Goal: Task Accomplishment & Management: Manage account settings

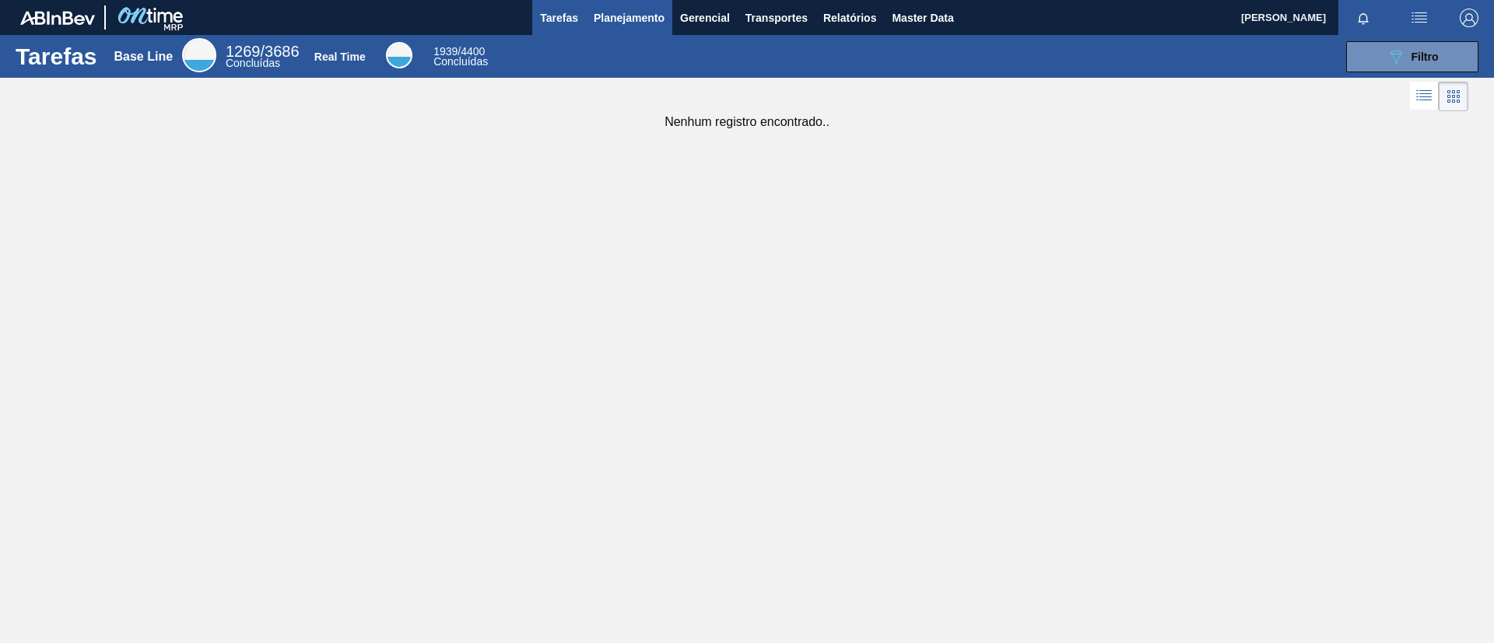
click at [612, 12] on span "Planejamento" at bounding box center [629, 18] width 71 height 19
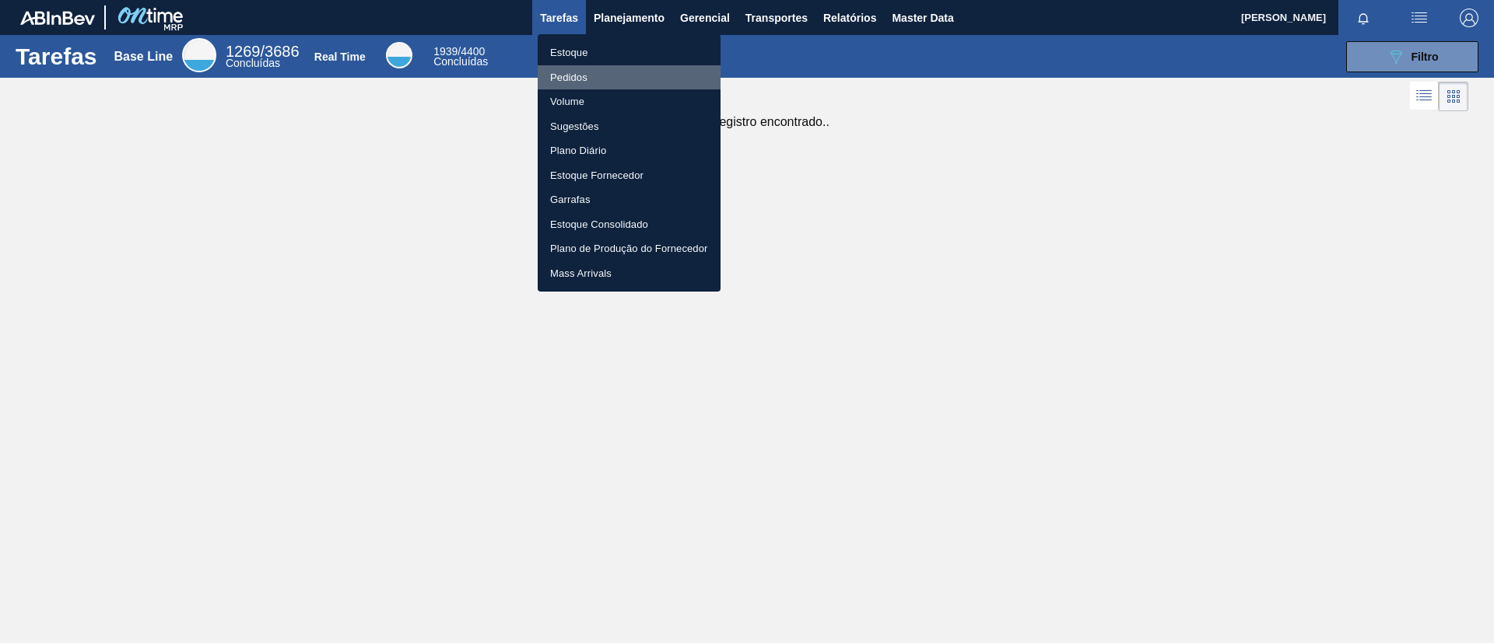
click at [581, 77] on li "Pedidos" at bounding box center [629, 77] width 183 height 25
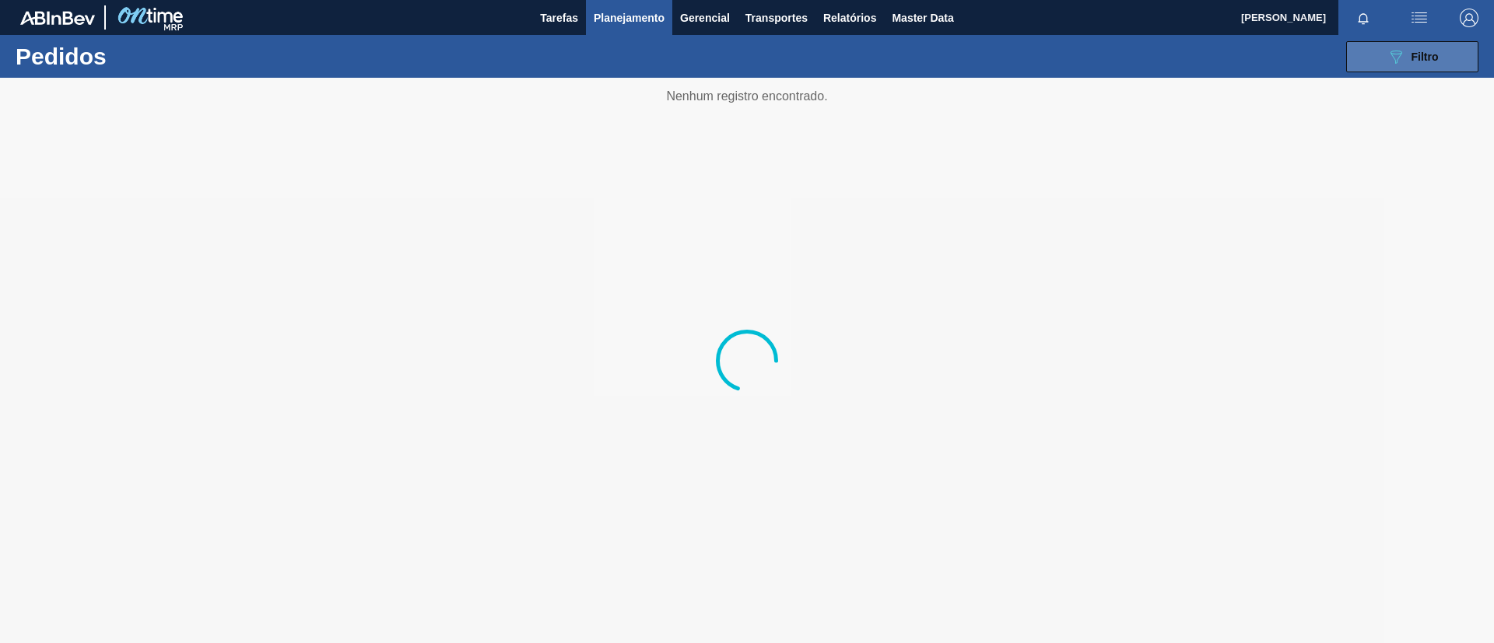
click at [1393, 47] on icon "089F7B8B-B2A5-4AFE-B5C0-19BA573D28AC" at bounding box center [1396, 56] width 19 height 19
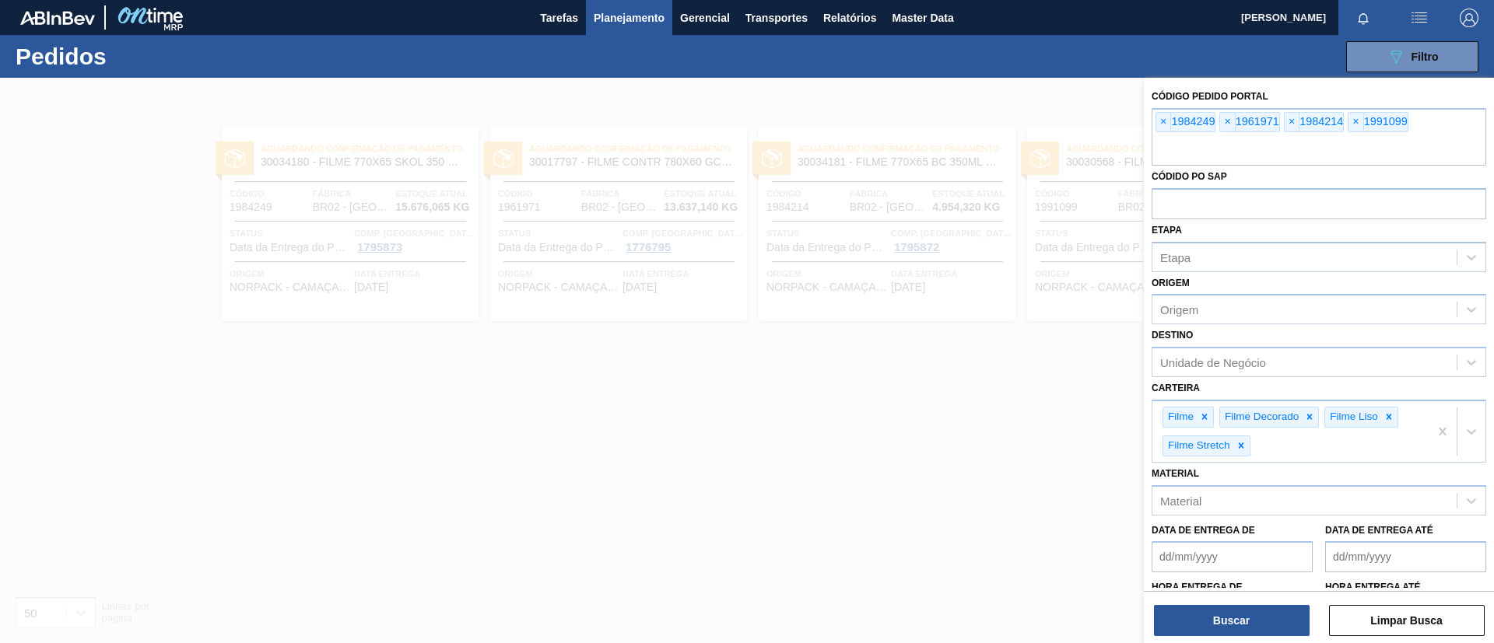
click at [1164, 124] on span "×" at bounding box center [1163, 122] width 15 height 19
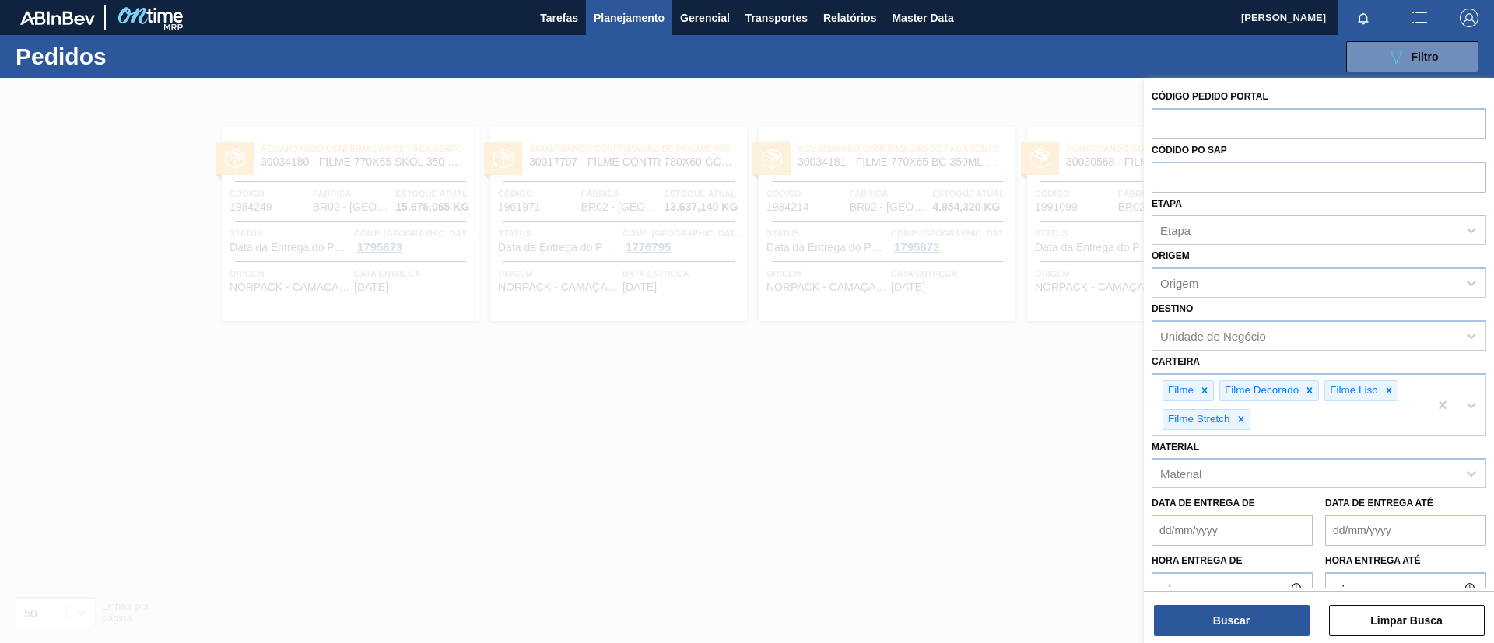
paste input "text"
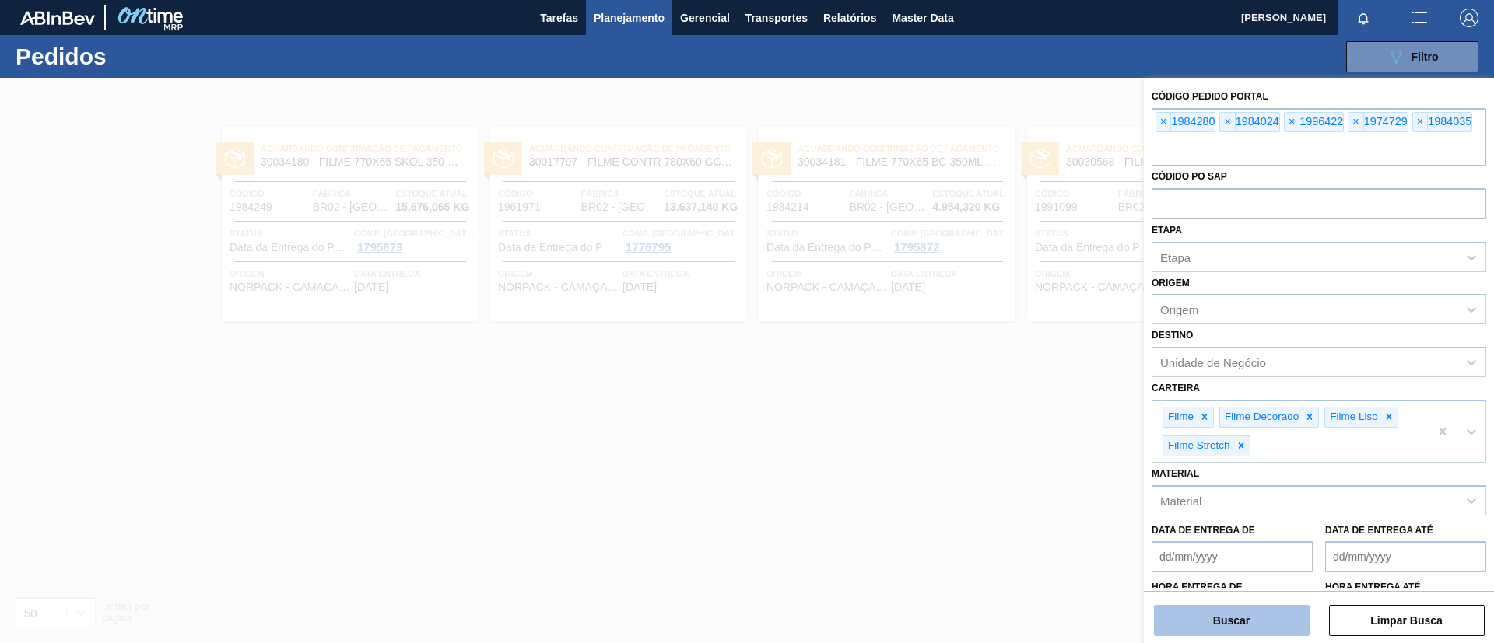
click at [1225, 615] on button "Buscar" at bounding box center [1232, 620] width 156 height 31
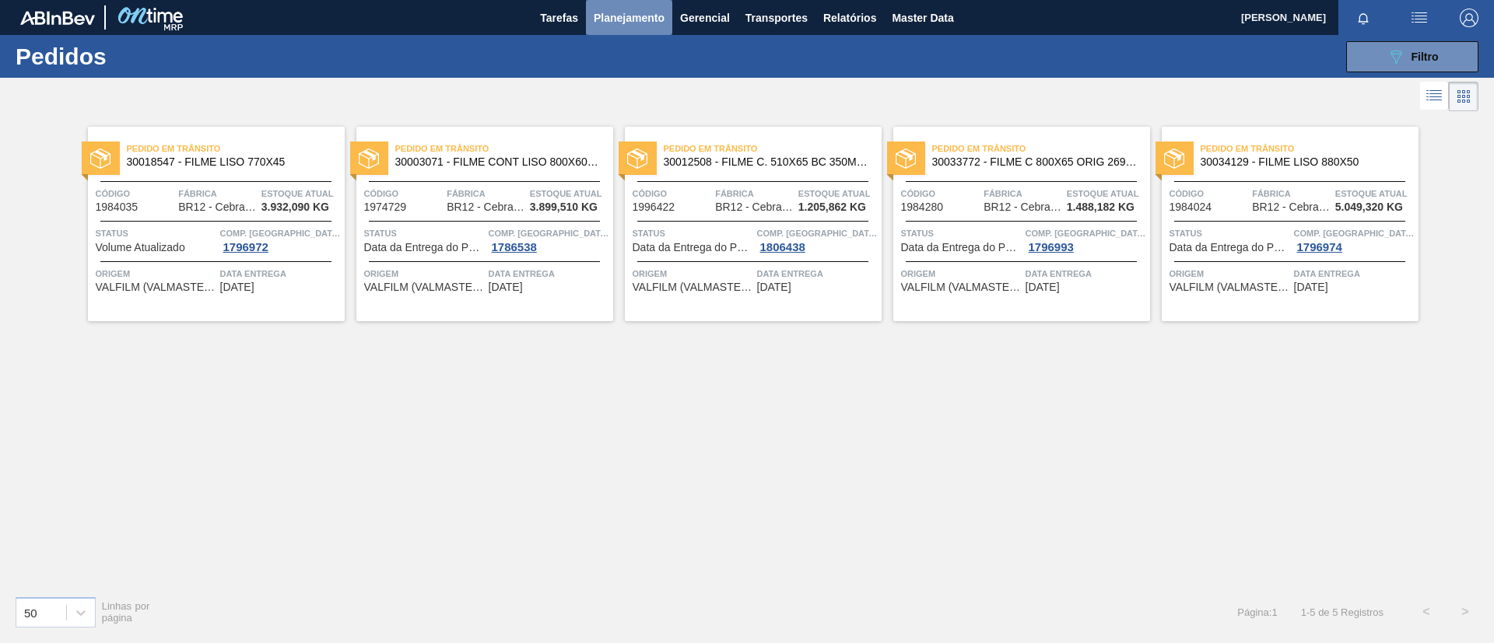
click at [616, 22] on span "Planejamento" at bounding box center [629, 18] width 71 height 19
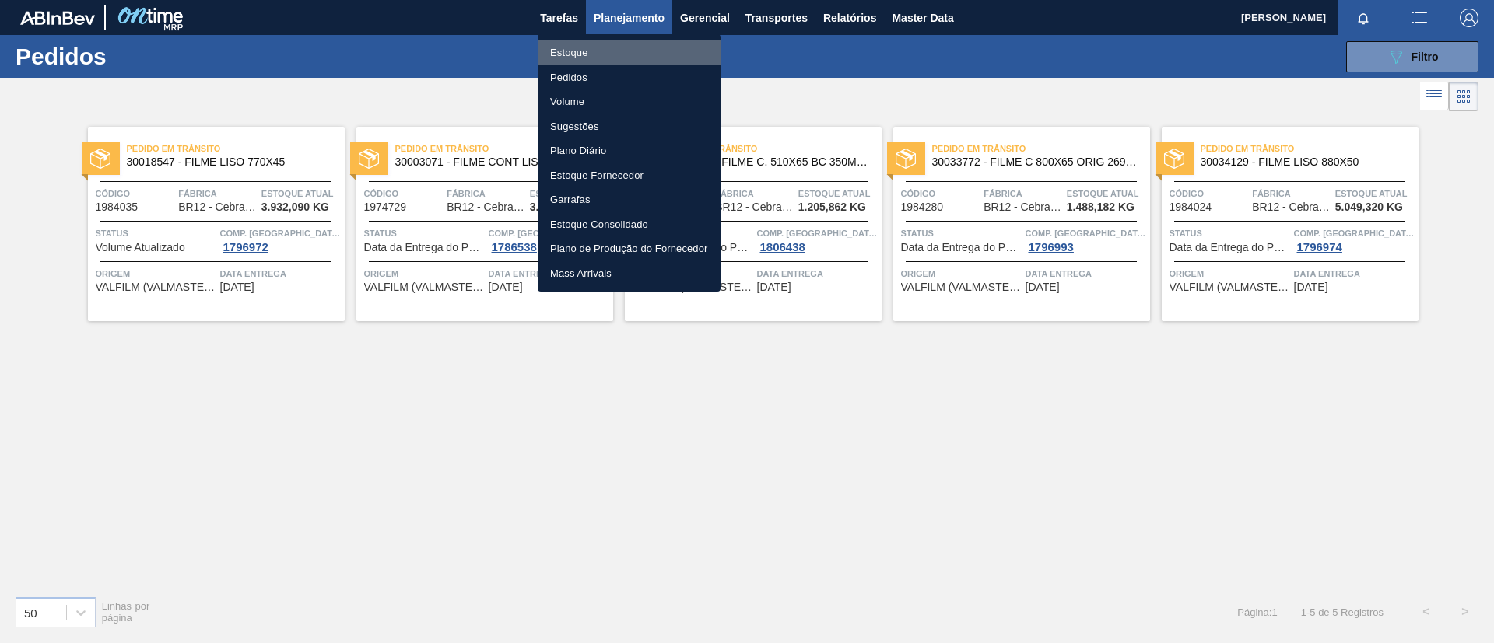
click at [612, 45] on li "Estoque" at bounding box center [629, 52] width 183 height 25
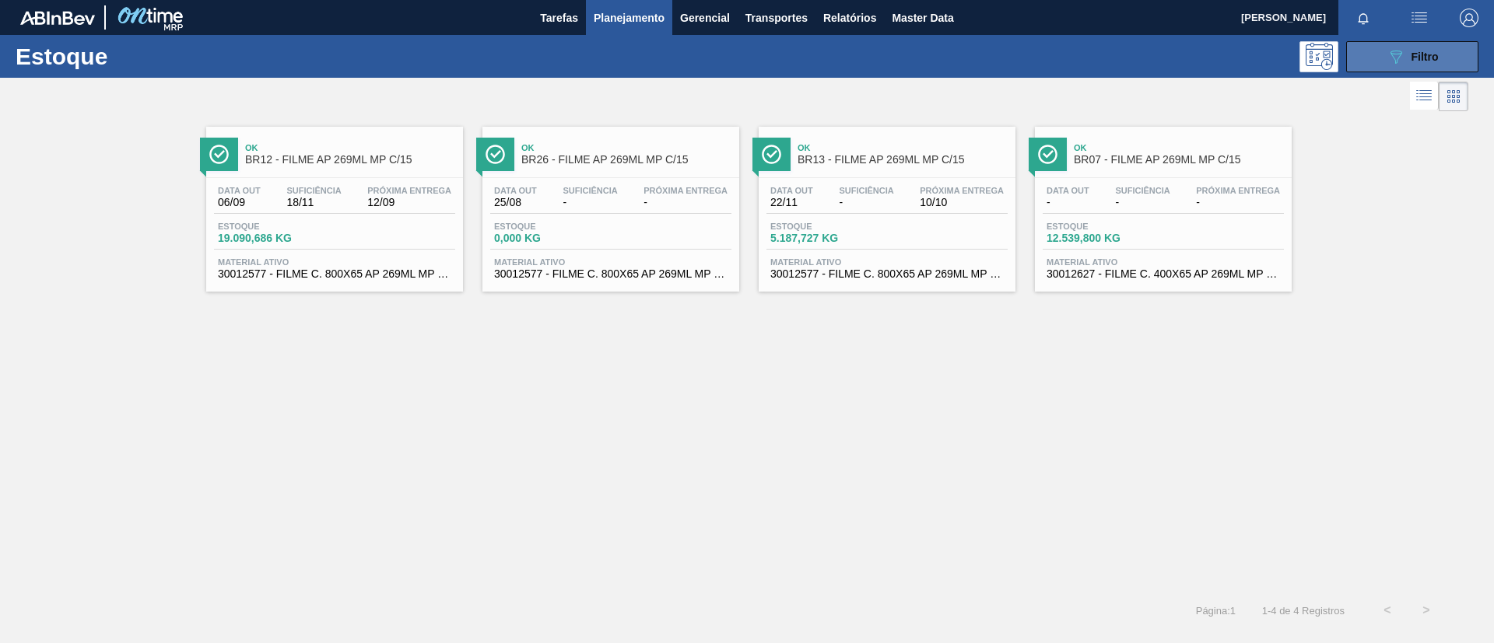
click at [1406, 51] on div "089F7B8B-B2A5-4AFE-B5C0-19BA573D28AC Filtro" at bounding box center [1413, 56] width 52 height 19
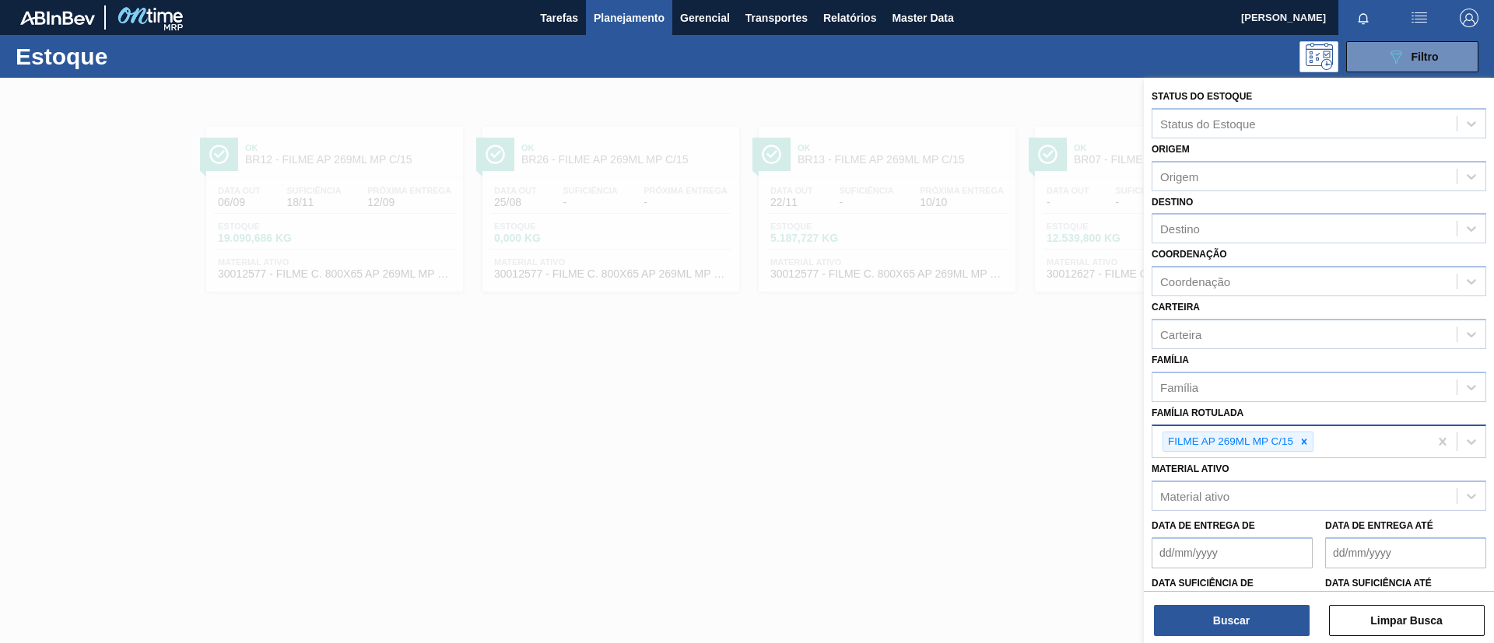
click at [1302, 454] on div "FILME AP 269ML MP C/15" at bounding box center [1290, 442] width 276 height 32
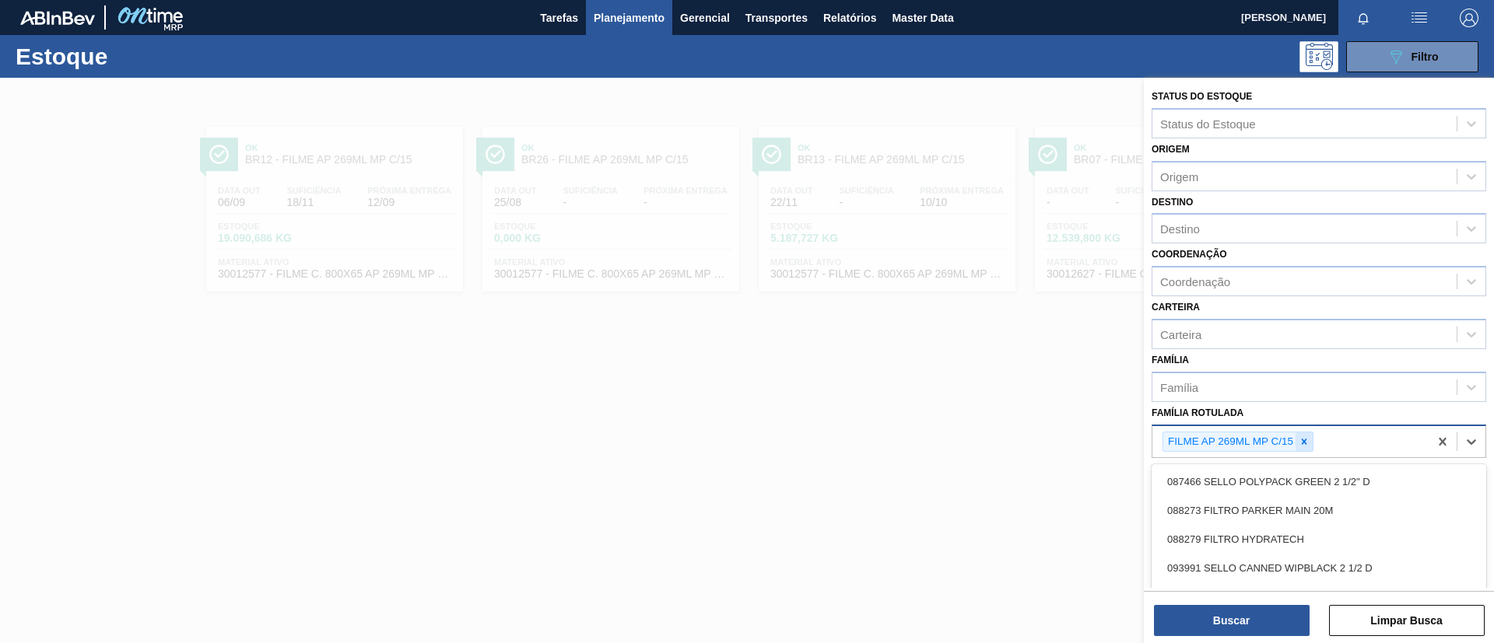
click at [1303, 445] on icon at bounding box center [1304, 442] width 11 height 11
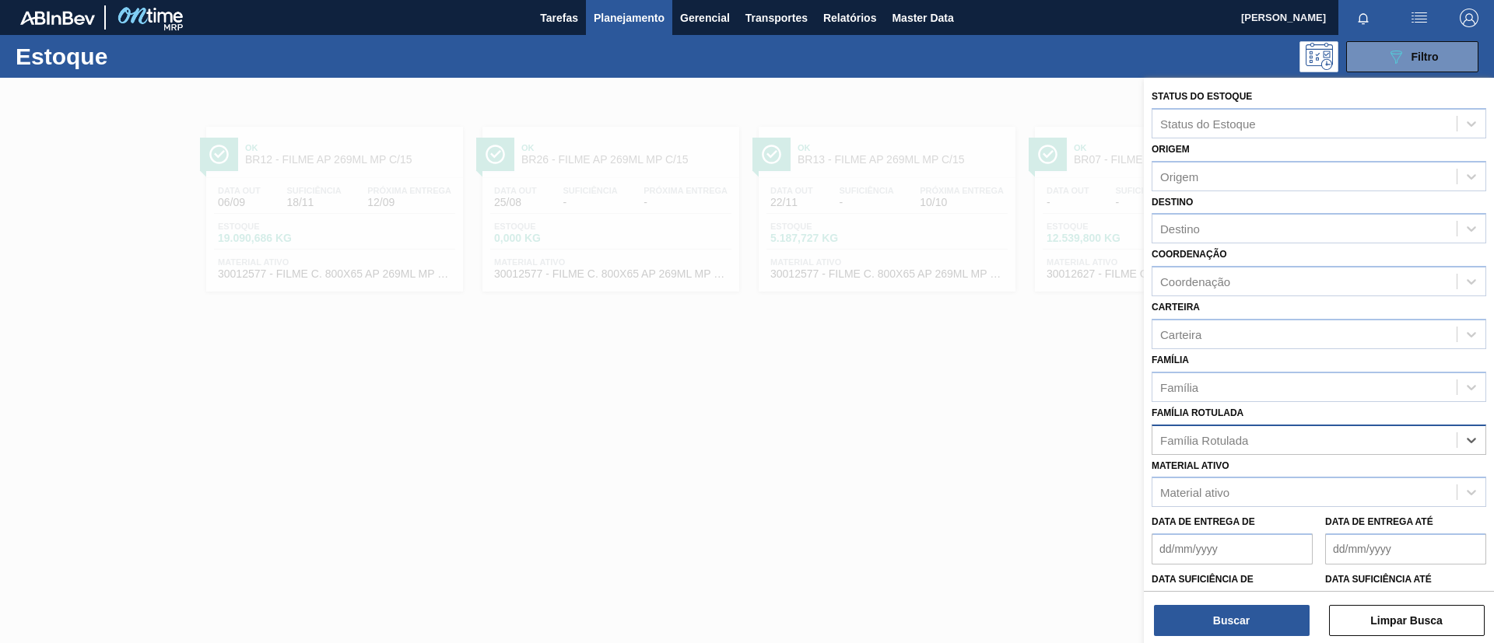
click at [1327, 447] on div "Família Rotulada" at bounding box center [1304, 440] width 304 height 23
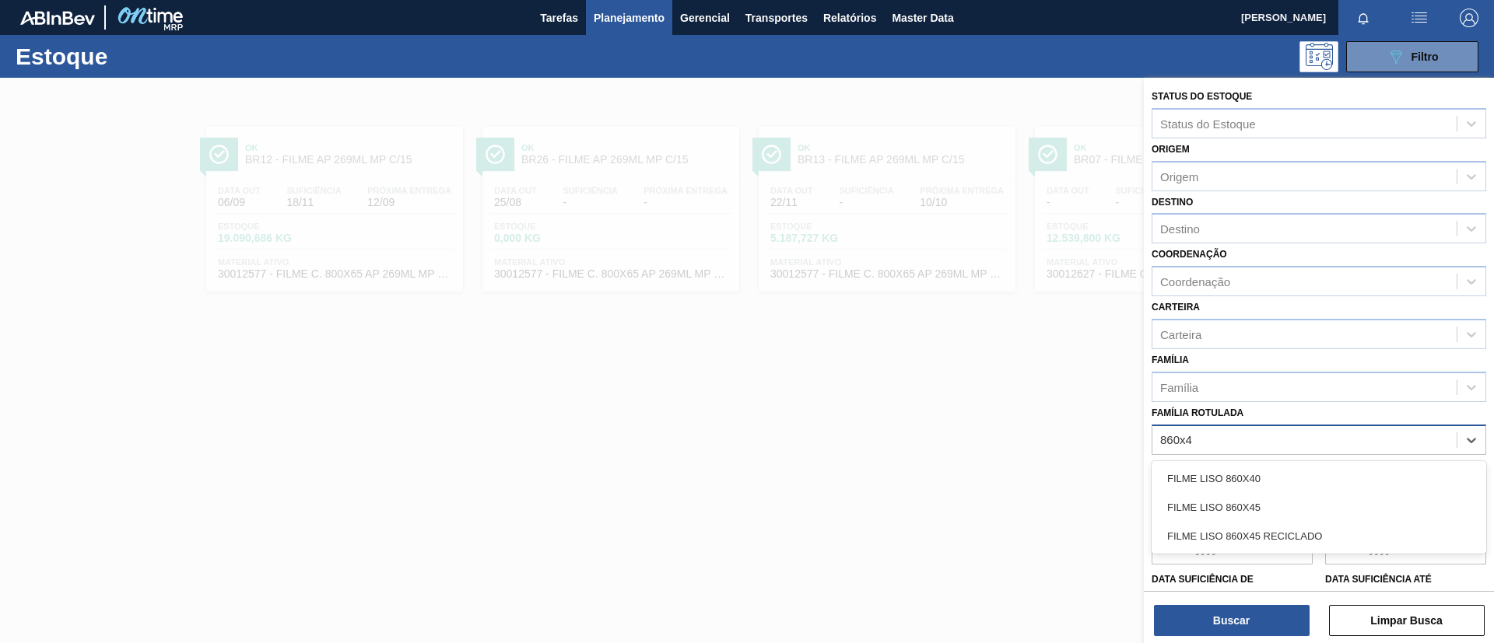
type Rotulada "860x45"
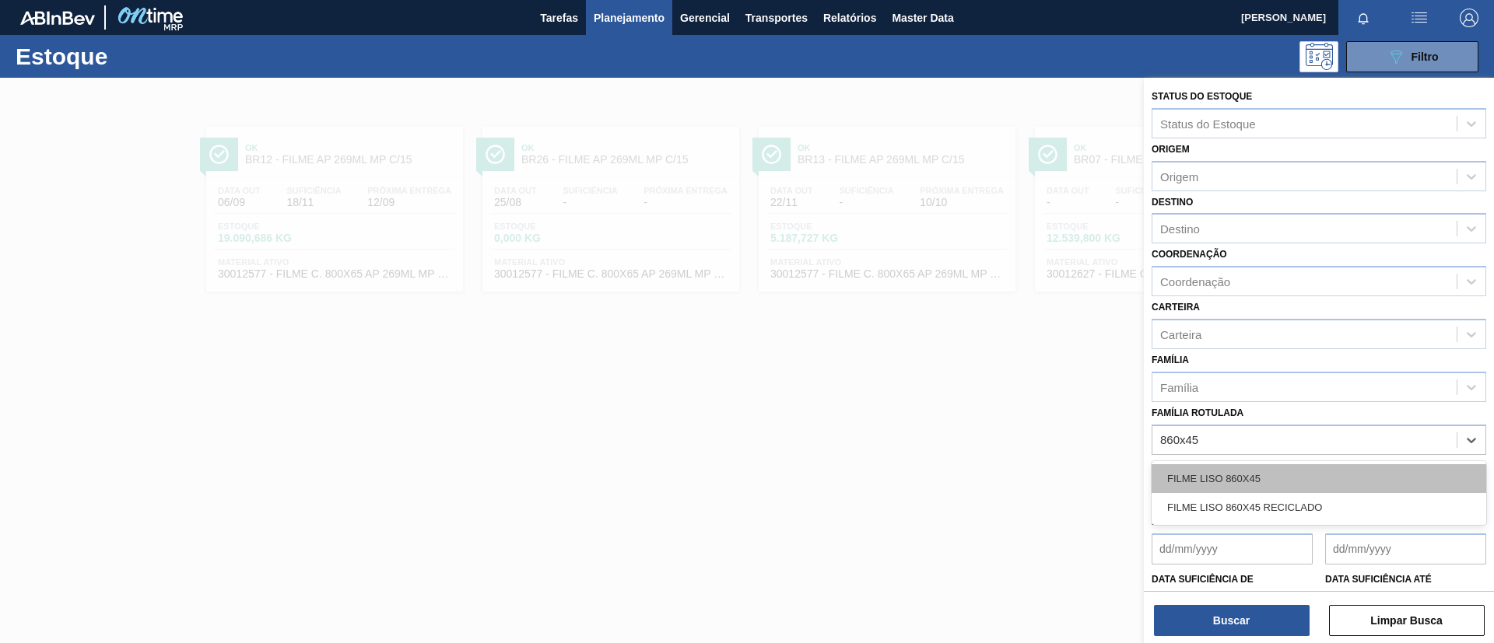
click at [1341, 477] on div "FILME LISO 860X45" at bounding box center [1319, 479] width 335 height 29
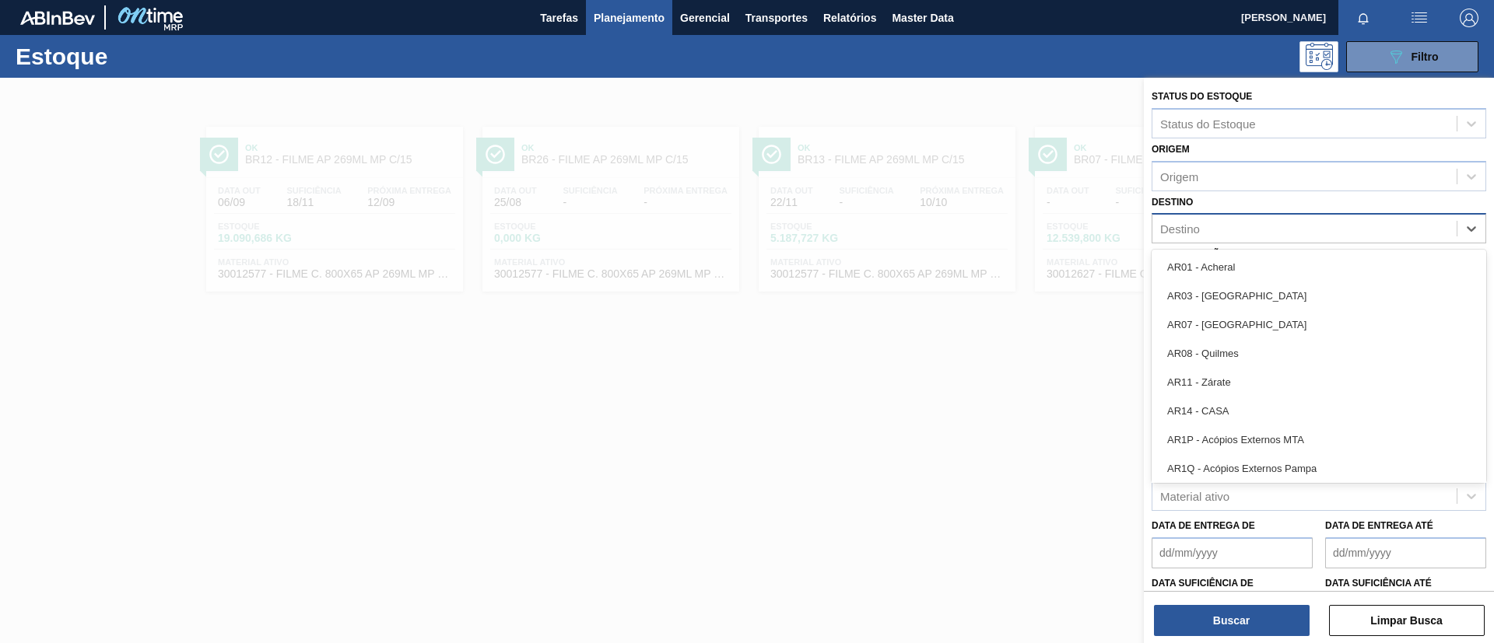
click at [1197, 225] on div "Destino" at bounding box center [1180, 229] width 40 height 13
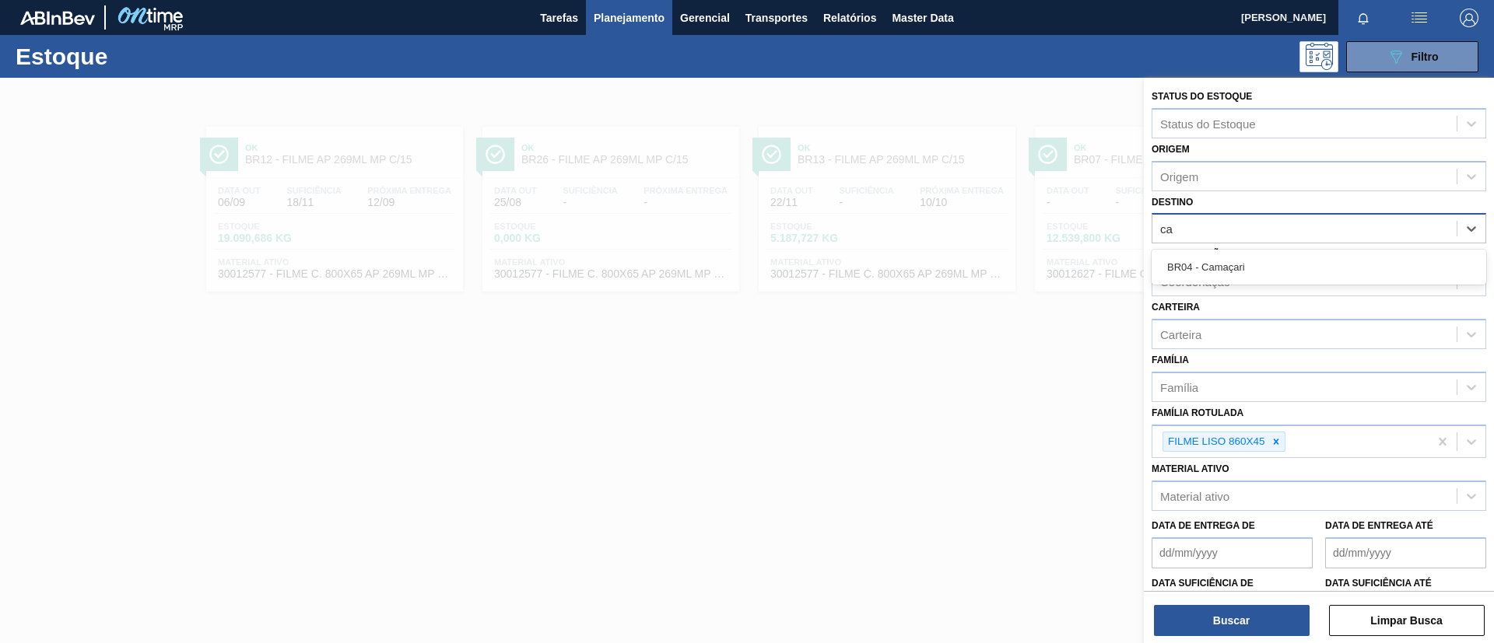
type input "cam"
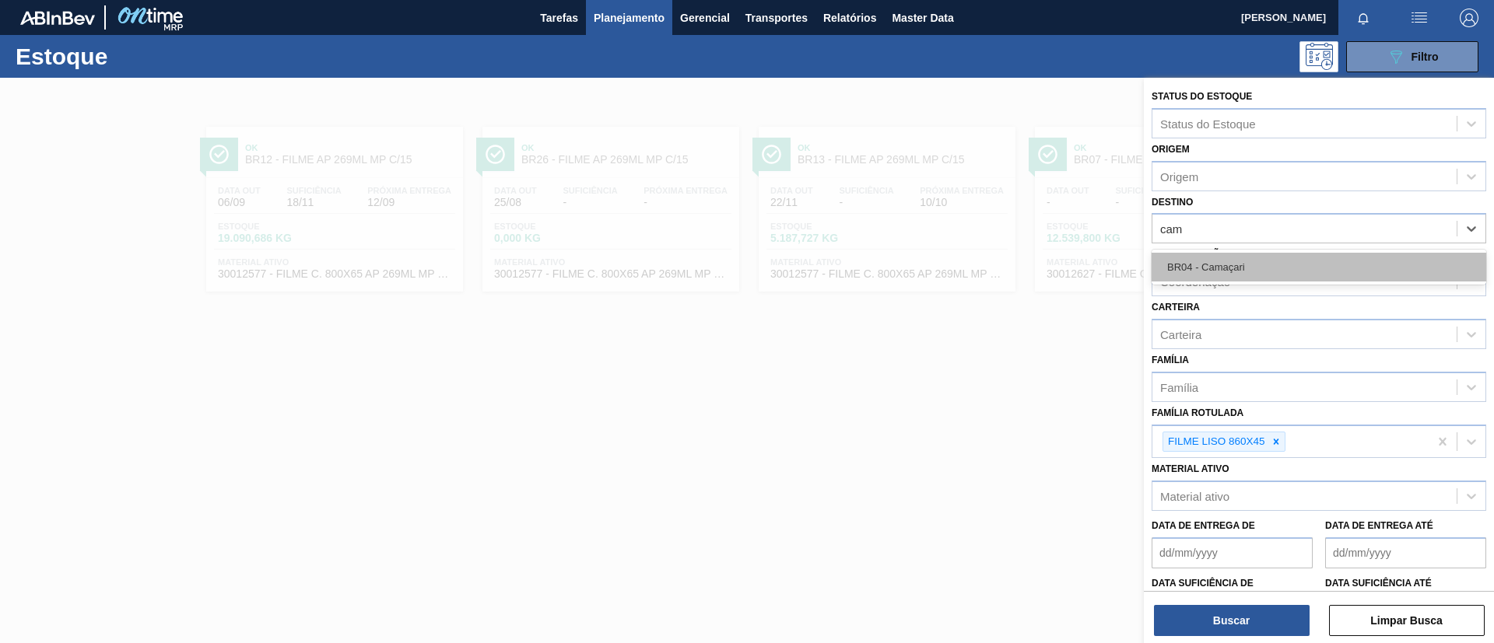
click at [1210, 258] on div "BR04 - Camaçari" at bounding box center [1319, 267] width 335 height 29
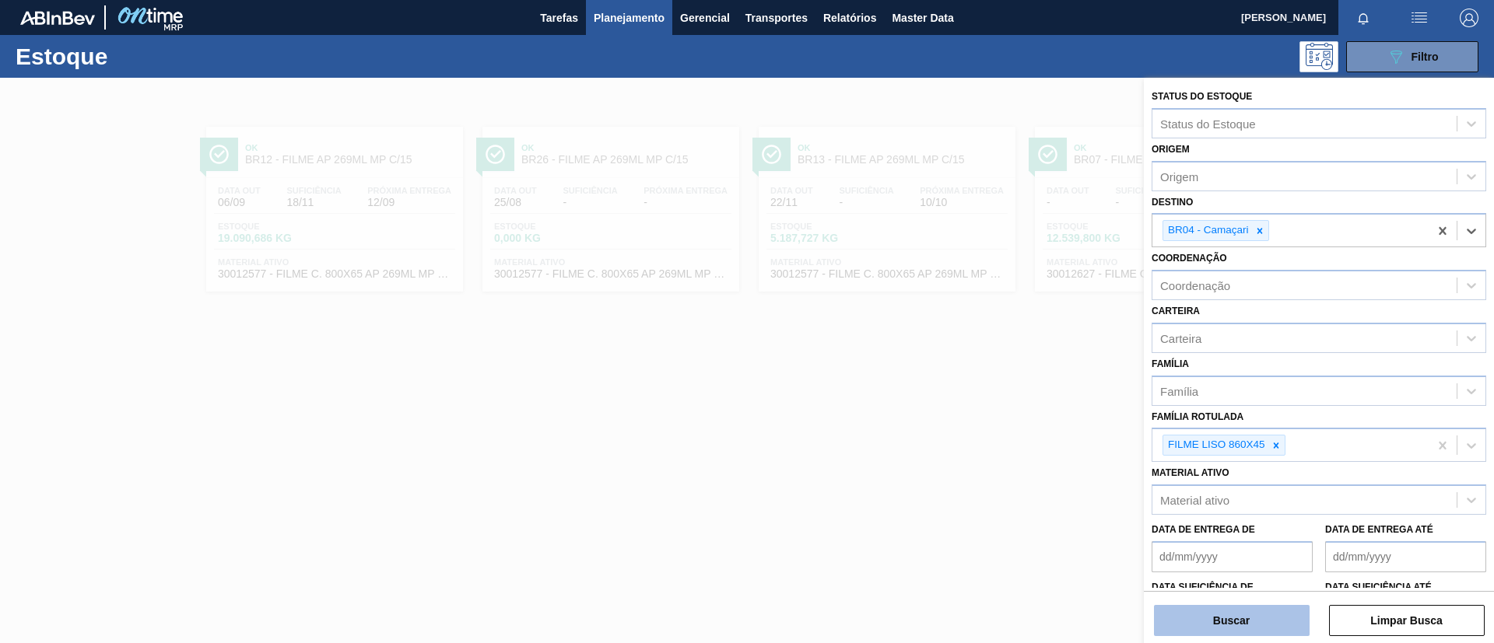
click at [1227, 617] on button "Buscar" at bounding box center [1232, 620] width 156 height 31
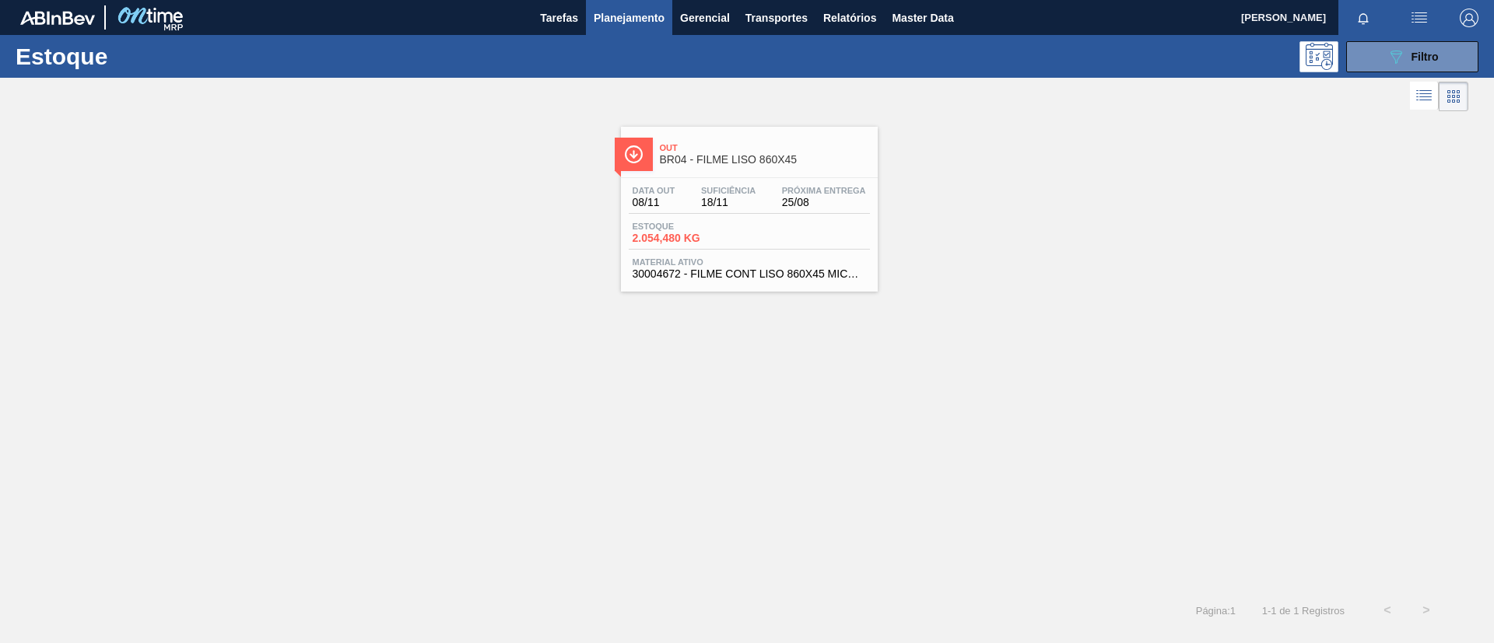
click at [681, 176] on div "Out BR04 - FILME LISO 860X45 Data out 08/11 Suficiência 18/11 Próxima Entrega 2…" at bounding box center [749, 209] width 257 height 165
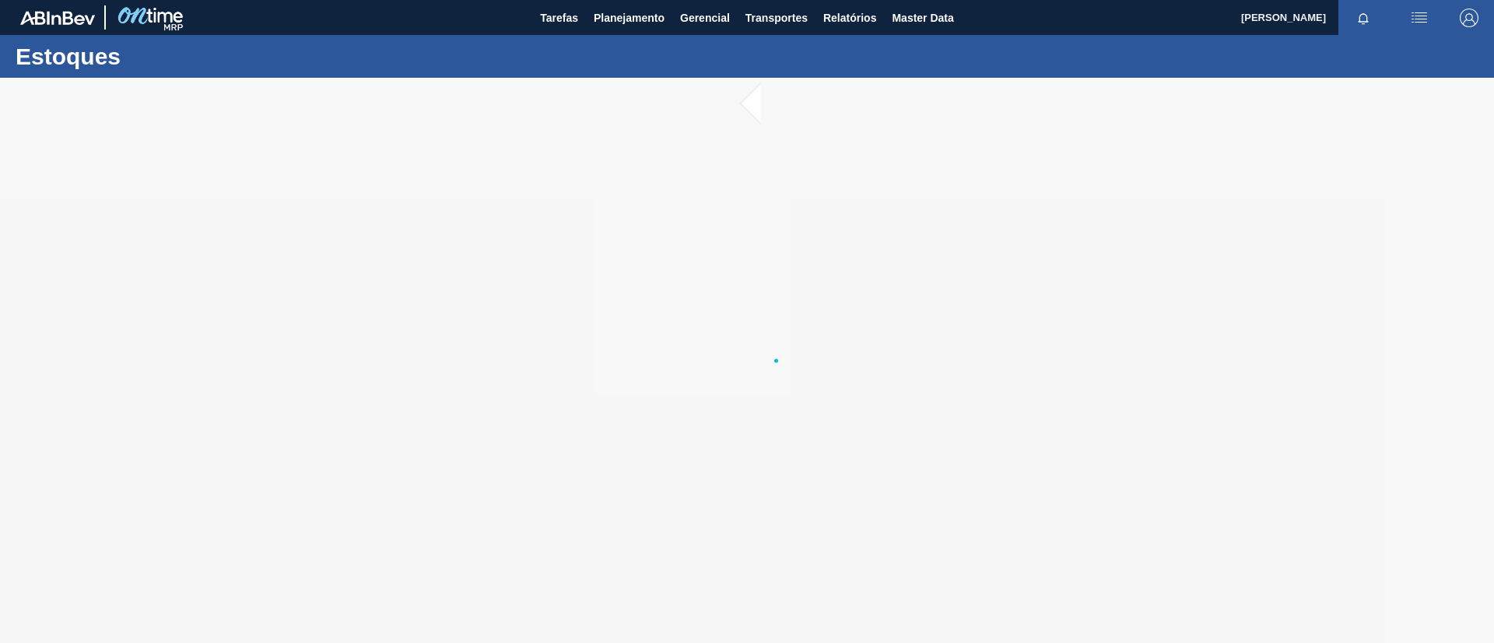
drag, startPoint x: 681, startPoint y: 176, endPoint x: 289, endPoint y: 152, distance: 392.9
click at [289, 152] on div at bounding box center [747, 361] width 1494 height 566
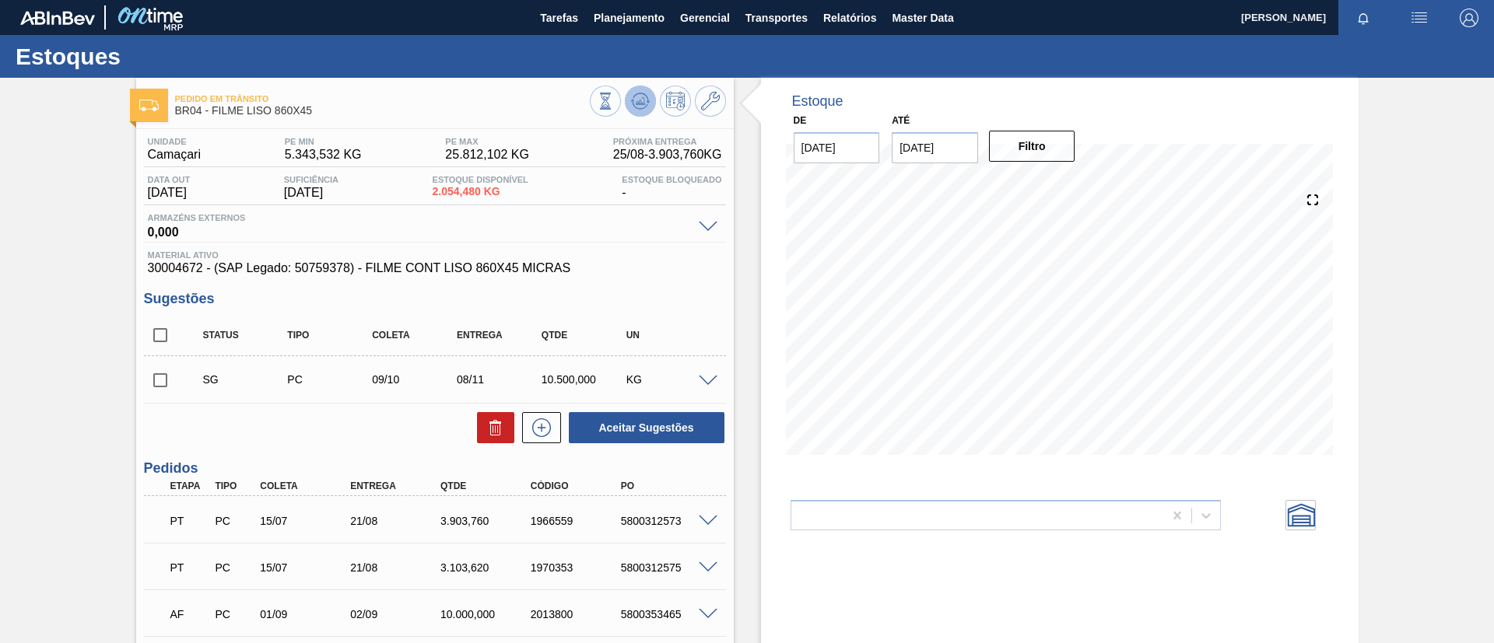
click at [636, 105] on icon at bounding box center [640, 101] width 19 height 19
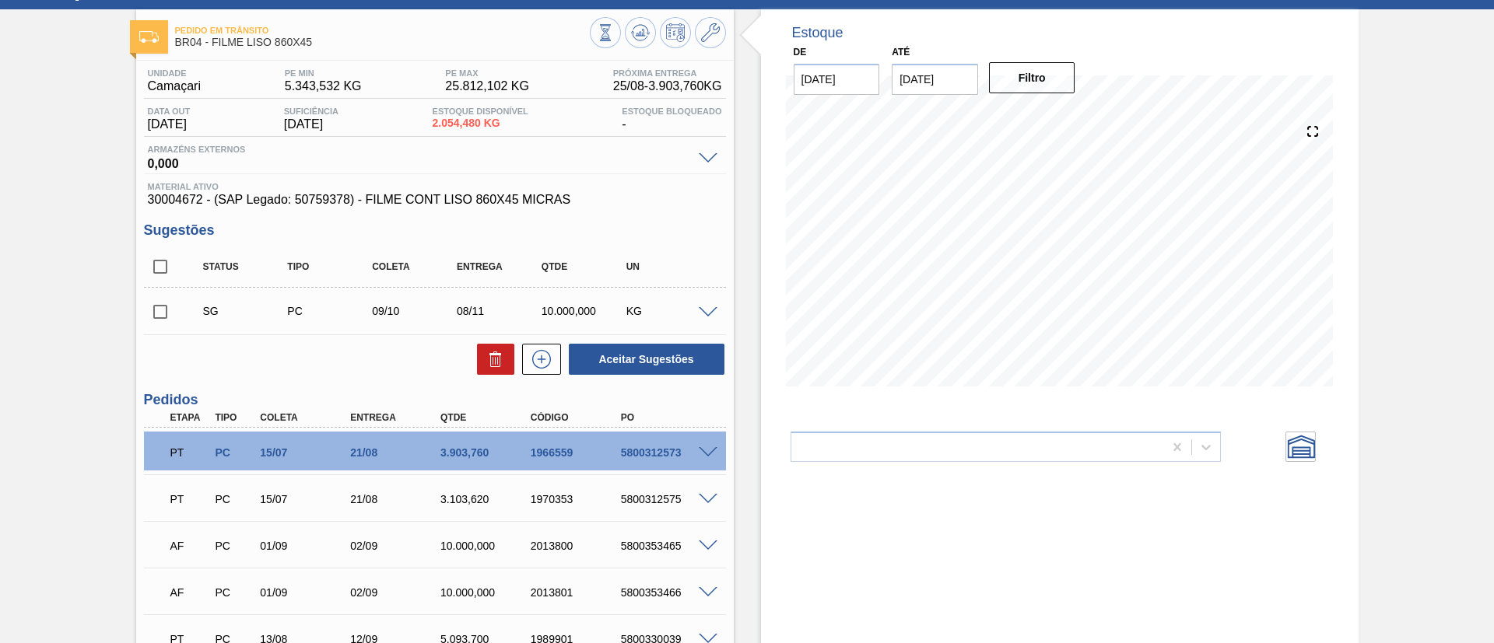
scroll to position [117, 0]
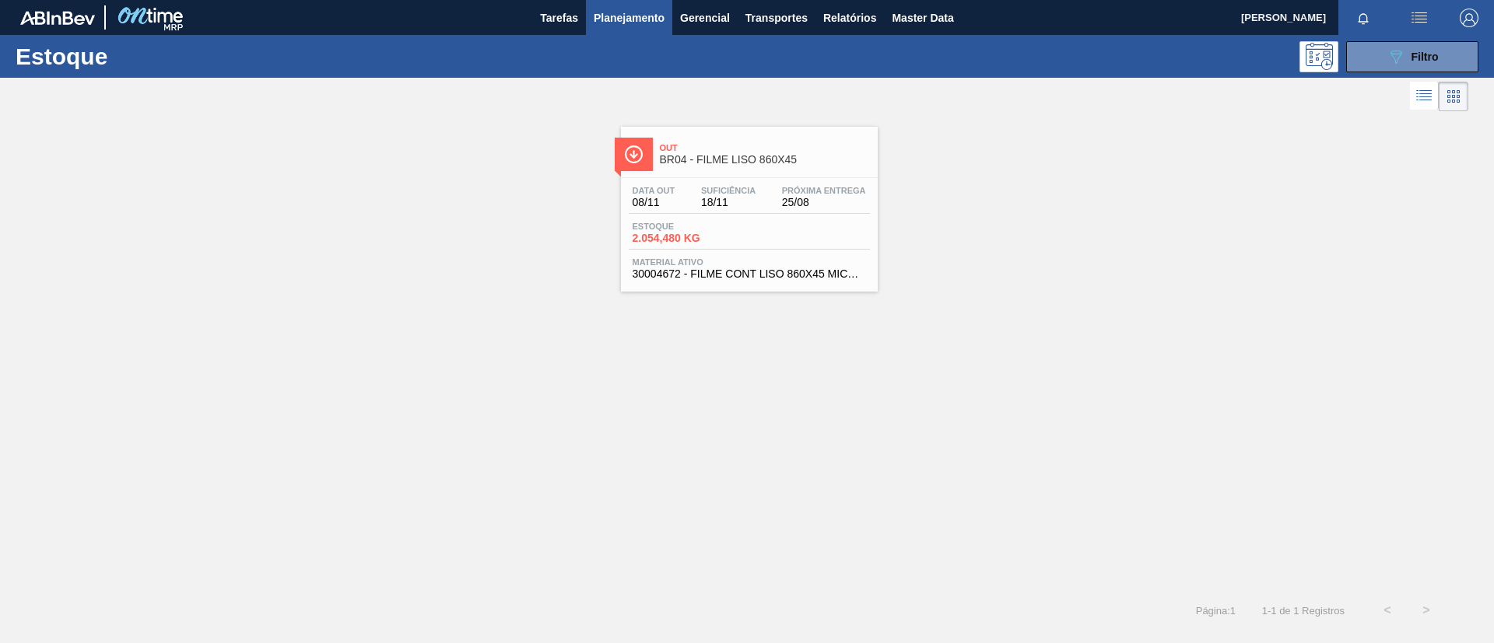
click at [1446, 72] on div "Estoque 089F7B8B-B2A5-4AFE-B5C0-19BA573D28AC Filtro" at bounding box center [747, 56] width 1494 height 43
click at [1420, 52] on span "Filtro" at bounding box center [1424, 57] width 27 height 12
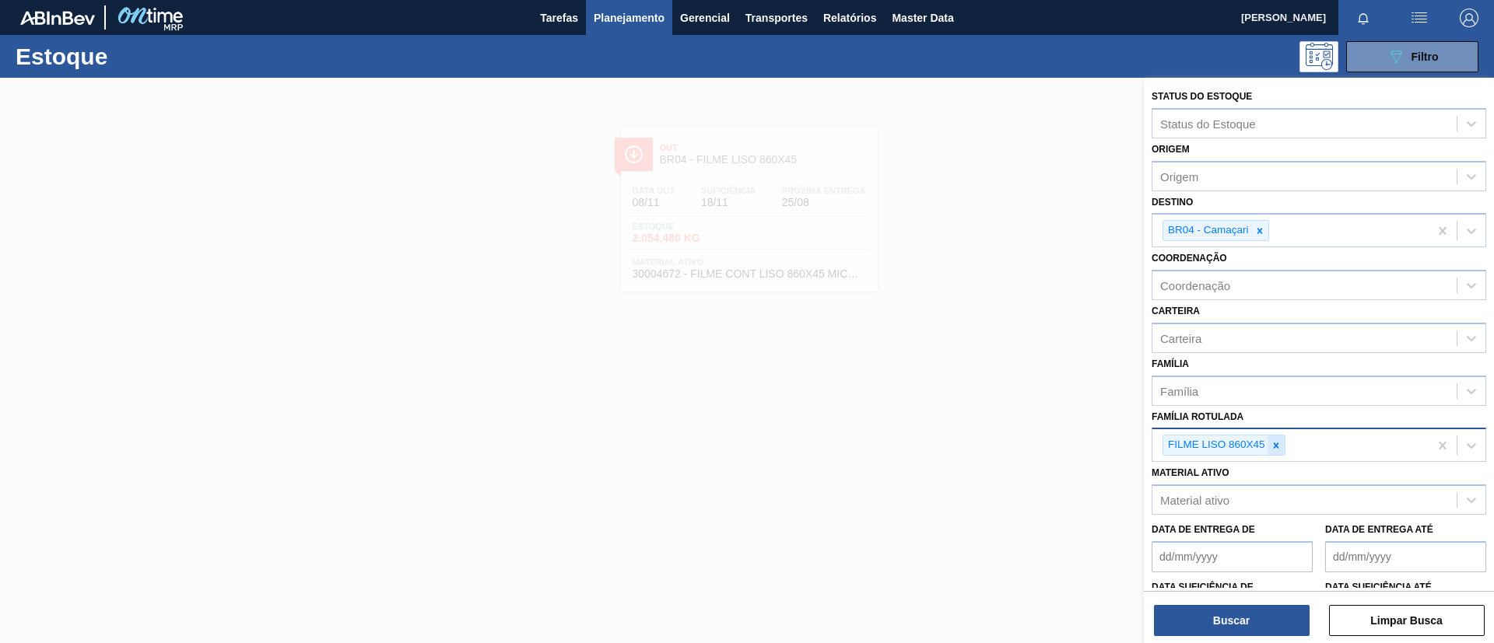
click at [1267, 444] on div at bounding box center [1275, 445] width 17 height 19
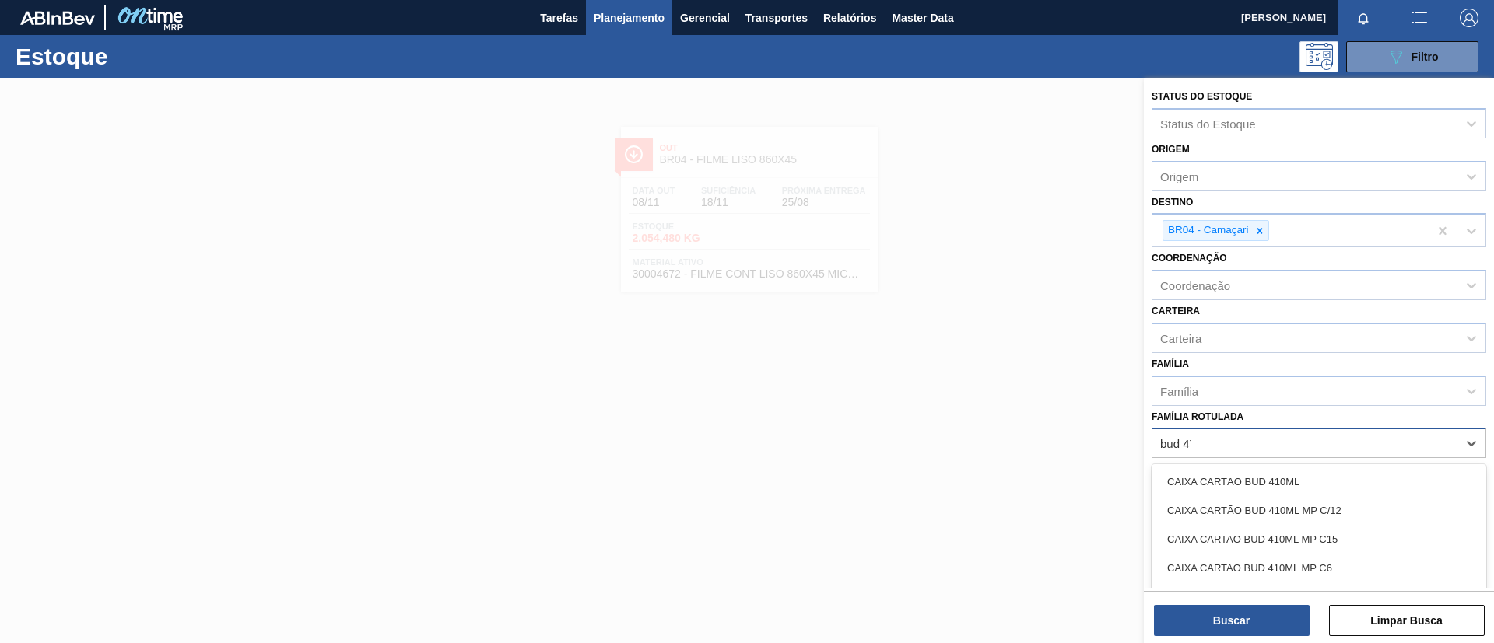
type Rotulada "bud 473"
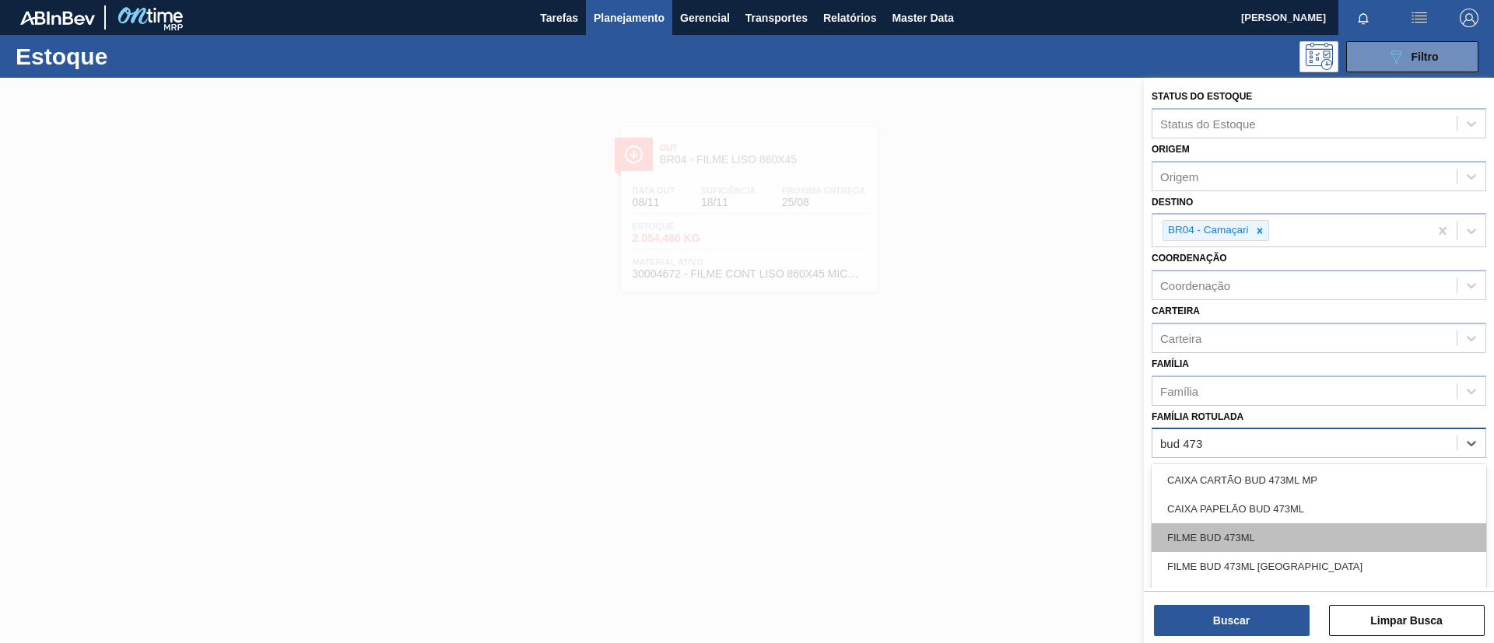
click at [1310, 541] on div "FILME BUD 473ML" at bounding box center [1319, 538] width 335 height 29
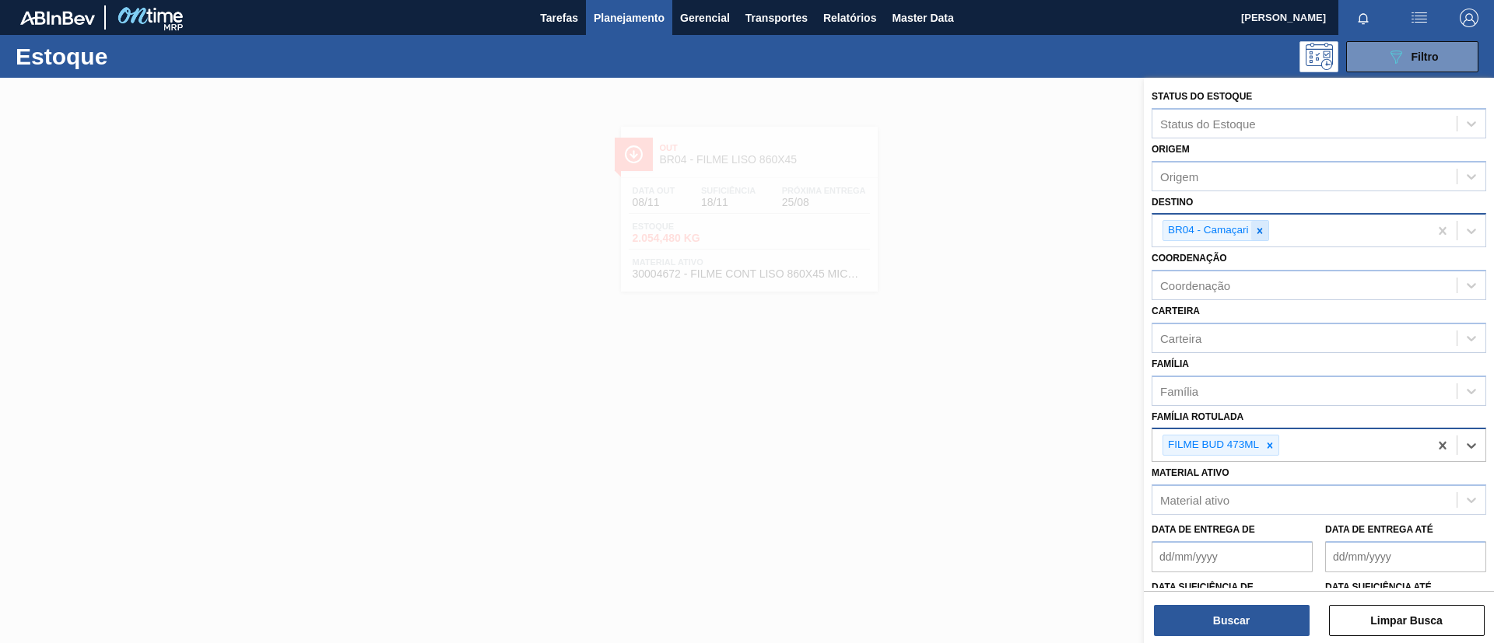
click at [1260, 232] on icon at bounding box center [1259, 230] width 5 height 5
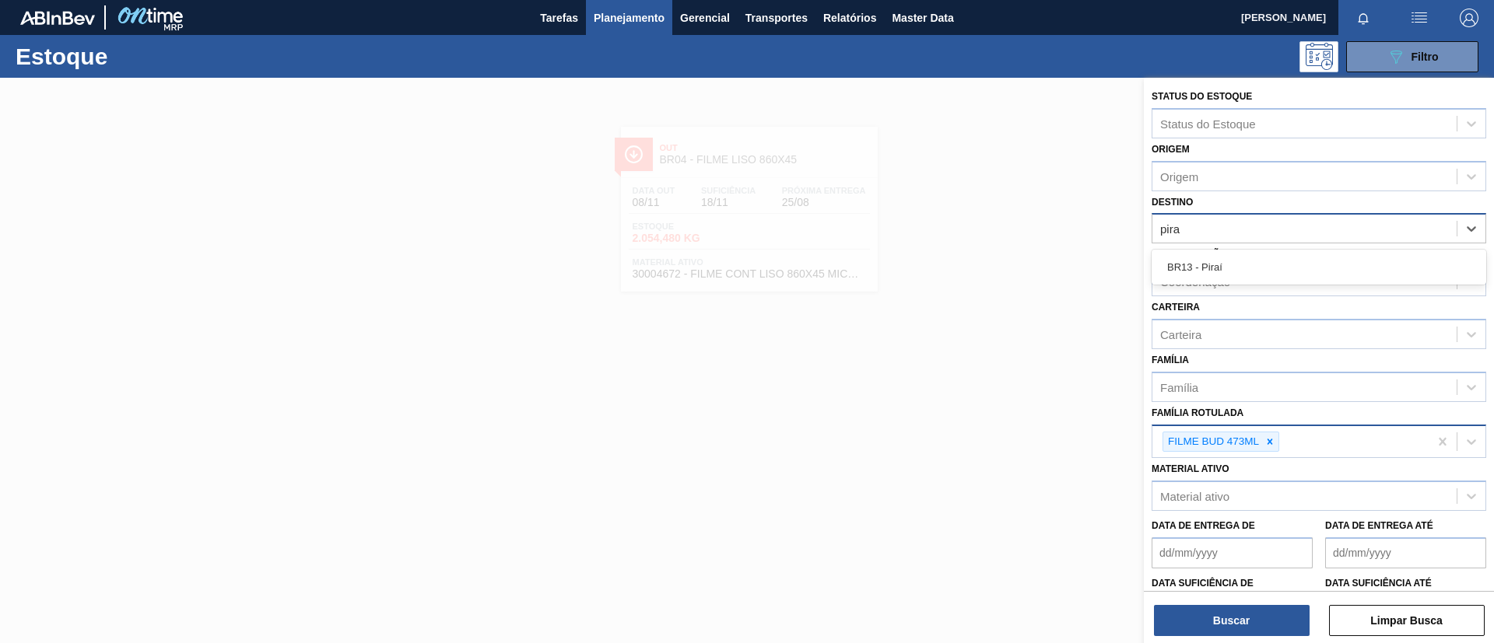
type input "pira"
click at [1257, 245] on div "Coordenação Coordenação" at bounding box center [1319, 270] width 335 height 53
click at [1259, 224] on div "Destino" at bounding box center [1304, 229] width 304 height 23
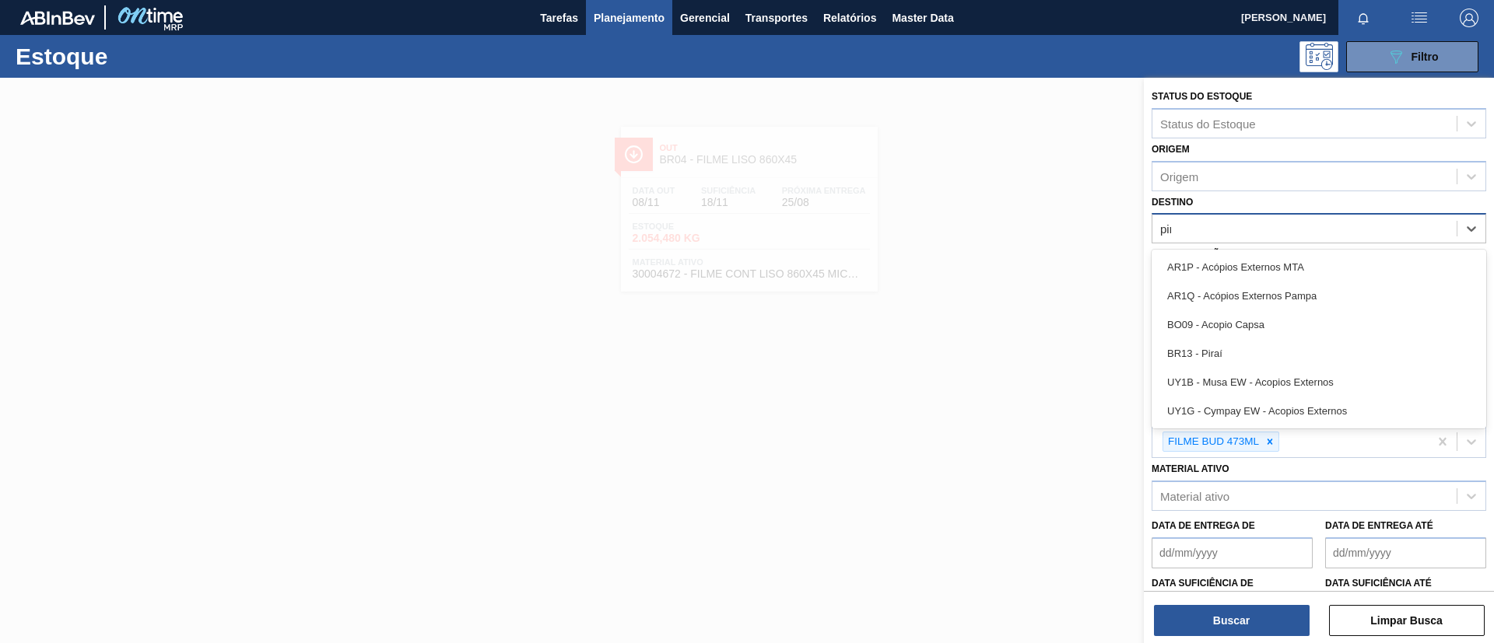
type input "pira"
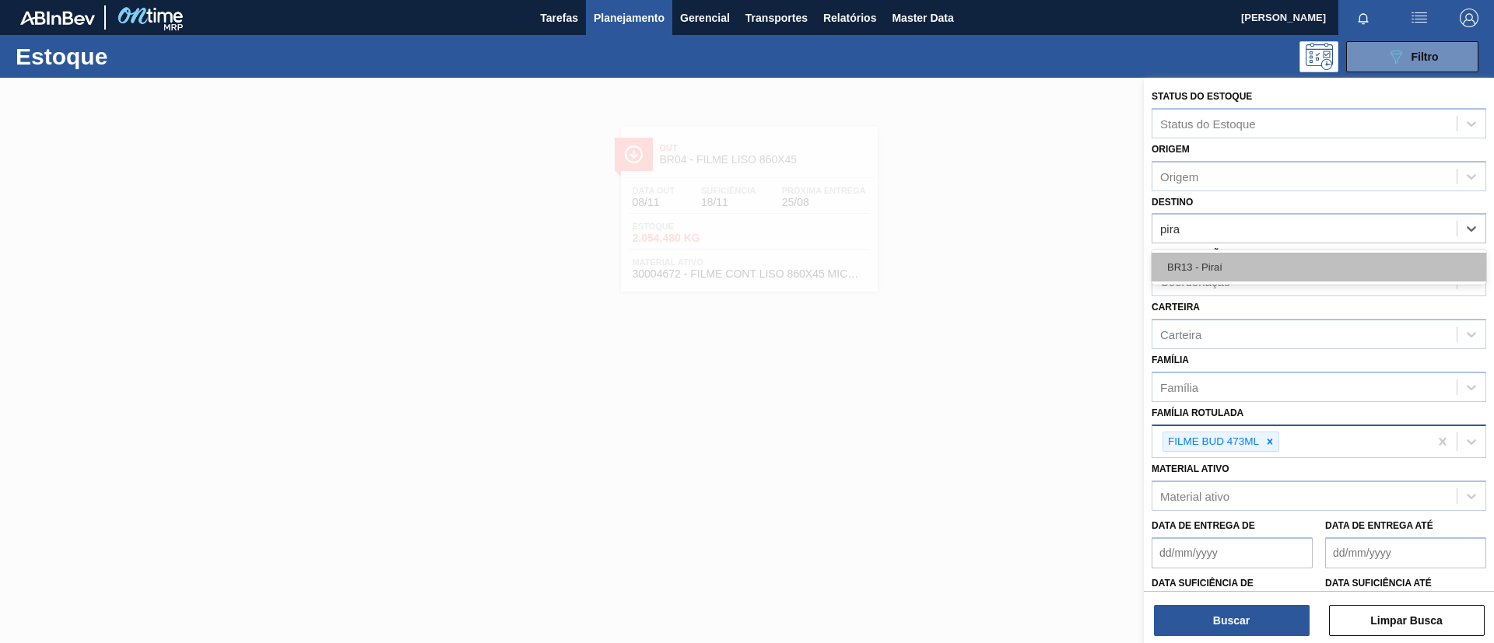
click at [1272, 260] on div "BR13 - Piraí" at bounding box center [1319, 267] width 335 height 29
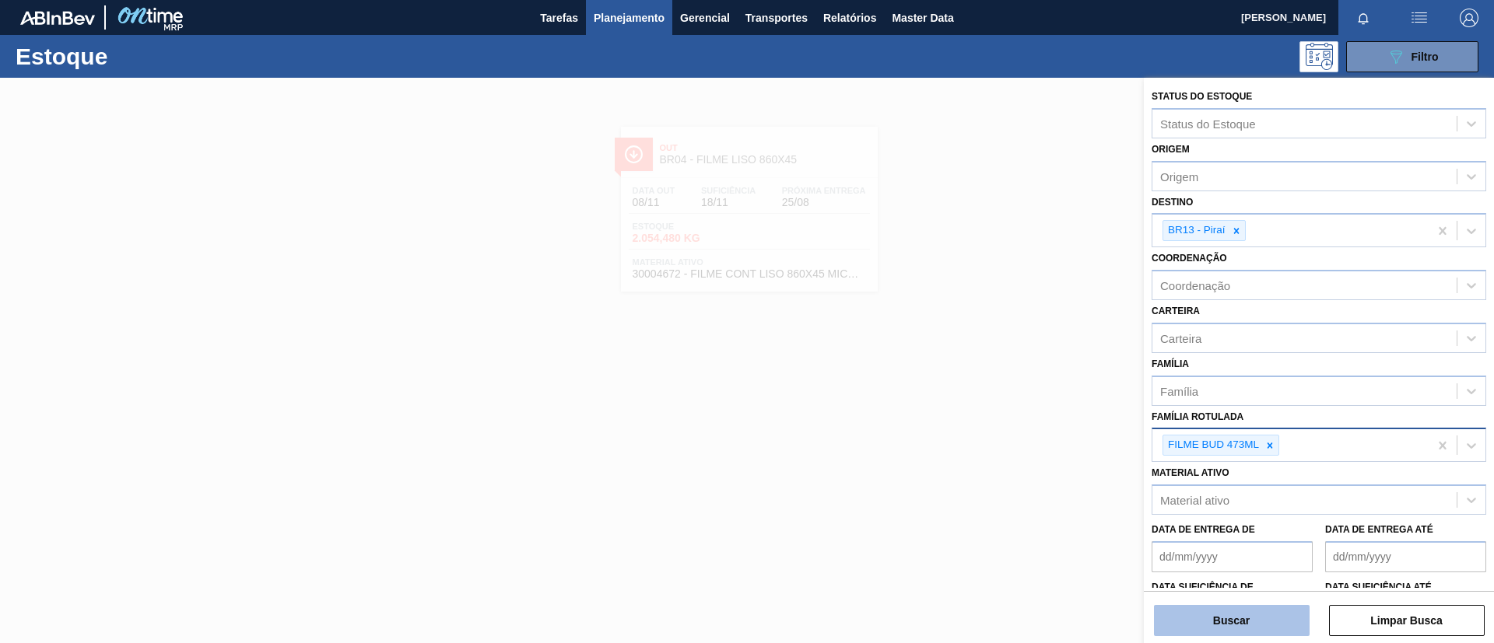
click at [1258, 633] on button "Buscar" at bounding box center [1232, 620] width 156 height 31
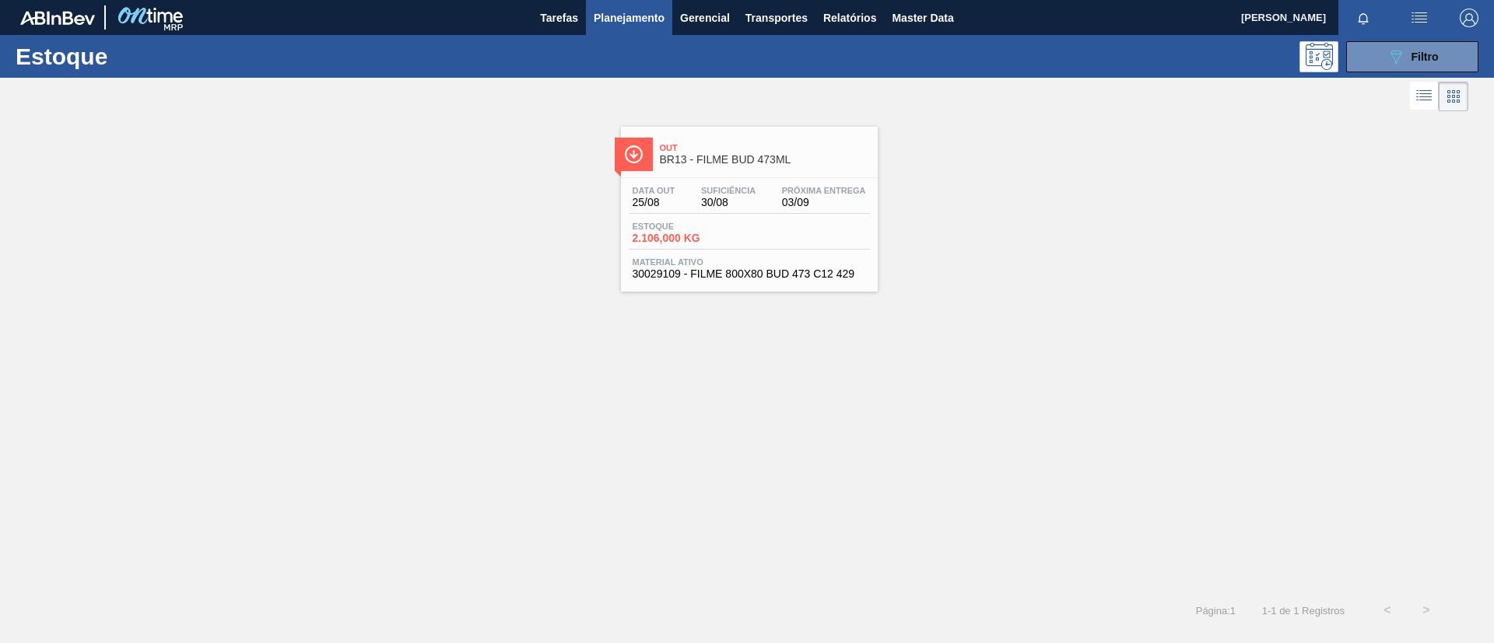
click at [805, 194] on span "Próxima Entrega" at bounding box center [824, 190] width 84 height 9
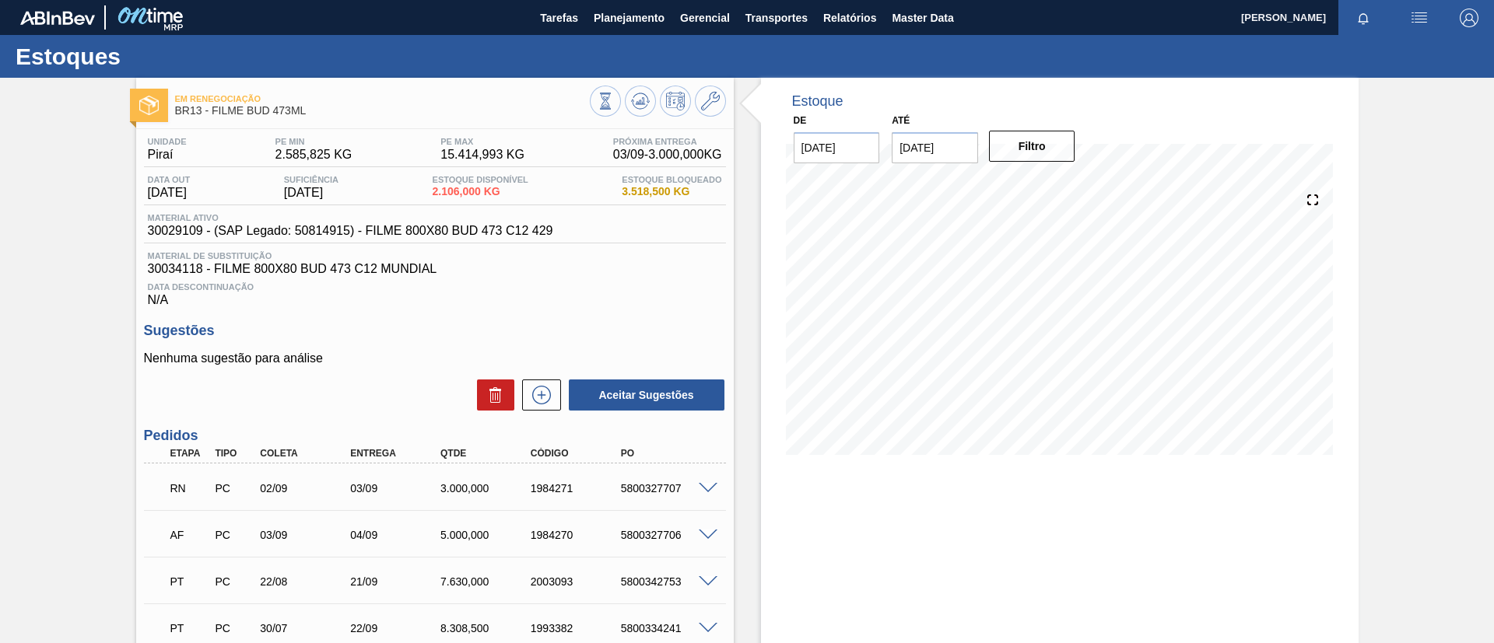
click at [701, 486] on span at bounding box center [708, 489] width 19 height 12
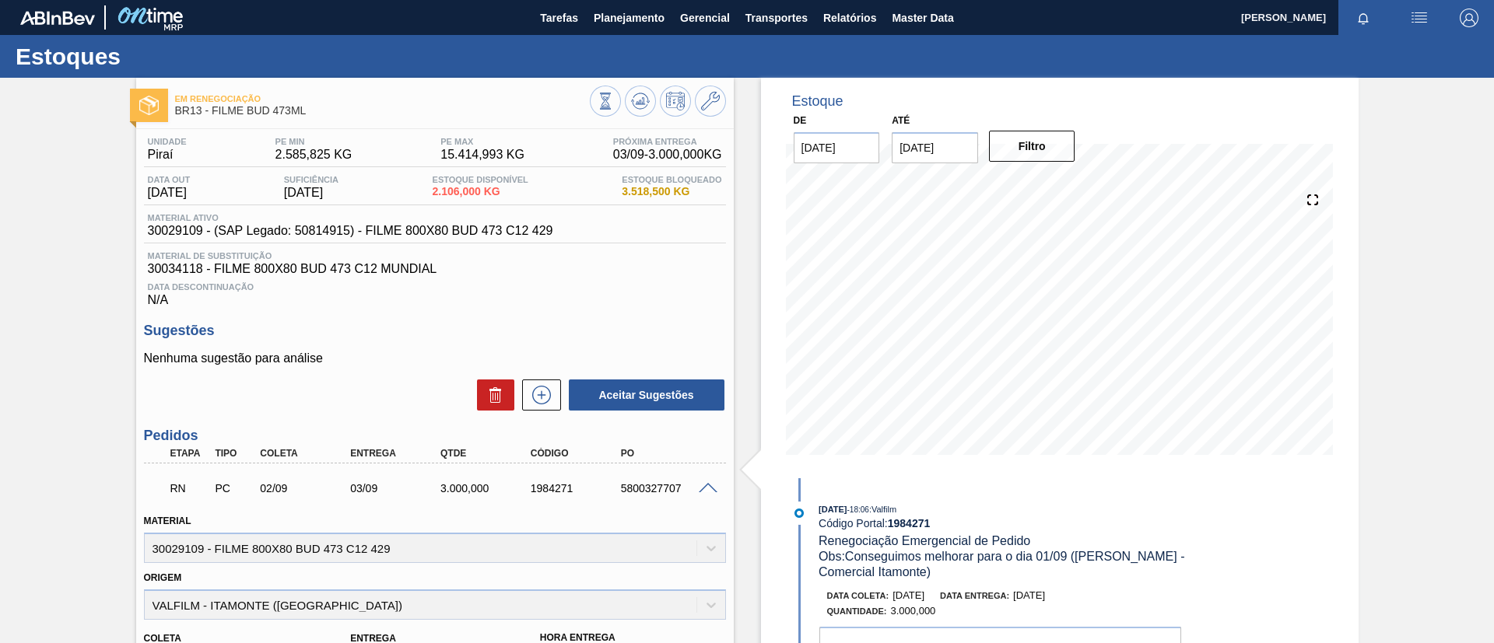
click at [703, 486] on span at bounding box center [708, 489] width 19 height 12
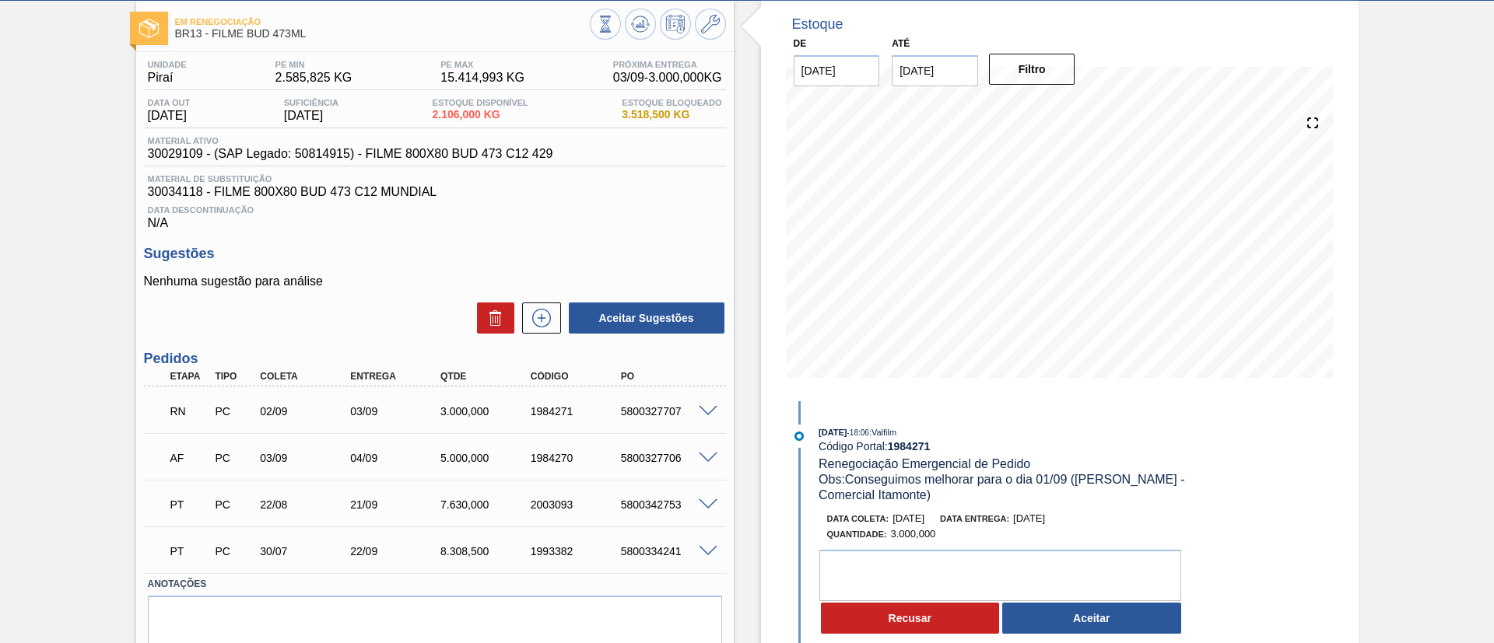
scroll to position [117, 0]
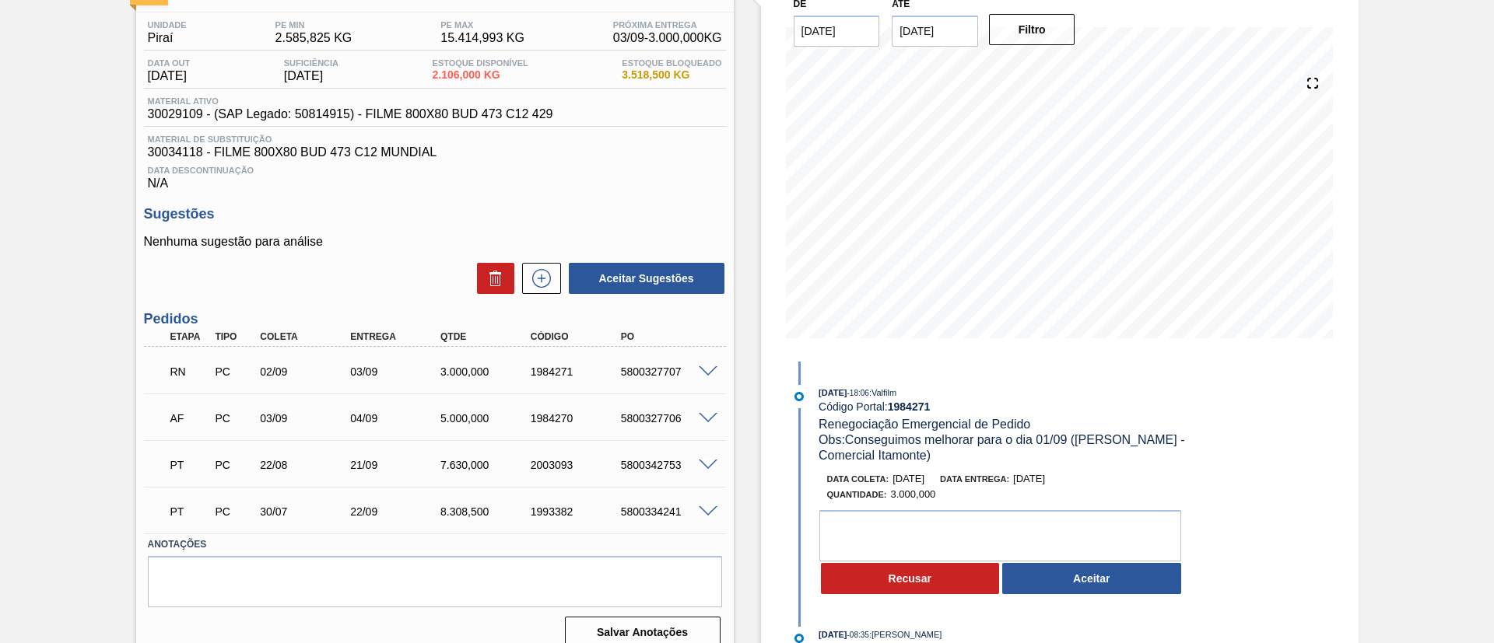
click at [704, 419] on span at bounding box center [708, 419] width 19 height 12
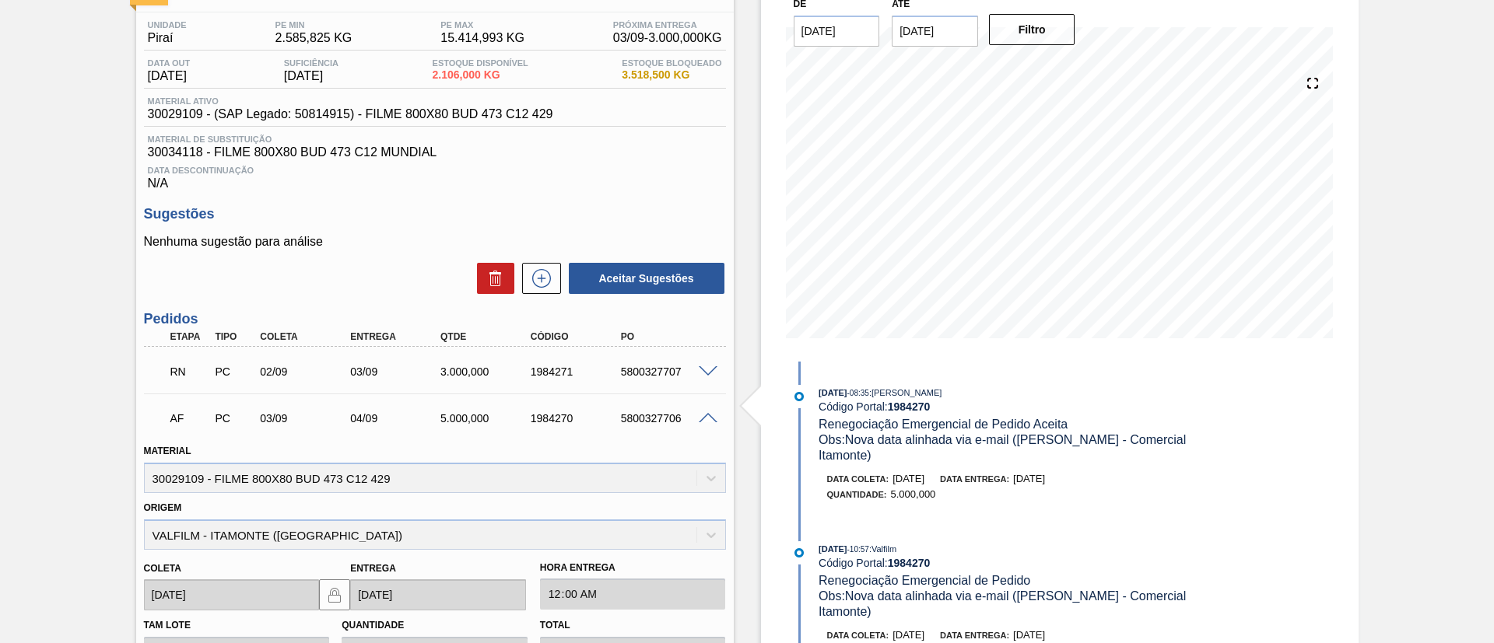
click at [704, 419] on span at bounding box center [708, 419] width 19 height 12
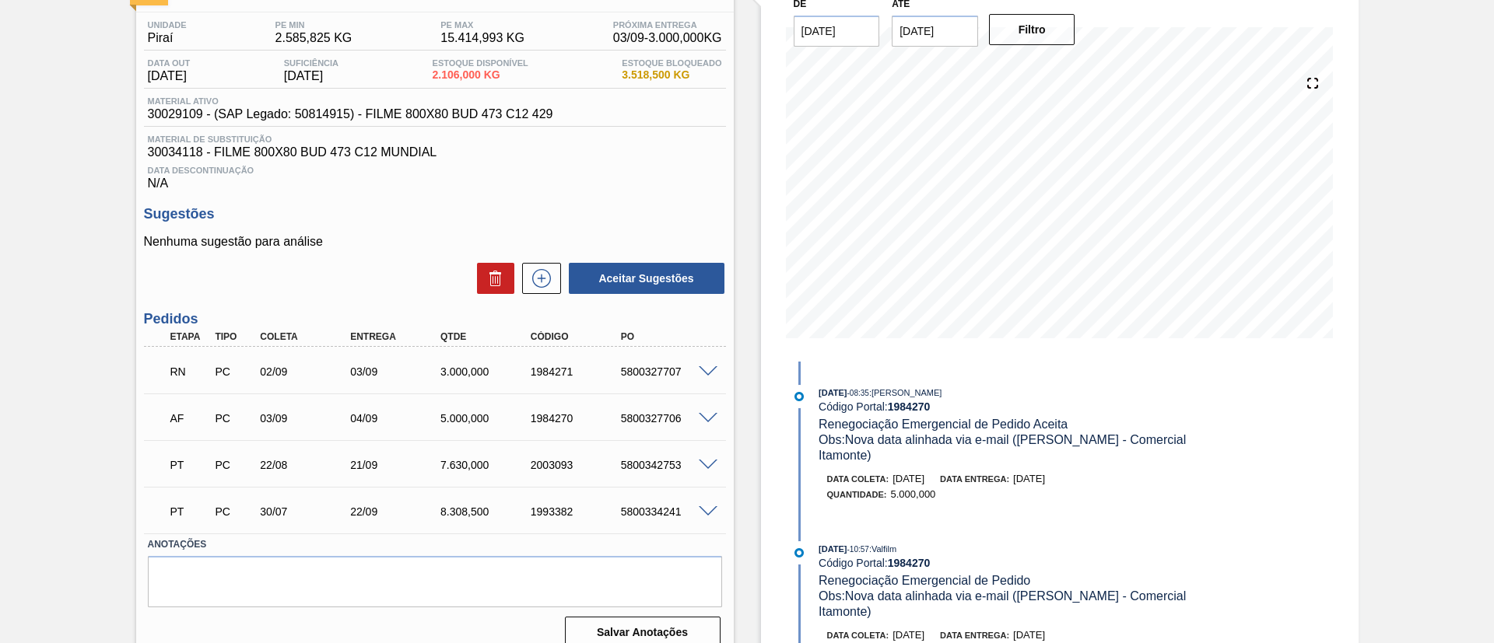
scroll to position [0, 0]
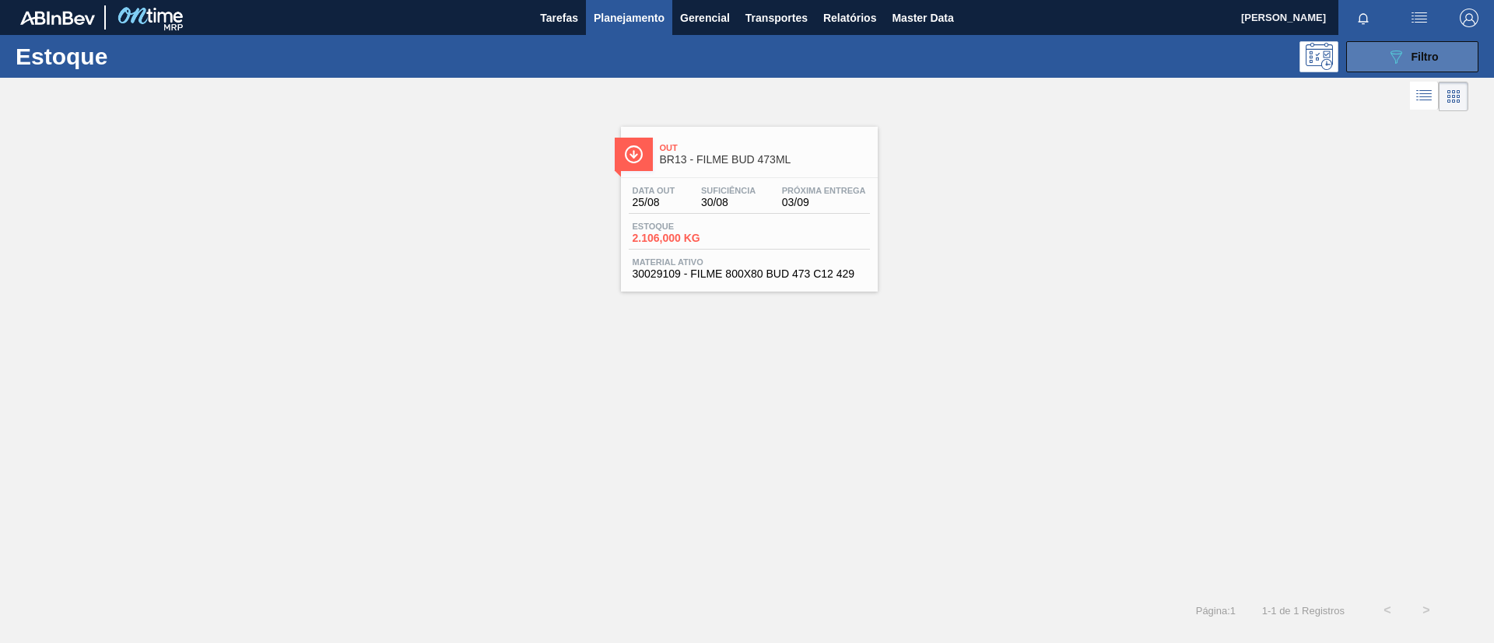
click at [1372, 61] on button "089F7B8B-B2A5-4AFE-B5C0-19BA573D28AC Filtro" at bounding box center [1412, 56] width 132 height 31
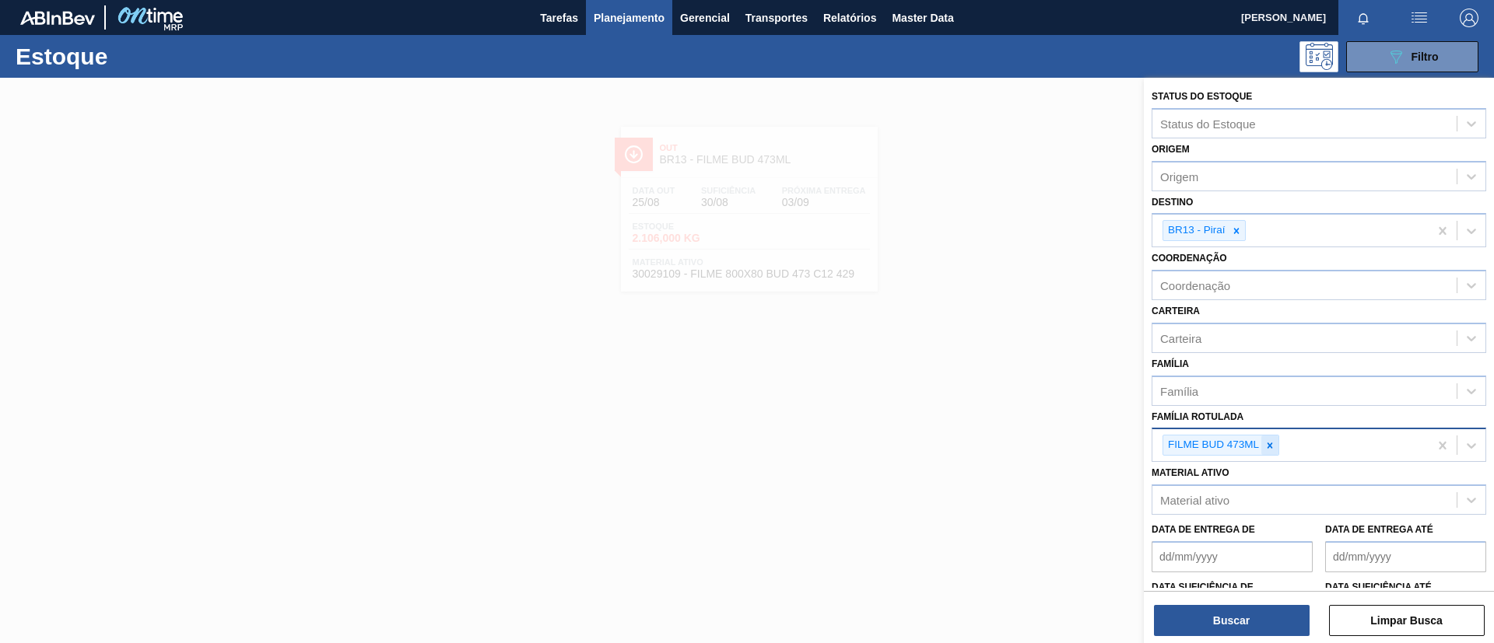
click at [1269, 448] on icon at bounding box center [1269, 445] width 11 height 11
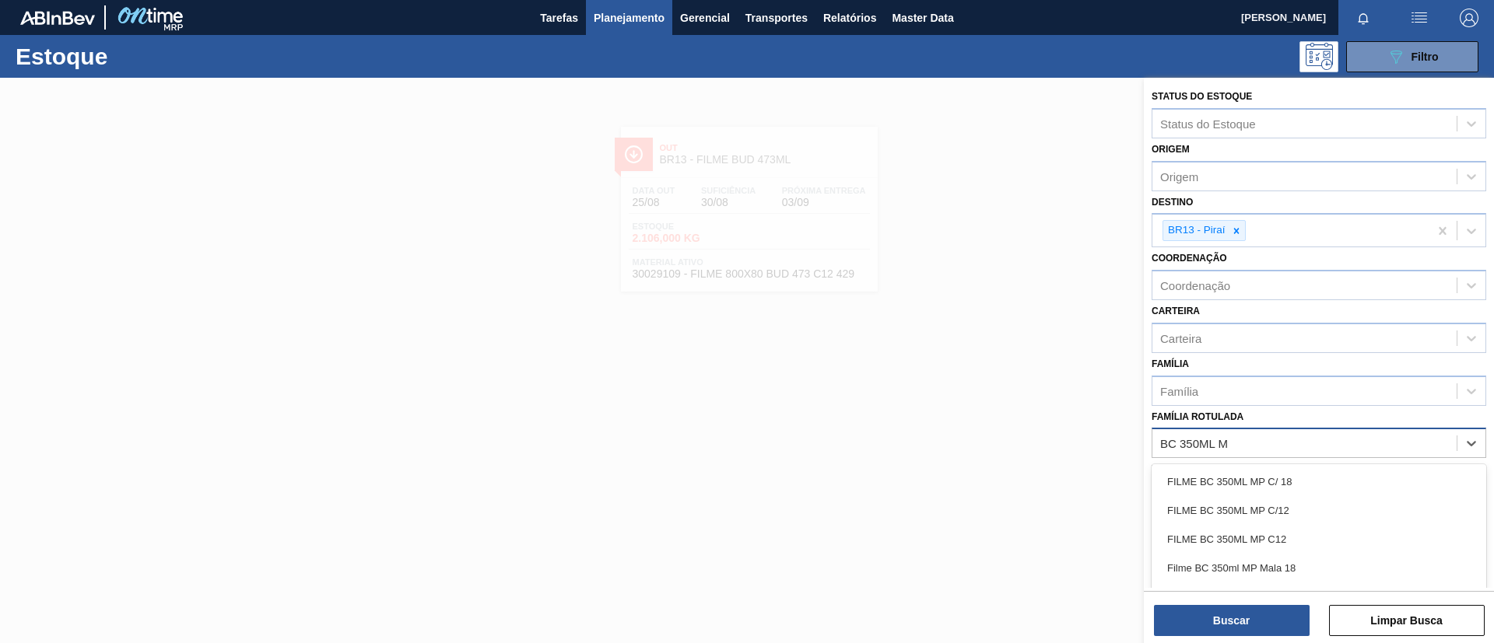
type Rotulada "BC 350ML MP"
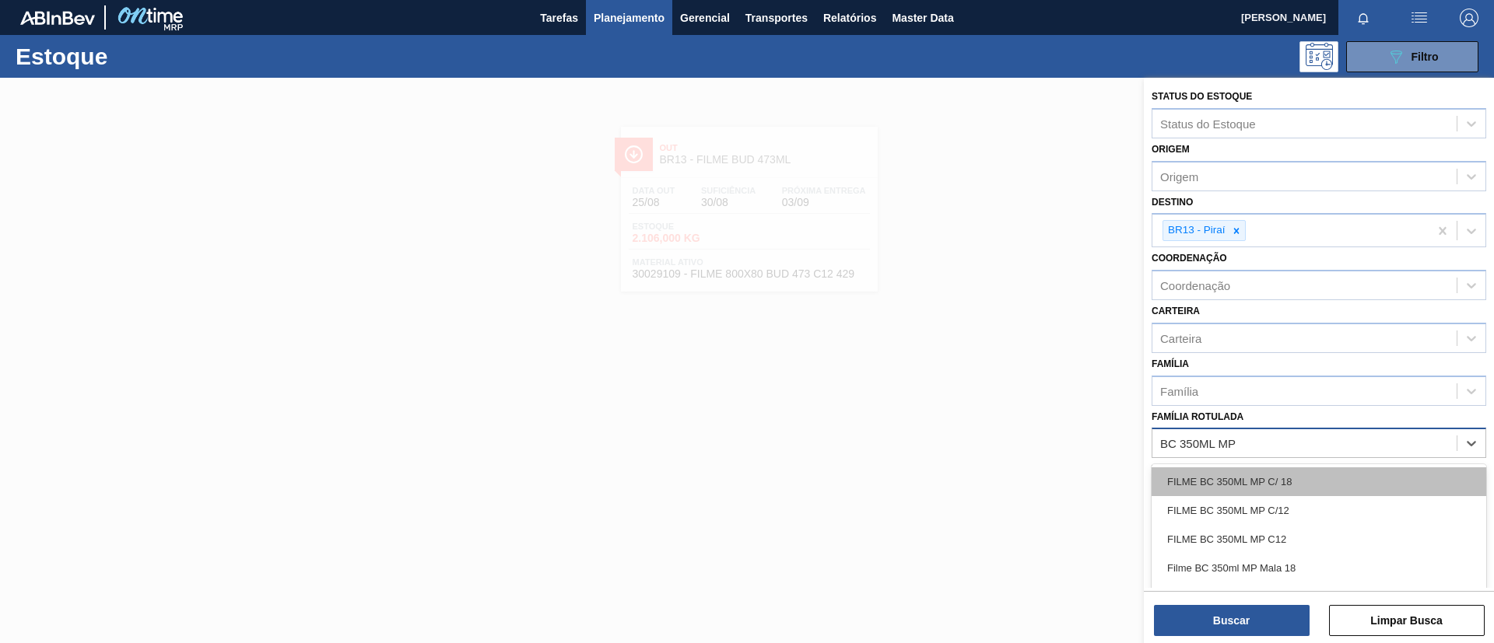
click at [1289, 475] on div "FILME BC 350ML MP C/ 18" at bounding box center [1319, 482] width 335 height 29
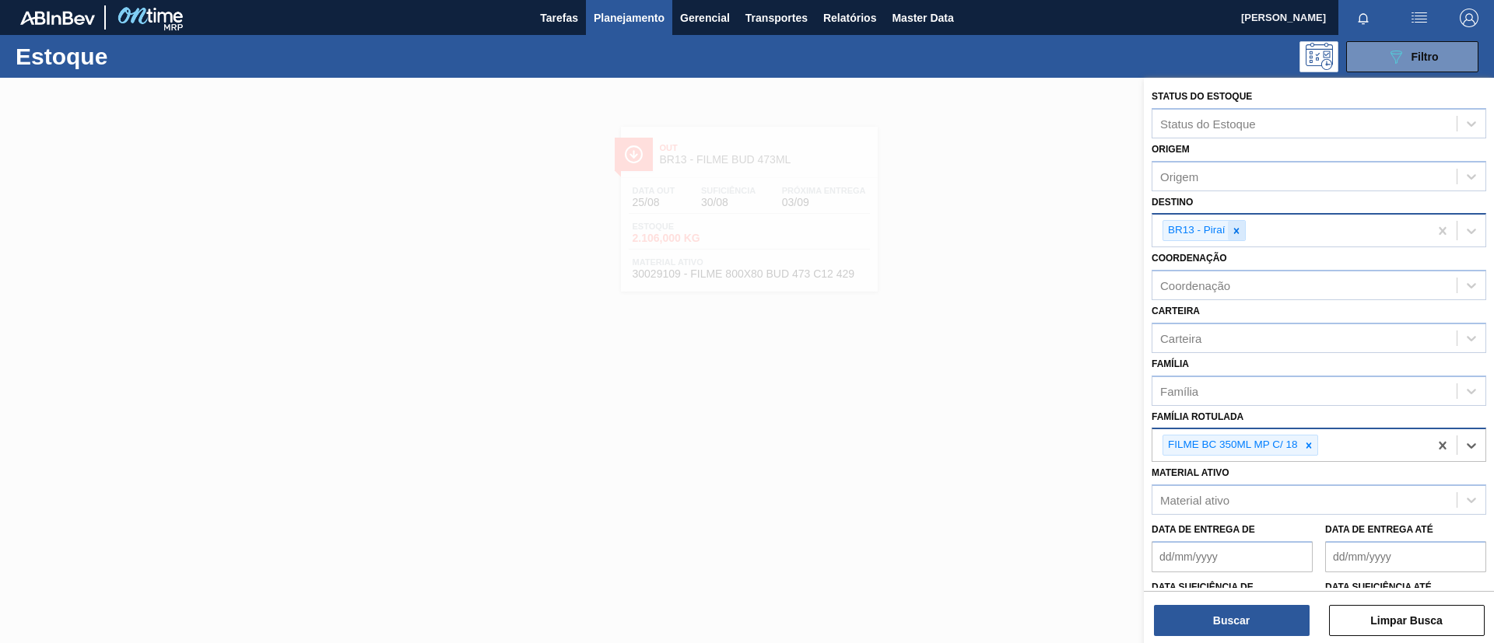
click at [1237, 234] on icon at bounding box center [1236, 231] width 11 height 11
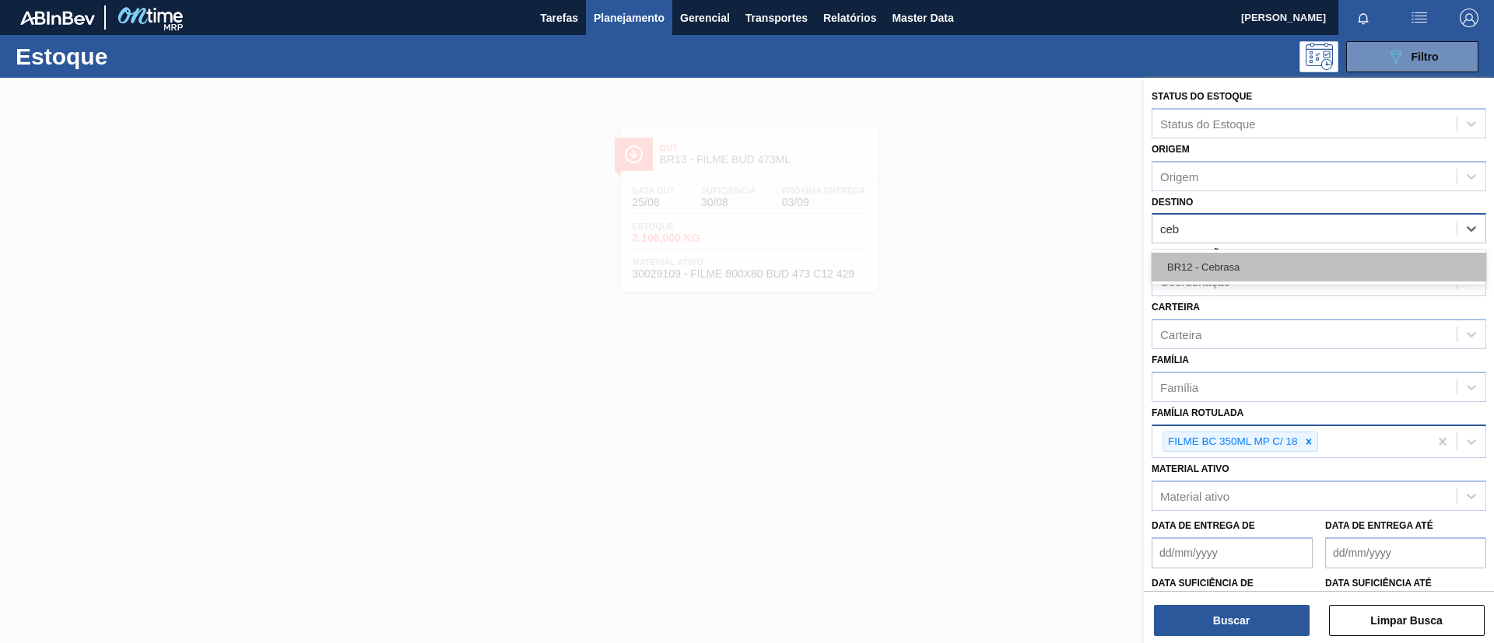
type input "cebr"
drag, startPoint x: 1244, startPoint y: 262, endPoint x: 1239, endPoint y: 314, distance: 51.6
click at [1245, 265] on div "BR12 - Cebrasa" at bounding box center [1319, 267] width 335 height 29
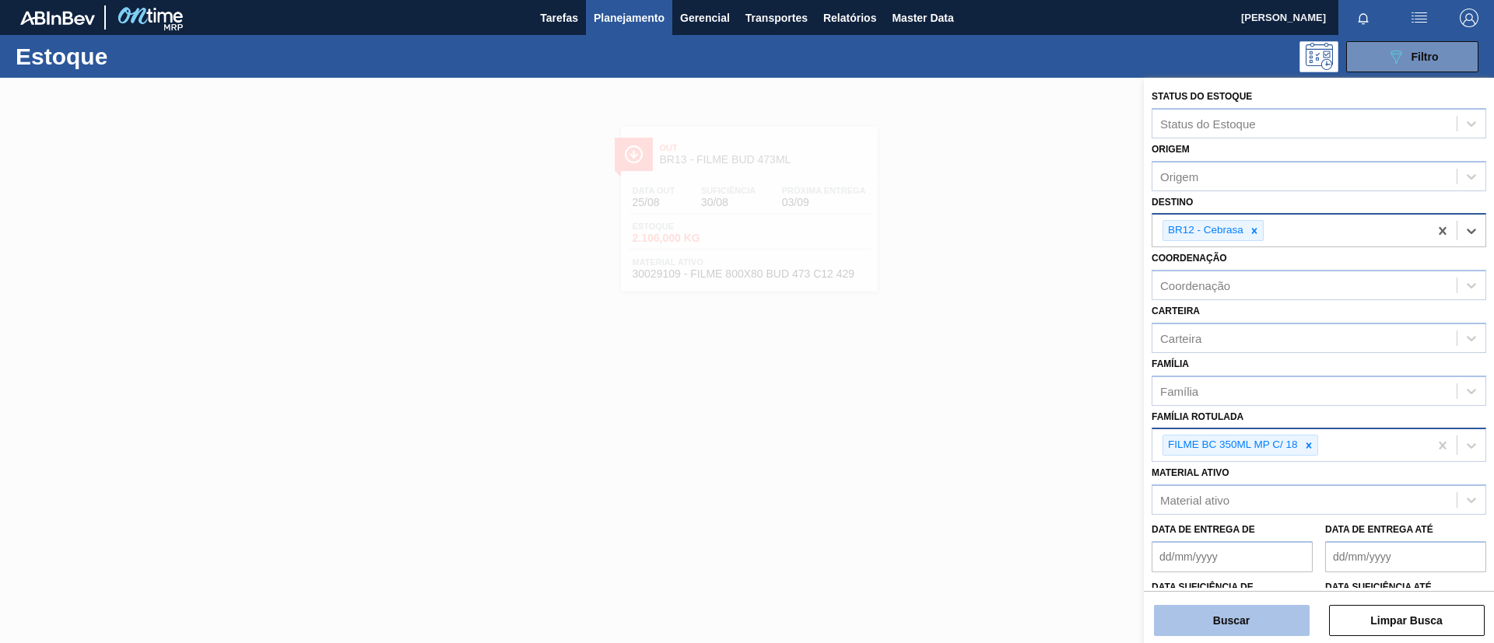
click at [1214, 619] on button "Buscar" at bounding box center [1232, 620] width 156 height 31
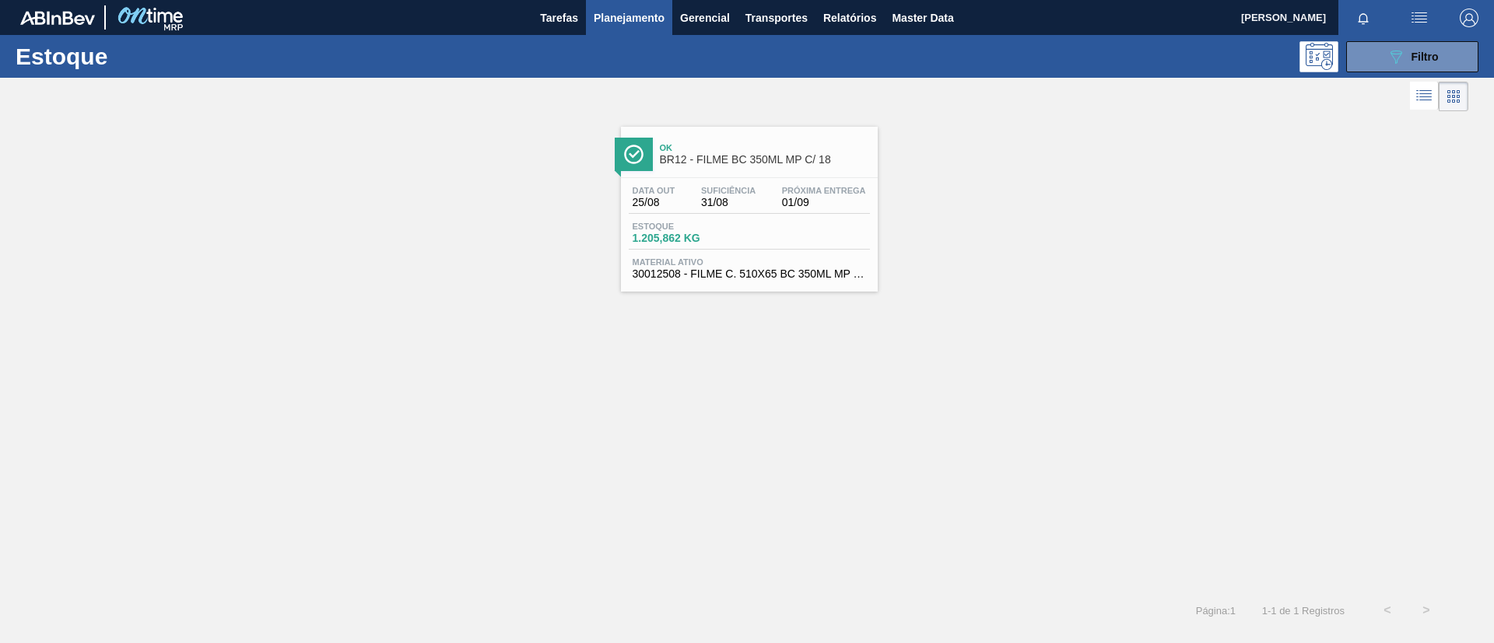
click at [723, 173] on div "Ok BR12 - FILME BC 350ML MP C/ 18 Data out 25/08 Suficiência 31/08 Próxima Entr…" at bounding box center [749, 209] width 257 height 165
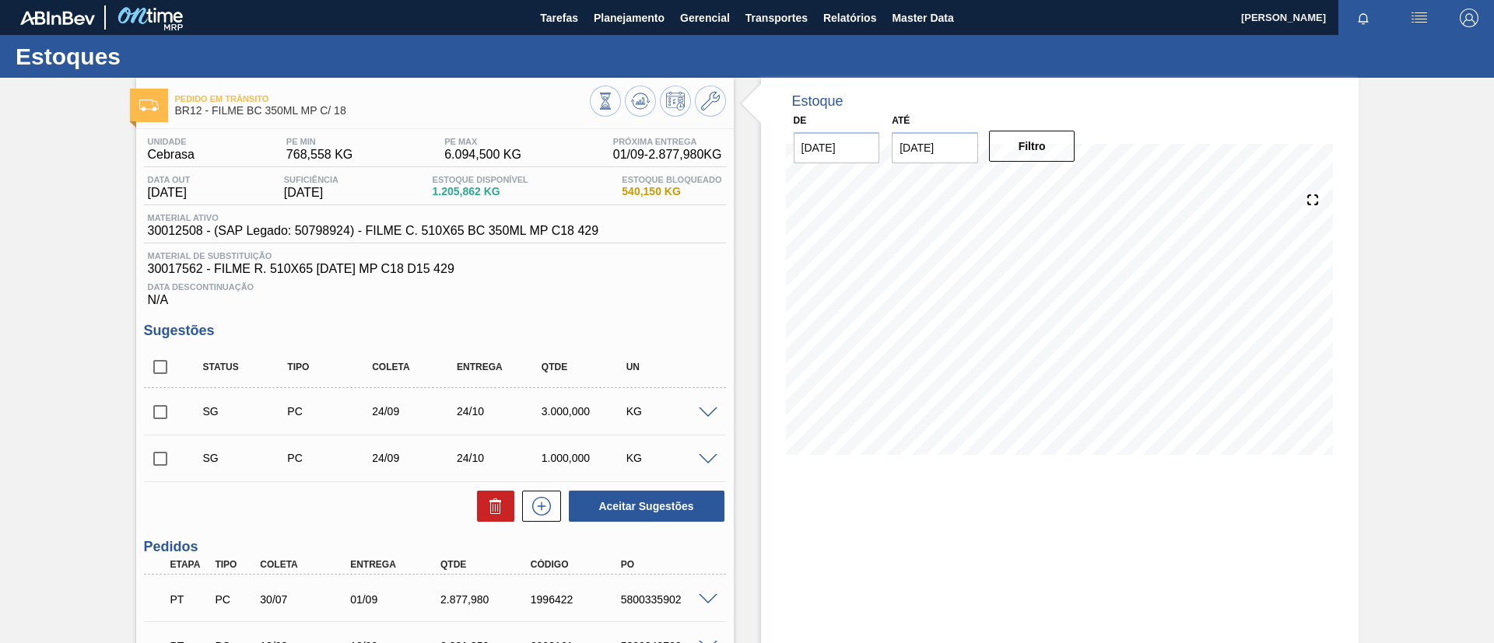
drag, startPoint x: 0, startPoint y: 202, endPoint x: 23, endPoint y: 77, distance: 126.5
click at [23, 77] on div "Estoques Pedido em Trânsito BR12 - FILME BC 350ML MP C/ 18 Unidade Cebrasa PE M…" at bounding box center [747, 439] width 1494 height 808
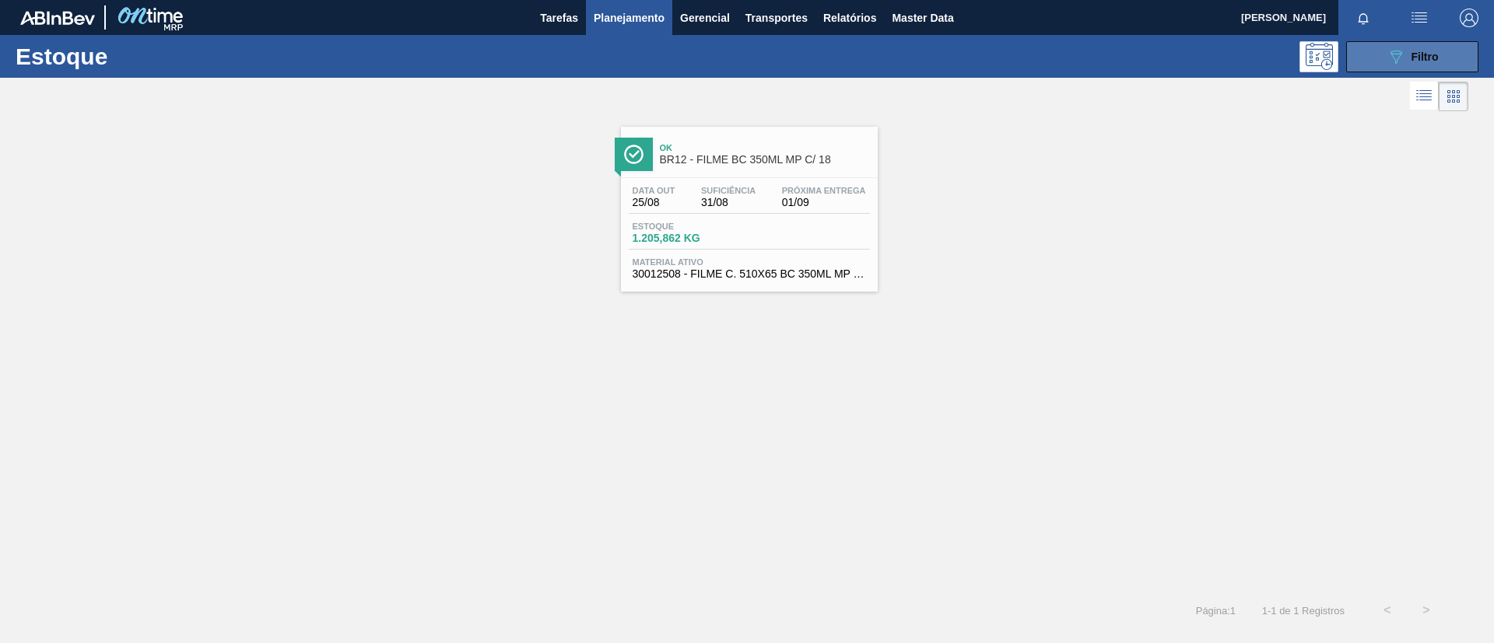
click at [1397, 59] on icon "089F7B8B-B2A5-4AFE-B5C0-19BA573D28AC" at bounding box center [1396, 56] width 19 height 19
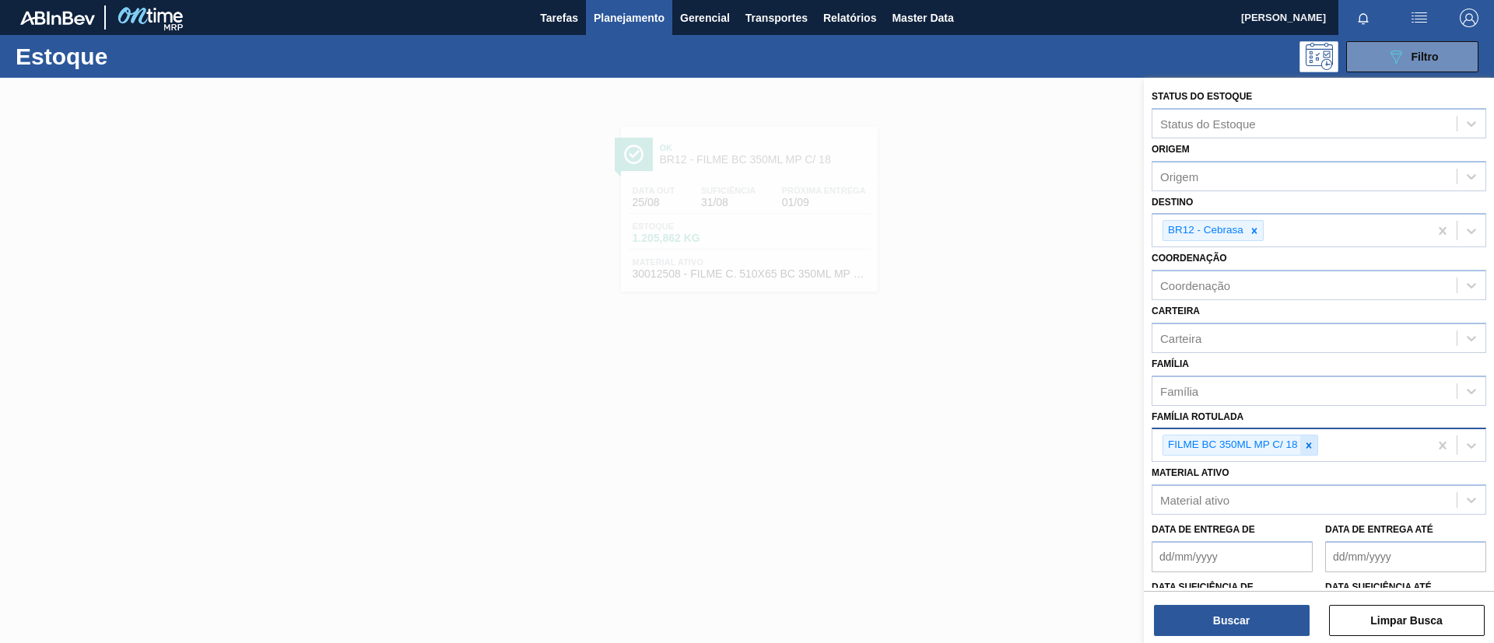
click at [1310, 450] on icon at bounding box center [1308, 445] width 11 height 11
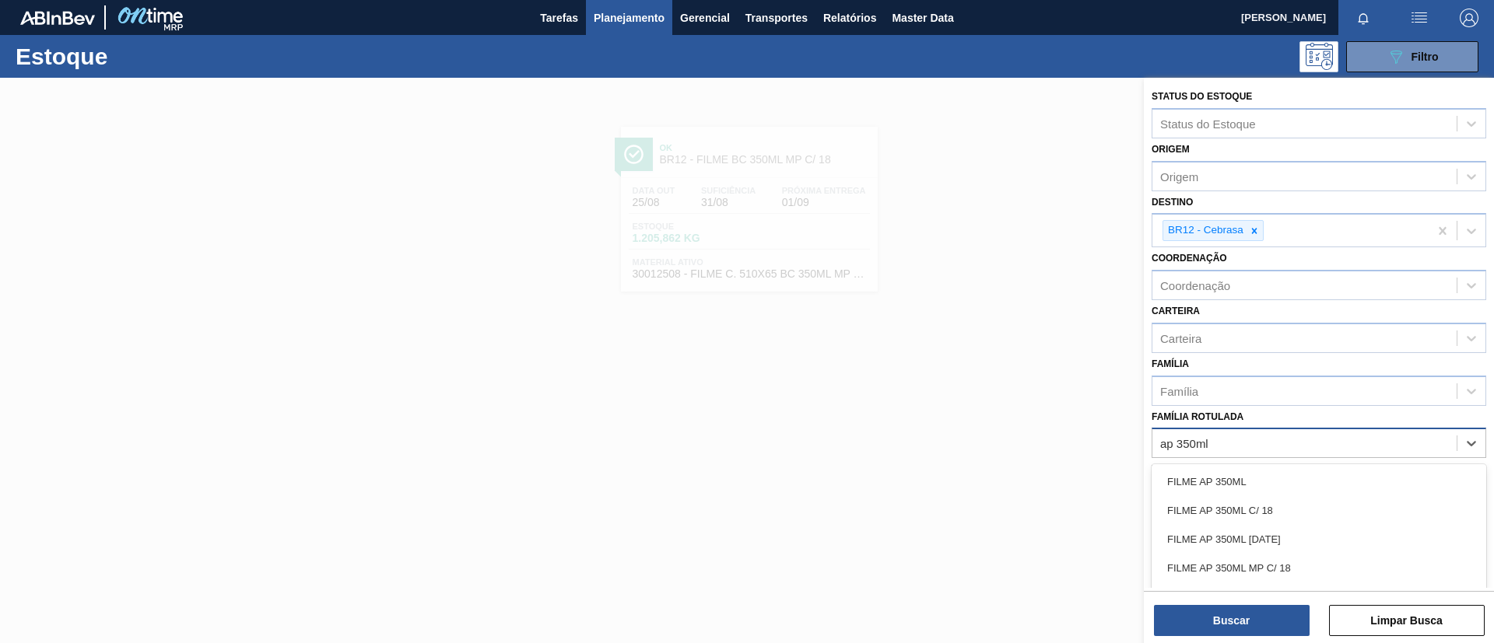
type Rotulada "ap 350ml mp"
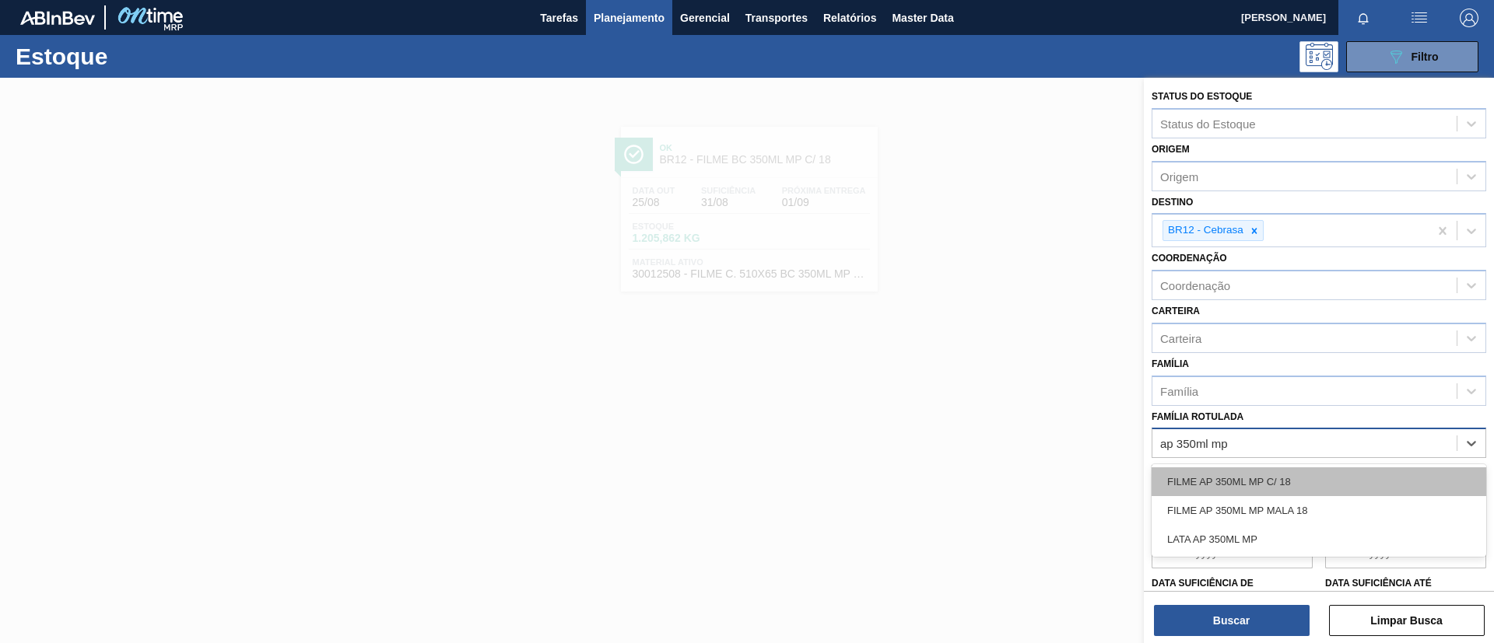
click at [1324, 485] on div "FILME AP 350ML MP C/ 18" at bounding box center [1319, 482] width 335 height 29
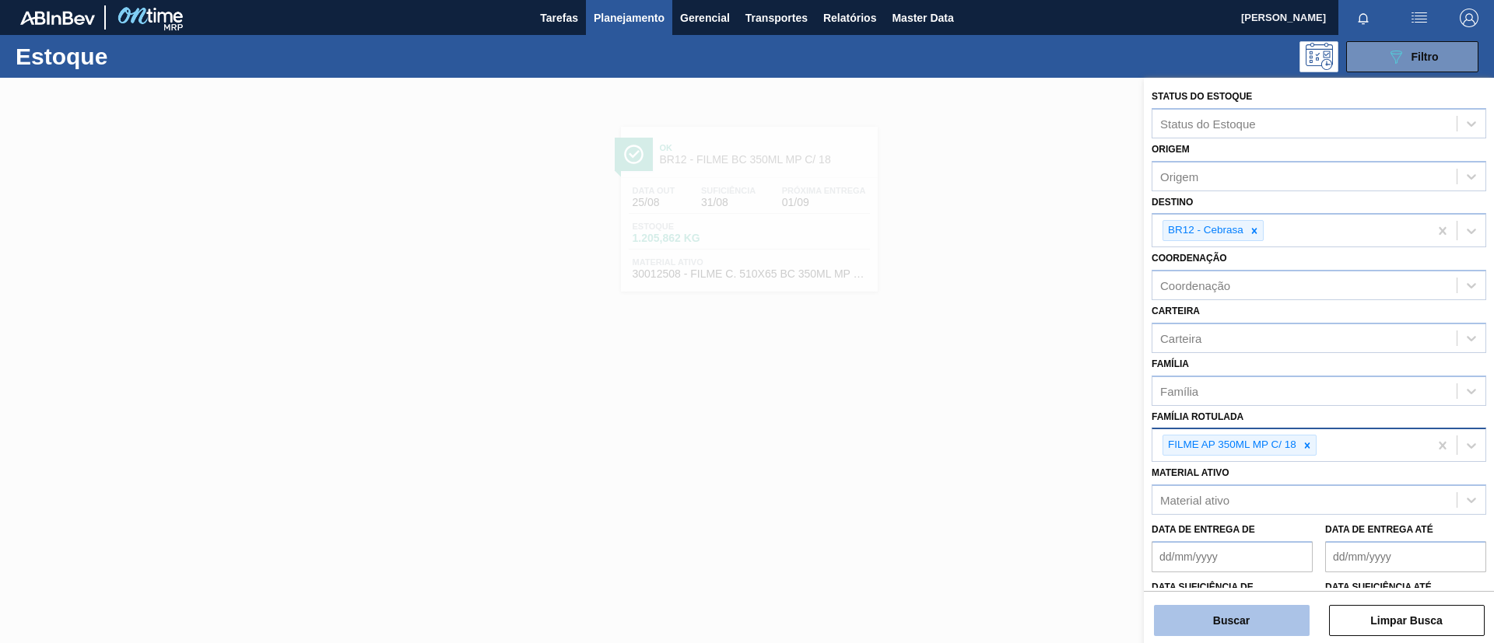
click at [1281, 622] on button "Buscar" at bounding box center [1232, 620] width 156 height 31
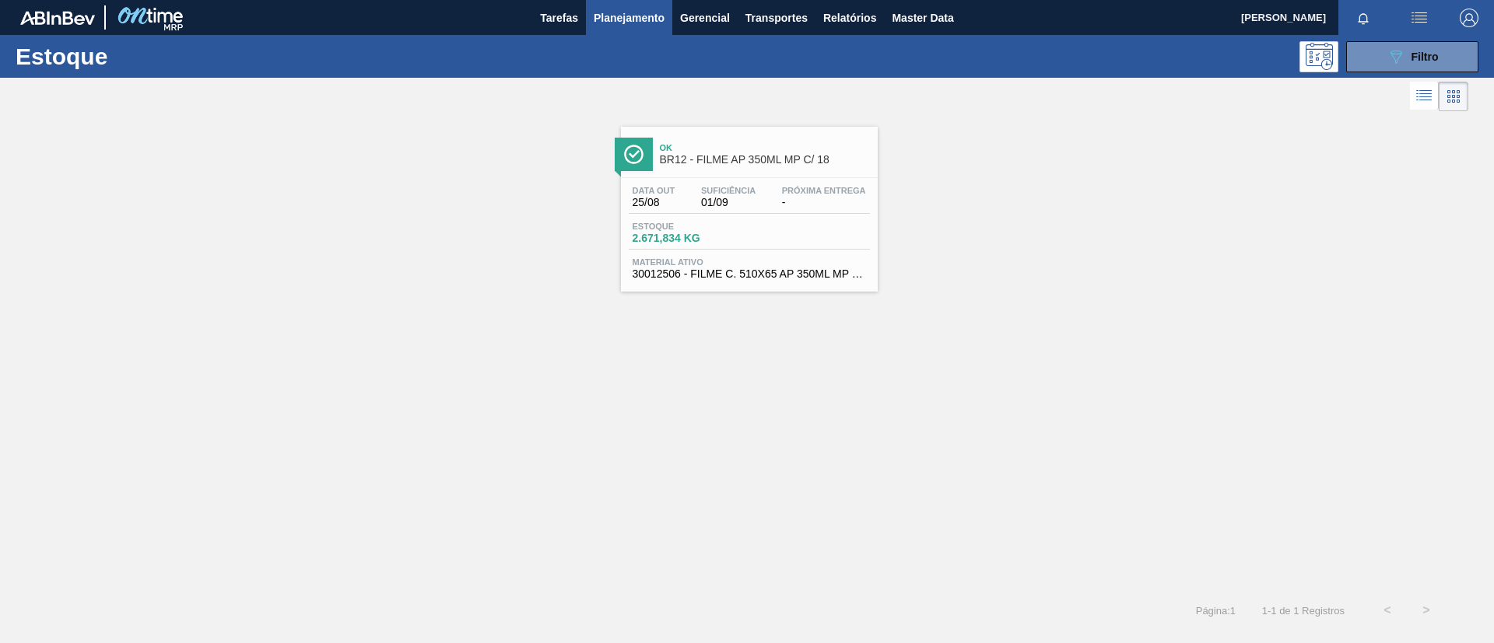
click at [714, 219] on div "Data out 25/08 Suficiência 01/09 Próxima Entrega - Estoque 2.671,834 KG Materia…" at bounding box center [749, 231] width 257 height 106
click at [1380, 51] on button "089F7B8B-B2A5-4AFE-B5C0-19BA573D28AC Filtro" at bounding box center [1412, 56] width 132 height 31
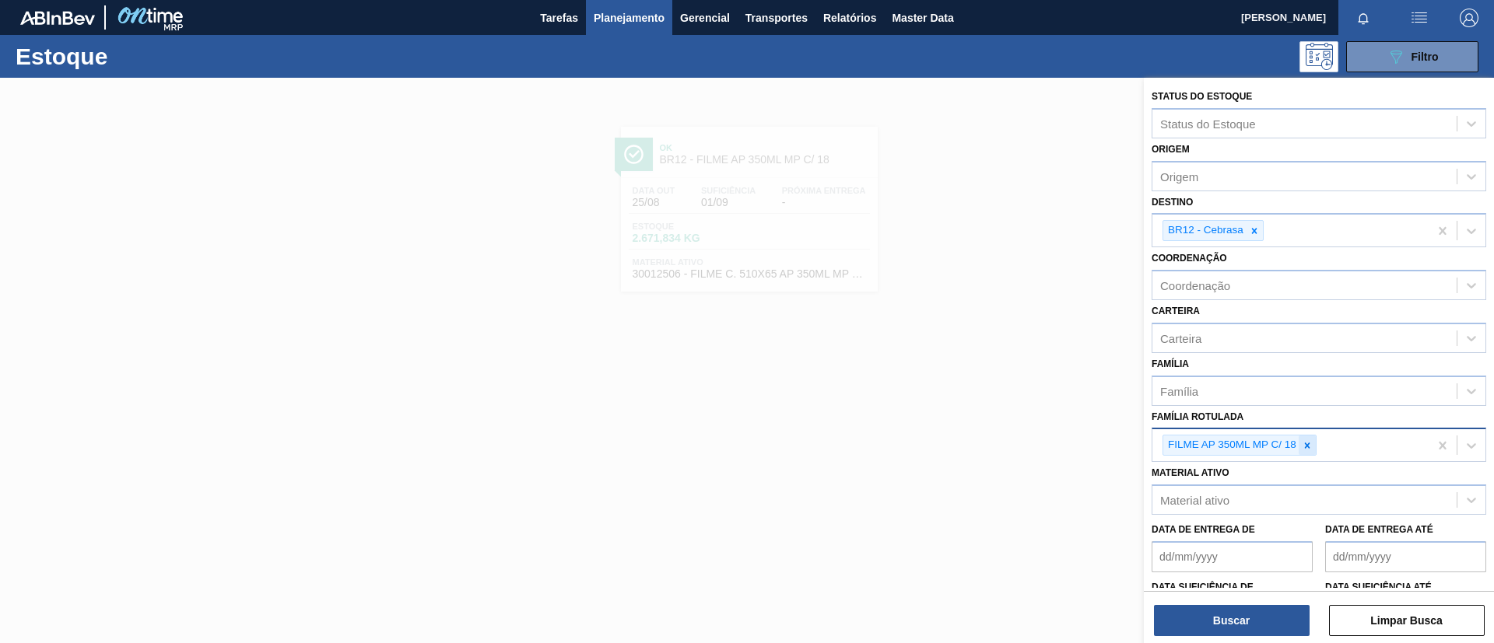
click at [1313, 446] on div at bounding box center [1307, 445] width 17 height 19
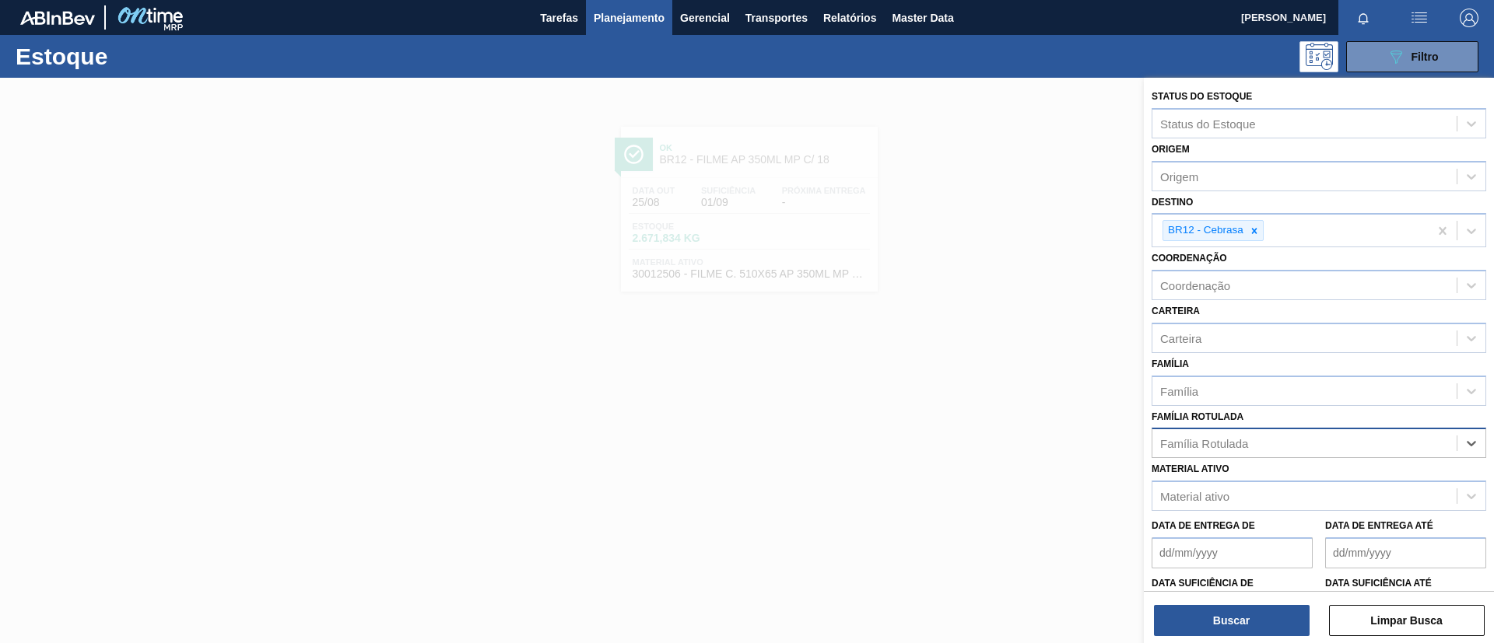
type Rotulada "V"
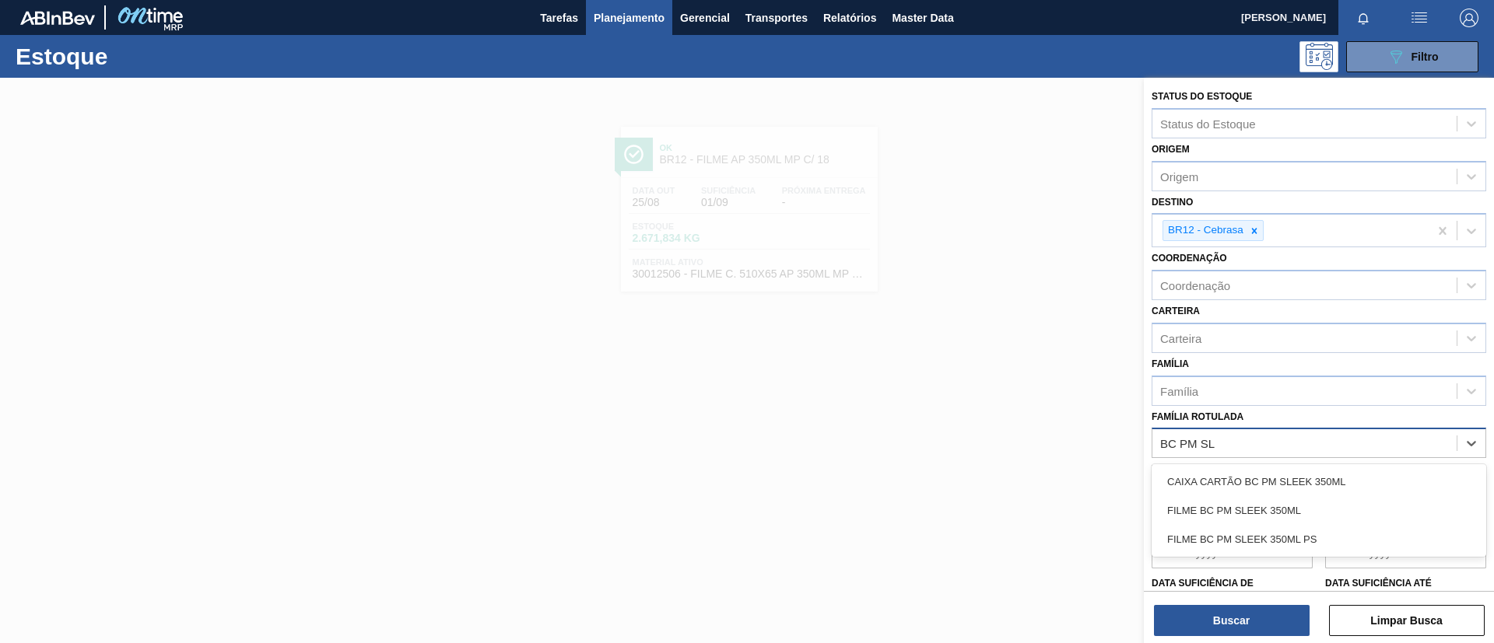
type Rotulada "BC PM SLE"
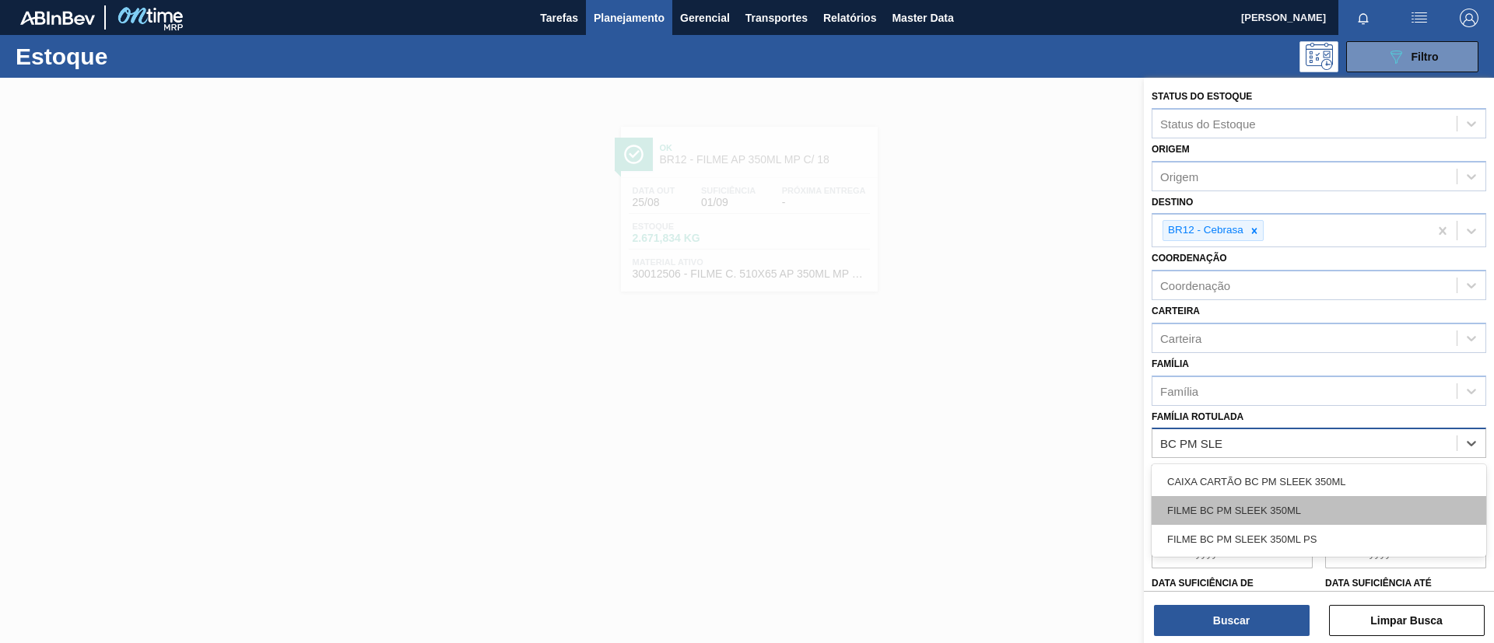
click at [1312, 500] on div "FILME BC PM SLEEK 350ML" at bounding box center [1319, 510] width 335 height 29
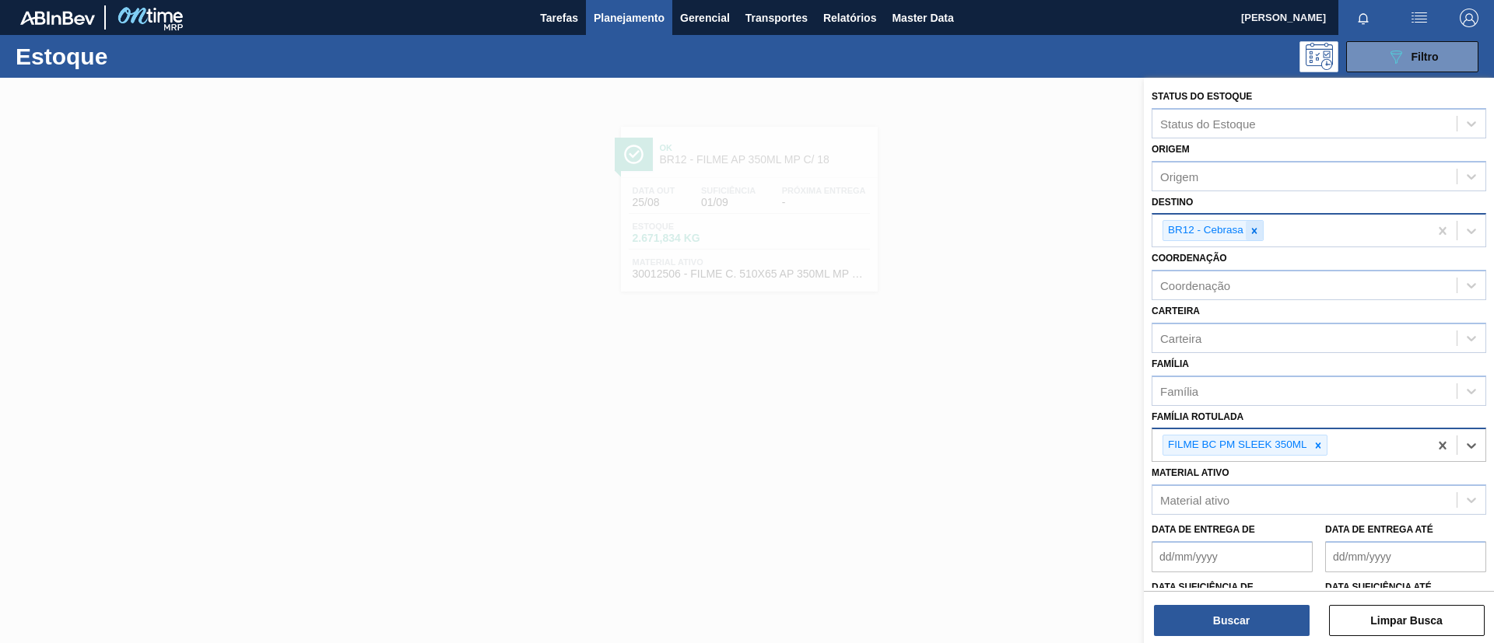
click at [1259, 223] on div at bounding box center [1254, 230] width 17 height 19
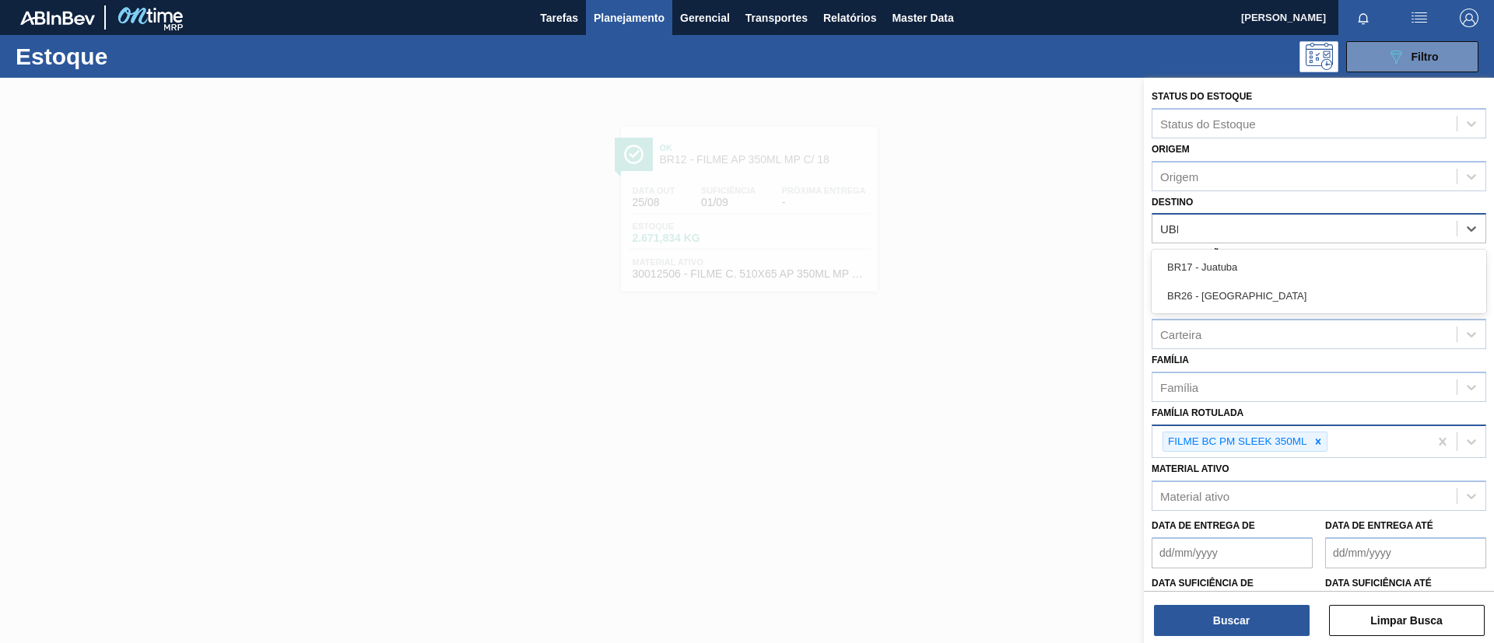
type input "UBER"
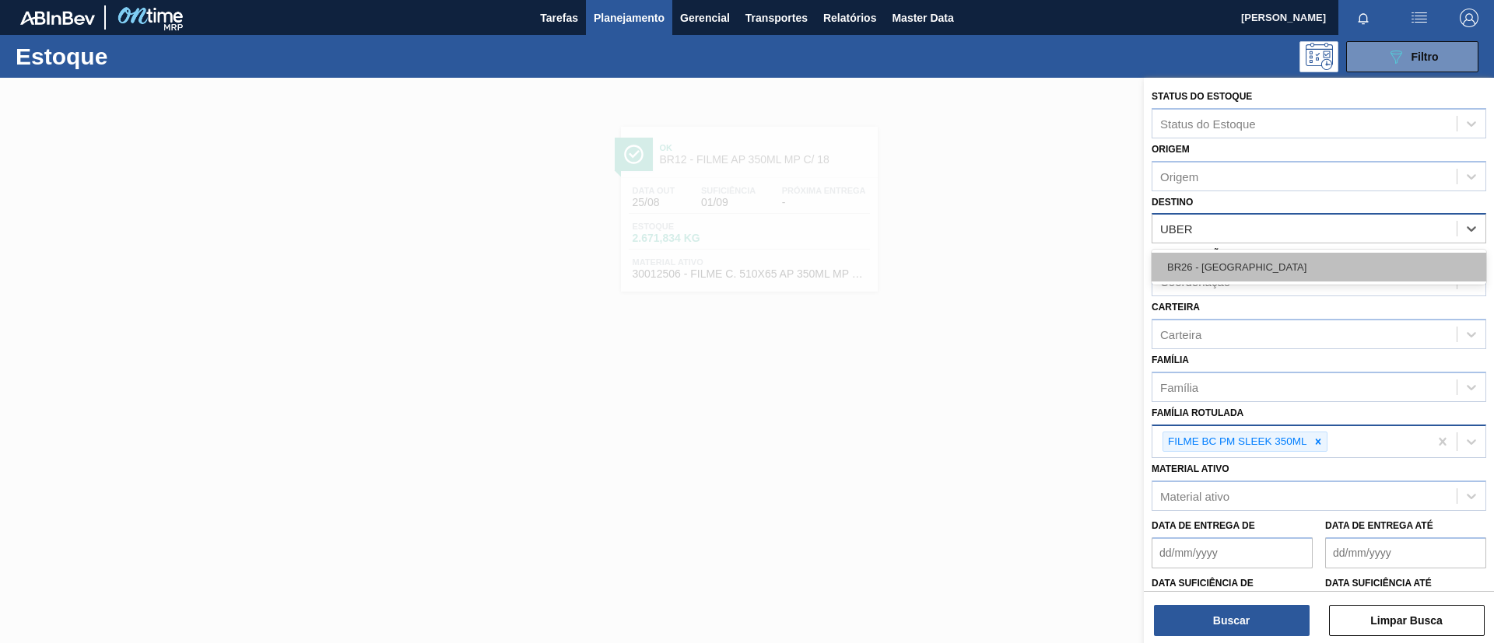
click at [1282, 273] on div "BR26 - Uberlândia" at bounding box center [1319, 267] width 335 height 29
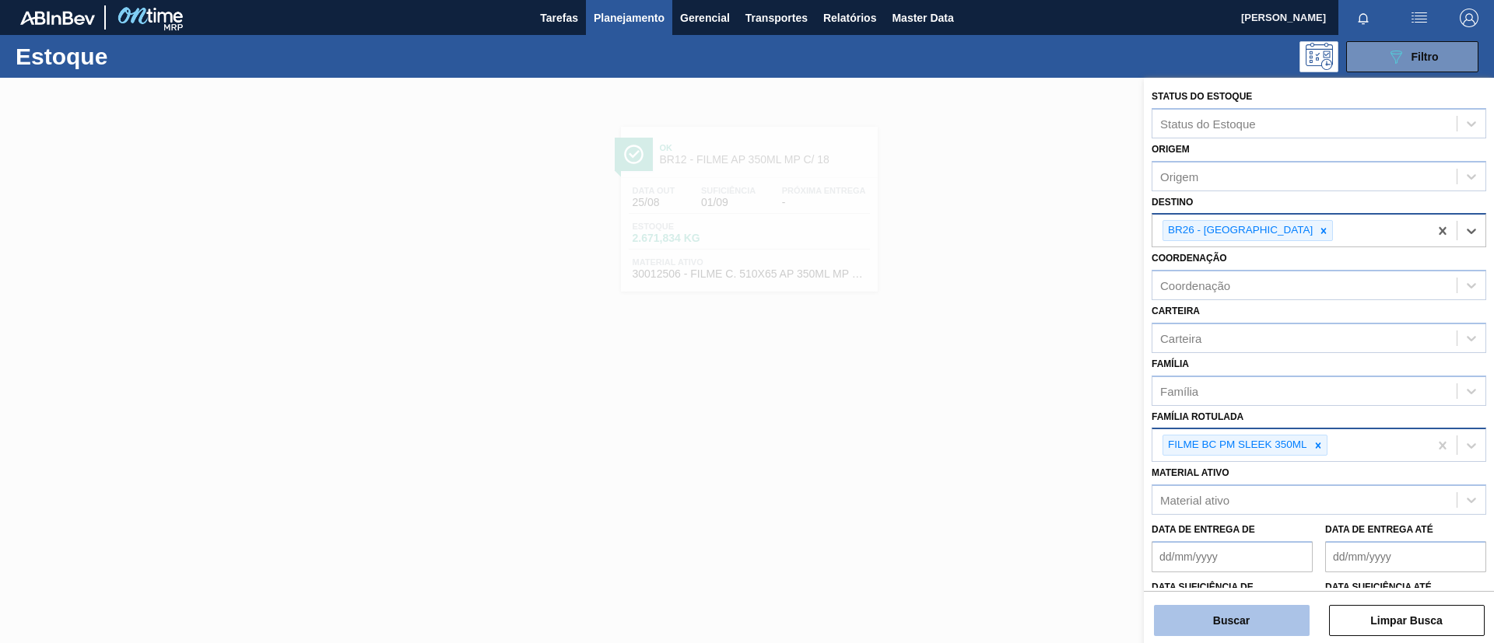
click at [1263, 609] on button "Buscar" at bounding box center [1232, 620] width 156 height 31
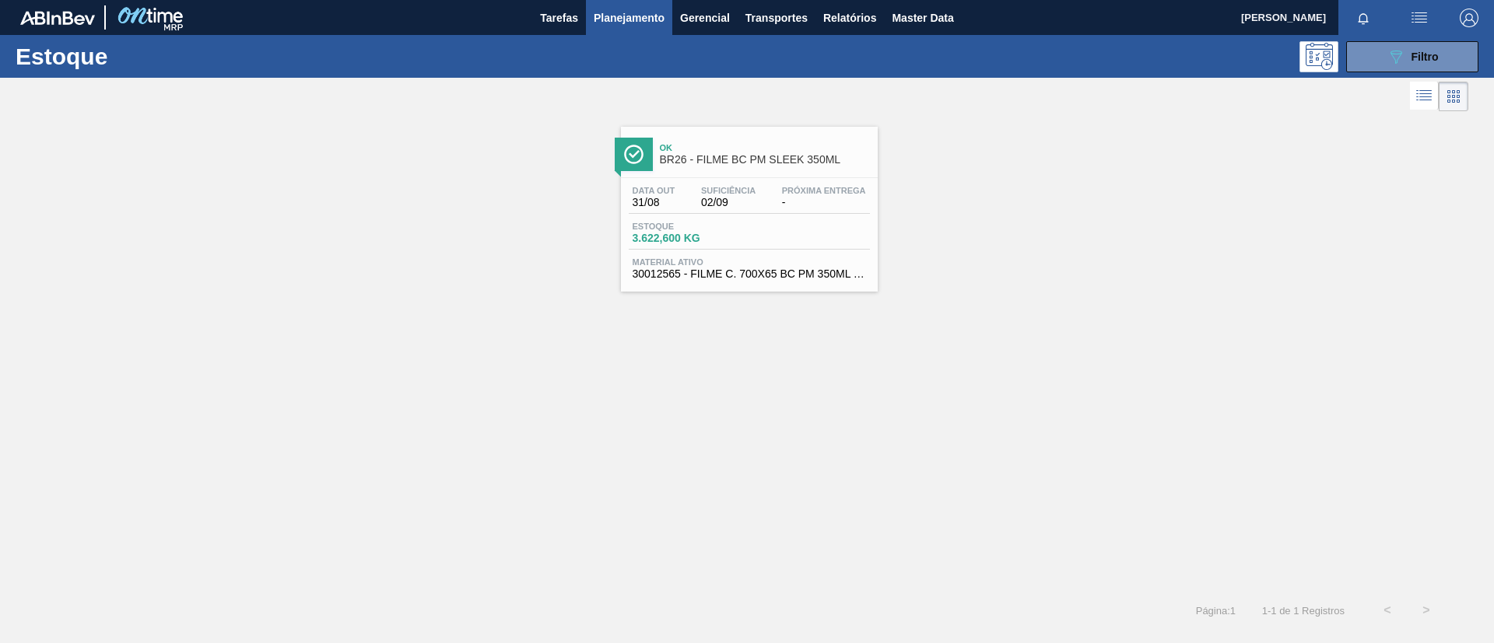
drag, startPoint x: 784, startPoint y: 224, endPoint x: 759, endPoint y: 206, distance: 30.0
click at [783, 224] on div "Estoque 3.622,600 KG" at bounding box center [749, 236] width 241 height 28
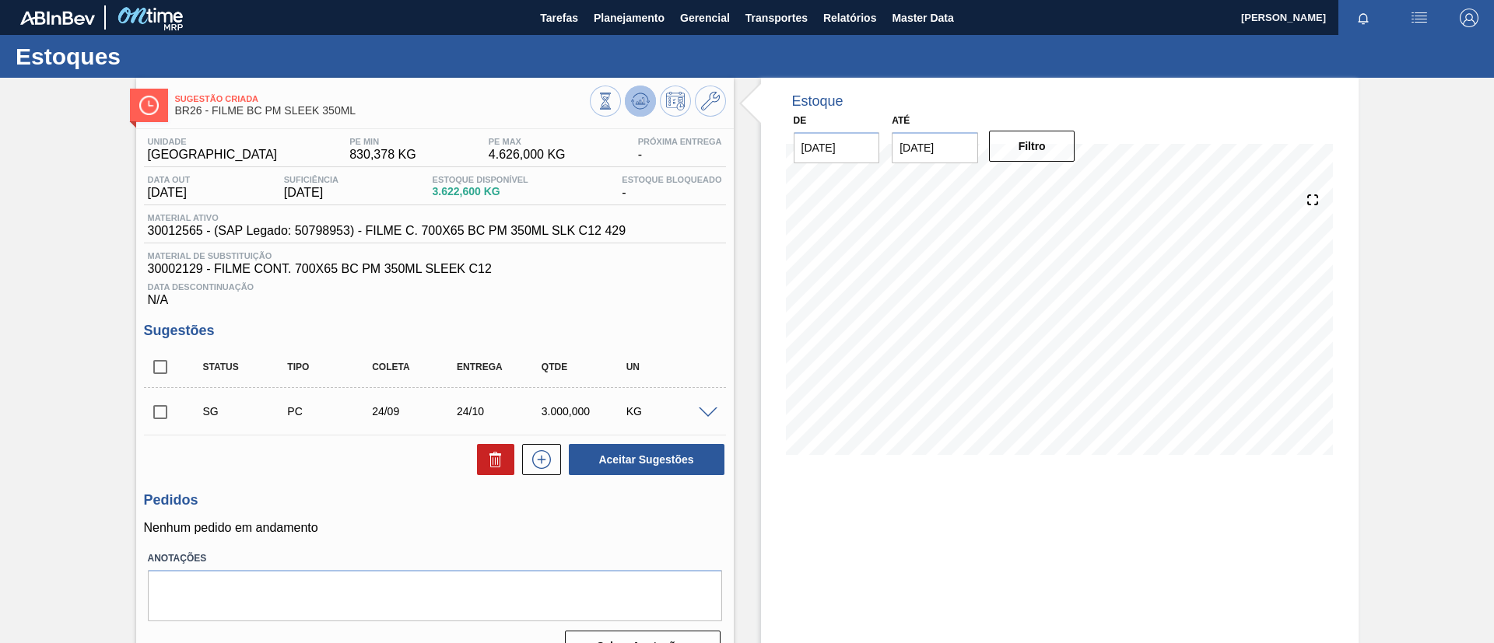
click at [639, 108] on icon at bounding box center [640, 101] width 19 height 19
click at [625, 28] on button "Planejamento" at bounding box center [629, 17] width 86 height 35
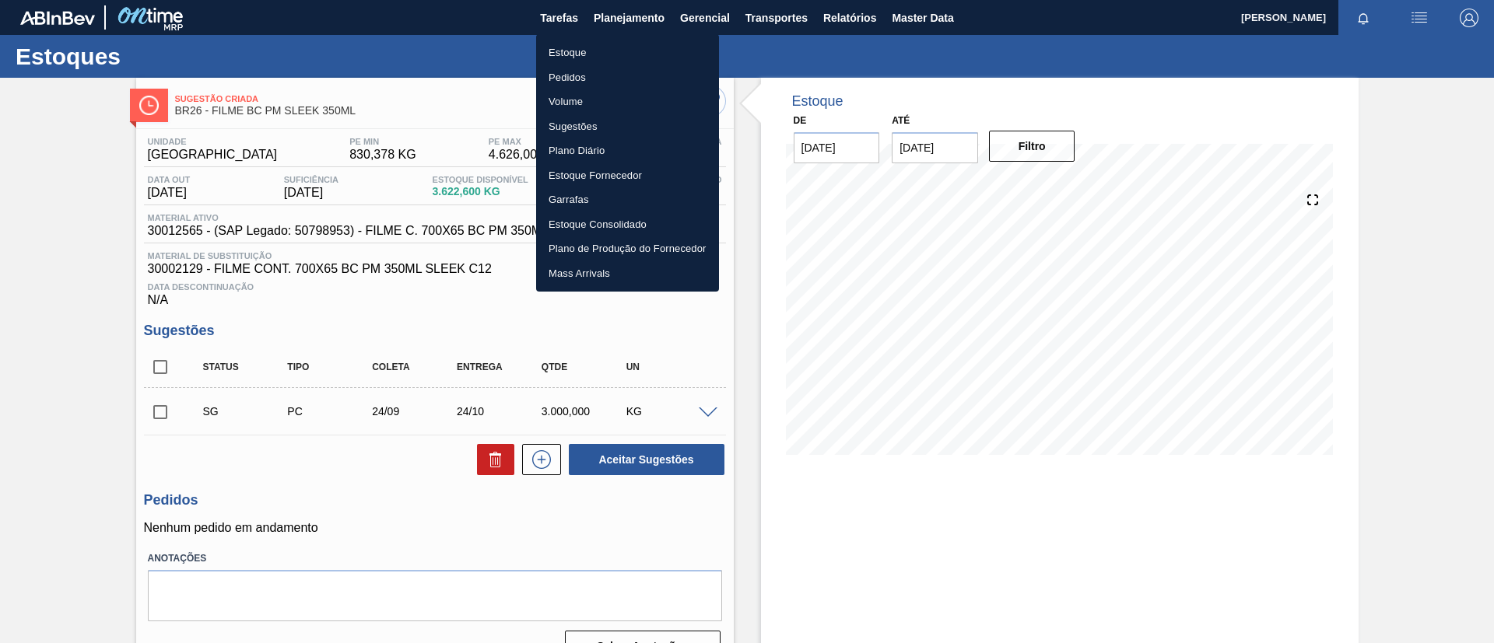
click at [626, 50] on li "Estoque" at bounding box center [627, 52] width 183 height 25
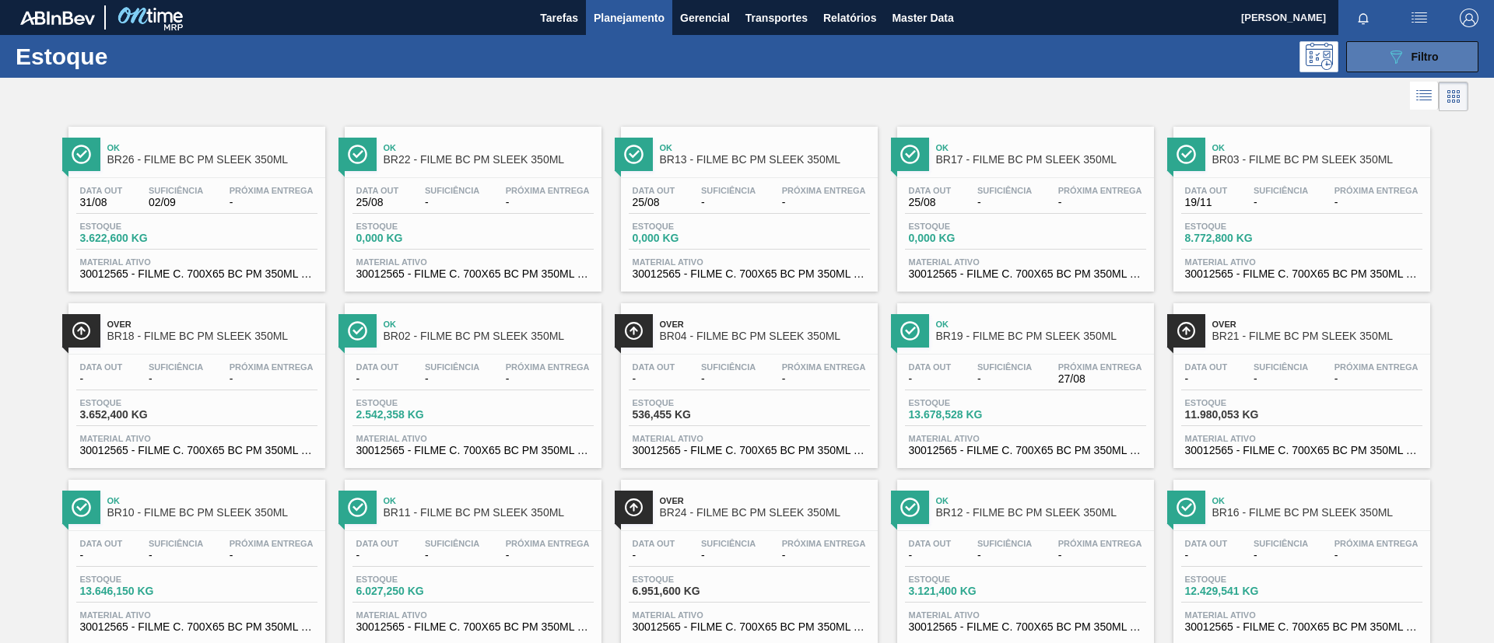
click at [1392, 67] on button "089F7B8B-B2A5-4AFE-B5C0-19BA573D28AC Filtro" at bounding box center [1412, 56] width 132 height 31
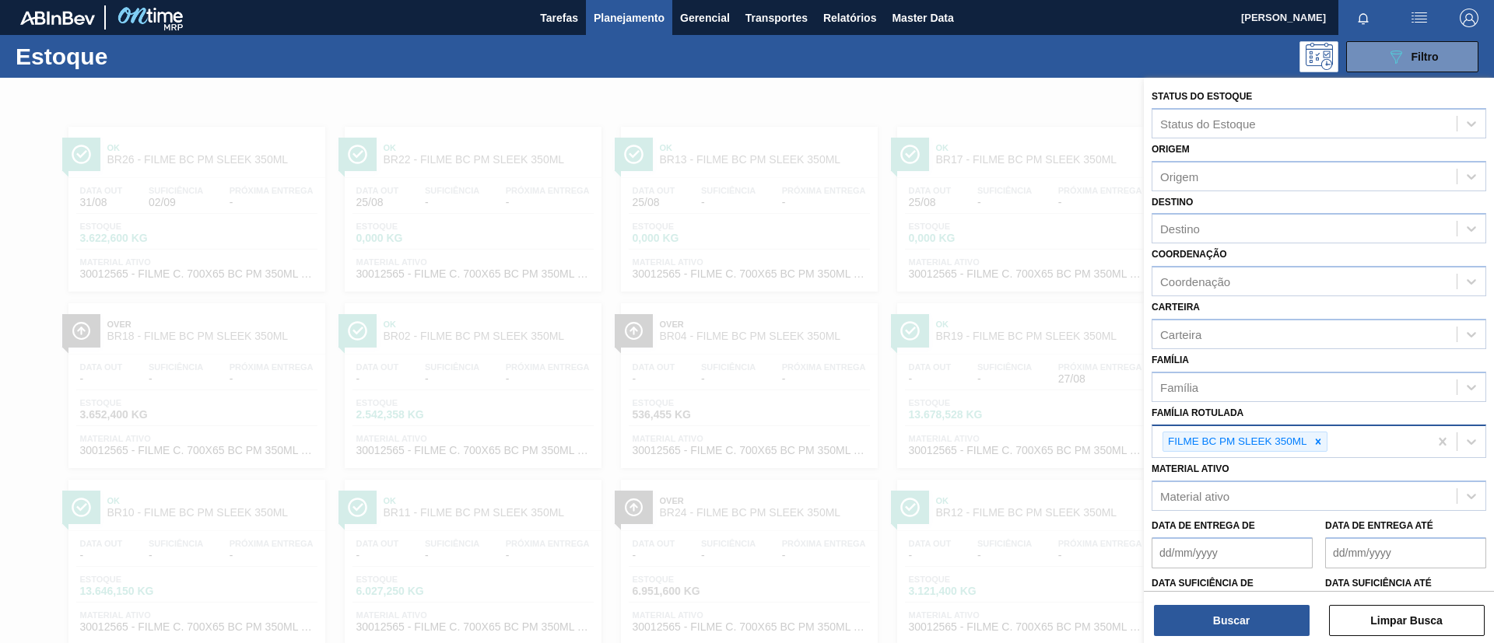
click at [1318, 452] on div "FILME BC PM SLEEK 350ML" at bounding box center [1290, 442] width 276 height 32
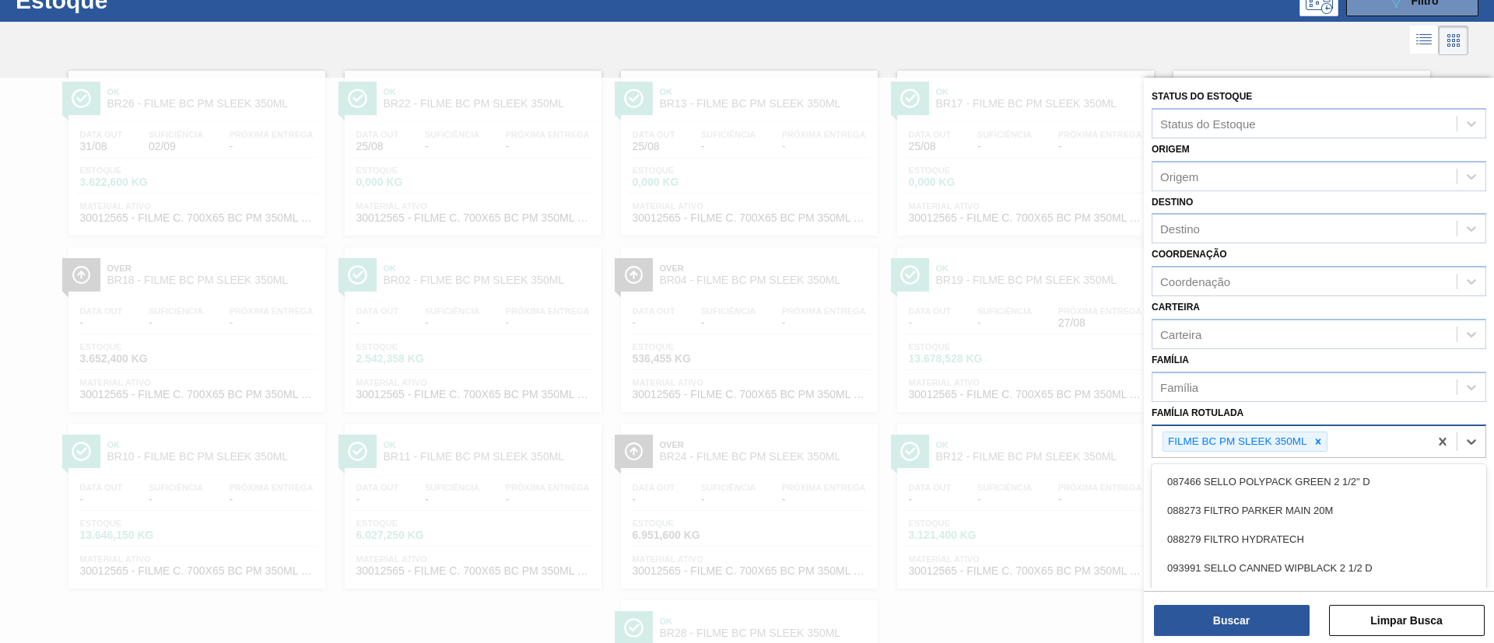
scroll to position [61, 0]
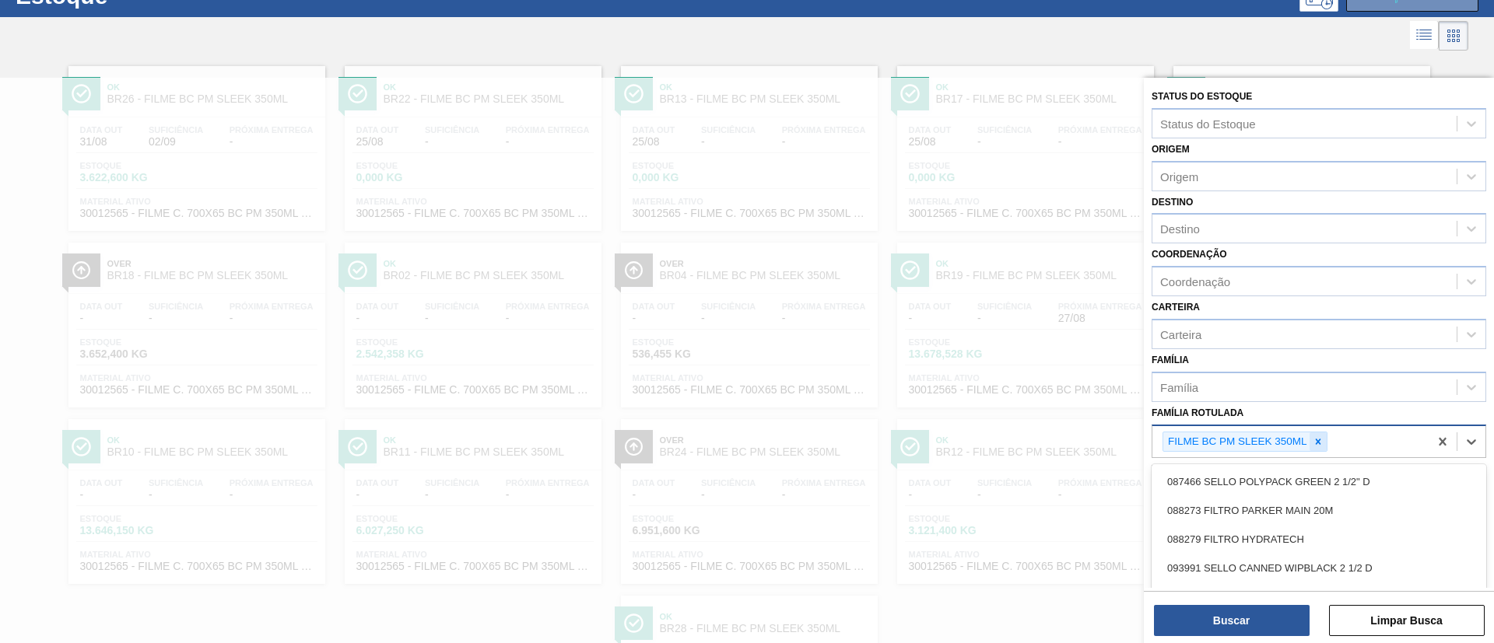
click at [1319, 441] on icon at bounding box center [1317, 441] width 5 height 5
type Rotulada "Bud 269ml c"
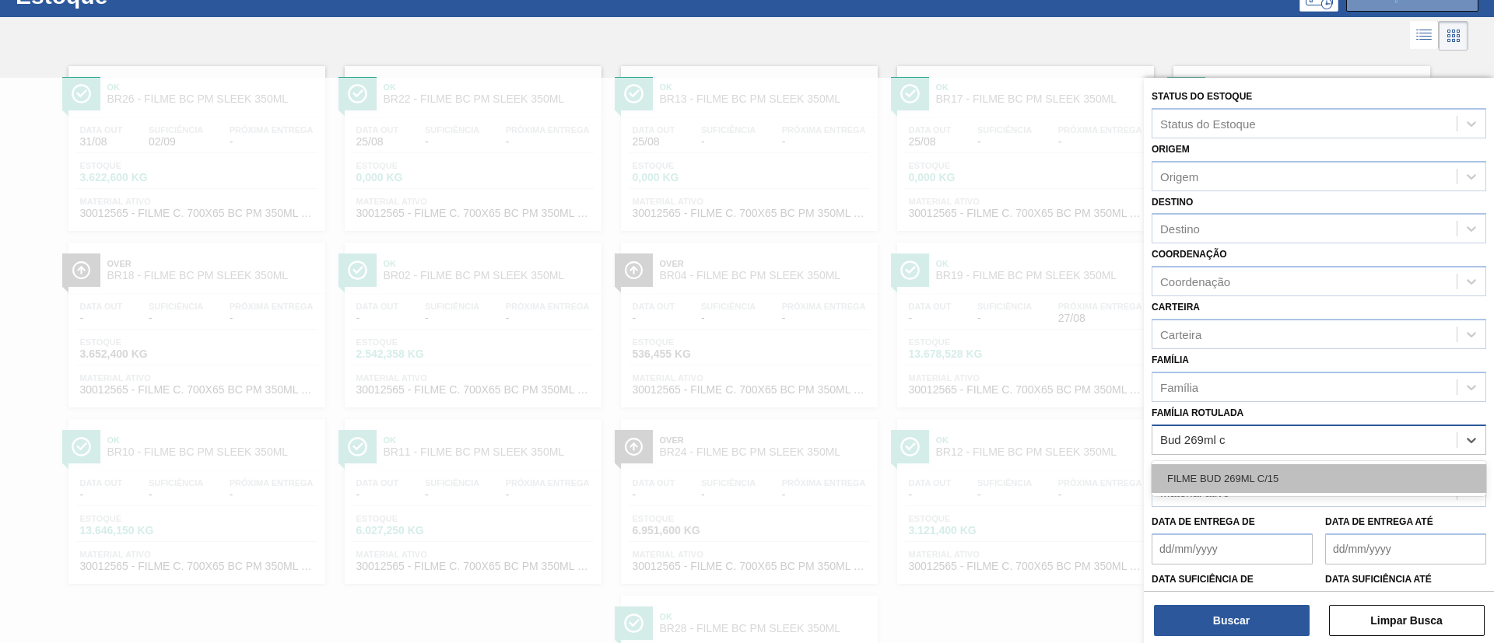
click at [1332, 471] on div "FILME BUD 269ML C/15" at bounding box center [1319, 479] width 335 height 29
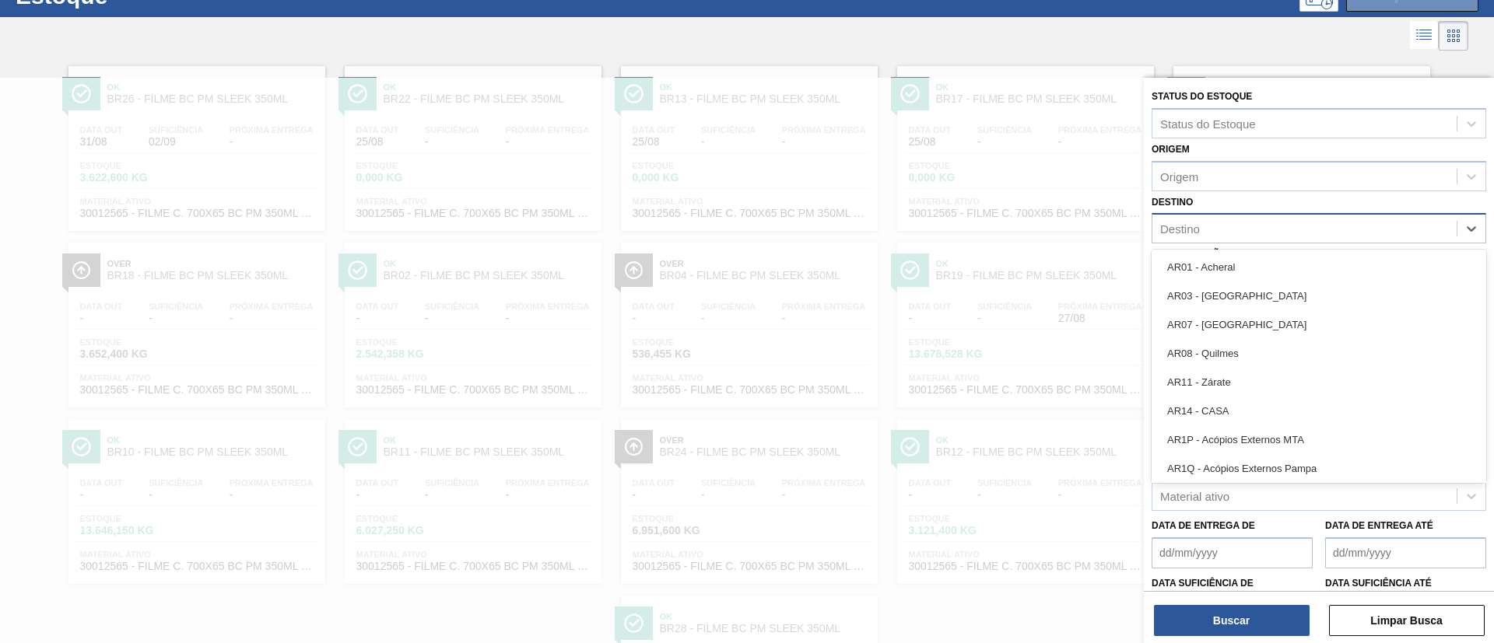
click at [1296, 242] on div "Destino" at bounding box center [1319, 228] width 335 height 30
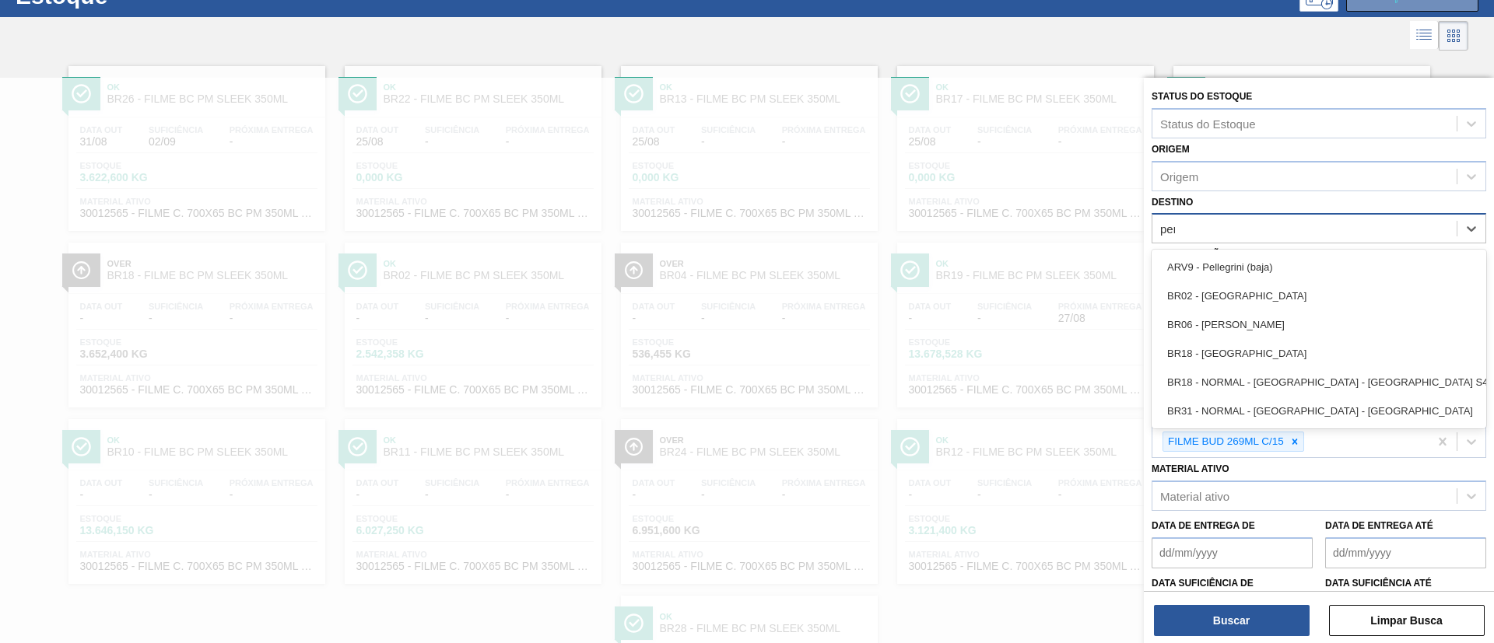
type input "pern"
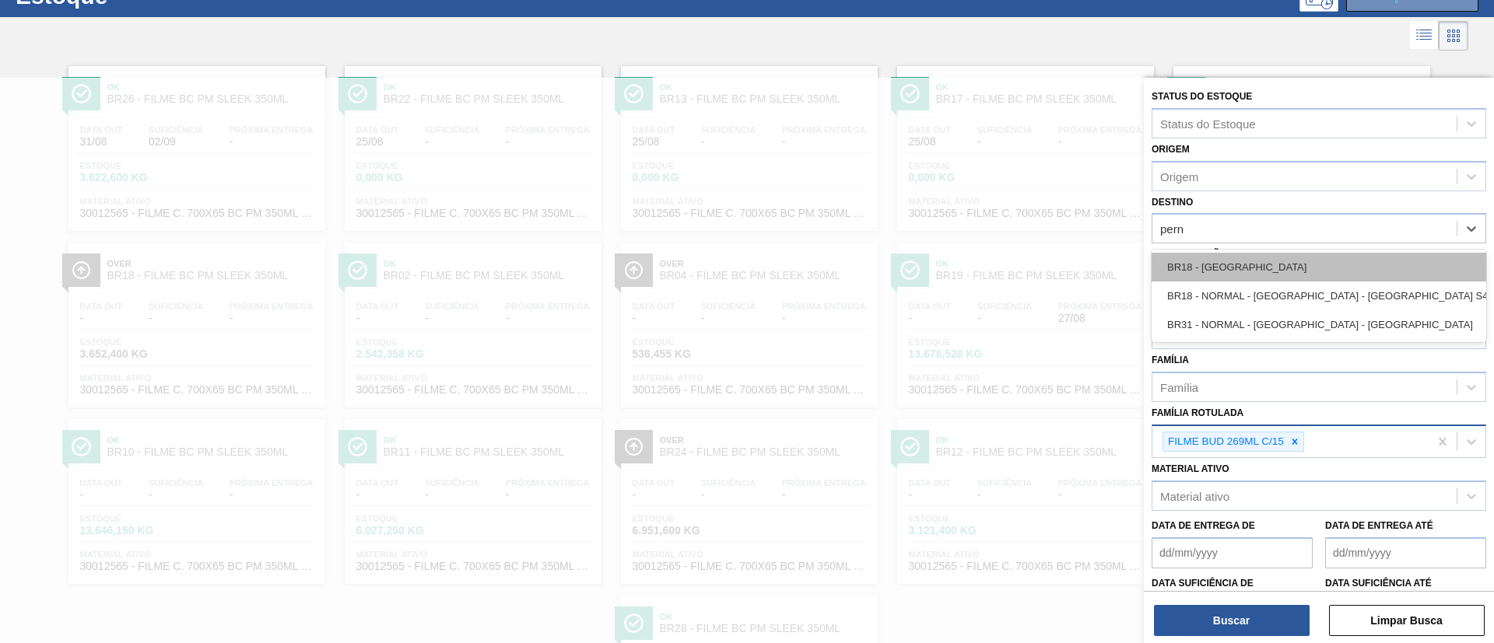
click at [1308, 260] on div "BR18 - Pernambuco" at bounding box center [1319, 267] width 335 height 29
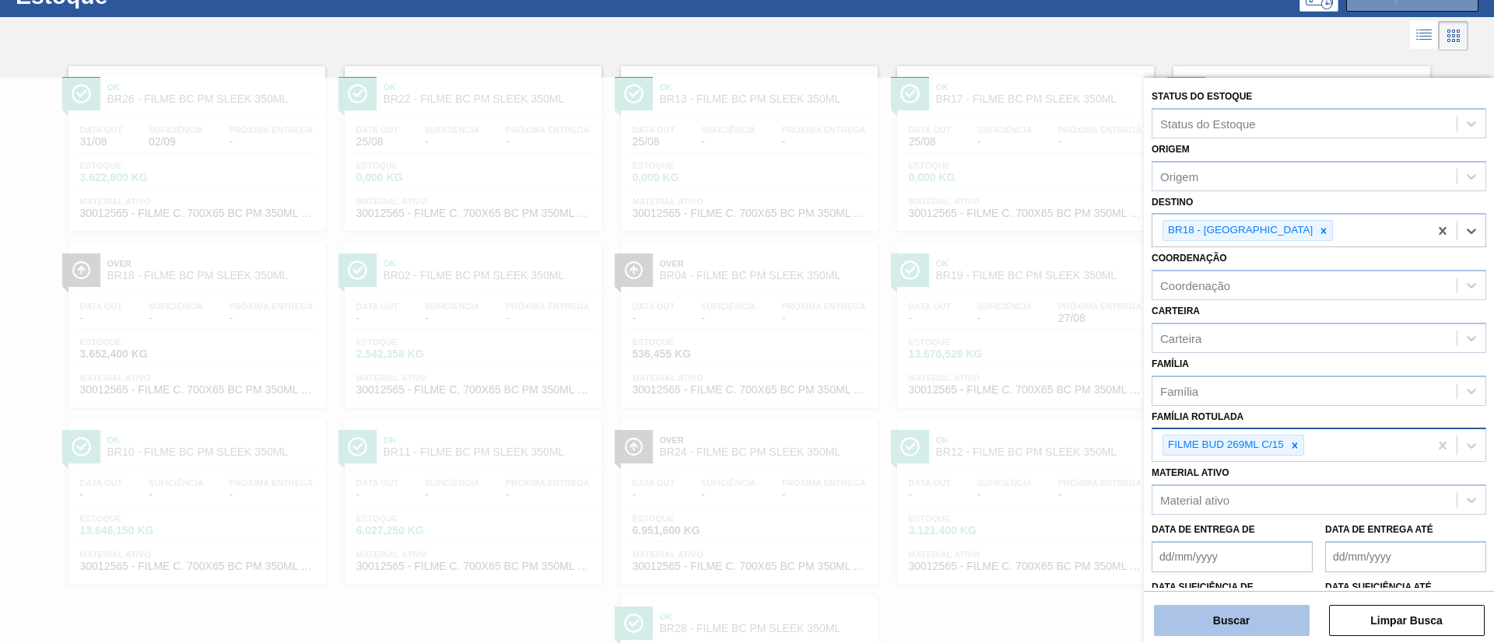
click at [1243, 626] on button "Buscar" at bounding box center [1232, 620] width 156 height 31
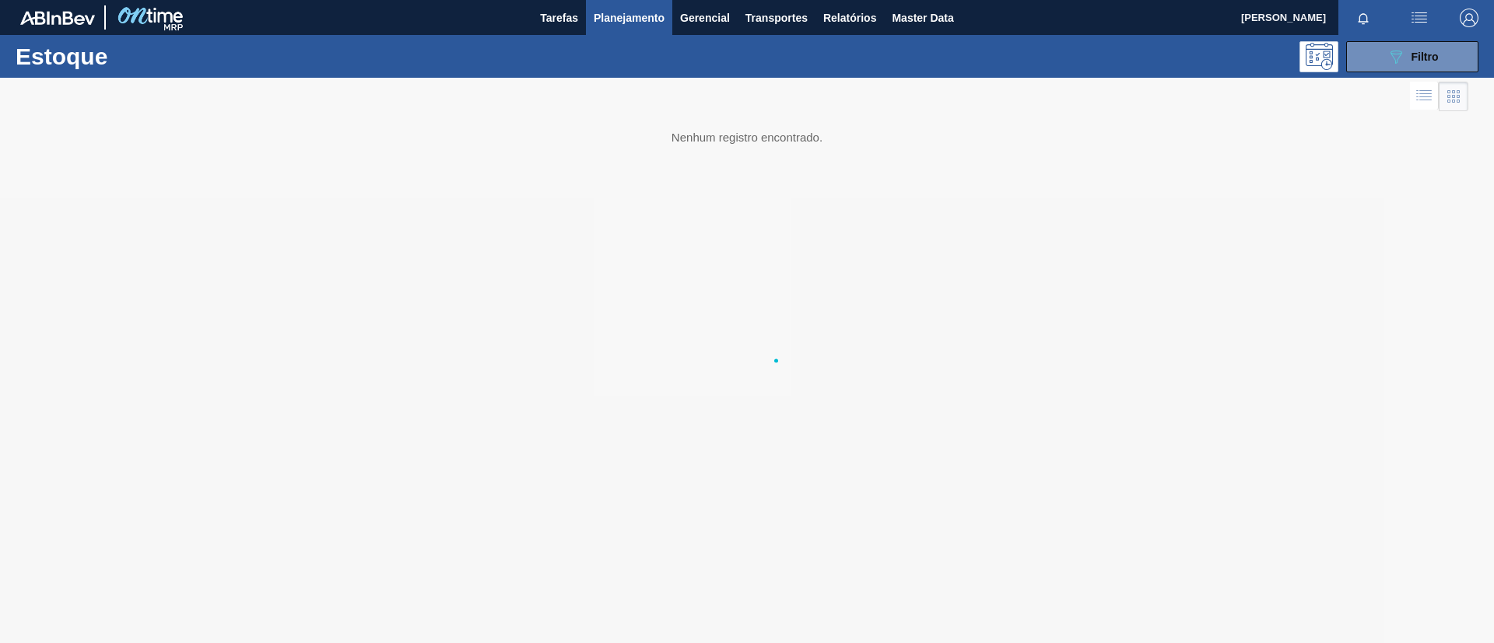
scroll to position [0, 0]
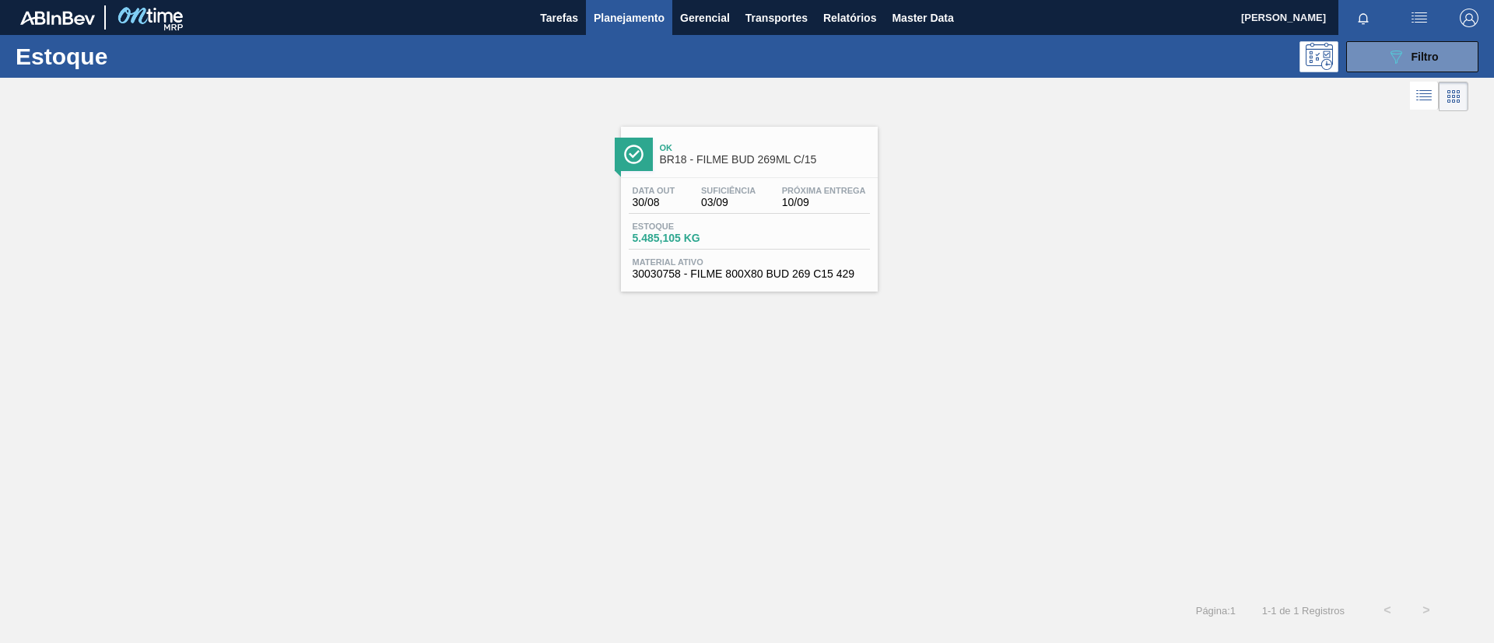
click at [837, 135] on div "Ok BR18 - FILME BUD 269ML C/15" at bounding box center [749, 152] width 257 height 35
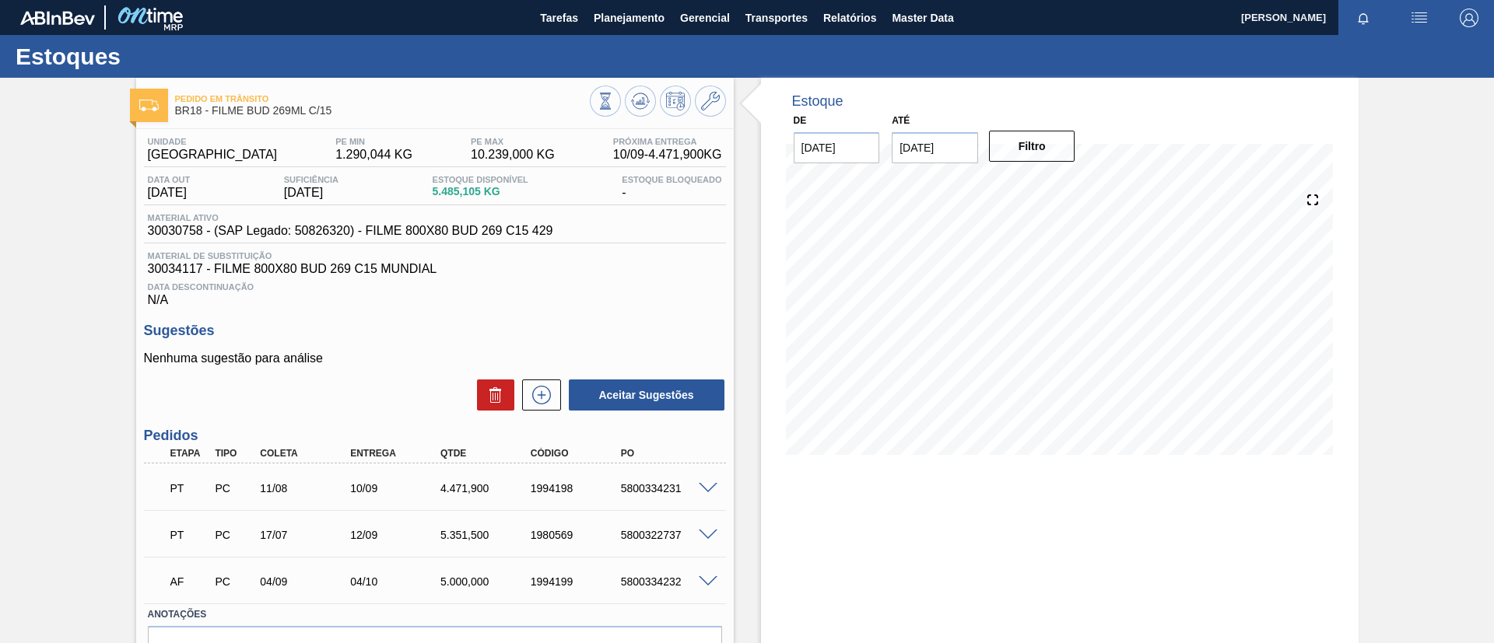
click at [623, 91] on div at bounding box center [658, 103] width 136 height 35
click at [631, 94] on icon at bounding box center [640, 101] width 19 height 19
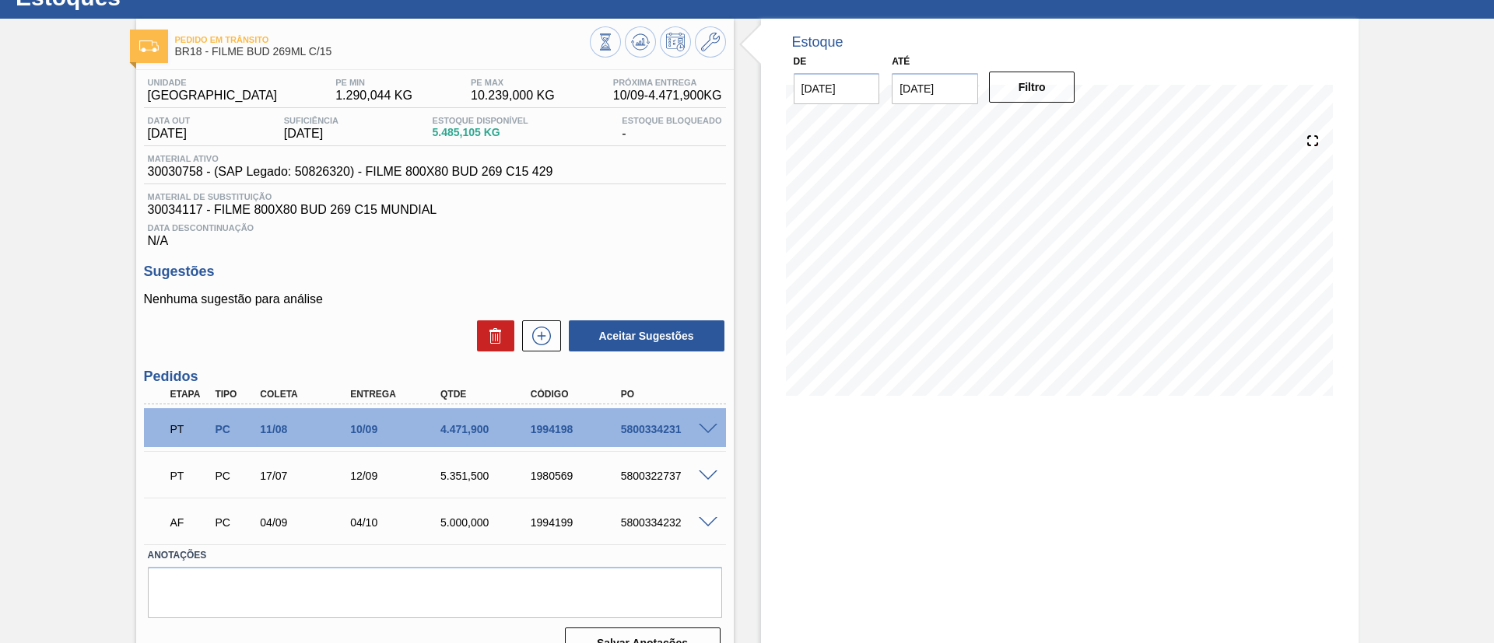
scroll to position [88, 0]
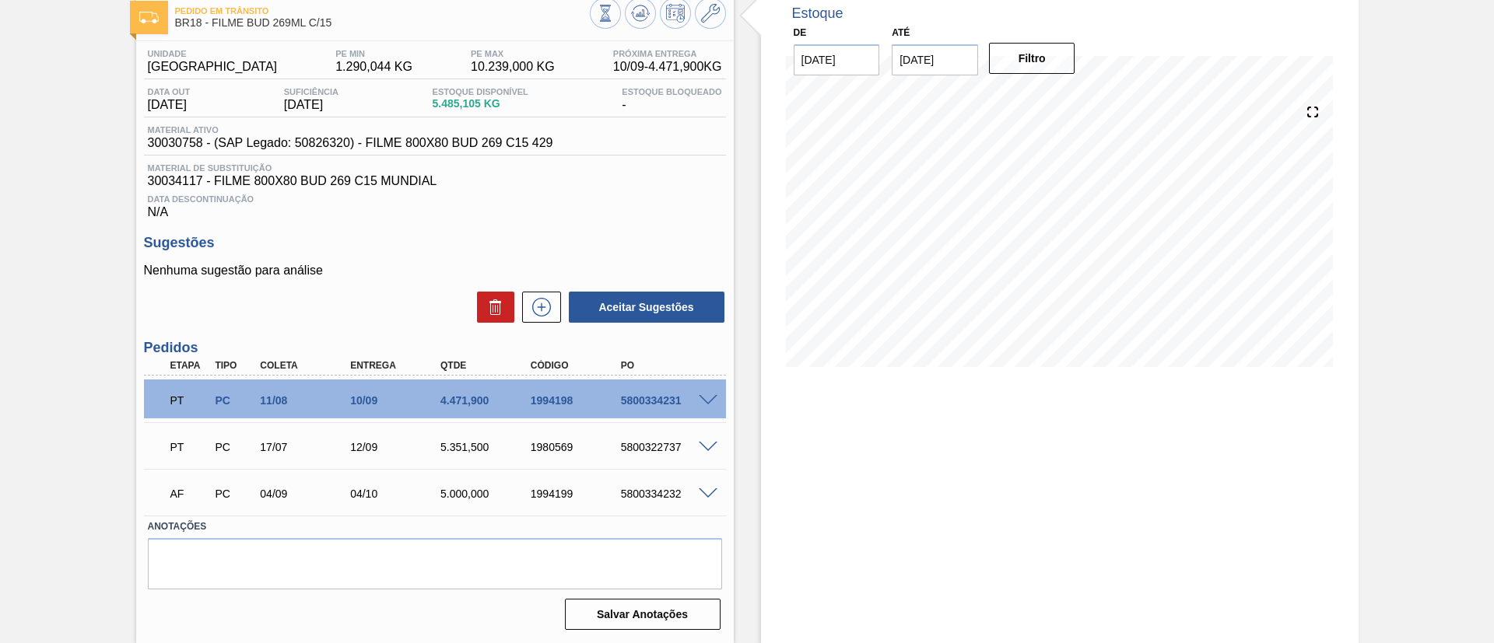
click at [710, 397] on span at bounding box center [708, 401] width 19 height 12
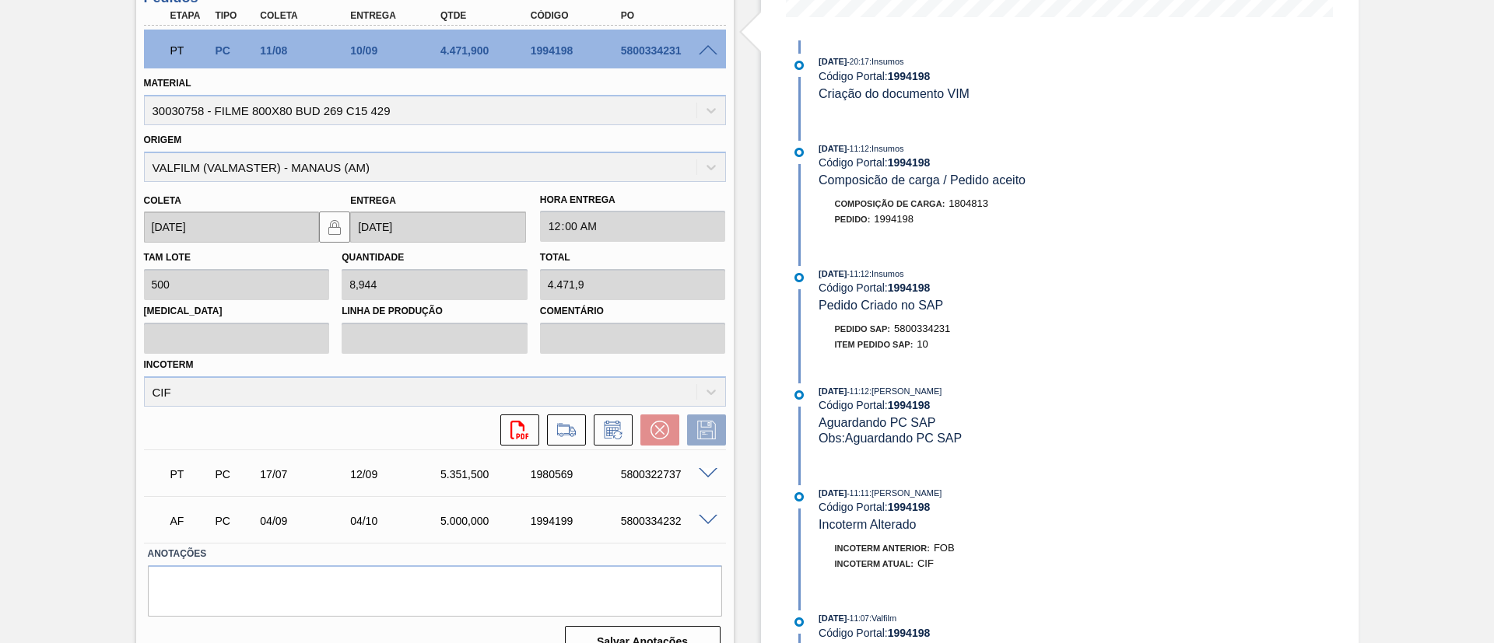
scroll to position [749, 0]
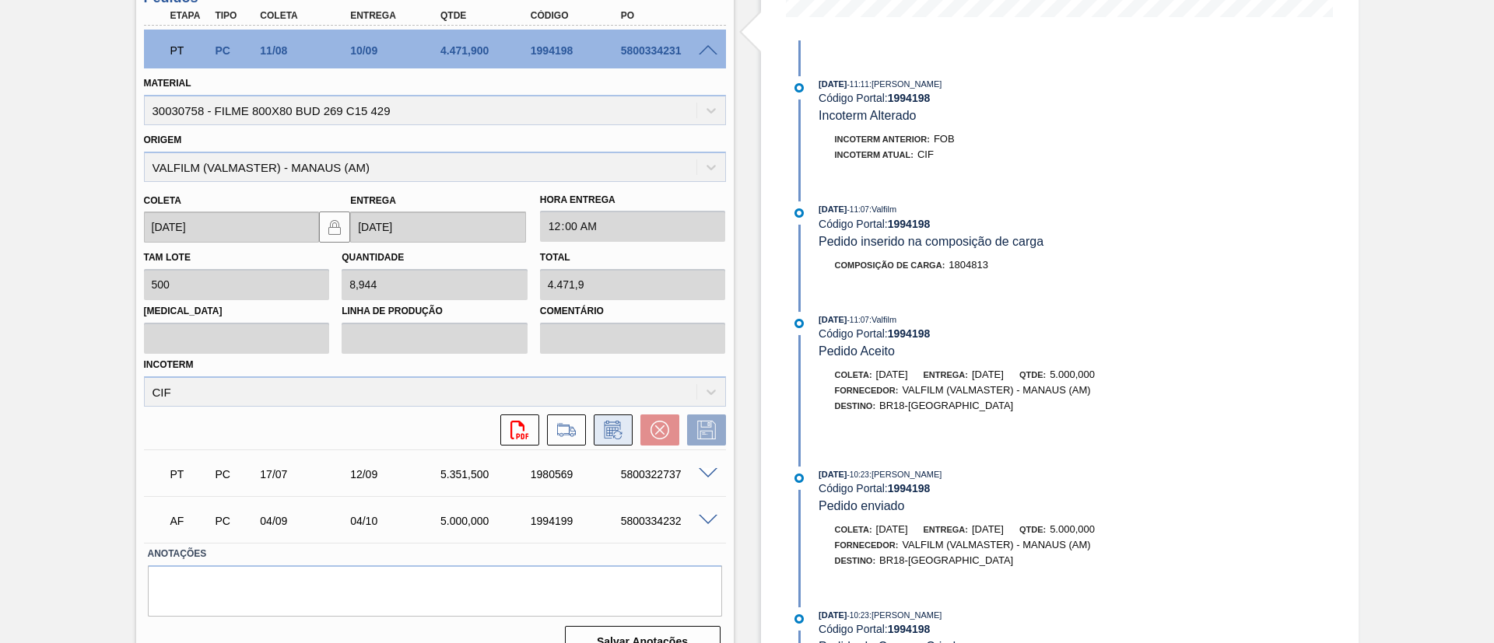
click at [604, 429] on icon at bounding box center [612, 430] width 16 height 18
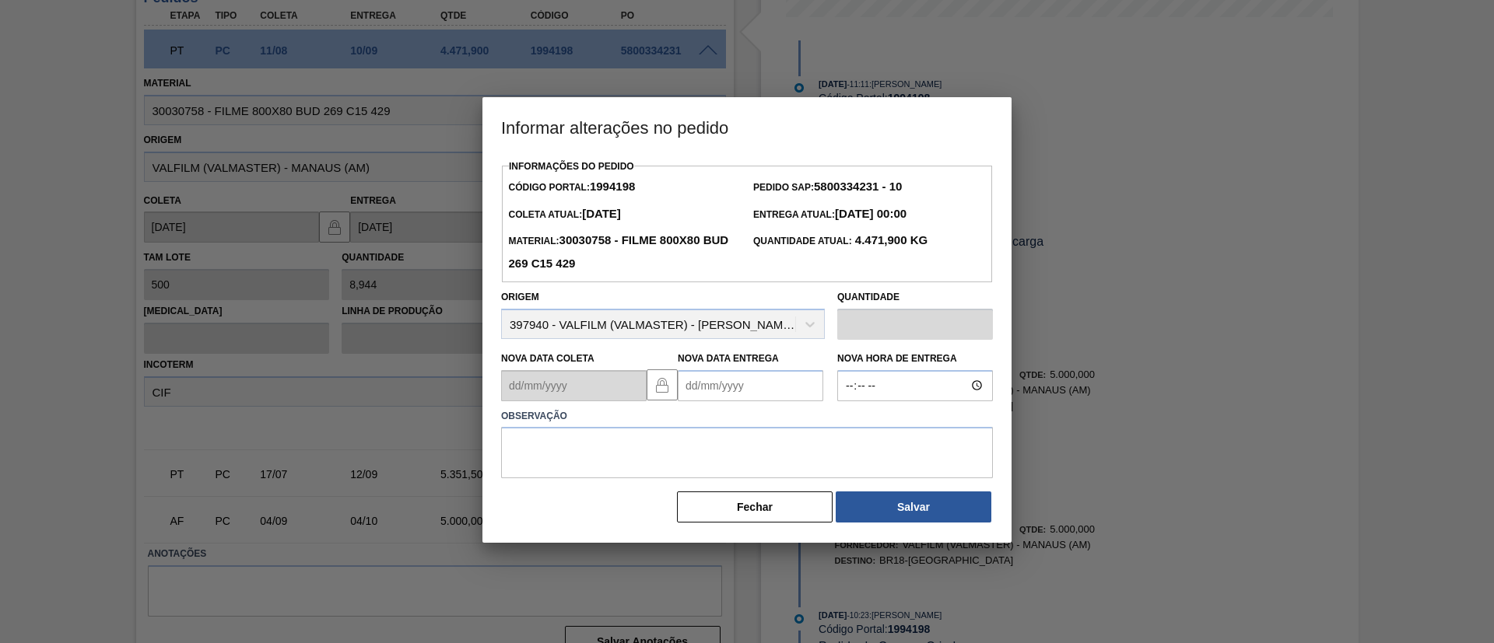
click at [703, 377] on Entrega1994198 "Nova Data Entrega" at bounding box center [751, 385] width 146 height 31
click at [848, 429] on button "Next Month" at bounding box center [852, 423] width 11 height 11
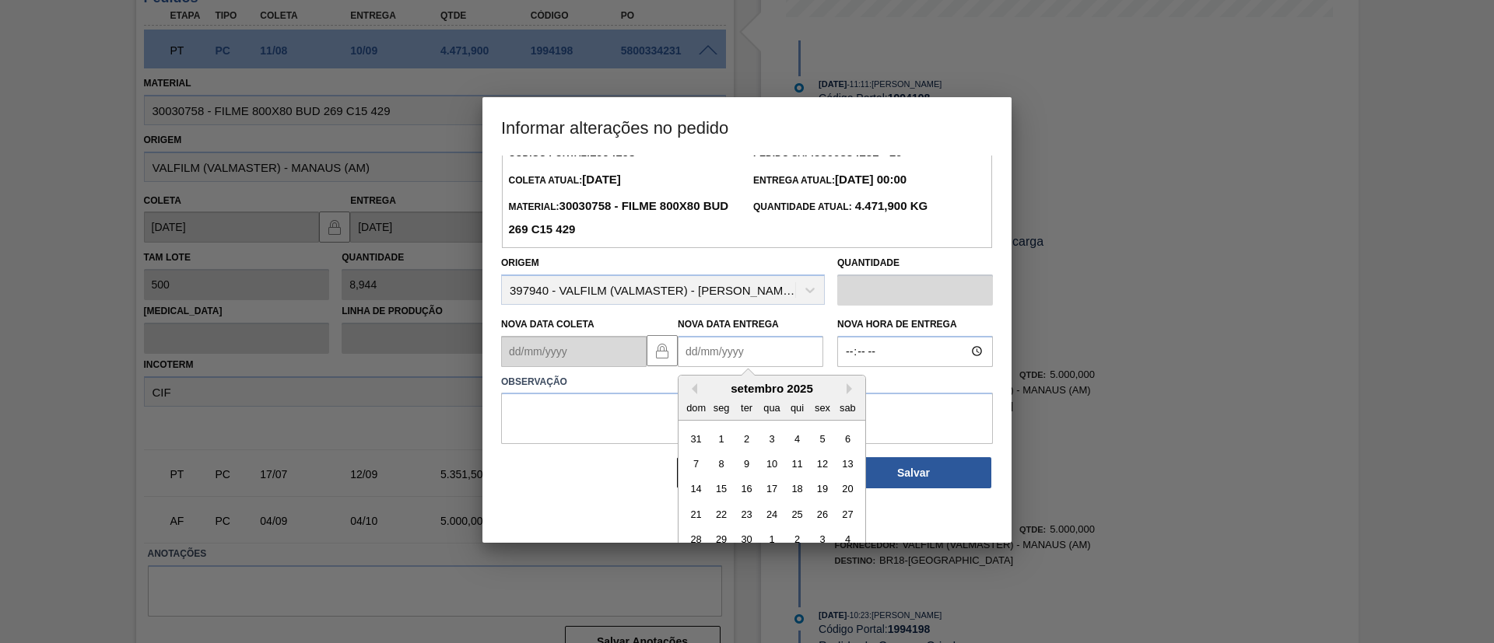
scroll to position [52, 0]
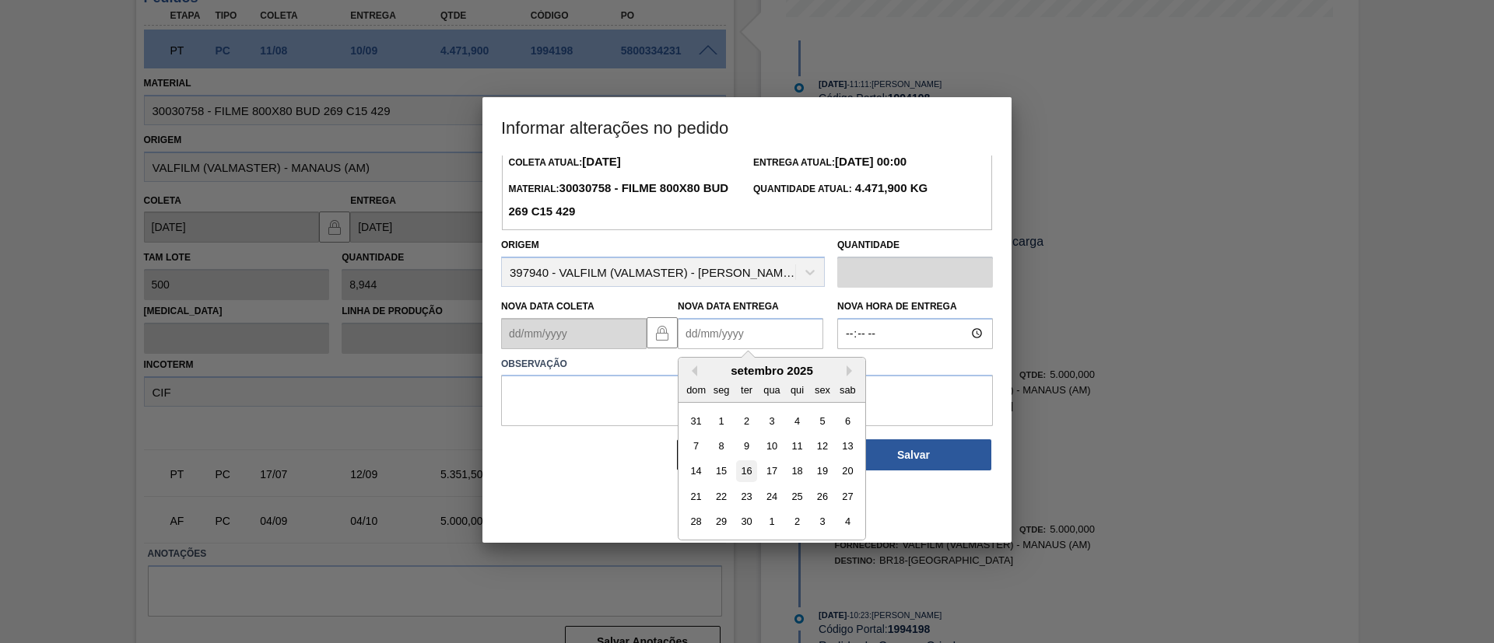
click at [738, 480] on div "16" at bounding box center [746, 471] width 21 height 21
type Entrega1994198 "[DATE]"
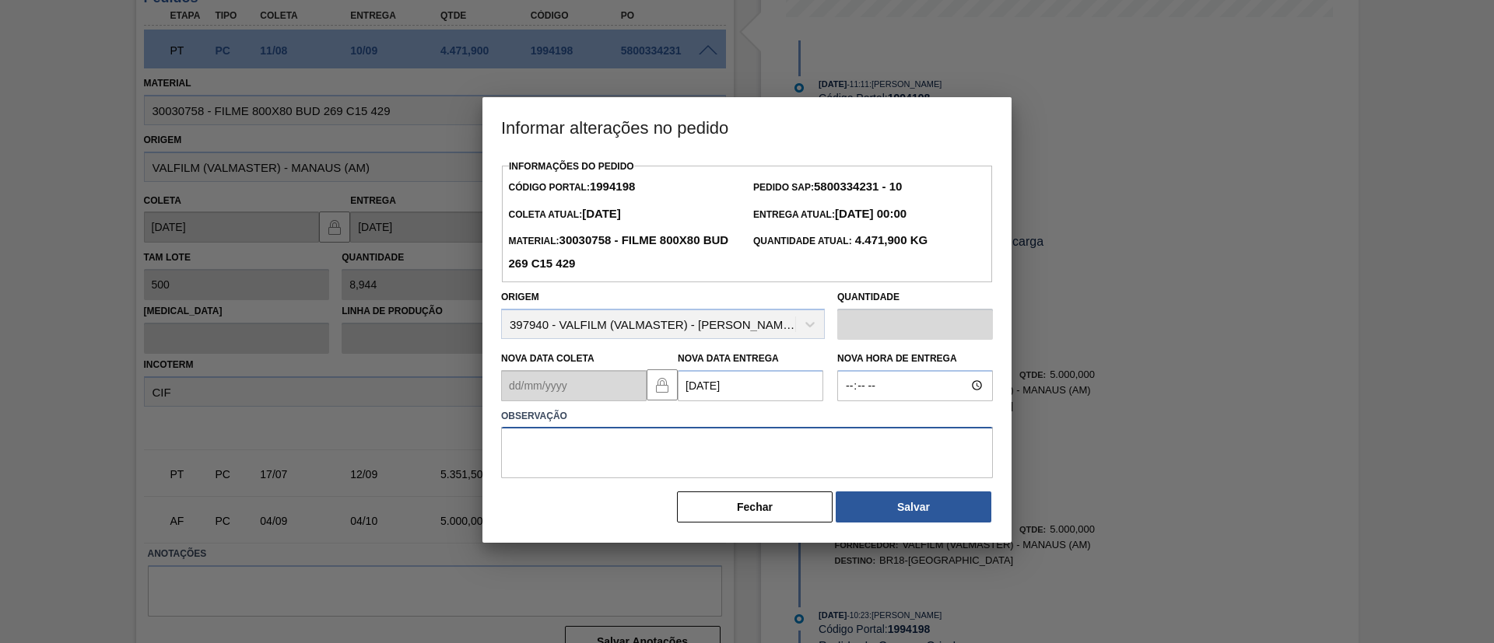
click at [733, 437] on textarea at bounding box center [747, 452] width 492 height 51
type textarea "Data Original"
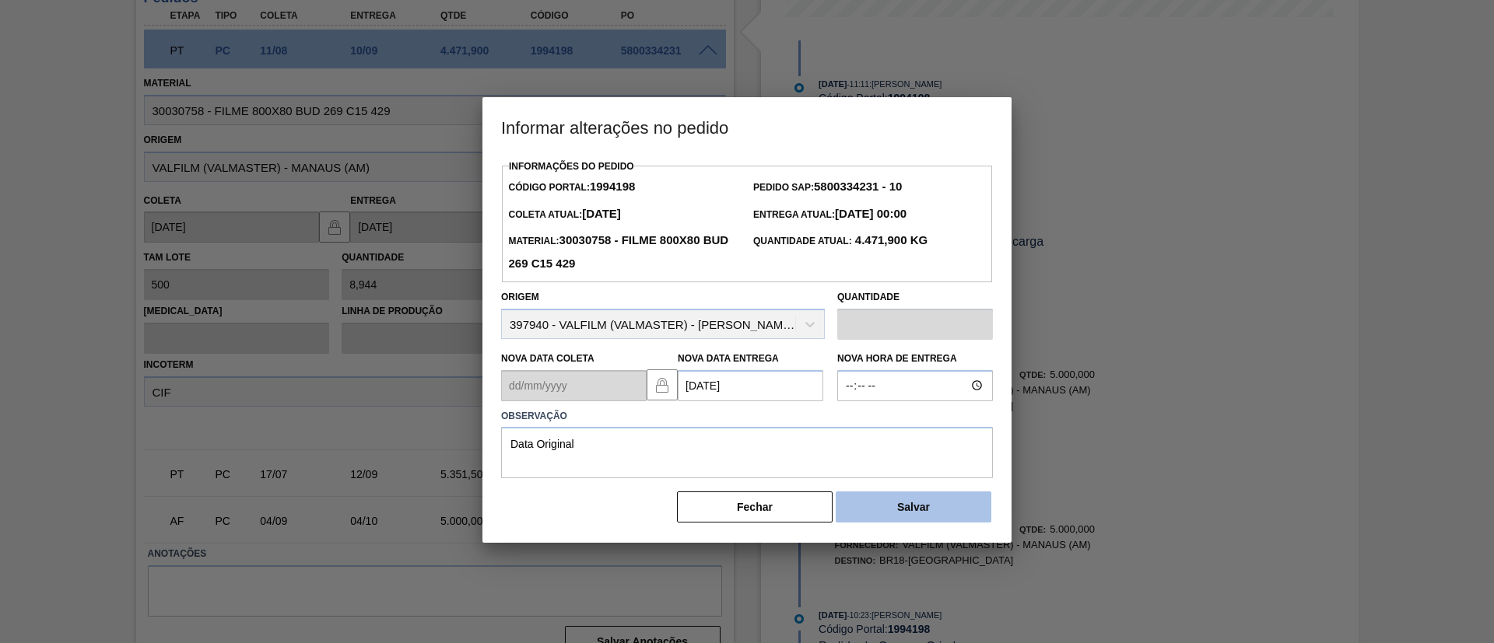
click at [921, 497] on button "Salvar" at bounding box center [914, 507] width 156 height 31
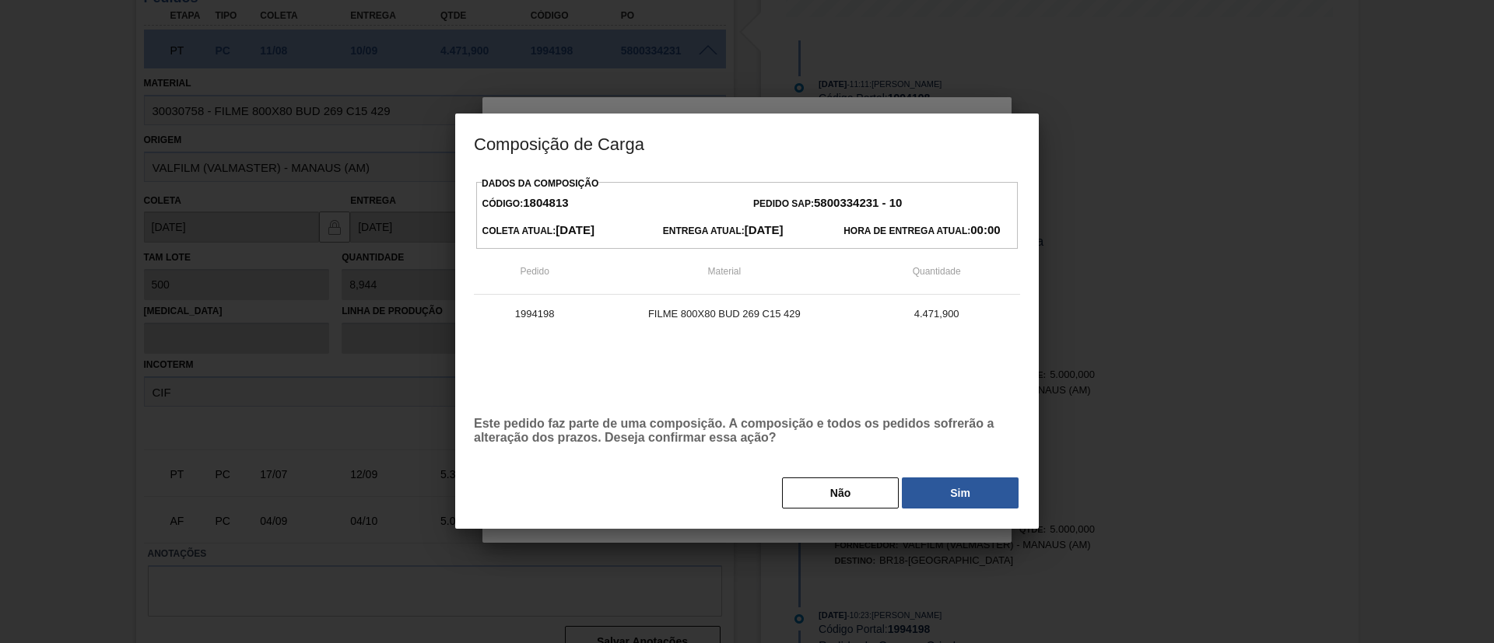
click at [938, 465] on div "Dados da Composição Código: 1804813 Pedido SAP: 5800334231 - 10 Coleta Atual: 1…" at bounding box center [747, 342] width 546 height 338
click at [941, 465] on div "Dados da Composição Código: 1804813 Pedido SAP: 5800334231 - 10 Coleta Atual: 1…" at bounding box center [747, 342] width 546 height 338
click at [950, 475] on div "Dados da Composição Código: 1804813 Pedido SAP: 5800334231 - 10 Coleta Atual: 1…" at bounding box center [747, 342] width 546 height 338
click at [953, 479] on button "Sim" at bounding box center [960, 493] width 117 height 31
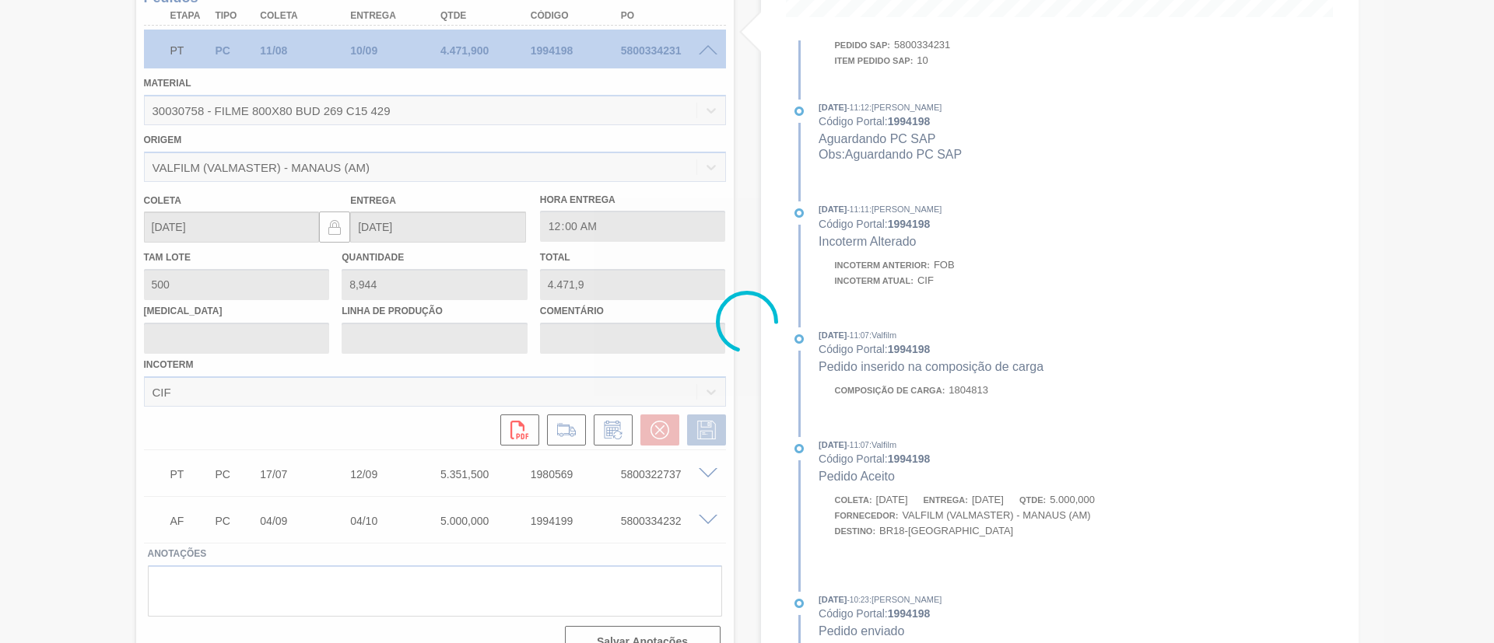
scroll to position [874, 0]
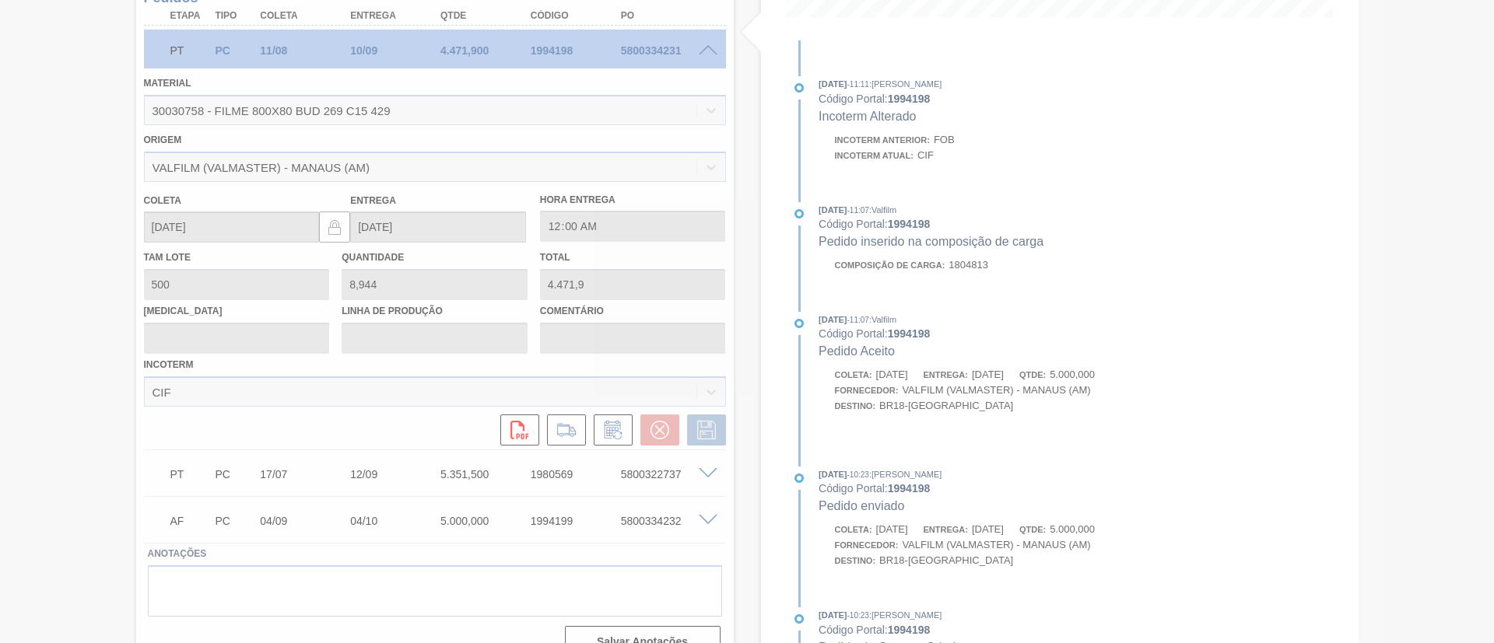
type input "Data Original"
type input "[DATE]"
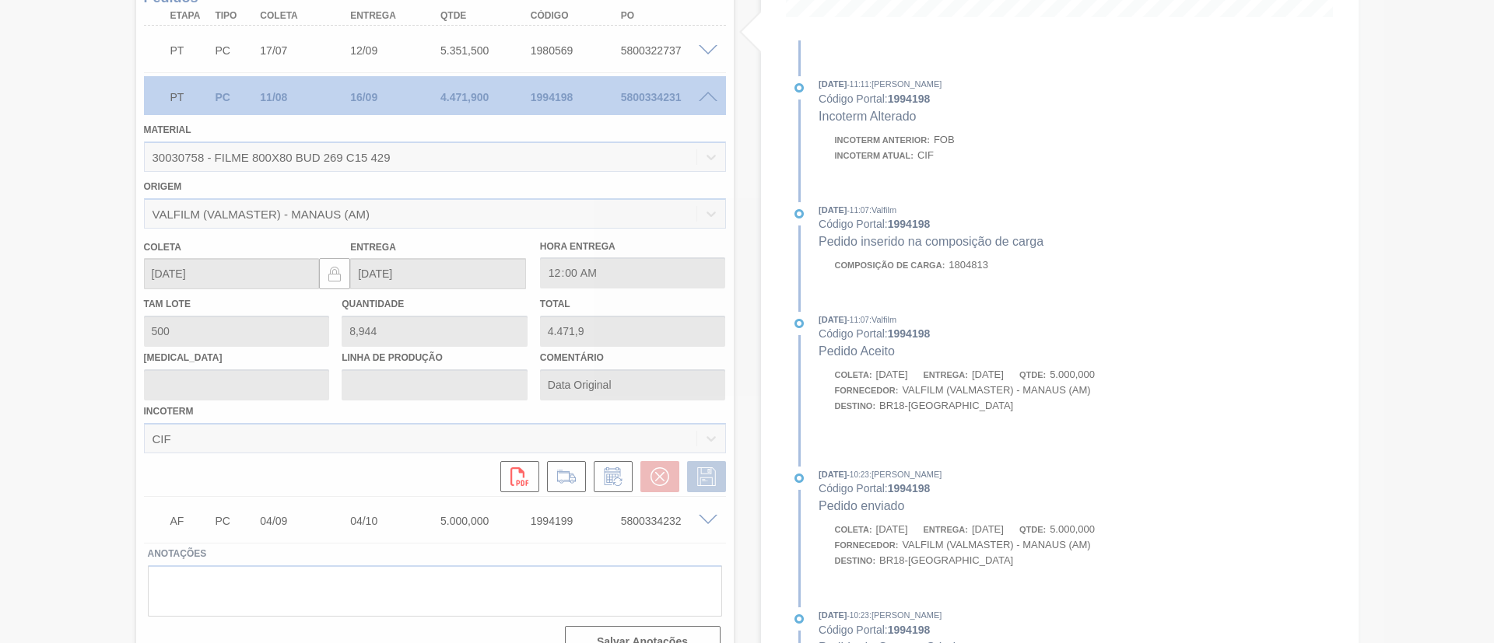
scroll to position [88, 0]
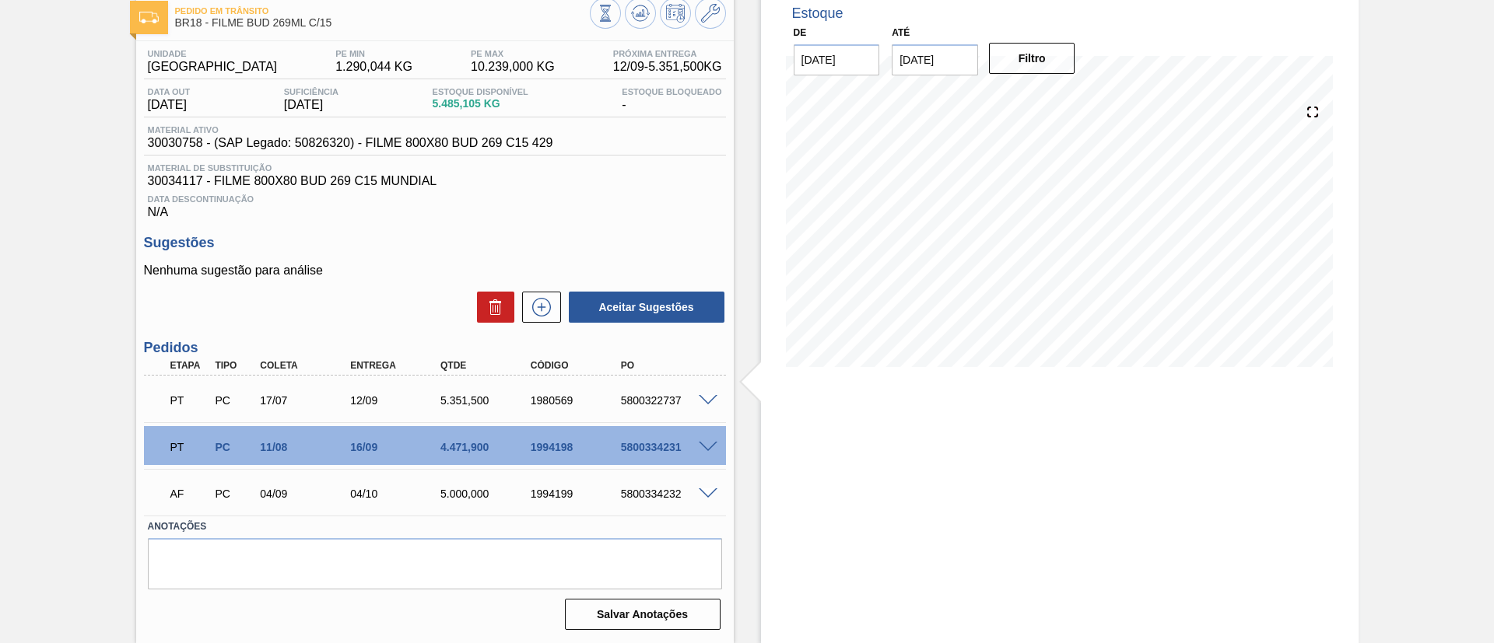
click at [706, 397] on span at bounding box center [708, 401] width 19 height 12
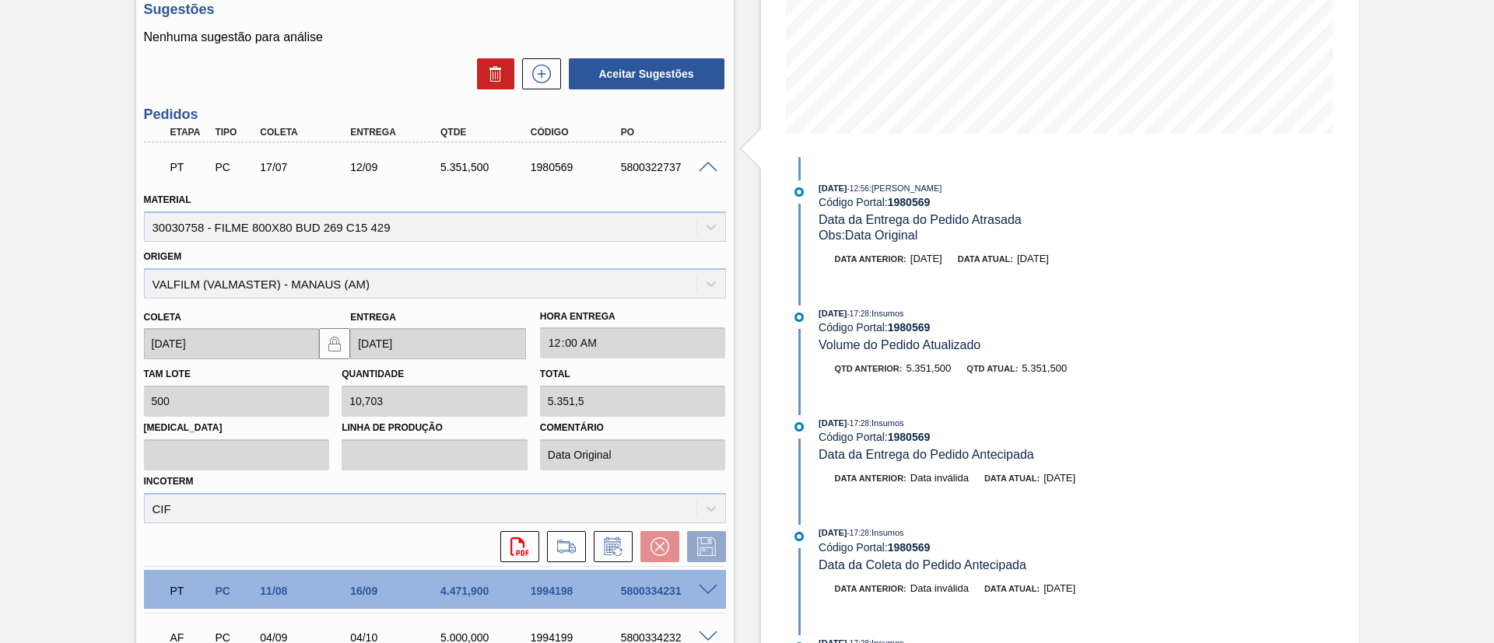
click at [713, 164] on span at bounding box center [708, 168] width 19 height 12
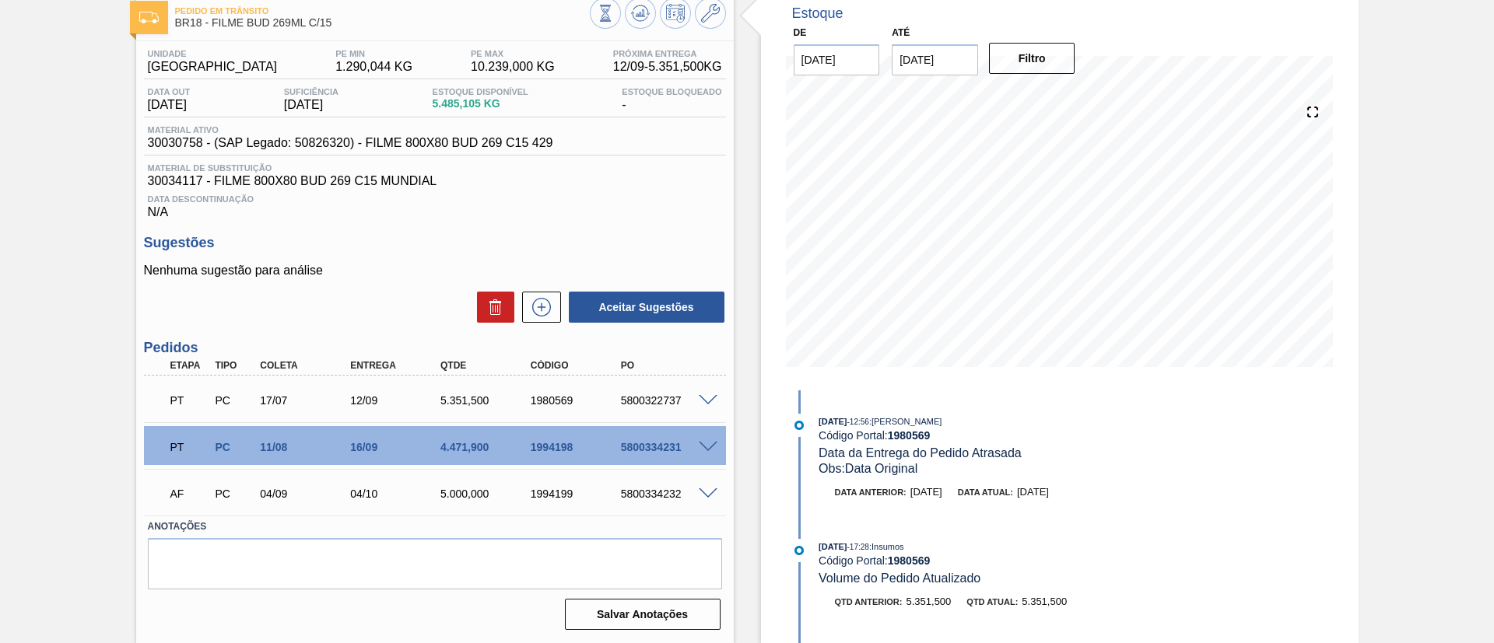
scroll to position [0, 0]
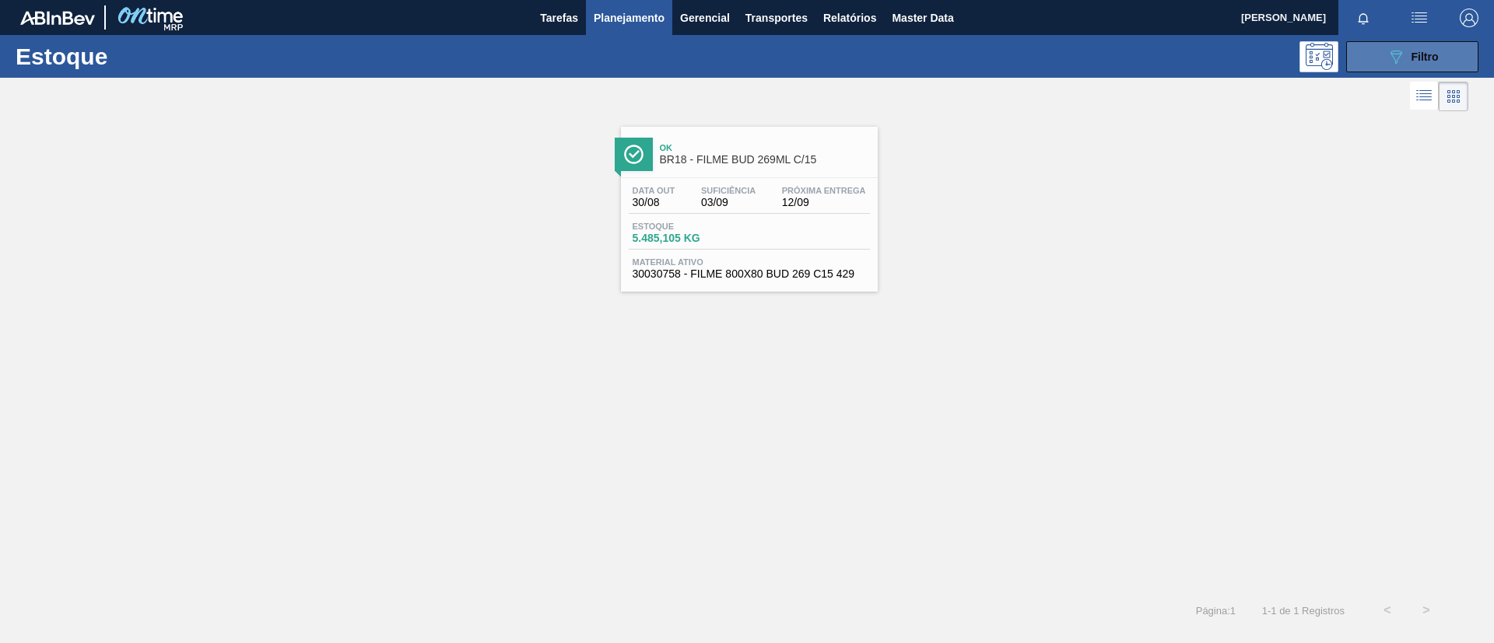
click at [1418, 43] on button "089F7B8B-B2A5-4AFE-B5C0-19BA573D28AC Filtro" at bounding box center [1412, 56] width 132 height 31
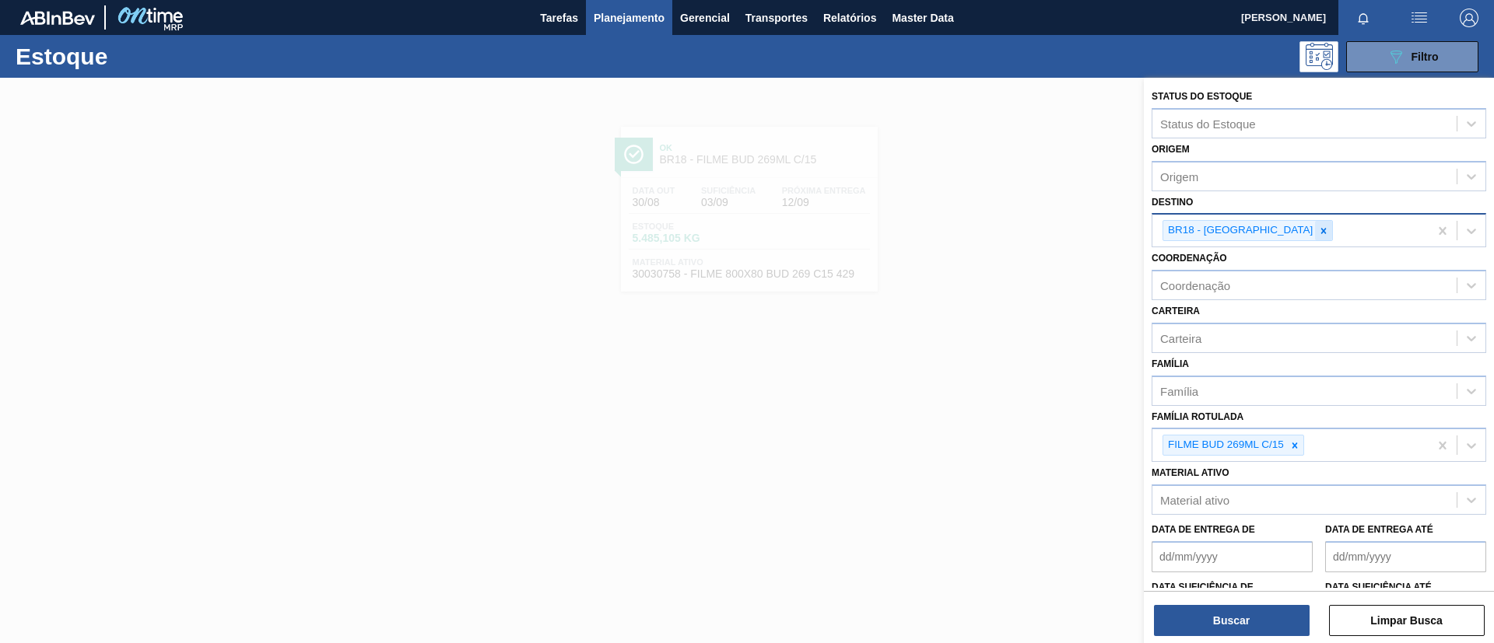
click at [1318, 226] on icon at bounding box center [1323, 231] width 11 height 11
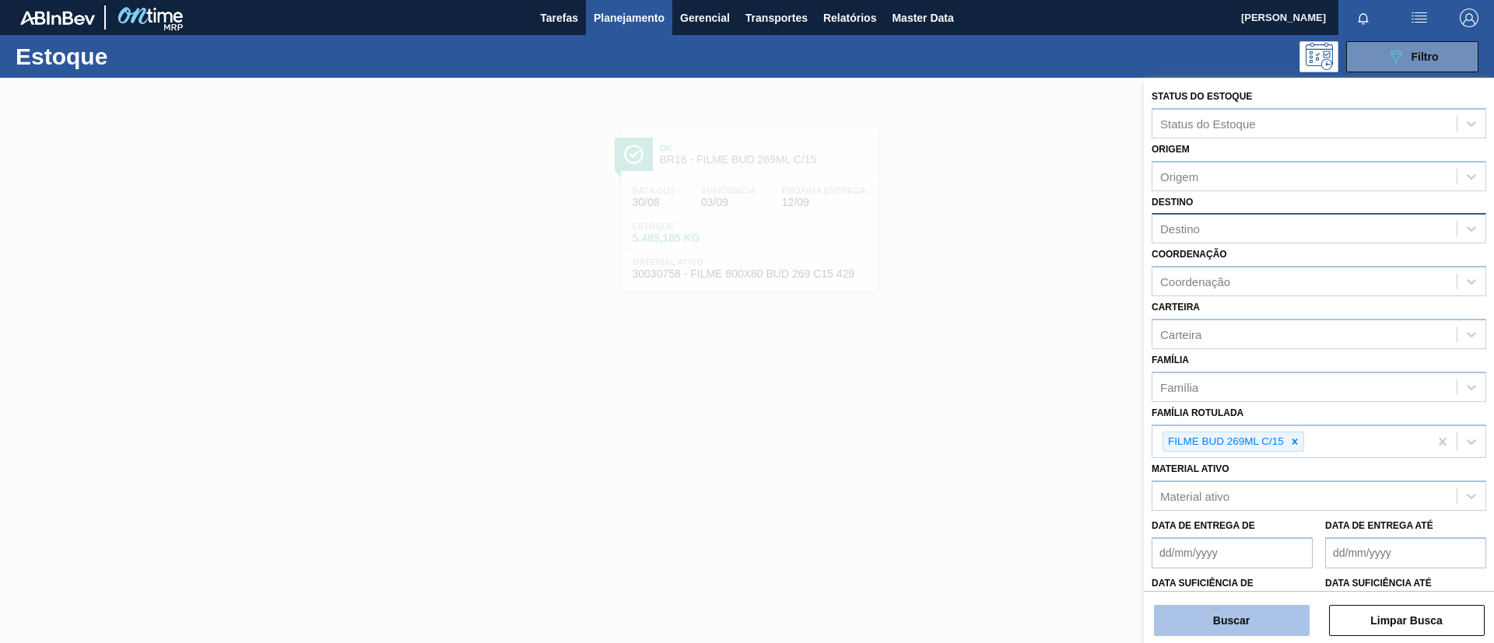
click at [1232, 632] on button "Buscar" at bounding box center [1232, 620] width 156 height 31
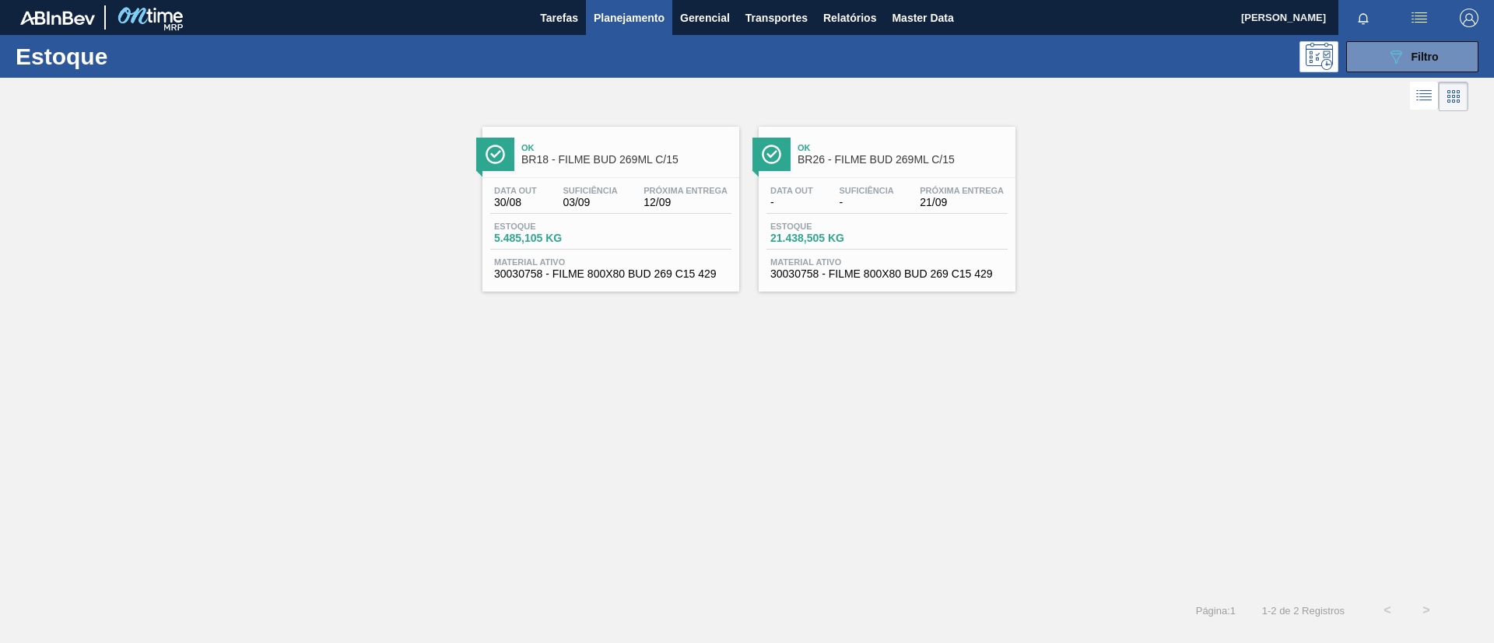
click at [816, 153] on div "Ok BR26 - FILME BUD 269ML C/15" at bounding box center [903, 154] width 210 height 35
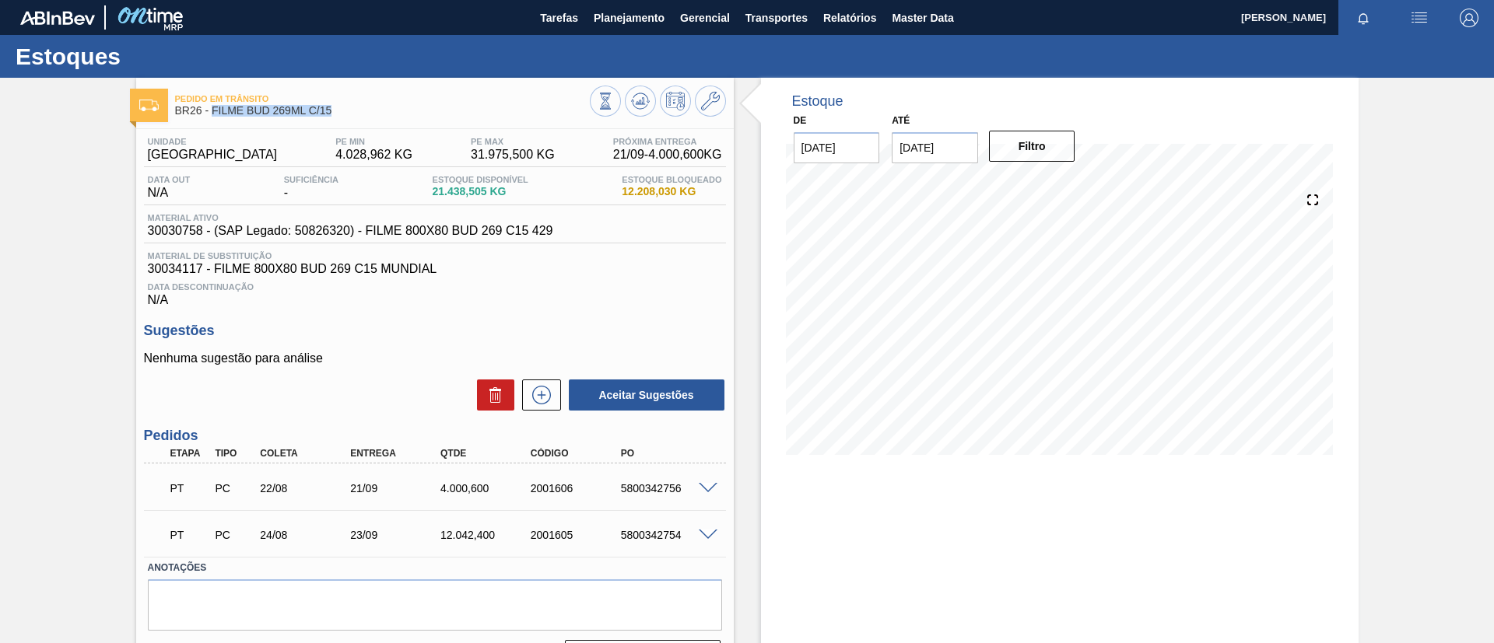
drag, startPoint x: 338, startPoint y: 108, endPoint x: 211, endPoint y: 113, distance: 127.7
click at [211, 113] on span "BR26 - FILME BUD 269ML C/15" at bounding box center [382, 111] width 415 height 12
copy span "FILME BUD 269ML C/15"
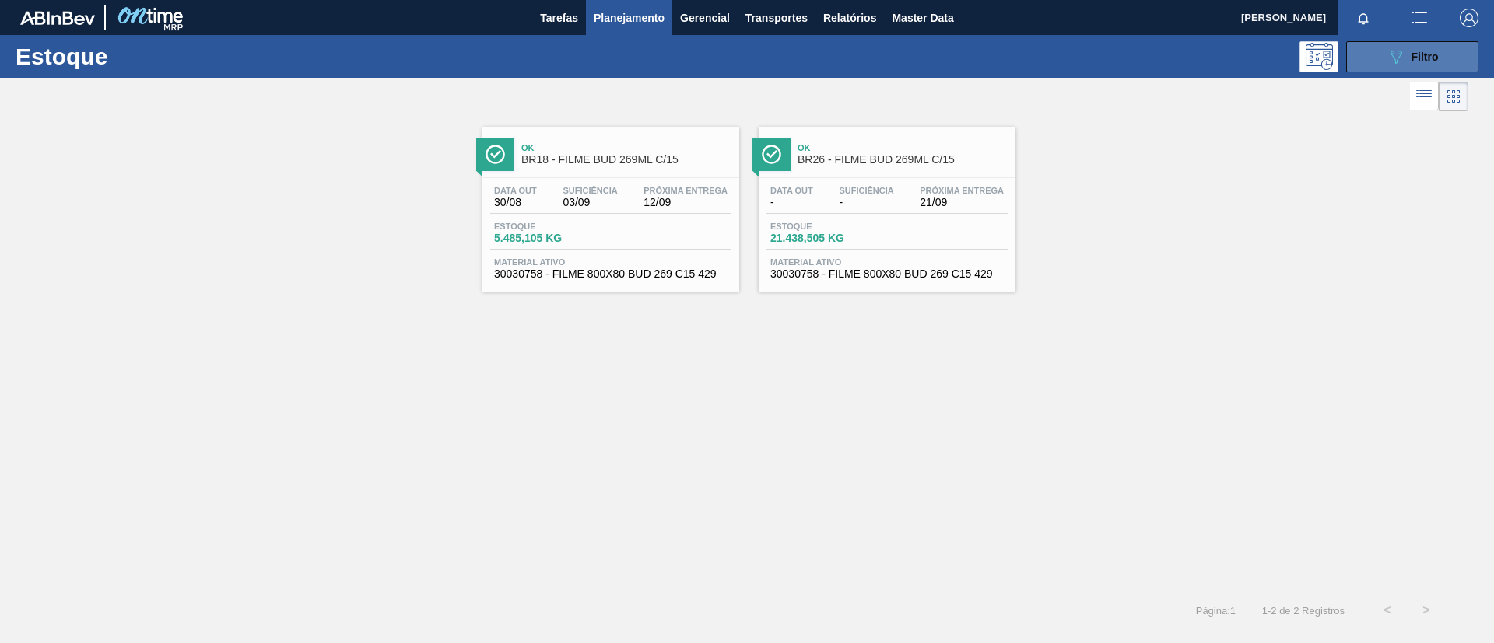
click at [1451, 48] on button "089F7B8B-B2A5-4AFE-B5C0-19BA573D28AC Filtro" at bounding box center [1412, 56] width 132 height 31
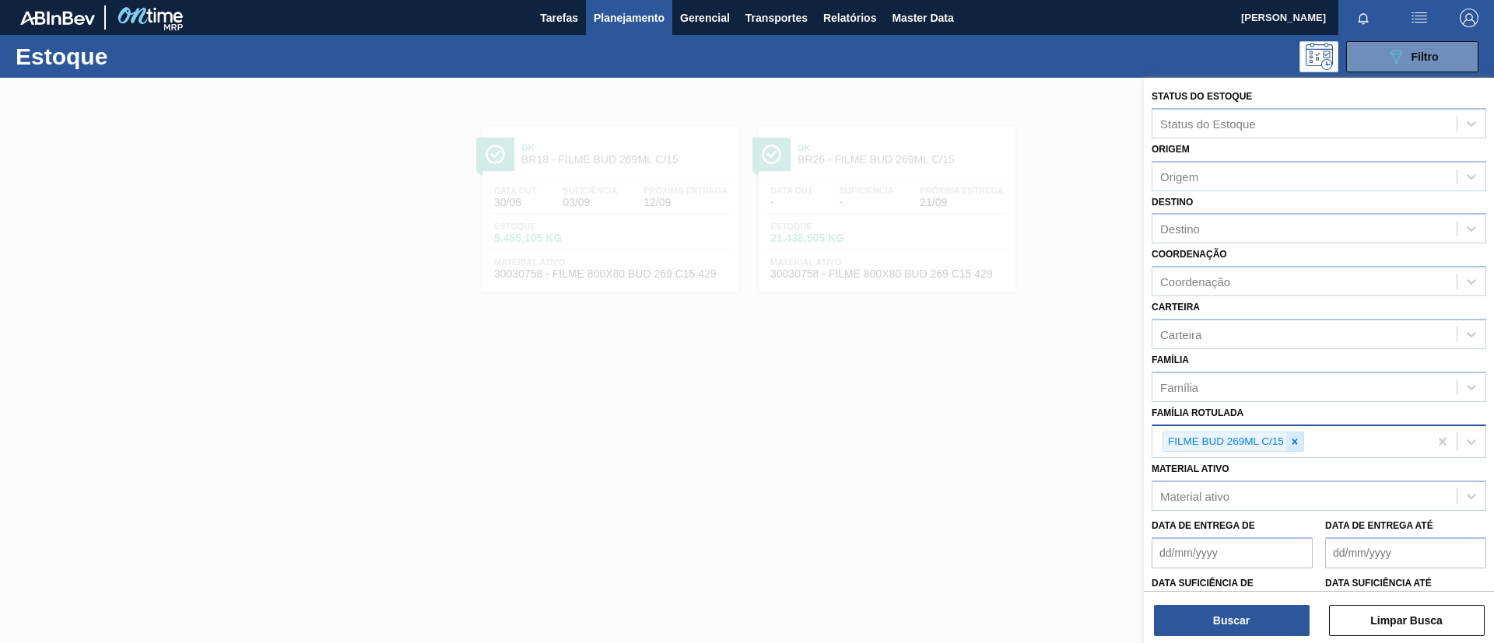
click at [1288, 437] on div at bounding box center [1294, 442] width 17 height 19
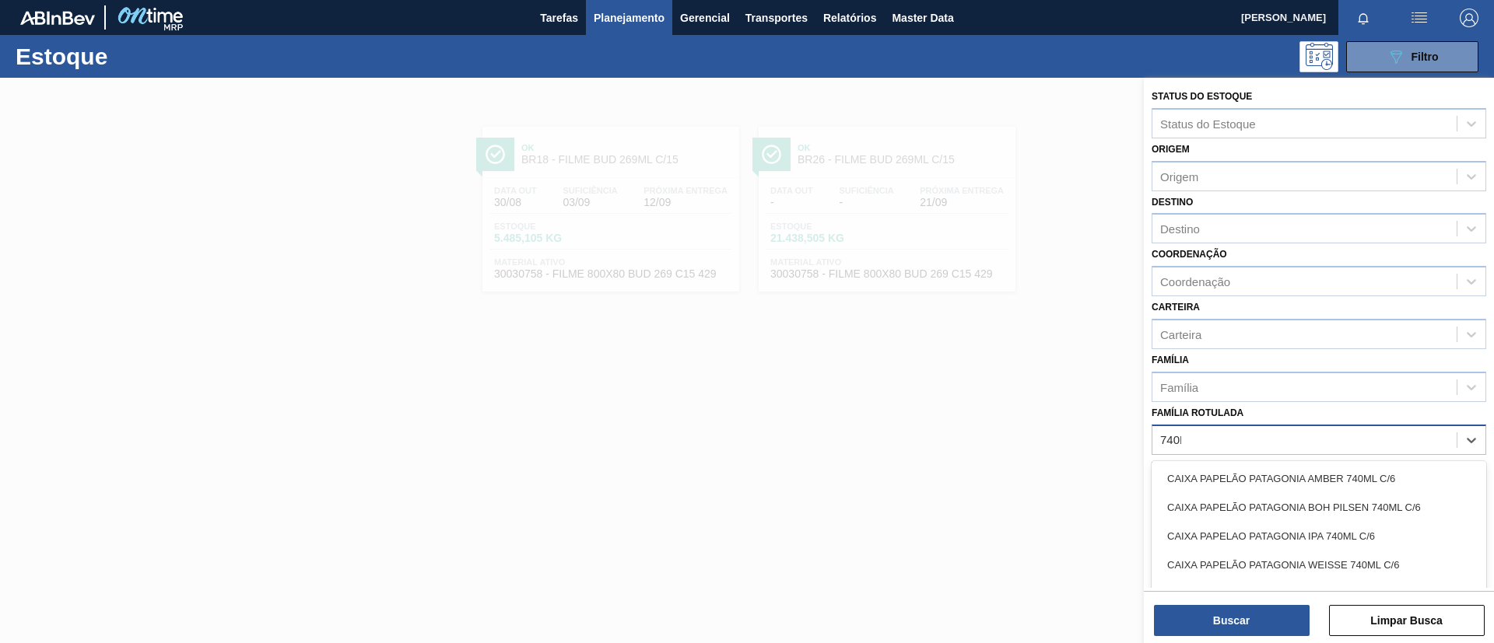
type Rotulada "740MM"
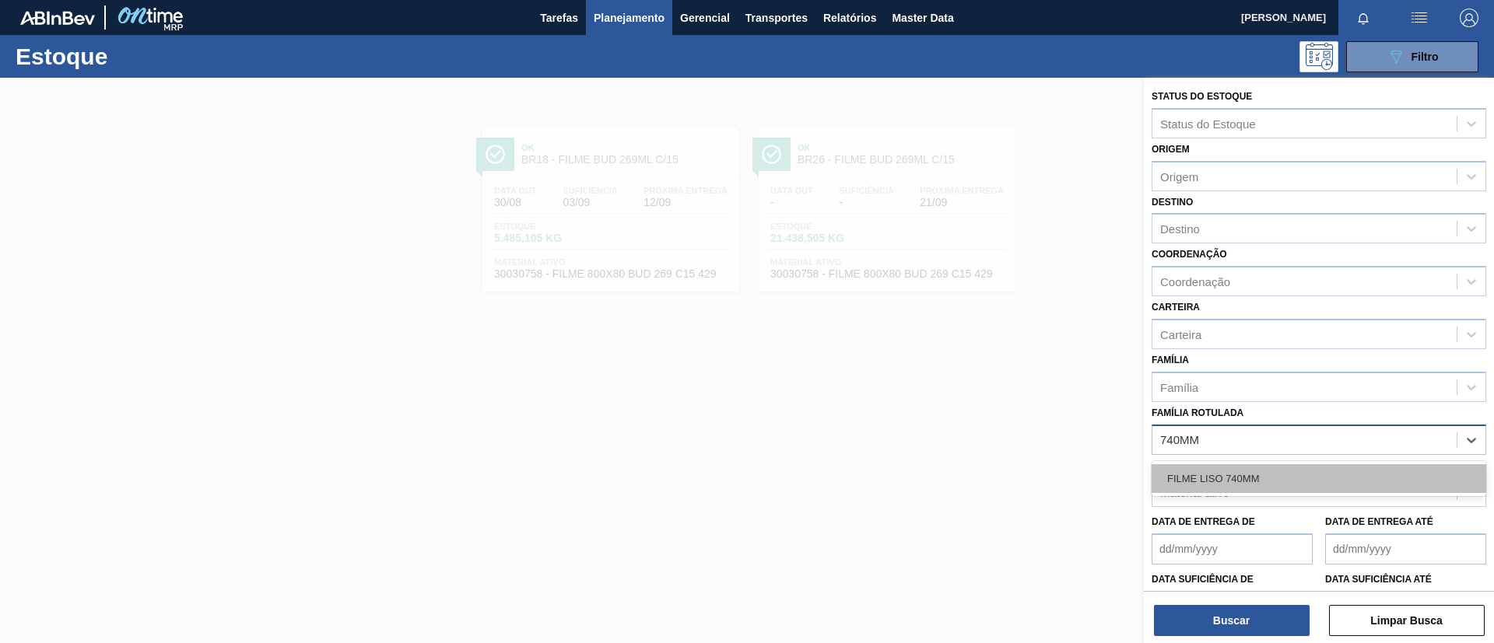
click at [1305, 467] on div "FILME LISO 740MM" at bounding box center [1319, 479] width 335 height 29
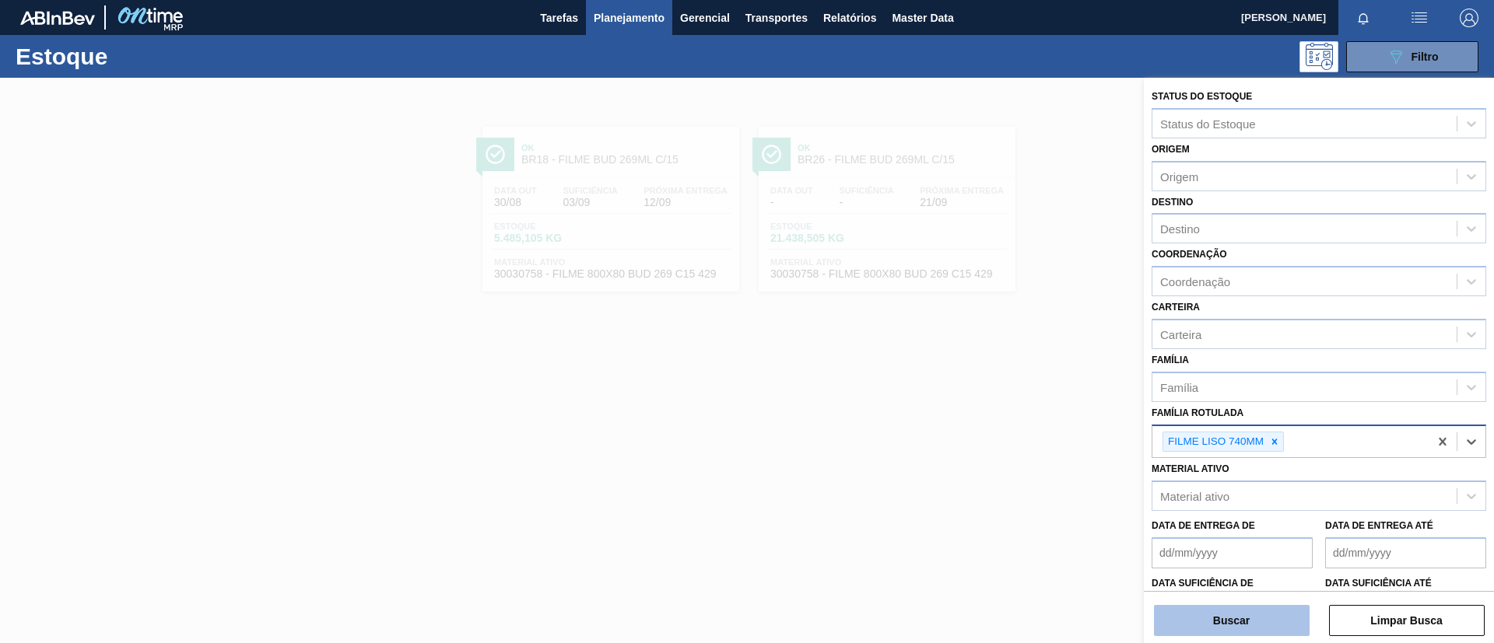
click at [1250, 606] on button "Buscar" at bounding box center [1232, 620] width 156 height 31
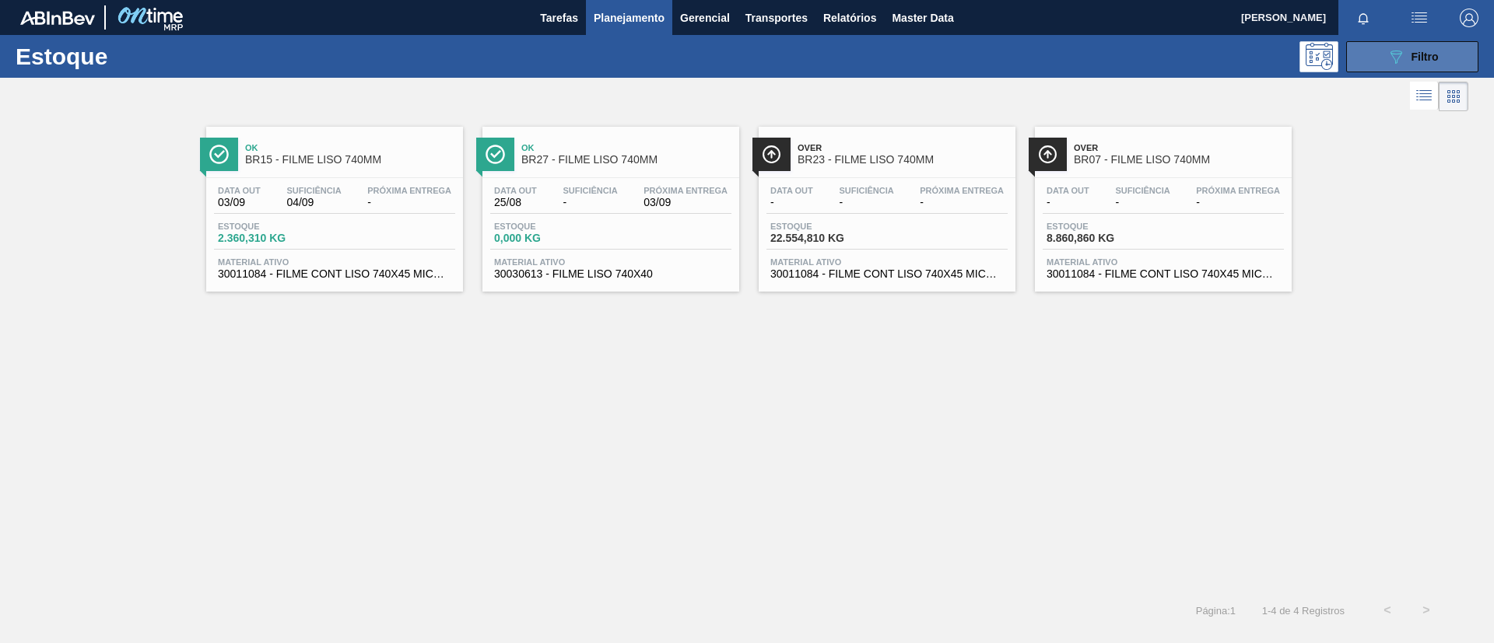
click at [1428, 64] on div "089F7B8B-B2A5-4AFE-B5C0-19BA573D28AC Filtro" at bounding box center [1413, 56] width 52 height 19
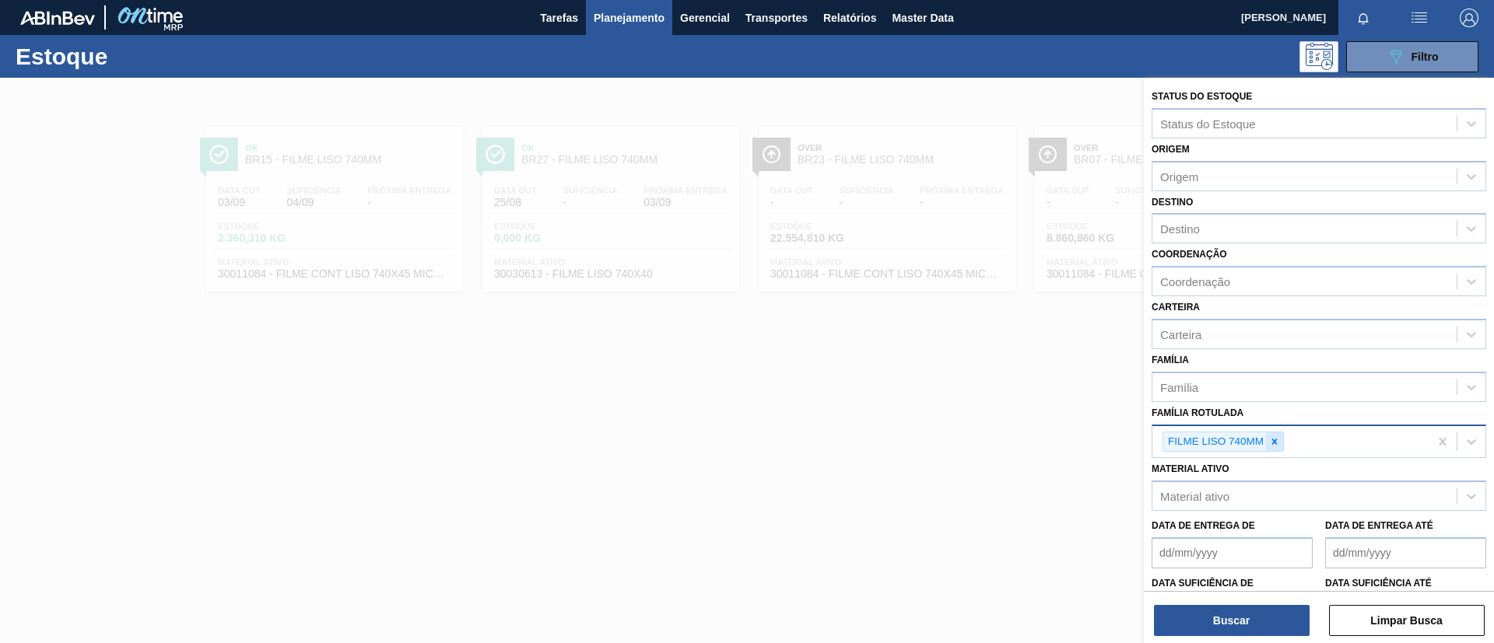
click at [1271, 441] on icon at bounding box center [1274, 442] width 11 height 11
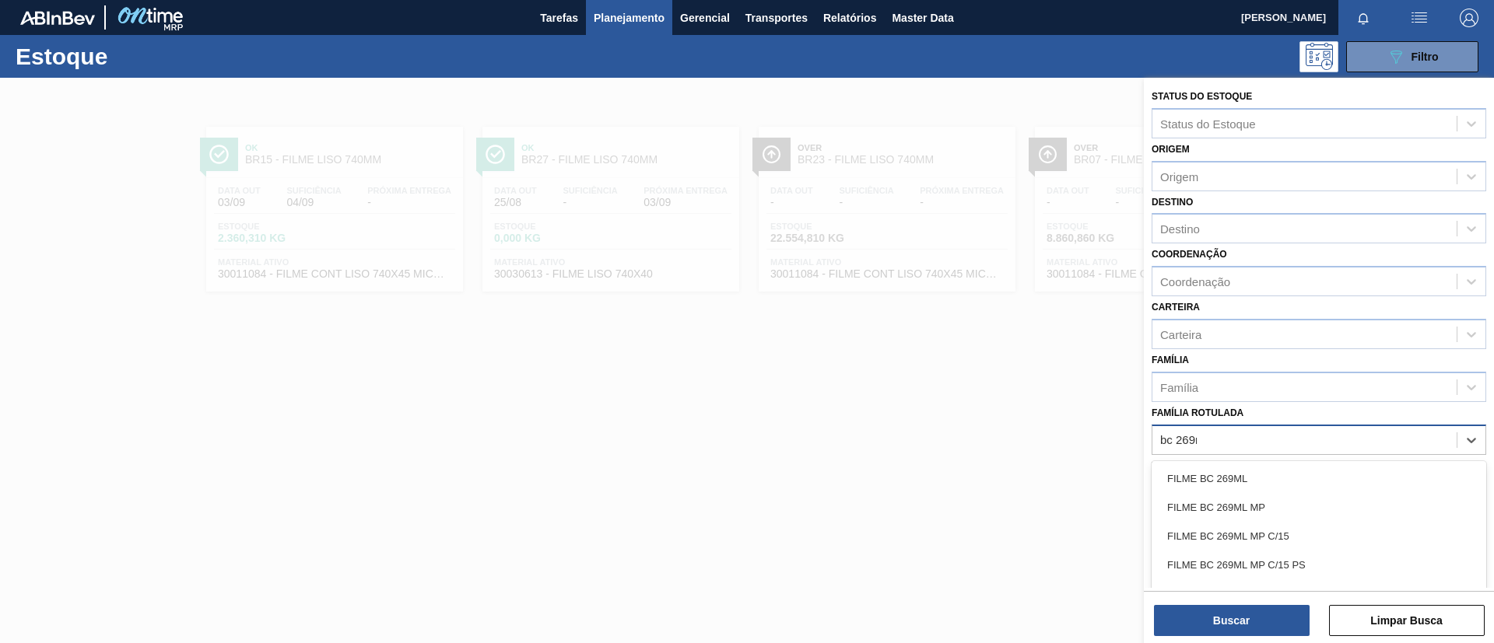
type Rotulada "bc 269ml"
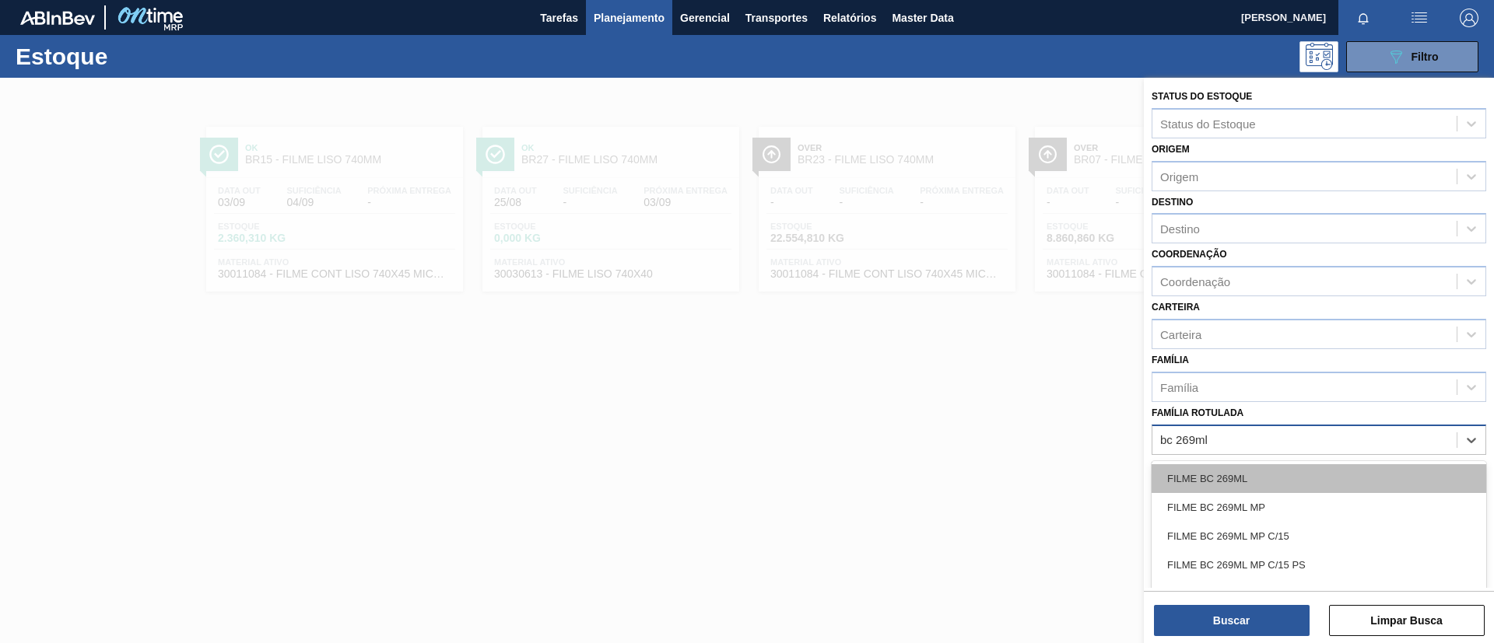
click at [1283, 467] on div "FILME BC 269ML" at bounding box center [1319, 479] width 335 height 29
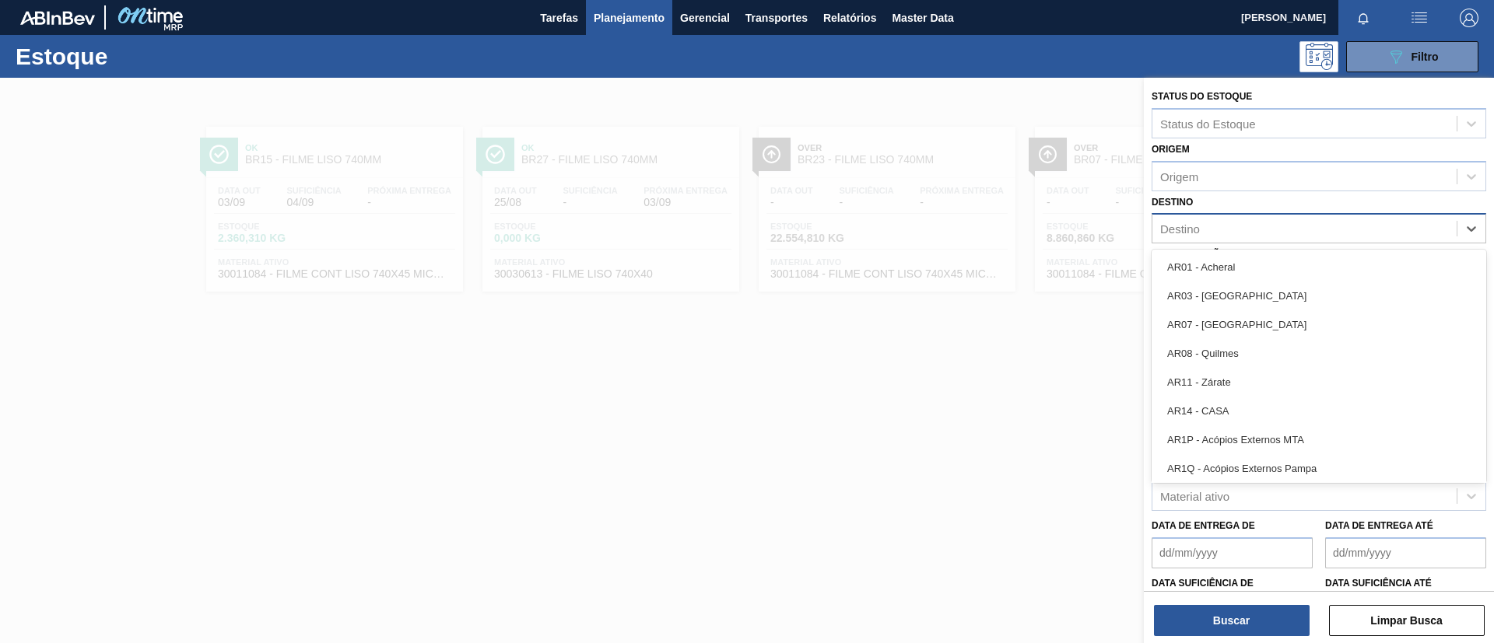
click at [1224, 243] on div "Destino" at bounding box center [1319, 228] width 335 height 30
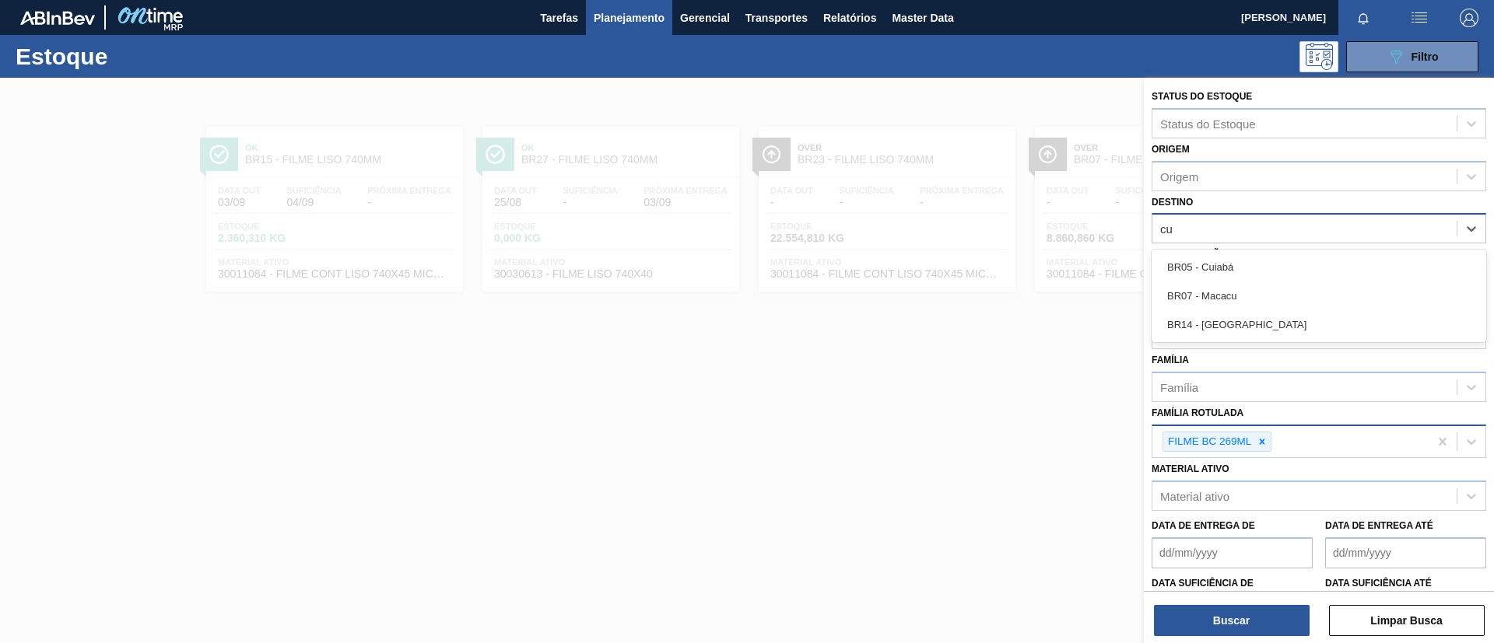
type input "cui"
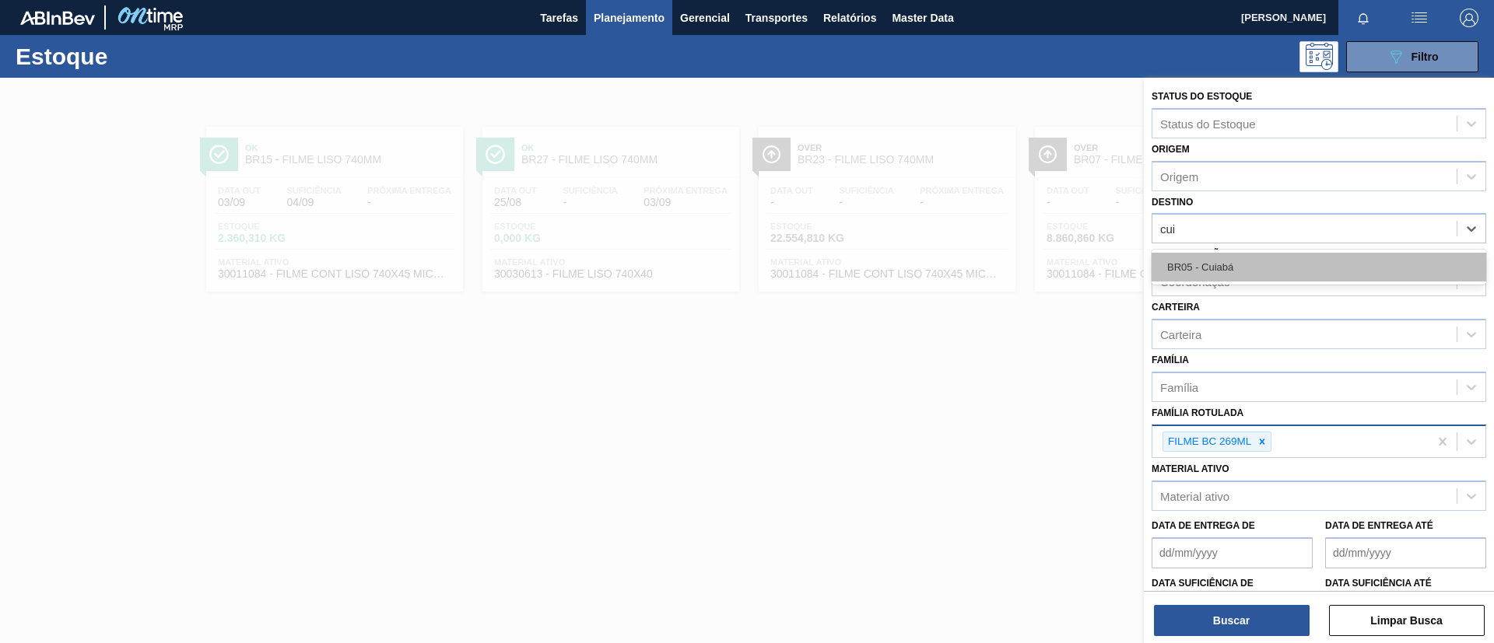
click at [1239, 254] on div "BR05 - Cuiabá" at bounding box center [1319, 267] width 335 height 29
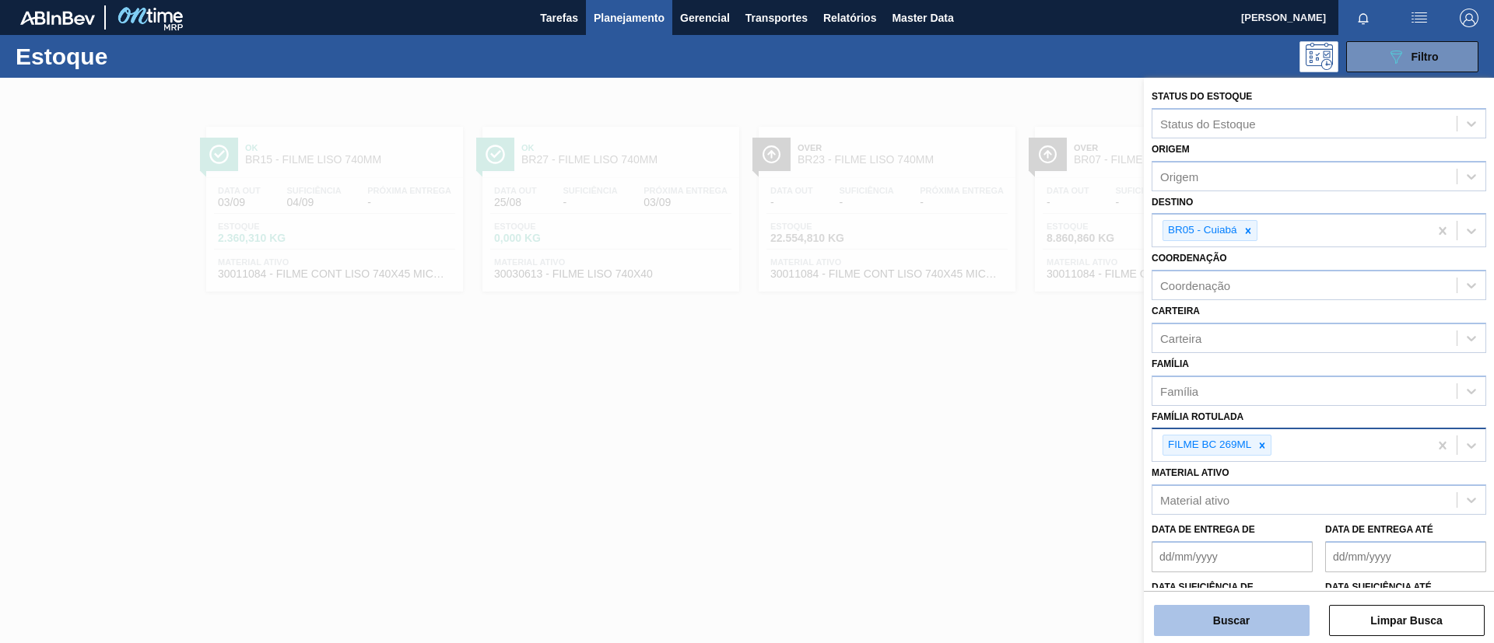
click at [1247, 615] on button "Buscar" at bounding box center [1232, 620] width 156 height 31
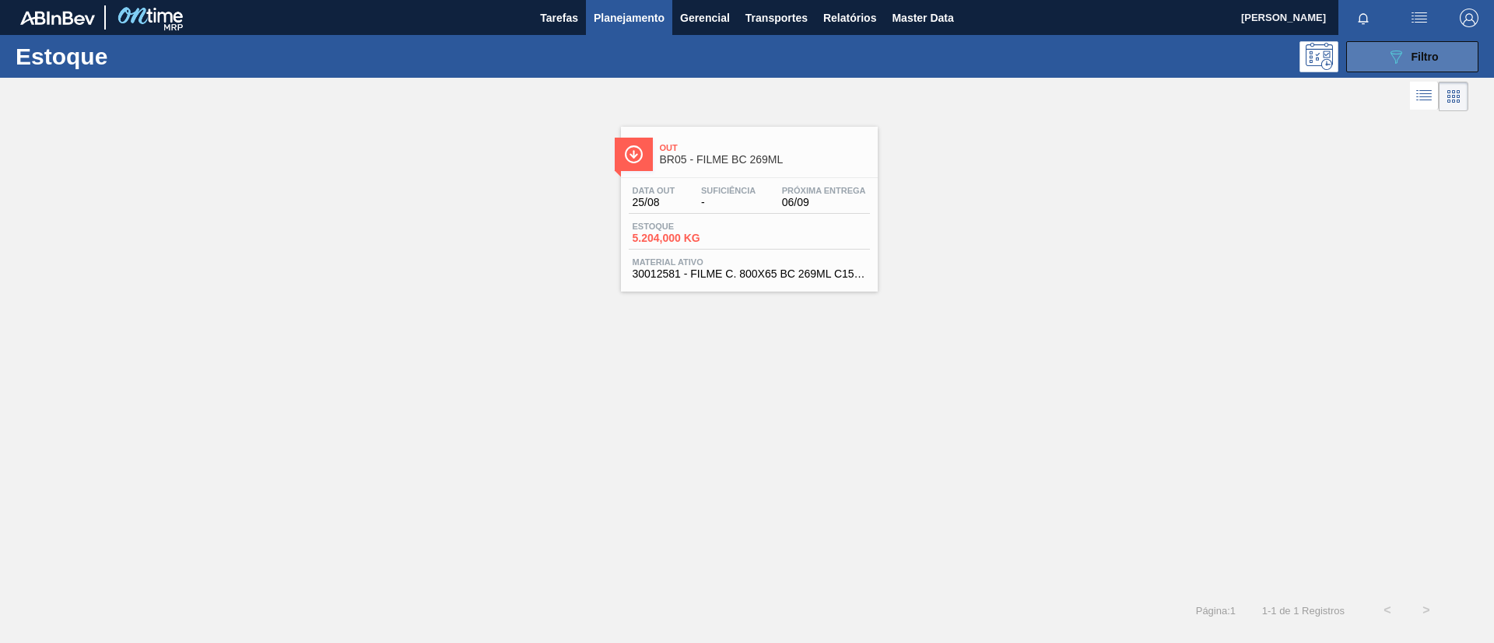
click at [1444, 54] on button "089F7B8B-B2A5-4AFE-B5C0-19BA573D28AC Filtro" at bounding box center [1412, 56] width 132 height 31
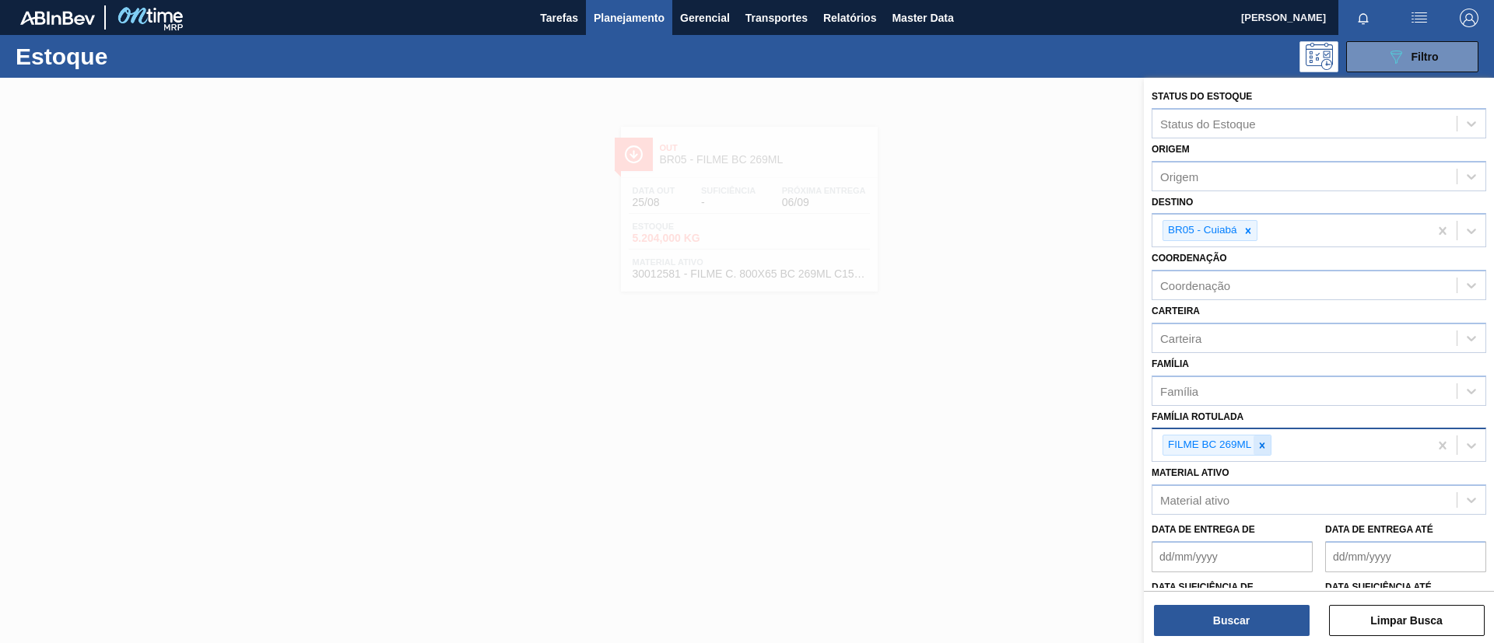
click at [1260, 442] on icon at bounding box center [1262, 445] width 11 height 11
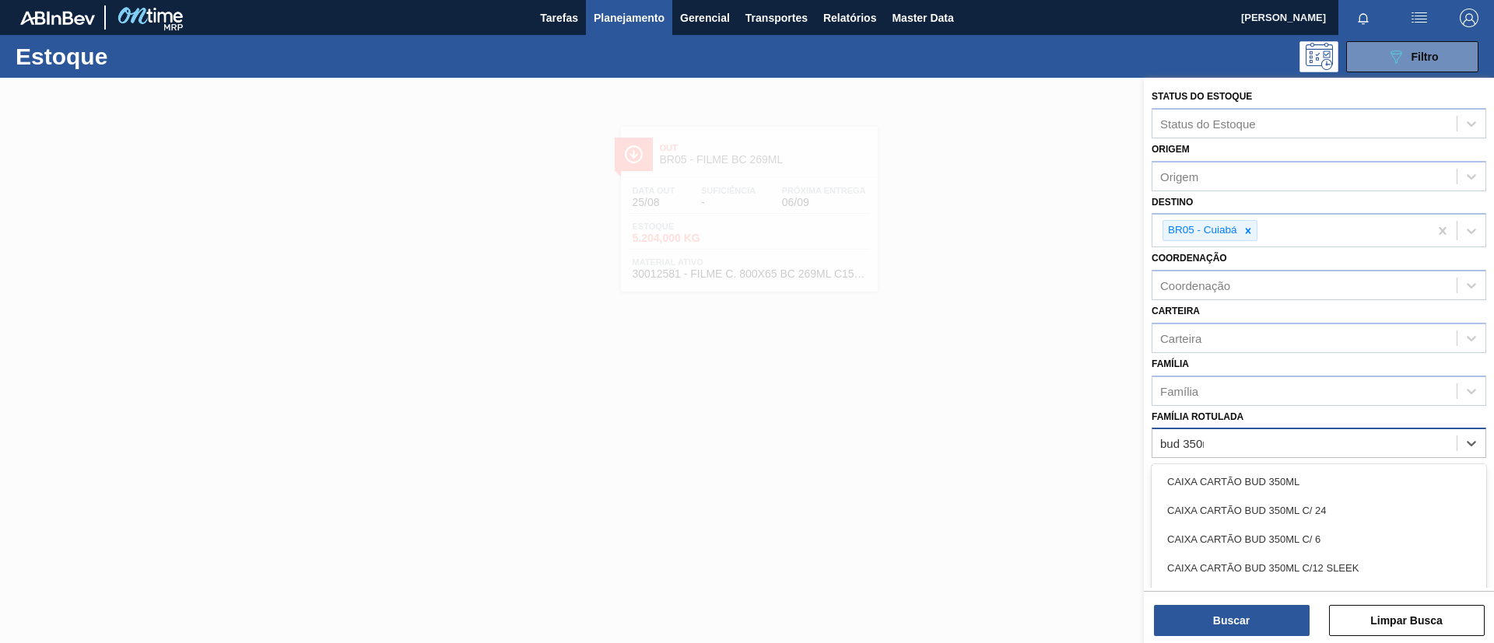
type Rotulada "bud 350ml"
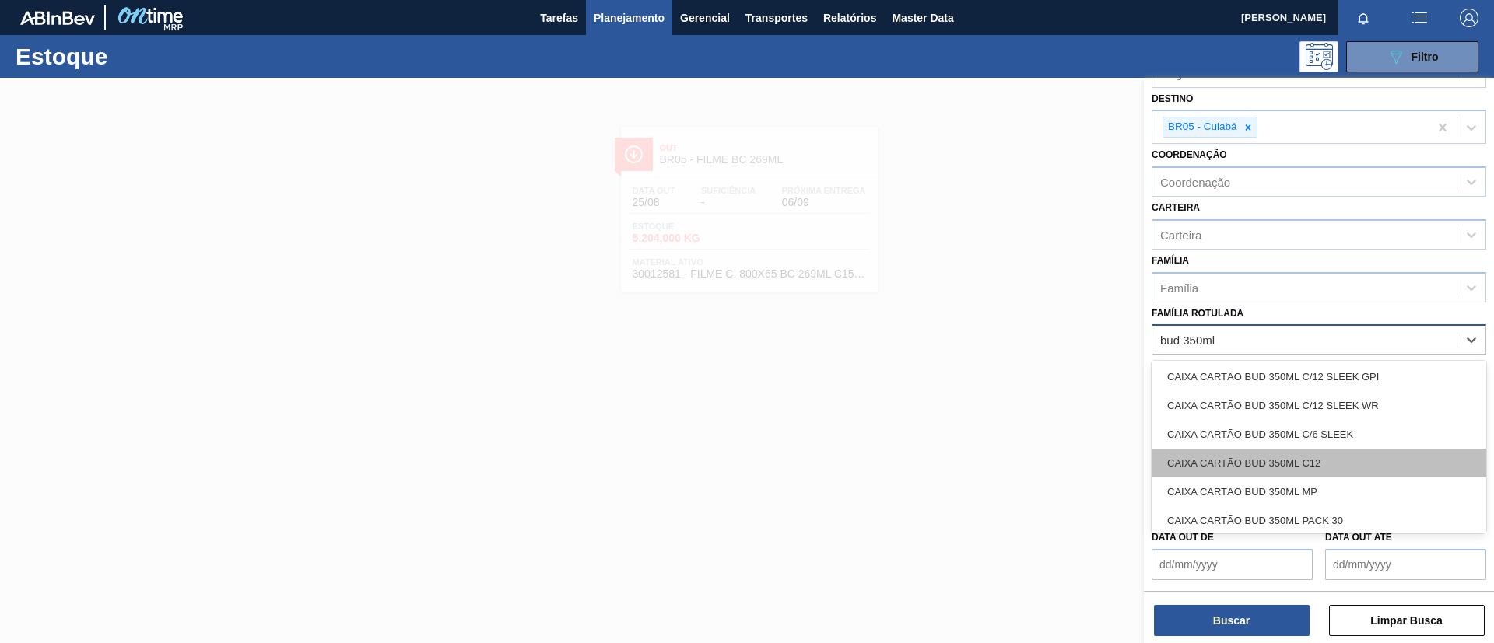
scroll to position [237, 0]
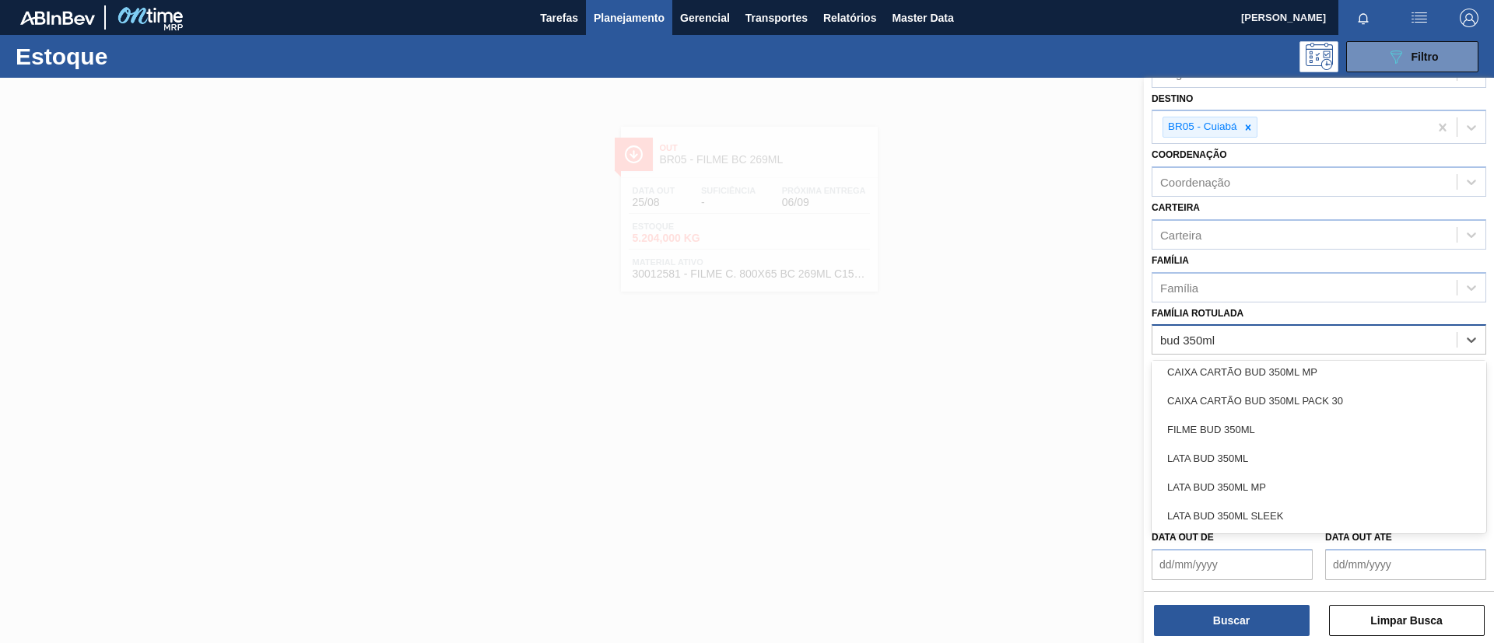
drag, startPoint x: 1287, startPoint y: 431, endPoint x: 1271, endPoint y: 164, distance: 267.4
click at [1287, 430] on div "FILME BUD 350ML" at bounding box center [1319, 429] width 335 height 29
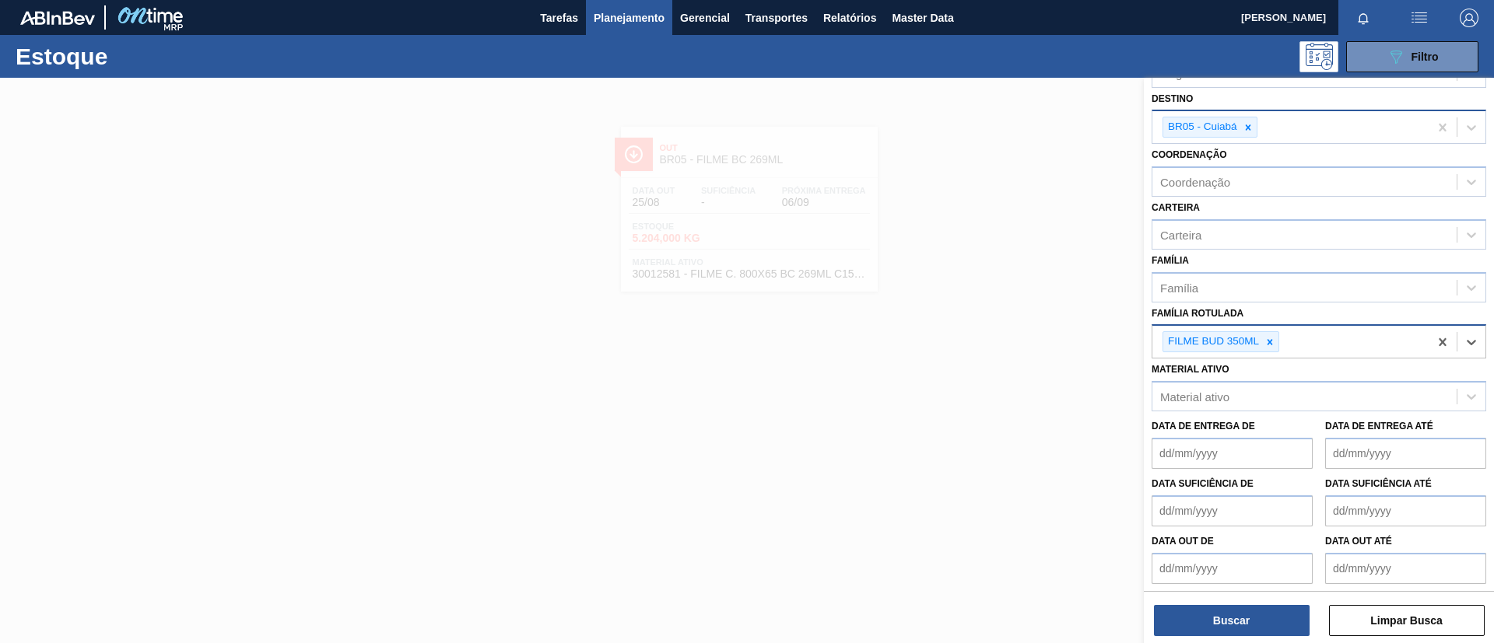
click at [1257, 131] on div "BR05 - Cuiabá" at bounding box center [1209, 127] width 95 height 21
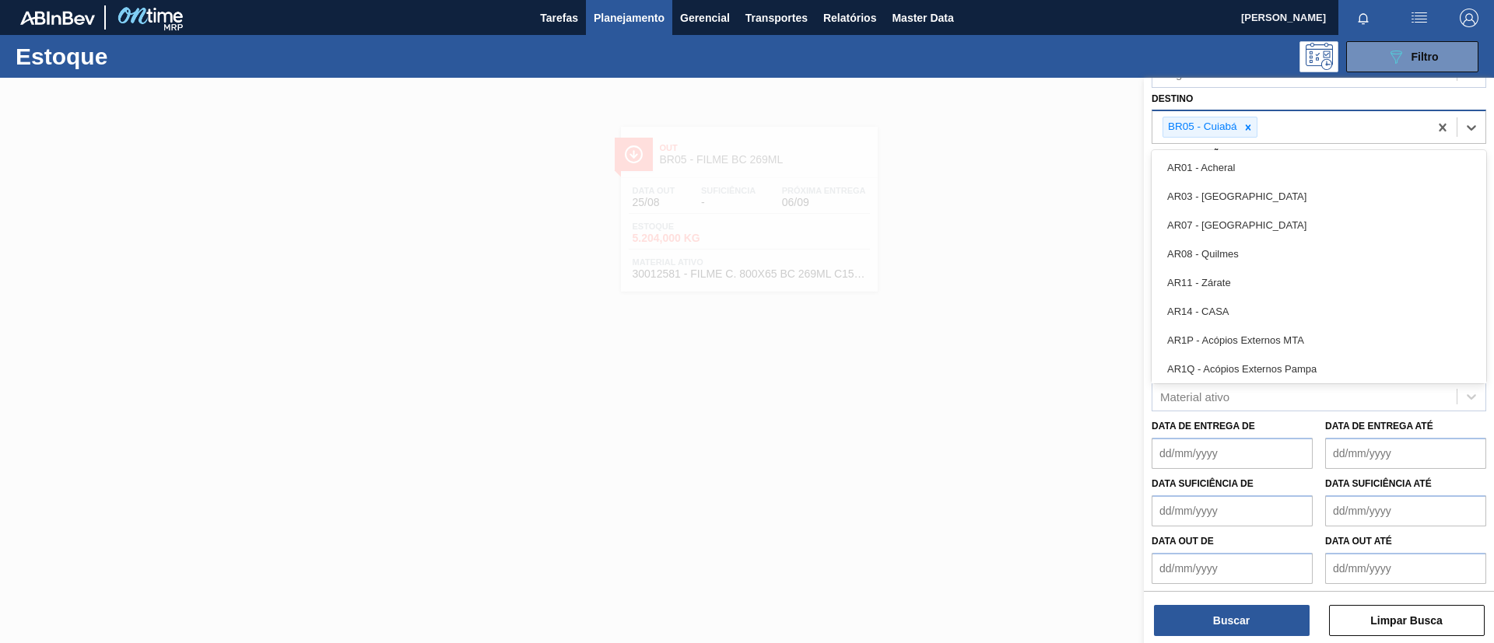
click at [1256, 131] on div at bounding box center [1247, 126] width 17 height 19
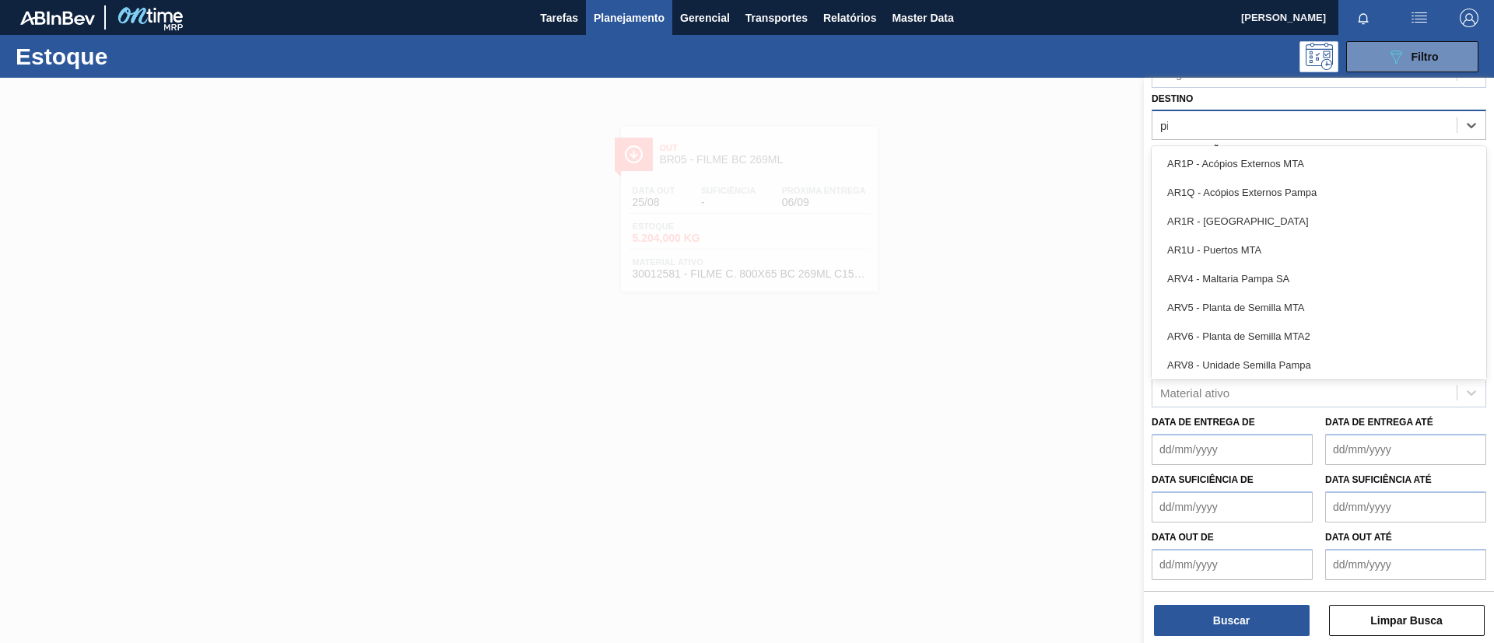
type input "pira"
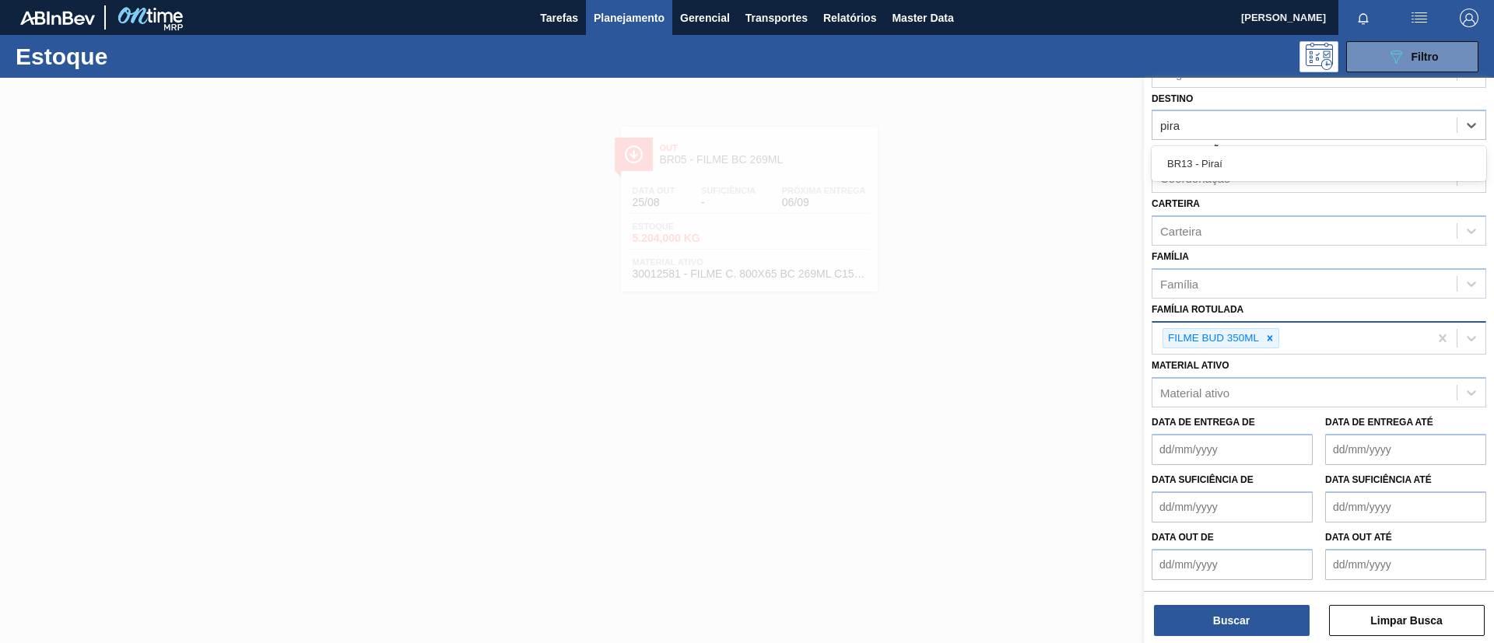
click at [1273, 152] on div "BR13 - Piraí" at bounding box center [1319, 163] width 335 height 29
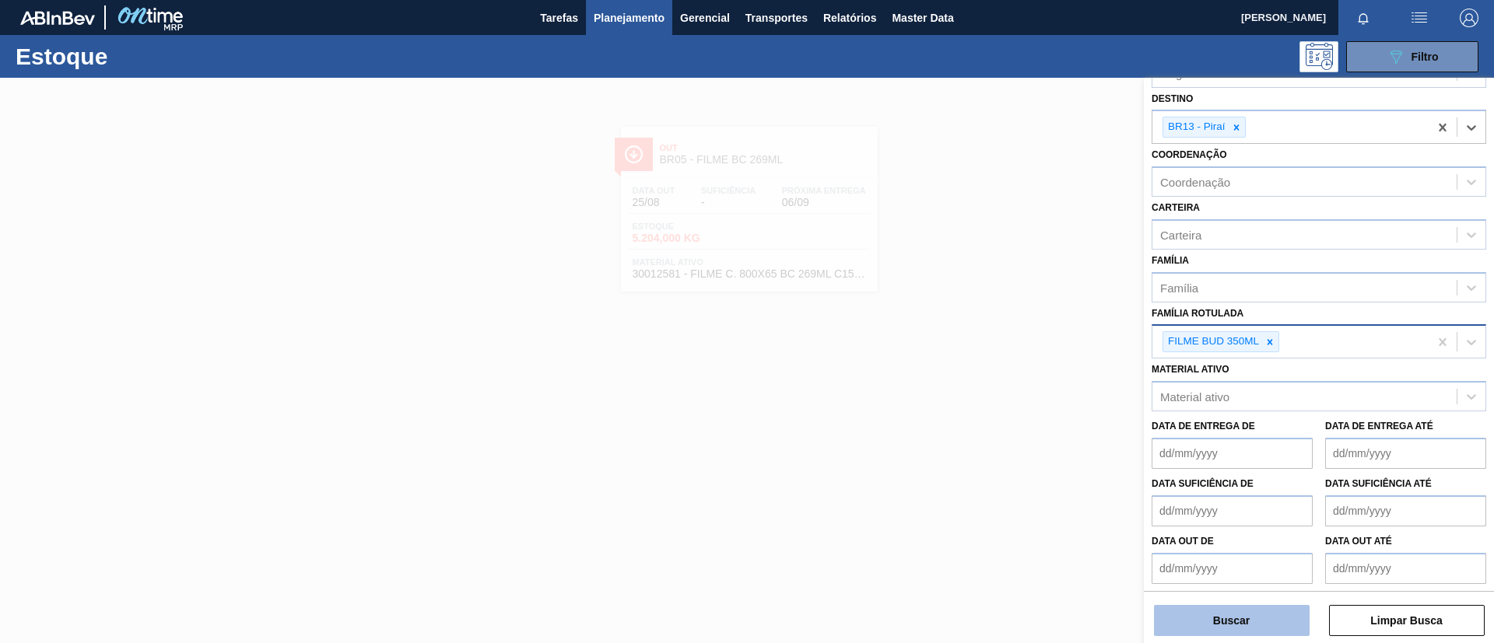
click at [1251, 622] on button "Buscar" at bounding box center [1232, 620] width 156 height 31
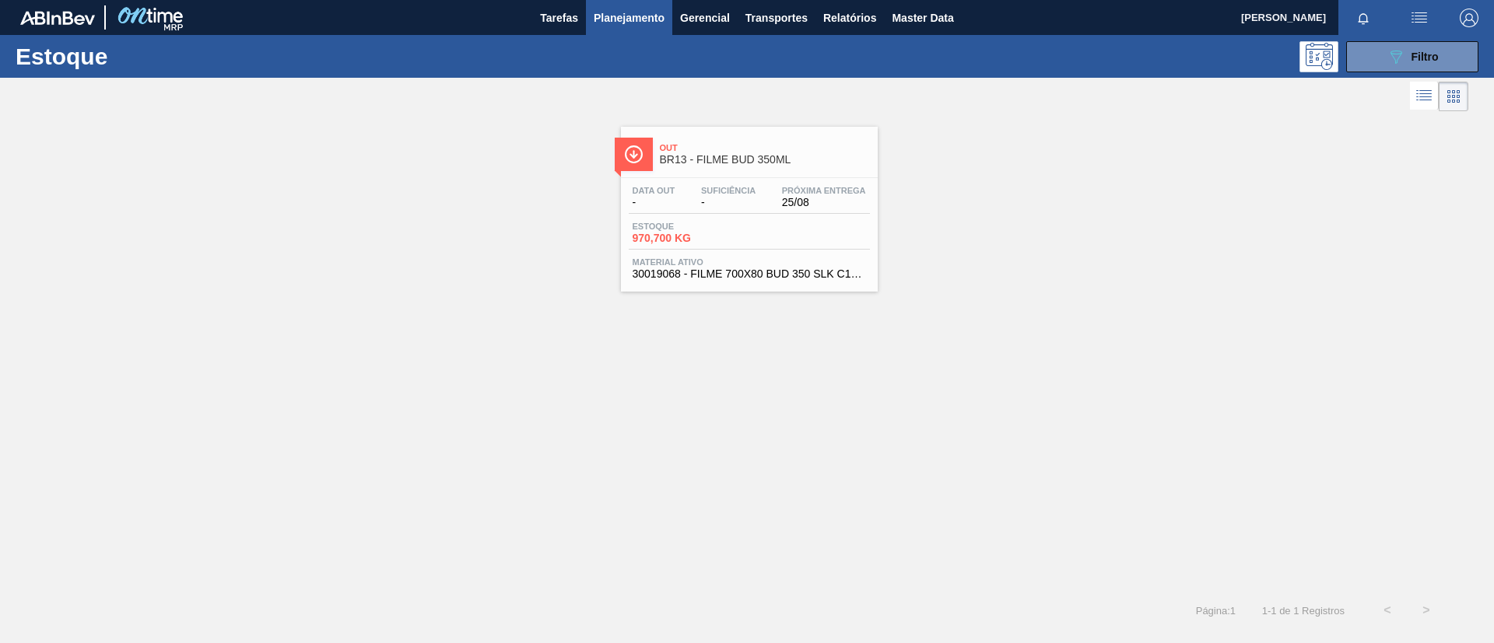
click at [726, 197] on span "-" at bounding box center [728, 203] width 54 height 12
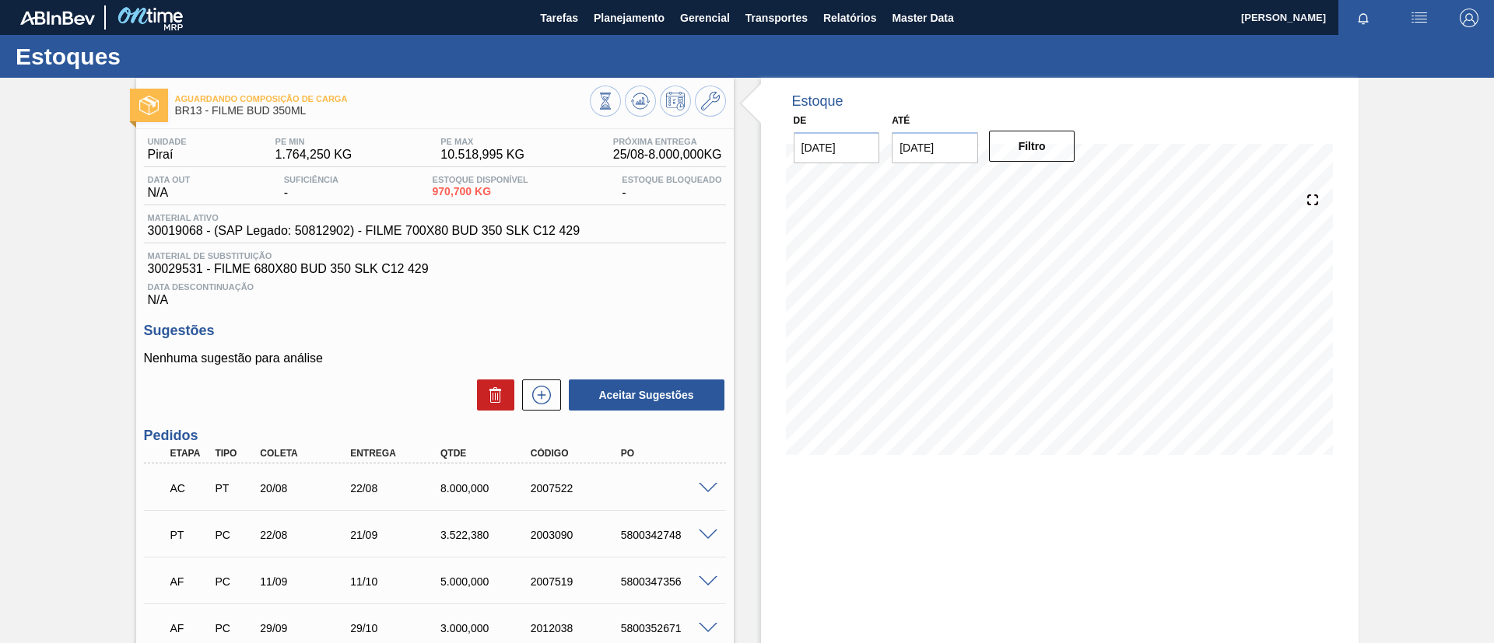
click at [706, 487] on span at bounding box center [708, 489] width 19 height 12
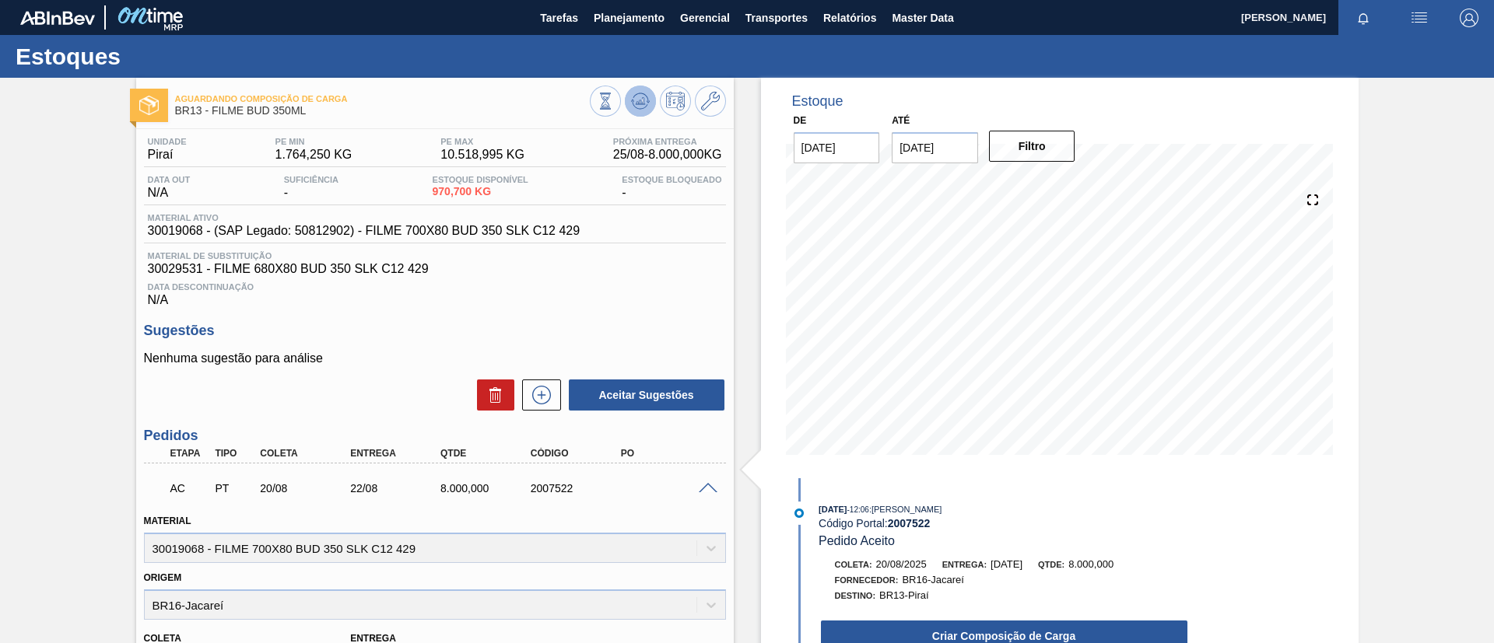
click at [649, 95] on button at bounding box center [640, 101] width 31 height 31
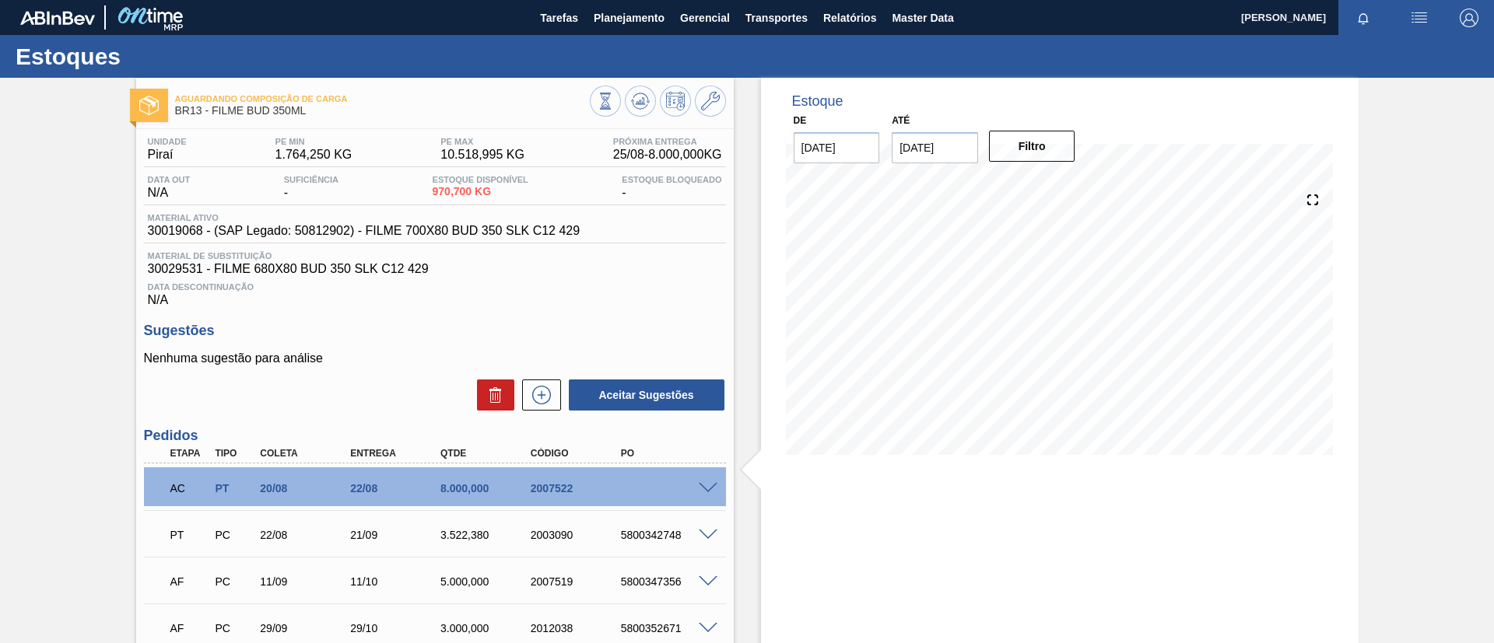
click at [712, 491] on span at bounding box center [708, 489] width 19 height 12
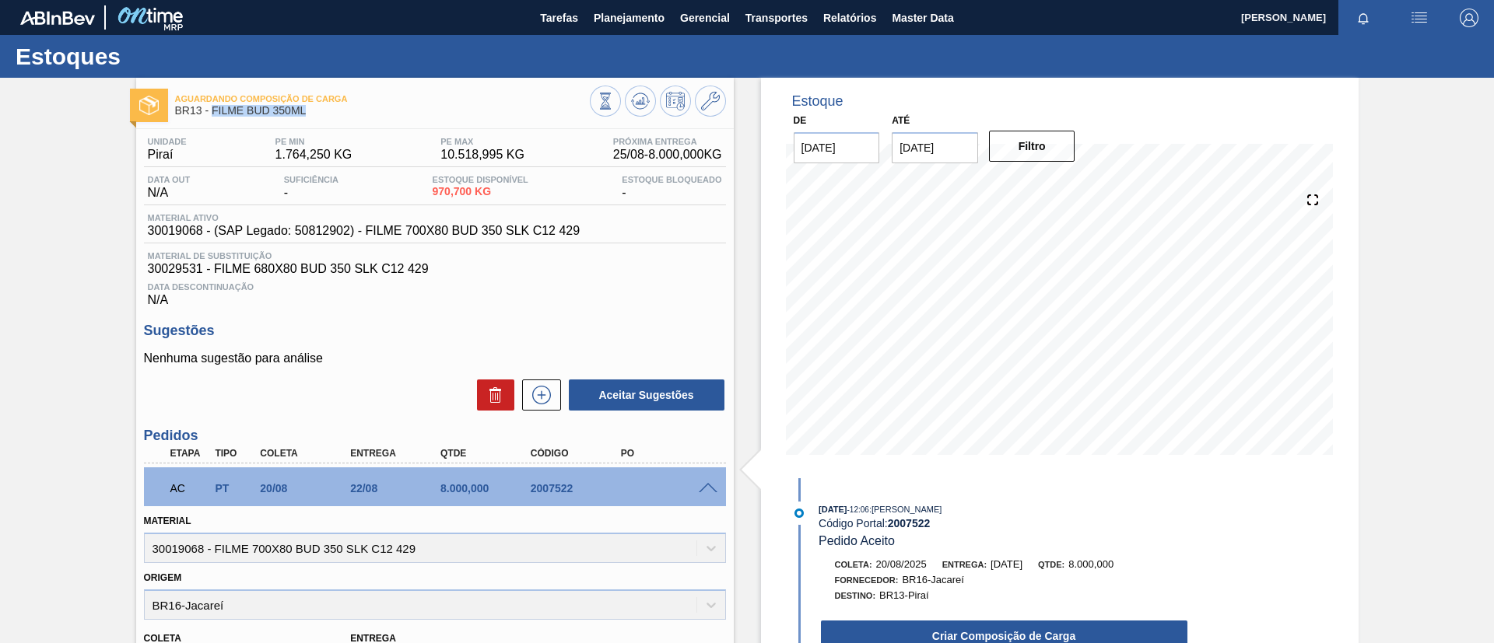
drag, startPoint x: 314, startPoint y: 114, endPoint x: 213, endPoint y: 111, distance: 100.4
click at [213, 111] on span "BR13 - FILME BUD 350ML" at bounding box center [382, 111] width 415 height 12
copy span "FILME BUD 350ML"
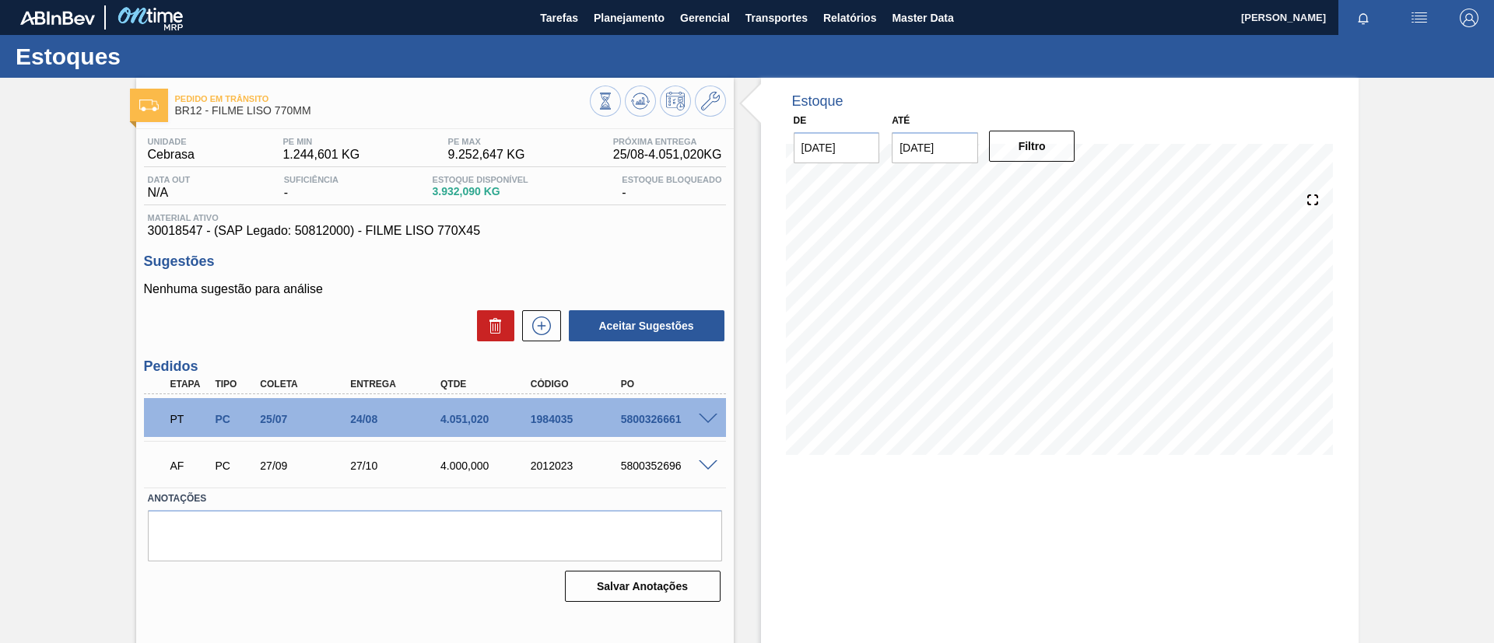
click at [919, 149] on input "[DATE]" at bounding box center [935, 147] width 86 height 31
click at [1057, 185] on div "setembro 2025" at bounding box center [985, 184] width 187 height 13
click at [1061, 184] on button "Next Month" at bounding box center [1066, 185] width 11 height 11
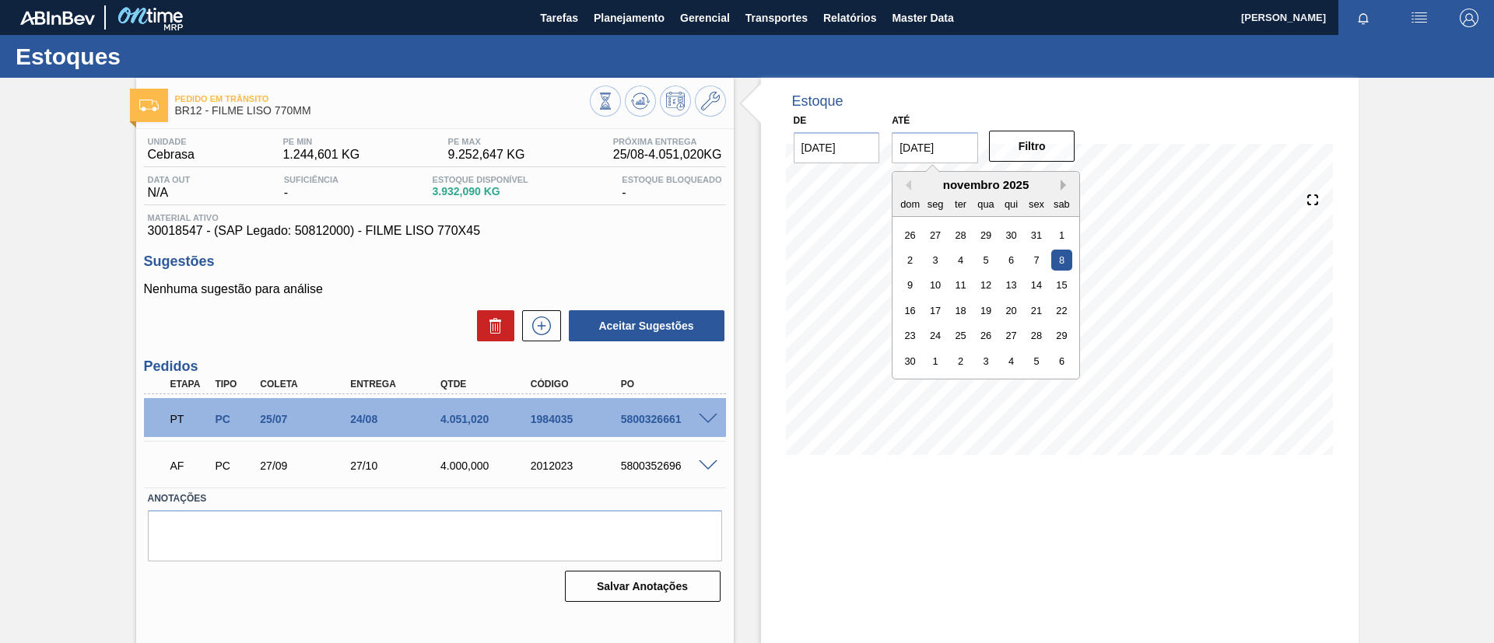
click at [1061, 184] on button "Next Month" at bounding box center [1066, 185] width 11 height 11
click at [959, 328] on div "31" at bounding box center [960, 335] width 21 height 21
type input "31/03/2026"
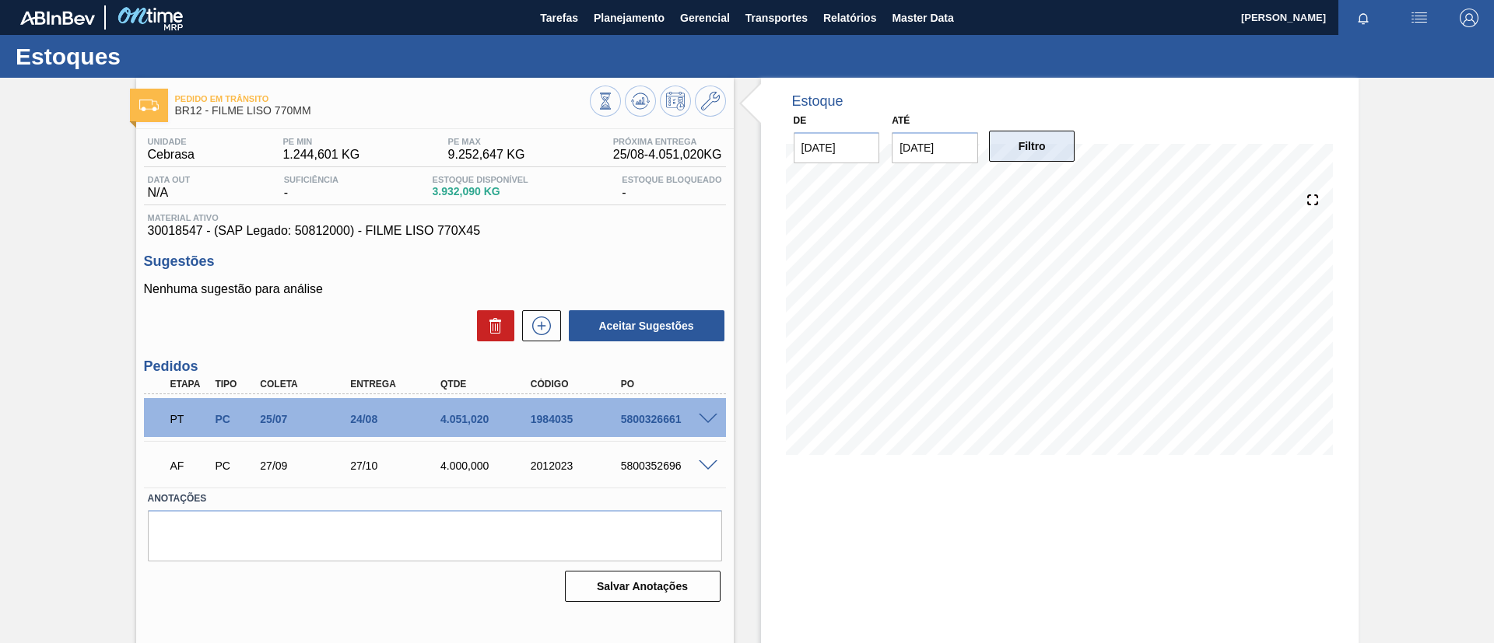
click at [1019, 150] on button "Filtro" at bounding box center [1032, 146] width 86 height 31
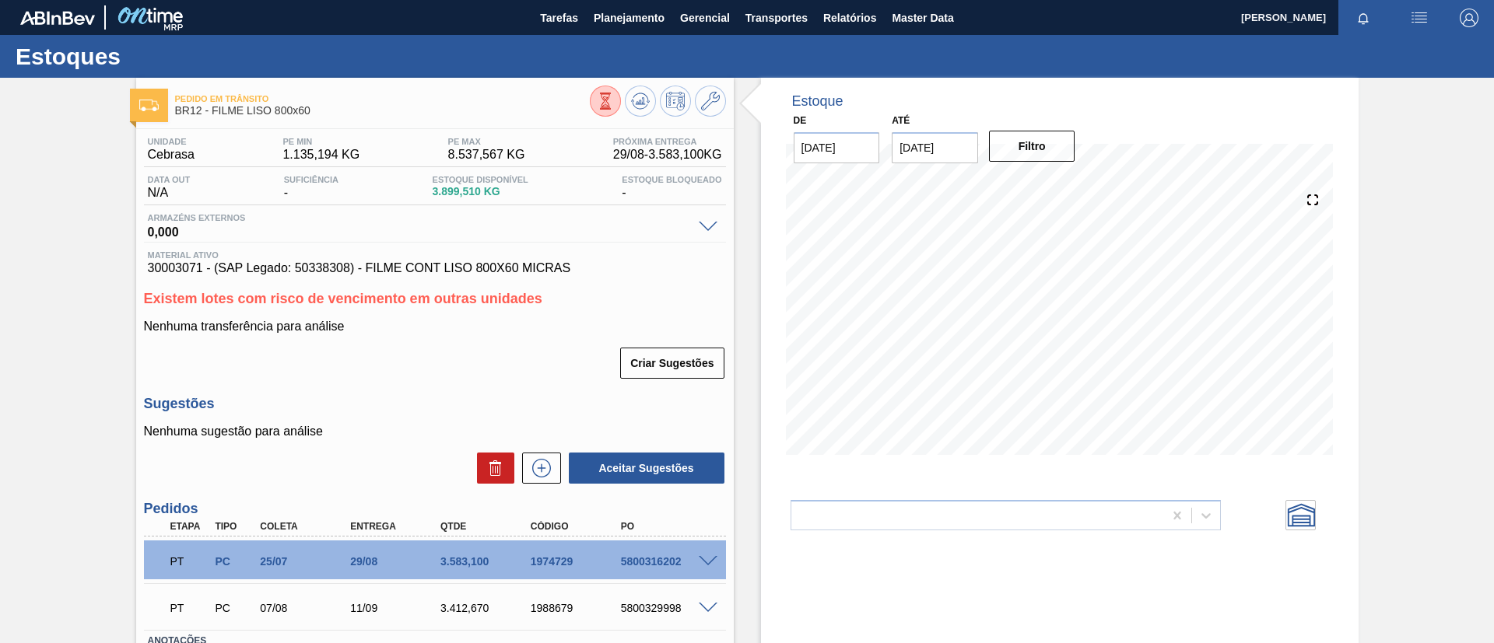
click at [649, 113] on div at bounding box center [658, 103] width 136 height 35
click at [638, 104] on icon at bounding box center [640, 101] width 19 height 19
click at [948, 135] on input "08/09/2025" at bounding box center [935, 147] width 86 height 31
click at [1064, 185] on button "Next Month" at bounding box center [1066, 185] width 11 height 11
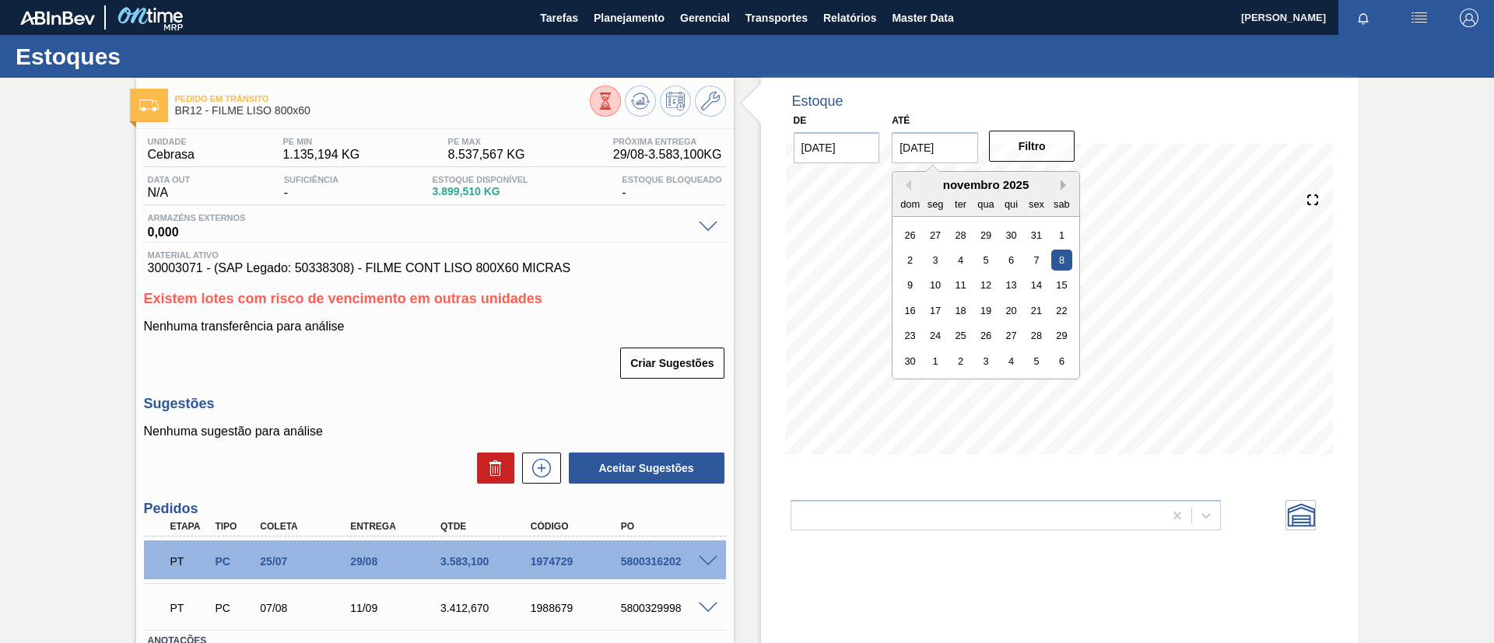
click at [1064, 185] on button "Next Month" at bounding box center [1066, 185] width 11 height 11
click at [990, 303] on div "25" at bounding box center [986, 310] width 21 height 21
type input "[DATE]"
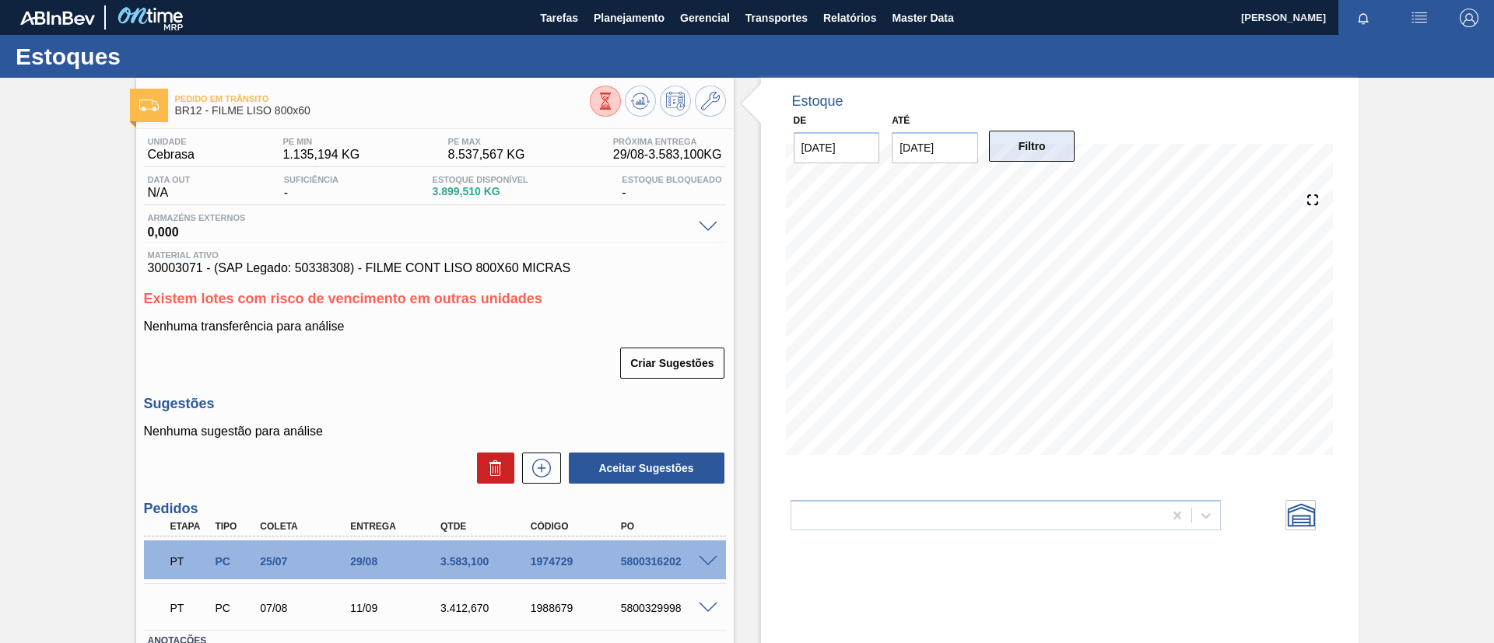
click at [1037, 134] on button "Filtro" at bounding box center [1032, 146] width 86 height 31
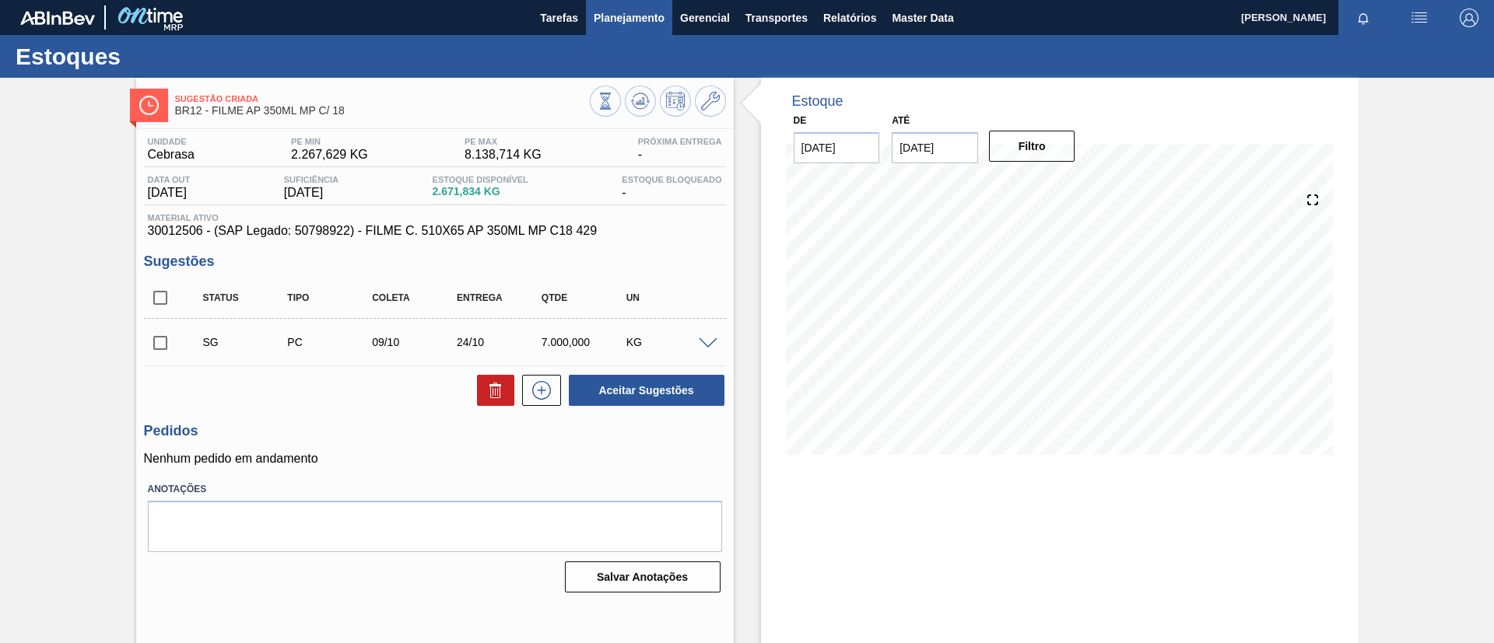
click at [608, 13] on span "Planejamento" at bounding box center [629, 18] width 71 height 19
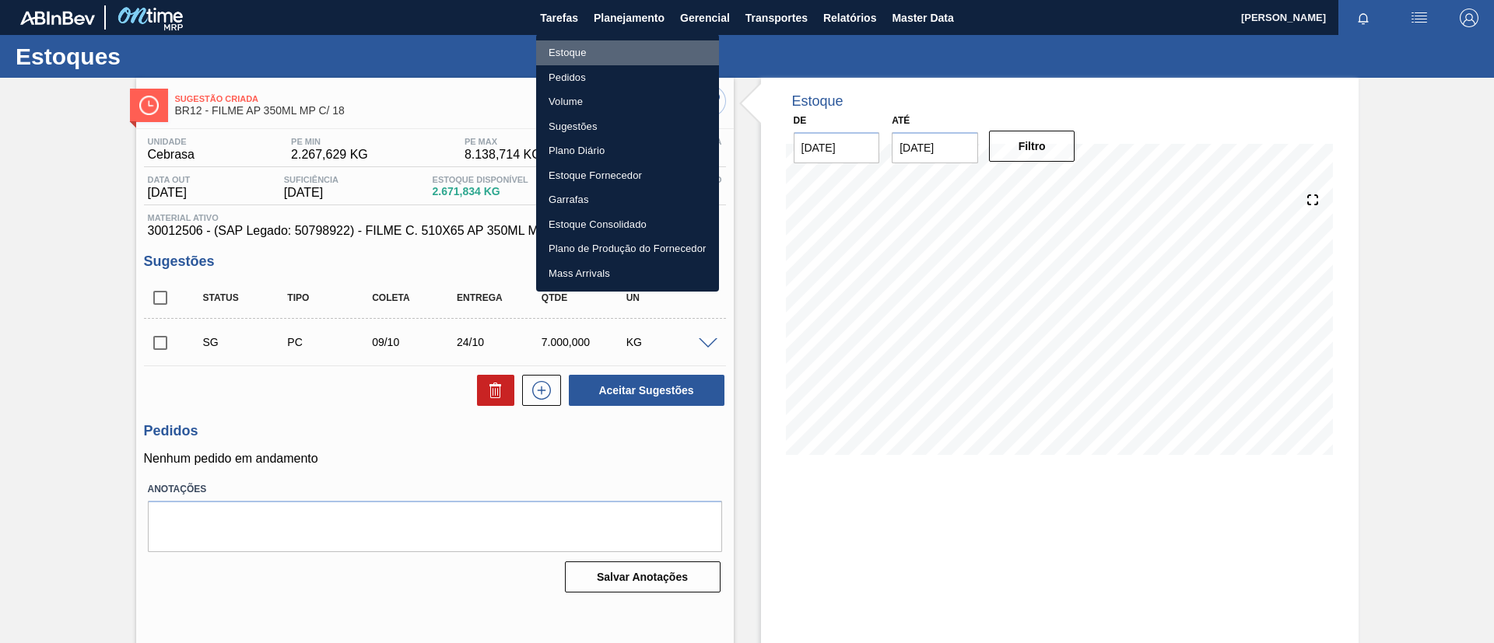
click at [609, 51] on li "Estoque" at bounding box center [627, 52] width 183 height 25
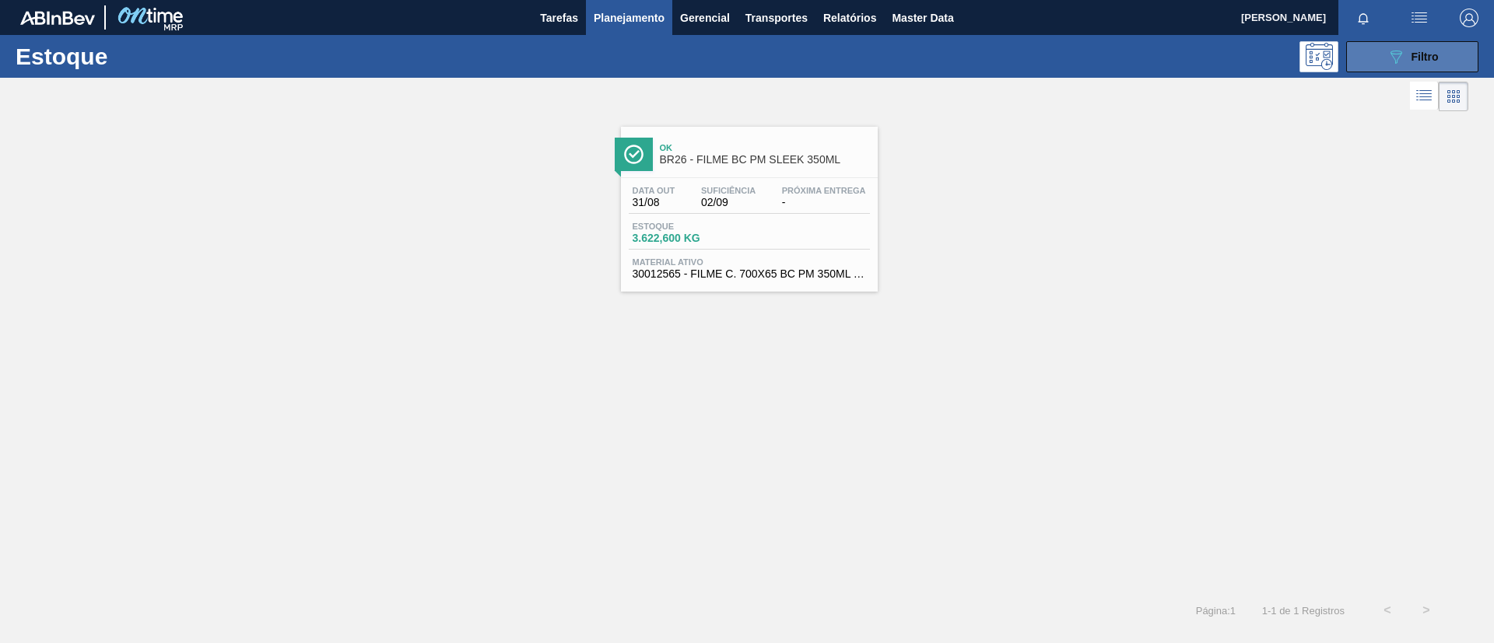
click at [1383, 52] on button "089F7B8B-B2A5-4AFE-B5C0-19BA573D28AC Filtro" at bounding box center [1412, 56] width 132 height 31
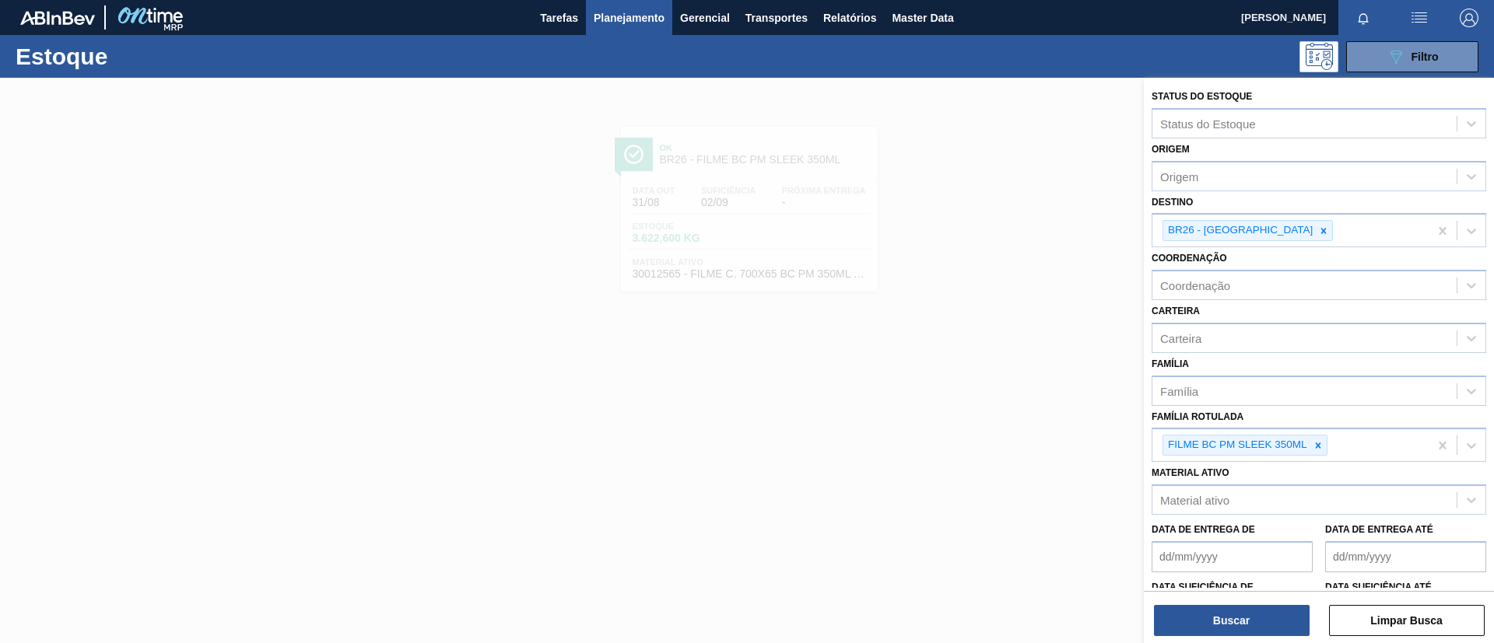
click at [890, 197] on div at bounding box center [747, 399] width 1494 height 643
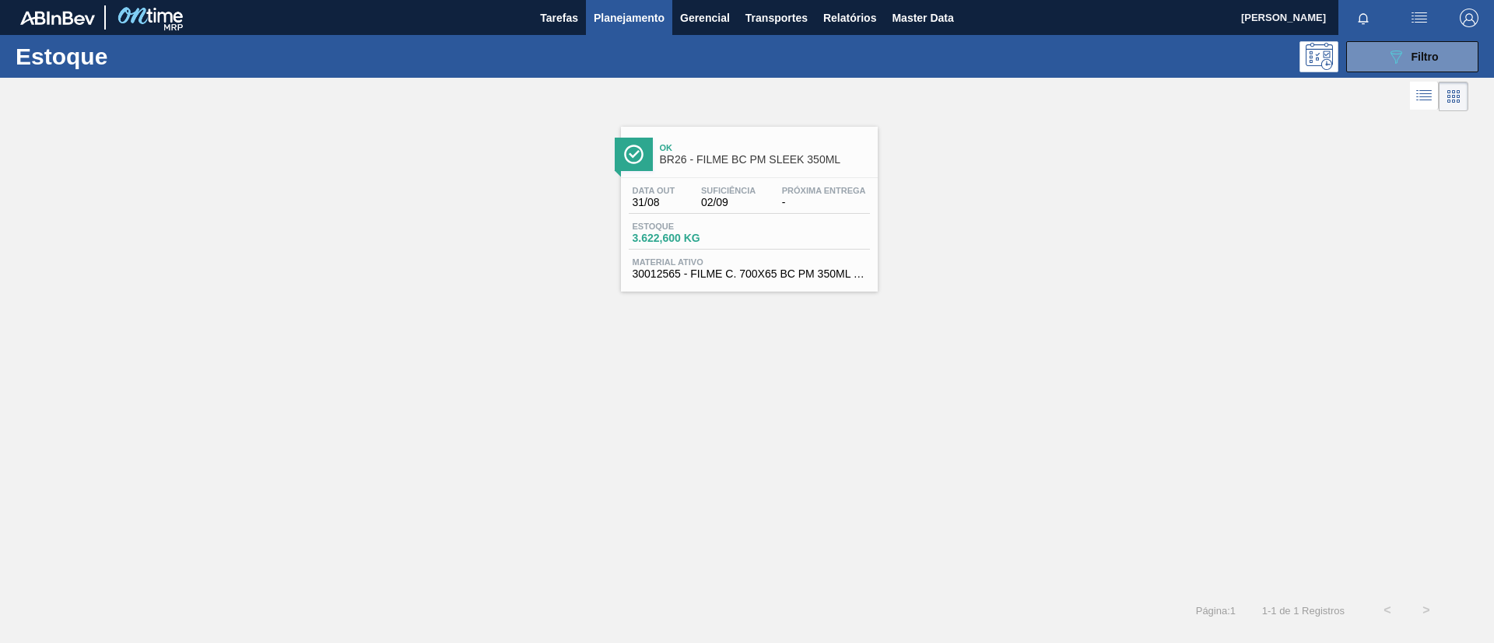
click at [774, 167] on div "Ok BR26 - FILME BC PM SLEEK 350ML" at bounding box center [765, 154] width 210 height 35
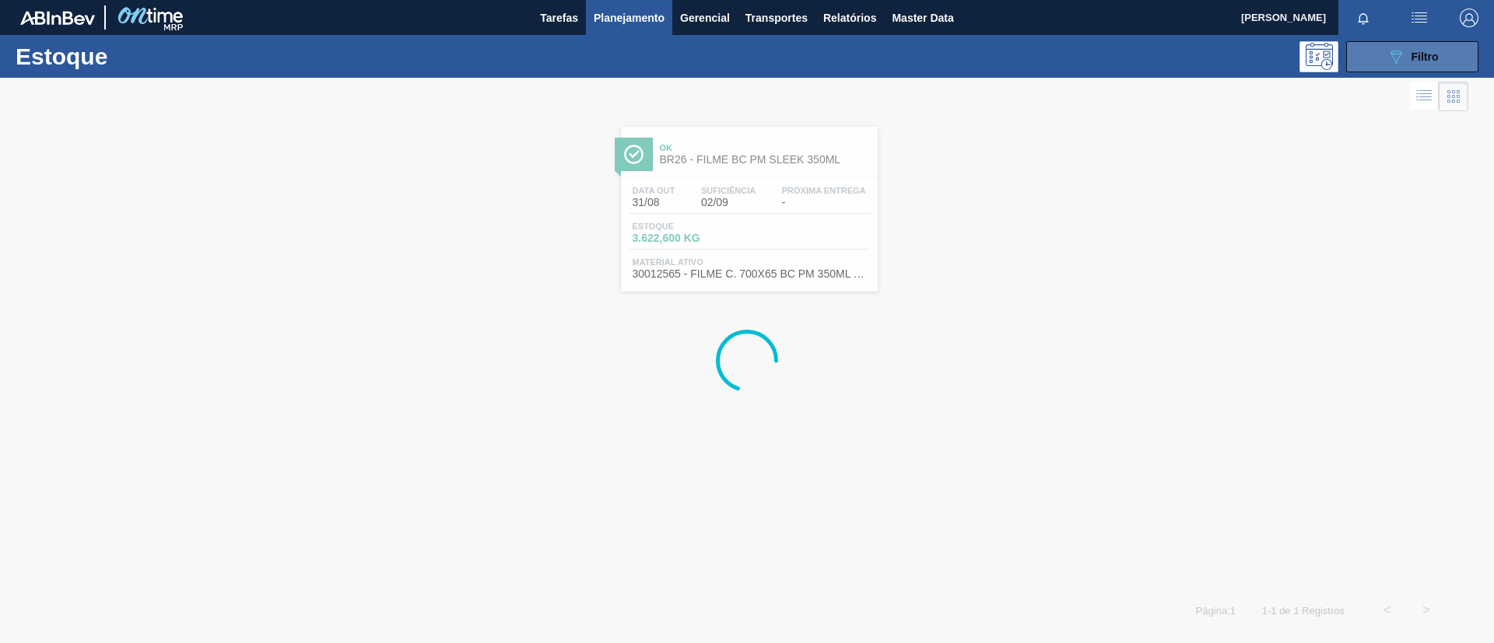
click at [1424, 67] on button "089F7B8B-B2A5-4AFE-B5C0-19BA573D28AC Filtro" at bounding box center [1412, 56] width 132 height 31
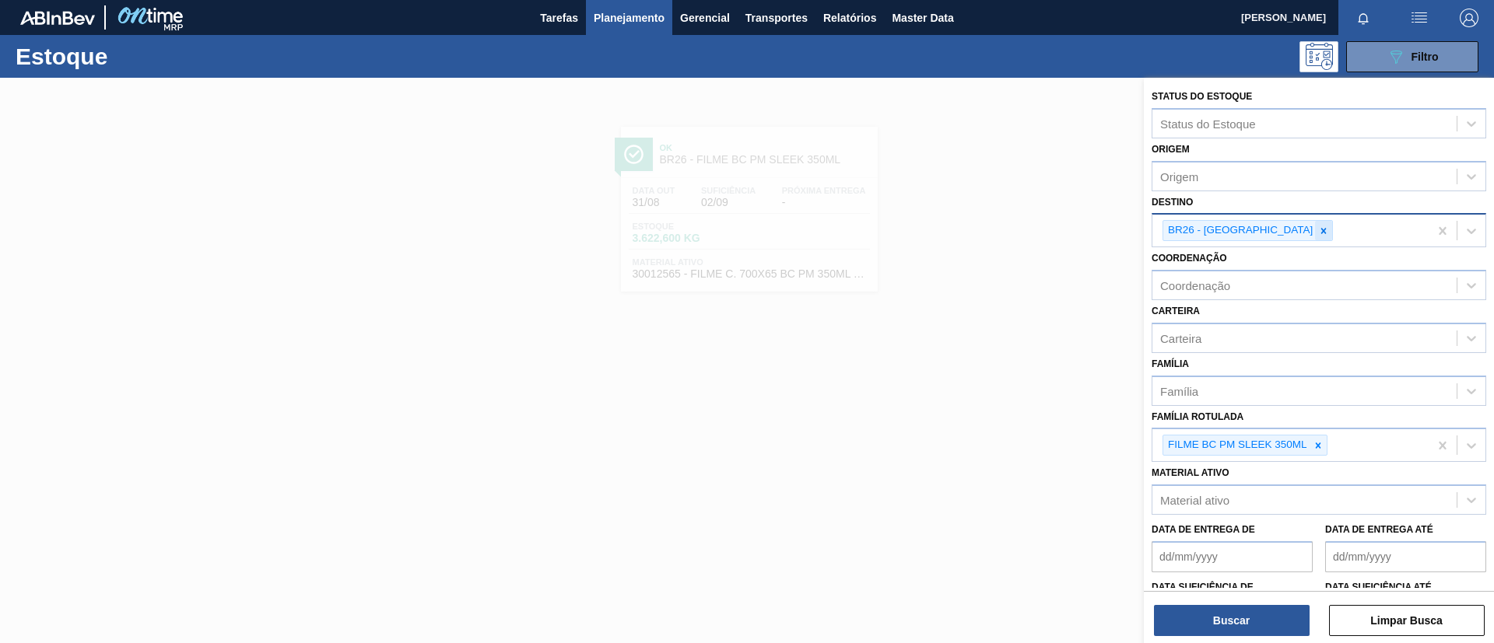
click at [1318, 234] on icon at bounding box center [1323, 231] width 11 height 11
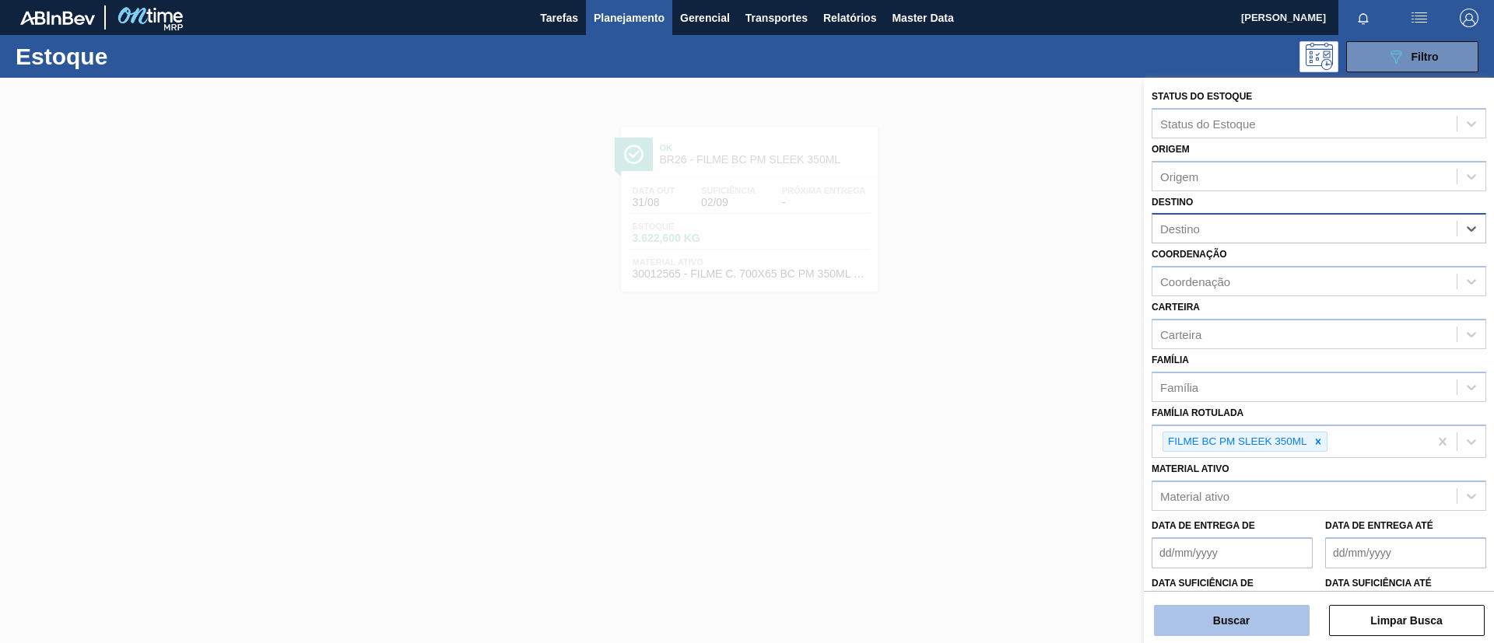
click at [1256, 615] on button "Buscar" at bounding box center [1232, 620] width 156 height 31
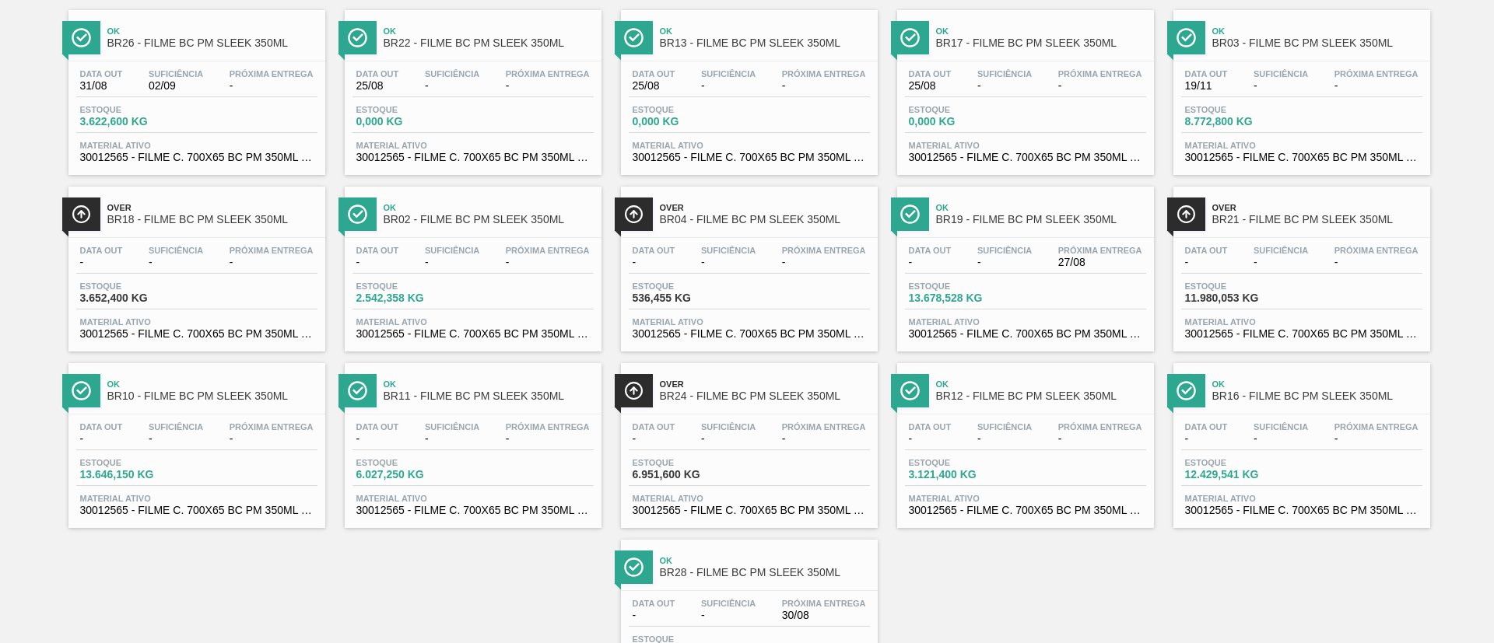
scroll to position [217, 0]
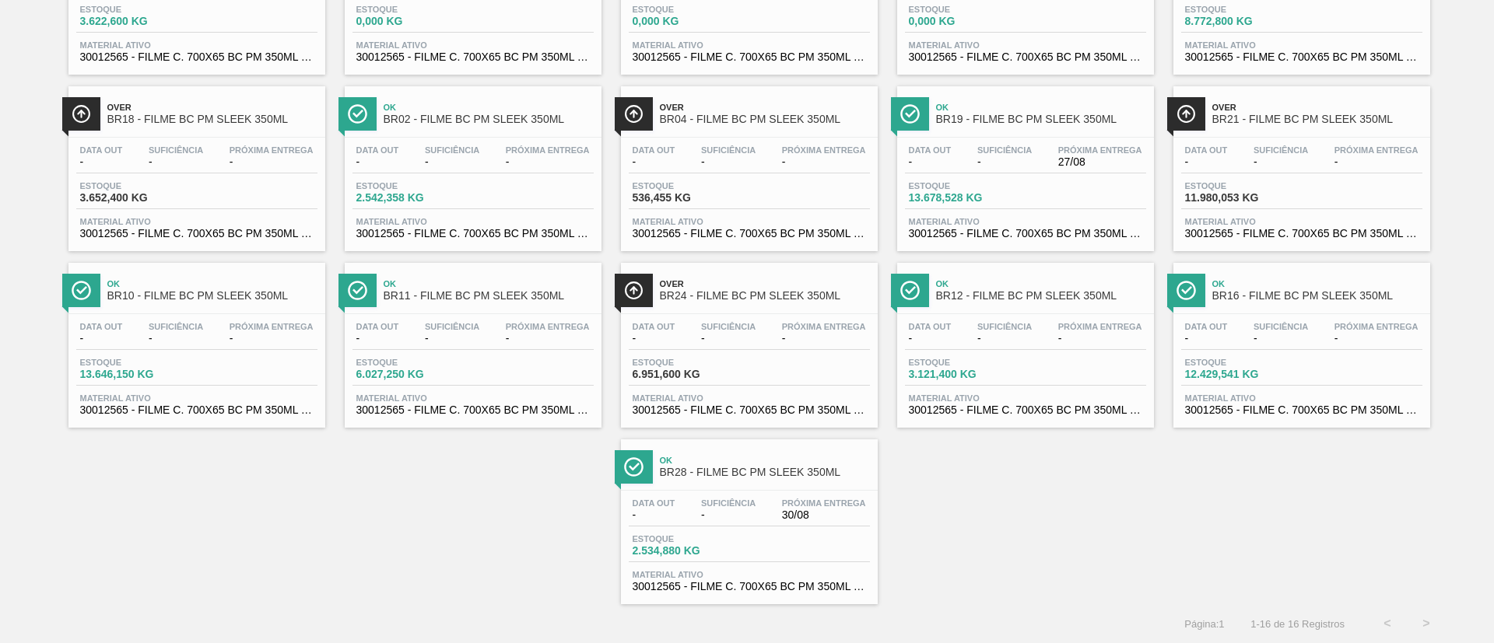
click at [1021, 292] on span "BR12 - FILME BC PM SLEEK 350ML" at bounding box center [1041, 296] width 210 height 12
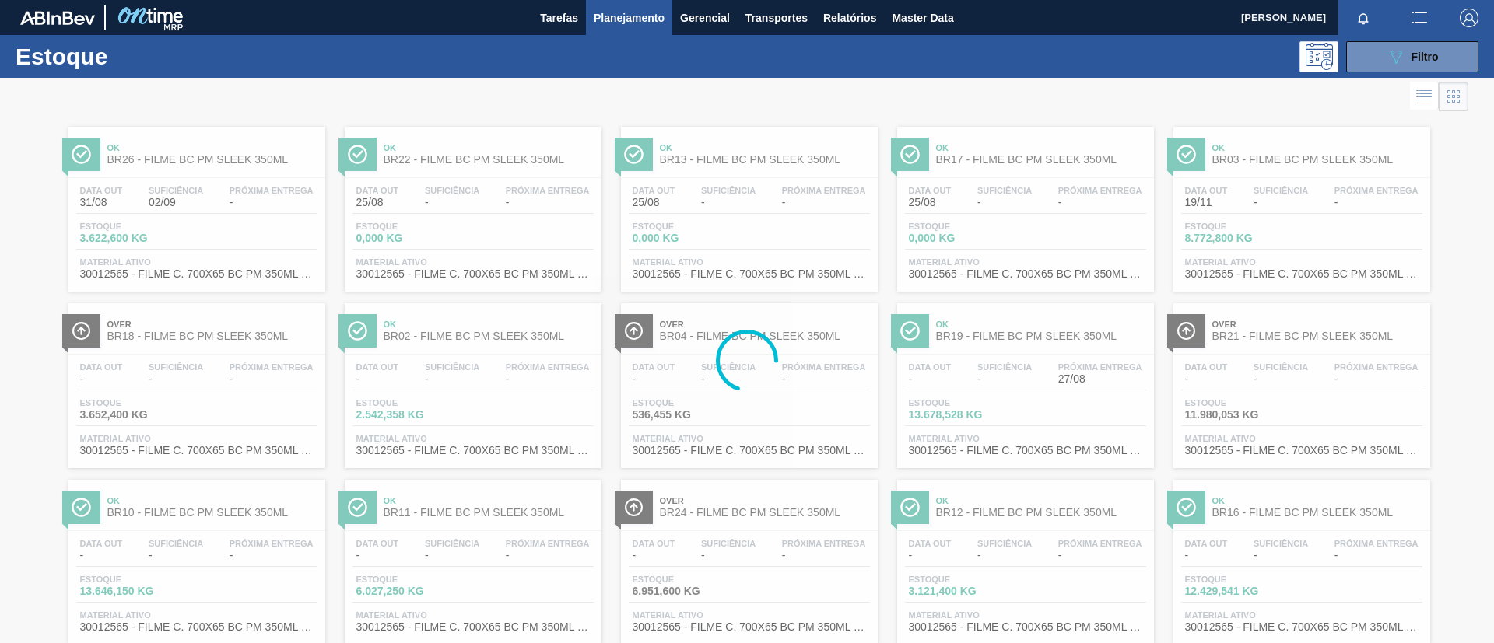
click at [863, 636] on div at bounding box center [747, 361] width 1494 height 566
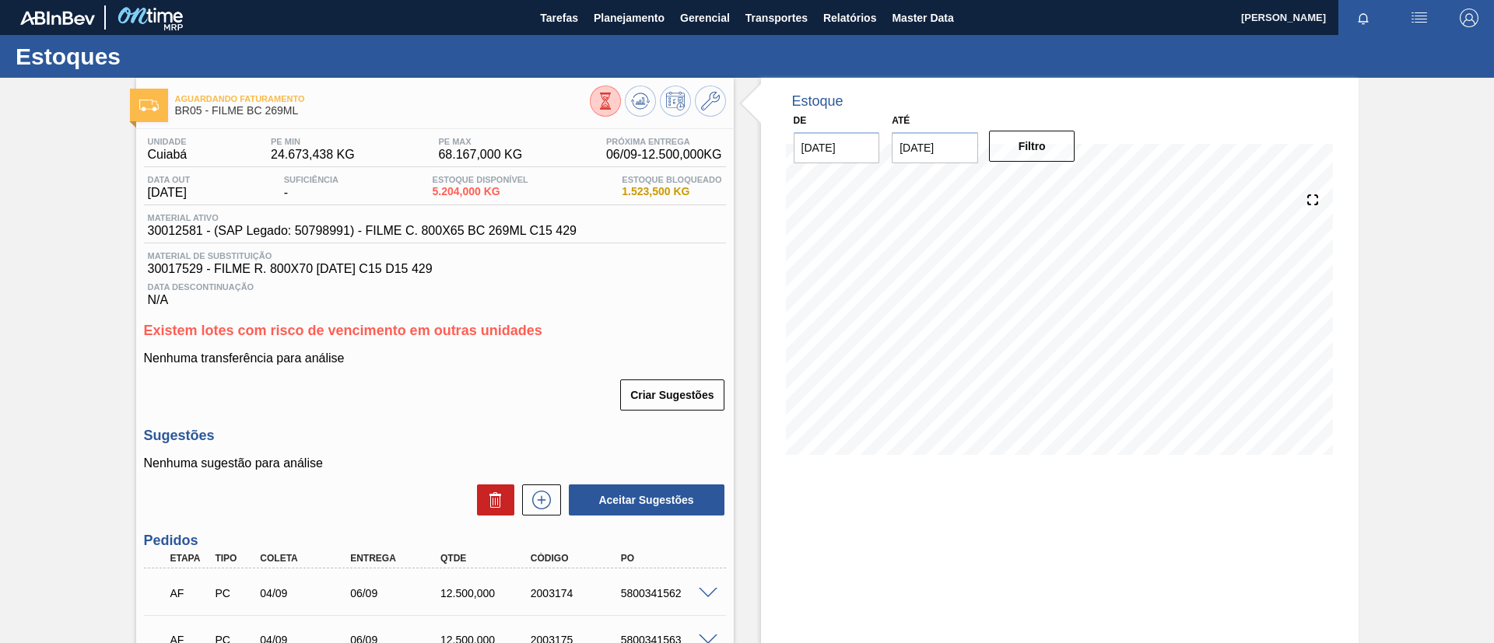
scroll to position [286, 0]
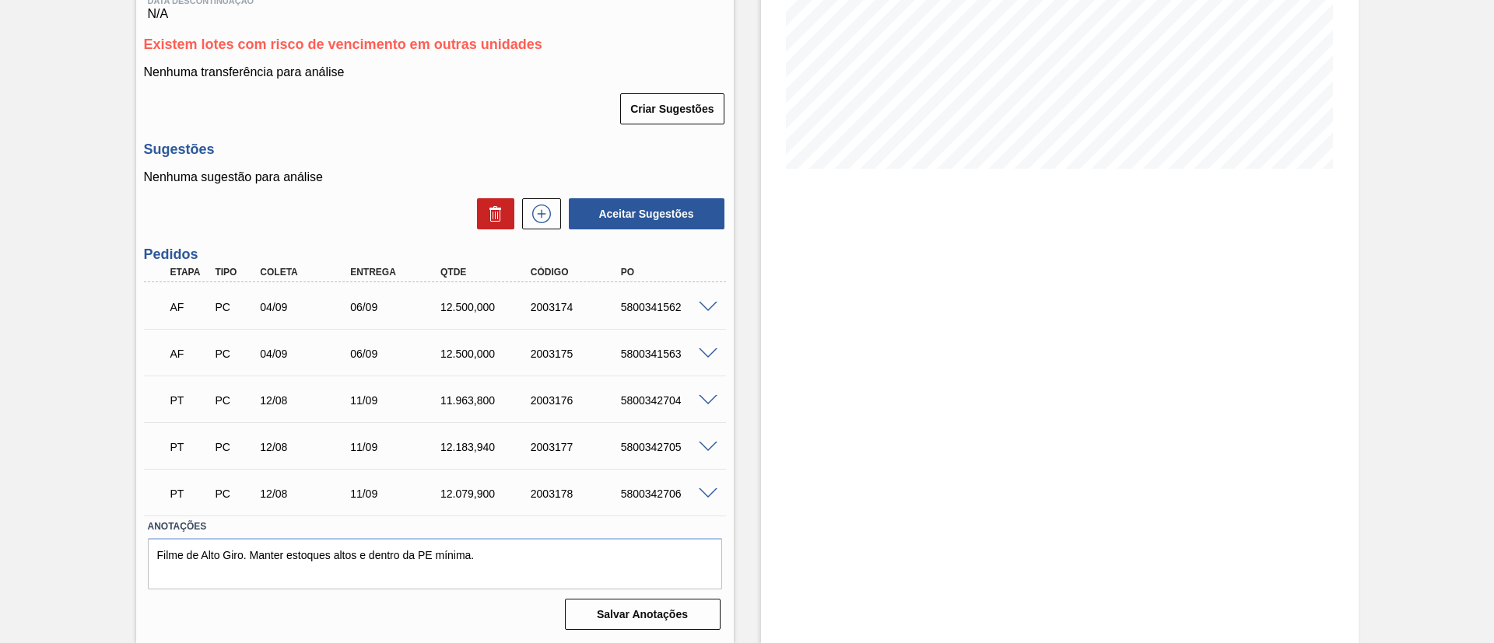
click at [696, 302] on div at bounding box center [710, 306] width 31 height 12
click at [700, 310] on span at bounding box center [708, 308] width 19 height 12
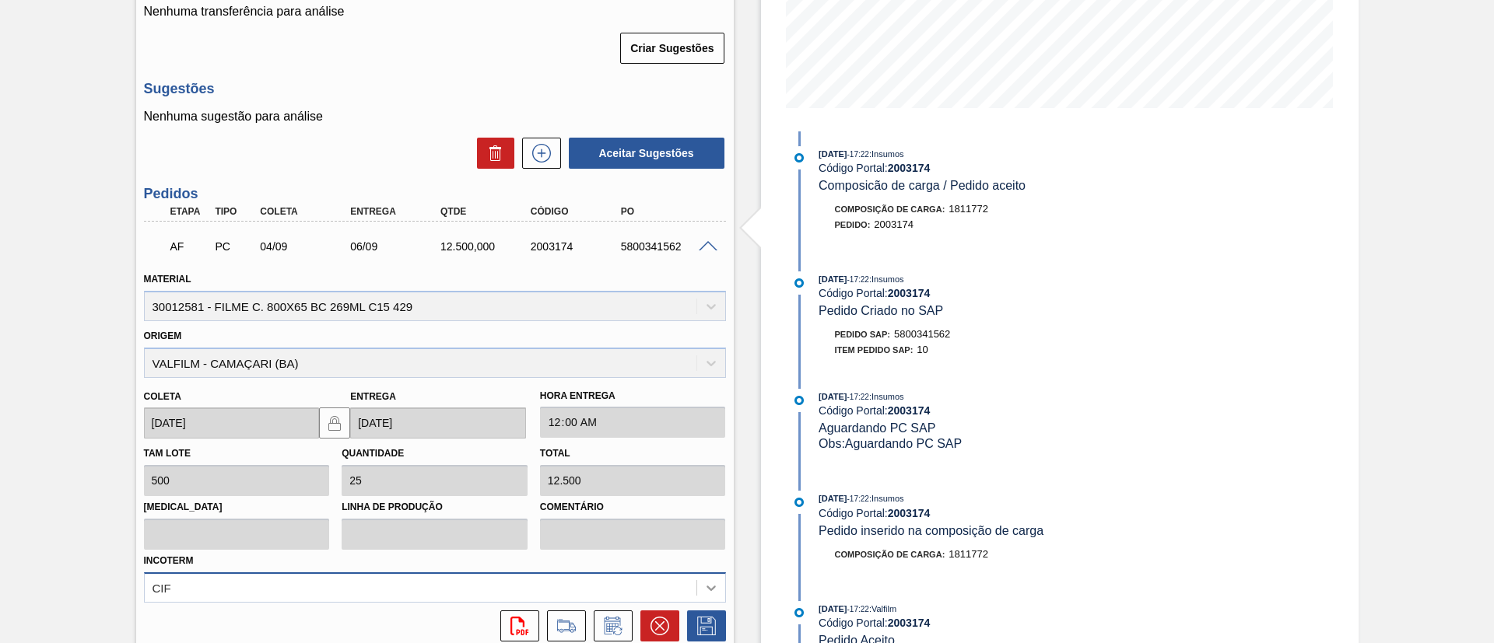
scroll to position [314, 0]
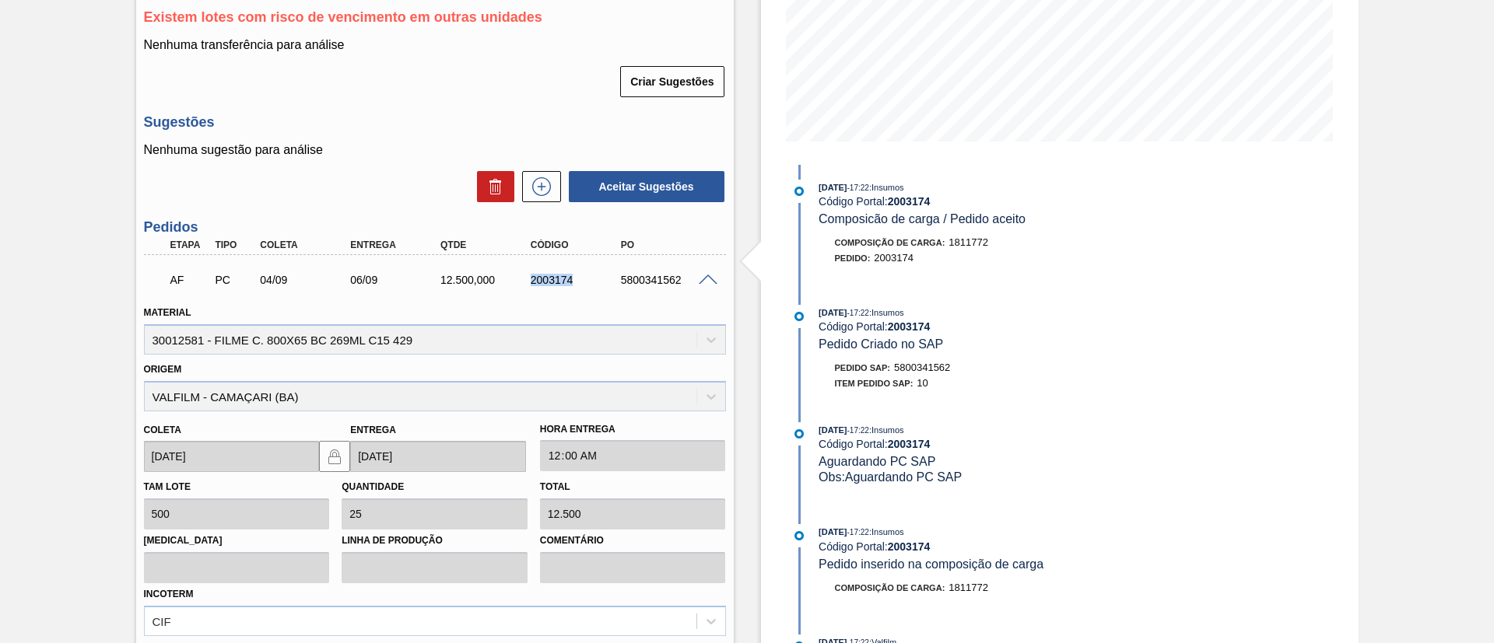
drag, startPoint x: 514, startPoint y: 276, endPoint x: 582, endPoint y: 289, distance: 68.8
click at [582, 289] on div "AF PC 04/09 06/09 12.500,000 2003174 5800341562" at bounding box center [430, 278] width 541 height 31
copy div "2003174"
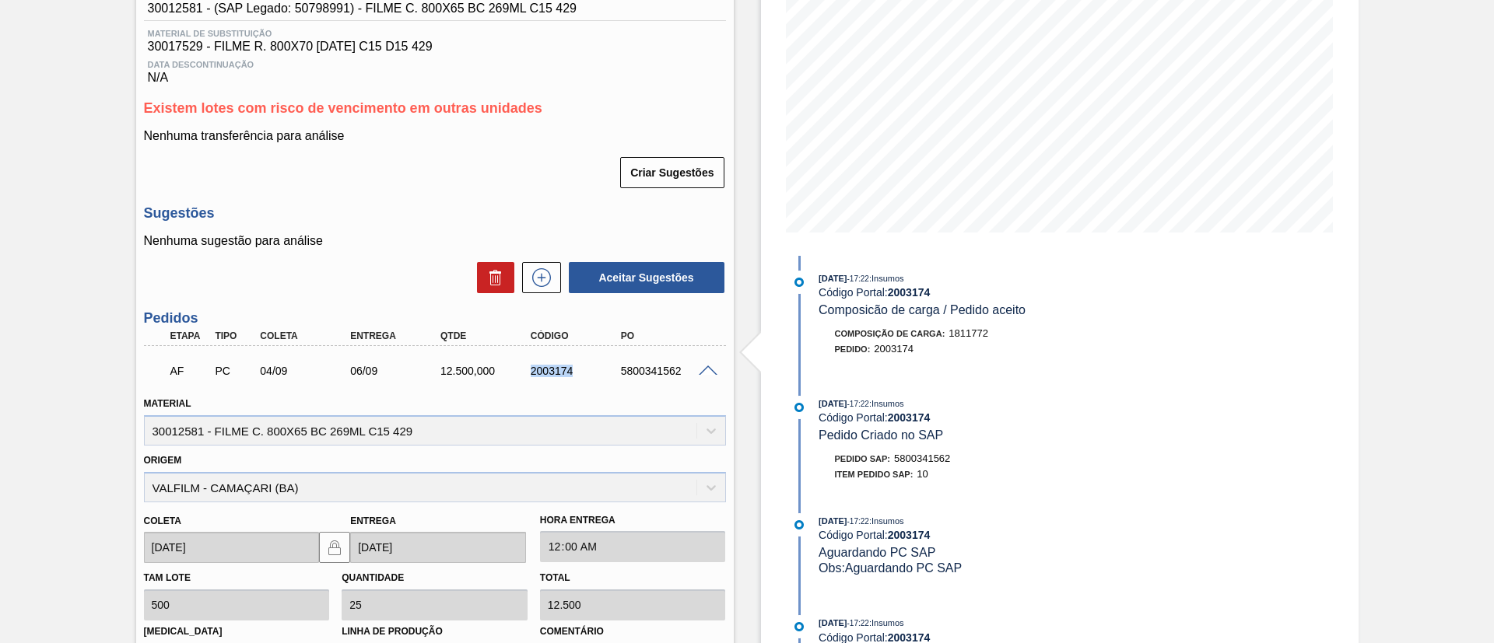
scroll to position [80, 0]
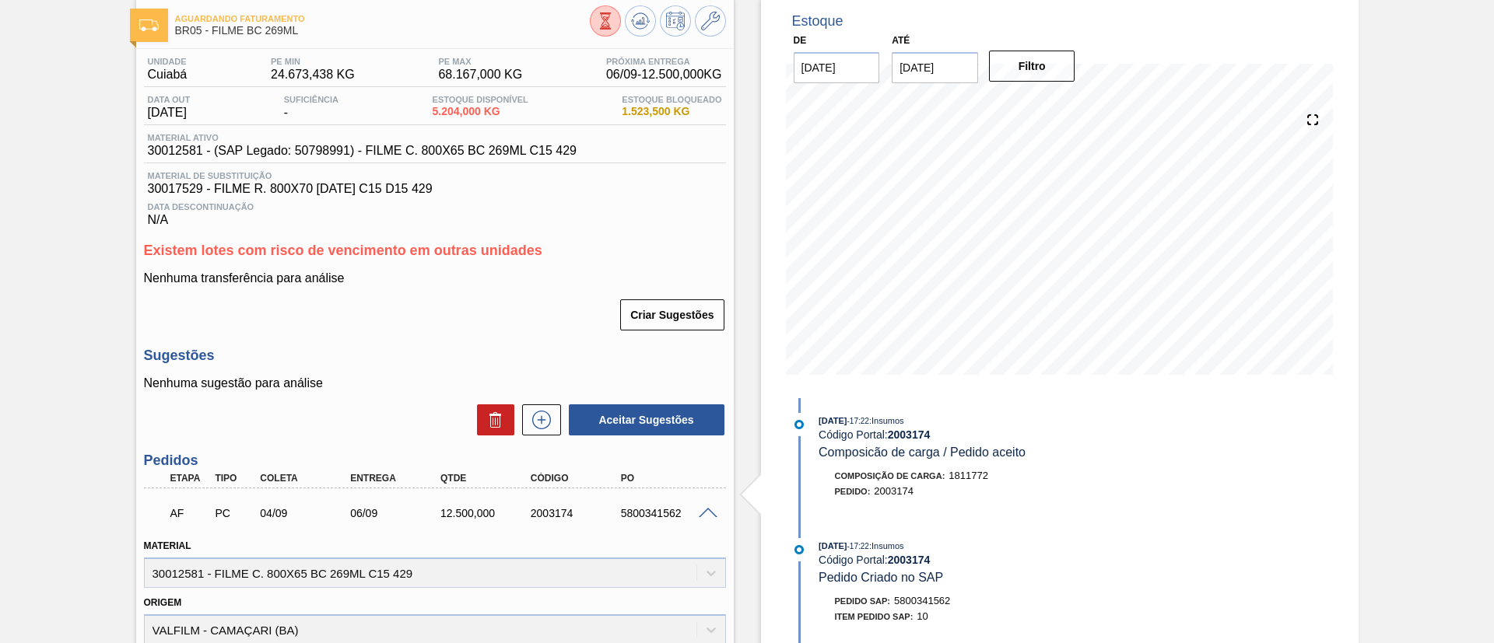
drag, startPoint x: 29, startPoint y: 339, endPoint x: 35, endPoint y: 328, distance: 13.2
click at [35, 328] on div "Aguardando Faturamento BR05 - FILME BC 269ML Unidade Cuiabá PE MIN 24.673,438 K…" at bounding box center [747, 612] width 1494 height 1229
click at [0, 300] on div "Aguardando Faturamento BR05 - FILME BC 269ML Unidade Cuiabá PE MIN 24.673,438 K…" at bounding box center [747, 612] width 1494 height 1229
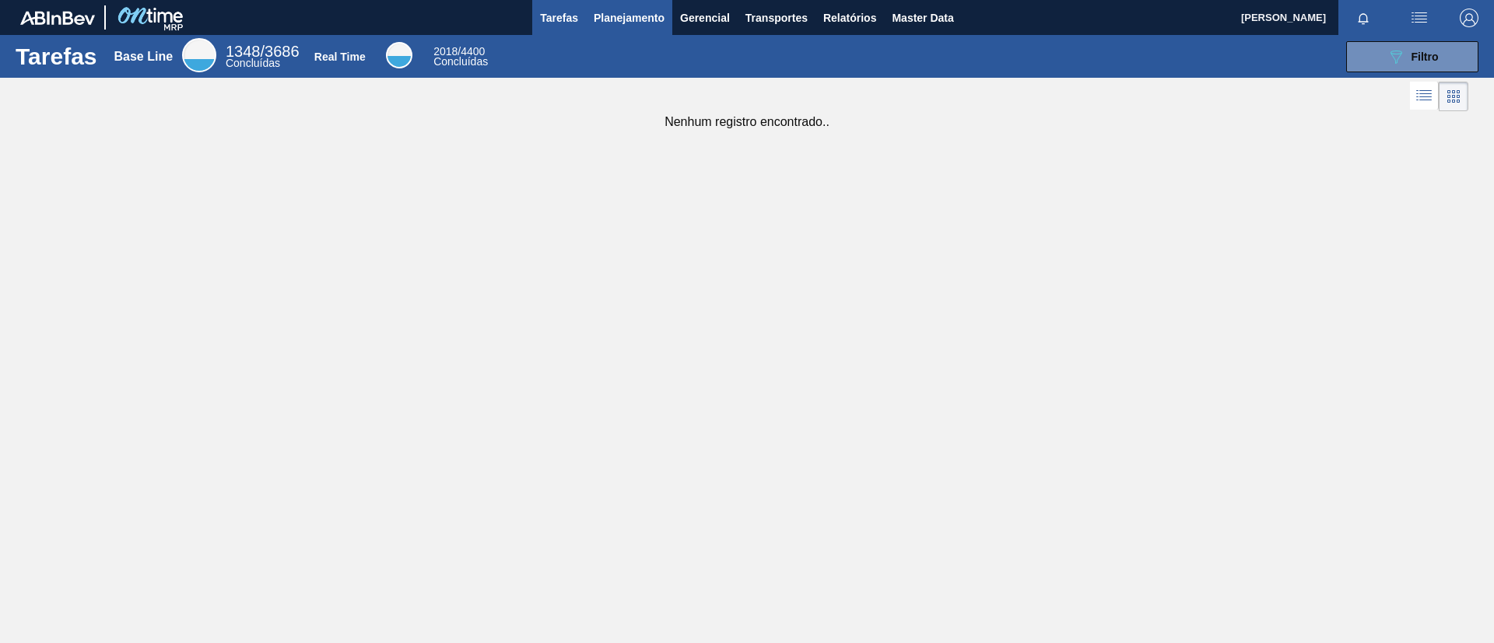
click at [613, 17] on span "Planejamento" at bounding box center [629, 18] width 71 height 19
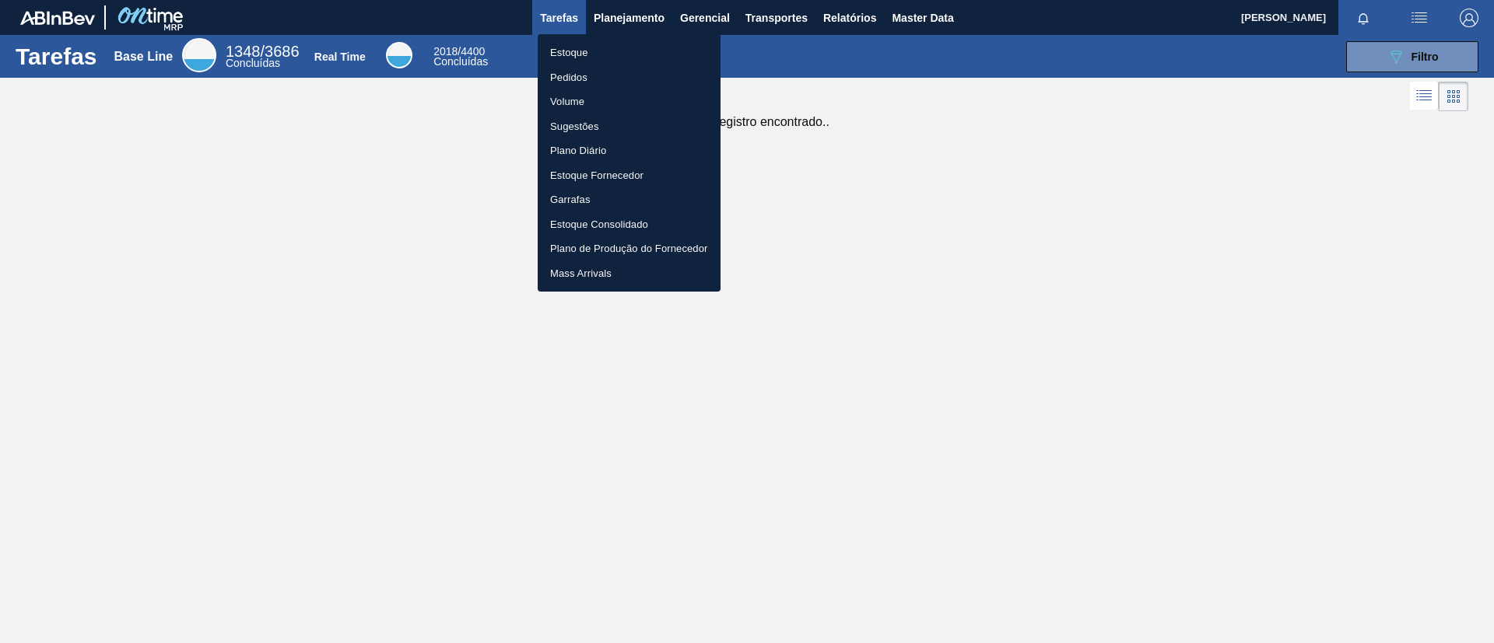
drag, startPoint x: 618, startPoint y: 46, endPoint x: 1095, endPoint y: 24, distance: 477.5
click at [618, 47] on li "Estoque" at bounding box center [629, 52] width 183 height 25
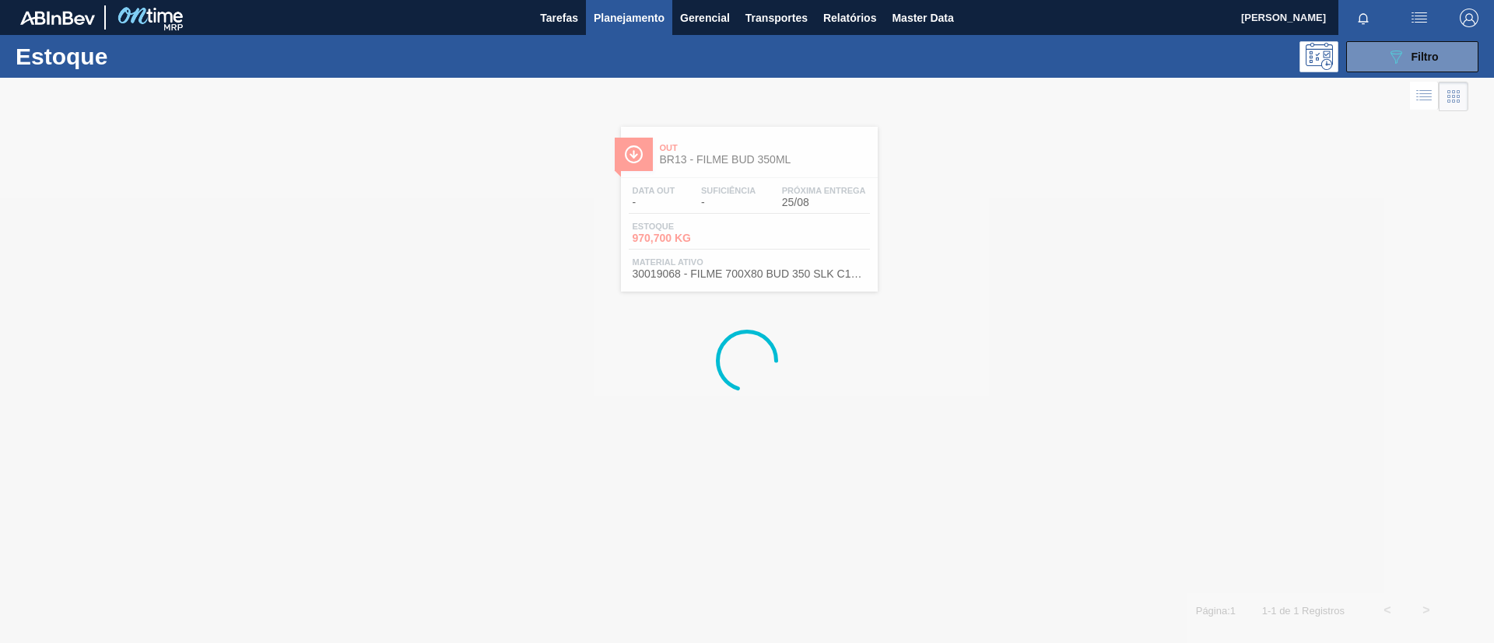
click at [1412, 75] on div "Estoque 089F7B8B-B2A5-4AFE-B5C0-19BA573D28AC Filtro" at bounding box center [747, 56] width 1494 height 43
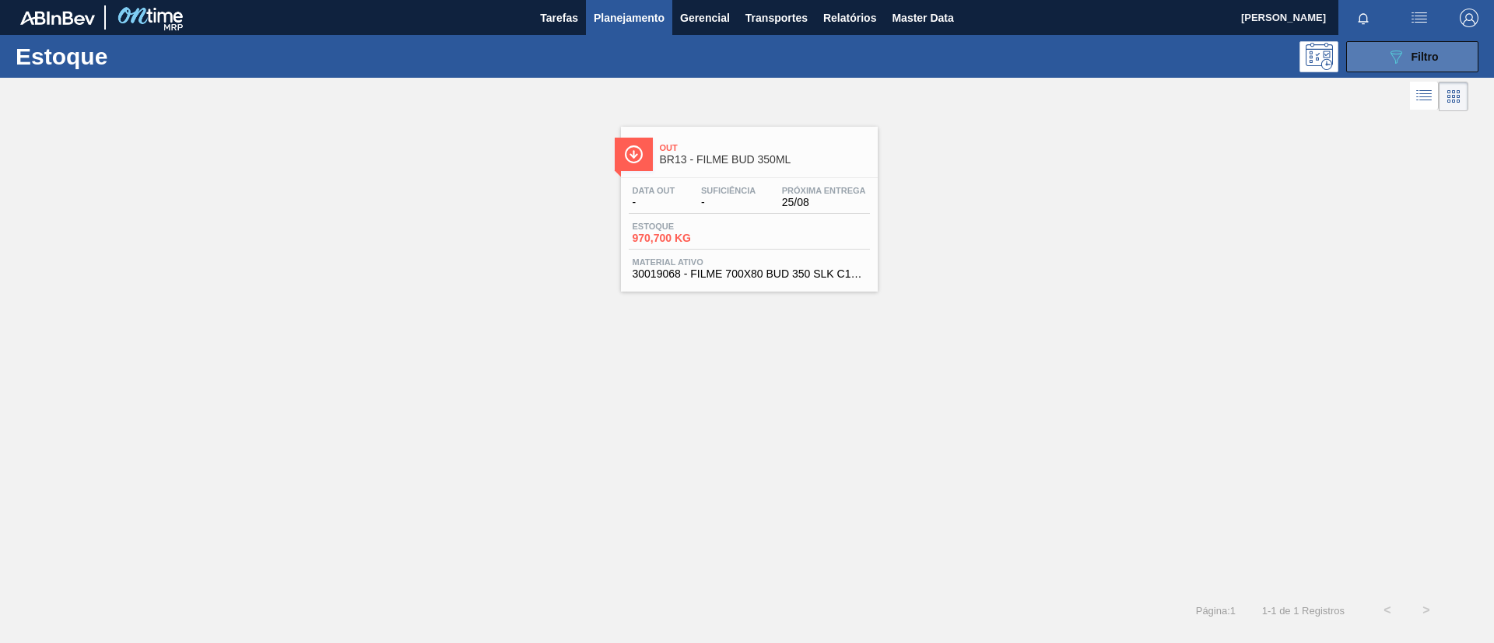
click at [1391, 50] on icon "089F7B8B-B2A5-4AFE-B5C0-19BA573D28AC" at bounding box center [1396, 56] width 19 height 19
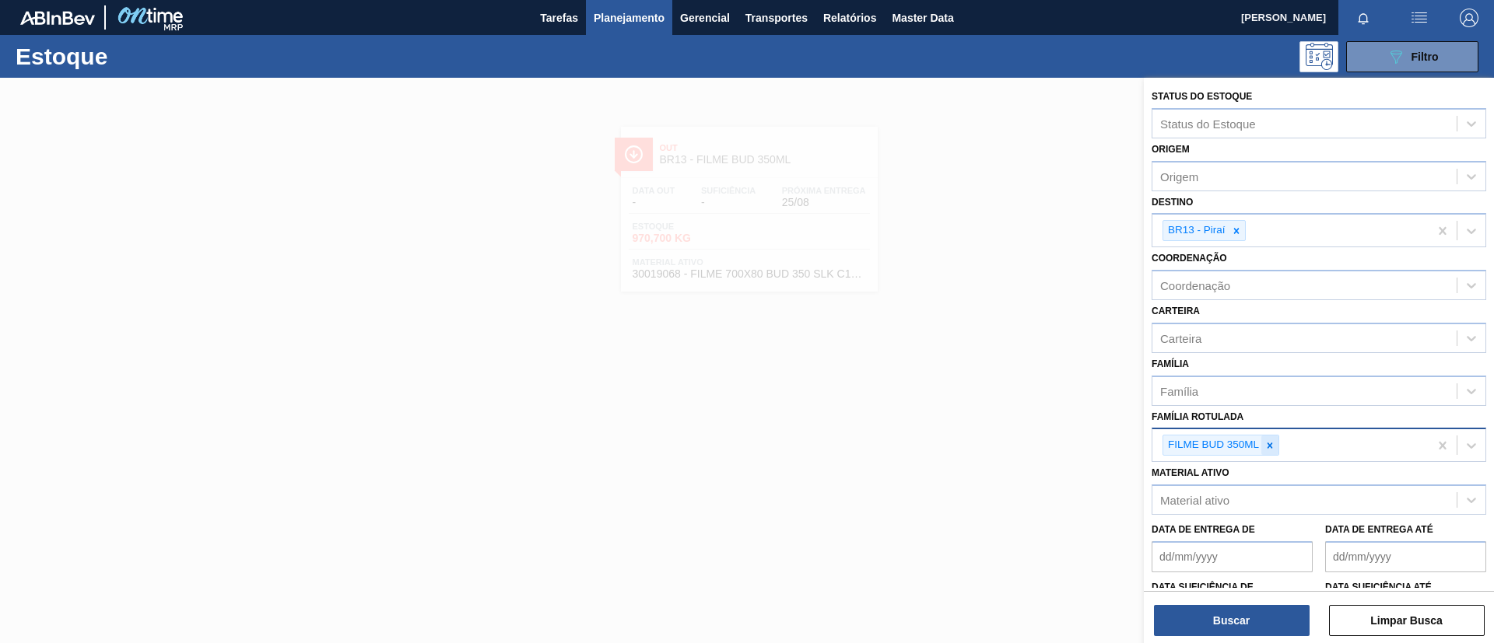
click at [1271, 450] on icon at bounding box center [1269, 445] width 11 height 11
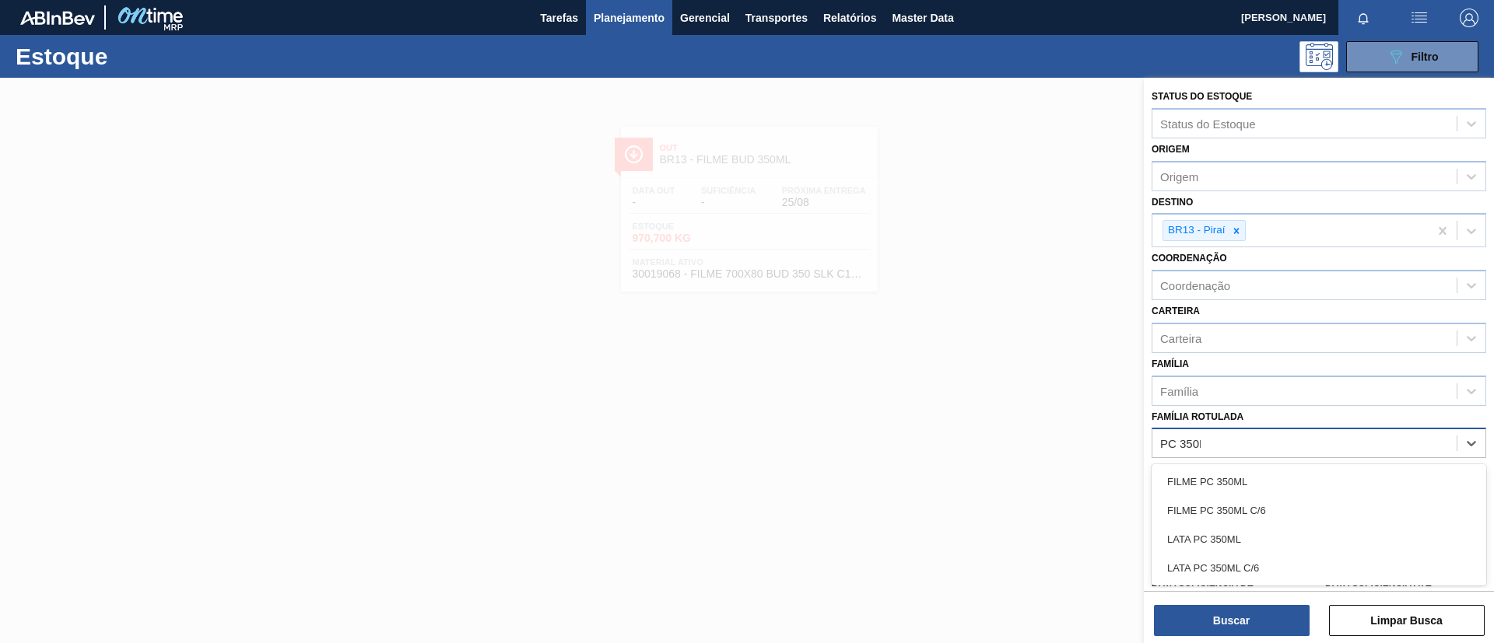
type Rotulada "PC 350ML"
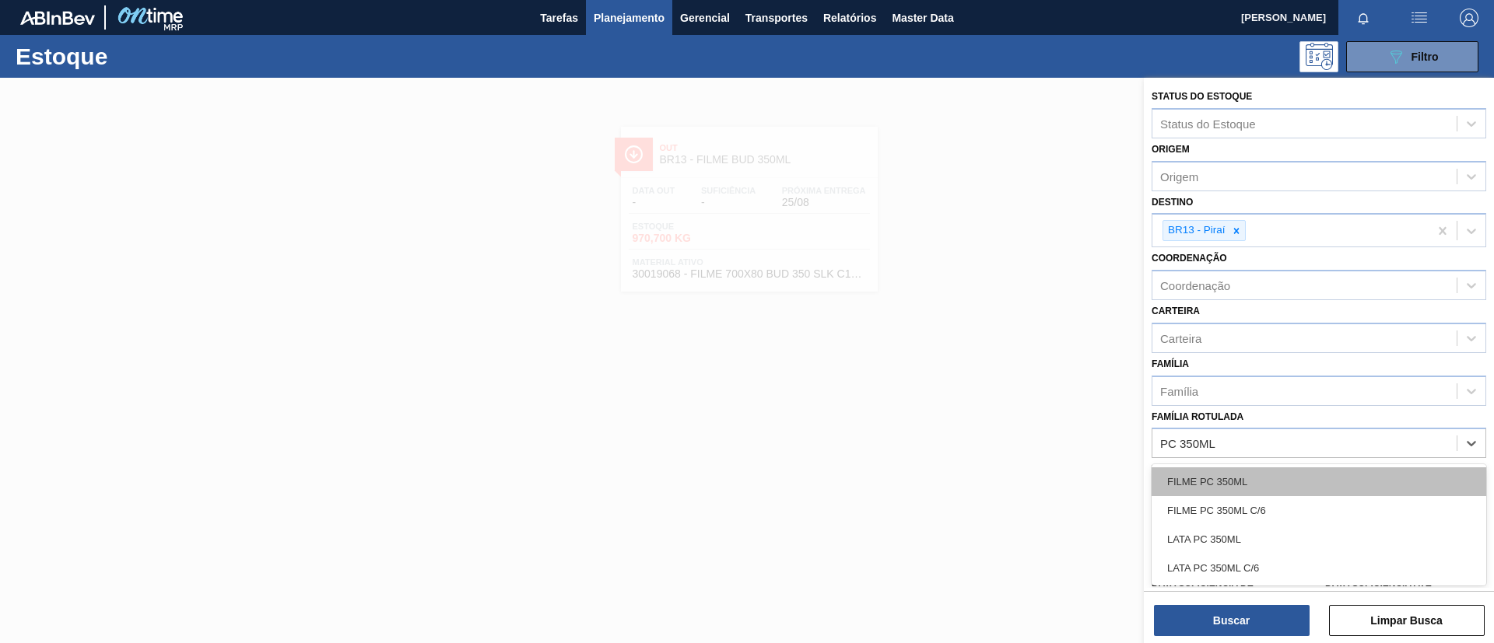
click at [1250, 488] on div "FILME PC 350ML" at bounding box center [1319, 482] width 335 height 29
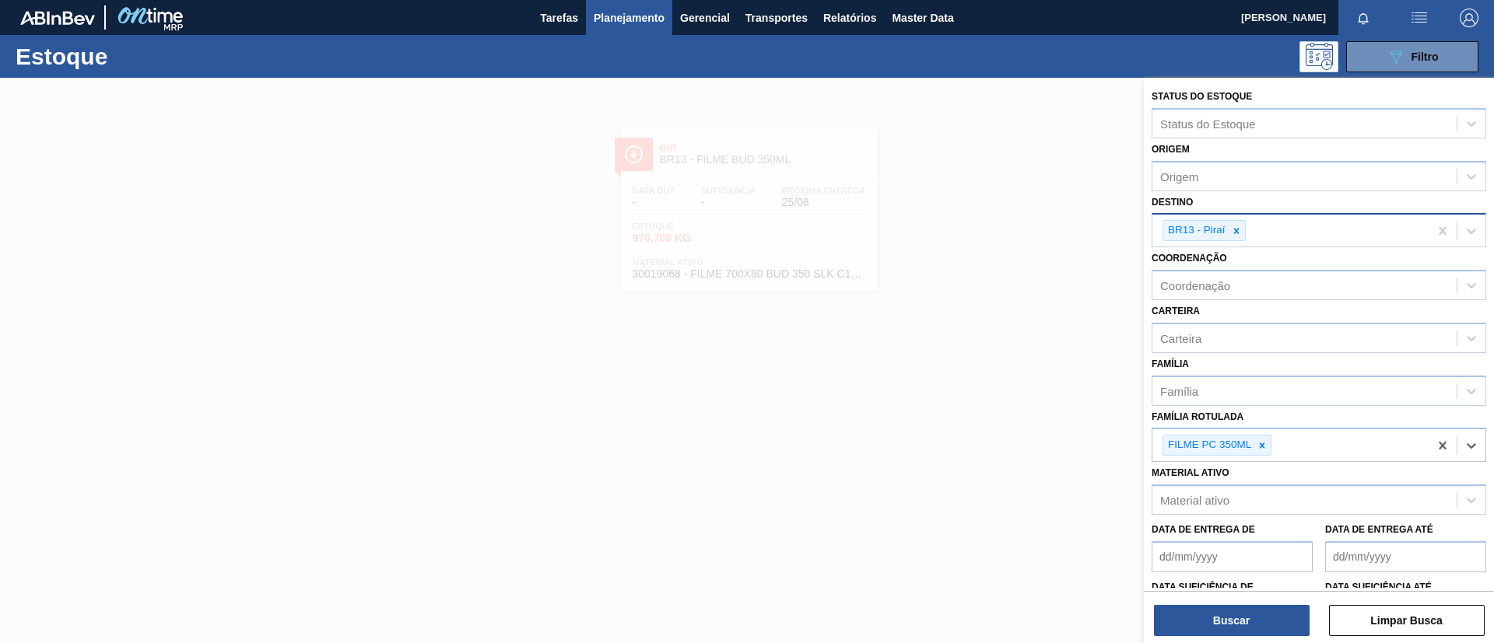
click at [1237, 235] on icon at bounding box center [1236, 231] width 11 height 11
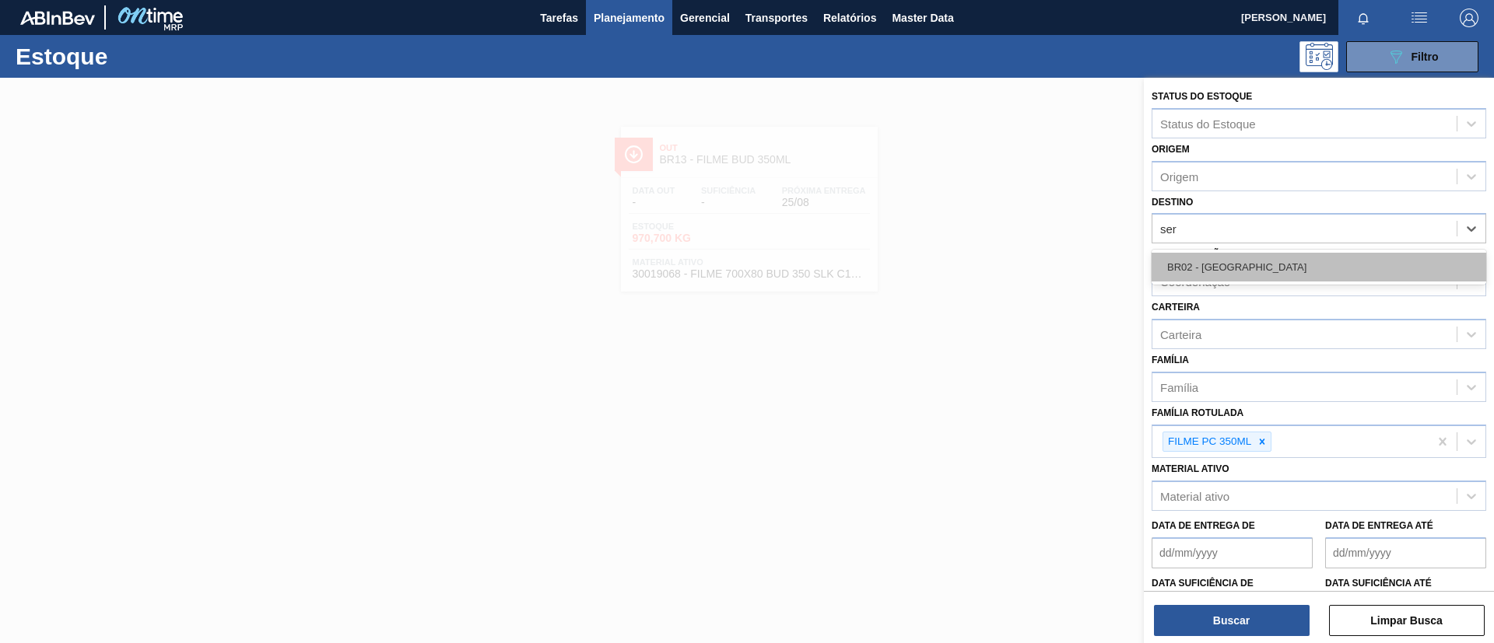
type input "serg"
click at [1278, 258] on div "BR02 - Sergipe" at bounding box center [1319, 267] width 335 height 29
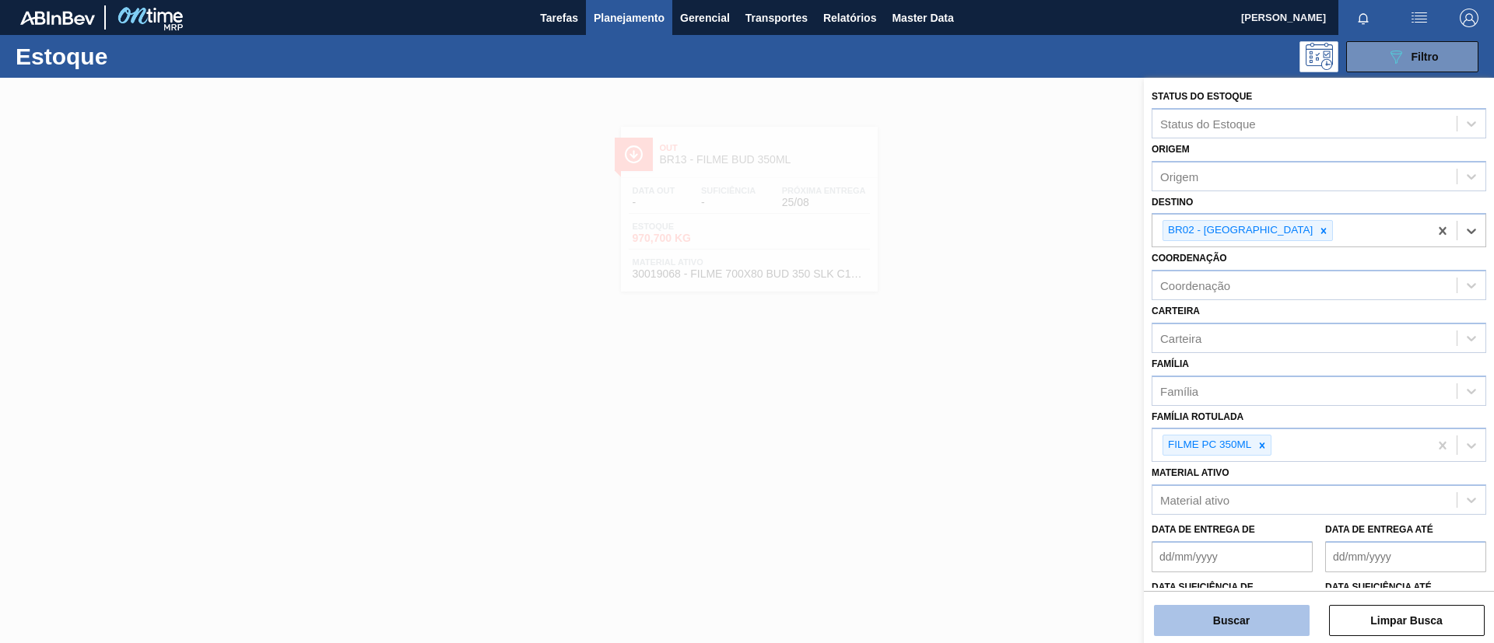
click at [1240, 622] on button "Buscar" at bounding box center [1232, 620] width 156 height 31
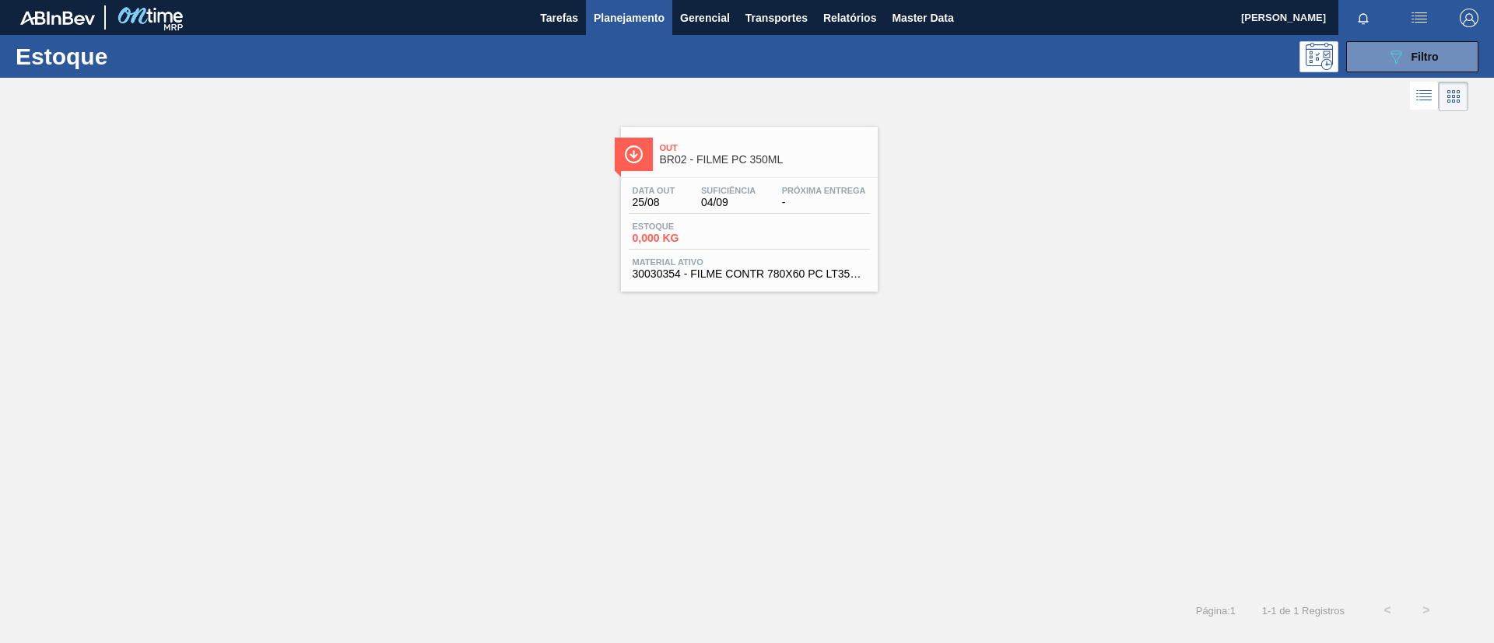
click at [692, 167] on div "Out BR02 - FILME PC 350ML" at bounding box center [765, 154] width 210 height 35
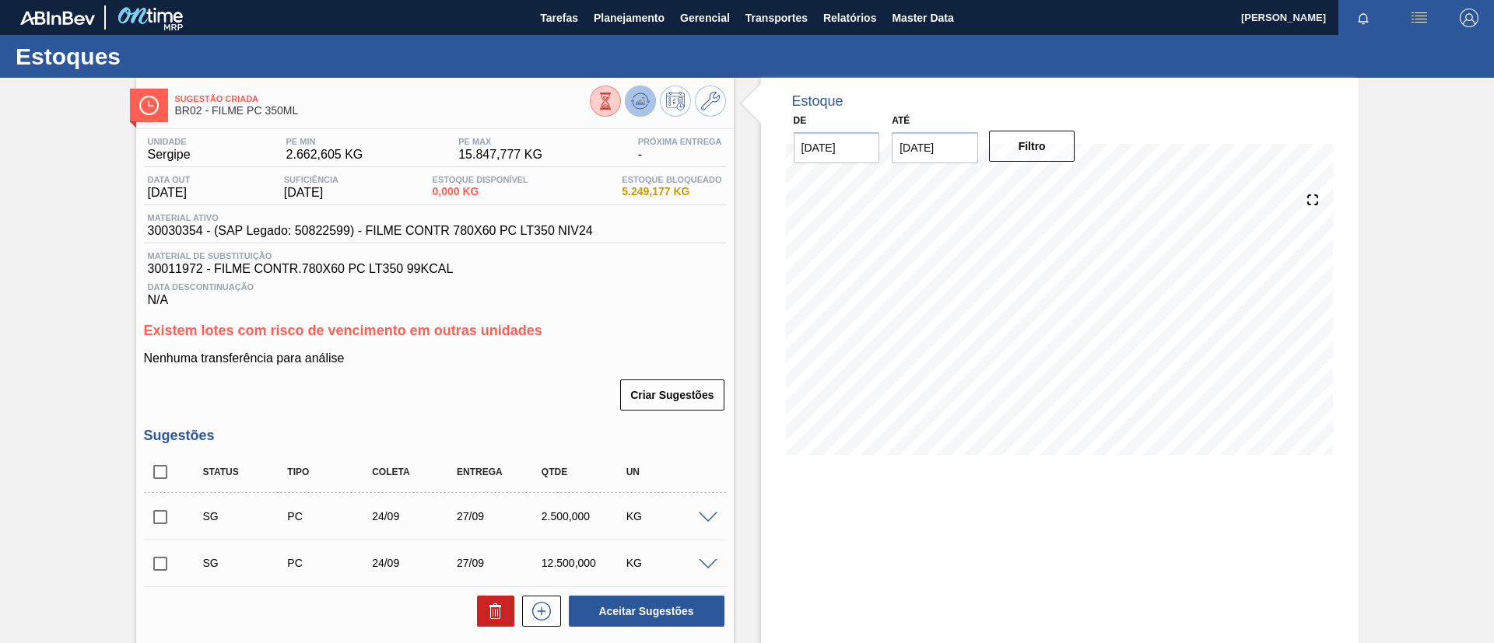
click at [636, 95] on icon at bounding box center [640, 101] width 19 height 19
drag, startPoint x: 325, startPoint y: 107, endPoint x: 212, endPoint y: 118, distance: 113.3
click at [212, 118] on div "Sugestão Criada BR02 - FILME PC 350ML" at bounding box center [382, 105] width 415 height 35
copy span "FILME PC 350ML"
click at [76, 244] on div "Sugestão Criada BR02 - FILME PC 350ML Unidade Sergipe PE MIN 2.662,605 KG PE MA…" at bounding box center [747, 452] width 1494 height 749
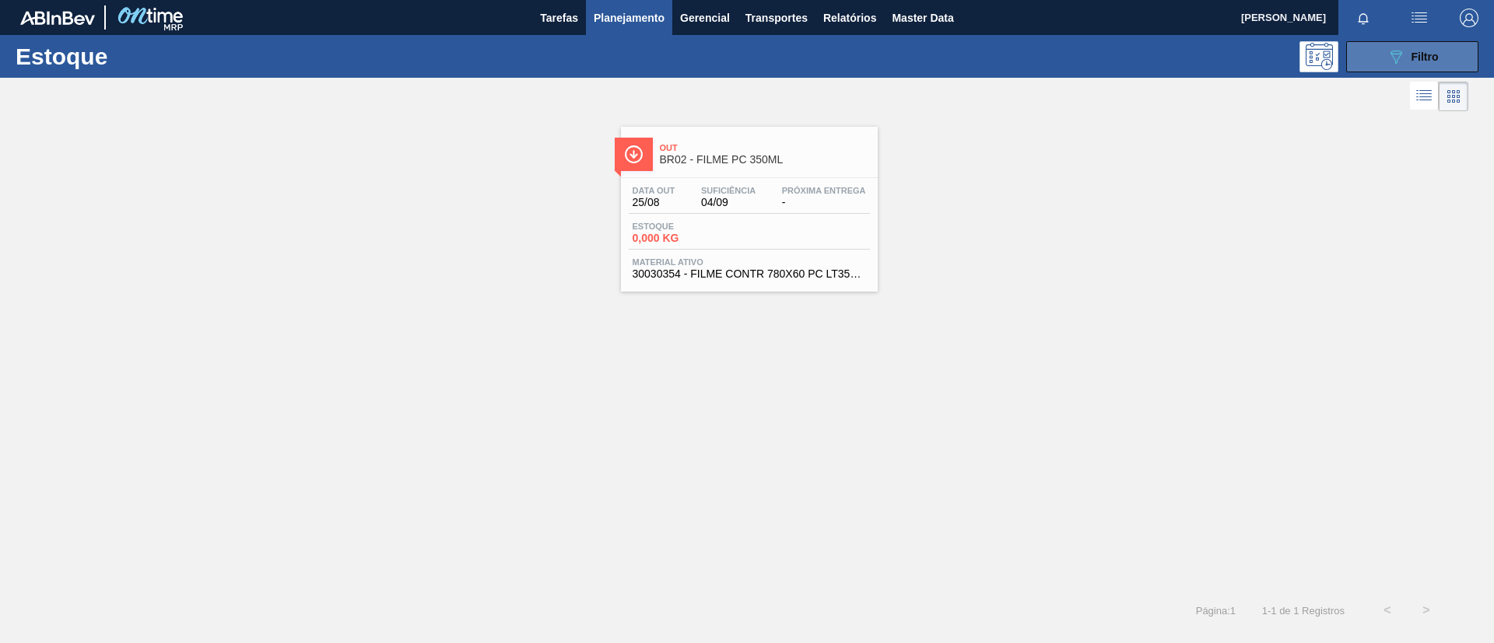
click at [1391, 51] on icon at bounding box center [1396, 57] width 12 height 13
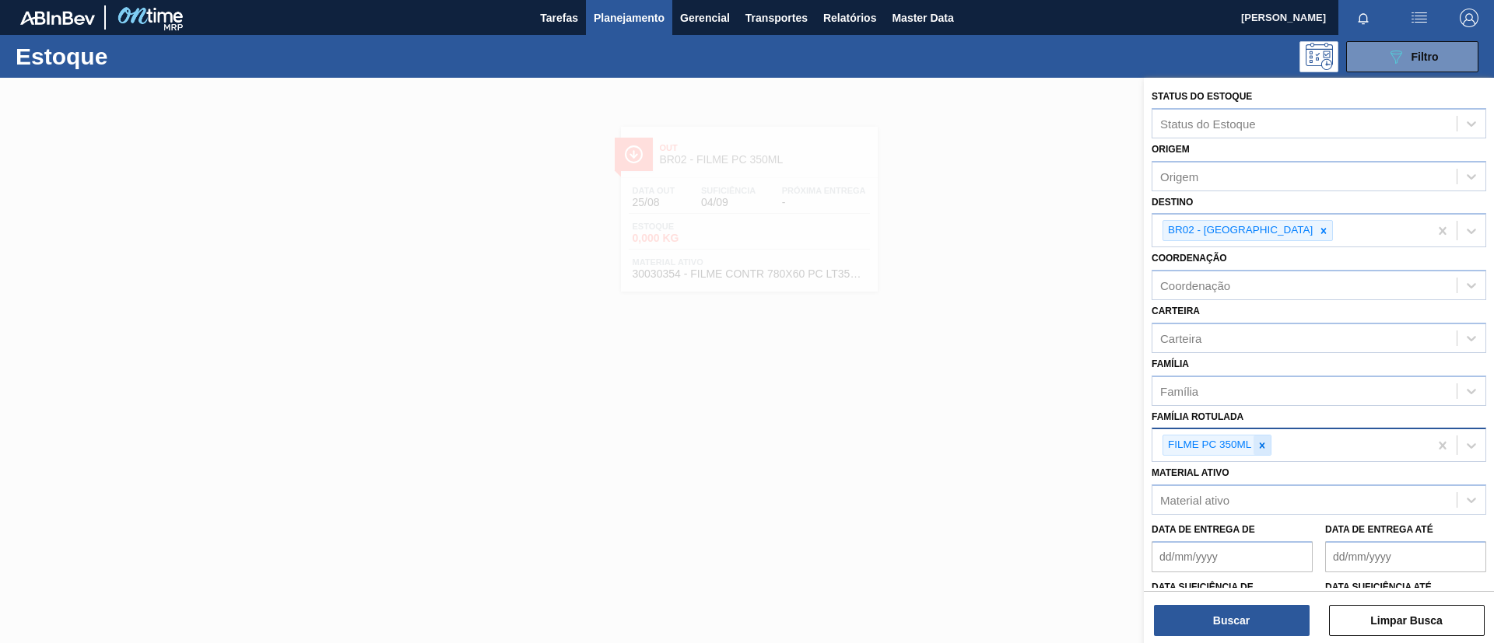
click at [1264, 441] on icon at bounding box center [1262, 445] width 11 height 11
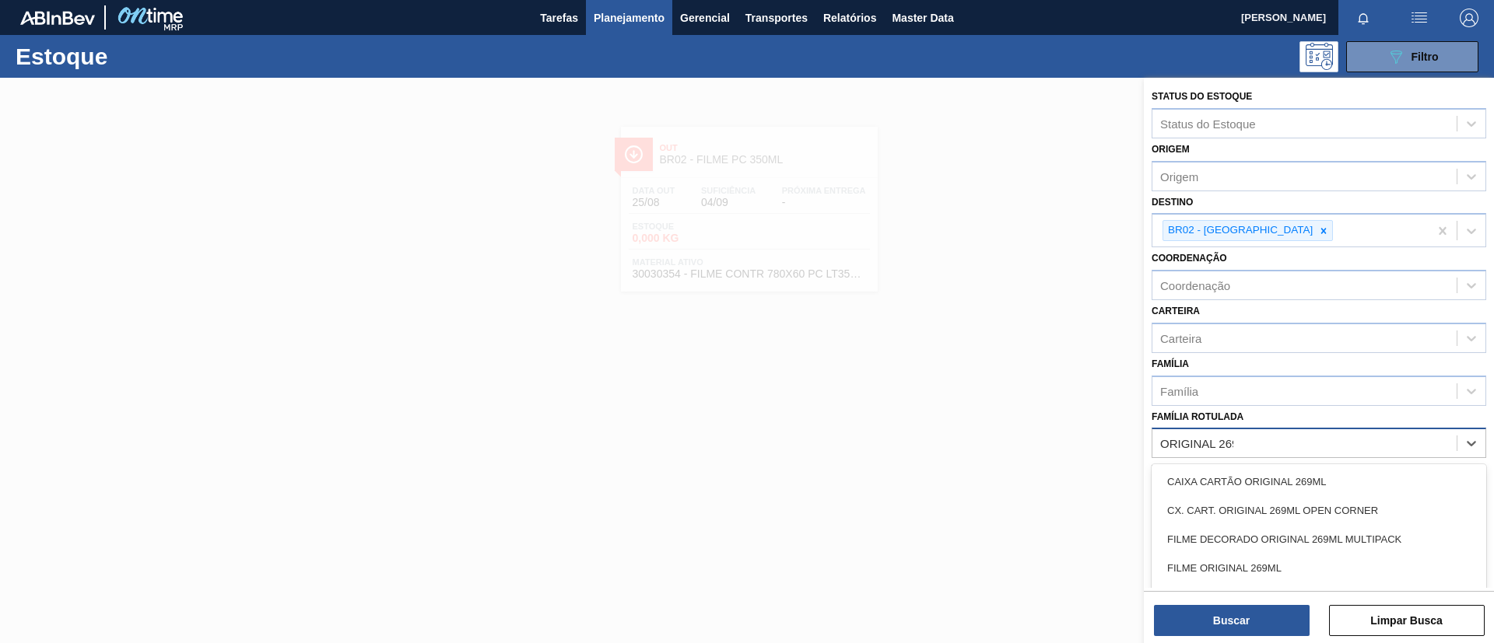
type Rotulada "ORIGINAL 269ML"
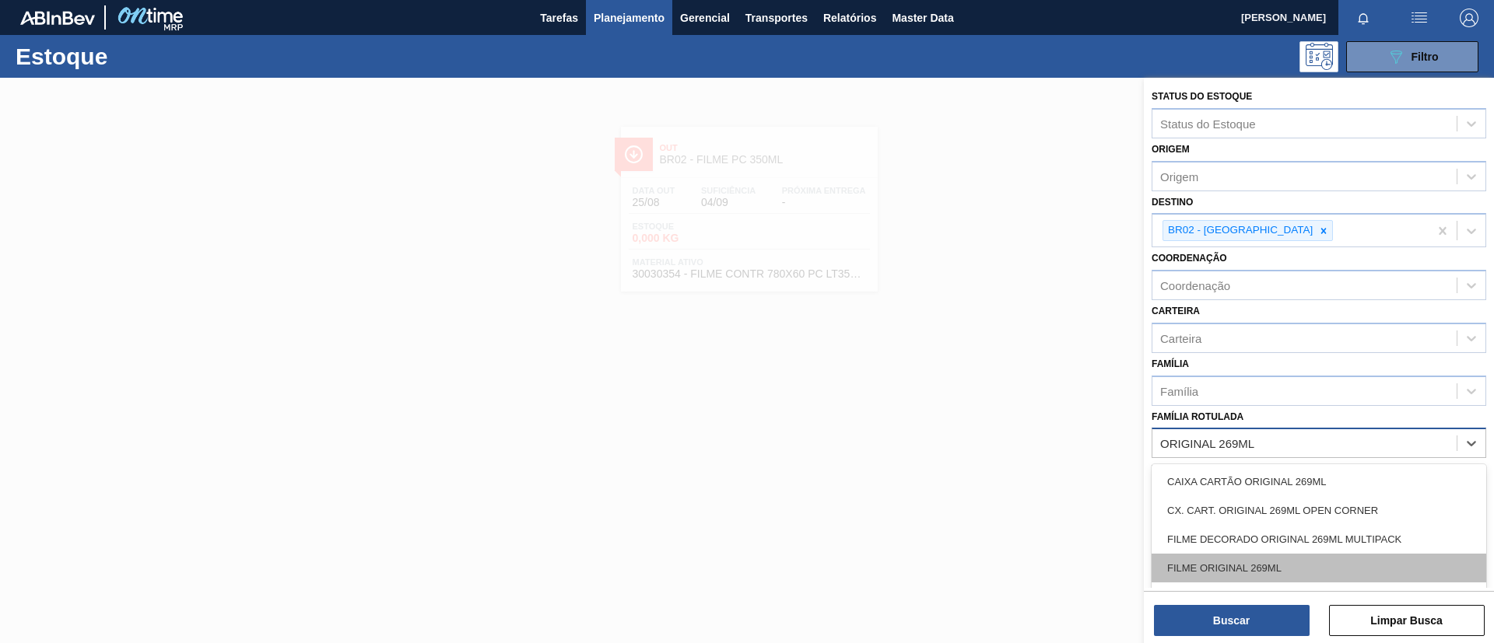
click at [1278, 569] on div "FILME ORIGINAL 269ML" at bounding box center [1319, 568] width 335 height 29
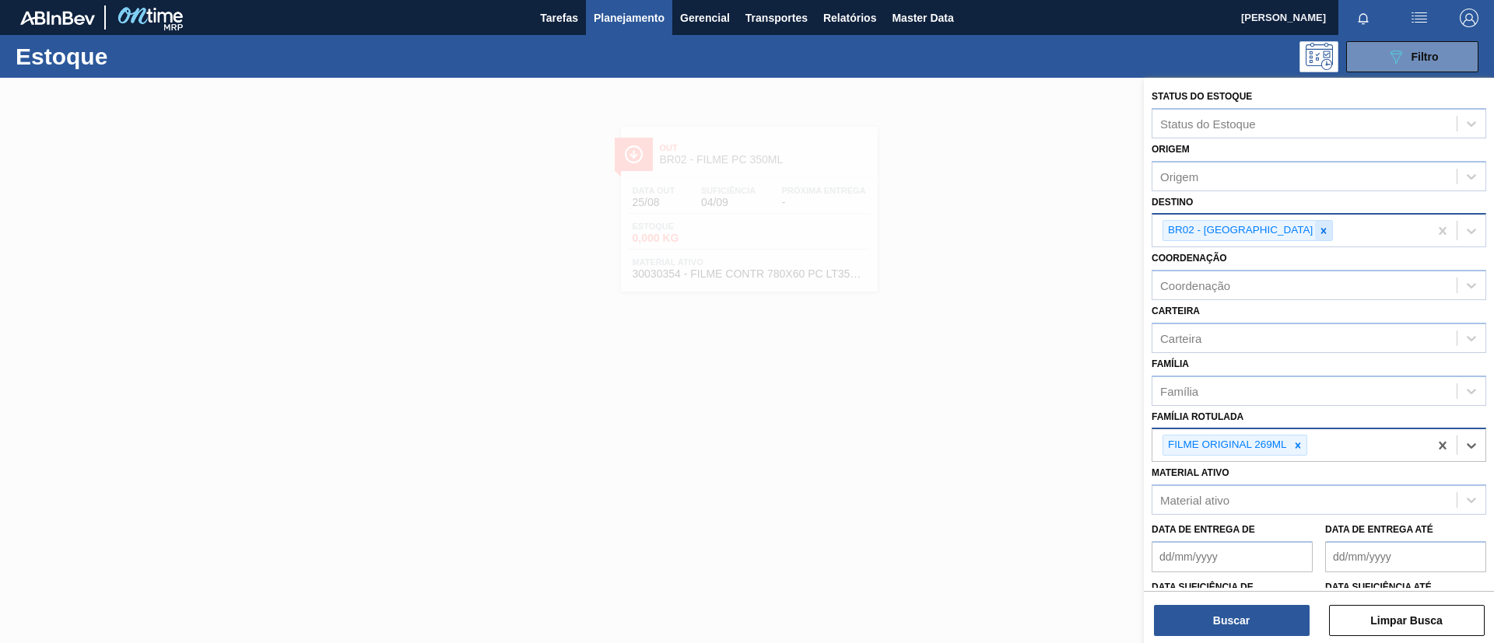
click at [1318, 230] on icon at bounding box center [1323, 231] width 11 height 11
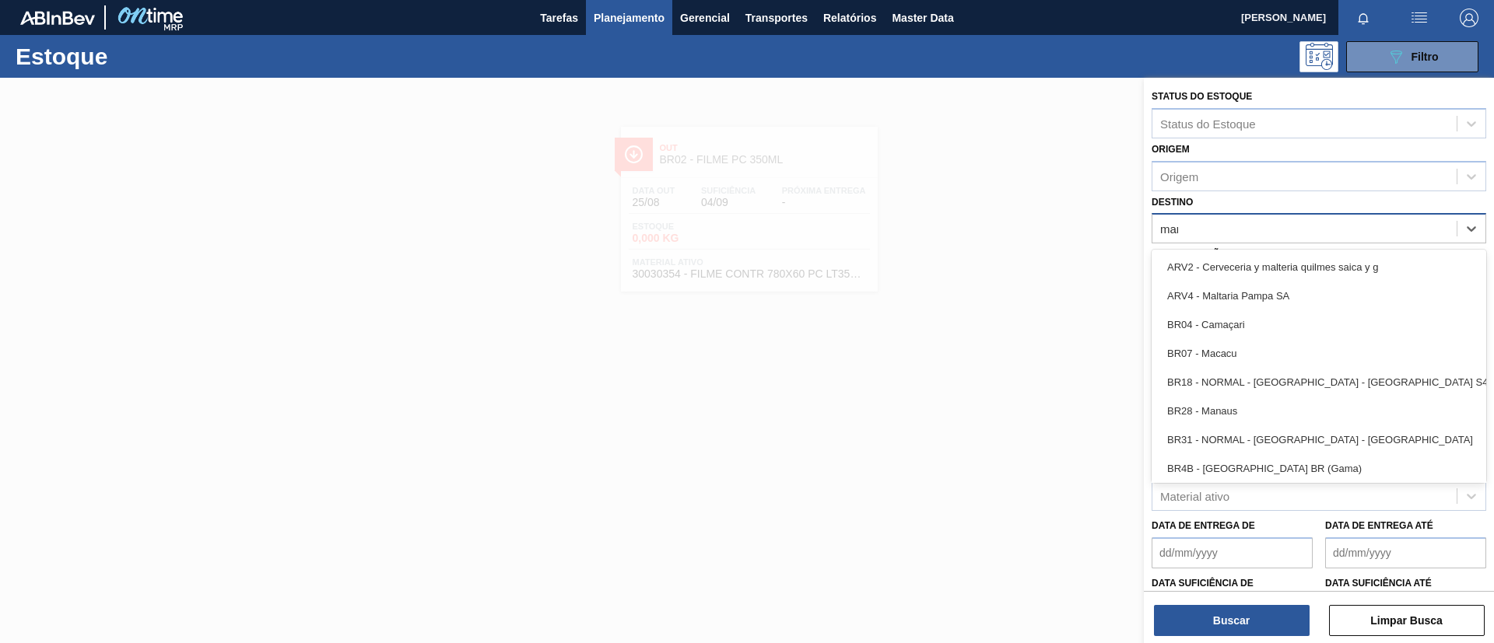
type input "mana"
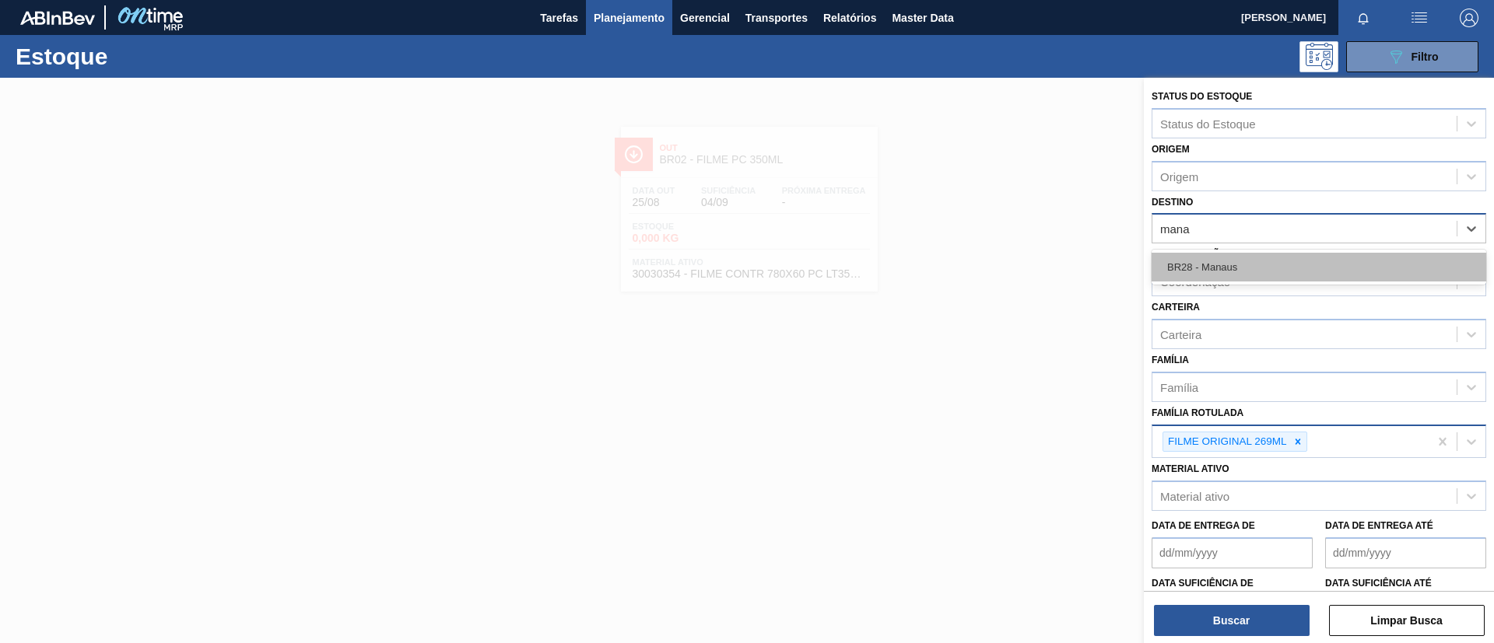
click at [1294, 261] on div "BR28 - Manaus" at bounding box center [1319, 267] width 335 height 29
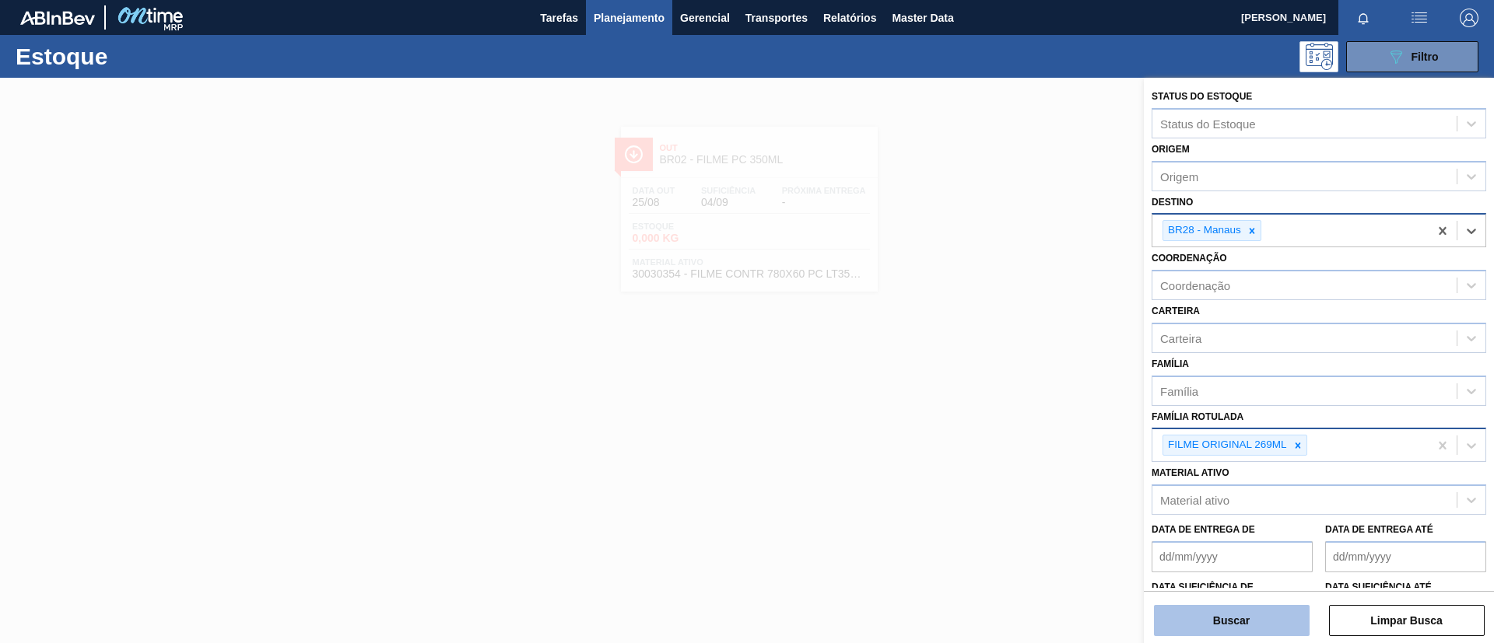
click at [1189, 625] on button "Buscar" at bounding box center [1232, 620] width 156 height 31
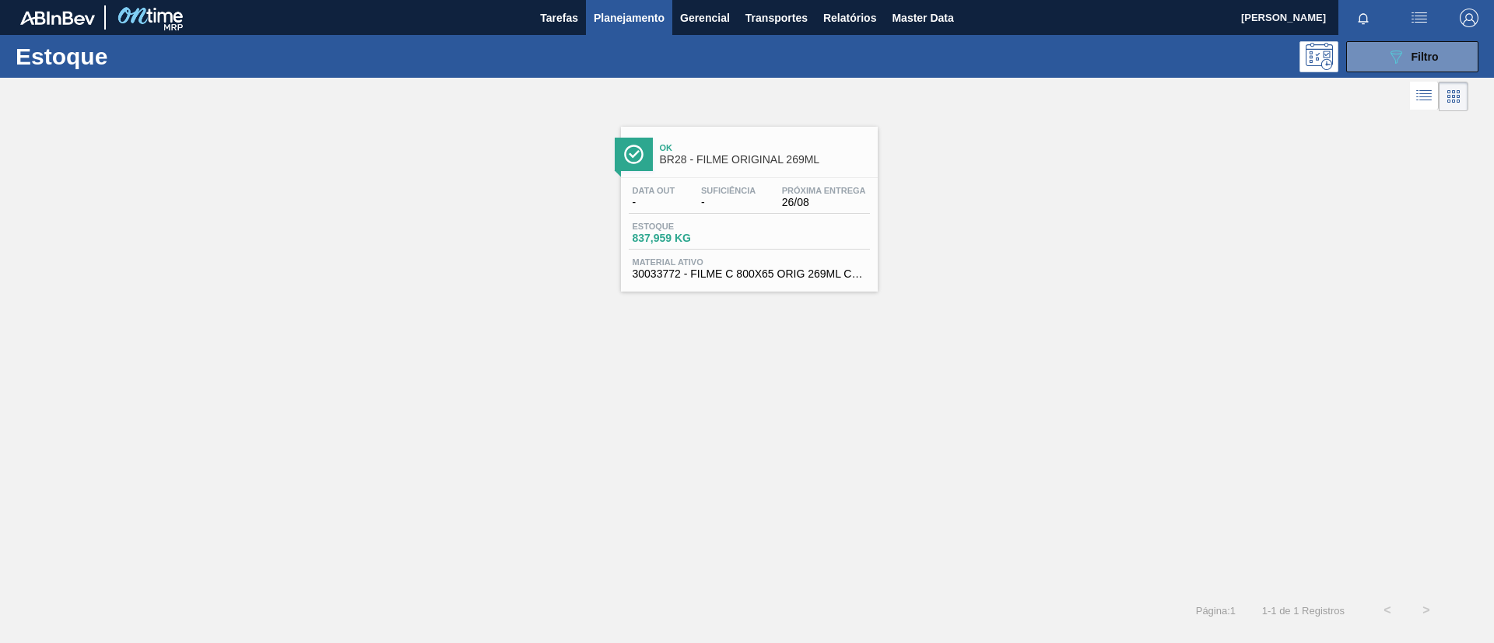
click at [794, 193] on span "Próxima Entrega" at bounding box center [824, 190] width 84 height 9
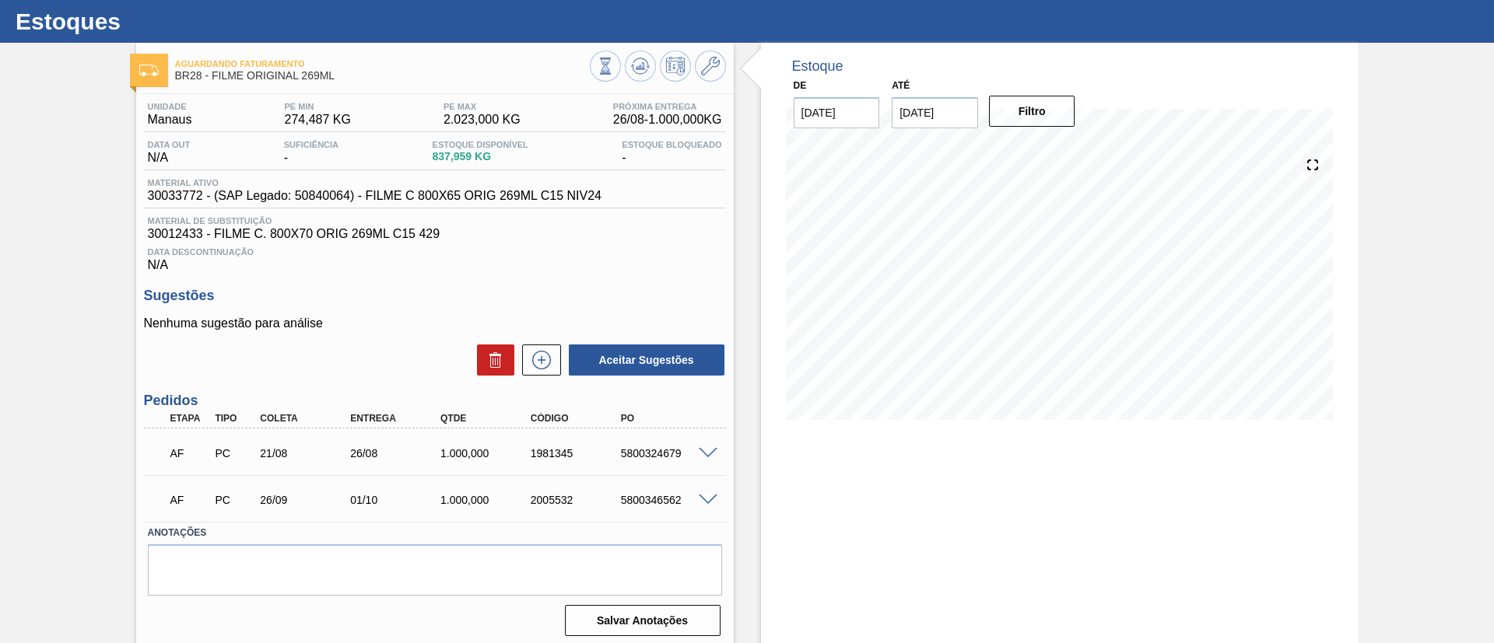
scroll to position [41, 0]
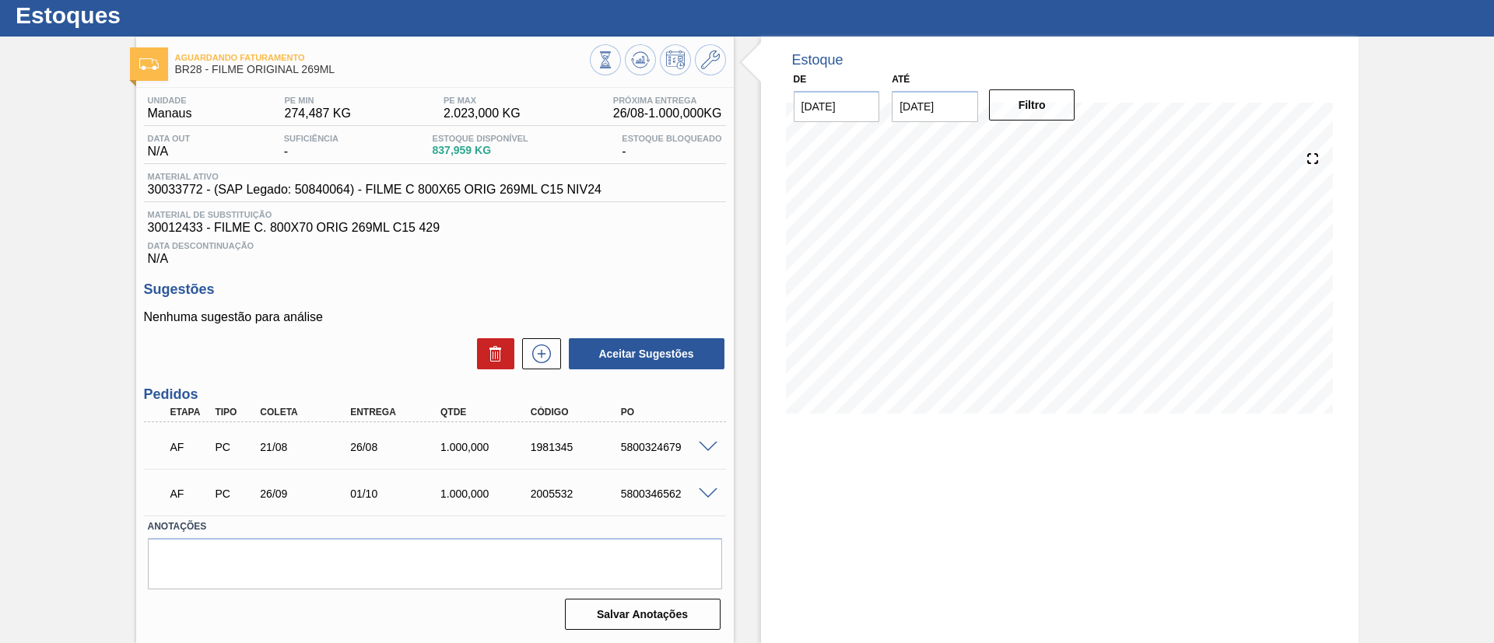
click at [711, 442] on span at bounding box center [708, 448] width 19 height 12
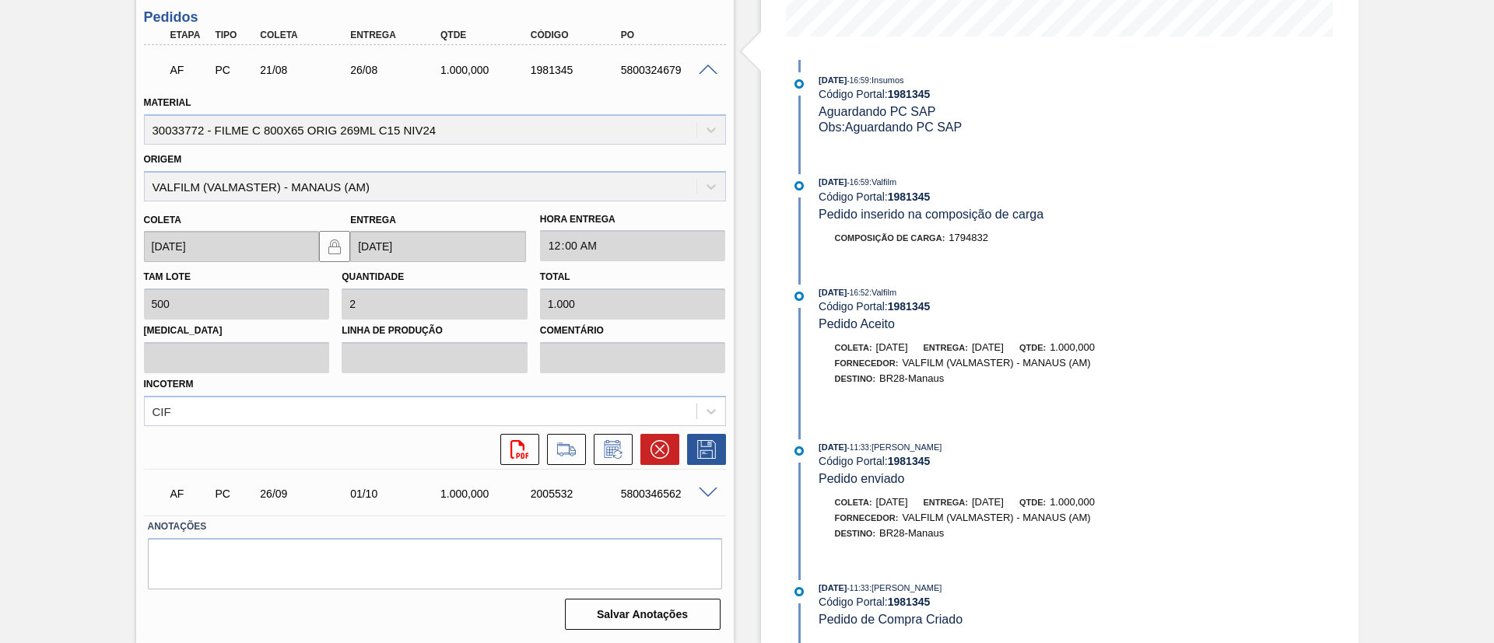
scroll to position [0, 0]
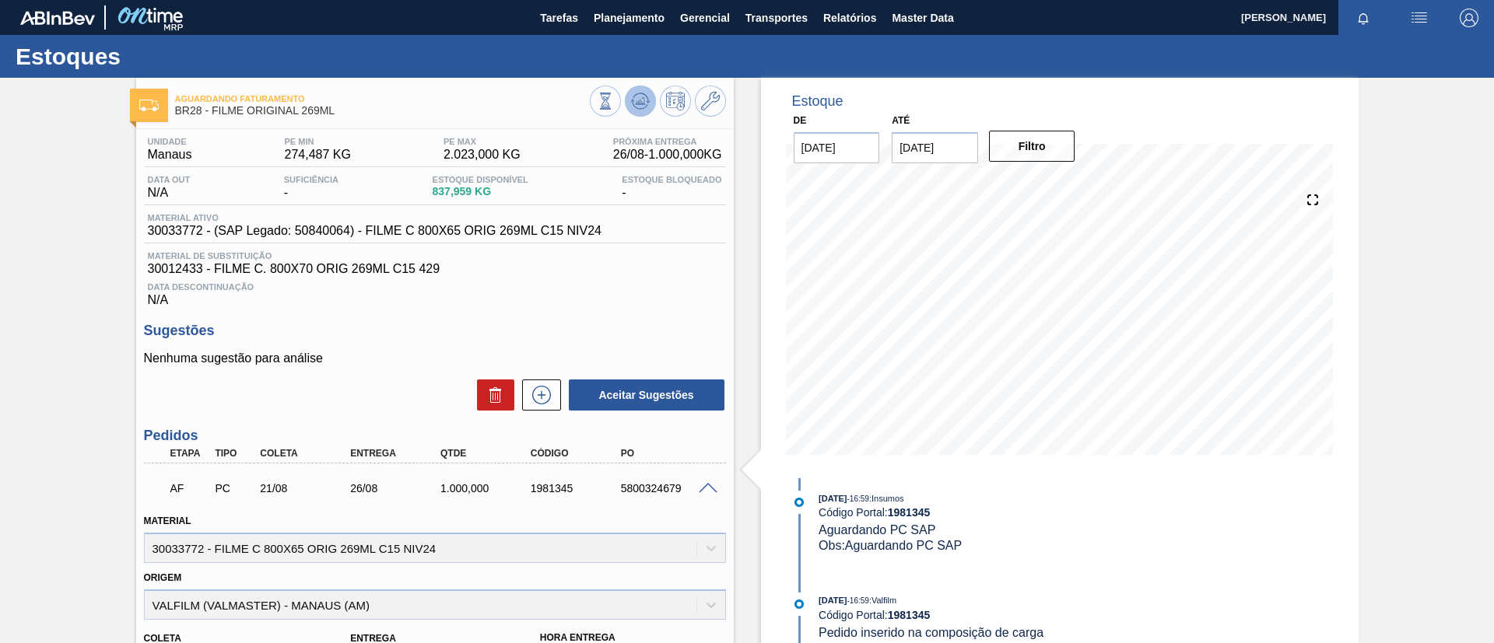
click at [647, 107] on icon at bounding box center [640, 101] width 19 height 19
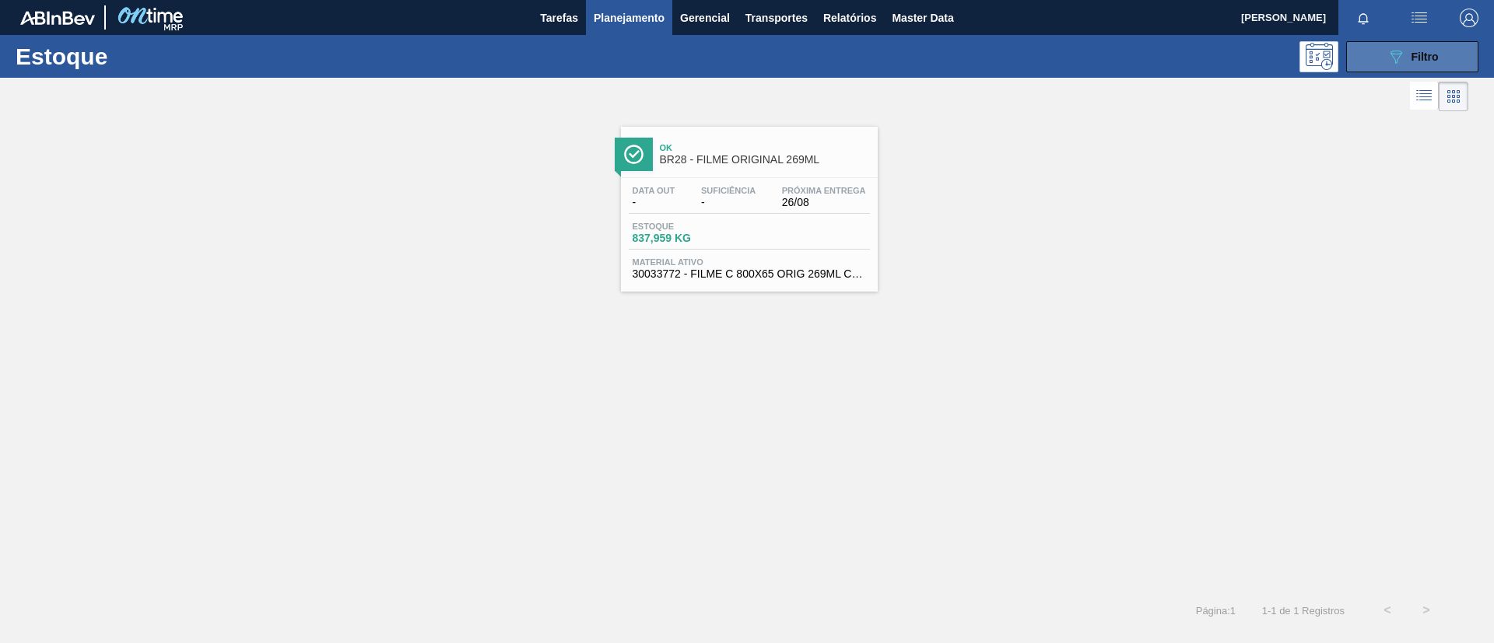
click at [1437, 52] on span "Filtro" at bounding box center [1424, 57] width 27 height 12
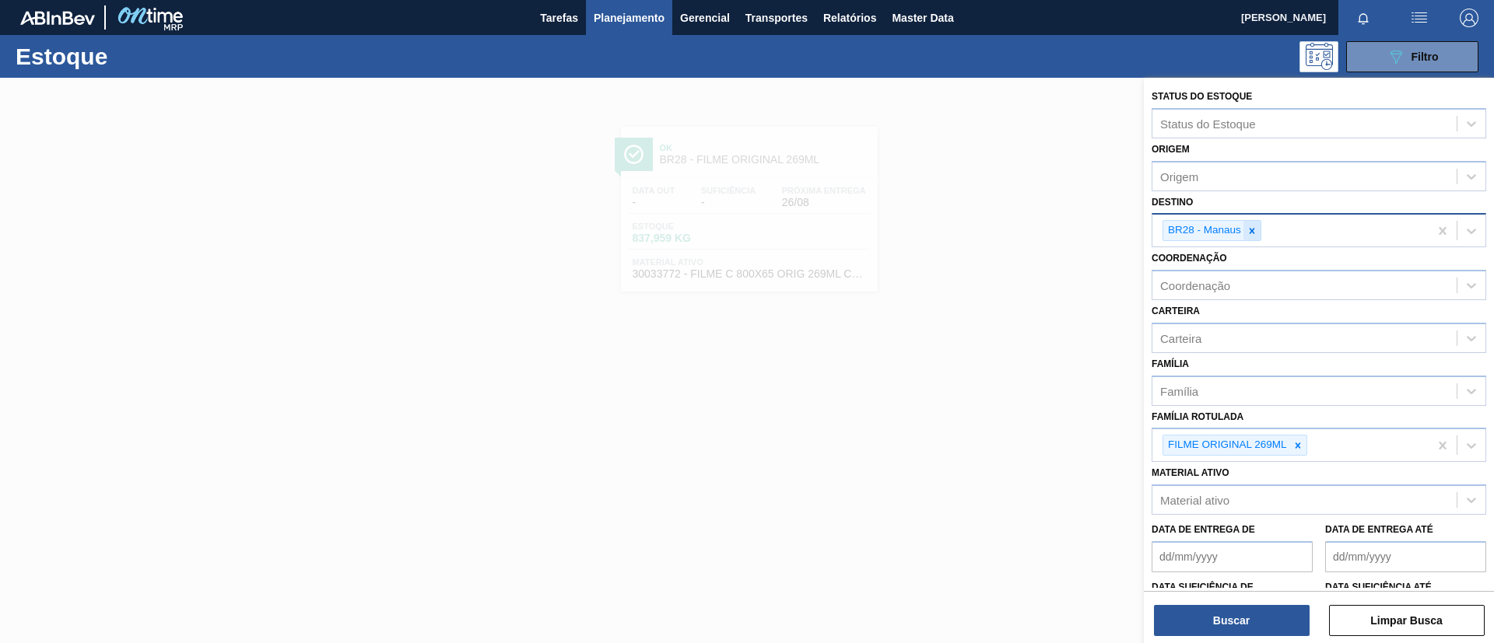
click at [1249, 239] on div at bounding box center [1251, 230] width 17 height 19
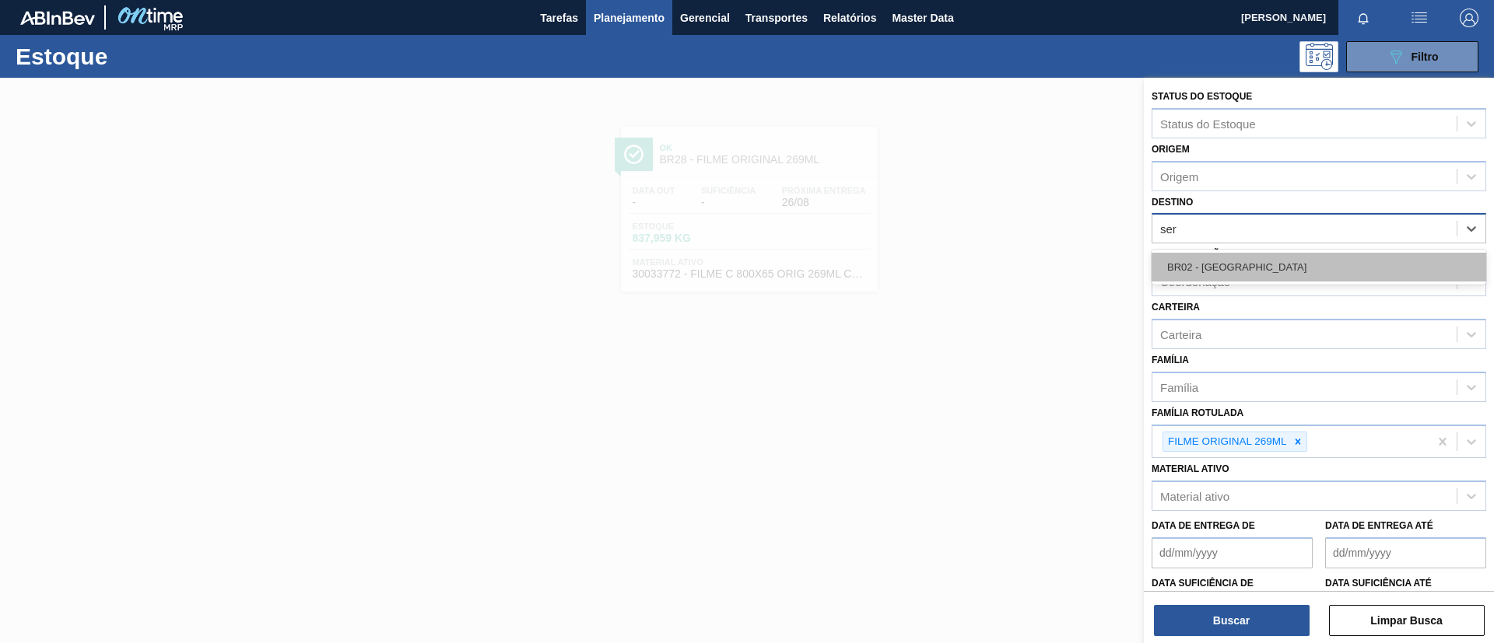
type input "serg"
click at [1246, 260] on div "BR02 - Sergipe" at bounding box center [1319, 267] width 335 height 29
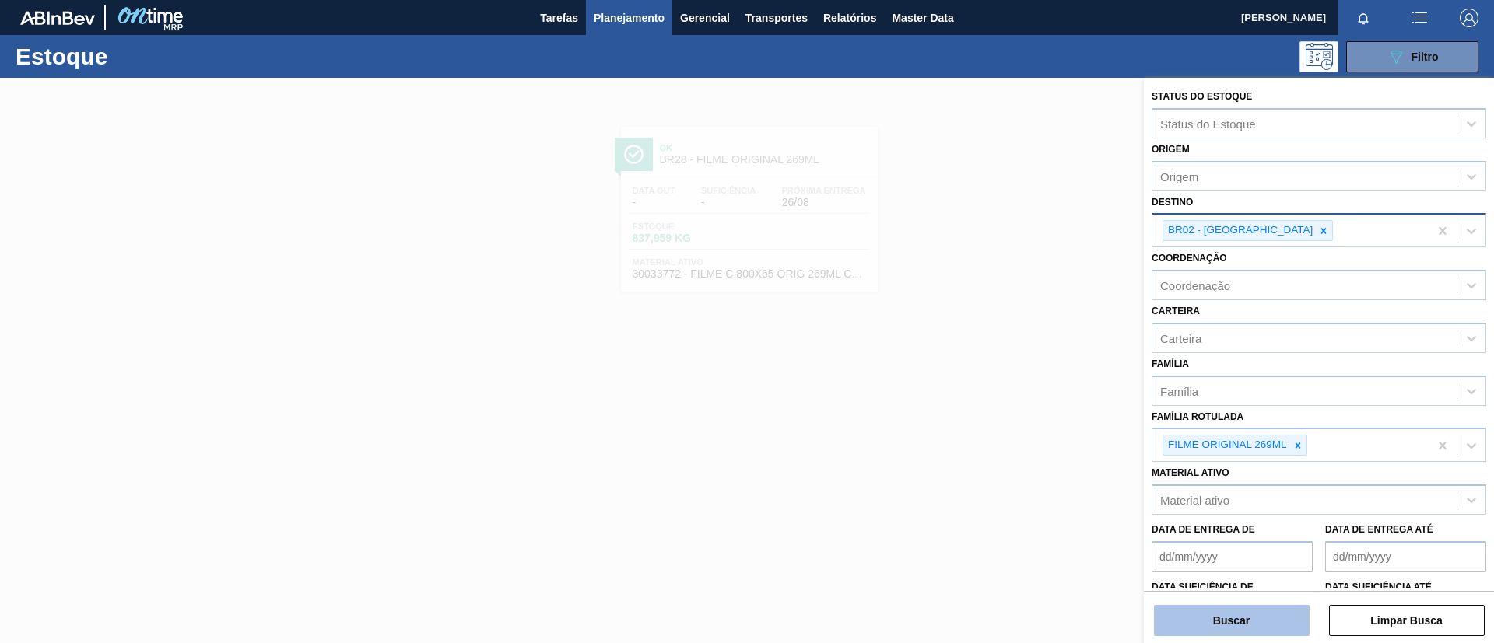
click at [1250, 610] on button "Buscar" at bounding box center [1232, 620] width 156 height 31
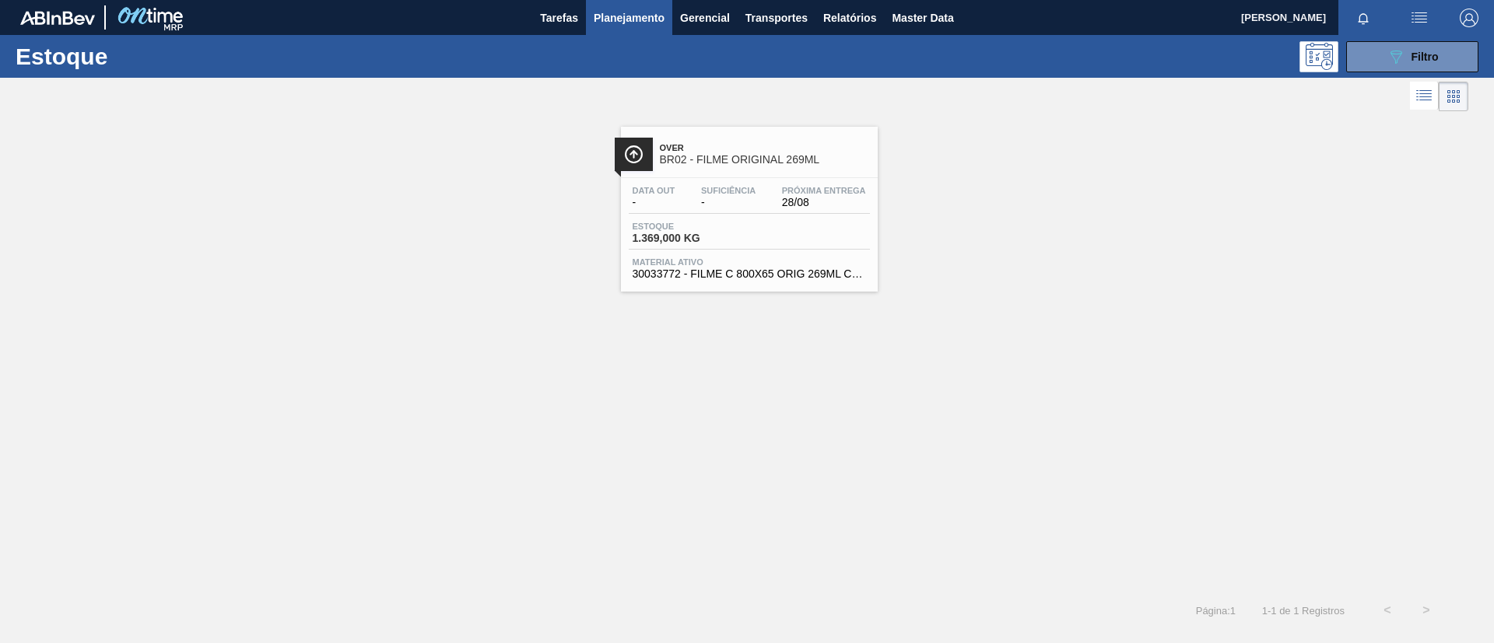
click at [711, 178] on div "Data out - Suficiência - Próxima Entrega 28/08 Estoque 1.369,000 KG Material at…" at bounding box center [749, 231] width 257 height 106
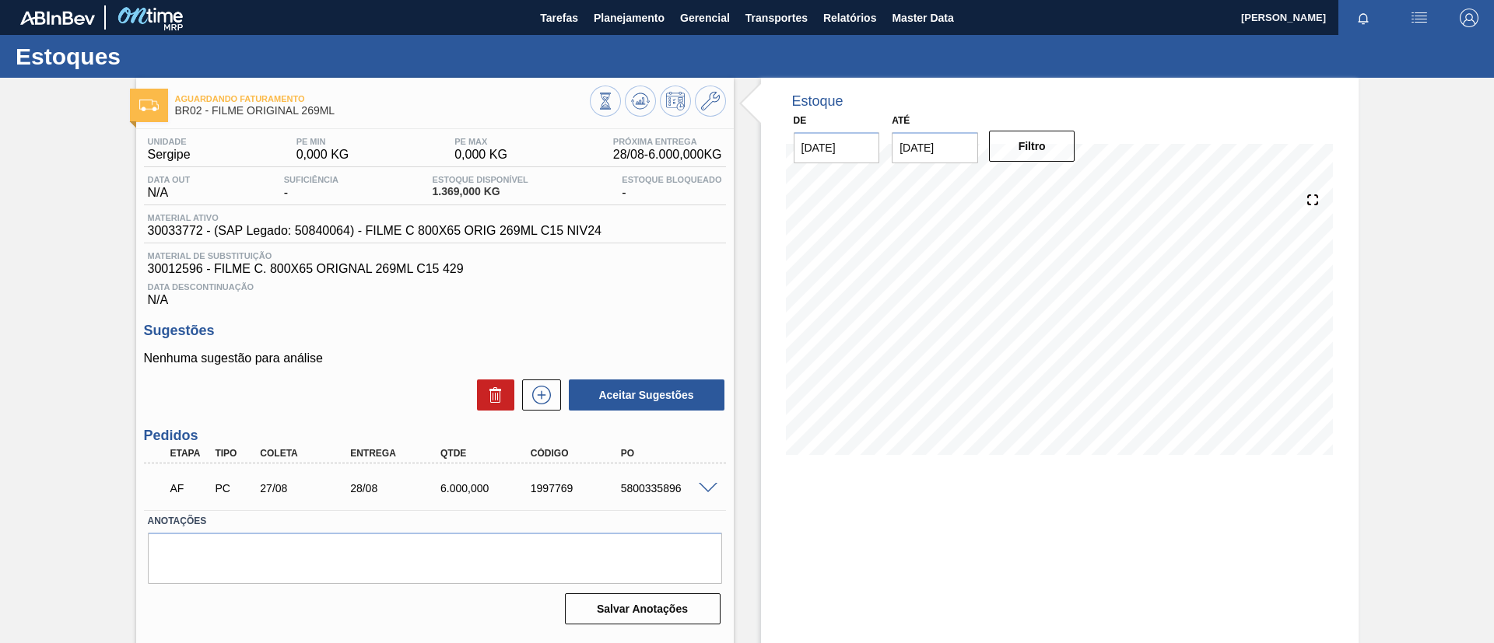
click at [707, 486] on span at bounding box center [708, 489] width 19 height 12
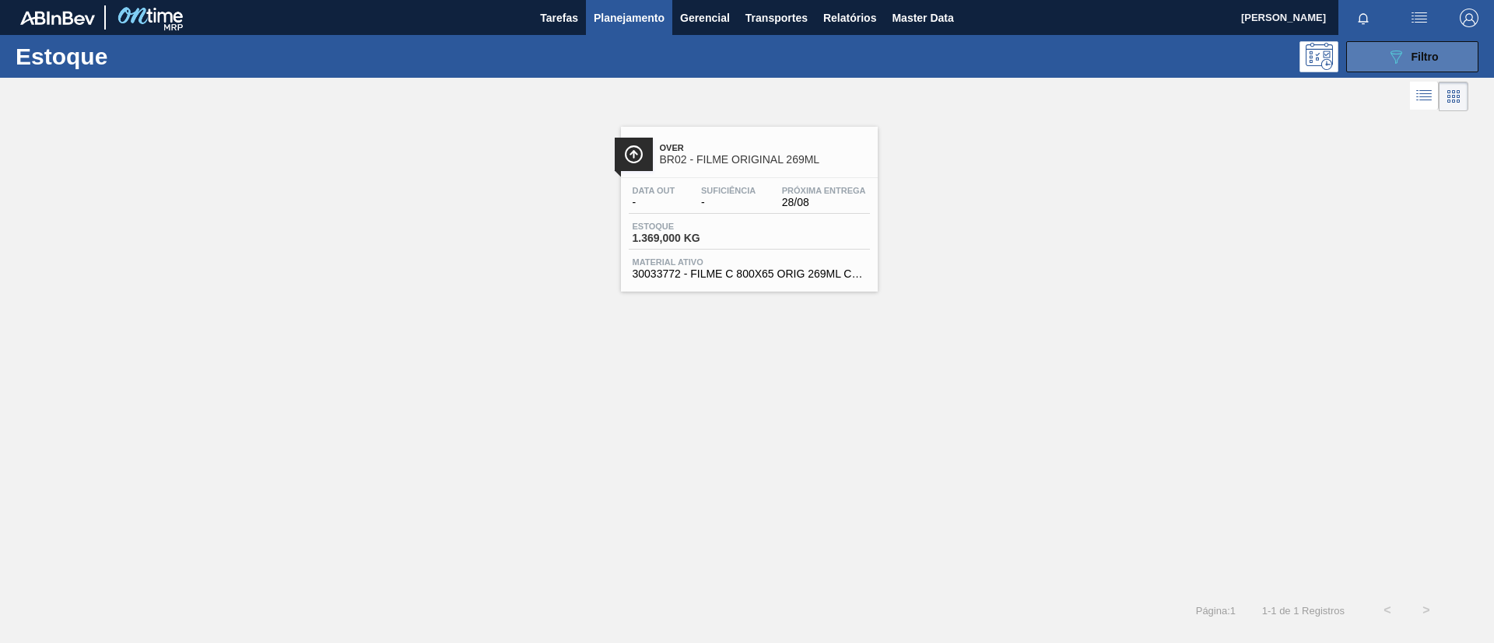
click at [1400, 42] on button "089F7B8B-B2A5-4AFE-B5C0-19BA573D28AC Filtro" at bounding box center [1412, 56] width 132 height 31
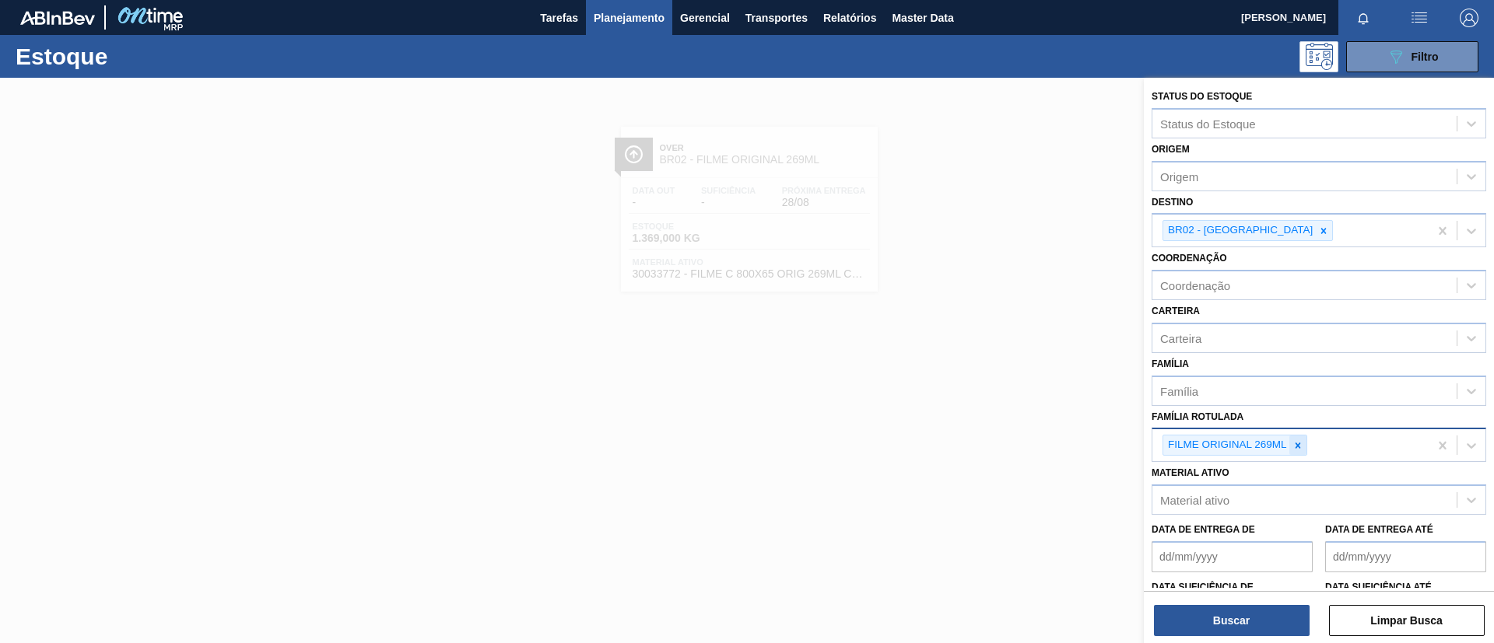
click at [1299, 446] on icon at bounding box center [1297, 445] width 5 height 5
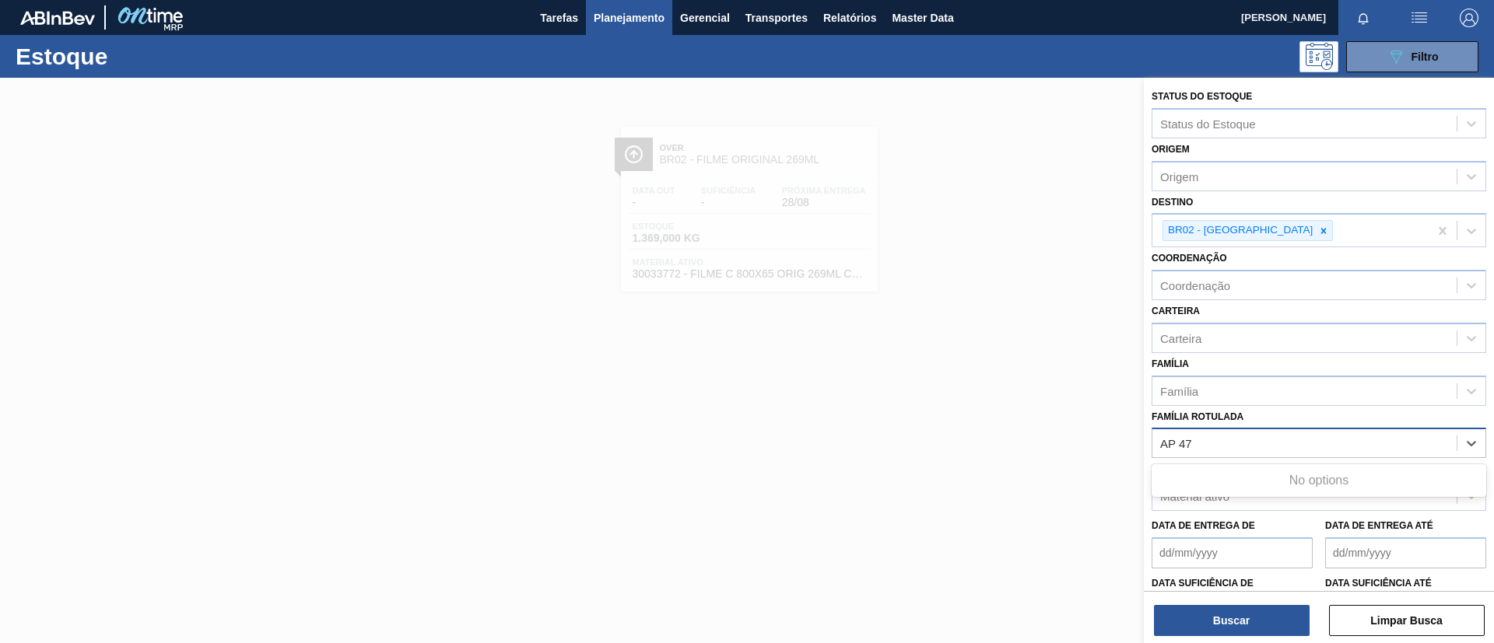
type Rotulada "AP 473"
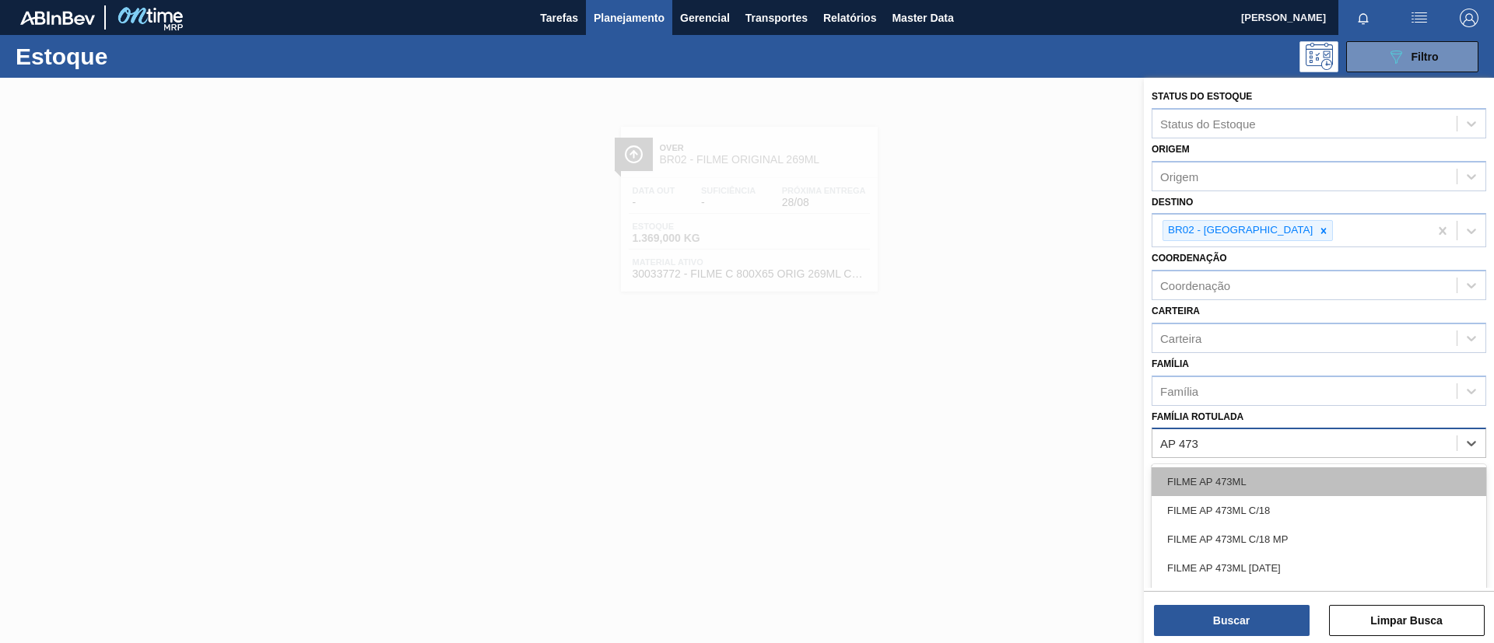
click at [1311, 468] on div "FILME AP 473ML" at bounding box center [1319, 482] width 335 height 29
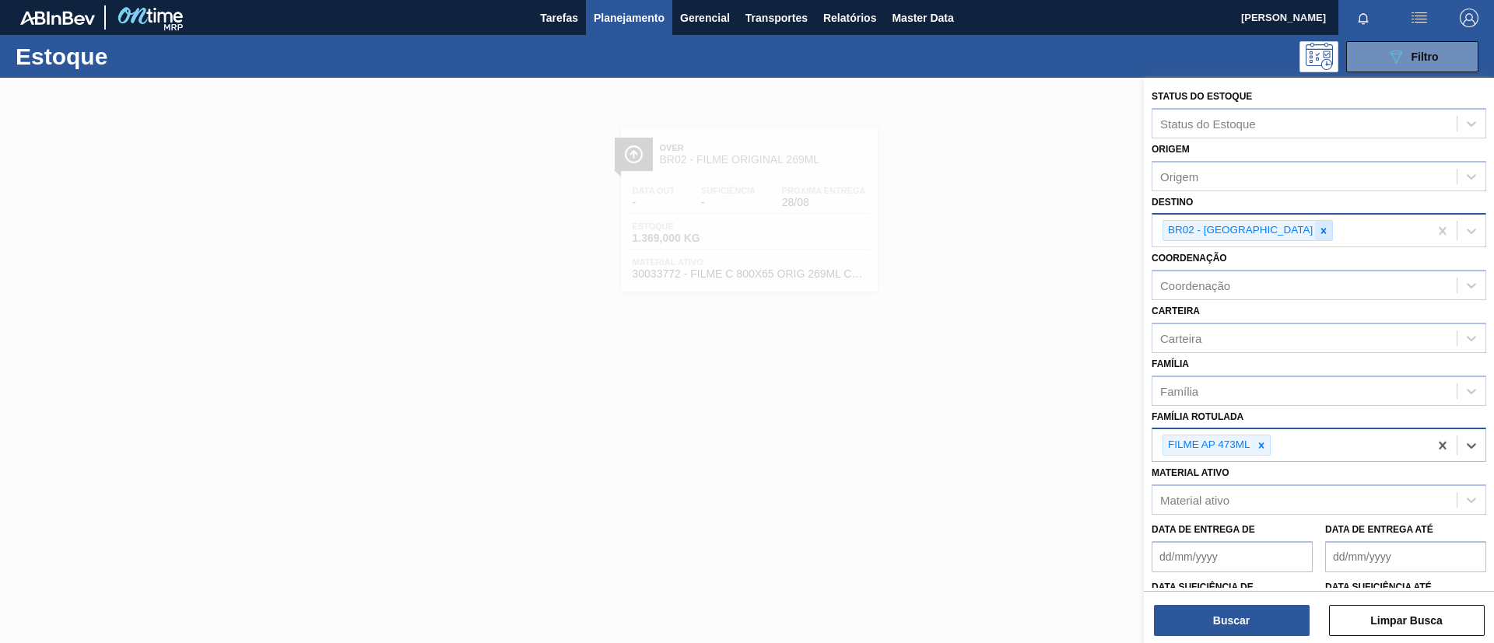
click at [1315, 224] on div at bounding box center [1323, 230] width 17 height 19
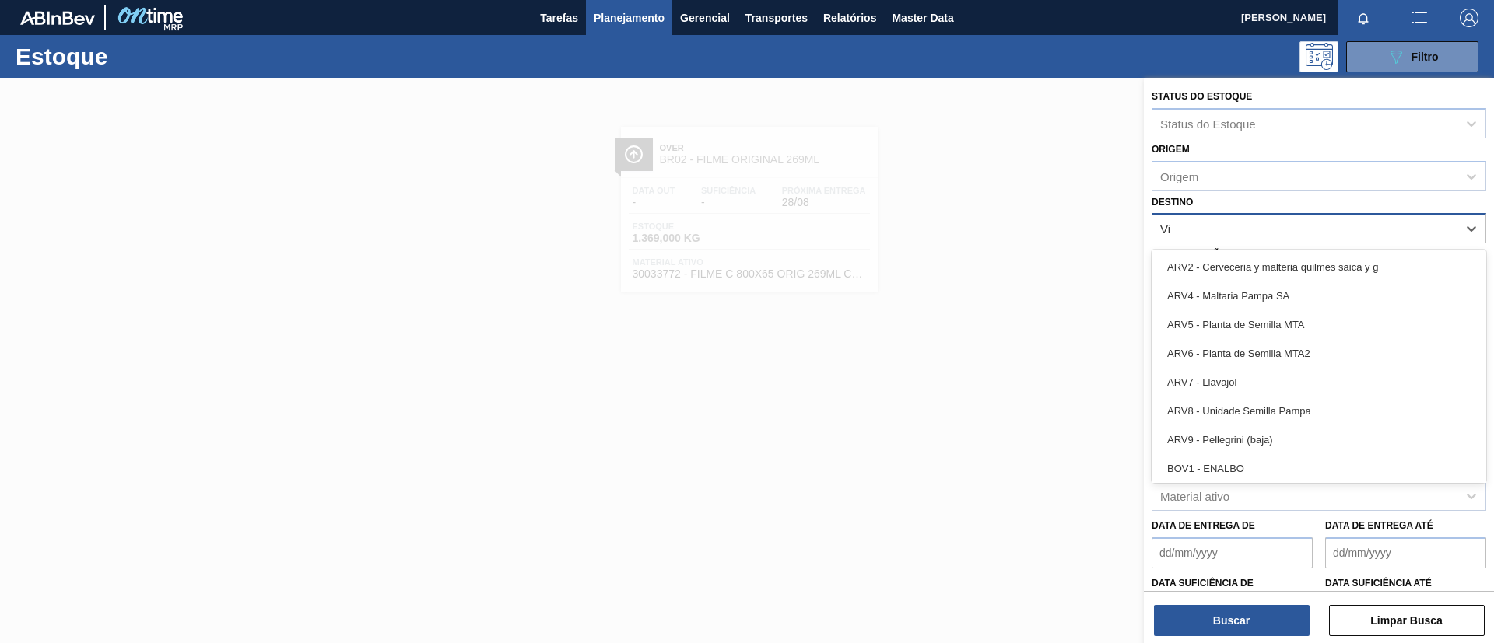
type input "Via"
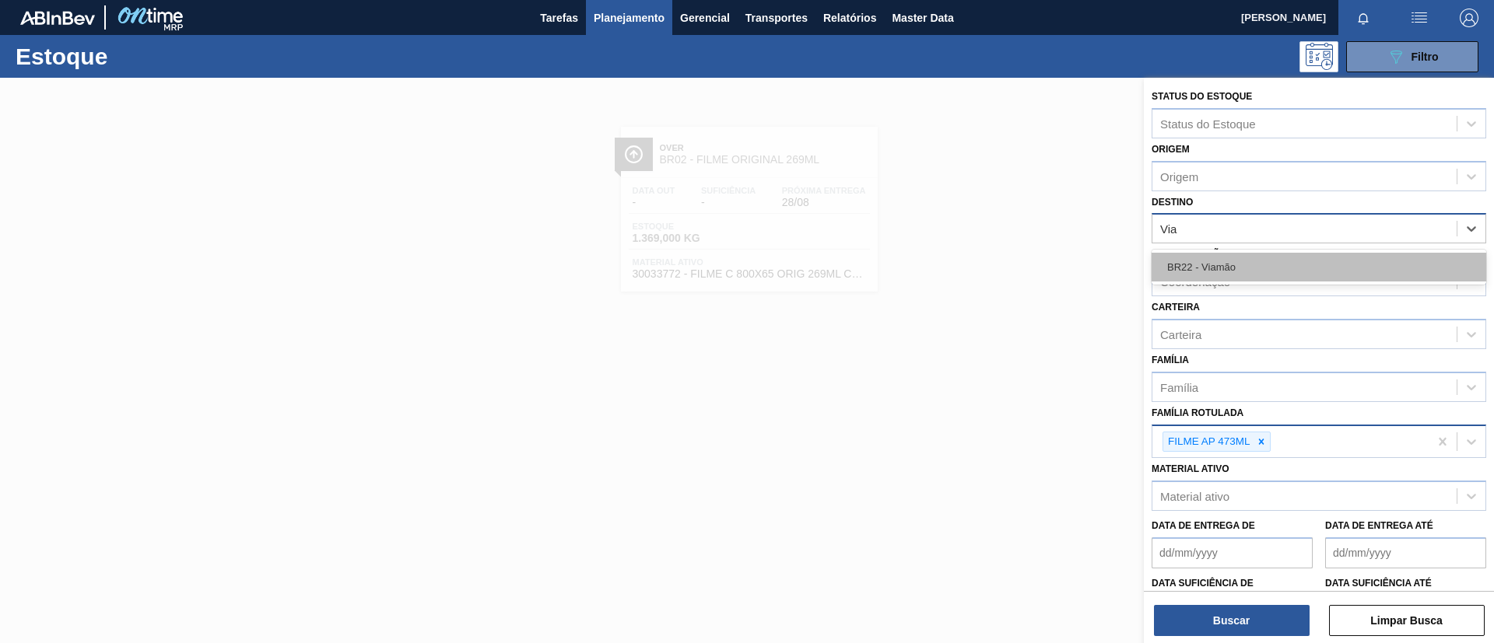
click at [1254, 263] on div "BR22 - Viamão" at bounding box center [1319, 267] width 335 height 29
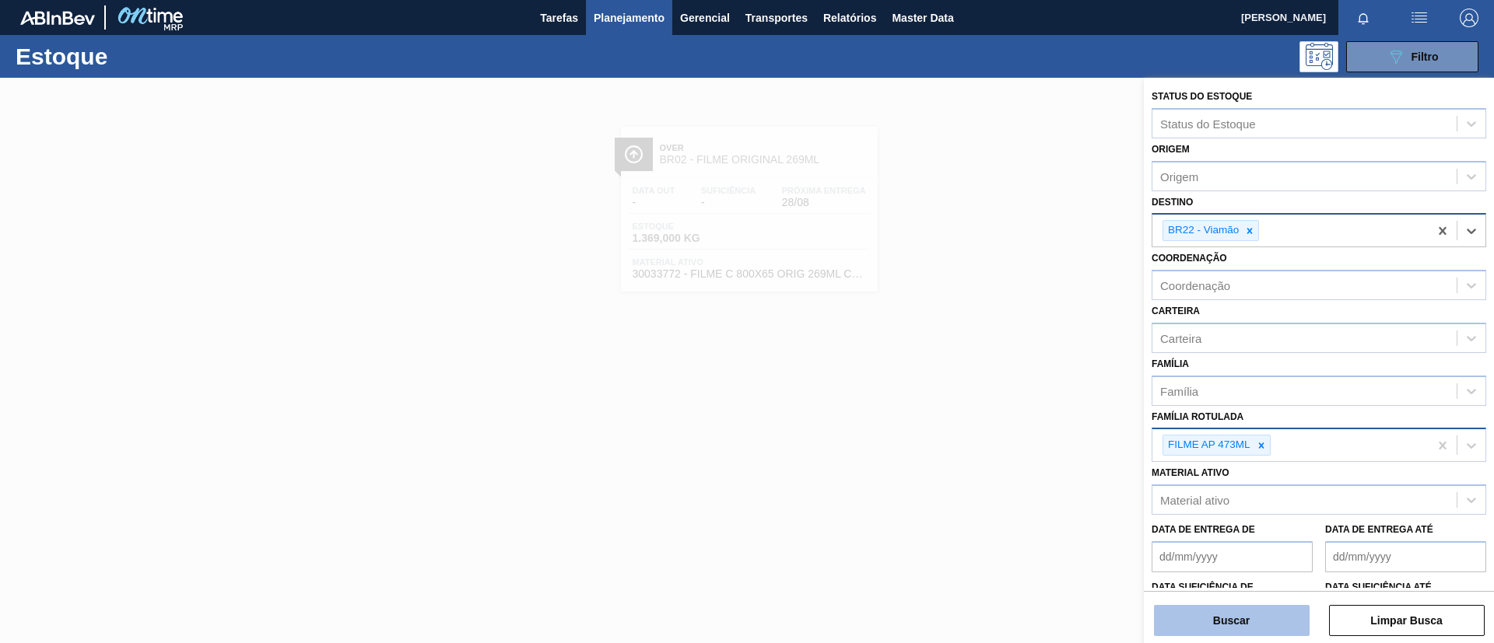
click at [1218, 615] on button "Buscar" at bounding box center [1232, 620] width 156 height 31
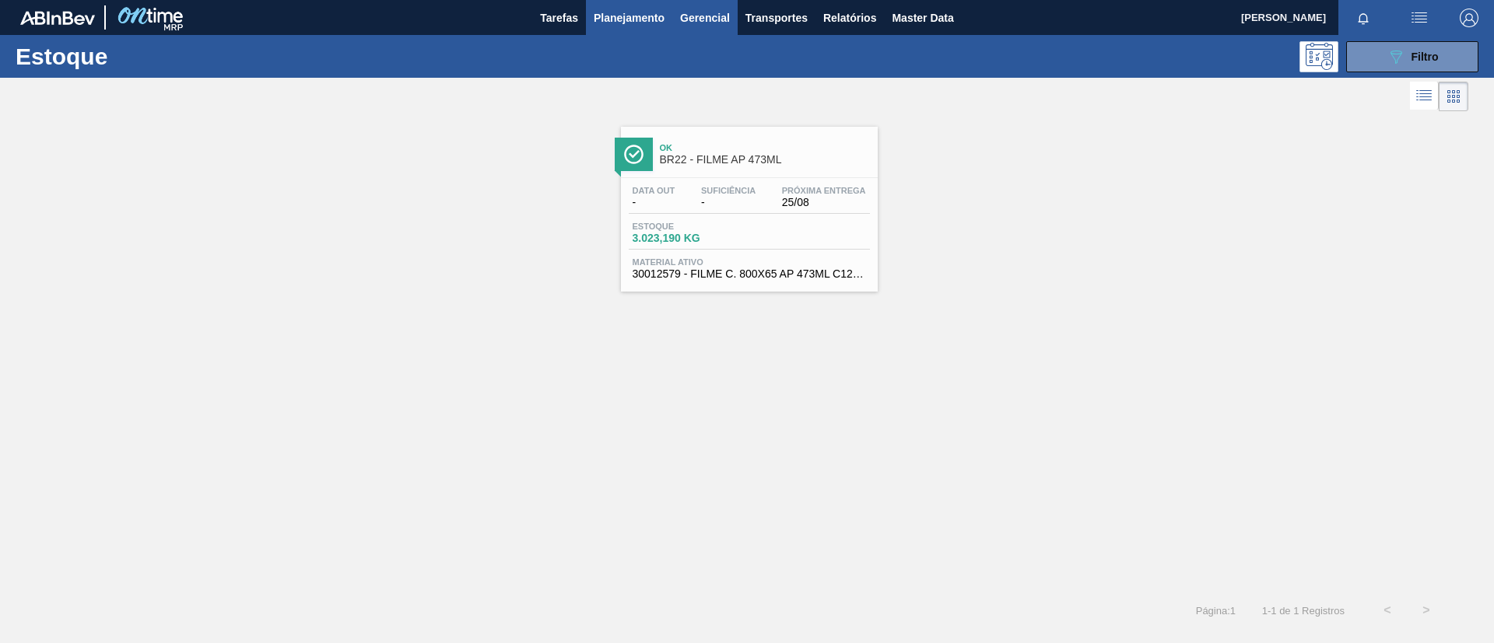
click at [797, 240] on div "Estoque 3.023,190 KG" at bounding box center [749, 236] width 241 height 28
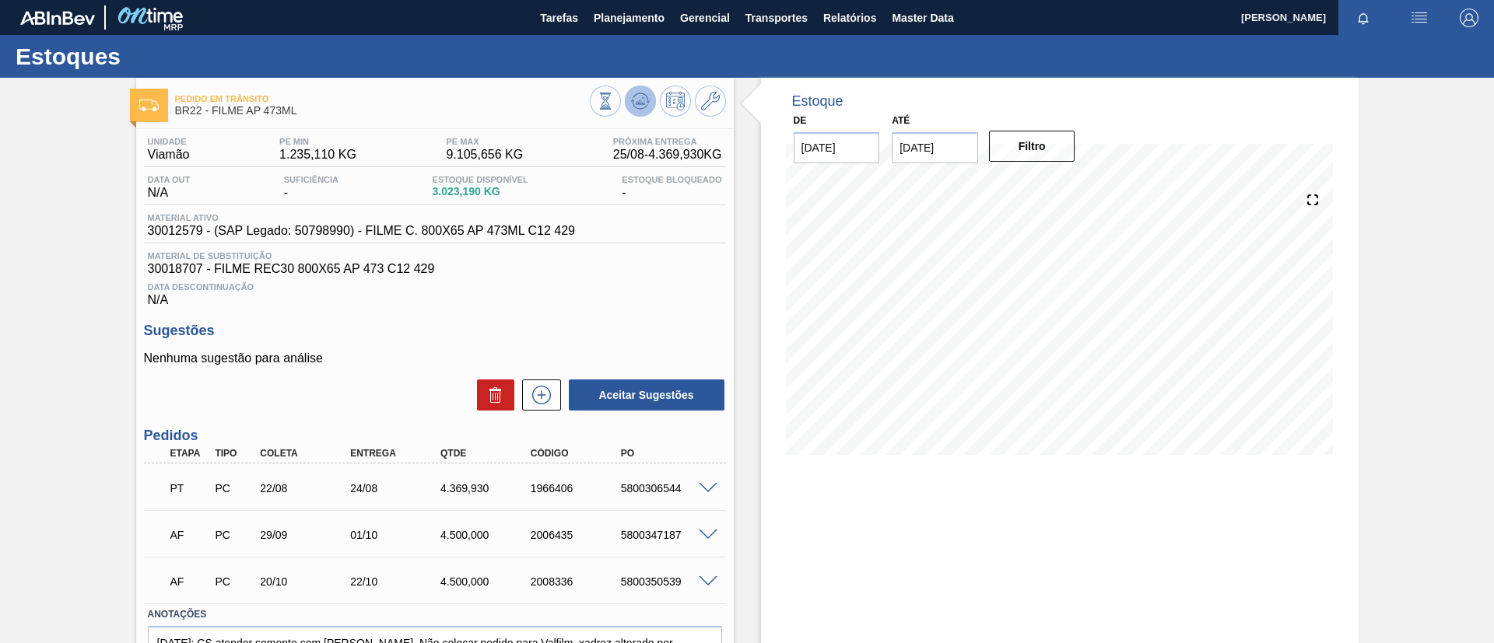
click at [640, 95] on icon at bounding box center [640, 101] width 19 height 19
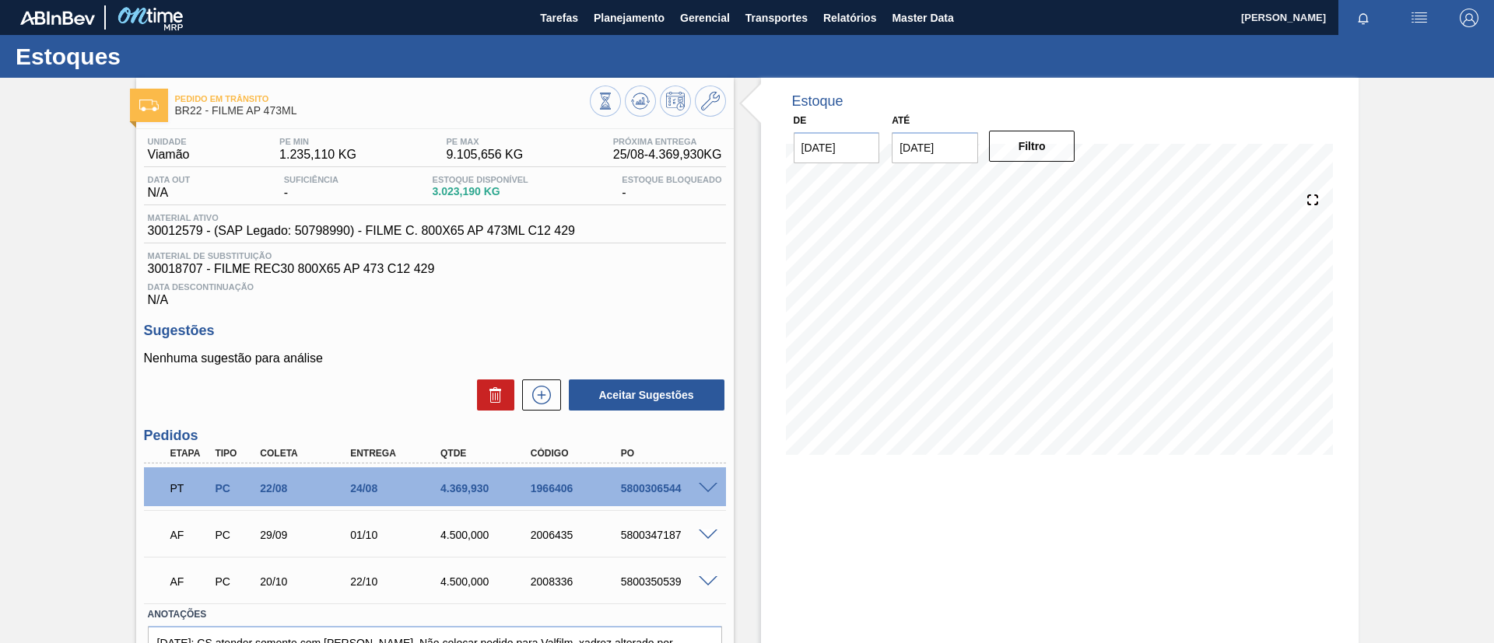
click at [706, 484] on span at bounding box center [708, 489] width 19 height 12
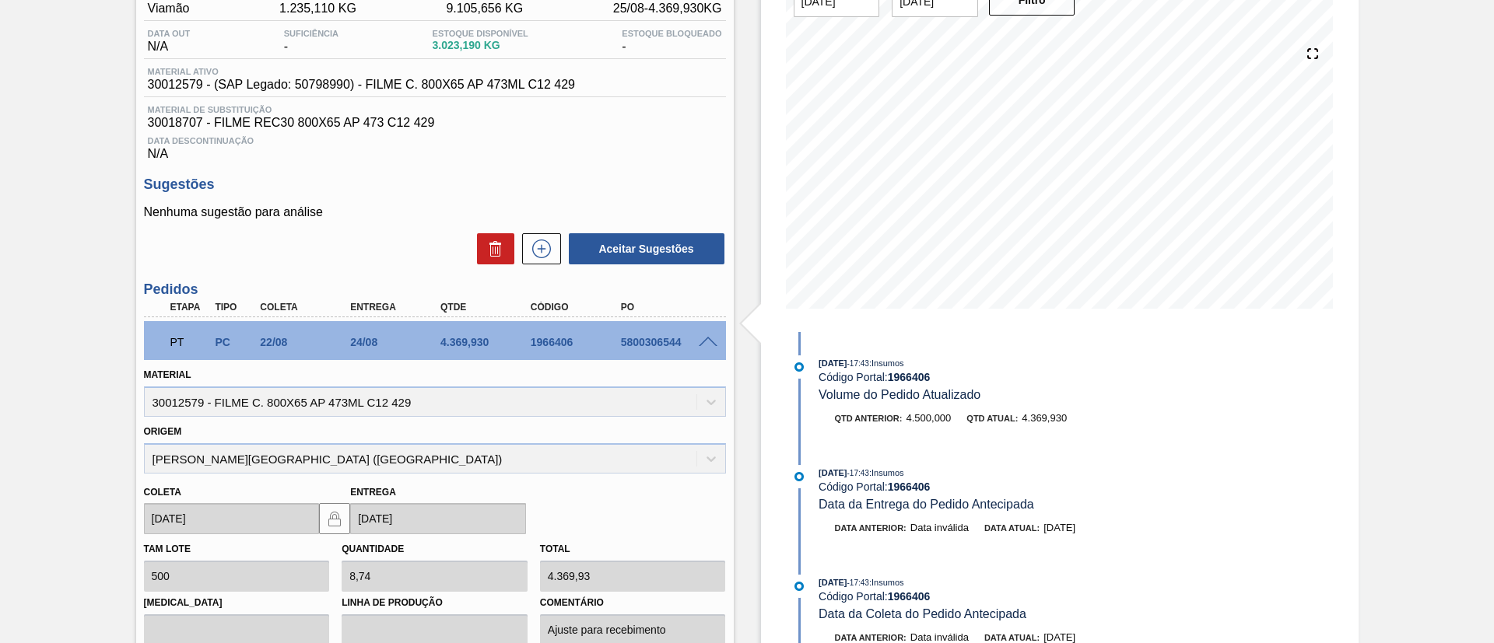
scroll to position [117, 0]
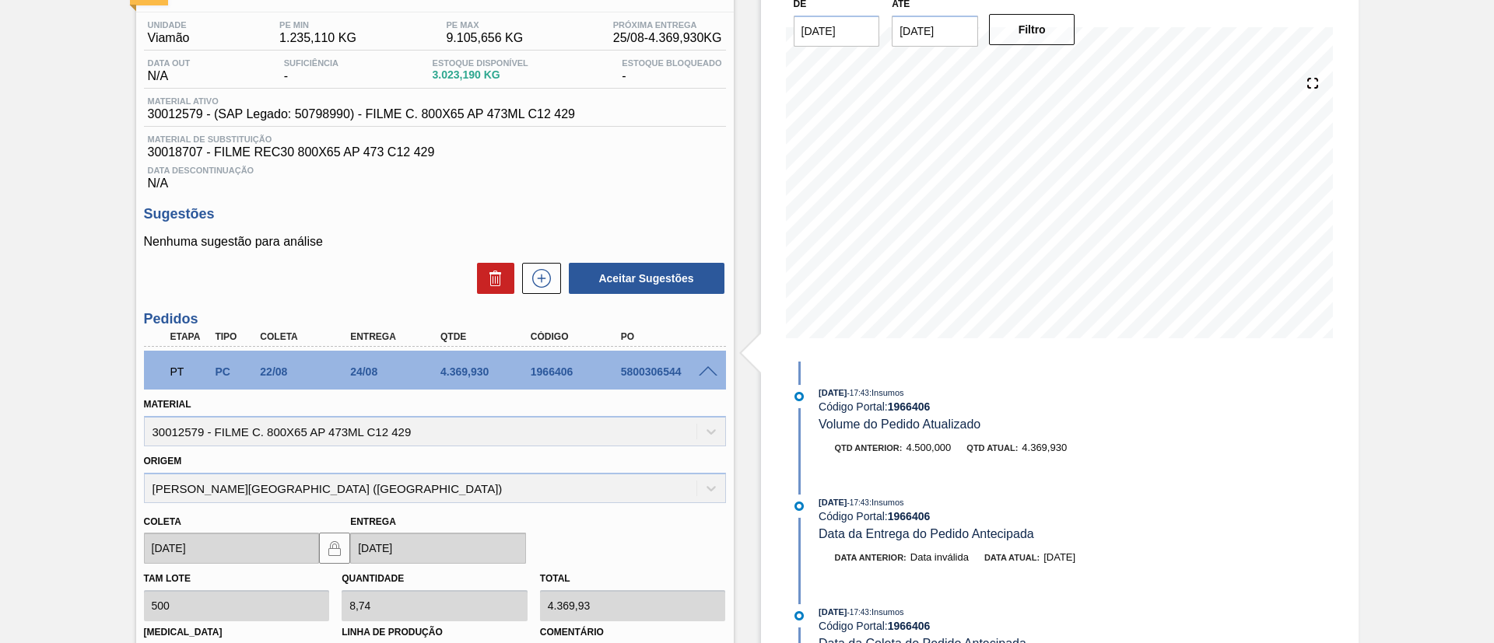
click at [710, 362] on div "PT PC 22/08 24/08 4.369,930 1966406 5800306544" at bounding box center [435, 370] width 582 height 39
click at [713, 370] on span at bounding box center [708, 372] width 19 height 12
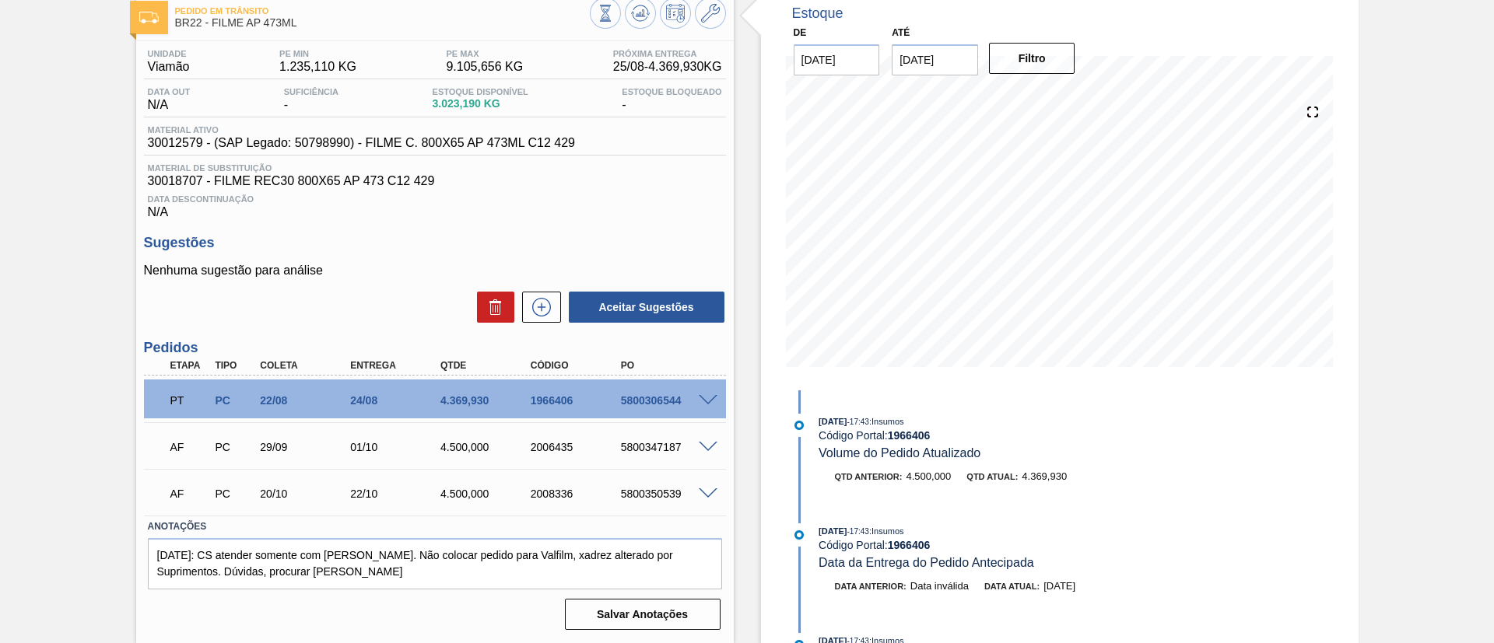
scroll to position [0, 0]
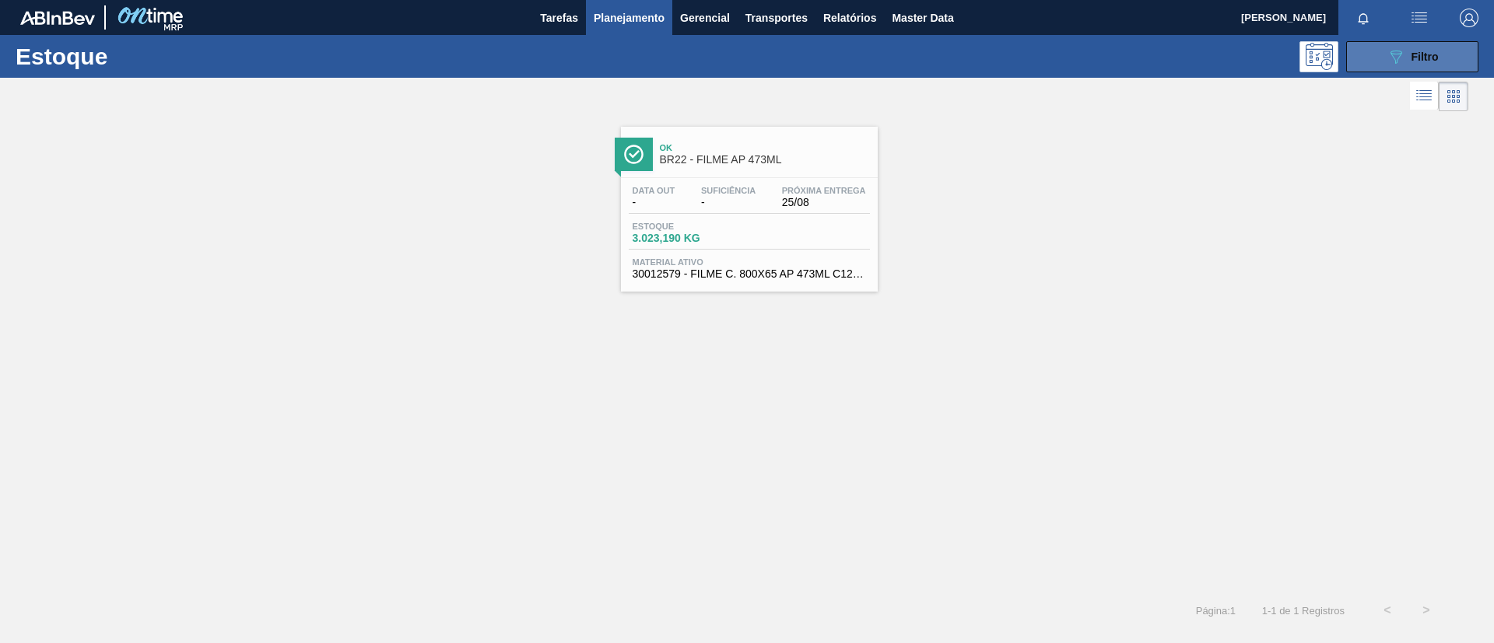
click at [1404, 61] on icon "089F7B8B-B2A5-4AFE-B5C0-19BA573D28AC" at bounding box center [1396, 56] width 19 height 19
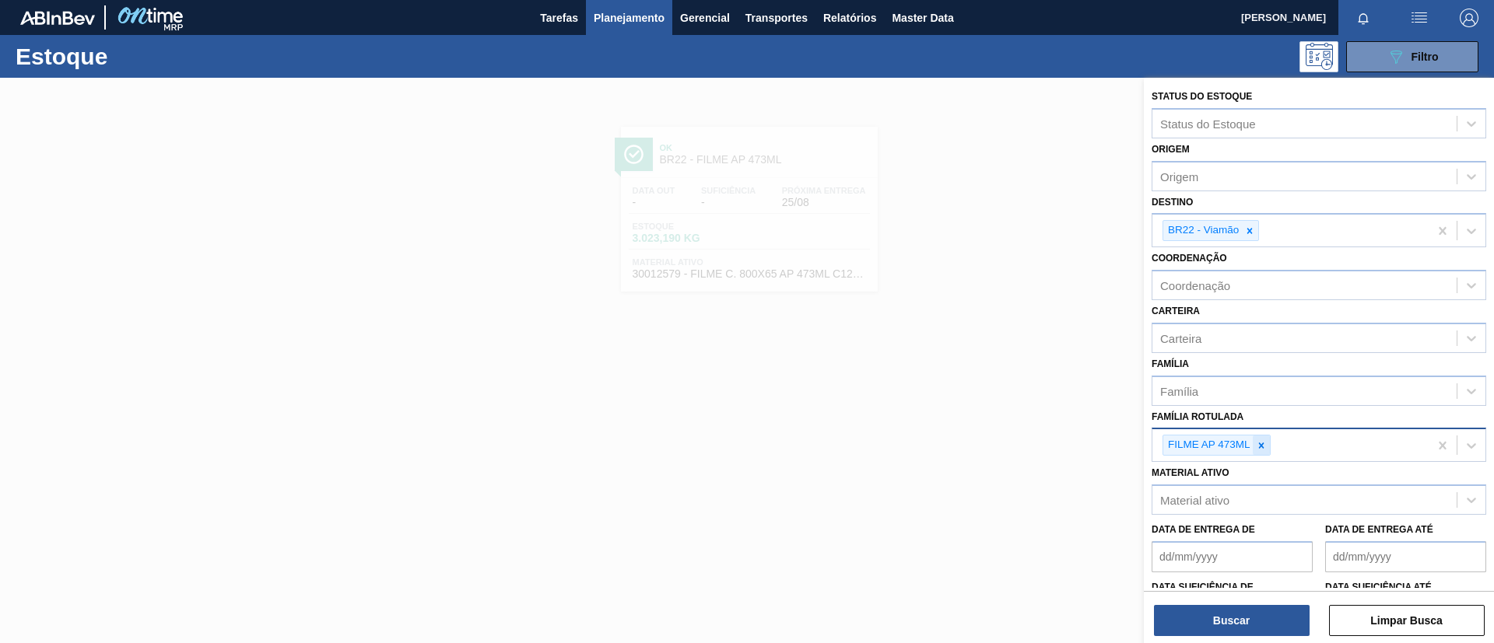
click at [1267, 447] on div at bounding box center [1261, 445] width 17 height 19
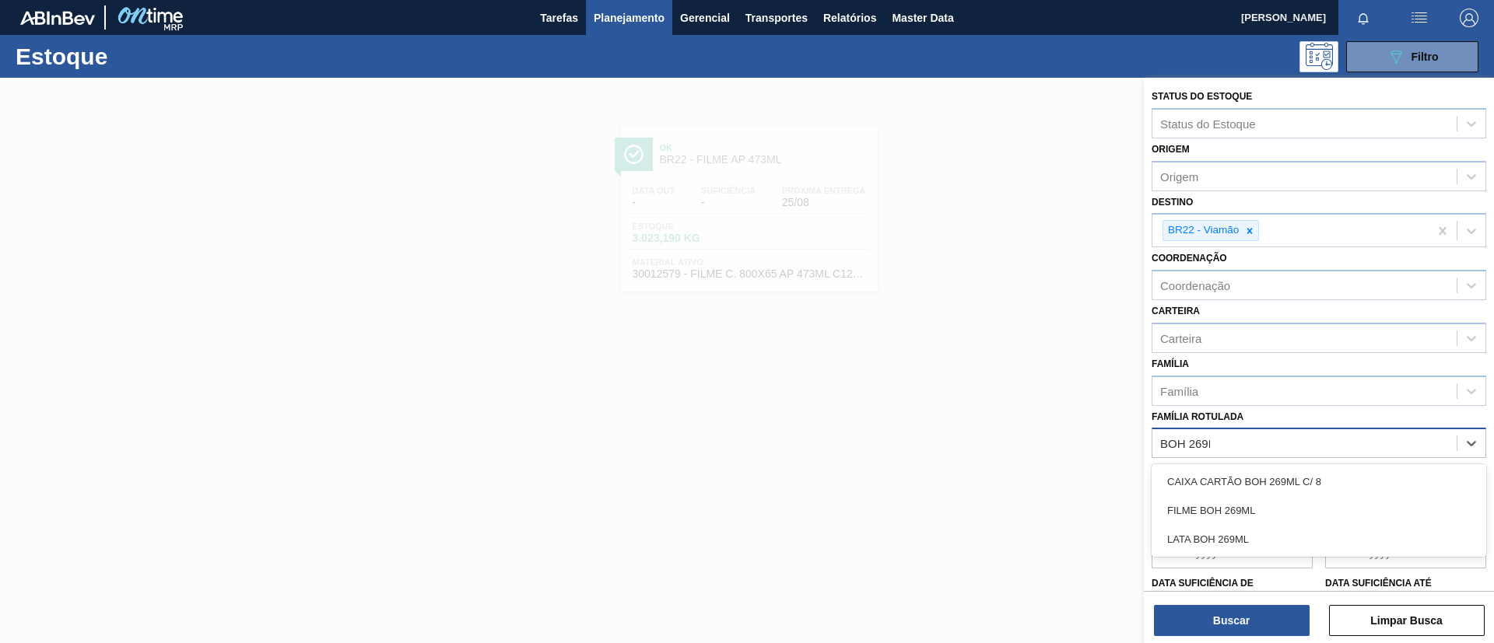
type Rotulada "BOH 269ML"
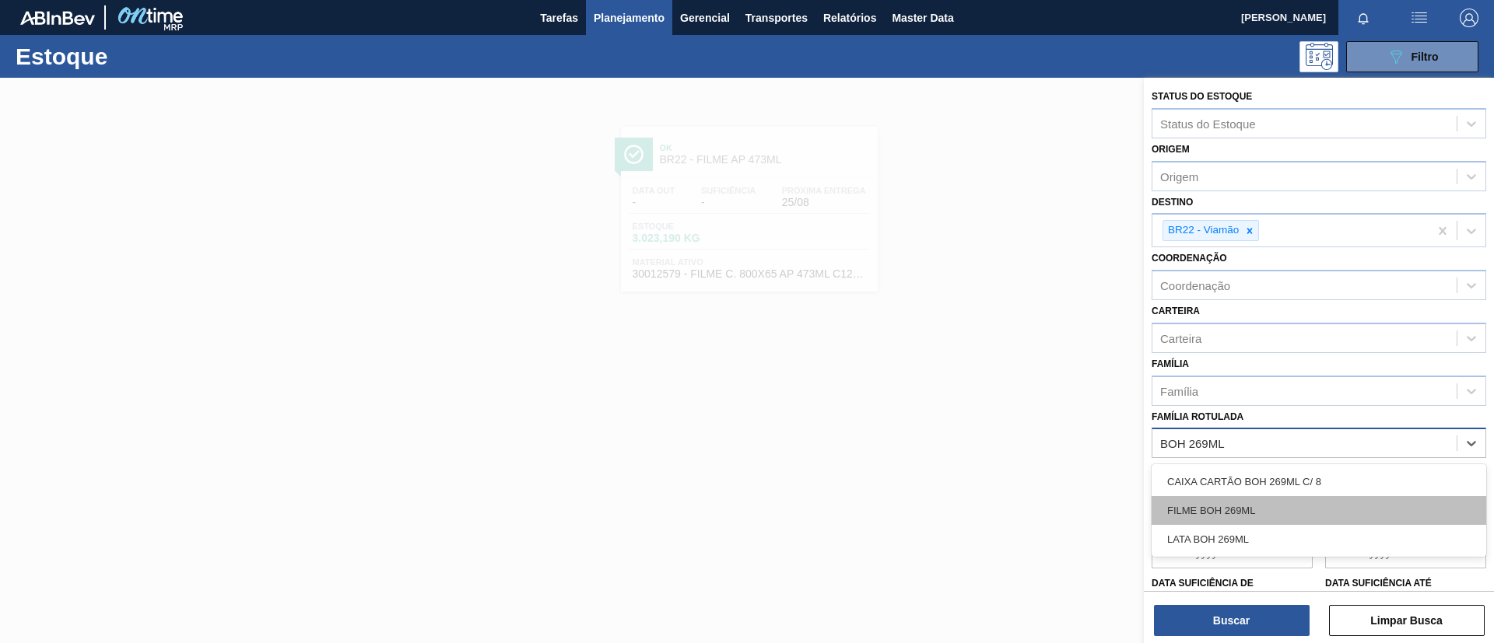
click at [1274, 505] on div "FILME BOH 269ML" at bounding box center [1319, 510] width 335 height 29
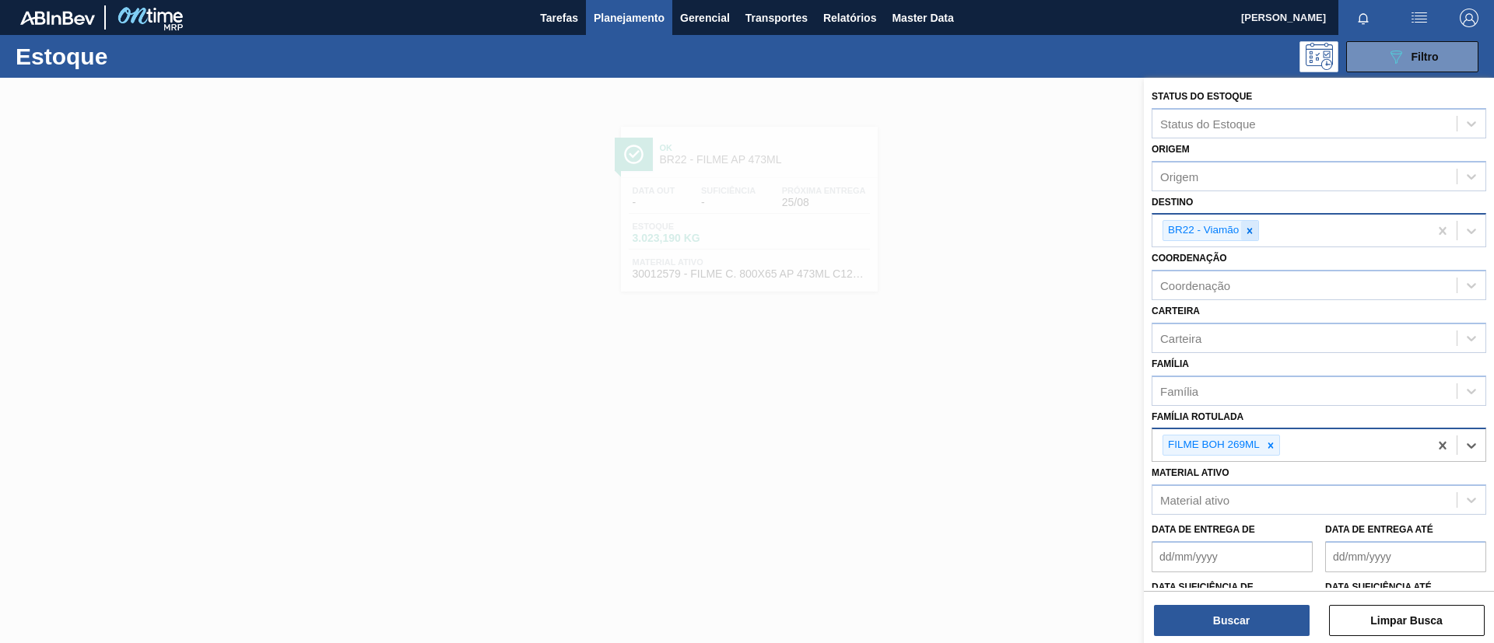
click at [1251, 231] on icon at bounding box center [1249, 231] width 11 height 11
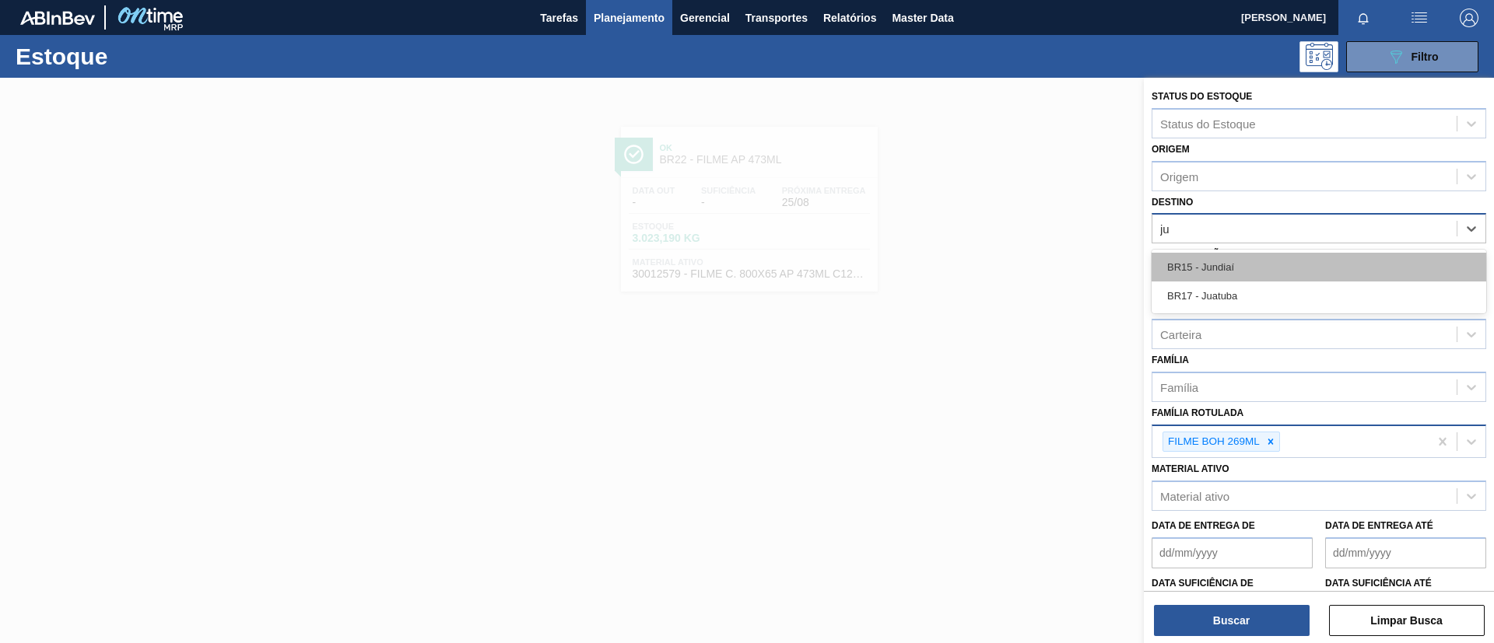
type input "jua"
click at [1254, 272] on div "BR17 - Juatuba" at bounding box center [1319, 267] width 335 height 29
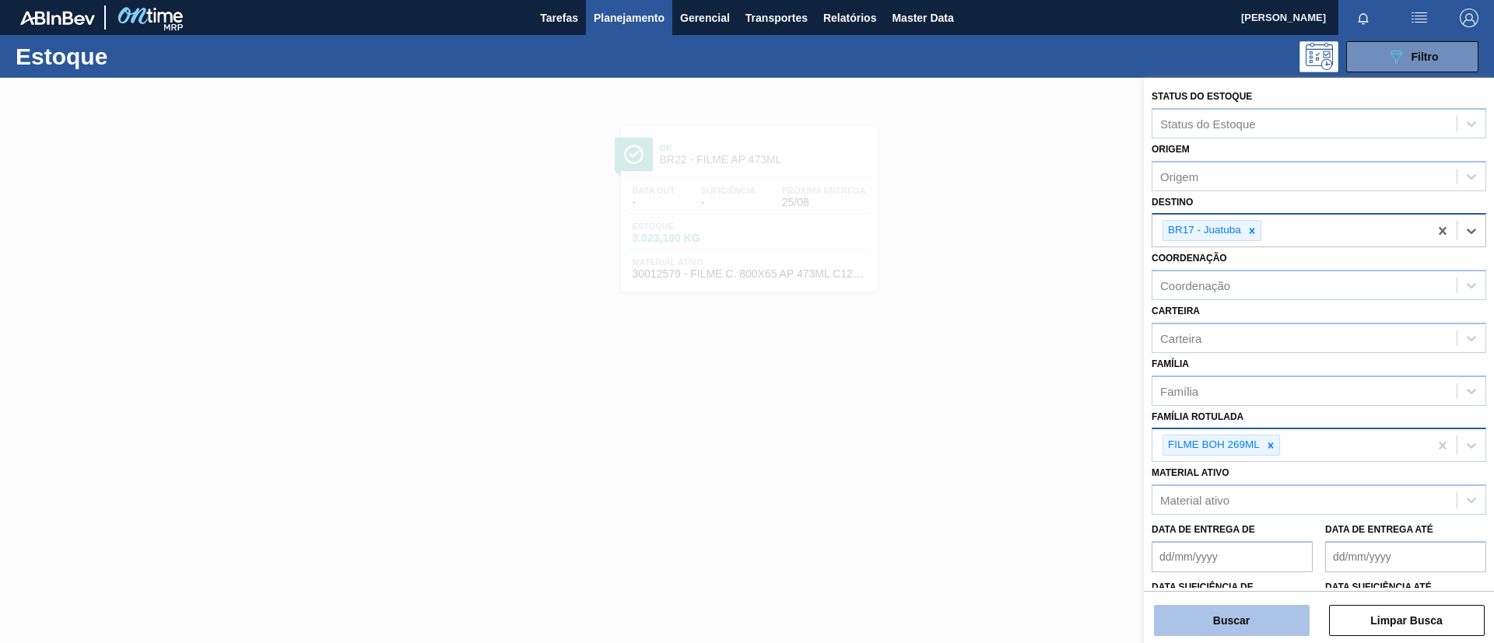
click at [1243, 611] on button "Buscar" at bounding box center [1232, 620] width 156 height 31
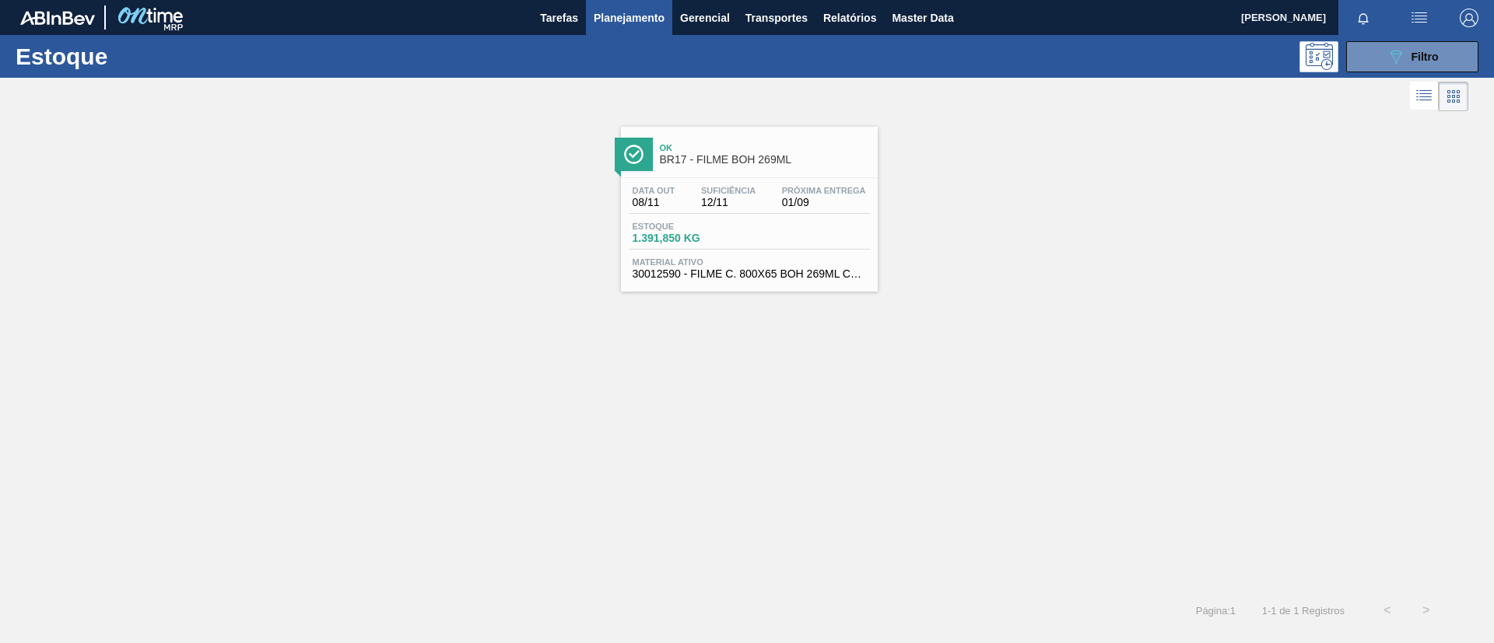
click at [768, 166] on div "Ok BR17 - FILME BOH 269ML" at bounding box center [765, 154] width 210 height 35
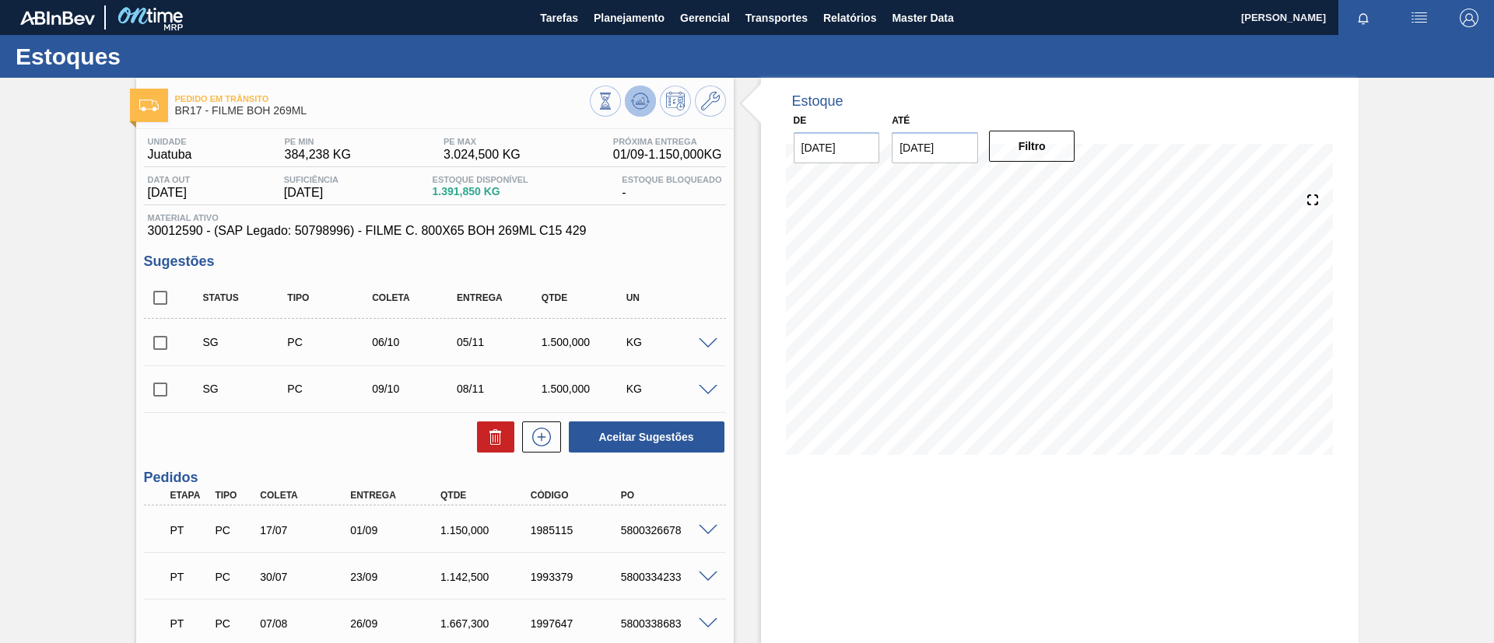
click at [642, 93] on icon at bounding box center [640, 101] width 19 height 19
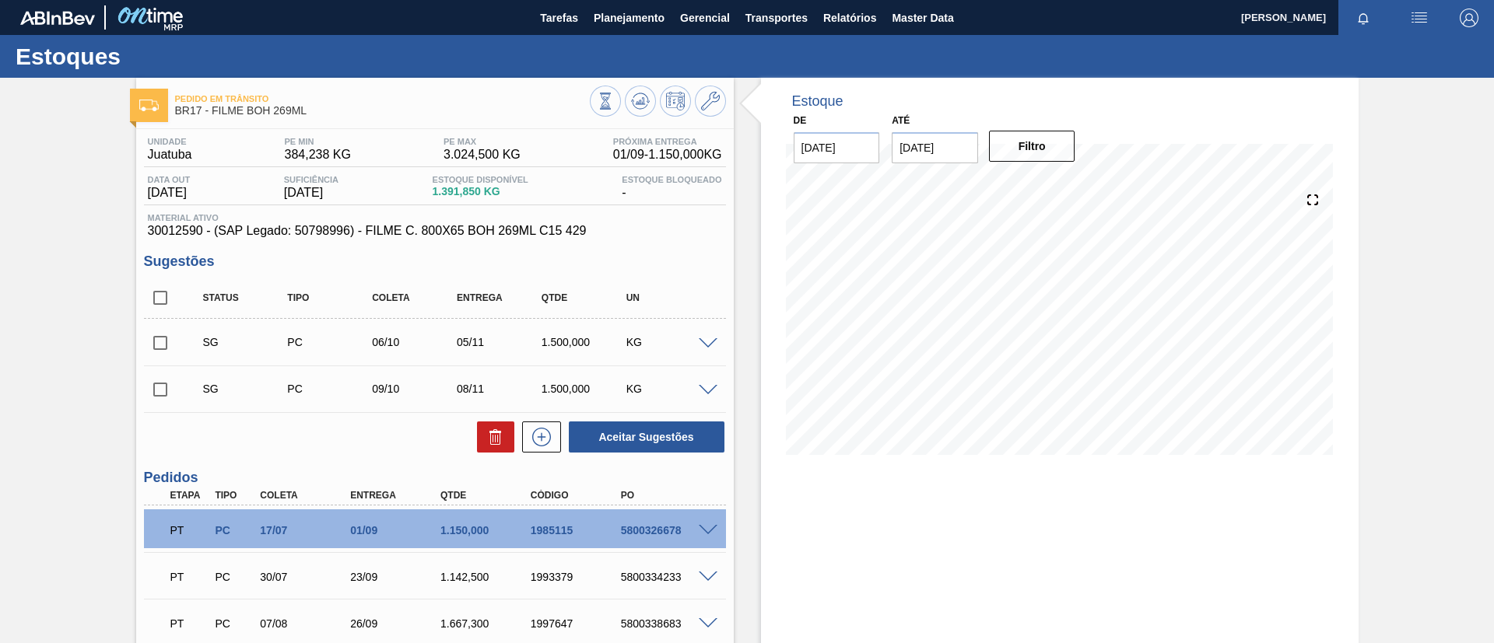
drag, startPoint x: 642, startPoint y: 93, endPoint x: 16, endPoint y: 216, distance: 638.5
click at [16, 216] on div "Pedido em Trânsito BR17 - FILME BOH 269ML Unidade Juatuba PE MIN 384,238 KG PE …" at bounding box center [747, 426] width 1494 height 696
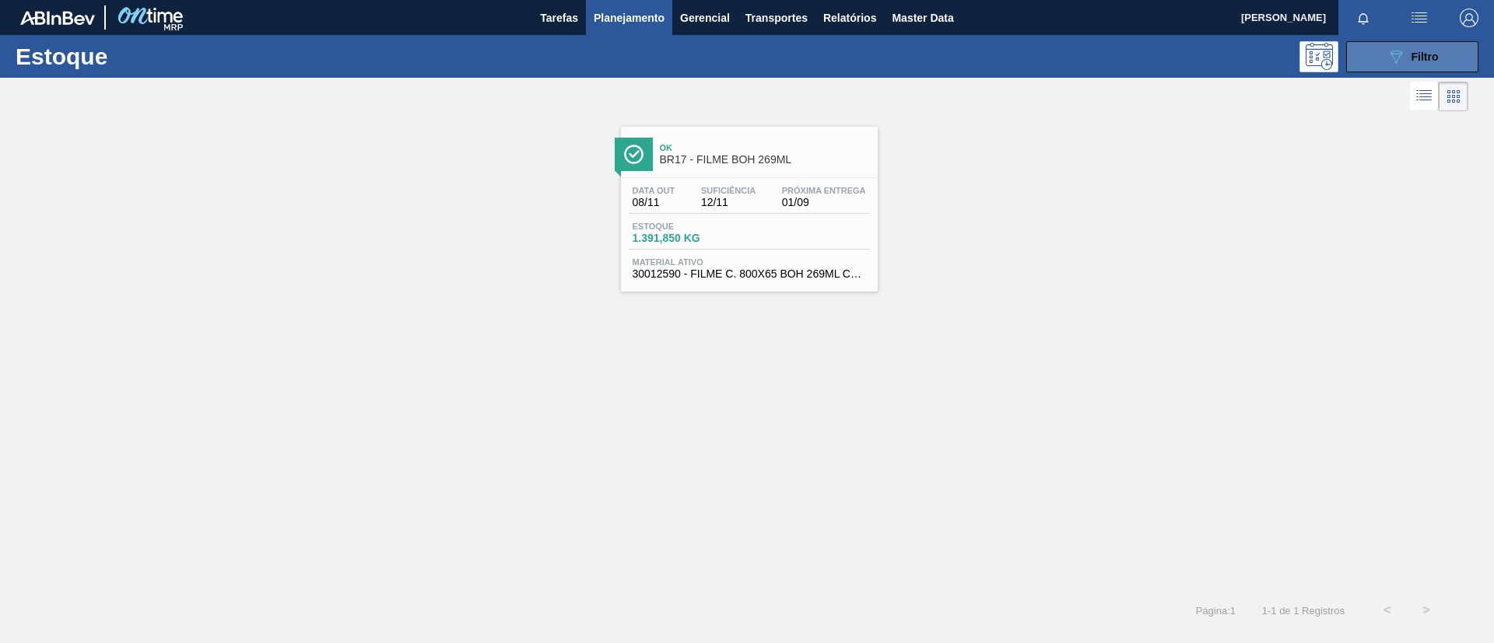
click at [1406, 61] on div "089F7B8B-B2A5-4AFE-B5C0-19BA573D28AC Filtro" at bounding box center [1413, 56] width 52 height 19
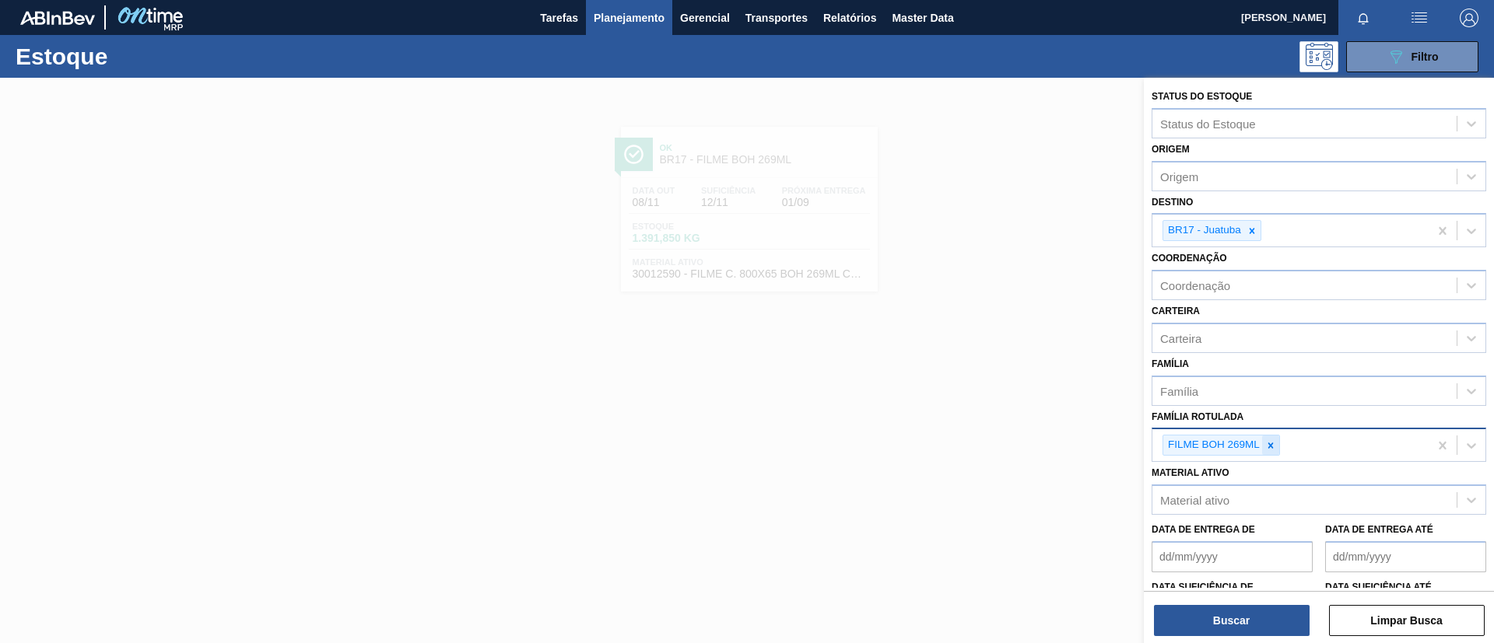
click at [1265, 442] on icon at bounding box center [1270, 445] width 11 height 11
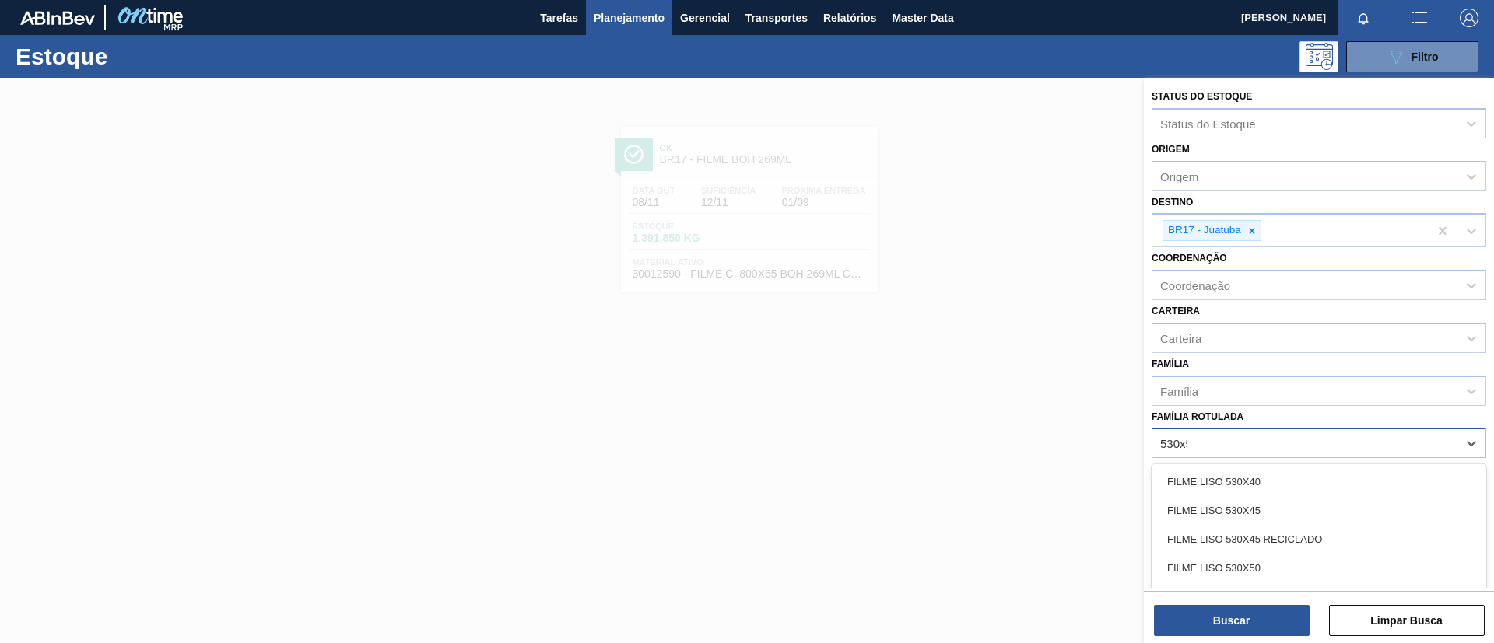
type Rotulada "530x50"
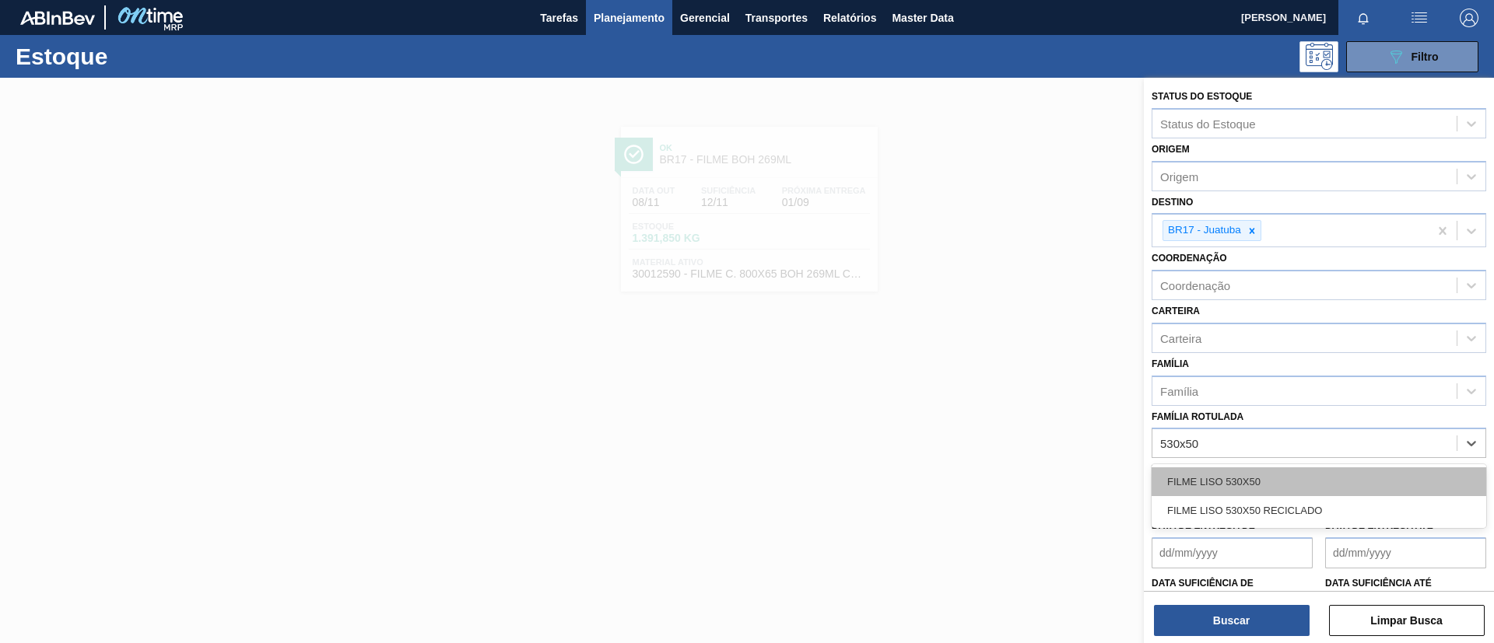
click at [1277, 485] on div "FILME LISO 530X50" at bounding box center [1319, 482] width 335 height 29
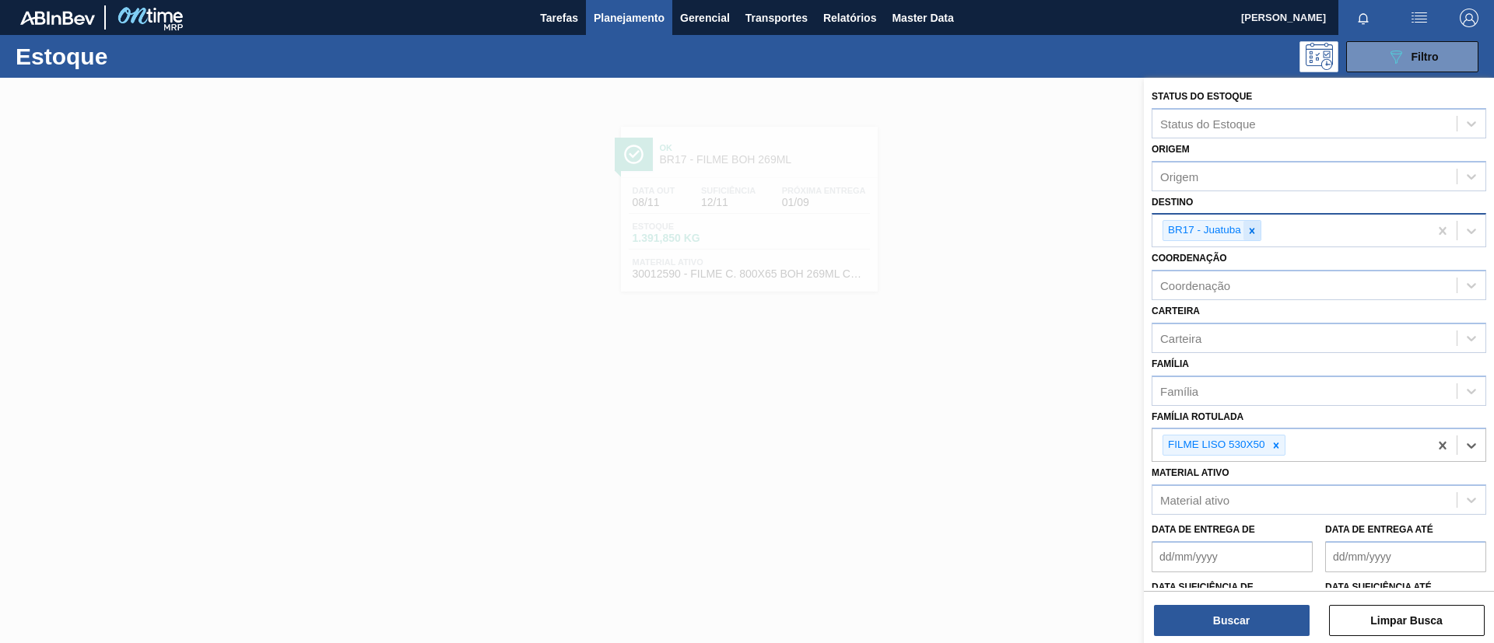
click at [1257, 233] on div at bounding box center [1251, 230] width 17 height 19
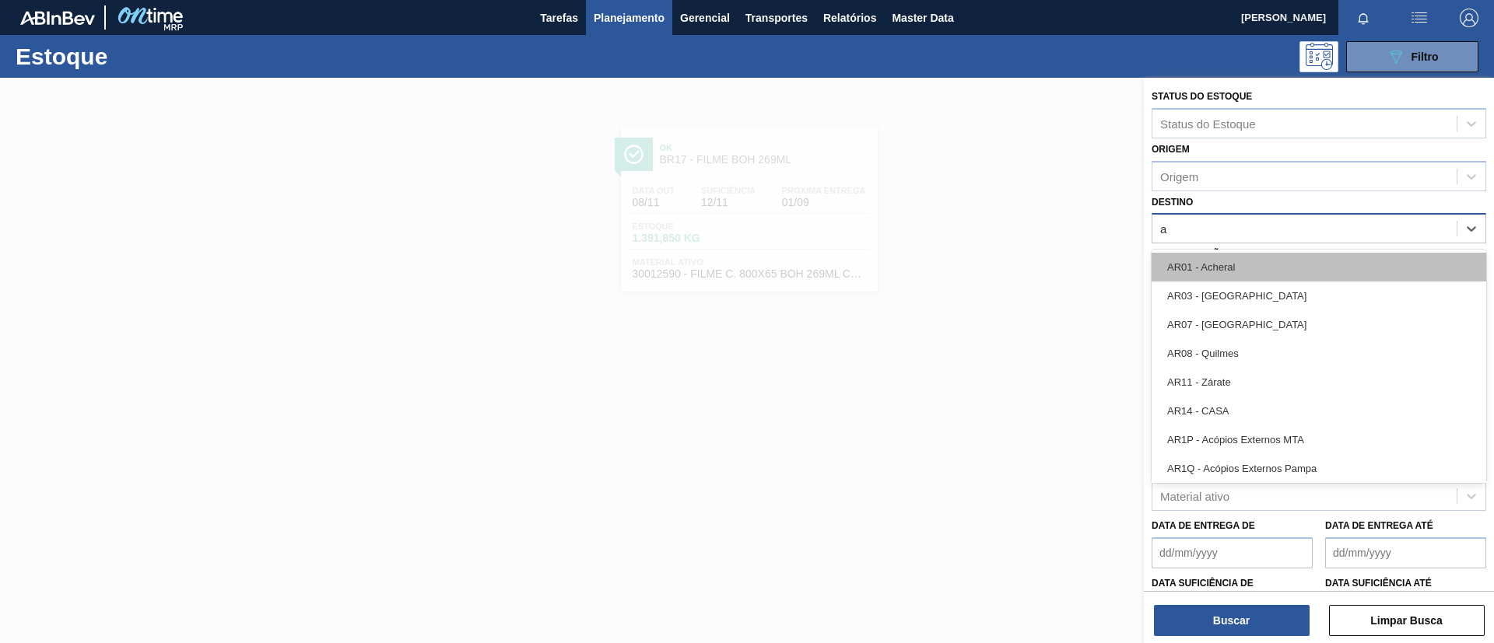
type input "aq"
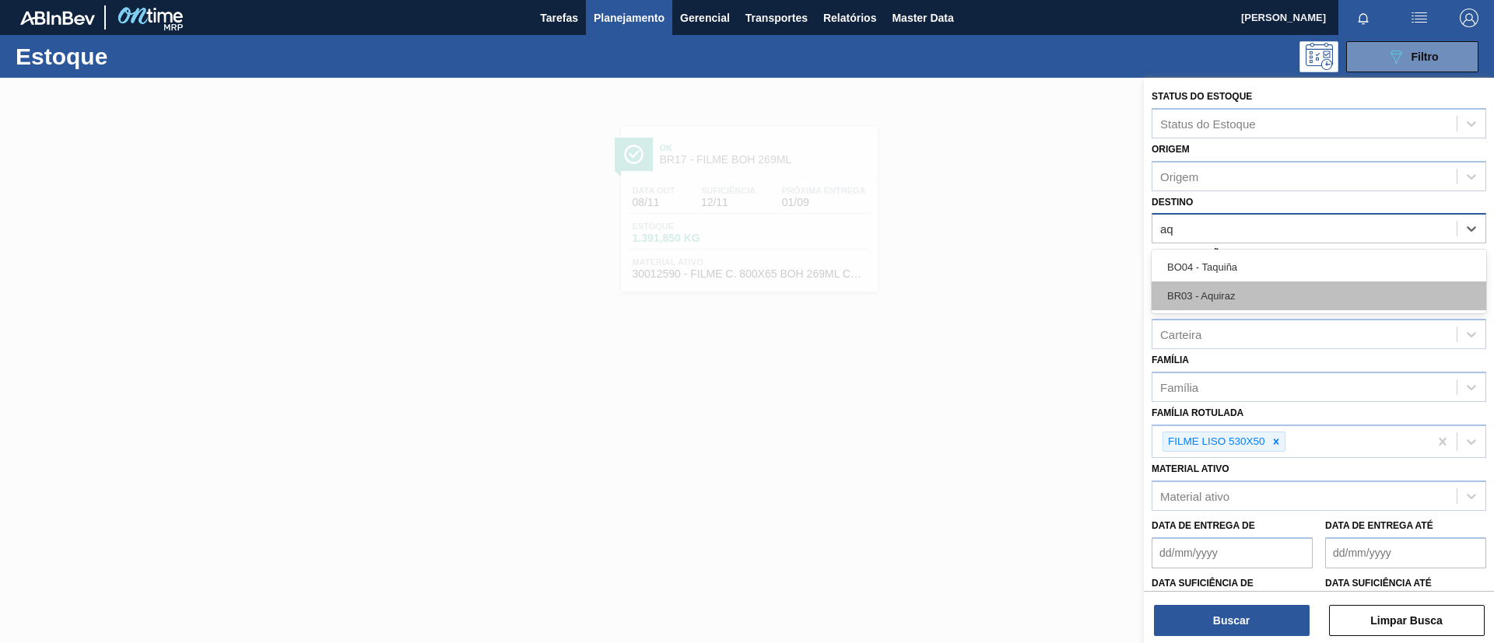
click at [1255, 286] on div "BR03 - Aquiraz" at bounding box center [1319, 296] width 335 height 29
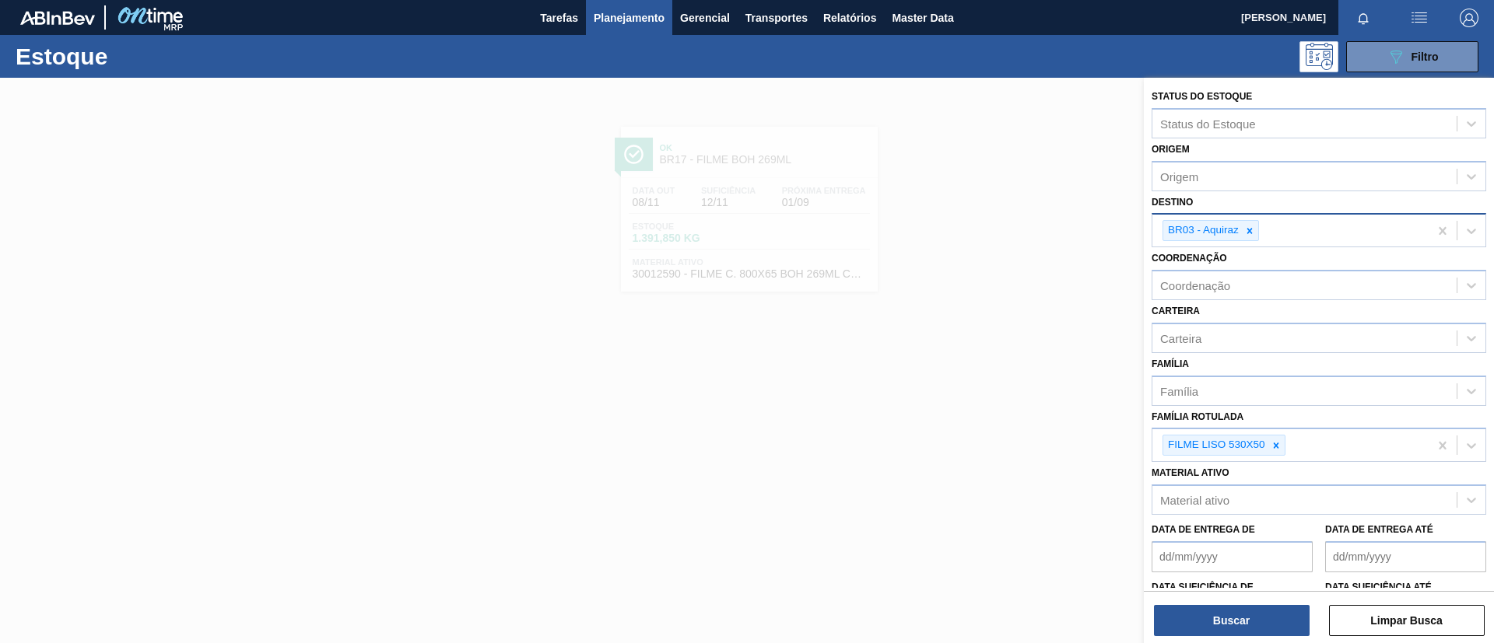
click at [1257, 604] on div "Buscar Limpar Busca" at bounding box center [1319, 613] width 350 height 44
click at [1262, 608] on button "Buscar" at bounding box center [1232, 620] width 156 height 31
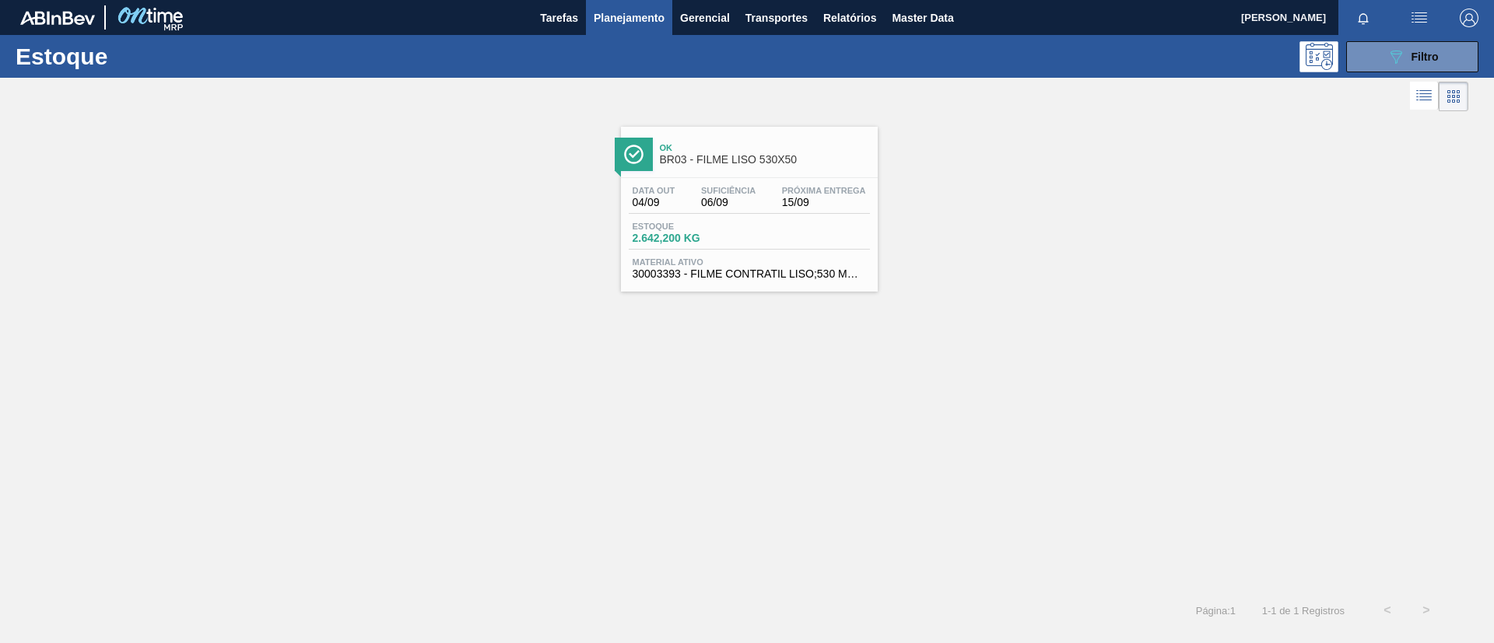
drag, startPoint x: 803, startPoint y: 216, endPoint x: 785, endPoint y: 198, distance: 25.3
click at [802, 216] on div "Data out 04/09 Suficiência 06/09 Próxima Entrega 15/09 Estoque 2.642,200 KG Mat…" at bounding box center [749, 231] width 257 height 106
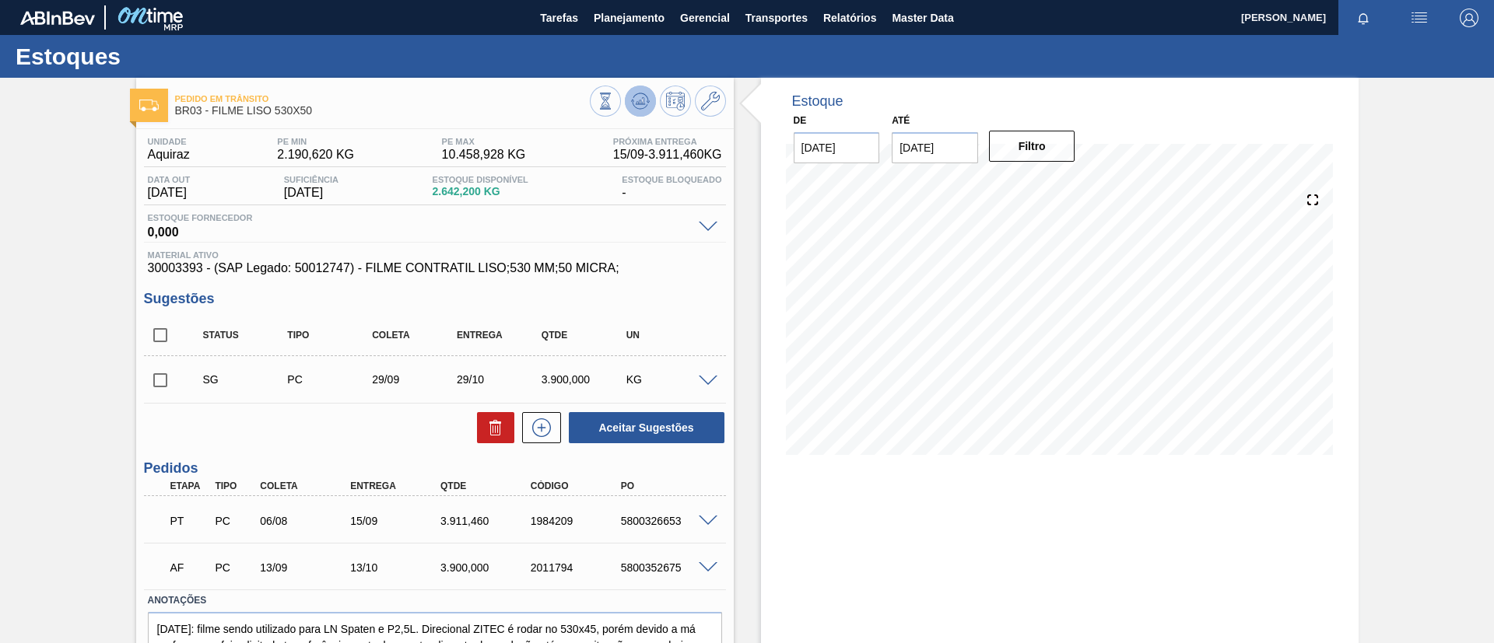
click at [637, 94] on icon at bounding box center [640, 101] width 19 height 19
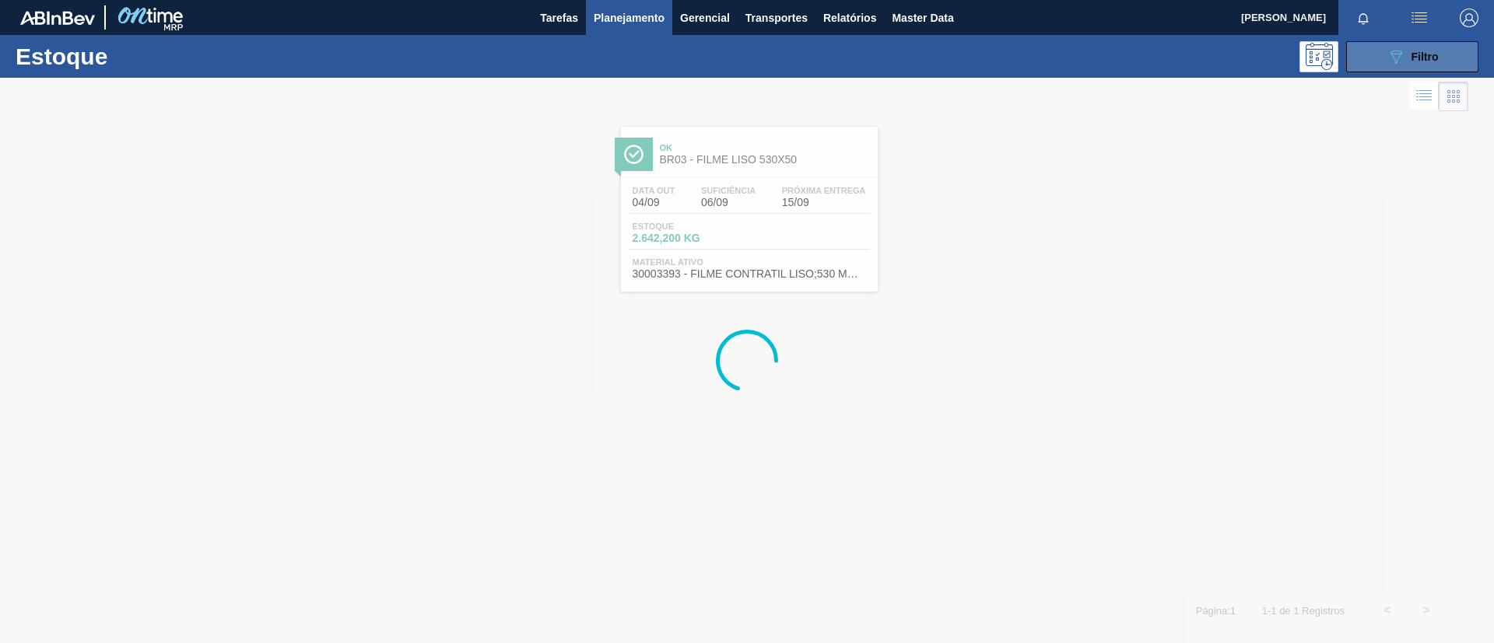
click at [1402, 57] on icon "089F7B8B-B2A5-4AFE-B5C0-19BA573D28AC" at bounding box center [1396, 56] width 19 height 19
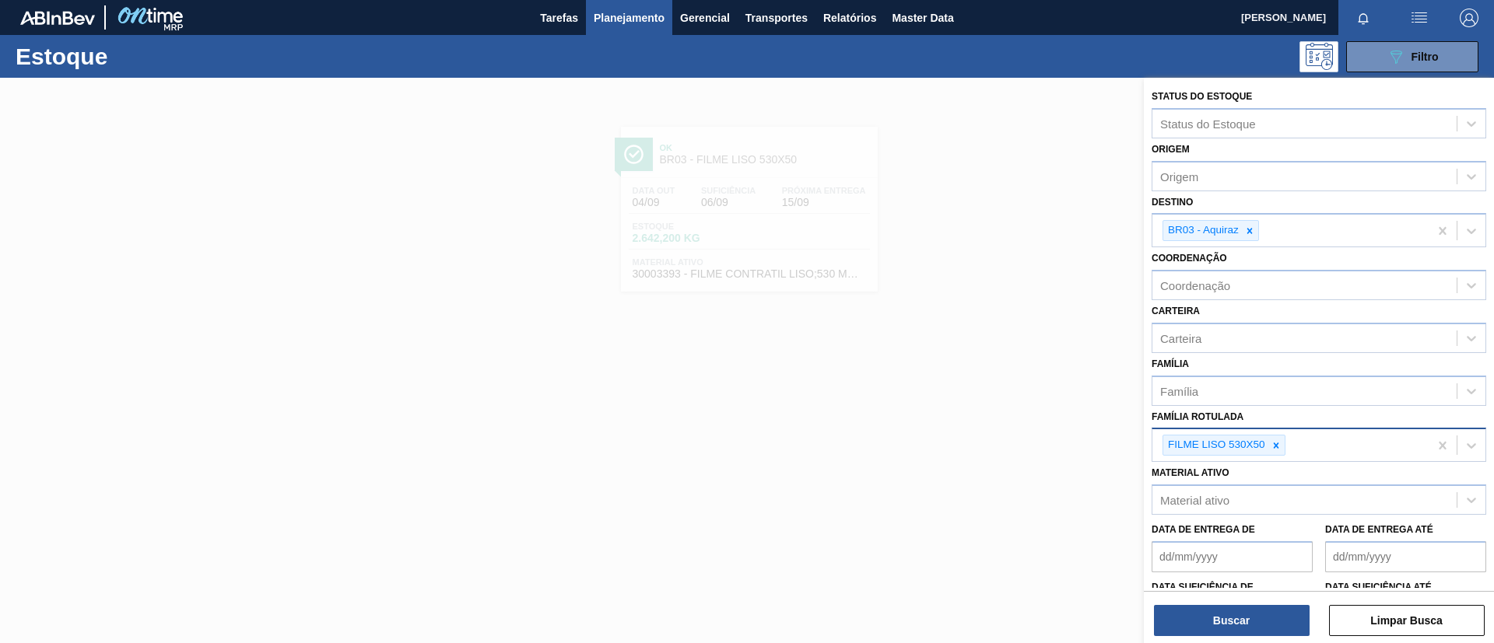
click at [1347, 451] on div "FILME LISO 530X50" at bounding box center [1290, 446] width 276 height 32
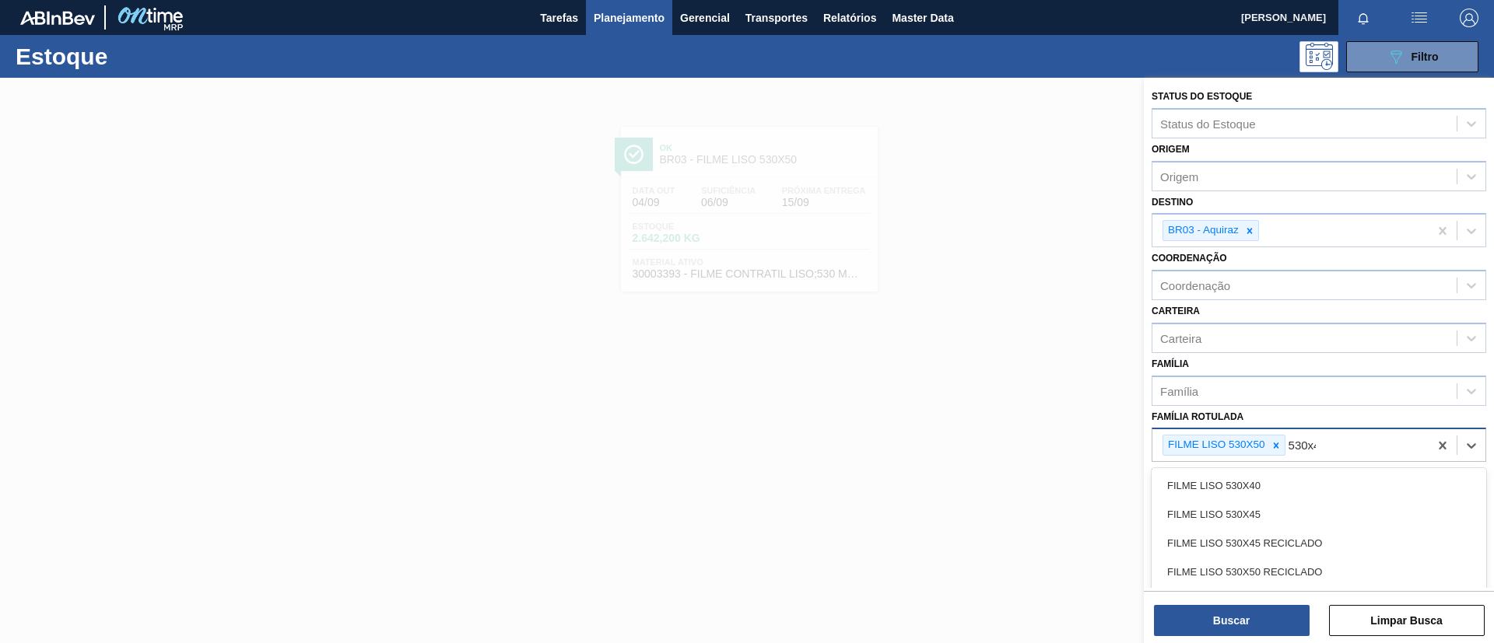
type Rotulada "530x45"
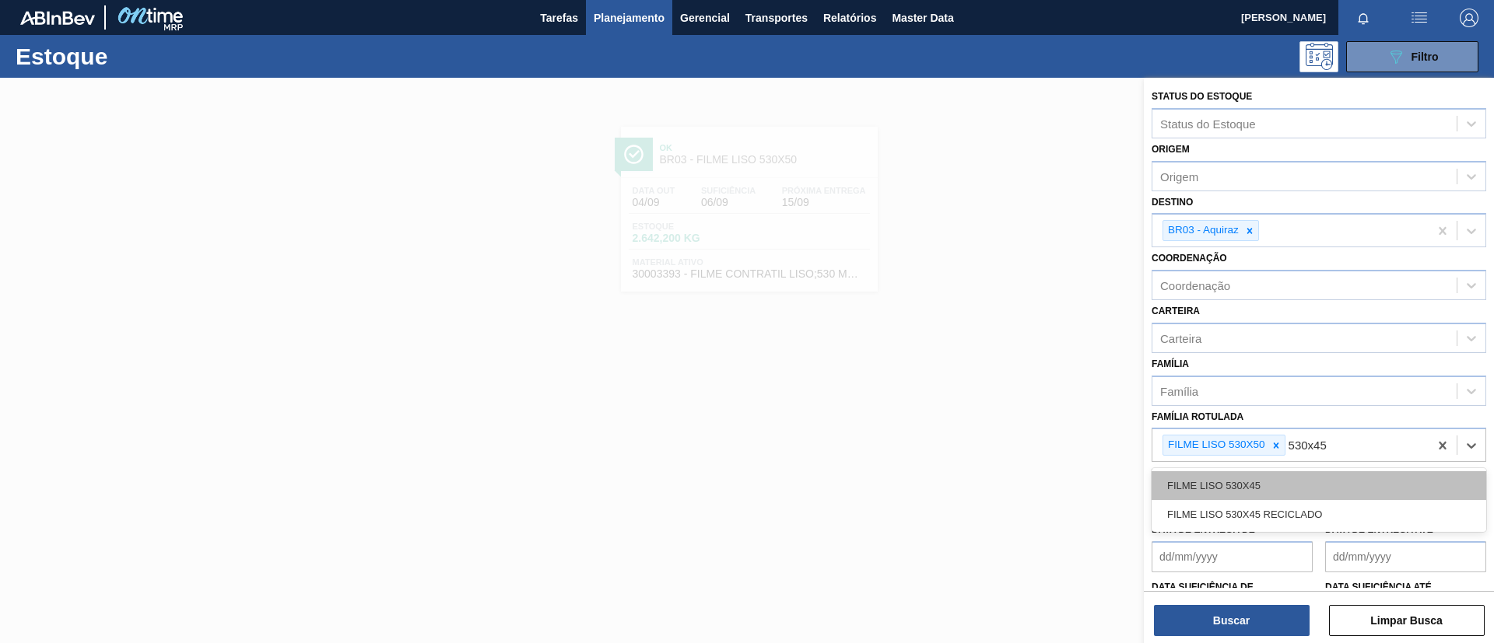
click at [1349, 480] on div "FILME LISO 530X45" at bounding box center [1319, 486] width 335 height 29
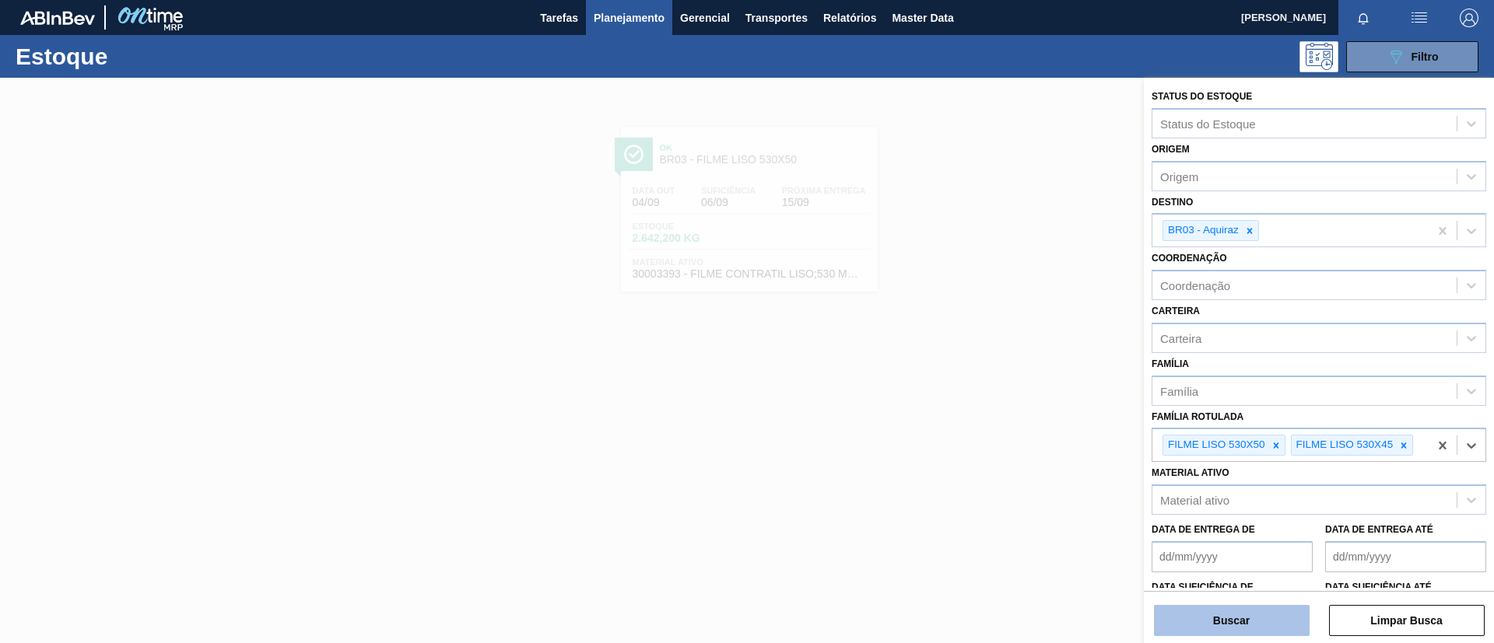
click at [1269, 614] on button "Buscar" at bounding box center [1232, 620] width 156 height 31
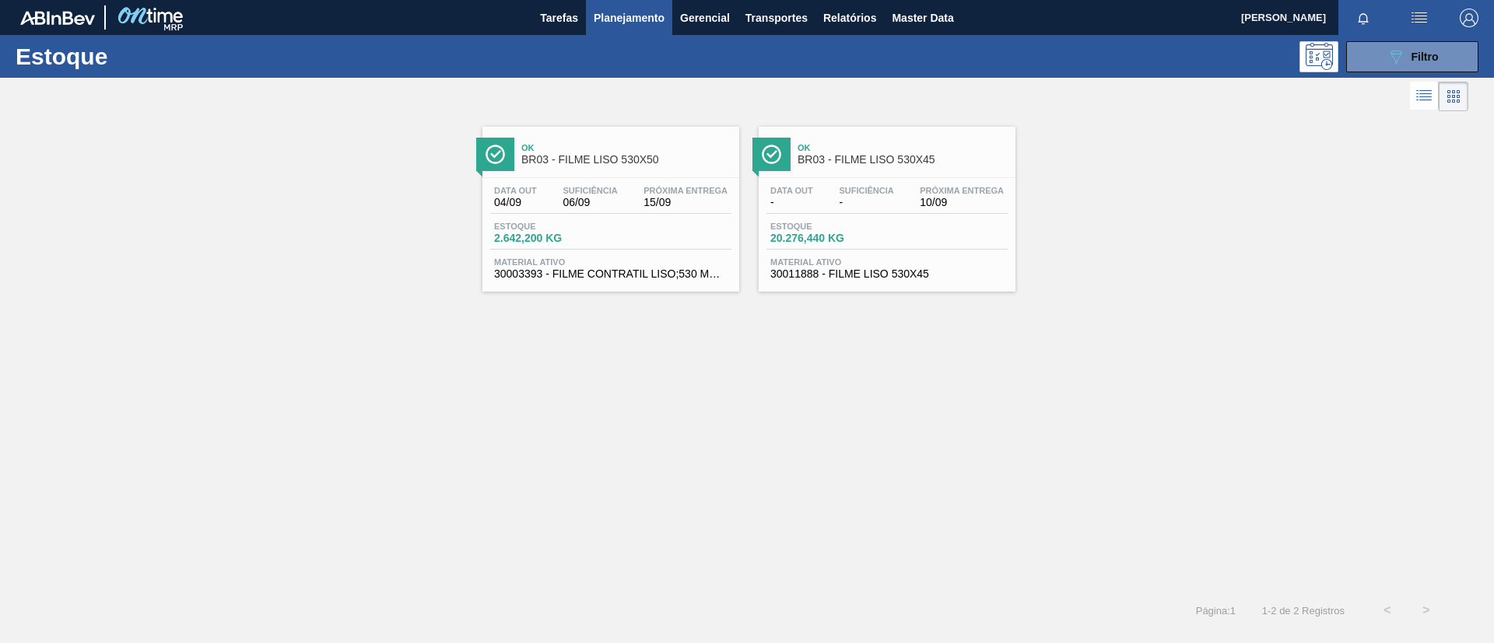
click at [952, 145] on span "Ok" at bounding box center [903, 147] width 210 height 9
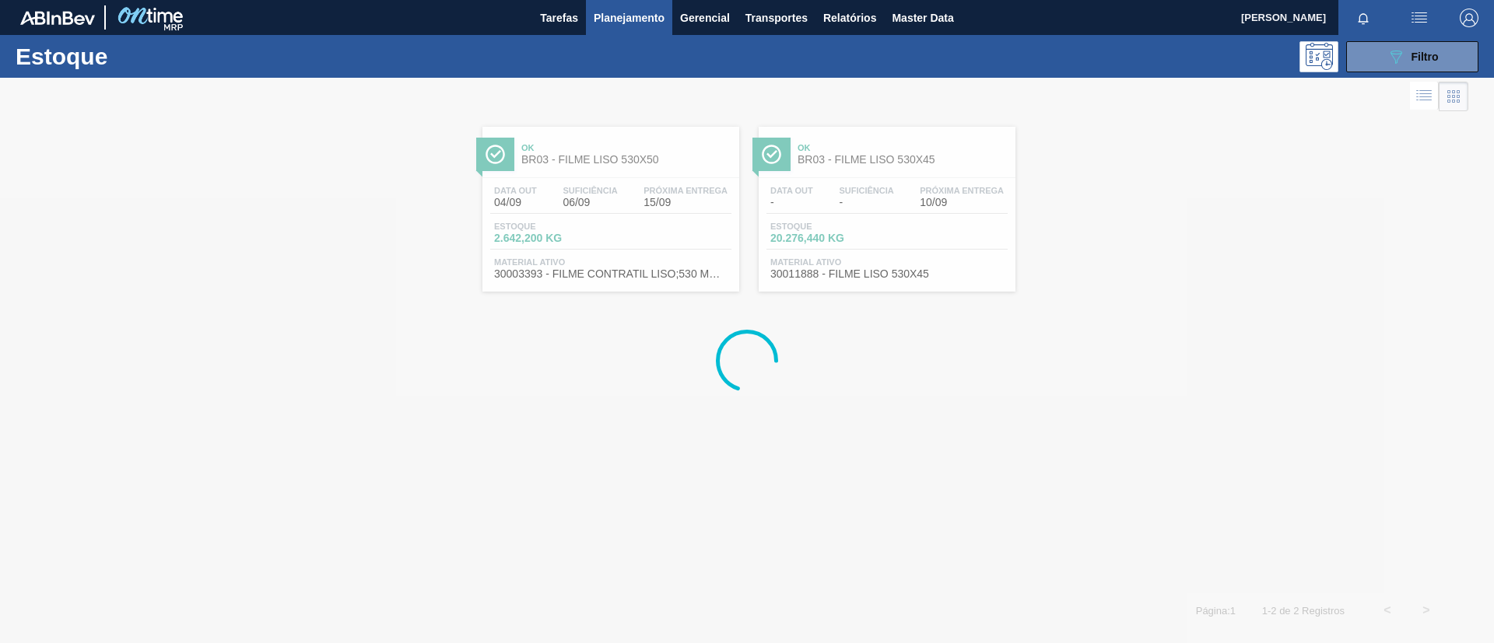
click at [633, 159] on div at bounding box center [747, 361] width 1494 height 566
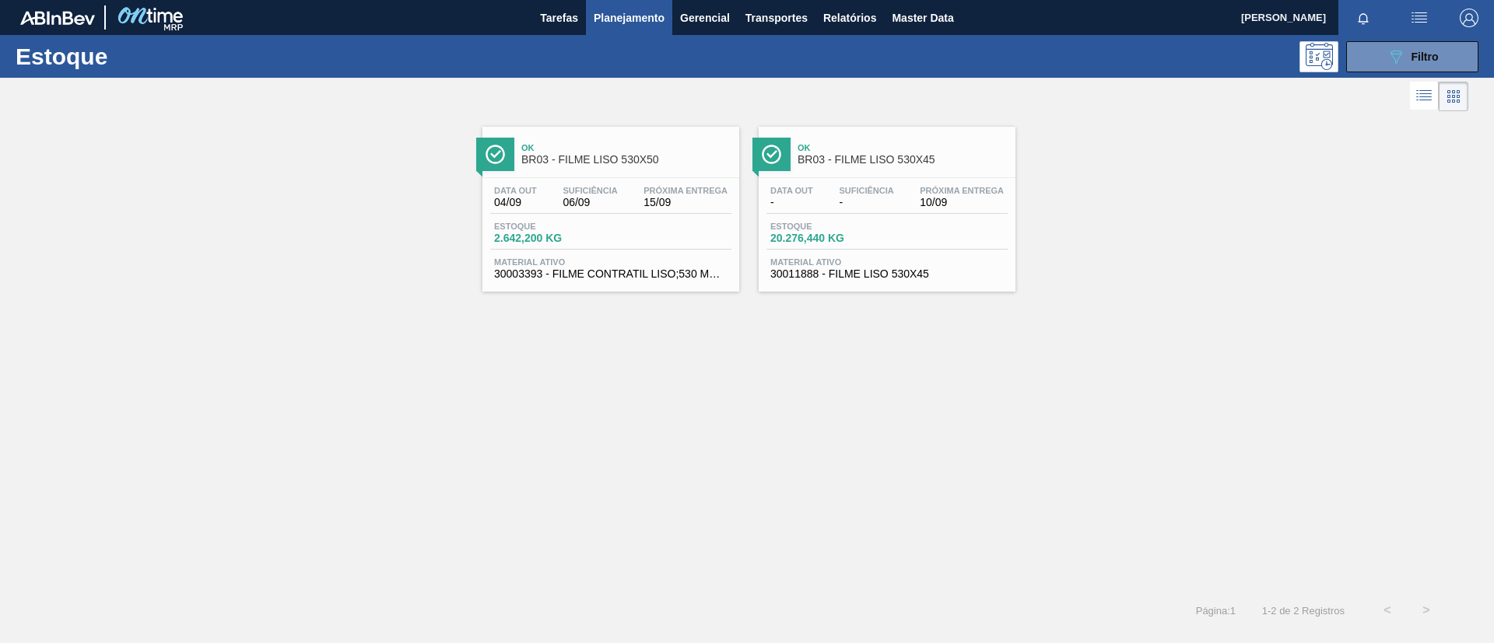
click at [649, 168] on div "Ok BR03 - FILME LISO 530X50" at bounding box center [626, 154] width 210 height 35
click at [1433, 51] on span "Filtro" at bounding box center [1424, 57] width 27 height 12
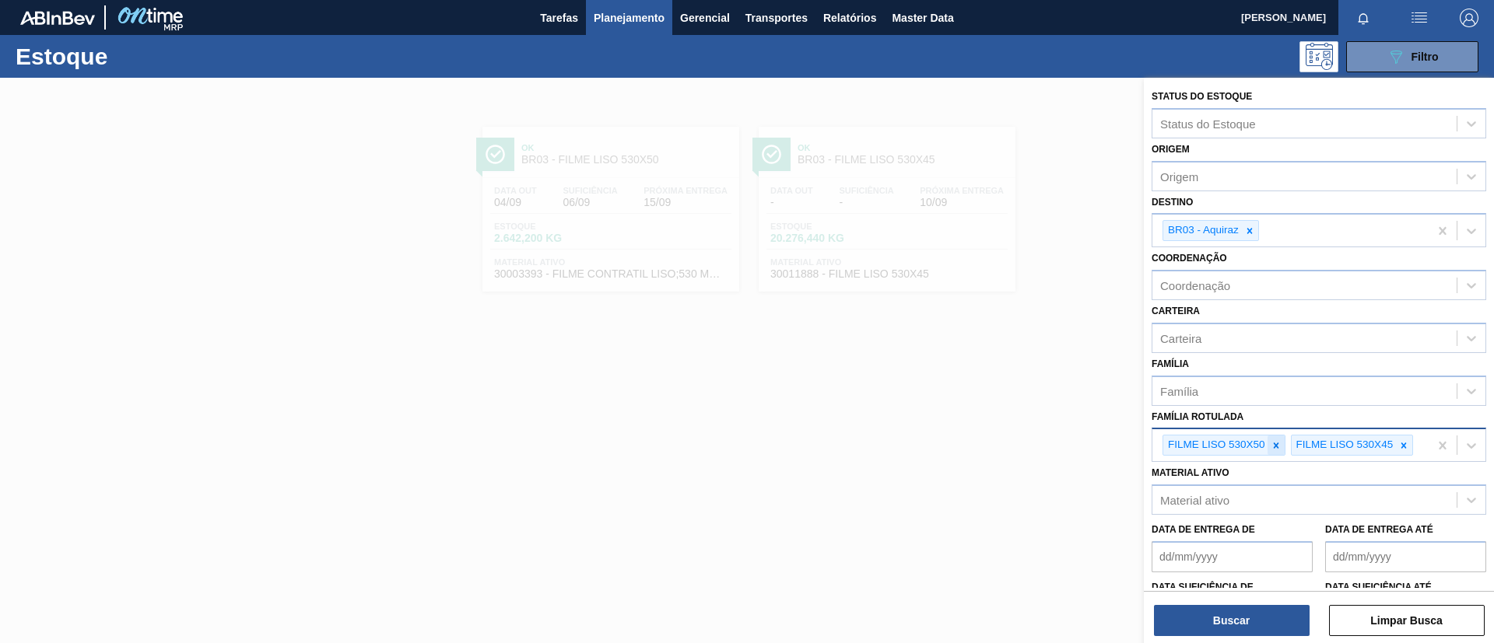
click at [1282, 445] on div at bounding box center [1275, 445] width 17 height 19
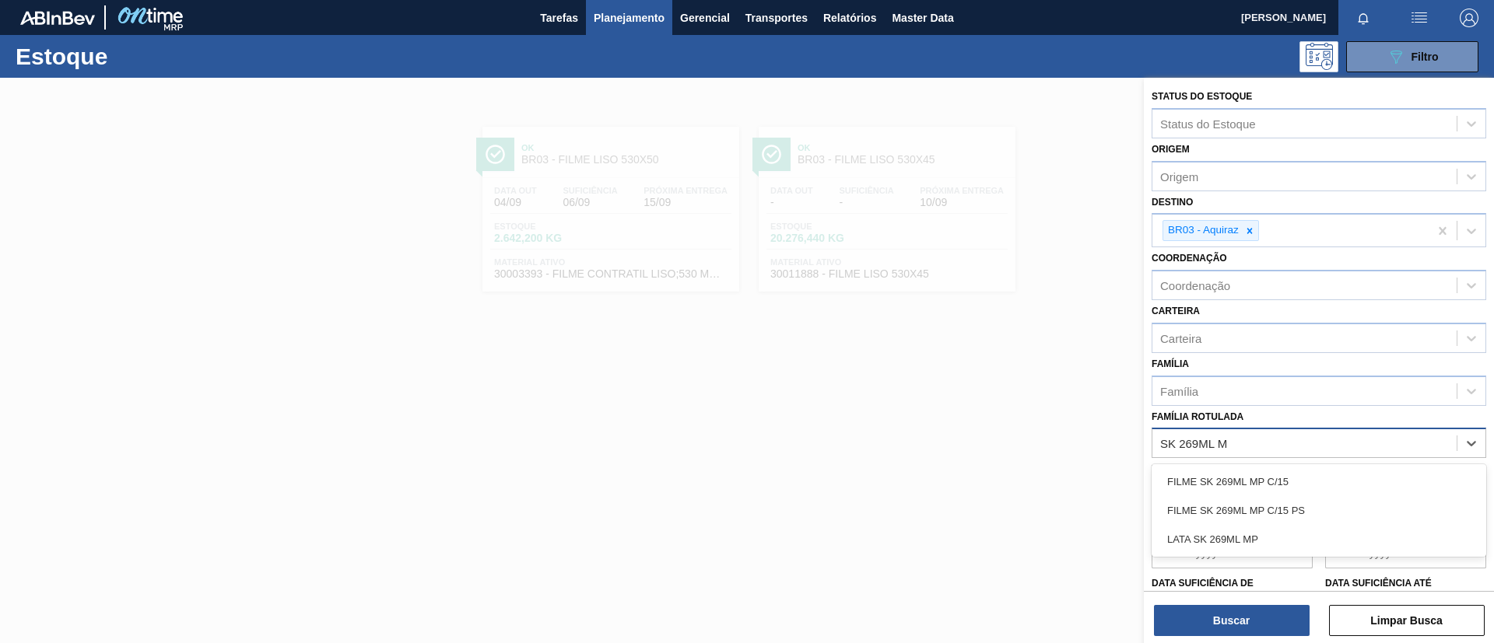
type Rotulada "SK 269ML MP"
click at [1307, 471] on div "FILME SK 269ML MP C/15" at bounding box center [1319, 482] width 335 height 29
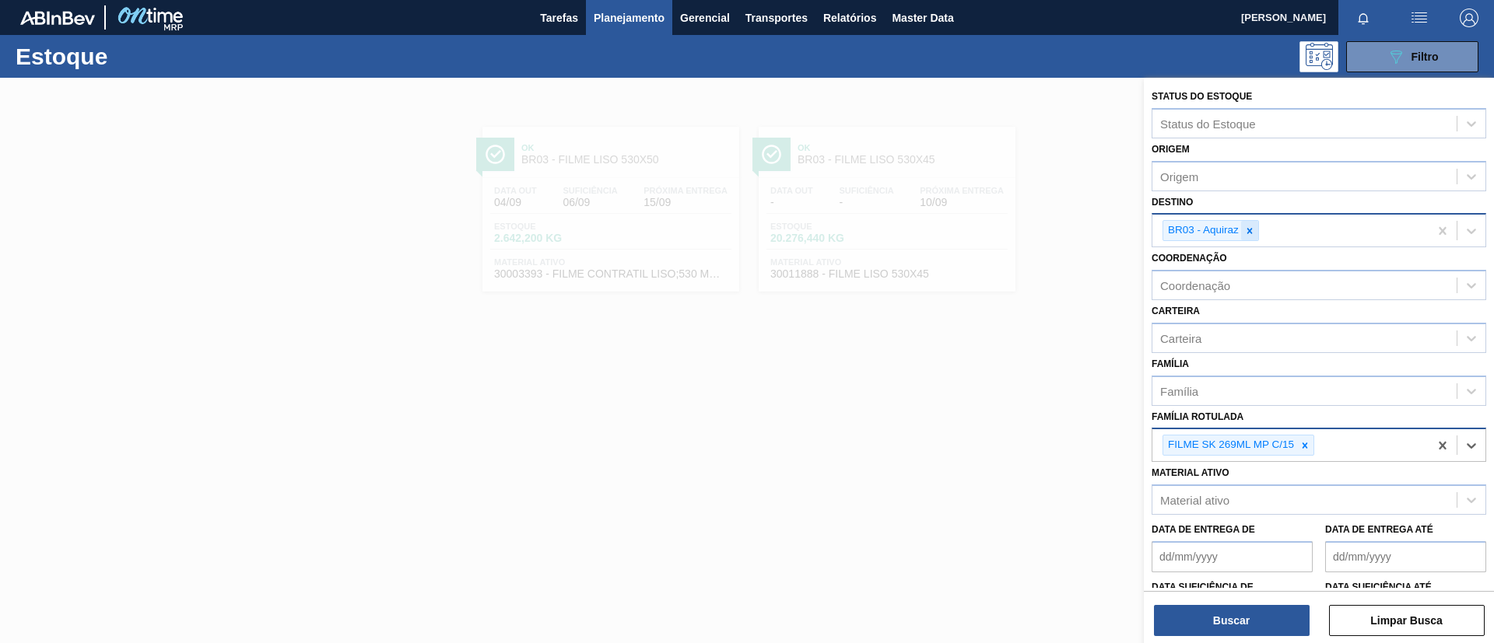
click at [1251, 236] on icon at bounding box center [1249, 231] width 11 height 11
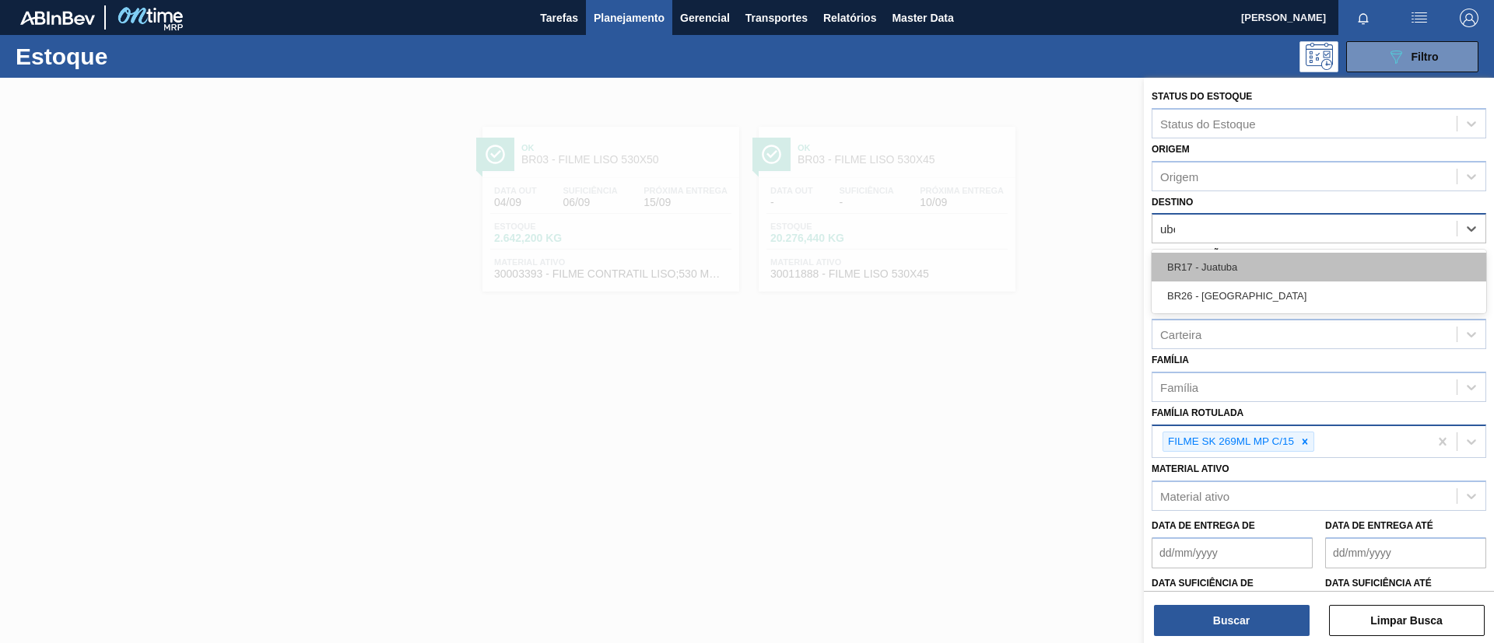
type input "uber"
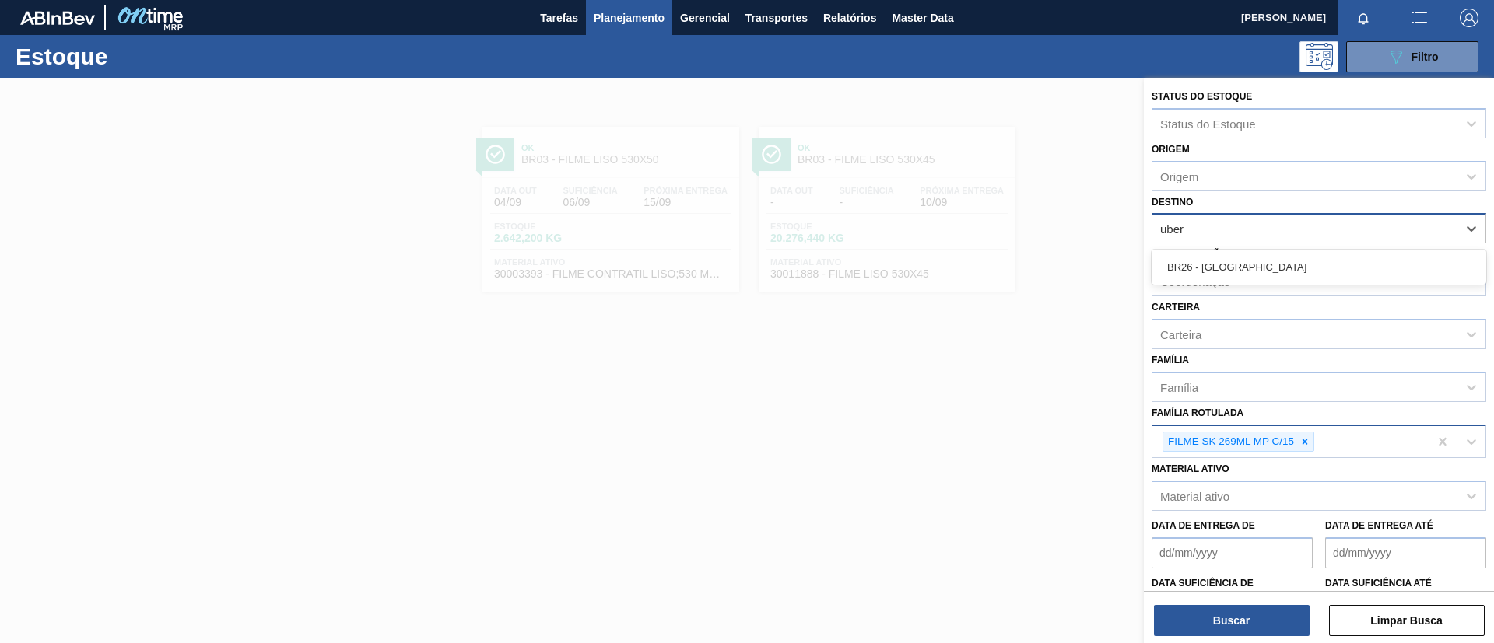
click at [1254, 266] on div "BR26 - Uberlândia" at bounding box center [1319, 267] width 335 height 29
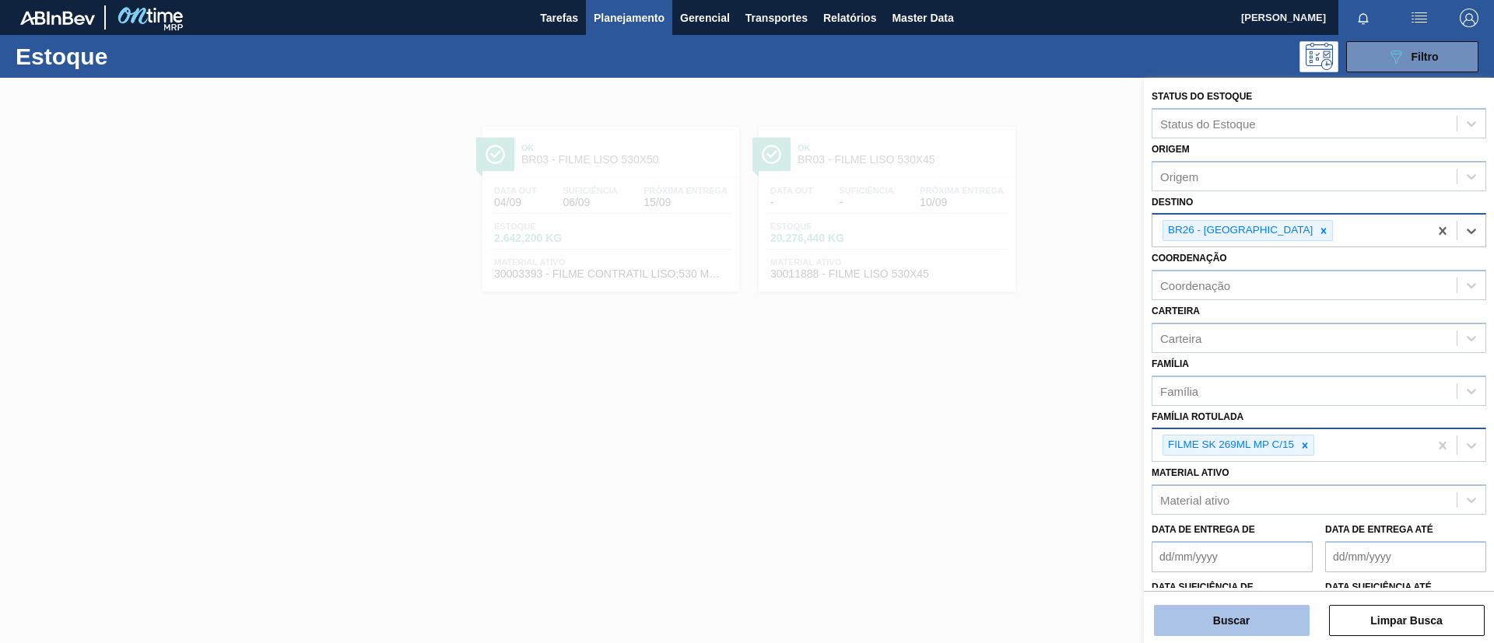
click at [1239, 615] on button "Buscar" at bounding box center [1232, 620] width 156 height 31
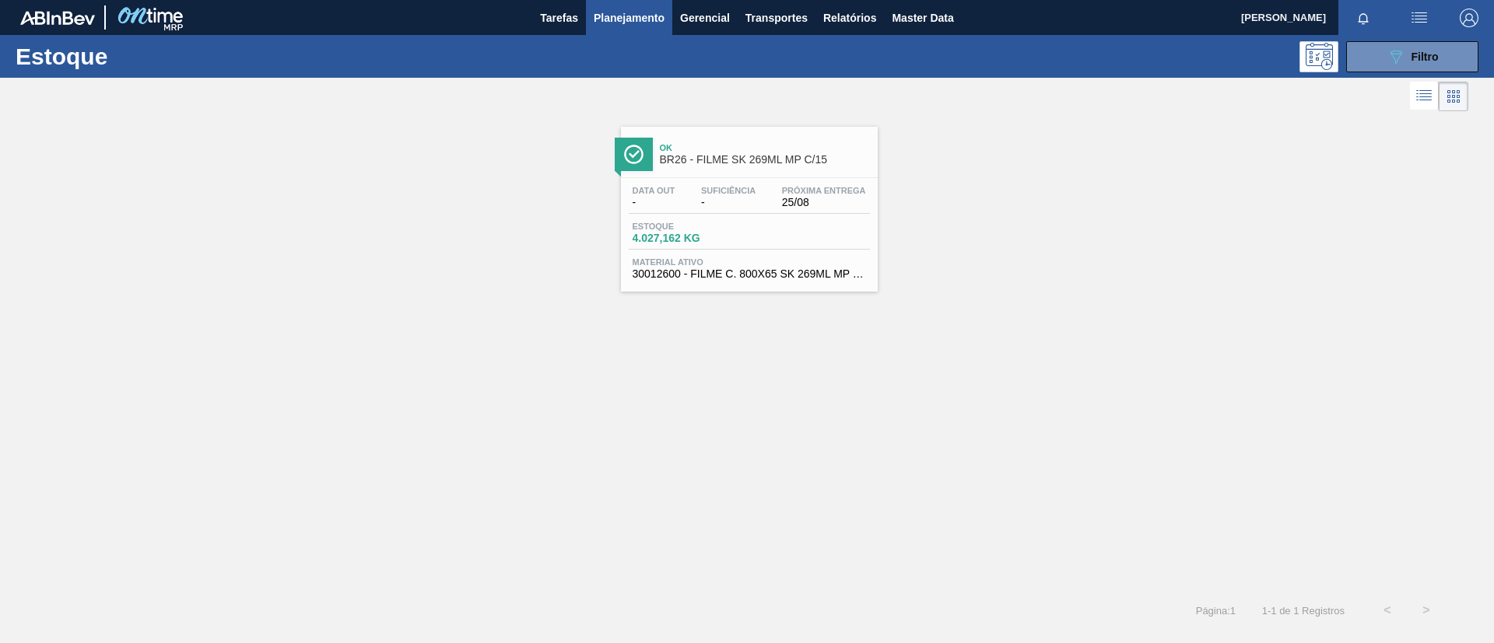
click at [765, 237] on div "Estoque 4.027,162 KG" at bounding box center [749, 236] width 241 height 28
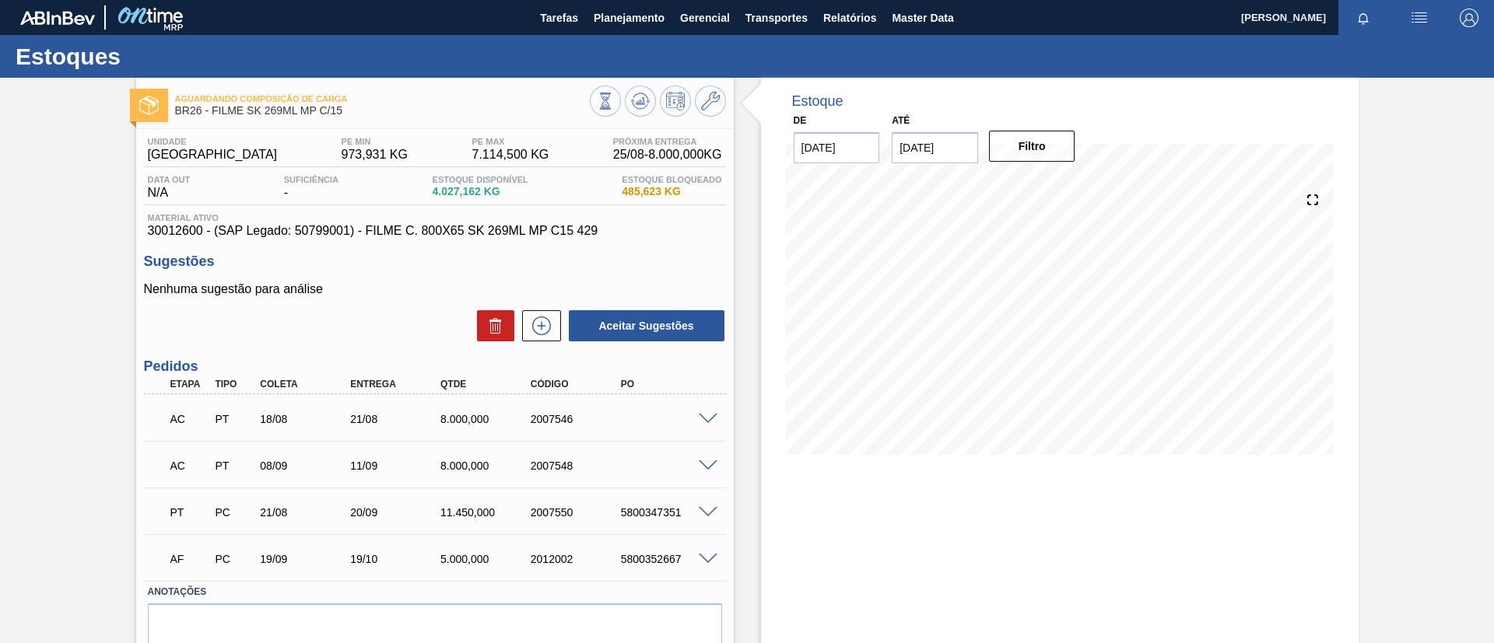
click at [708, 421] on span at bounding box center [708, 420] width 19 height 12
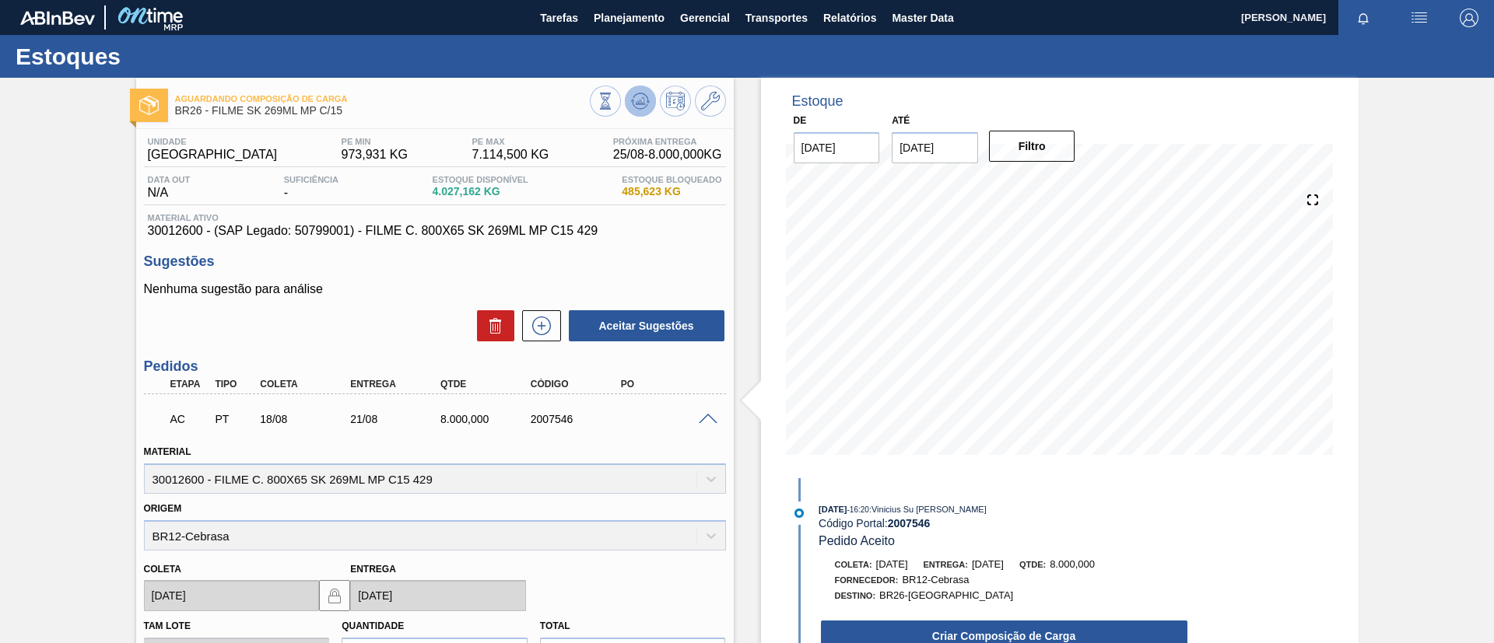
click at [633, 109] on icon at bounding box center [640, 101] width 19 height 19
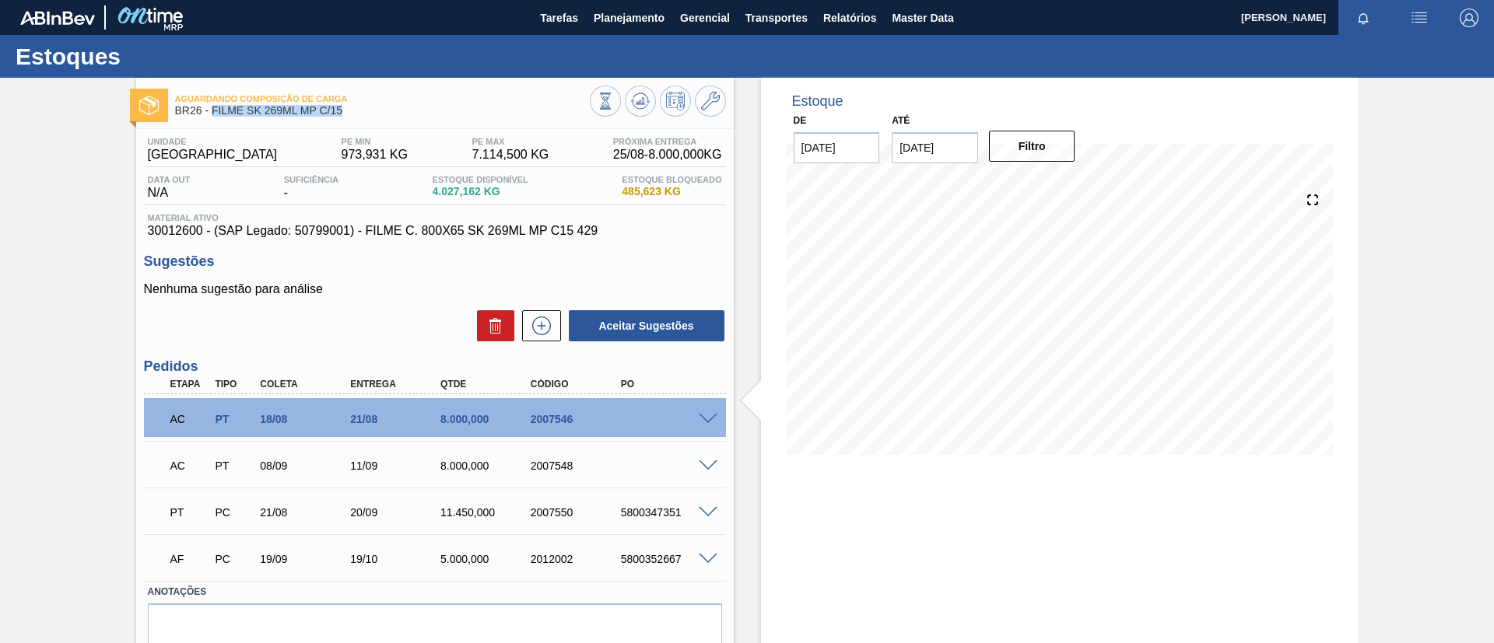
drag, startPoint x: 332, startPoint y: 115, endPoint x: 212, endPoint y: 113, distance: 119.8
click at [212, 113] on span "BR26 - FILME SK 269ML MP C/15" at bounding box center [382, 111] width 415 height 12
copy span "FILME SK 269ML MP C/15"
click at [40, 229] on div "Aguardando Composição de Carga BR26 - FILME SK 269ML MP C/15 Unidade Uberlândia…" at bounding box center [747, 393] width 1494 height 631
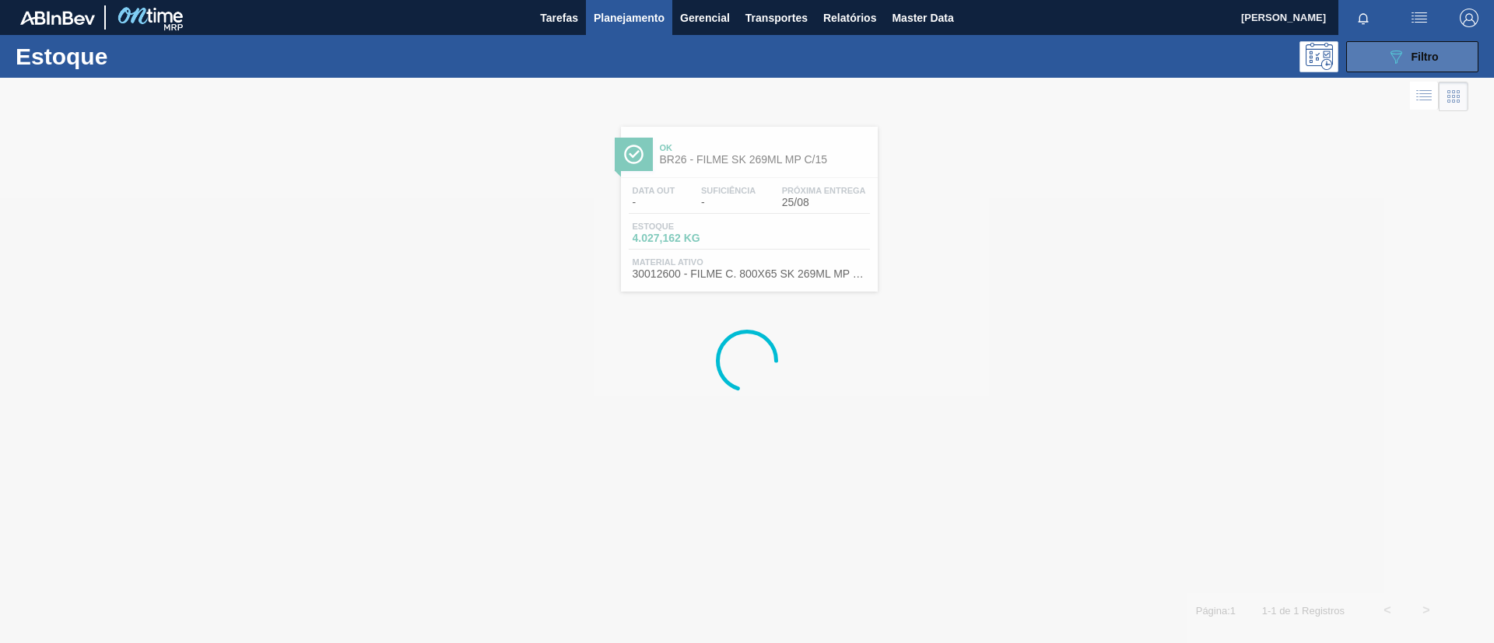
click at [1403, 70] on button "089F7B8B-B2A5-4AFE-B5C0-19BA573D28AC Filtro" at bounding box center [1412, 56] width 132 height 31
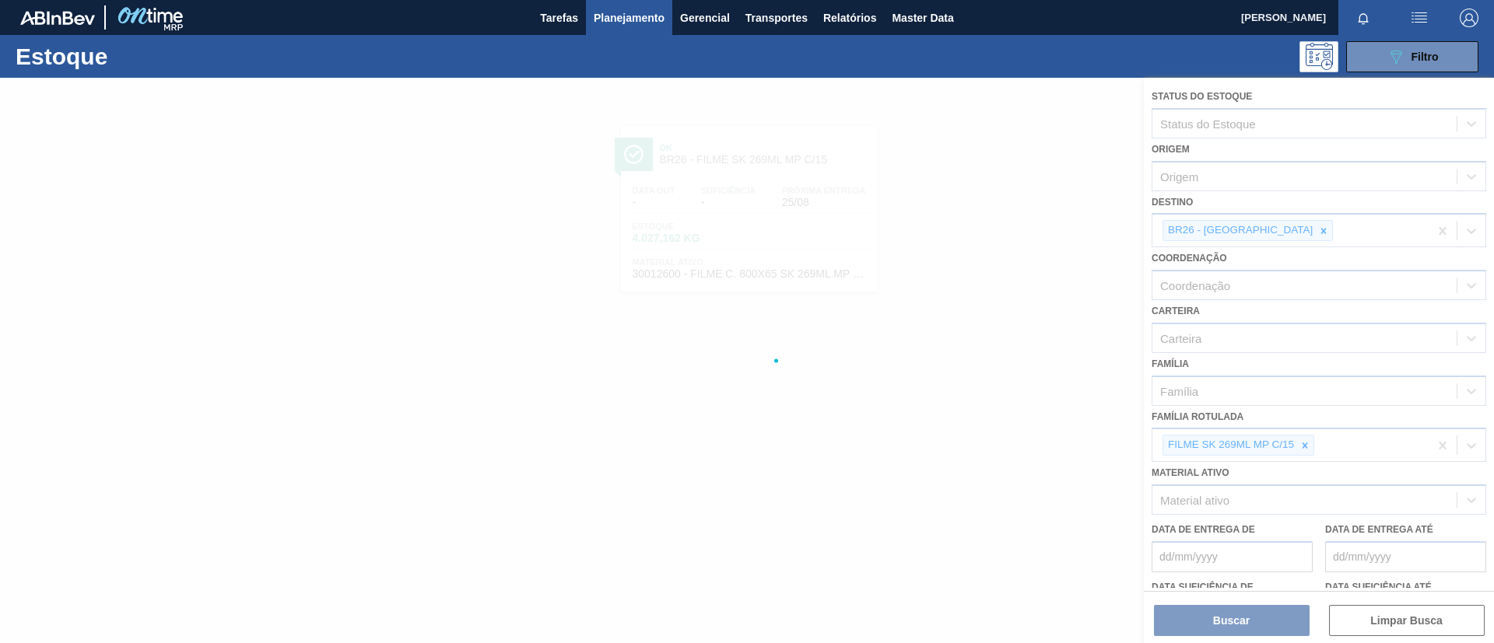
click at [1313, 449] on div at bounding box center [747, 361] width 1494 height 566
click at [1306, 445] on div at bounding box center [747, 361] width 1494 height 566
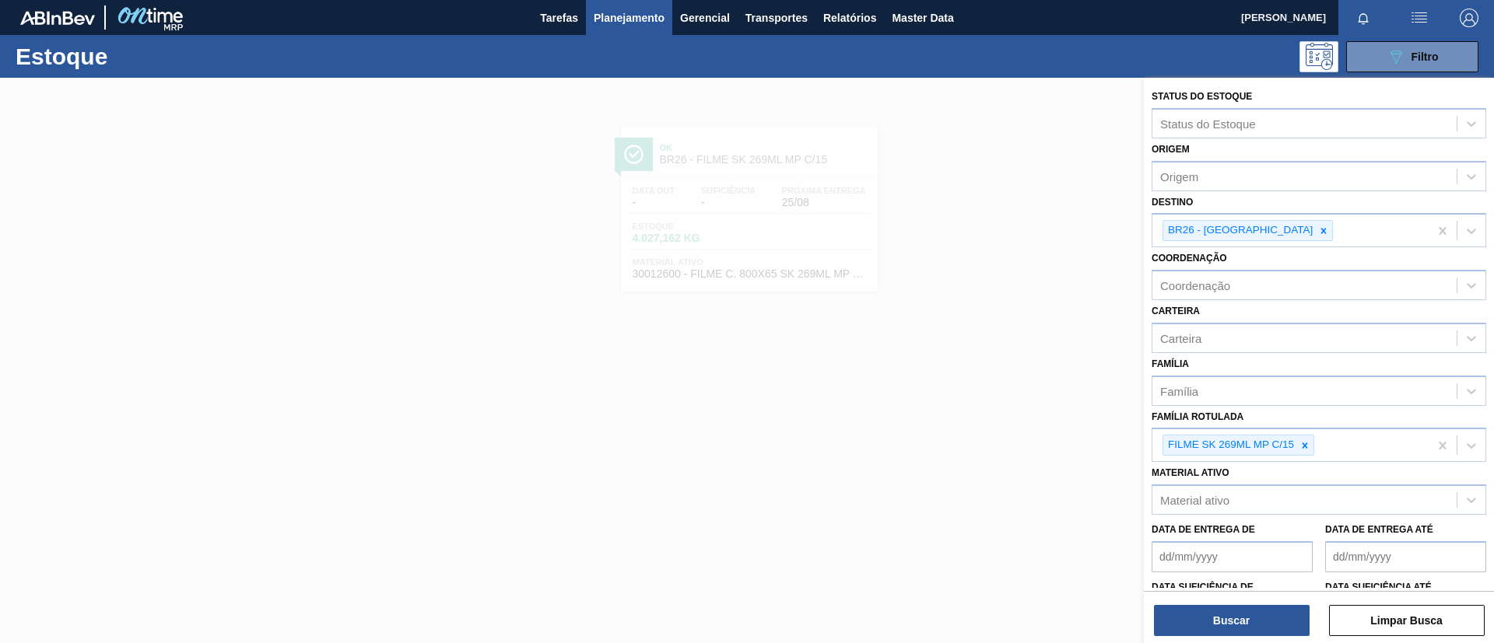
click at [1306, 445] on icon at bounding box center [1304, 445] width 11 height 11
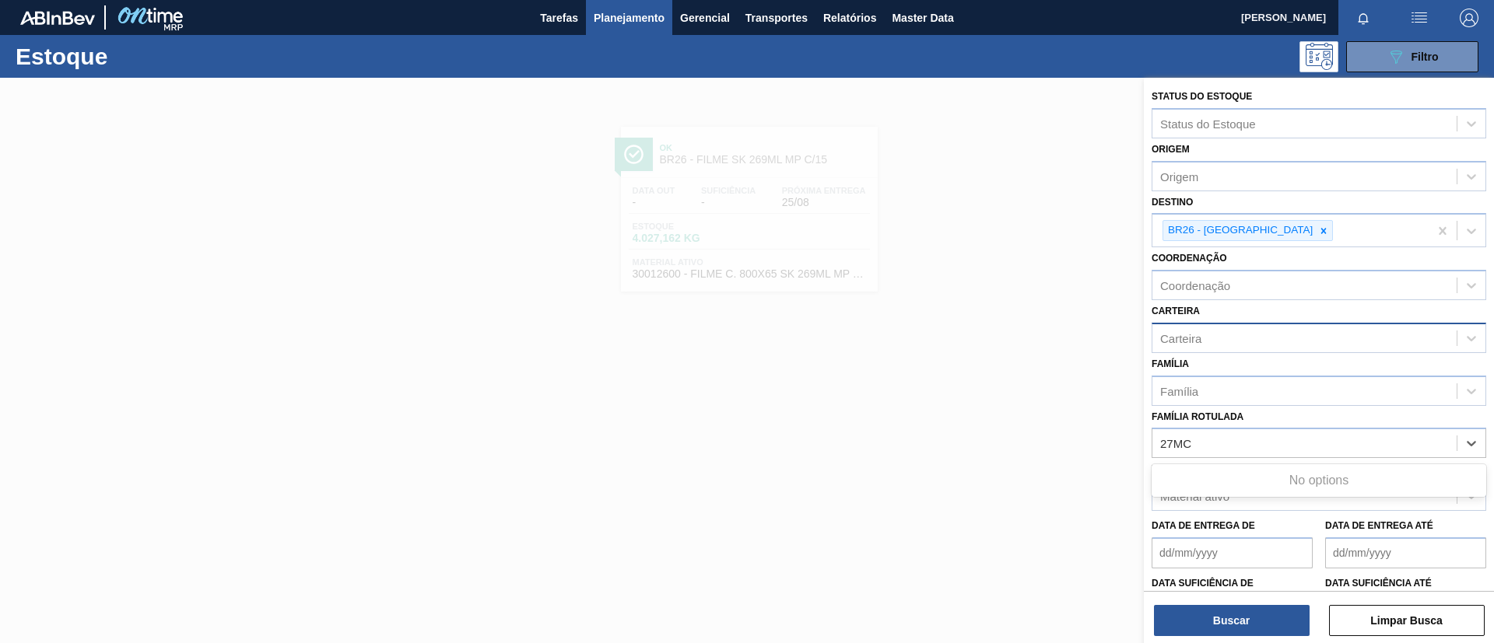
type Rotulada "27M"
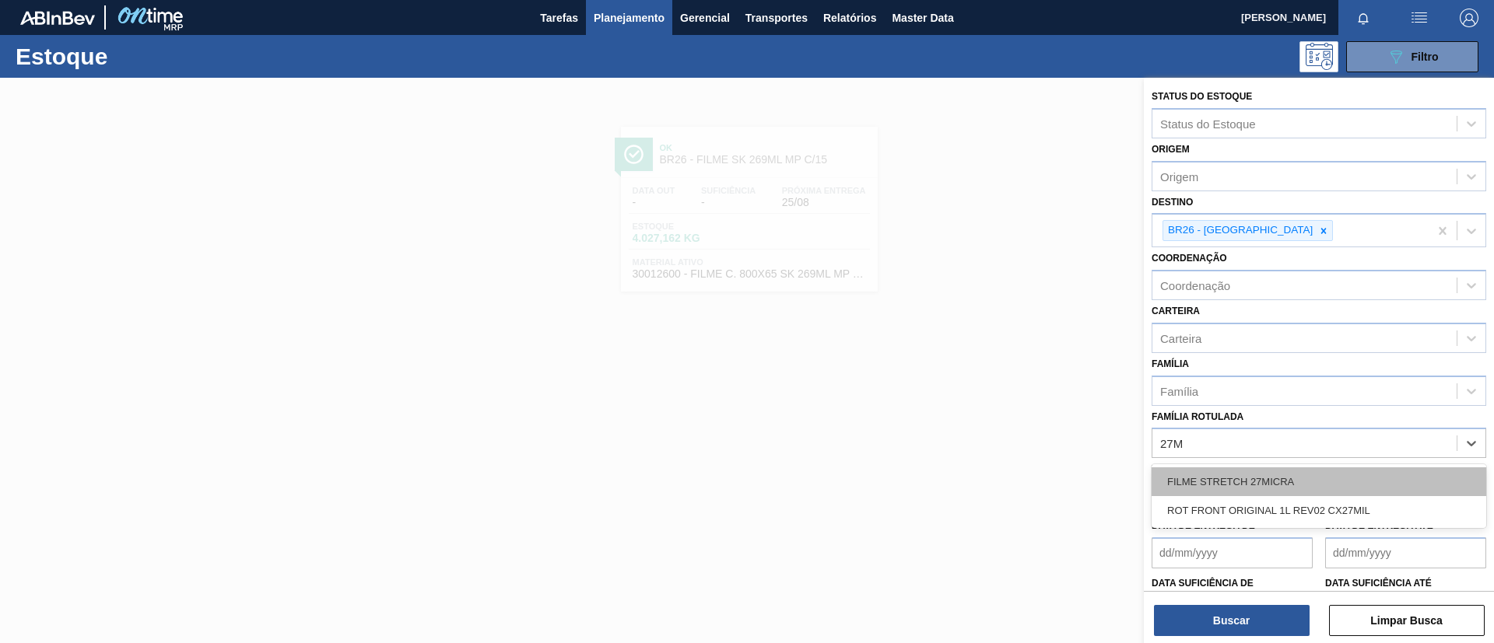
click at [1317, 484] on div "FILME STRETCH 27MICRA" at bounding box center [1319, 482] width 335 height 29
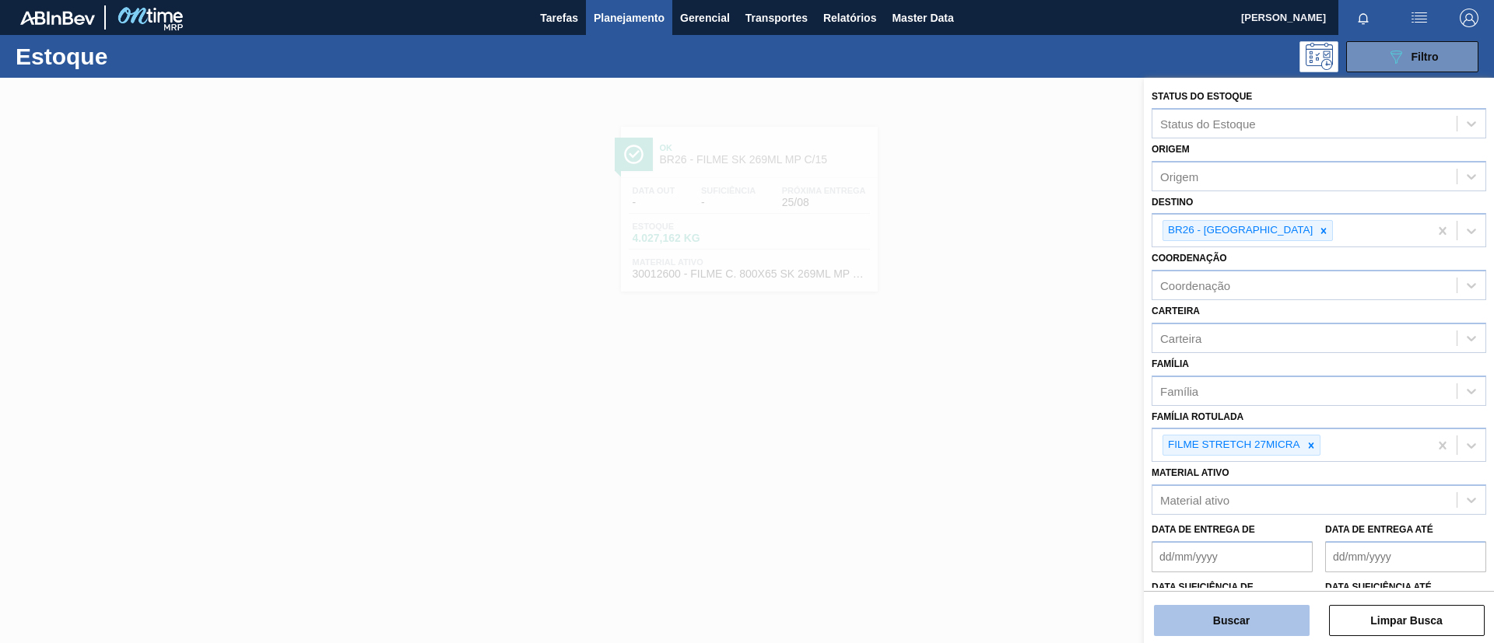
click at [1252, 622] on button "Buscar" at bounding box center [1232, 620] width 156 height 31
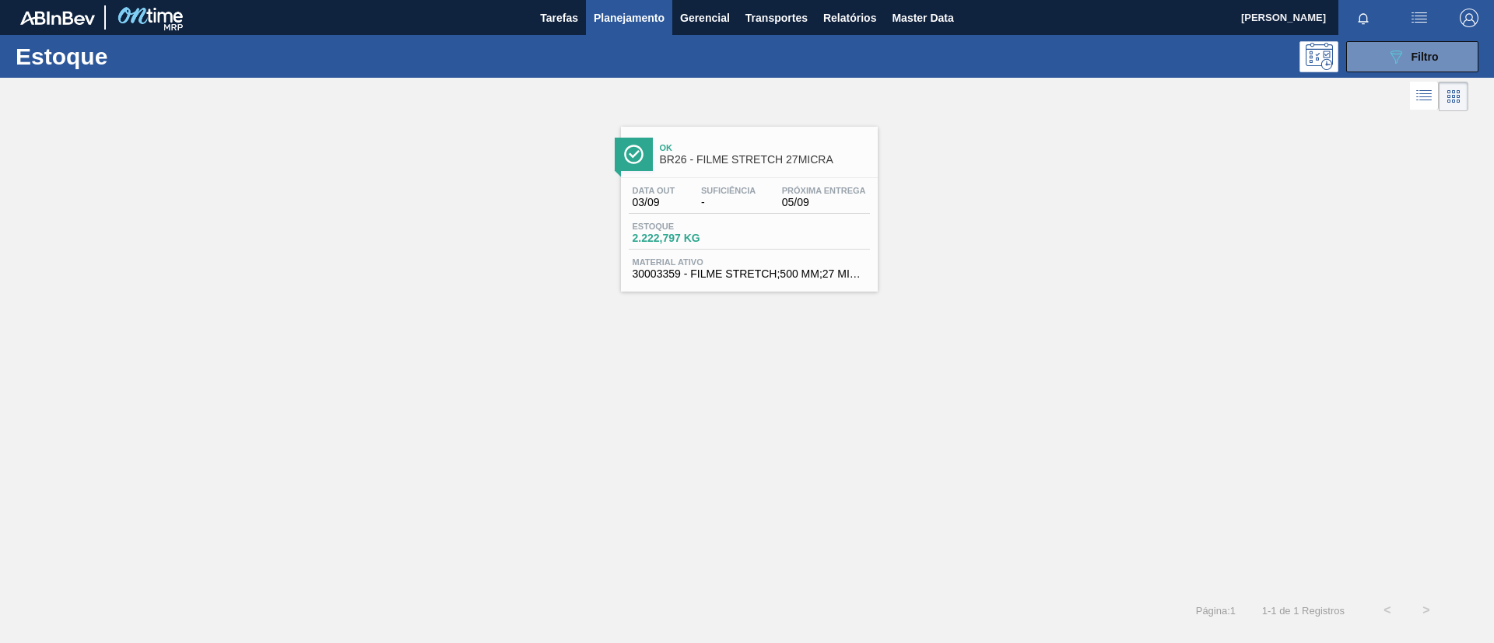
click at [748, 143] on span "Ok" at bounding box center [765, 147] width 210 height 9
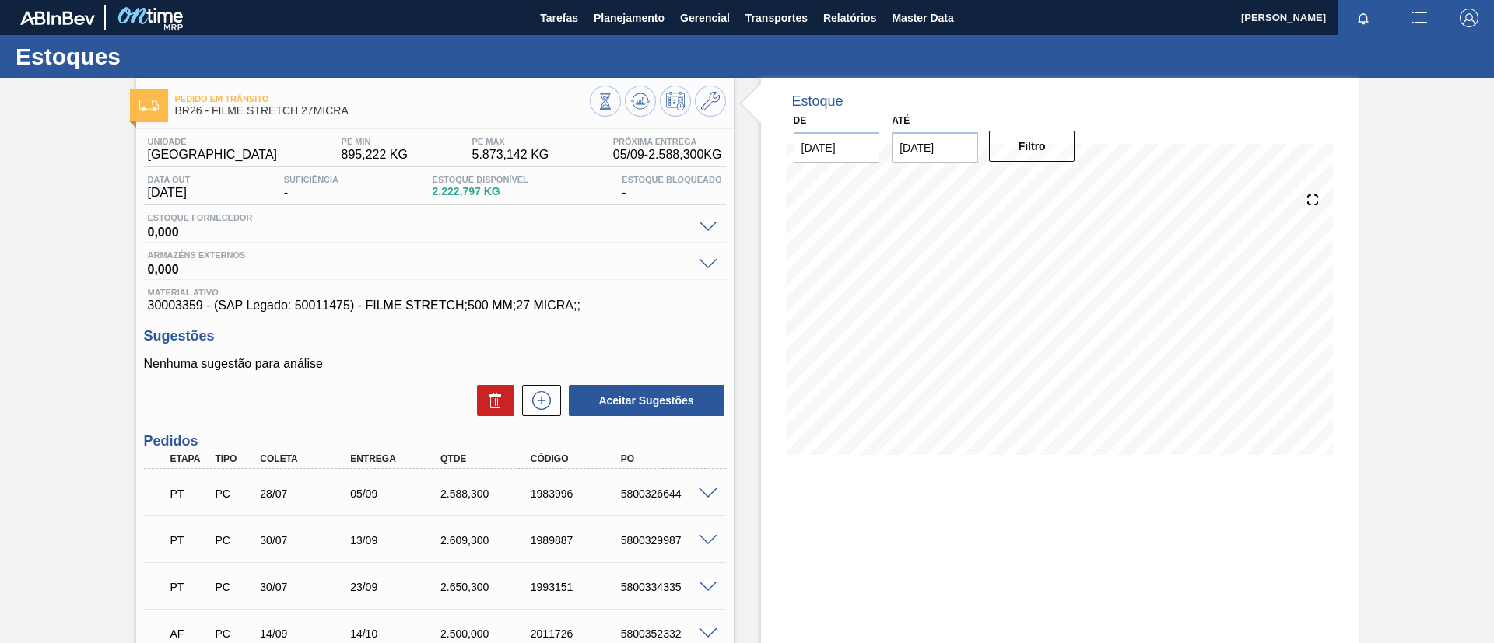
click at [703, 489] on span at bounding box center [708, 495] width 19 height 12
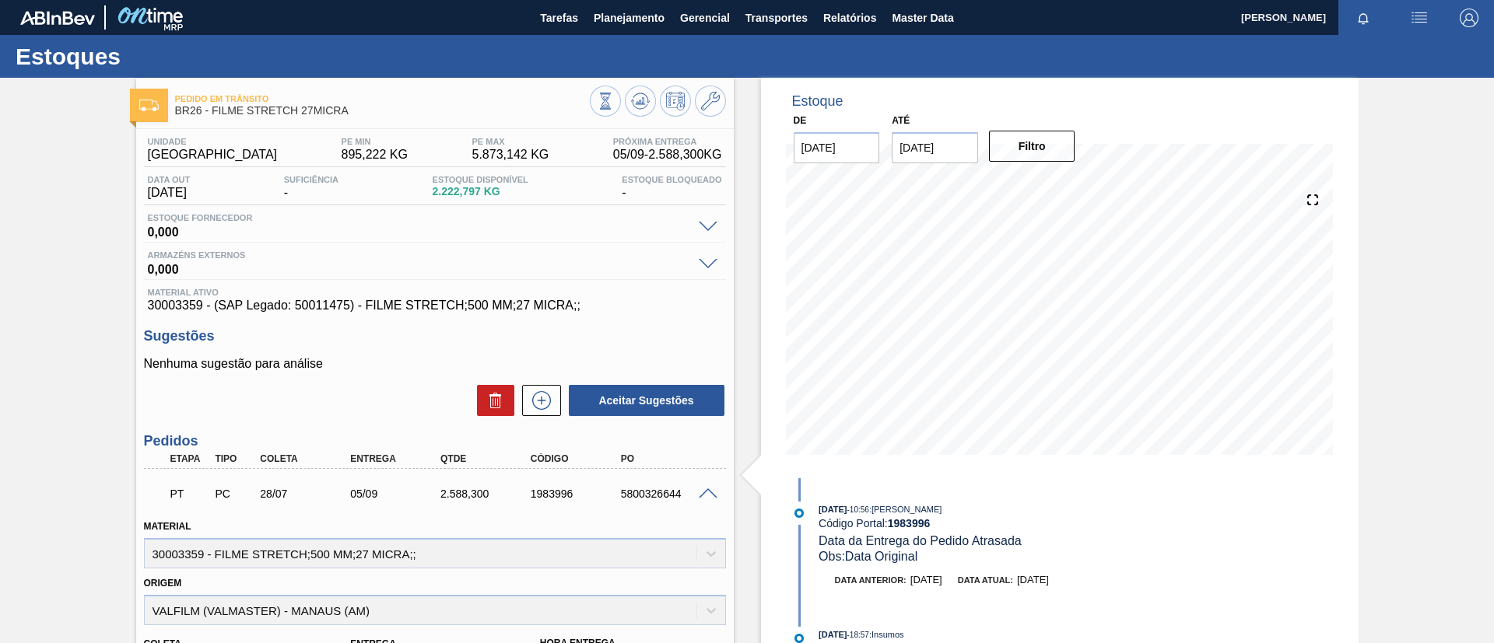
click at [710, 489] on span at bounding box center [708, 495] width 19 height 12
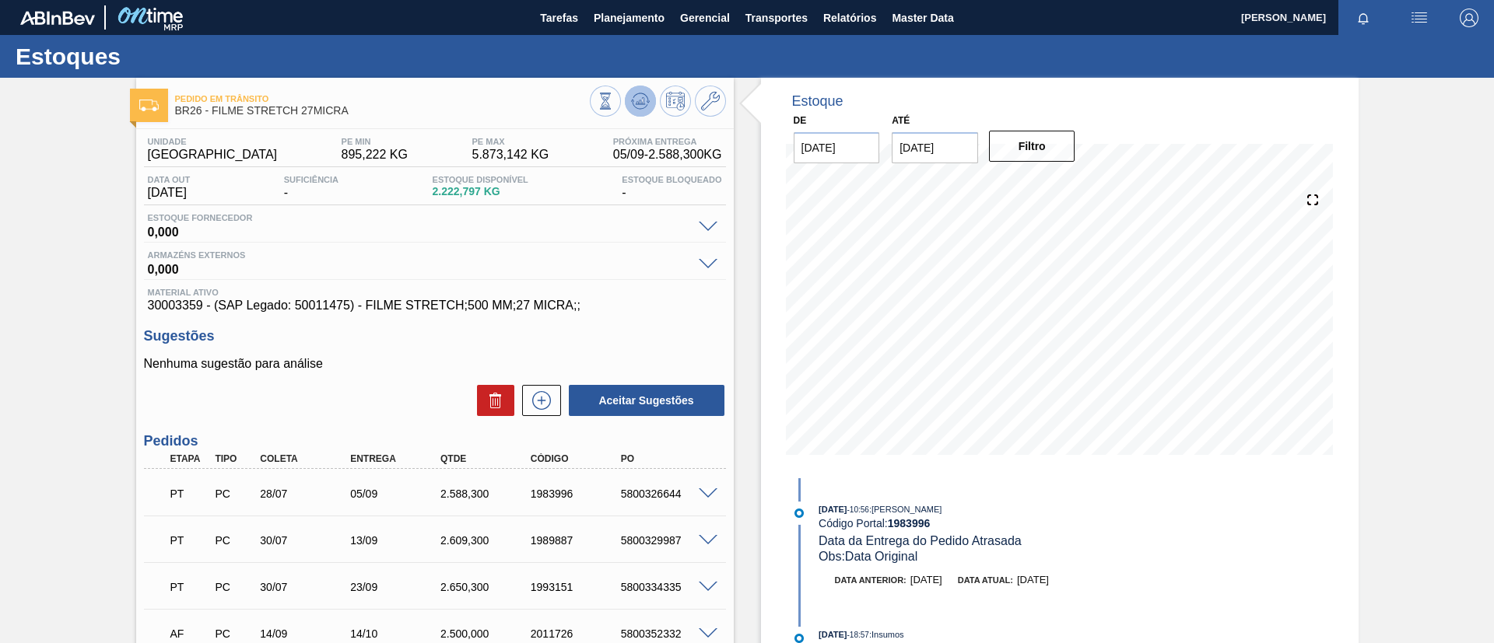
click at [636, 106] on icon at bounding box center [640, 101] width 19 height 19
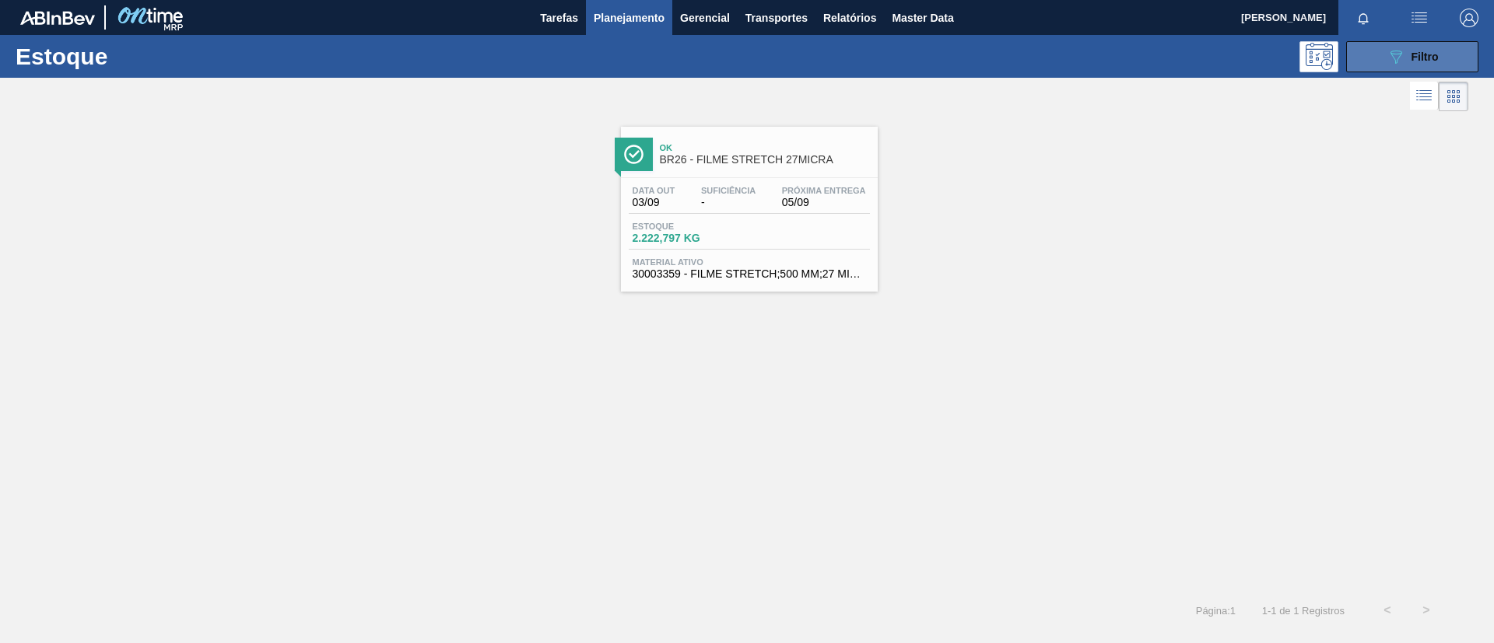
click at [1446, 44] on button "089F7B8B-B2A5-4AFE-B5C0-19BA573D28AC Filtro" at bounding box center [1412, 56] width 132 height 31
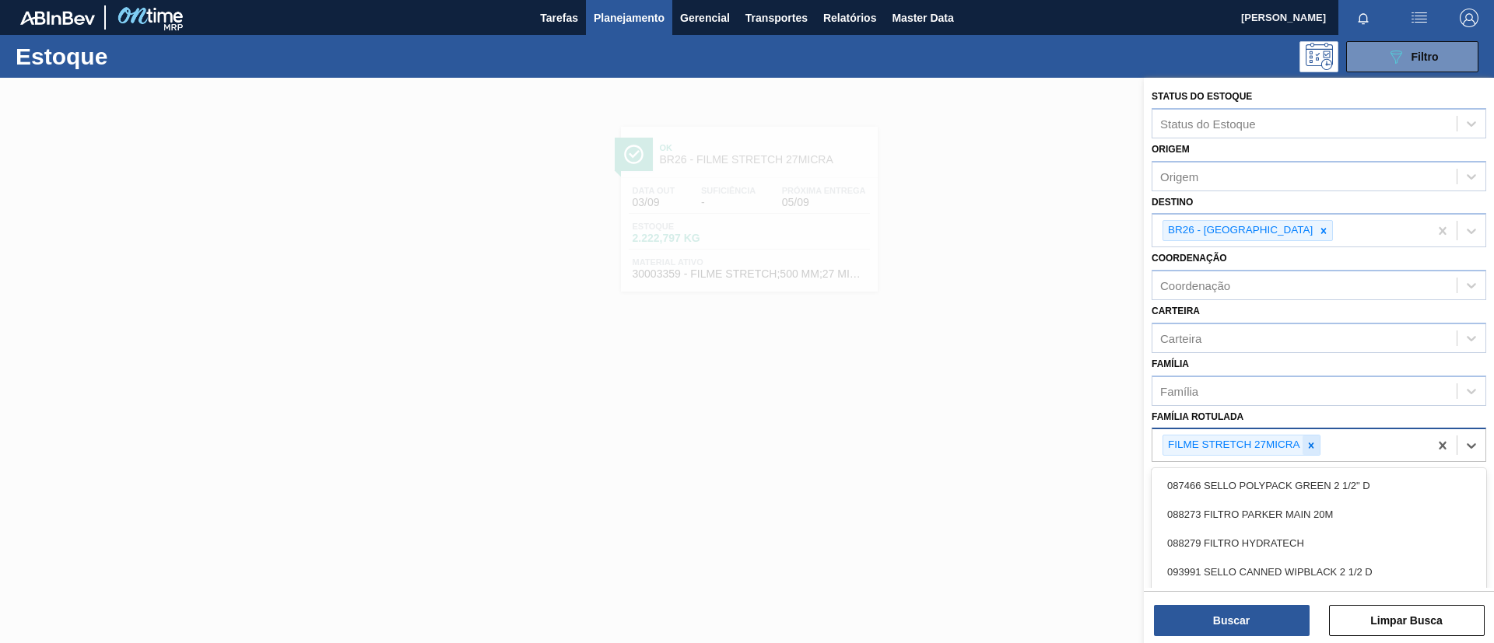
click at [1302, 448] on div "FILME STRETCH 27MICRA" at bounding box center [1241, 445] width 158 height 21
click at [1313, 451] on div at bounding box center [1311, 445] width 17 height 19
type Rotulada "BC 350ML"
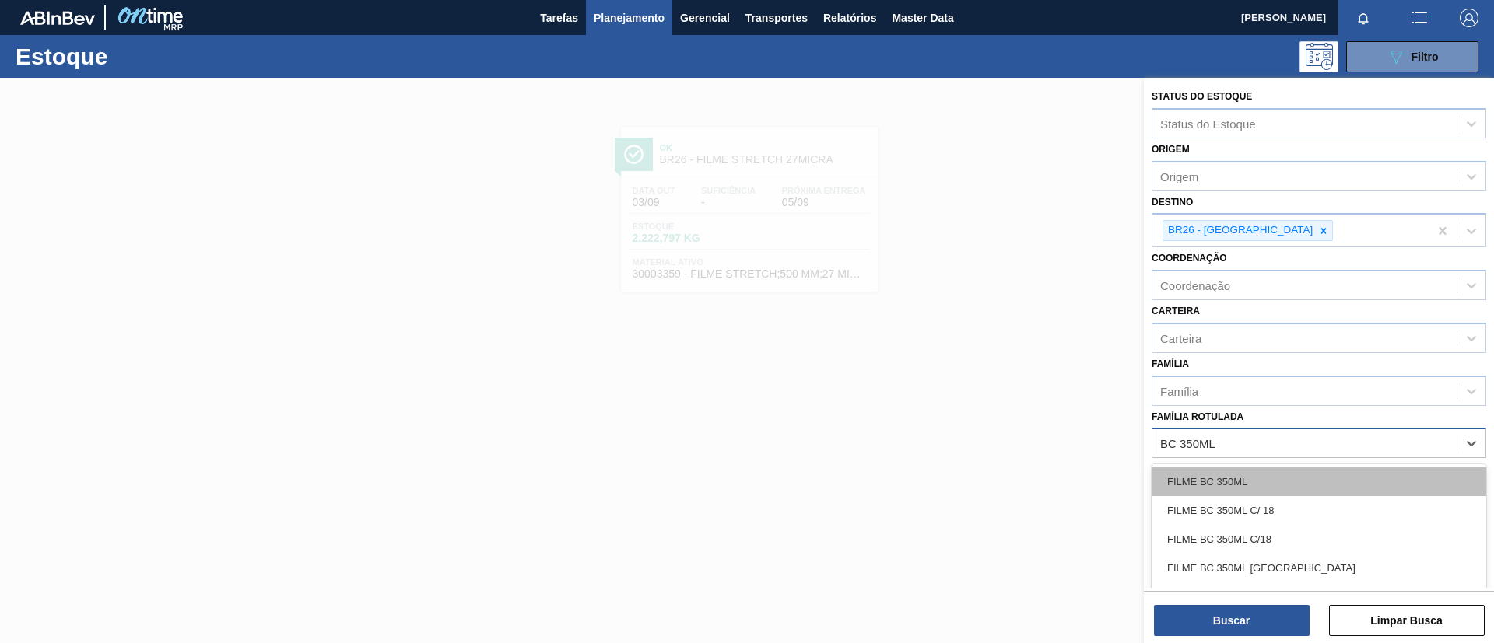
click at [1305, 475] on div "FILME BC 350ML" at bounding box center [1319, 482] width 335 height 29
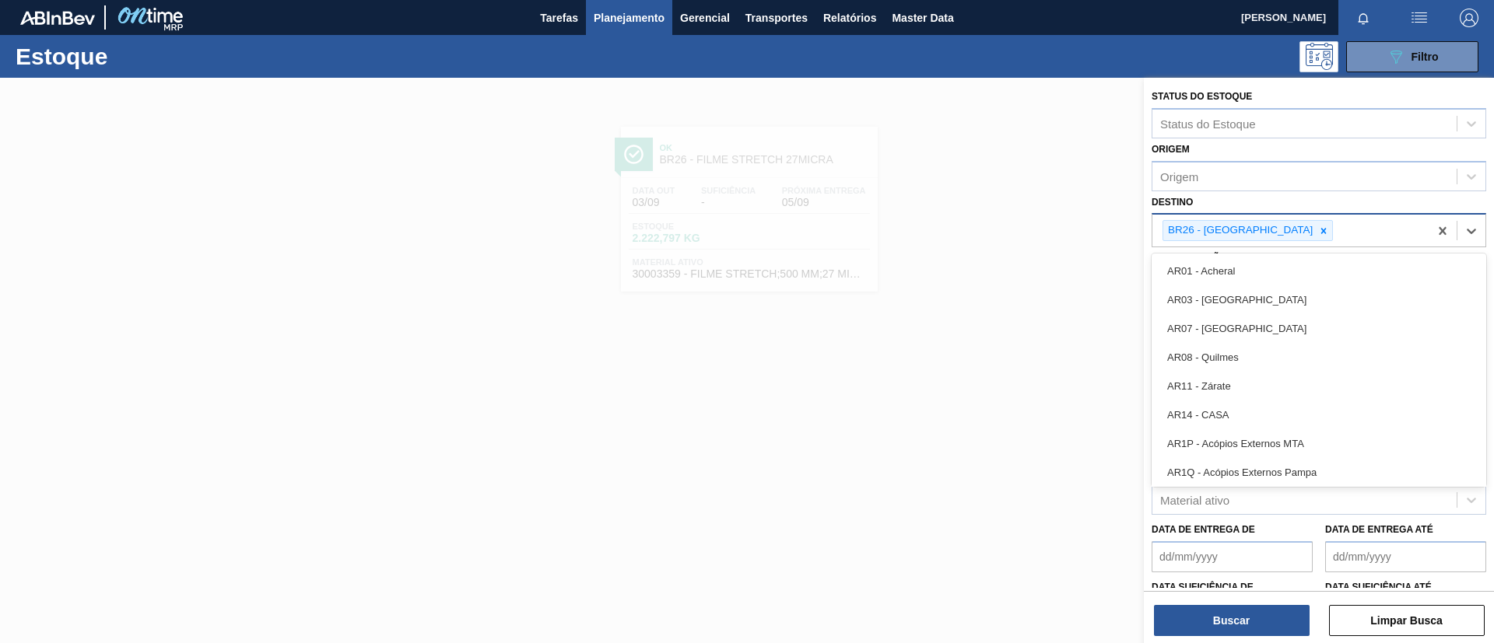
click at [1266, 243] on div "BR26 - Uberlândia" at bounding box center [1290, 231] width 276 height 32
click at [1318, 233] on icon at bounding box center [1323, 231] width 11 height 11
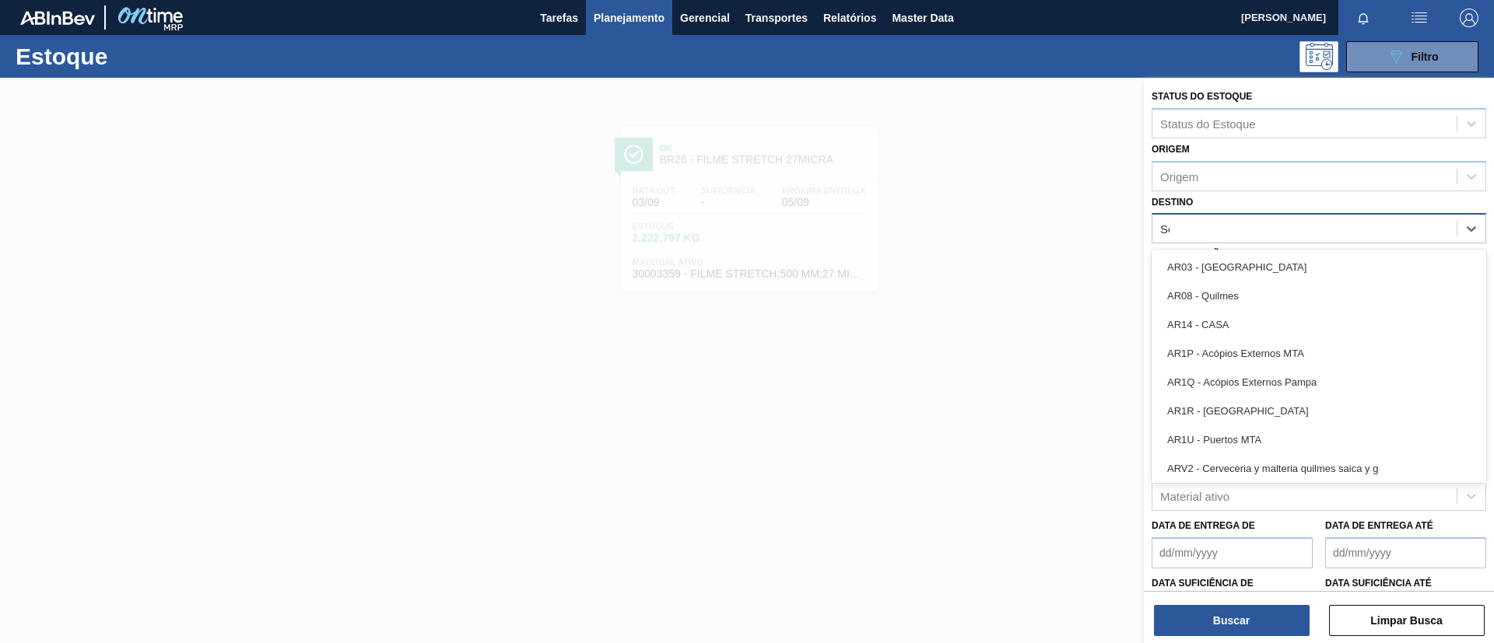
type input "Serg"
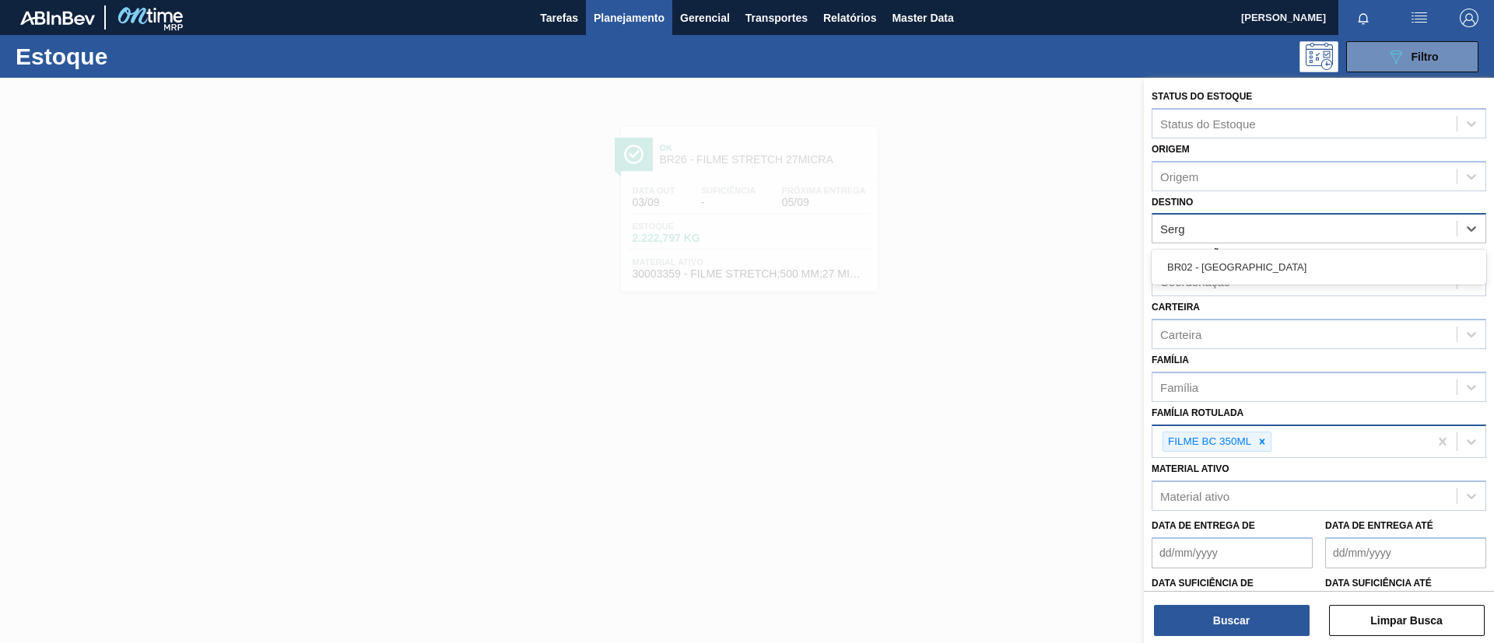
drag, startPoint x: 1267, startPoint y: 269, endPoint x: 1317, endPoint y: 553, distance: 288.5
click at [1267, 270] on div "BR02 - Sergipe" at bounding box center [1319, 267] width 335 height 29
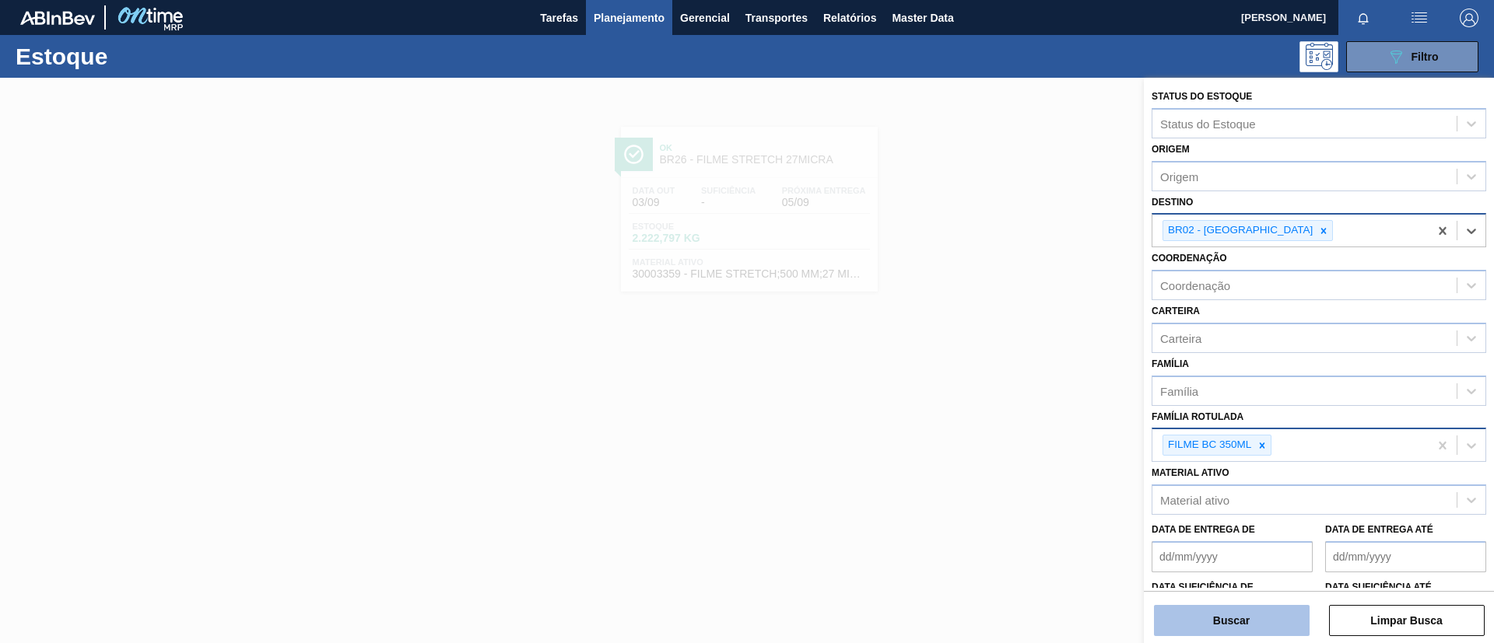
click at [1267, 615] on button "Buscar" at bounding box center [1232, 620] width 156 height 31
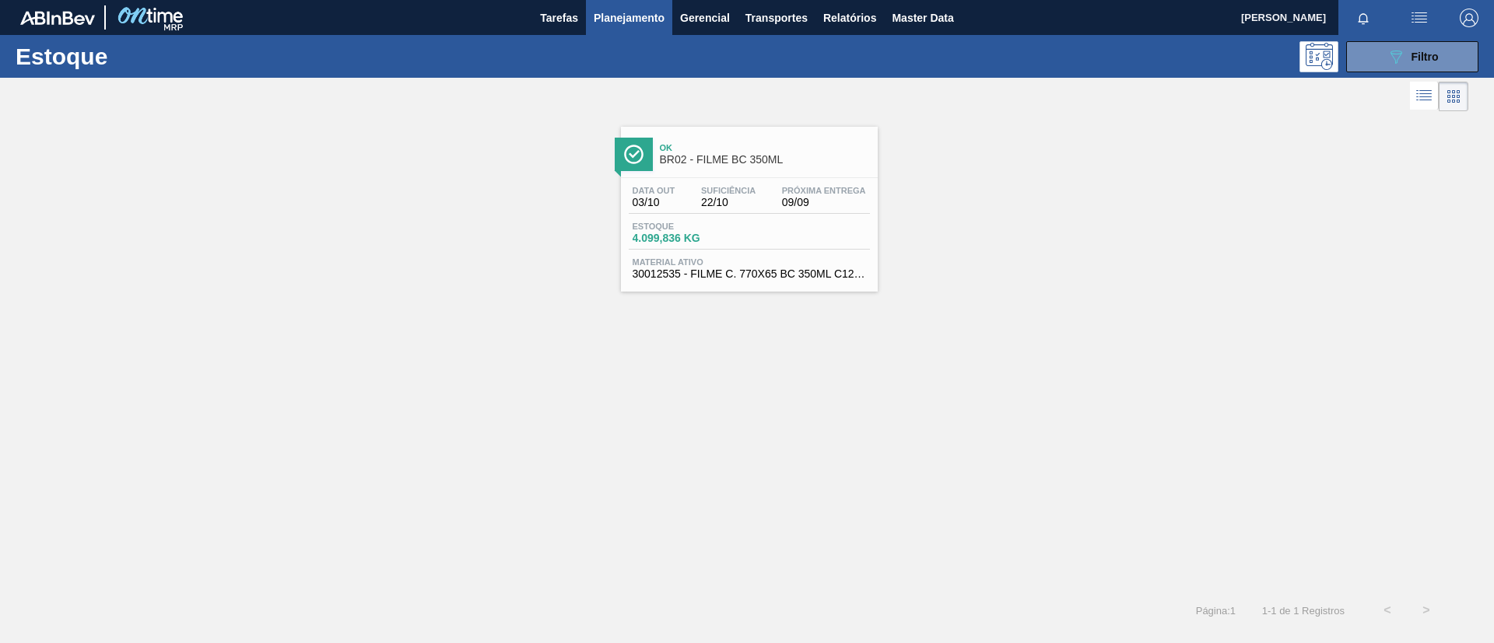
click at [772, 181] on div "Data out 03/10 Suficiência 22/10 Próxima Entrega 09/09 Estoque 4.099,836 KG Mat…" at bounding box center [749, 231] width 257 height 106
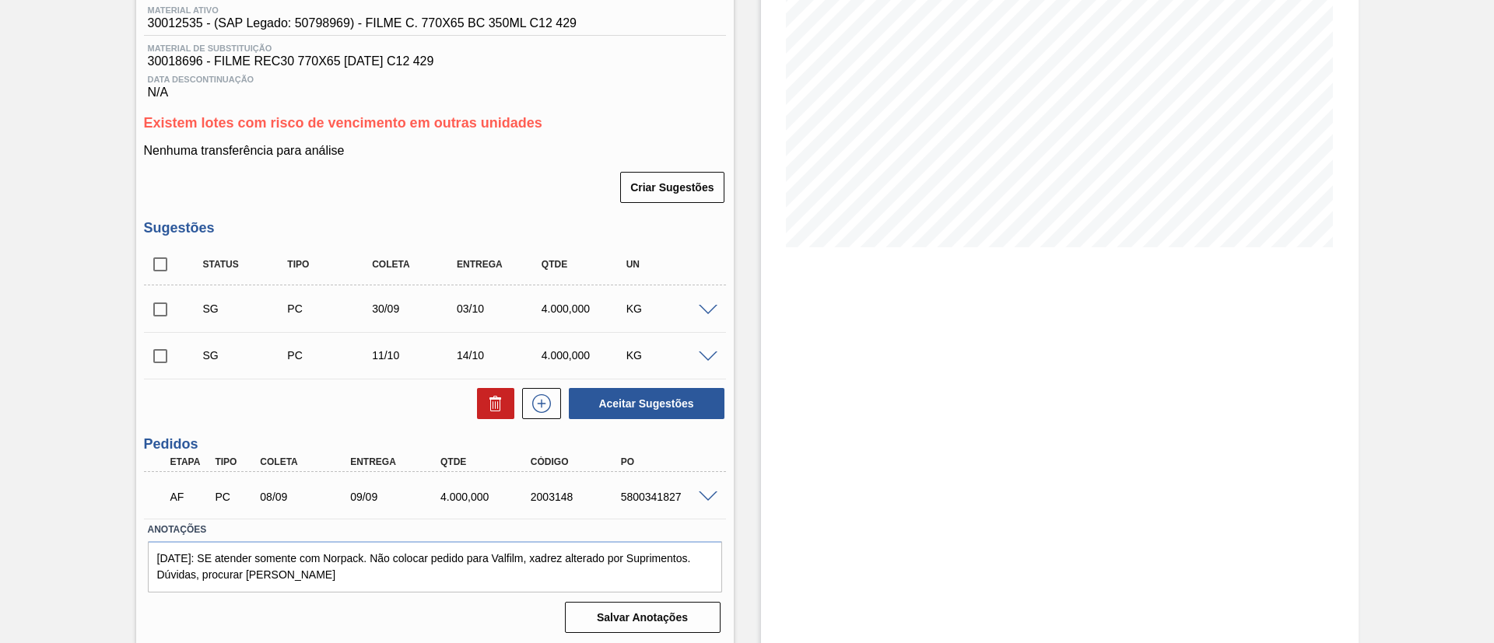
scroll to position [211, 0]
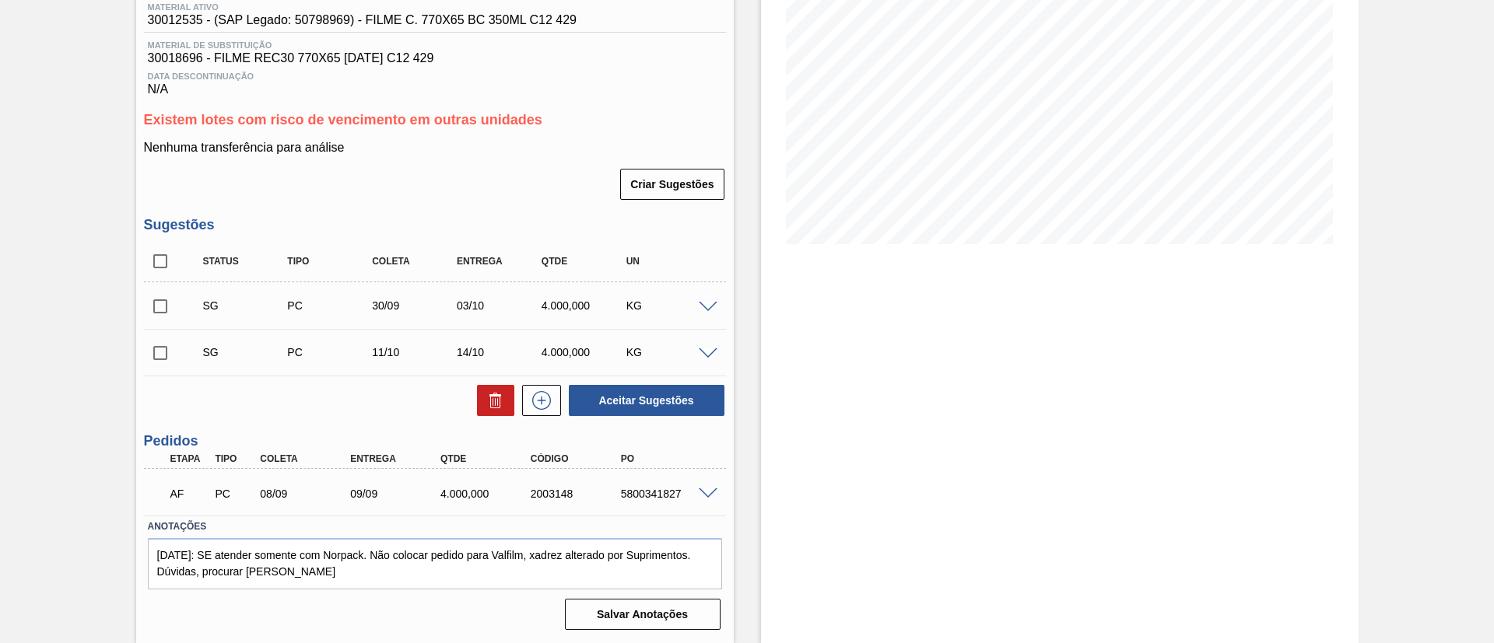
click at [708, 494] on span at bounding box center [708, 495] width 19 height 12
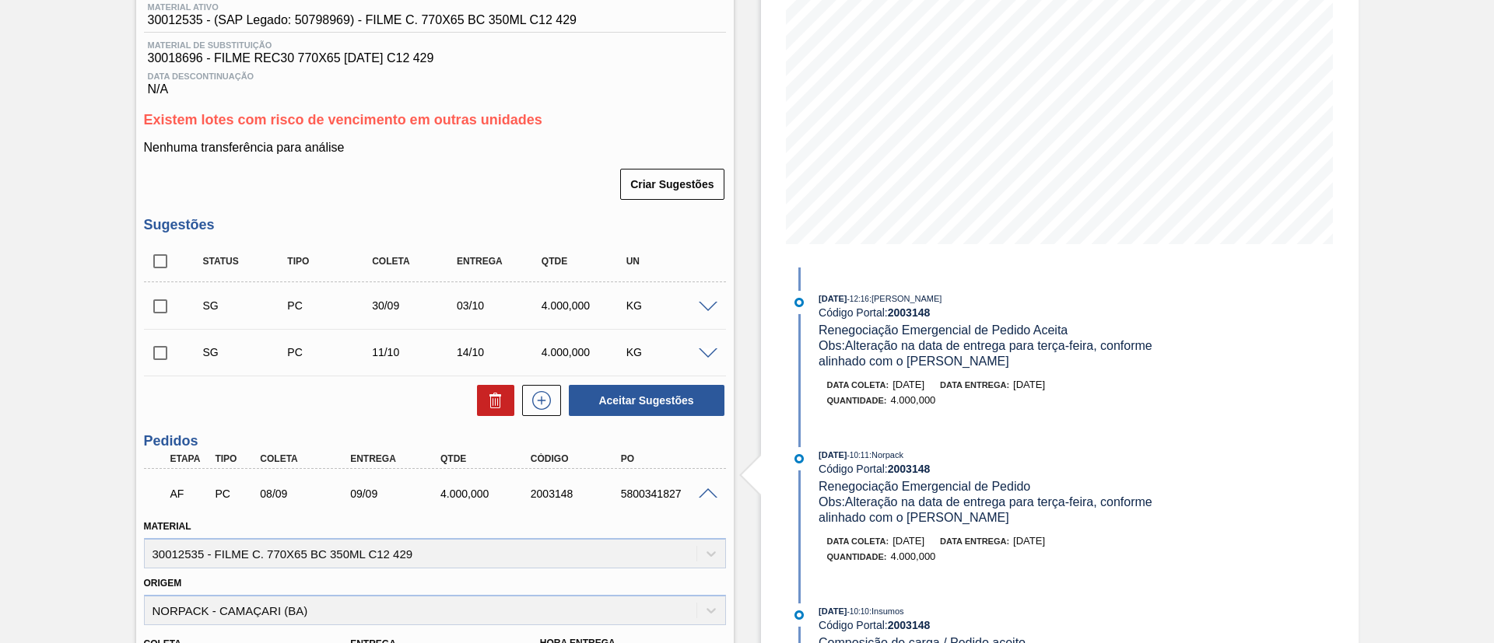
click at [706, 302] on span at bounding box center [708, 308] width 19 height 12
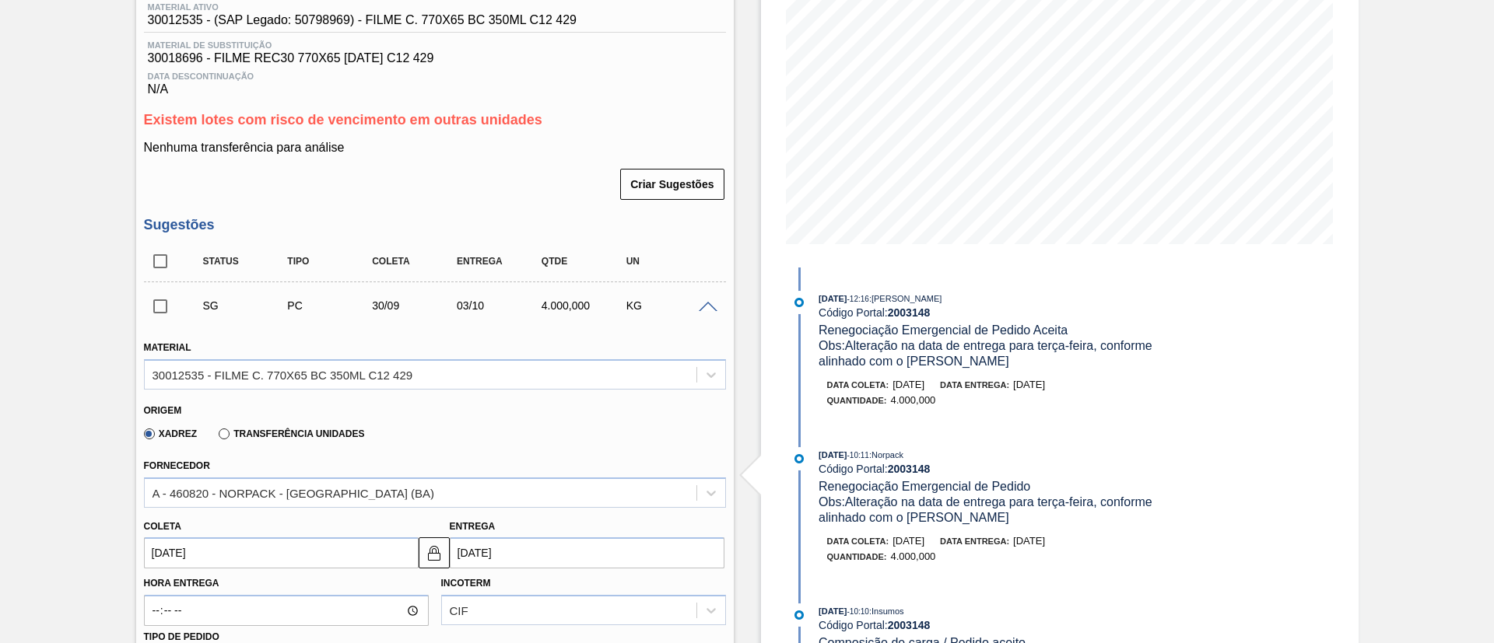
click at [712, 305] on span at bounding box center [708, 308] width 19 height 12
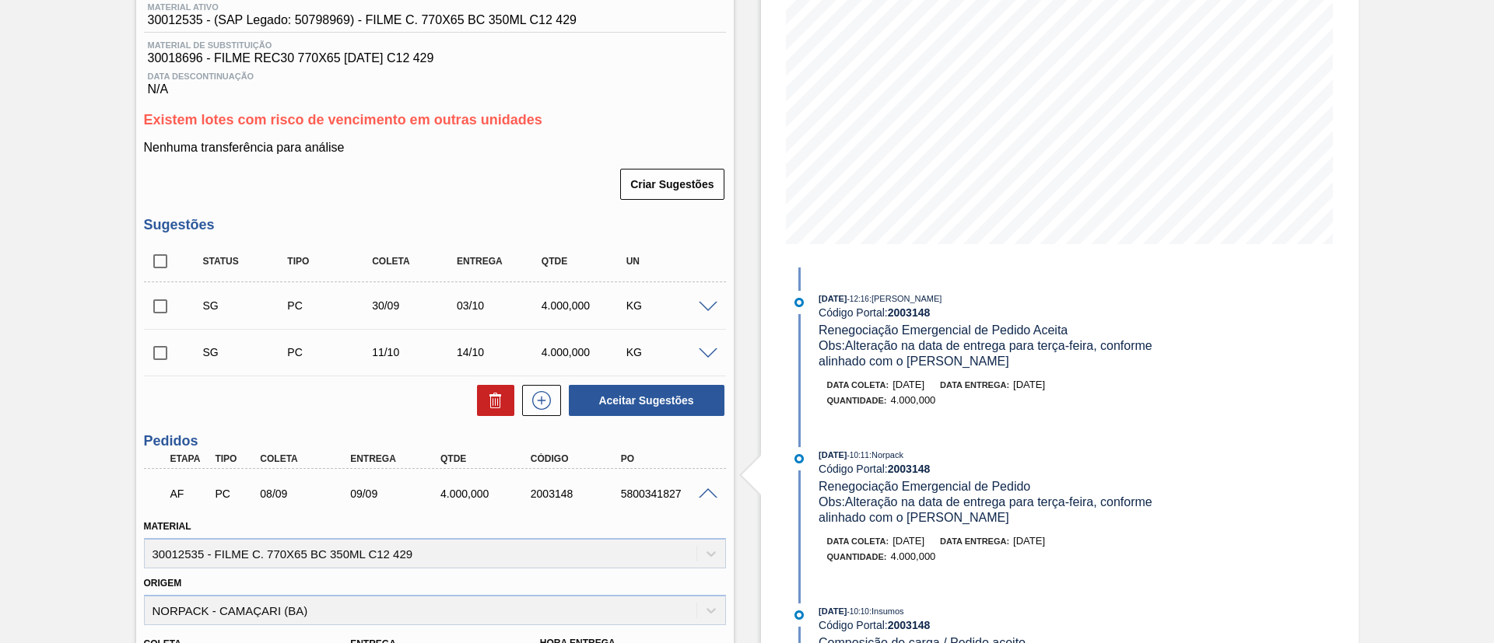
click at [171, 300] on input "checkbox" at bounding box center [160, 306] width 33 height 33
click at [149, 310] on input "checkbox" at bounding box center [160, 306] width 33 height 33
checkbox input "false"
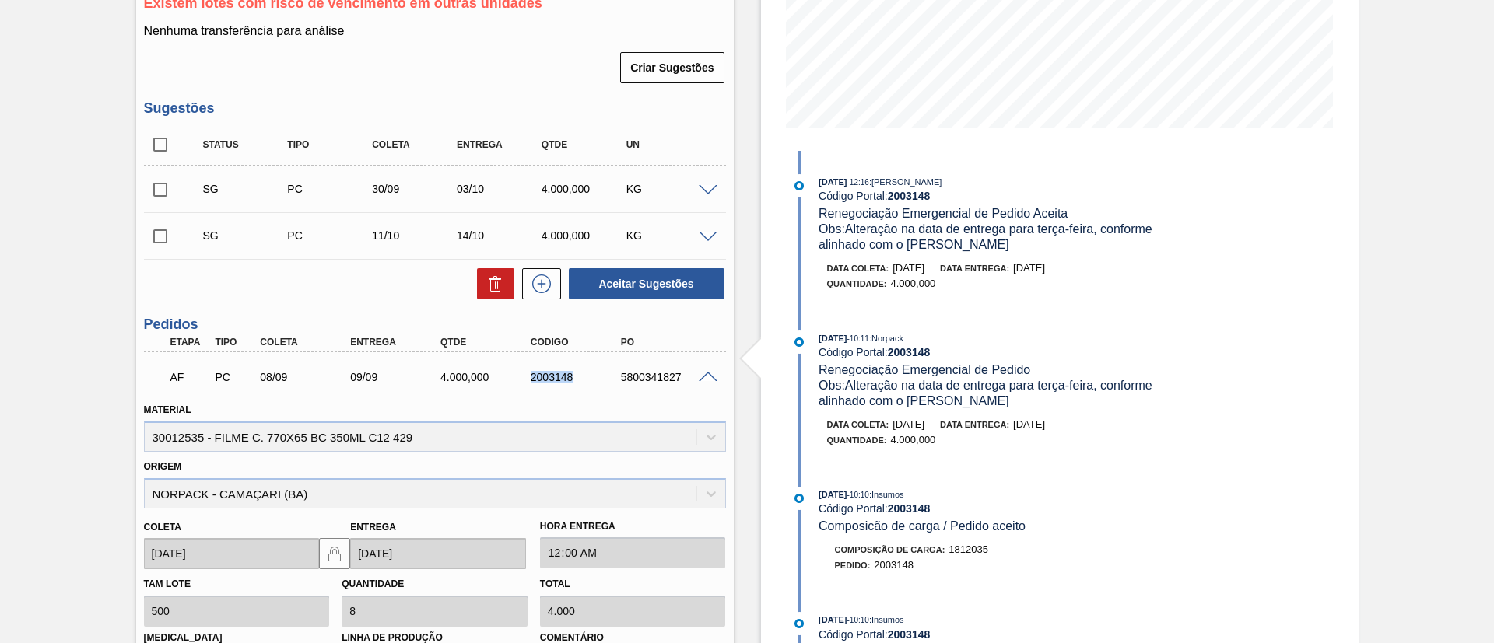
drag, startPoint x: 517, startPoint y: 381, endPoint x: 612, endPoint y: 383, distance: 95.7
click at [612, 383] on div "AF PC 08/09 09/09 4.000,000 2003148 5800341827" at bounding box center [430, 375] width 541 height 31
copy div "2003148"
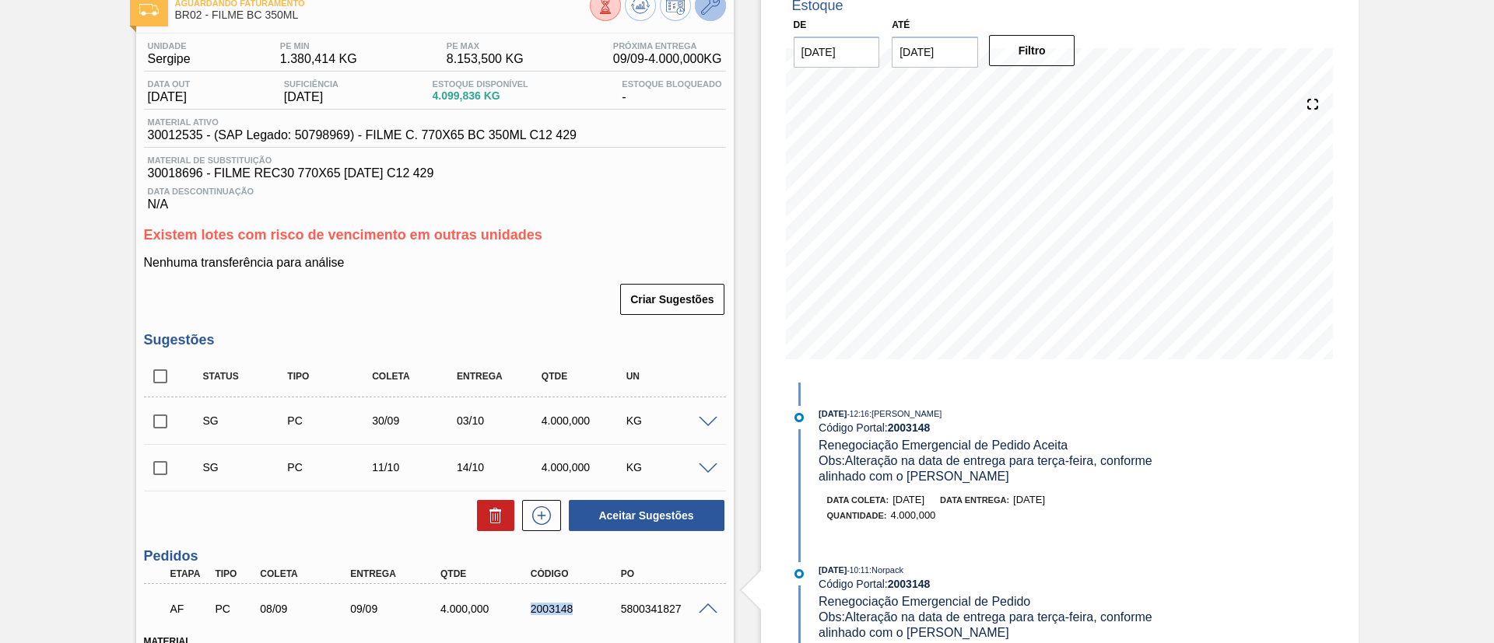
scroll to position [0, 0]
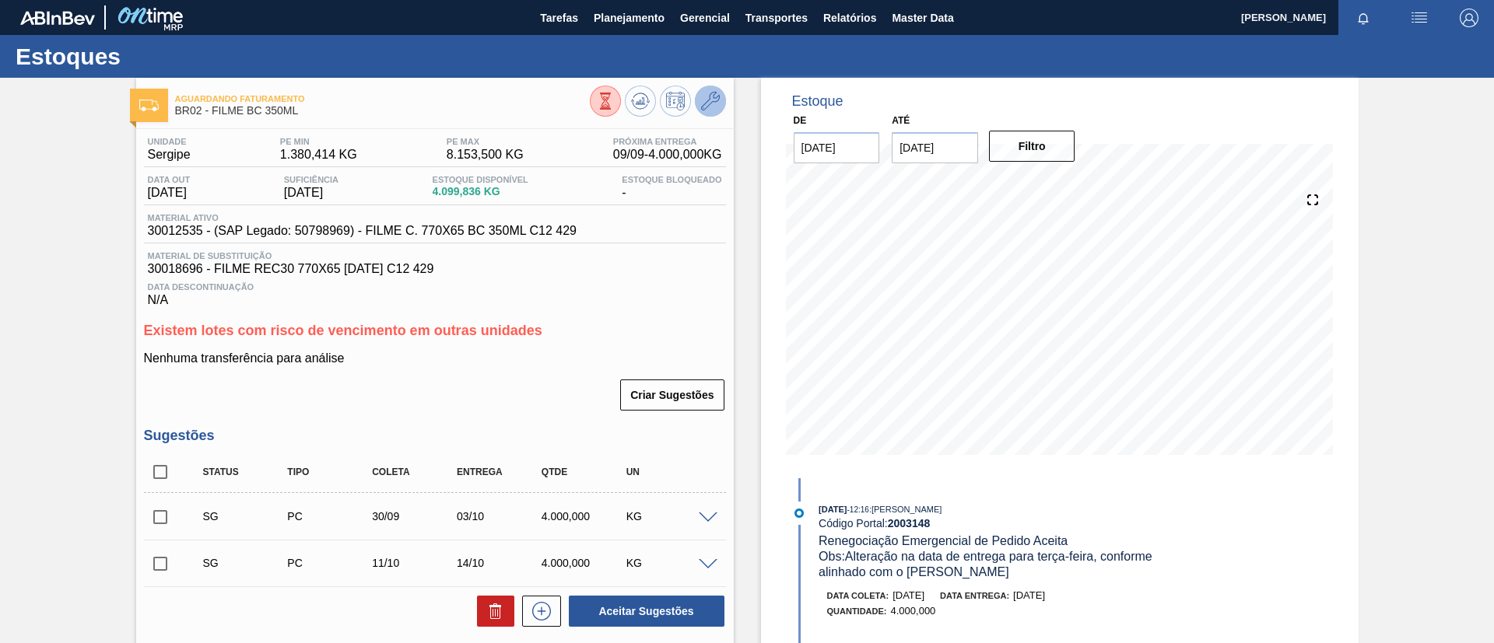
click at [710, 98] on icon at bounding box center [710, 101] width 19 height 19
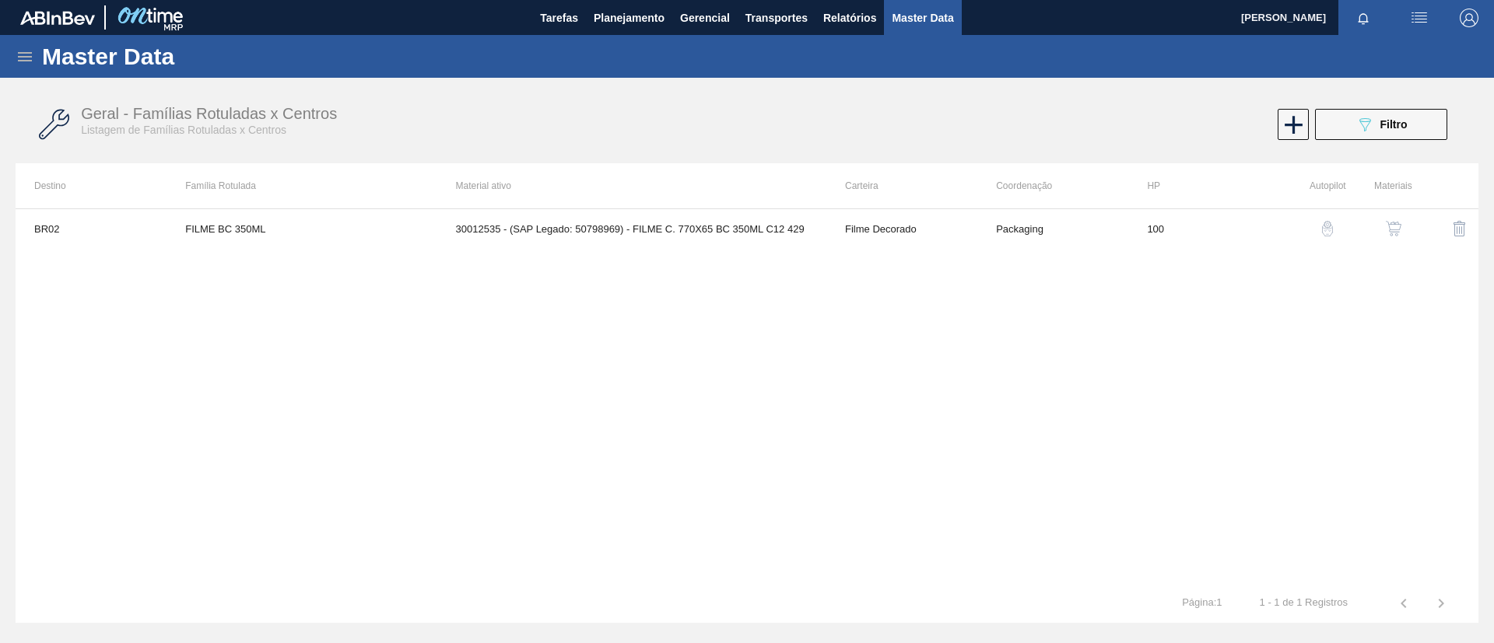
click at [1394, 227] on img "button" at bounding box center [1394, 229] width 16 height 16
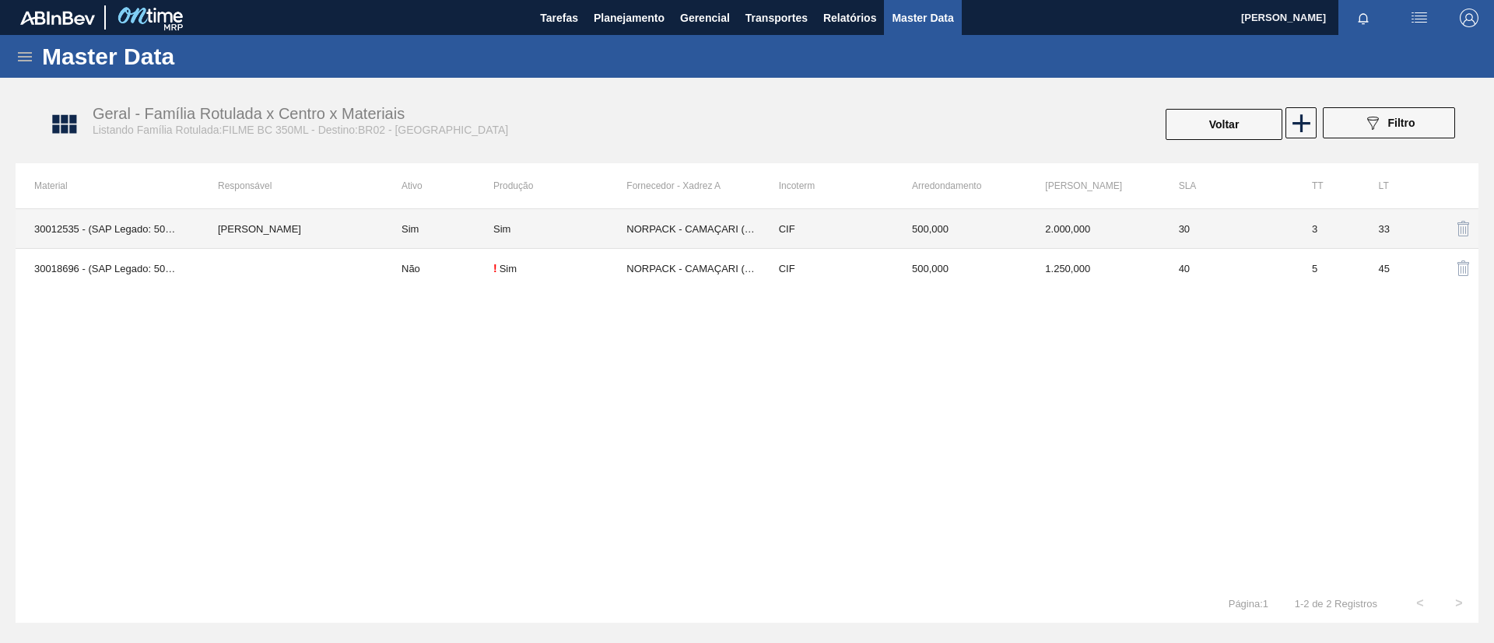
click at [283, 212] on td "[PERSON_NAME]" at bounding box center [291, 229] width 184 height 40
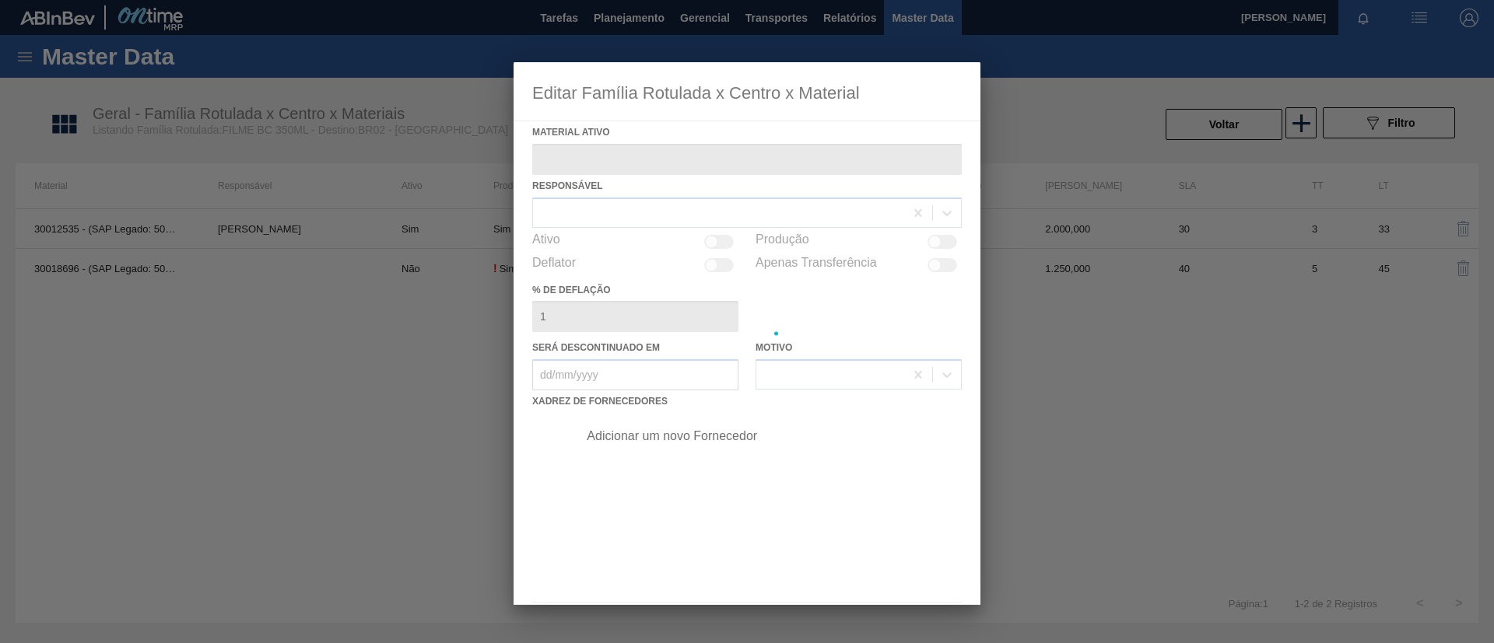
type ativo "30012535 - (SAP Legado: 50798969) - FILME C. 770X65 BC 350ML C12 429"
checkbox input "true"
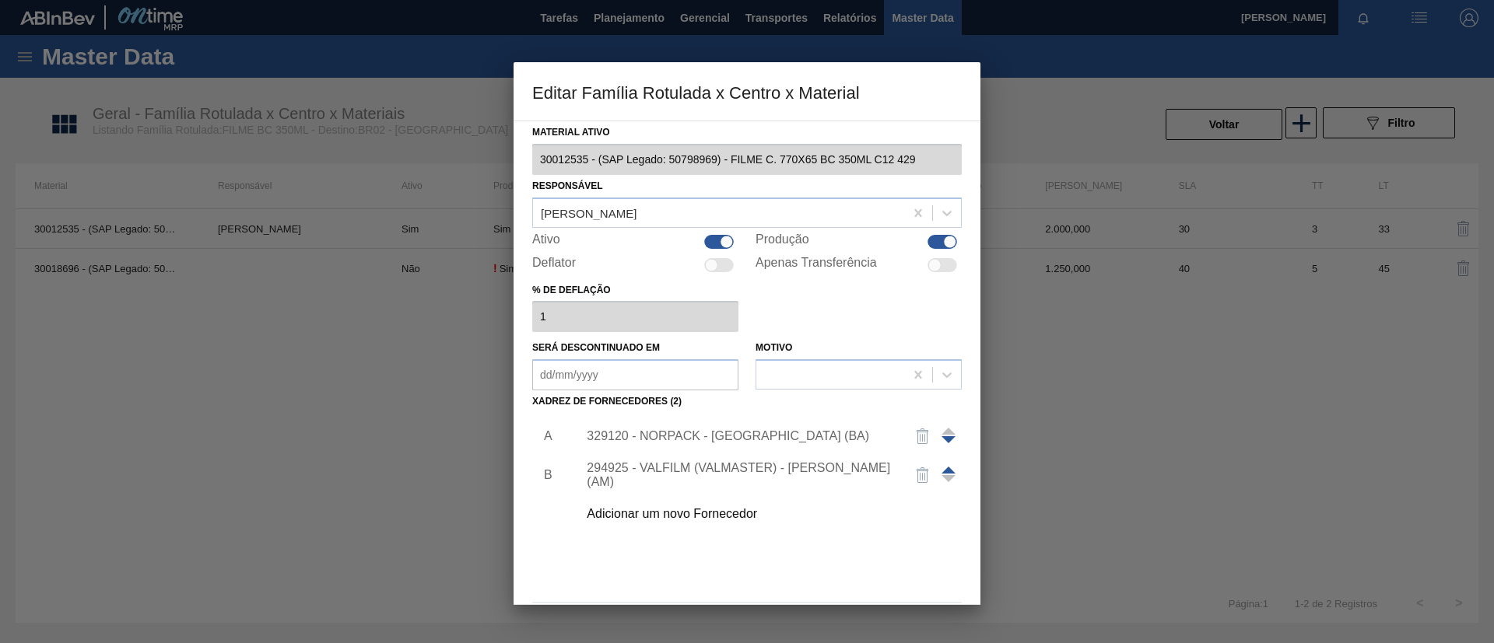
click at [715, 426] on div "329120 - NORPACK - CAMAÇARI (BA)" at bounding box center [765, 436] width 393 height 39
click at [682, 431] on div "329120 - NORPACK - CAMAÇARI (BA)" at bounding box center [739, 437] width 305 height 14
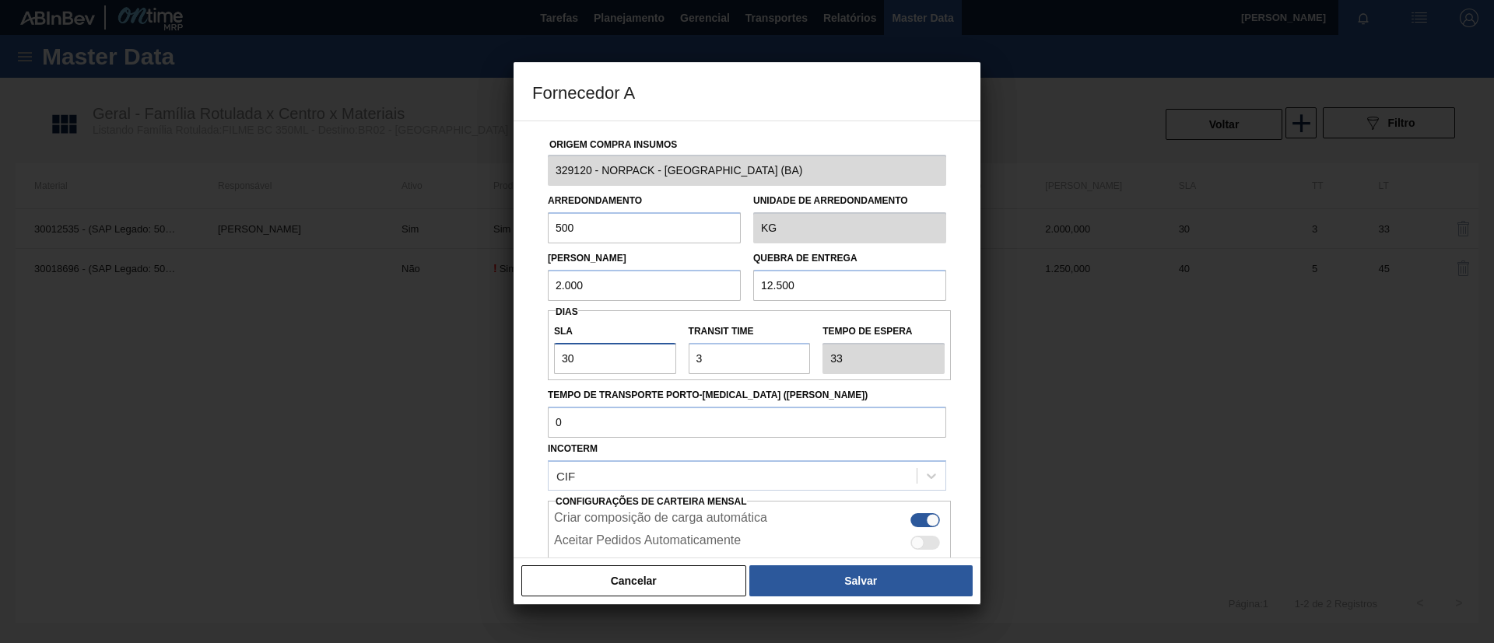
drag, startPoint x: 581, startPoint y: 360, endPoint x: 516, endPoint y: 352, distance: 65.9
click at [516, 352] on div "Origem Compra Insumos 329120 - NORPACK - CAMAÇARI (BA) Arredondamento 500 Unida…" at bounding box center [747, 340] width 467 height 438
type input "2"
type input "5"
type input "25"
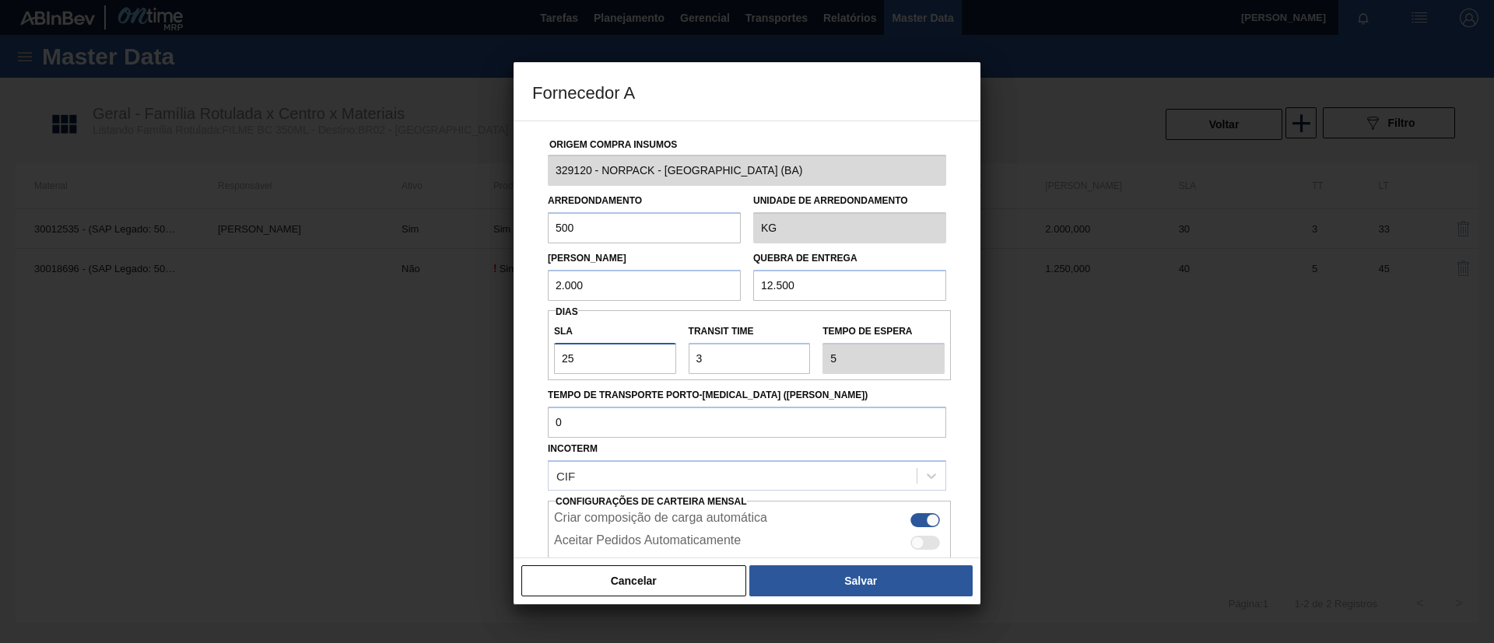
type input "28"
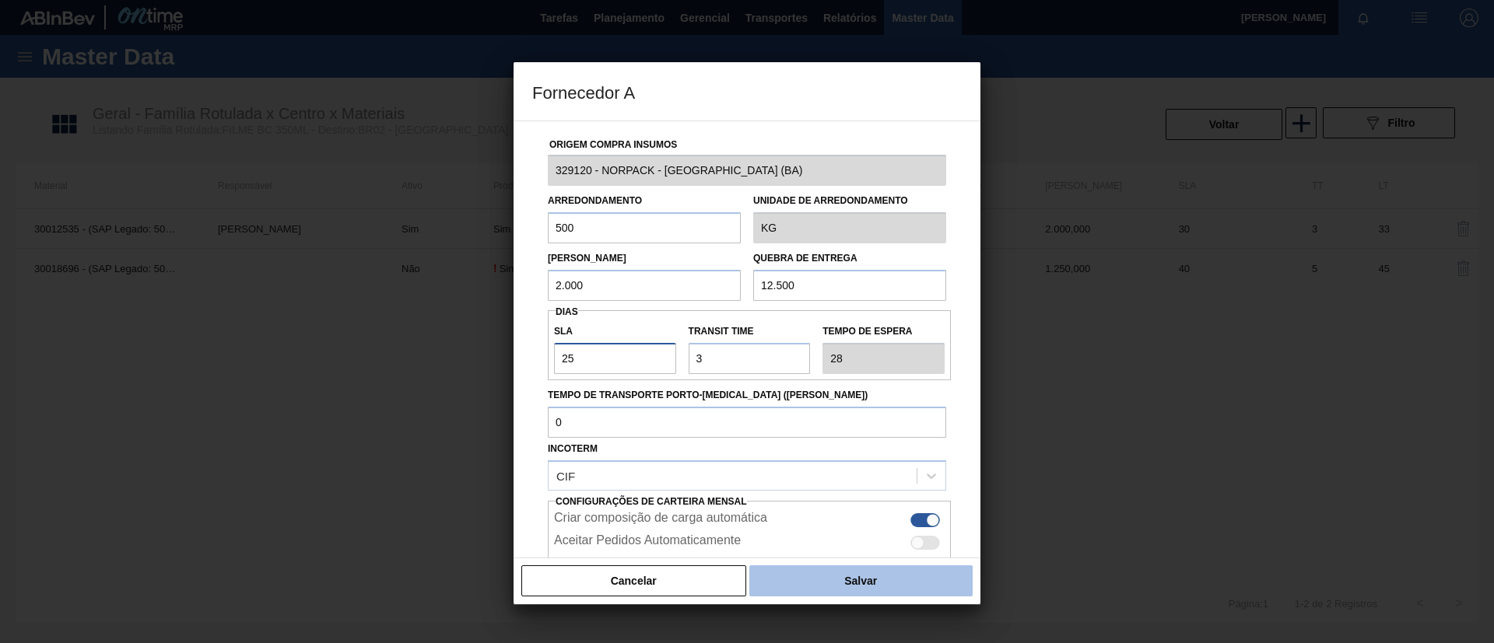
type input "25"
click at [912, 583] on button "Salvar" at bounding box center [860, 581] width 223 height 31
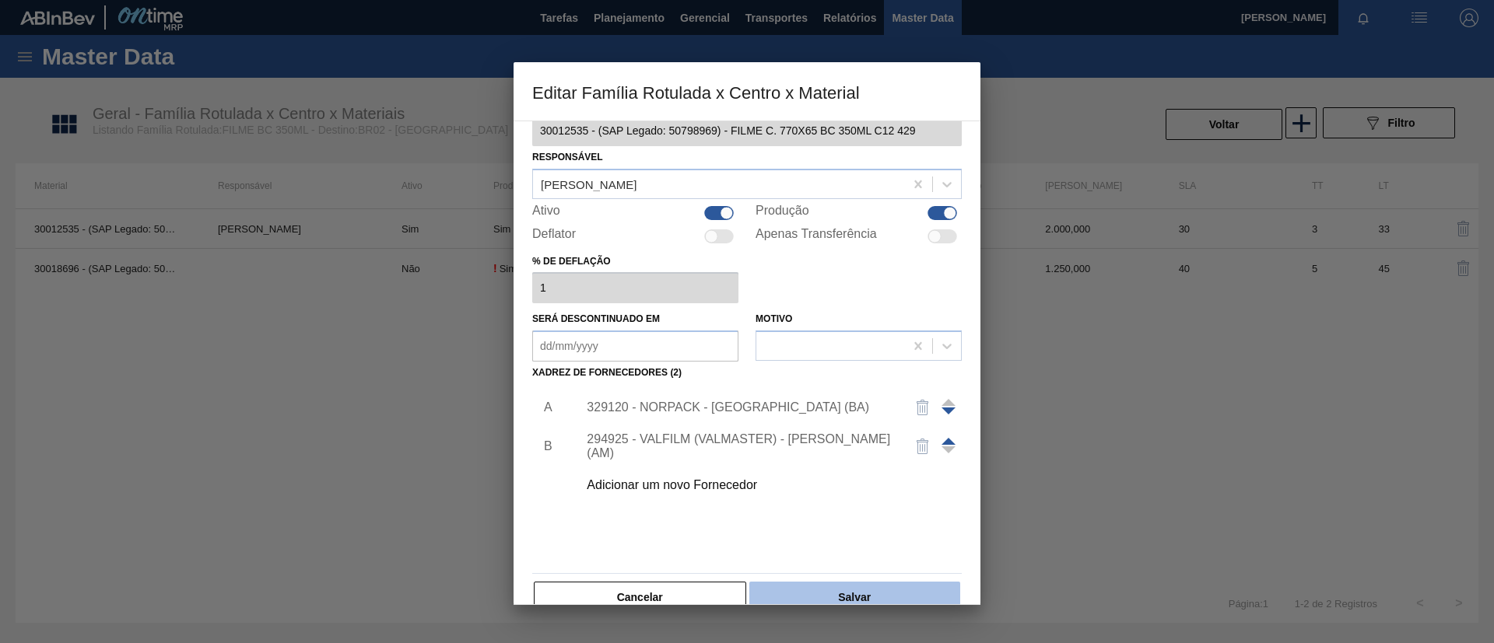
scroll to position [58, 0]
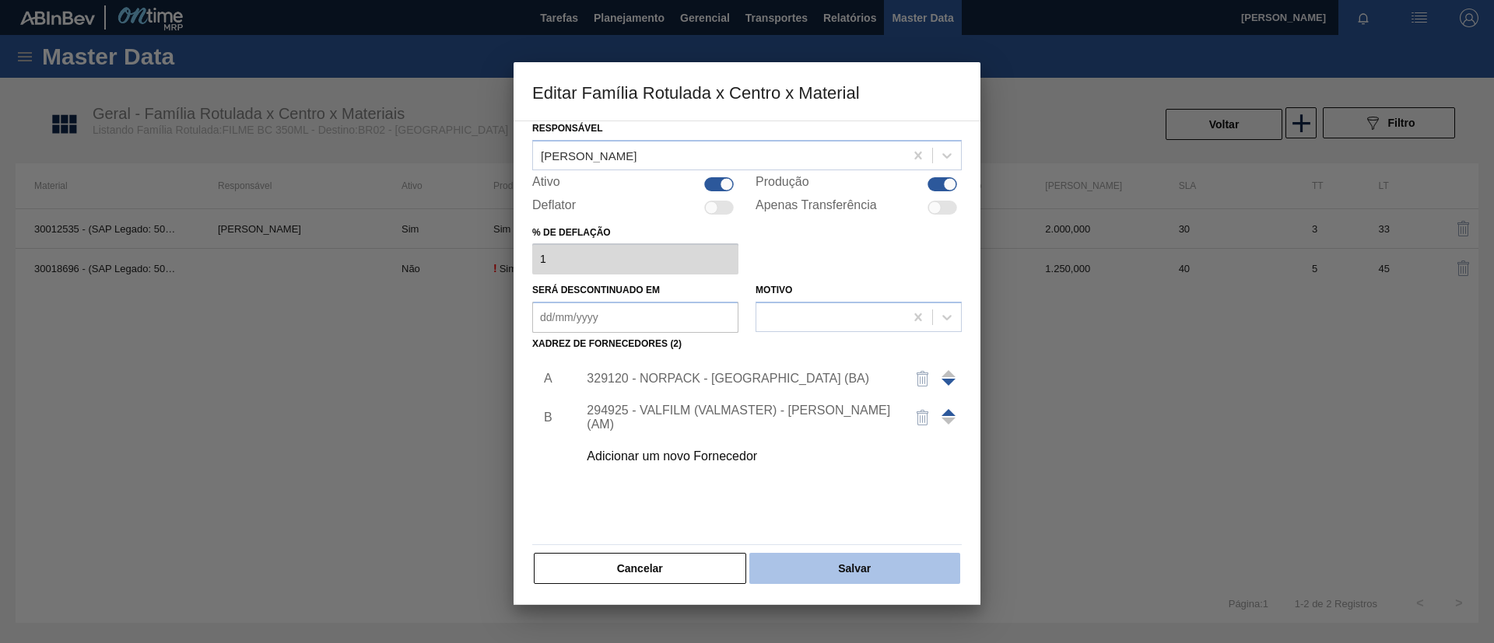
click at [899, 570] on button "Salvar" at bounding box center [854, 568] width 211 height 31
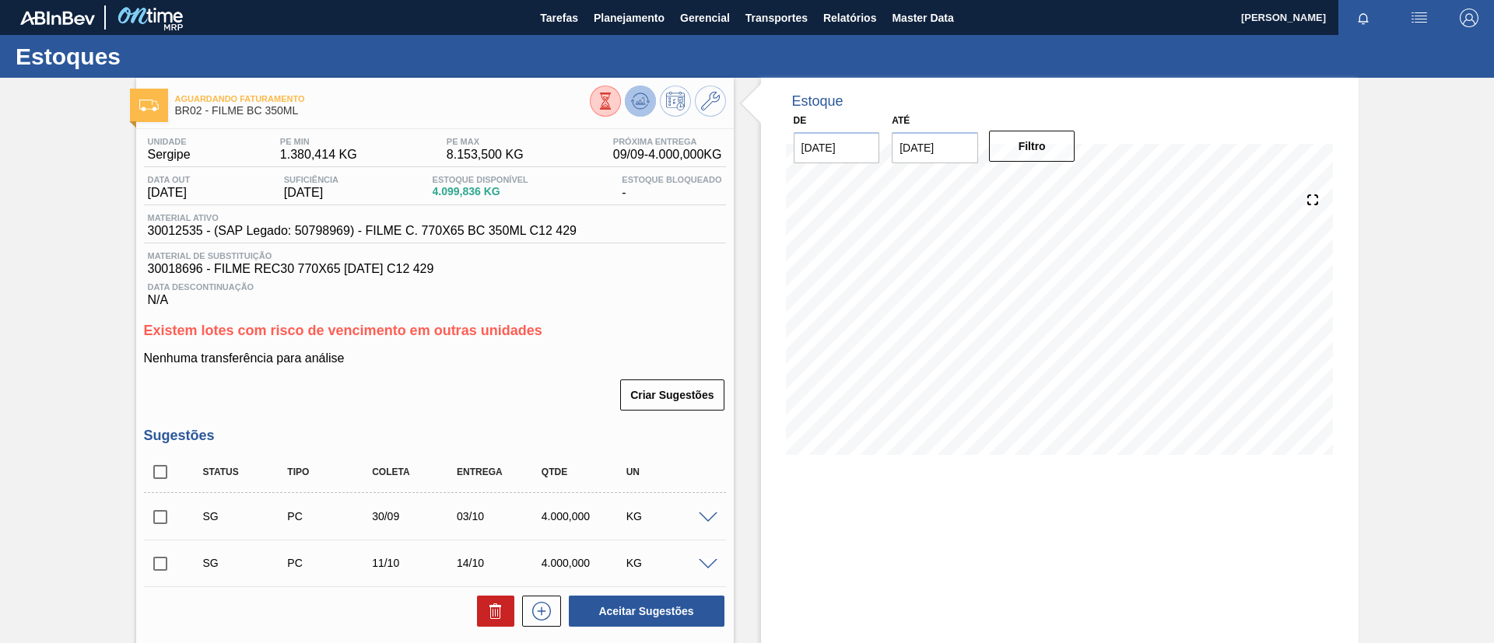
click at [648, 89] on button at bounding box center [640, 101] width 31 height 31
click at [443, 400] on div "Criar Sugestões" at bounding box center [435, 395] width 582 height 34
click at [710, 101] on icon at bounding box center [710, 101] width 19 height 19
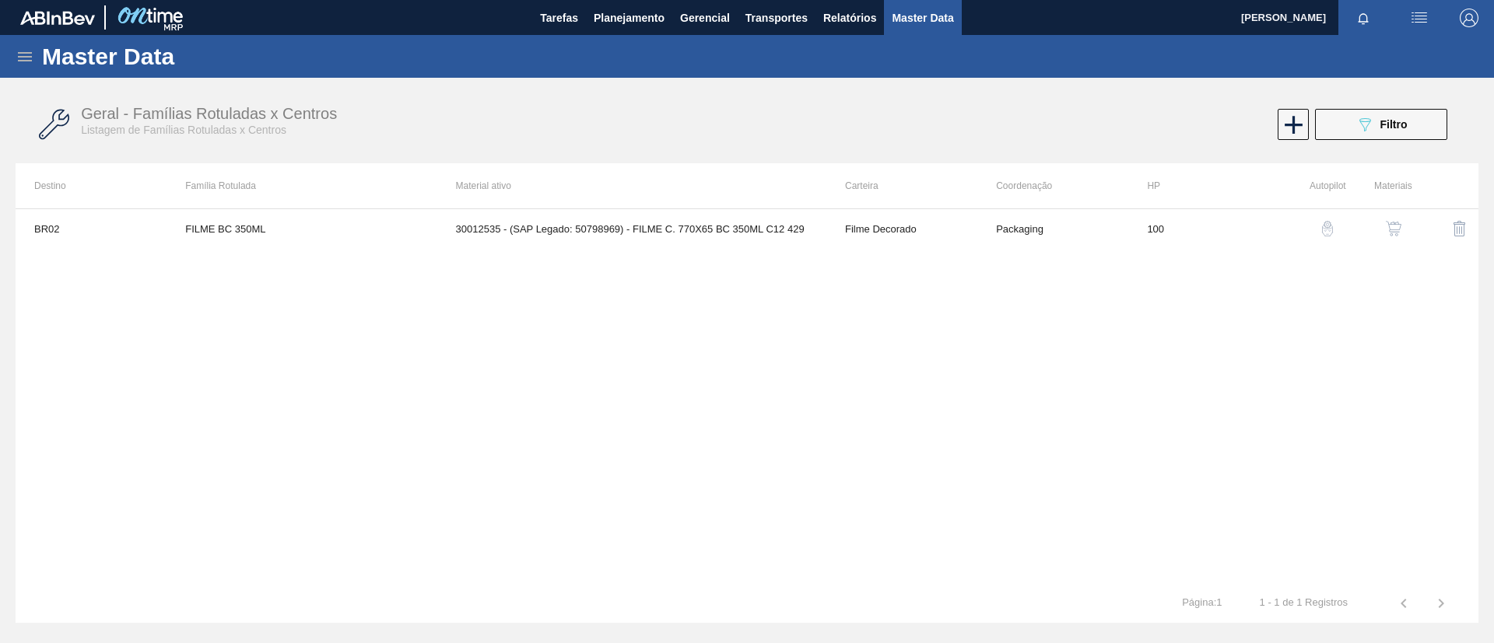
click at [1392, 239] on button "button" at bounding box center [1393, 228] width 37 height 37
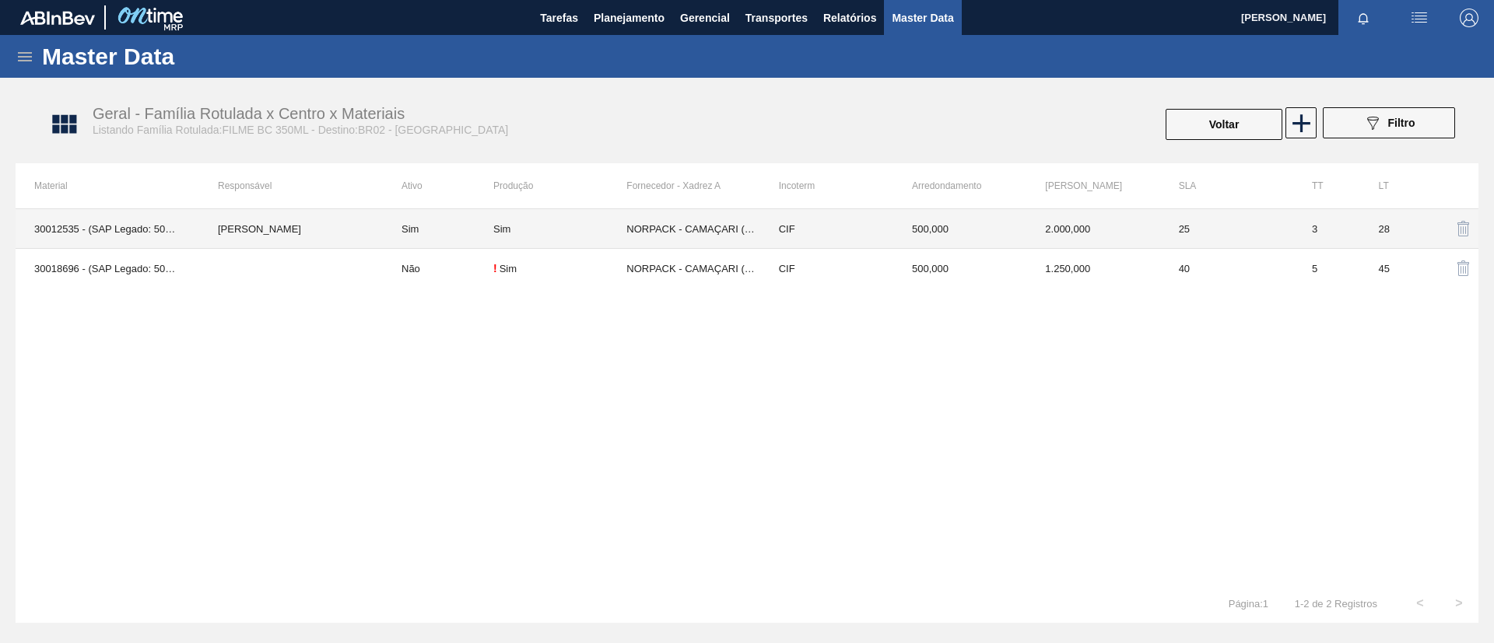
click at [356, 228] on td "[PERSON_NAME]" at bounding box center [291, 229] width 184 height 40
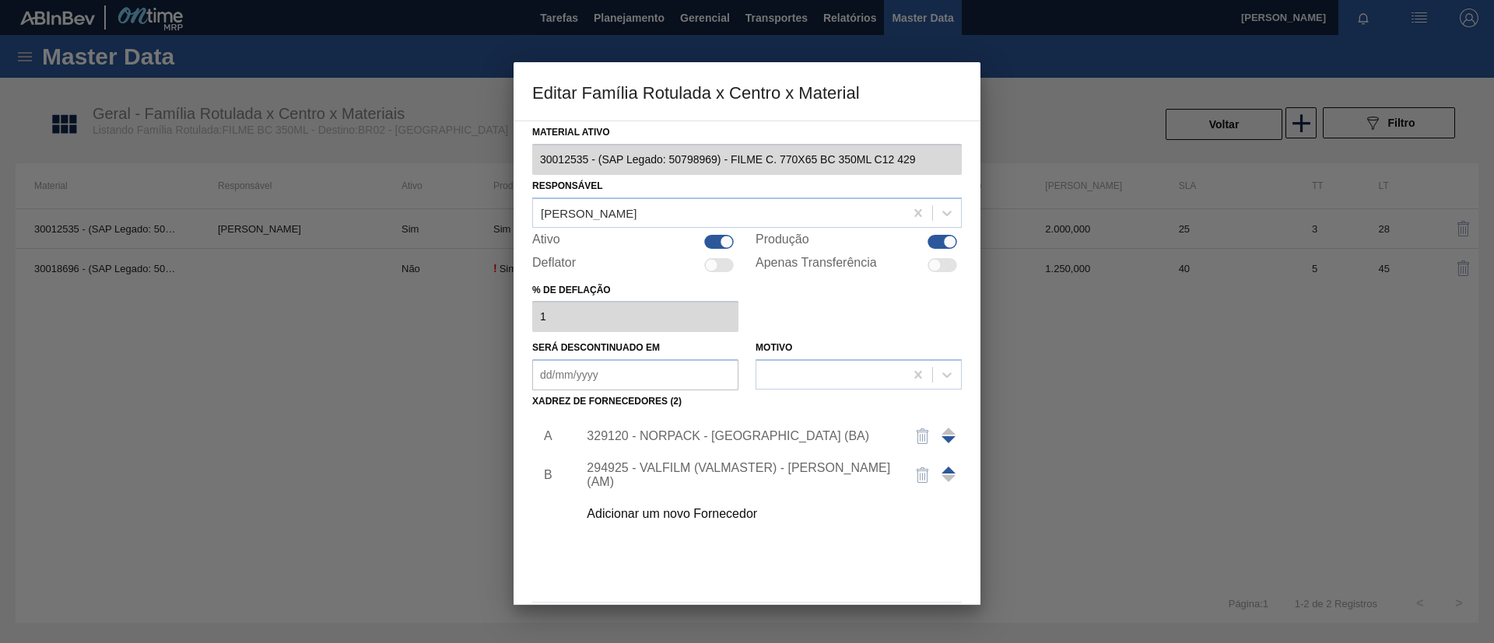
click at [614, 435] on div "329120 - NORPACK - CAMAÇARI (BA)" at bounding box center [739, 437] width 305 height 14
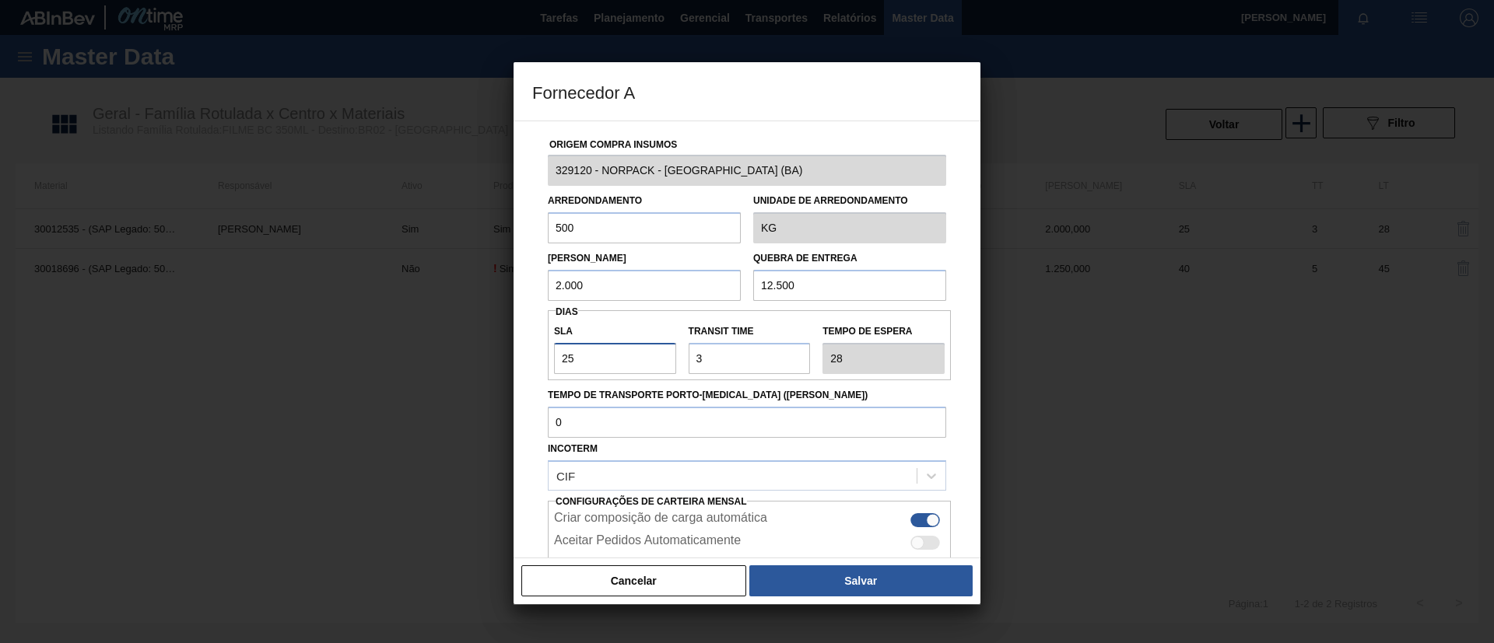
drag, startPoint x: 587, startPoint y: 360, endPoint x: 472, endPoint y: 353, distance: 115.4
click at [472, 353] on div "Fornecedor A Origem Compra Insumos 329120 - NORPACK - CAMAÇARI (BA) Arredondame…" at bounding box center [747, 321] width 1494 height 643
type input "3"
type input "6"
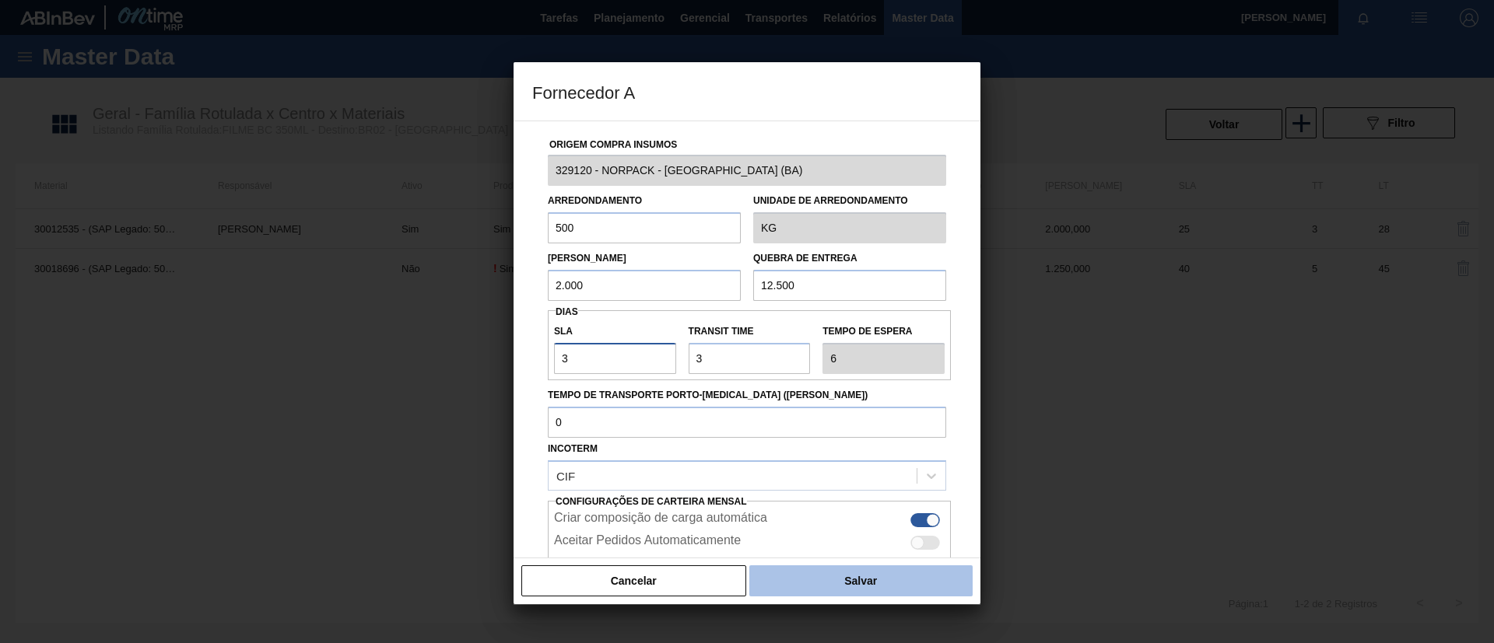
type input "30"
type input "33"
type input "30"
click at [920, 586] on button "Salvar" at bounding box center [860, 581] width 223 height 31
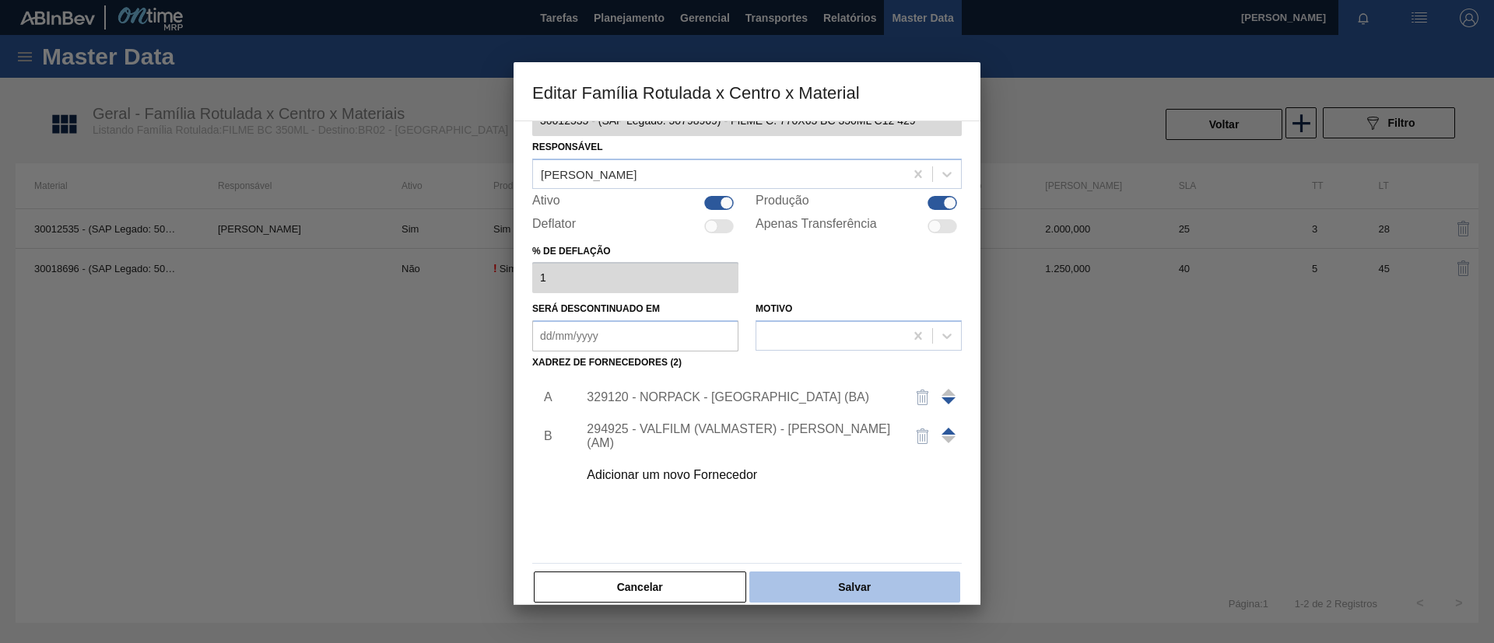
scroll to position [58, 0]
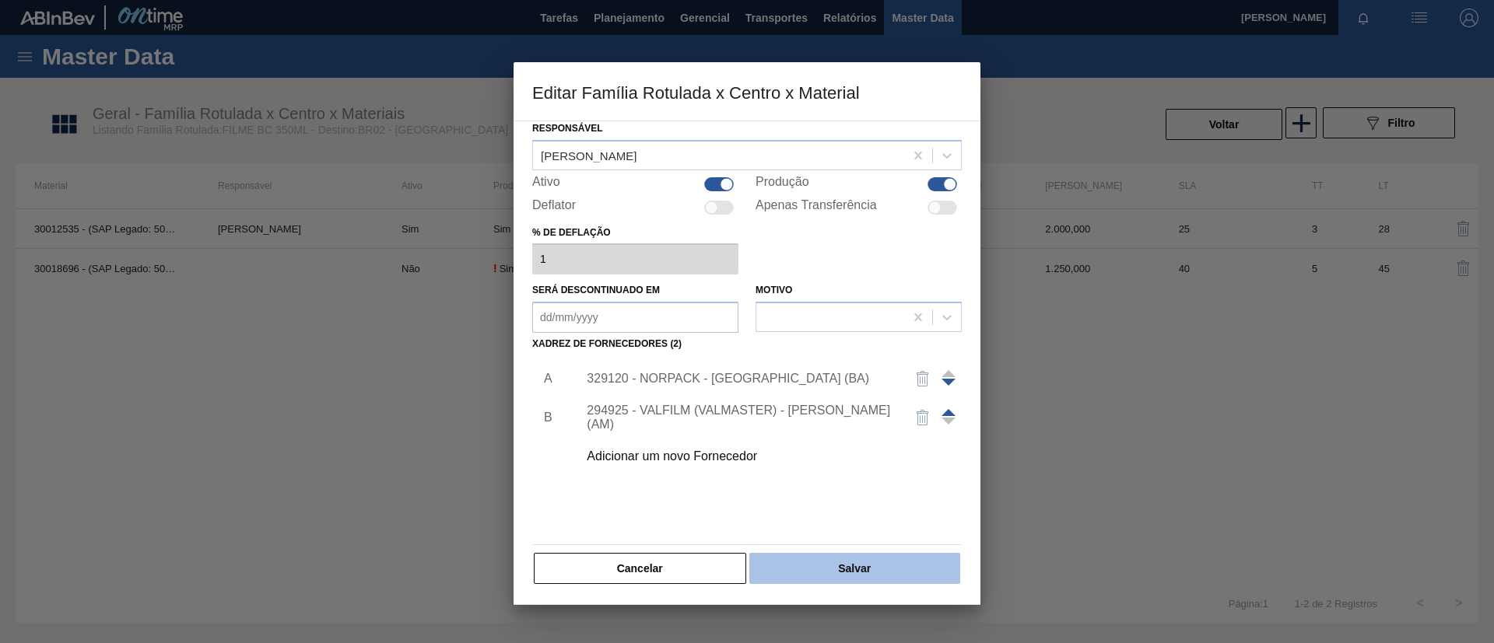
click at [882, 573] on button "Salvar" at bounding box center [854, 568] width 211 height 31
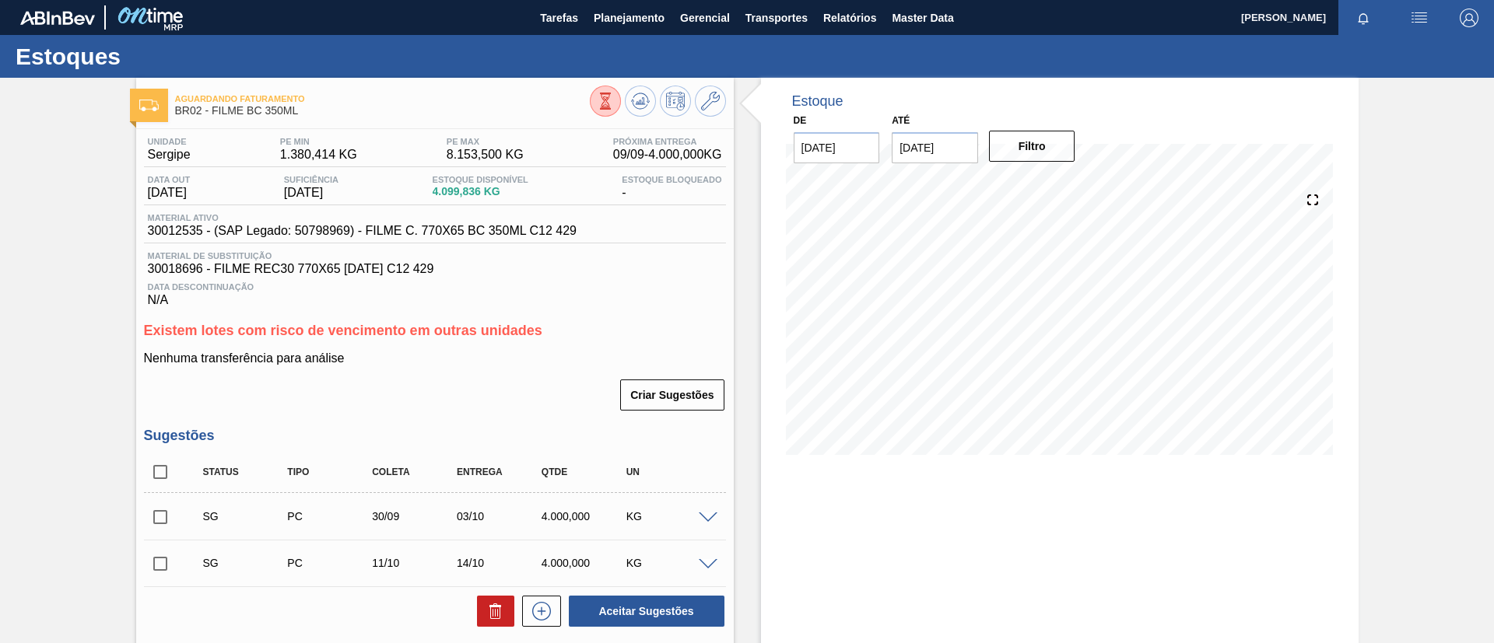
scroll to position [117, 0]
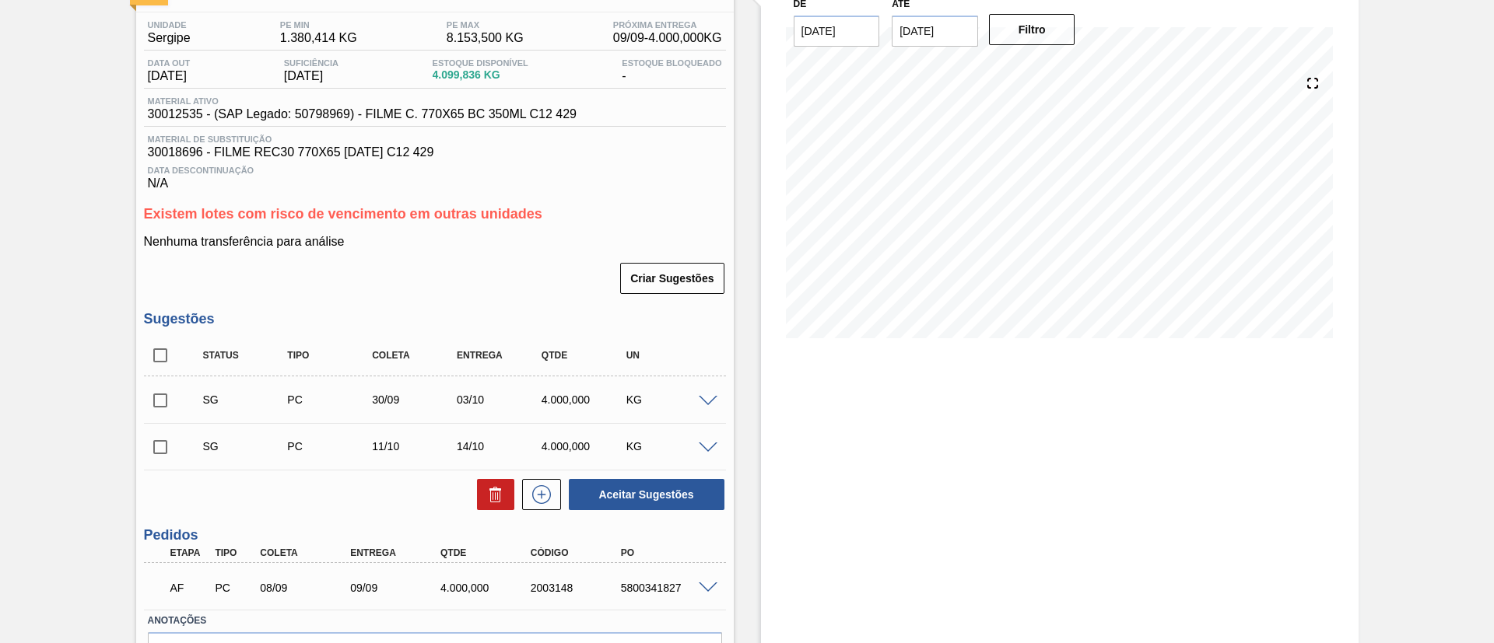
click at [700, 394] on div at bounding box center [710, 400] width 31 height 12
click at [706, 403] on span at bounding box center [708, 402] width 19 height 12
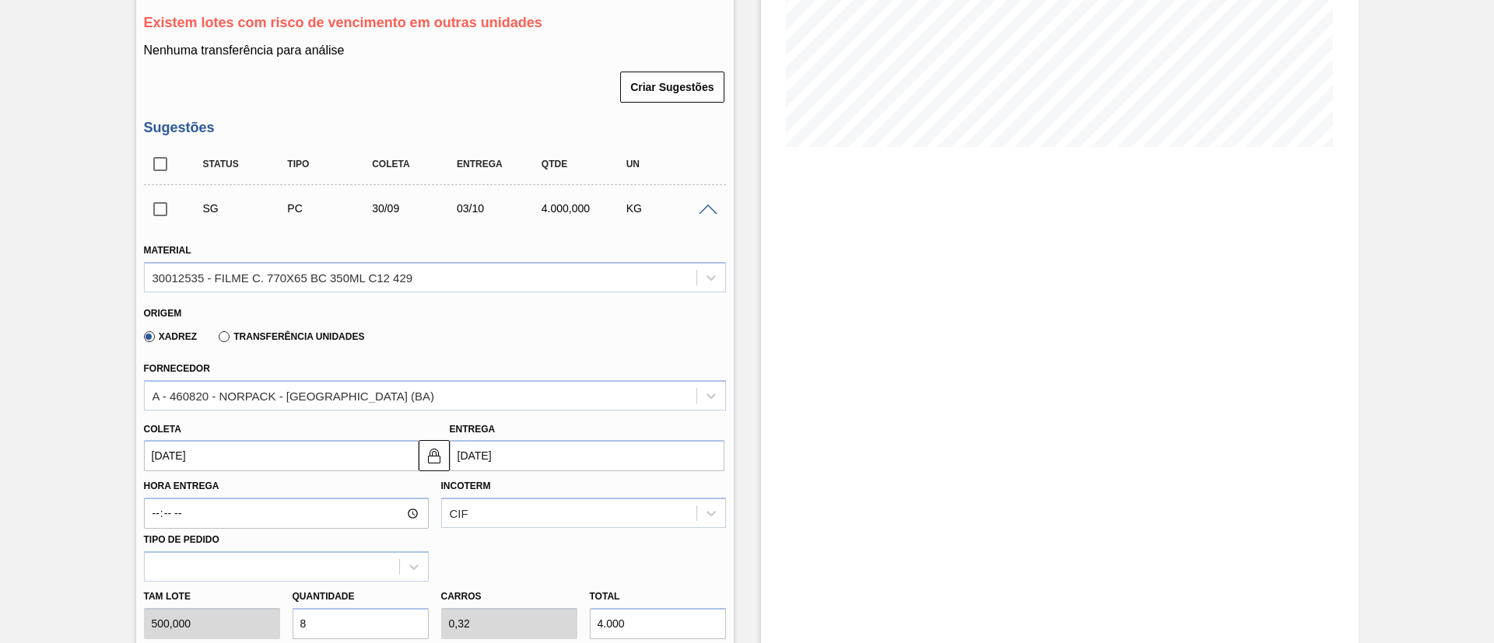
scroll to position [350, 0]
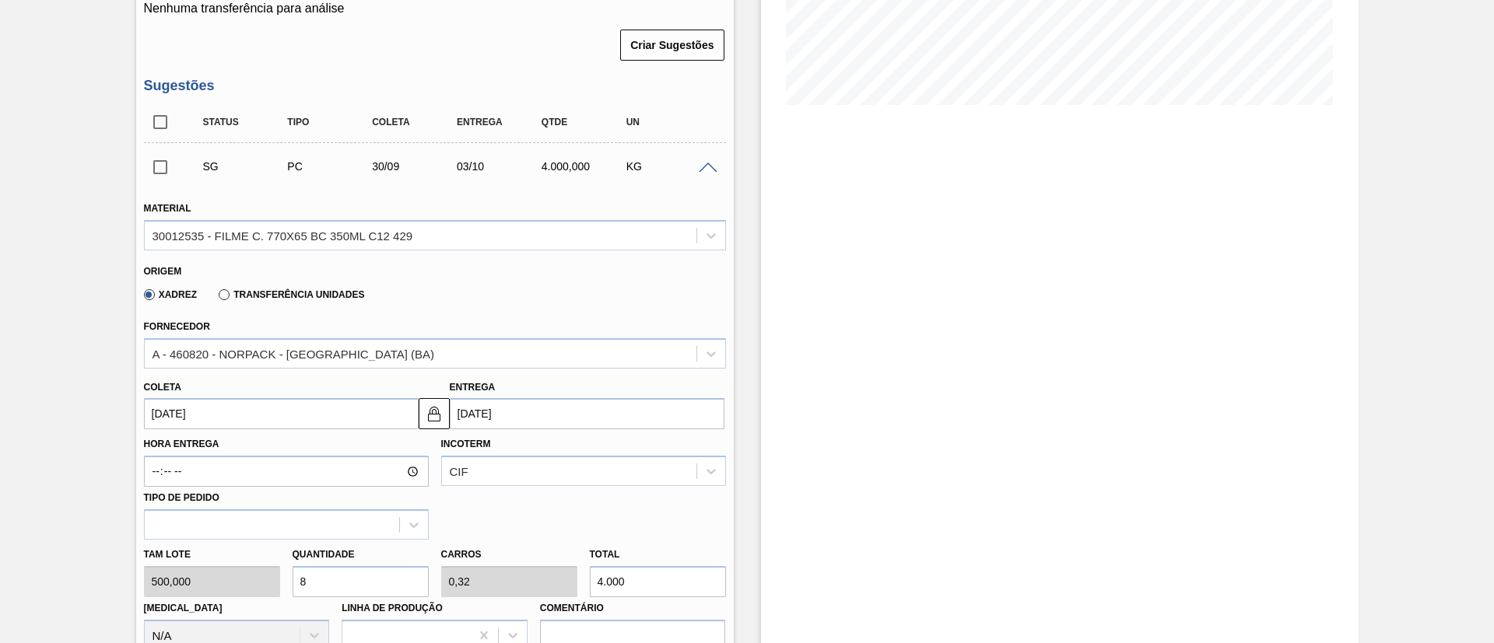
click at [258, 412] on input "30/09/2025" at bounding box center [281, 413] width 275 height 31
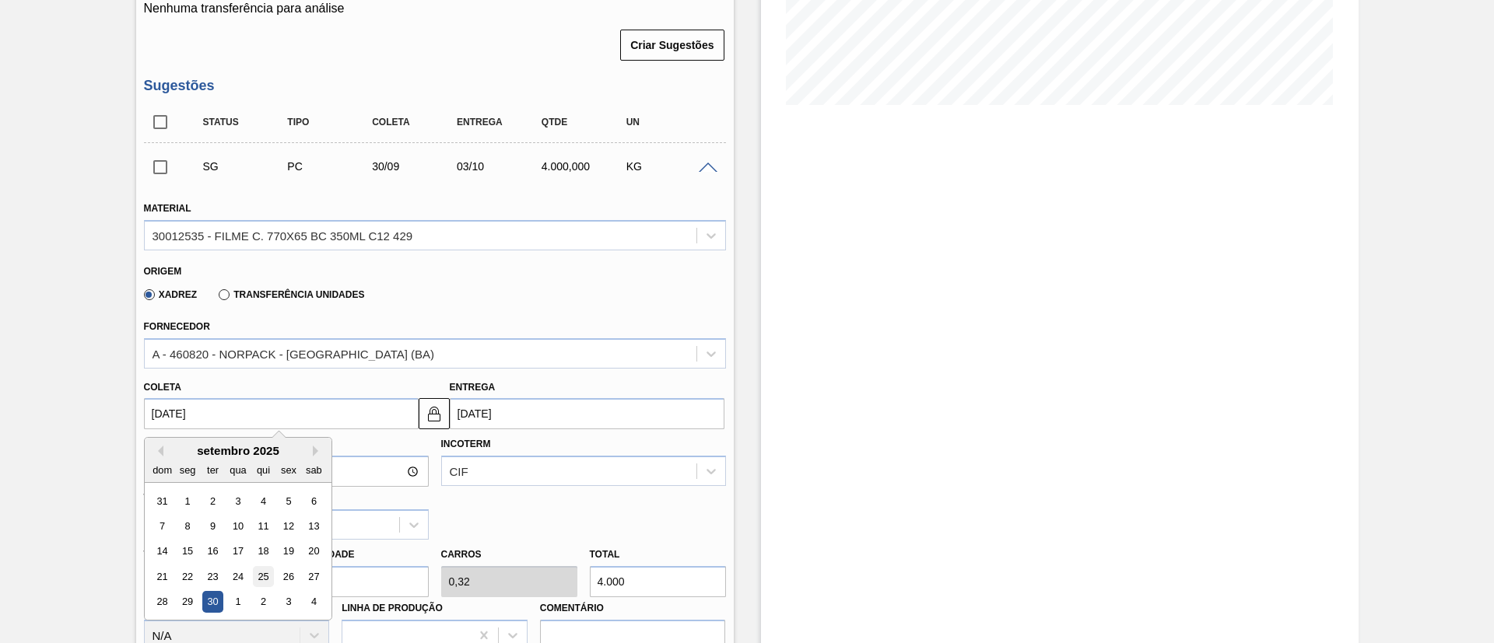
click at [265, 574] on div "25" at bounding box center [262, 576] width 21 height 21
type input "25/09/2025"
type input "28/09/2025"
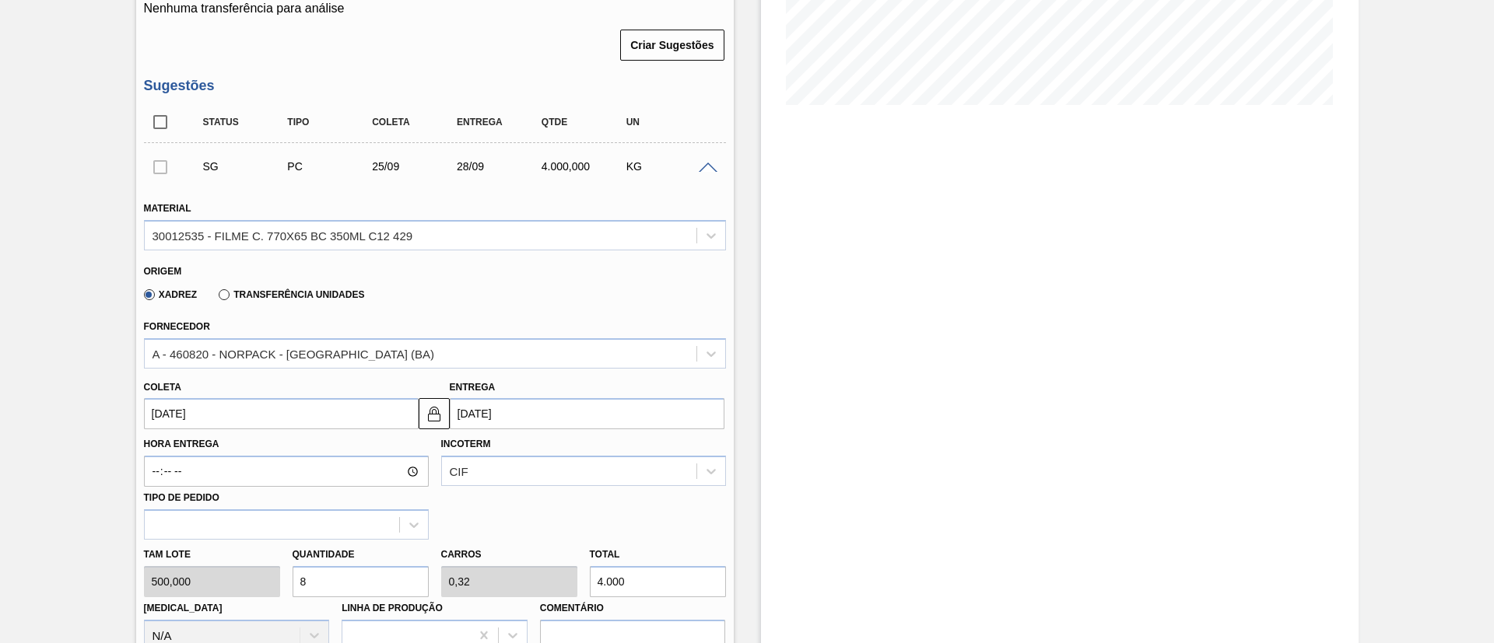
drag, startPoint x: 44, startPoint y: 394, endPoint x: 161, endPoint y: 252, distance: 184.0
click at [43, 394] on div "Aguardando Faturamento BR02 - FILME BC 350ML Unidade Sergipe PE MIN 1.380,414 K…" at bounding box center [747, 435] width 1494 height 1415
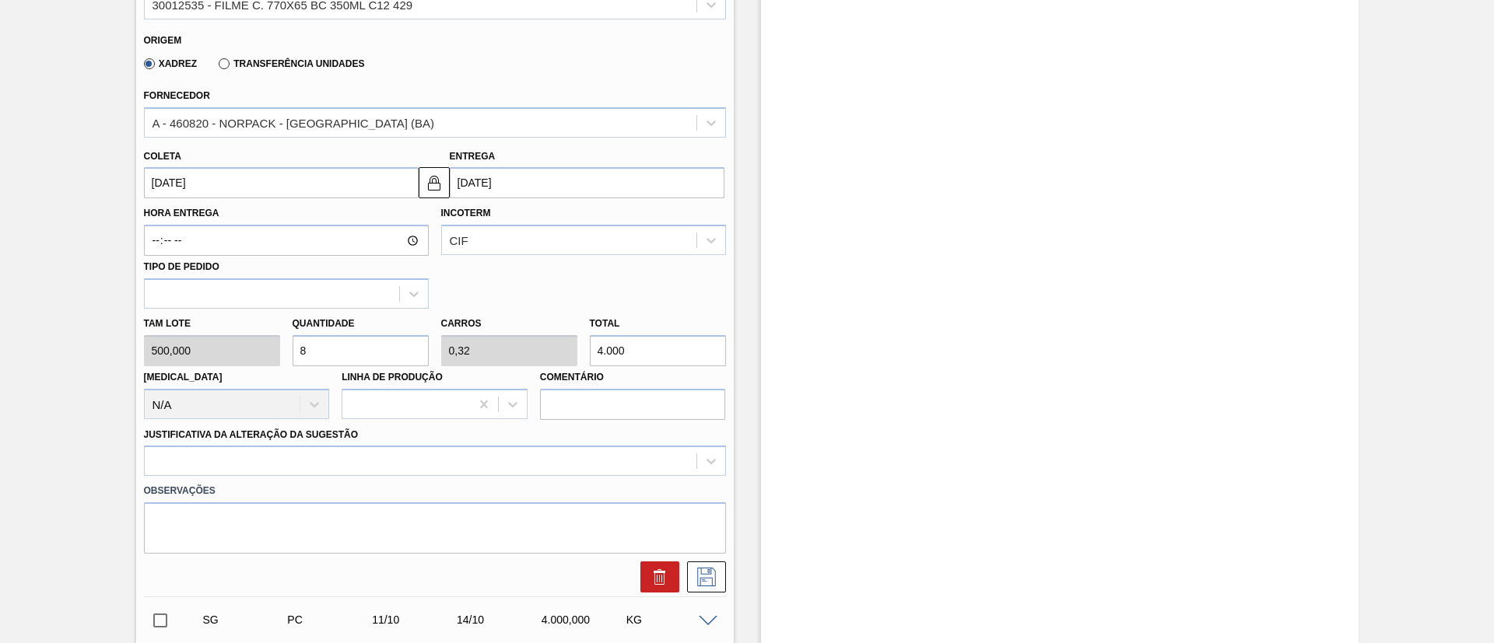
scroll to position [584, 0]
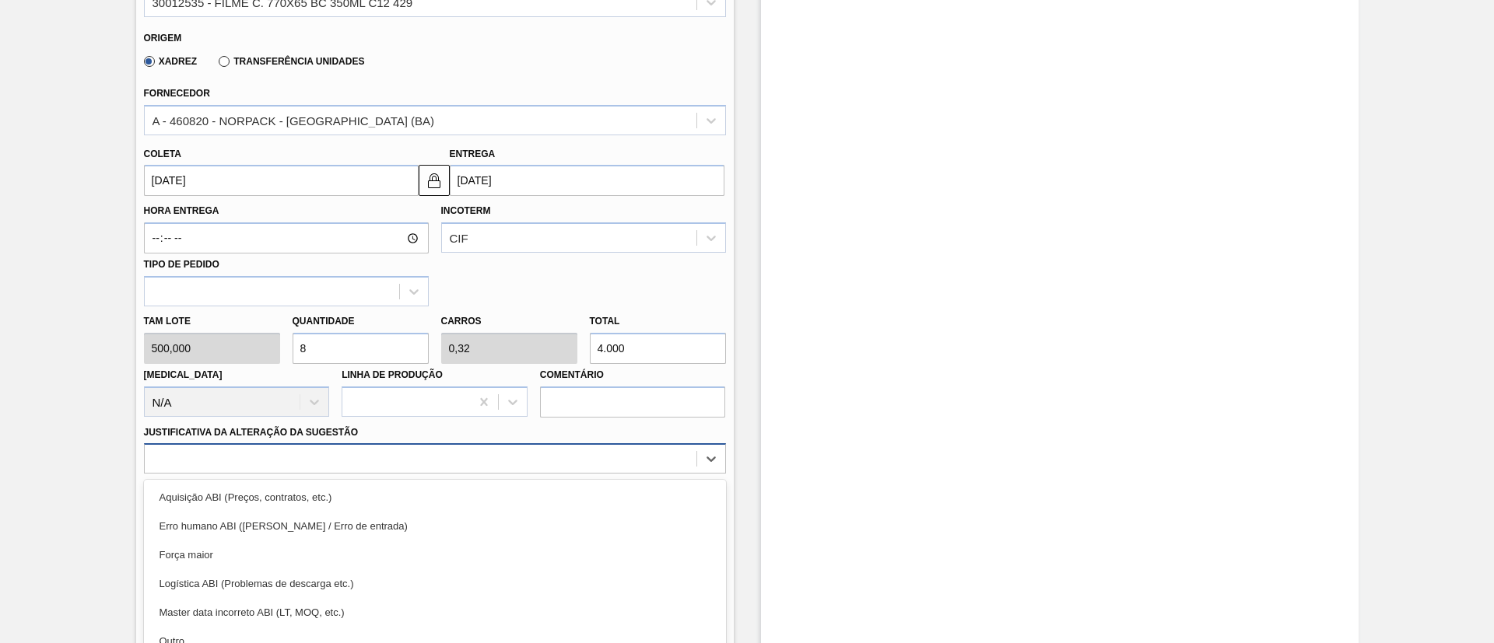
click at [465, 446] on div "option Erro humano ABI (Cálculo / Erro de entrada) focused, 2 of 18. 18 results…" at bounding box center [435, 459] width 582 height 30
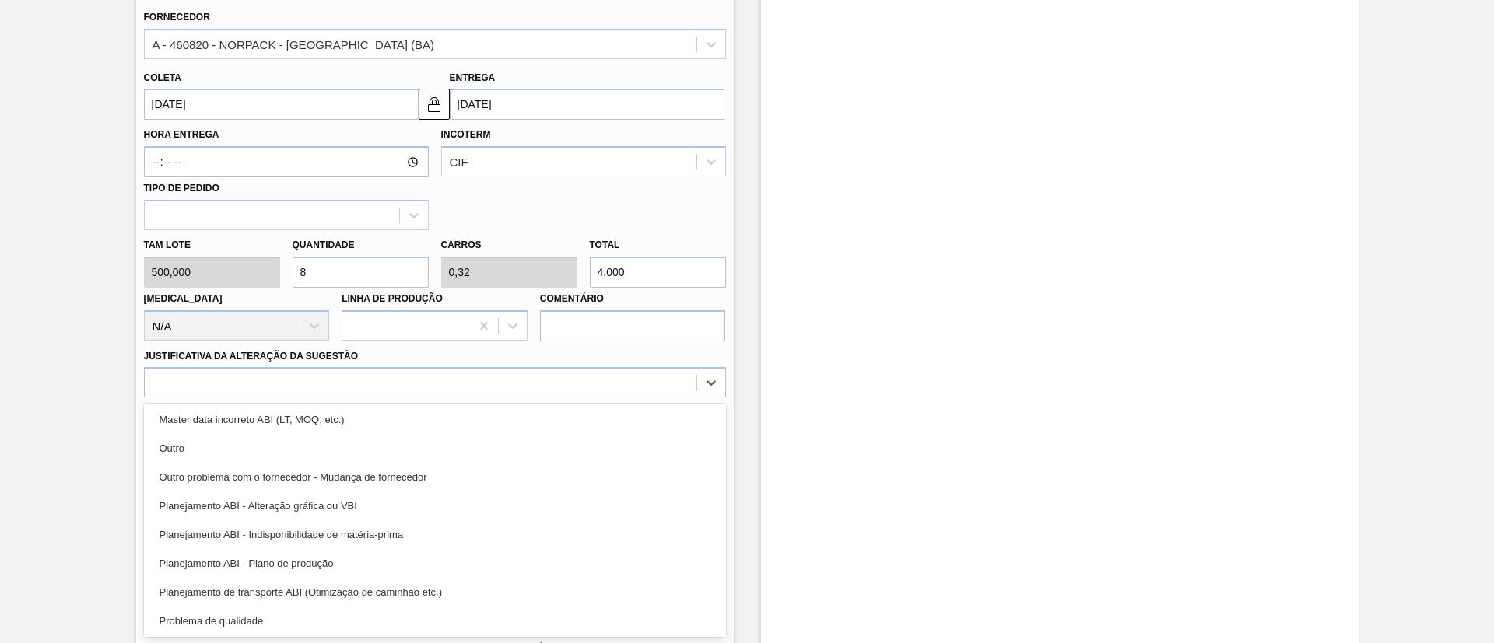
scroll to position [291, 0]
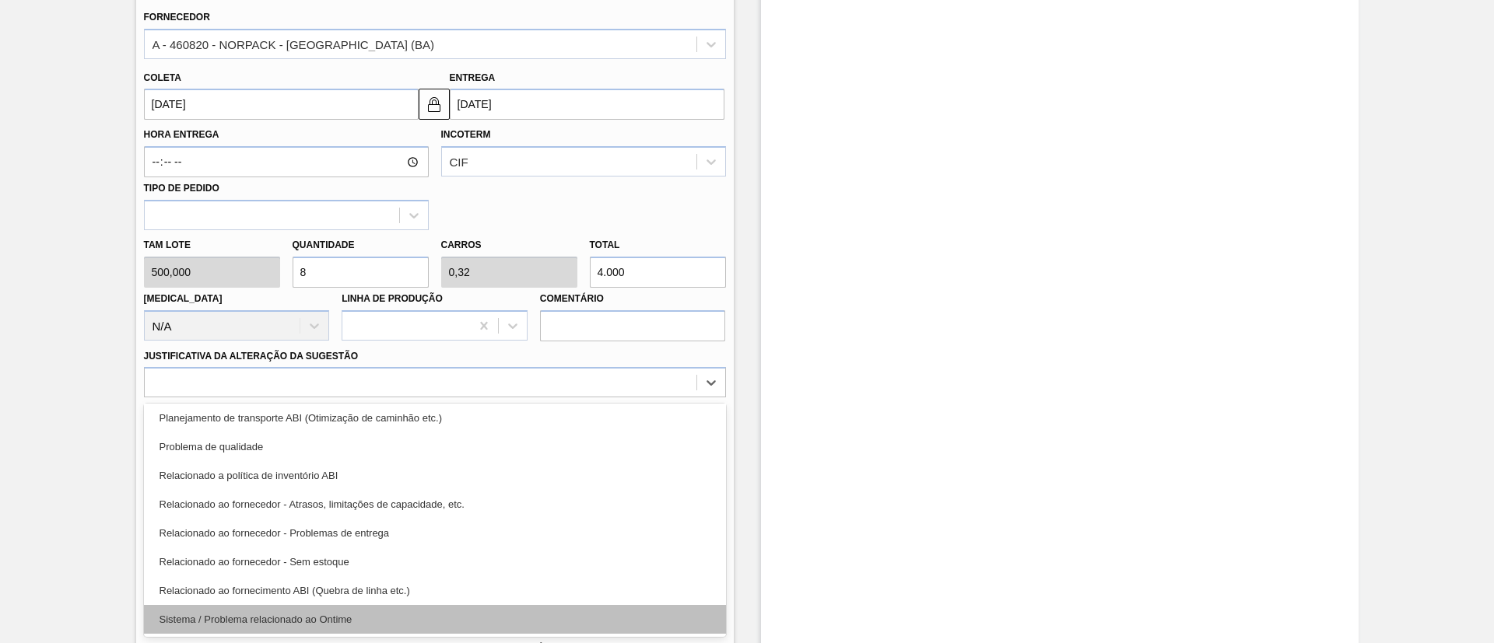
click at [320, 622] on div "Sistema / Problema relacionado ao Ontime" at bounding box center [435, 619] width 582 height 29
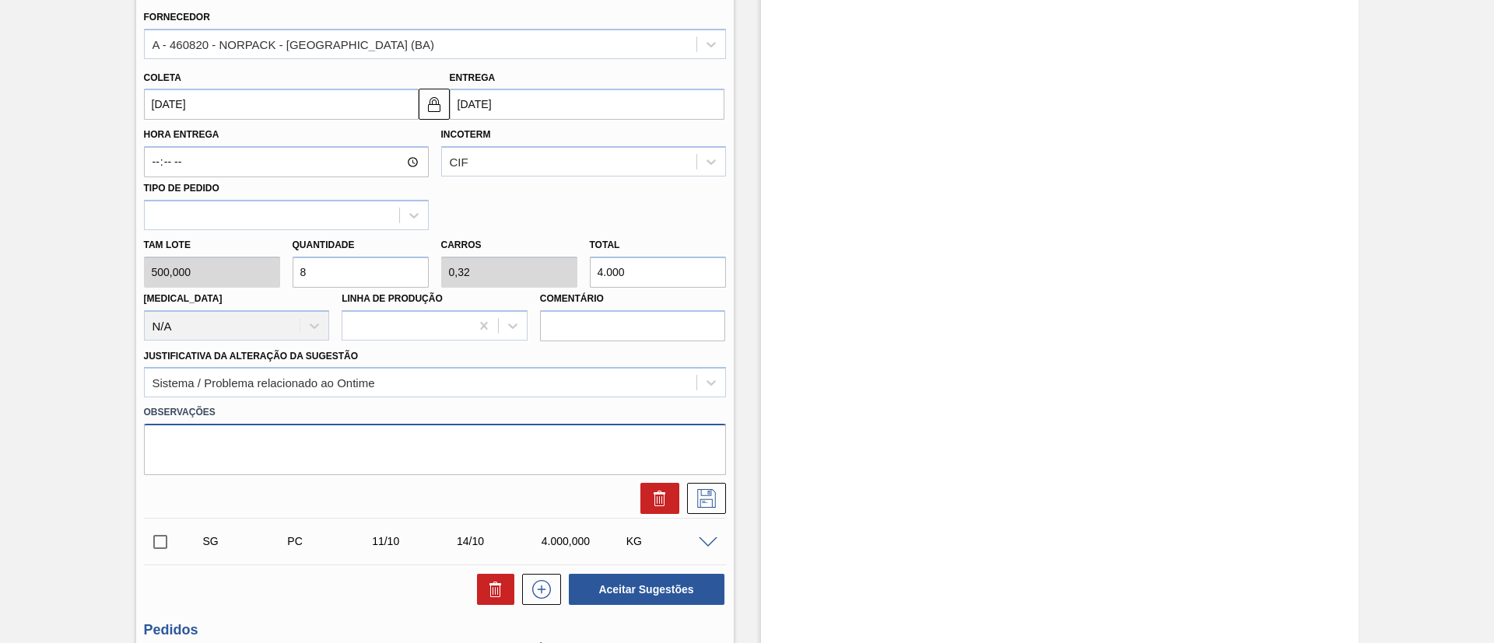
click at [365, 447] on textarea at bounding box center [435, 449] width 582 height 51
type textarea "Ponto de ressuprimento não sendo atendido"
click at [701, 495] on icon at bounding box center [706, 498] width 25 height 19
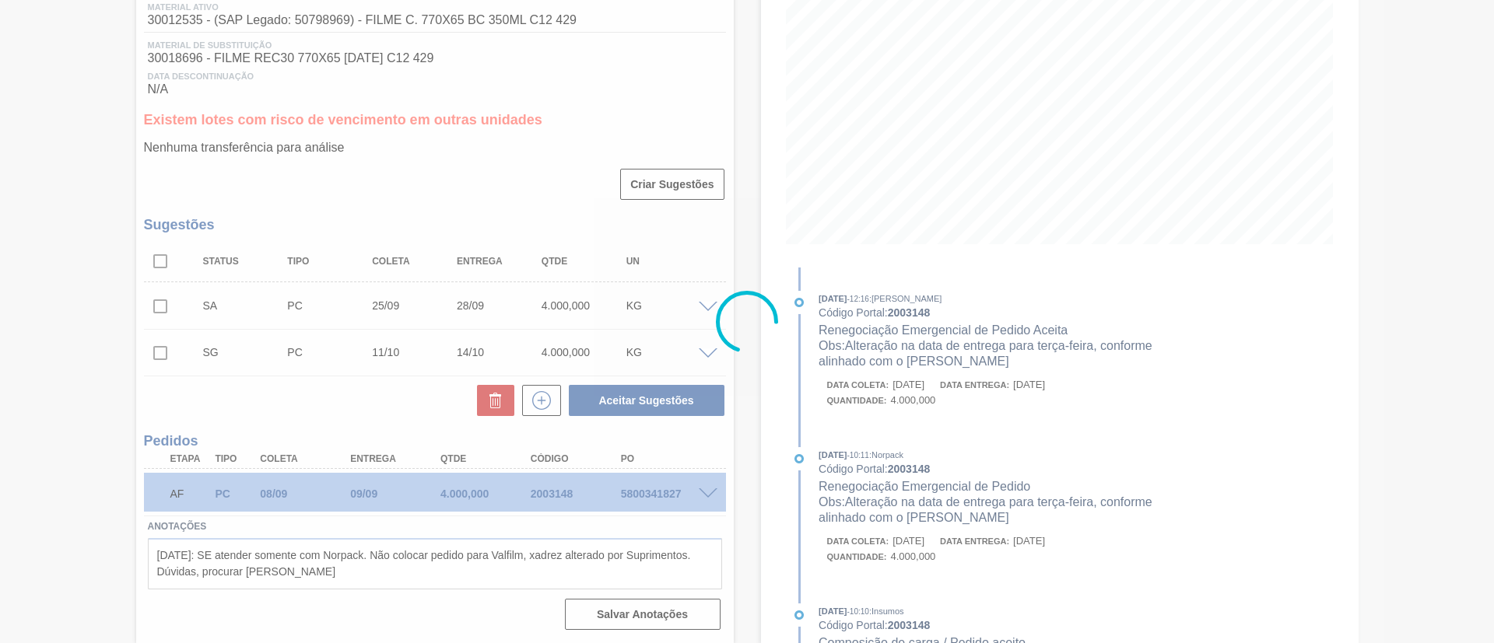
scroll to position [211, 0]
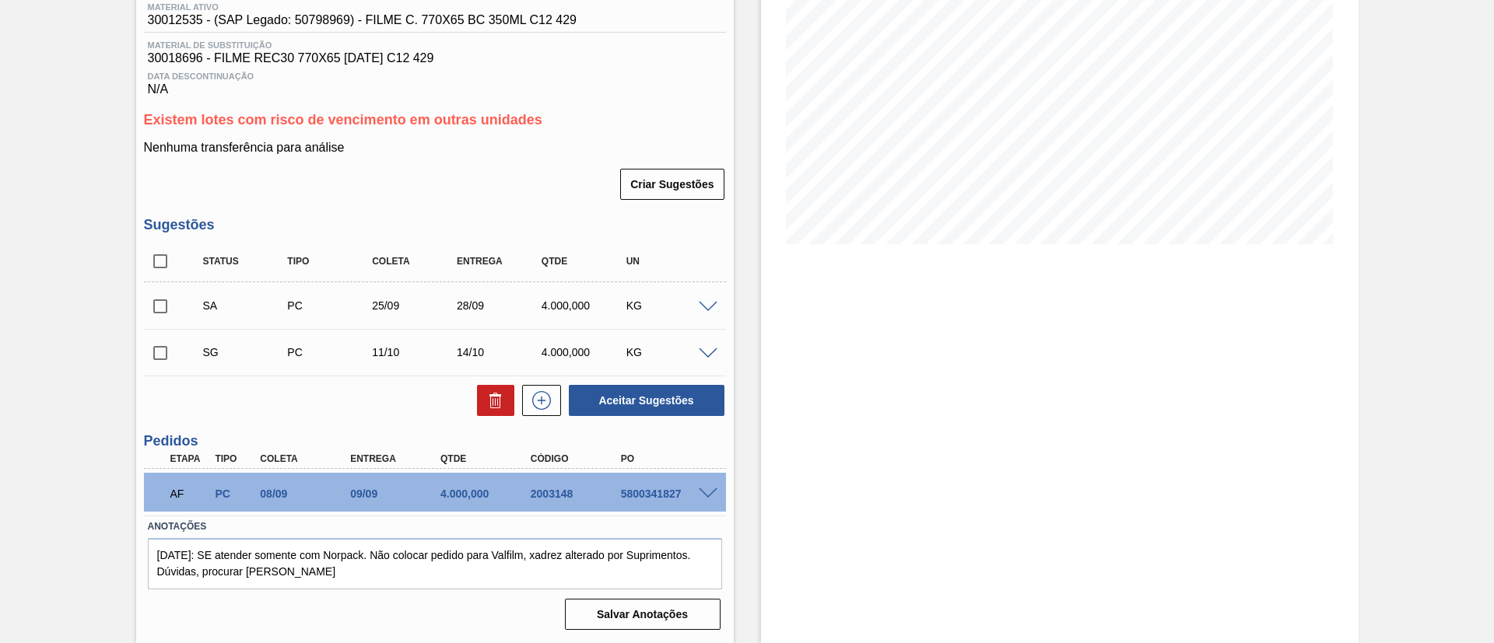
click at [149, 297] on input "checkbox" at bounding box center [160, 306] width 33 height 33
click at [698, 408] on button "Aceitar Sugestões" at bounding box center [647, 400] width 156 height 31
checkbox input "false"
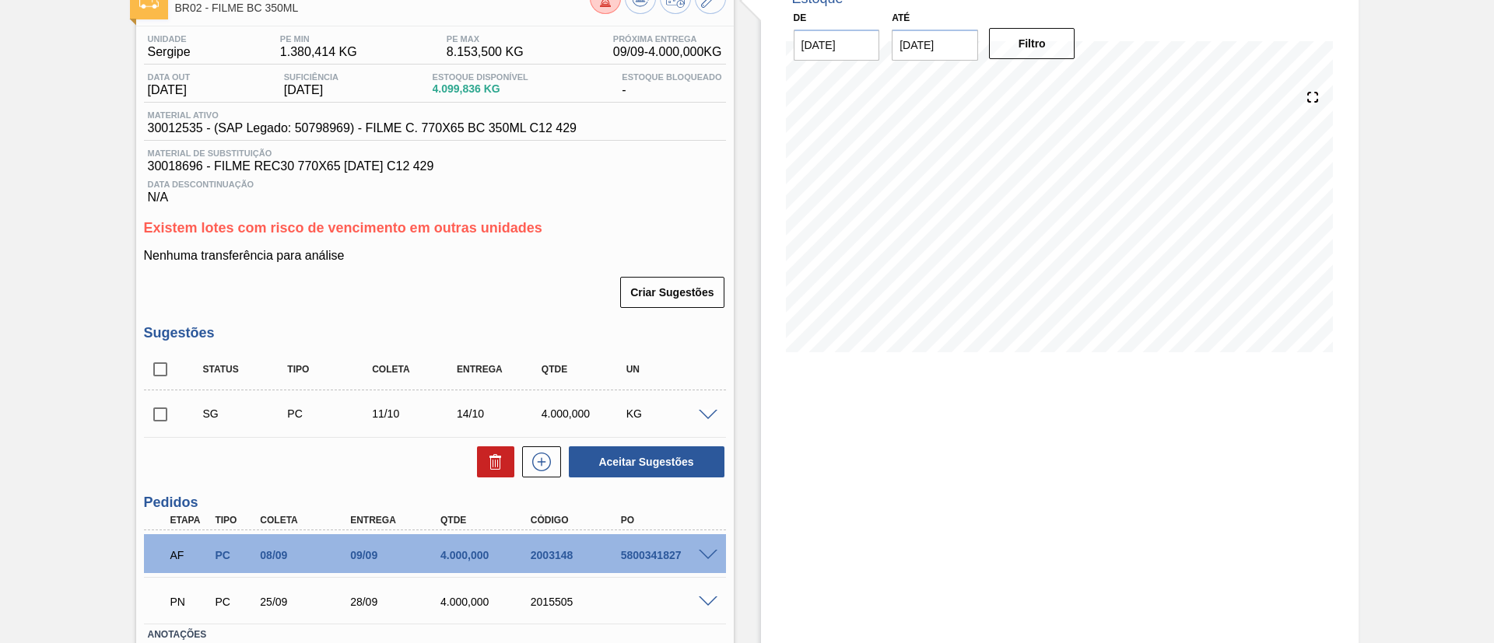
scroll to position [0, 0]
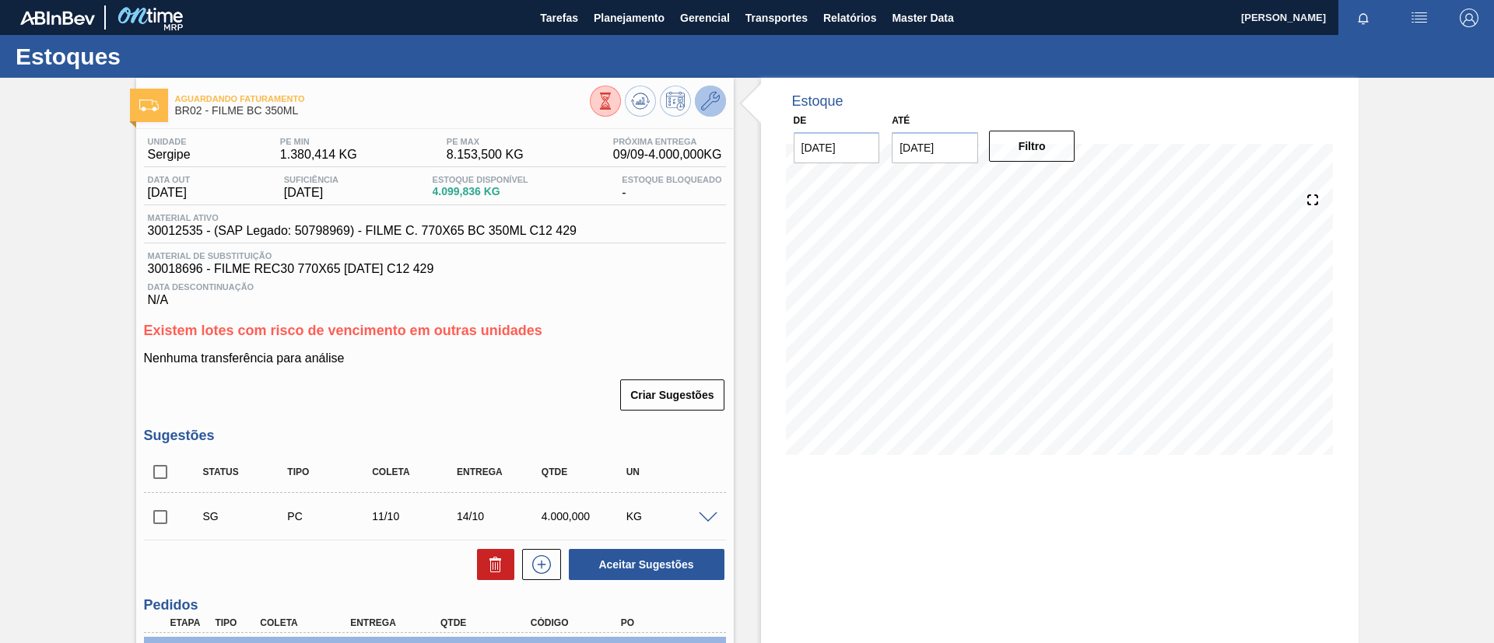
click at [708, 100] on icon at bounding box center [710, 101] width 19 height 19
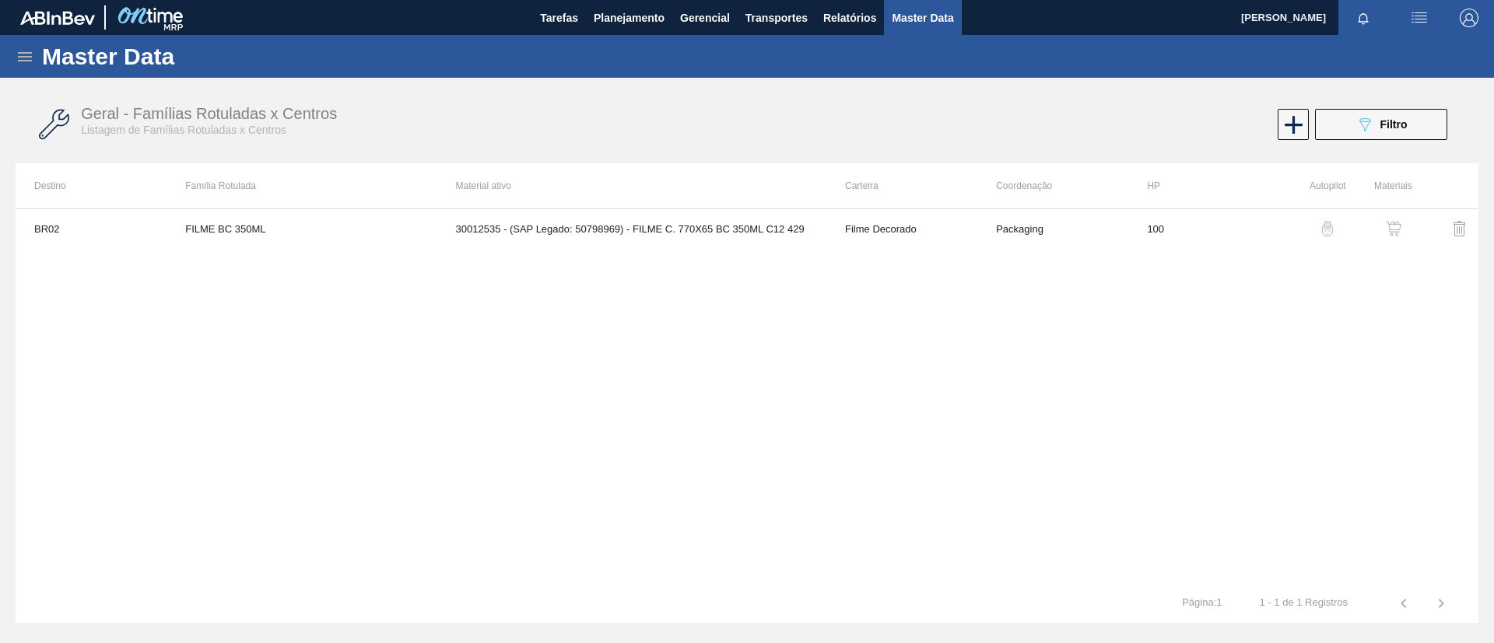
click at [1394, 219] on button "button" at bounding box center [1393, 228] width 37 height 37
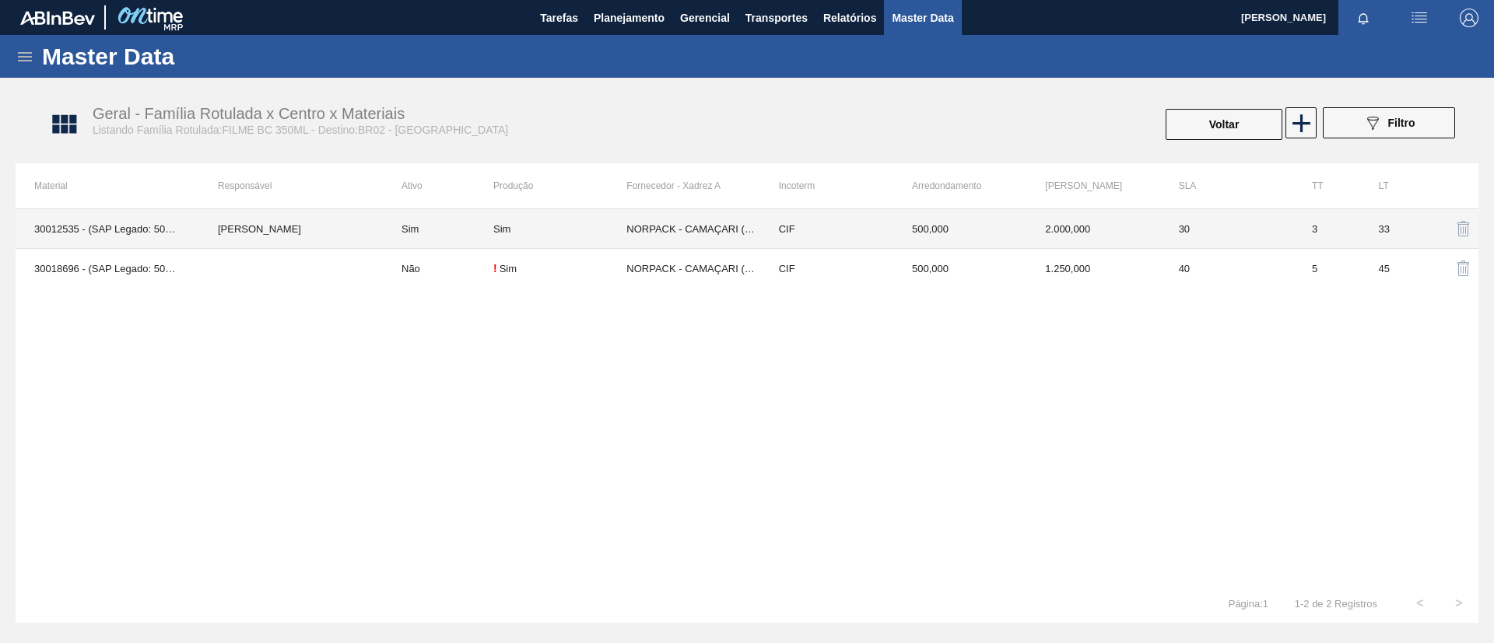
click at [359, 231] on td "[PERSON_NAME]" at bounding box center [291, 229] width 184 height 40
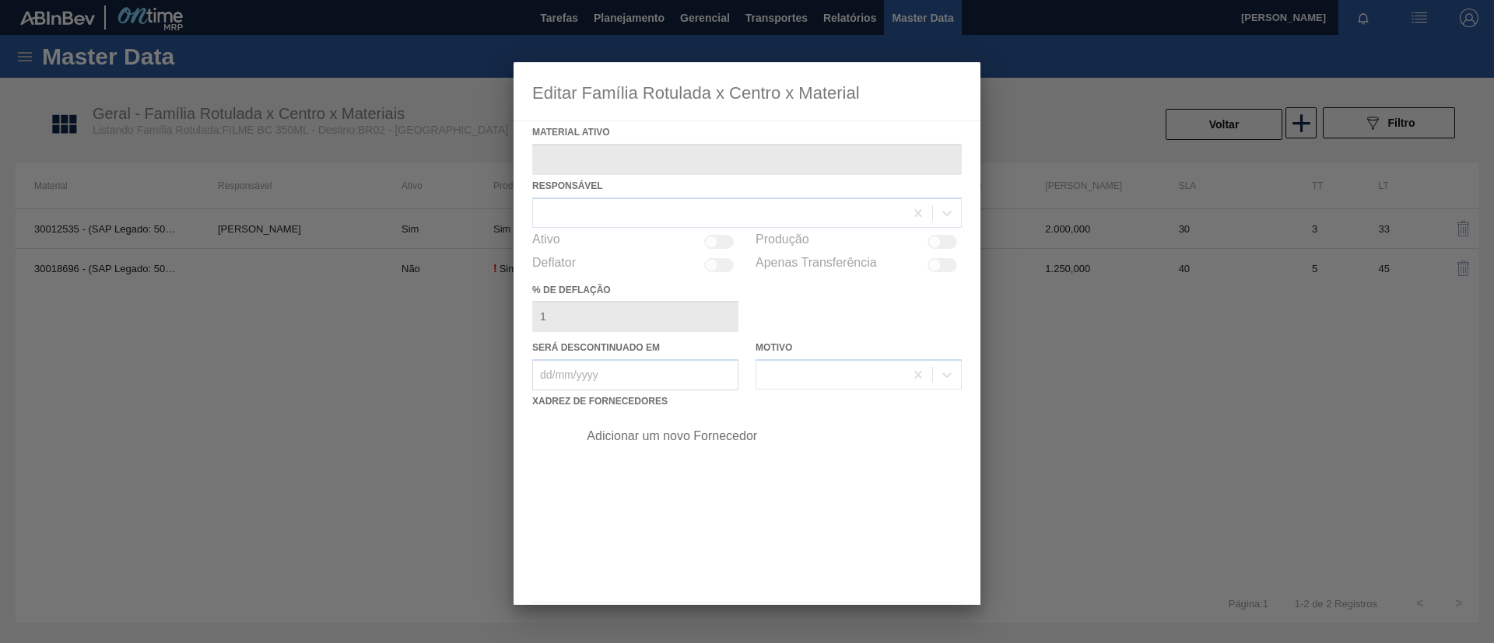
type ativo "30012535 - (SAP Legado: 50798969) - FILME C. 770X65 BC 350ML C12 429"
checkbox input "true"
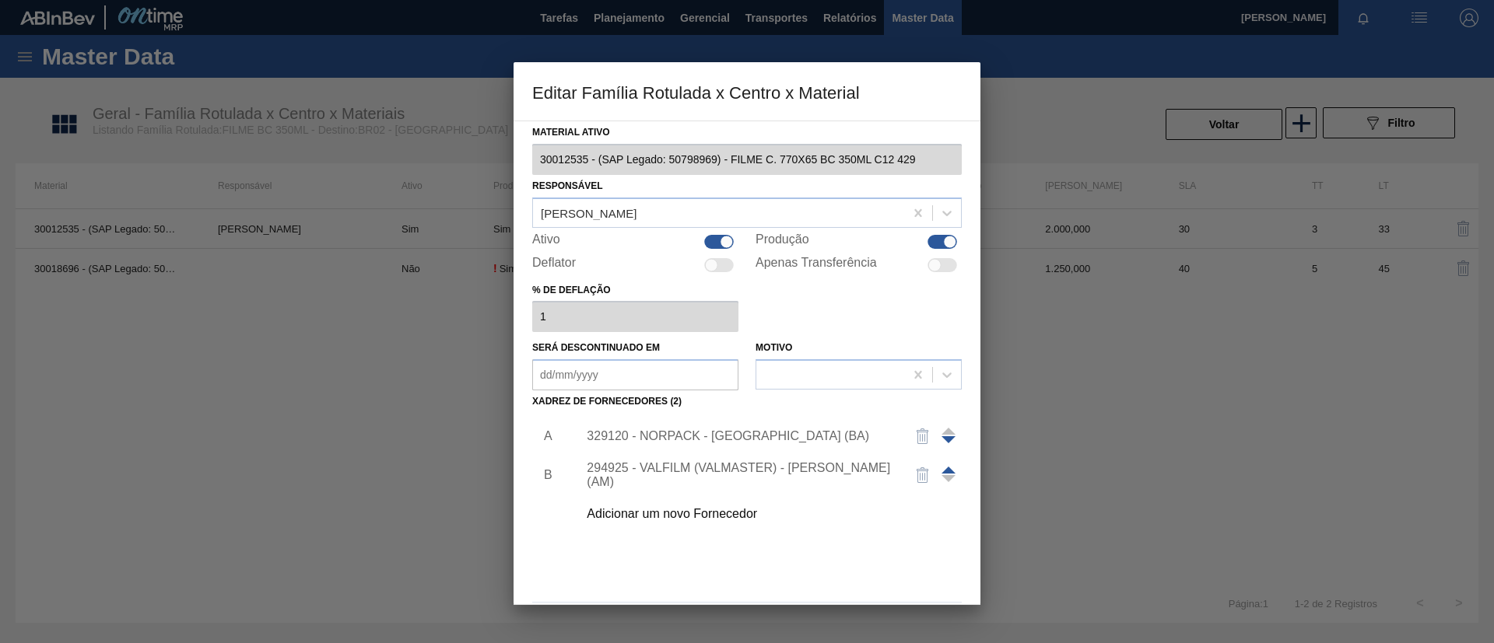
click at [764, 413] on div "A B 329120 - NORPACK - CAMAÇARI (BA) 294925 - VALFILM (VALMASTER) - MANAUS (AM)…" at bounding box center [747, 473] width 442 height 121
click at [770, 428] on div "329120 - NORPACK - CAMAÇARI (BA)" at bounding box center [765, 436] width 393 height 39
click at [756, 438] on div "329120 - NORPACK - CAMAÇARI (BA)" at bounding box center [739, 437] width 305 height 14
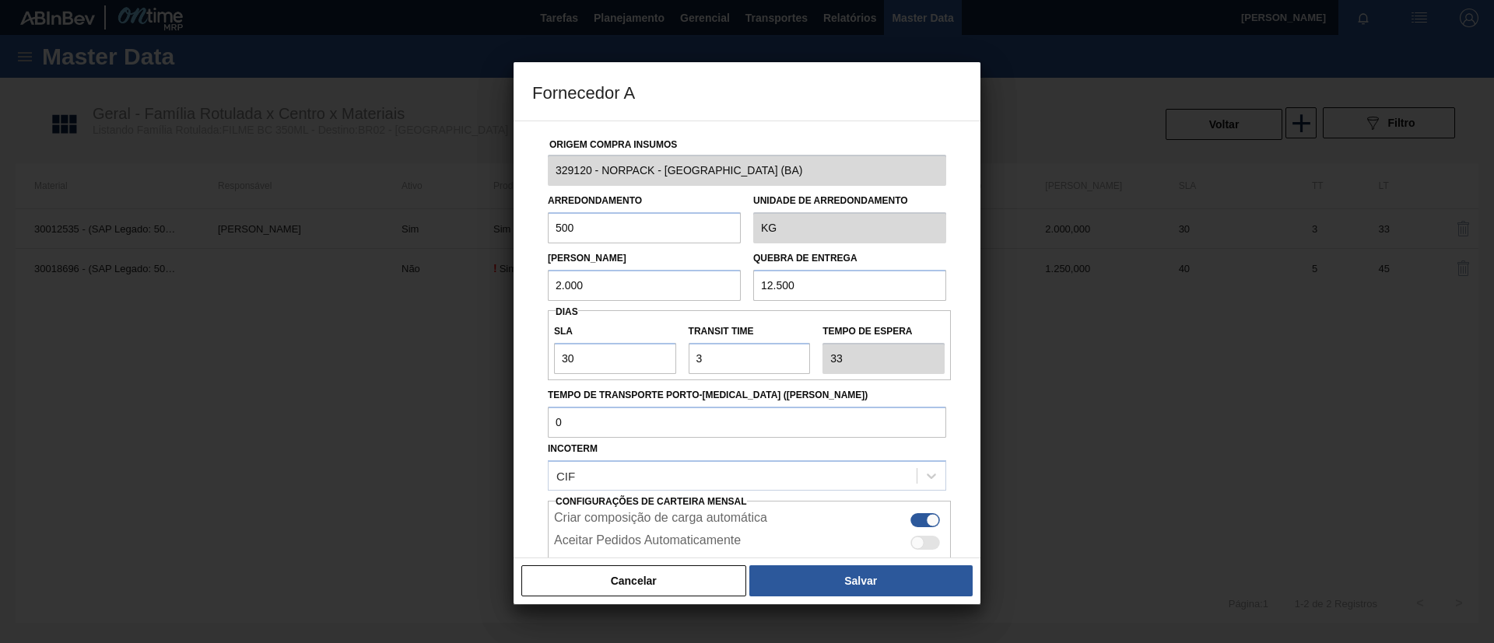
drag, startPoint x: 561, startPoint y: 276, endPoint x: 548, endPoint y: 280, distance: 13.8
click at [549, 279] on input "2.000" at bounding box center [644, 285] width 193 height 31
click at [777, 293] on input "12.500" at bounding box center [849, 285] width 193 height 31
drag, startPoint x: 779, startPoint y: 285, endPoint x: 747, endPoint y: 282, distance: 32.0
click at [747, 282] on div "Quebra de entrega 12.500" at bounding box center [849, 274] width 205 height 54
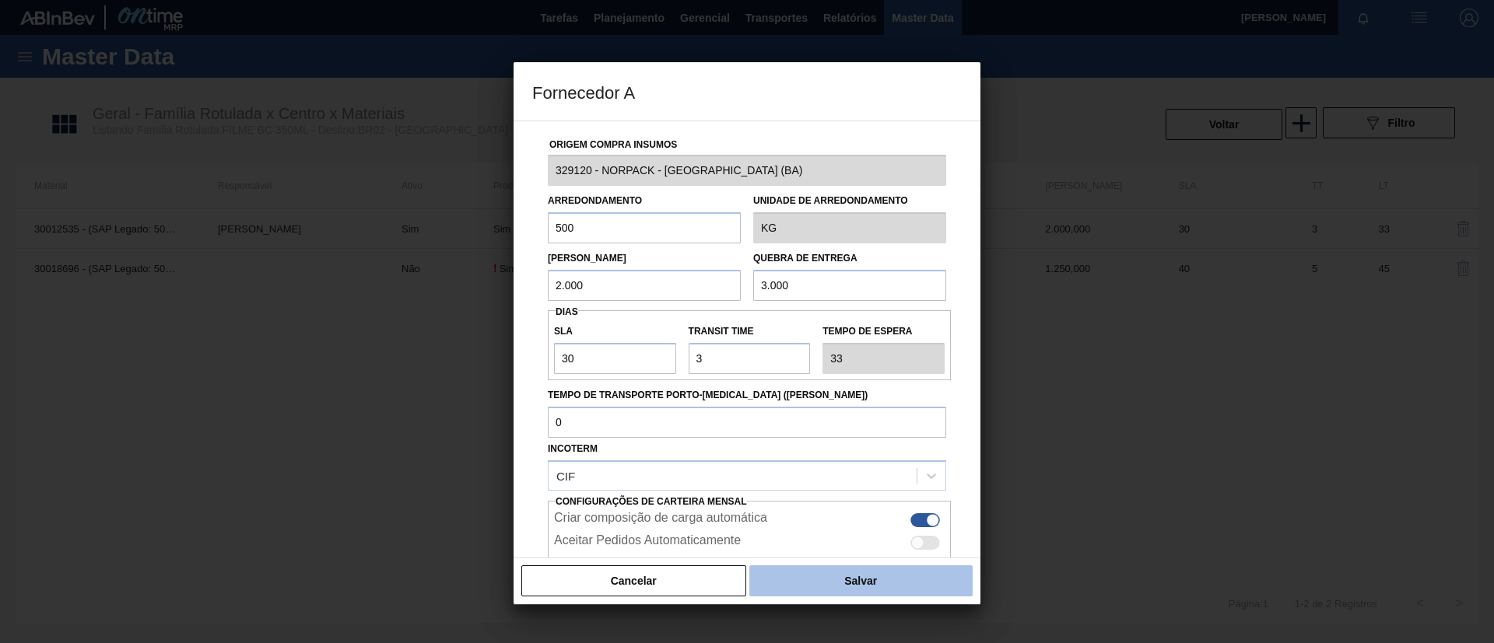
type input "3.000"
click at [906, 586] on button "Salvar" at bounding box center [860, 581] width 223 height 31
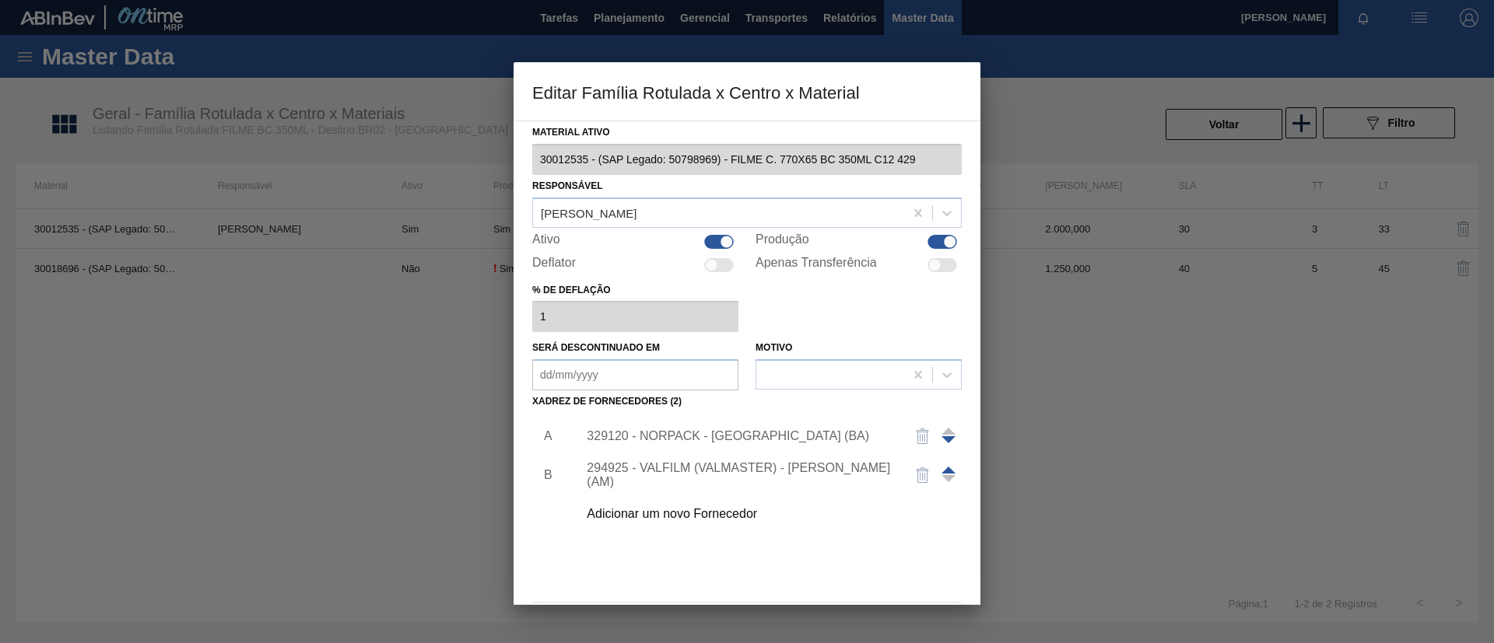
scroll to position [58, 0]
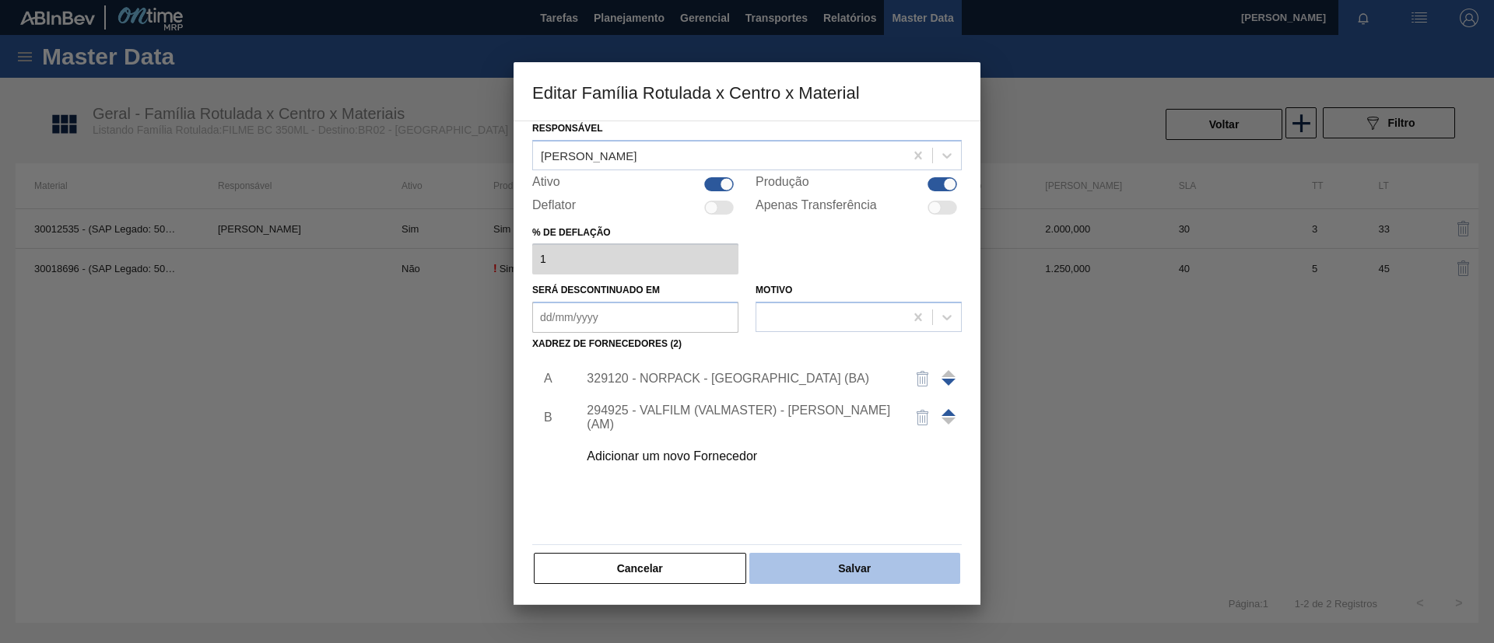
click at [896, 559] on button "Salvar" at bounding box center [854, 568] width 211 height 31
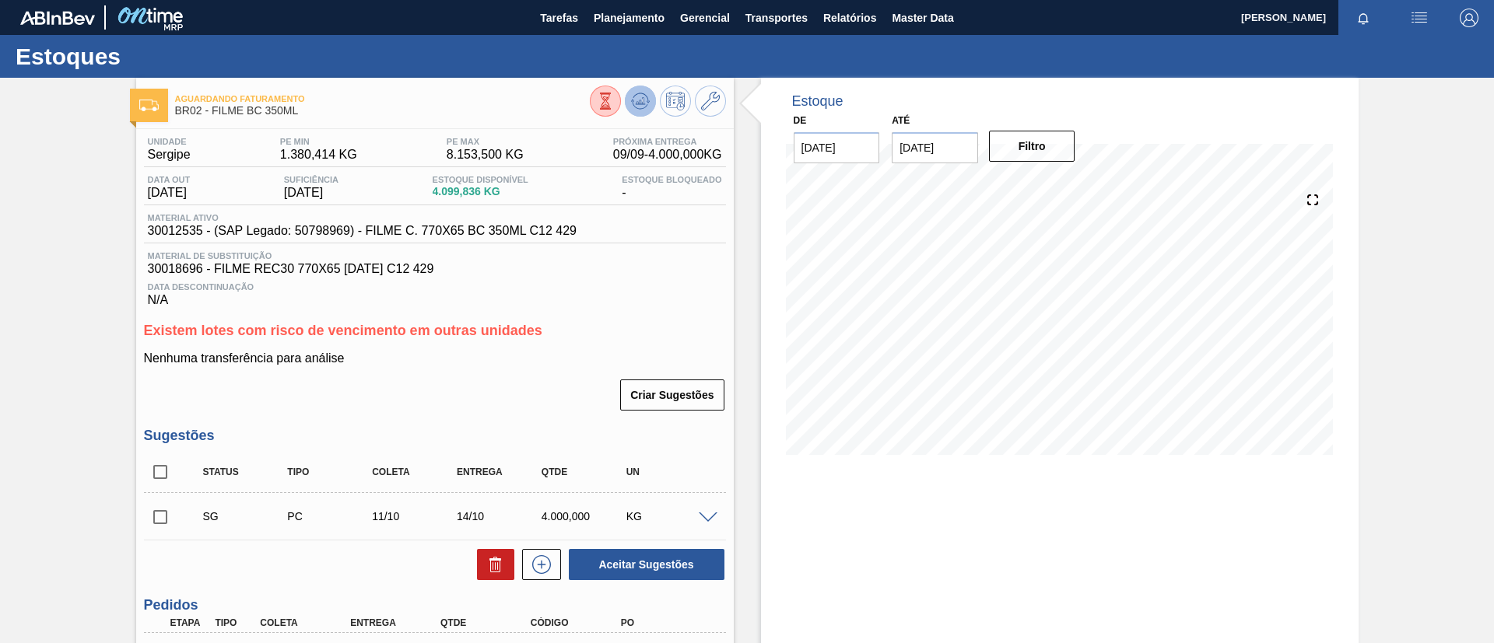
click at [633, 107] on icon at bounding box center [640, 105] width 16 height 8
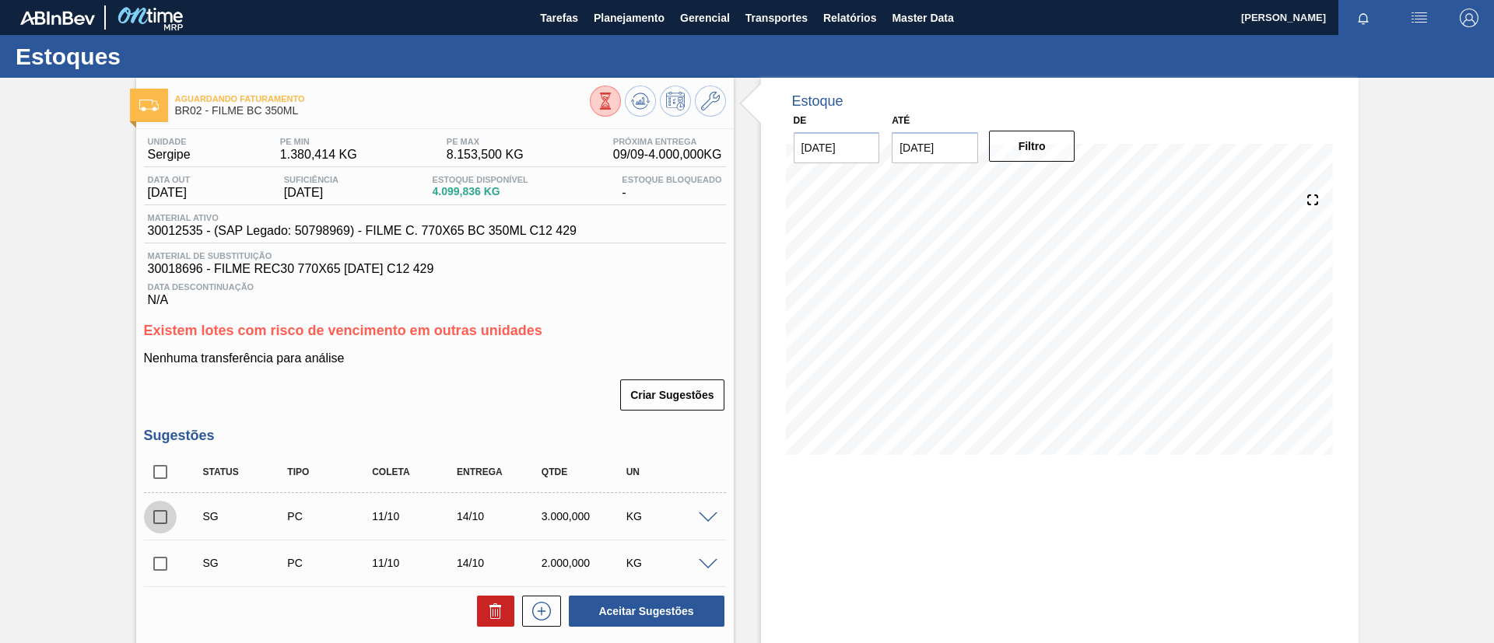
click at [170, 520] on input "checkbox" at bounding box center [160, 517] width 33 height 33
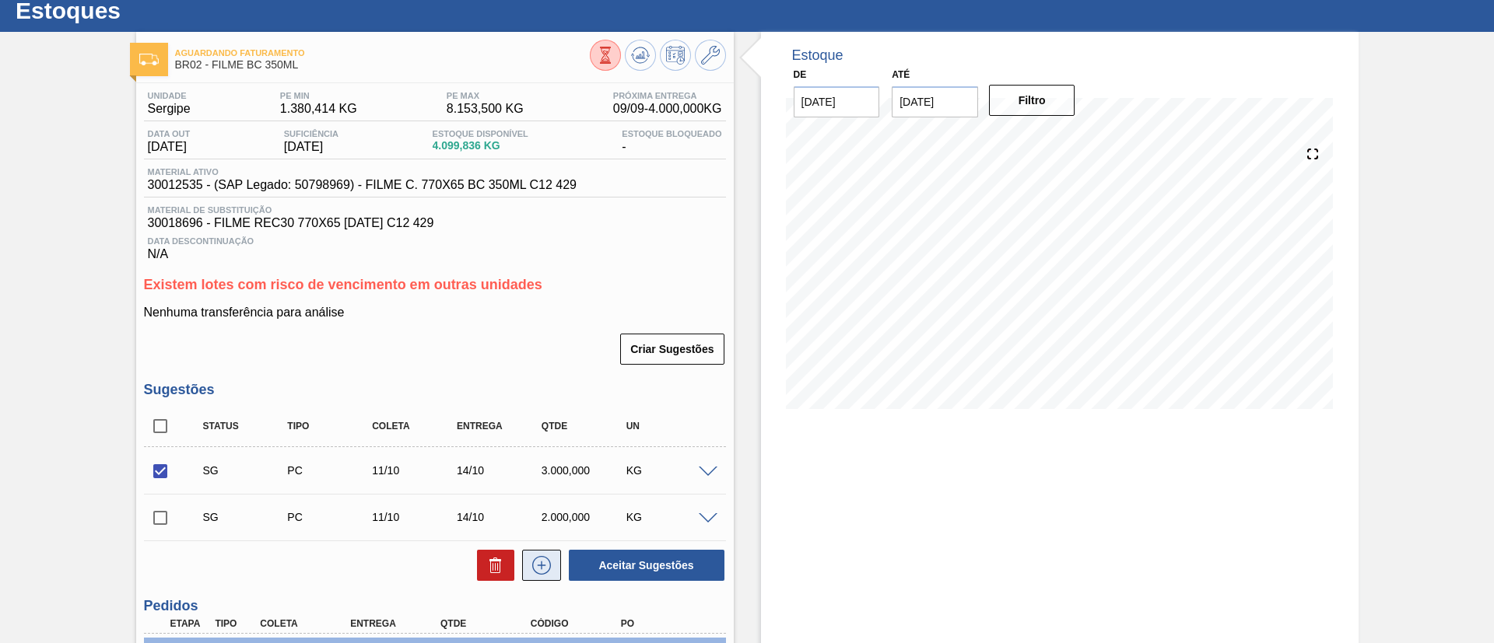
scroll to position [117, 0]
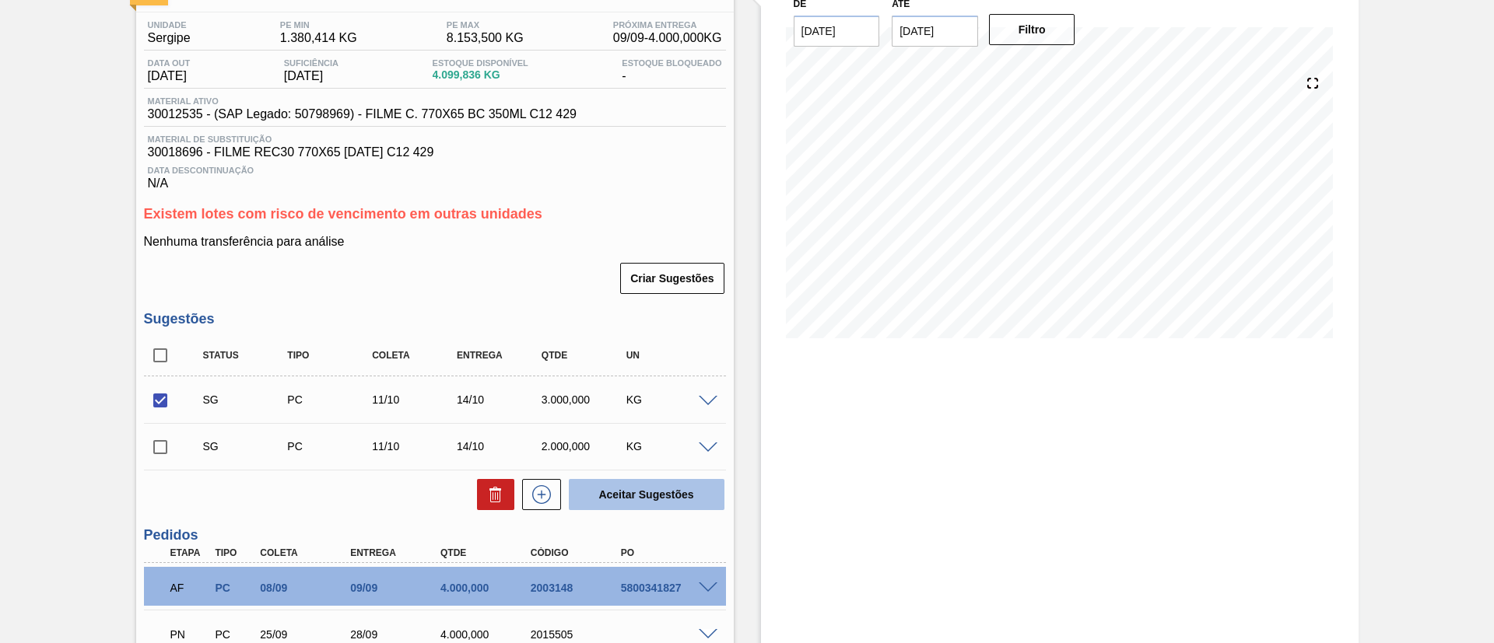
click at [649, 500] on button "Aceitar Sugestões" at bounding box center [647, 494] width 156 height 31
checkbox input "false"
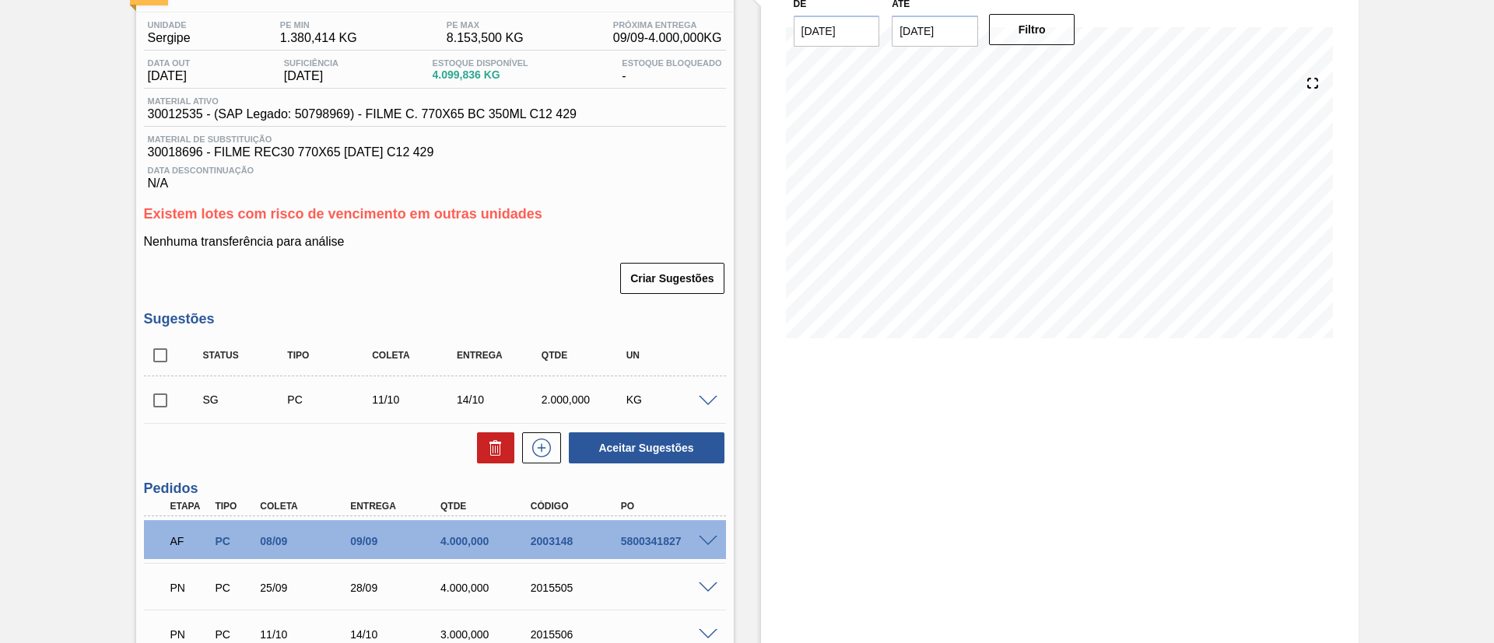
click at [159, 397] on input "checkbox" at bounding box center [160, 400] width 33 height 33
click at [477, 444] on button at bounding box center [495, 448] width 37 height 31
checkbox input "false"
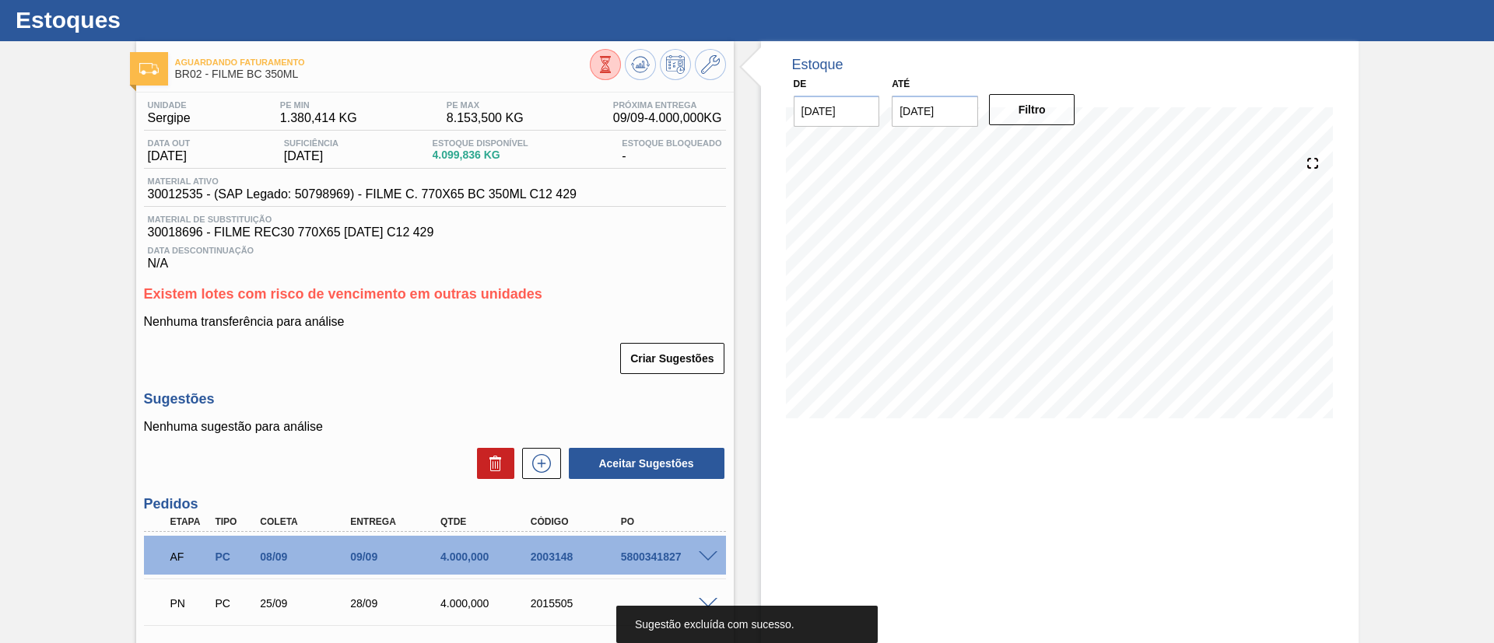
scroll to position [0, 0]
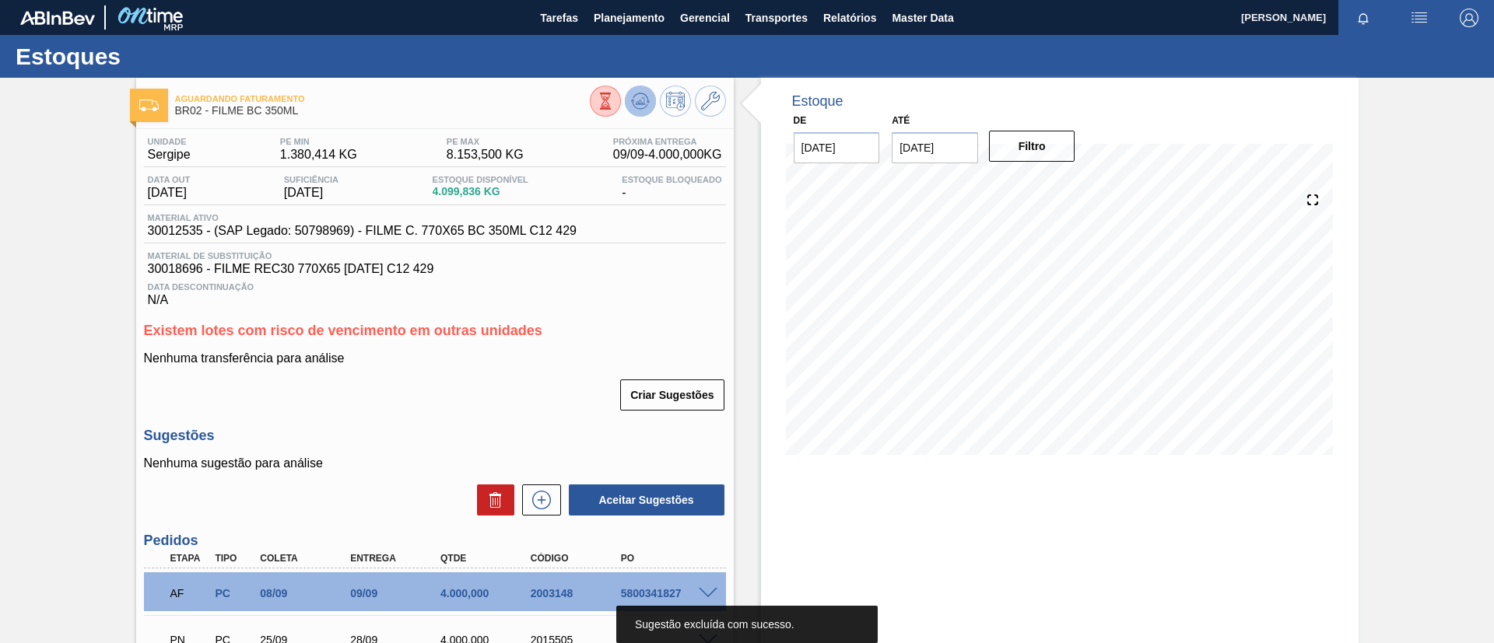
click at [640, 88] on button at bounding box center [640, 101] width 31 height 31
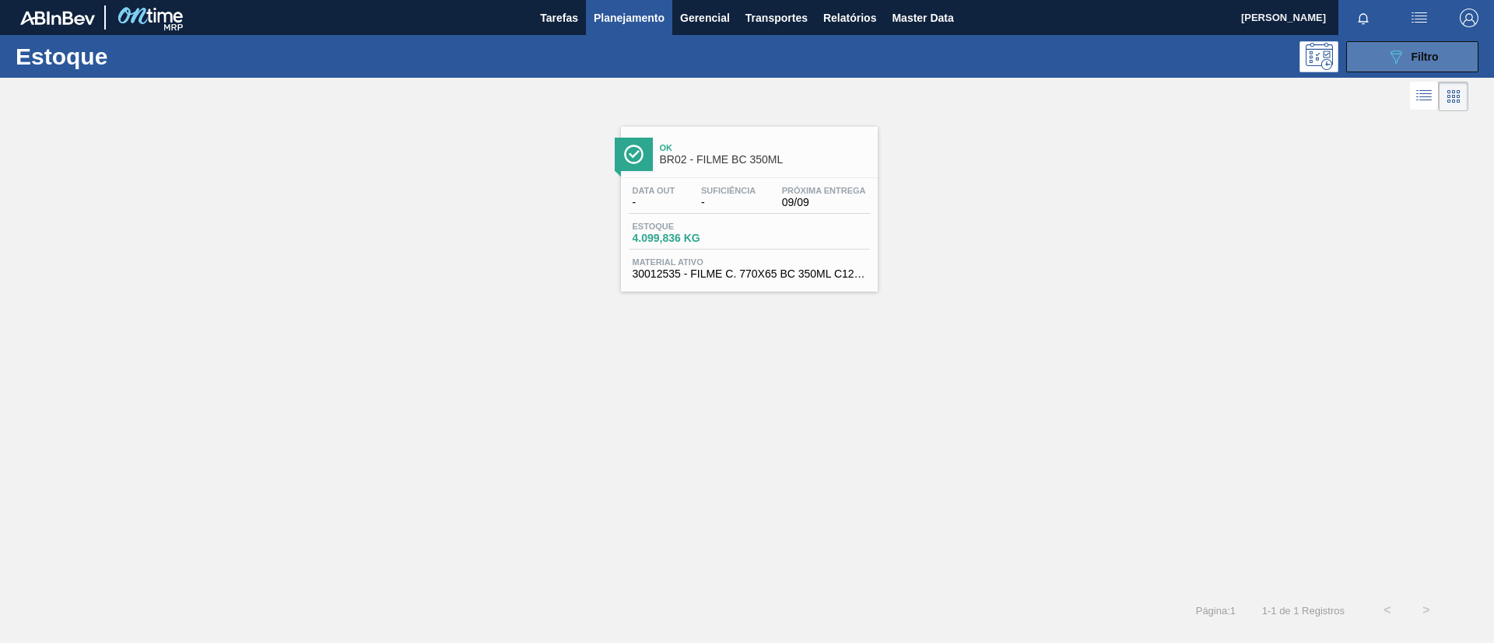
click at [1405, 58] on div "089F7B8B-B2A5-4AFE-B5C0-19BA573D28AC Filtro" at bounding box center [1413, 56] width 52 height 19
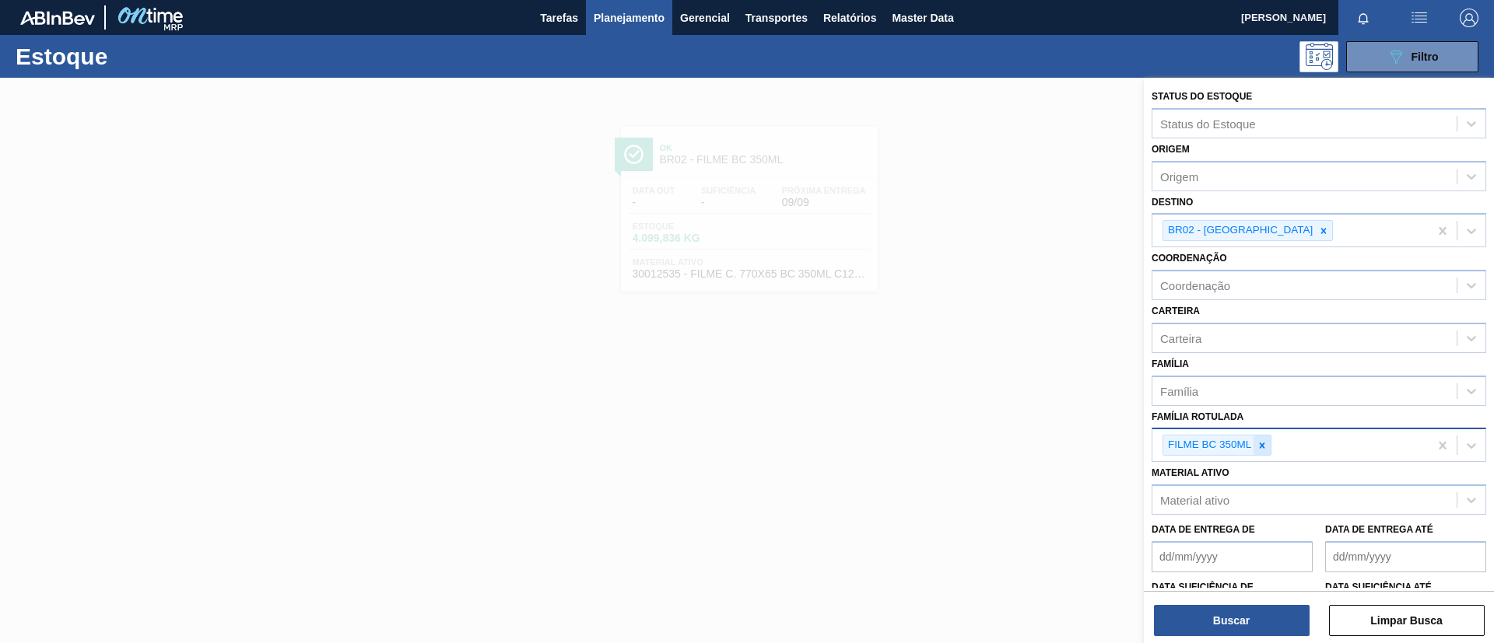
click at [1262, 452] on div at bounding box center [1261, 445] width 17 height 19
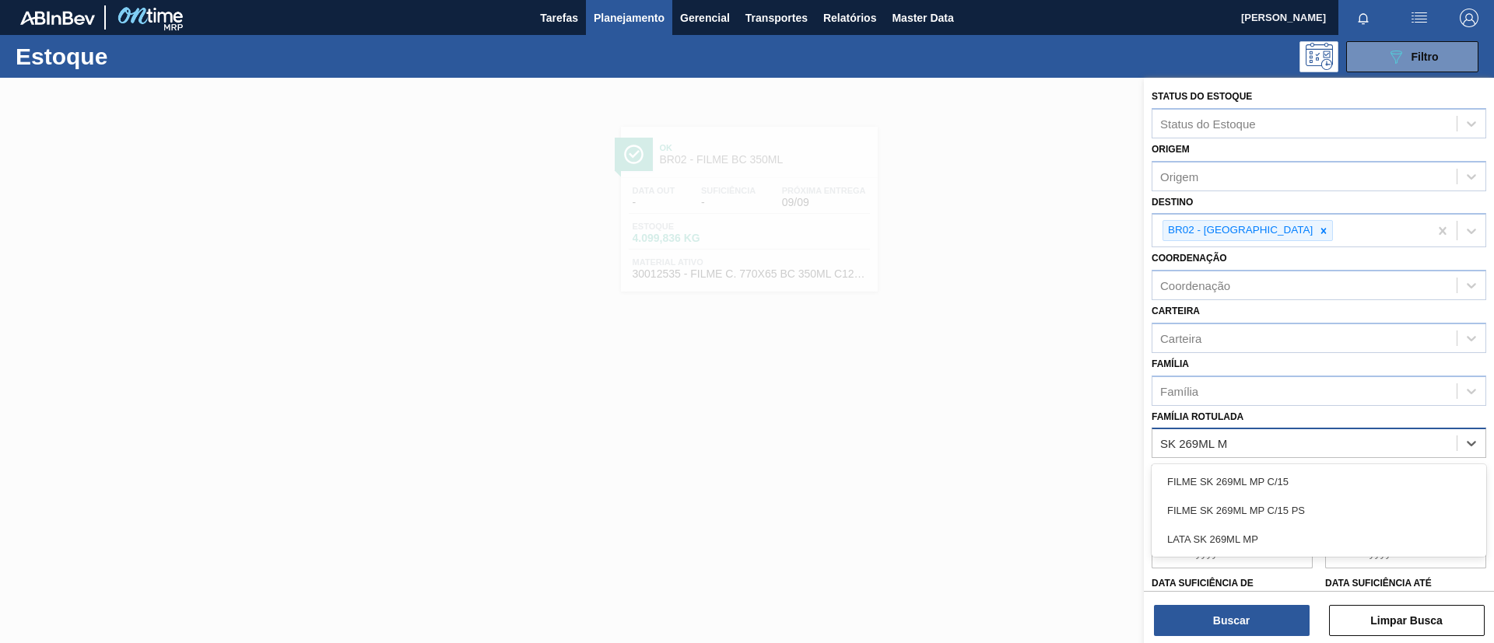
type Rotulada "SK 269ML MP"
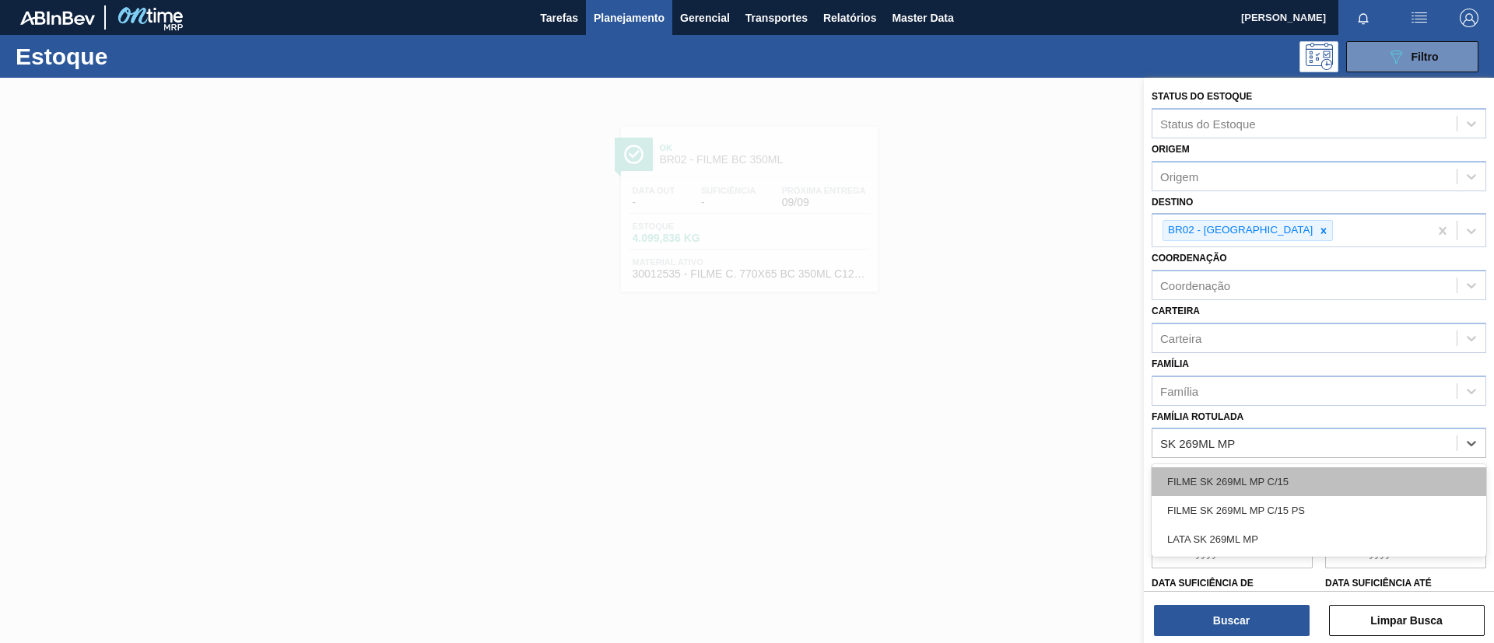
click at [1285, 471] on div "FILME SK 269ML MP C/15" at bounding box center [1319, 482] width 335 height 29
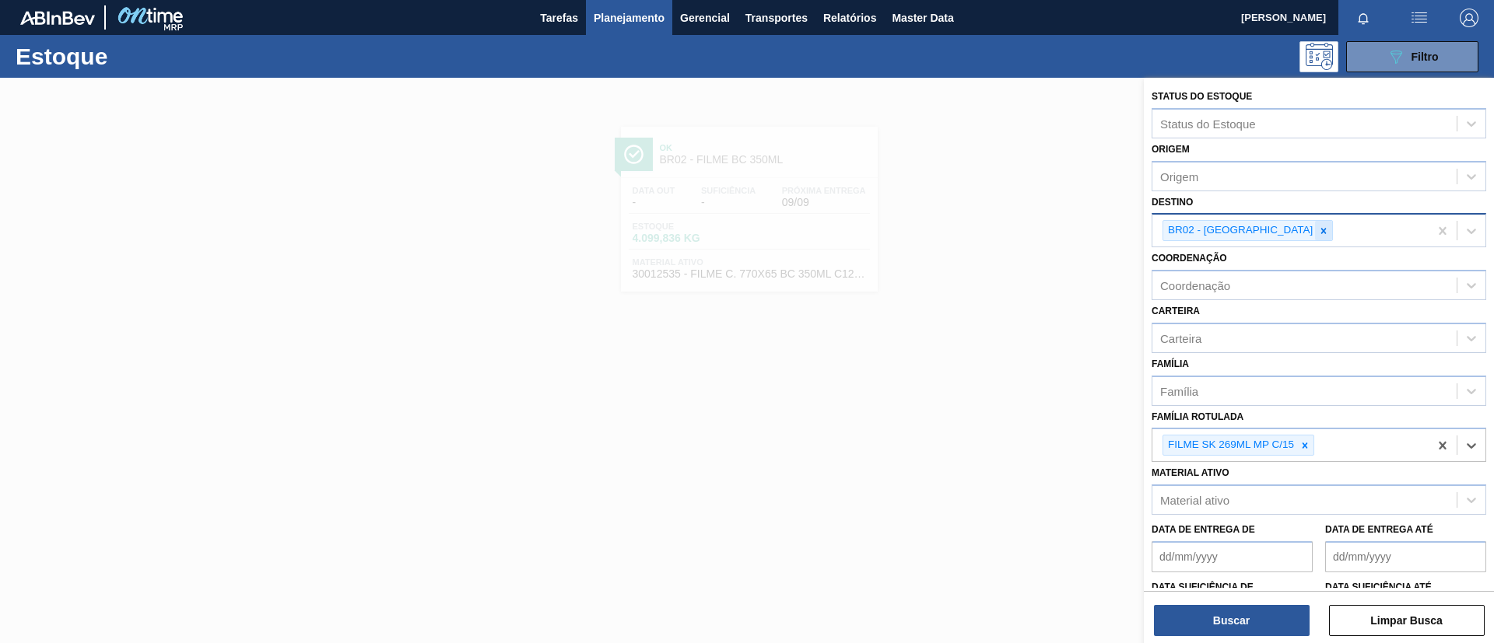
click at [1318, 229] on icon at bounding box center [1323, 231] width 11 height 11
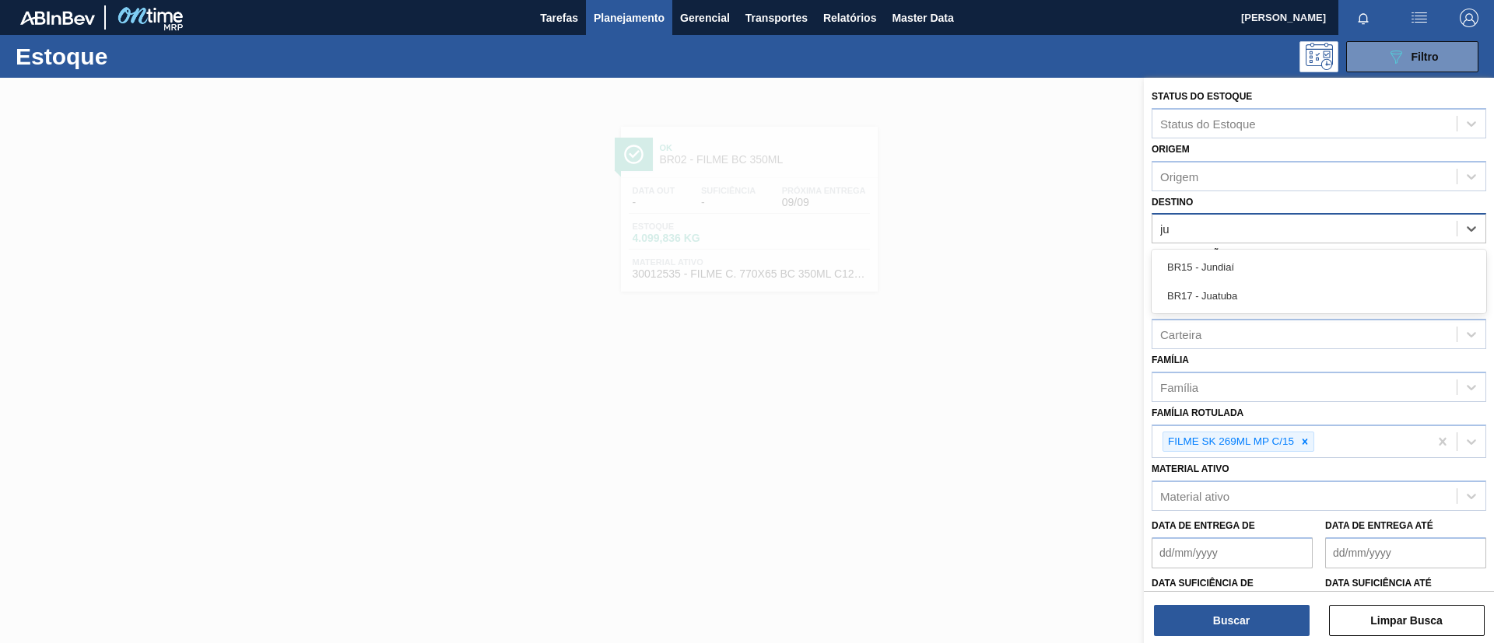
type input "jua"
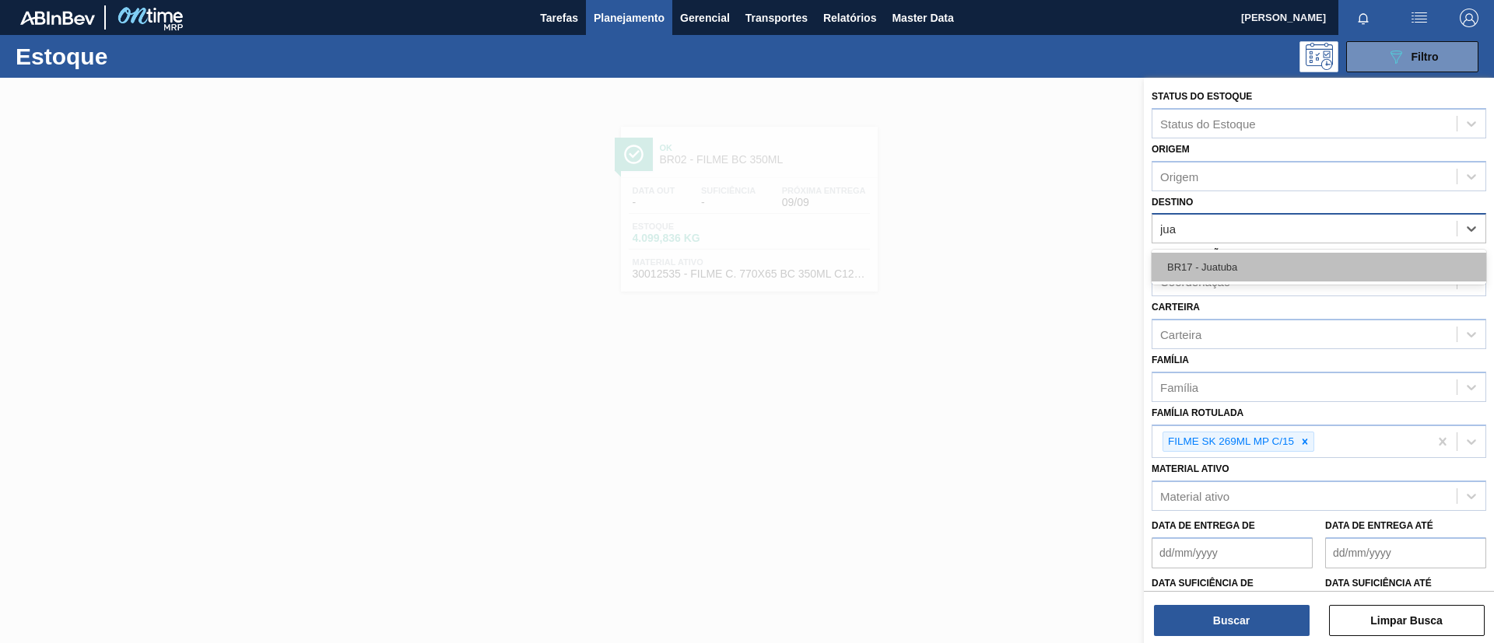
click at [1268, 276] on div "BR17 - Juatuba" at bounding box center [1319, 267] width 335 height 29
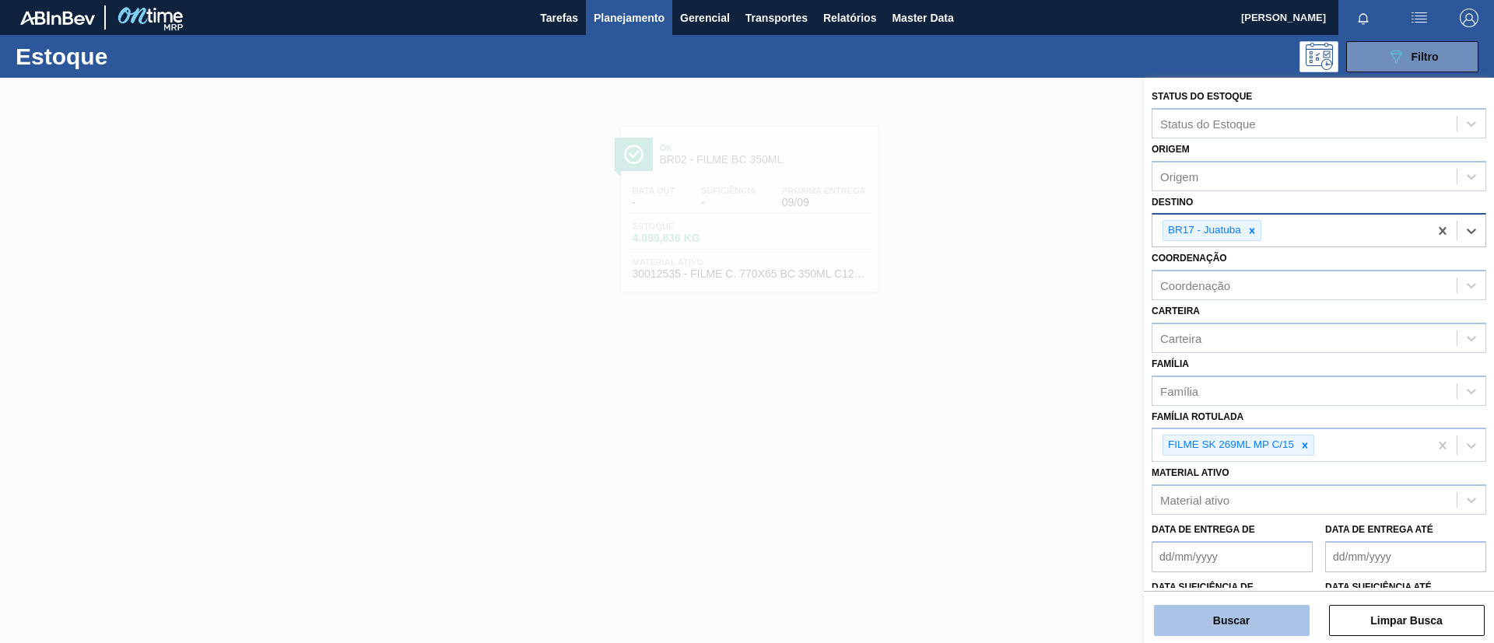
click at [1253, 608] on button "Buscar" at bounding box center [1232, 620] width 156 height 31
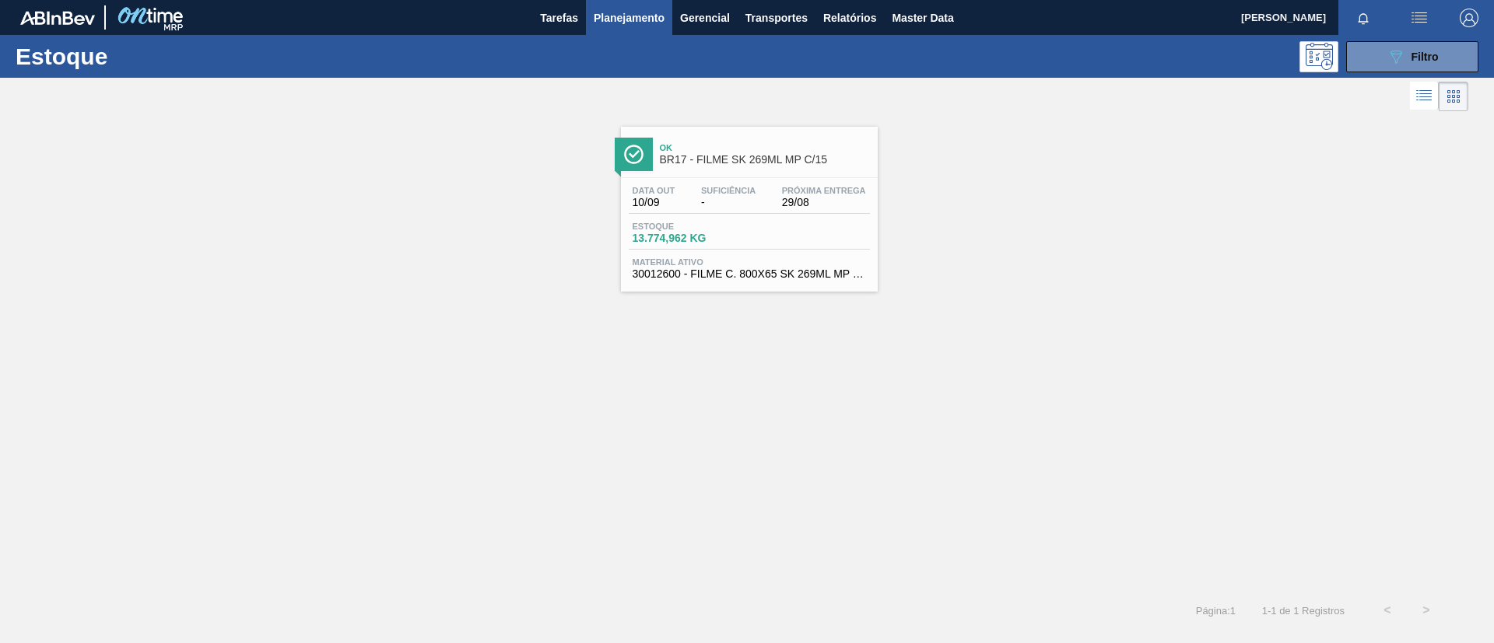
click at [822, 278] on span "30012600 - FILME C. 800X65 SK 269ML MP C15 429" at bounding box center [749, 274] width 233 height 12
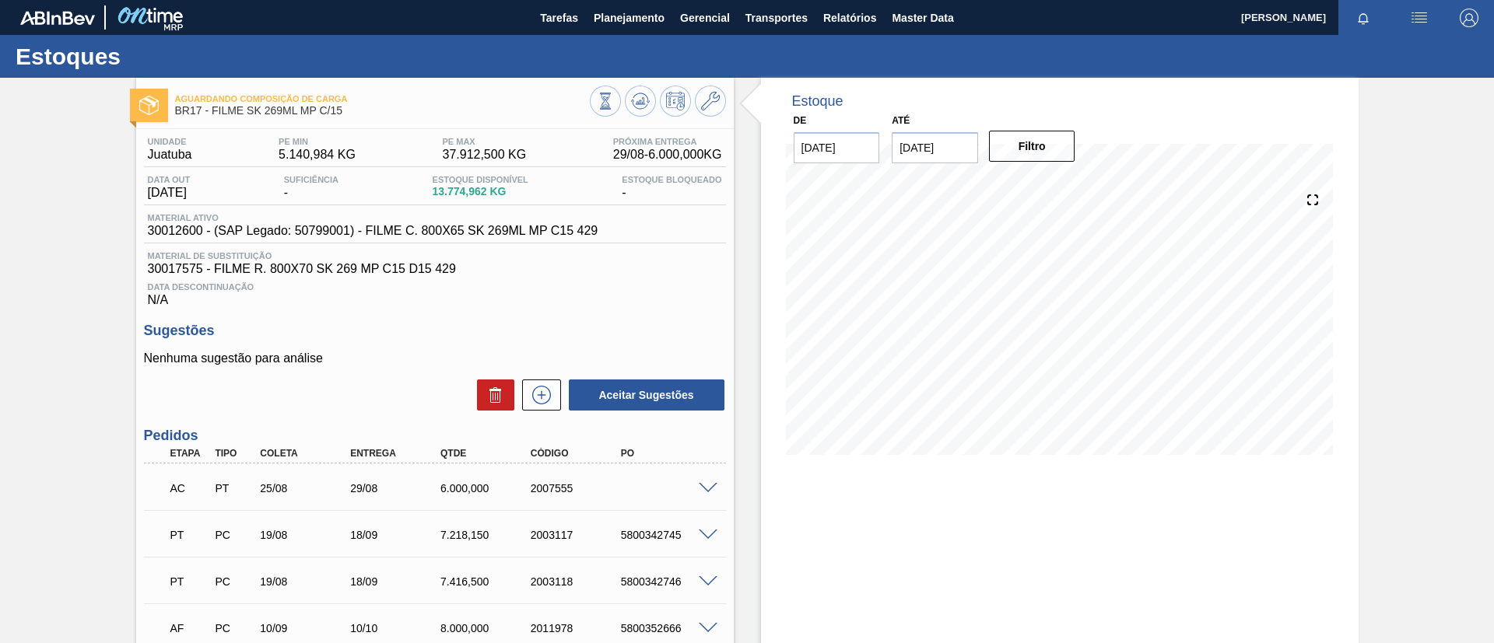
click at [706, 487] on span at bounding box center [708, 489] width 19 height 12
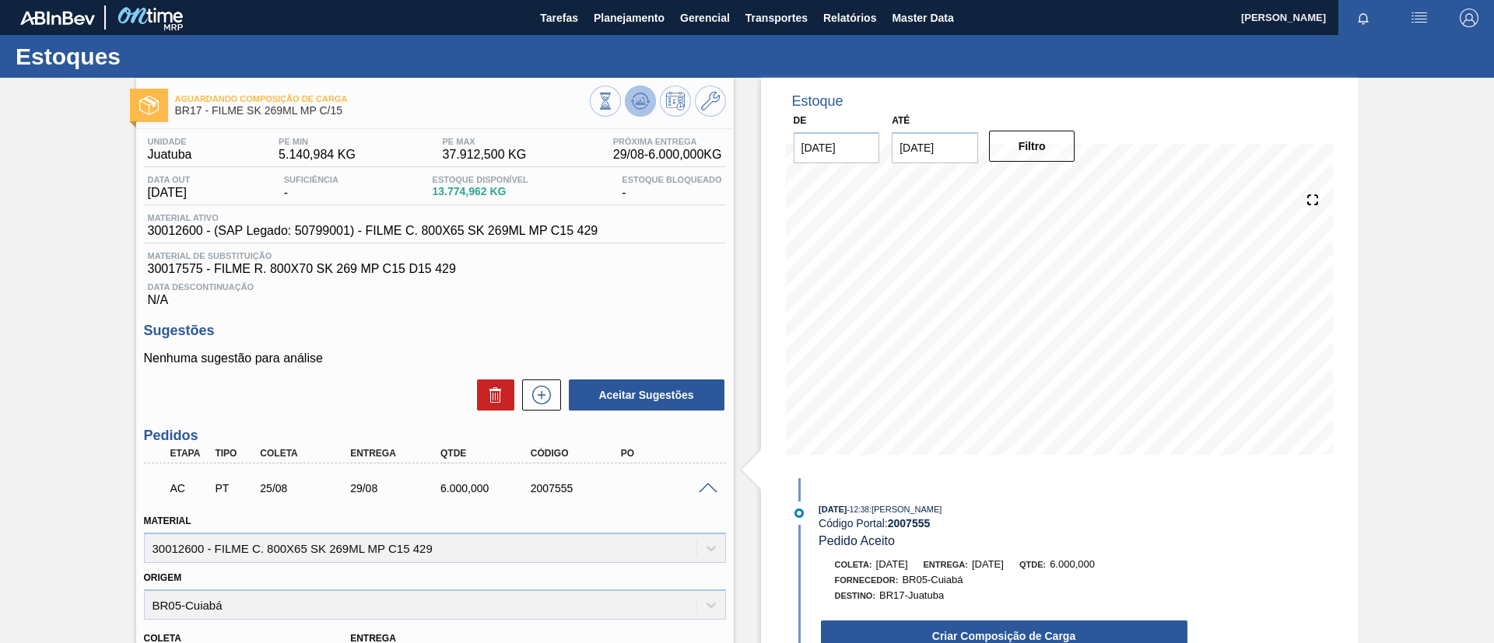
click at [643, 94] on icon at bounding box center [640, 101] width 19 height 19
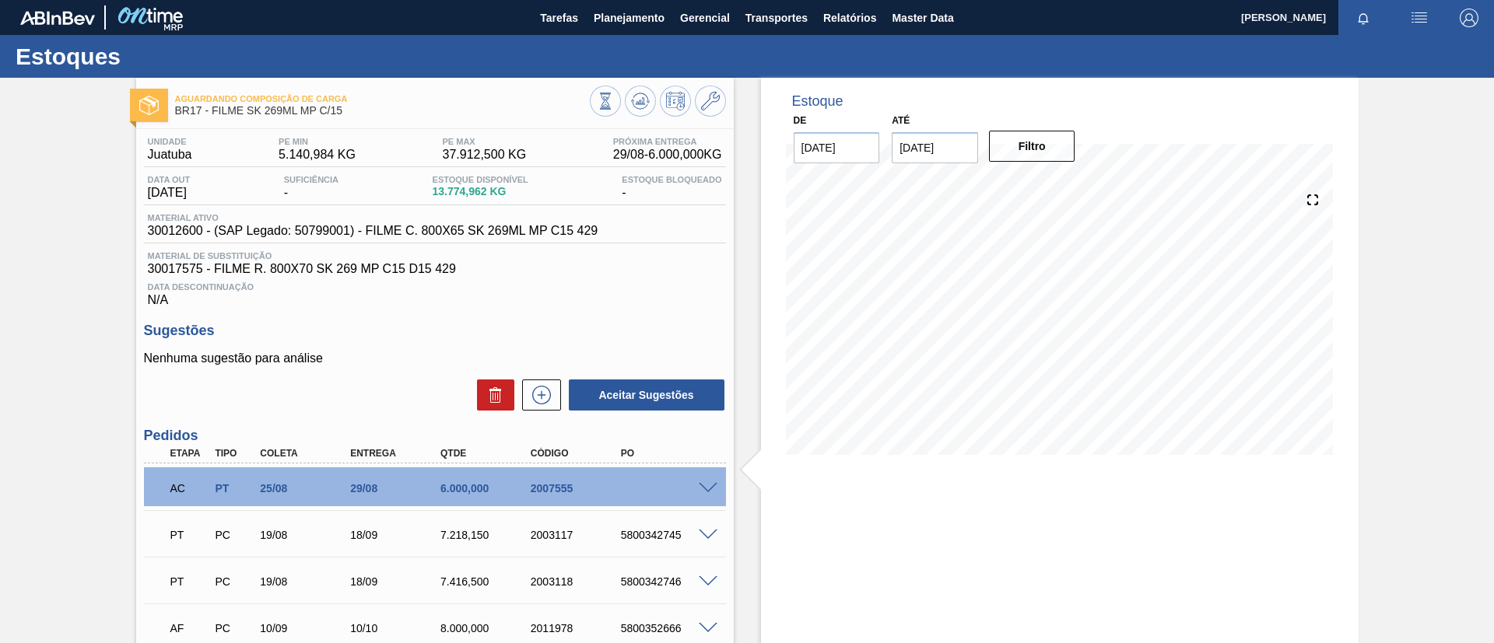
click at [709, 484] on span at bounding box center [708, 489] width 19 height 12
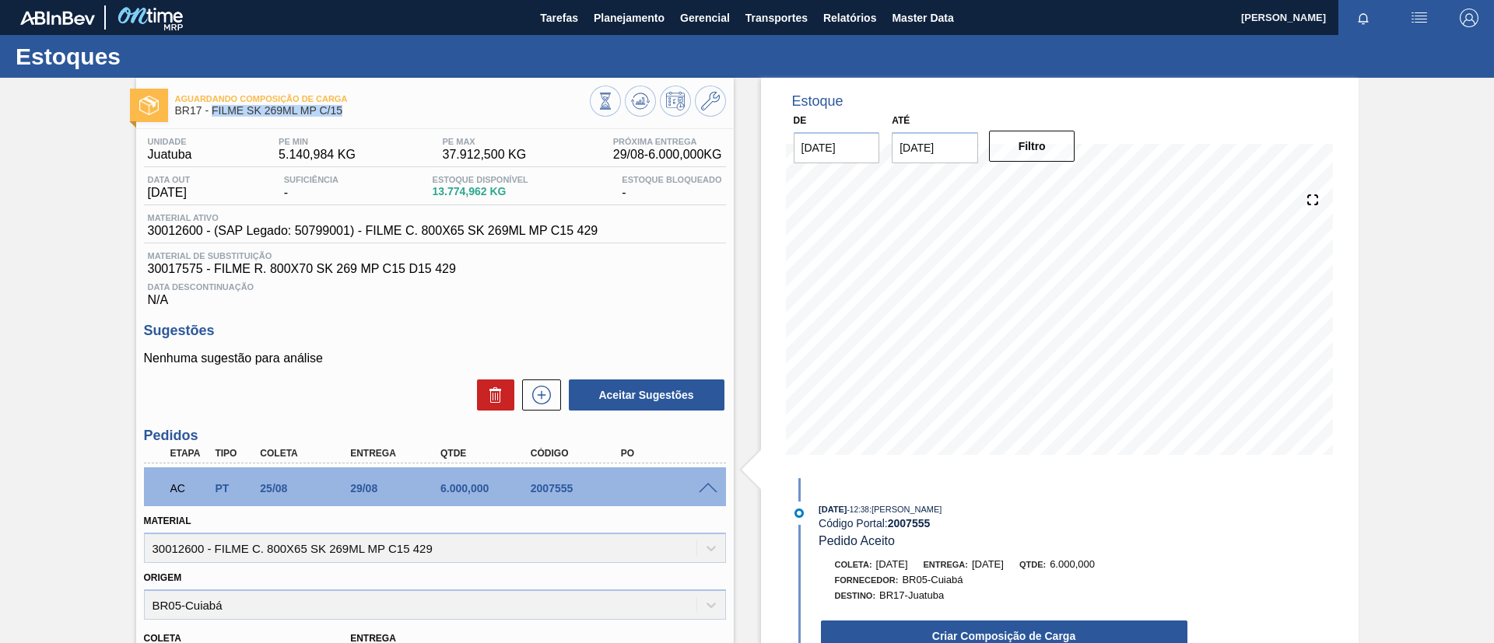
drag, startPoint x: 349, startPoint y: 114, endPoint x: 210, endPoint y: 110, distance: 139.3
click at [210, 110] on span "BR17 - FILME SK 269ML MP C/15" at bounding box center [382, 111] width 415 height 12
copy span "FILME SK 269ML MP C/15"
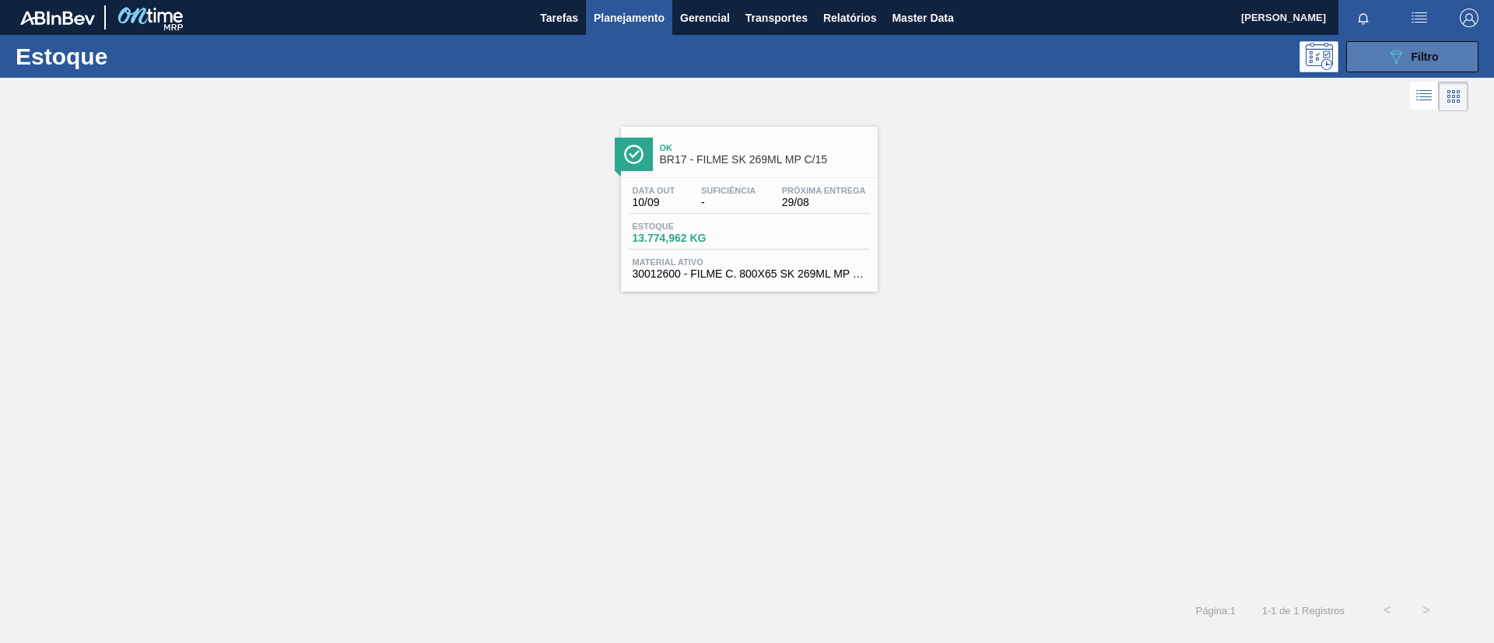
click at [1401, 52] on icon "089F7B8B-B2A5-4AFE-B5C0-19BA573D28AC" at bounding box center [1396, 56] width 19 height 19
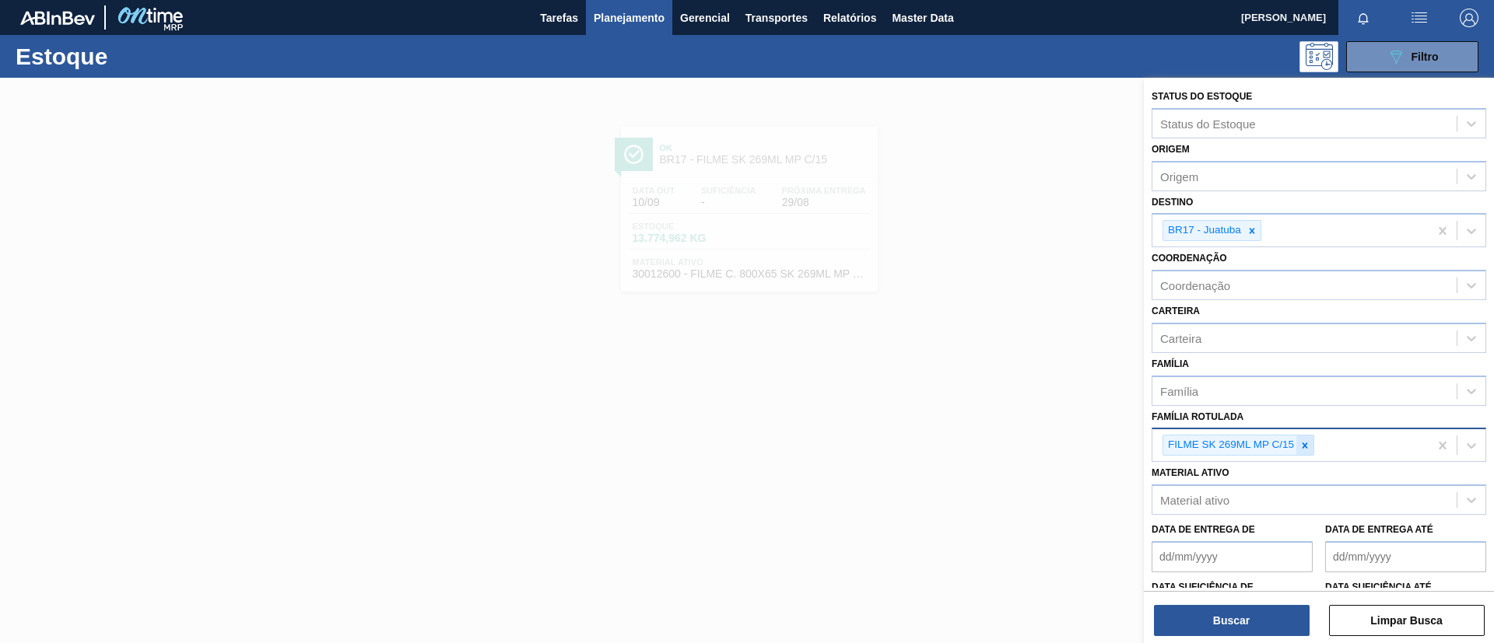
click at [1299, 443] on div at bounding box center [1304, 445] width 17 height 19
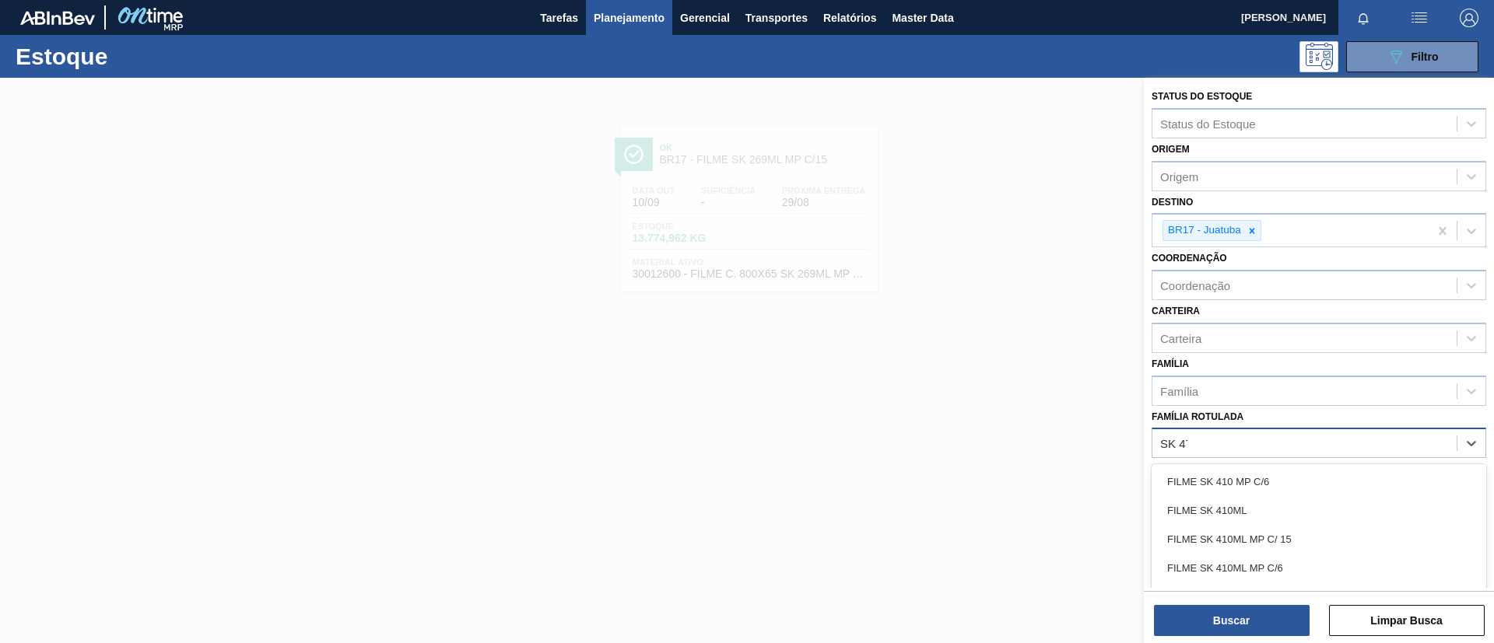
type Rotulada "SK 473"
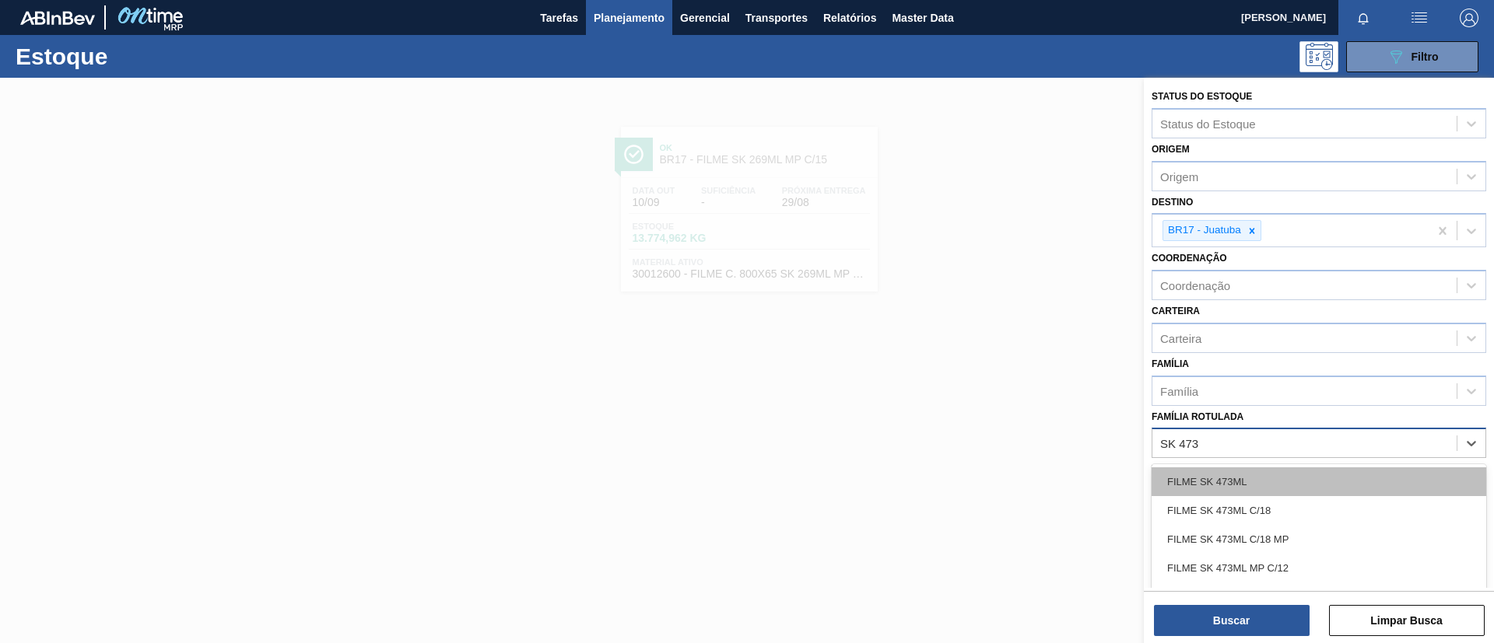
click at [1276, 470] on div "FILME SK 473ML" at bounding box center [1319, 482] width 335 height 29
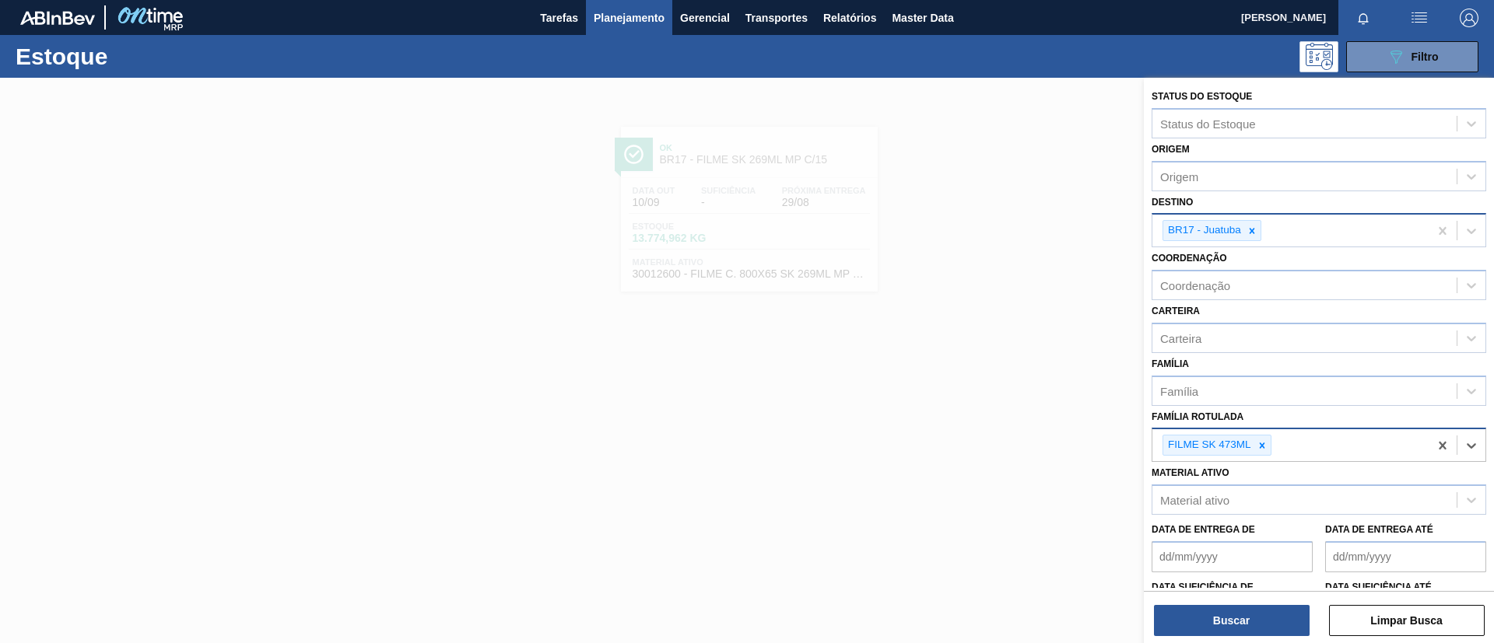
click at [1255, 236] on div at bounding box center [1251, 230] width 17 height 19
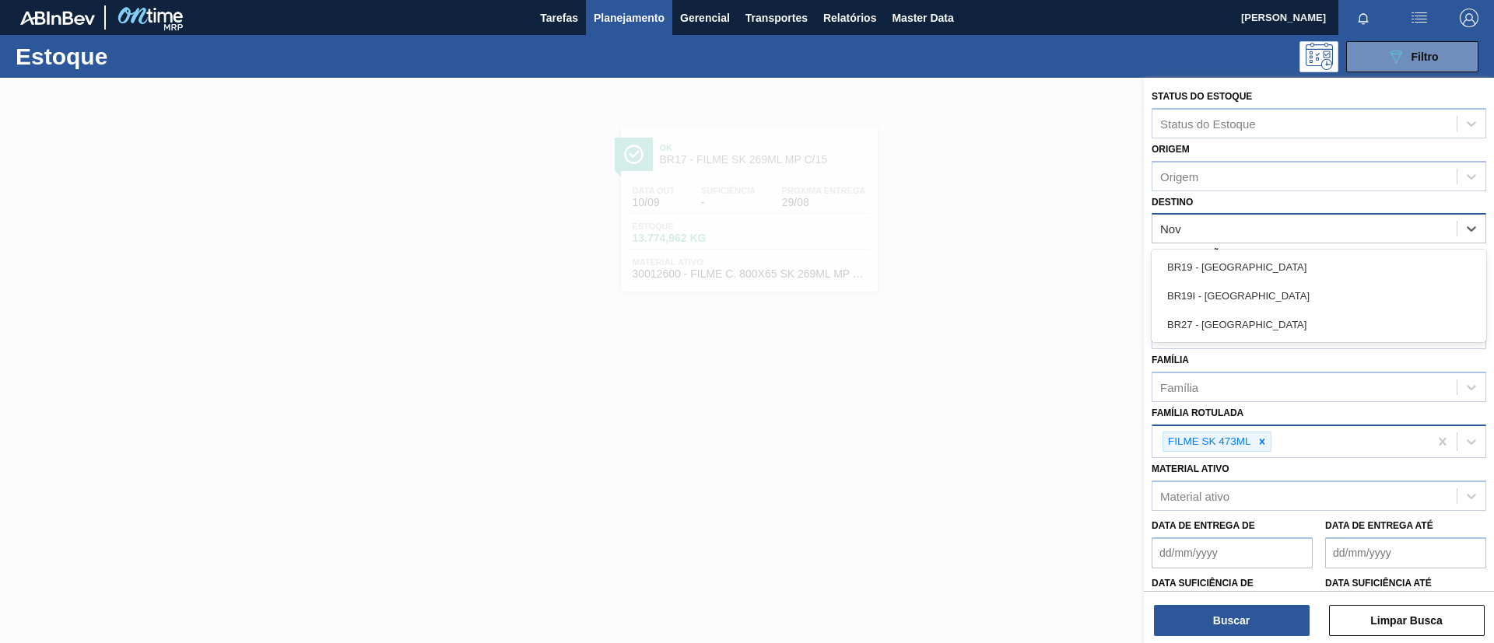
type input "Nova"
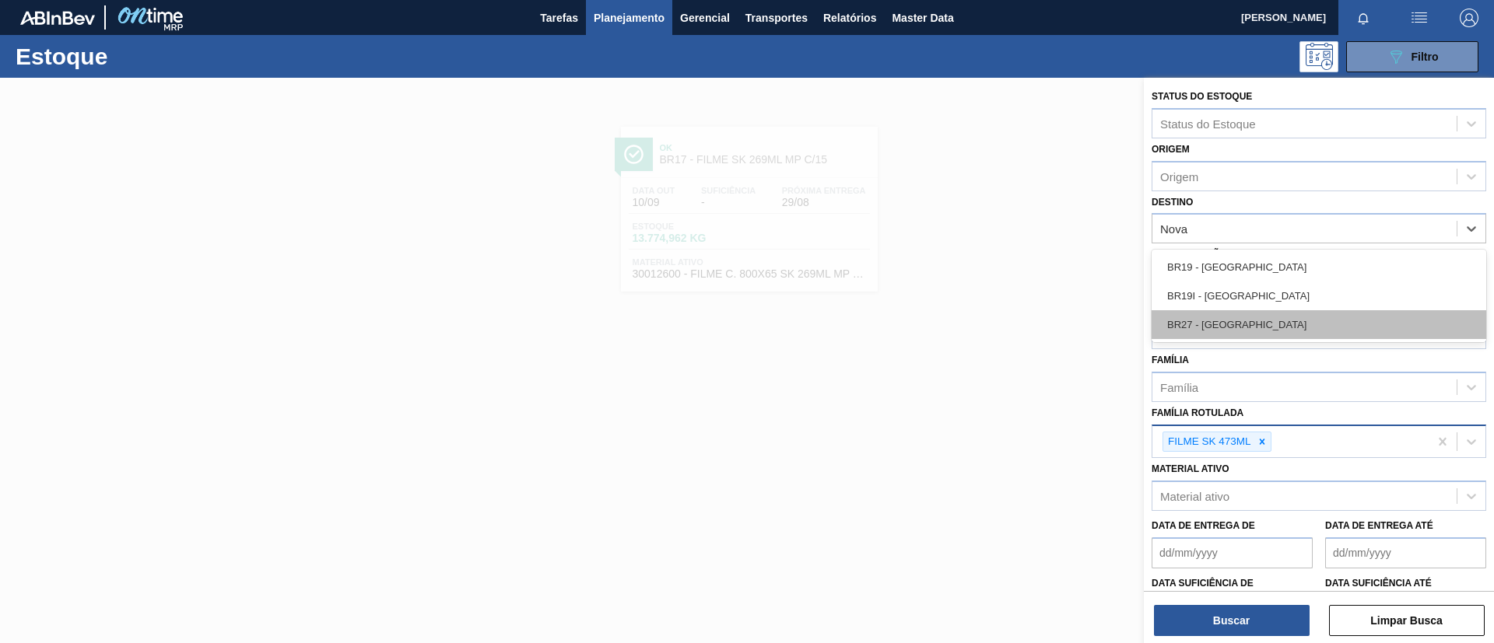
click at [1248, 323] on div "BR27 - Nova Minas" at bounding box center [1319, 324] width 335 height 29
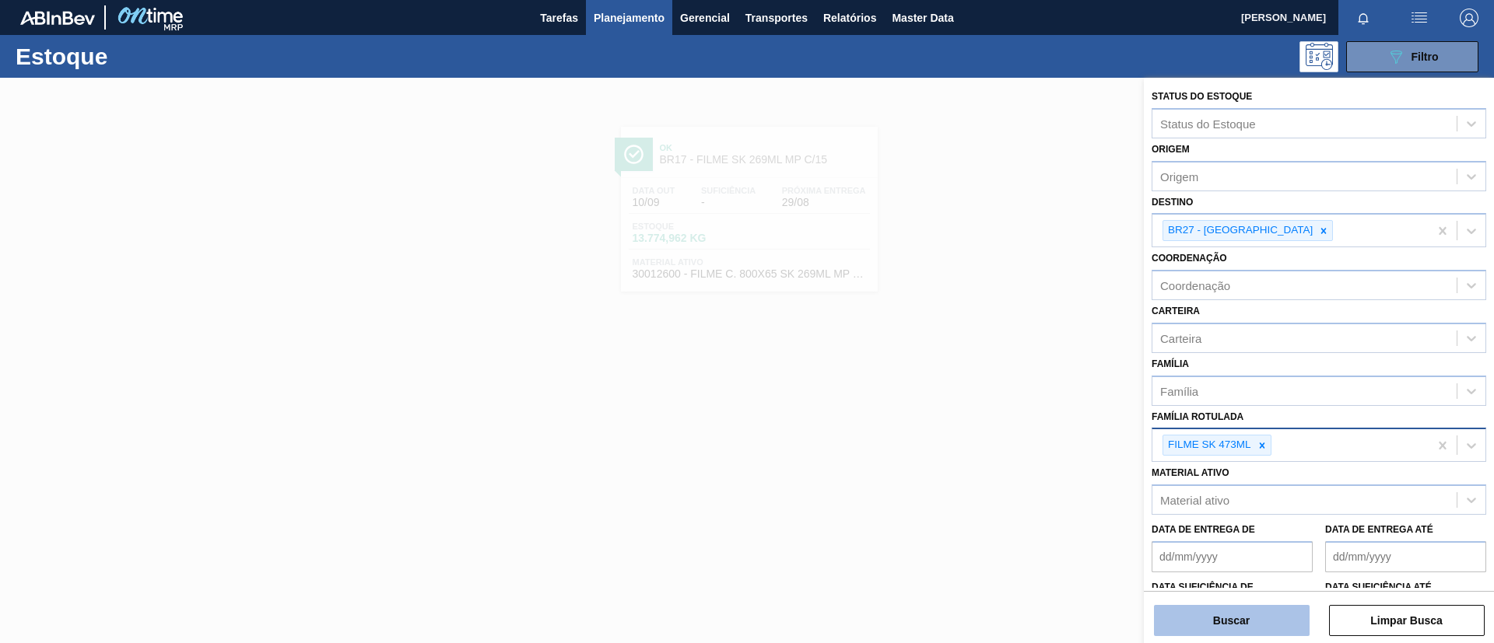
click at [1233, 618] on button "Buscar" at bounding box center [1232, 620] width 156 height 31
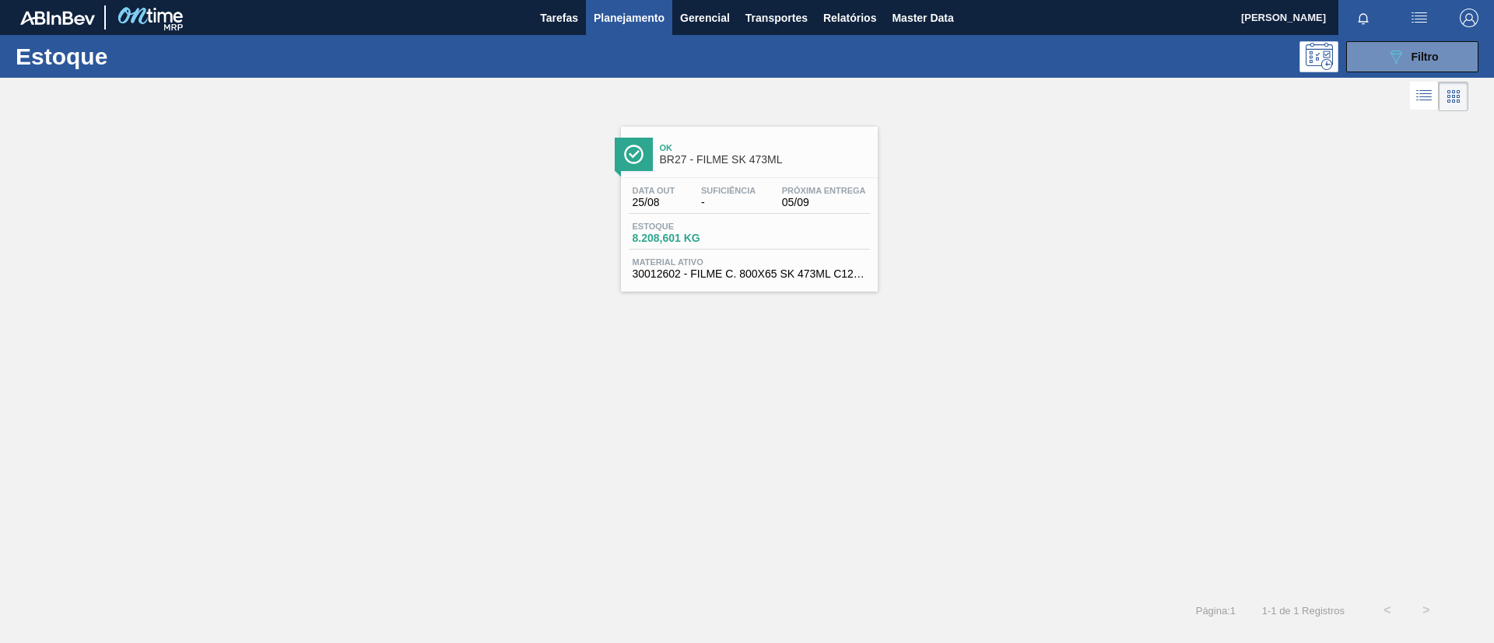
click at [804, 214] on div "Data out 25/08 Suficiência - Próxima Entrega 05/09 Estoque 8.208,601 KG Materia…" at bounding box center [749, 231] width 257 height 106
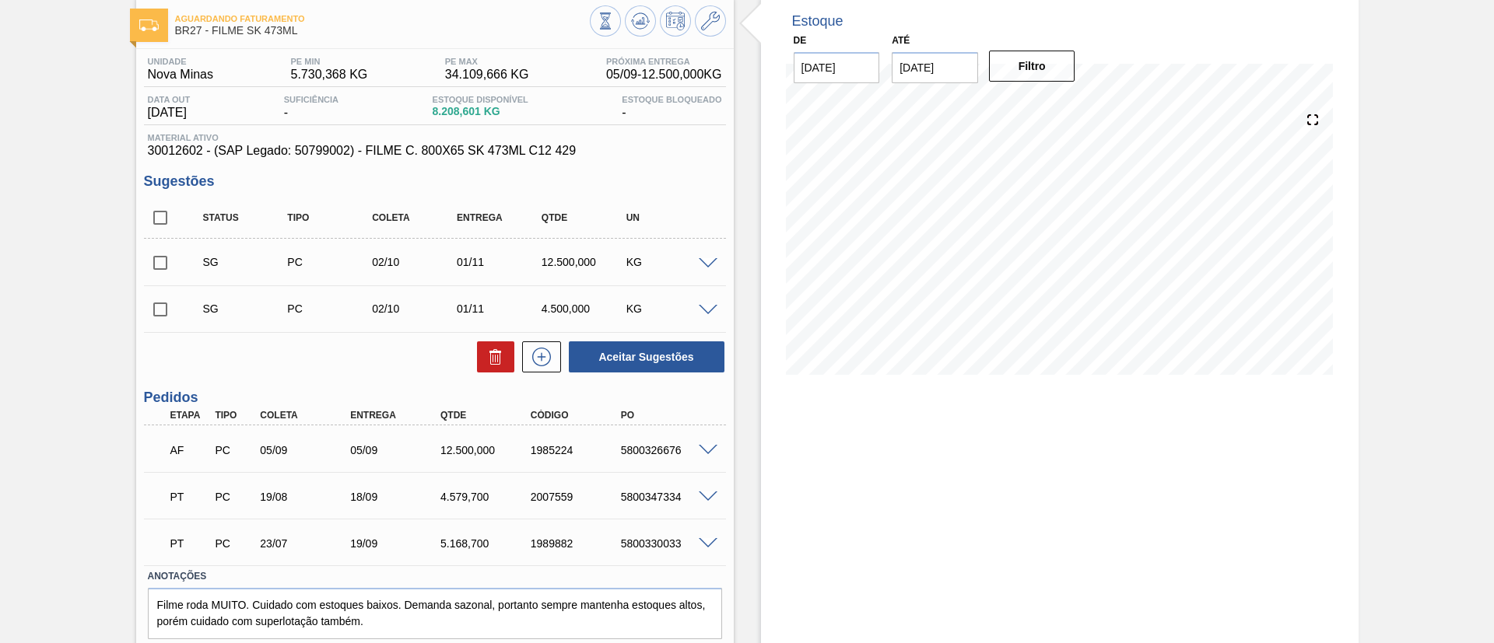
scroll to position [117, 0]
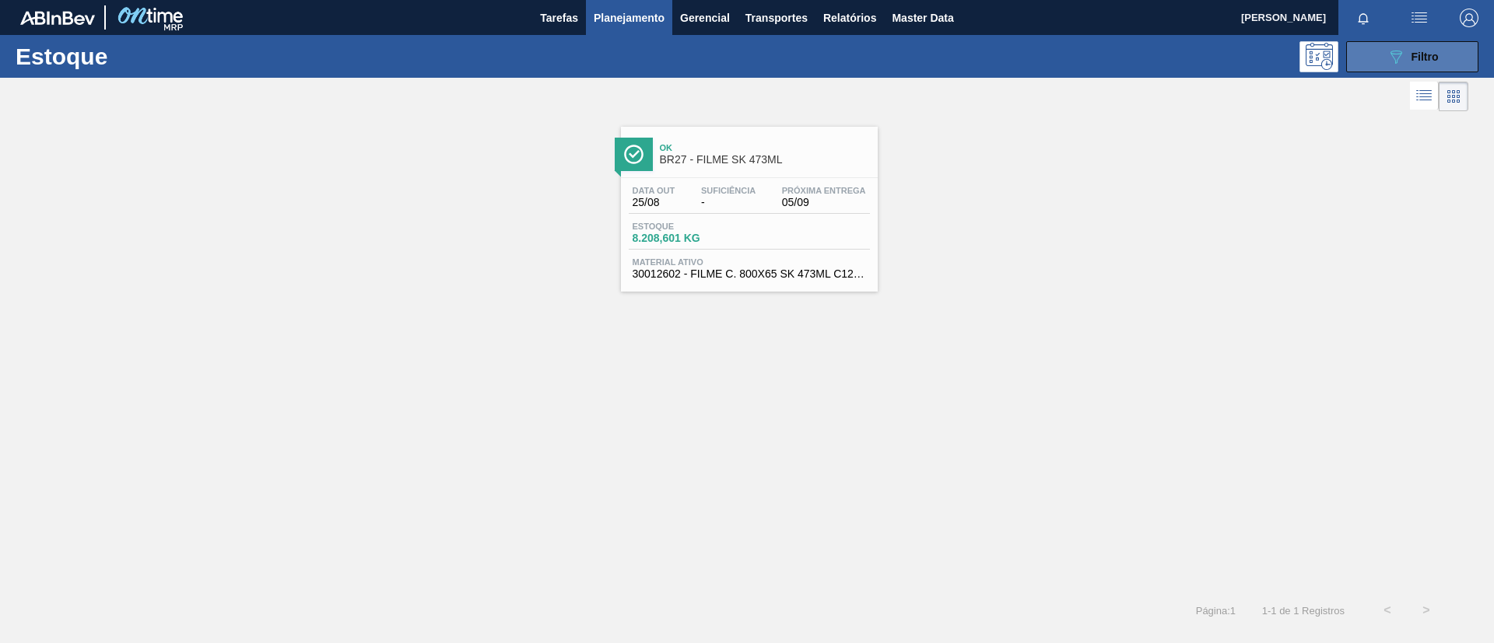
click at [1431, 51] on span "Filtro" at bounding box center [1424, 57] width 27 height 12
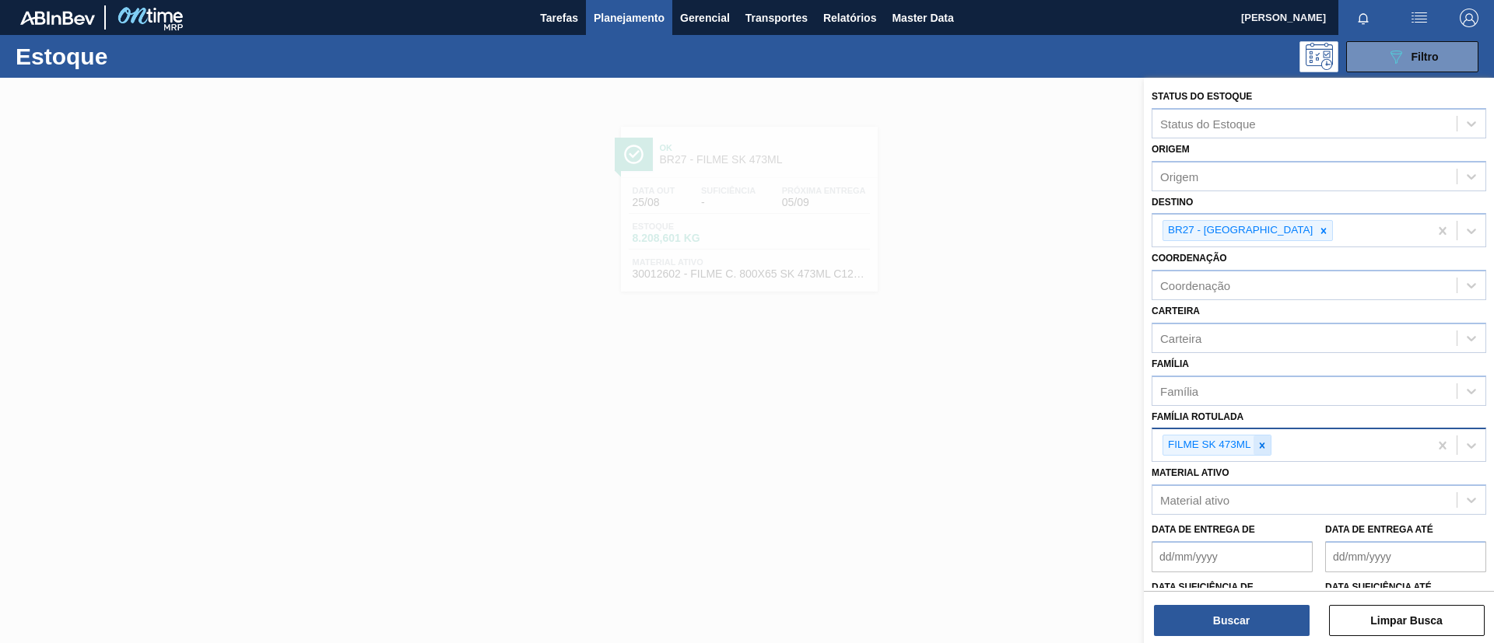
click at [1260, 441] on icon at bounding box center [1262, 445] width 11 height 11
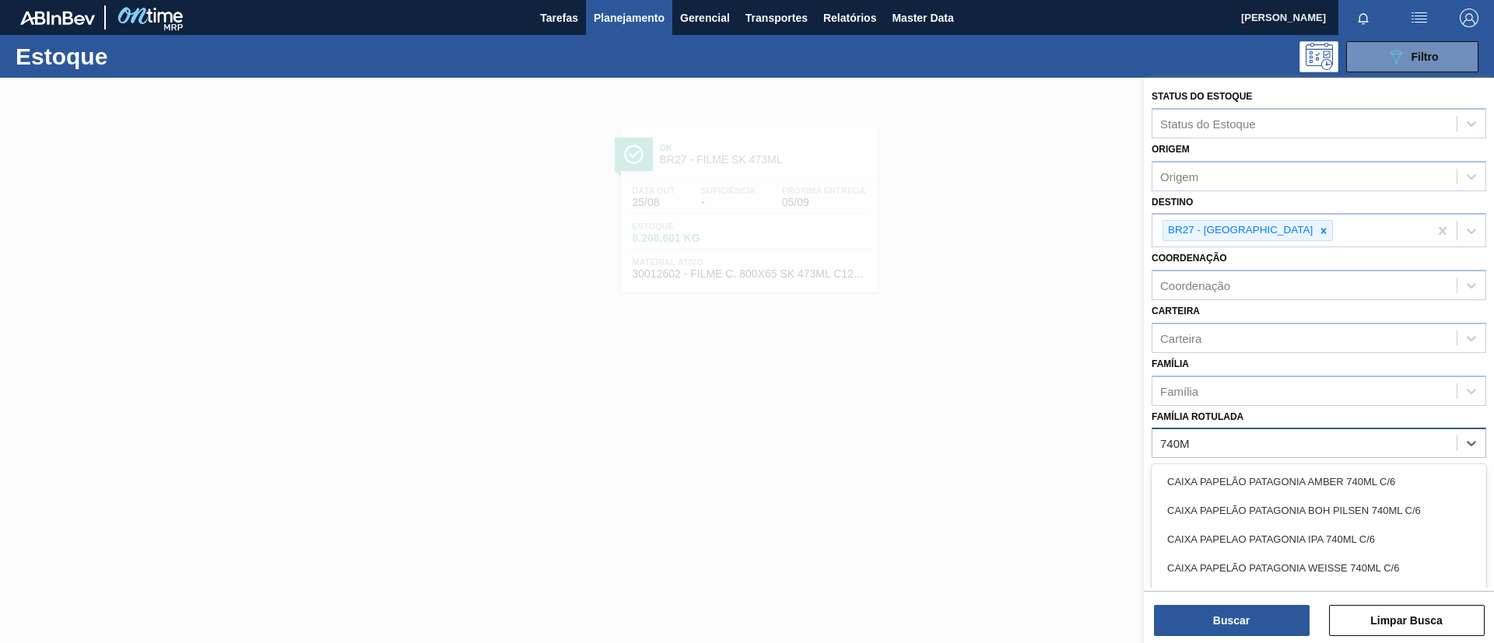
type Rotulada "740MM"
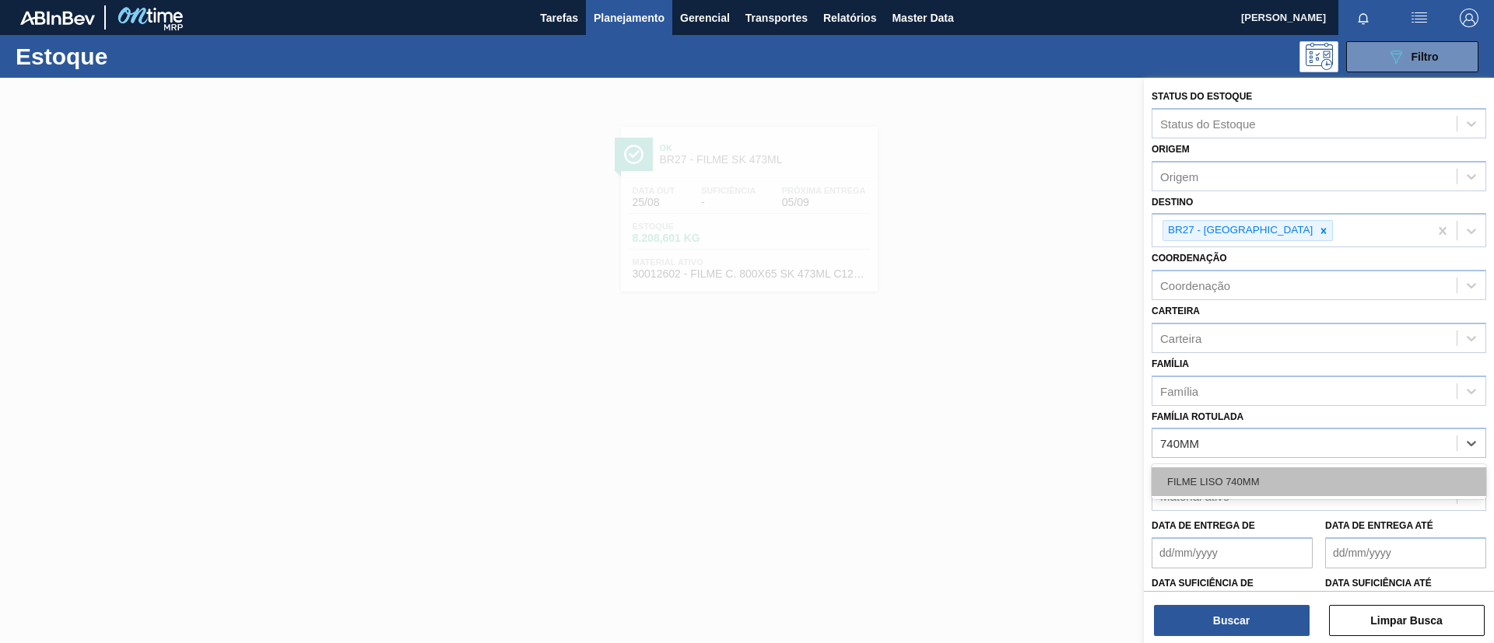
click at [1266, 475] on div "FILME LISO 740MM" at bounding box center [1319, 482] width 335 height 29
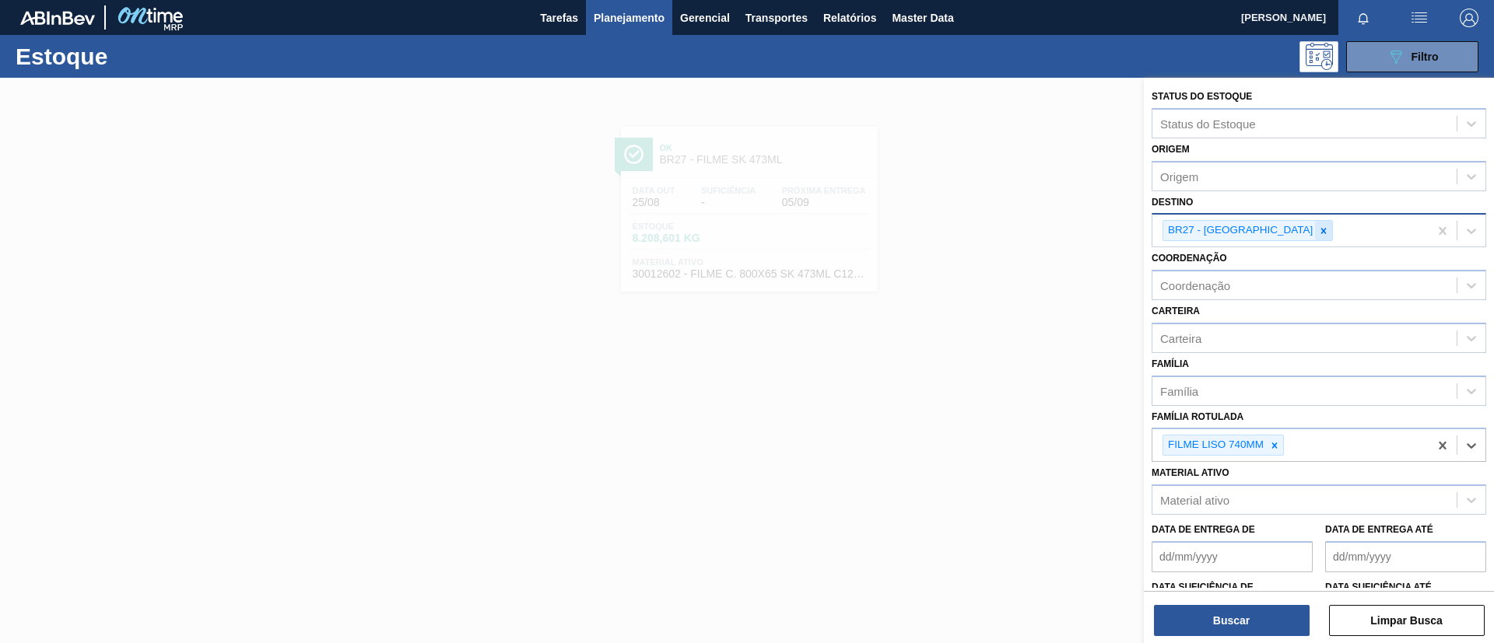
click at [1315, 238] on div at bounding box center [1323, 230] width 17 height 19
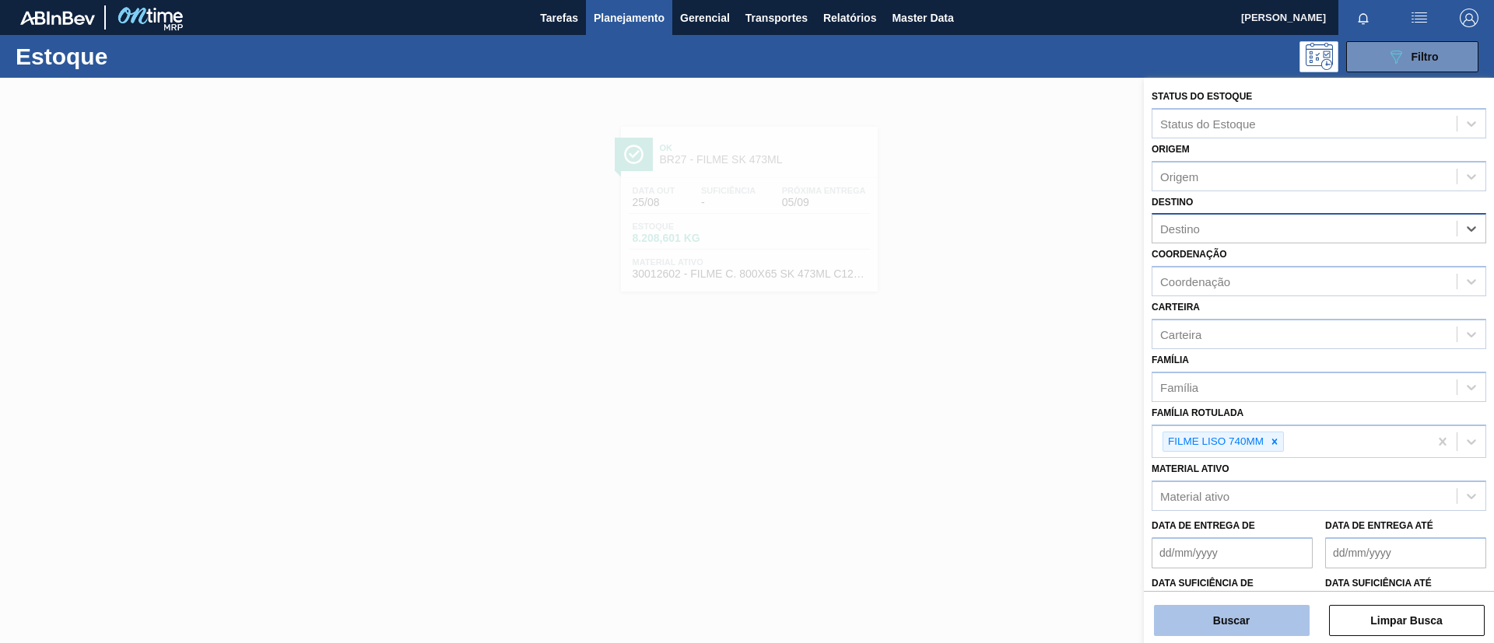
click at [1225, 610] on button "Buscar" at bounding box center [1232, 620] width 156 height 31
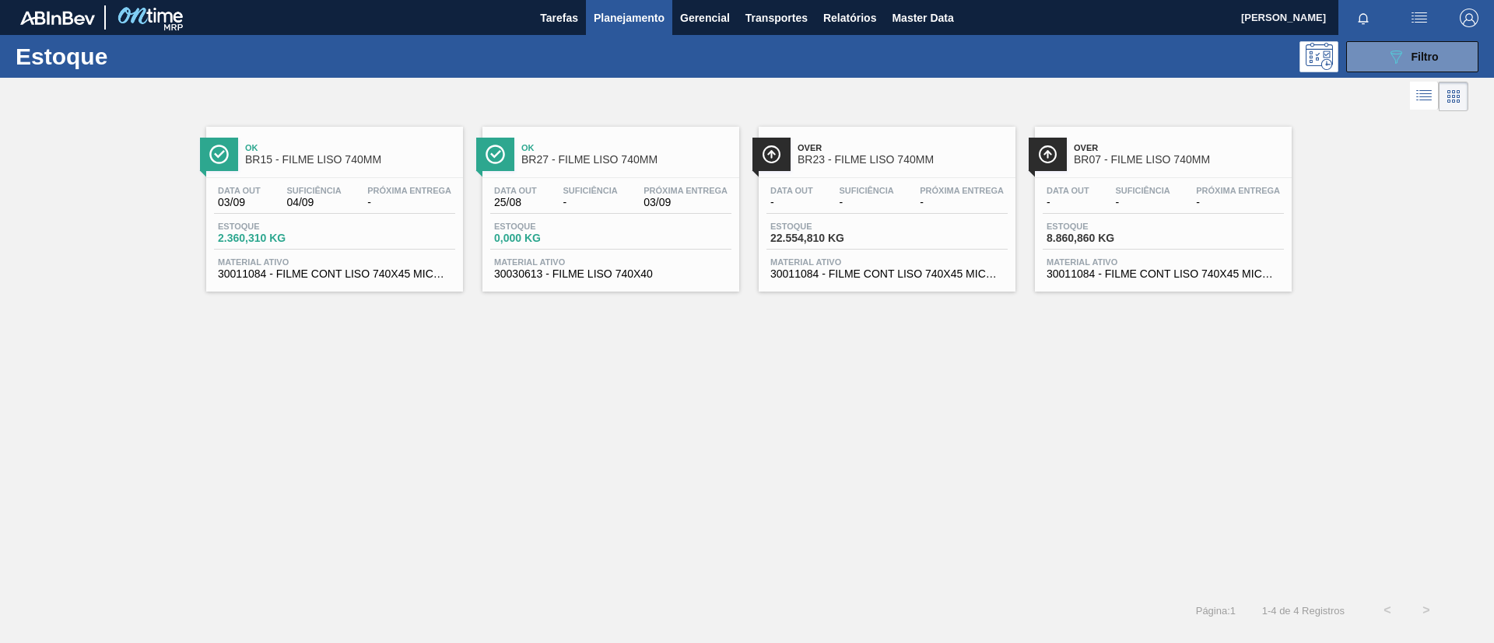
click at [380, 179] on div "Data out 03/09 Suficiência 04/09 Próxima Entrega - Estoque 2.360,310 KG Materia…" at bounding box center [334, 231] width 257 height 106
click at [1398, 56] on icon "089F7B8B-B2A5-4AFE-B5C0-19BA573D28AC" at bounding box center [1396, 56] width 19 height 19
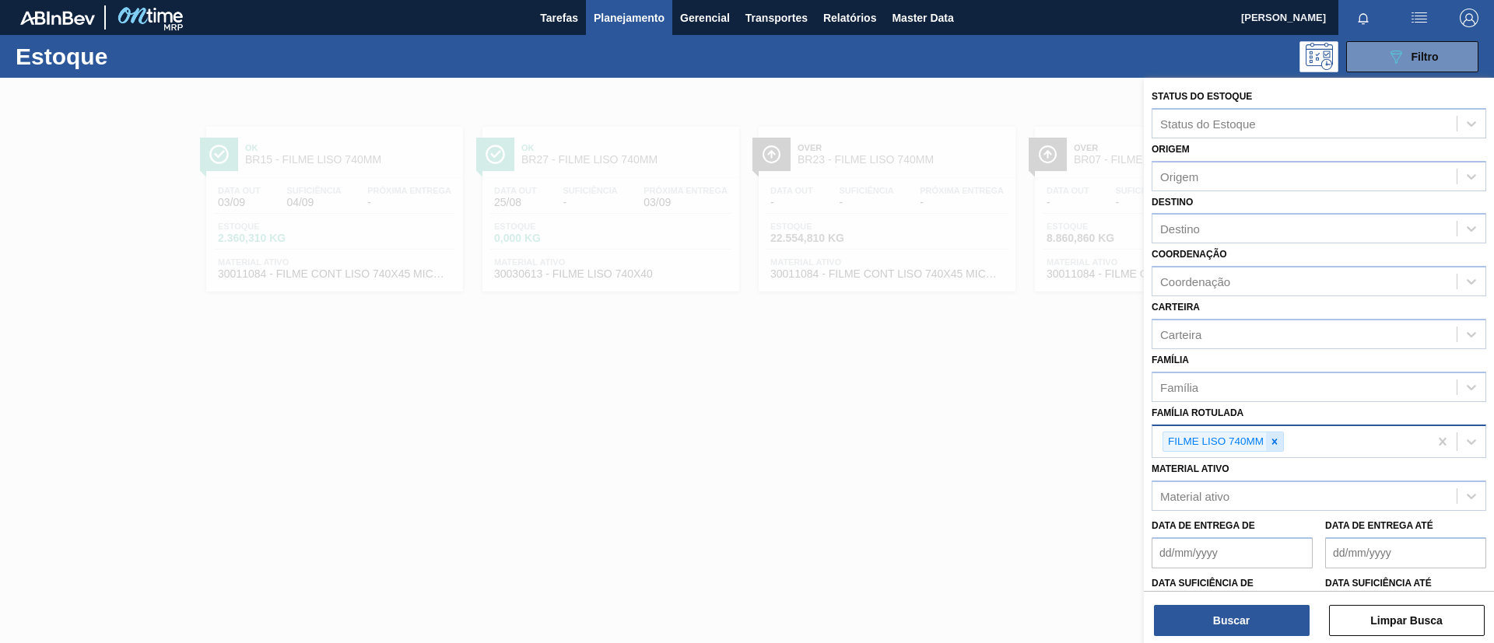
click at [1276, 444] on icon at bounding box center [1274, 441] width 5 height 5
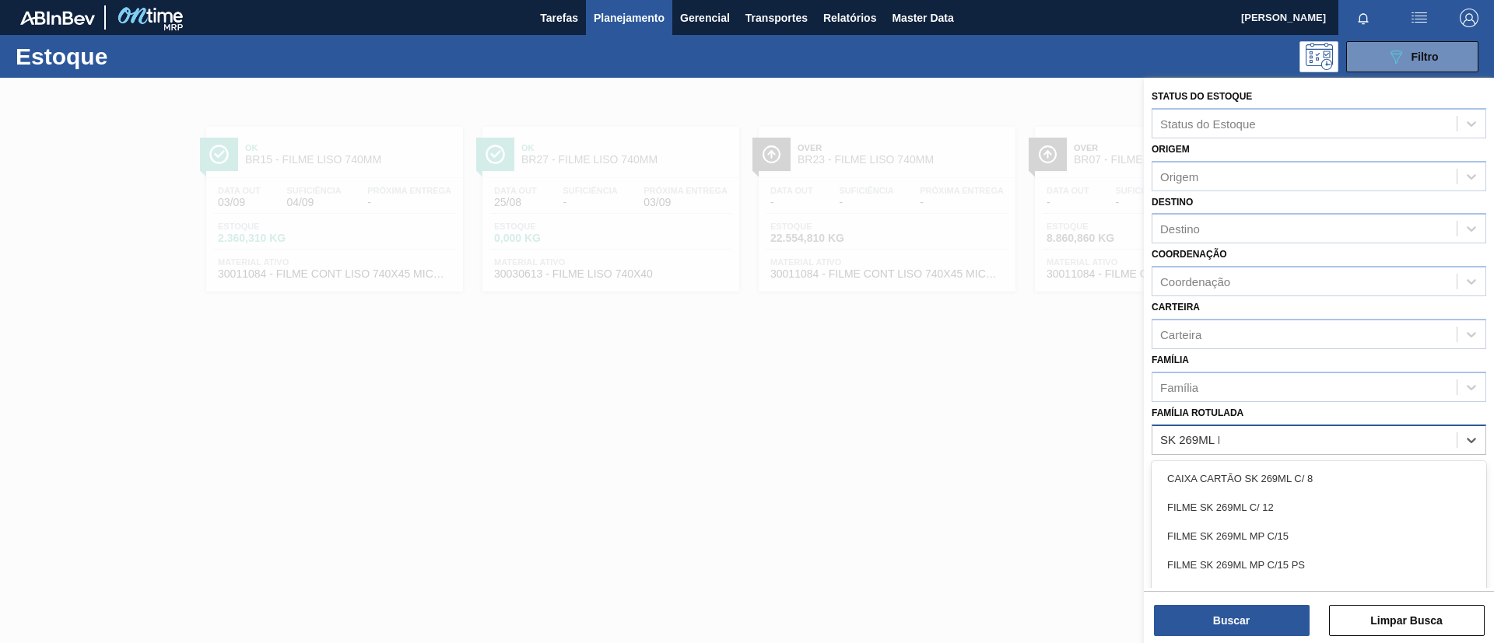
type Rotulada "SK 269ML MP"
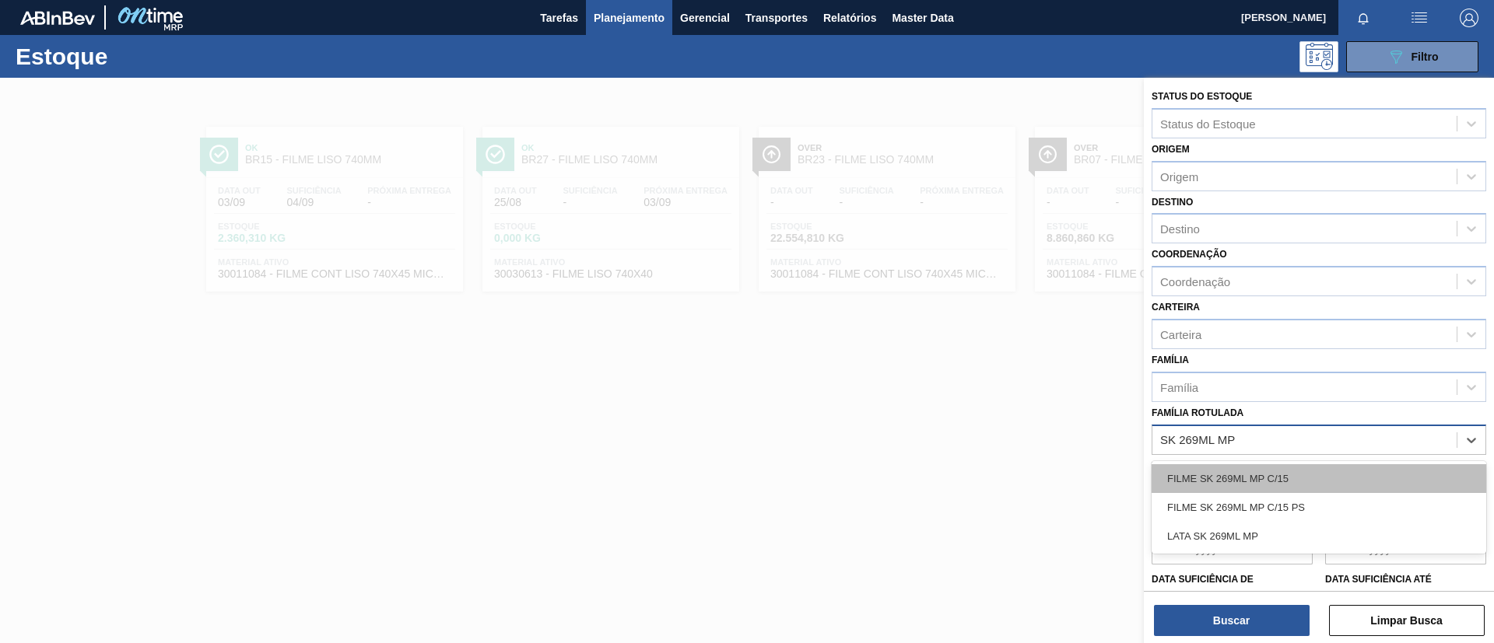
click at [1302, 472] on div "FILME SK 269ML MP C/15" at bounding box center [1319, 479] width 335 height 29
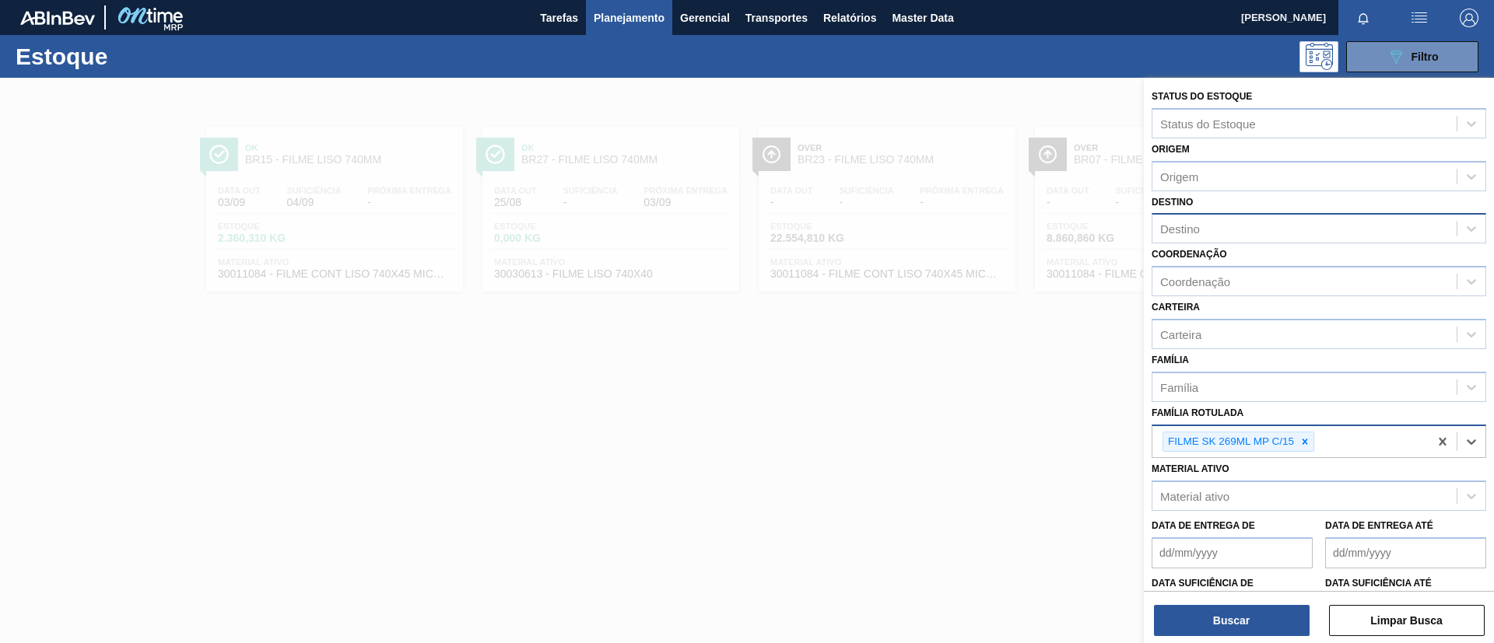
click at [1224, 233] on div "Destino" at bounding box center [1304, 229] width 304 height 23
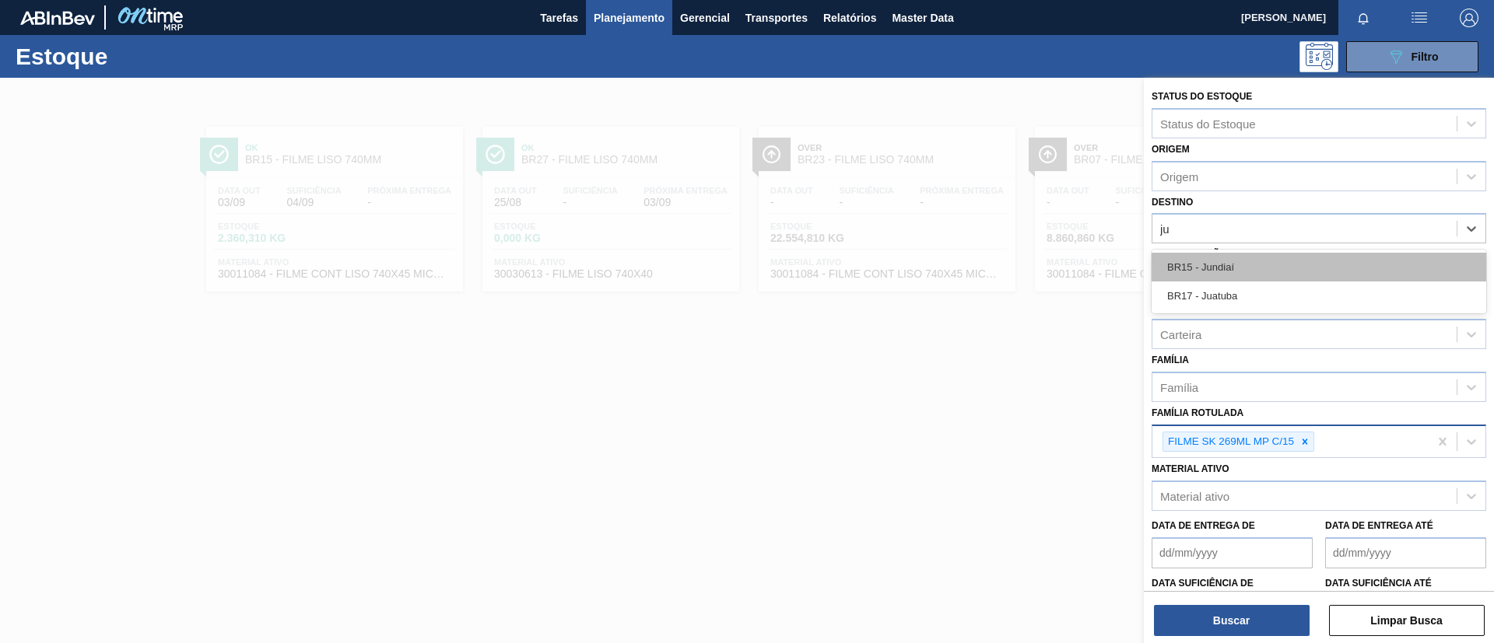
type input "jua"
click at [1243, 277] on div "BR17 - Juatuba" at bounding box center [1319, 267] width 335 height 29
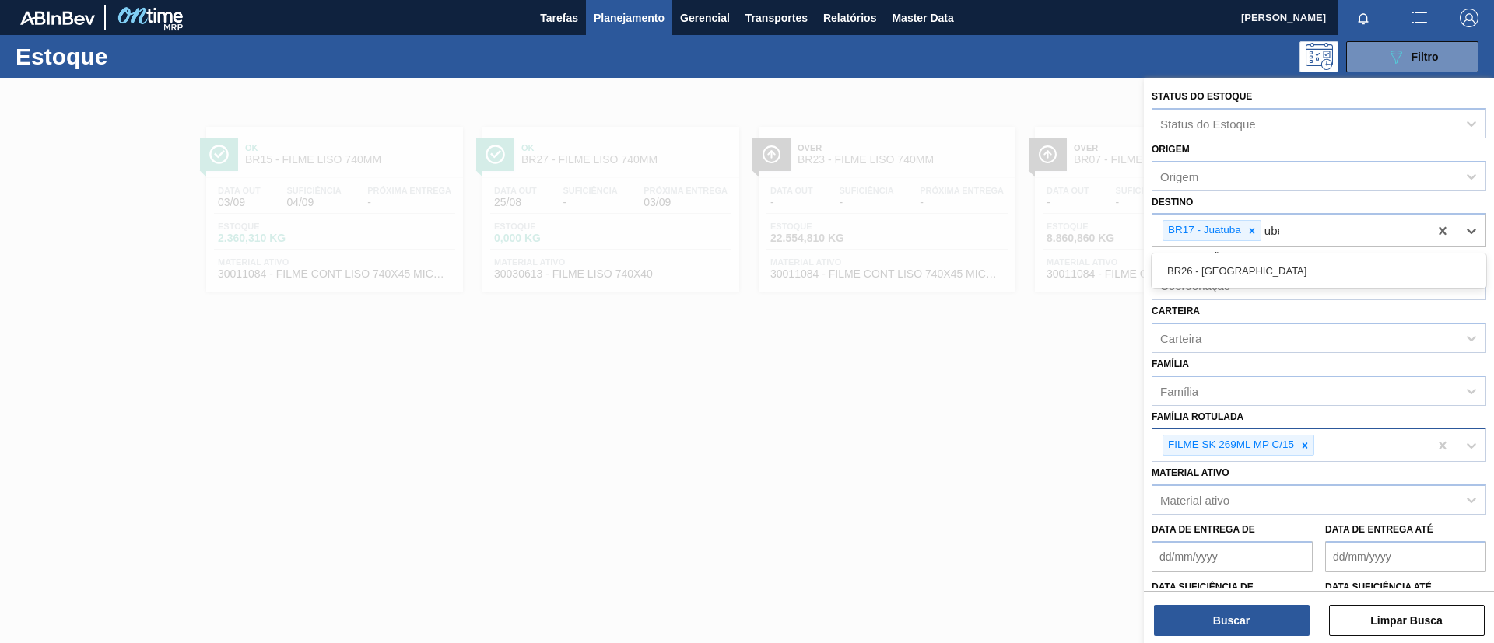
type input "uber"
click at [1311, 274] on div "BR26 - [GEOGRAPHIC_DATA]" at bounding box center [1319, 271] width 335 height 29
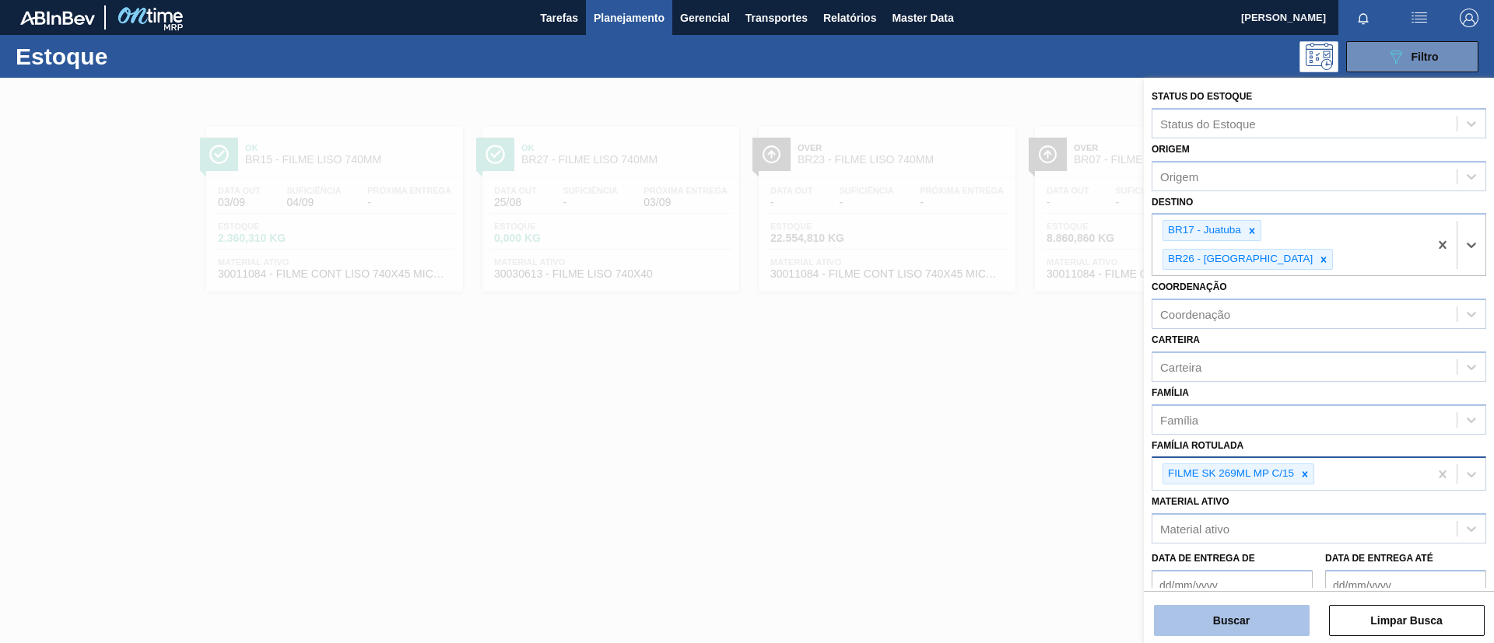
click at [1236, 606] on button "Buscar" at bounding box center [1232, 620] width 156 height 31
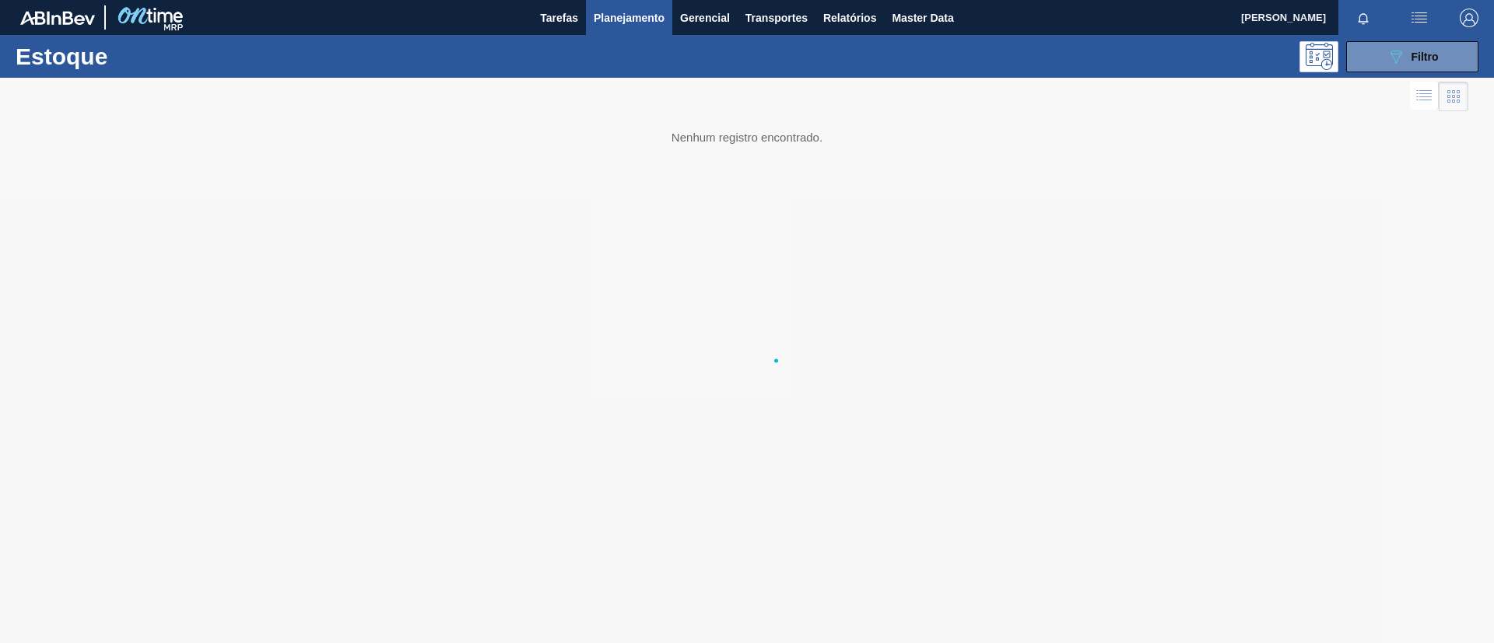
click at [1240, 612] on div at bounding box center [747, 399] width 1494 height 643
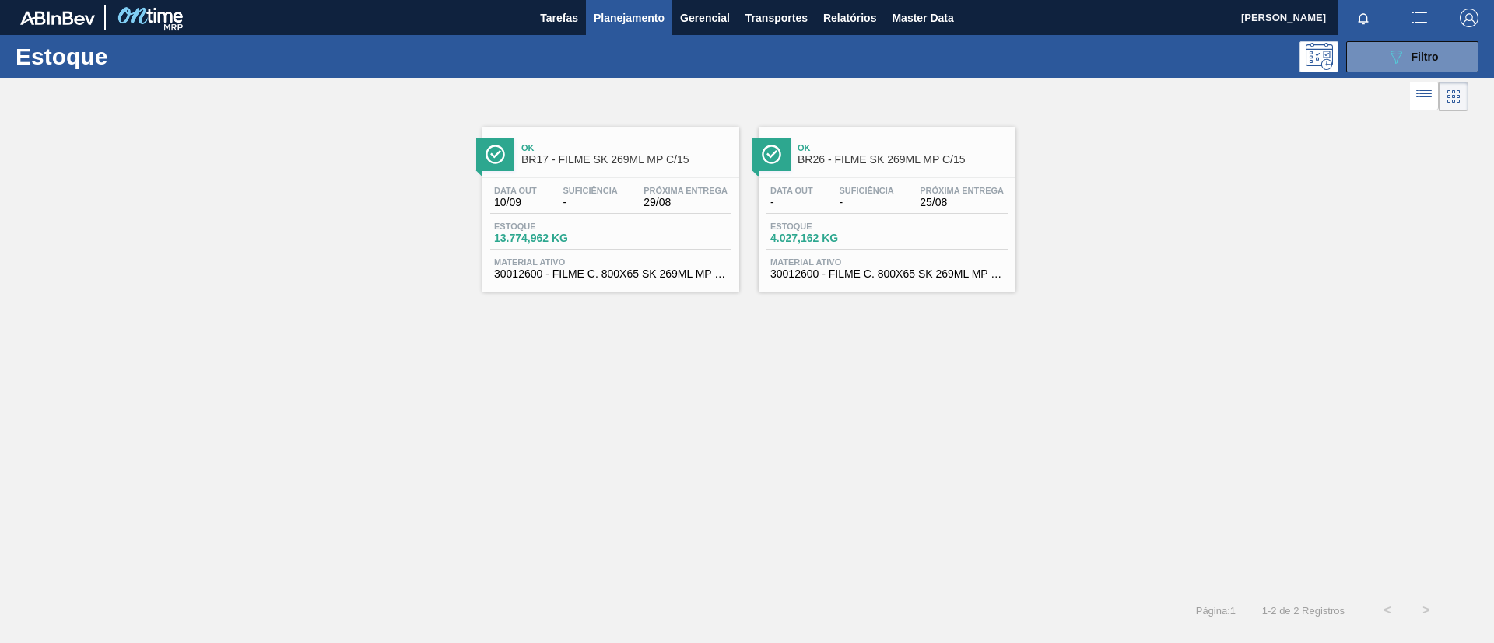
click at [869, 178] on div "Data out - Suficiência - Próxima Entrega 25/08 Estoque 4.027,162 KG Material at…" at bounding box center [887, 231] width 257 height 106
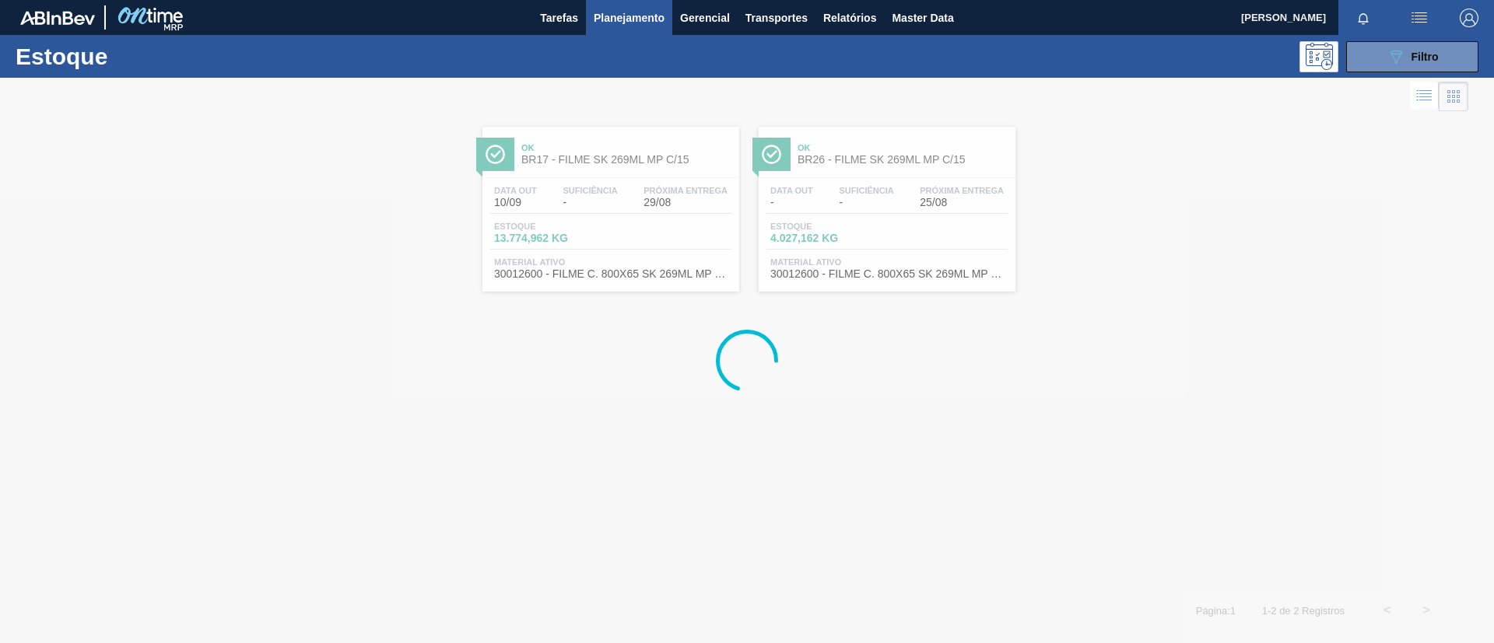
click at [572, 161] on div at bounding box center [747, 361] width 1494 height 566
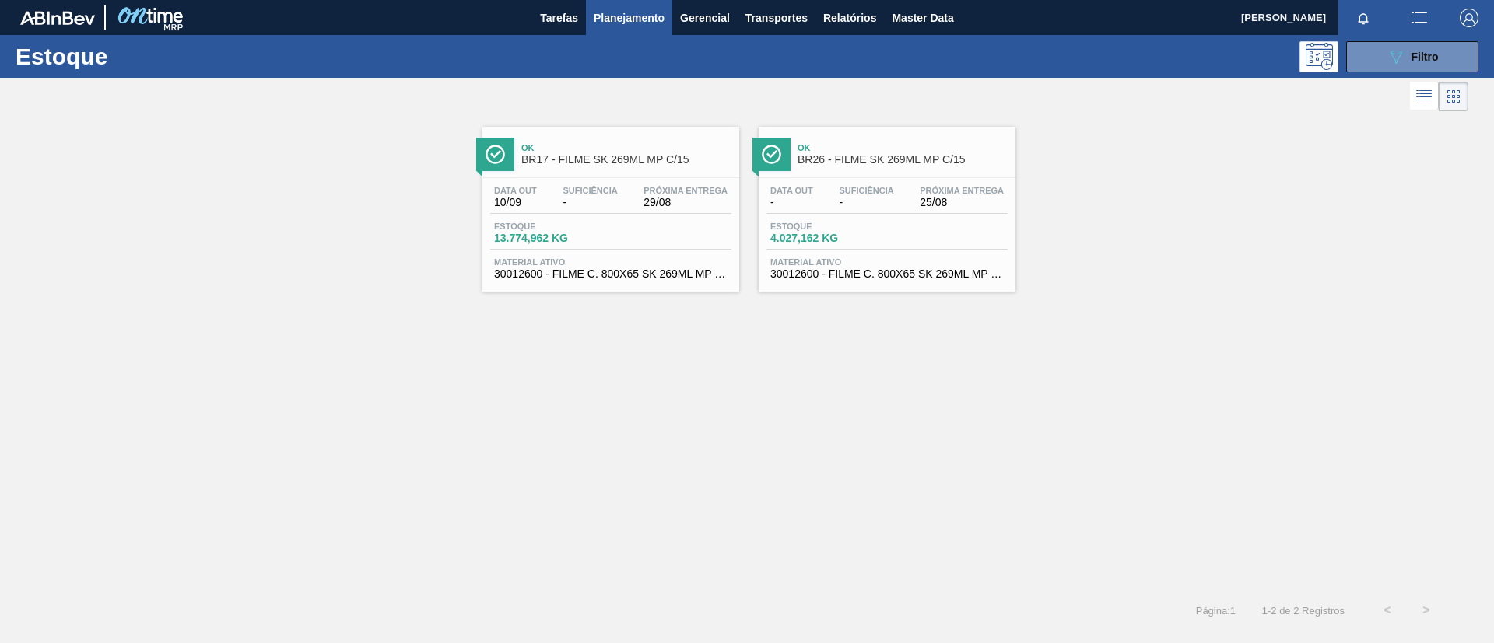
click at [558, 169] on div "Ok BR17 - FILME SK 269ML MP C/15" at bounding box center [626, 154] width 210 height 35
click at [850, 32] on button "Relatórios" at bounding box center [849, 17] width 68 height 35
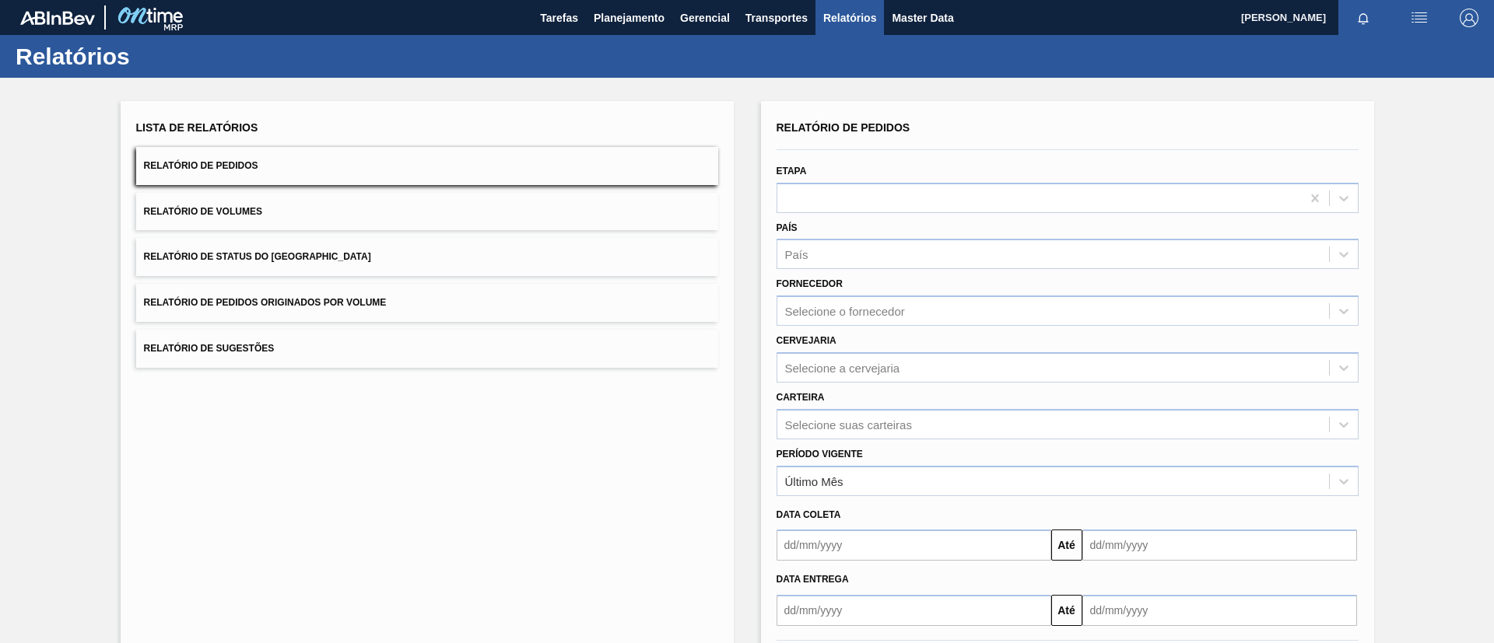
click at [0, 408] on div "Lista de Relatórios Relatório de Pedidos Relatório de Volumes Relatório de Stat…" at bounding box center [747, 399] width 1494 height 643
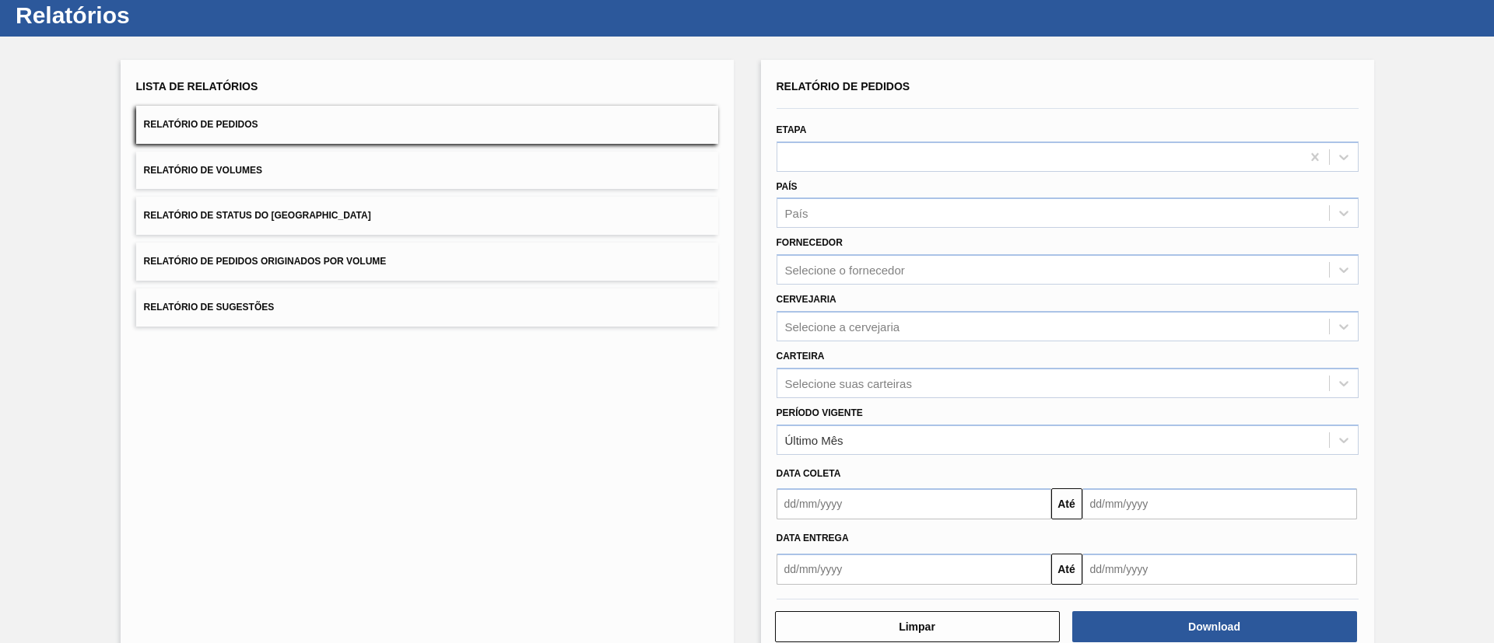
scroll to position [77, 0]
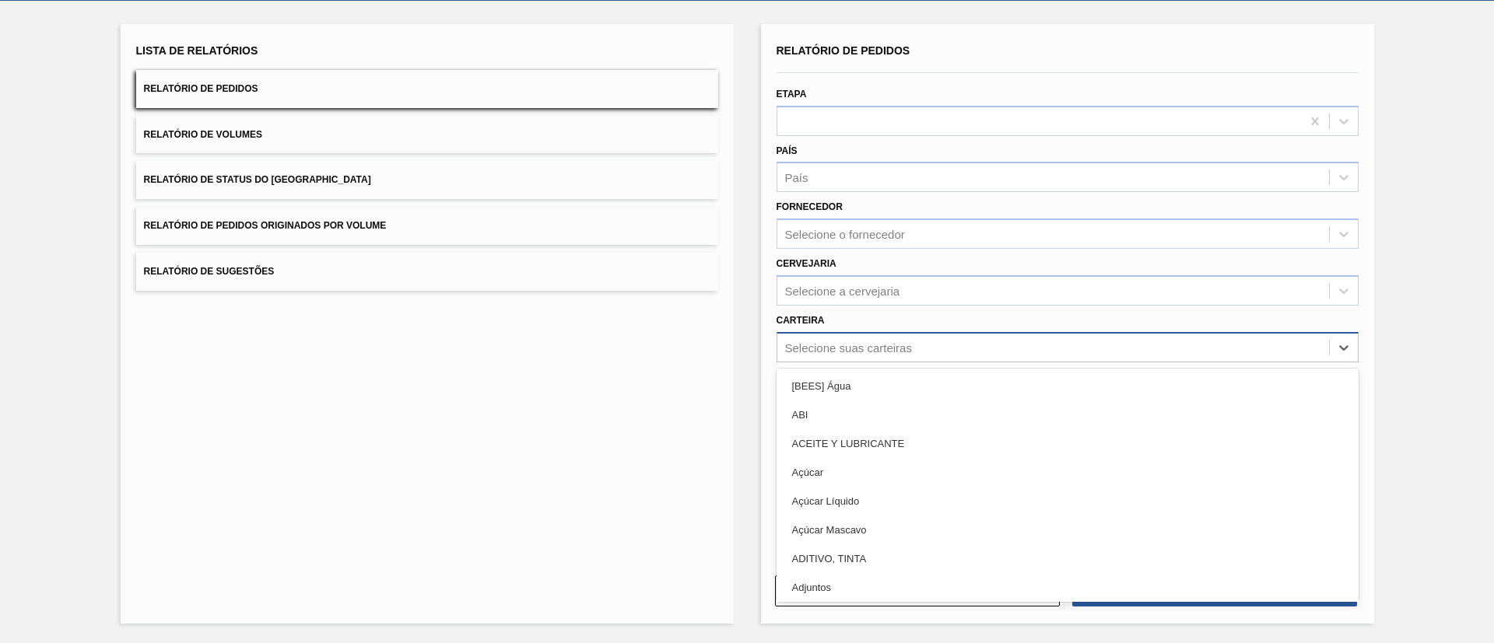
click at [899, 356] on div "Selecione suas carteiras" at bounding box center [1053, 347] width 552 height 23
type input "Filme"
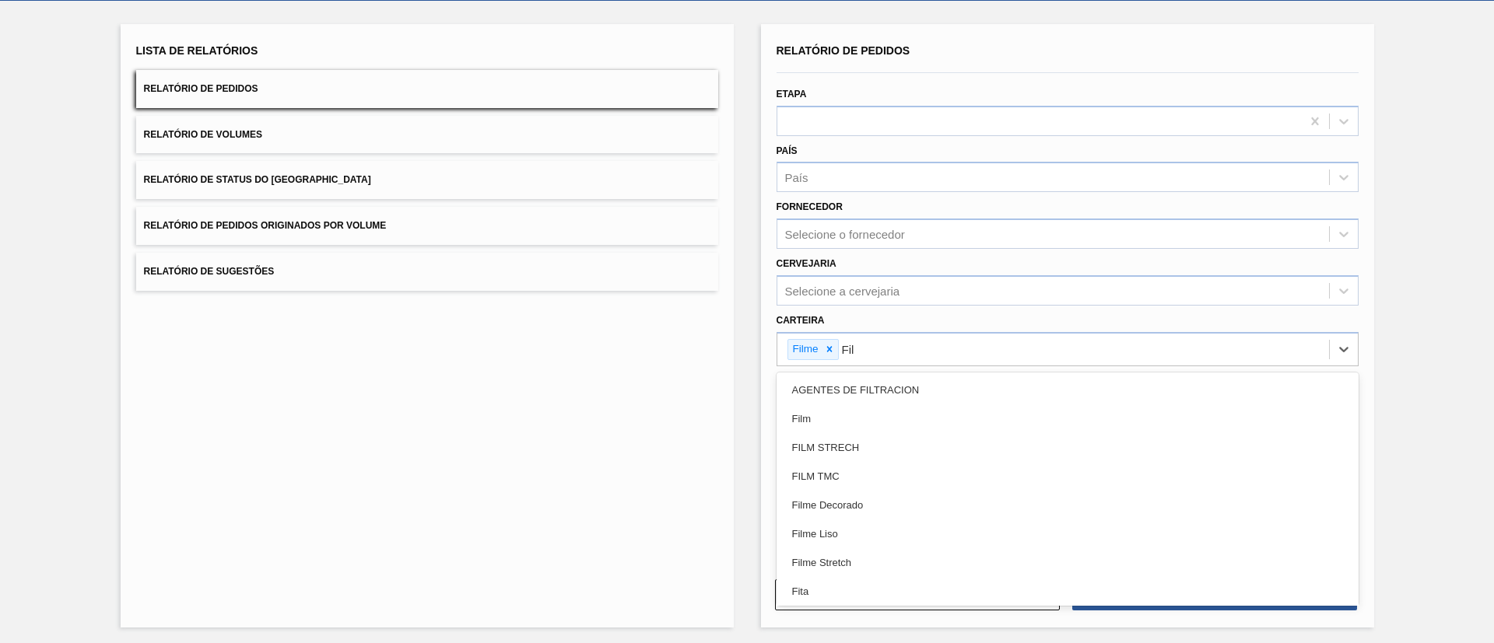
type input "Filme"
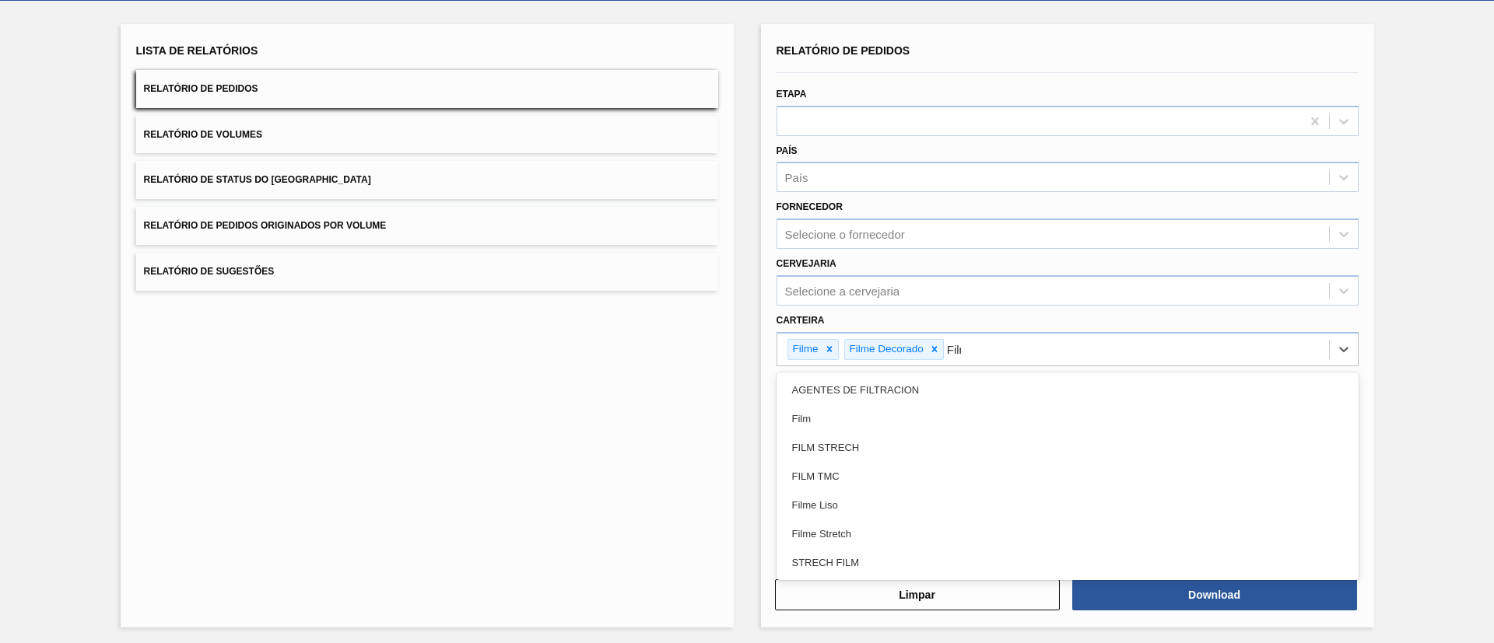
type input "Filme"
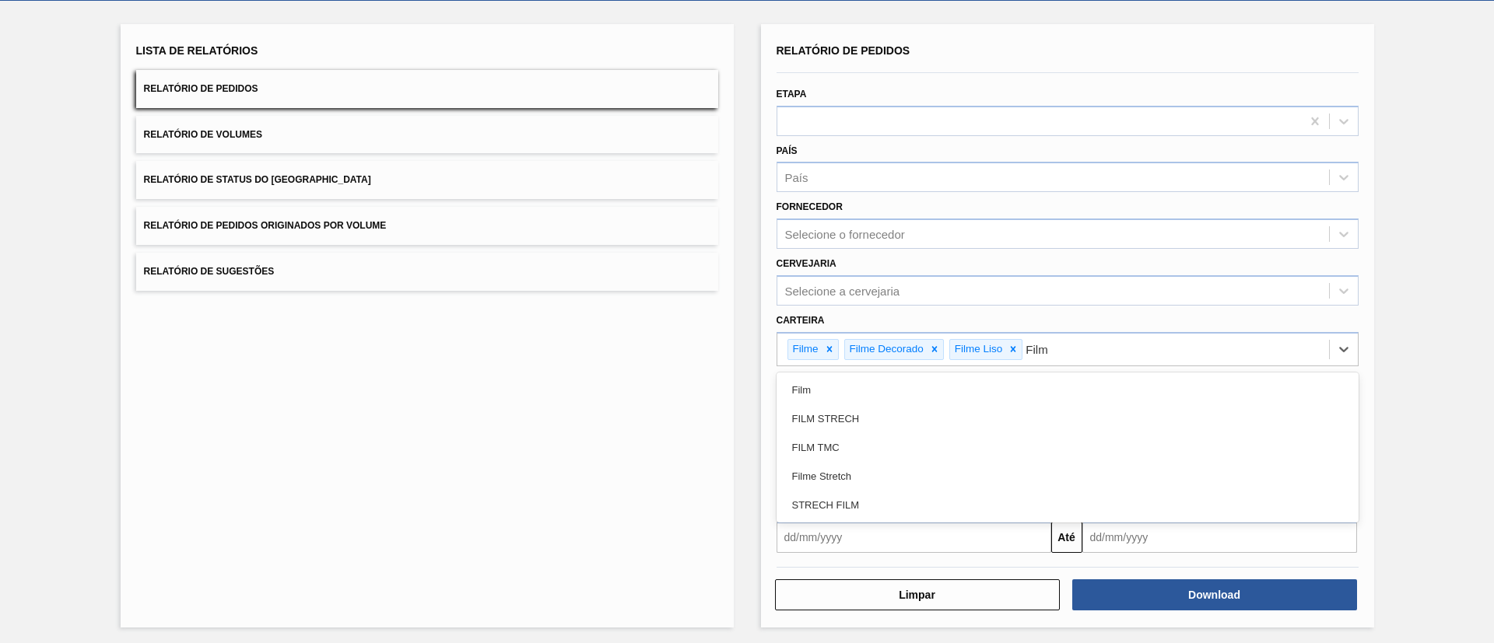
type input "Filme"
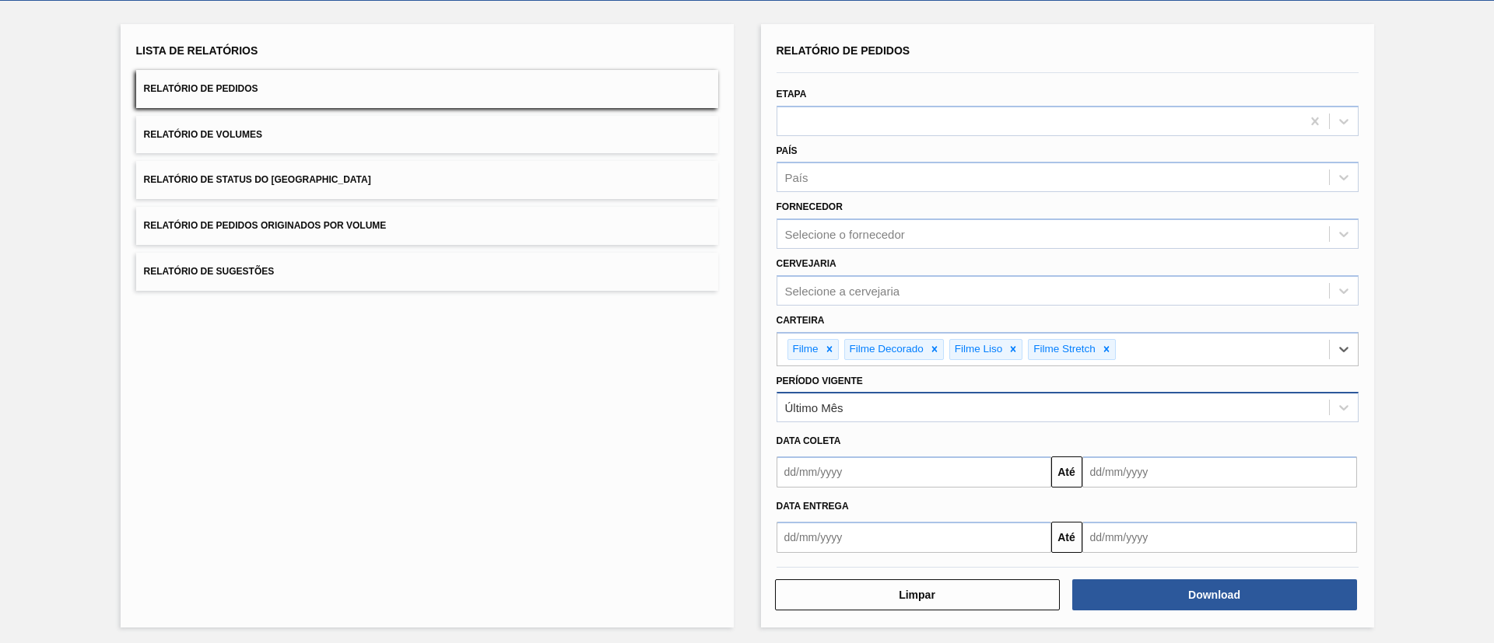
click at [924, 414] on div "Último Mês" at bounding box center [1053, 408] width 552 height 23
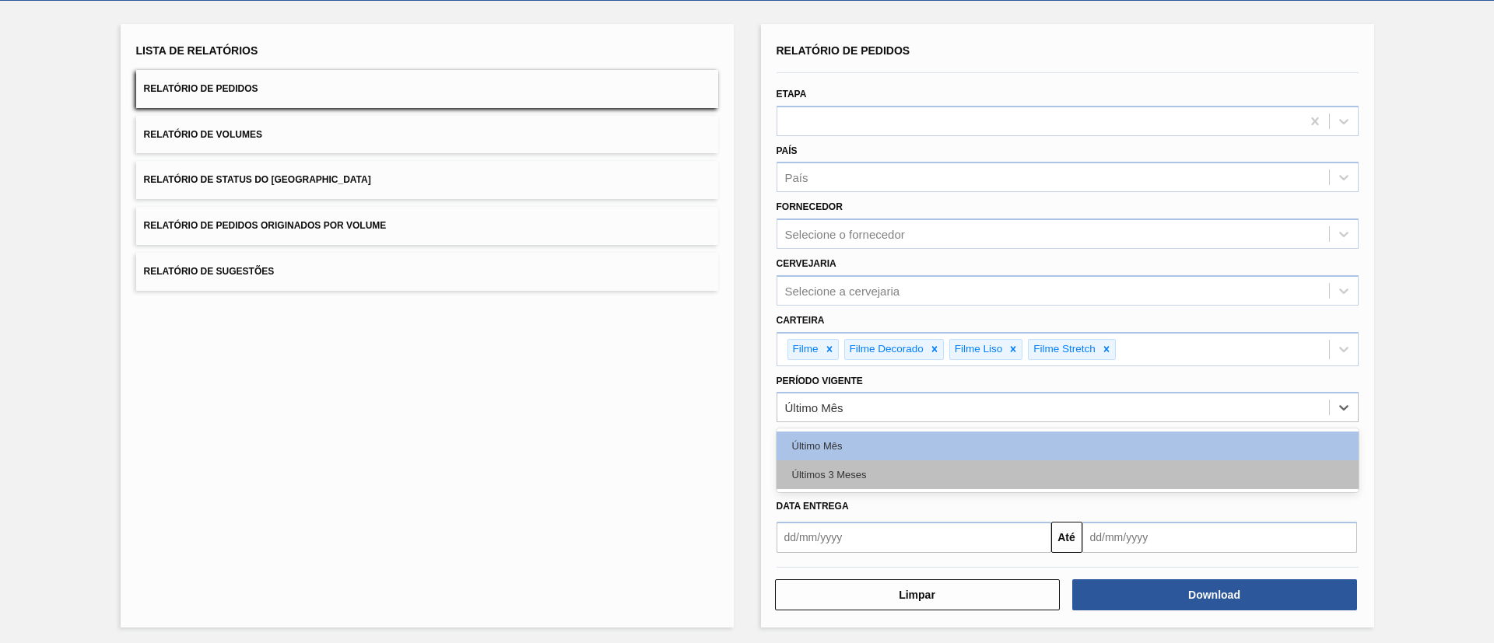
click at [872, 461] on div "Últimos 3 Meses" at bounding box center [1068, 475] width 582 height 29
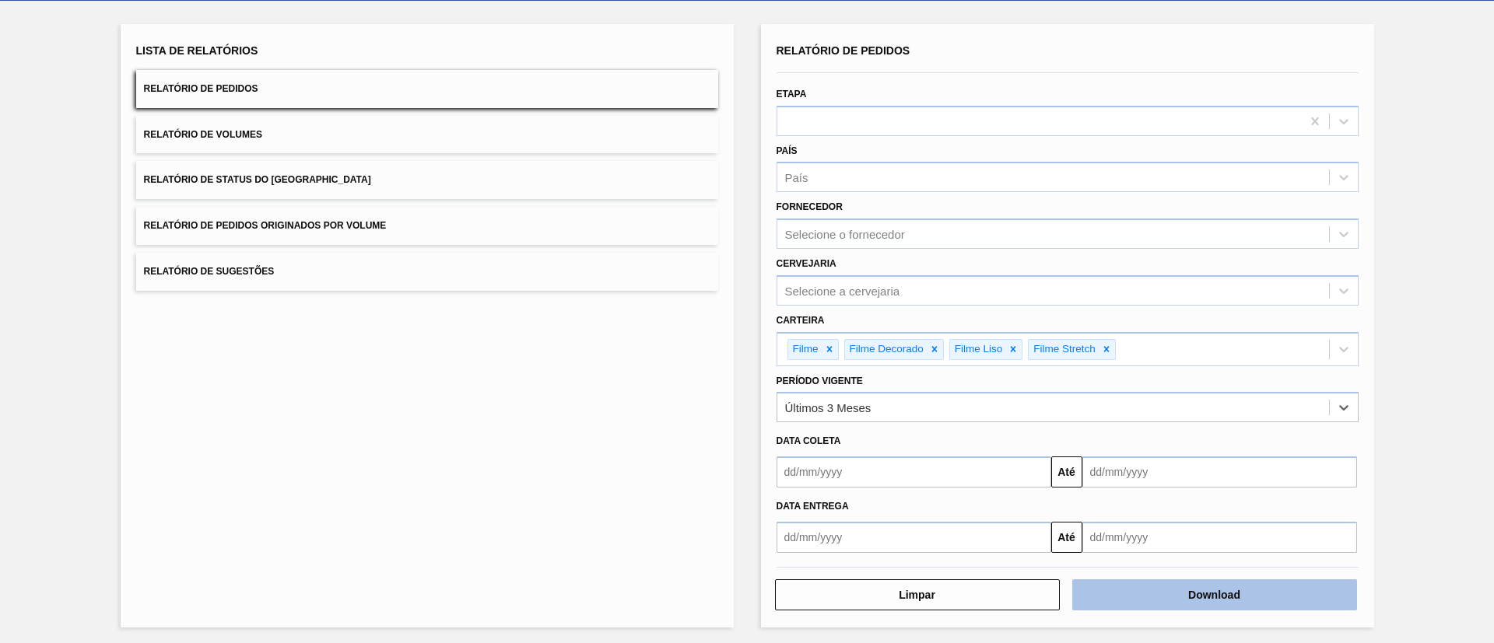
click at [1222, 597] on button "Download" at bounding box center [1214, 595] width 285 height 31
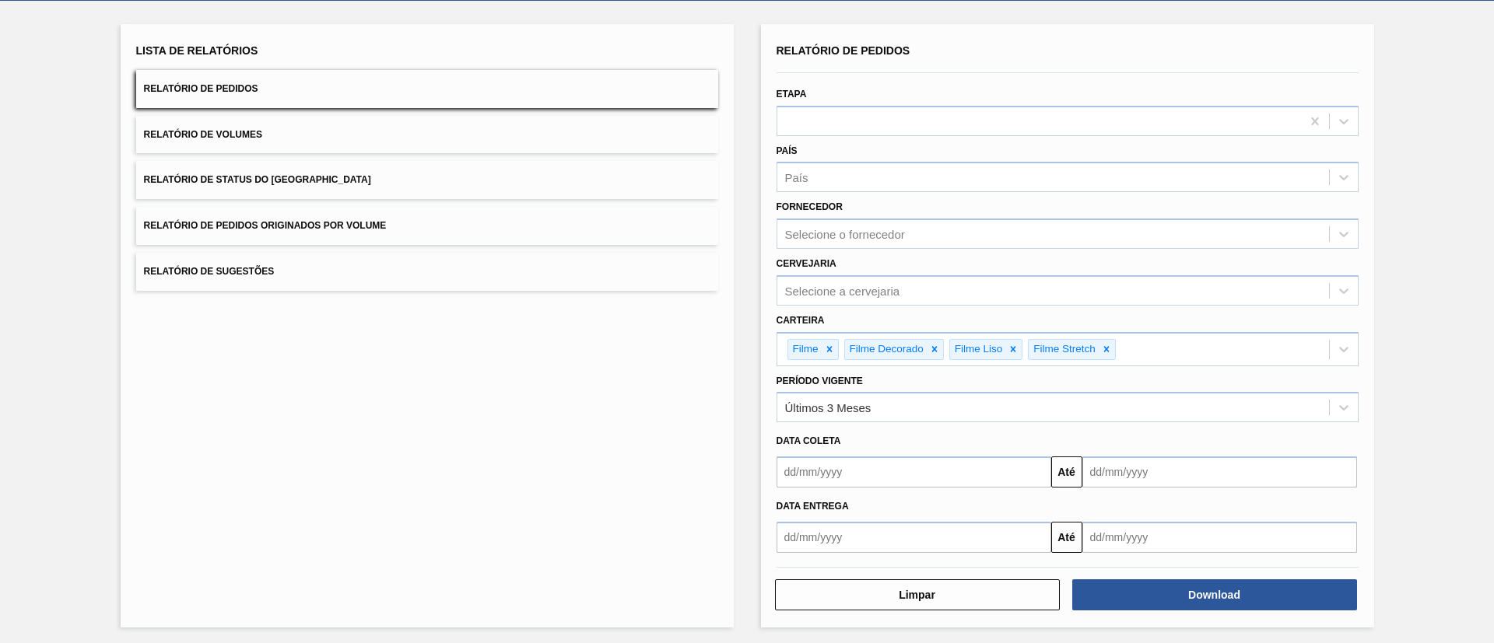
click at [0, 375] on div "Lista de Relatórios Relatório de Pedidos Relatório de Volumes Relatório de Stat…" at bounding box center [747, 324] width 1494 height 647
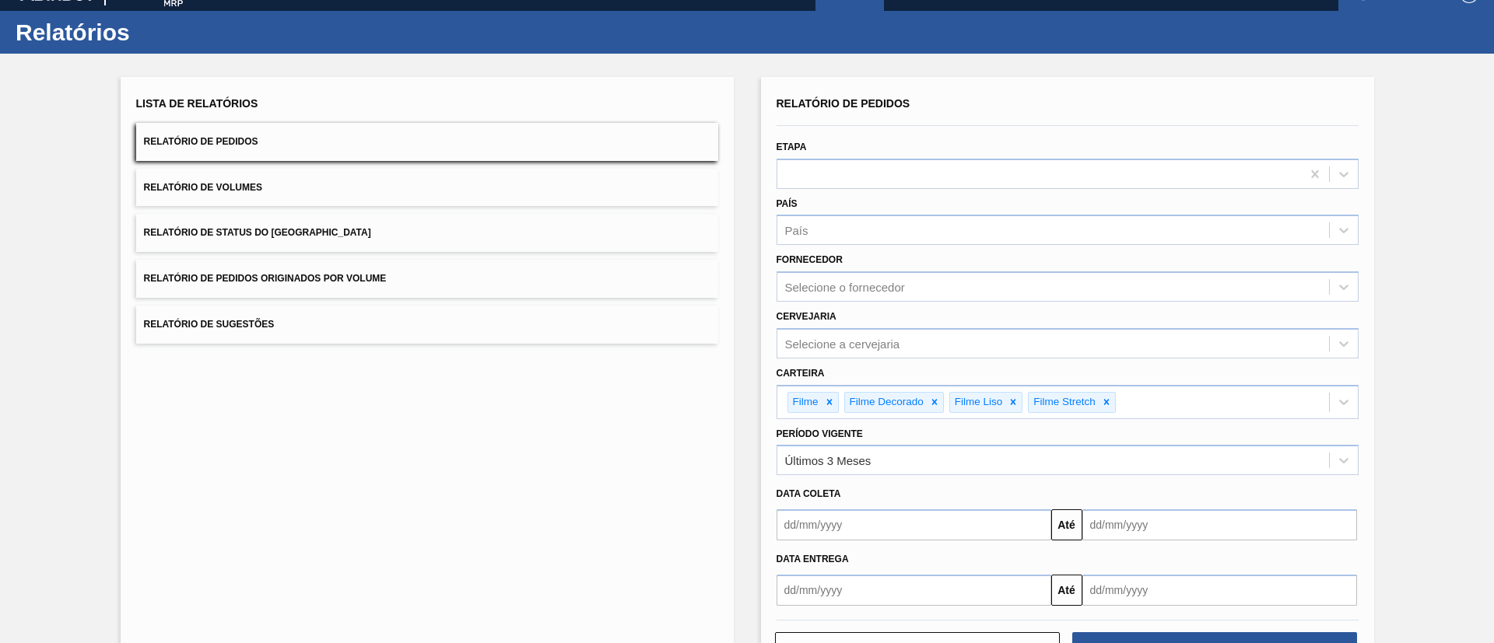
scroll to position [0, 0]
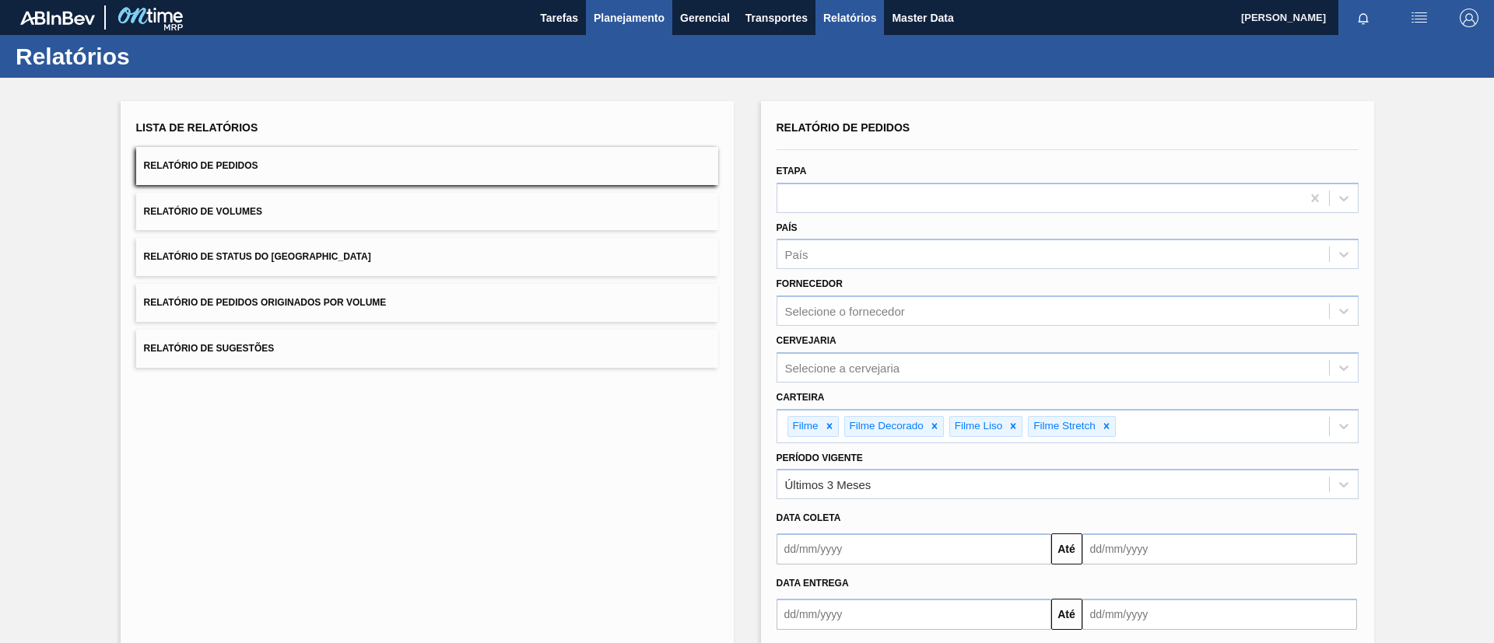
click at [608, 14] on span "Planejamento" at bounding box center [629, 18] width 71 height 19
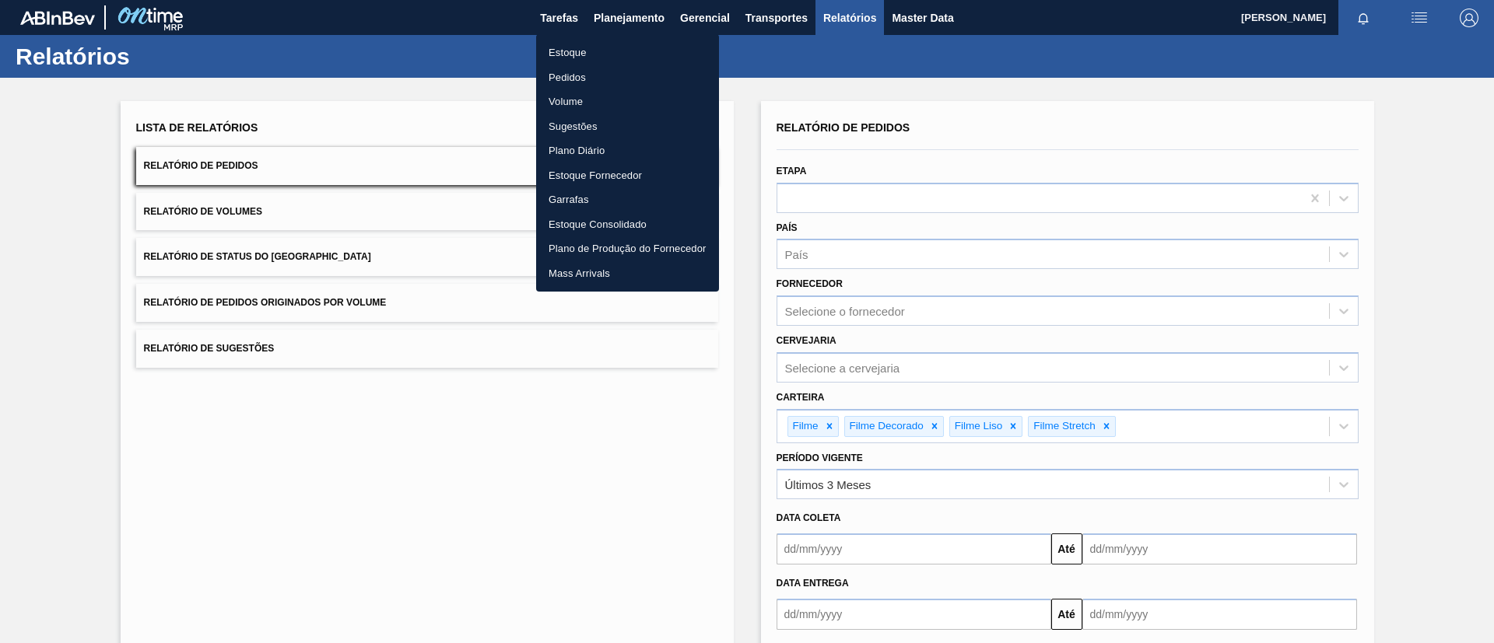
click at [615, 49] on li "Estoque" at bounding box center [627, 52] width 183 height 25
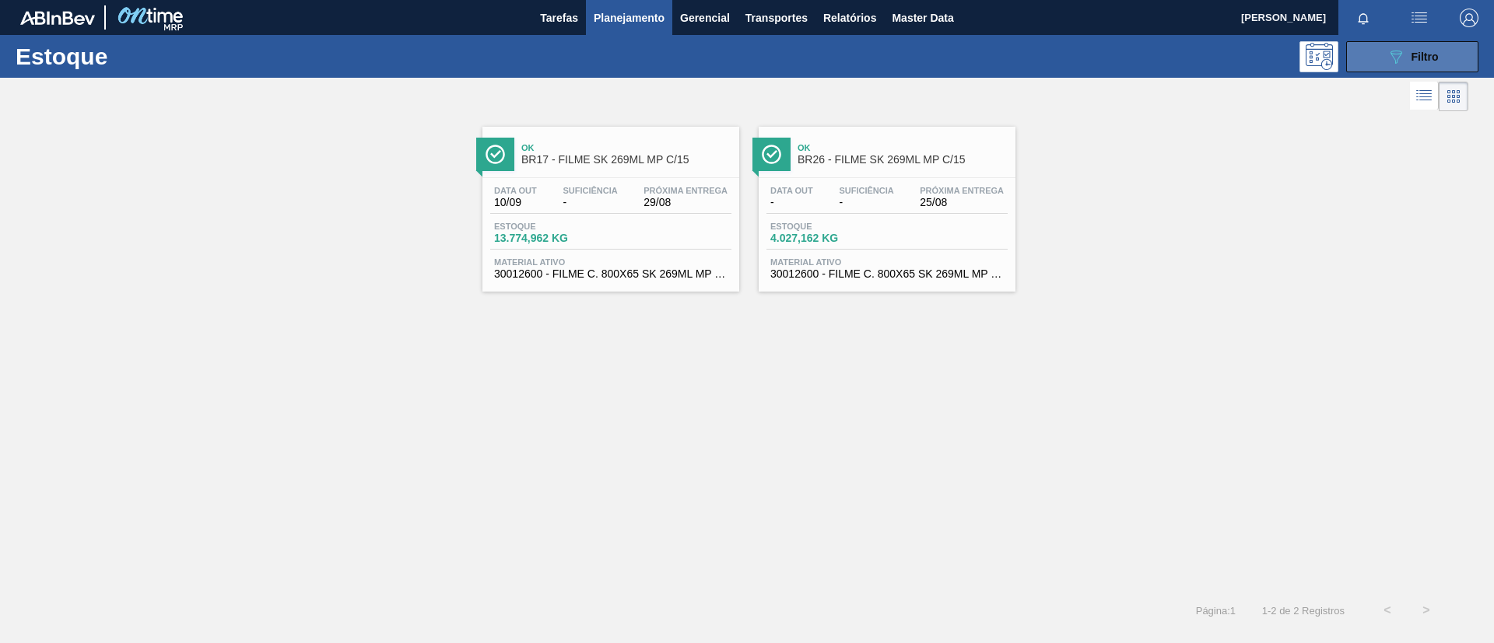
click at [1422, 59] on span "Filtro" at bounding box center [1424, 57] width 27 height 12
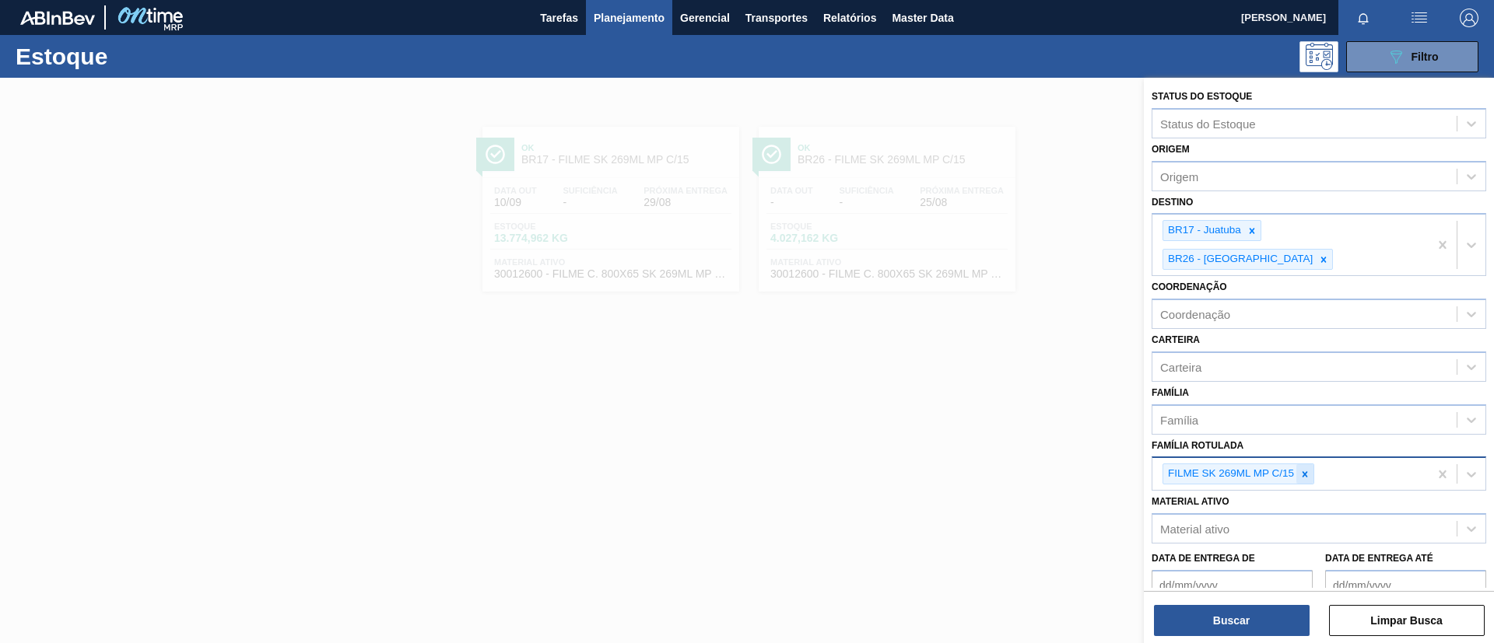
click at [1303, 469] on icon at bounding box center [1304, 474] width 11 height 11
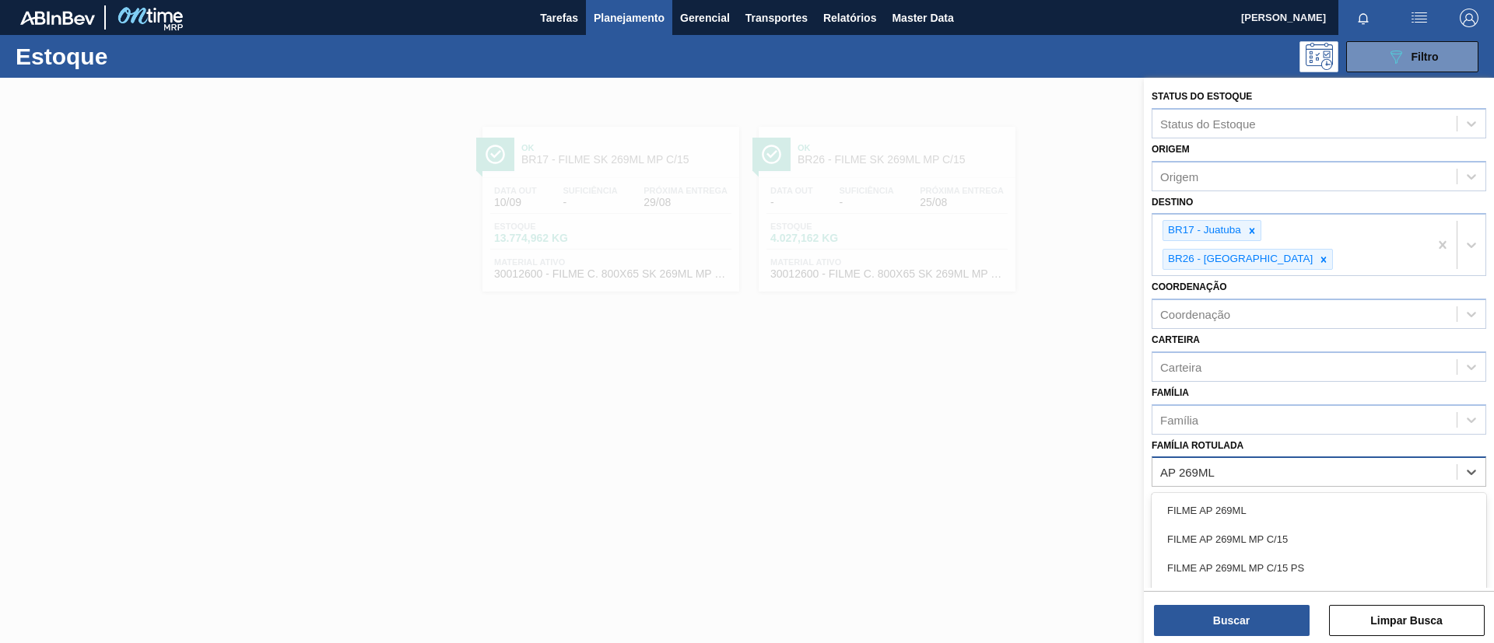
type Rotulada "AP 269ML MP"
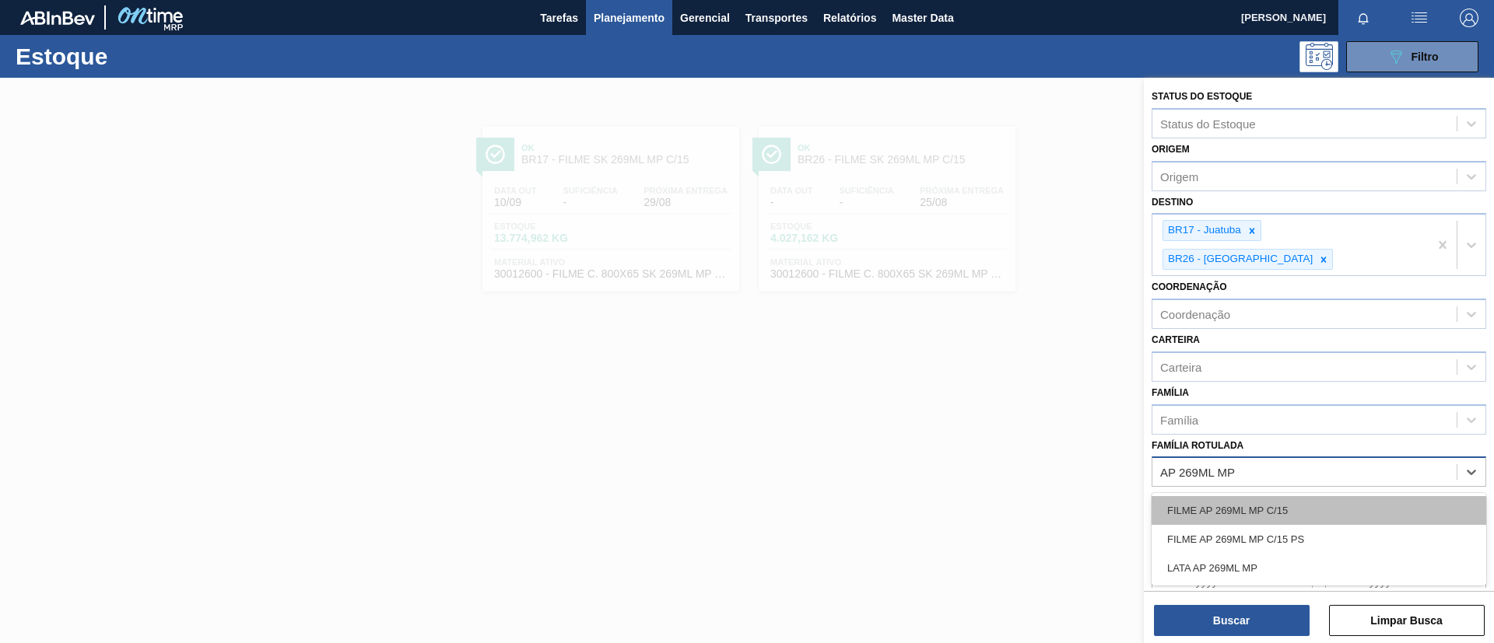
click at [1236, 496] on div "FILME AP 269ML MP C/15" at bounding box center [1319, 510] width 335 height 29
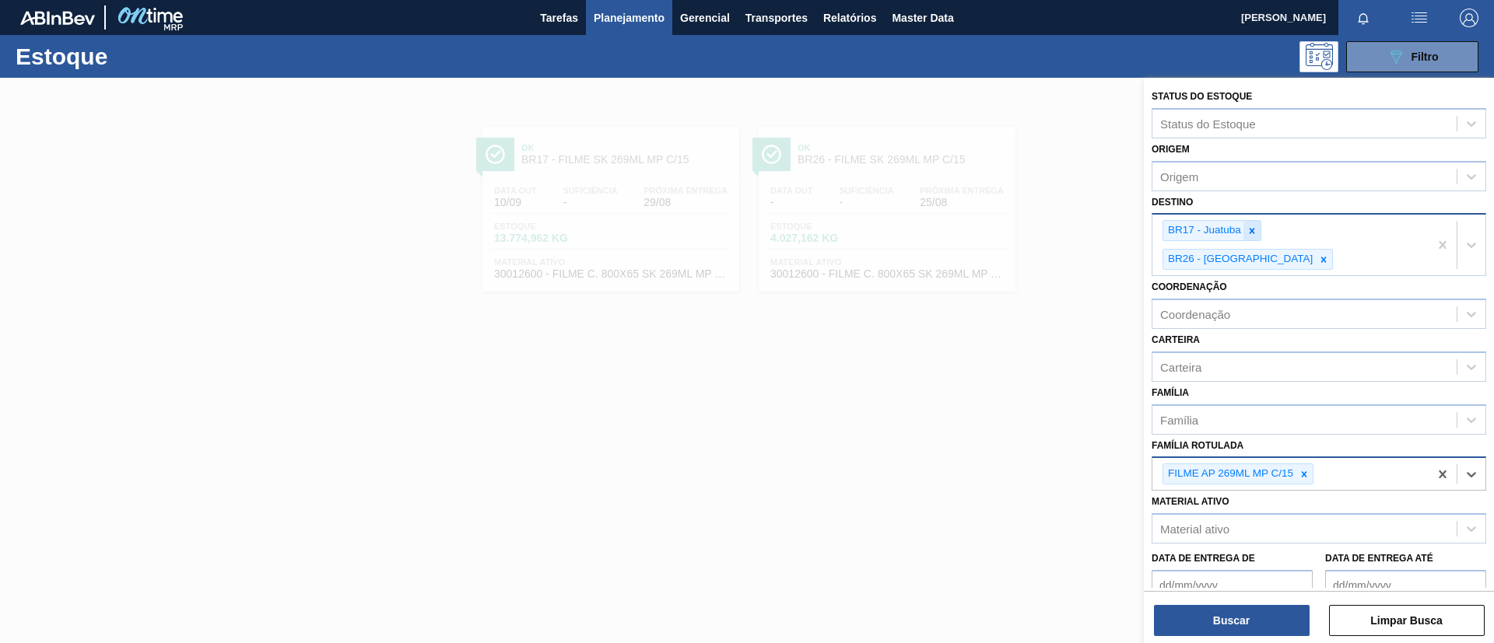
click at [1249, 235] on icon at bounding box center [1251, 231] width 11 height 11
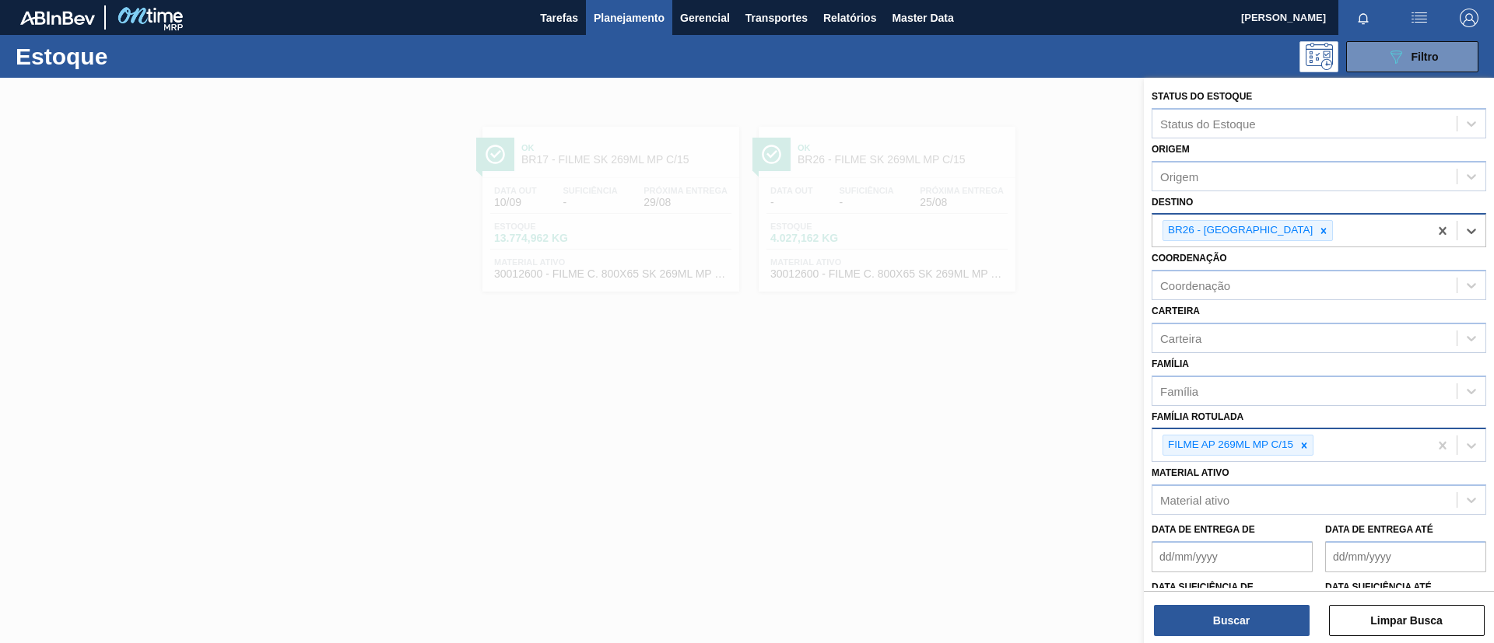
click at [1249, 235] on div "BR26 - [GEOGRAPHIC_DATA]" at bounding box center [1239, 230] width 152 height 19
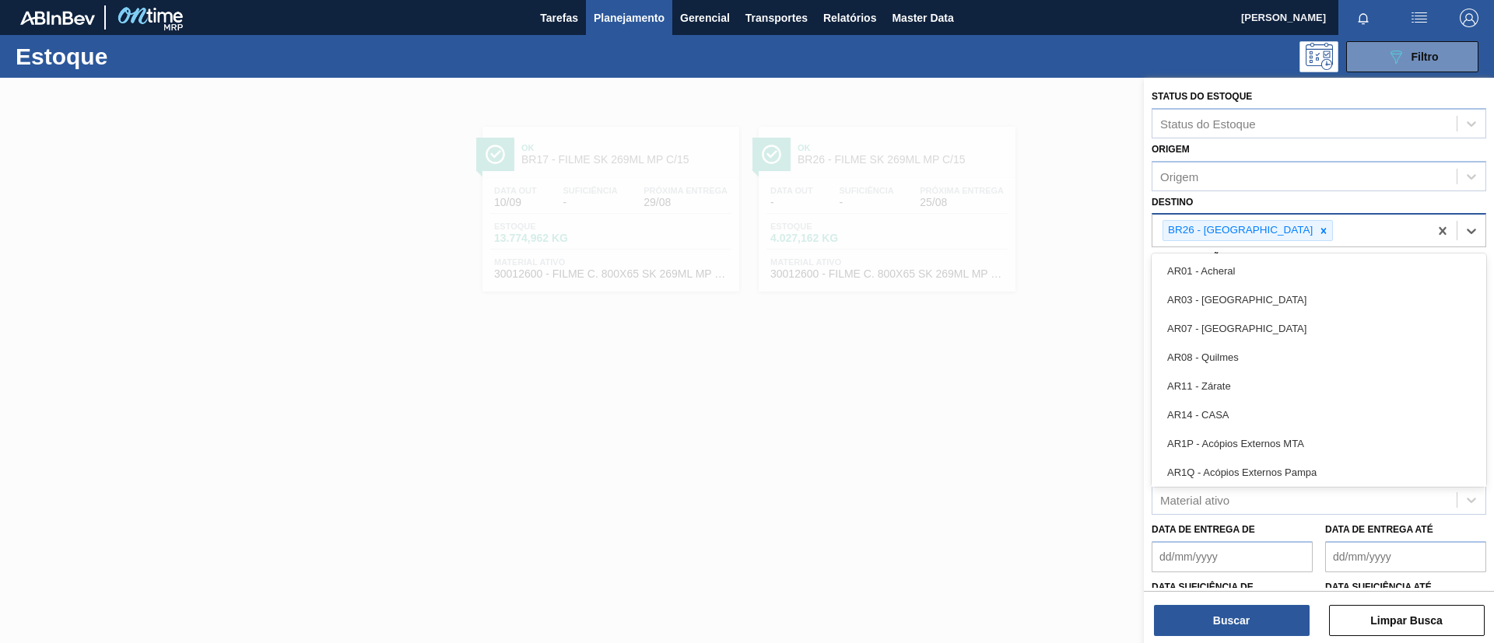
click at [1297, 238] on div "BR26 - [GEOGRAPHIC_DATA]" at bounding box center [1290, 231] width 276 height 32
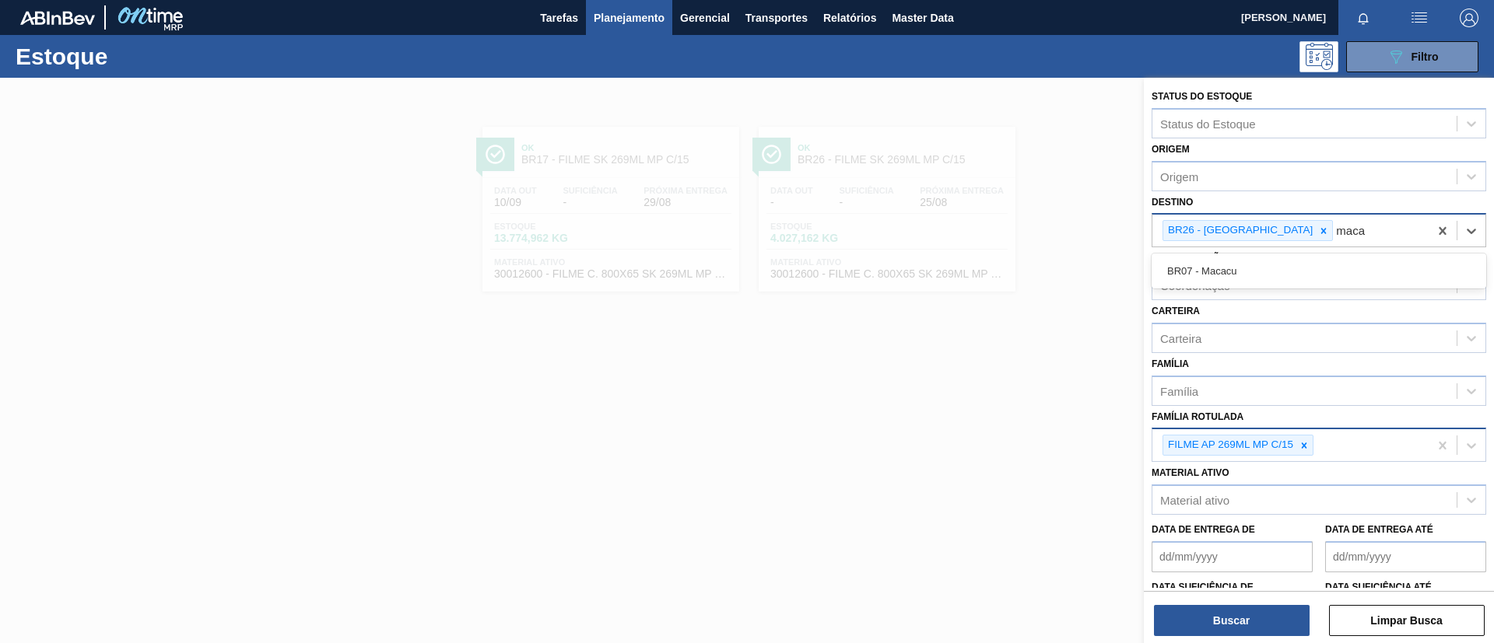
type input "macac"
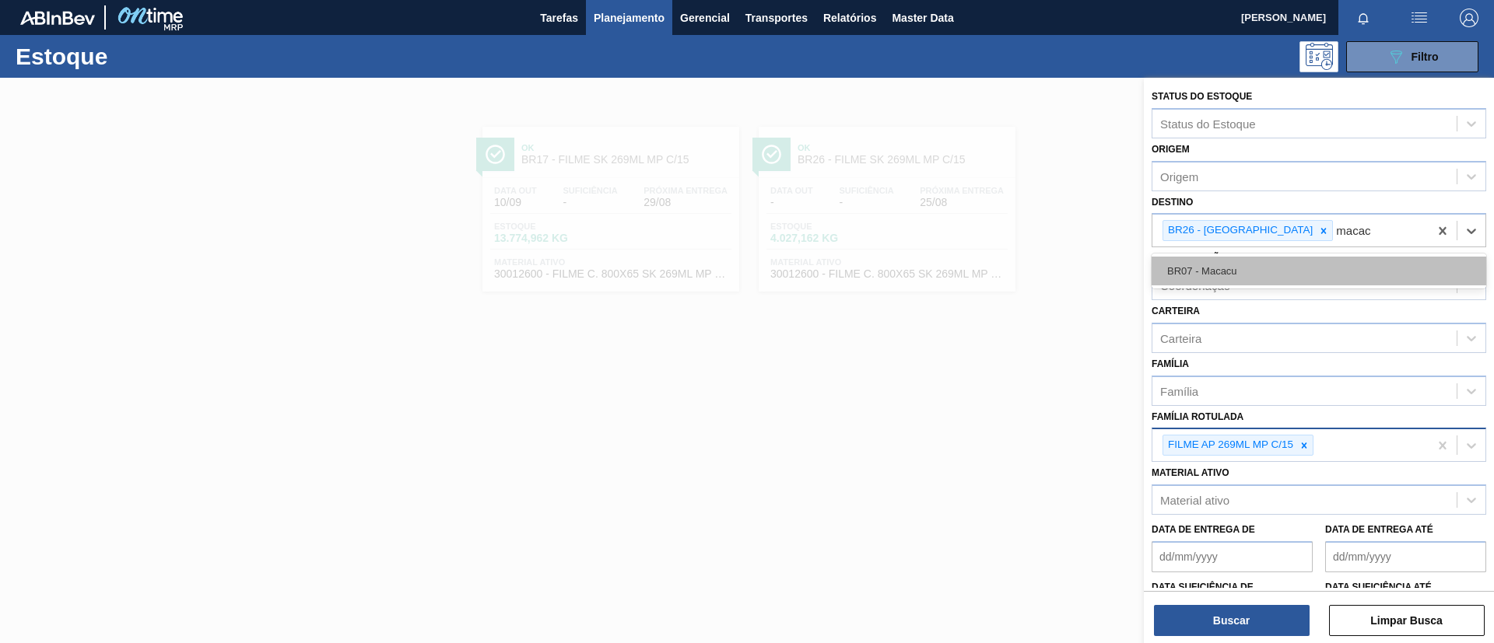
click at [1318, 257] on div "BR07 - Macacu" at bounding box center [1319, 271] width 335 height 29
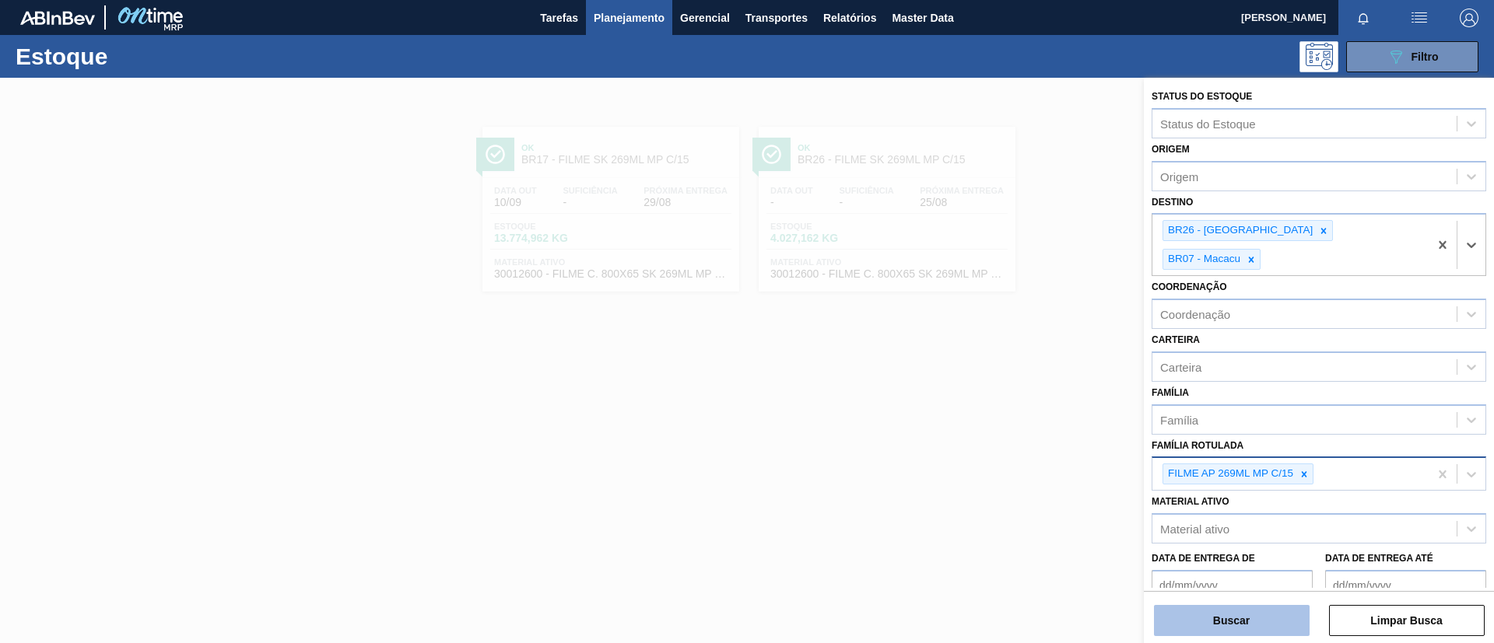
click at [1262, 624] on button "Buscar" at bounding box center [1232, 620] width 156 height 31
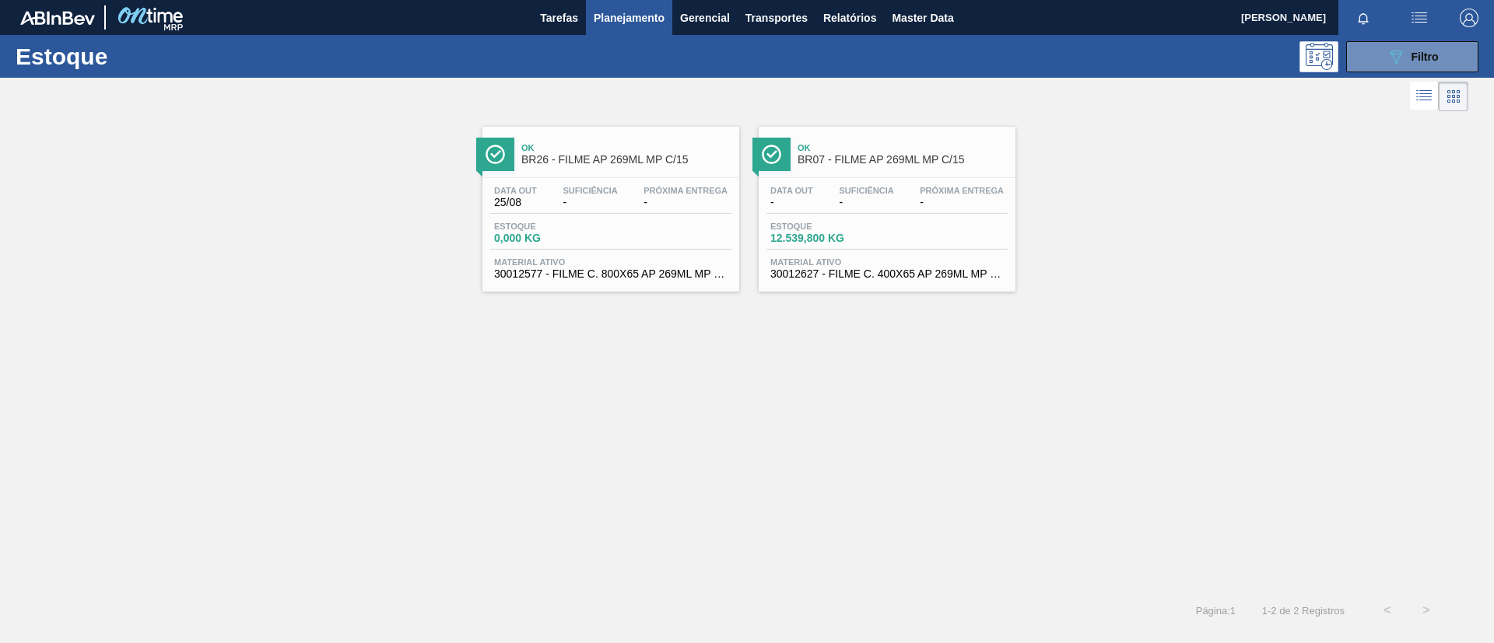
click at [611, 145] on span "Ok" at bounding box center [626, 147] width 210 height 9
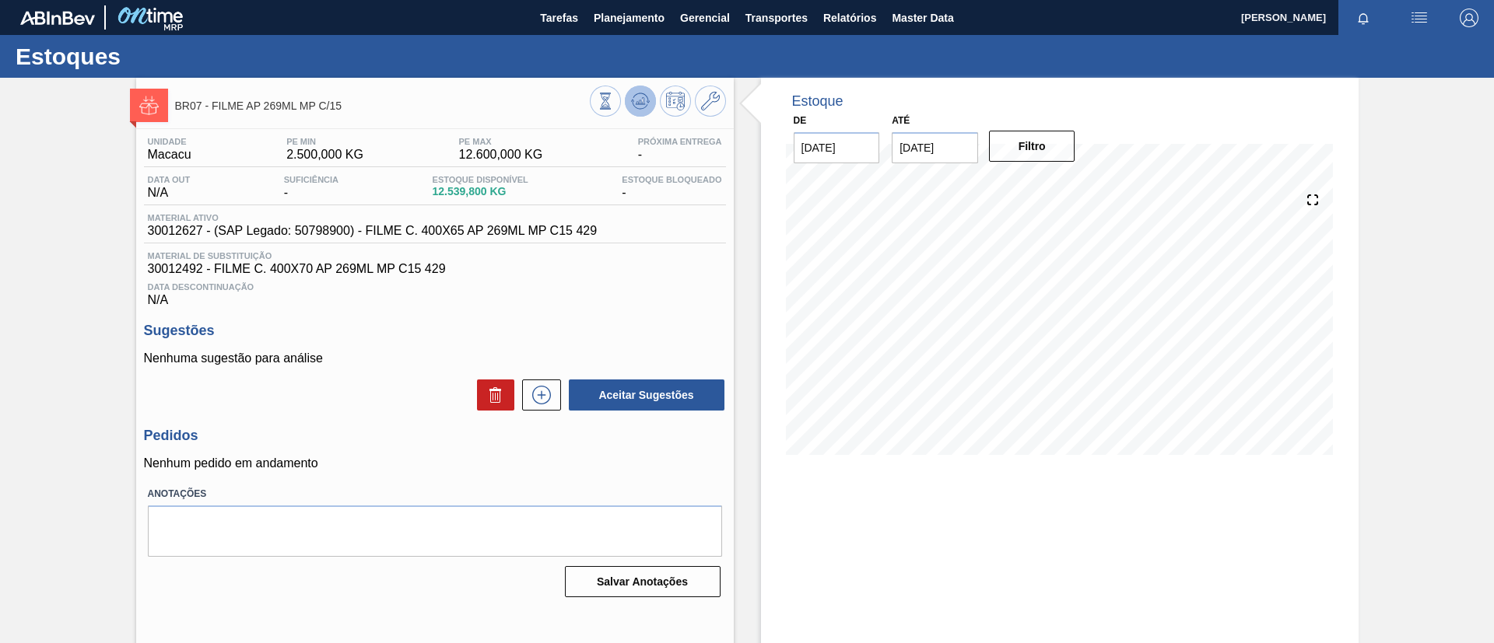
click at [643, 106] on icon at bounding box center [640, 101] width 19 height 19
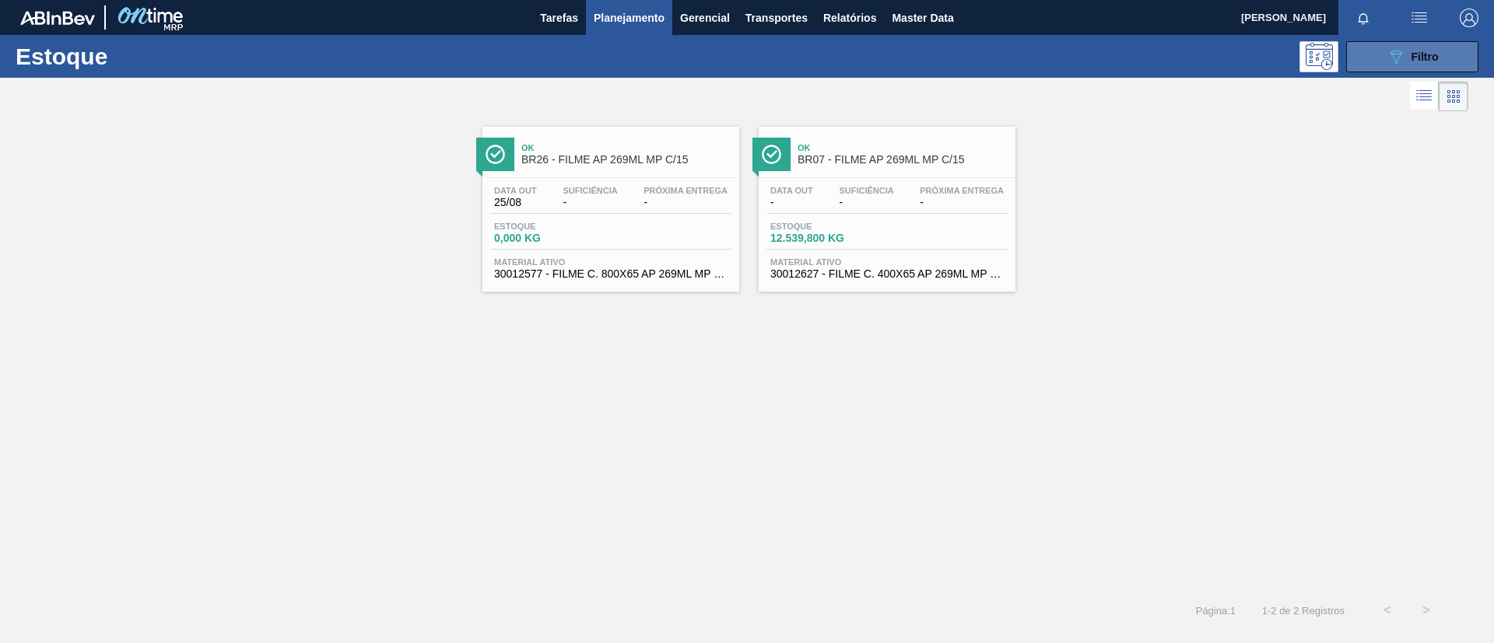
click at [1404, 53] on icon "089F7B8B-B2A5-4AFE-B5C0-19BA573D28AC" at bounding box center [1396, 56] width 19 height 19
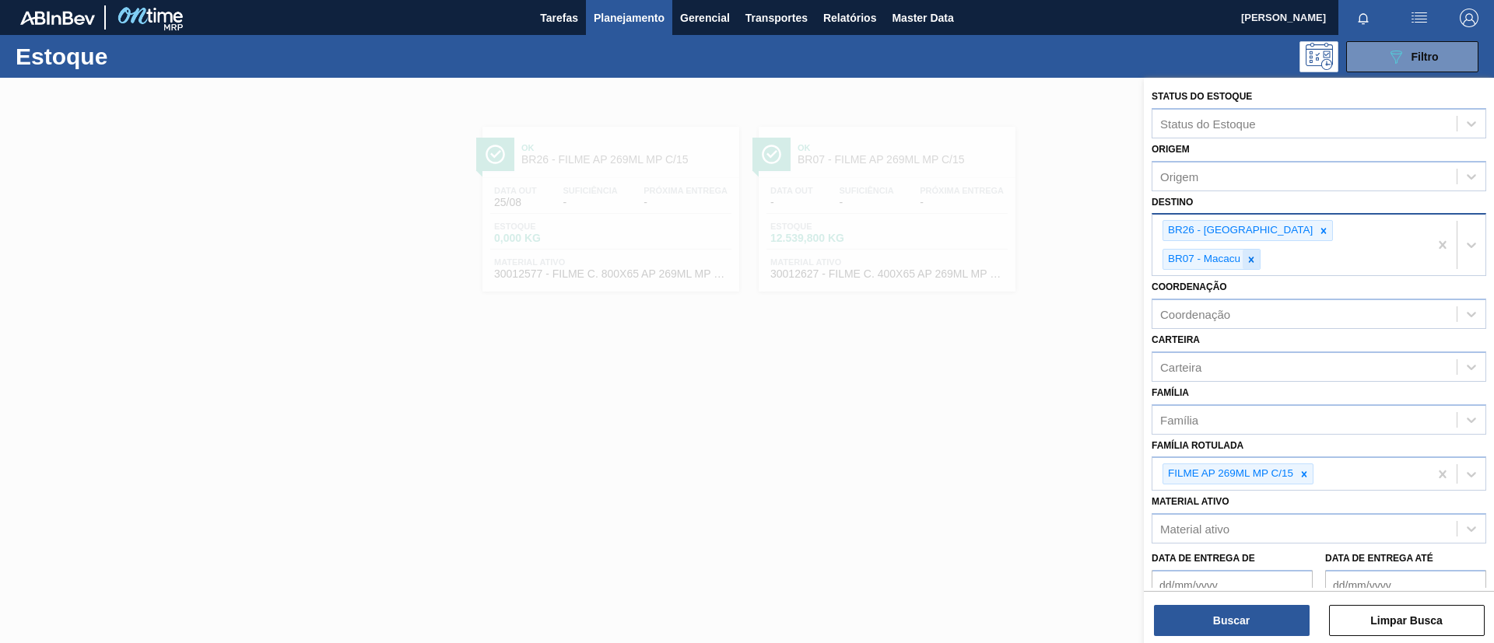
click at [1257, 254] on icon at bounding box center [1251, 259] width 11 height 11
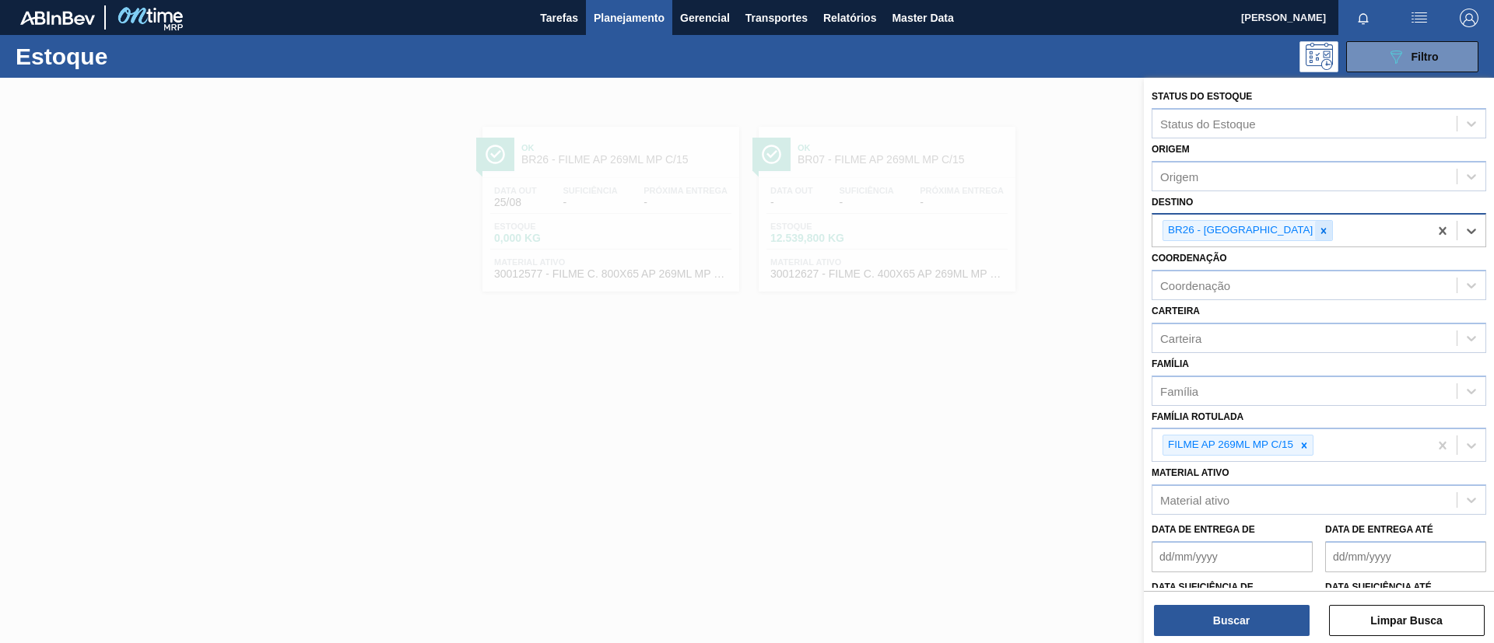
click at [1318, 232] on icon at bounding box center [1323, 231] width 11 height 11
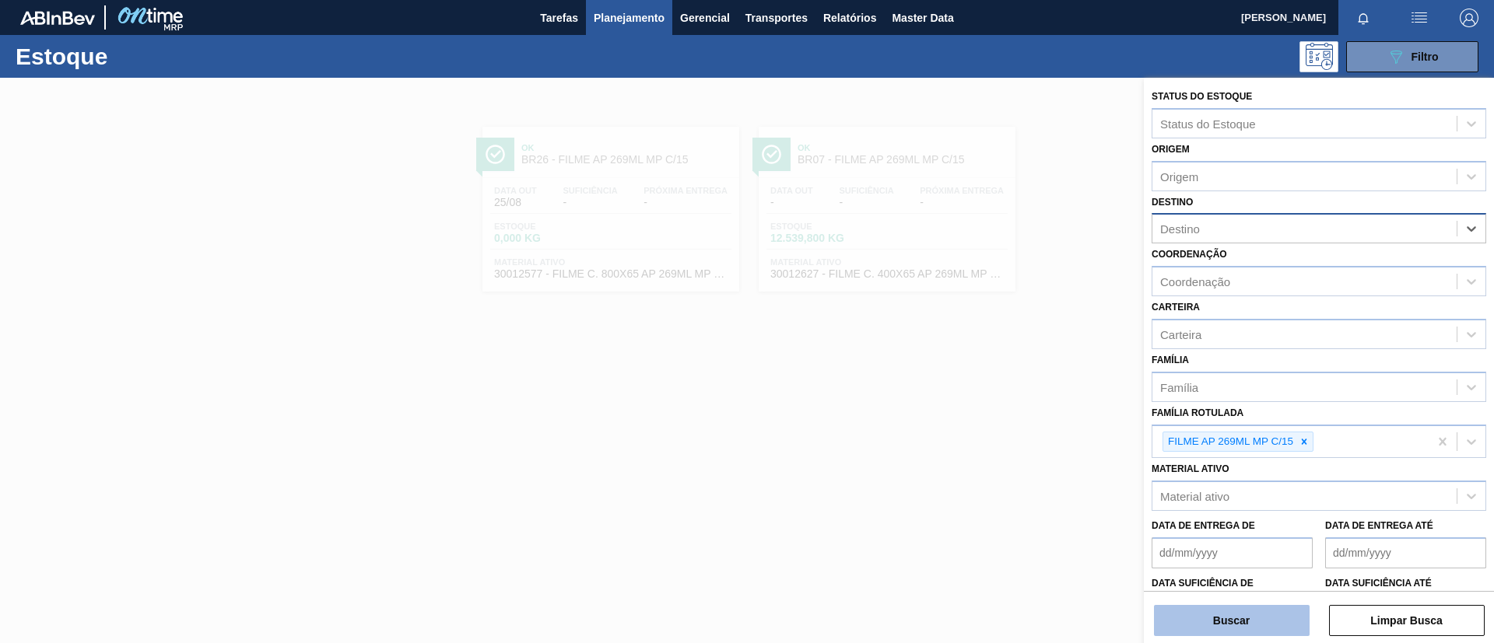
click at [1229, 610] on button "Buscar" at bounding box center [1232, 620] width 156 height 31
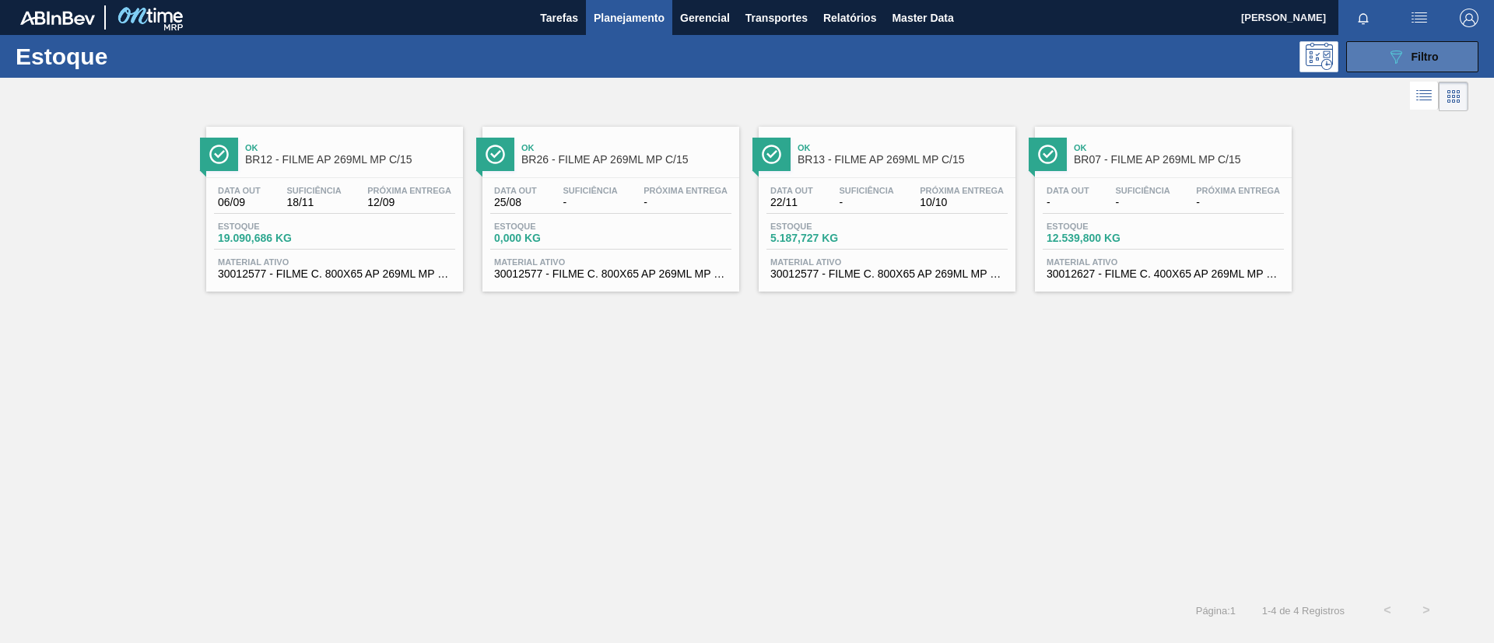
click at [1423, 53] on span "Filtro" at bounding box center [1424, 57] width 27 height 12
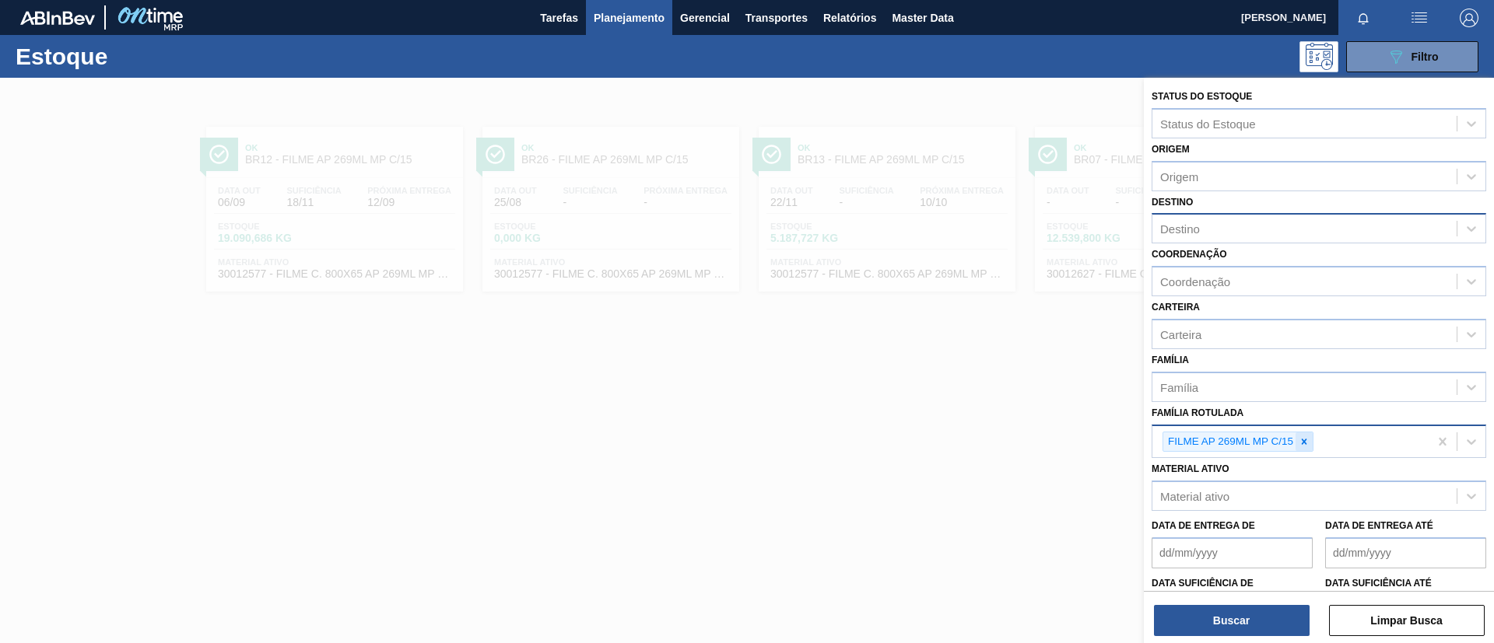
click at [1309, 442] on icon at bounding box center [1304, 442] width 11 height 11
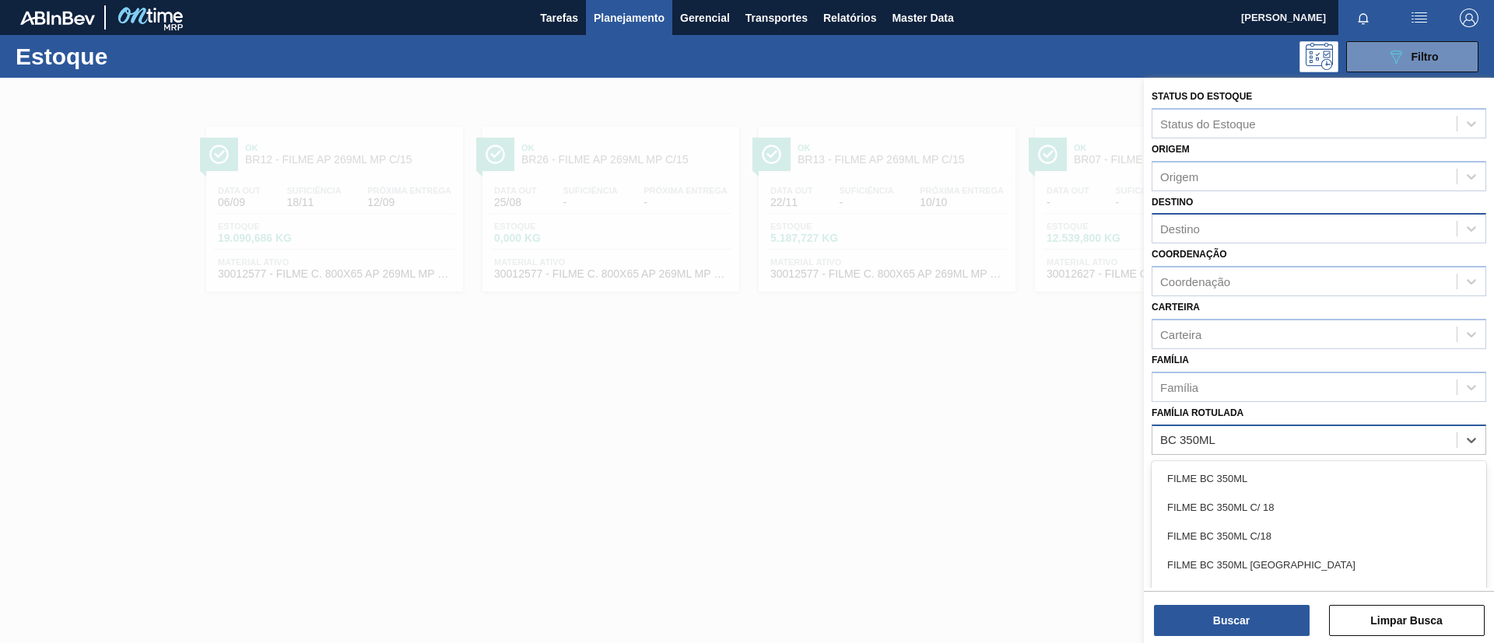
type Rotulada "BC 350ML MP"
drag, startPoint x: 1349, startPoint y: 472, endPoint x: 1310, endPoint y: 559, distance: 95.8
click at [1349, 473] on div "FILME BC 350ML MP C/ 18" at bounding box center [1319, 479] width 335 height 29
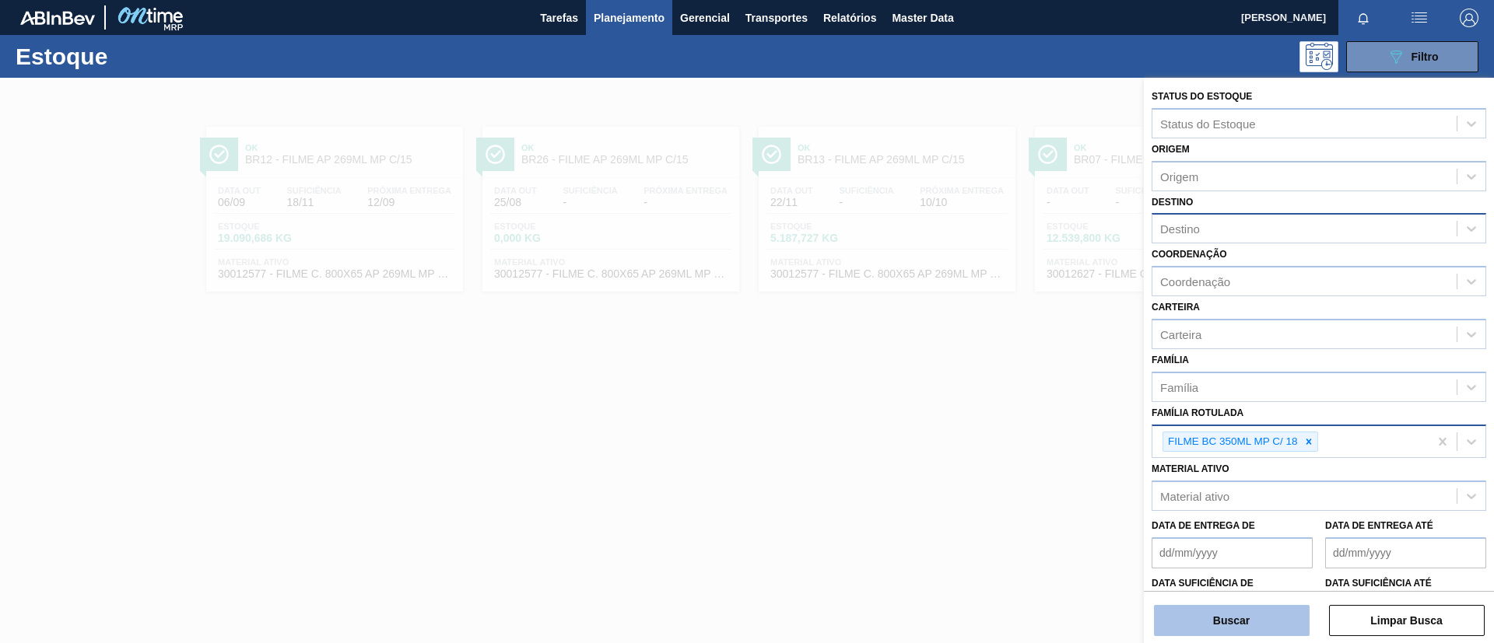
click at [1279, 624] on button "Buscar" at bounding box center [1232, 620] width 156 height 31
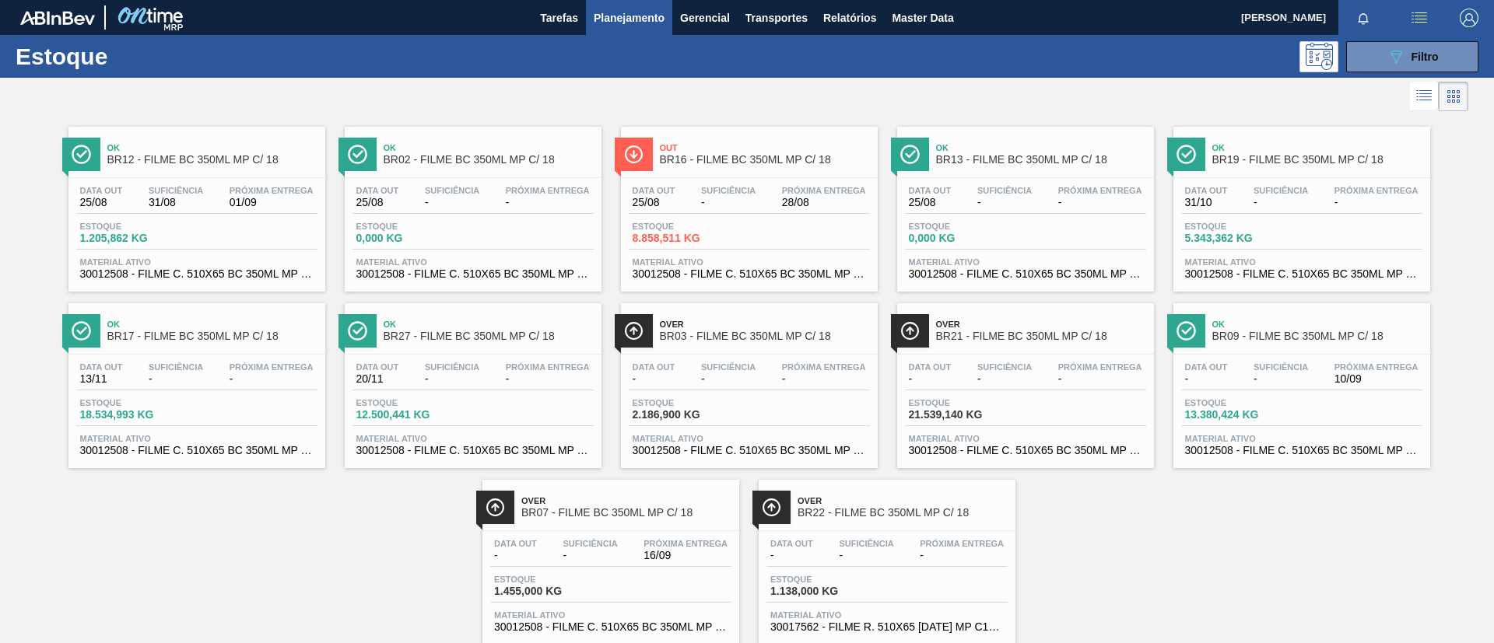
click at [665, 504] on span "Over" at bounding box center [626, 500] width 210 height 9
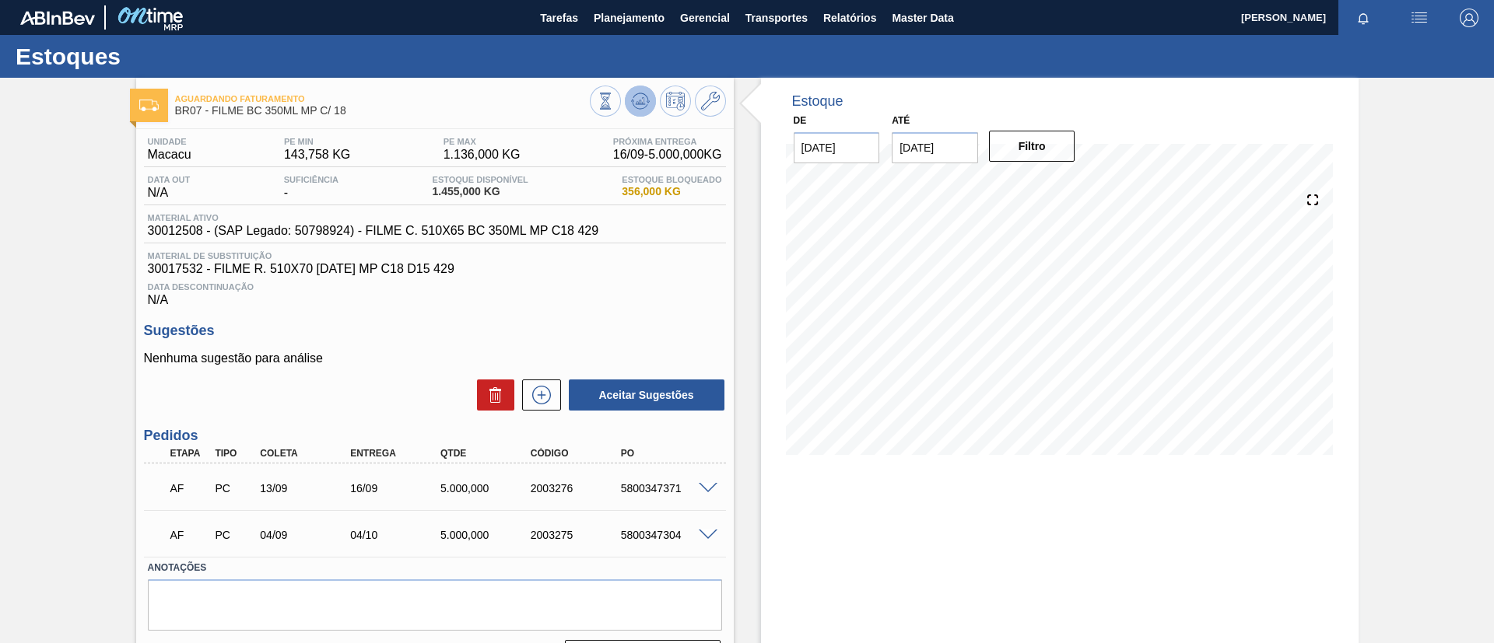
click at [652, 94] on button at bounding box center [640, 101] width 31 height 31
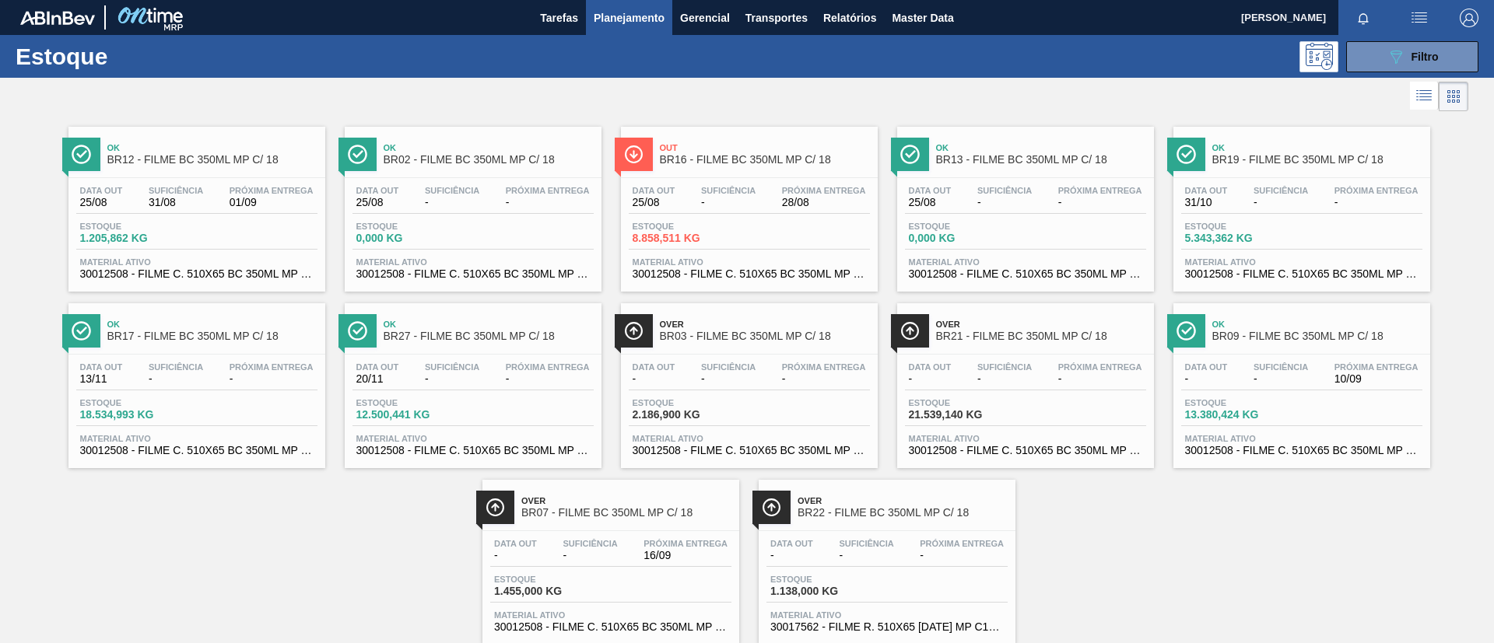
click at [518, 338] on span "BR27 - FILME BC 350ML MP C/ 18" at bounding box center [489, 337] width 210 height 12
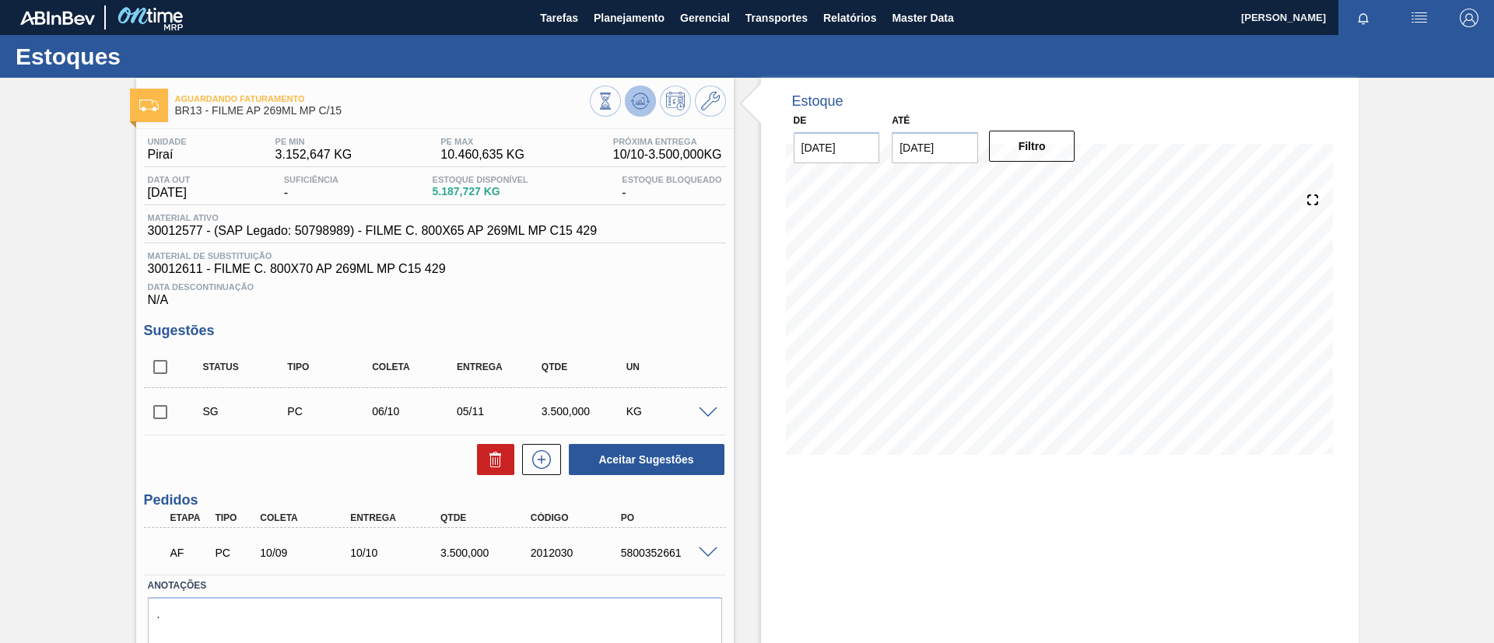
click at [631, 92] on icon at bounding box center [640, 101] width 19 height 19
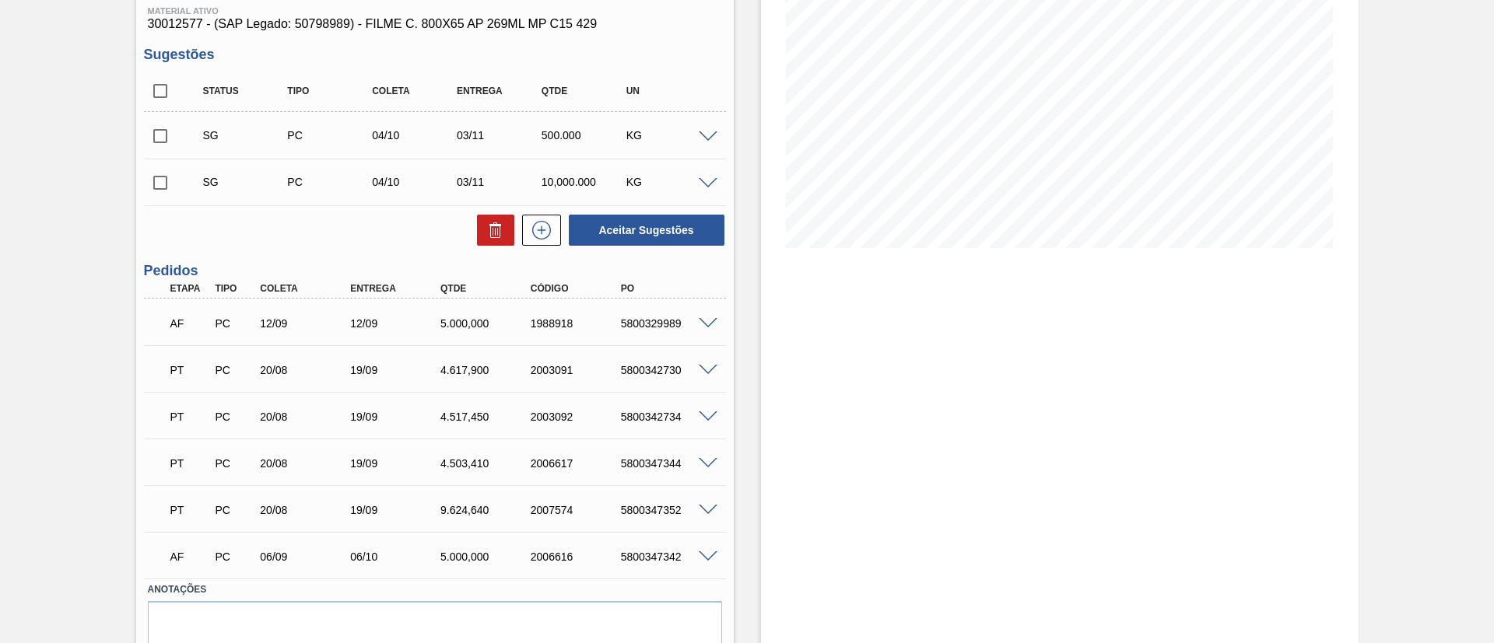
scroll to position [233, 0]
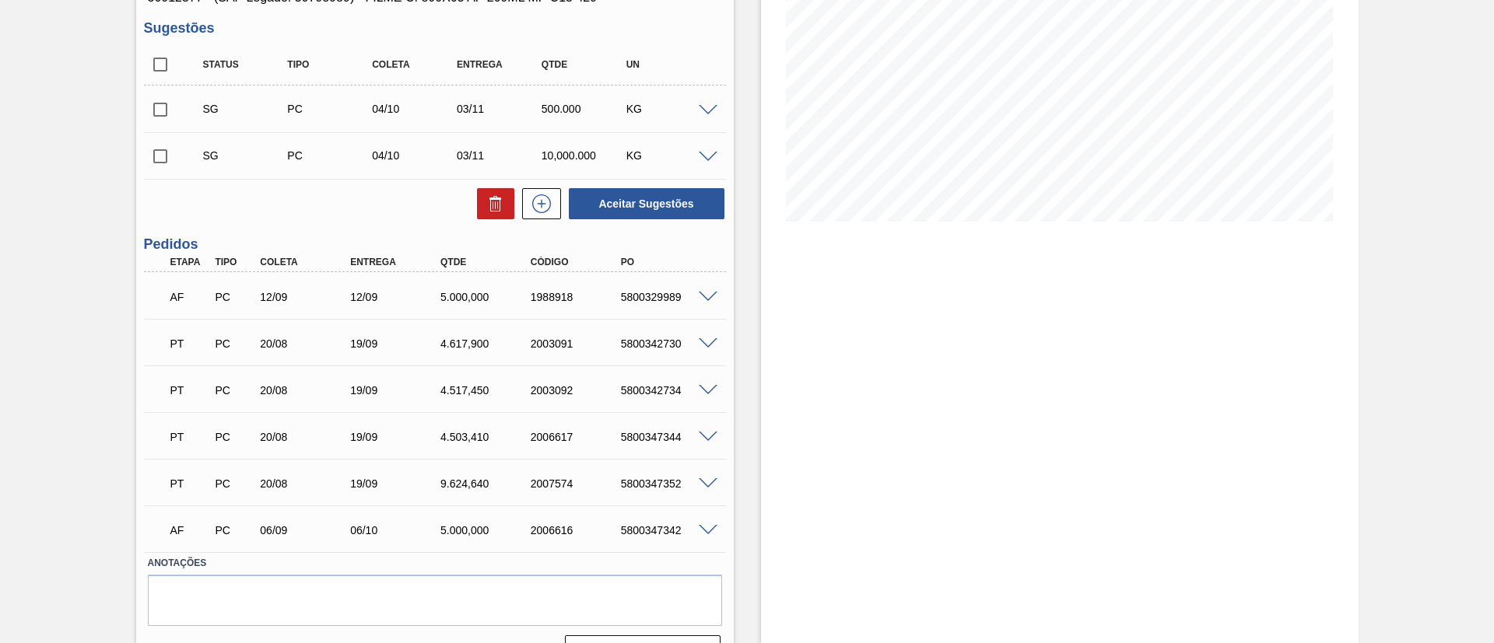
click at [703, 348] on div "5800342730" at bounding box center [667, 344] width 101 height 12
click at [709, 339] on span at bounding box center [708, 344] width 19 height 12
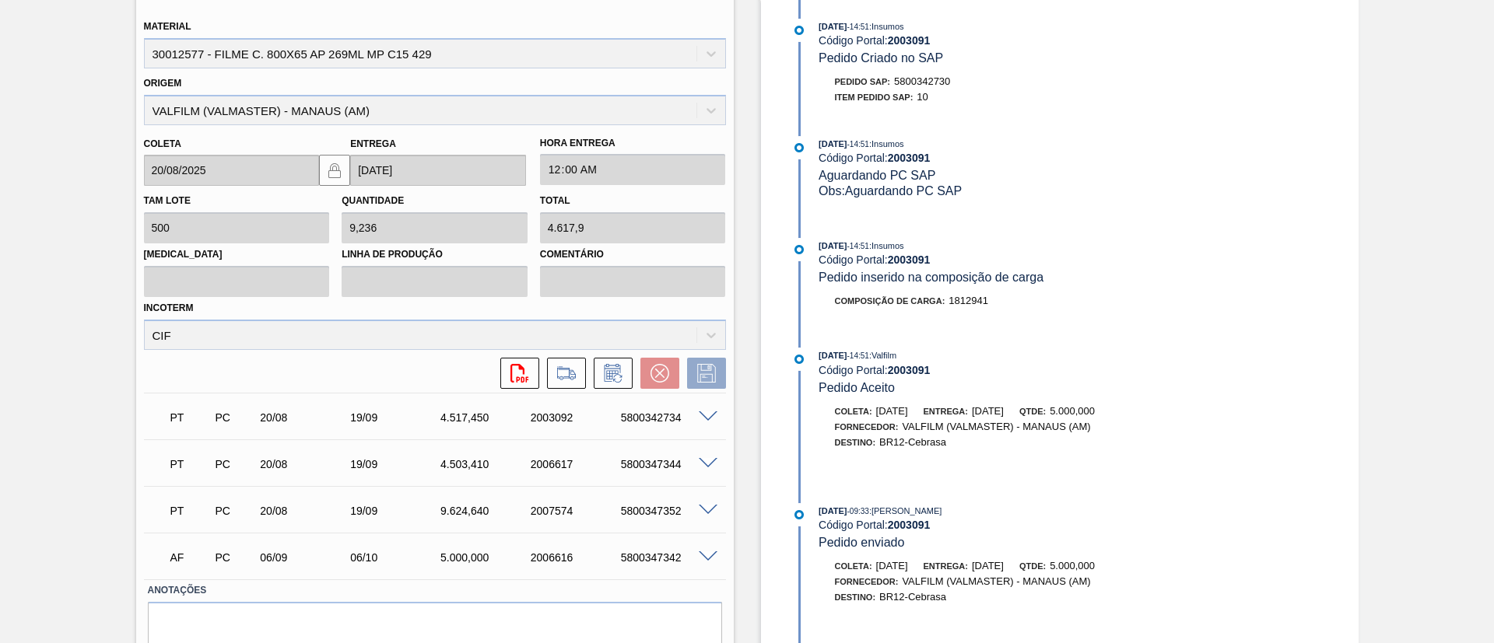
scroll to position [467, 0]
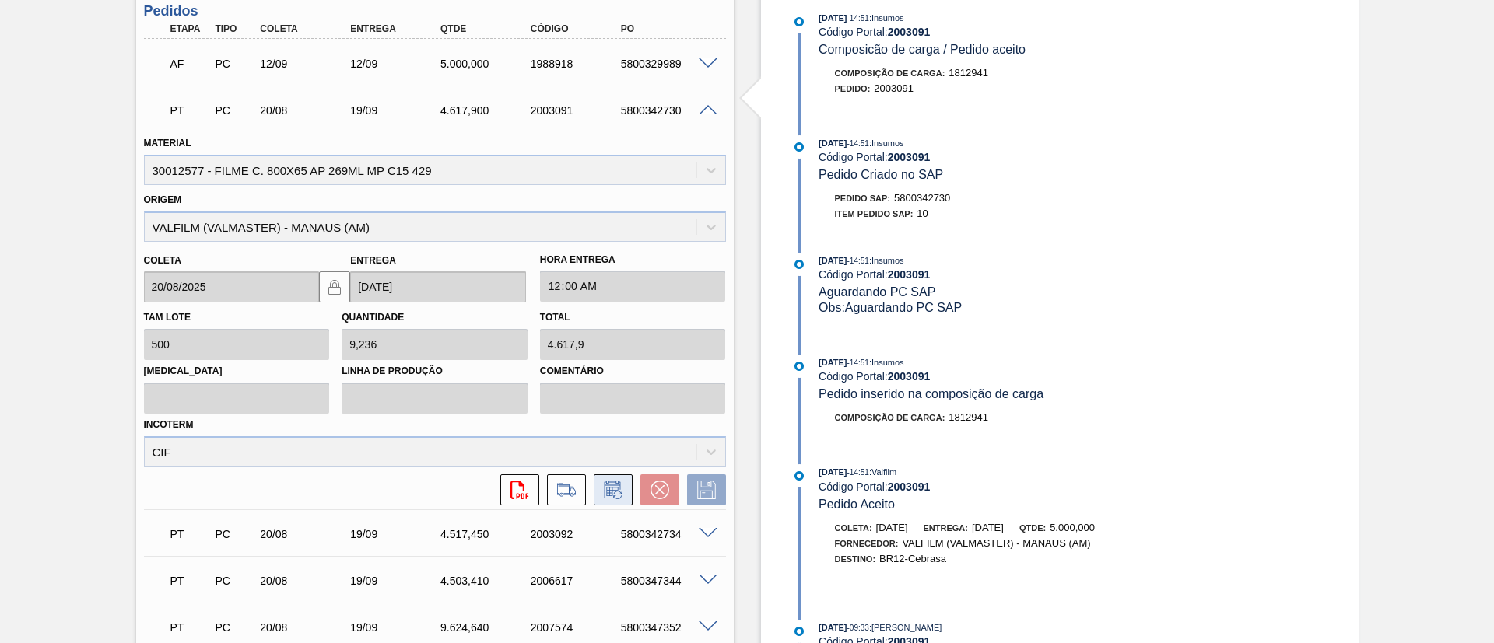
click at [626, 497] on button at bounding box center [613, 490] width 39 height 31
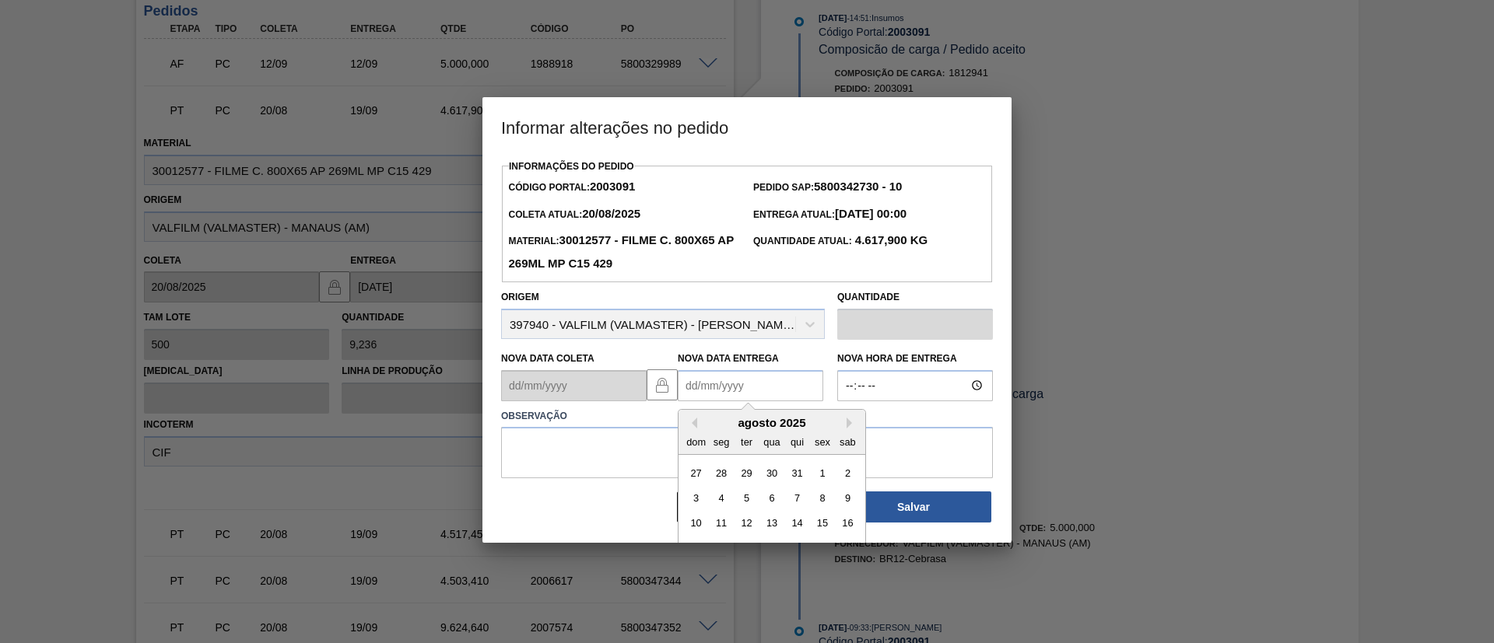
click at [746, 389] on Entrega2003091 "Nova Data Entrega" at bounding box center [751, 385] width 146 height 31
click at [847, 423] on button "Next Month" at bounding box center [852, 423] width 11 height 11
click at [850, 425] on button "Next Month" at bounding box center [852, 423] width 11 height 11
click at [685, 428] on div "outubro 2025" at bounding box center [771, 422] width 187 height 13
click at [697, 429] on div "outubro 2025" at bounding box center [771, 422] width 187 height 13
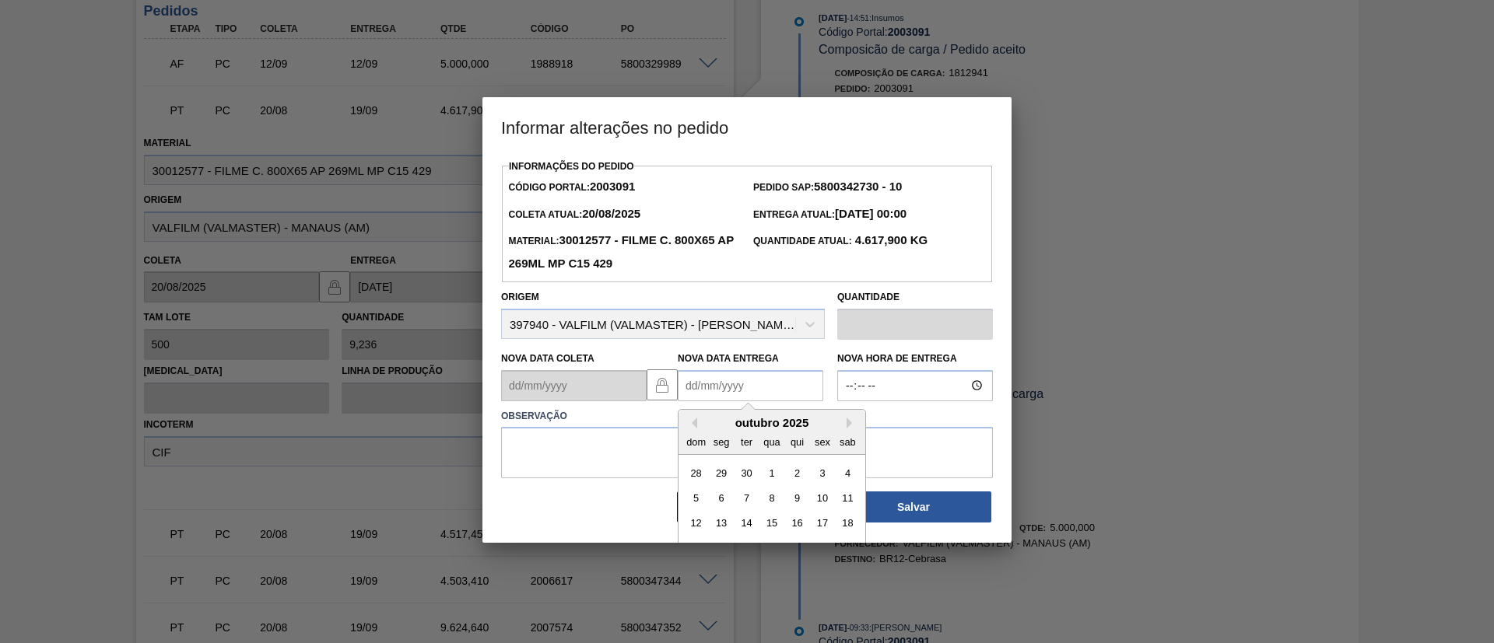
click at [696, 428] on button "Previous Month" at bounding box center [691, 423] width 11 height 11
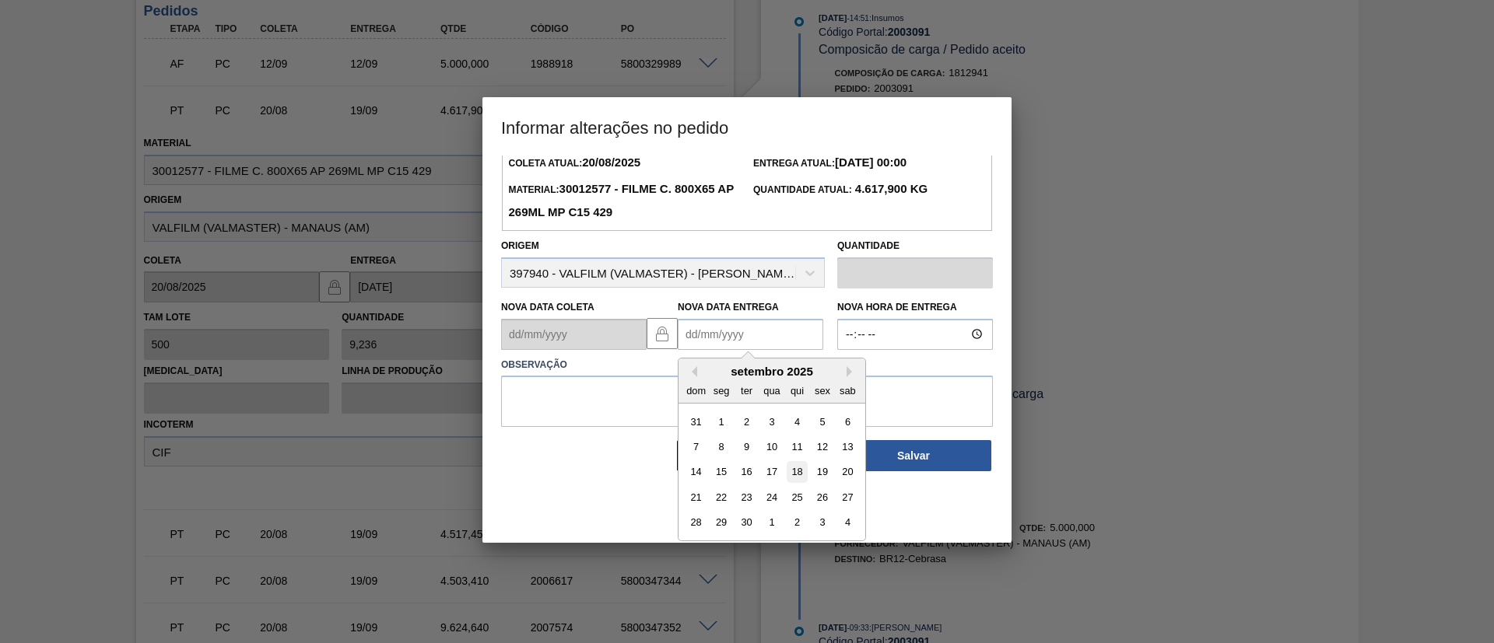
scroll to position [52, 0]
click at [717, 532] on div "29" at bounding box center [721, 521] width 21 height 21
type Entrega2003091 "29/09/2025"
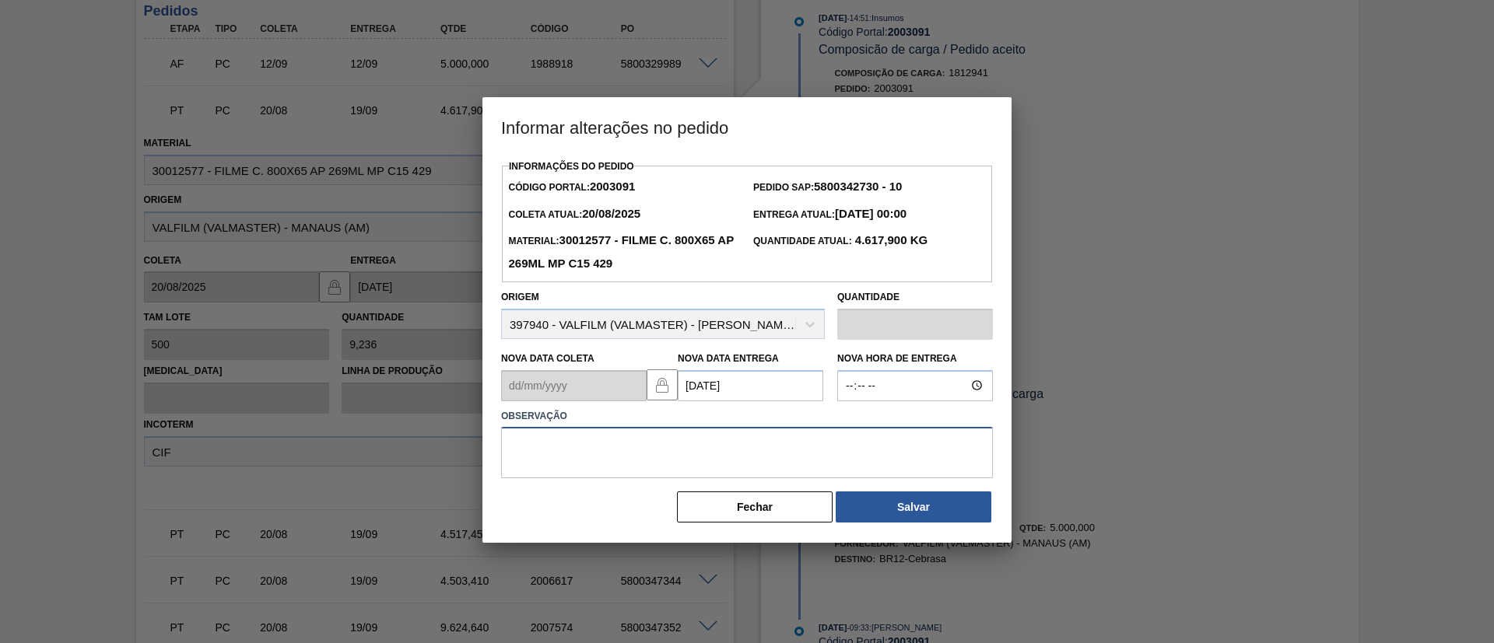
click at [677, 448] on textarea at bounding box center [747, 452] width 492 height 51
drag, startPoint x: 678, startPoint y: 448, endPoint x: 279, endPoint y: 451, distance: 398.4
click at [279, 449] on div "Informar alterações no pedido Informações do Pedido Código Portal: 2003091 Pedi…" at bounding box center [747, 321] width 1494 height 643
type textarea "Data Original"
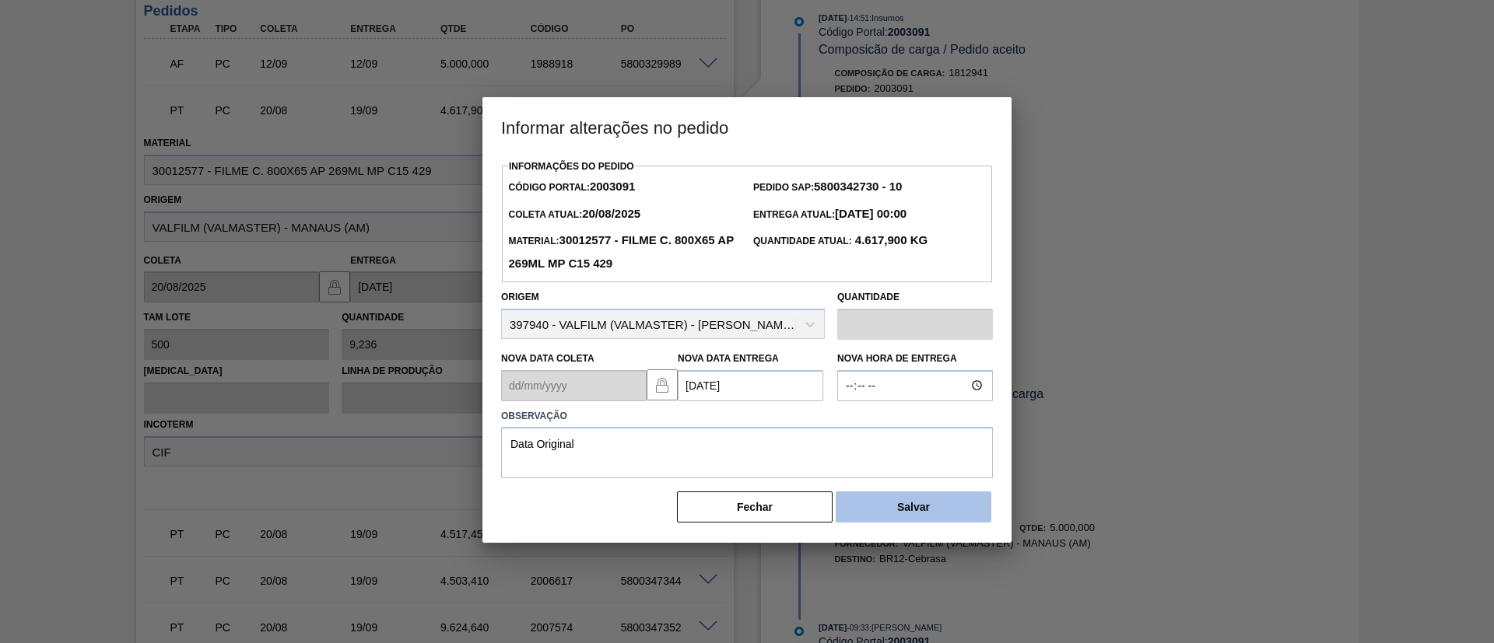
click at [900, 500] on button "Salvar" at bounding box center [914, 507] width 156 height 31
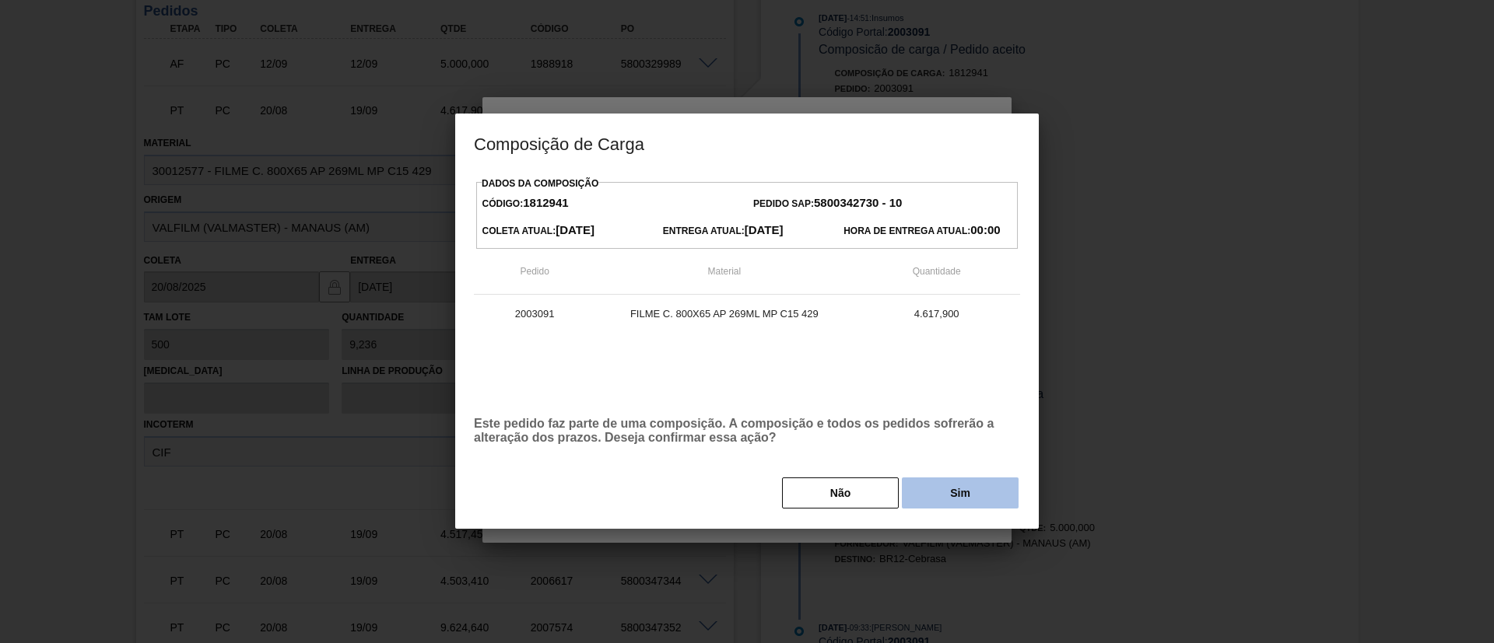
click at [965, 496] on button "Sim" at bounding box center [960, 493] width 117 height 31
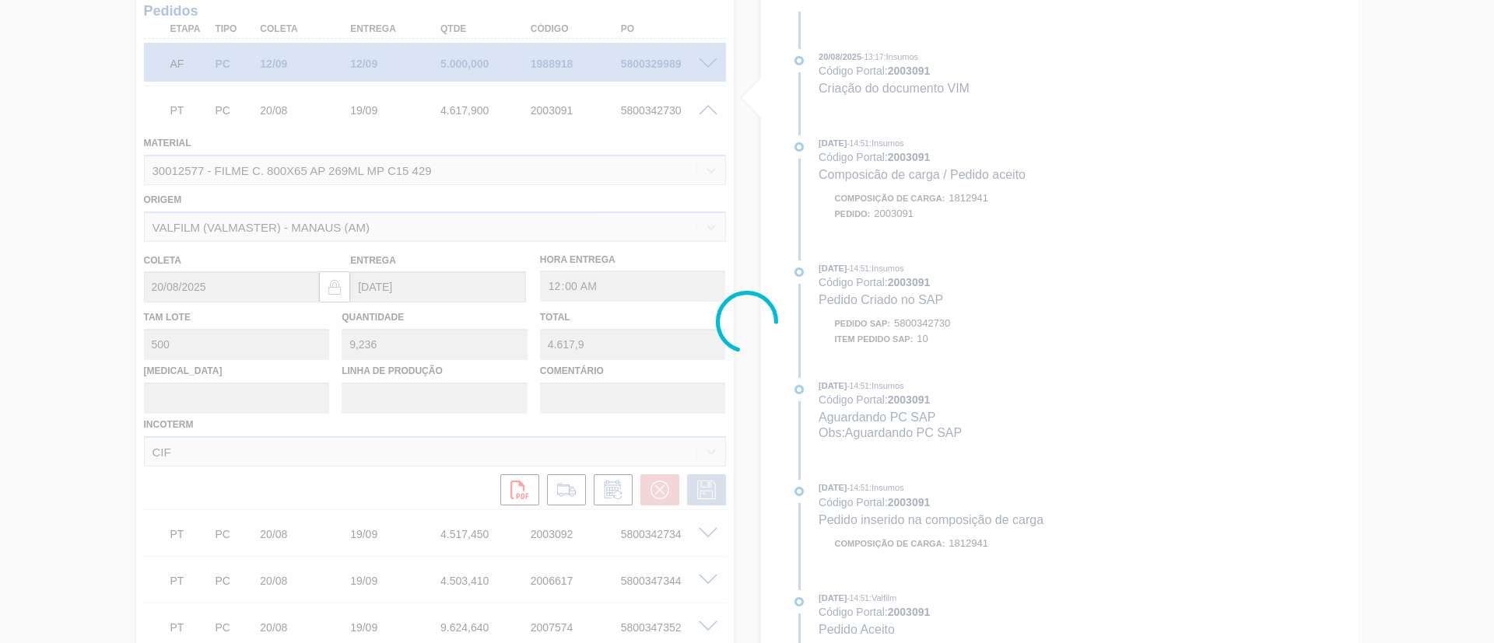
scroll to position [566, 0]
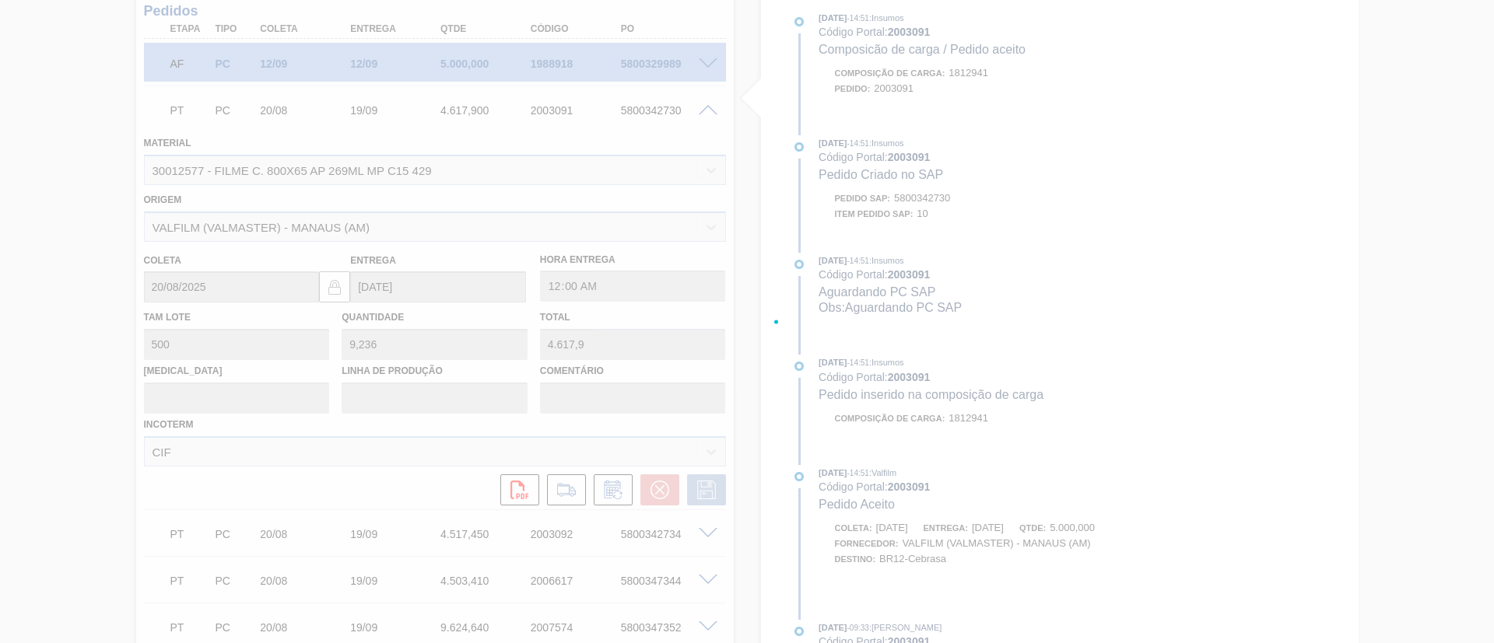
type input "Data Original"
type input "29/09/2025"
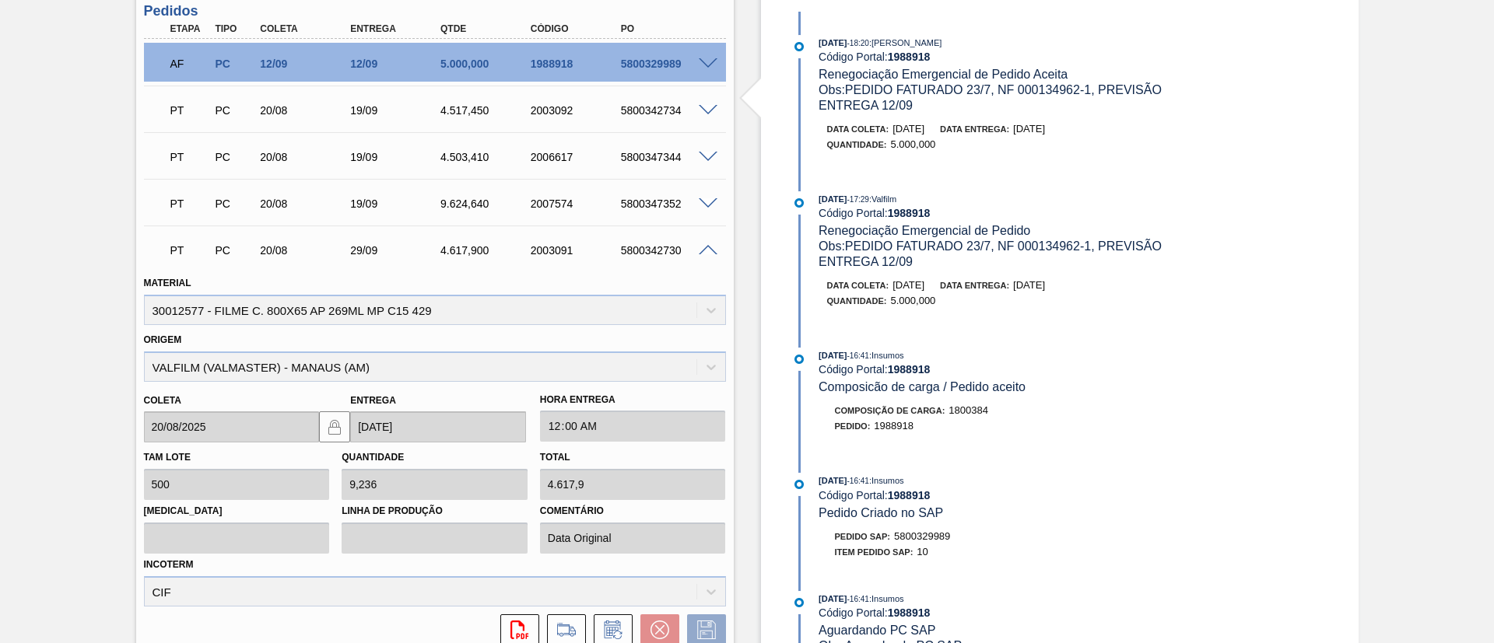
scroll to position [270, 0]
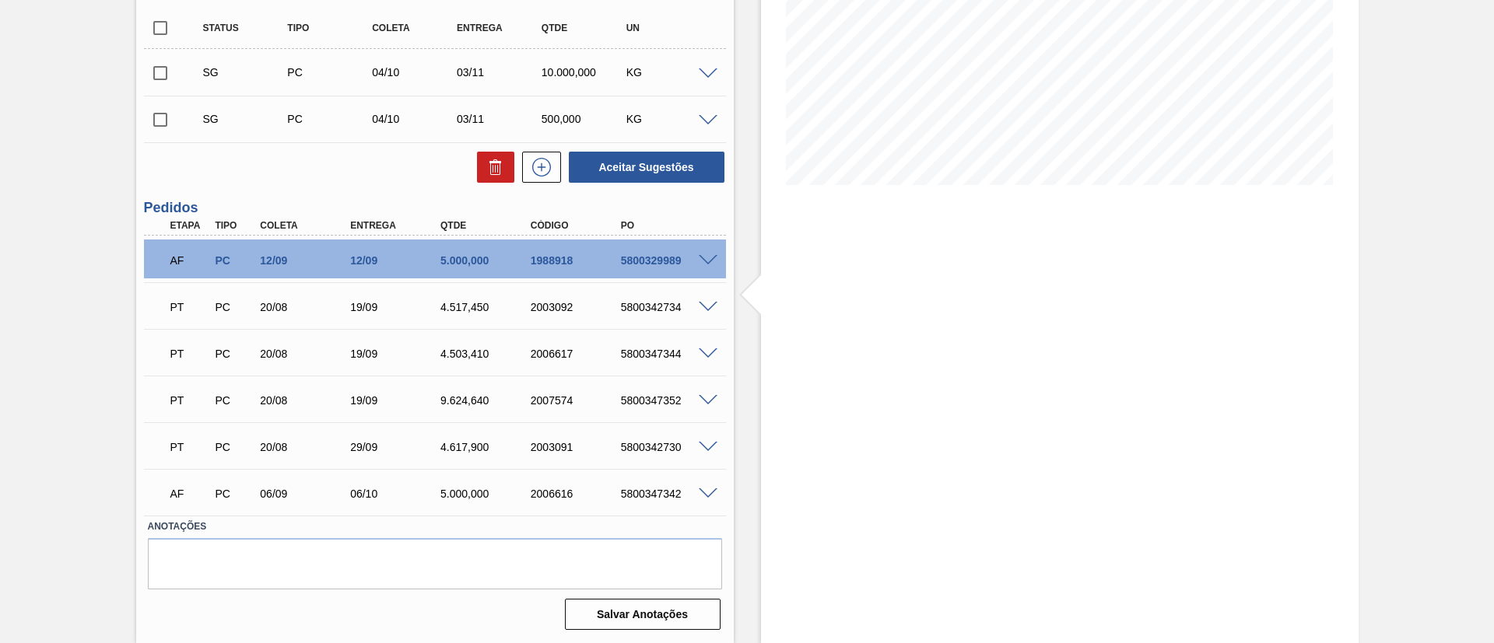
click at [705, 306] on span at bounding box center [708, 308] width 19 height 12
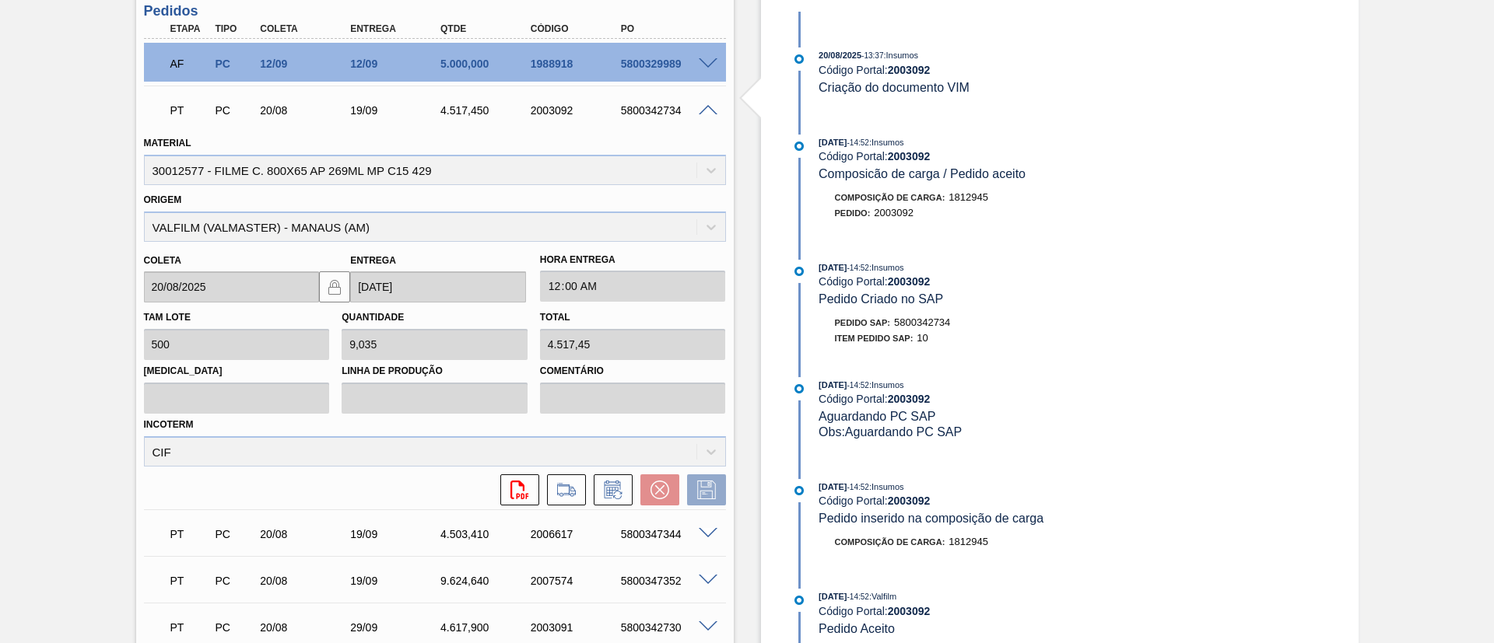
scroll to position [441, 0]
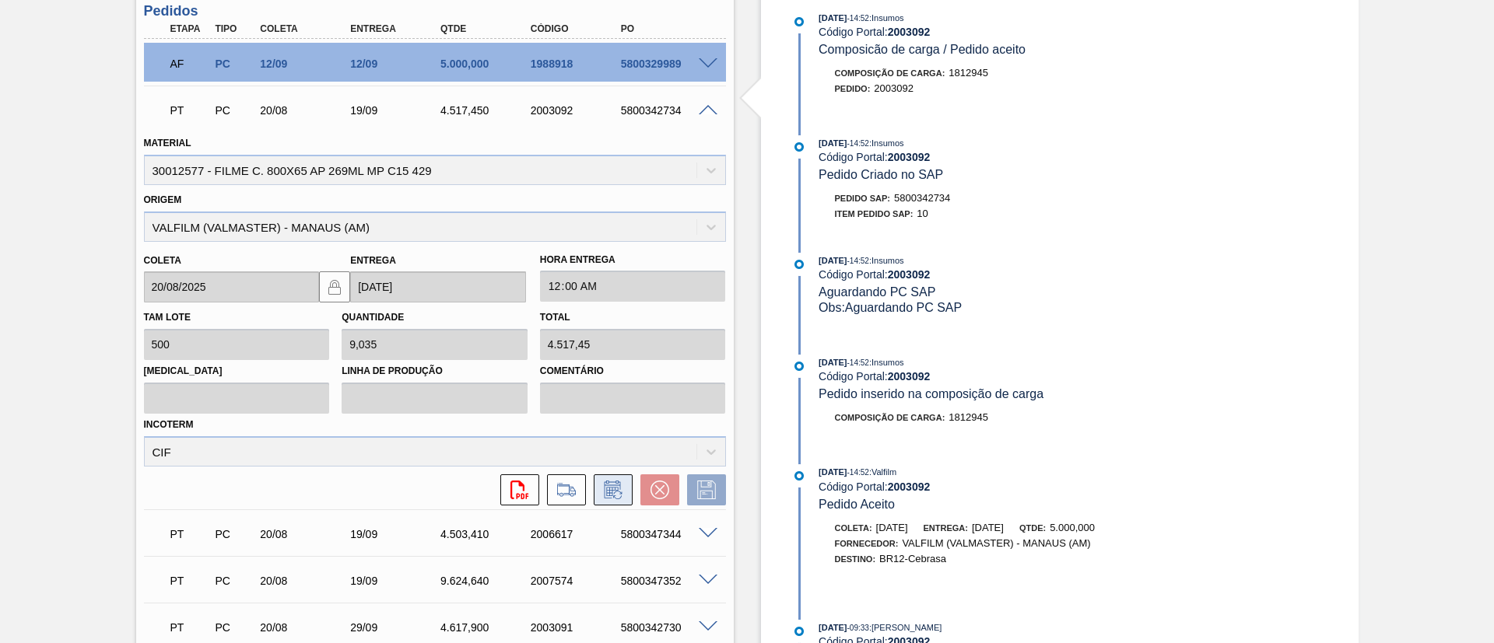
click at [597, 481] on button at bounding box center [613, 490] width 39 height 31
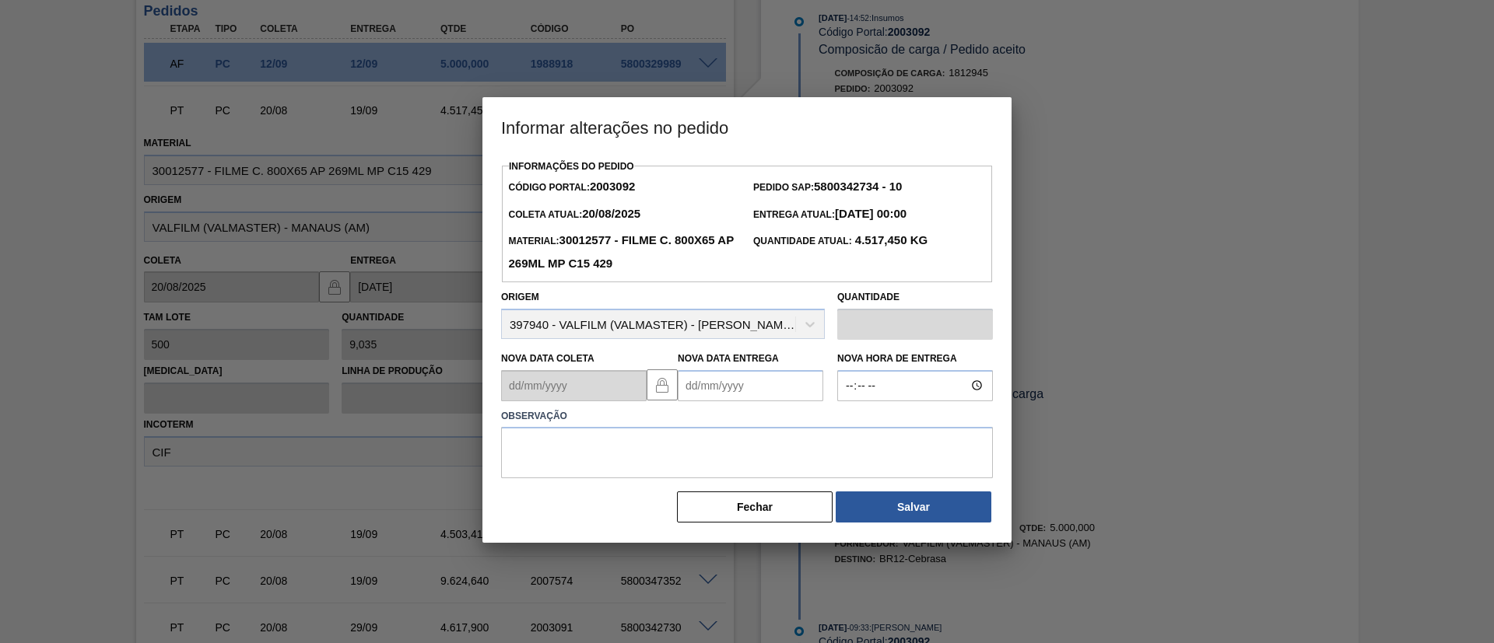
click at [772, 395] on Entrega2003092 "Nova Data Entrega" at bounding box center [751, 385] width 146 height 31
click at [847, 428] on button "Next Month" at bounding box center [852, 423] width 11 height 11
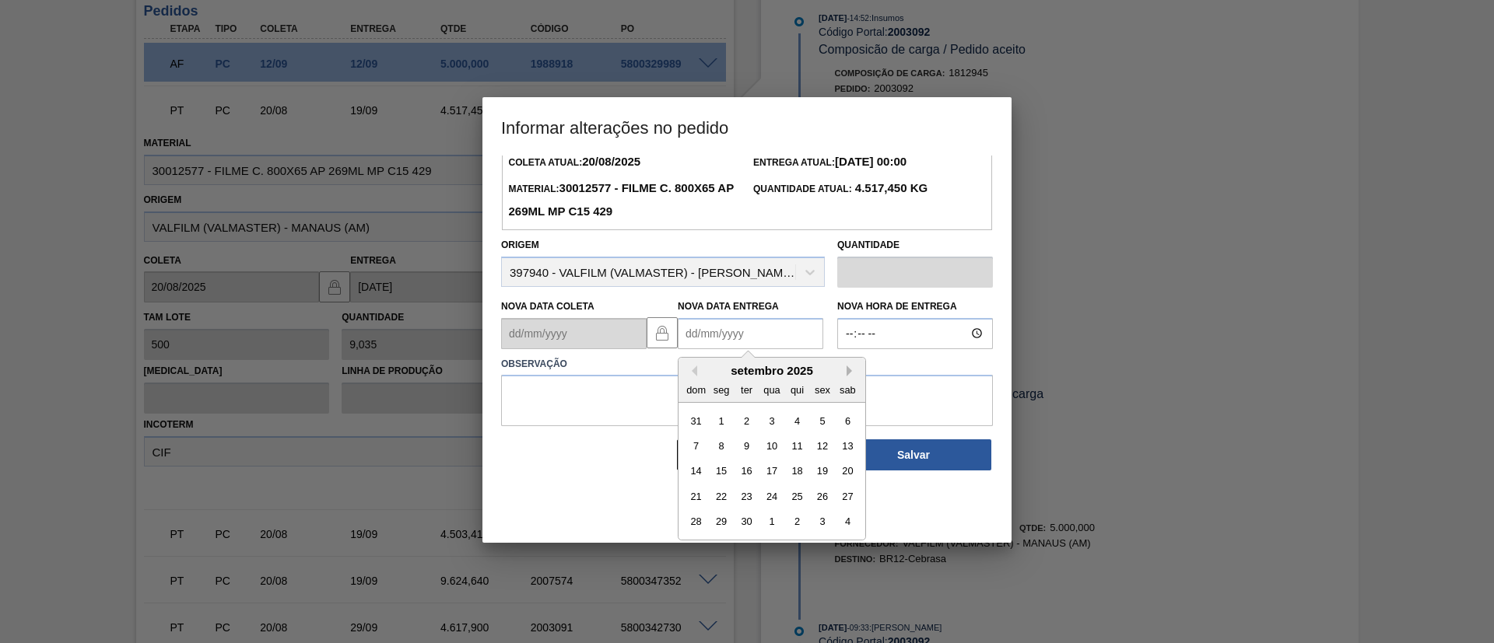
click at [850, 376] on button "Next Month" at bounding box center [852, 371] width 11 height 11
click at [772, 444] on div "8" at bounding box center [771, 446] width 21 height 21
type Entrega2003092 "08/10/2025"
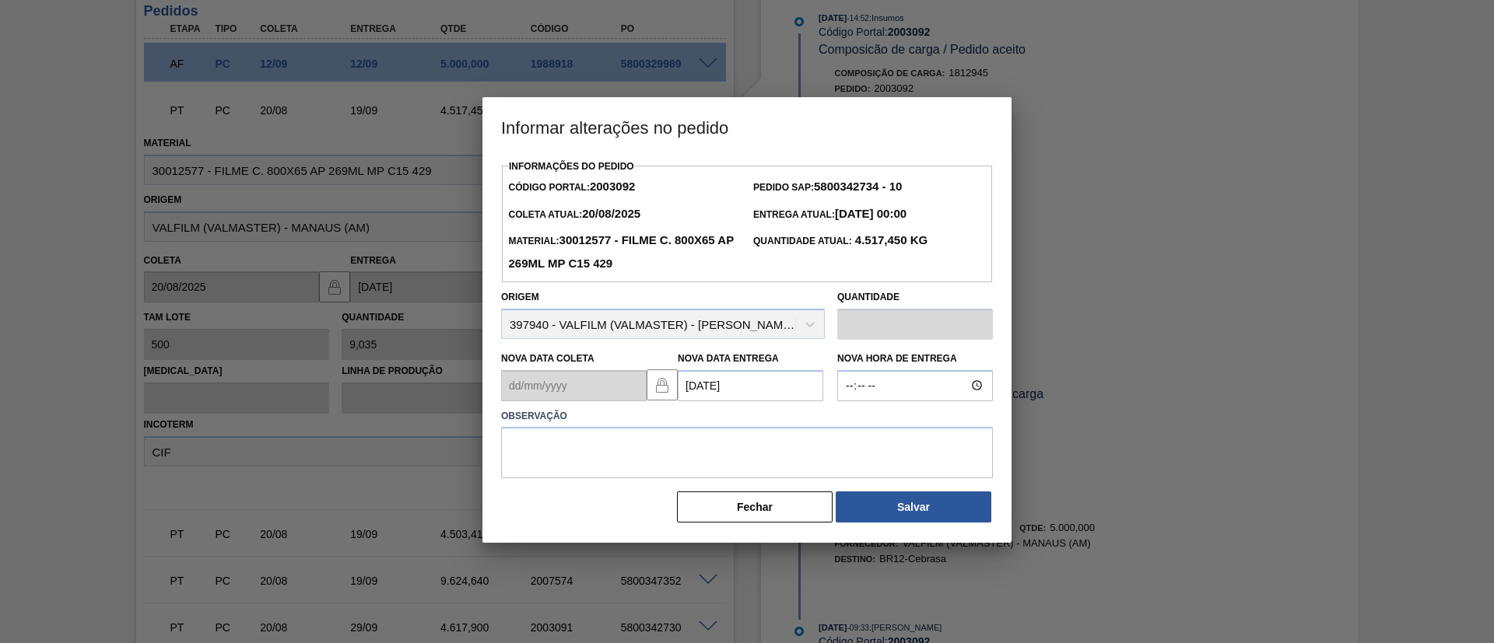
scroll to position [0, 0]
click at [769, 430] on textarea at bounding box center [747, 452] width 492 height 51
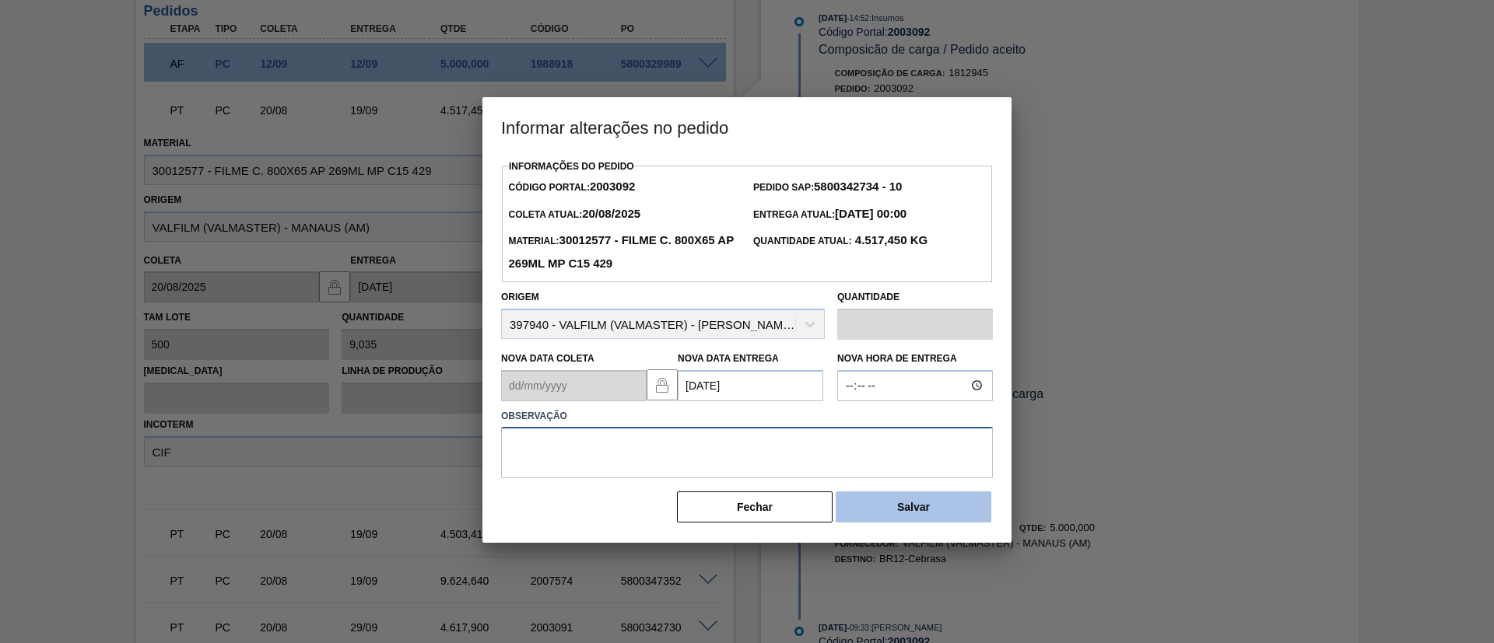
paste textarea "Data Original"
type textarea "Data Original"
click at [904, 517] on button "Salvar" at bounding box center [914, 507] width 156 height 31
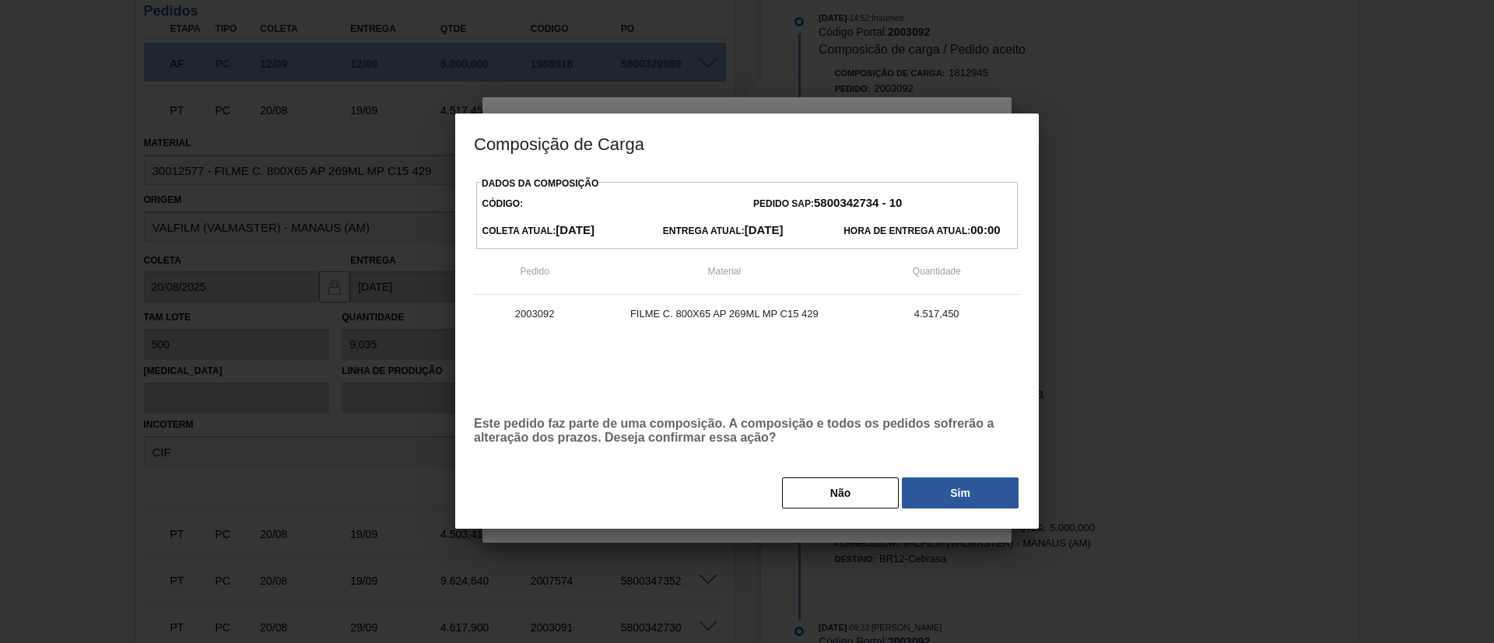
click at [948, 485] on button "Sim" at bounding box center [960, 493] width 117 height 31
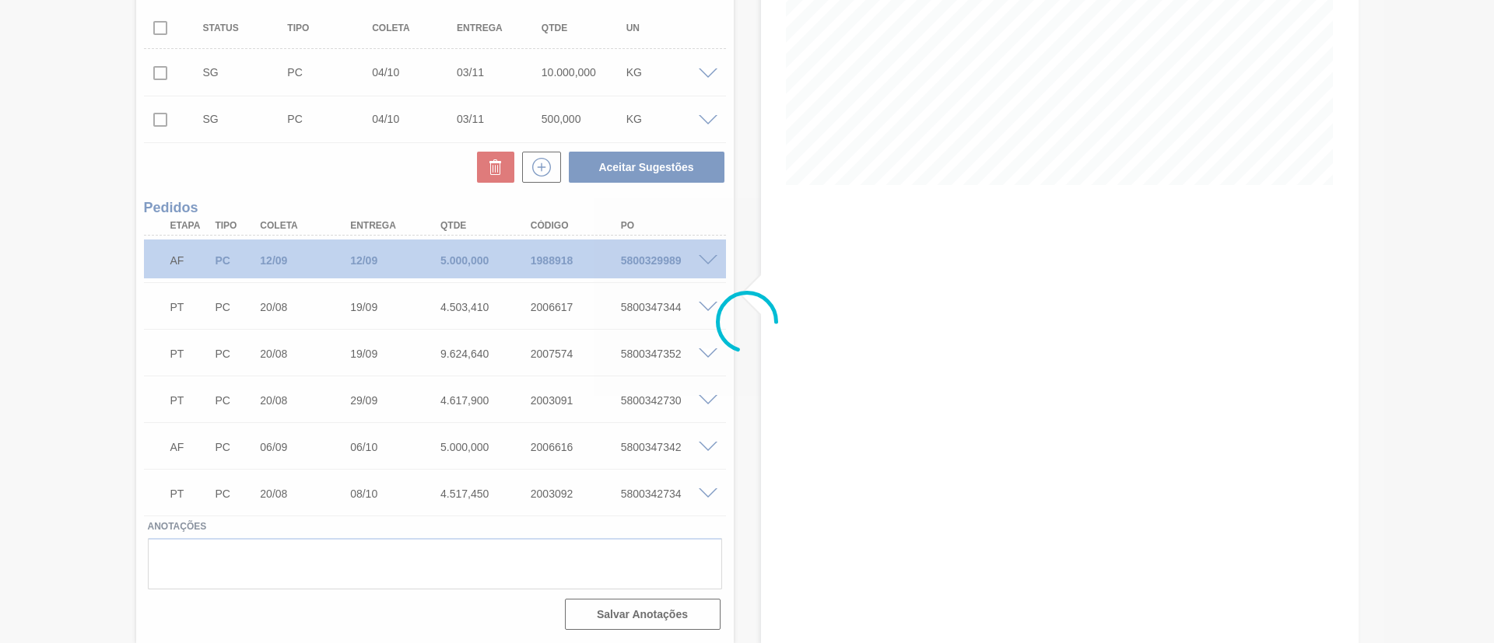
scroll to position [270, 0]
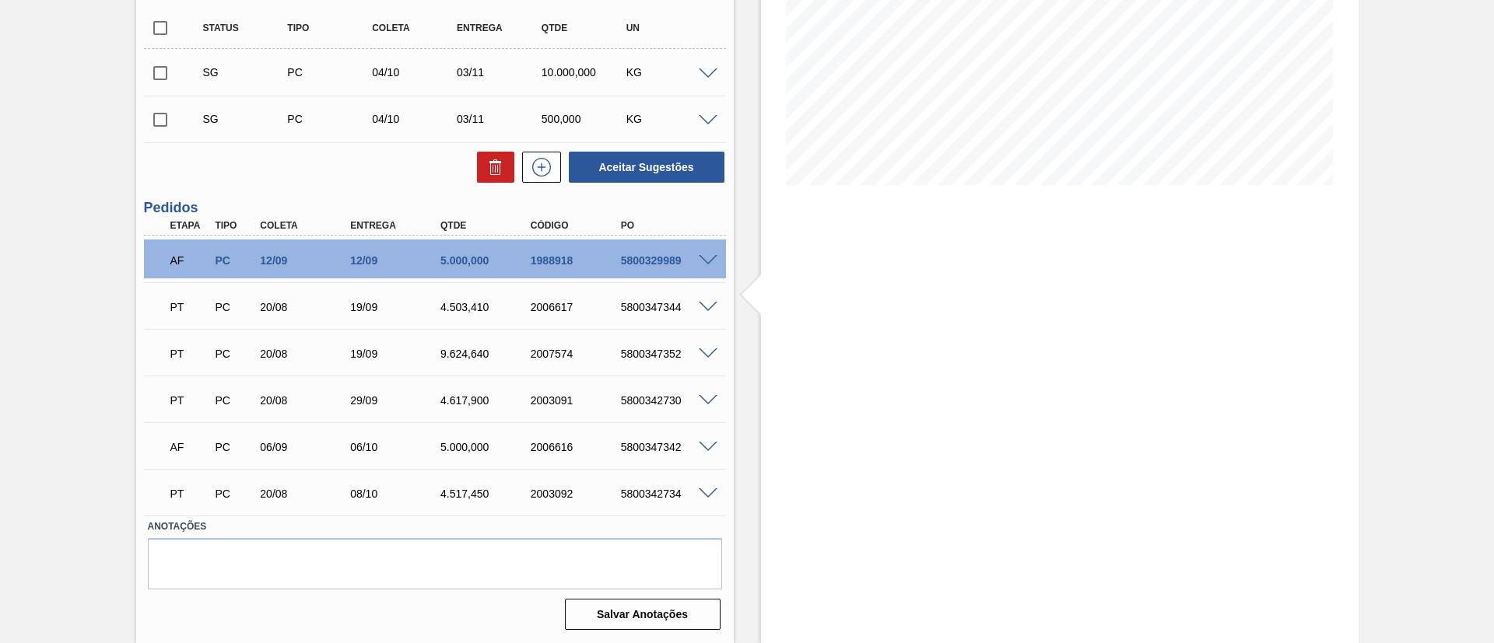
click at [708, 303] on span at bounding box center [708, 308] width 19 height 12
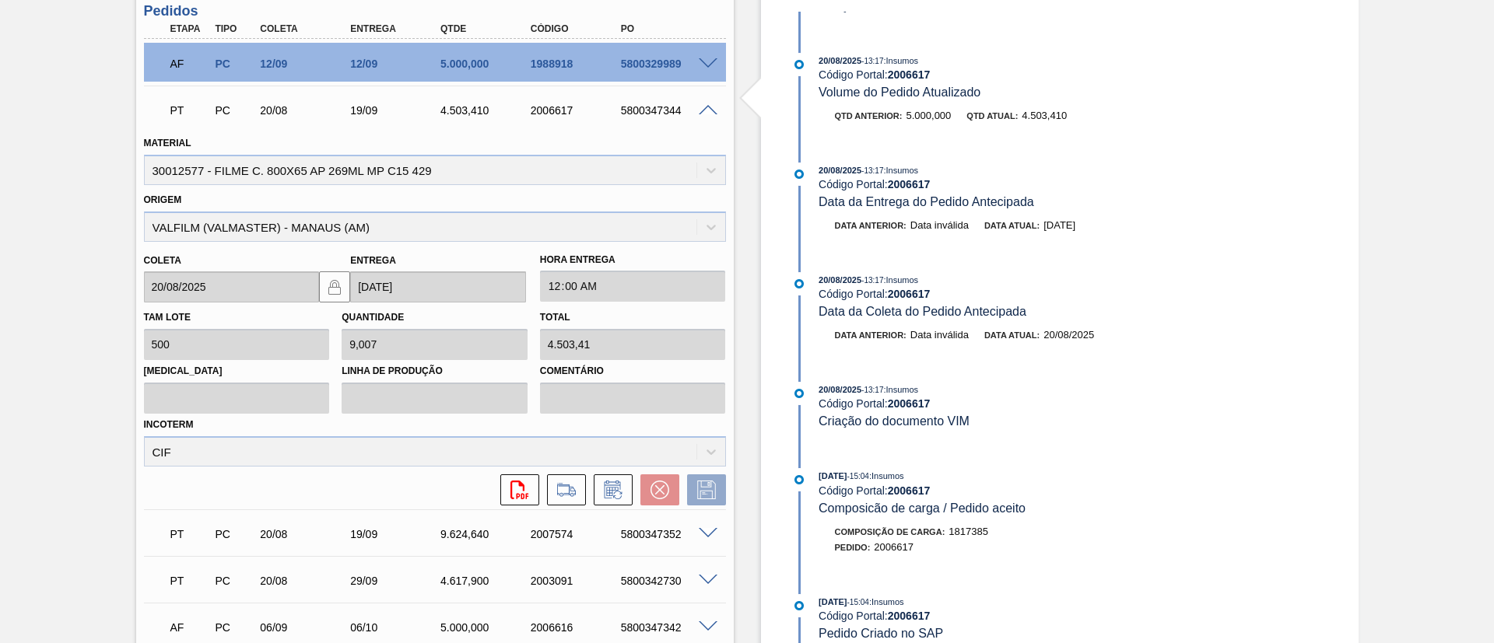
scroll to position [817, 0]
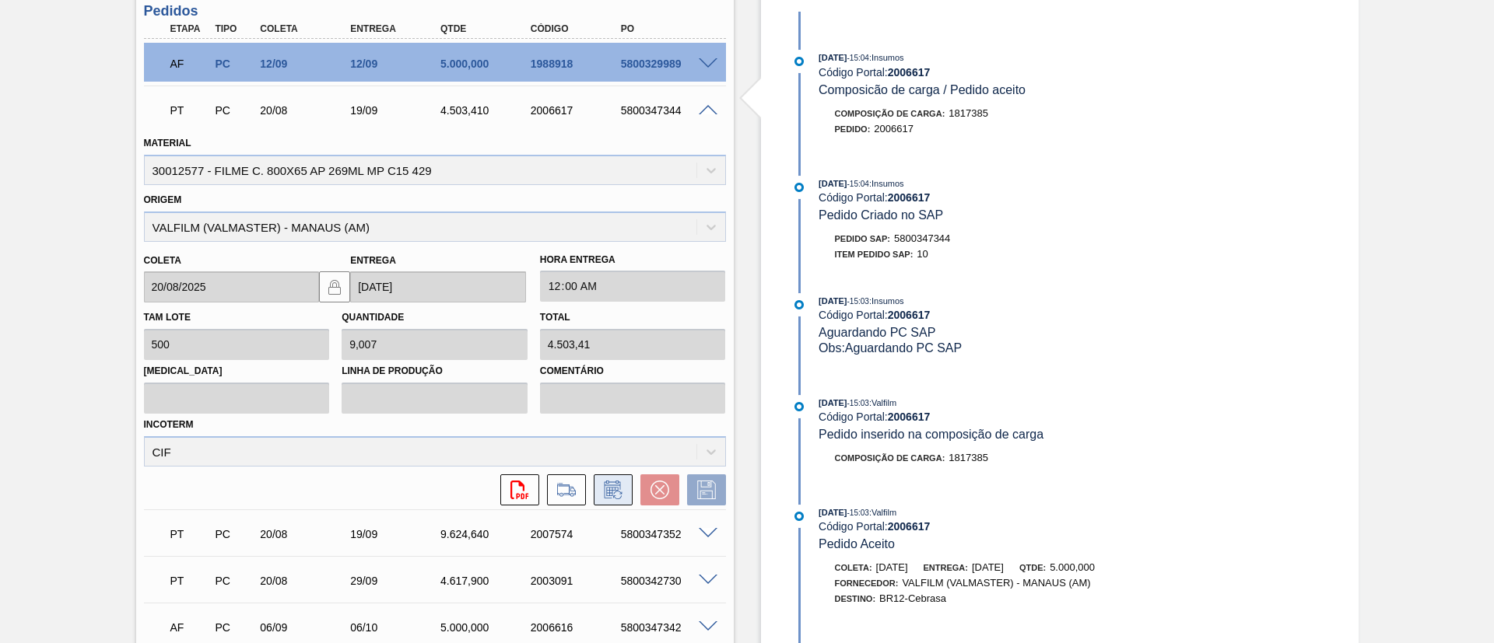
click at [605, 487] on icon at bounding box center [613, 490] width 25 height 19
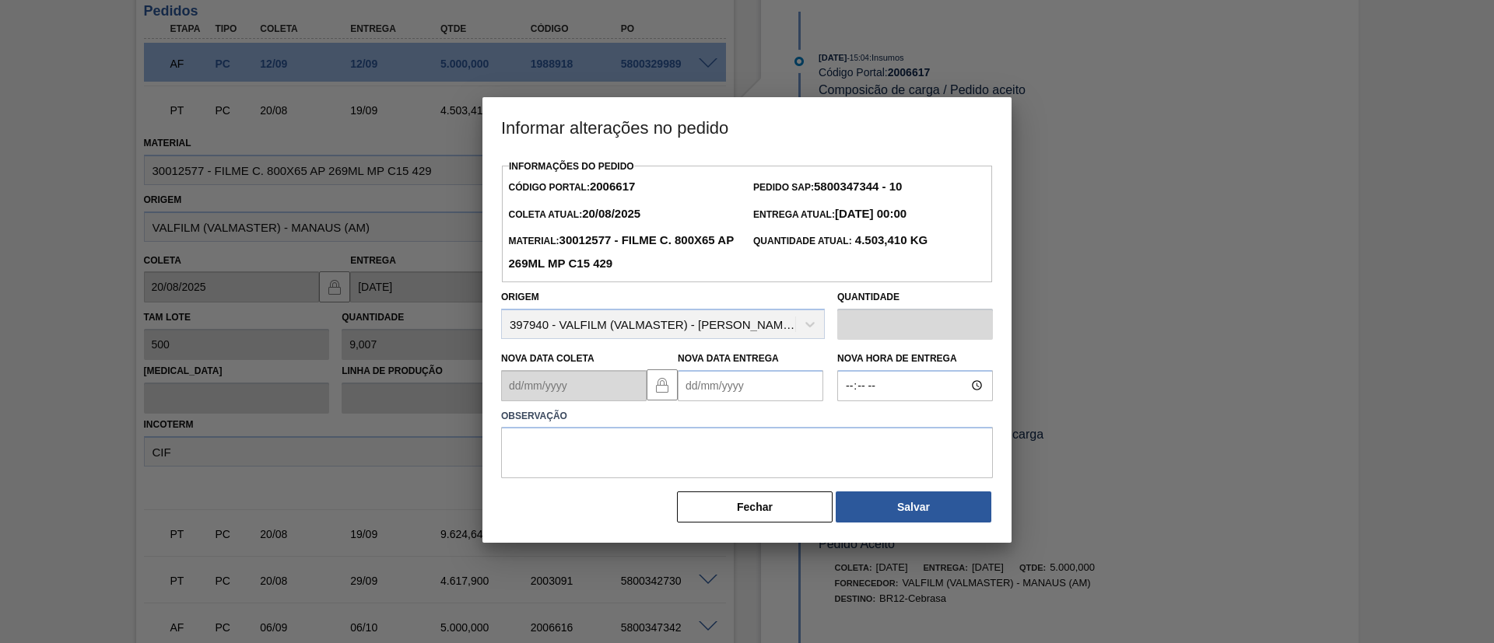
click at [727, 408] on label "Observação" at bounding box center [747, 416] width 492 height 23
click at [727, 400] on Entrega2006617 "Nova Data Entrega" at bounding box center [751, 385] width 146 height 31
click at [850, 429] on button "Next Month" at bounding box center [852, 423] width 11 height 11
click at [844, 432] on div "dom seg ter qua qui sex sab" at bounding box center [771, 442] width 187 height 25
click at [845, 425] on div "setembro 2025" at bounding box center [771, 422] width 187 height 13
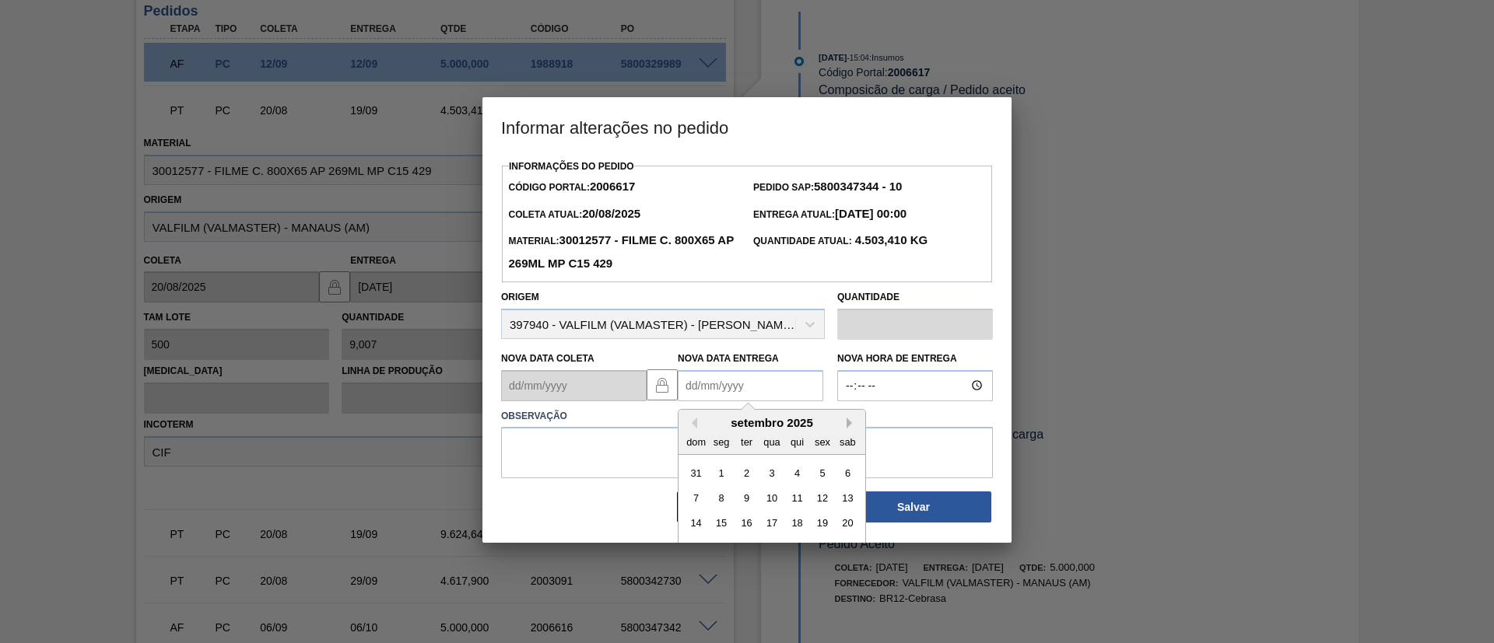
click at [850, 426] on button "Next Month" at bounding box center [852, 423] width 11 height 11
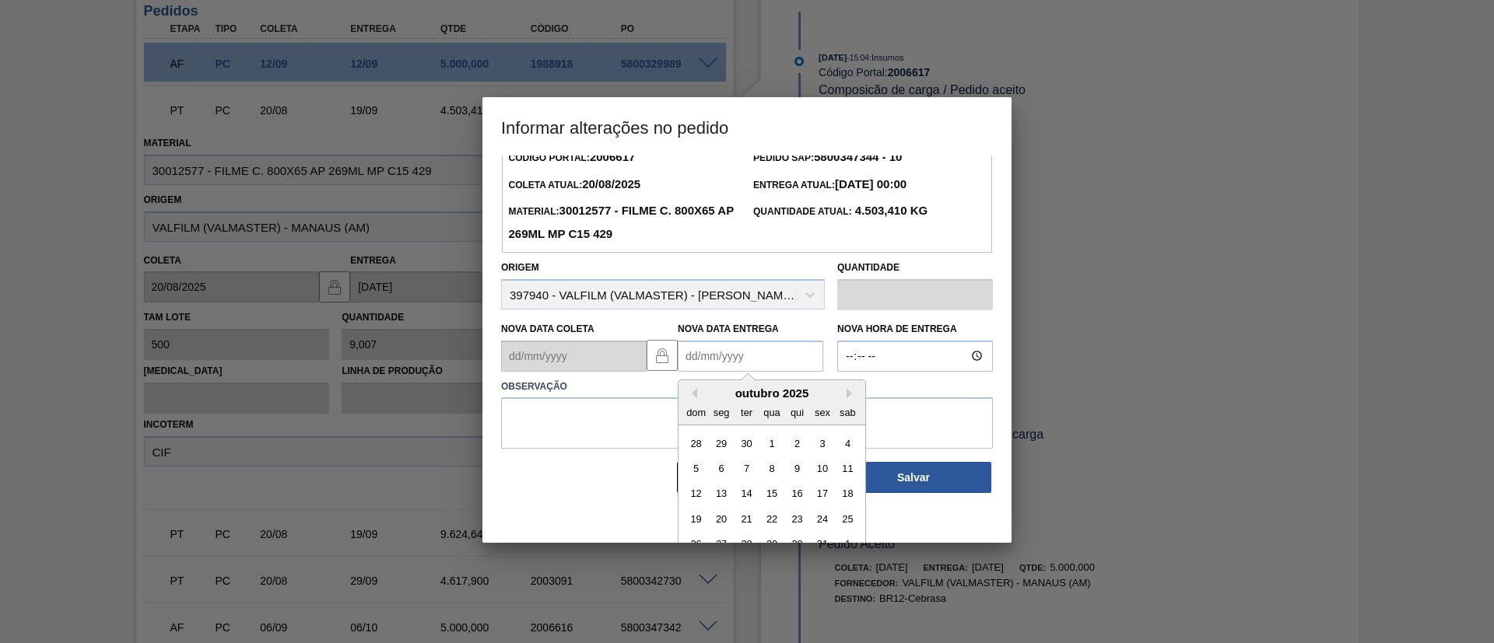
scroll to position [52, 0]
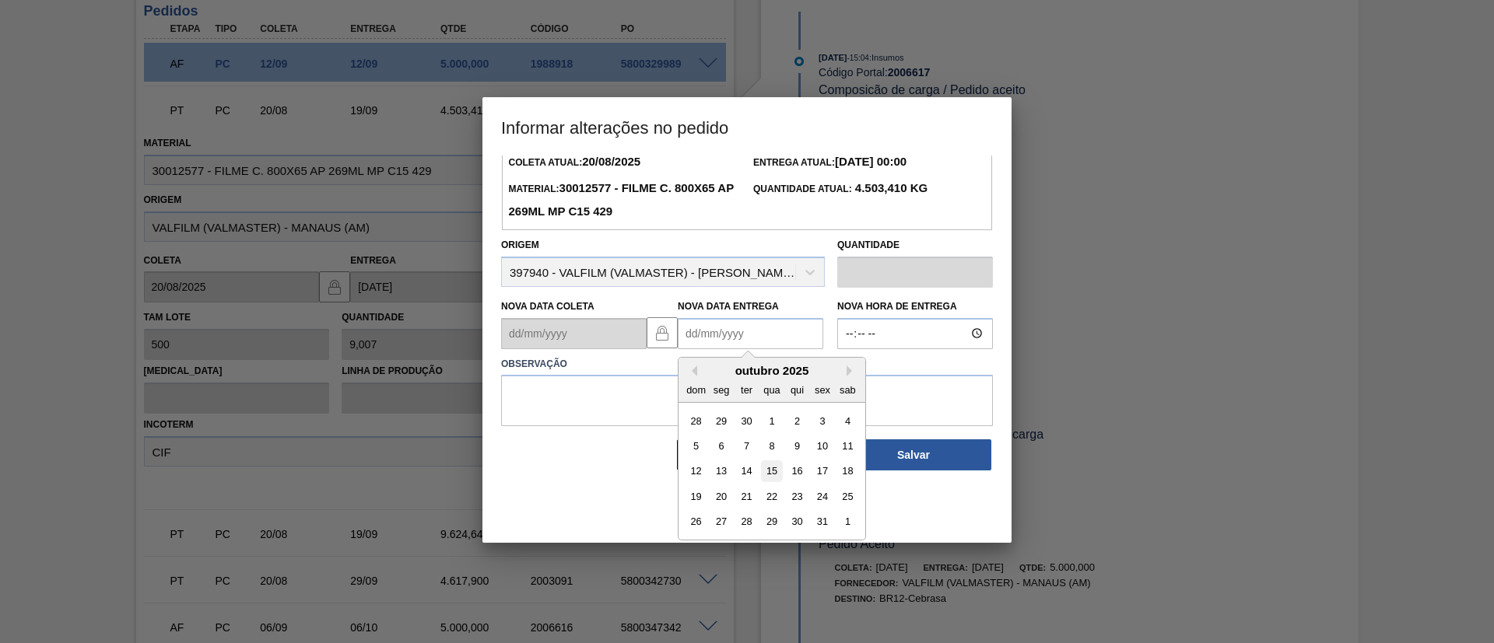
click at [766, 472] on div "15" at bounding box center [771, 471] width 21 height 21
type Entrega2006617 "15/10/2025"
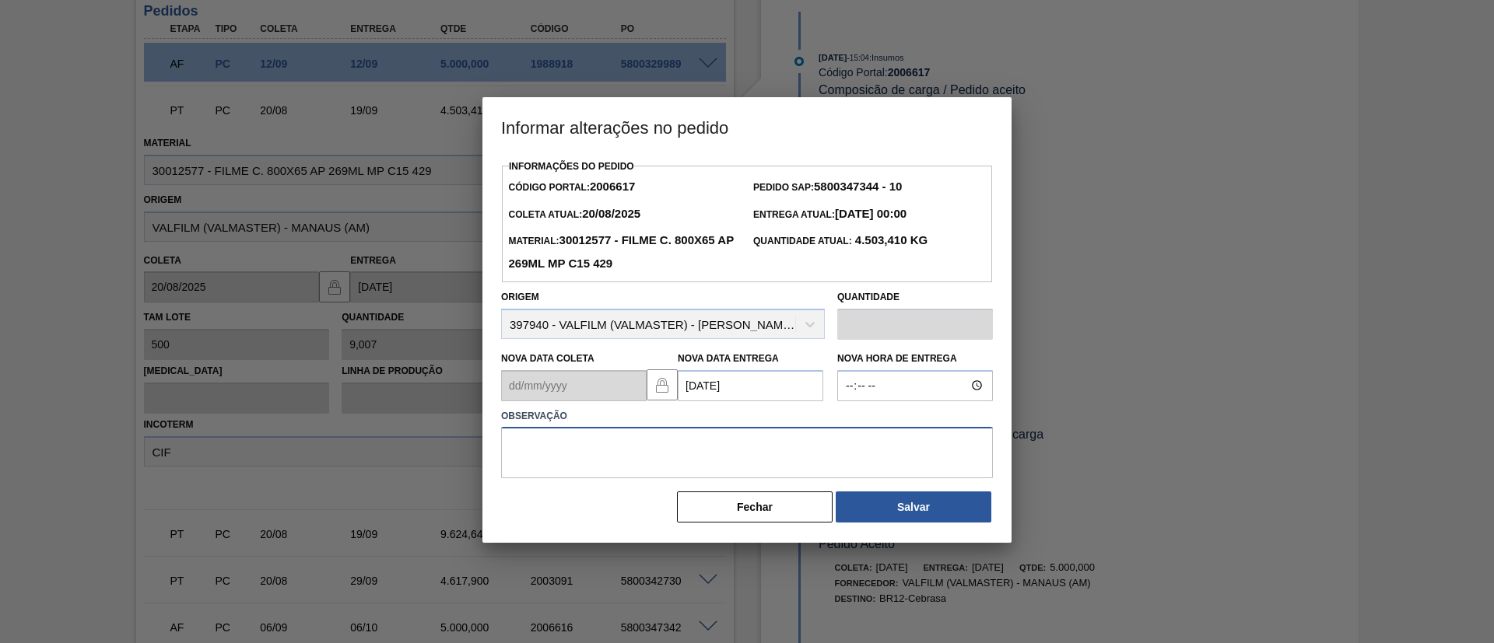
click at [765, 455] on textarea at bounding box center [747, 452] width 492 height 51
paste textarea "Data Original"
type textarea "Data Original"
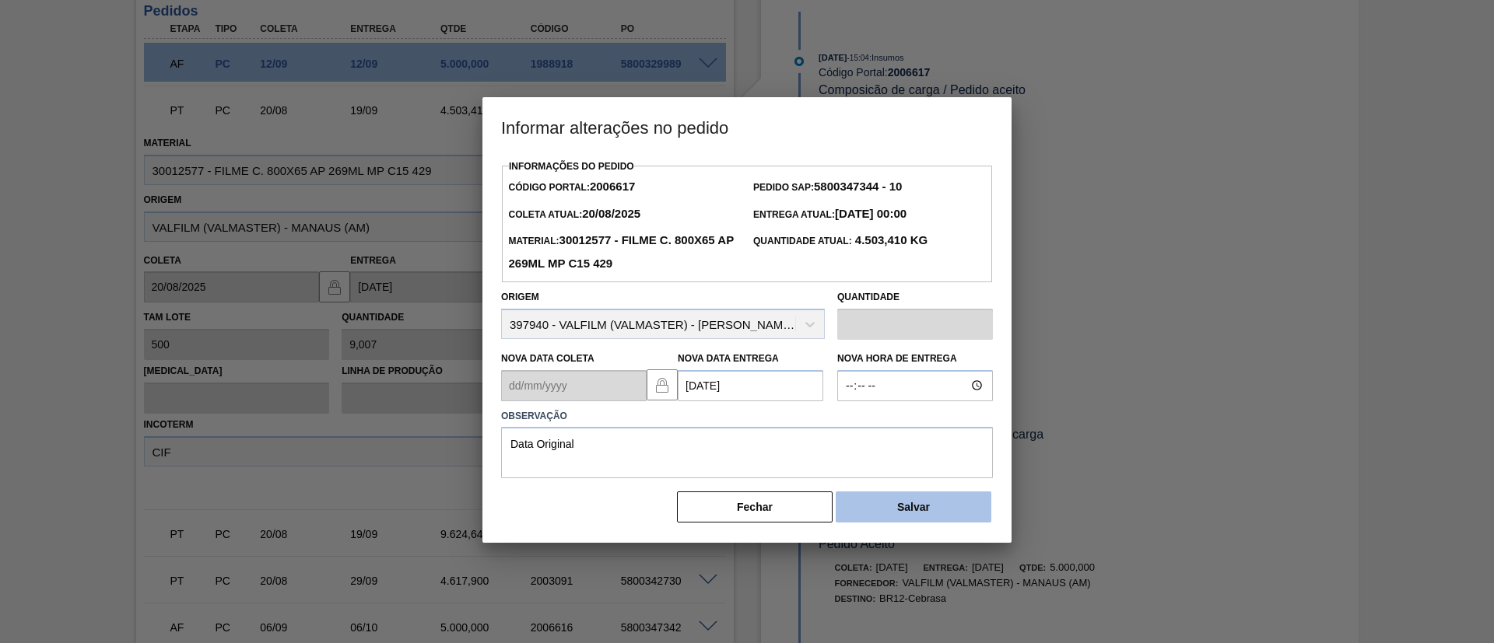
click at [889, 510] on button "Salvar" at bounding box center [914, 507] width 156 height 31
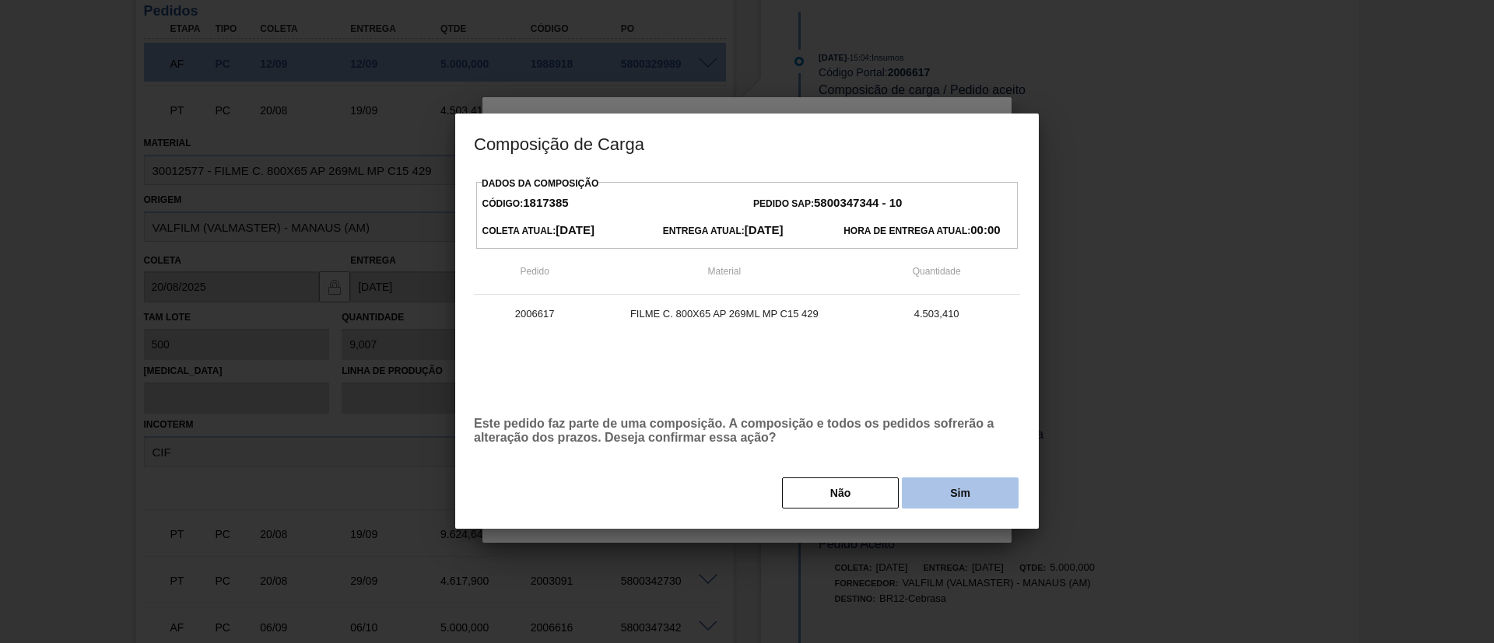
click at [920, 490] on button "Sim" at bounding box center [960, 493] width 117 height 31
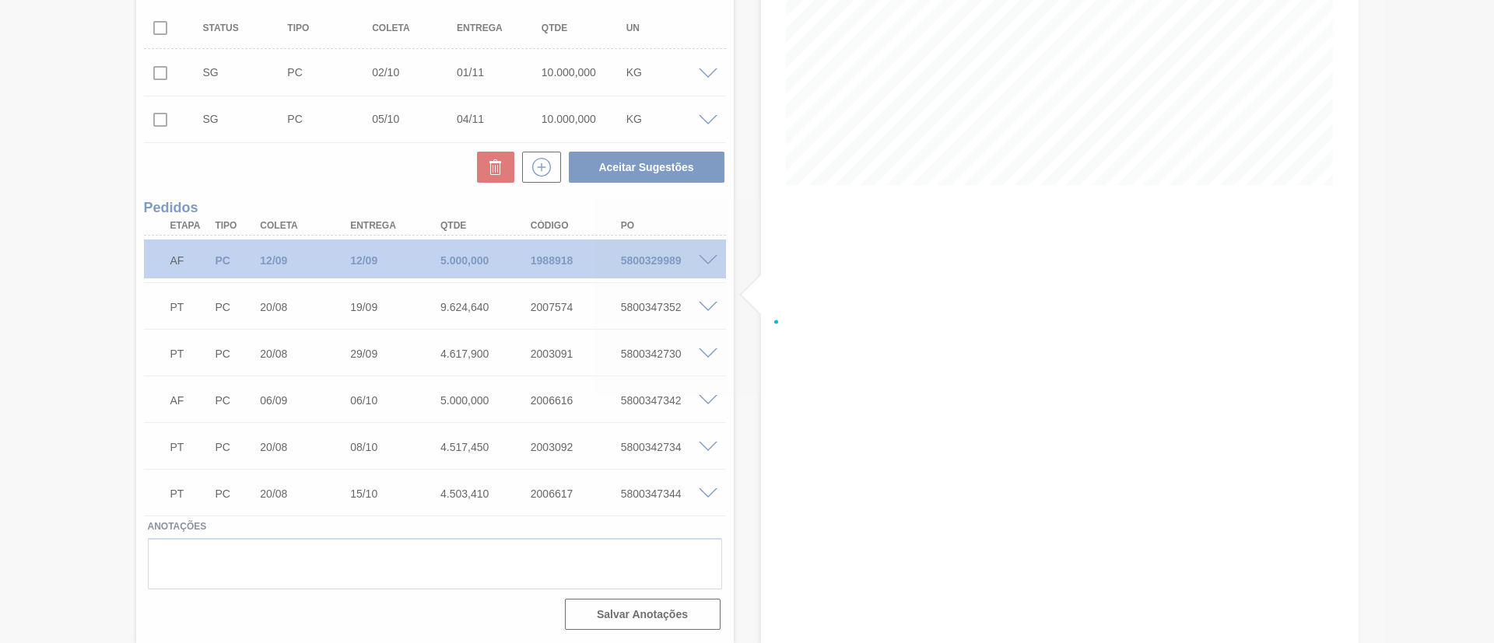
scroll to position [270, 0]
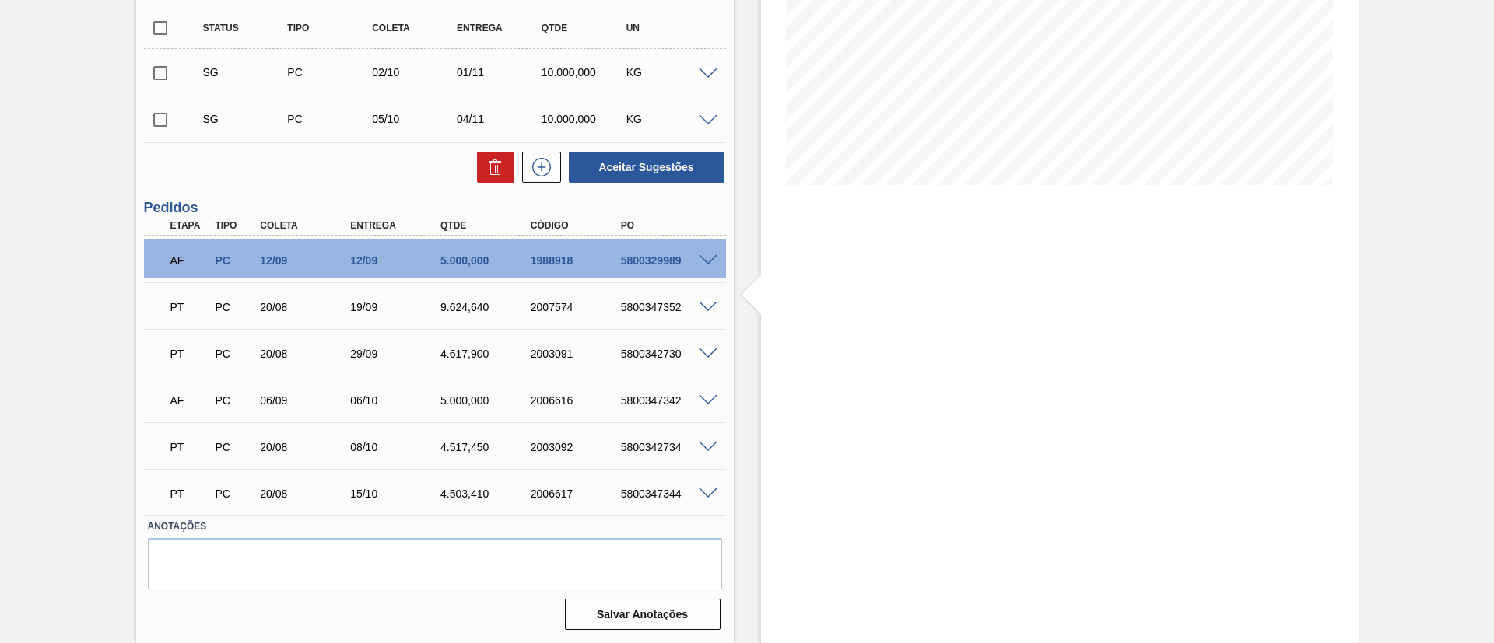
click at [703, 306] on span at bounding box center [708, 308] width 19 height 12
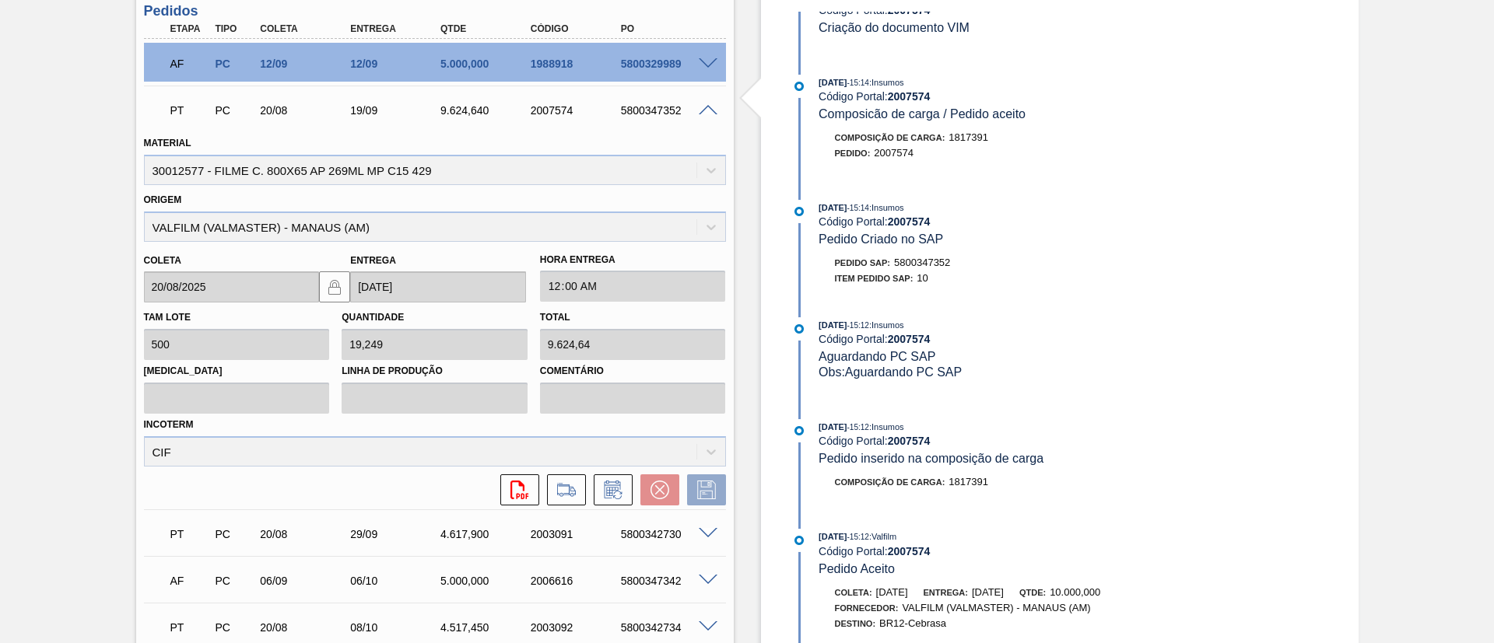
scroll to position [441, 0]
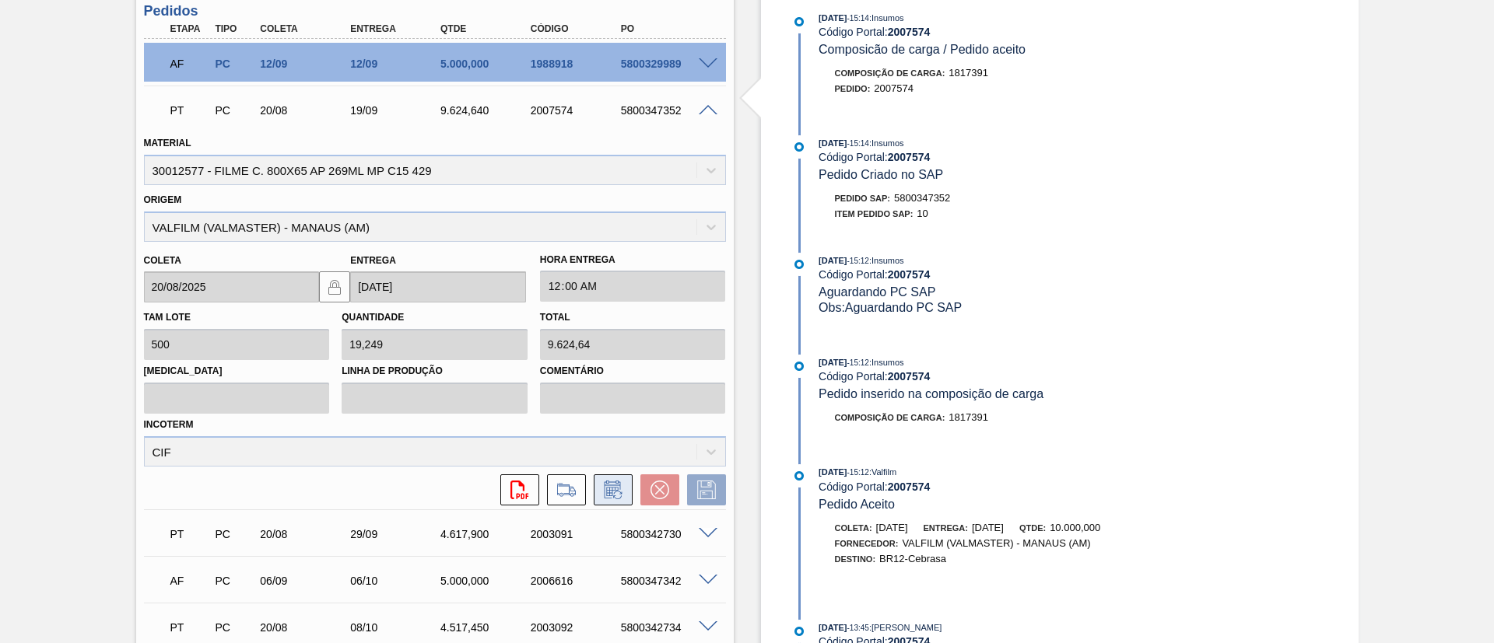
click at [620, 480] on button at bounding box center [613, 490] width 39 height 31
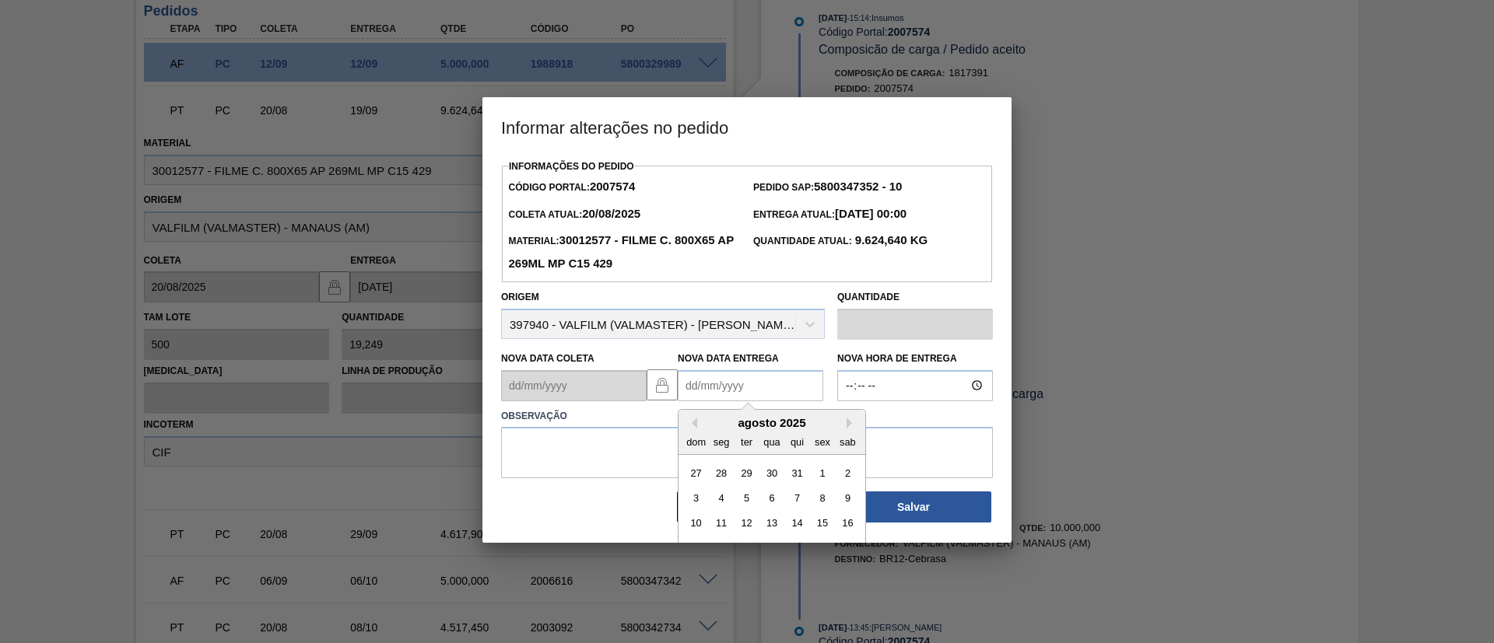
click at [752, 391] on Entrega2007574 "Nova Data Entrega" at bounding box center [751, 385] width 146 height 31
click at [846, 427] on div "Previous Month Next Month agosto 2025 dom seg ter qua qui sex sab 27 28 29 30 3…" at bounding box center [772, 513] width 188 height 209
click at [847, 427] on button "Next Month" at bounding box center [852, 423] width 11 height 11
click at [850, 429] on button "Next Month" at bounding box center [852, 423] width 11 height 11
click at [812, 496] on div "10" at bounding box center [822, 498] width 21 height 21
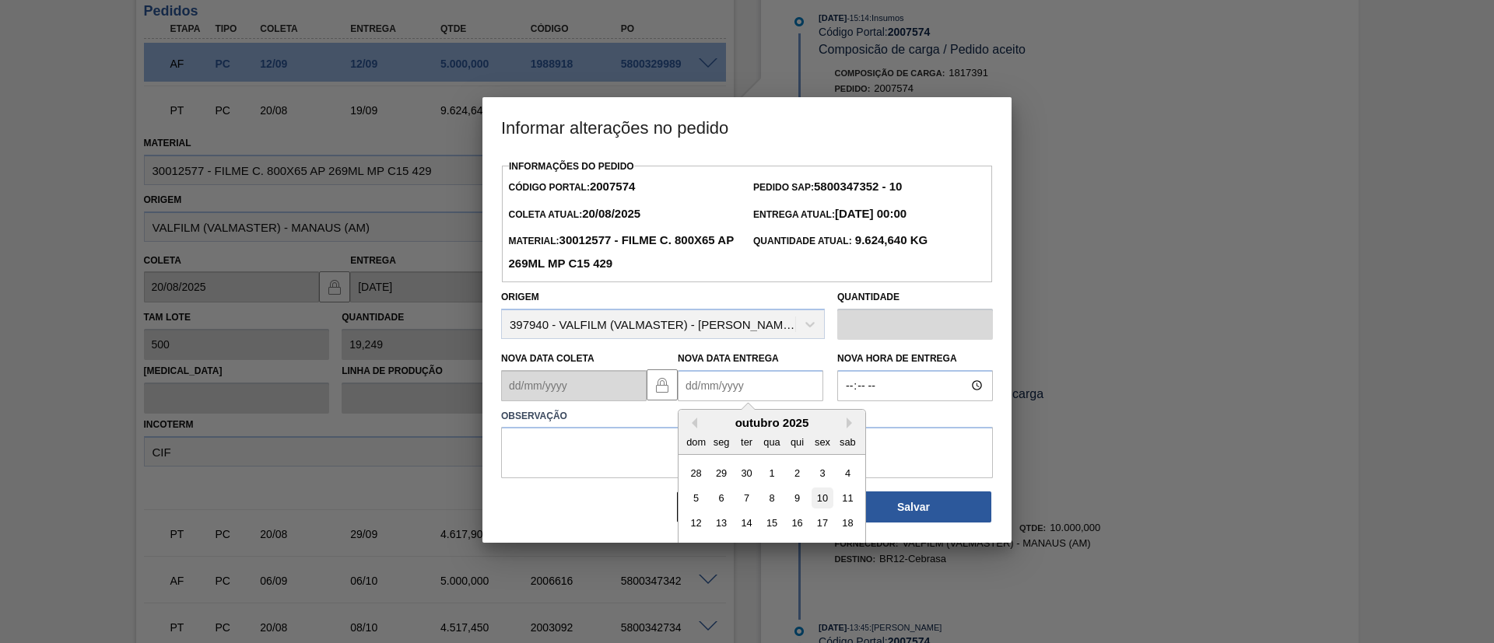
type Entrega2007574 "10/10/2025"
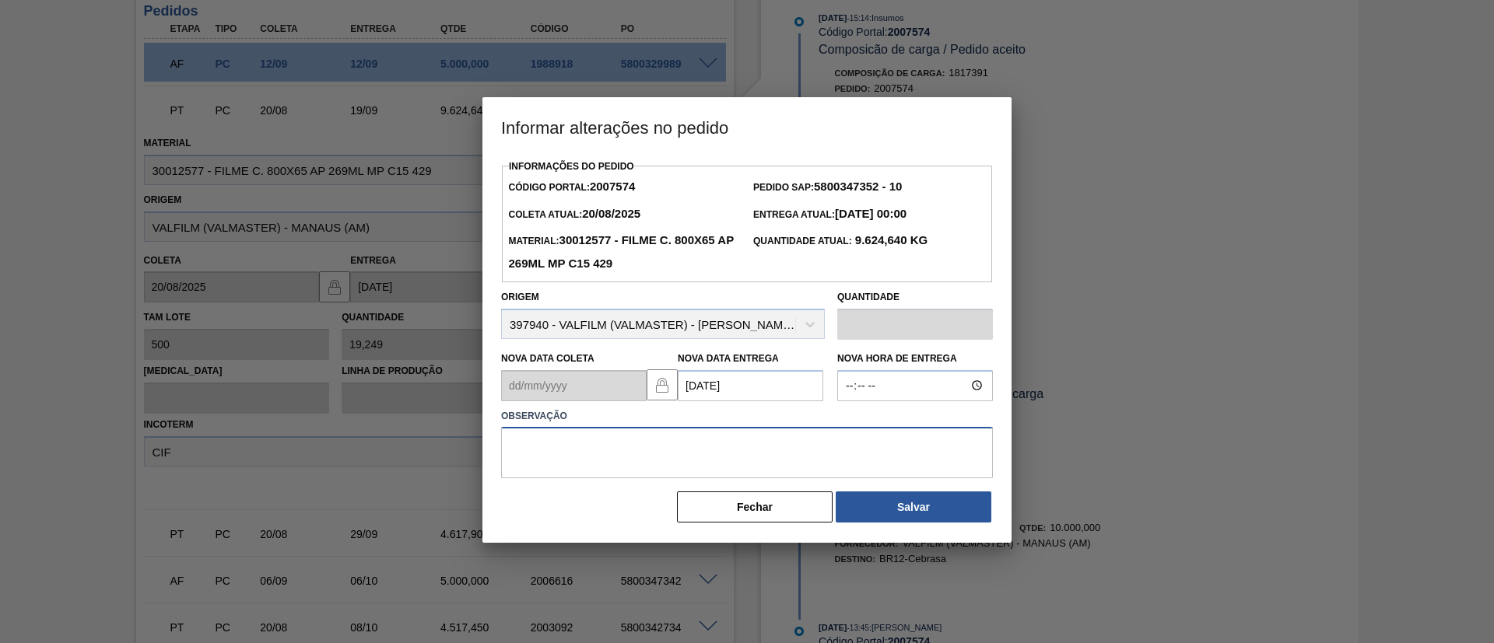
click at [794, 477] on textarea at bounding box center [747, 452] width 492 height 51
paste textarea "Data Original"
type textarea "Data Original"
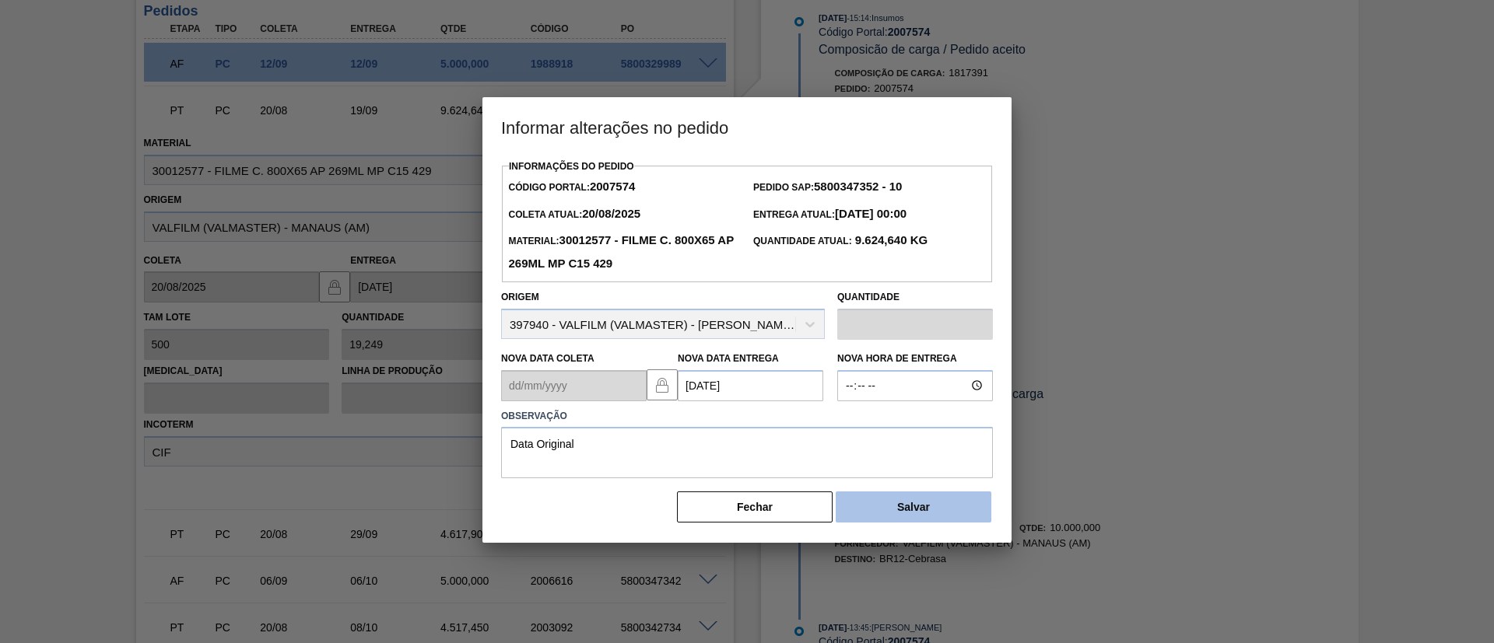
click at [881, 496] on button "Salvar" at bounding box center [914, 507] width 156 height 31
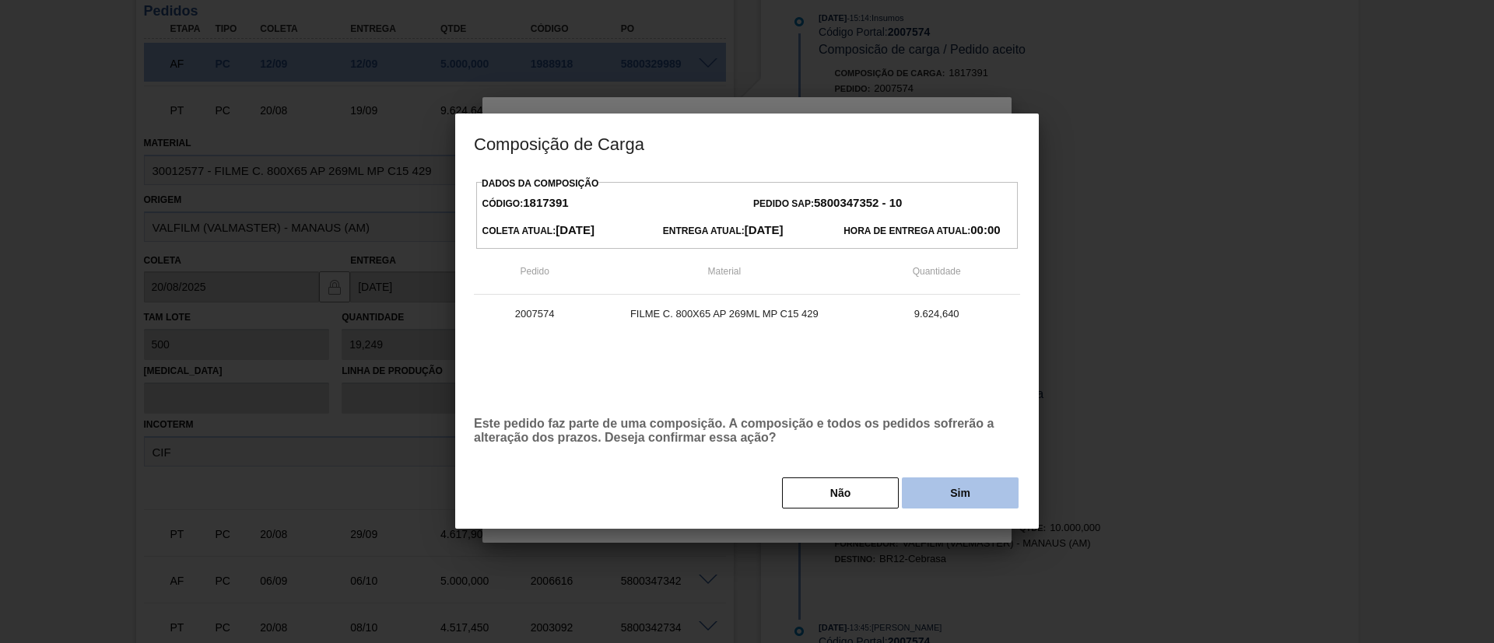
click at [943, 490] on button "Sim" at bounding box center [960, 493] width 117 height 31
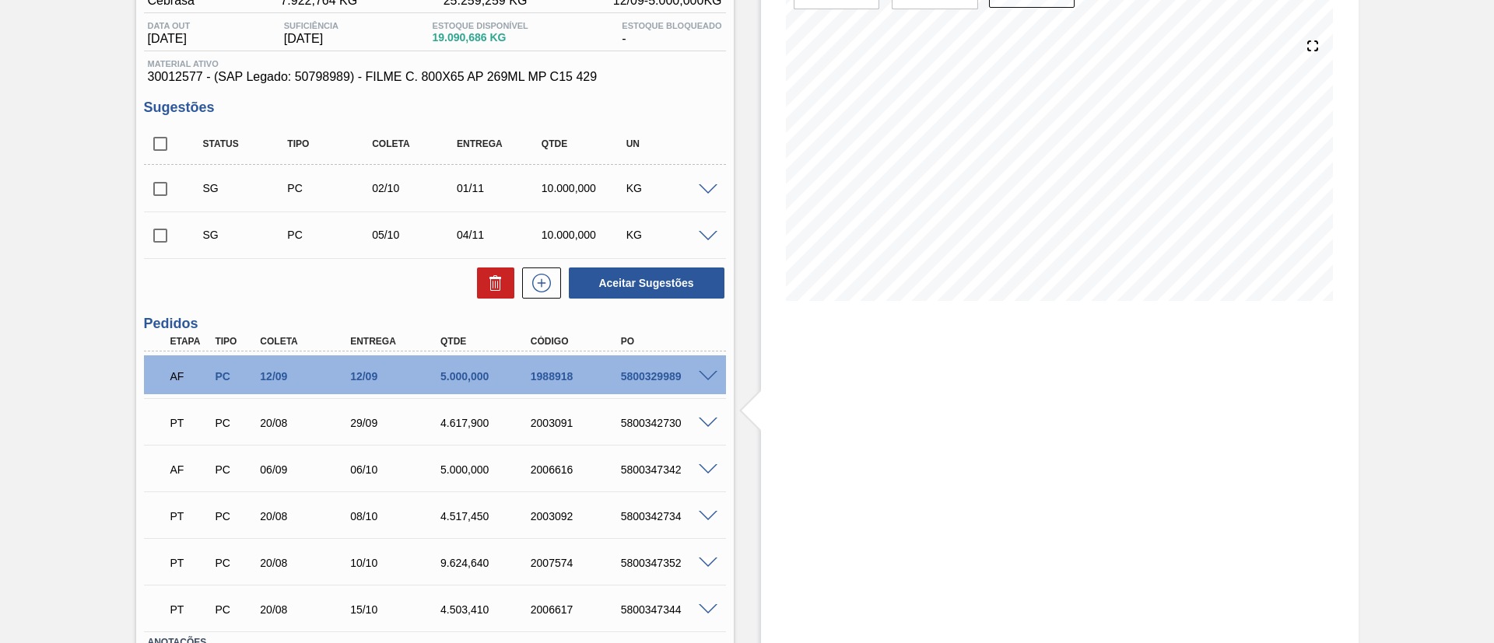
scroll to position [233, 0]
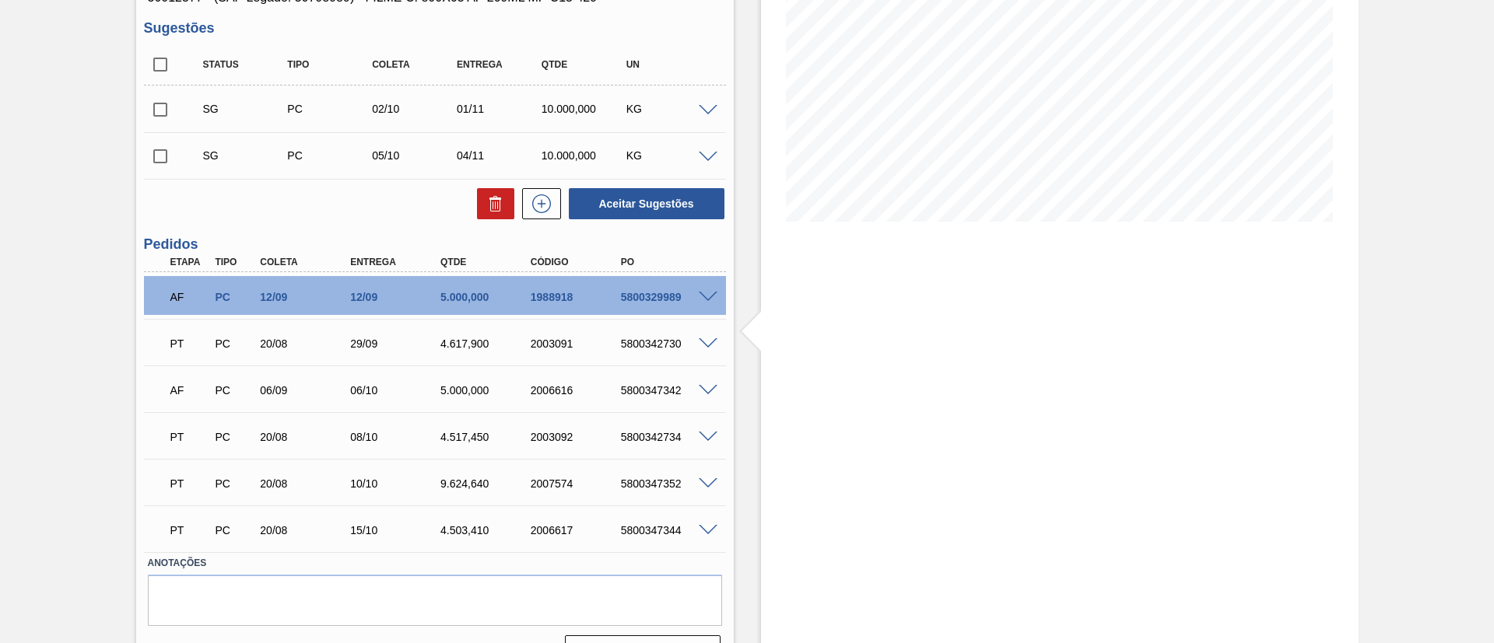
click at [705, 299] on span at bounding box center [708, 298] width 19 height 12
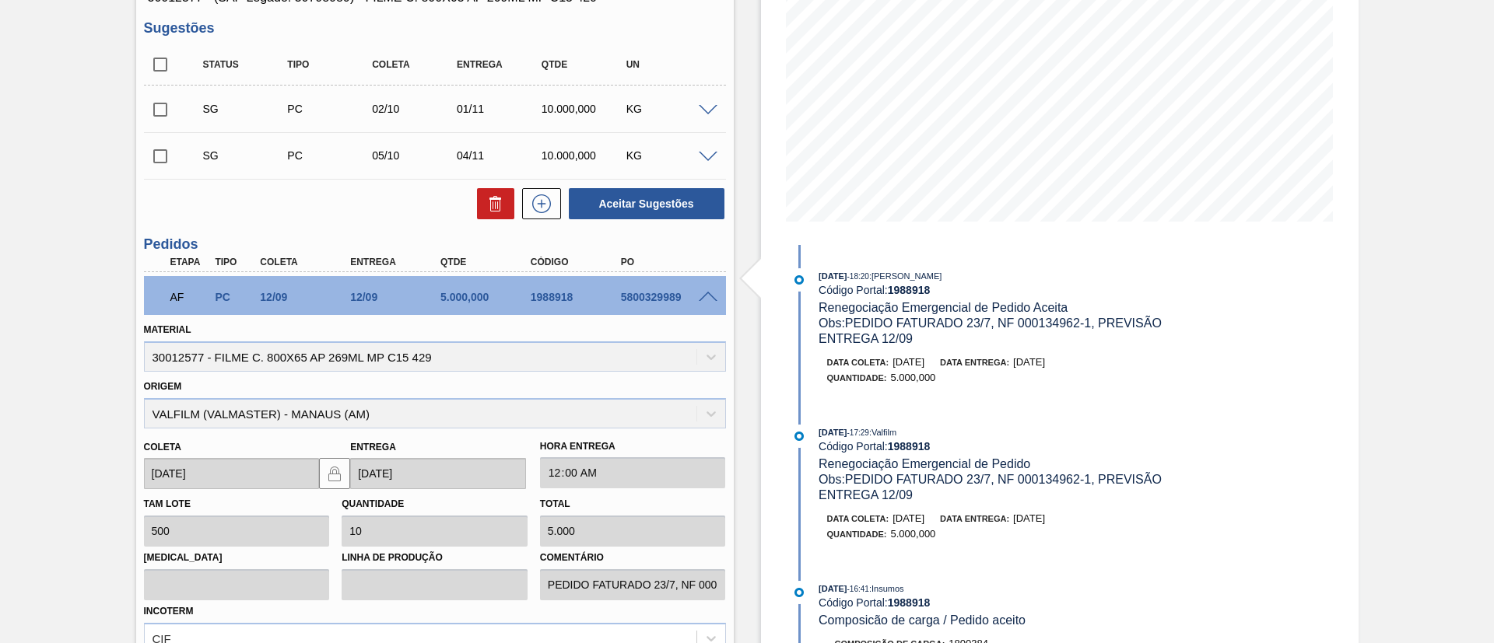
click at [706, 290] on div at bounding box center [710, 296] width 31 height 12
click at [707, 297] on span at bounding box center [708, 298] width 19 height 12
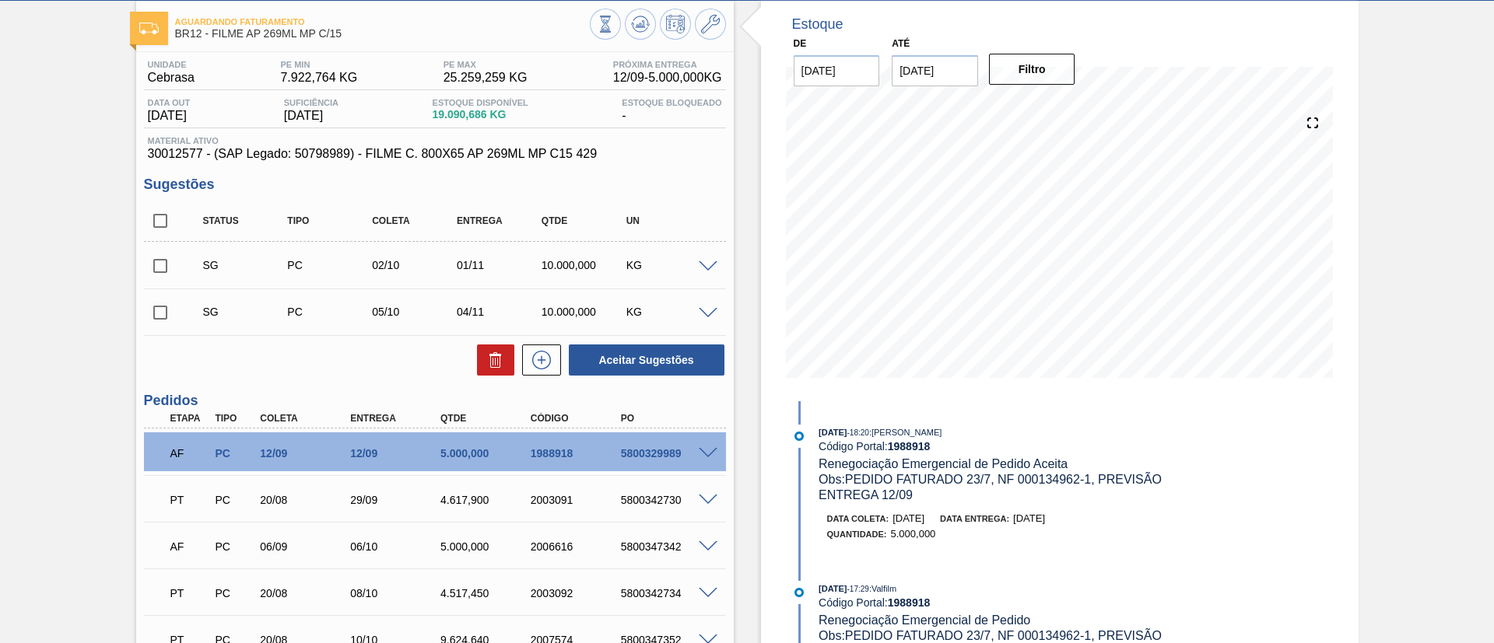
scroll to position [0, 0]
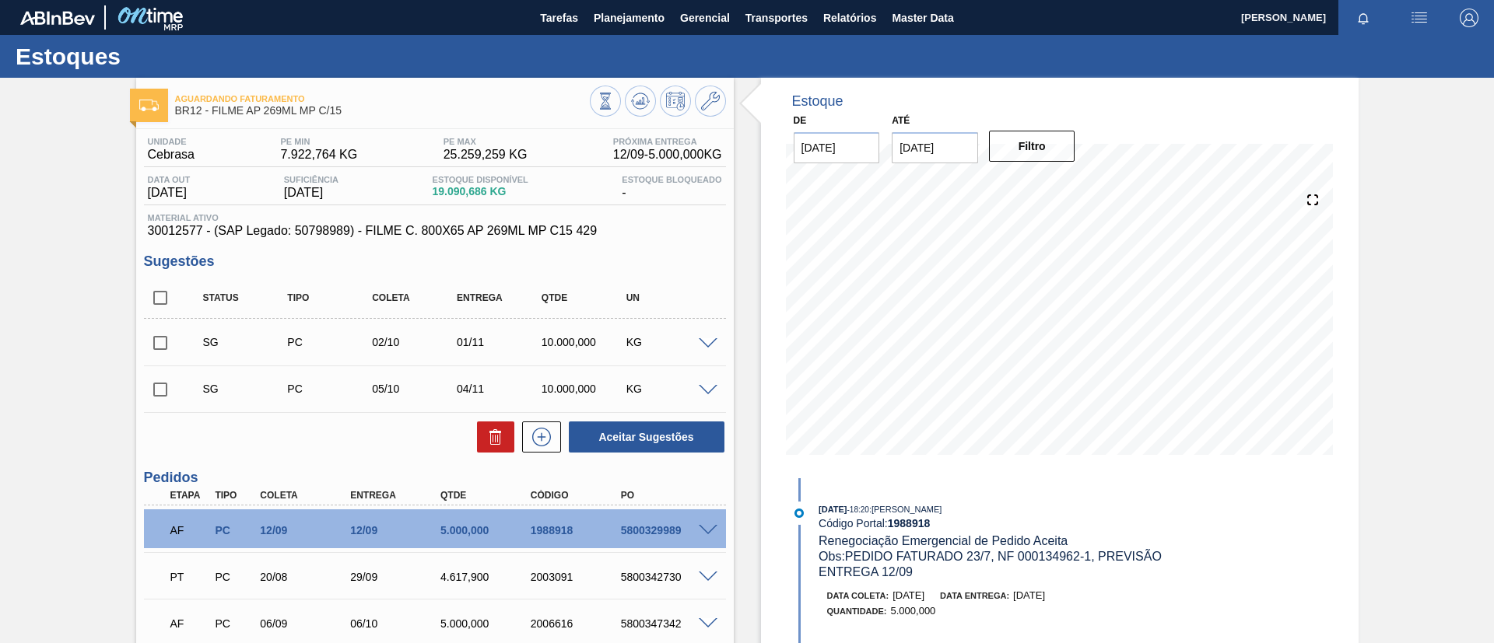
click at [709, 335] on div "SG PC 02/10 01/11 10.000,000 KG" at bounding box center [435, 342] width 582 height 39
click at [707, 333] on div "SG PC 02/10 01/11 10.000,000 KG" at bounding box center [435, 342] width 582 height 39
click at [705, 337] on div "SG PC 02/10 01/11 10.000,000 KG" at bounding box center [435, 342] width 582 height 39
click at [705, 338] on span at bounding box center [708, 344] width 19 height 12
click at [707, 339] on span at bounding box center [708, 344] width 19 height 12
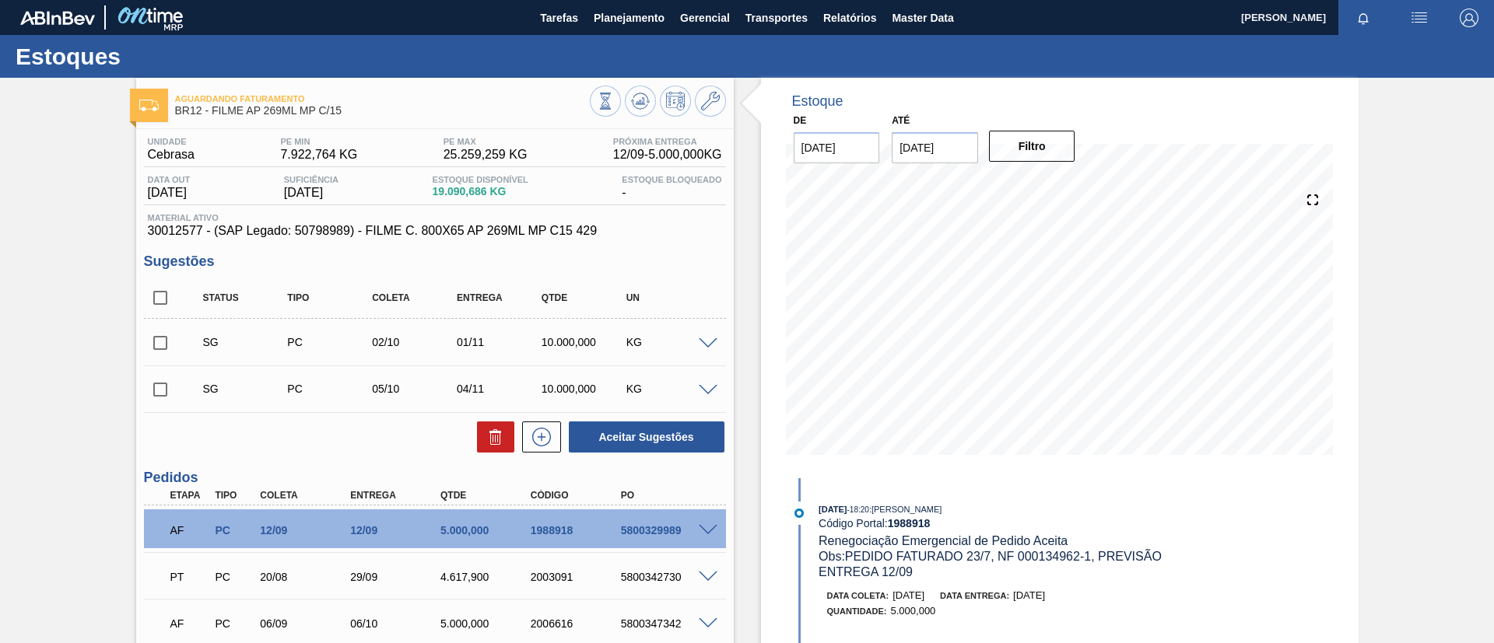
click at [707, 339] on span at bounding box center [708, 344] width 19 height 12
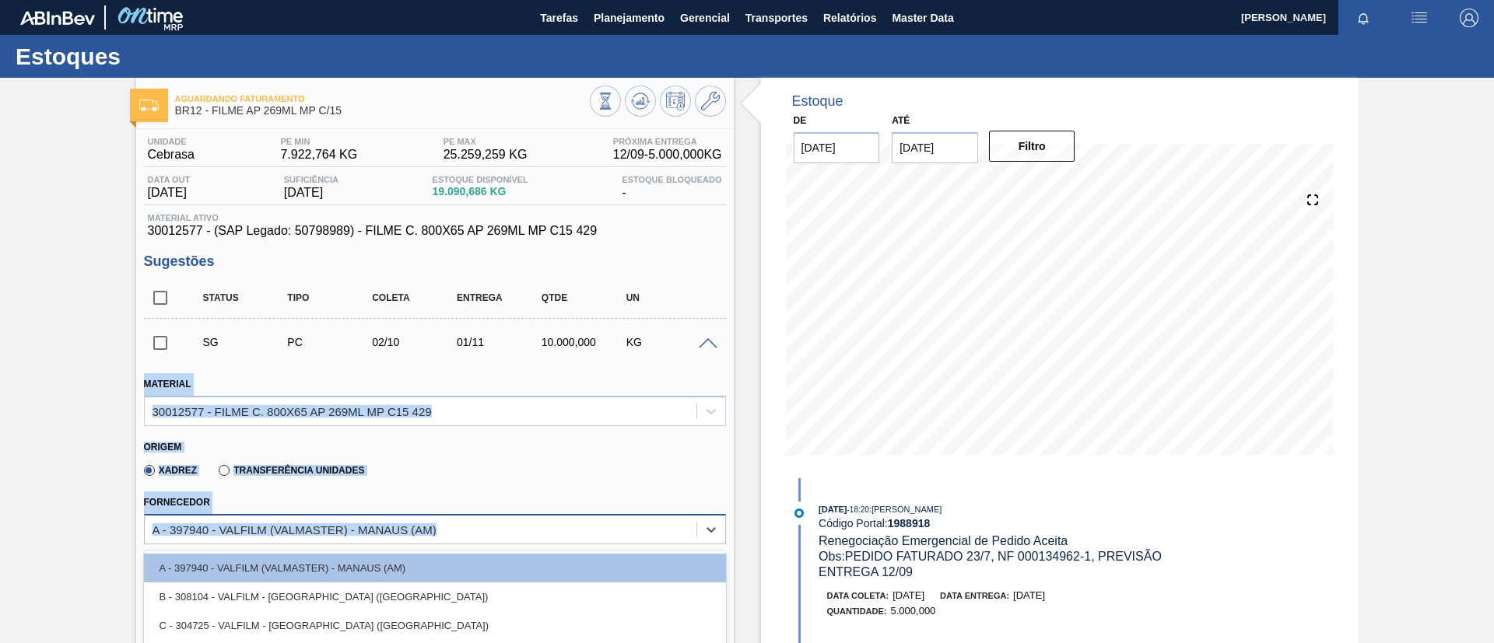
click at [348, 529] on div "option A - 397940 - VALFILM (VALMASTER) - MANAUS (AM) focused, 1 of 4. 4 result…" at bounding box center [435, 529] width 582 height 30
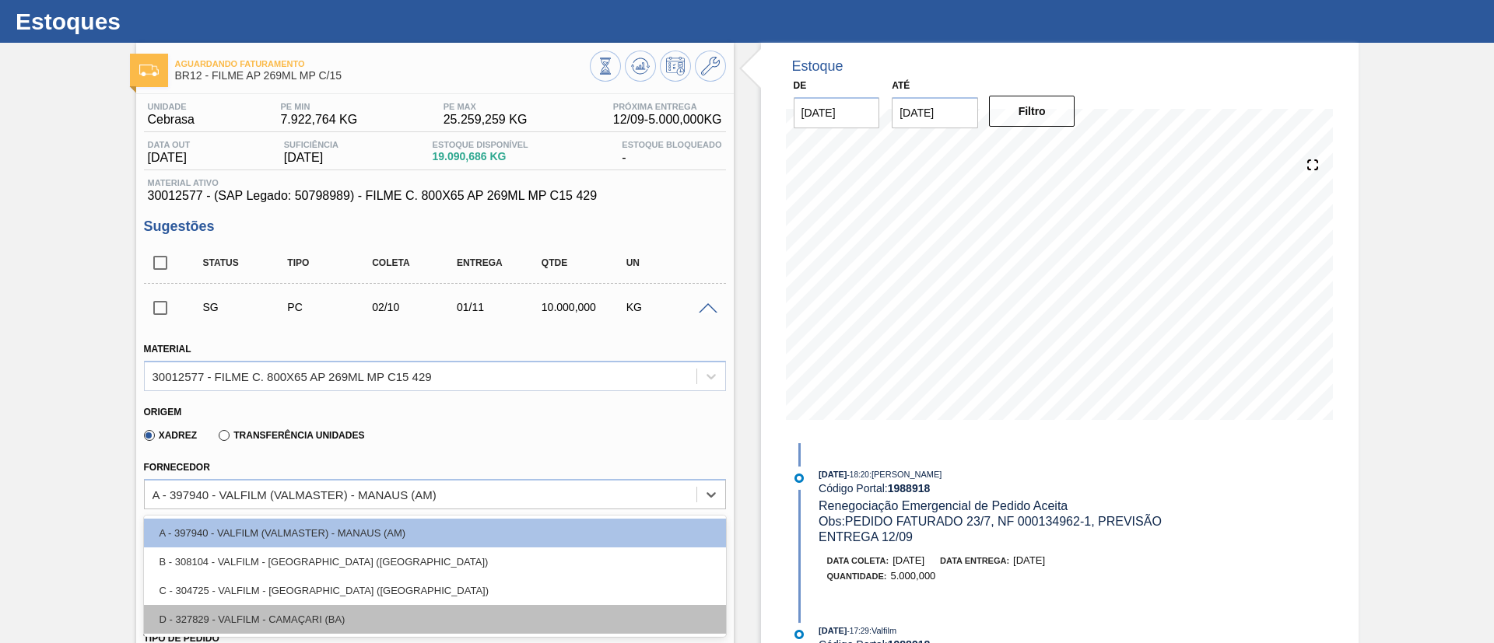
click at [415, 621] on div "D - 327829 - VALFILM - CAMAÇARI (BA)" at bounding box center [435, 619] width 582 height 29
type input "05/10/2025"
type input "2"
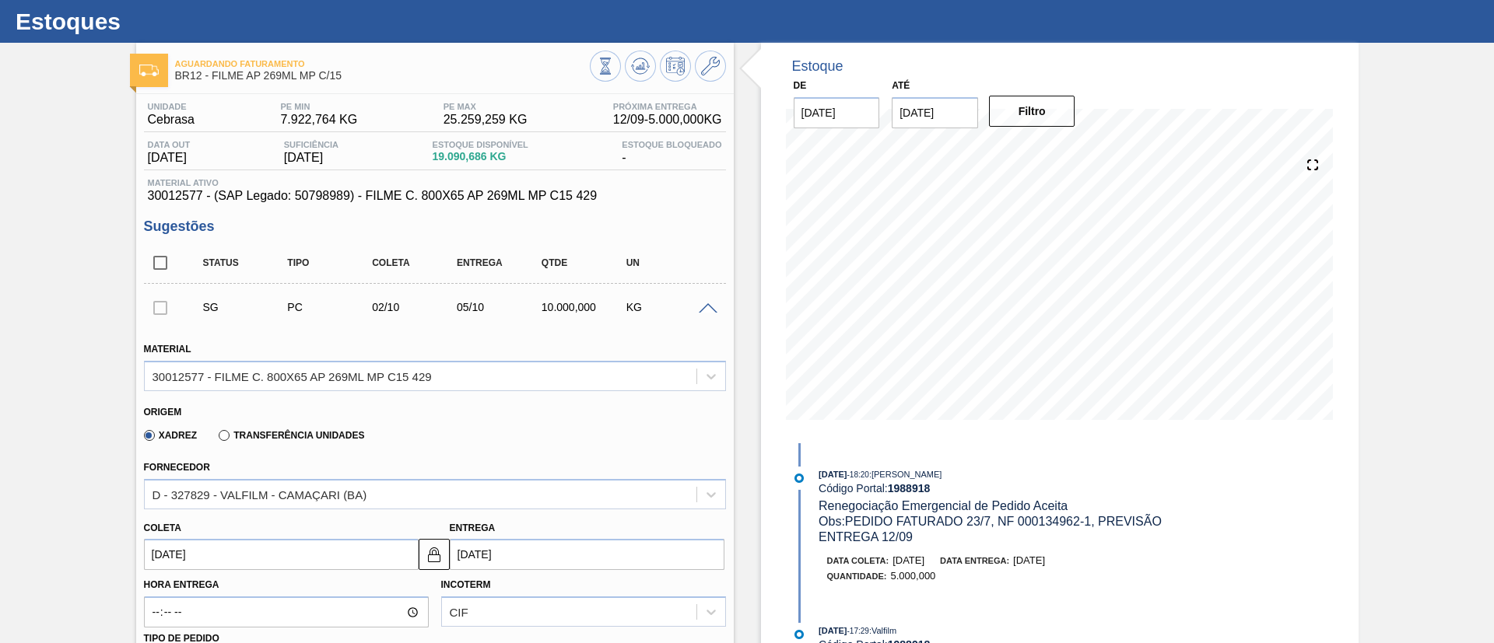
click at [707, 304] on span at bounding box center [708, 309] width 19 height 12
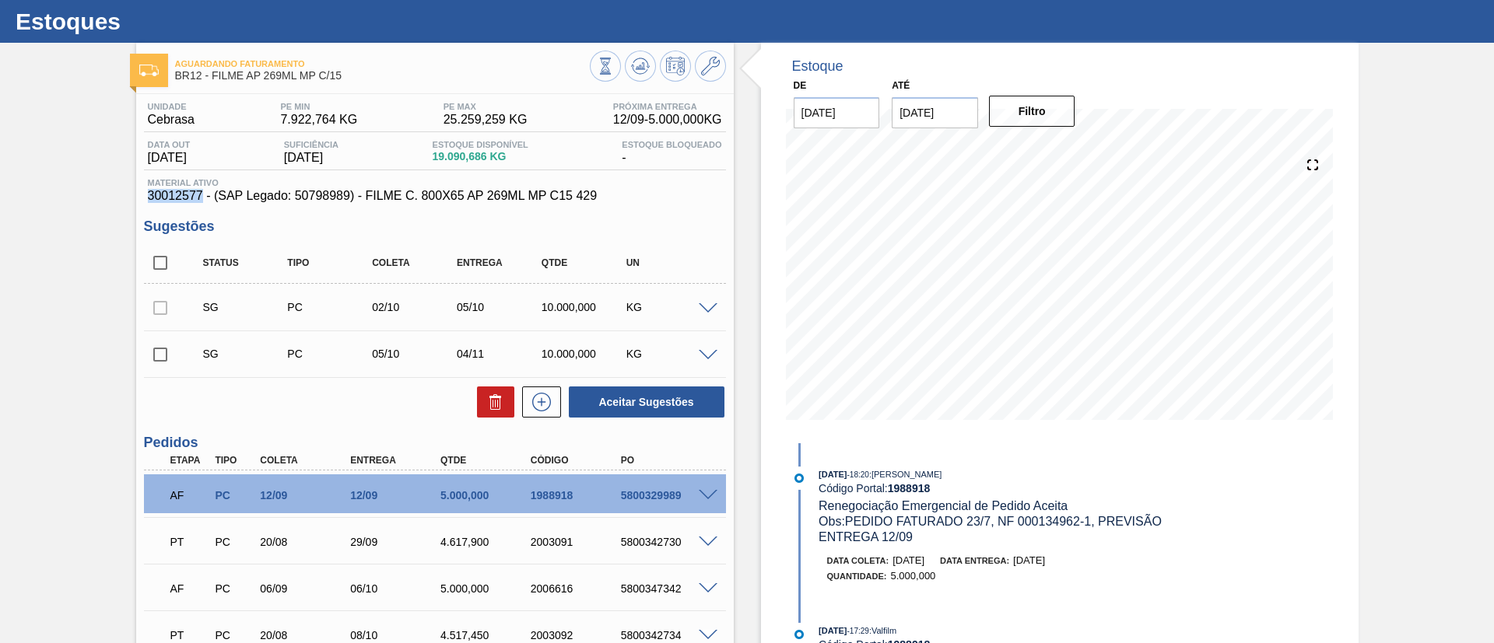
drag, startPoint x: 200, startPoint y: 195, endPoint x: 151, endPoint y: 16, distance: 186.3
click at [140, 197] on div "Unidade Cebrasa PE MIN 7.922,764 KG PE MAX 25.259,259 KG Próxima Entrega 12/09 …" at bounding box center [435, 482] width 598 height 777
copy span "30012577"
click at [25, 261] on div "Aguardando Faturamento BR12 - FILME AP 269ML MP C/15 Unidade Cebrasa PE MIN 7.9…" at bounding box center [747, 461] width 1494 height 836
click at [2, 138] on div "Aguardando Faturamento BR12 - FILME AP 269ML MP C/15 Unidade Cebrasa PE MIN 7.9…" at bounding box center [747, 461] width 1494 height 836
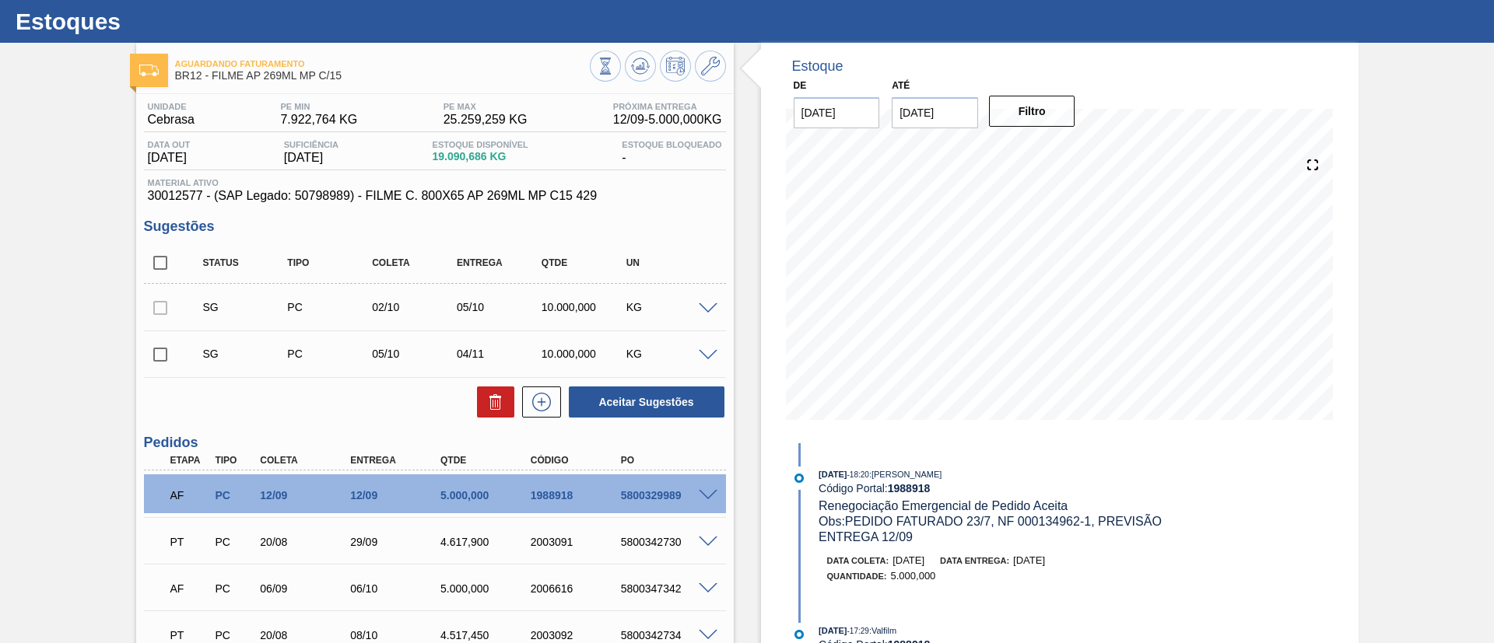
scroll to position [0, 0]
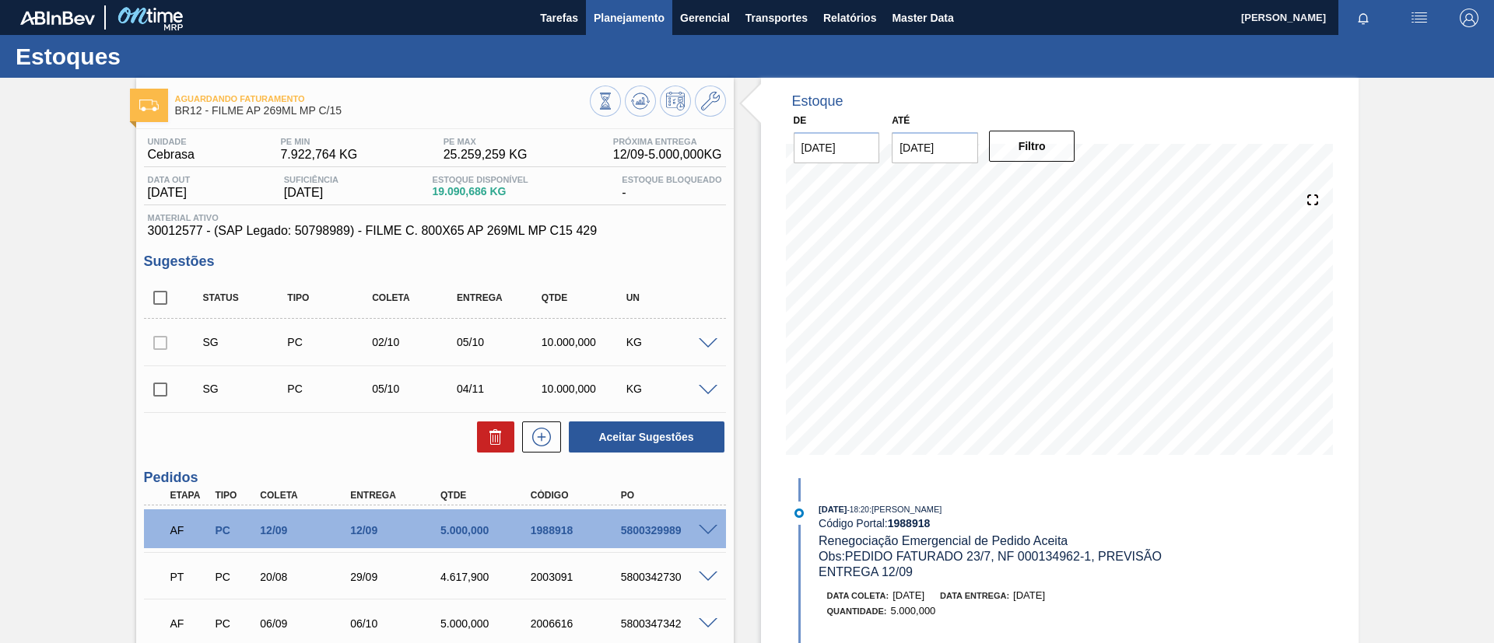
click at [647, 10] on span "Planejamento" at bounding box center [629, 18] width 71 height 19
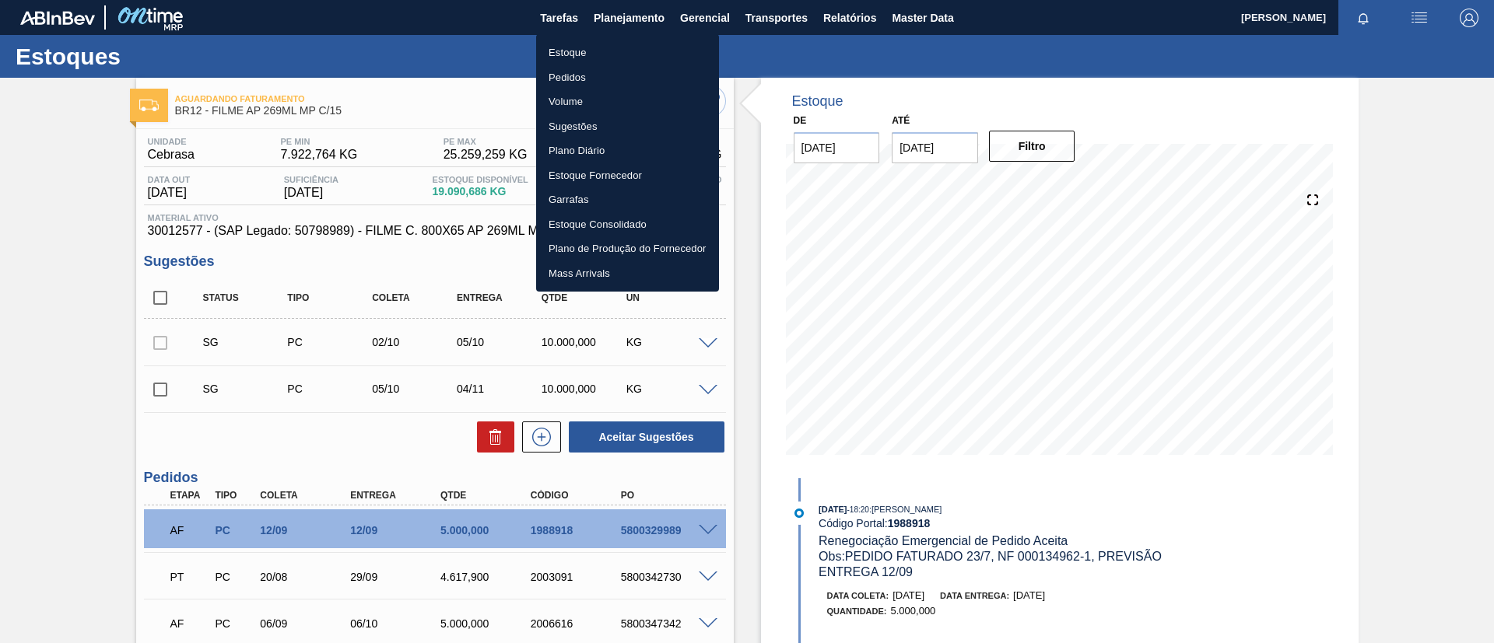
click at [592, 42] on li "Estoque" at bounding box center [627, 52] width 183 height 25
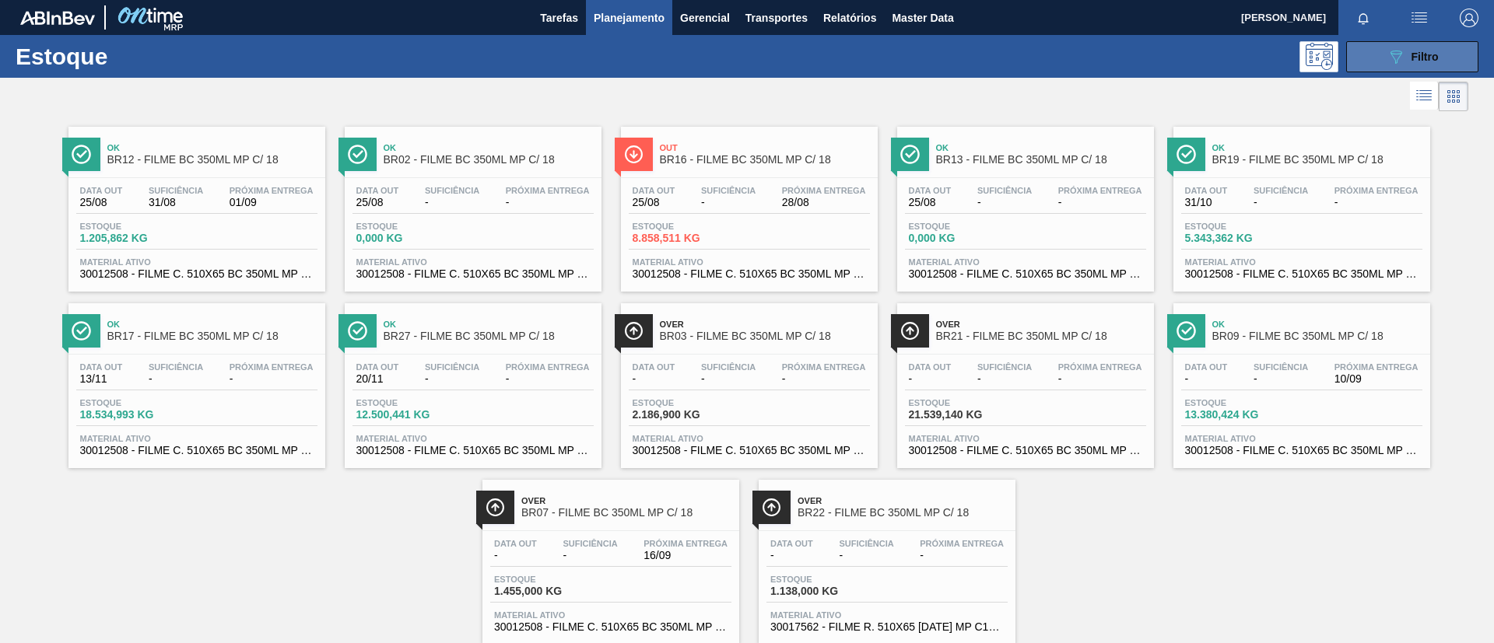
click at [1387, 59] on icon "089F7B8B-B2A5-4AFE-B5C0-19BA573D28AC" at bounding box center [1396, 56] width 19 height 19
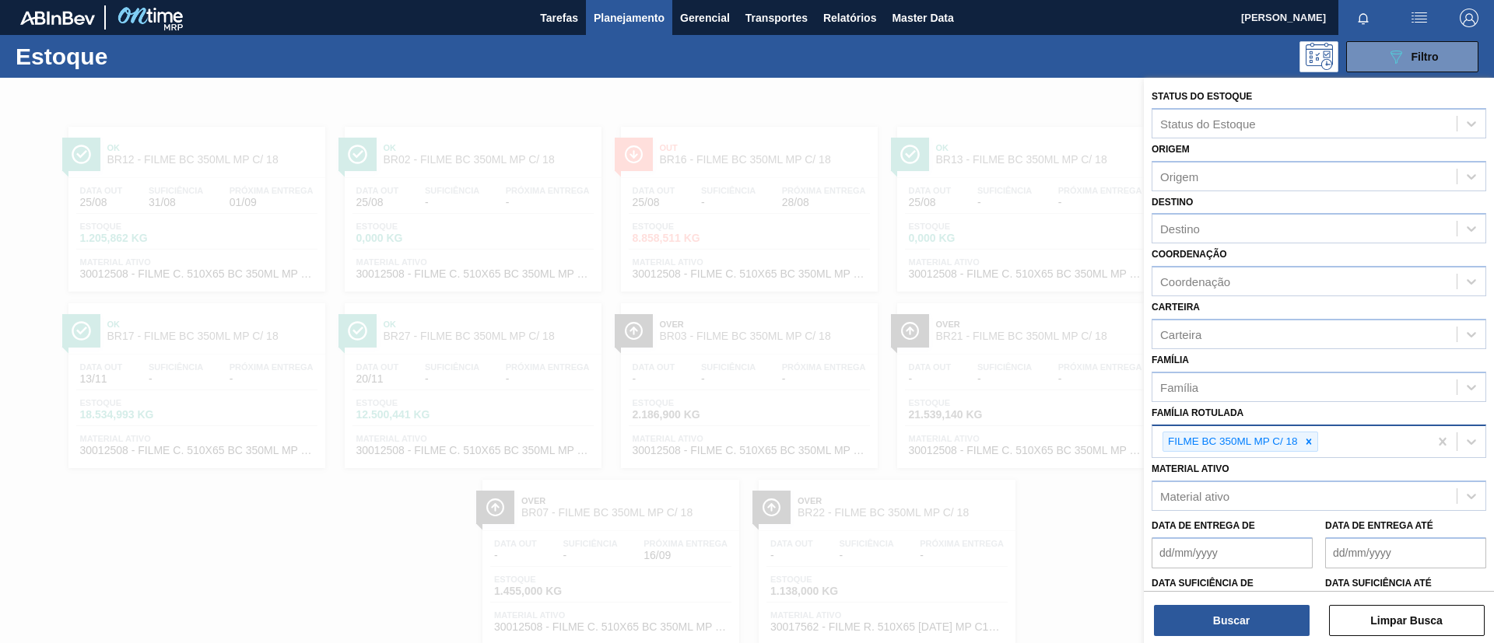
click at [1313, 441] on icon at bounding box center [1308, 442] width 11 height 11
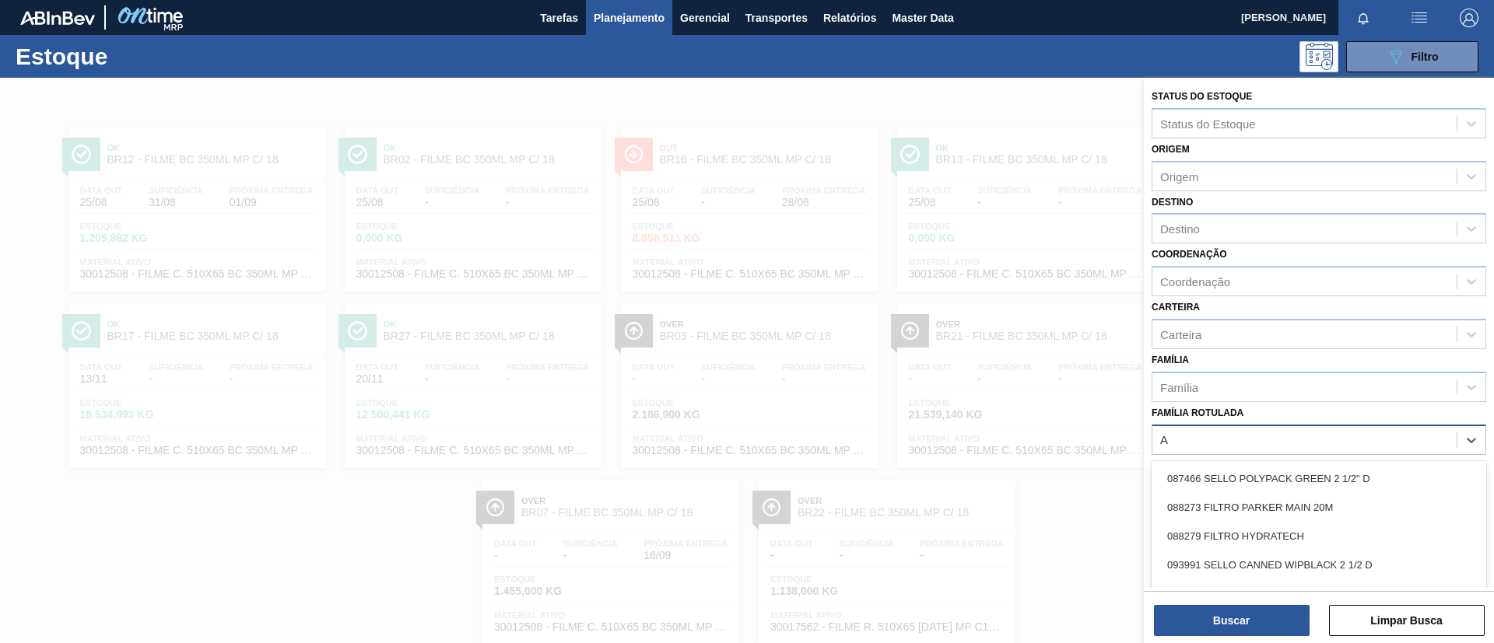
scroll to position [40, 0]
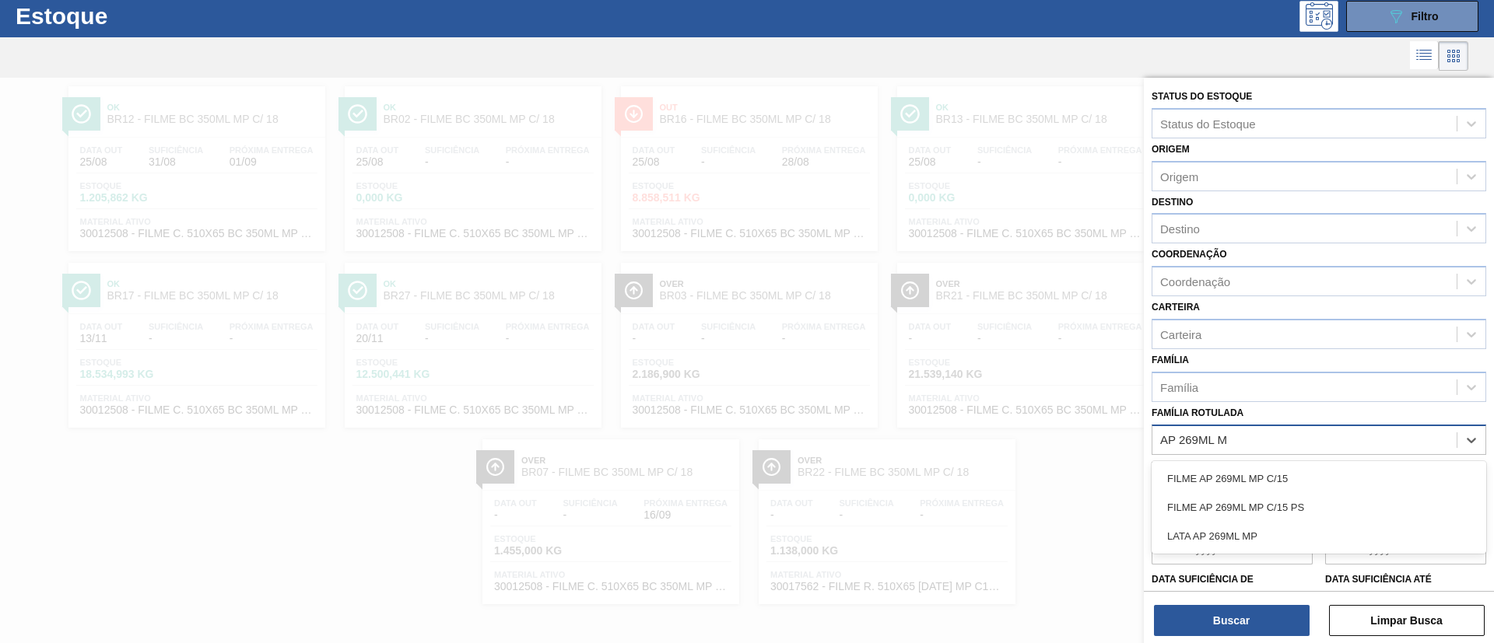
type Rotulada "AP 269ML MP"
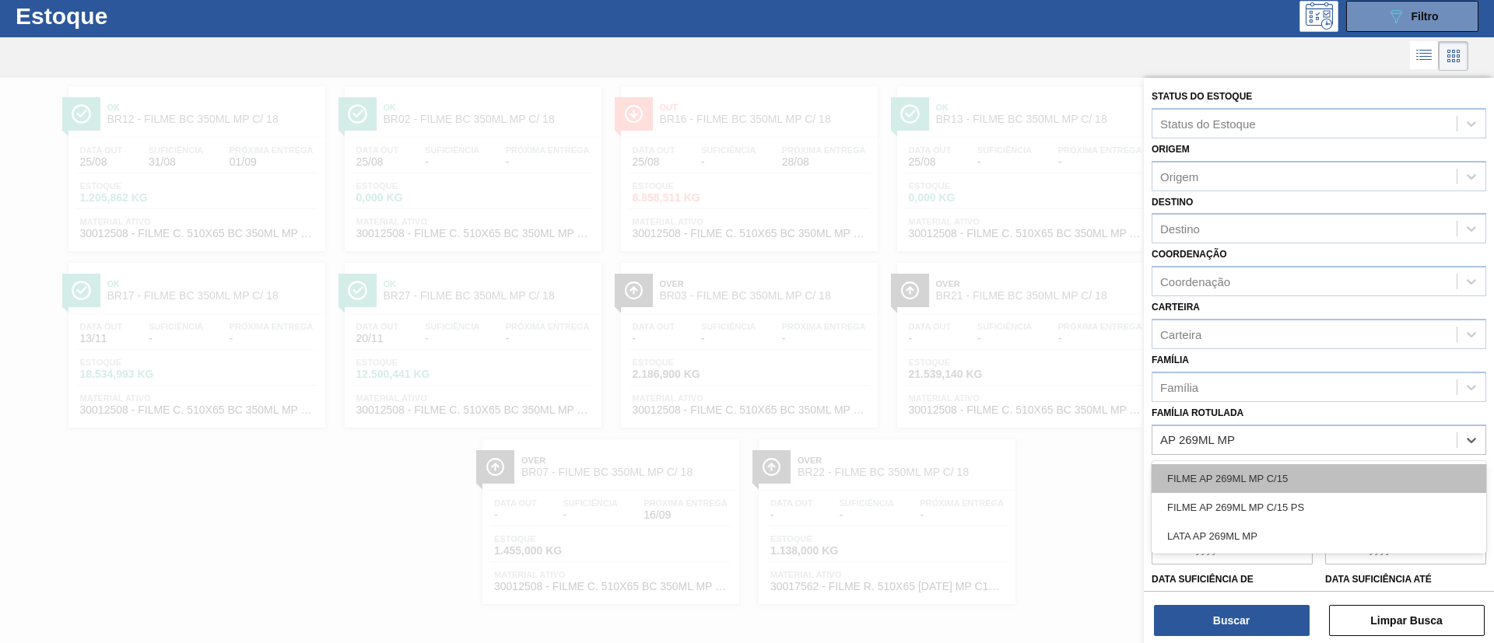
click at [1336, 465] on div "FILME AP 269ML MP C/15" at bounding box center [1319, 479] width 335 height 29
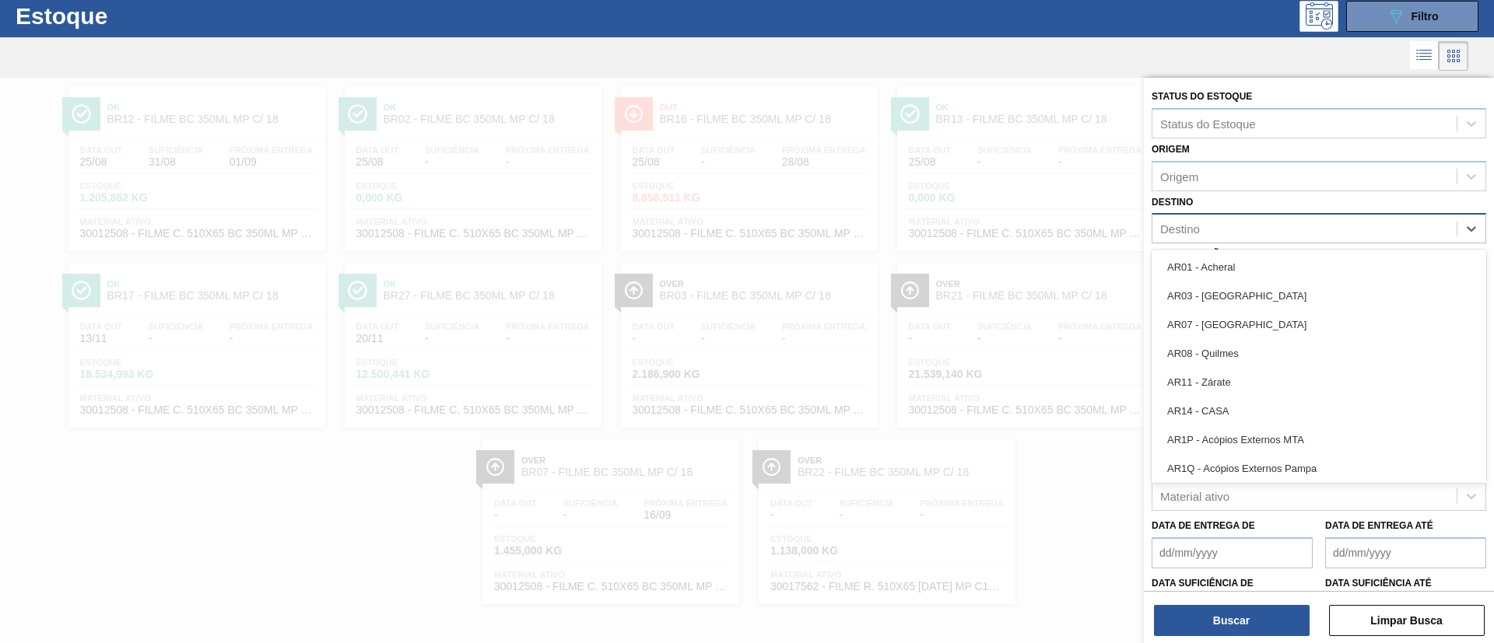
click at [1202, 228] on div "Destino" at bounding box center [1304, 229] width 304 height 23
type input "ub"
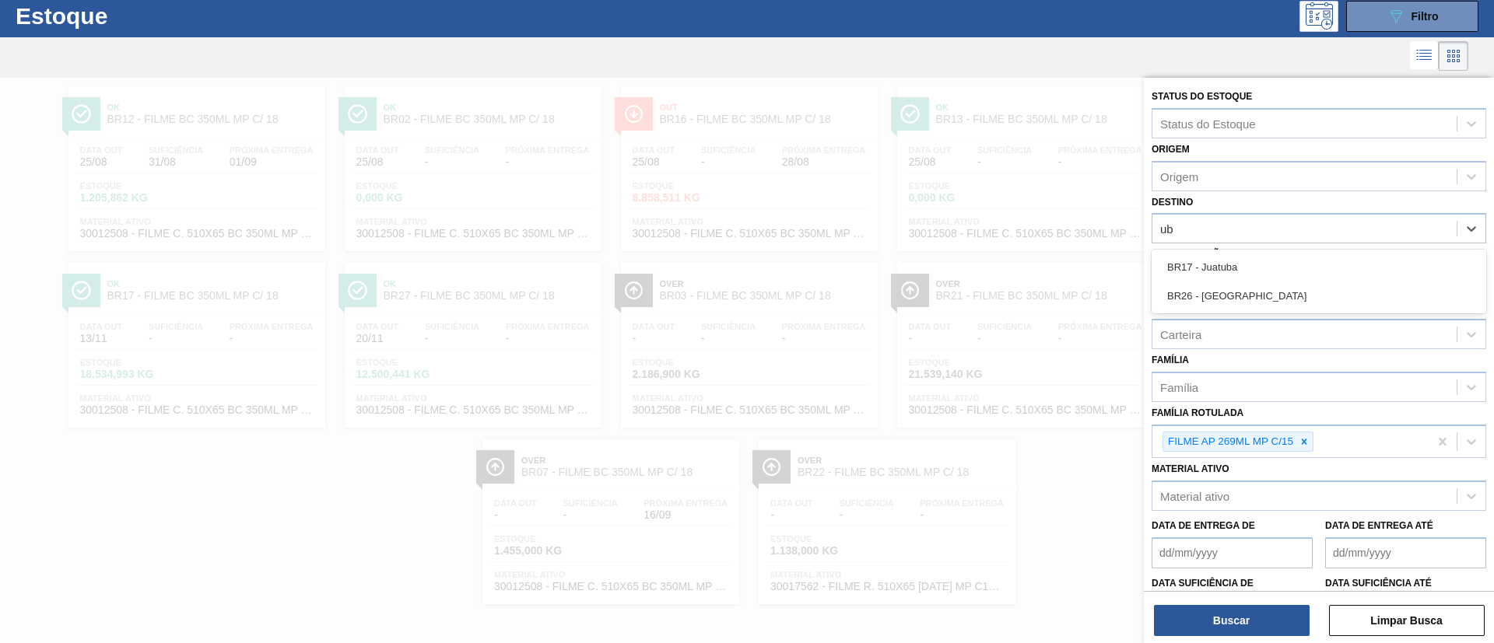
click at [1246, 285] on div "BR26 - [GEOGRAPHIC_DATA]" at bounding box center [1319, 296] width 335 height 29
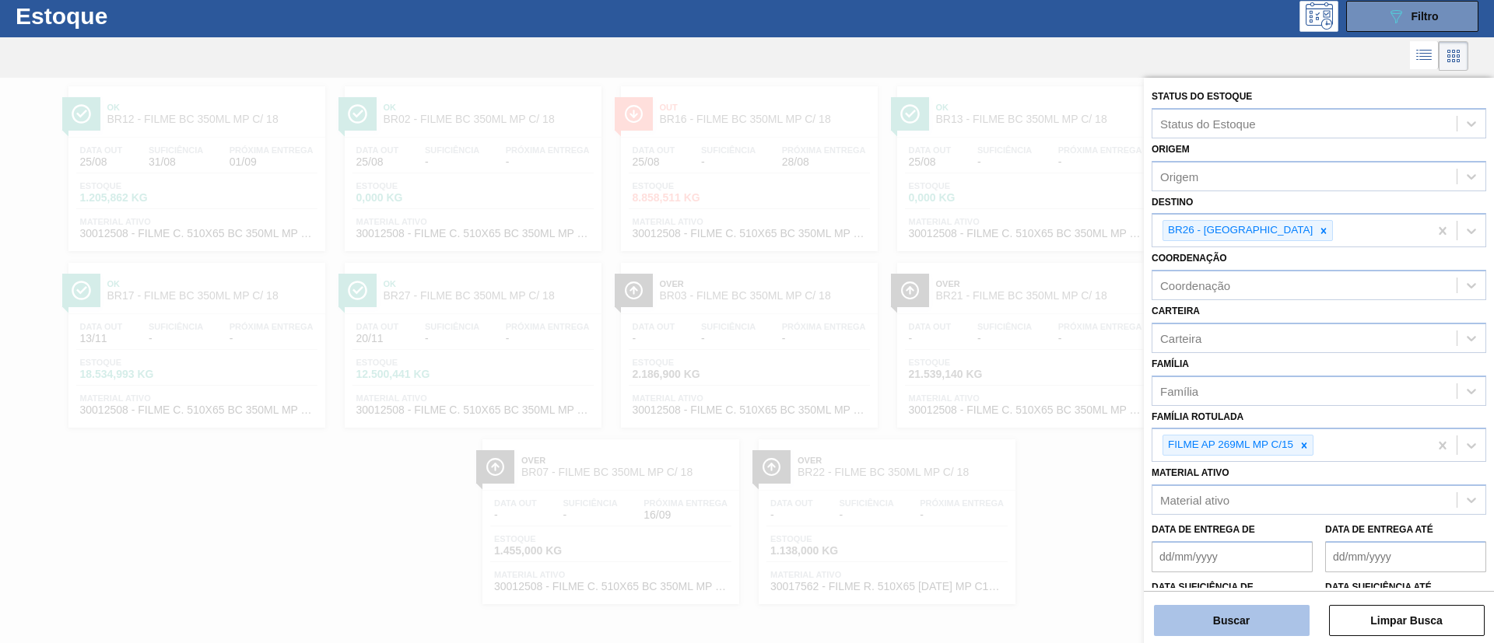
click at [1262, 615] on button "Buscar" at bounding box center [1232, 620] width 156 height 31
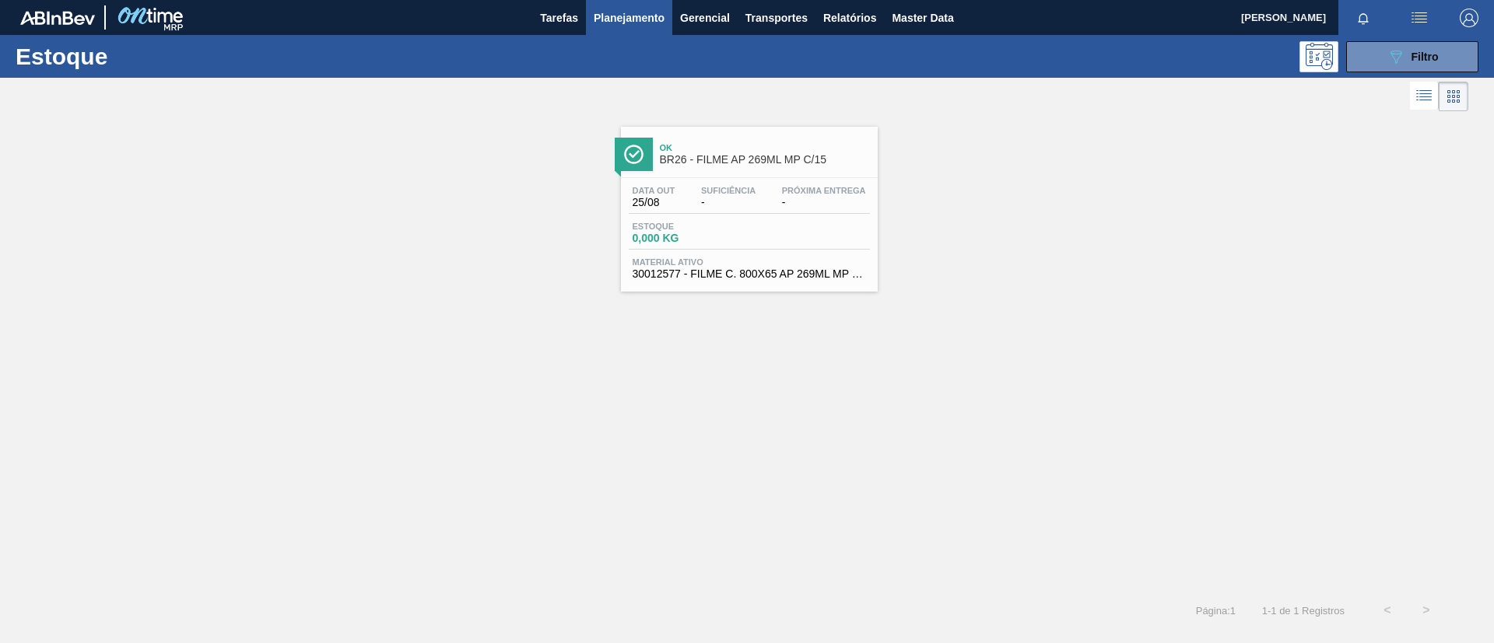
click at [762, 170] on div "Ok BR26 - FILME AP 269ML MP C/15" at bounding box center [765, 154] width 210 height 35
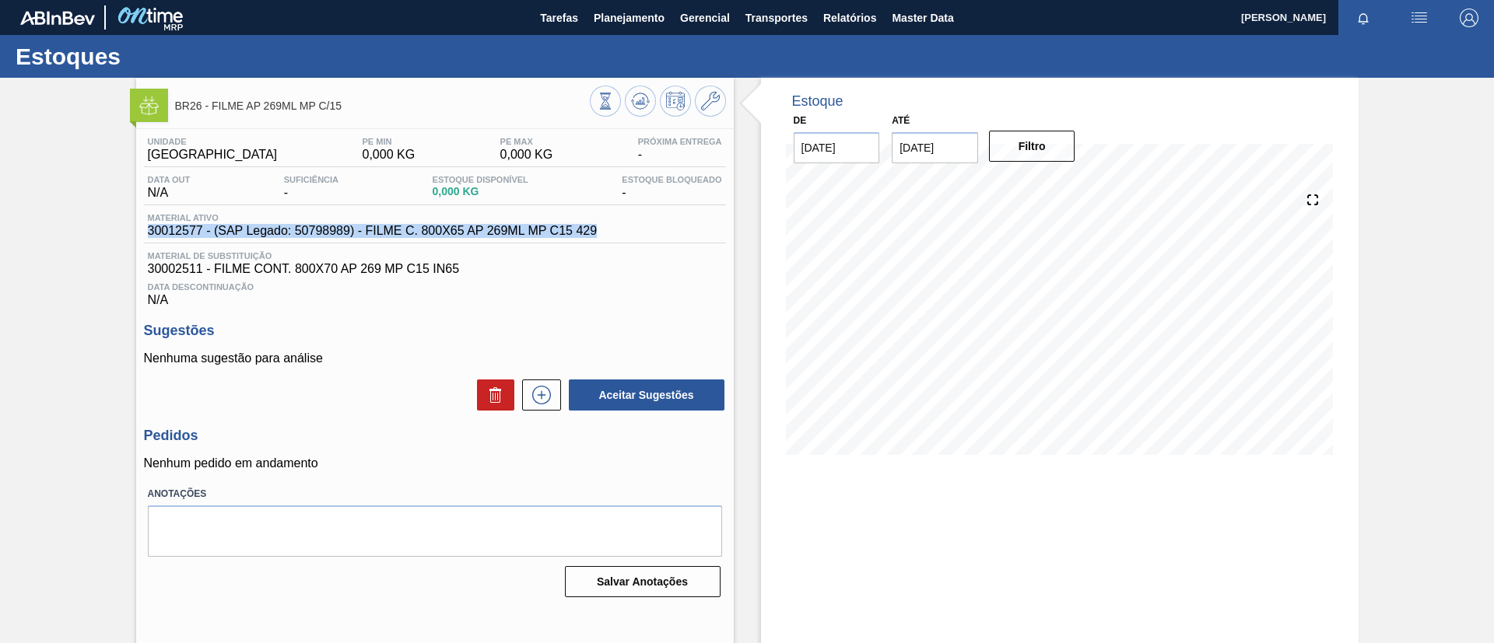
drag, startPoint x: 144, startPoint y: 231, endPoint x: 603, endPoint y: 233, distance: 459.1
click at [603, 233] on div "Material ativo 30012577 - (SAP Legado: 50798989) - FILME C. 800X65 AP 269ML MP …" at bounding box center [435, 228] width 582 height 30
copy span "30012577 - (SAP Legado: 50798989) - FILME C. 800X65 AP 269ML MP C15 429"
click at [0, 273] on div "BR26 - FILME AP 269ML MP C/15 Unidade Uberlândia PE MIN 0,000 KG PE MAX 0,000 K…" at bounding box center [747, 373] width 1494 height 591
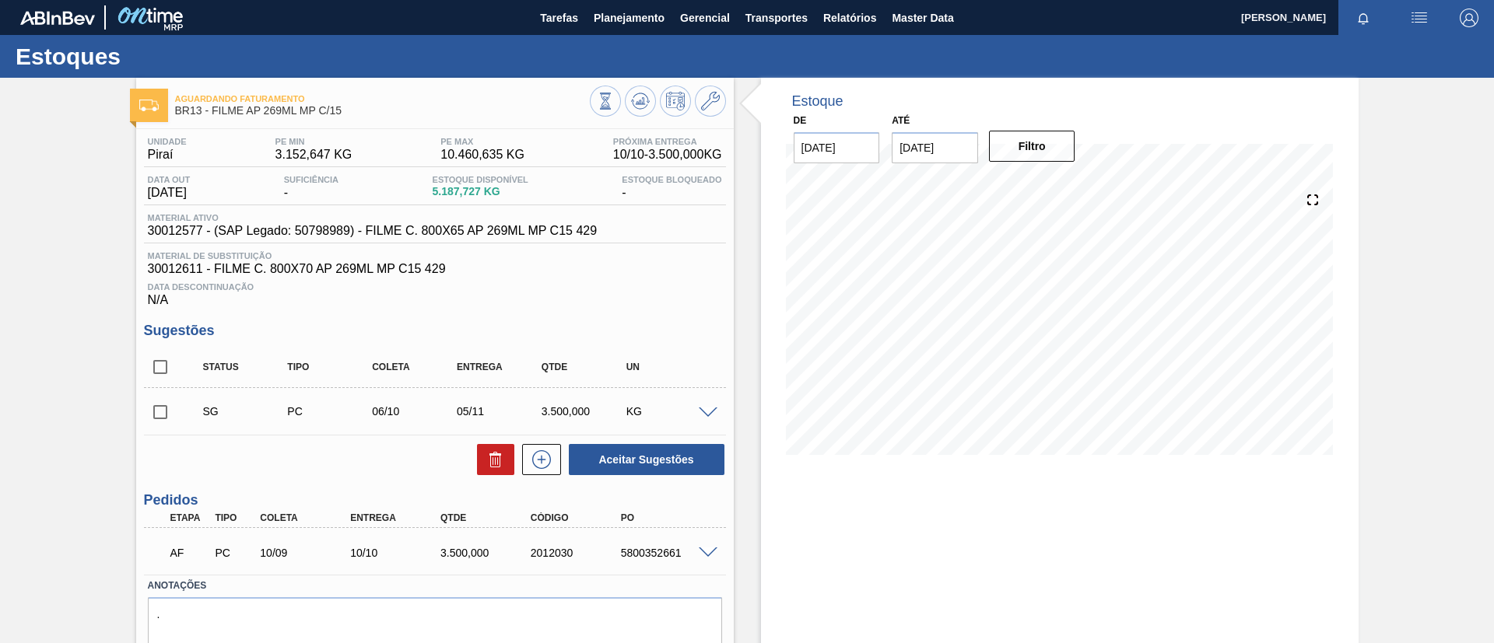
drag, startPoint x: 479, startPoint y: 8, endPoint x: 0, endPoint y: 109, distance: 489.1
click at [0, 109] on div "Aguardando Faturamento BR13 - FILME AP 269ML MP C/15 Unidade Piraí PE MIN 3.152…" at bounding box center [747, 390] width 1494 height 625
click at [646, 35] on div "Estoques" at bounding box center [747, 56] width 1494 height 43
click at [615, 30] on button "Planejamento" at bounding box center [629, 17] width 86 height 35
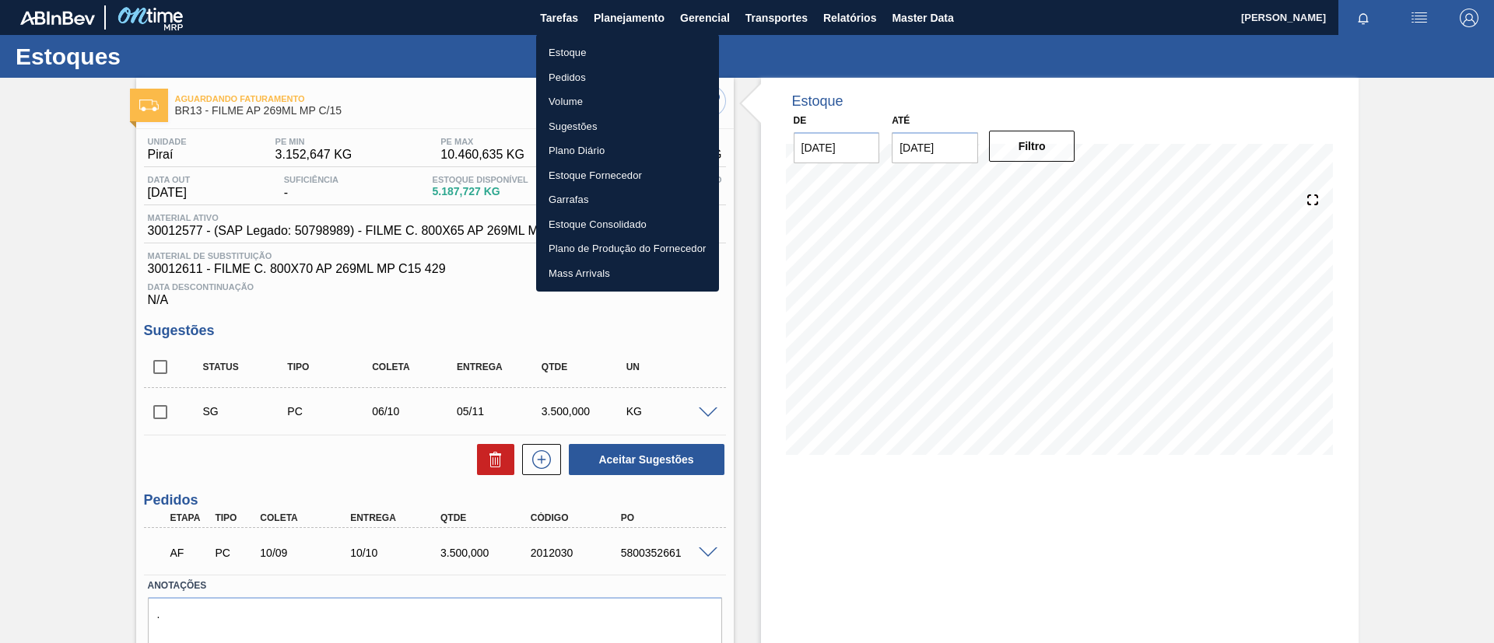
click at [32, 225] on div at bounding box center [747, 321] width 1494 height 643
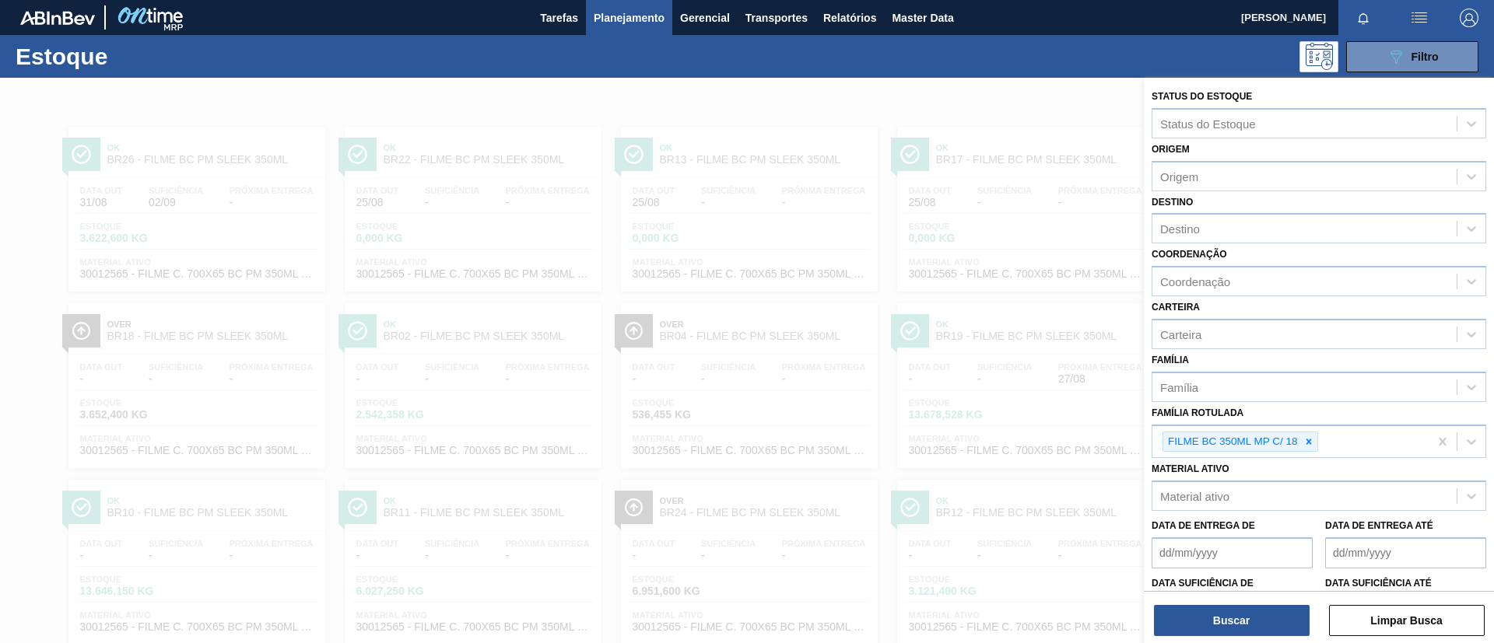
click at [1046, 129] on div at bounding box center [747, 399] width 1494 height 643
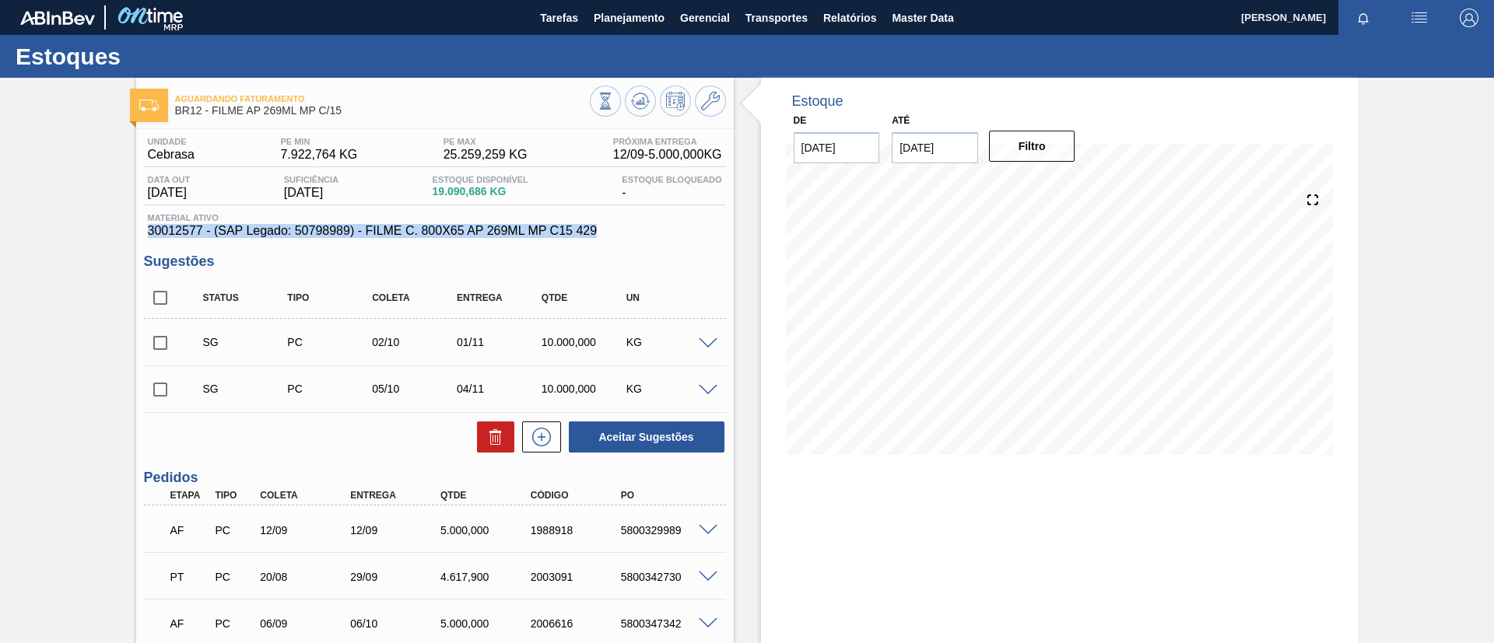
drag, startPoint x: 150, startPoint y: 227, endPoint x: 602, endPoint y: 230, distance: 452.1
click at [602, 230] on span "30012577 - (SAP Legado: 50798989) - FILME C. 800X65 AP 269ML MP C15 429" at bounding box center [435, 231] width 574 height 14
copy span "30012577 - (SAP Legado: 50798989) - FILME C. 800X65 AP 269ML MP C15 429"
click at [25, 238] on div "Aguardando Faturamento BR12 - FILME AP 269ML MP C/15 Unidade Cebrasa PE MIN 7.9…" at bounding box center [747, 496] width 1494 height 836
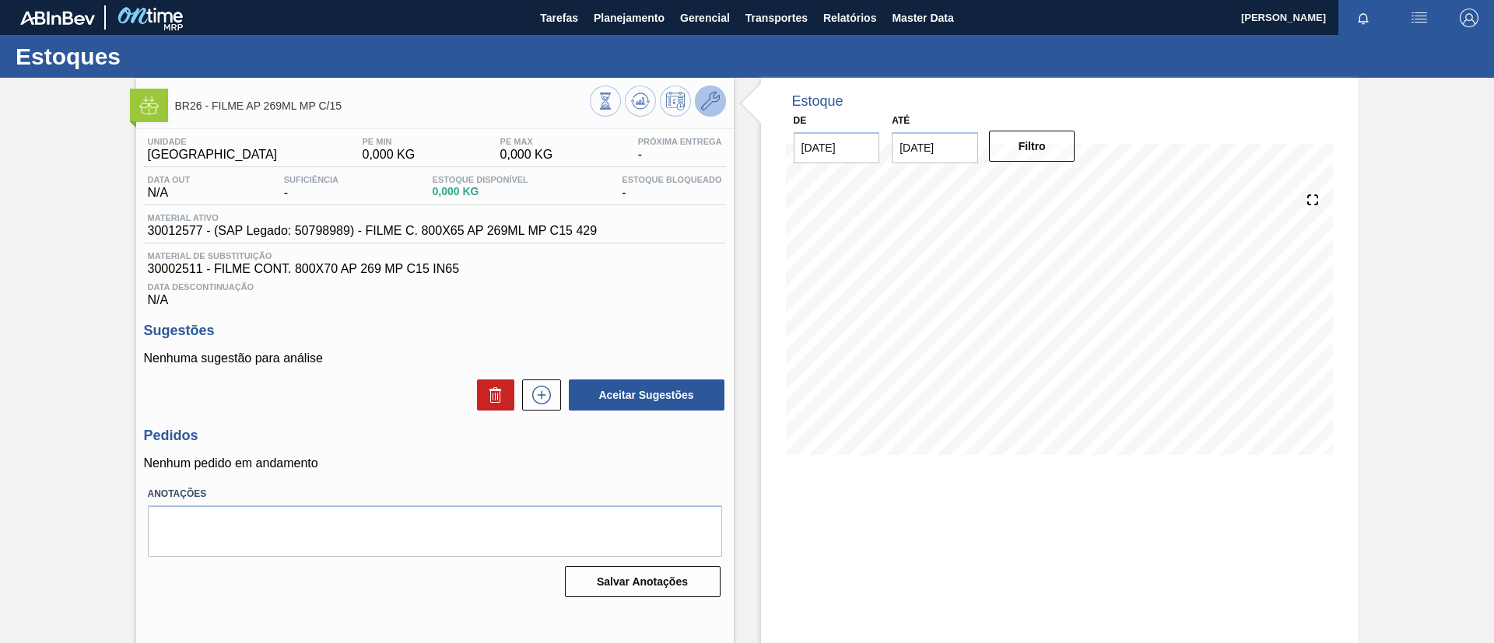
click at [720, 100] on button at bounding box center [710, 101] width 31 height 31
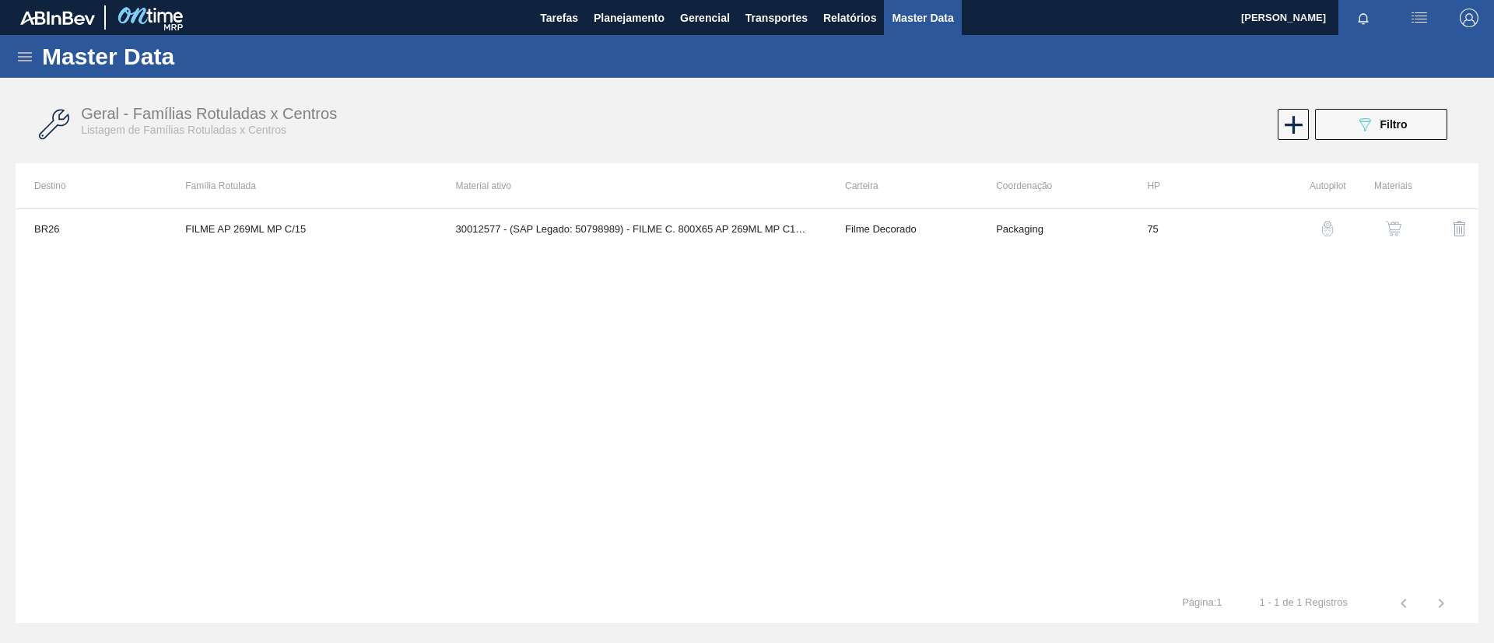
click at [1384, 234] on div "button" at bounding box center [1393, 229] width 19 height 16
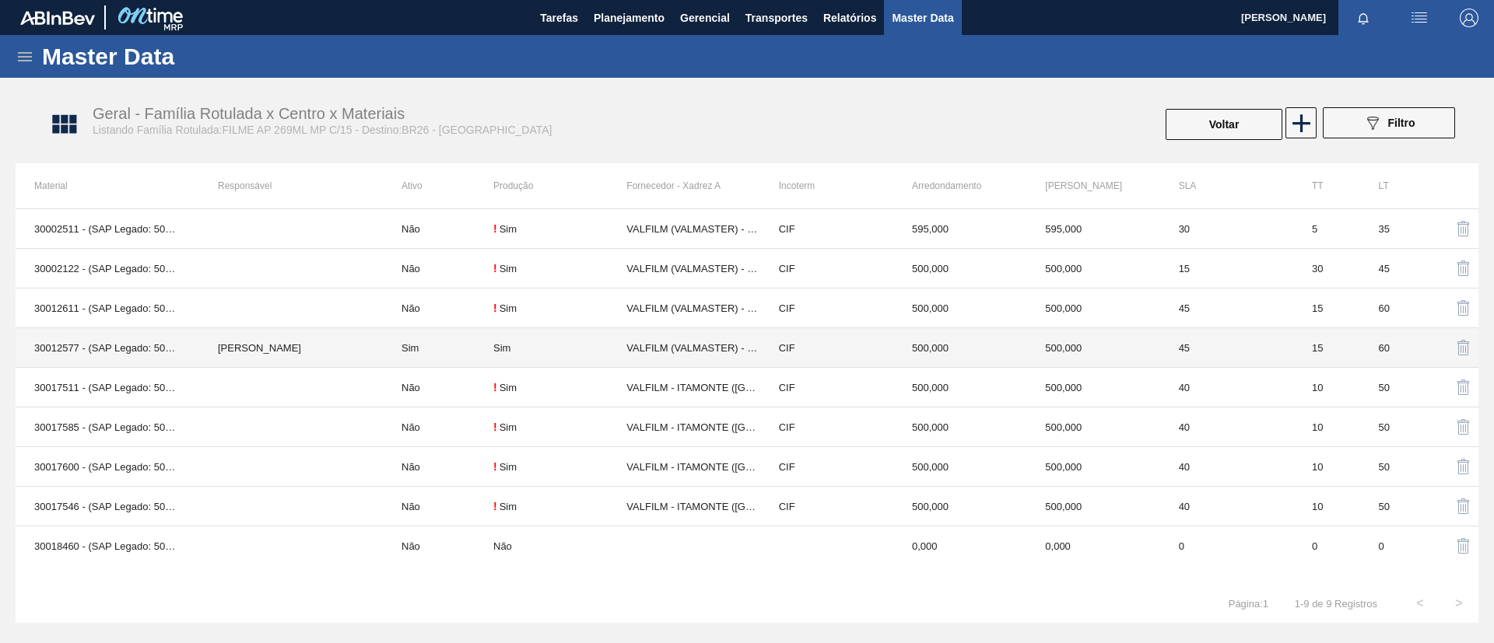
click at [345, 335] on td "[PERSON_NAME]" at bounding box center [291, 348] width 184 height 40
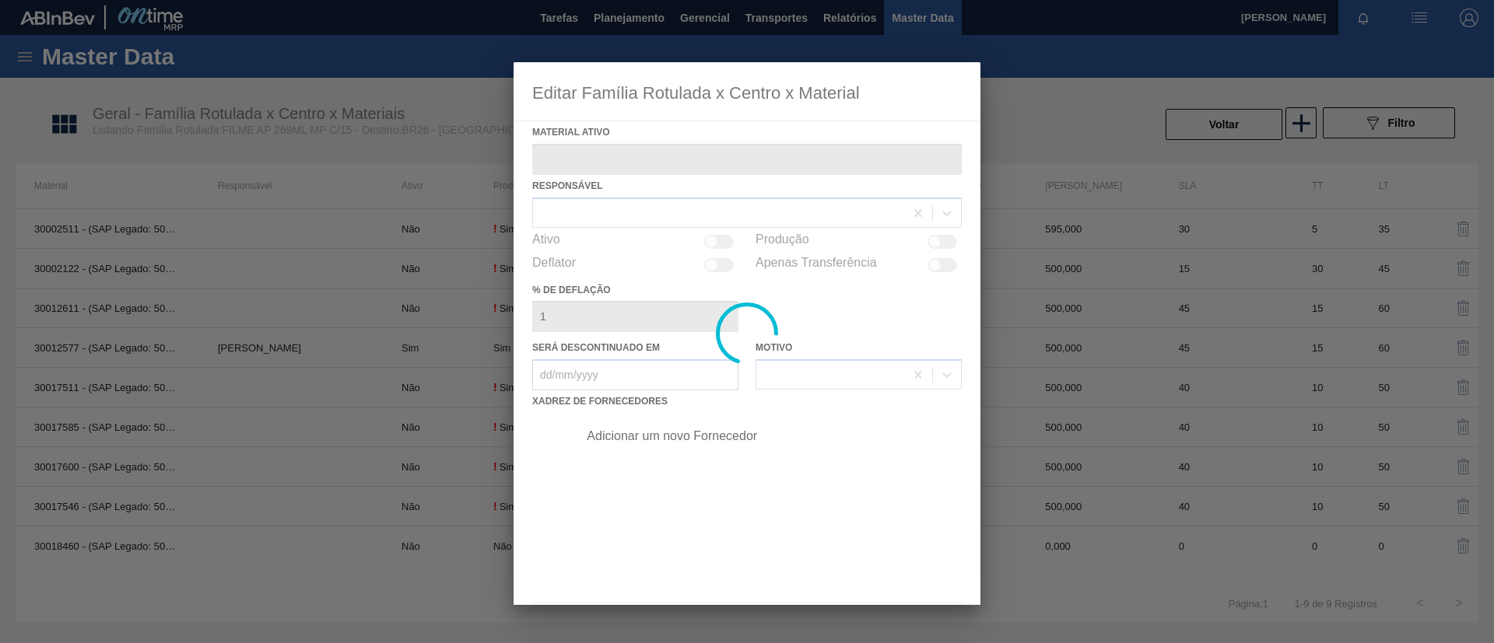
type ativo "30012577 - (SAP Legado: 50798989) - FILME C. 800X65 AP 269ML MP C15 429"
checkbox input "true"
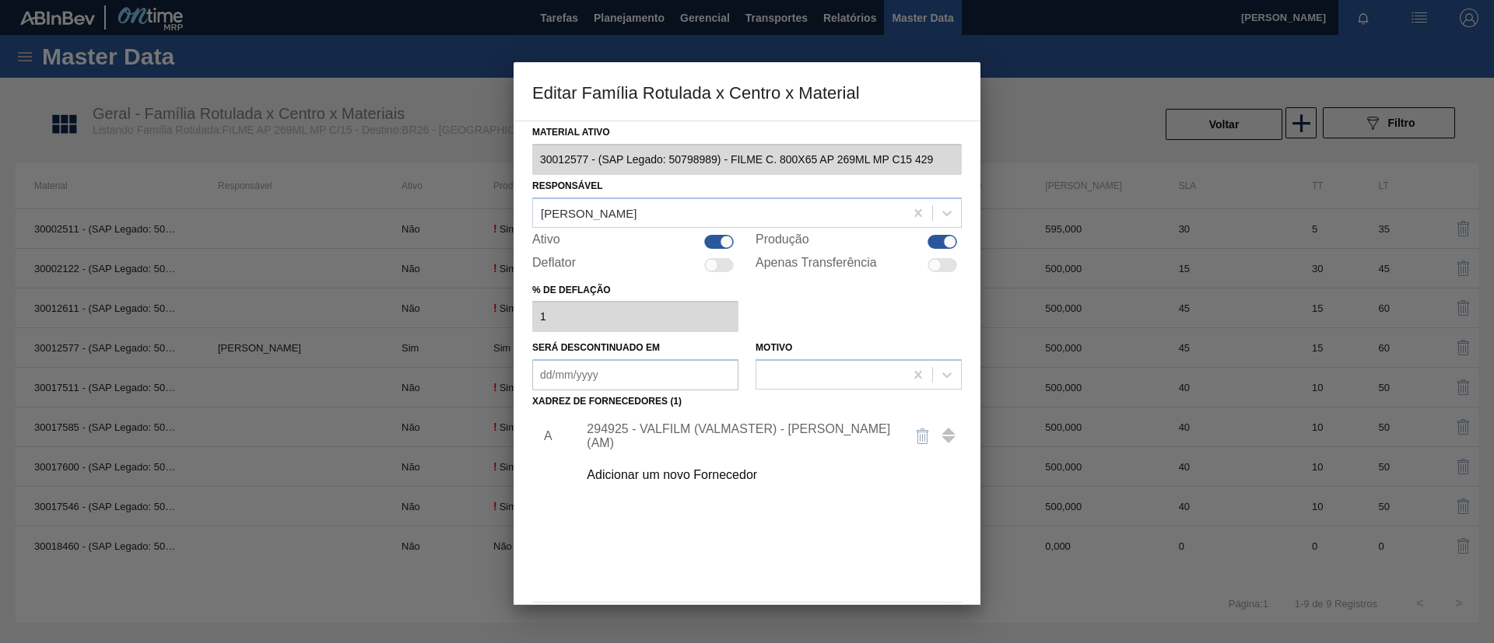
click at [730, 472] on div "Adicionar um novo Fornecedor" at bounding box center [739, 475] width 305 height 14
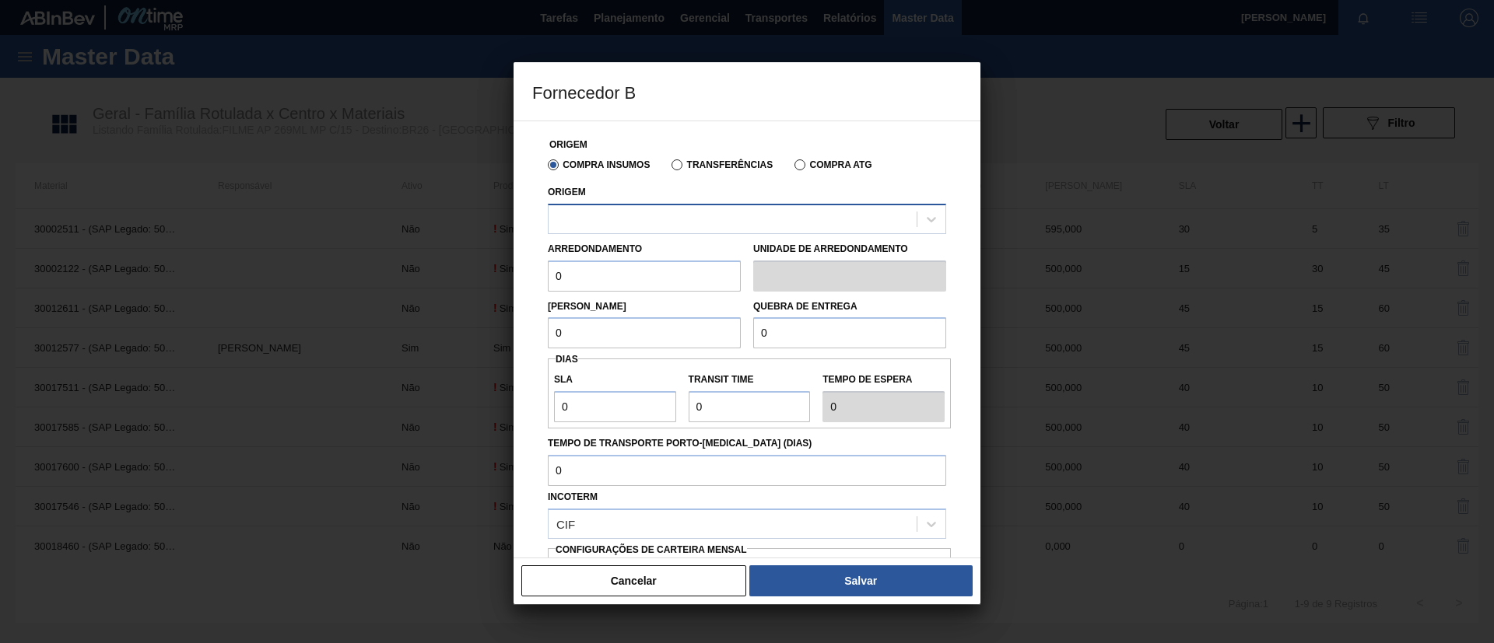
click at [712, 213] on div at bounding box center [733, 219] width 368 height 23
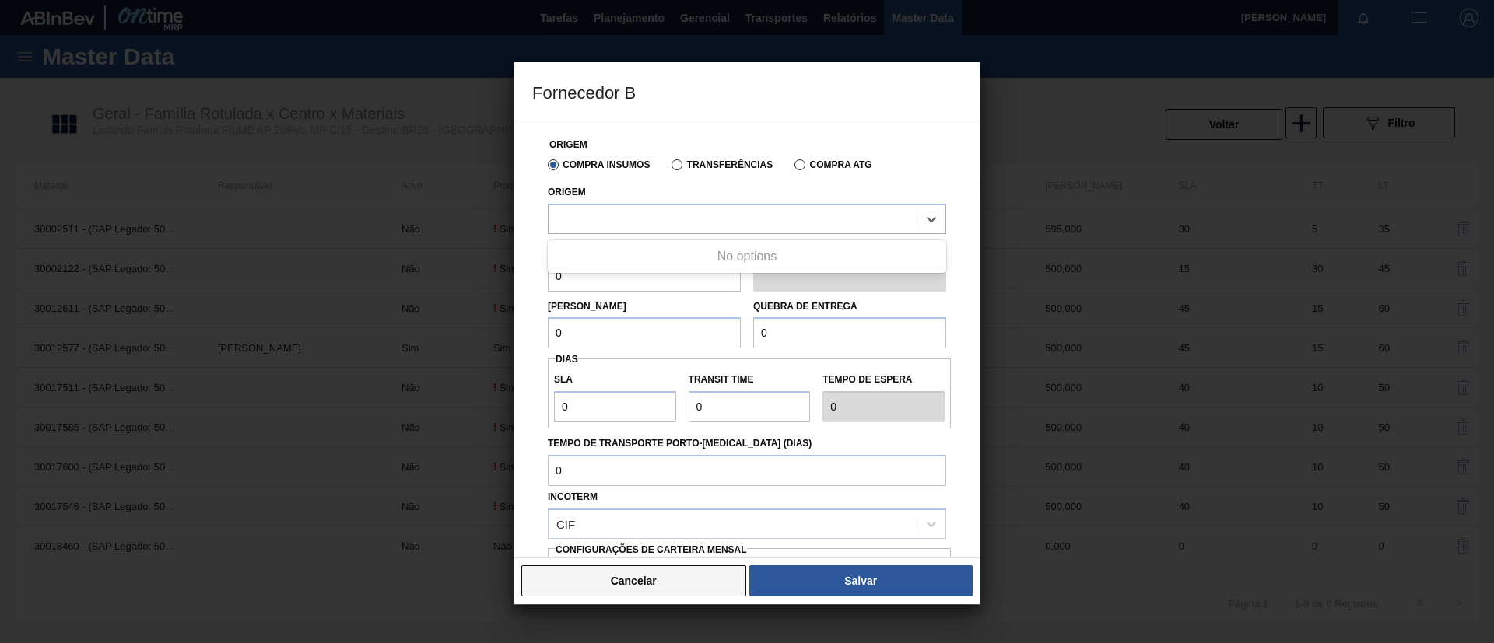
click at [682, 582] on button "Cancelar" at bounding box center [633, 581] width 225 height 31
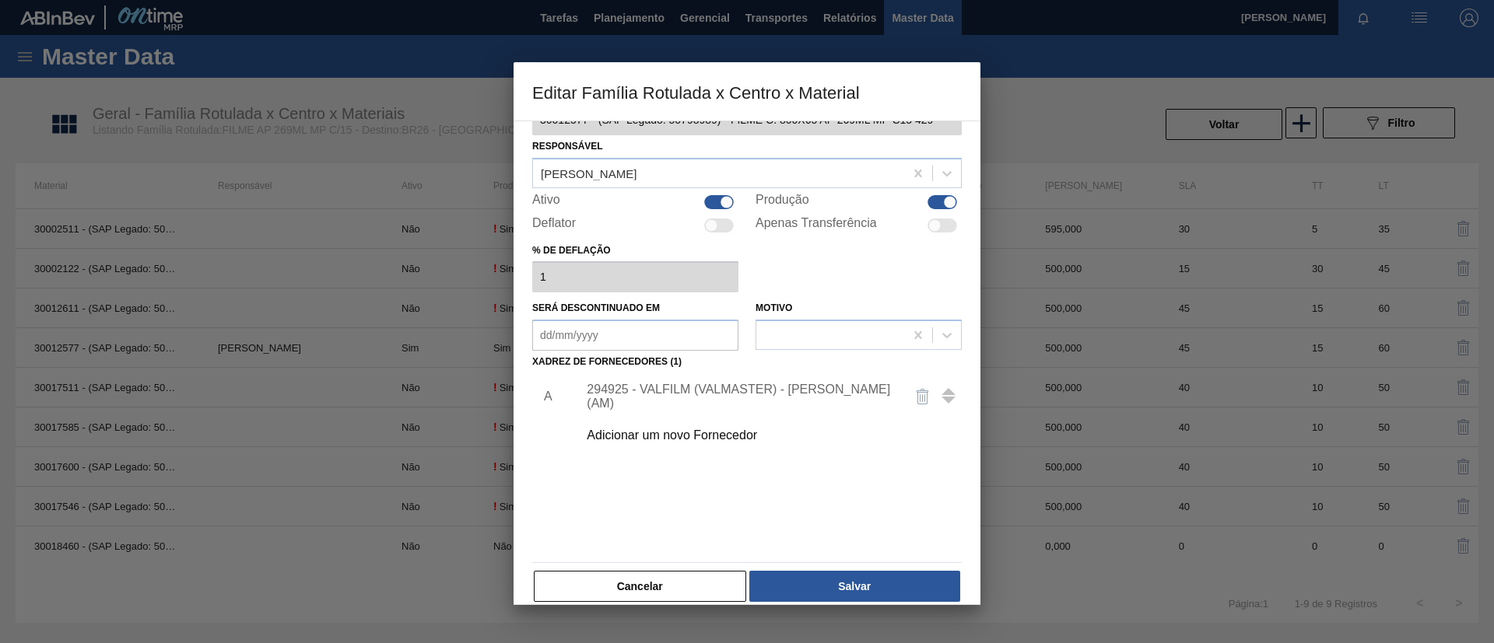
scroll to position [58, 0]
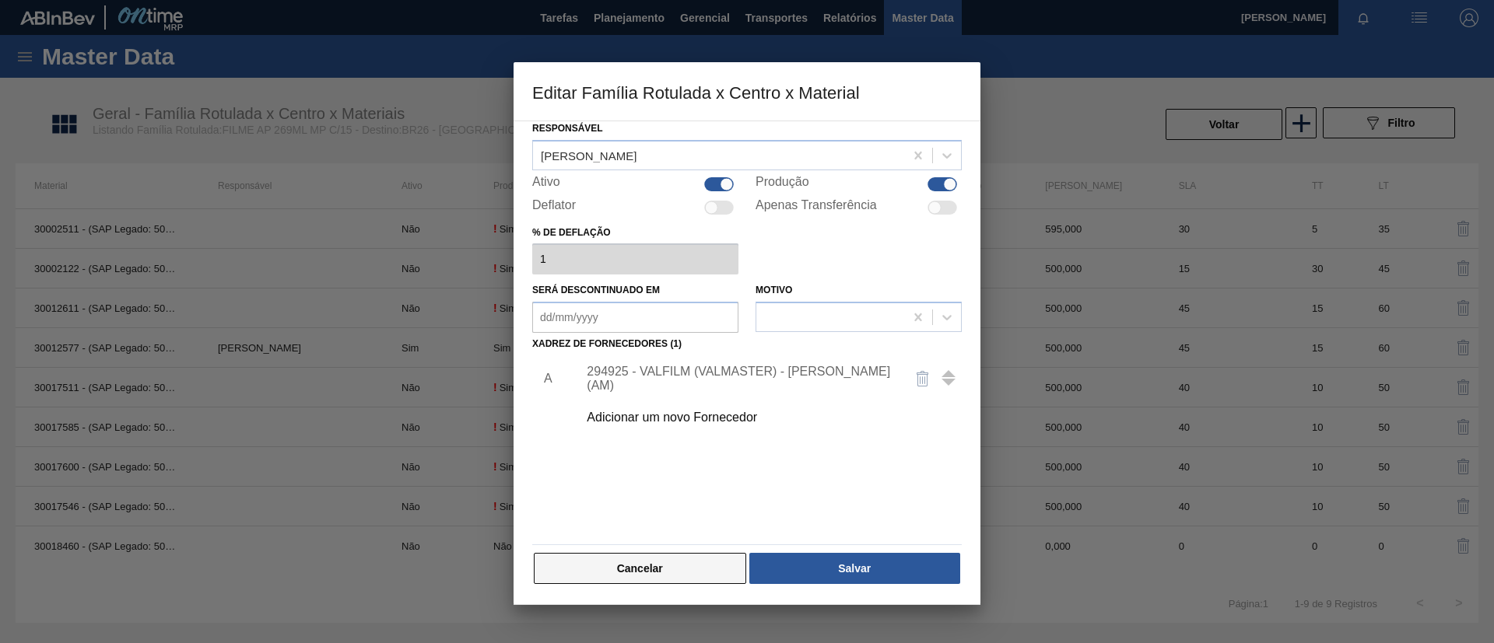
click at [685, 566] on button "Cancelar" at bounding box center [640, 568] width 212 height 31
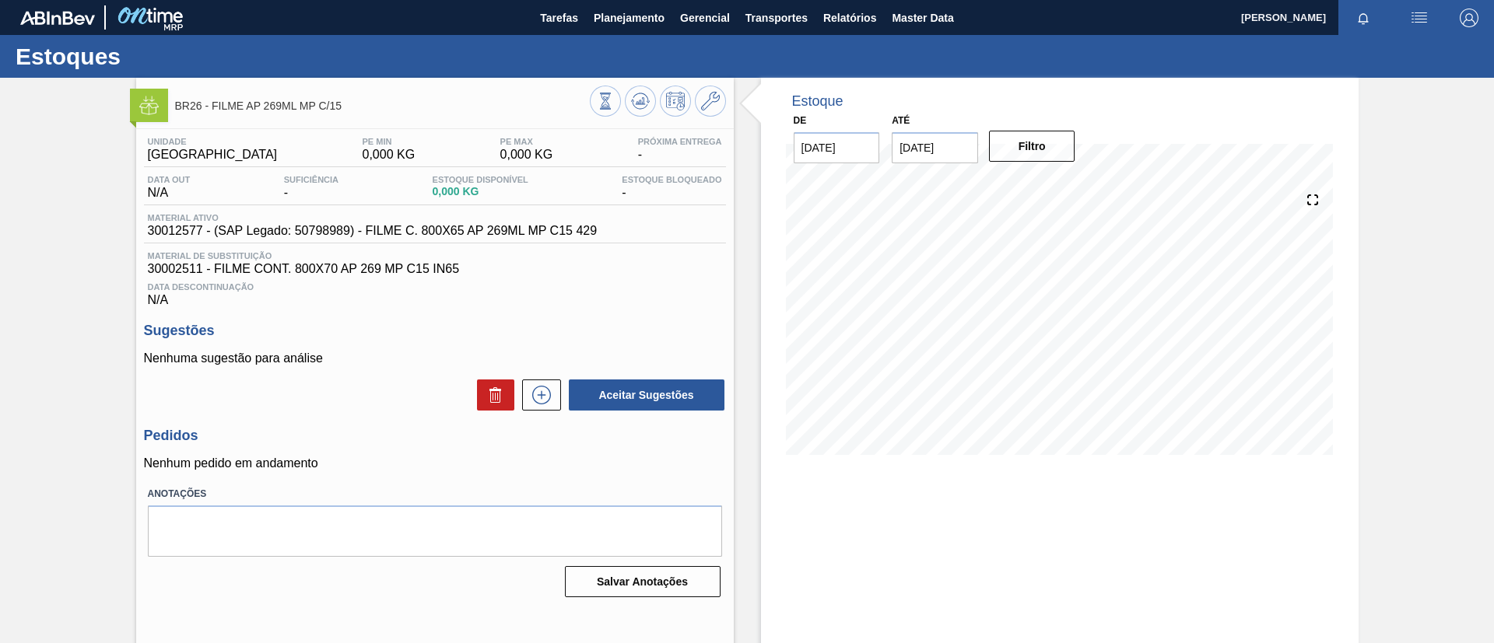
click at [633, 36] on div "Estoques" at bounding box center [747, 56] width 1494 height 43
click at [633, 32] on button "Planejamento" at bounding box center [629, 17] width 86 height 35
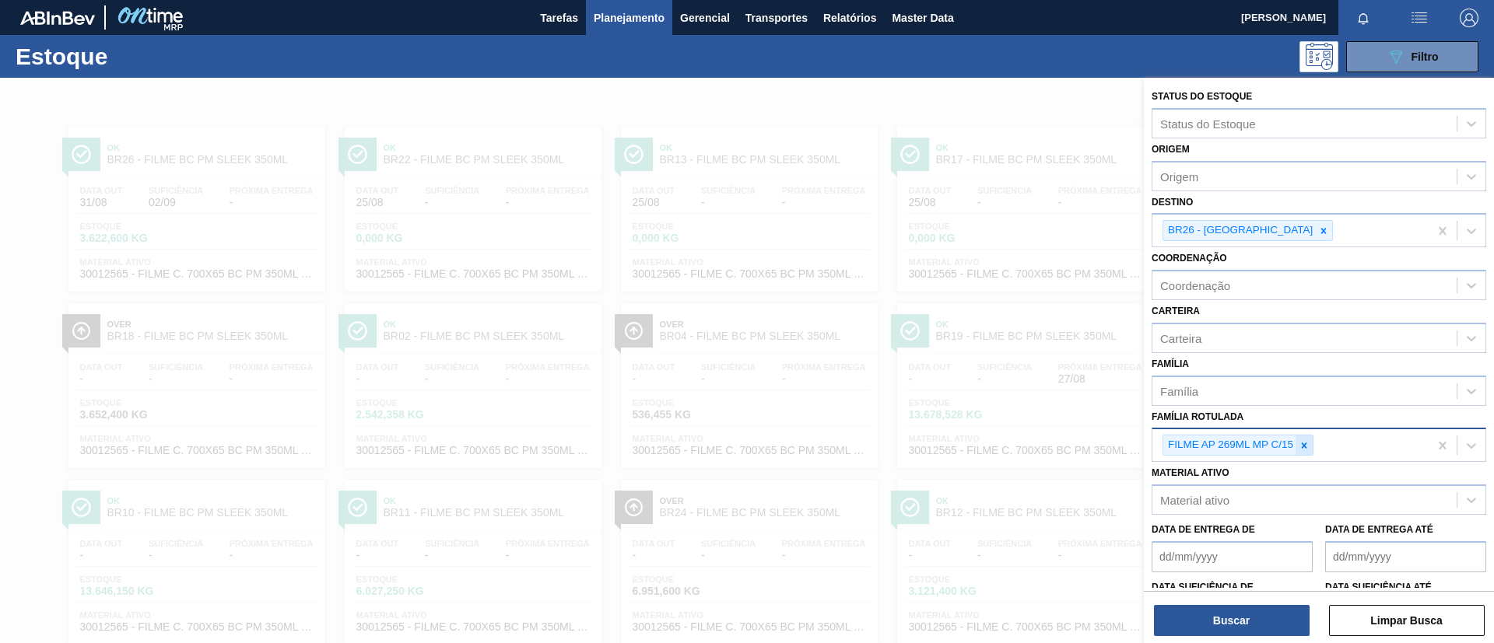
click at [1311, 447] on div at bounding box center [1304, 445] width 17 height 19
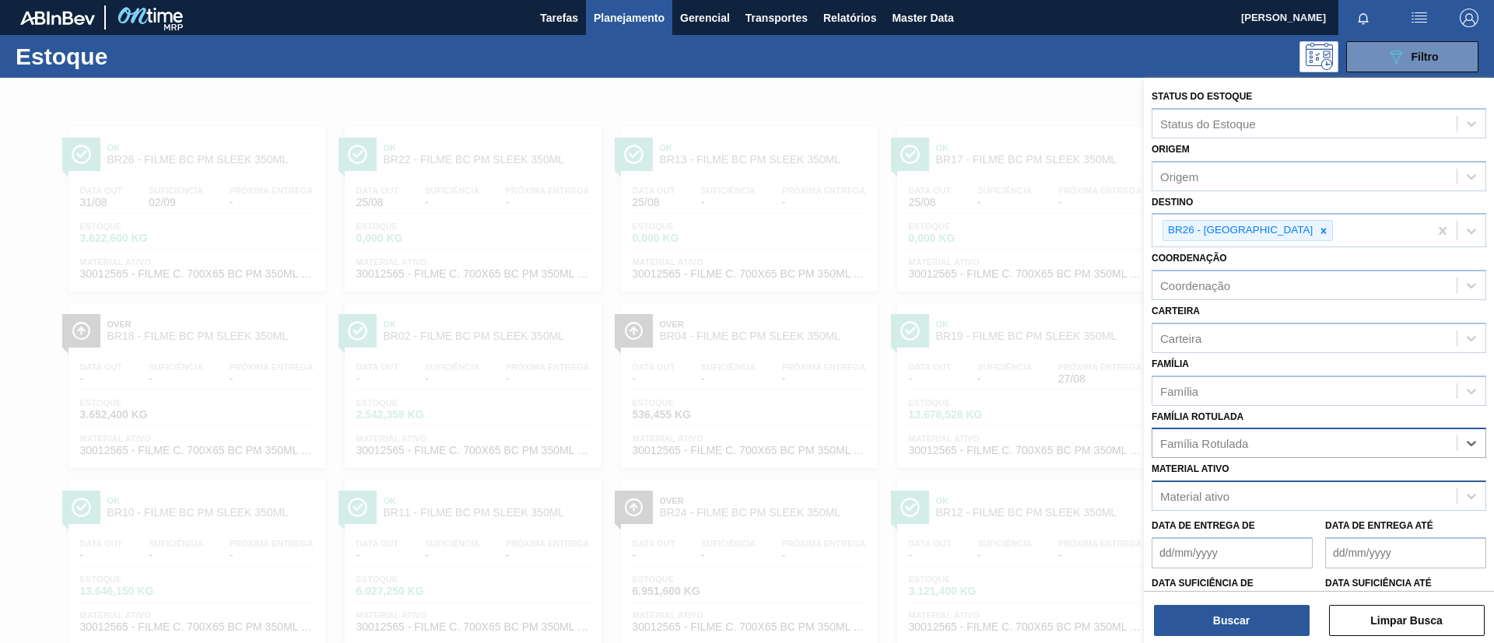
click at [1287, 487] on div "Material ativo" at bounding box center [1304, 497] width 304 height 23
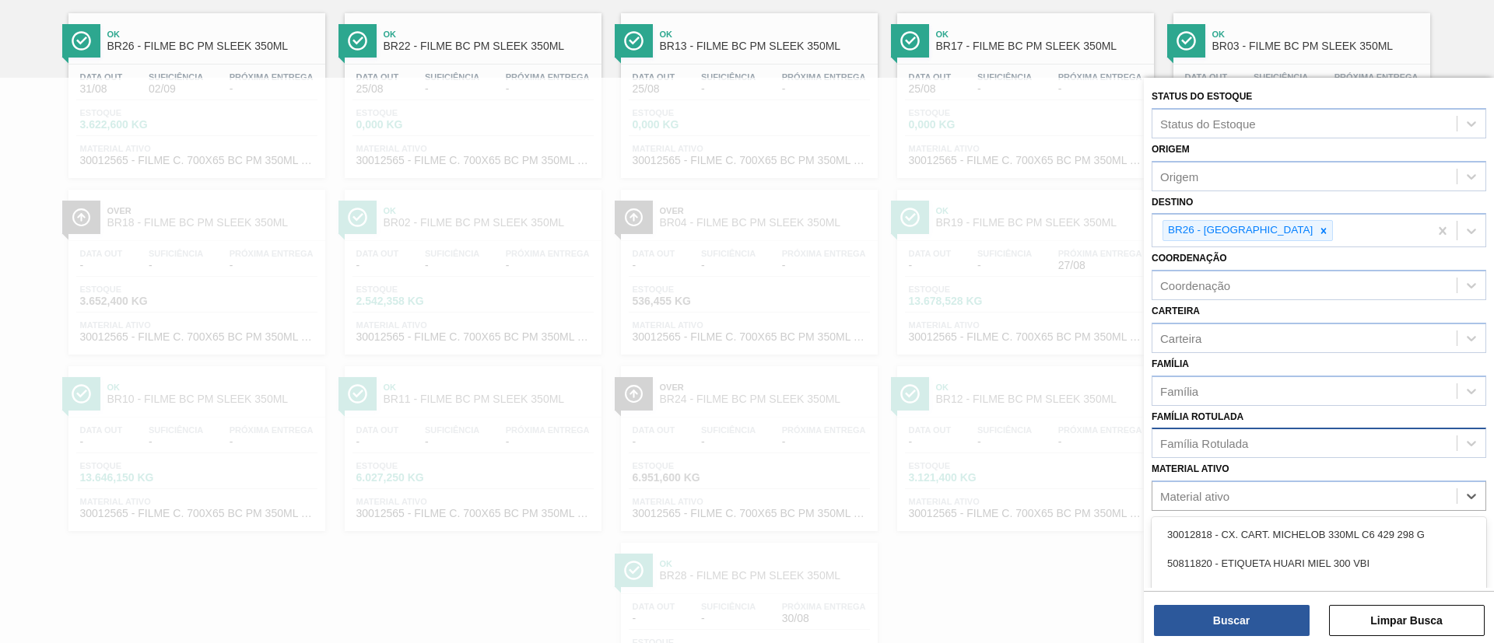
click at [1281, 419] on div "Família Rotulada Família Rotulada" at bounding box center [1319, 432] width 335 height 53
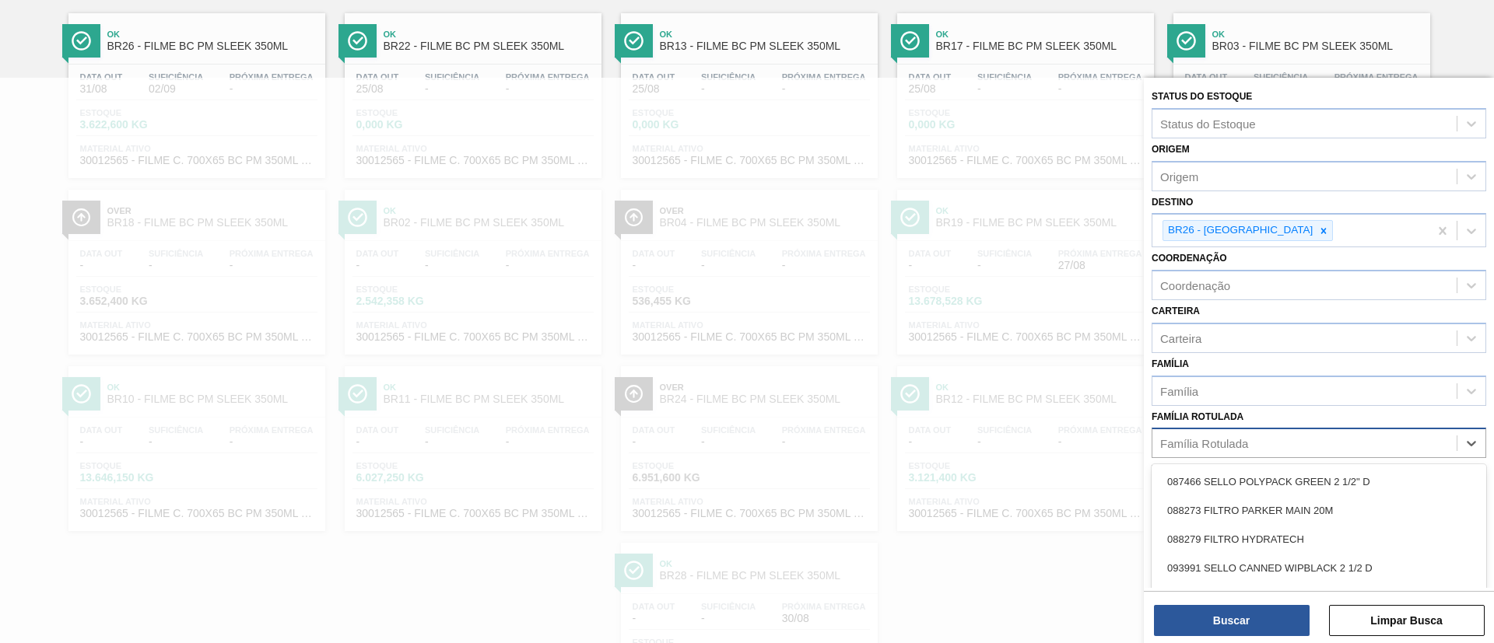
scroll to position [174, 0]
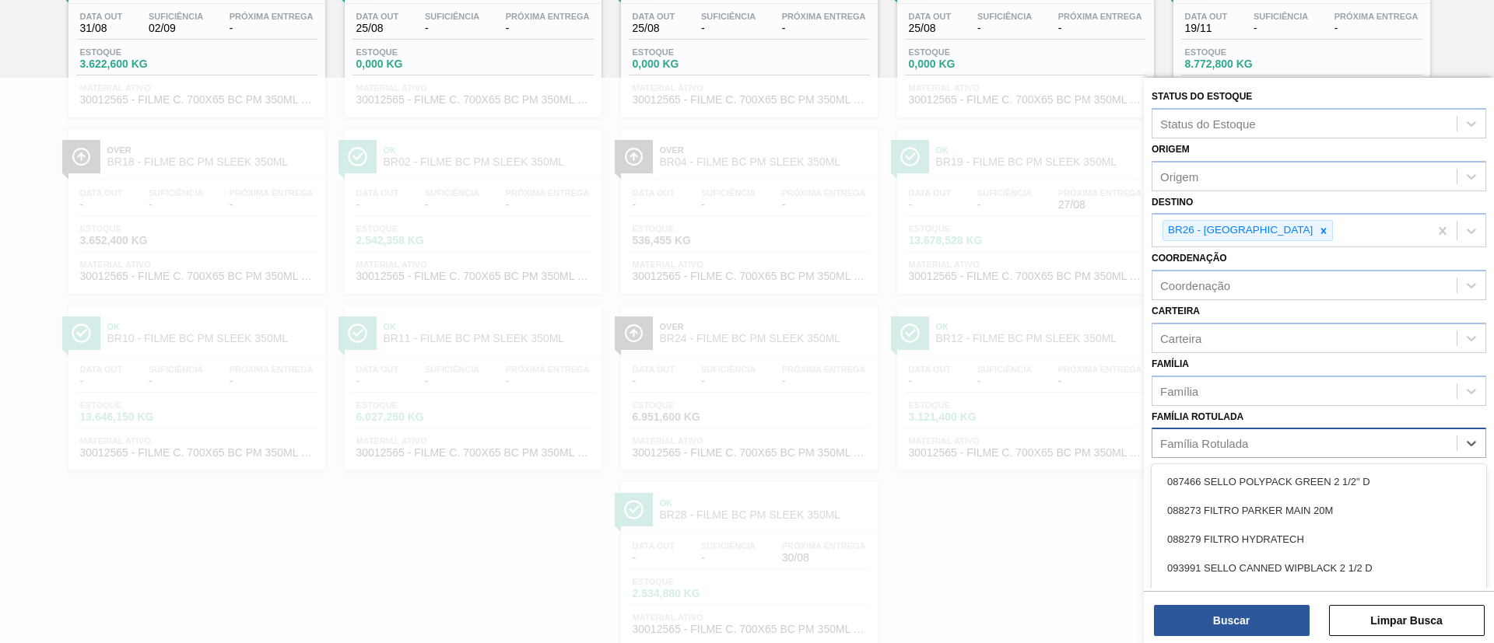
click at [1293, 433] on div "Família Rotulada" at bounding box center [1304, 444] width 304 height 23
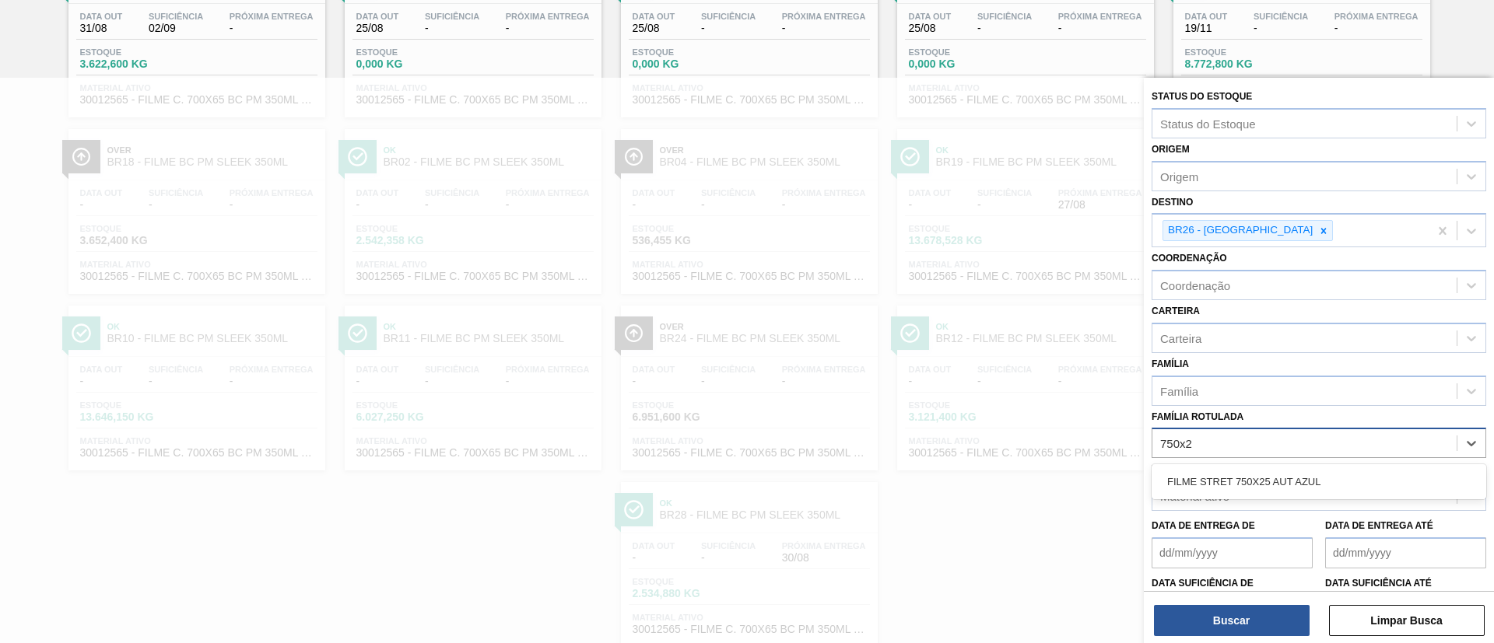
type Rotulada "750x25"
click at [1299, 448] on div "Família Rotulada" at bounding box center [1304, 444] width 304 height 23
click at [1300, 400] on div "Família" at bounding box center [1304, 391] width 304 height 23
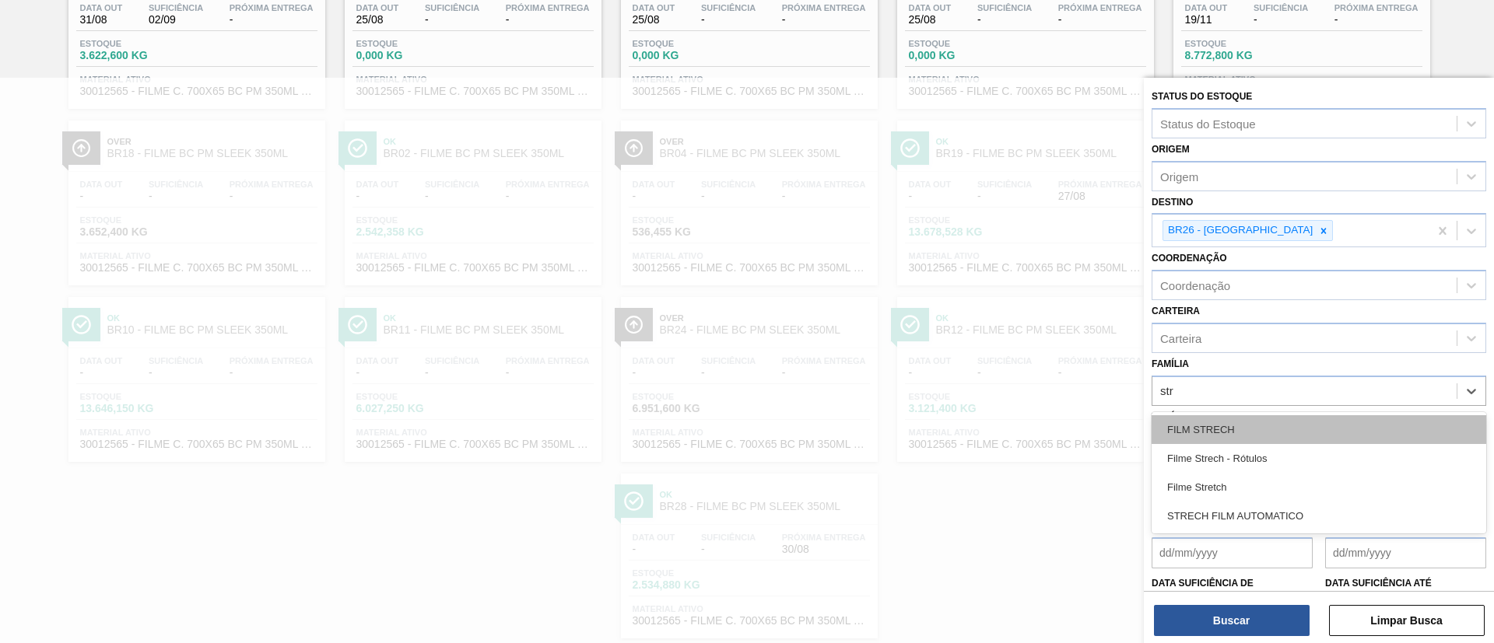
type input "stre"
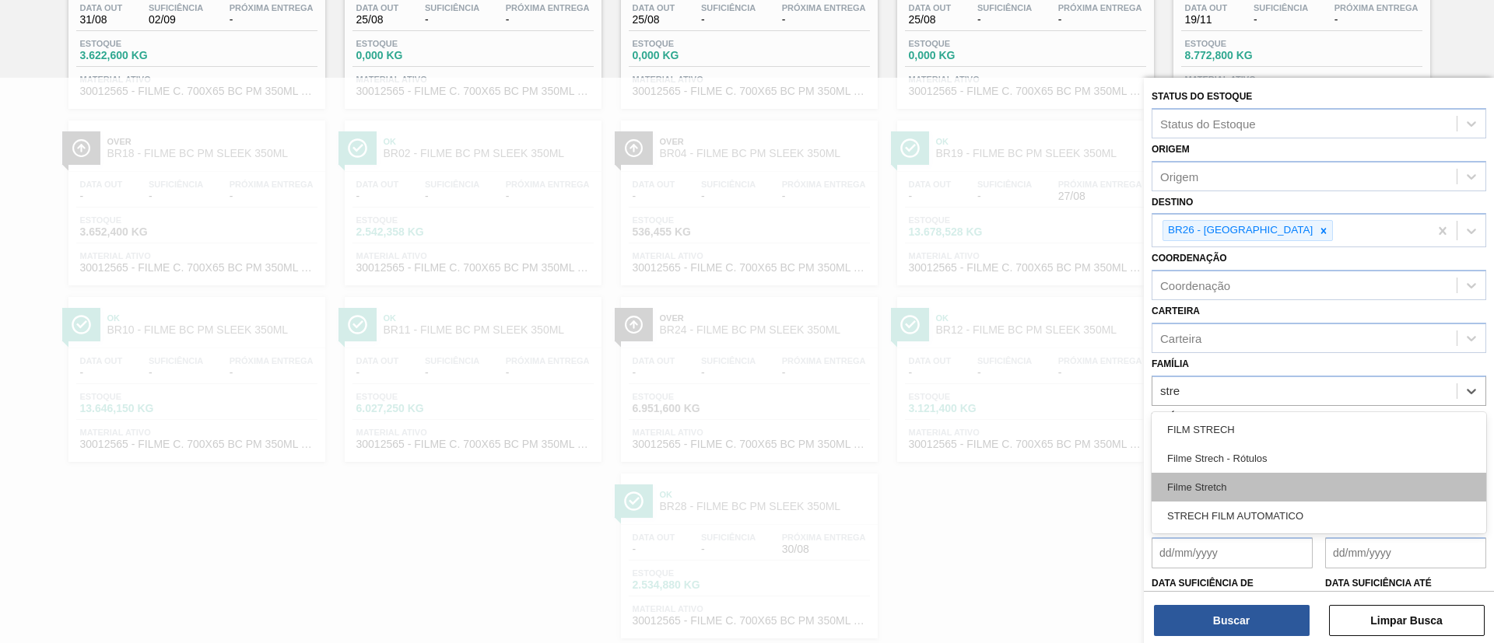
click at [1274, 485] on div "Filme Stretch" at bounding box center [1319, 487] width 335 height 29
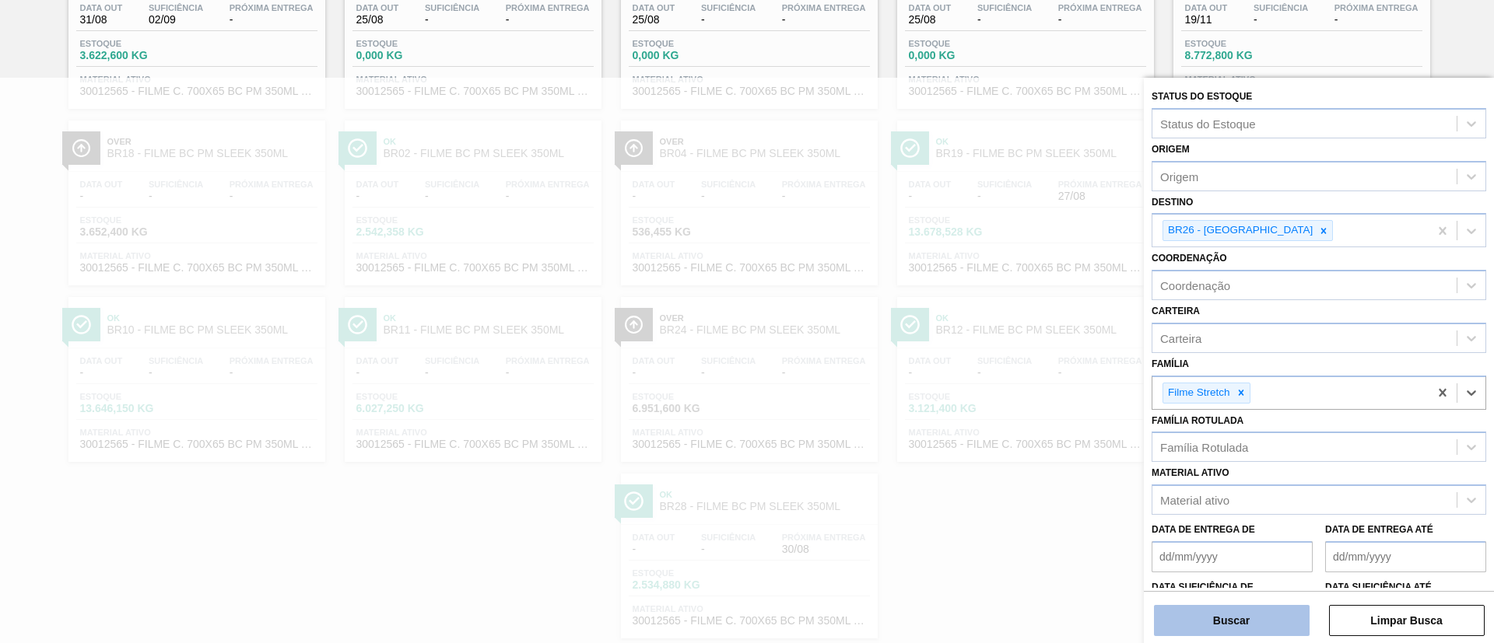
click at [1267, 610] on button "Buscar" at bounding box center [1232, 620] width 156 height 31
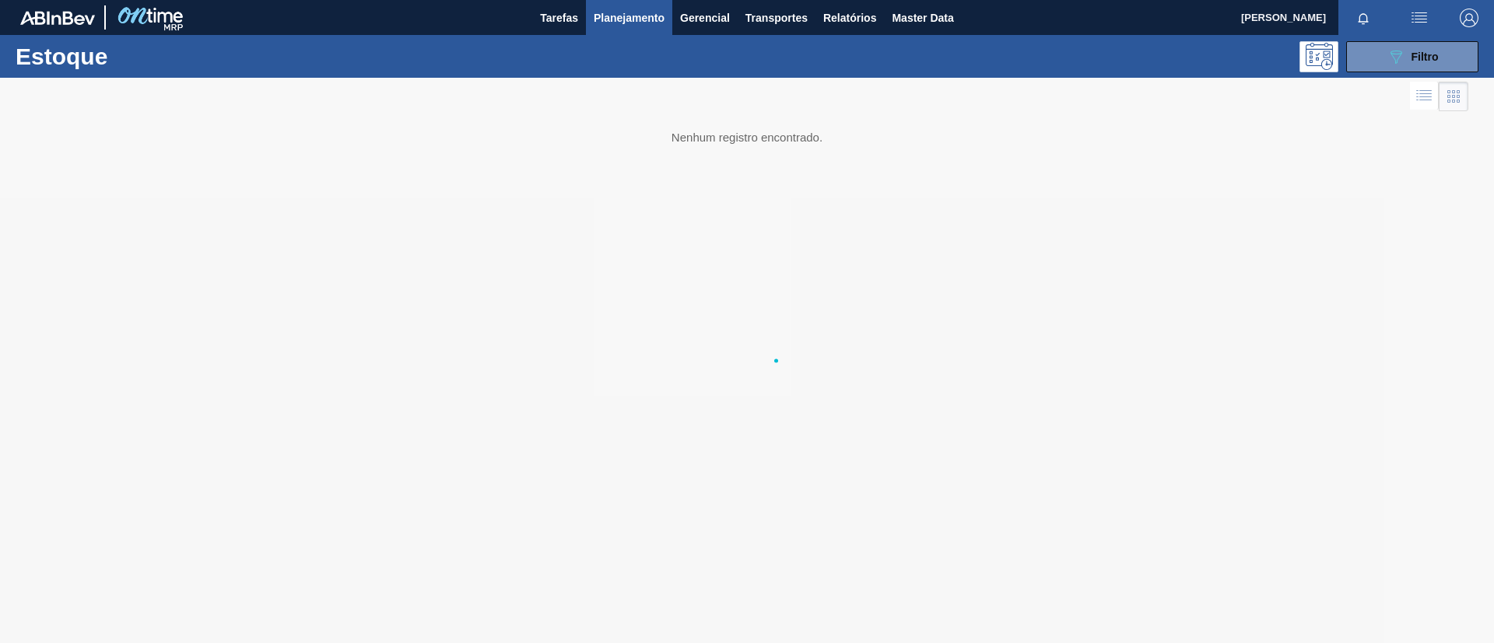
scroll to position [0, 0]
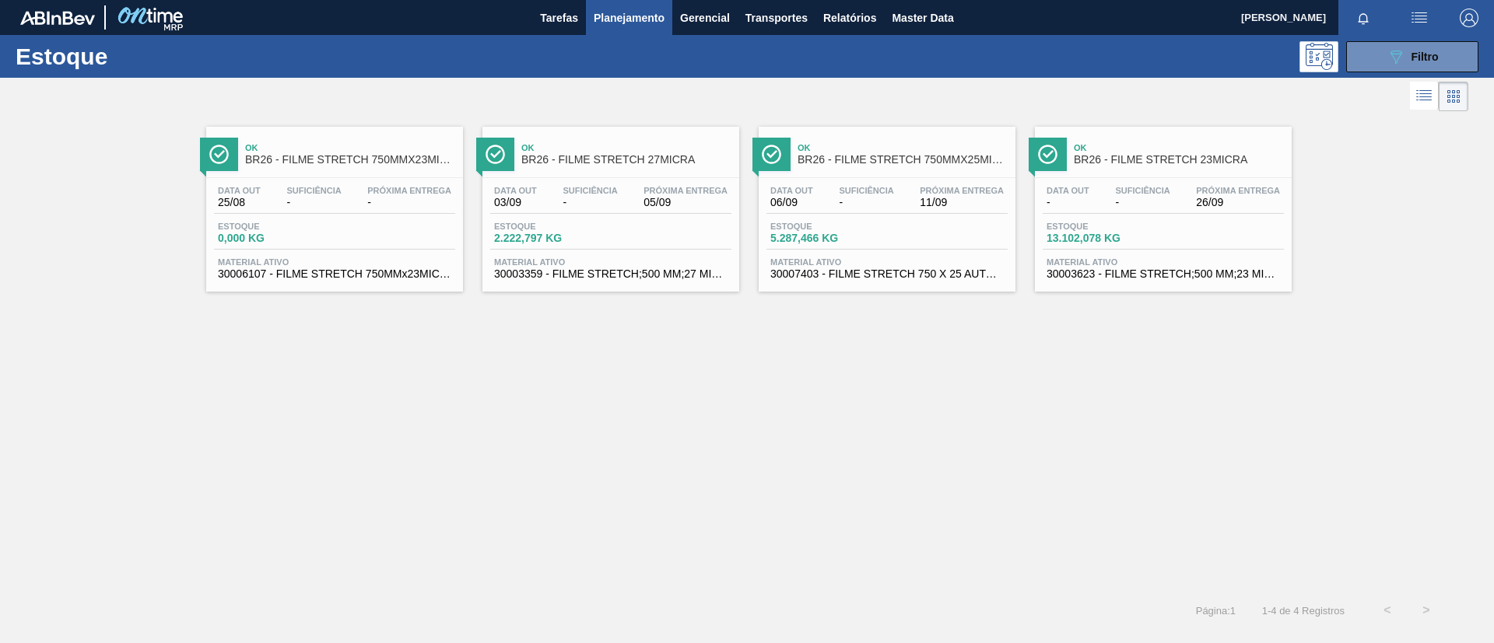
click at [916, 178] on div "Data [DATE] Suficiência - Próxima Entrega 11/09 Estoque 5.287,466 KG Material a…" at bounding box center [887, 231] width 257 height 106
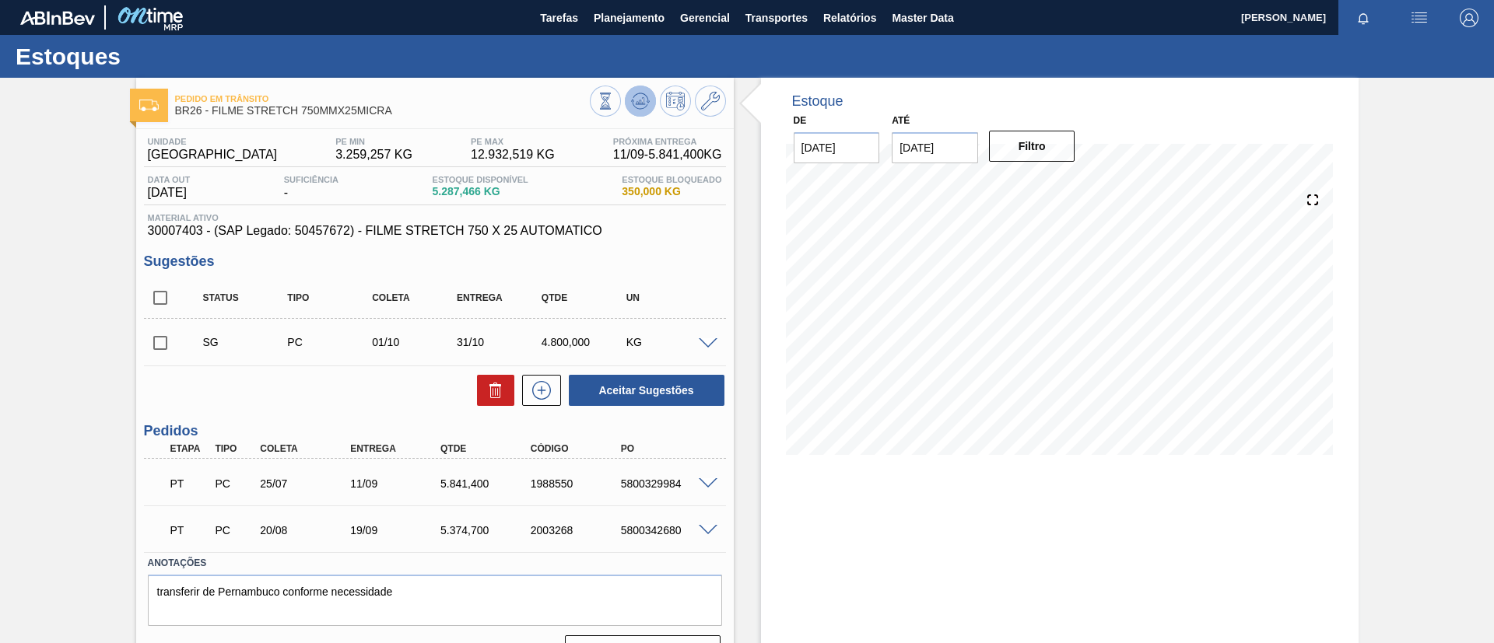
click at [643, 96] on icon at bounding box center [640, 101] width 19 height 19
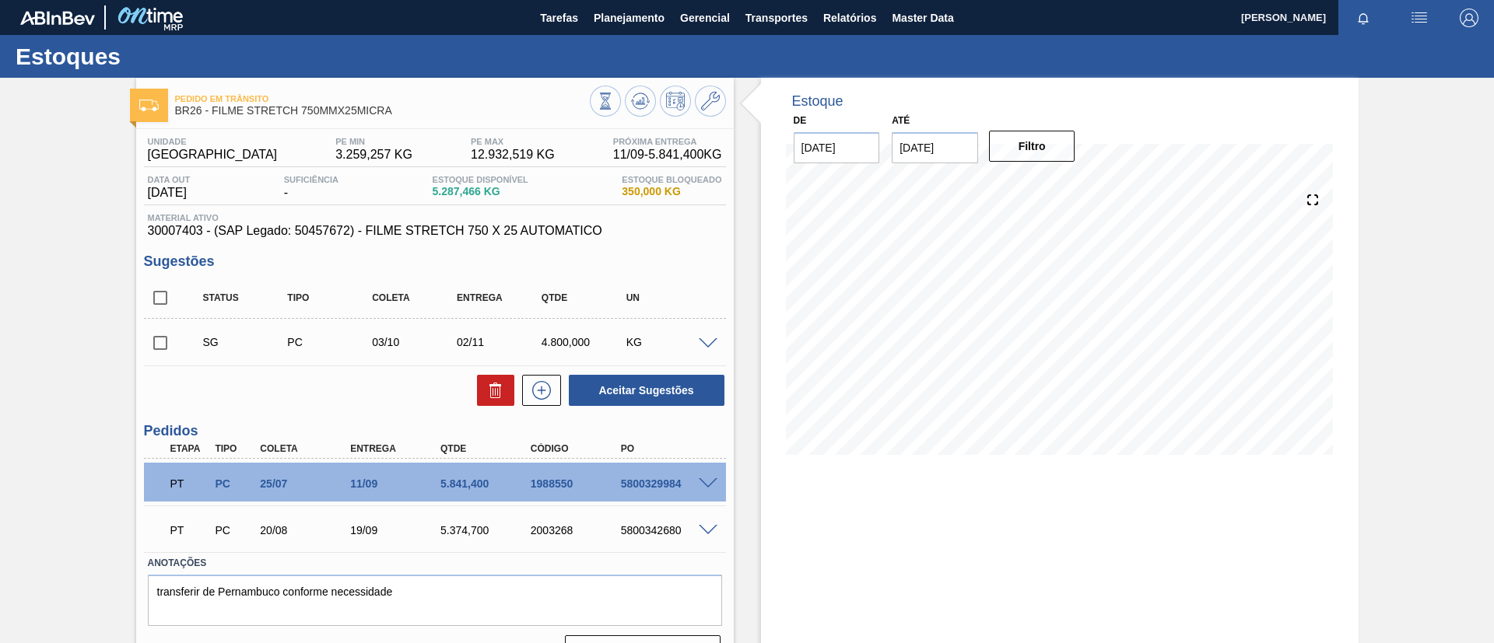
click at [706, 525] on span at bounding box center [708, 531] width 19 height 12
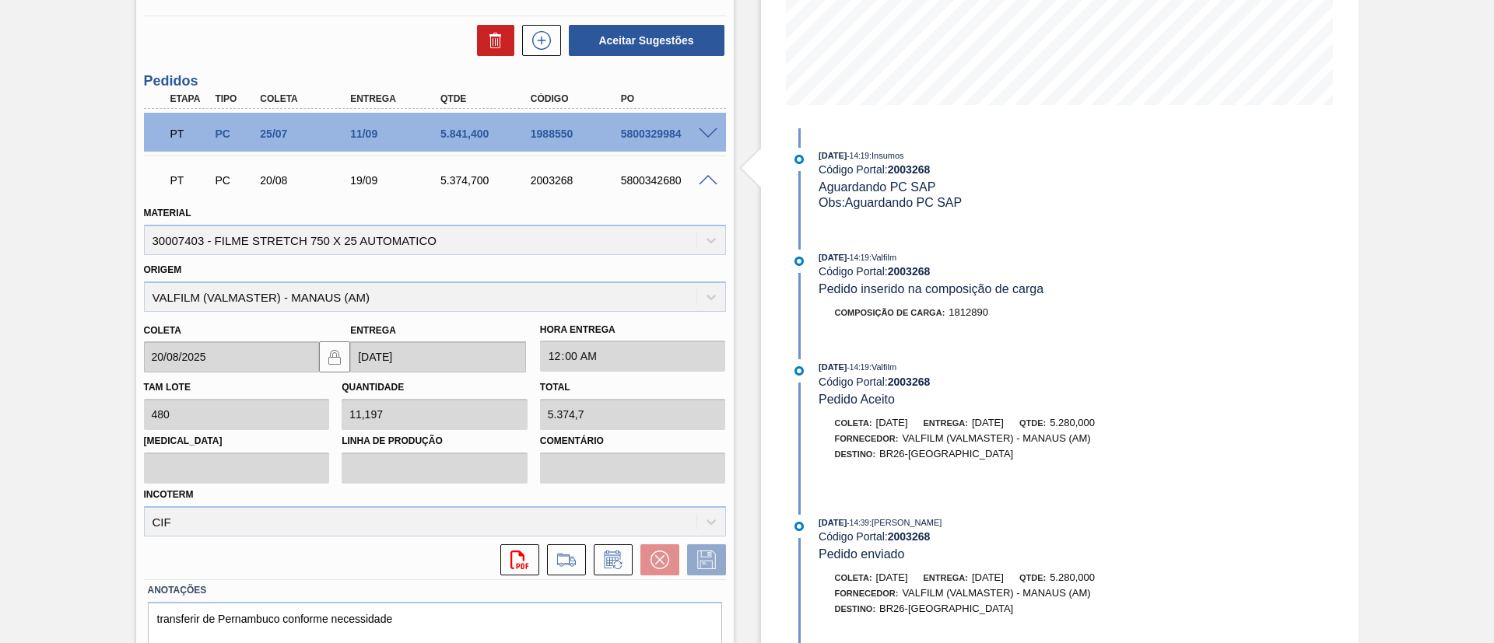
scroll to position [675, 0]
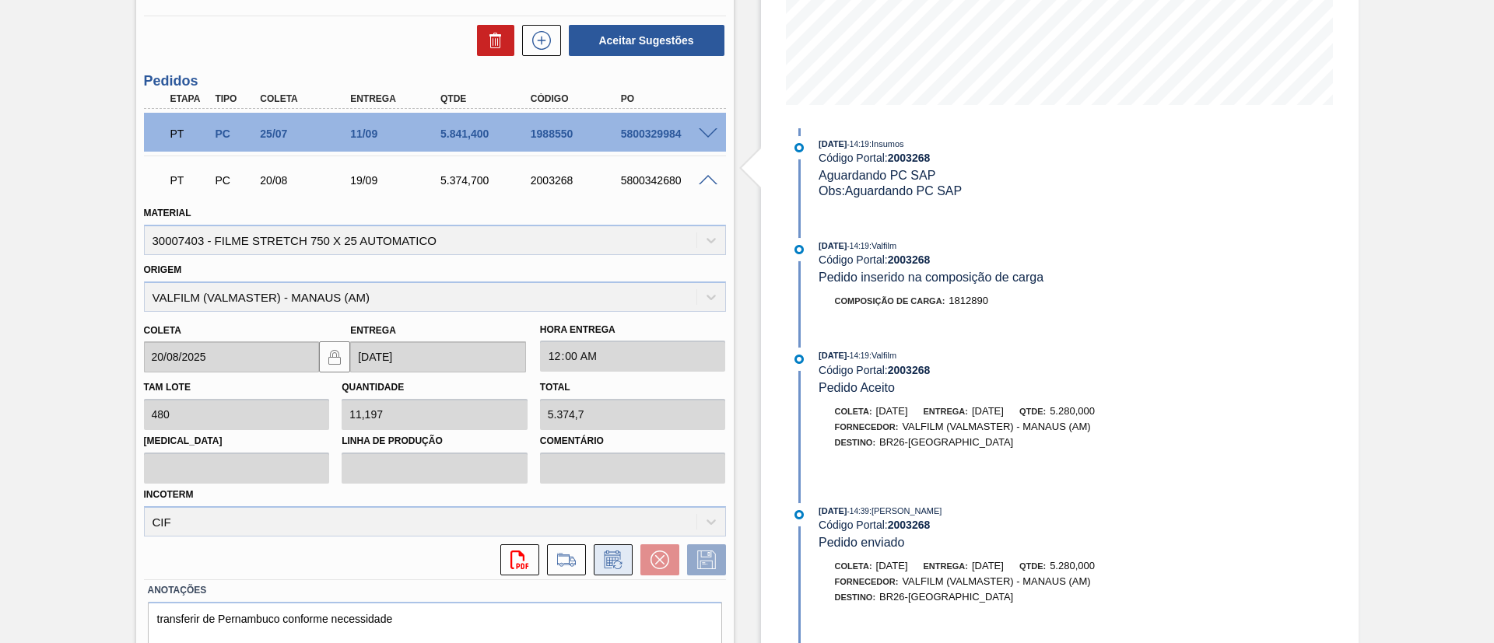
click at [611, 558] on icon at bounding box center [612, 561] width 12 height 9
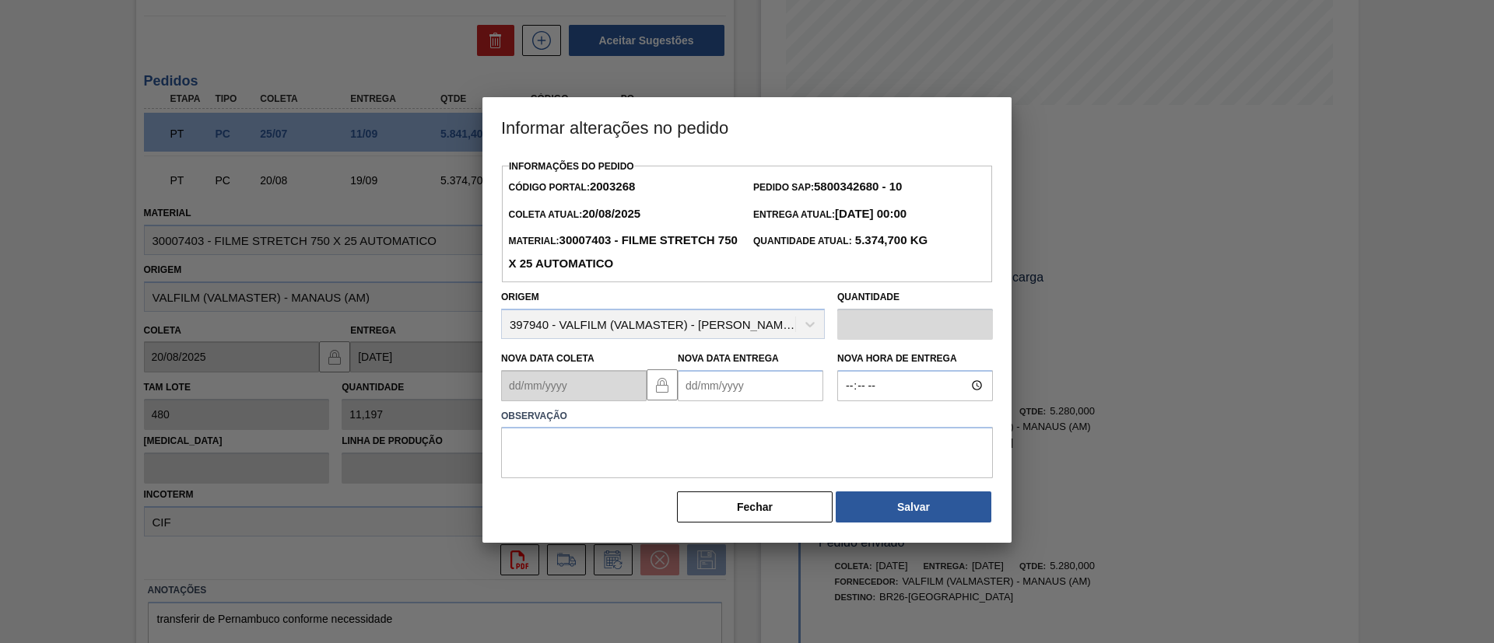
click at [737, 400] on Entrega2003268 "Nova Data Entrega" at bounding box center [751, 385] width 146 height 31
click at [854, 422] on button "Next Month" at bounding box center [852, 423] width 11 height 11
click at [849, 426] on button "Next Month" at bounding box center [852, 423] width 11 height 11
click at [828, 497] on div "10" at bounding box center [822, 498] width 21 height 21
type Entrega2003268 "[DATE]"
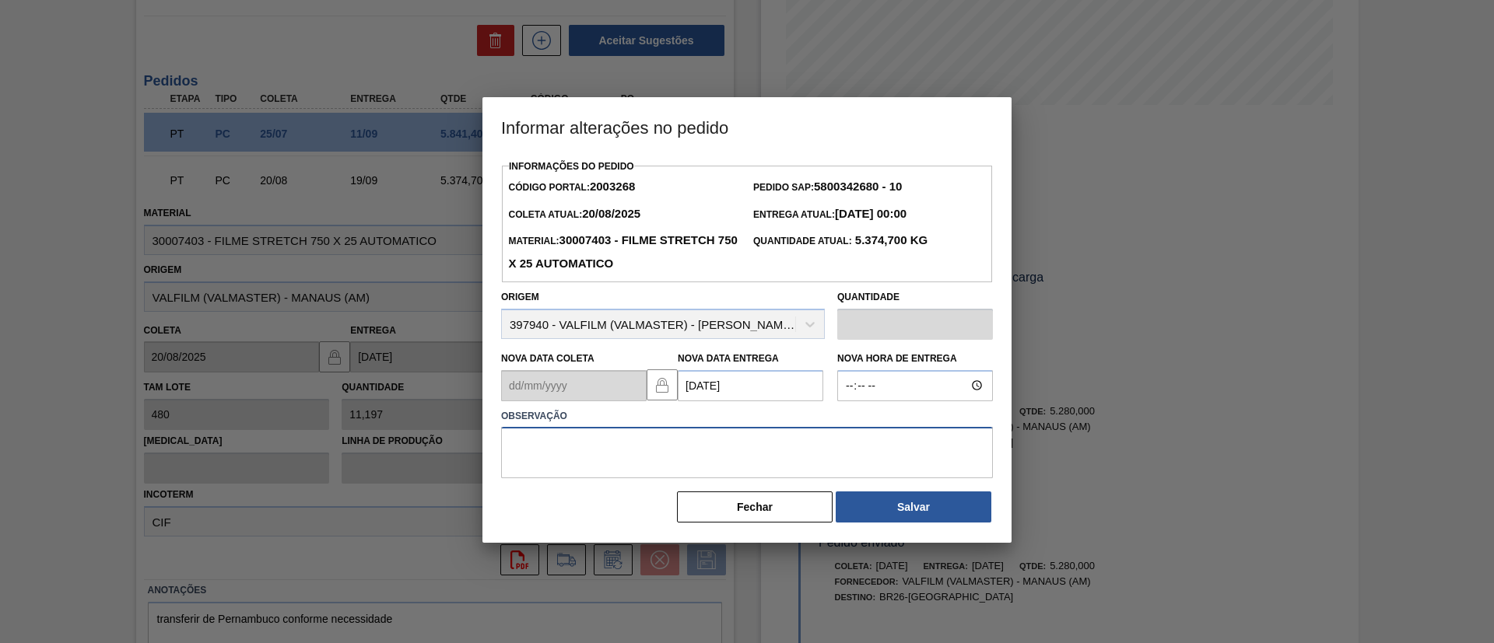
click at [773, 460] on textarea at bounding box center [747, 452] width 492 height 51
type textarea "Data Original"
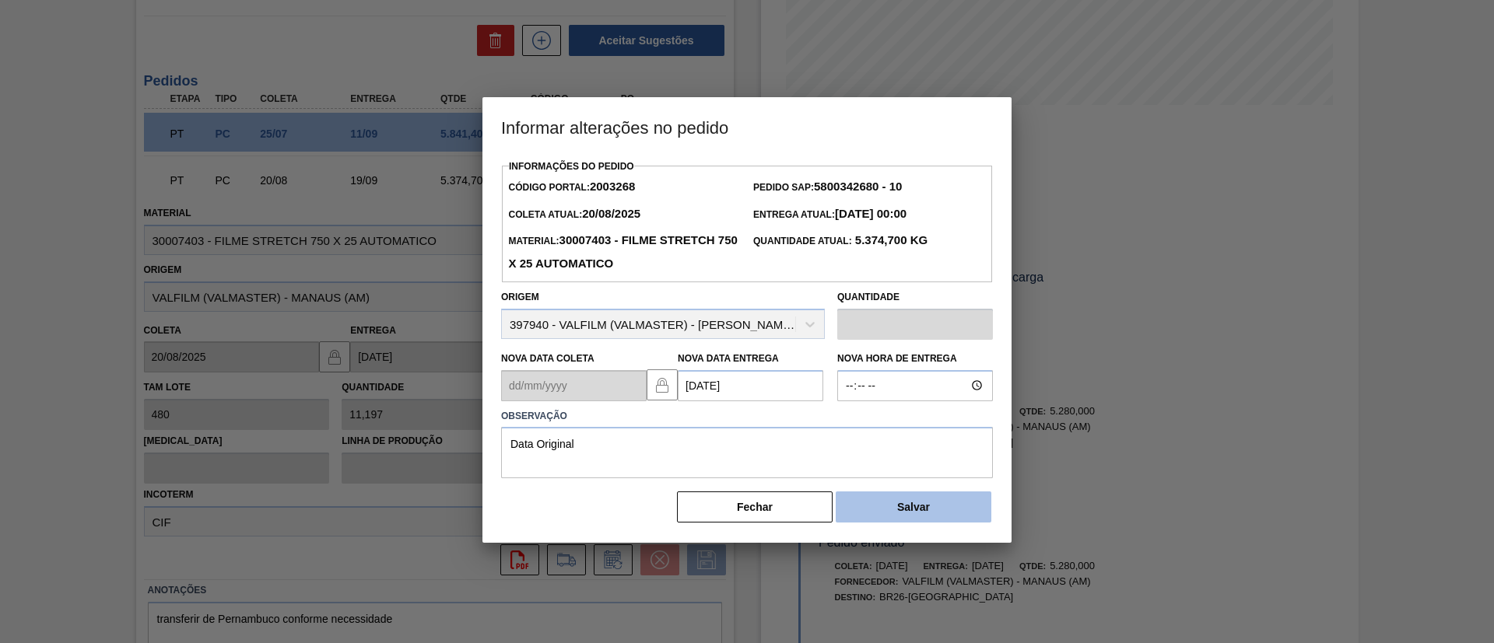
click at [889, 506] on button "Salvar" at bounding box center [914, 507] width 156 height 31
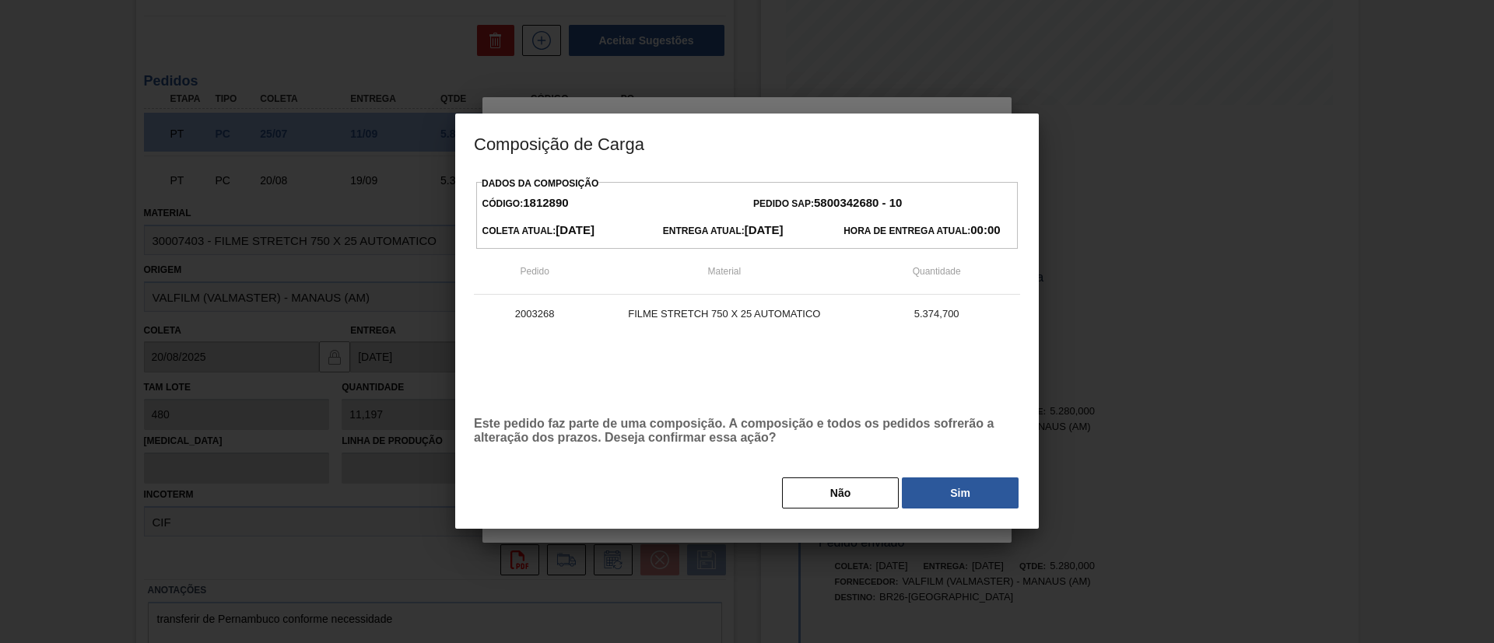
click at [929, 486] on button "Sim" at bounding box center [960, 493] width 117 height 31
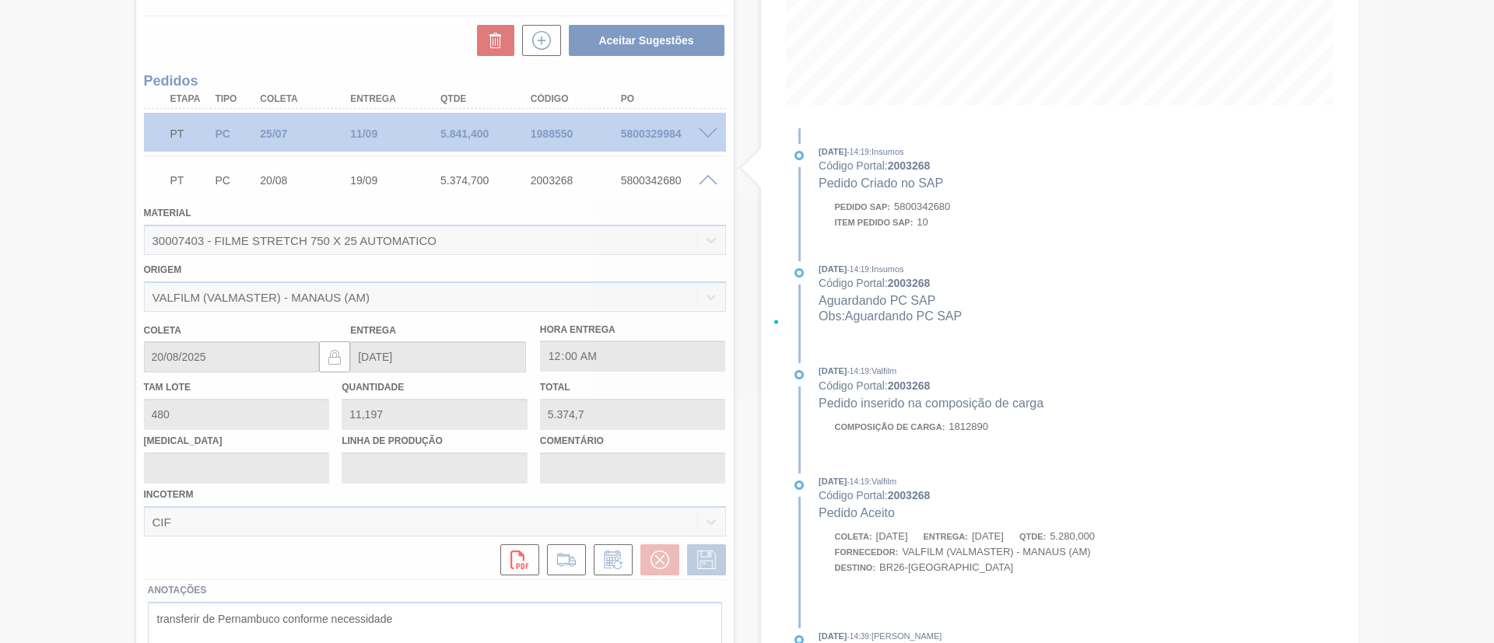
scroll to position [800, 0]
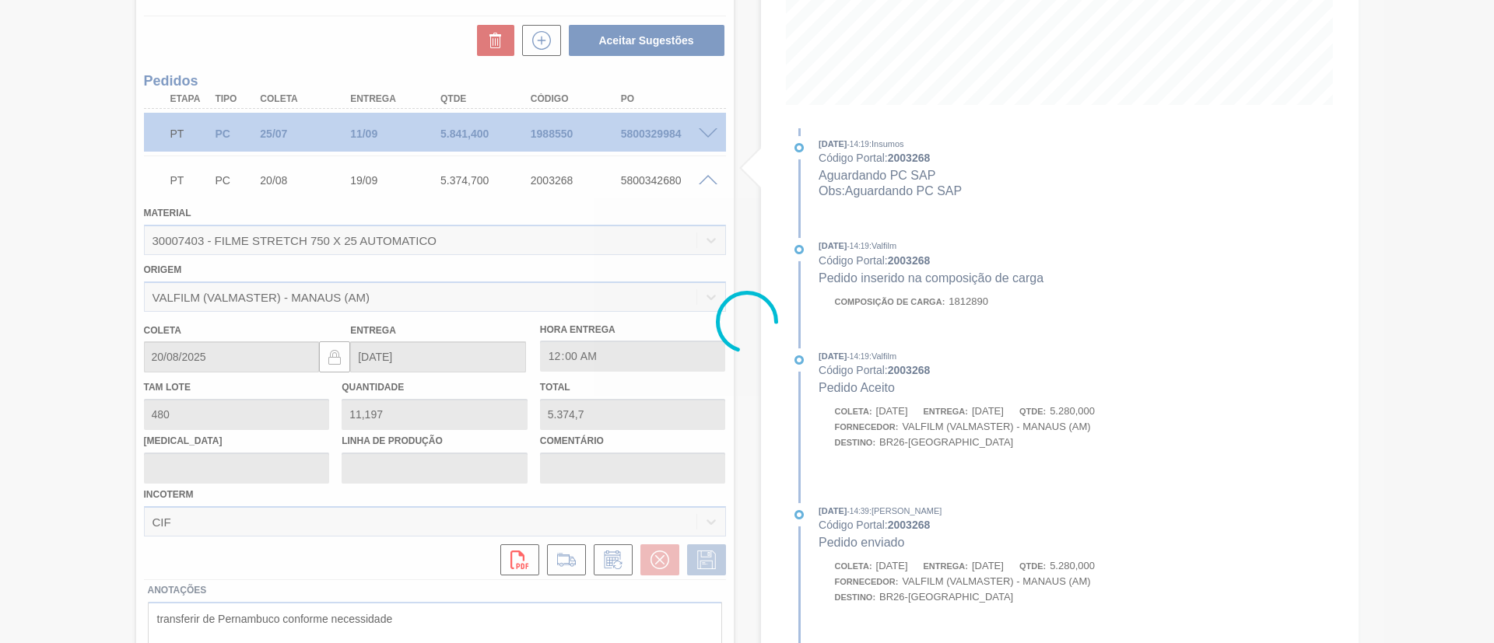
type input "Data Original"
type input "[DATE]"
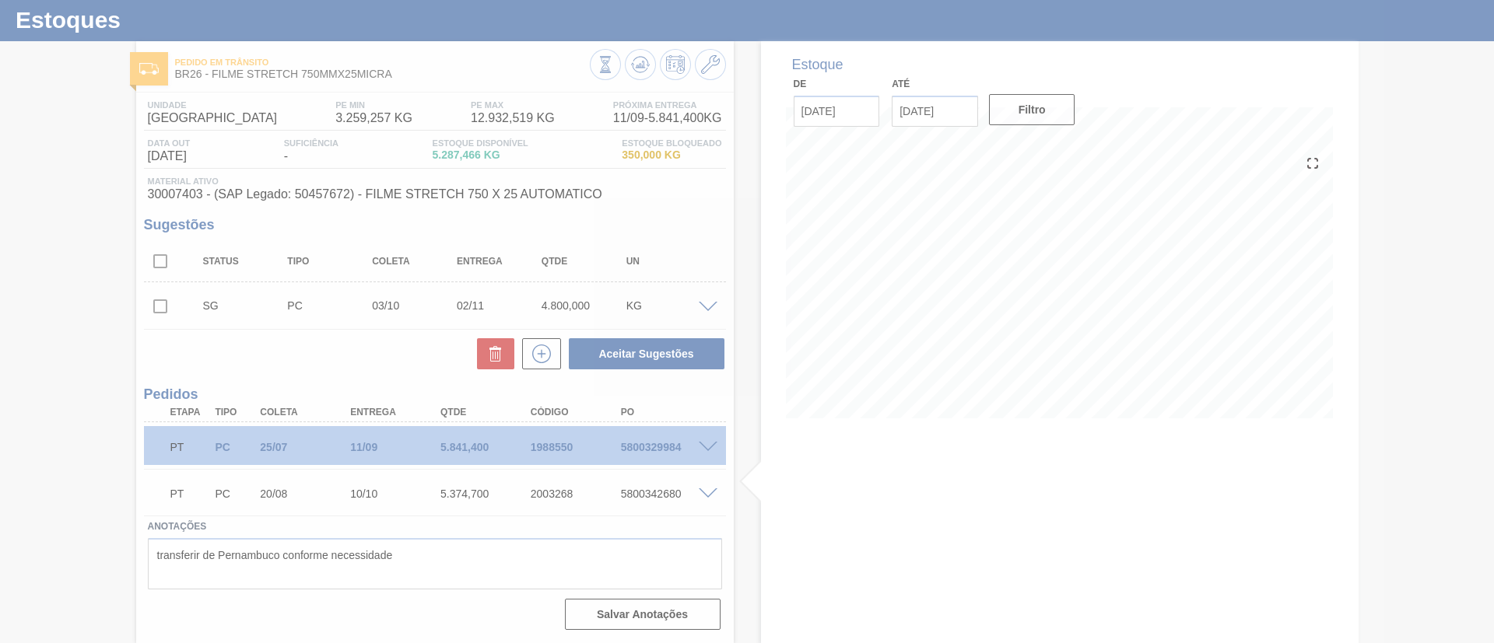
scroll to position [37, 0]
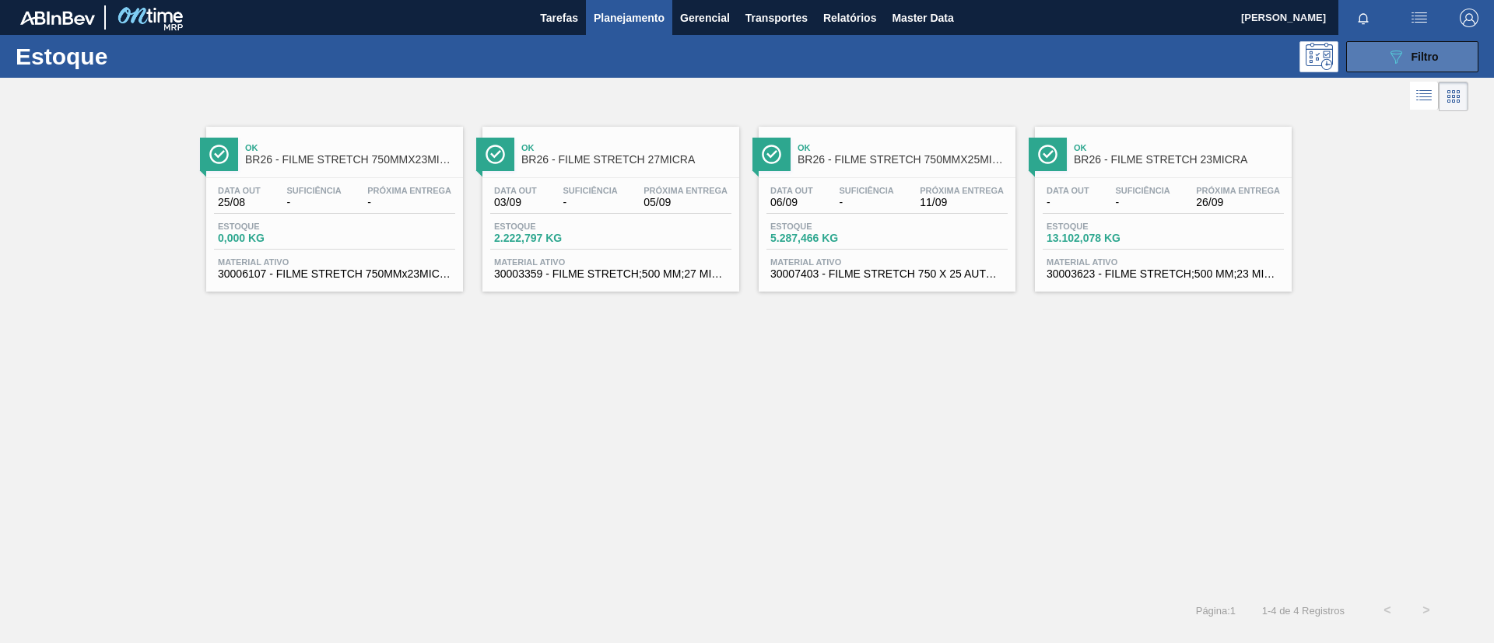
click at [1406, 63] on div "089F7B8B-B2A5-4AFE-B5C0-19BA573D28AC Filtro" at bounding box center [1413, 56] width 52 height 19
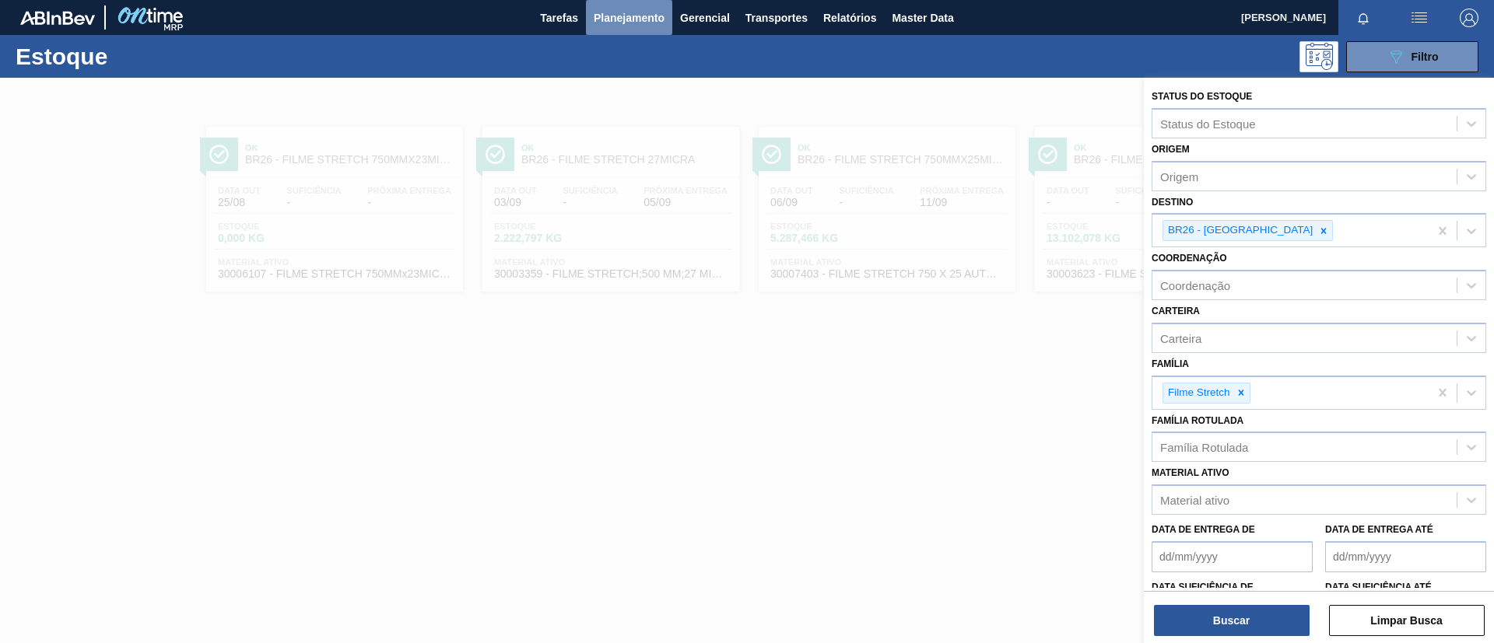
click at [602, 26] on button "Planejamento" at bounding box center [629, 17] width 86 height 35
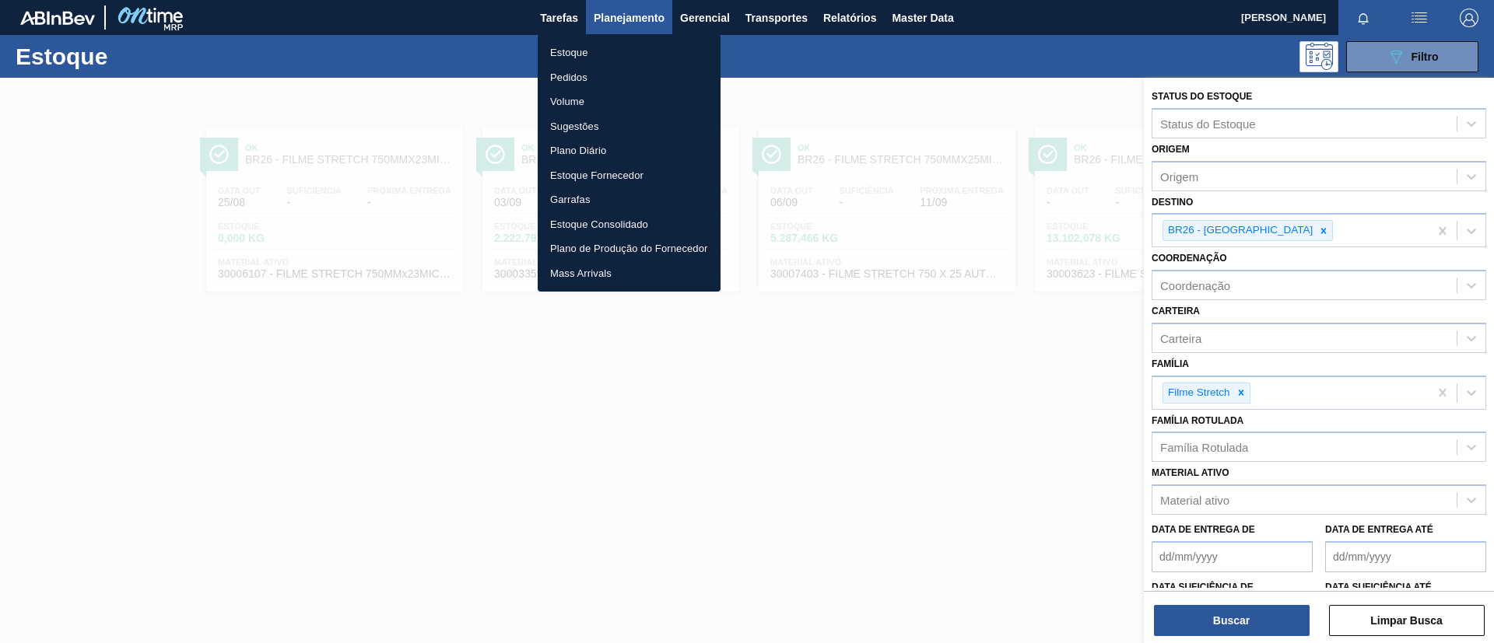
click at [587, 81] on li "Pedidos" at bounding box center [629, 77] width 183 height 25
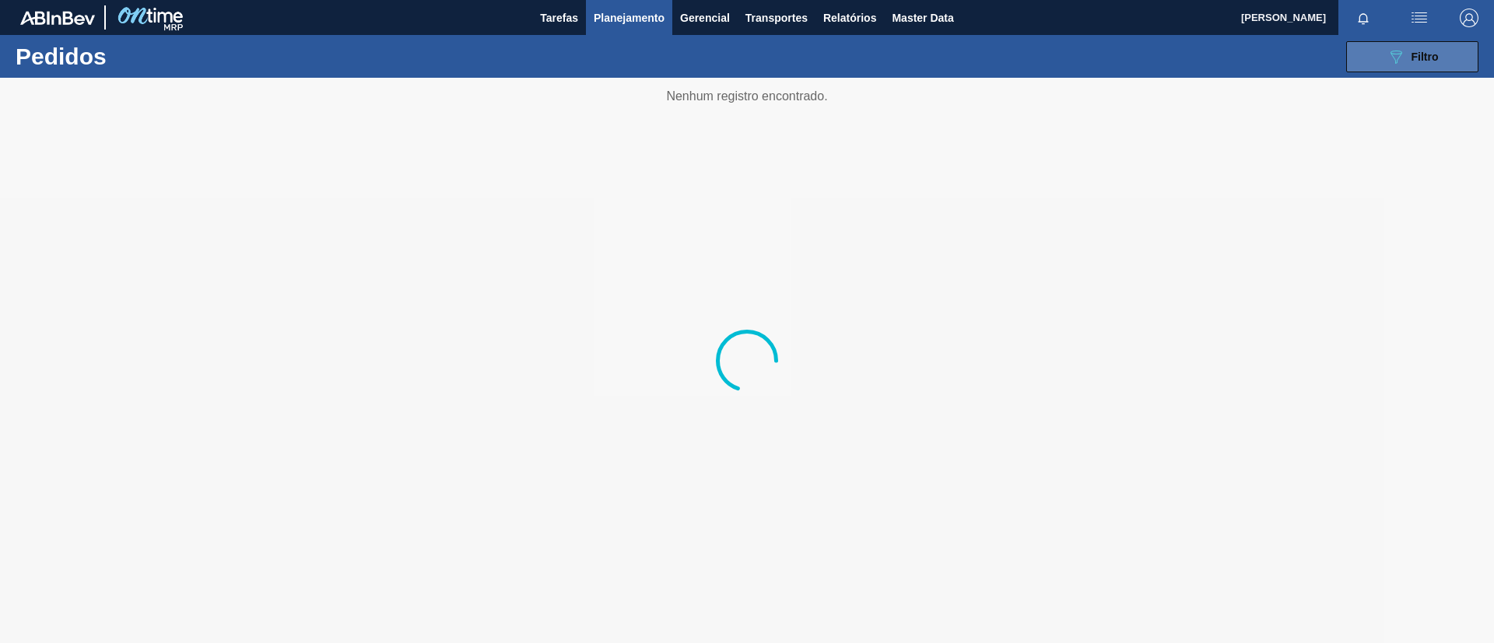
click at [1441, 58] on button "089F7B8B-B2A5-4AFE-B5C0-19BA573D28AC Filtro" at bounding box center [1412, 56] width 132 height 31
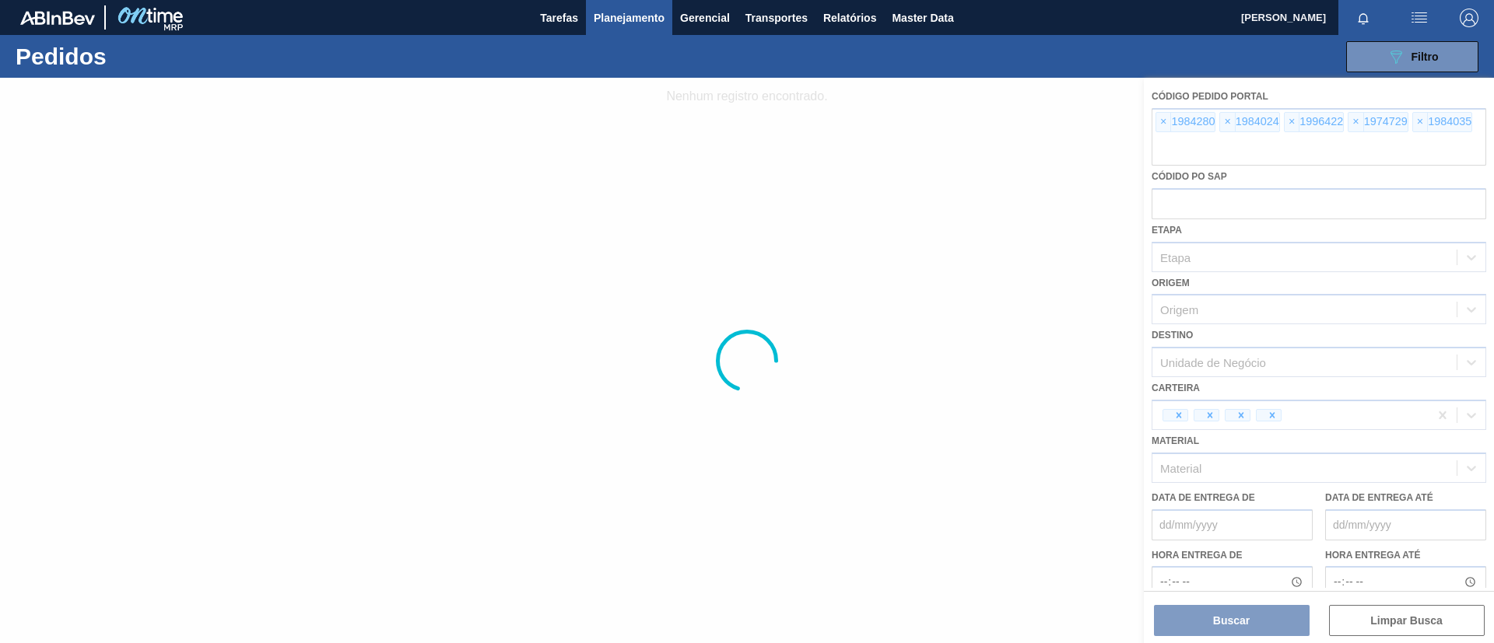
click at [1162, 122] on div at bounding box center [747, 361] width 1494 height 566
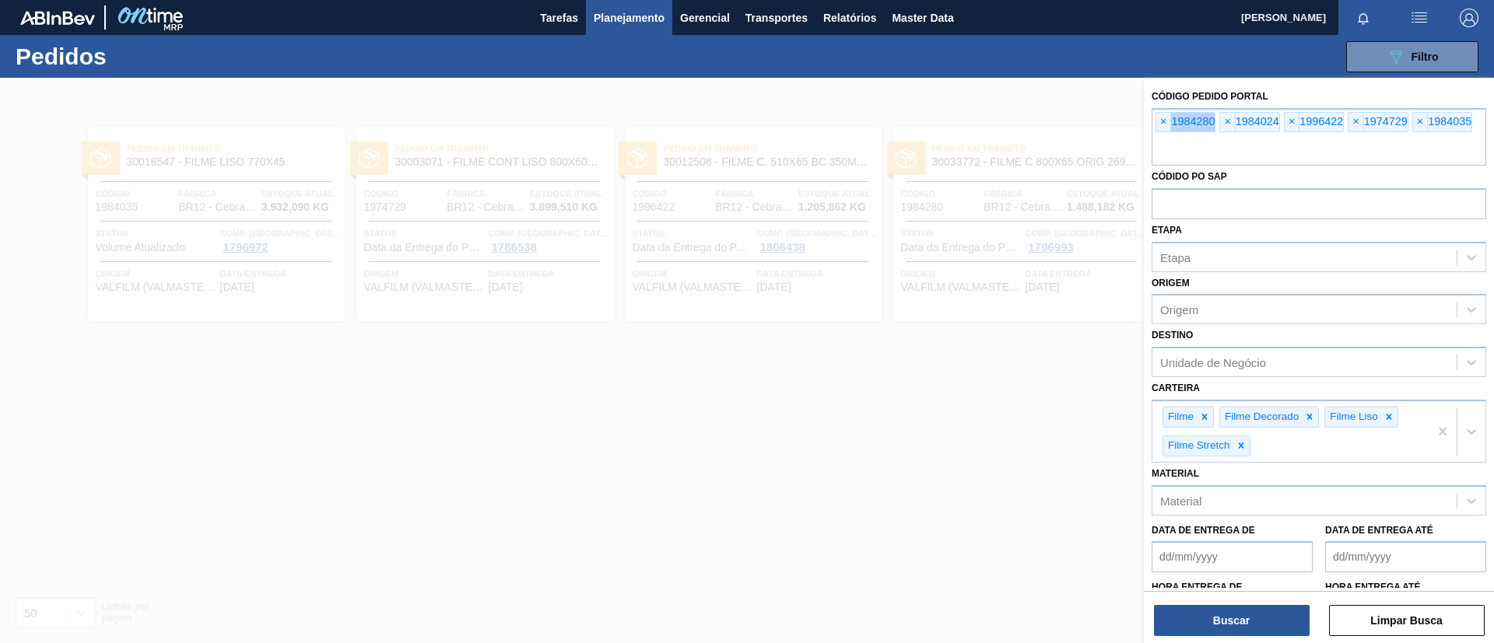
click at [1162, 122] on span "×" at bounding box center [1163, 122] width 15 height 19
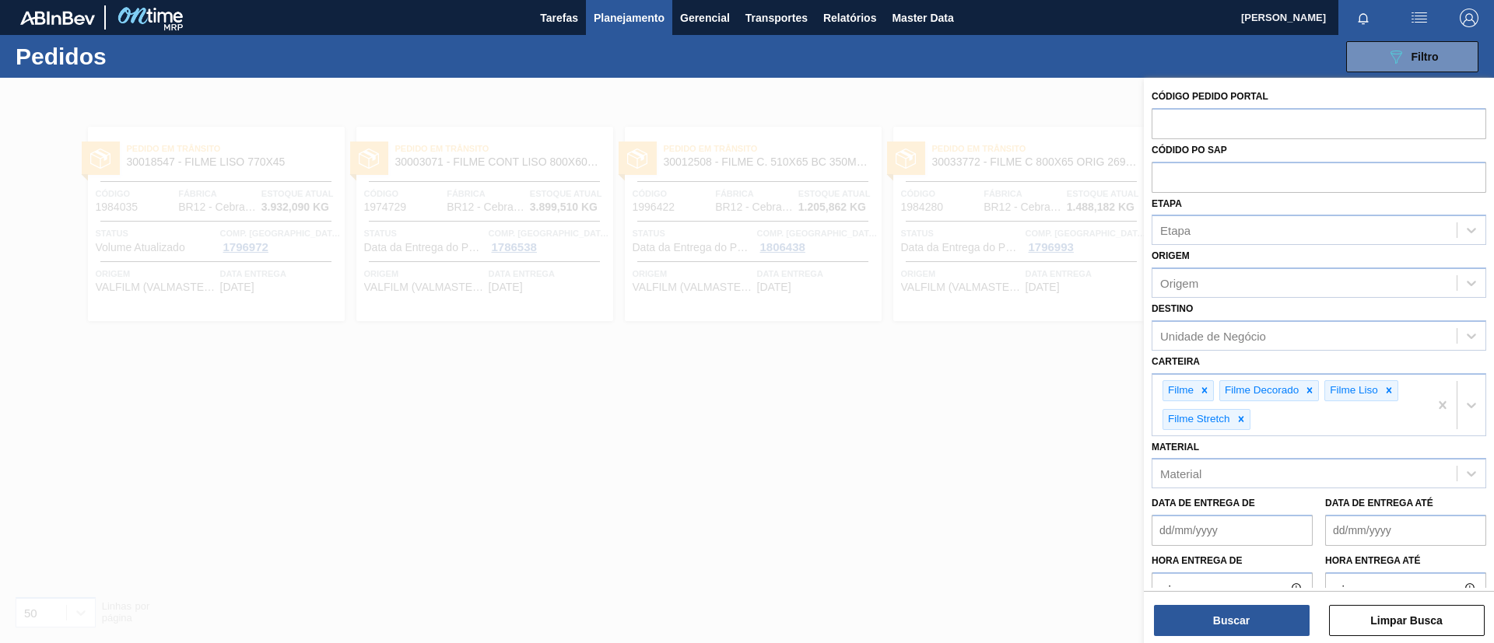
click at [1162, 122] on input "text" at bounding box center [1319, 123] width 335 height 30
paste input "2003174"
type input "2003174"
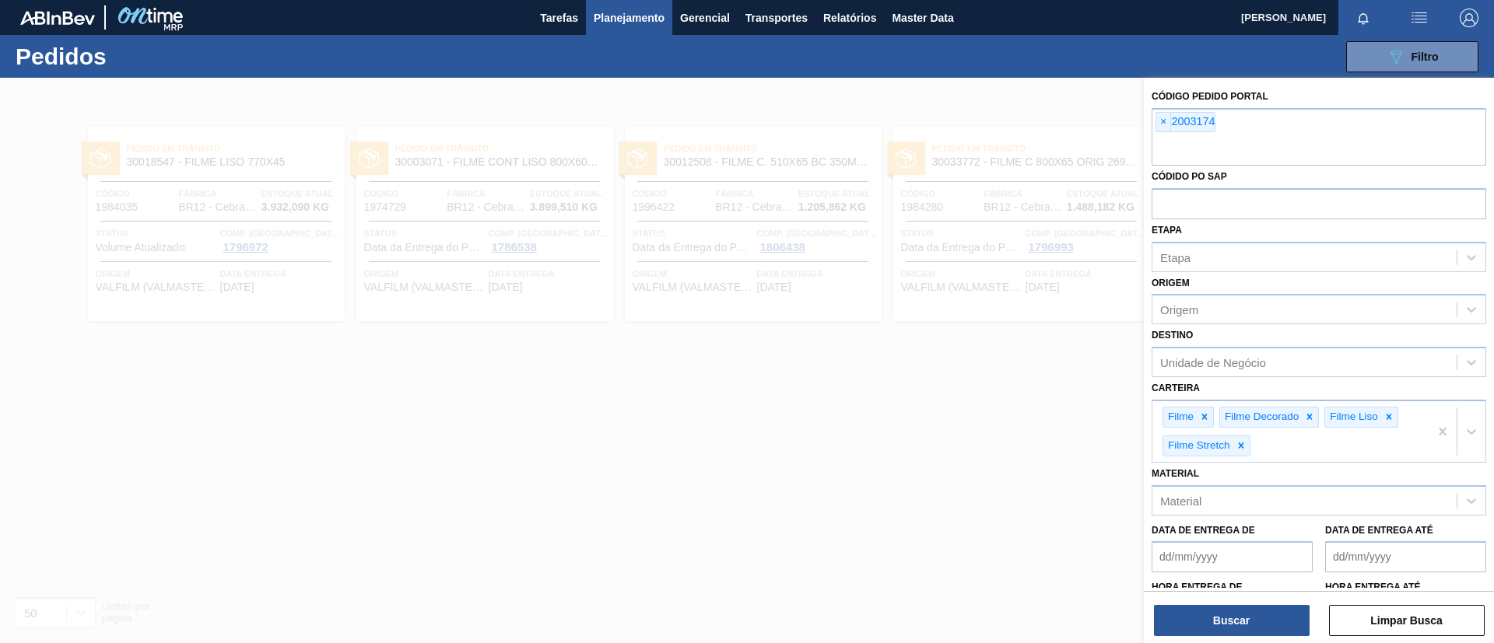
click at [1243, 602] on div "Buscar Limpar Busca" at bounding box center [1319, 613] width 350 height 44
click at [1243, 615] on button "Buscar" at bounding box center [1232, 620] width 156 height 31
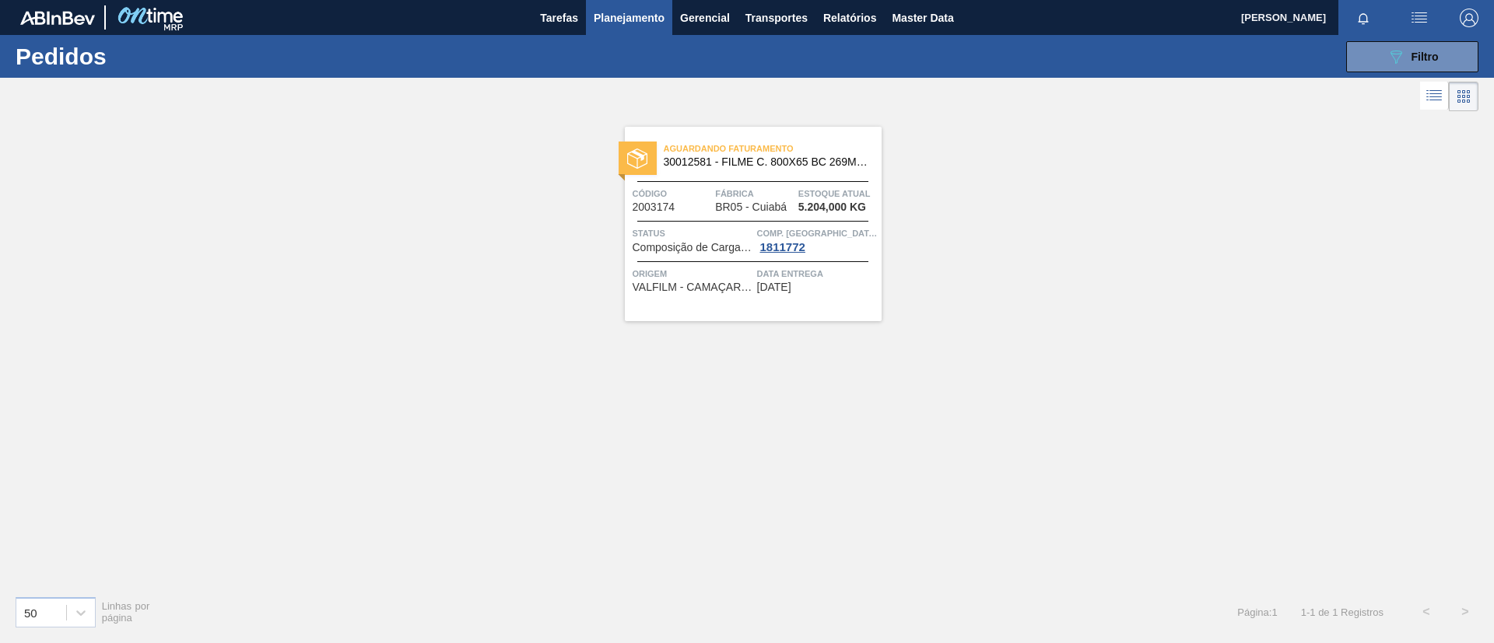
click at [738, 176] on div "Aguardando Faturamento 30012581 - FILME C. 800X65 BC 269ML C15 429 Código 20031…" at bounding box center [753, 224] width 257 height 195
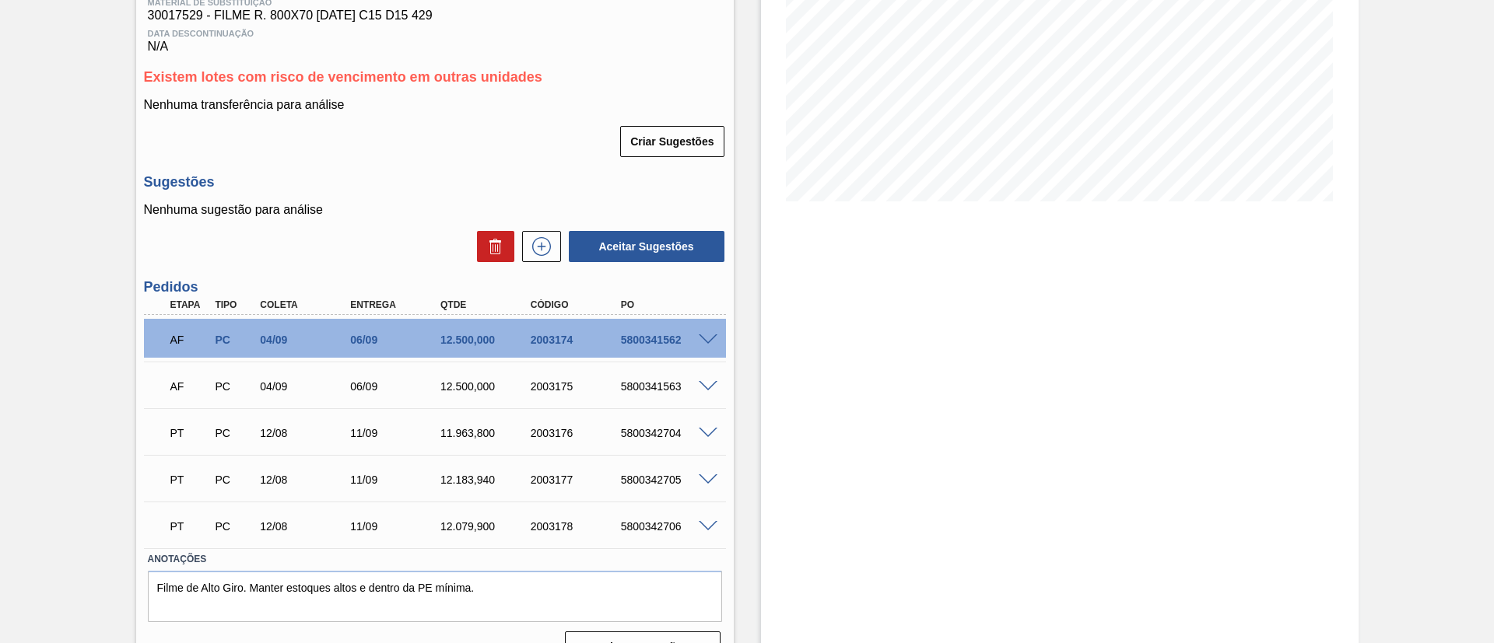
scroll to position [286, 0]
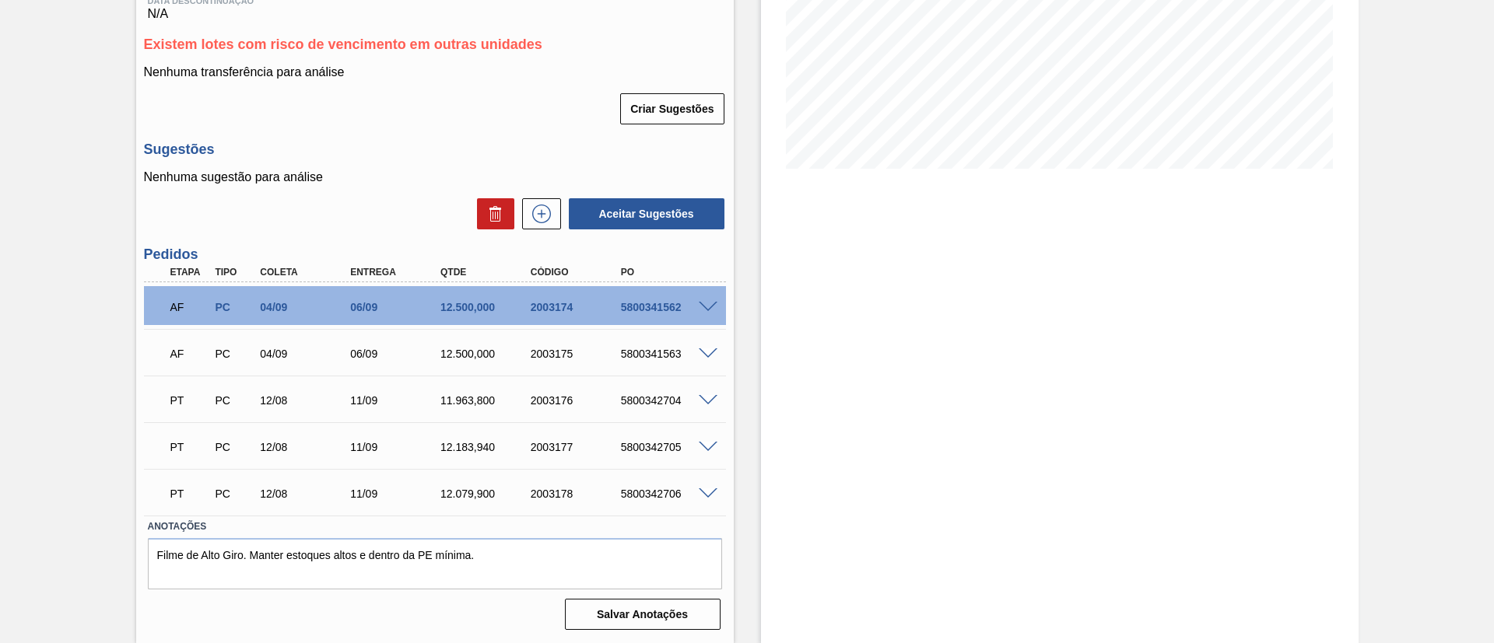
click at [700, 302] on span at bounding box center [708, 308] width 19 height 12
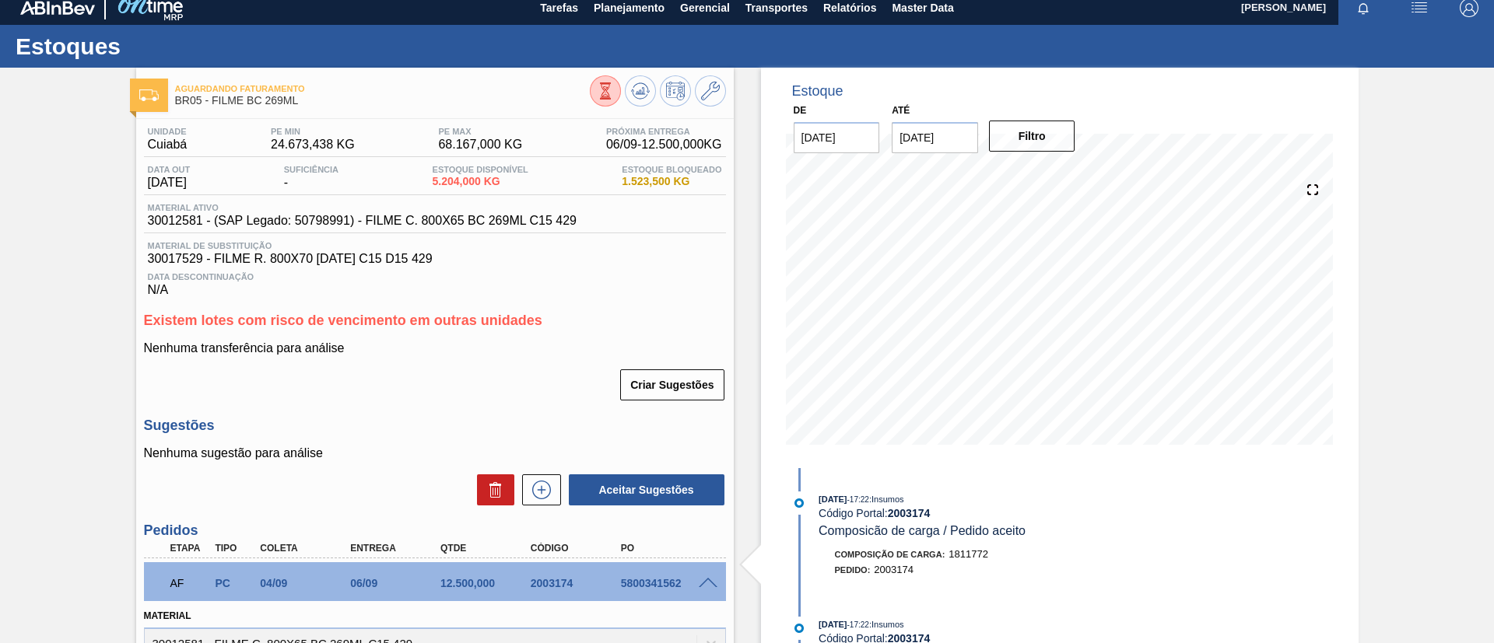
scroll to position [0, 0]
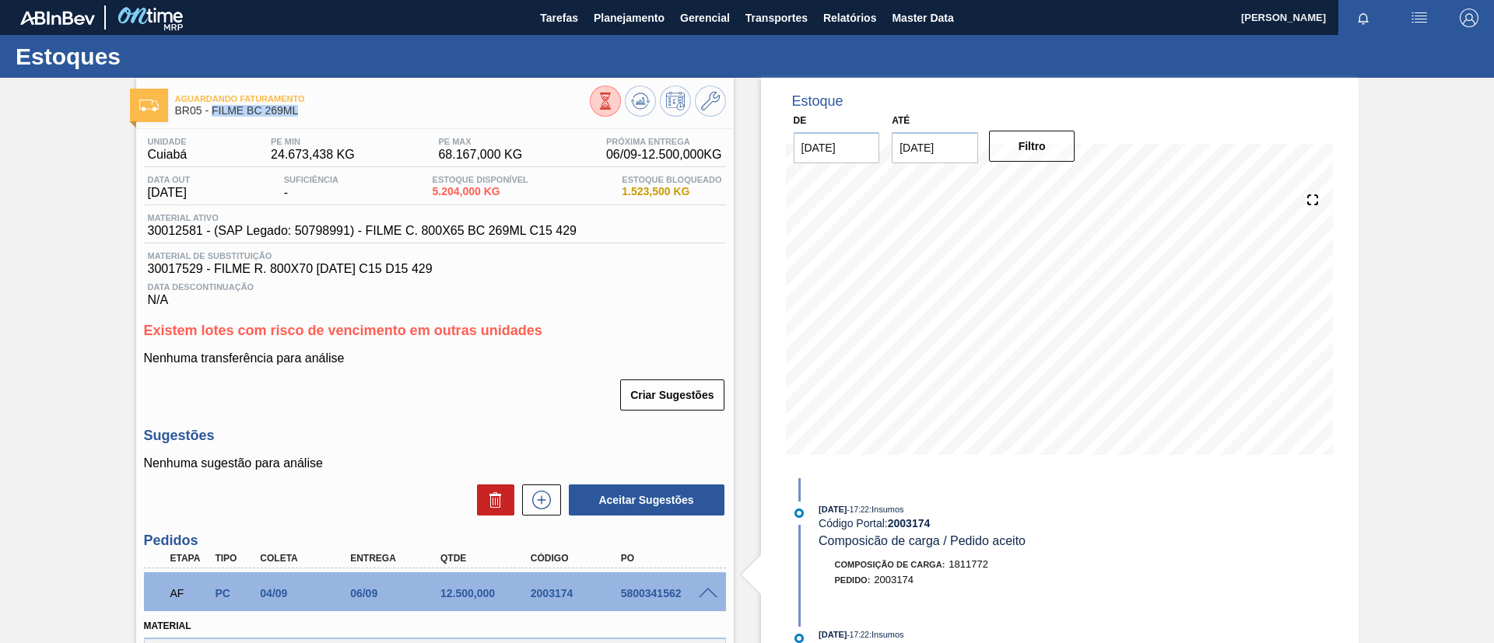
drag, startPoint x: 304, startPoint y: 112, endPoint x: 213, endPoint y: 123, distance: 91.7
copy span "FILME BC 269ML"
click at [628, 17] on span "Planejamento" at bounding box center [629, 18] width 71 height 19
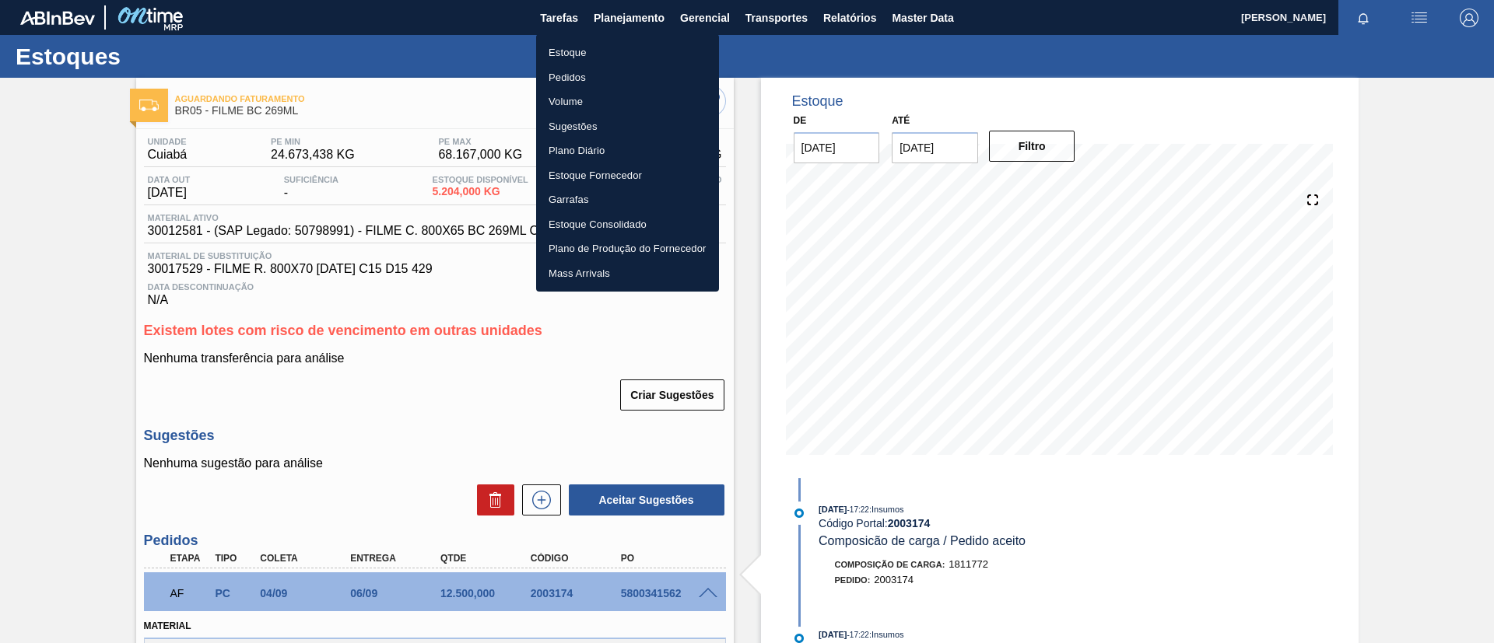
click at [626, 35] on ul "Estoque Pedidos Volume Sugestões Plano Diário Estoque Fornecedor Garrafas Estoq…" at bounding box center [627, 163] width 183 height 258
click at [625, 46] on li "Estoque" at bounding box center [627, 52] width 183 height 25
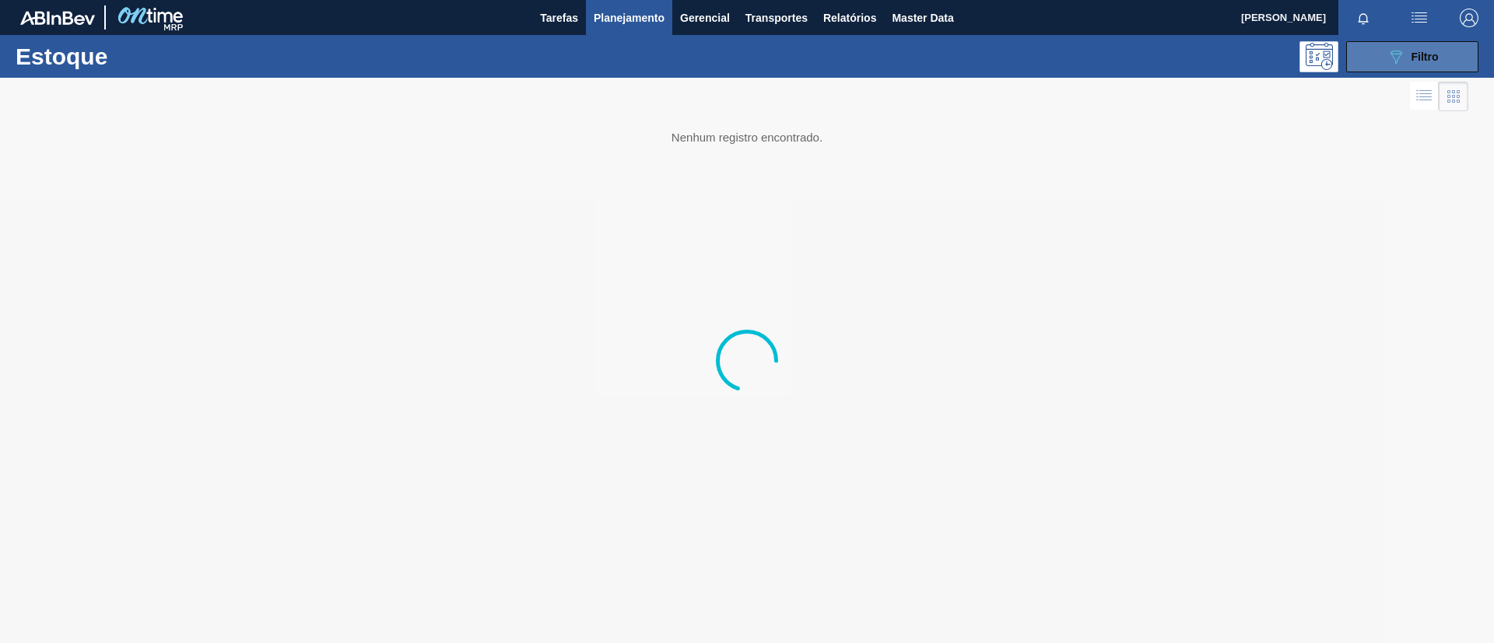
click at [1428, 63] on div "089F7B8B-B2A5-4AFE-B5C0-19BA573D28AC Filtro" at bounding box center [1413, 56] width 52 height 19
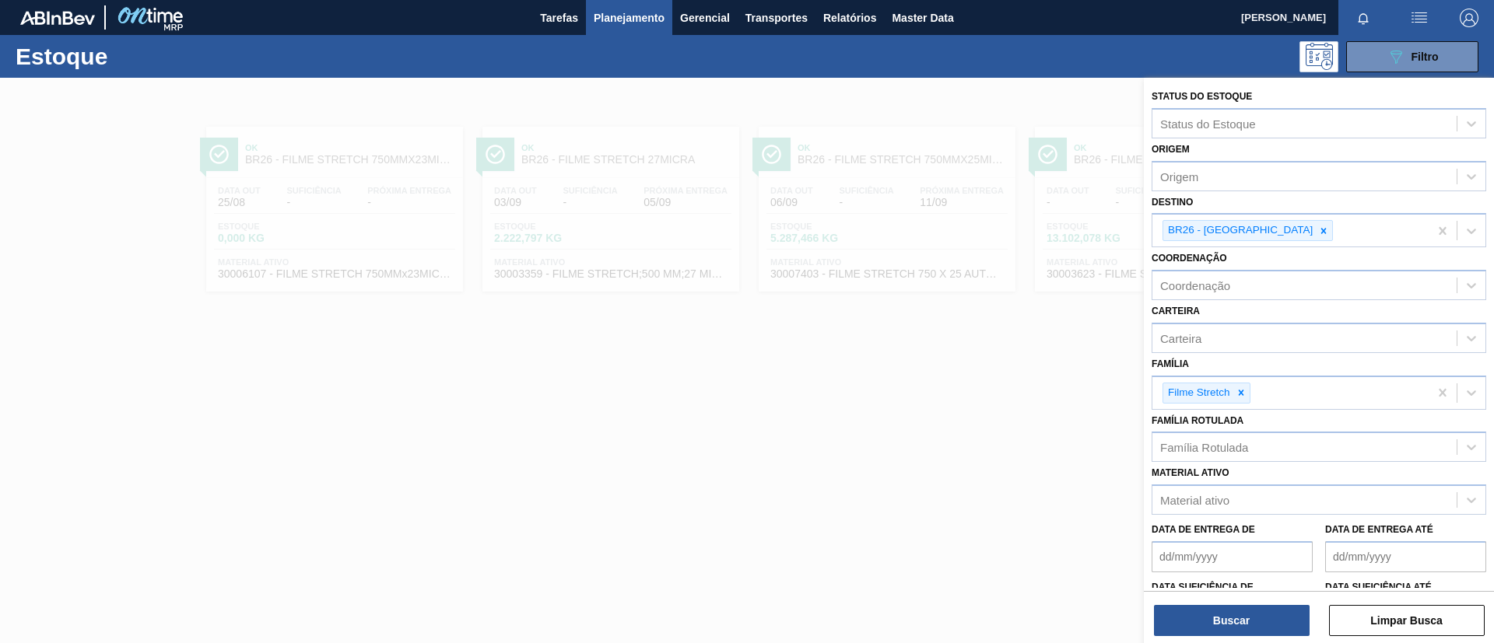
click at [699, 308] on div at bounding box center [747, 399] width 1494 height 643
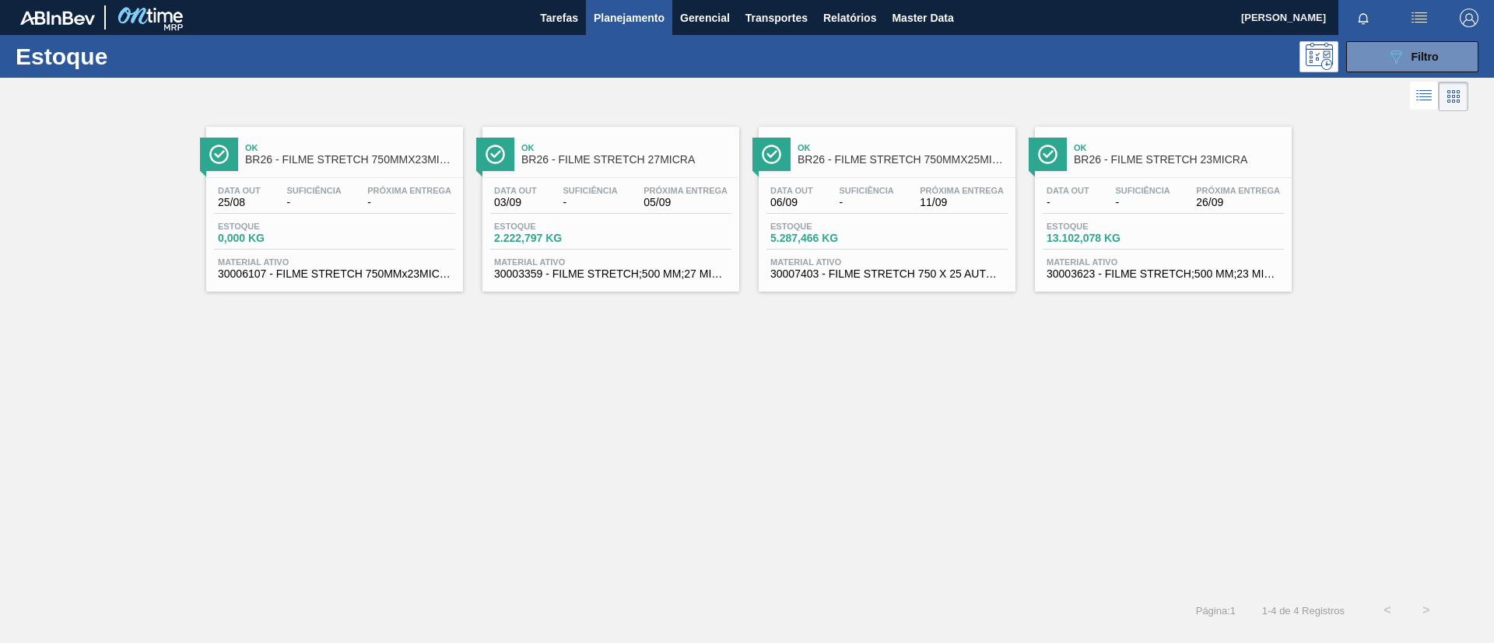
click at [931, 160] on span "BR26 - FILME STRETCH 750MMX25MICRA" at bounding box center [903, 160] width 210 height 12
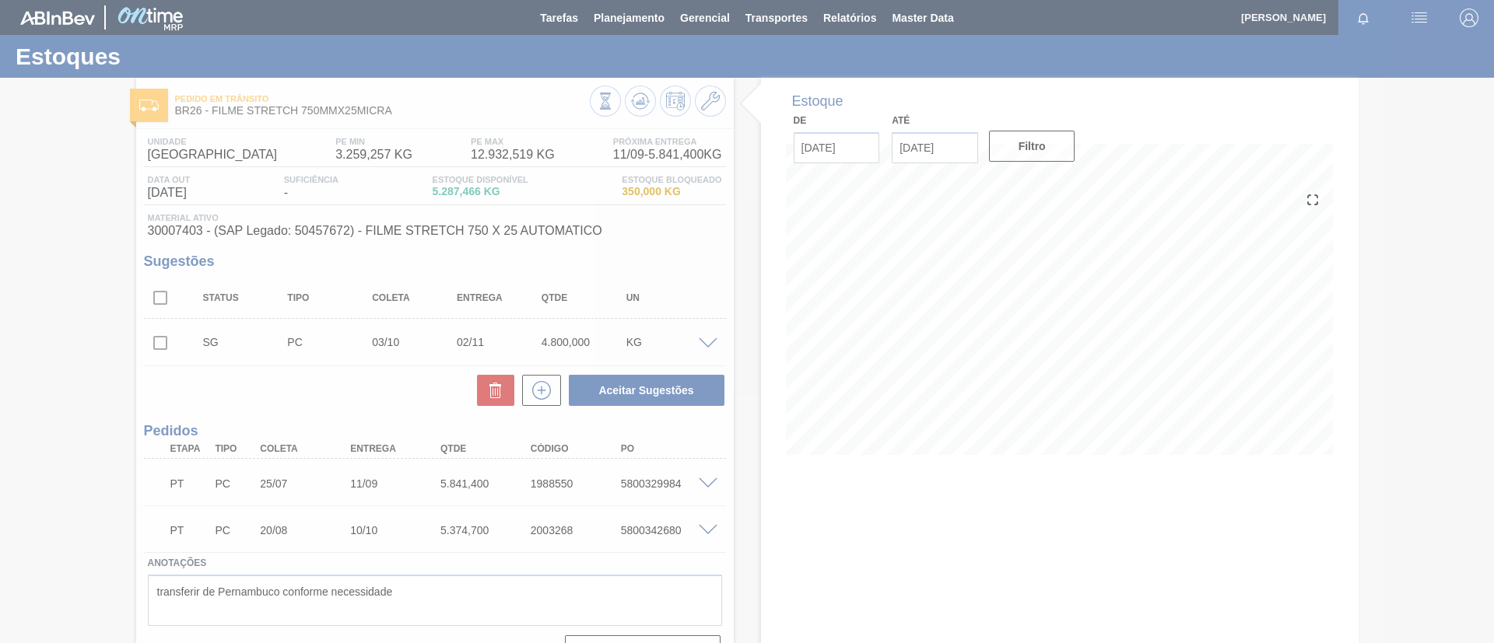
drag, startPoint x: 434, startPoint y: 194, endPoint x: 502, endPoint y: 195, distance: 67.7
click at [502, 195] on div at bounding box center [747, 321] width 1494 height 643
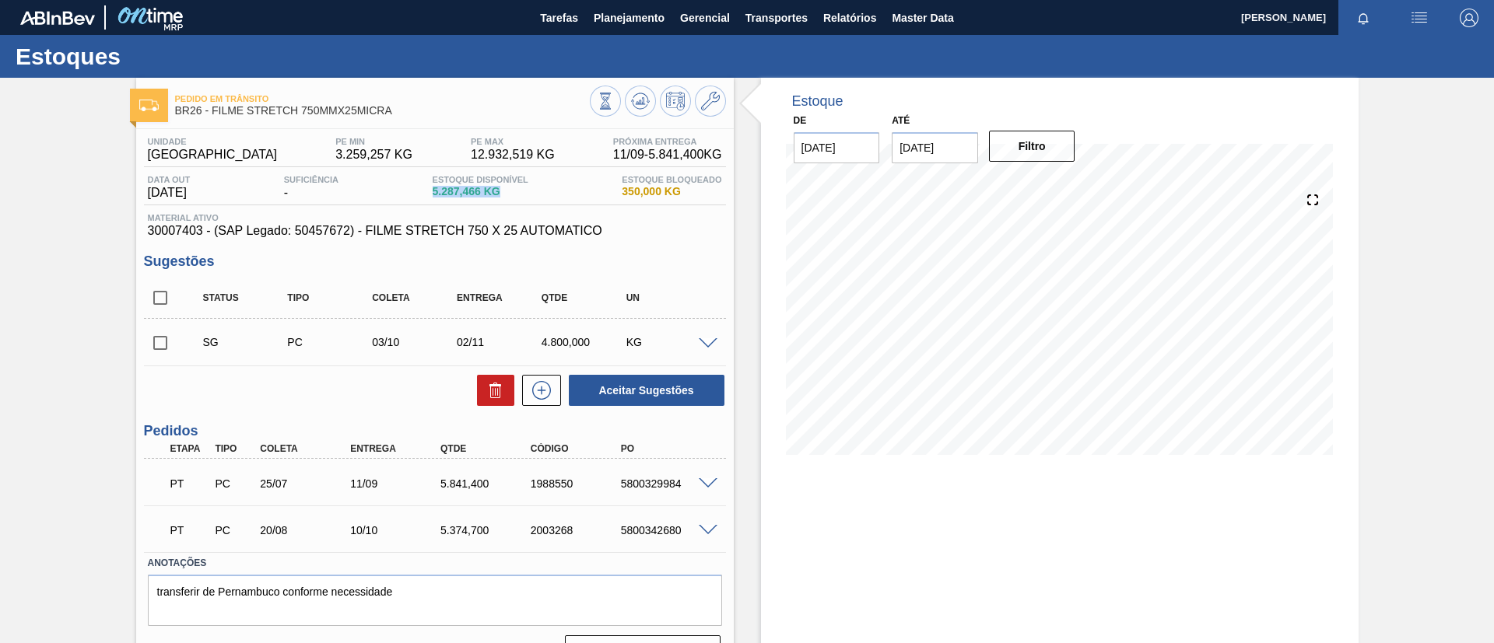
drag, startPoint x: 508, startPoint y: 193, endPoint x: 429, endPoint y: 193, distance: 79.4
click at [429, 193] on div "Data out 06/09/2025 Suficiência - Estoque Disponível 5.287,466 KG Estoque Bloqu…" at bounding box center [435, 190] width 582 height 30
copy span "5.287,466 KG"
click at [629, 21] on span "Planejamento" at bounding box center [629, 18] width 71 height 19
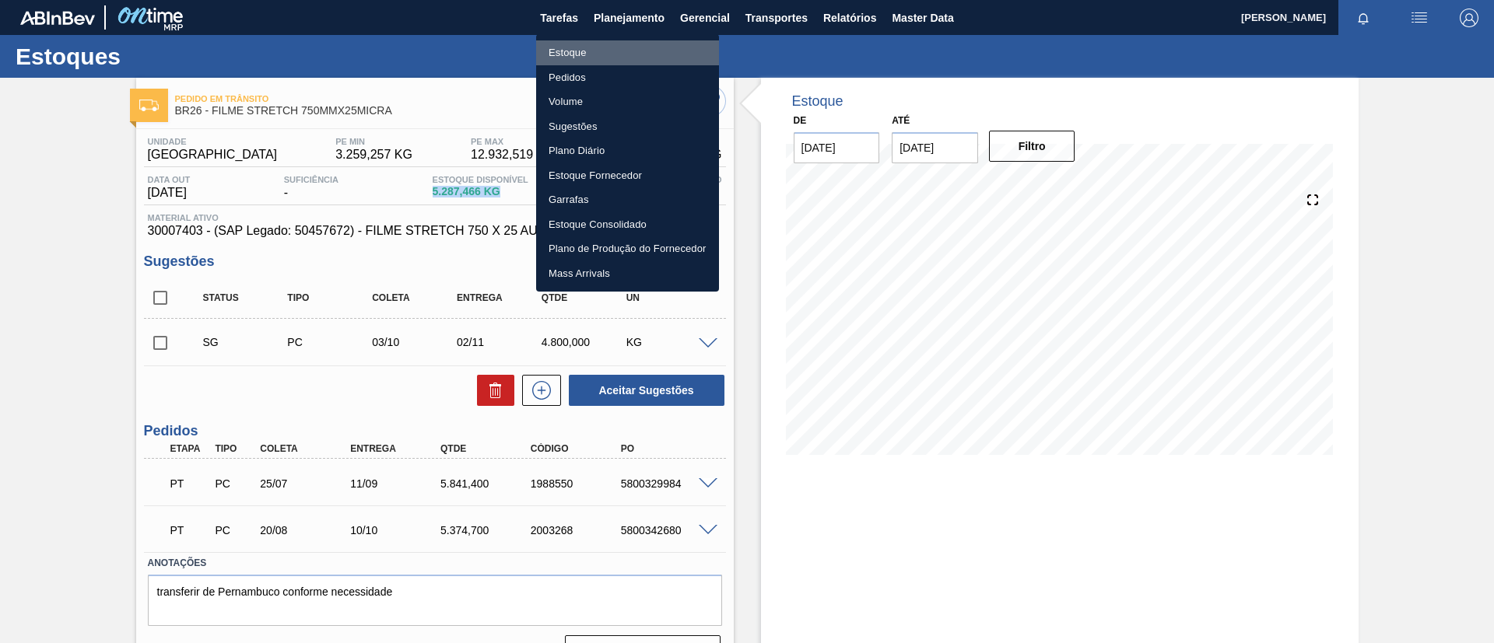
click at [628, 43] on li "Estoque" at bounding box center [627, 52] width 183 height 25
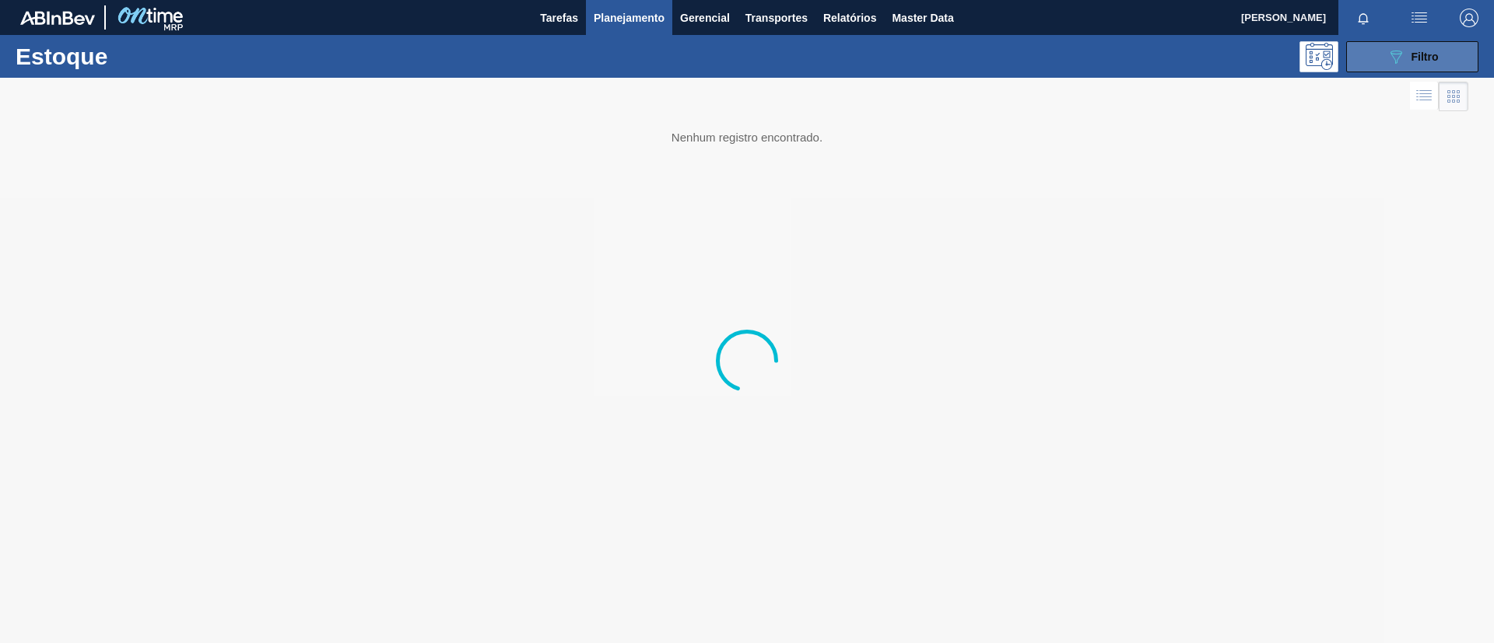
click at [1393, 57] on icon "089F7B8B-B2A5-4AFE-B5C0-19BA573D28AC" at bounding box center [1396, 56] width 19 height 19
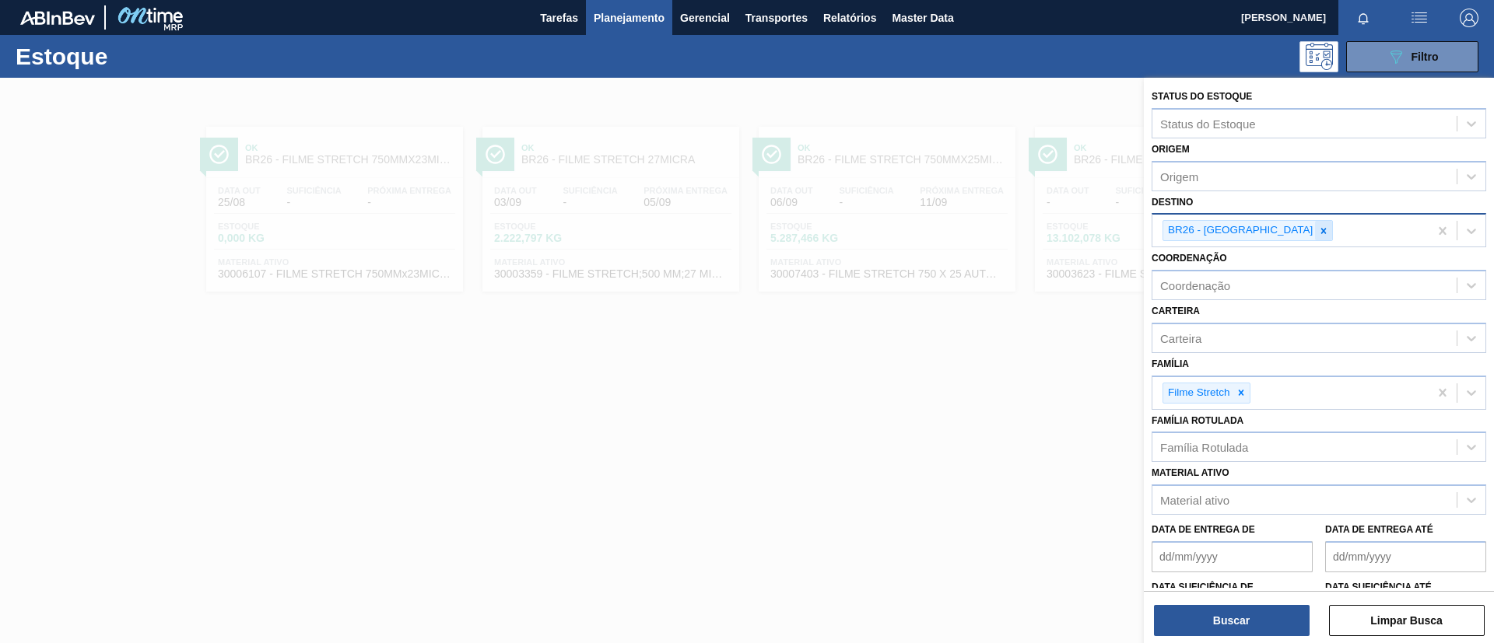
click at [1315, 237] on div at bounding box center [1323, 230] width 17 height 19
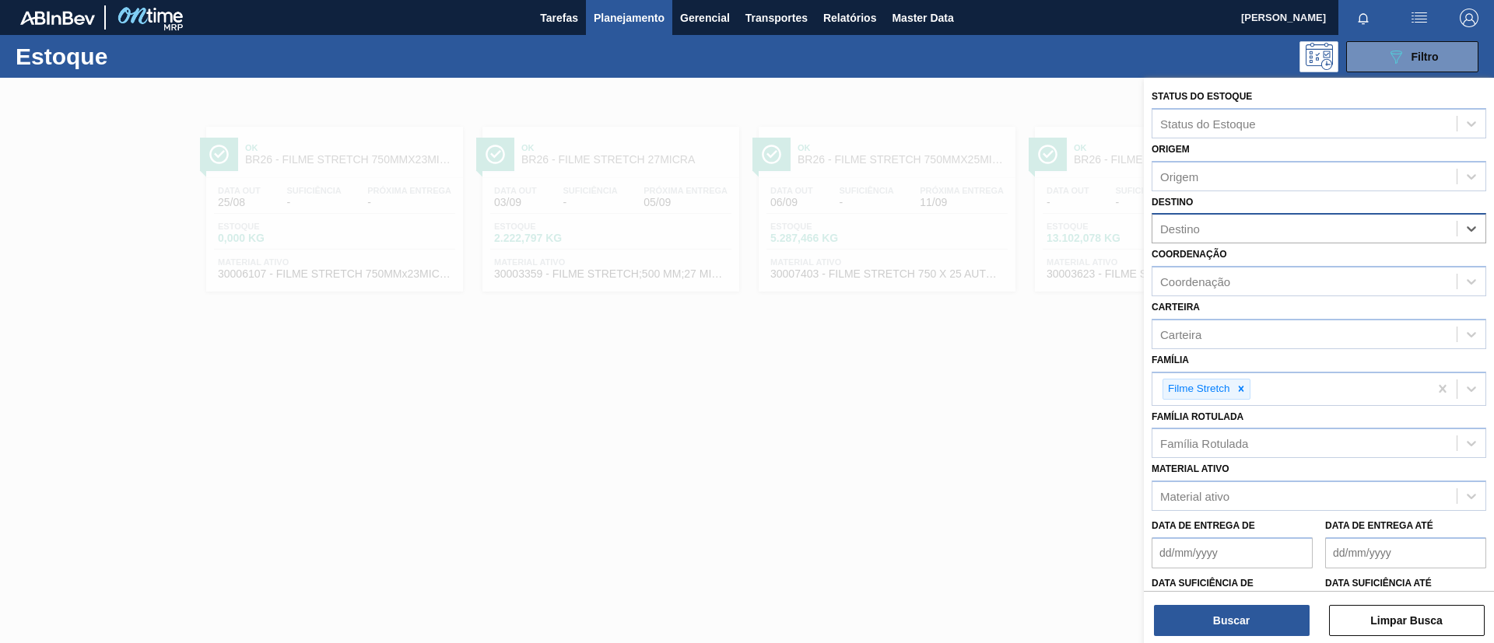
click at [1281, 366] on div "Família Filme Stretch" at bounding box center [1319, 377] width 335 height 57
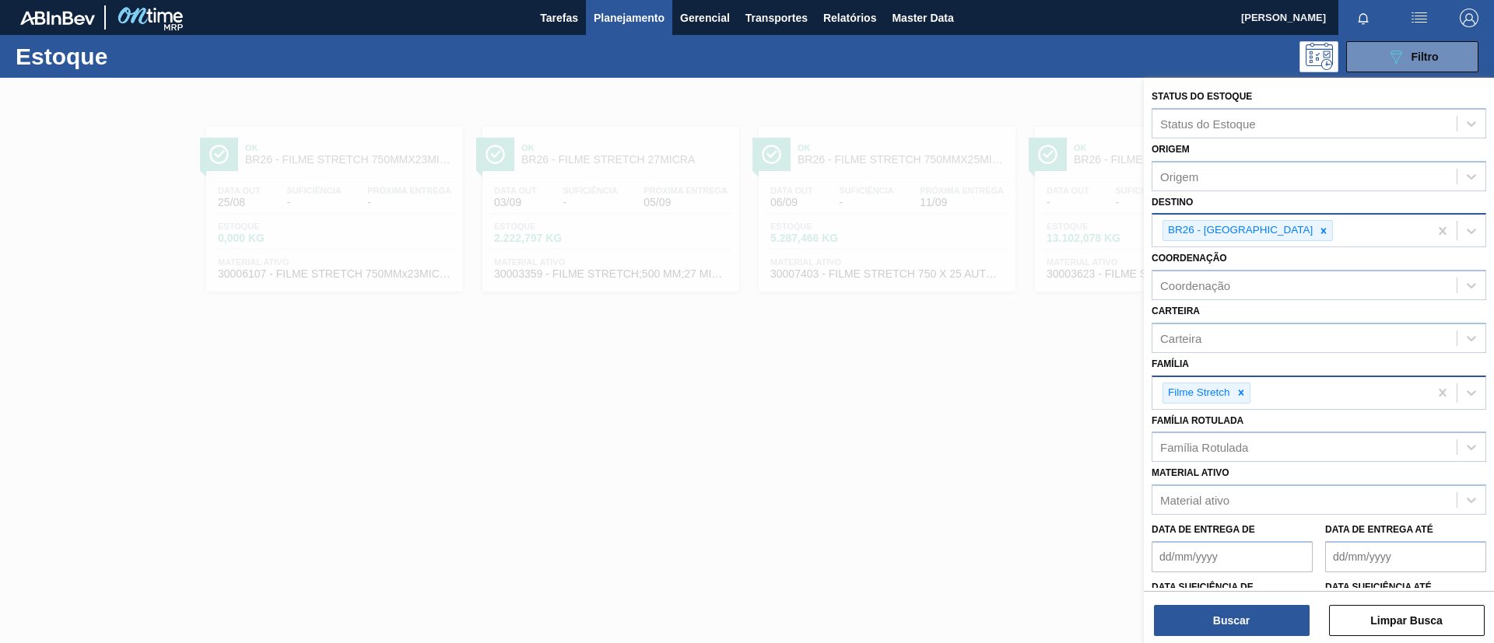
click at [1294, 384] on div "Filme Stretch" at bounding box center [1290, 393] width 276 height 32
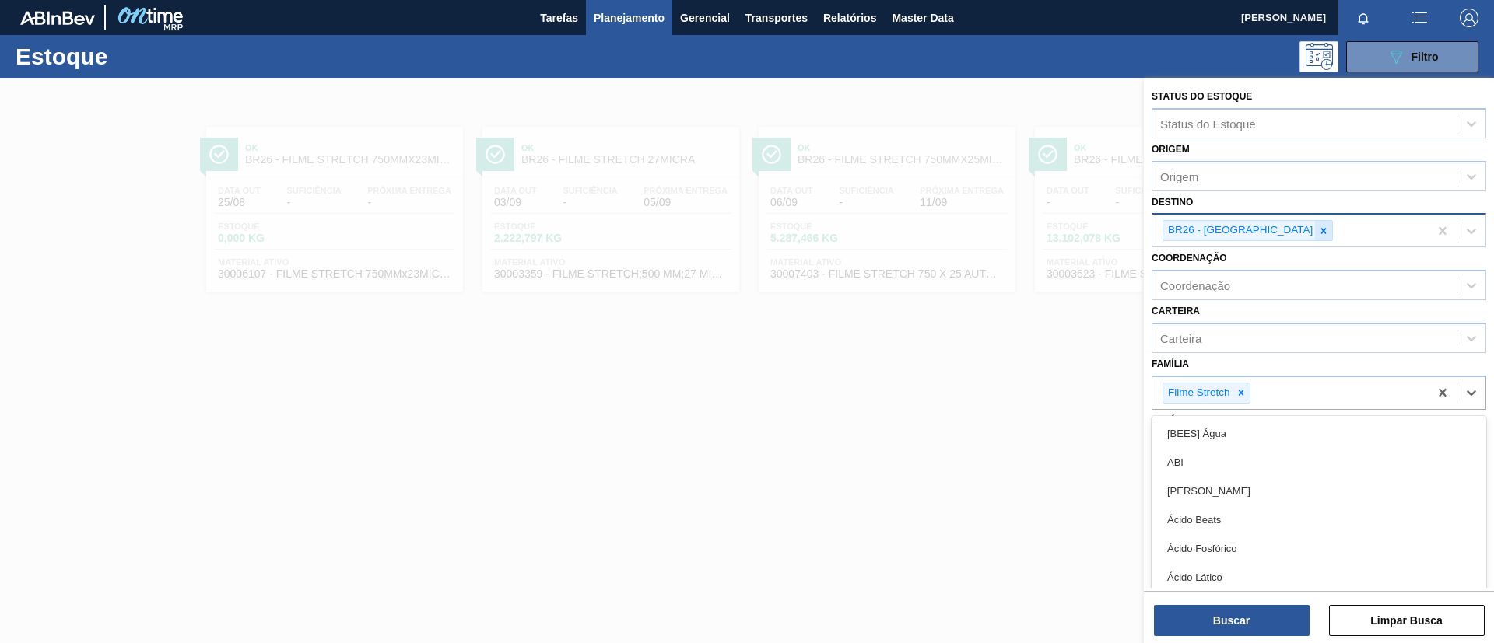
click at [1315, 237] on div at bounding box center [1323, 230] width 17 height 19
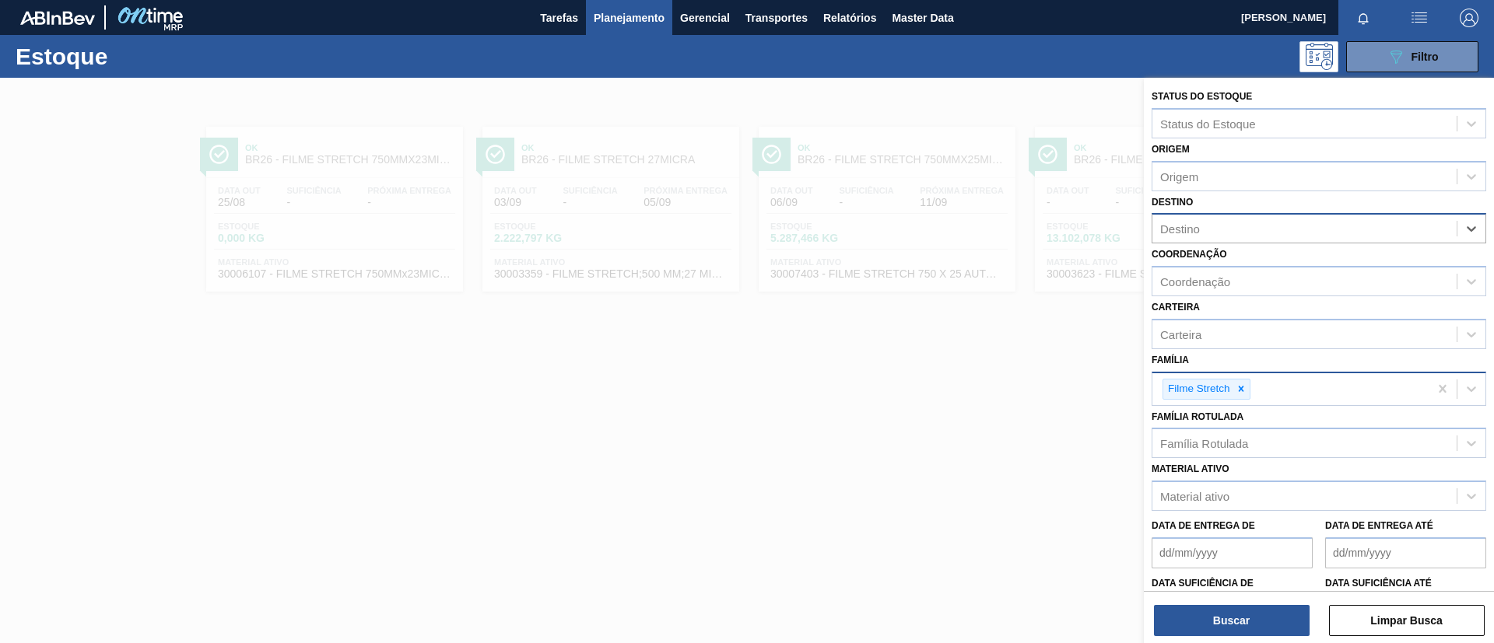
click at [1307, 376] on div "Filme Stretch" at bounding box center [1290, 389] width 276 height 32
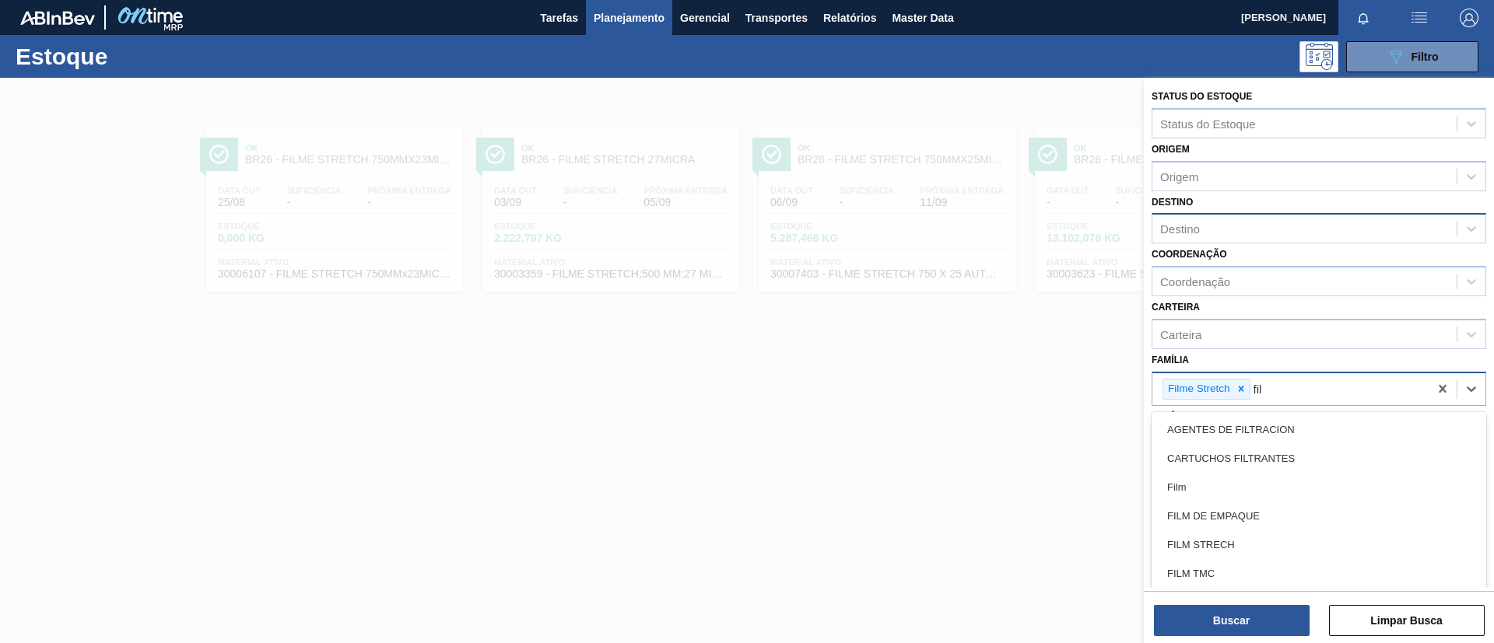
type input "filme"
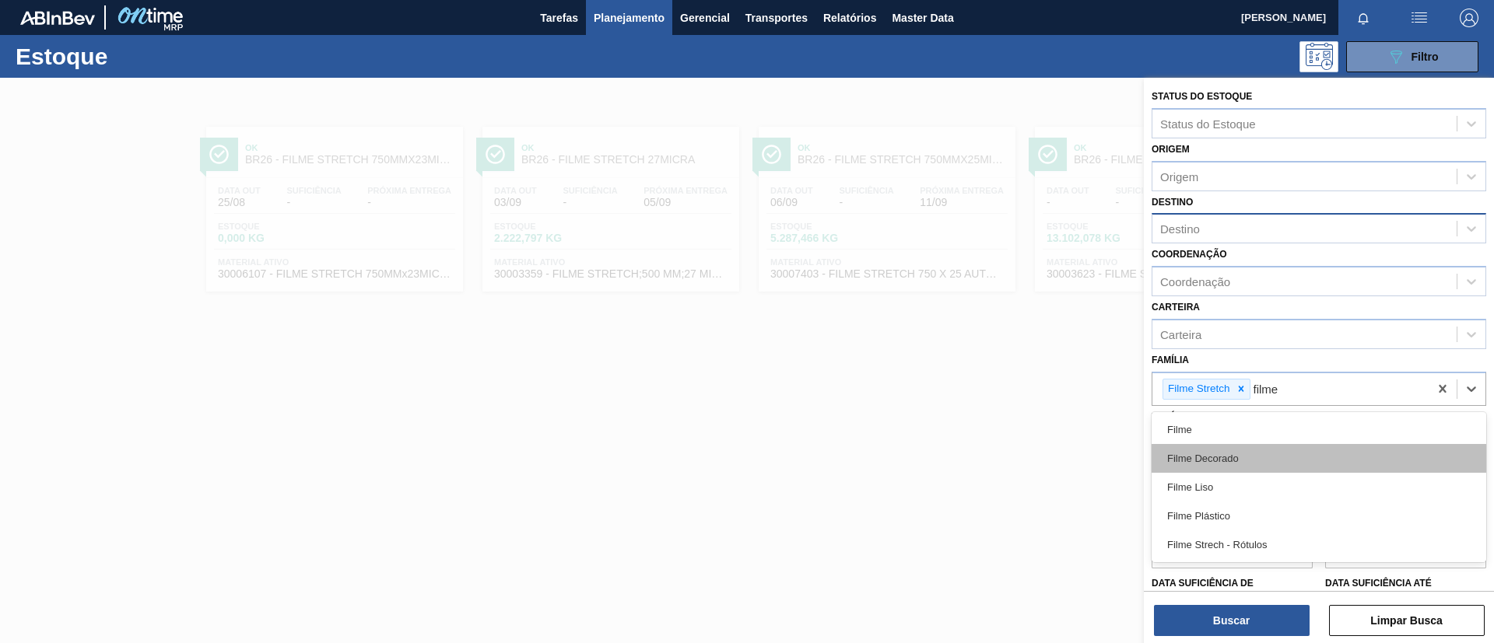
click at [1205, 456] on div "Filme Decorado" at bounding box center [1319, 458] width 335 height 29
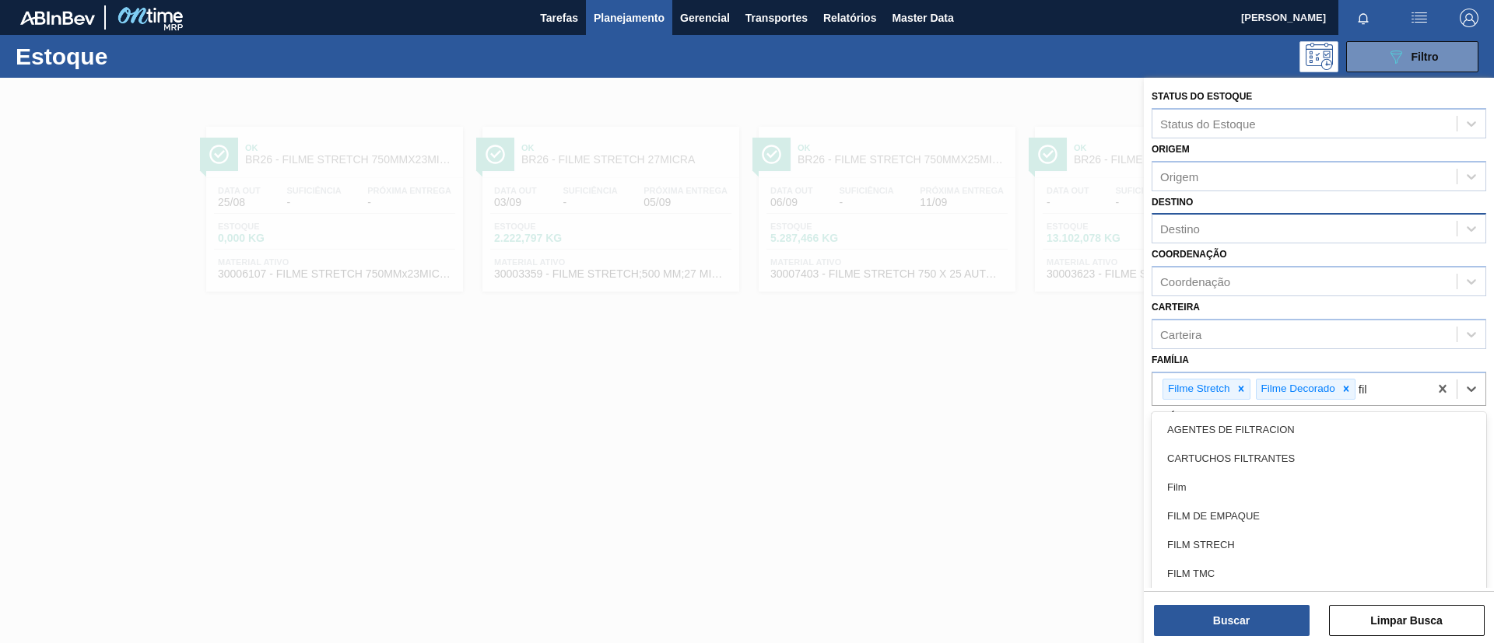
type input "filme"
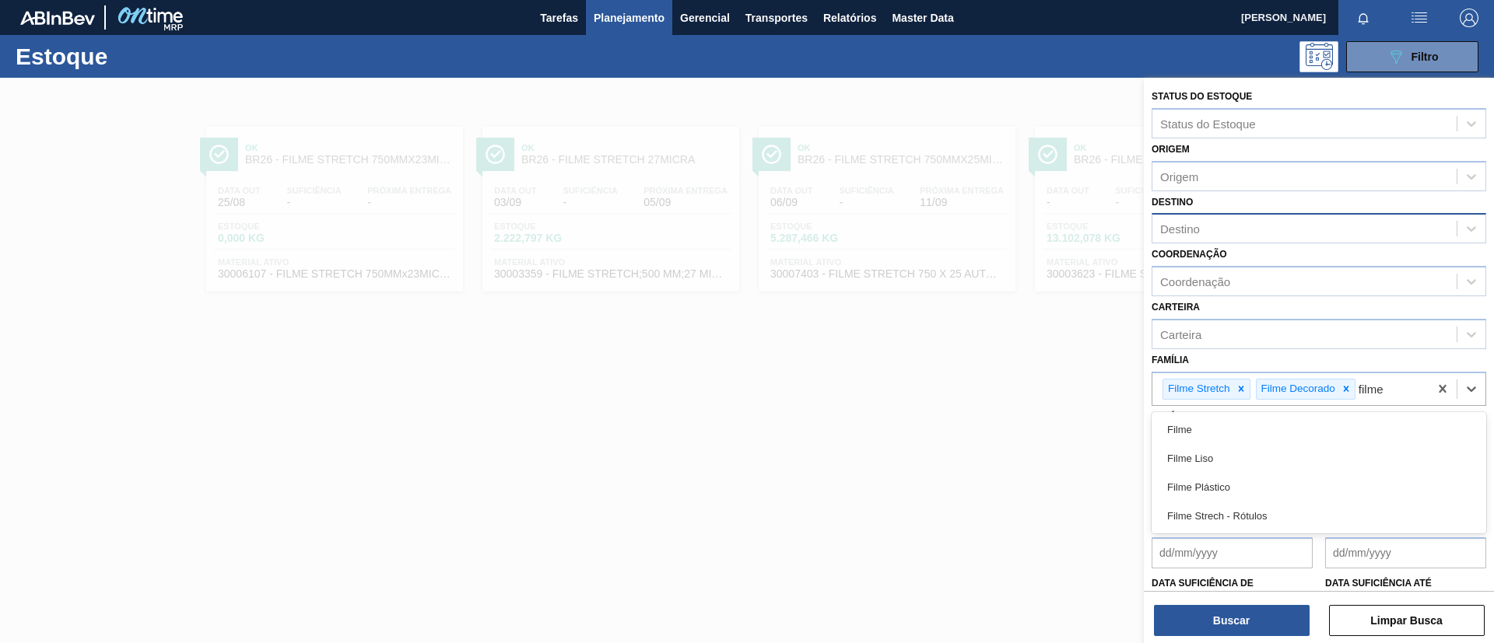
click at [1205, 451] on div "Filme Liso" at bounding box center [1319, 458] width 335 height 29
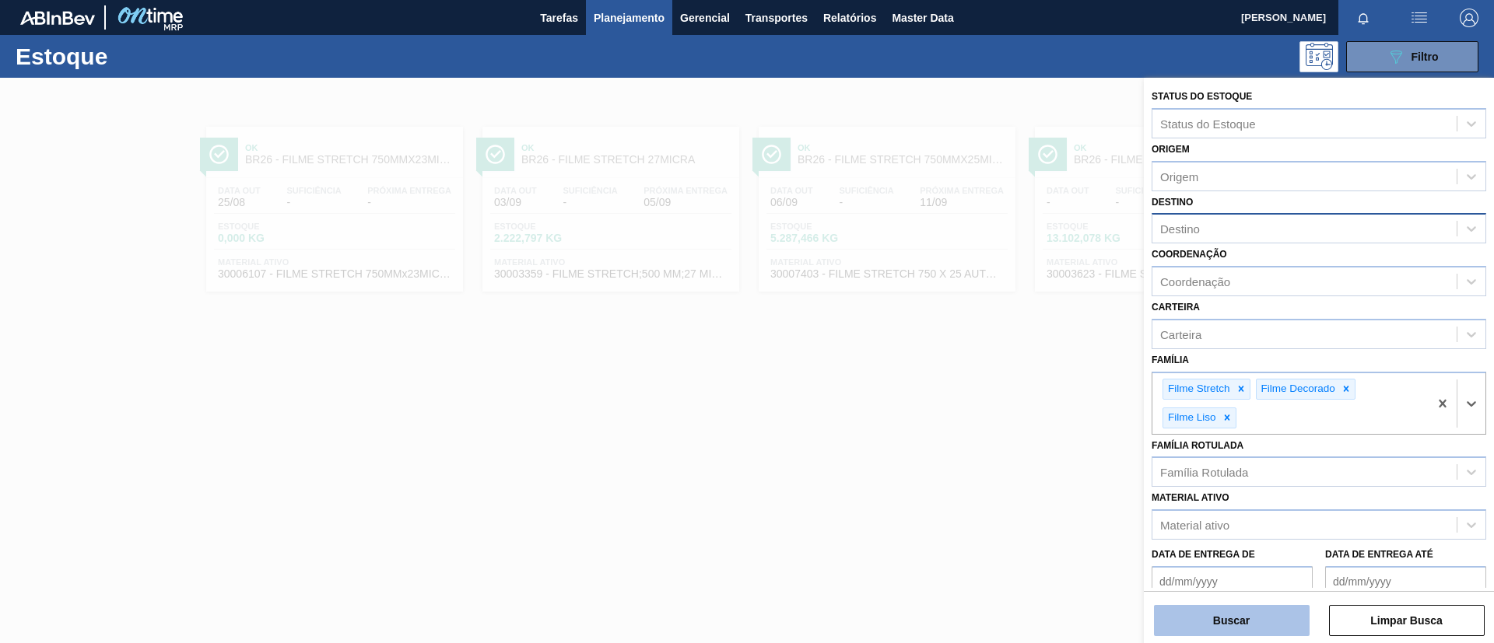
click at [1249, 615] on button "Buscar" at bounding box center [1232, 620] width 156 height 31
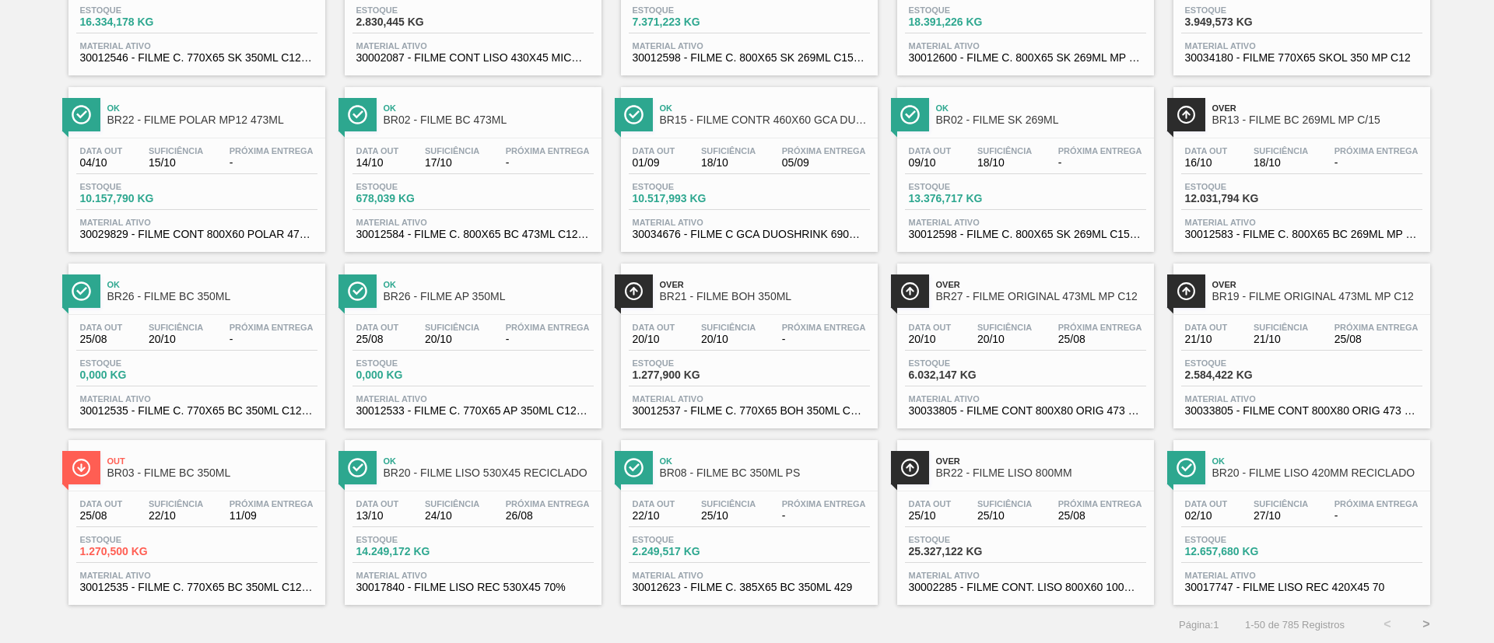
scroll to position [1276, 0]
drag, startPoint x: 1238, startPoint y: 625, endPoint x: 1352, endPoint y: 626, distance: 114.4
click at [1352, 626] on div "Página : 1 1 - 50 de 785 Registros < >" at bounding box center [723, 624] width 1446 height 39
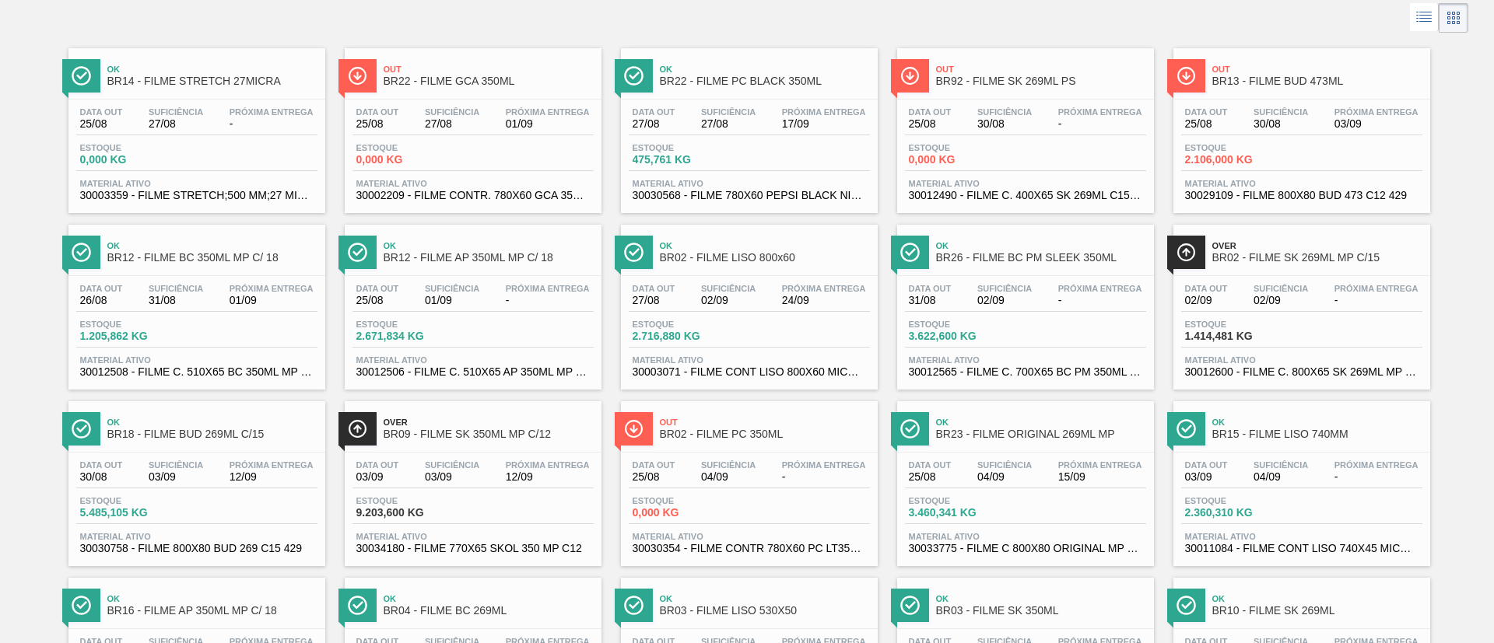
scroll to position [0, 0]
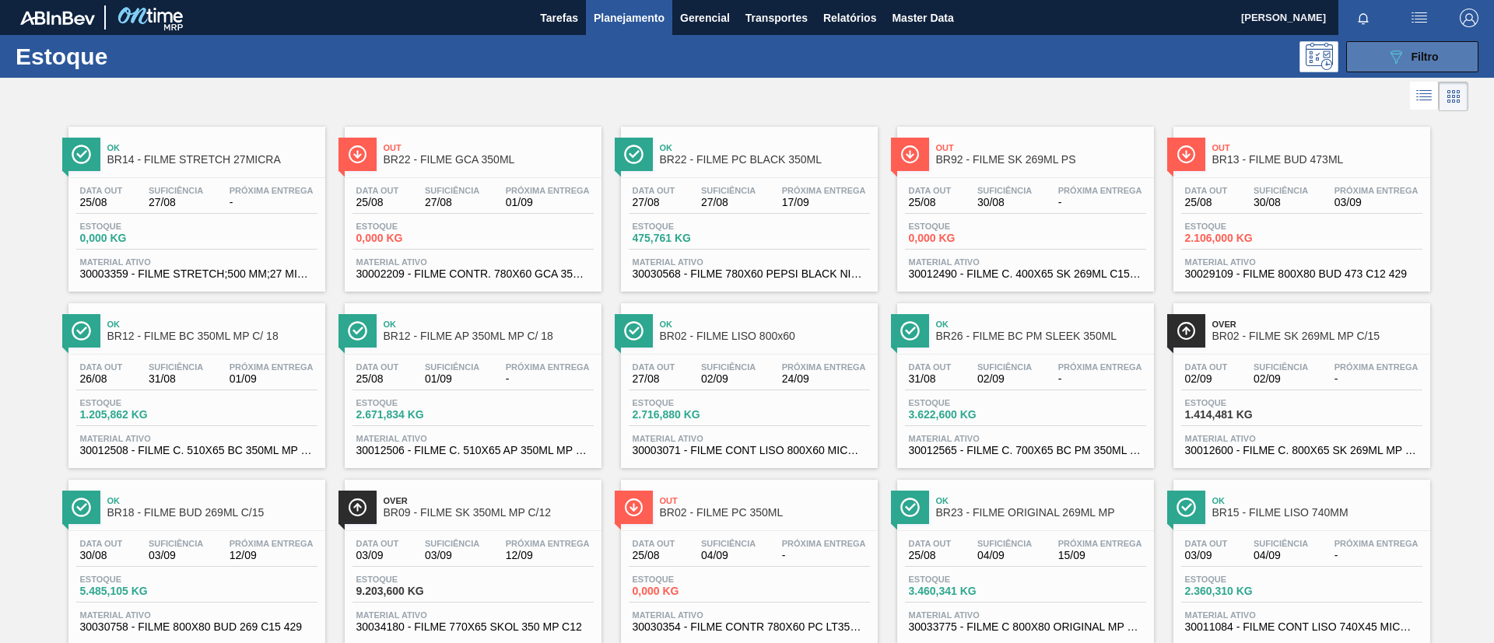
click at [1417, 68] on button "089F7B8B-B2A5-4AFE-B5C0-19BA573D28AC Filtro" at bounding box center [1412, 56] width 132 height 31
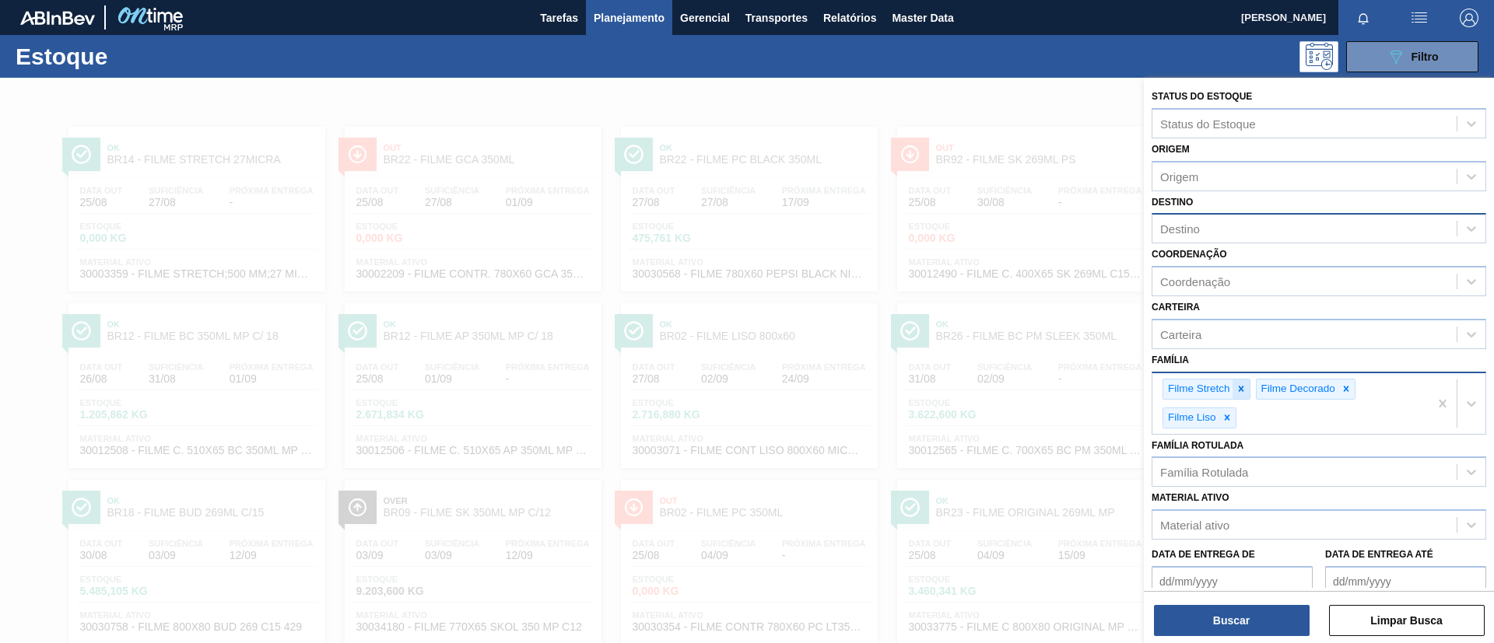
click at [1236, 392] on icon at bounding box center [1241, 389] width 11 height 11
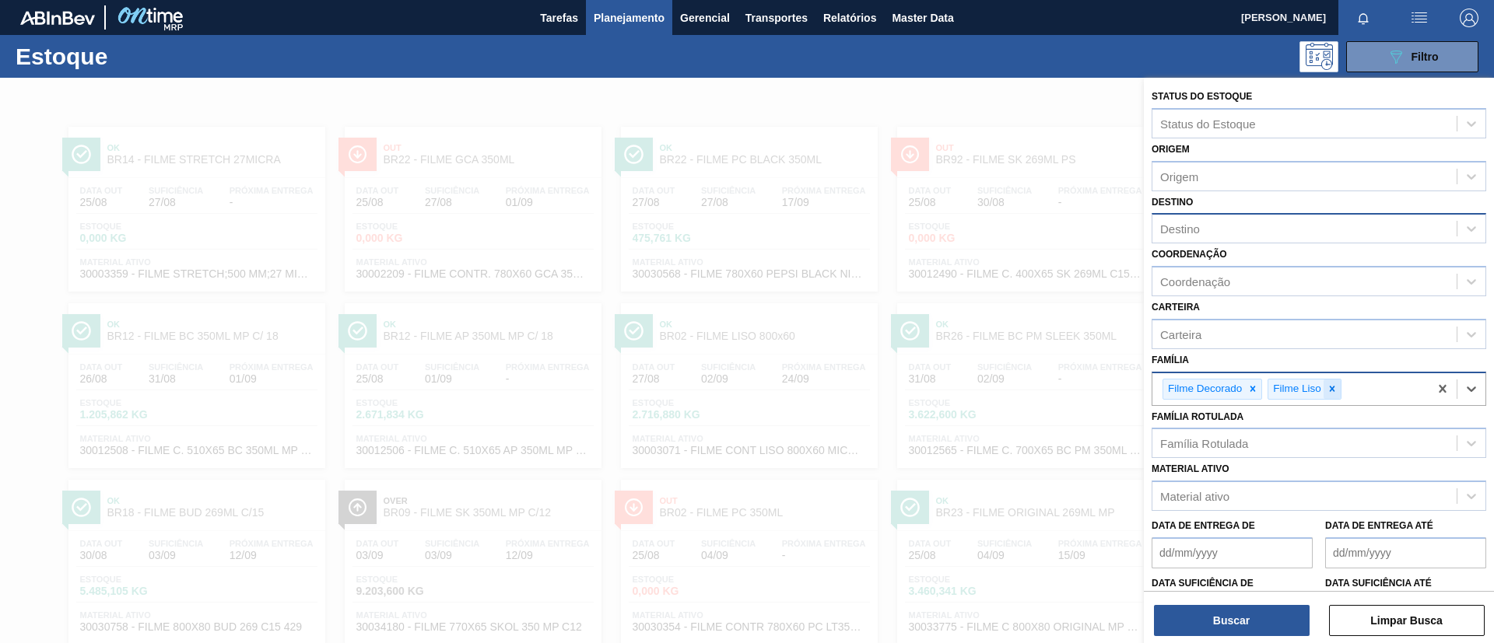
click at [1329, 391] on icon at bounding box center [1332, 389] width 11 height 11
click at [1282, 617] on button "Buscar" at bounding box center [1232, 620] width 156 height 31
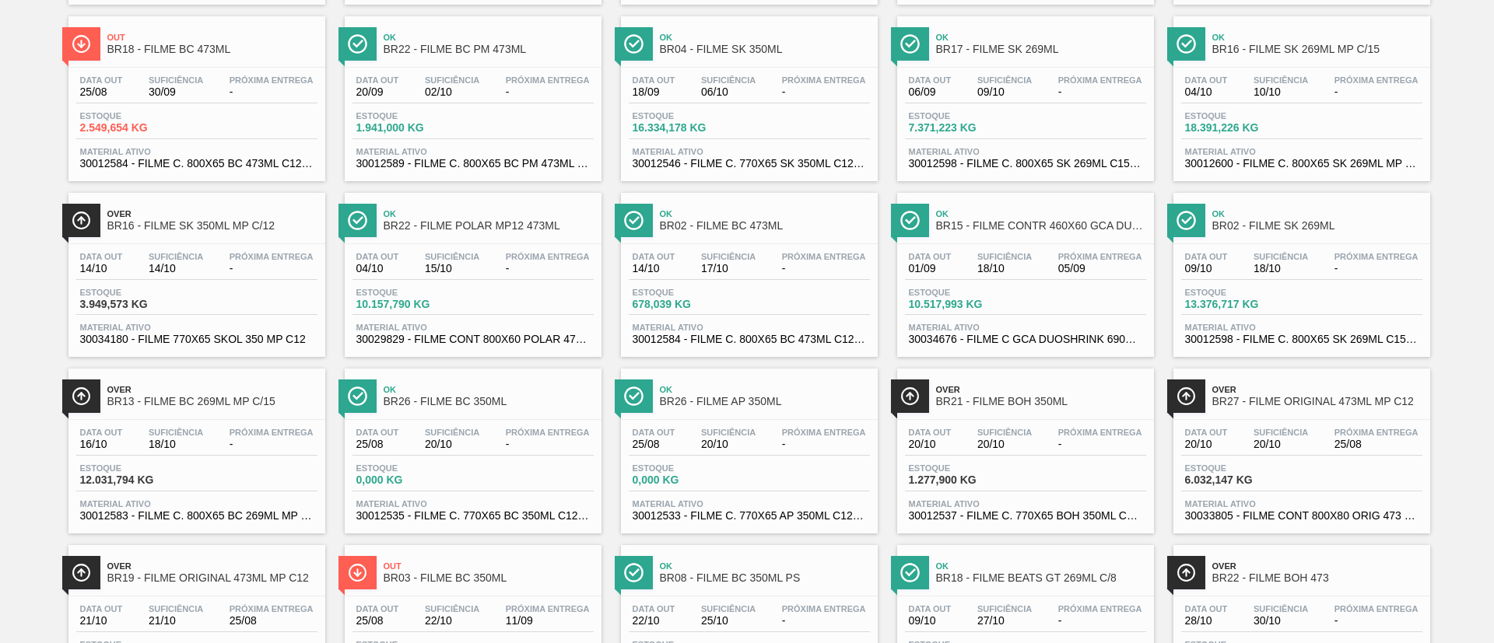
scroll to position [1276, 0]
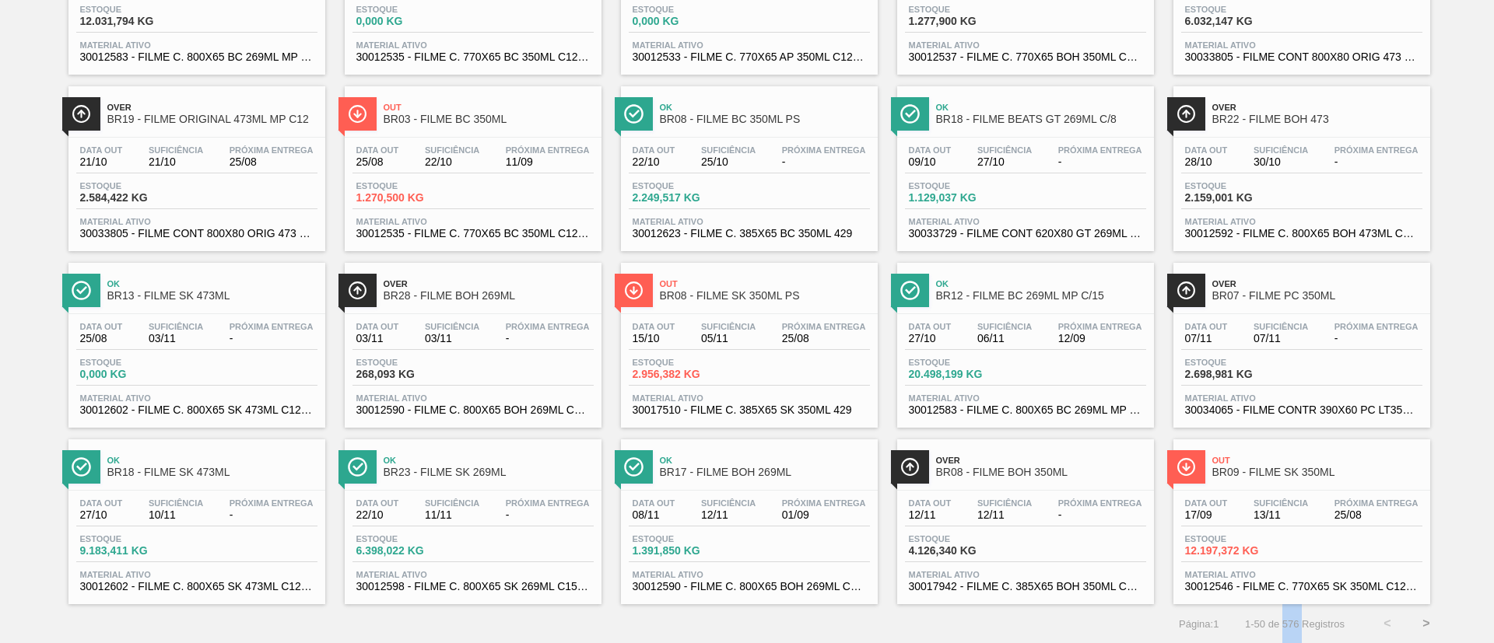
drag, startPoint x: 1281, startPoint y: 629, endPoint x: 1301, endPoint y: 629, distance: 20.2
click at [1301, 629] on span "1 - 50 de 576 Registros" at bounding box center [1293, 625] width 103 height 12
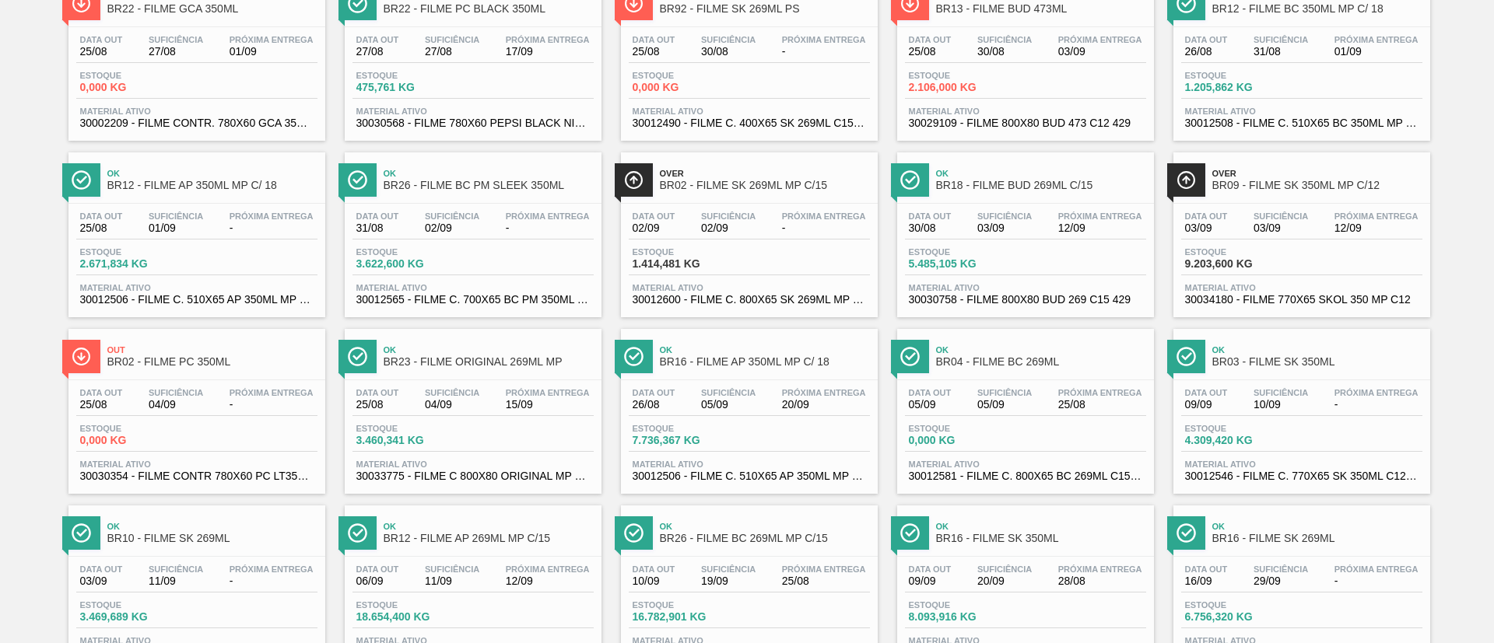
scroll to position [0, 0]
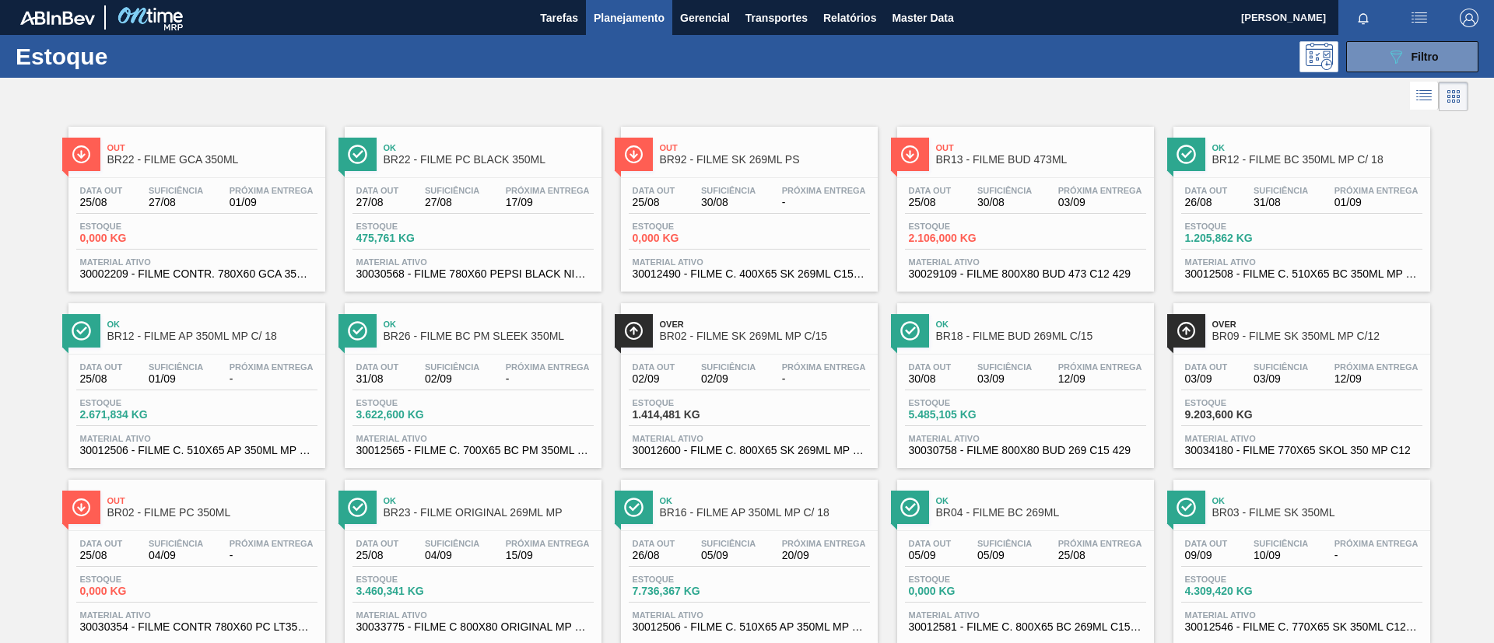
click at [1454, 75] on div "Estoque 089F7B8B-B2A5-4AFE-B5C0-19BA573D28AC Filtro" at bounding box center [747, 56] width 1494 height 43
click at [1441, 60] on button "089F7B8B-B2A5-4AFE-B5C0-19BA573D28AC Filtro" at bounding box center [1412, 56] width 132 height 31
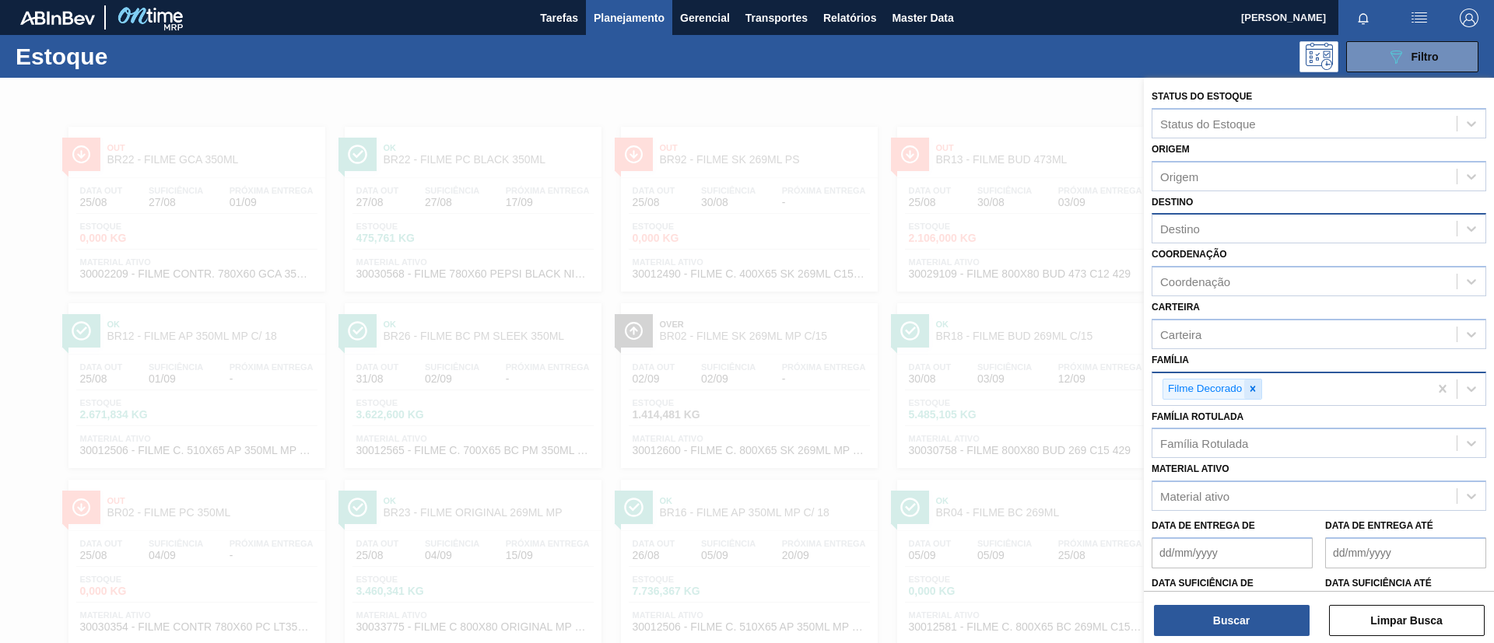
click at [1254, 395] on div at bounding box center [1252, 389] width 17 height 19
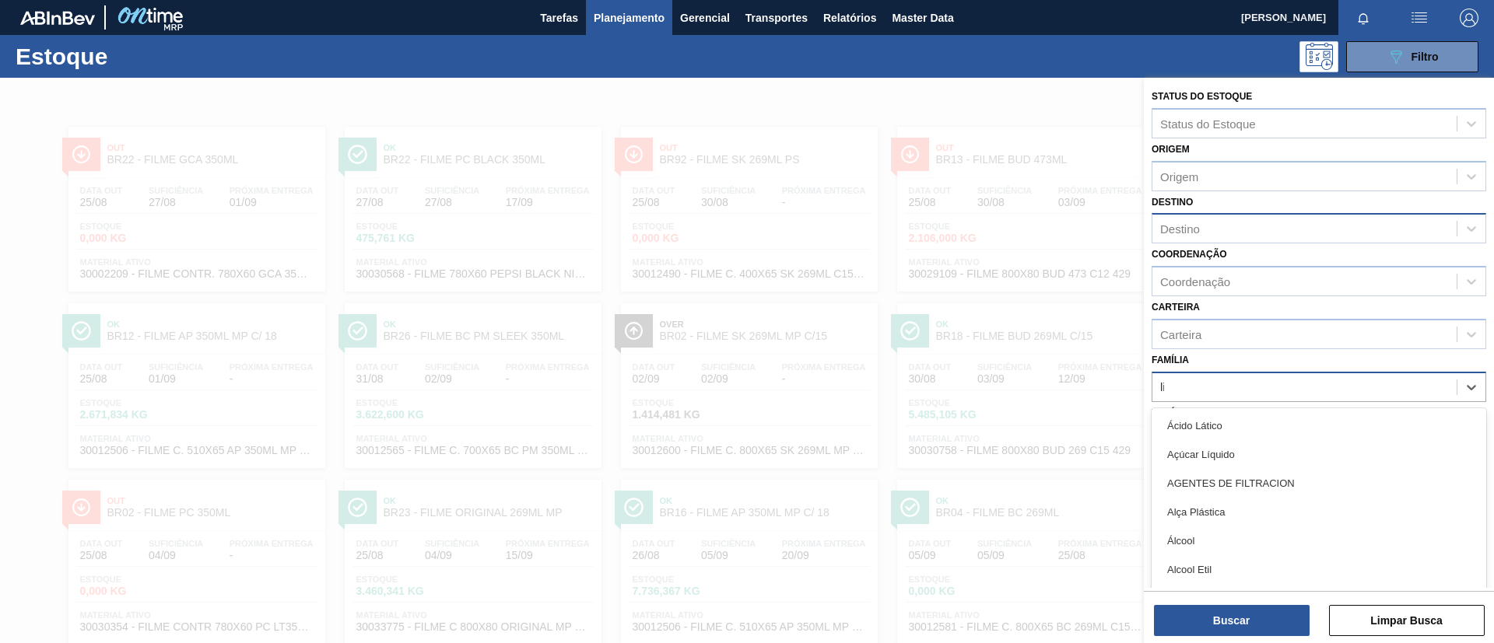
type input "liso"
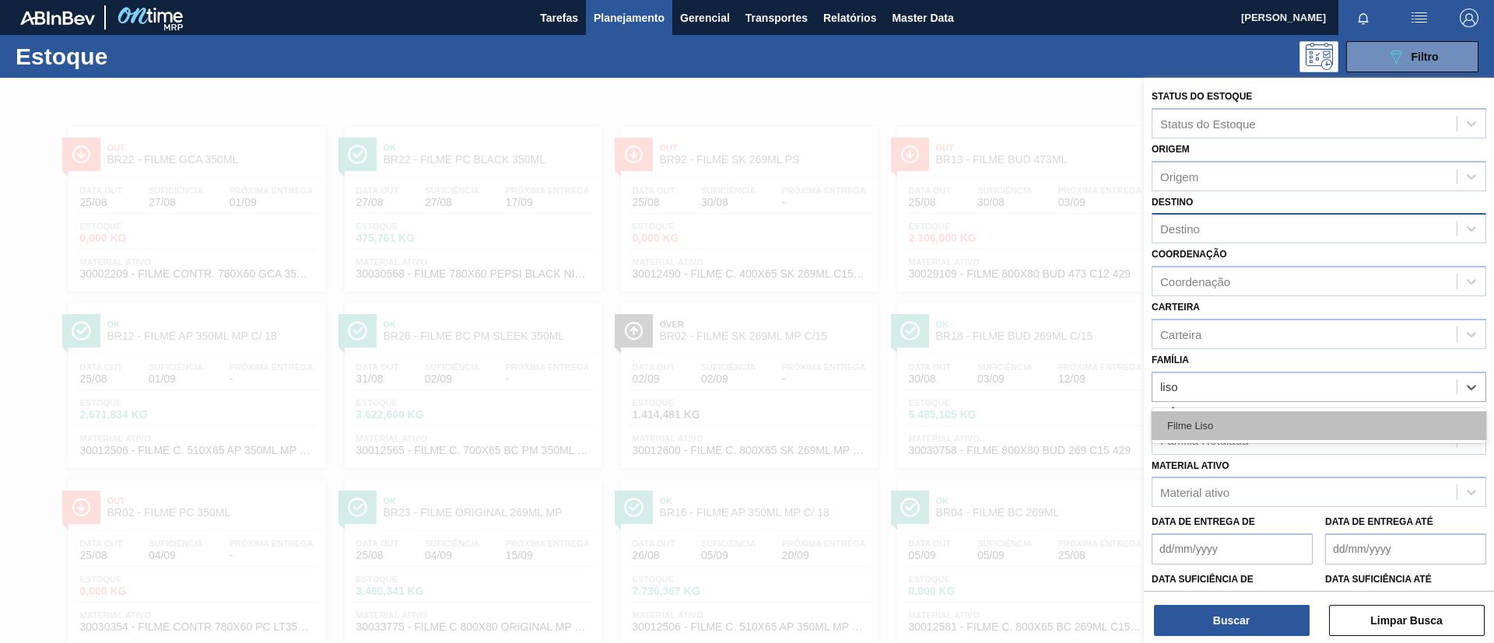
click at [1271, 419] on div "Filme Liso" at bounding box center [1319, 426] width 335 height 29
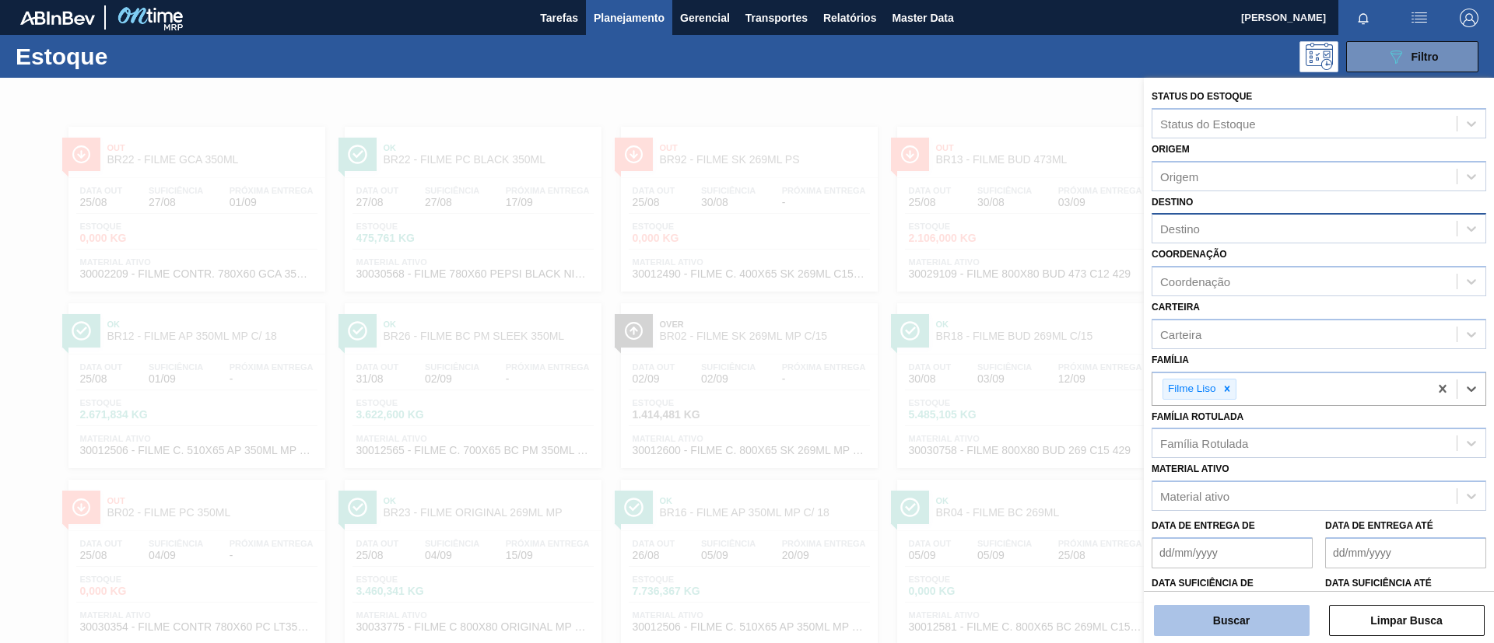
click at [1233, 615] on button "Buscar" at bounding box center [1232, 620] width 156 height 31
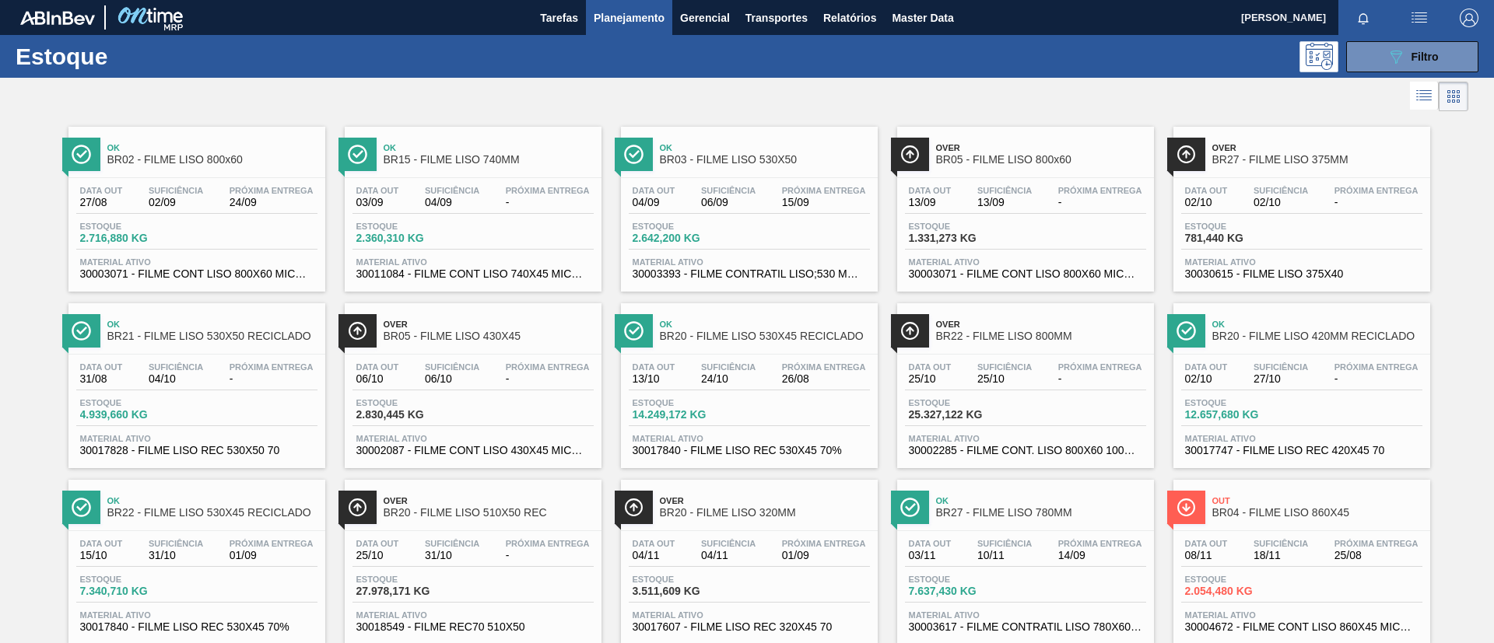
click at [380, 168] on div "Ok BR15 - FILME LISO 740MM" at bounding box center [473, 152] width 257 height 35
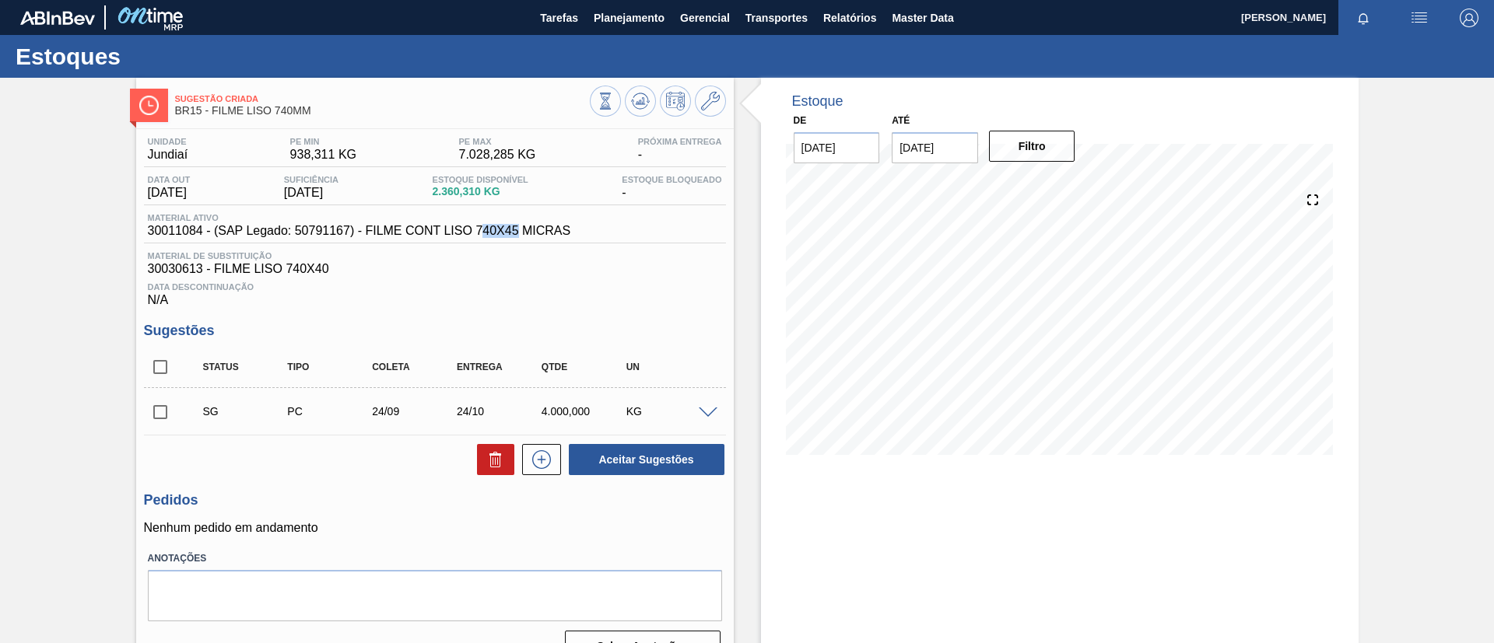
click at [514, 240] on div "Material ativo 30011084 - (SAP Legado: 50791167) - FILME CONT LISO 740X45 MICRAS" at bounding box center [435, 228] width 582 height 30
click at [0, 244] on div "Sugestão Criada BR15 - FILME LISO 740MM Unidade Jundiaí PE MIN 938,311 KG PE MA…" at bounding box center [747, 377] width 1494 height 598
drag, startPoint x: 440, startPoint y: 232, endPoint x: 584, endPoint y: 236, distance: 144.0
click at [584, 236] on div "Material ativo 30011084 - (SAP Legado: 50791167) - FILME CONT LISO 740X45 MICRAS" at bounding box center [435, 228] width 582 height 30
click at [0, 233] on div "Sugestão Criada BR15 - FILME LISO 740MM Unidade Jundiaí PE MIN 938,311 KG PE MA…" at bounding box center [747, 377] width 1494 height 598
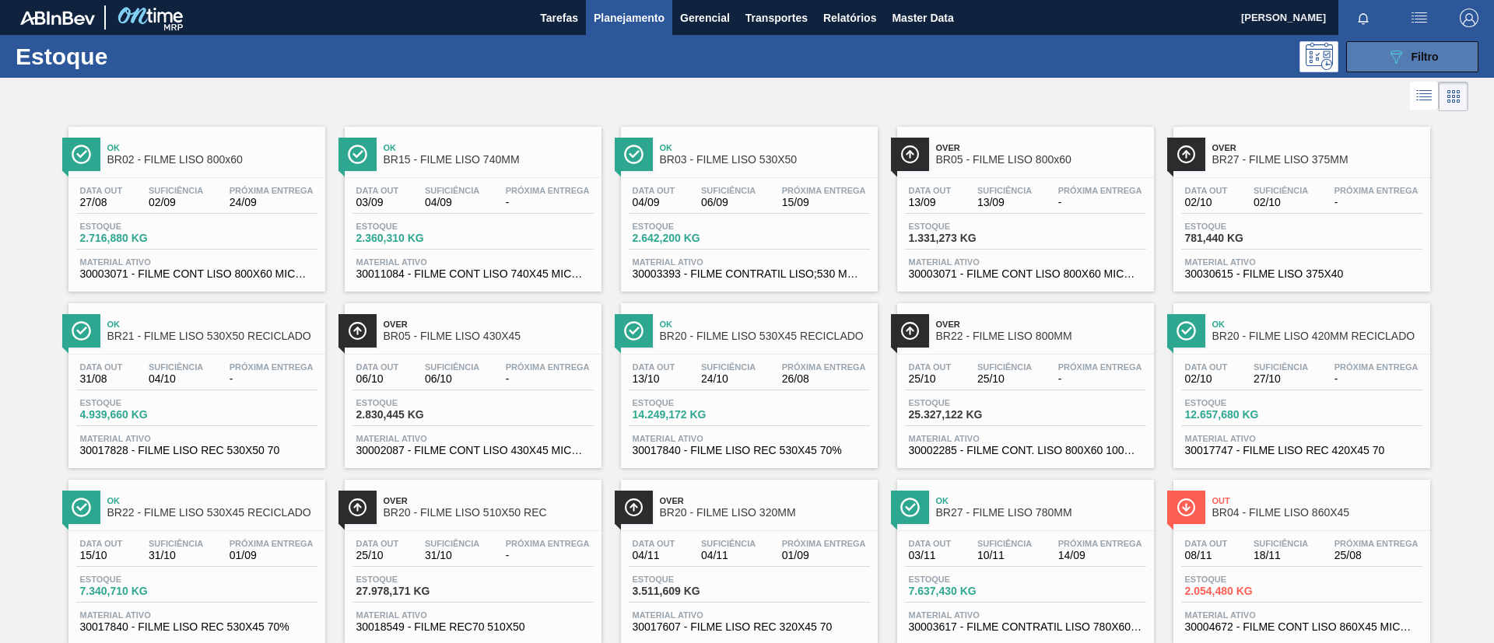
click at [1396, 48] on icon "089F7B8B-B2A5-4AFE-B5C0-19BA573D28AC" at bounding box center [1396, 56] width 19 height 19
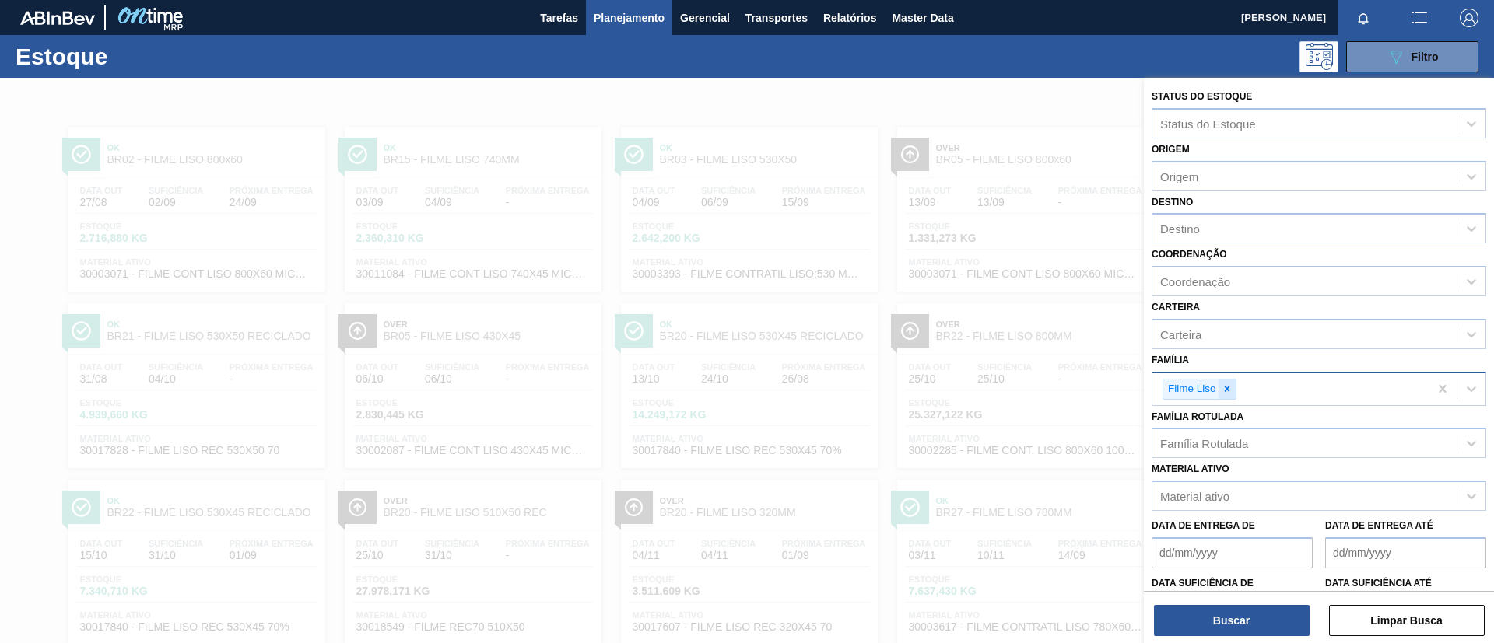
click at [1229, 398] on div at bounding box center [1226, 389] width 17 height 19
click at [1229, 384] on div "Família" at bounding box center [1304, 387] width 304 height 23
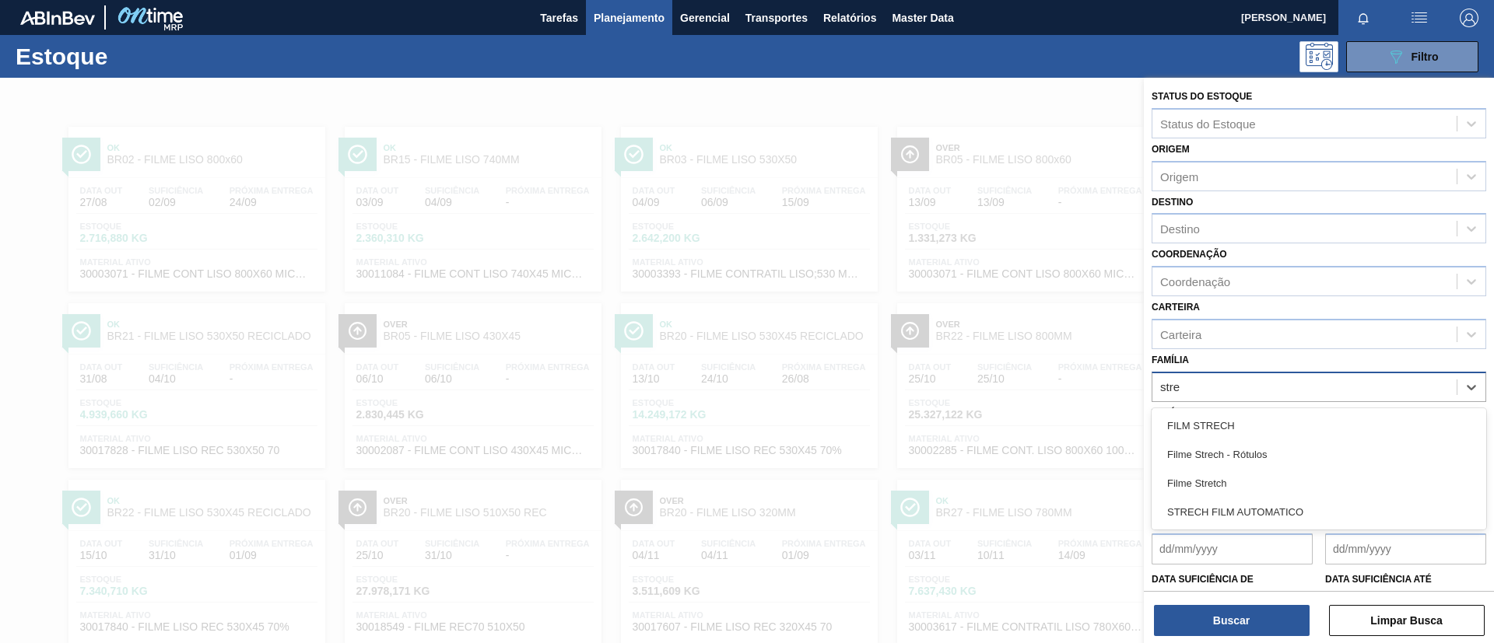
type input "stret"
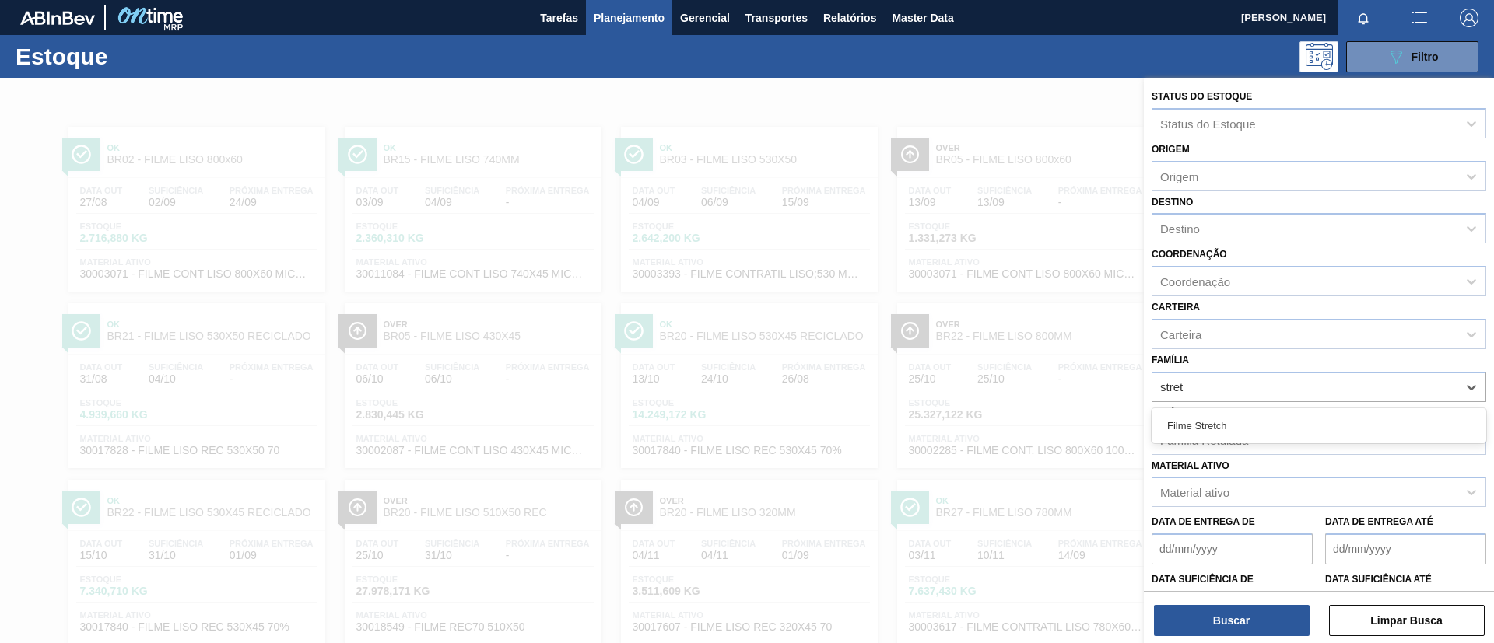
click at [1260, 415] on div "Filme Stretch" at bounding box center [1319, 426] width 335 height 29
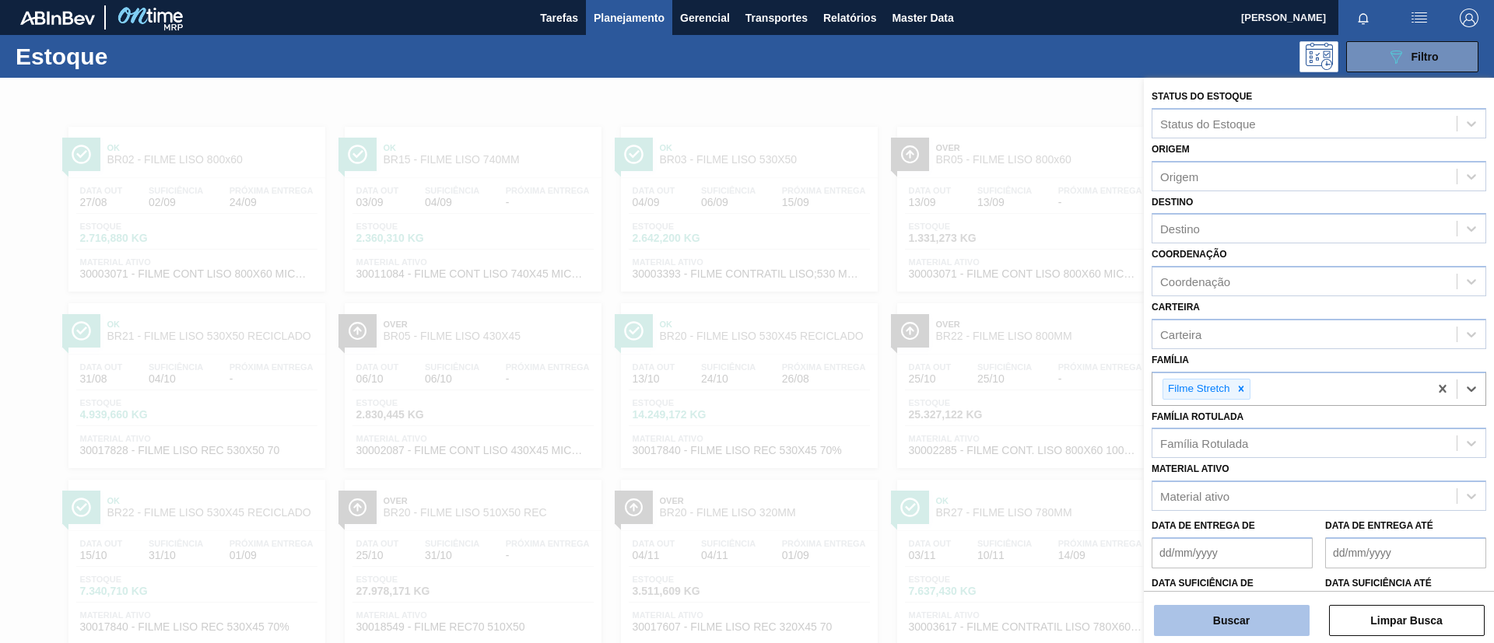
click at [1261, 612] on button "Buscar" at bounding box center [1232, 620] width 156 height 31
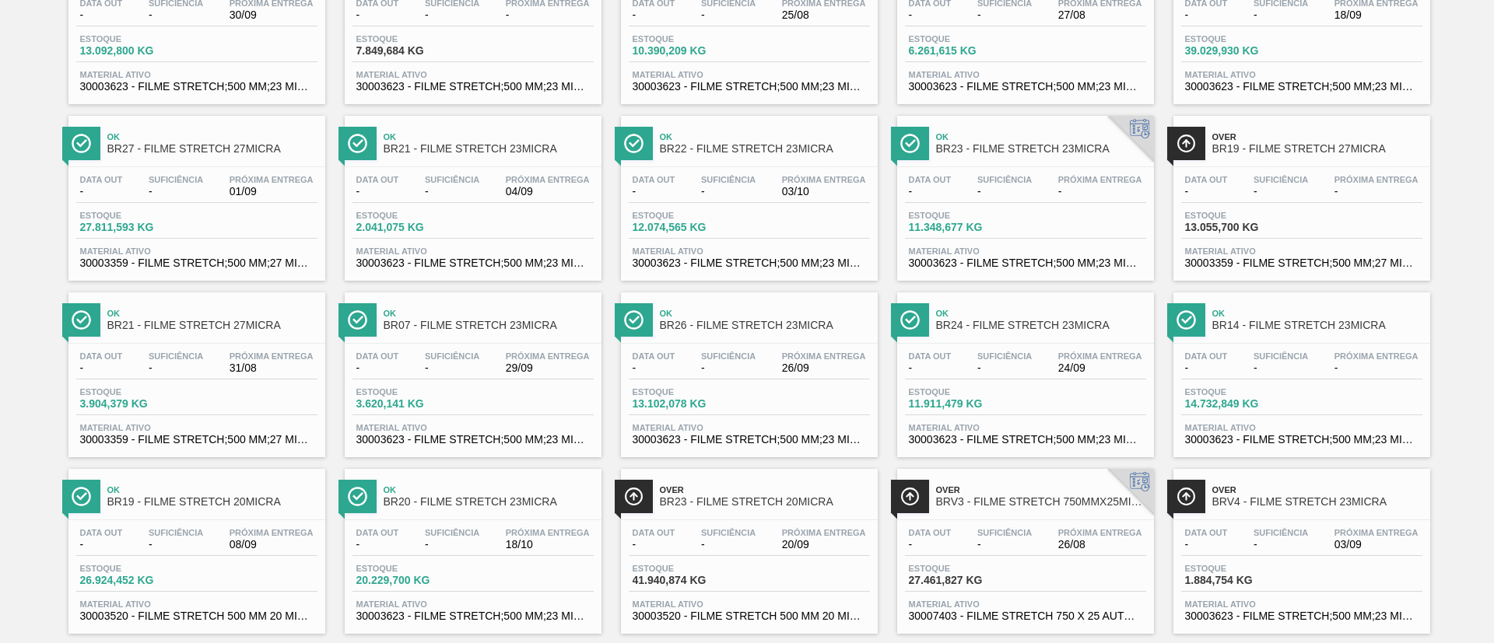
scroll to position [1276, 0]
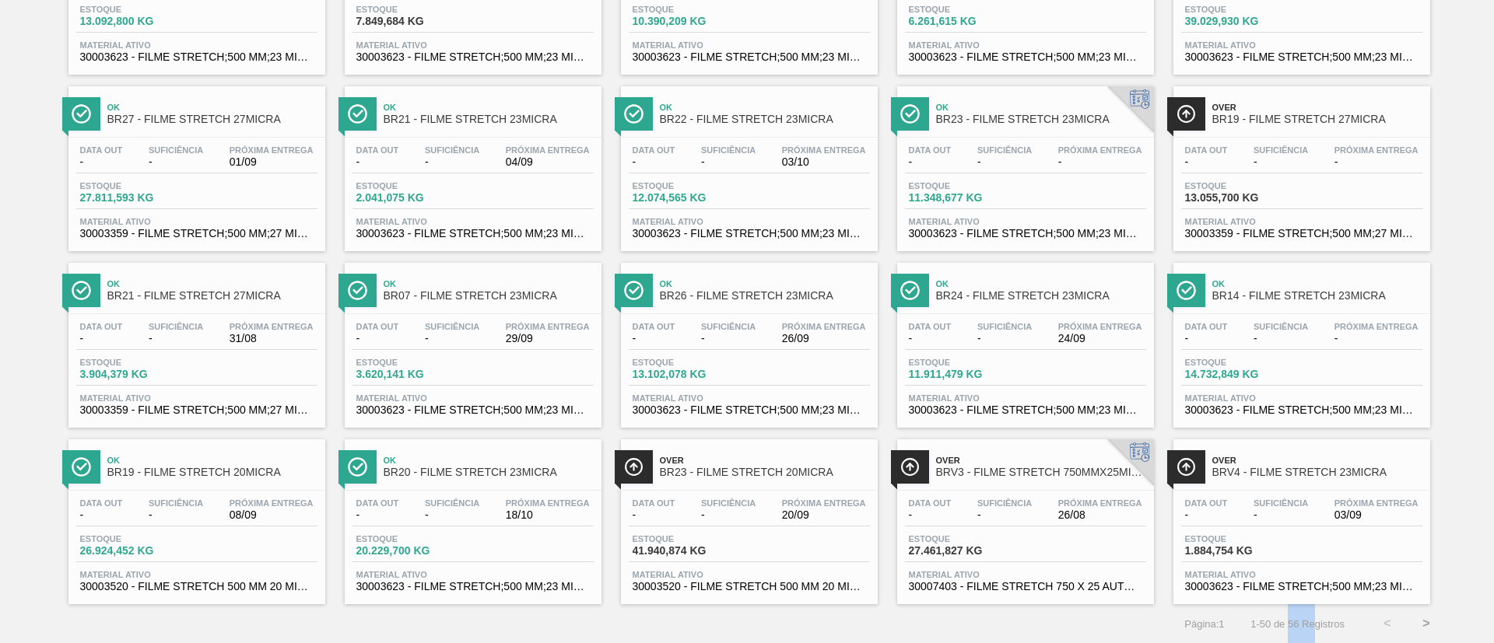
drag, startPoint x: 1287, startPoint y: 632, endPoint x: 1312, endPoint y: 630, distance: 24.9
click at [1312, 630] on div "Página : 1 1 - 50 de 56 Registros < >" at bounding box center [723, 624] width 1446 height 39
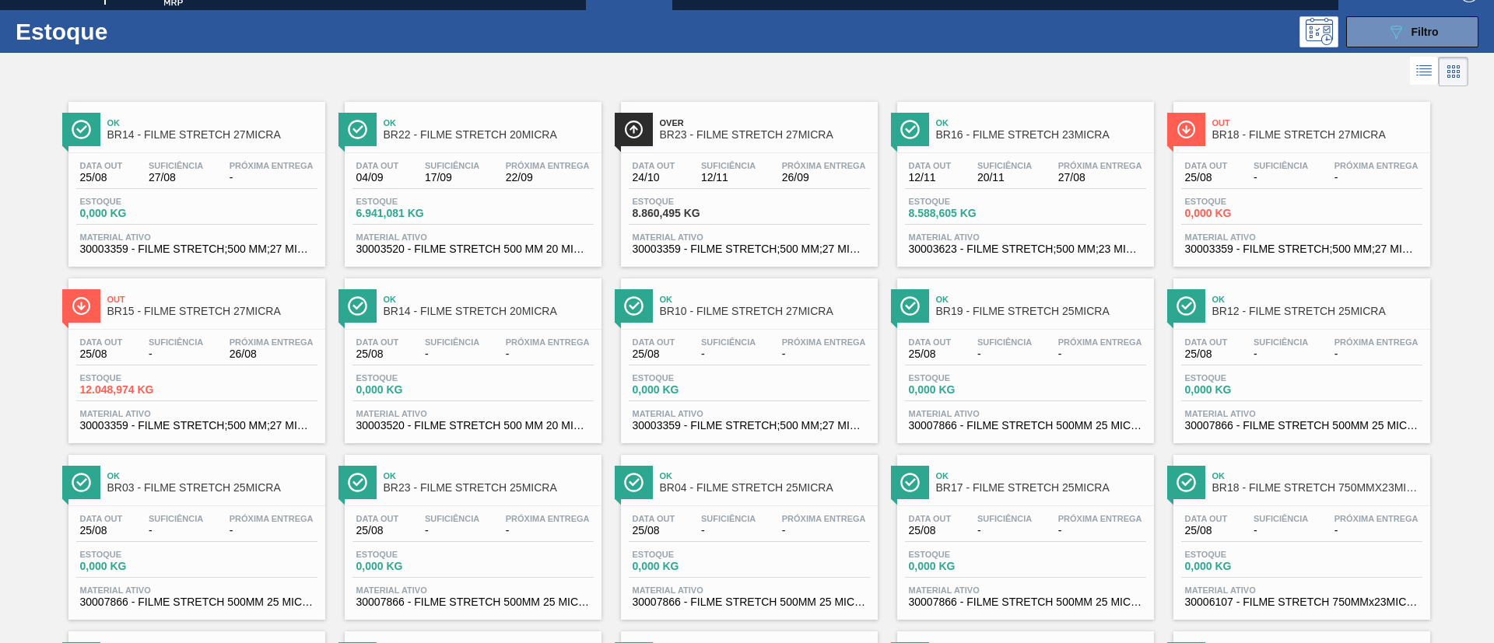
scroll to position [0, 0]
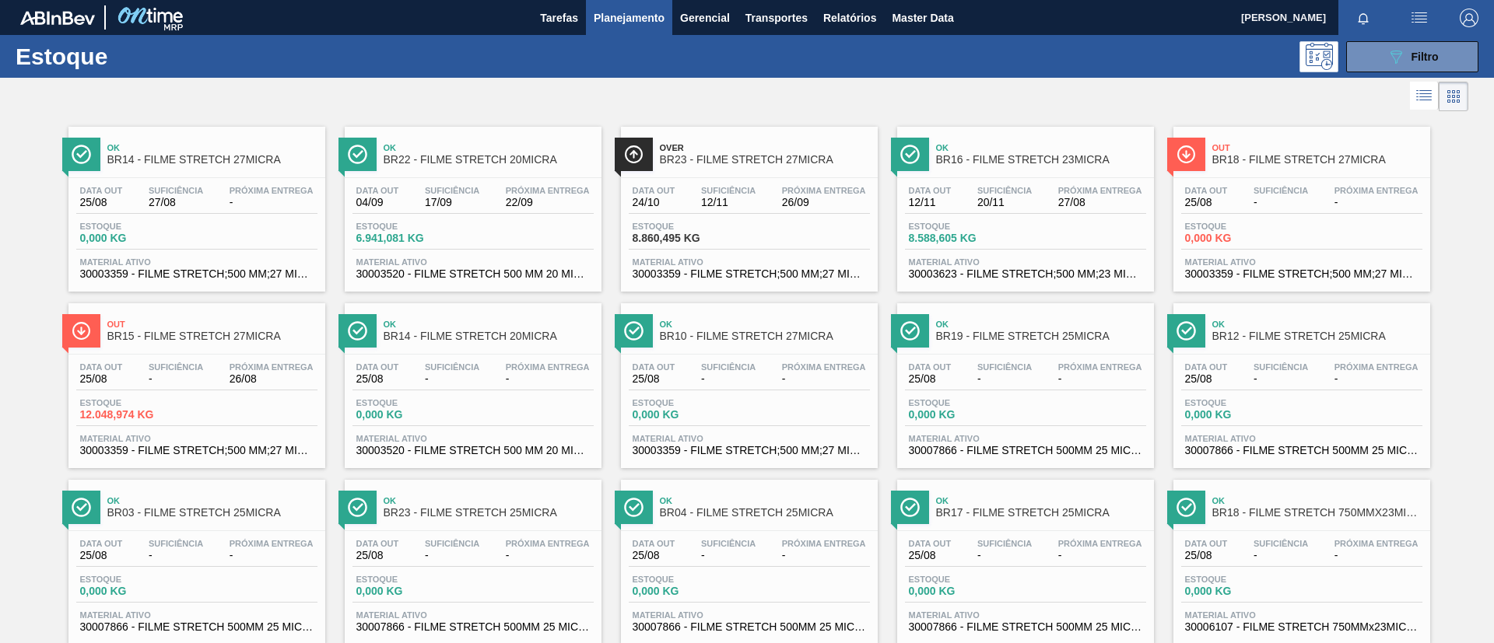
click at [898, 88] on div at bounding box center [734, 96] width 1468 height 37
click at [907, 96] on div at bounding box center [734, 96] width 1468 height 37
click at [1090, 162] on span "BR16 - FILME STRETCH 23MICRA" at bounding box center [1041, 160] width 210 height 12
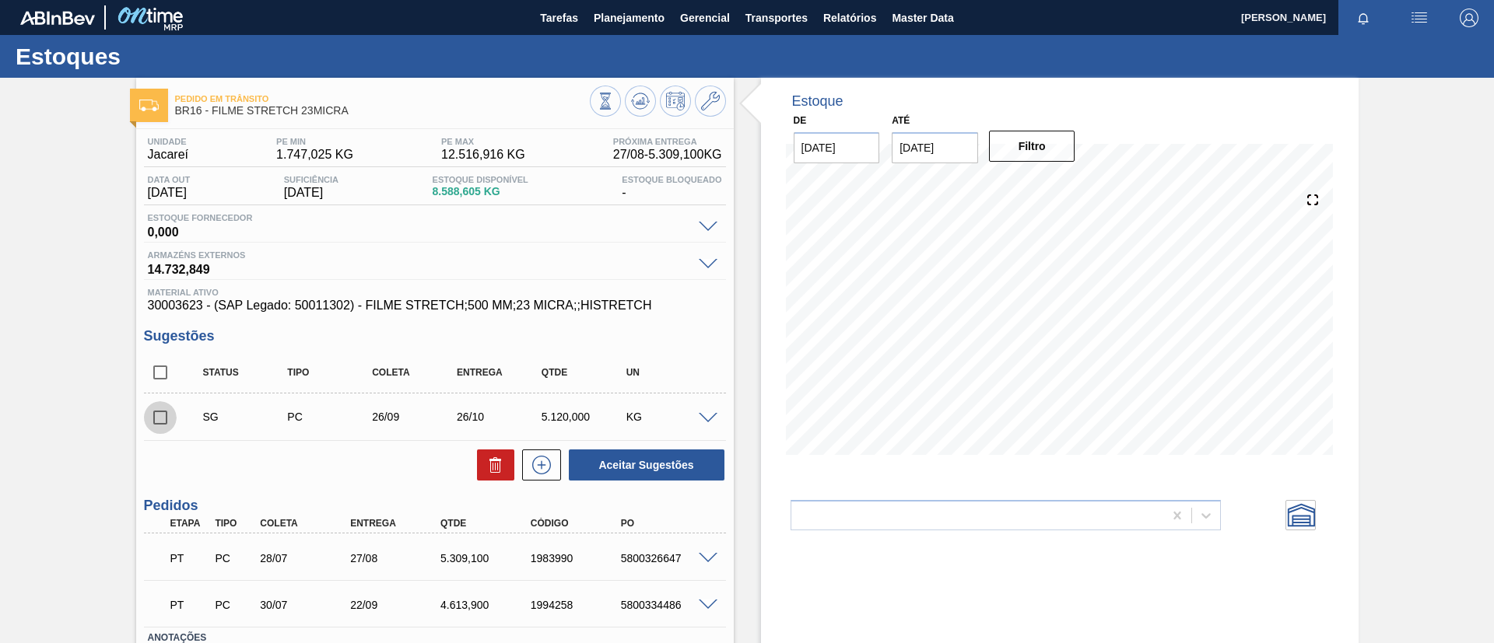
click at [162, 433] on input "checkbox" at bounding box center [160, 417] width 33 height 33
click at [693, 422] on div "SG PC 26/09 26/10 5.120,000 KG" at bounding box center [435, 417] width 582 height 39
click at [711, 418] on span at bounding box center [708, 419] width 19 height 12
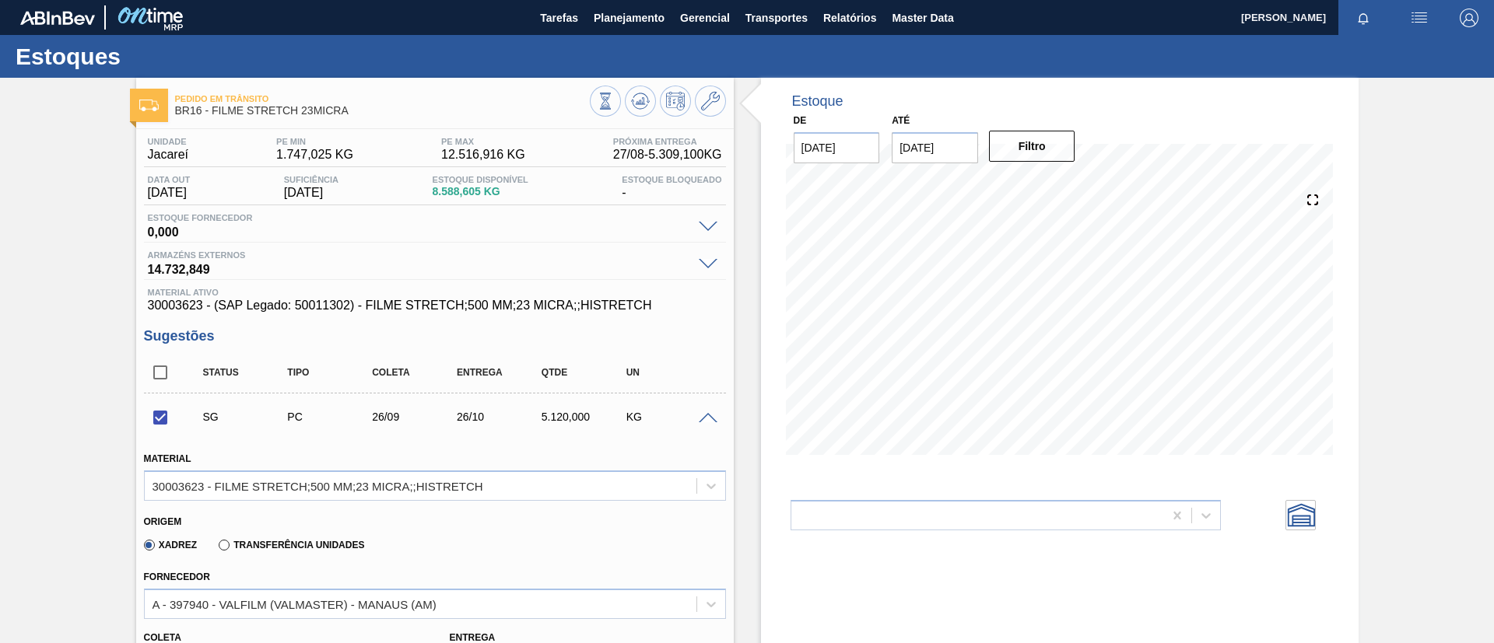
click at [161, 415] on input "checkbox" at bounding box center [160, 417] width 33 height 33
checkbox input "false"
click at [701, 420] on span at bounding box center [708, 419] width 19 height 12
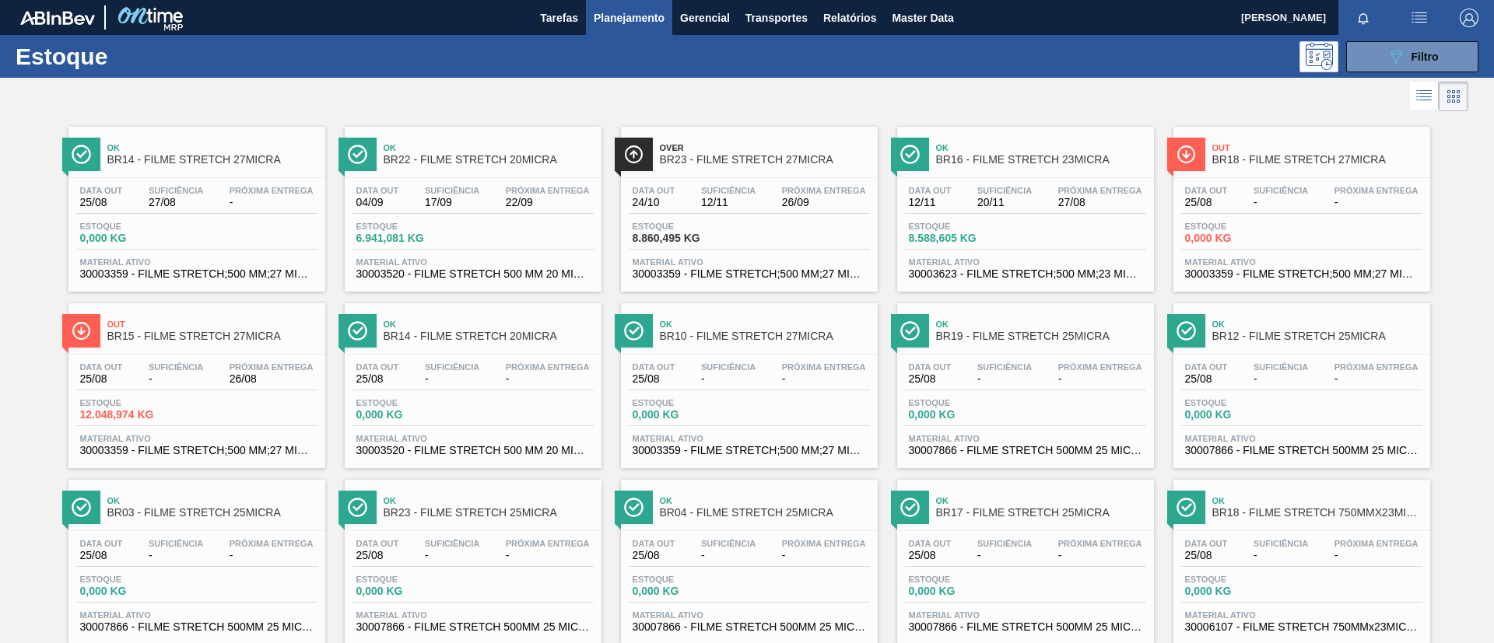
click at [1016, 149] on span "Ok" at bounding box center [1041, 147] width 210 height 9
click at [1453, 56] on button "089F7B8B-B2A5-4AFE-B5C0-19BA573D28AC Filtro" at bounding box center [1412, 56] width 132 height 31
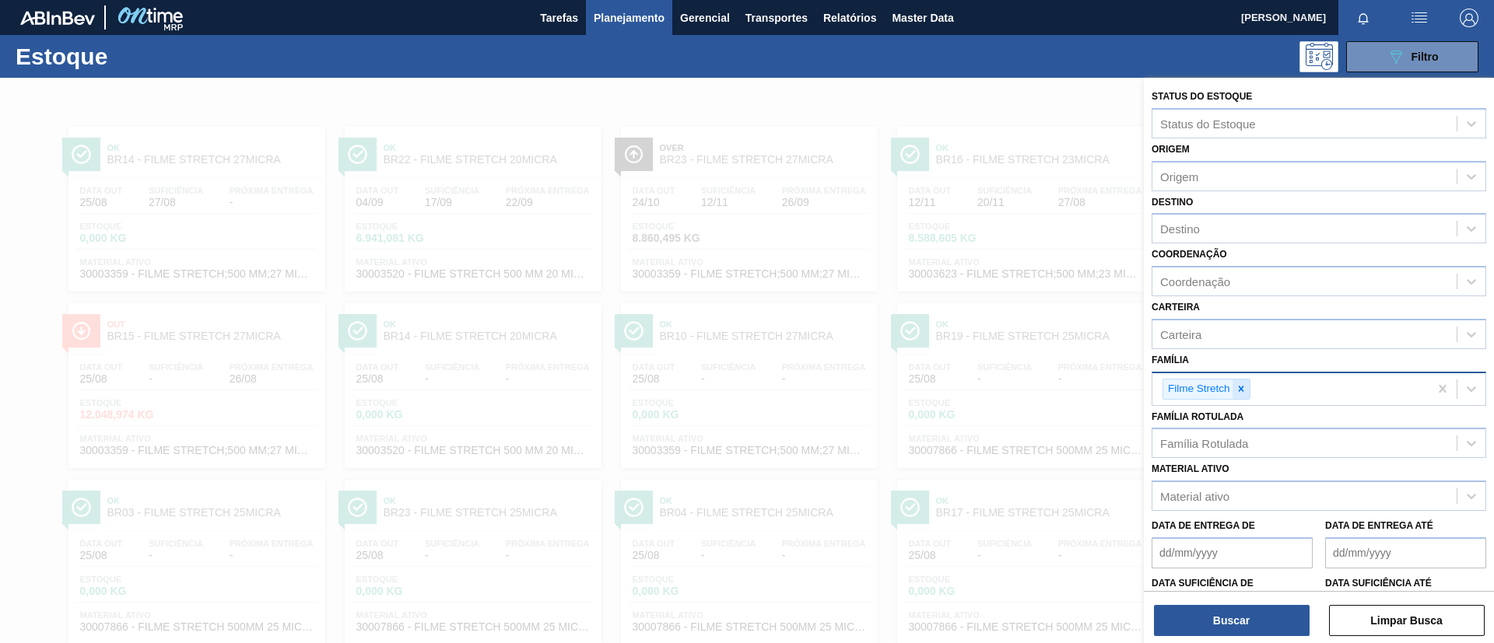
click at [1242, 393] on icon at bounding box center [1241, 389] width 11 height 11
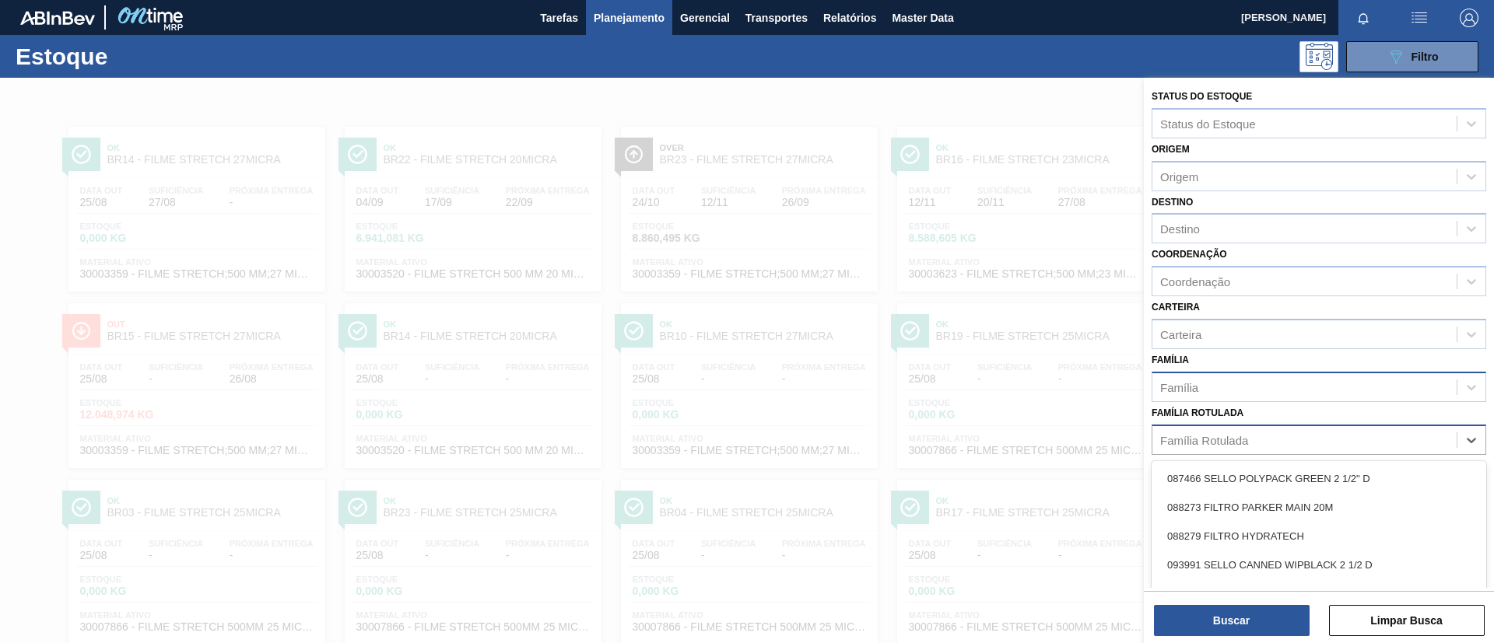
scroll to position [58, 0]
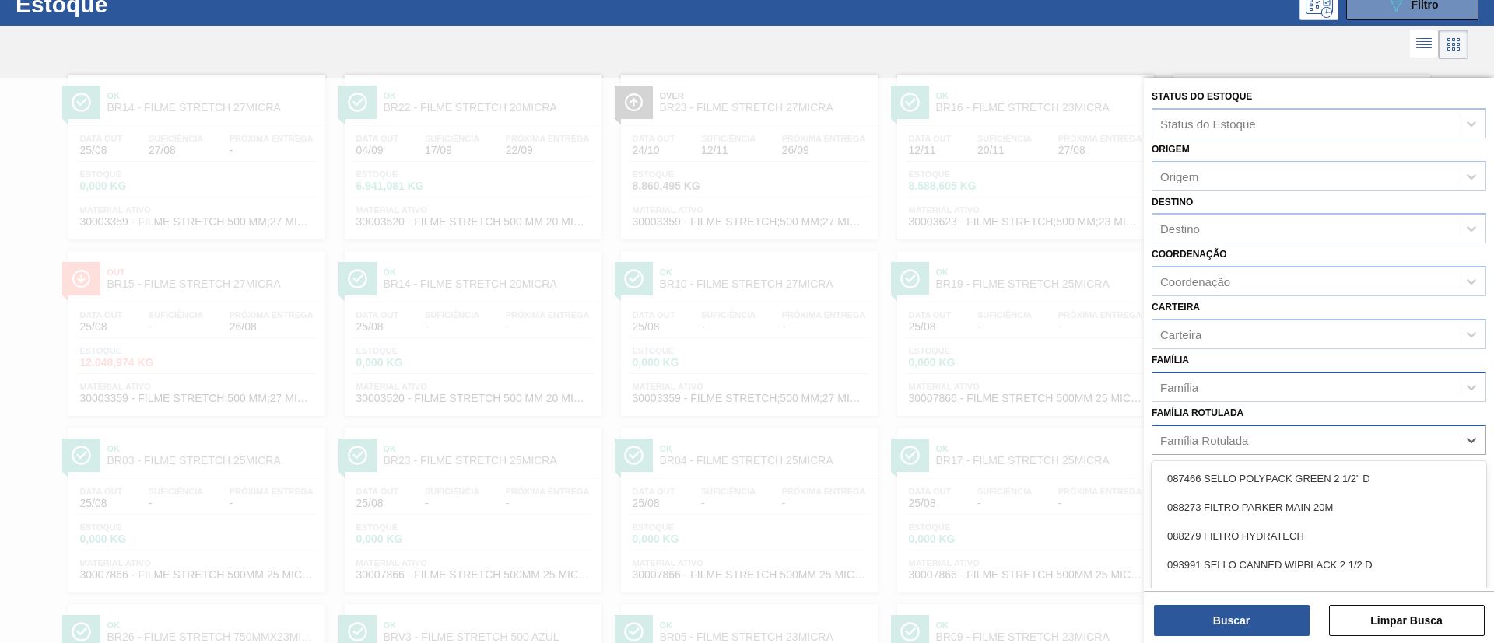
click at [1248, 439] on div "Família Rotulada" at bounding box center [1204, 439] width 88 height 13
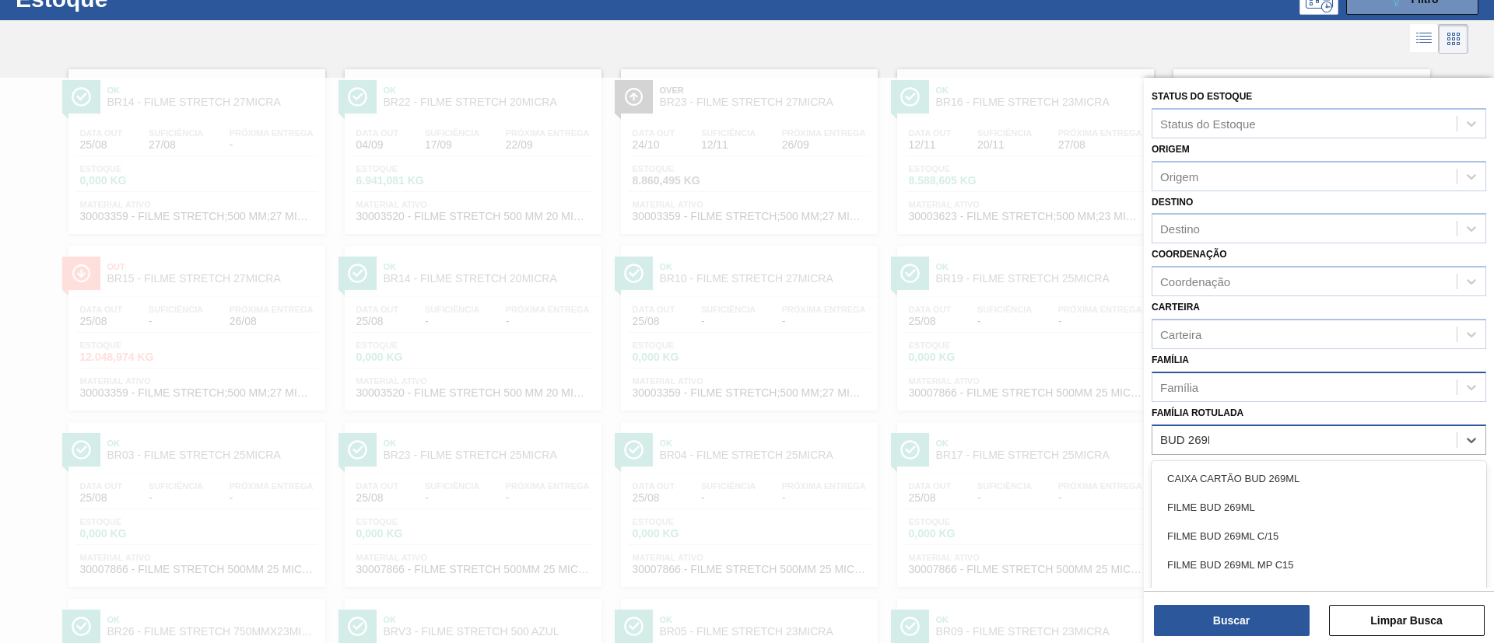
type Rotulada "BUD 269ML C"
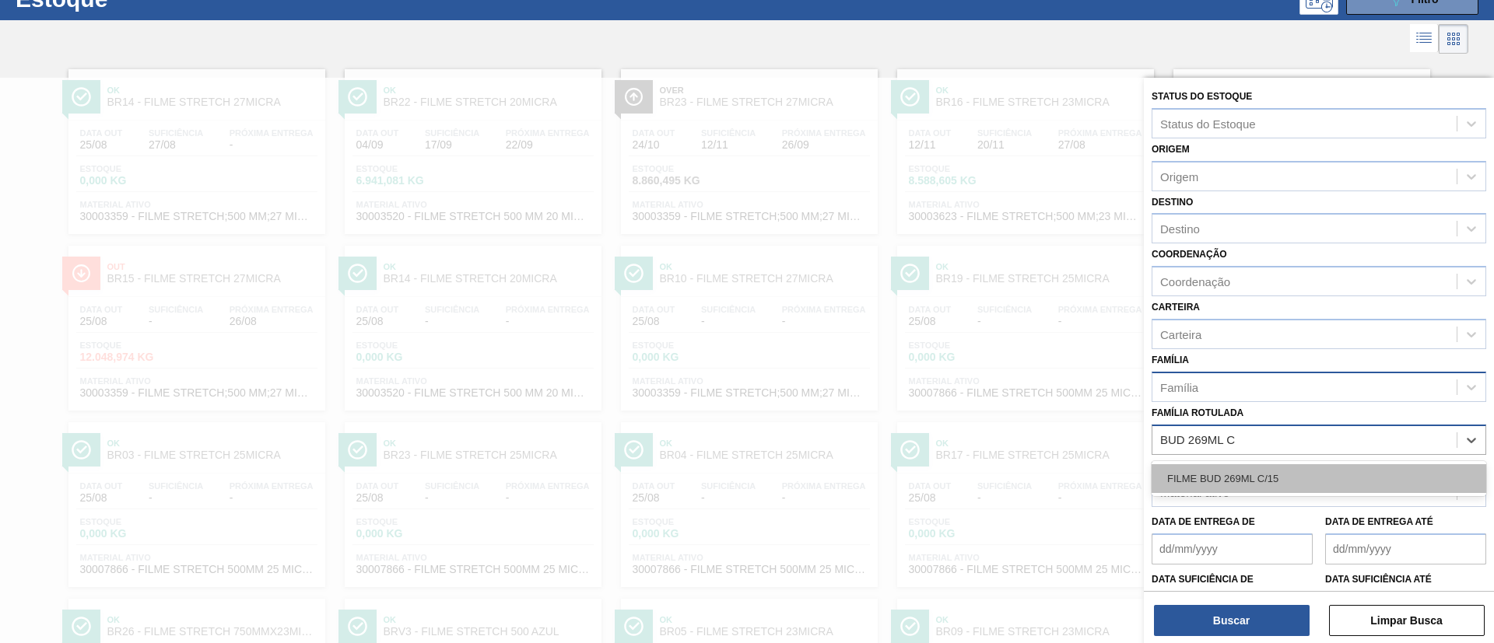
click at [1255, 477] on div "FILME BUD 269ML C/15" at bounding box center [1319, 479] width 335 height 29
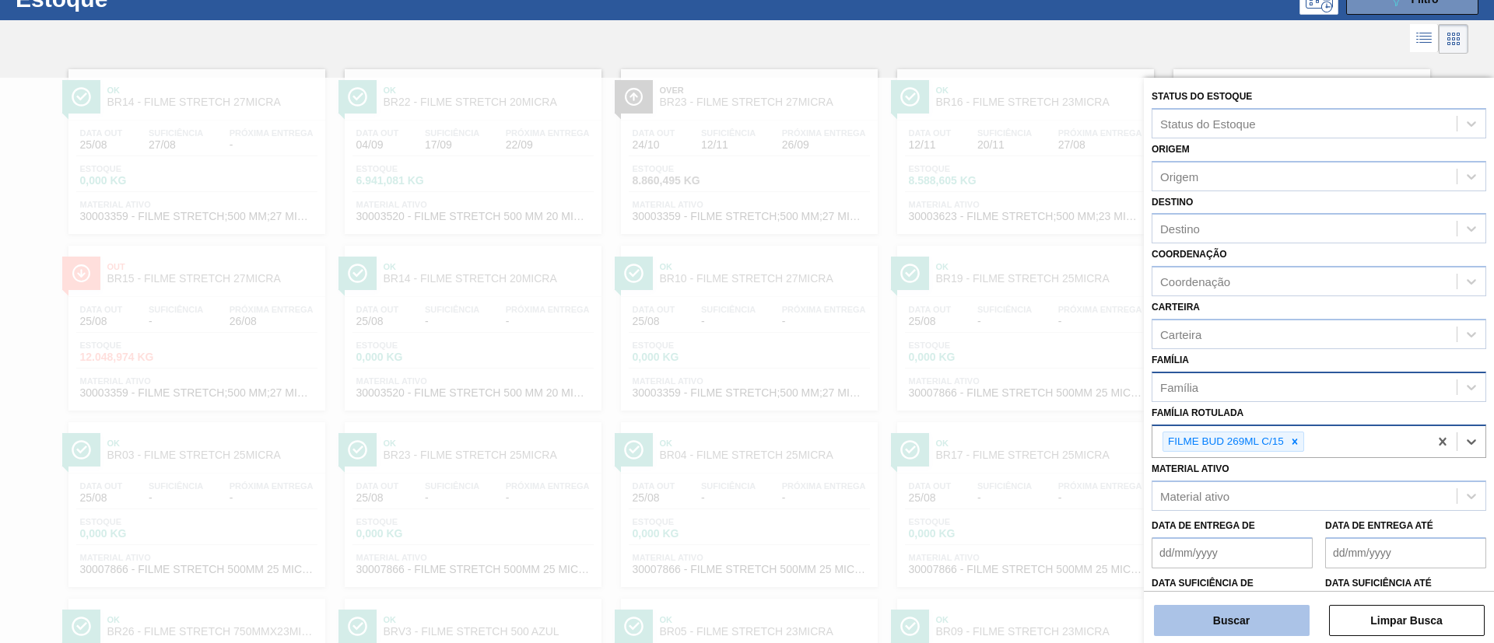
click at [1254, 615] on button "Buscar" at bounding box center [1232, 620] width 156 height 31
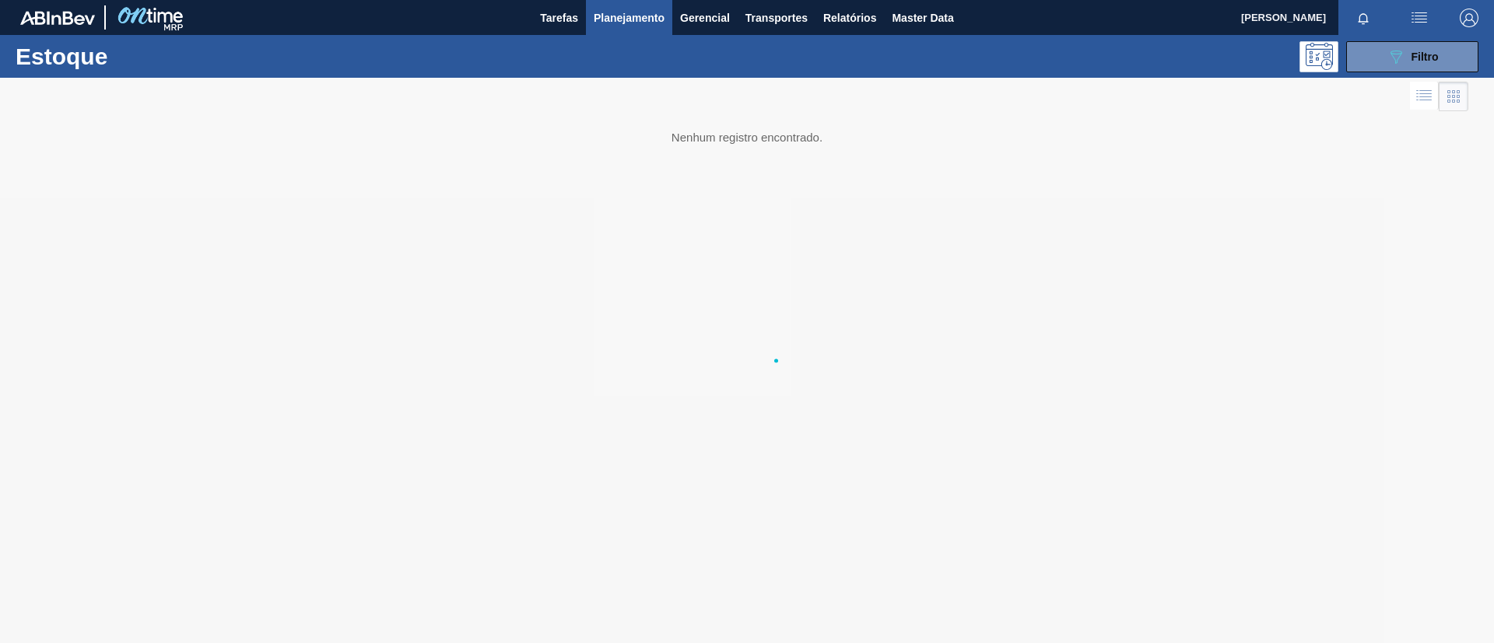
scroll to position [0, 0]
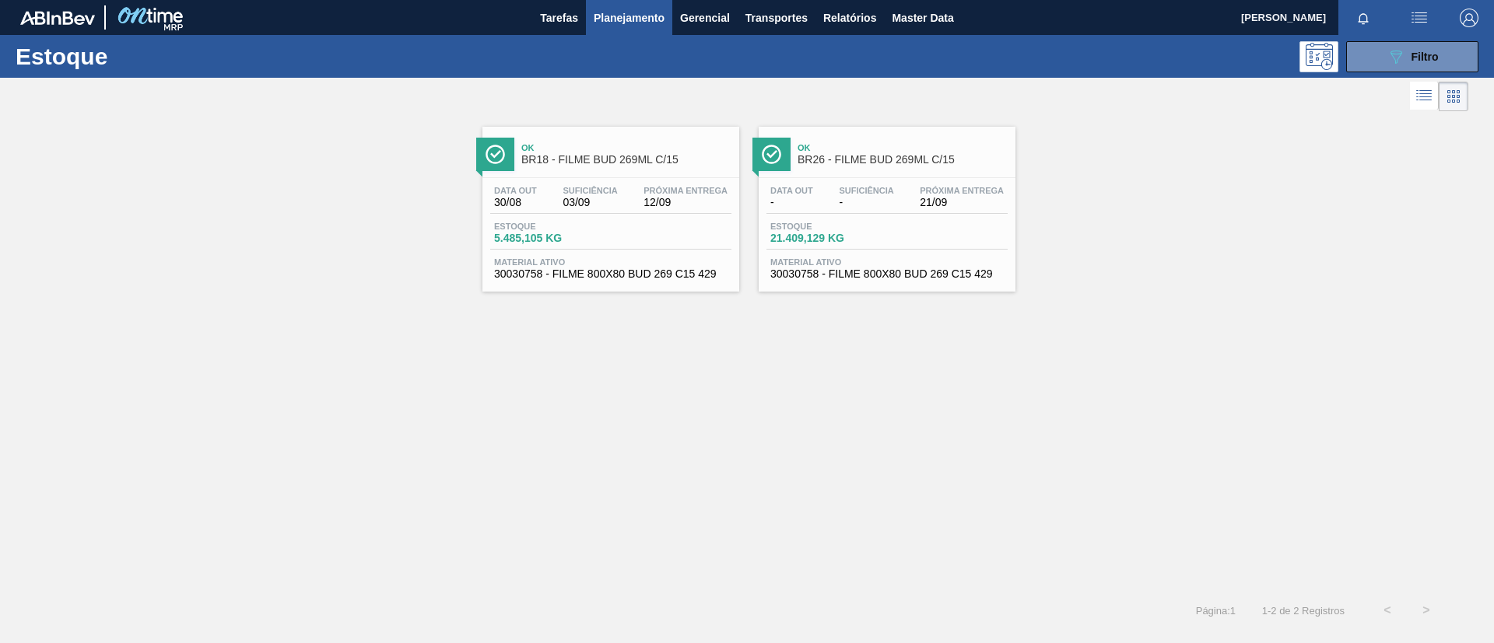
click at [889, 170] on div "Ok BR26 - FILME BUD 269ML C/15" at bounding box center [903, 154] width 210 height 35
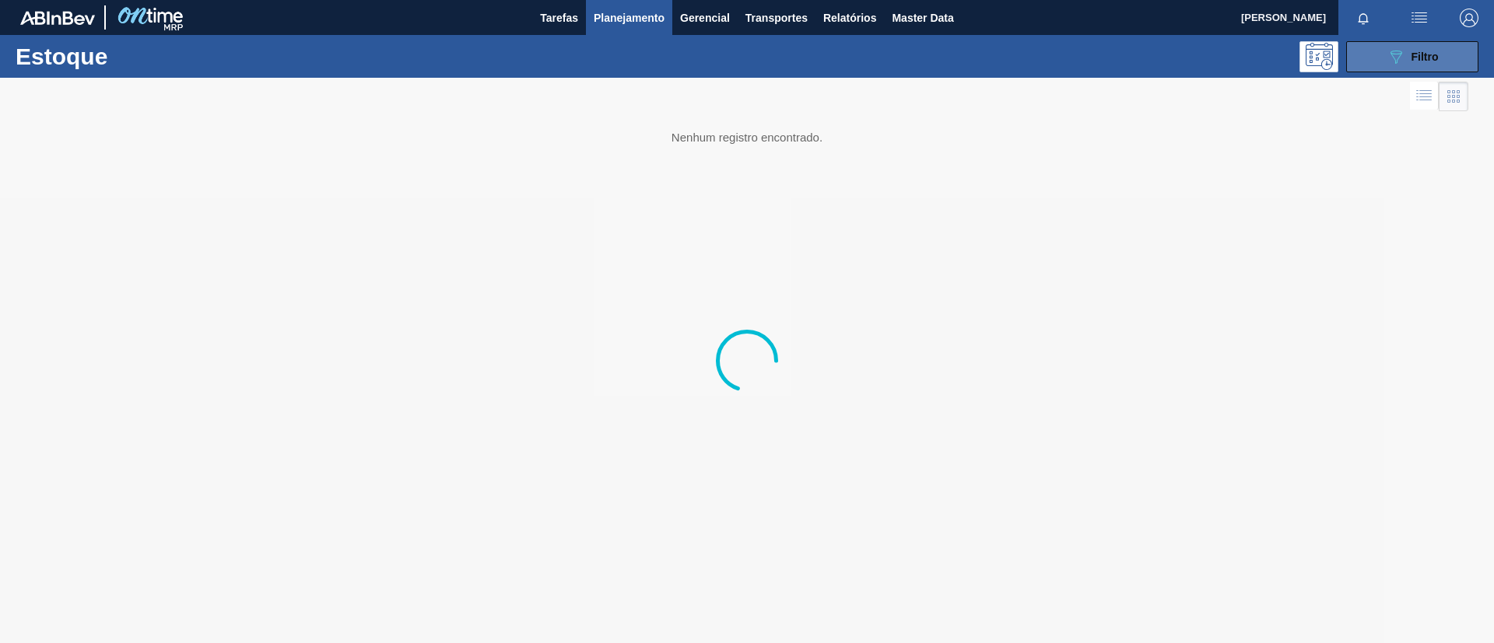
click at [1437, 47] on div "089F7B8B-B2A5-4AFE-B5C0-19BA573D28AC Filtro" at bounding box center [1413, 56] width 52 height 19
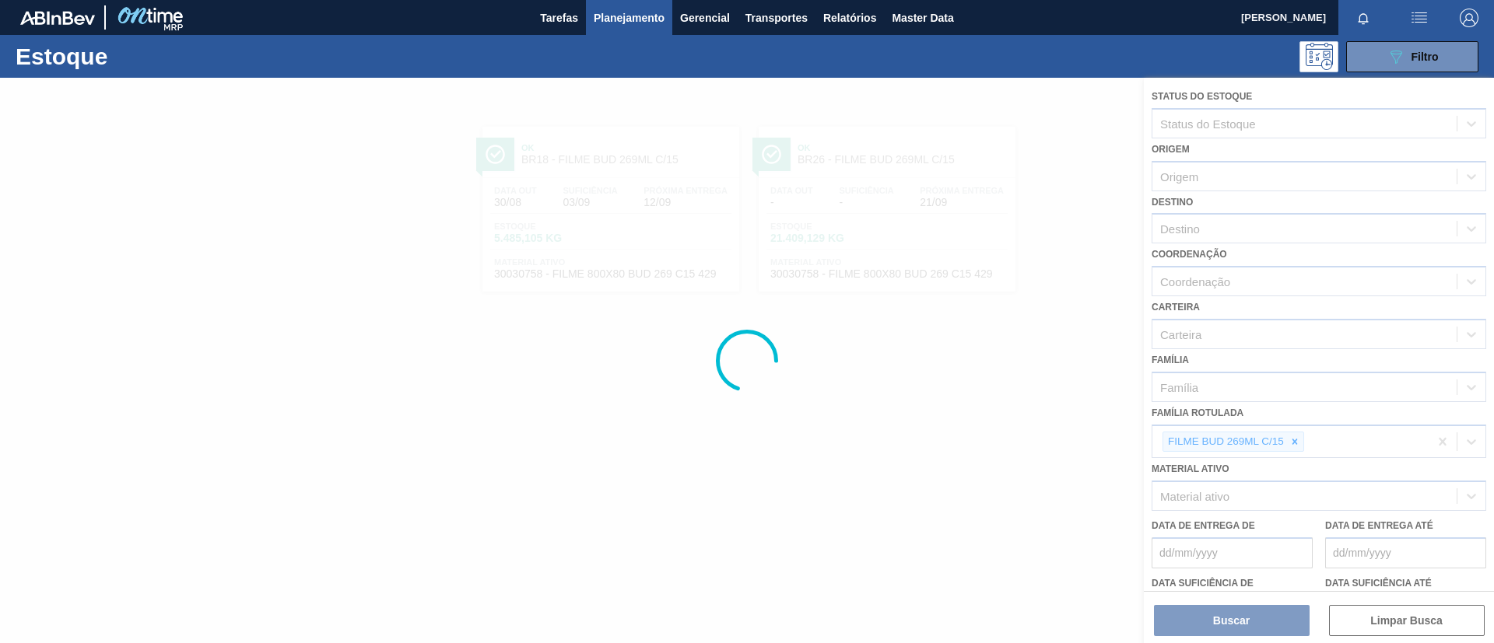
click at [1292, 443] on div at bounding box center [747, 361] width 1494 height 566
click at [1294, 444] on div at bounding box center [747, 361] width 1494 height 566
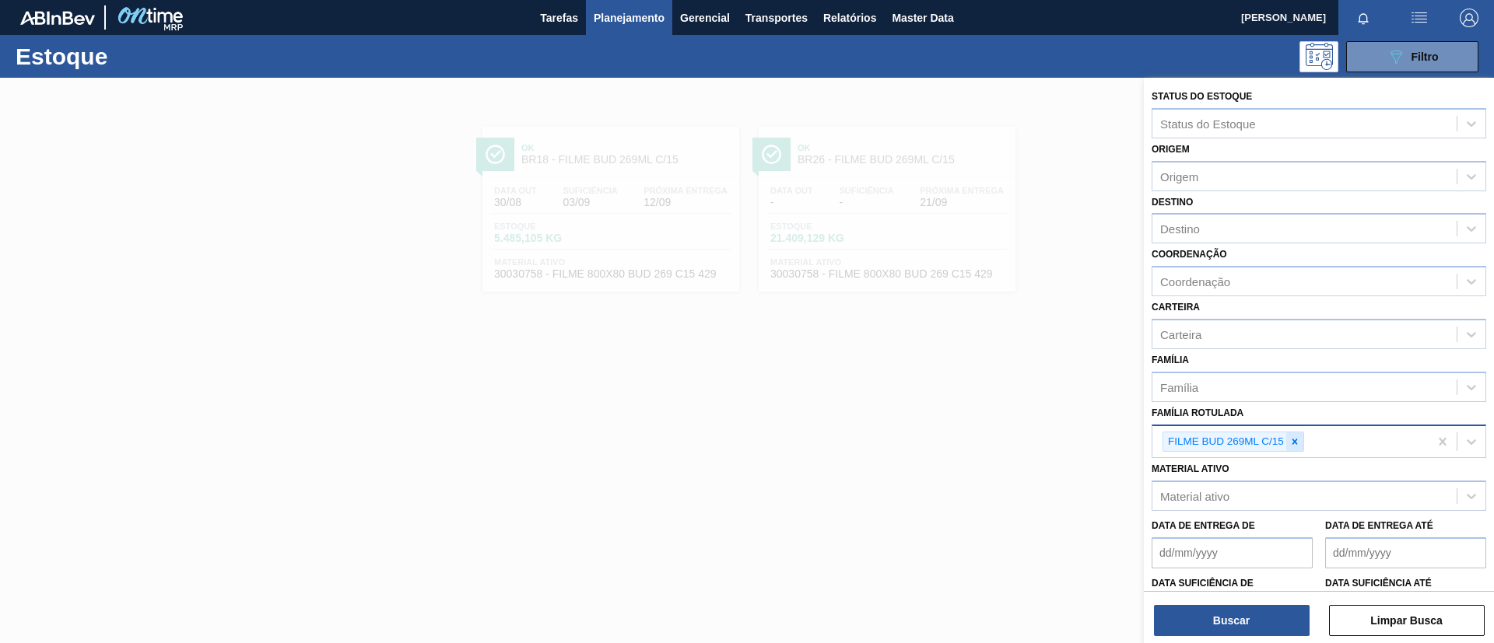
click at [1296, 444] on icon at bounding box center [1294, 442] width 11 height 11
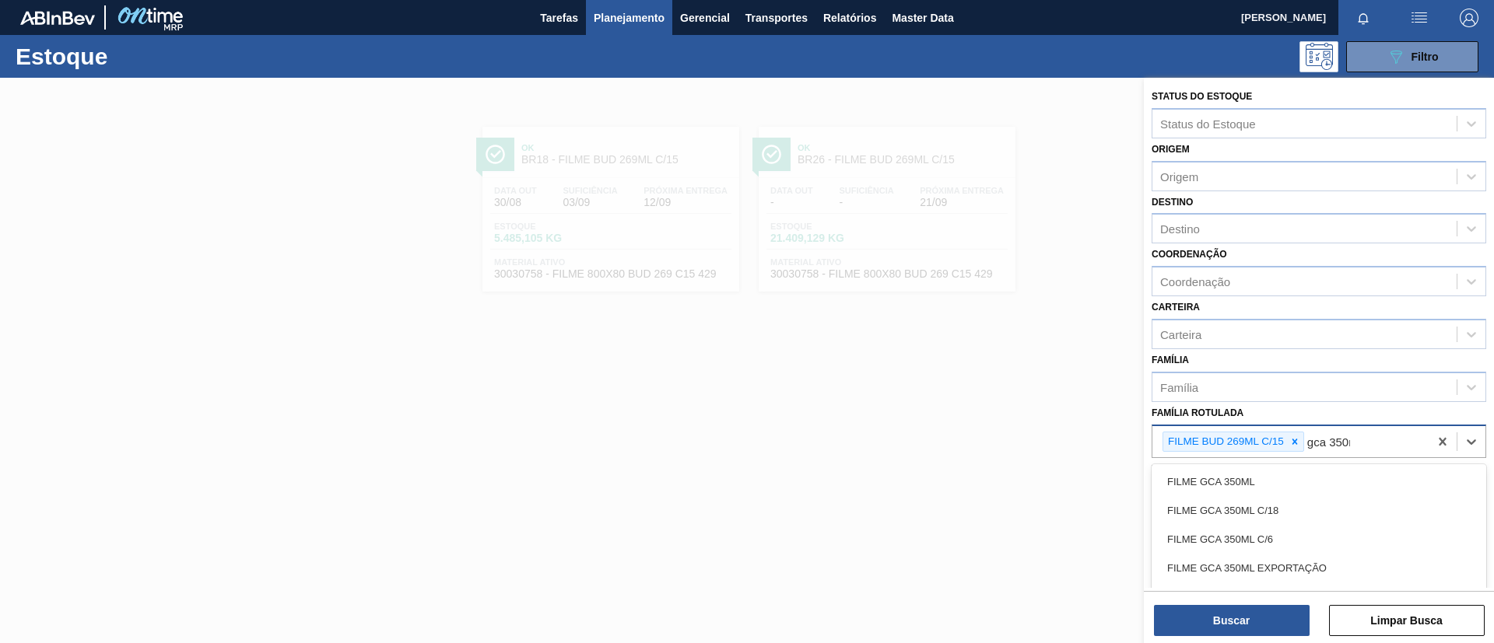
type Rotulada "gca 350ml"
click at [1295, 480] on div "FILME GCA 350ML" at bounding box center [1319, 482] width 335 height 29
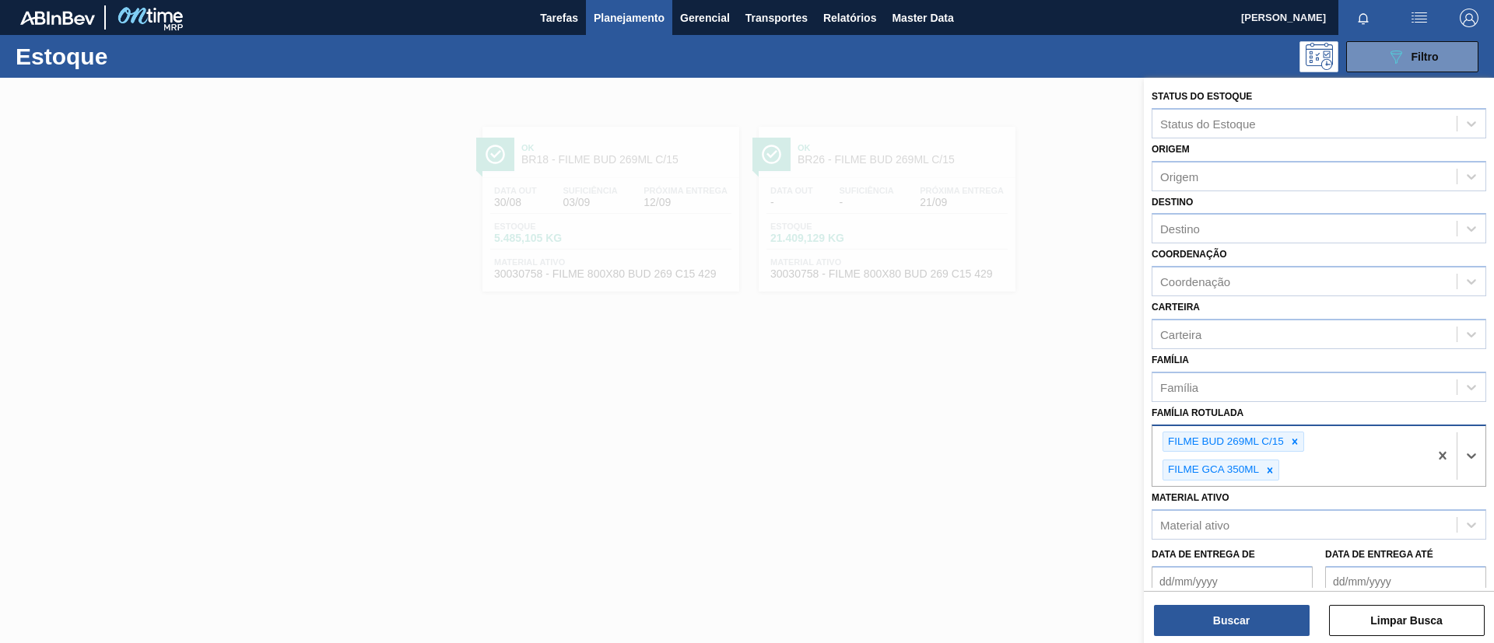
click at [1292, 441] on icon at bounding box center [1294, 442] width 11 height 11
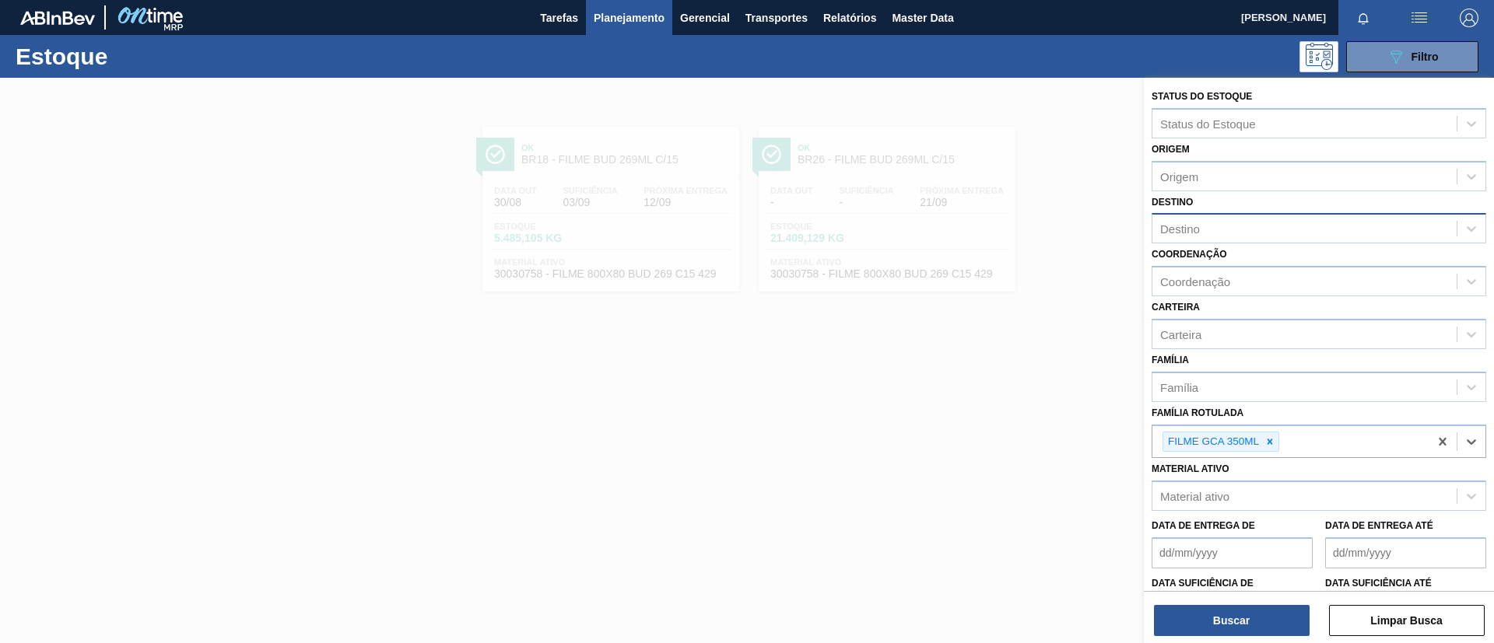
click at [1203, 240] on div "Destino" at bounding box center [1319, 228] width 335 height 30
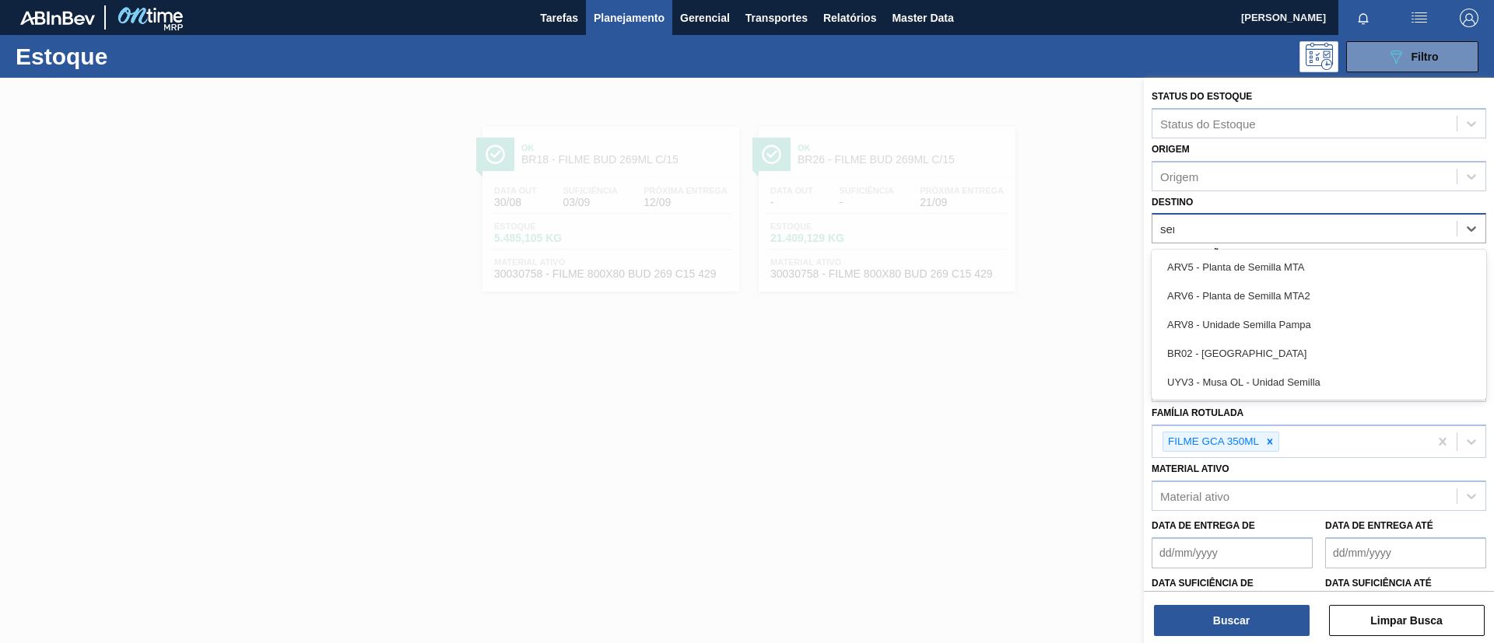
type input "serg"
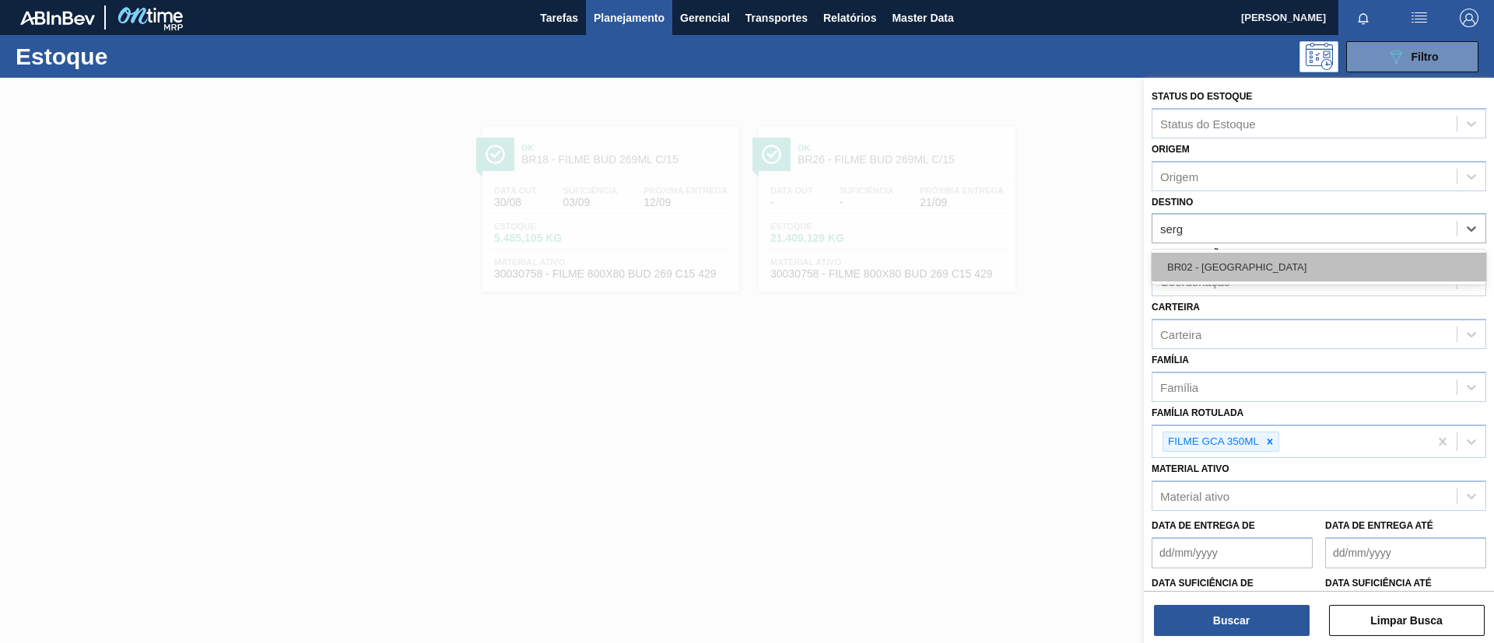
click at [1236, 262] on div "BR02 - Sergipe" at bounding box center [1319, 267] width 335 height 29
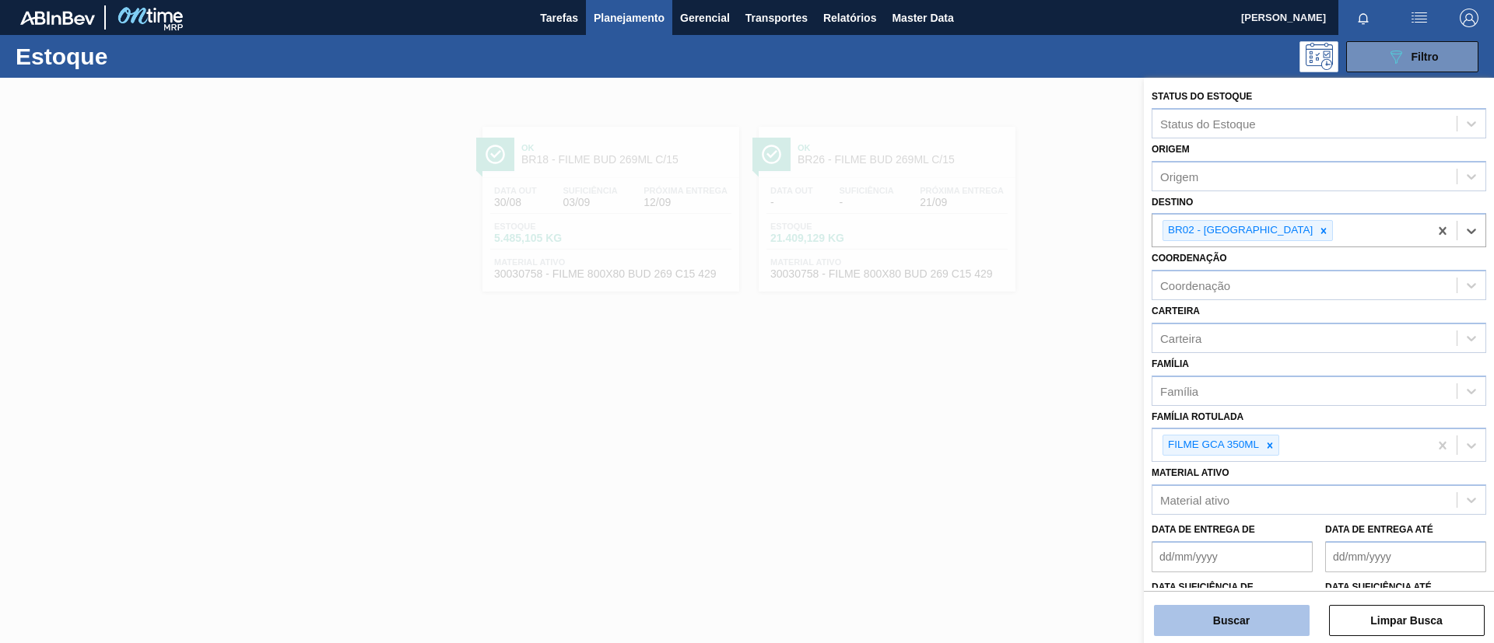
click at [1236, 619] on button "Buscar" at bounding box center [1232, 620] width 156 height 31
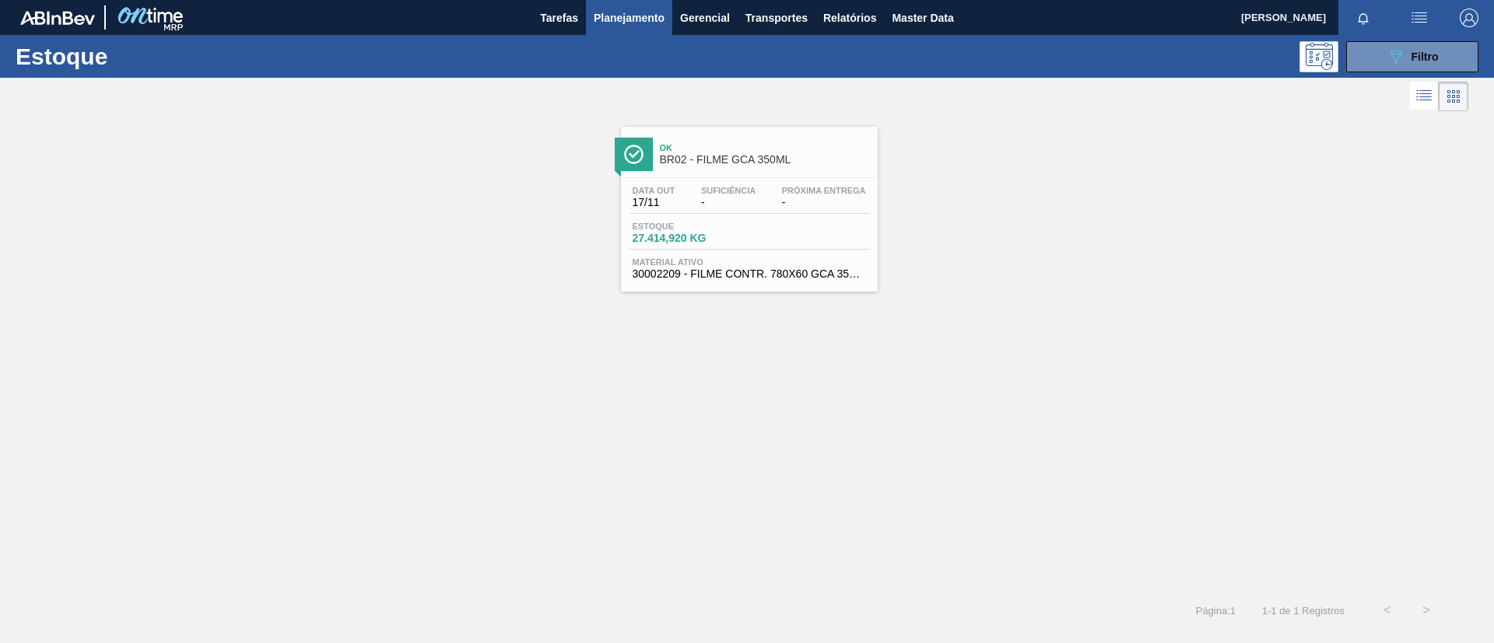
click at [732, 127] on div "Ok BR02 - FILME GCA 350ML" at bounding box center [749, 148] width 257 height 43
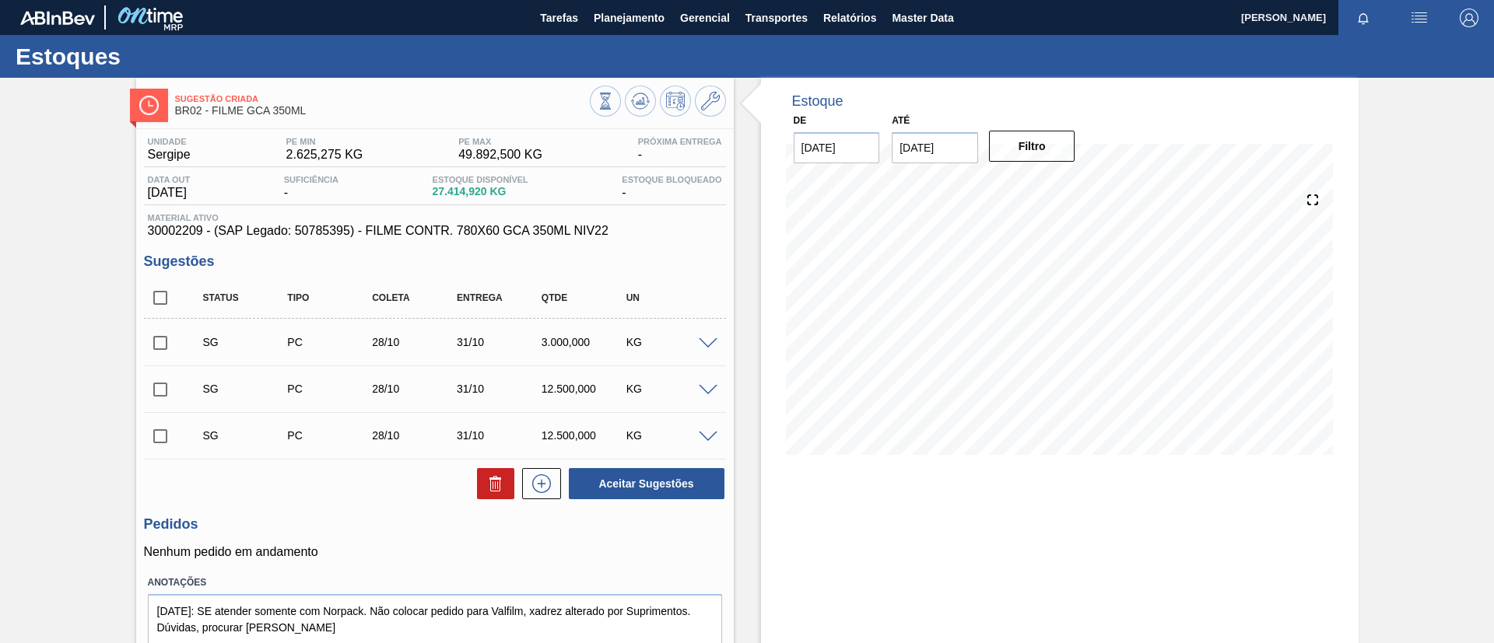
click at [154, 304] on input "checkbox" at bounding box center [160, 298] width 33 height 33
checkbox input "true"
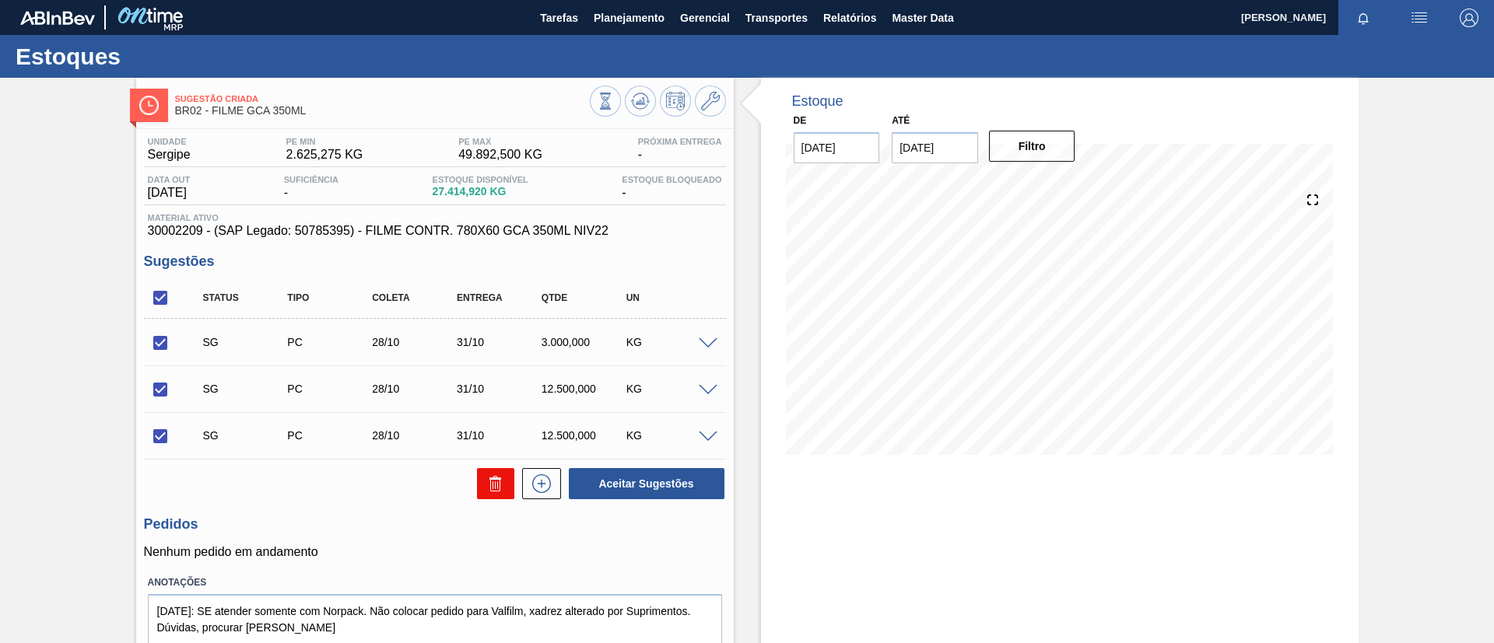
click at [475, 468] on div at bounding box center [491, 483] width 45 height 31
click at [482, 472] on button at bounding box center [495, 483] width 37 height 31
checkbox input "false"
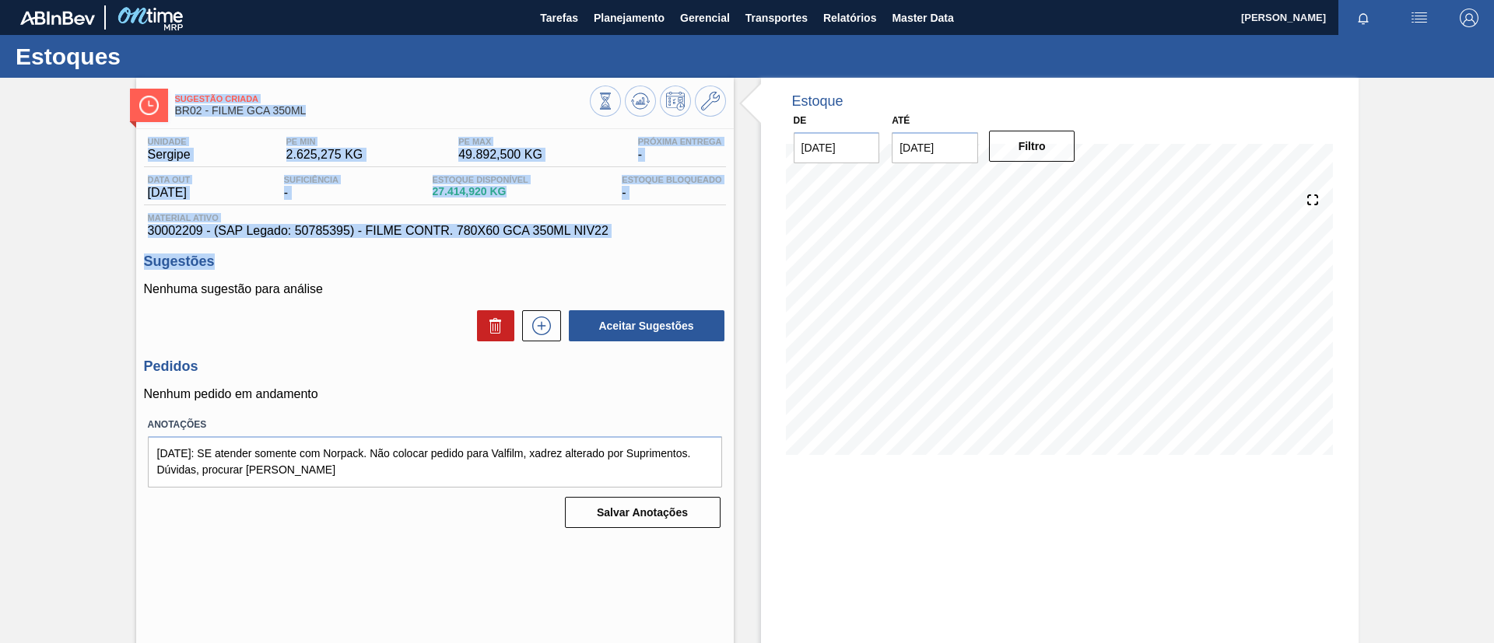
drag, startPoint x: 171, startPoint y: 88, endPoint x: 628, endPoint y: 248, distance: 484.0
click at [628, 248] on div "Sugestão Criada BR02 - FILME GCA 350ML Unidade Sergipe PE MIN 2.625,275 KG PE M…" at bounding box center [435, 373] width 598 height 591
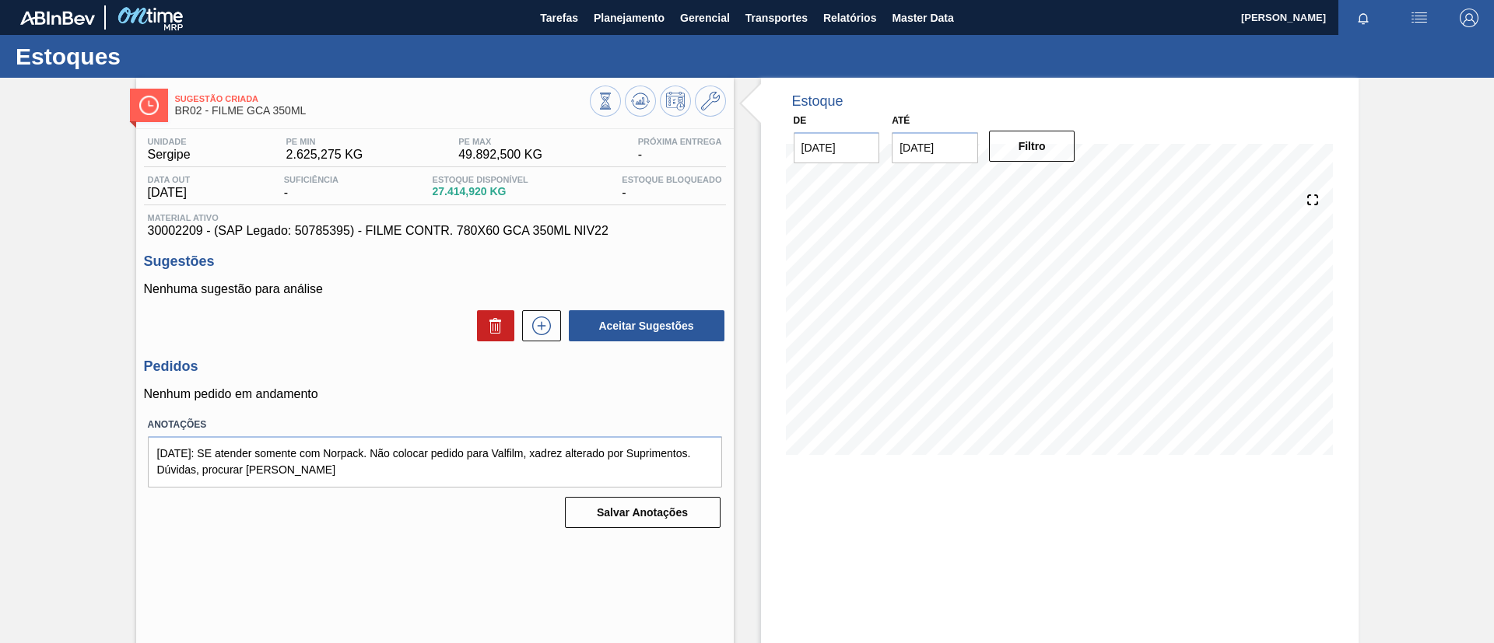
click at [0, 272] on div "Sugestão Criada BR02 - FILME GCA 350ML Unidade Sergipe PE MIN 2.625,275 KG PE M…" at bounding box center [747, 373] width 1494 height 591
click at [1422, 398] on div "Sugestão Criada BR02 - FILME GCA 350ML Unidade Sergipe PE MIN 2.625,275 KG PE M…" at bounding box center [747, 373] width 1494 height 591
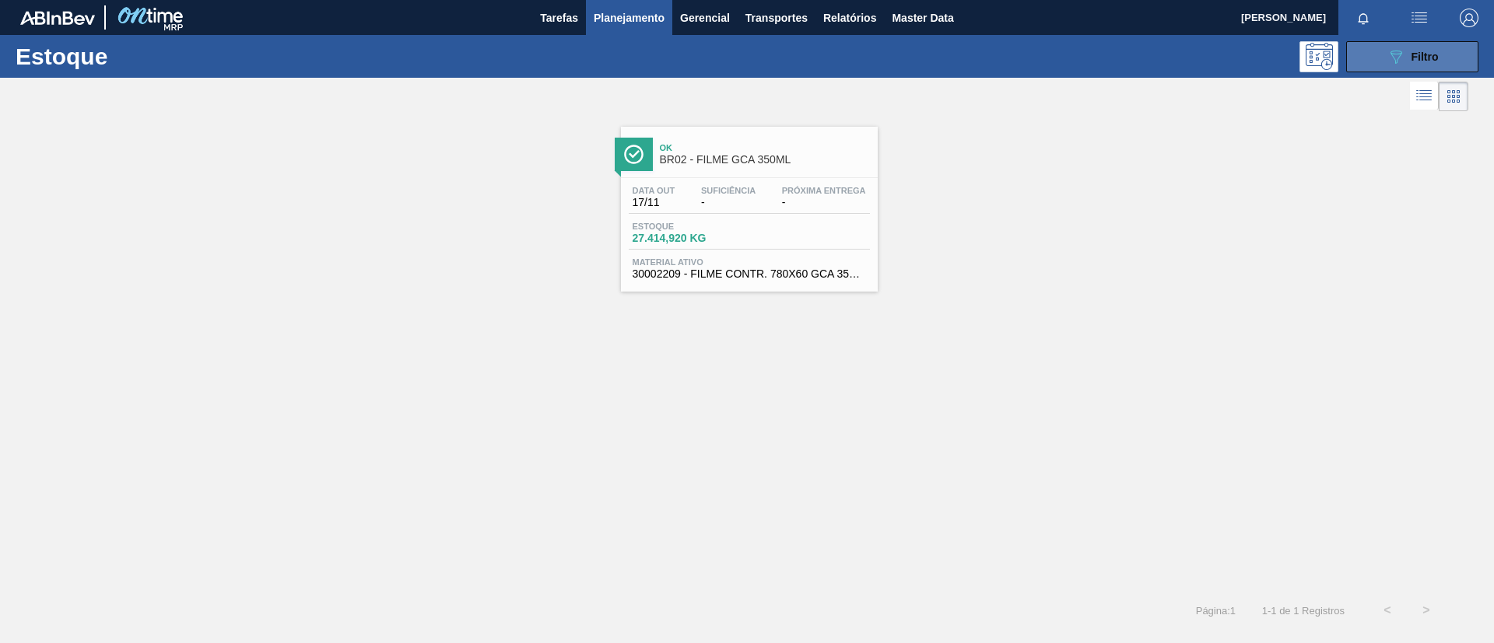
click at [1402, 60] on icon "089F7B8B-B2A5-4AFE-B5C0-19BA573D28AC" at bounding box center [1396, 56] width 19 height 19
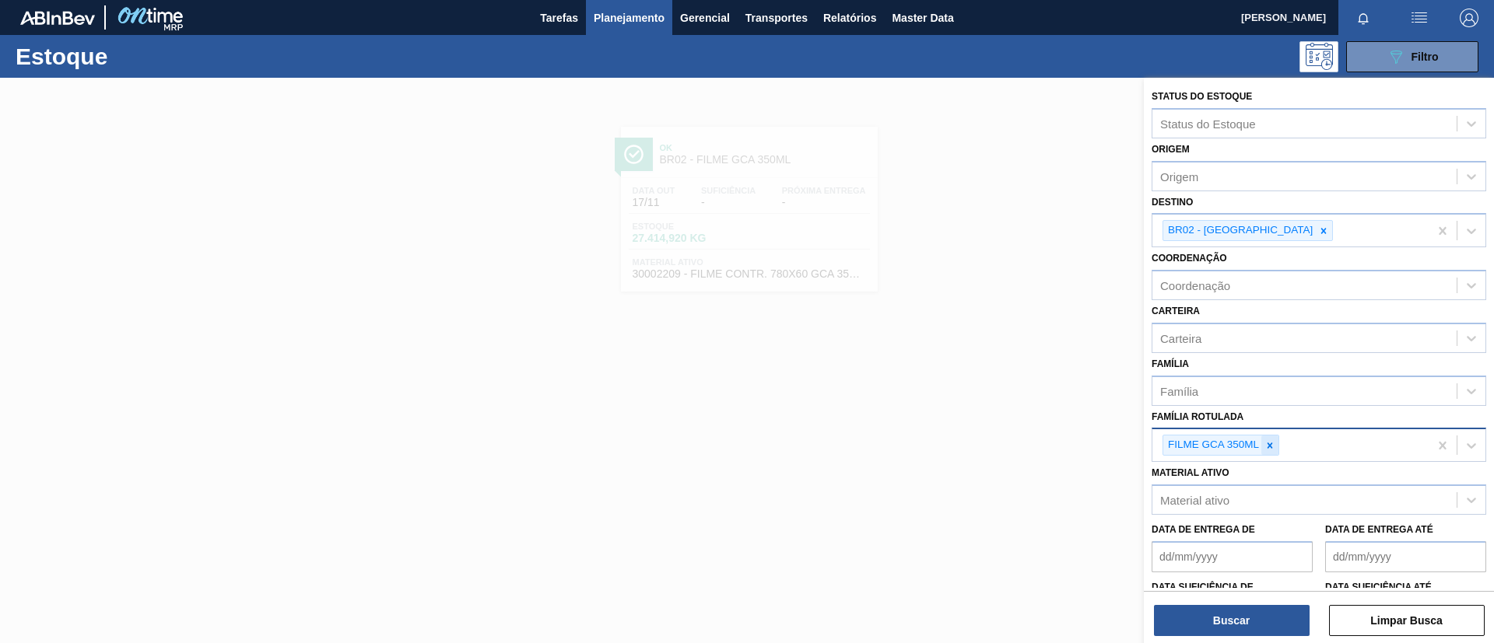
click at [1266, 444] on icon at bounding box center [1269, 445] width 11 height 11
paste Rotulada "FILME PC 350ML"
type Rotulada "FILME PC 350ML"
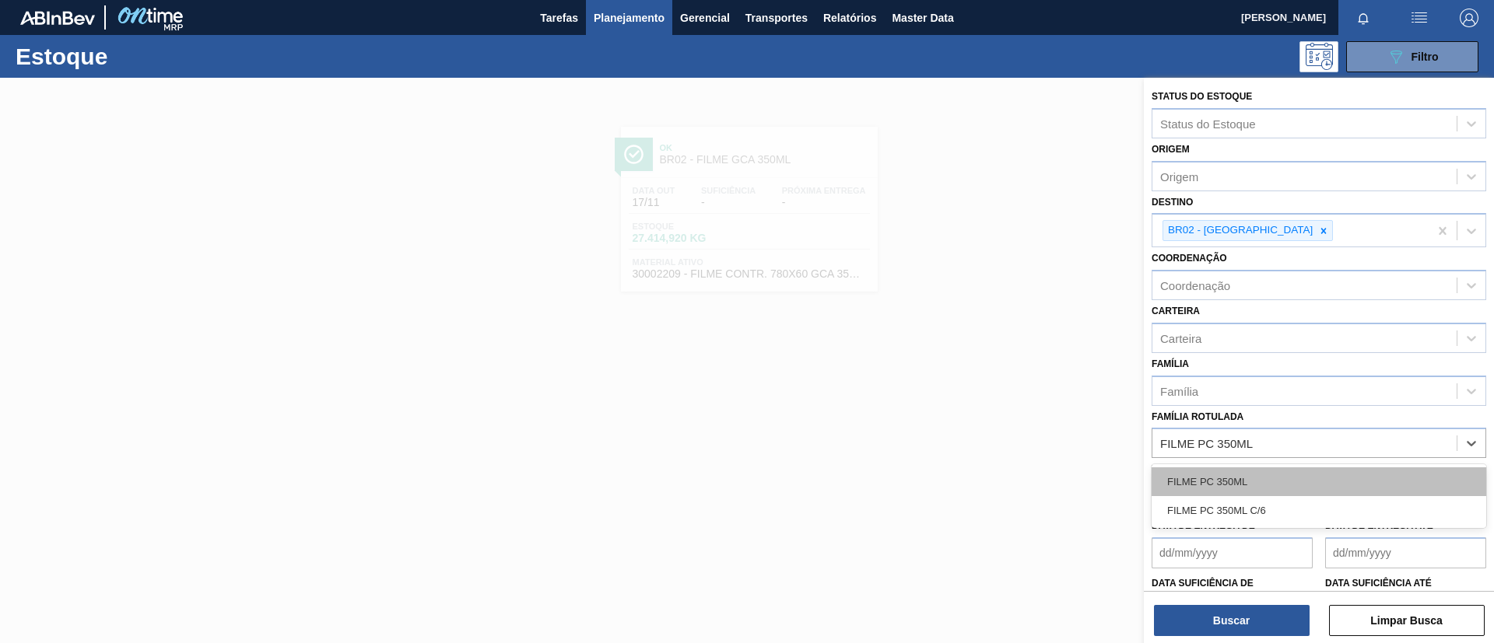
click at [1285, 468] on div "FILME PC 350ML" at bounding box center [1319, 482] width 335 height 29
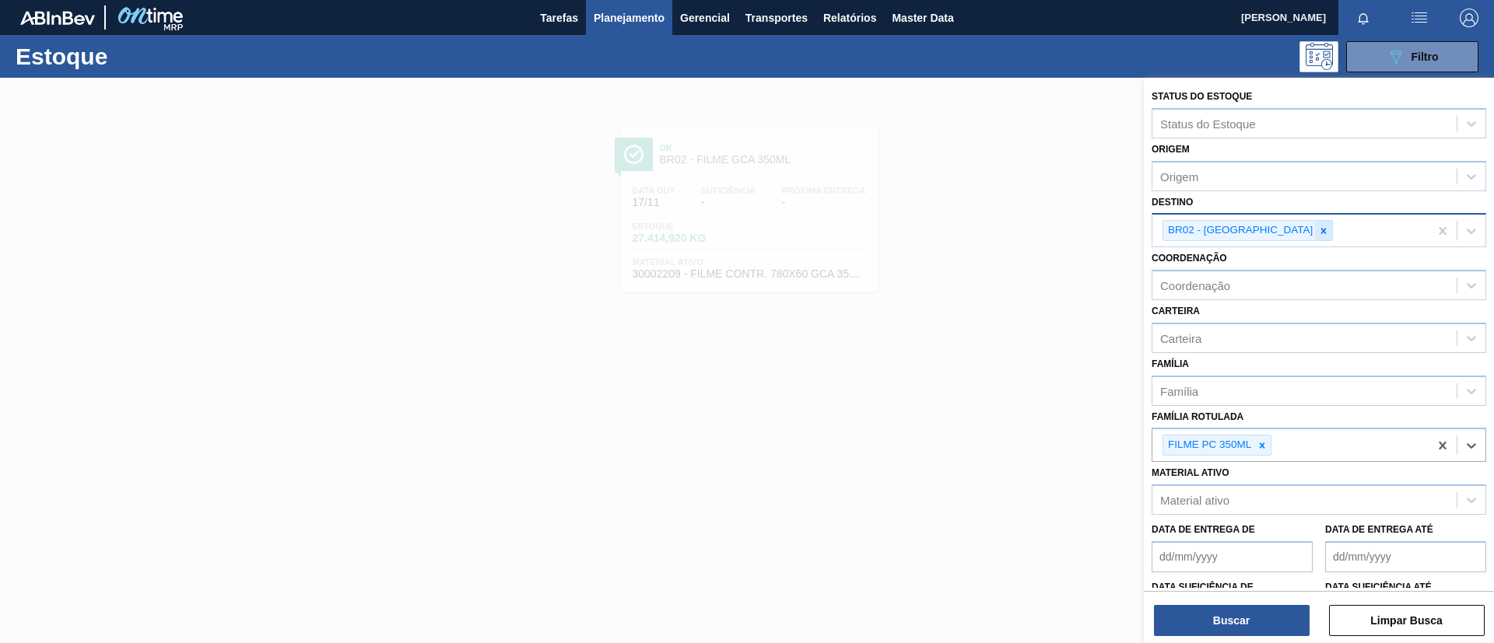
click at [1321, 231] on icon at bounding box center [1323, 230] width 5 height 5
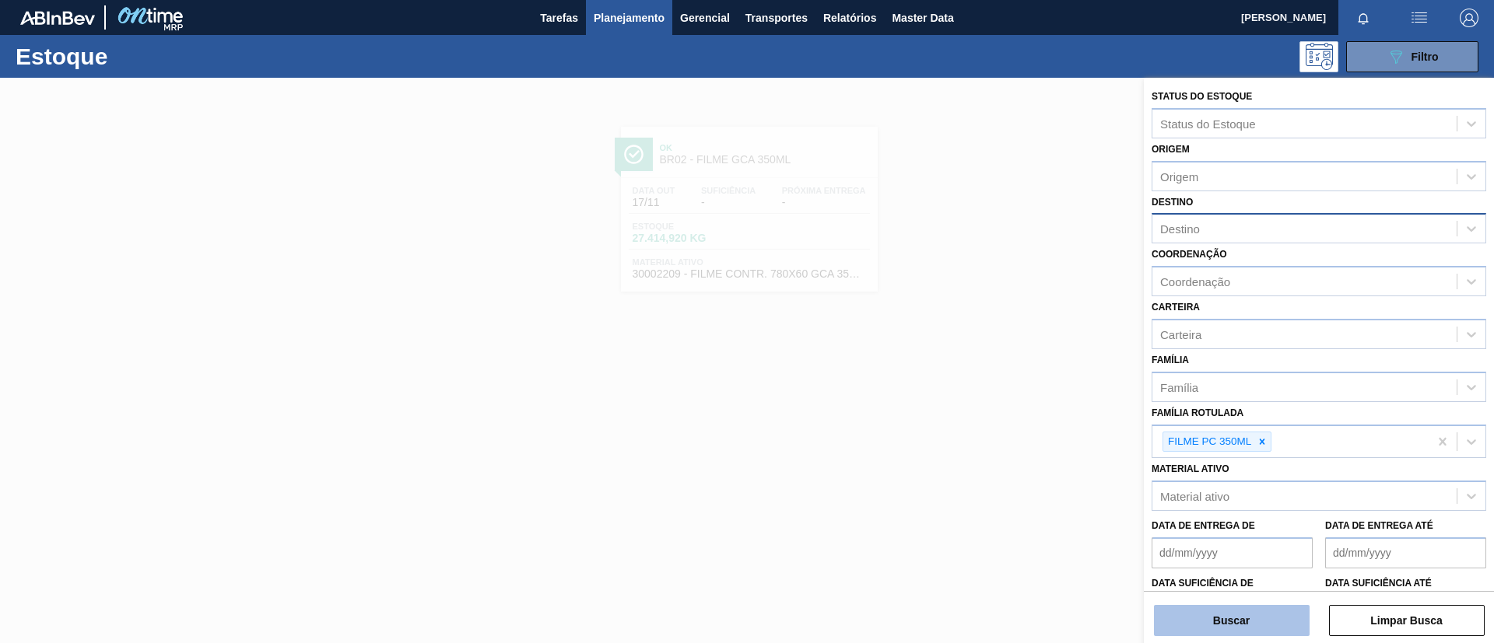
click at [1258, 631] on button "Buscar" at bounding box center [1232, 620] width 156 height 31
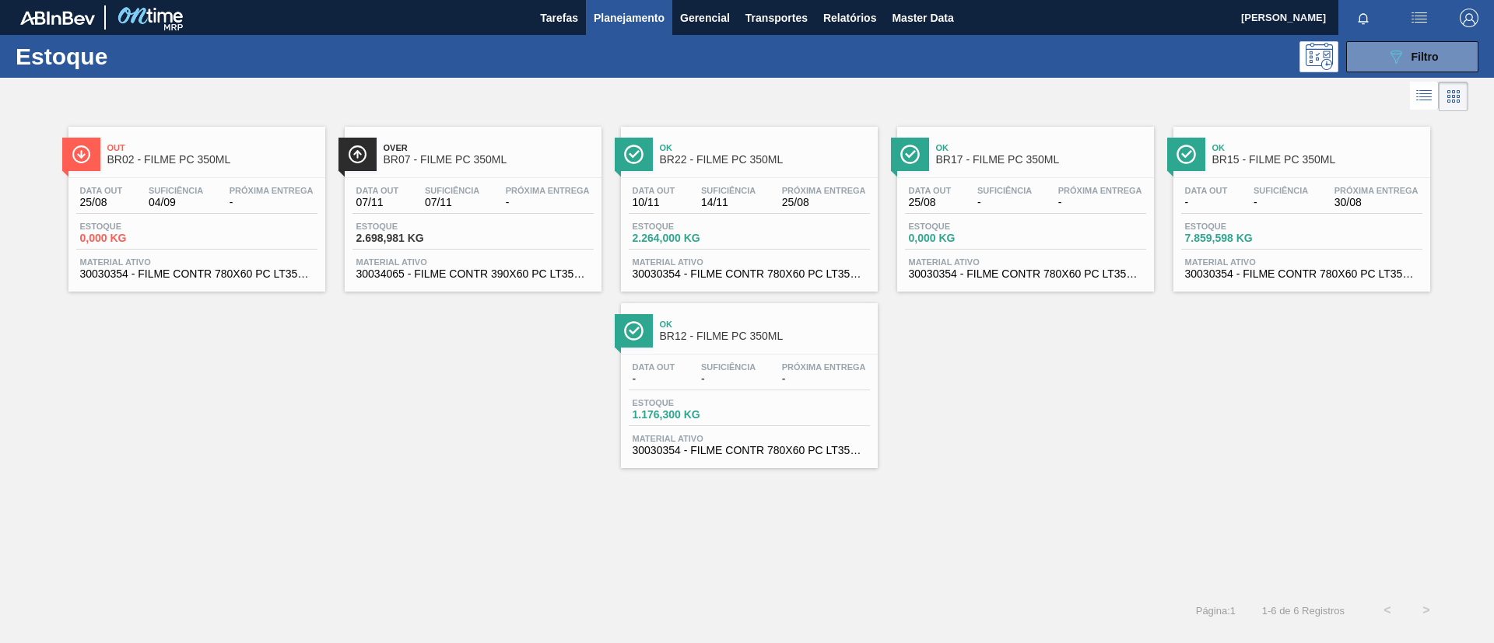
click at [934, 437] on div "Out BR02 - FILME PC 350ML Data out 25/08 Suficiência 04/09 Próxima Entrega - Es…" at bounding box center [747, 291] width 1494 height 353
click at [1366, 61] on button "089F7B8B-B2A5-4AFE-B5C0-19BA573D28AC Filtro" at bounding box center [1412, 56] width 132 height 31
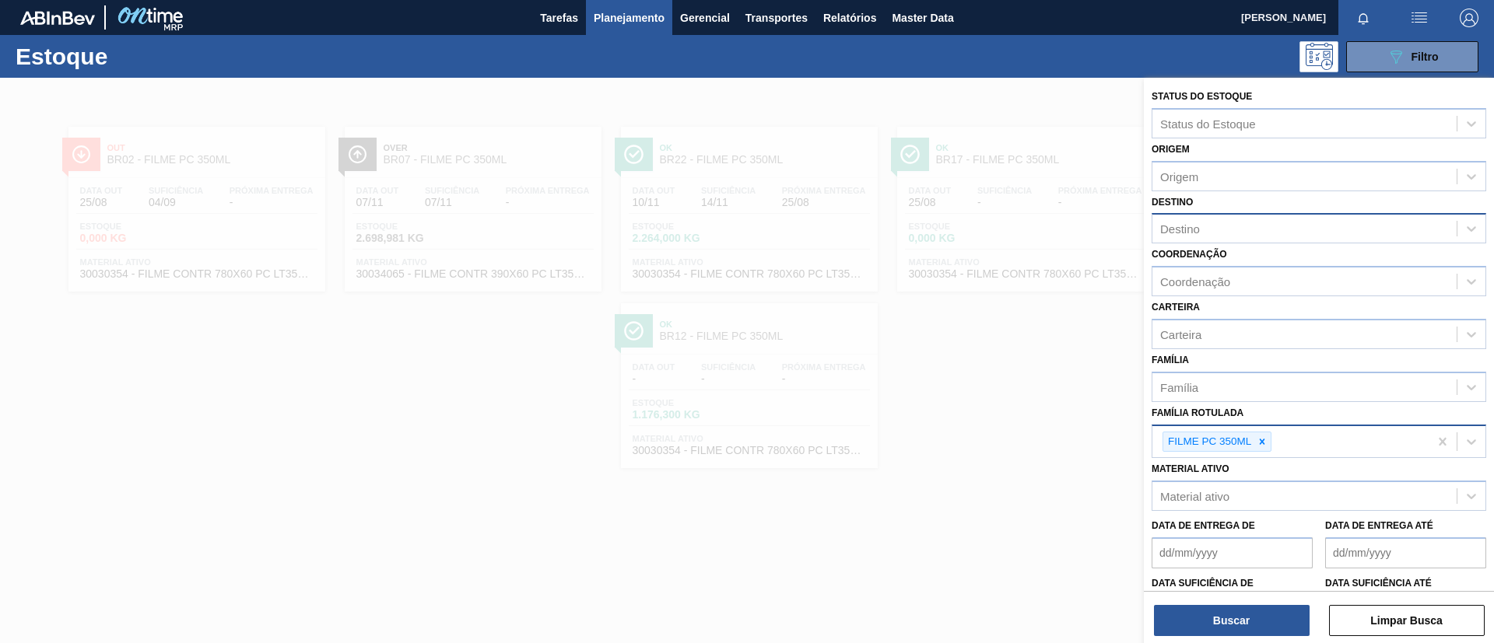
click at [1260, 440] on icon at bounding box center [1262, 442] width 11 height 11
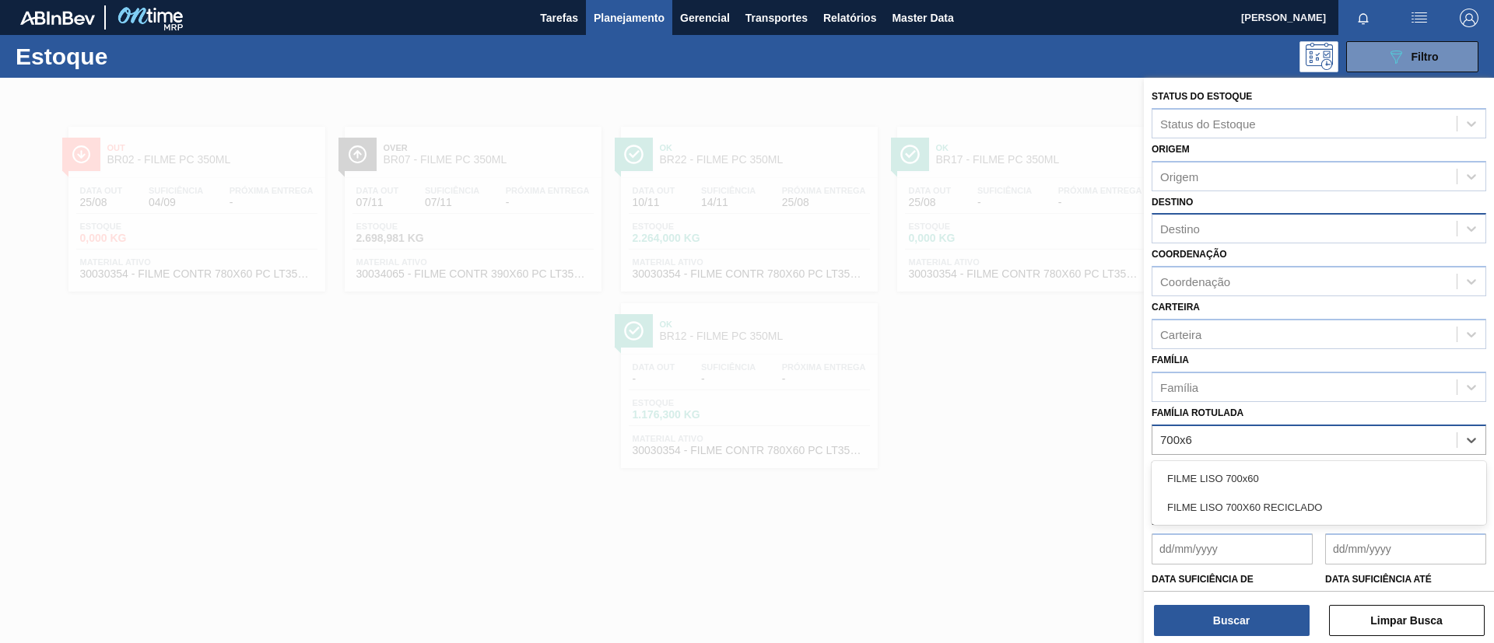
type Rotulada "700x60"
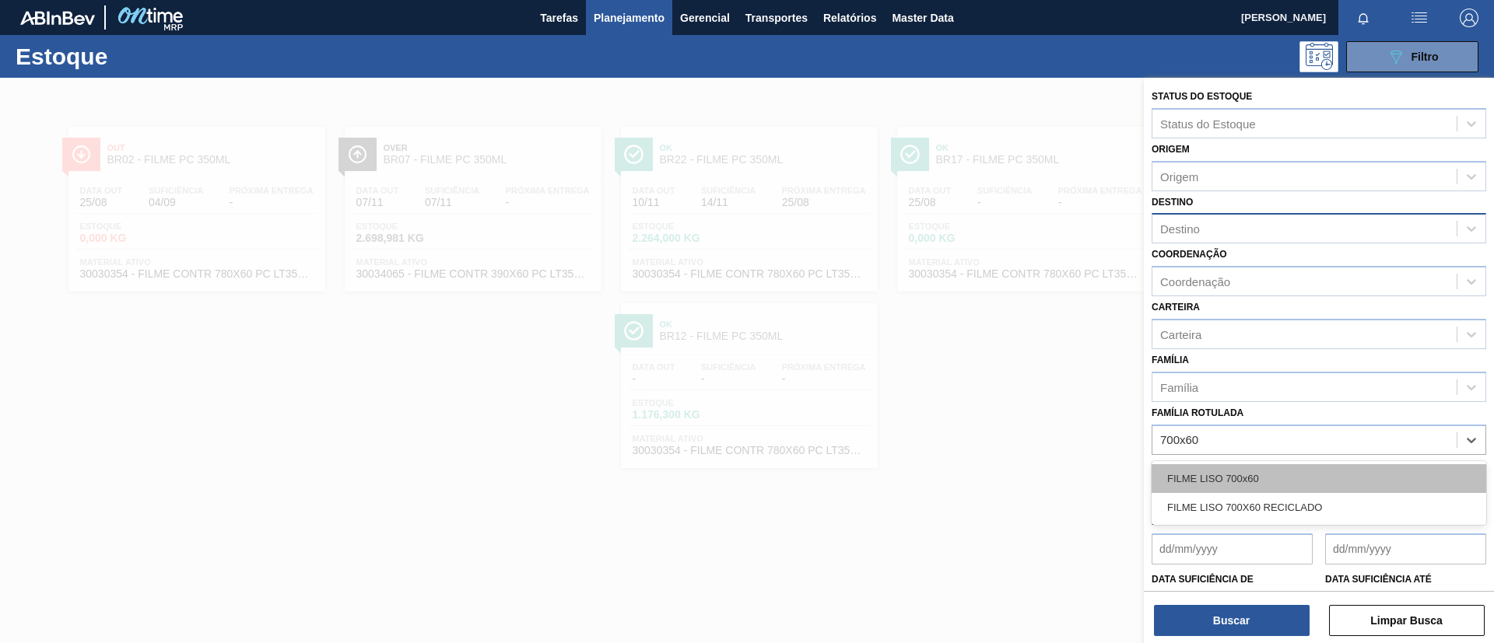
click at [1264, 482] on div "FILME LISO 700x60" at bounding box center [1319, 479] width 335 height 29
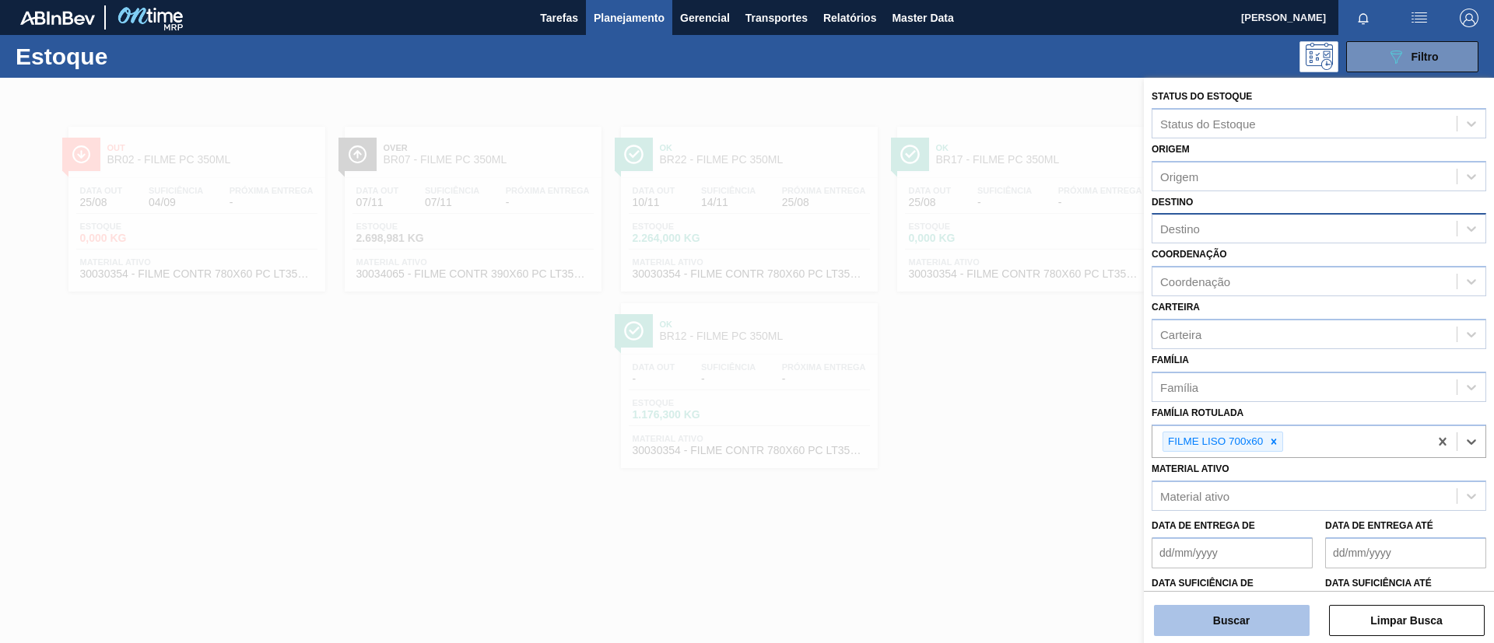
click at [1278, 616] on button "Buscar" at bounding box center [1232, 620] width 156 height 31
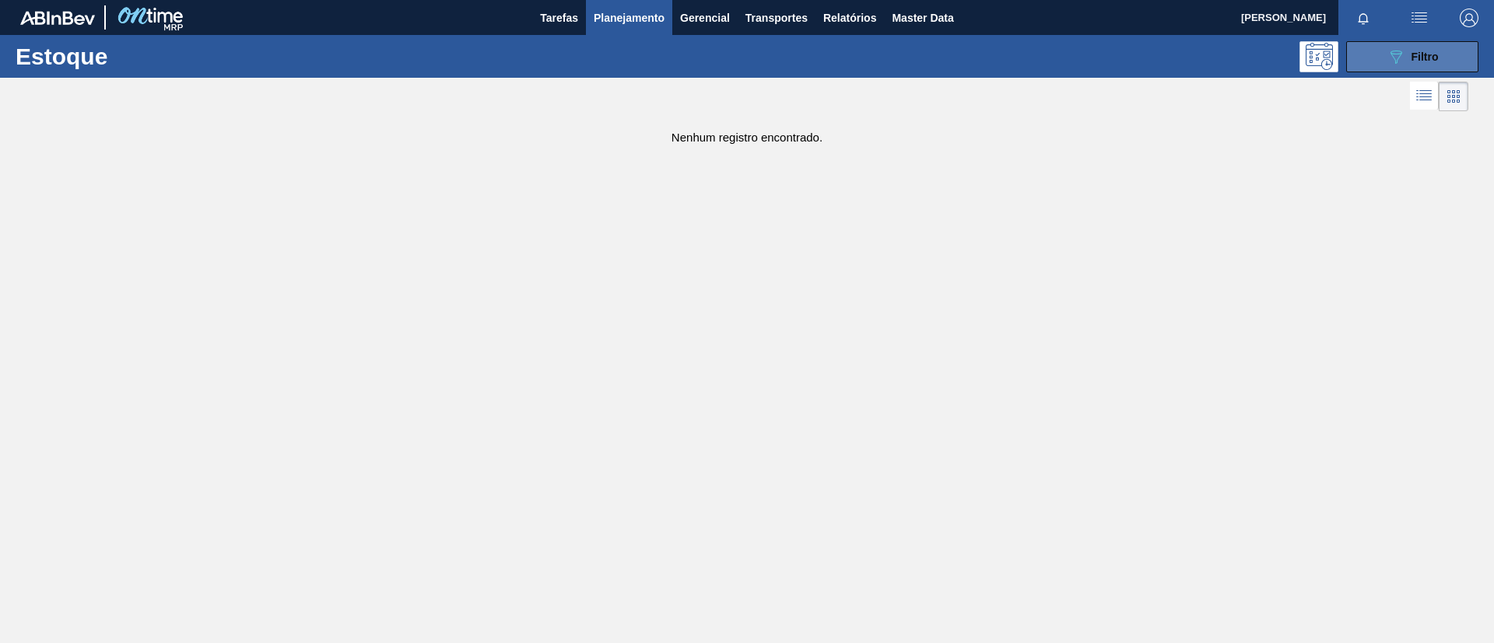
click at [1373, 65] on button "089F7B8B-B2A5-4AFE-B5C0-19BA573D28AC Filtro" at bounding box center [1412, 56] width 132 height 31
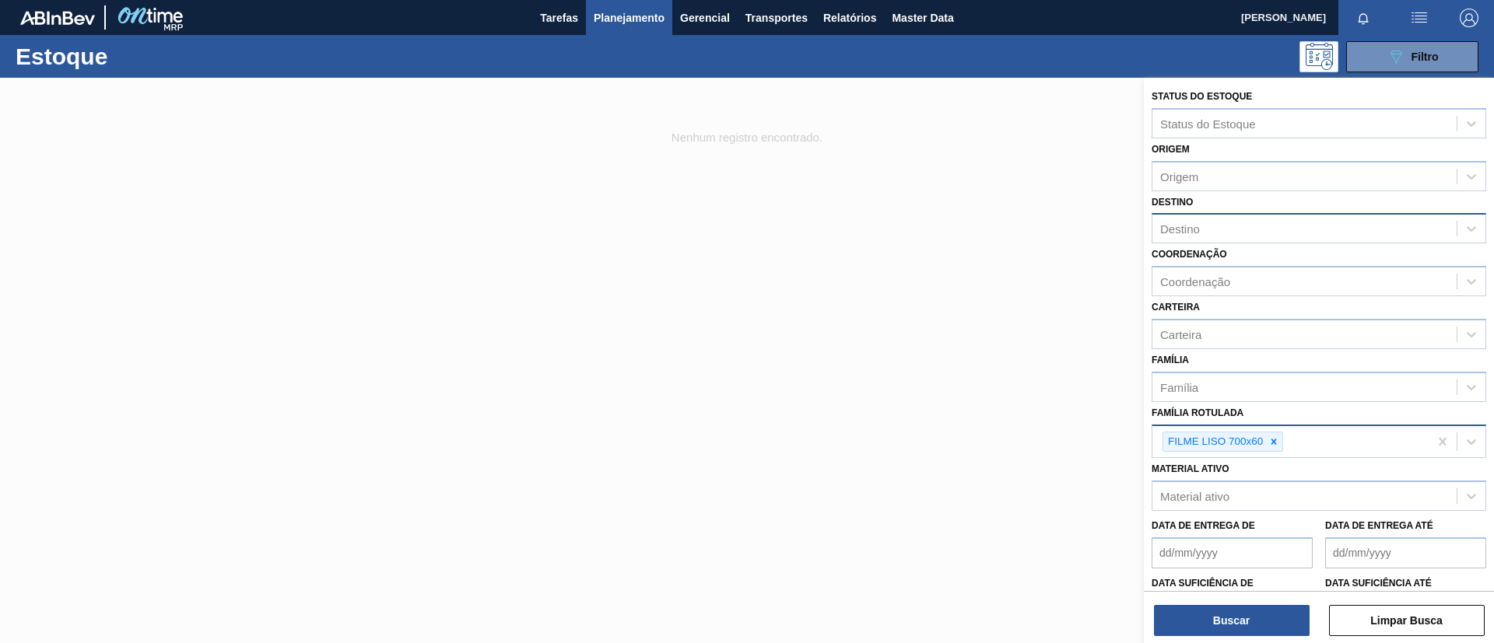
click at [1276, 440] on icon at bounding box center [1273, 442] width 11 height 11
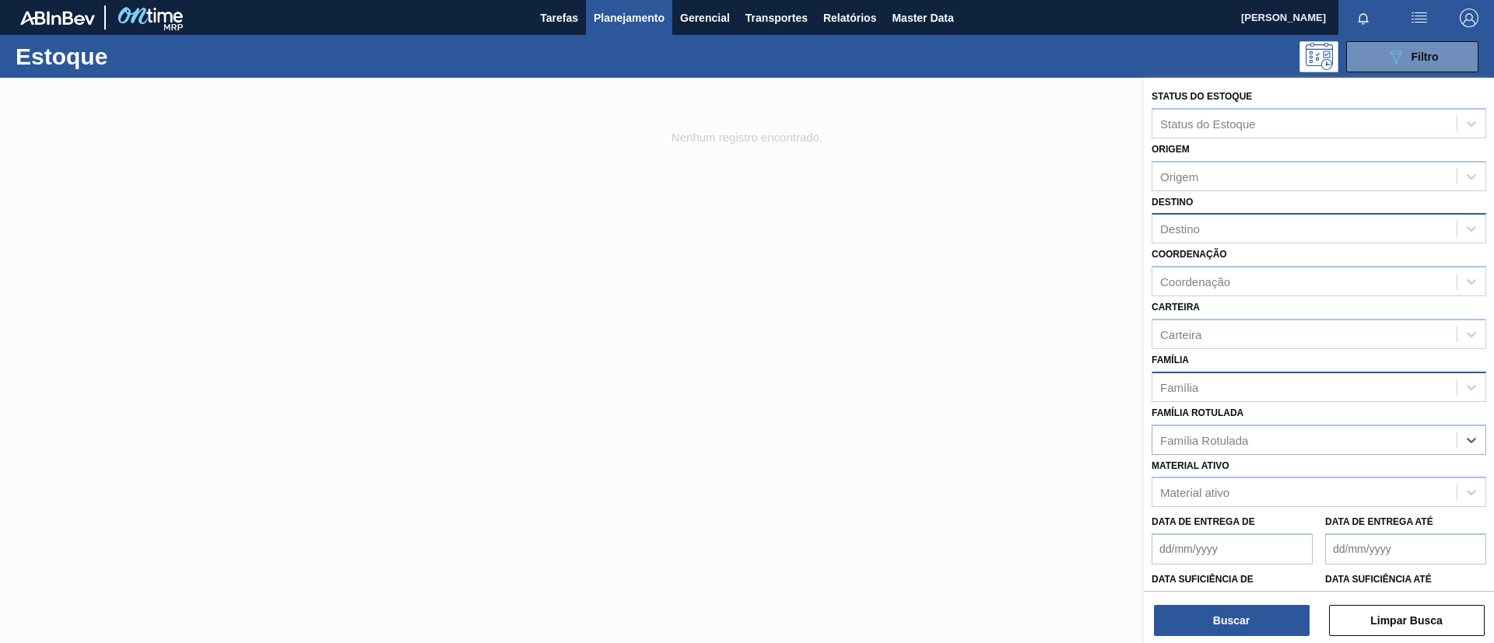
click at [1241, 386] on div "Família" at bounding box center [1304, 387] width 304 height 23
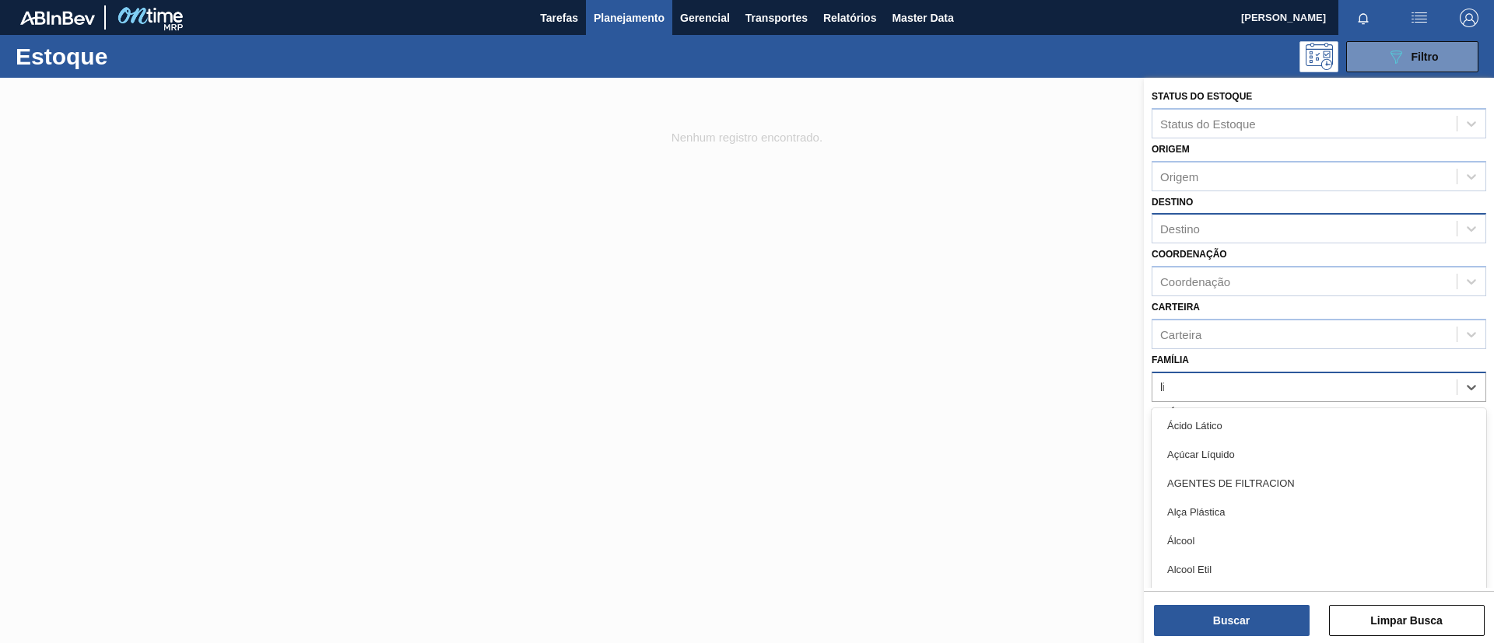
type input "lis"
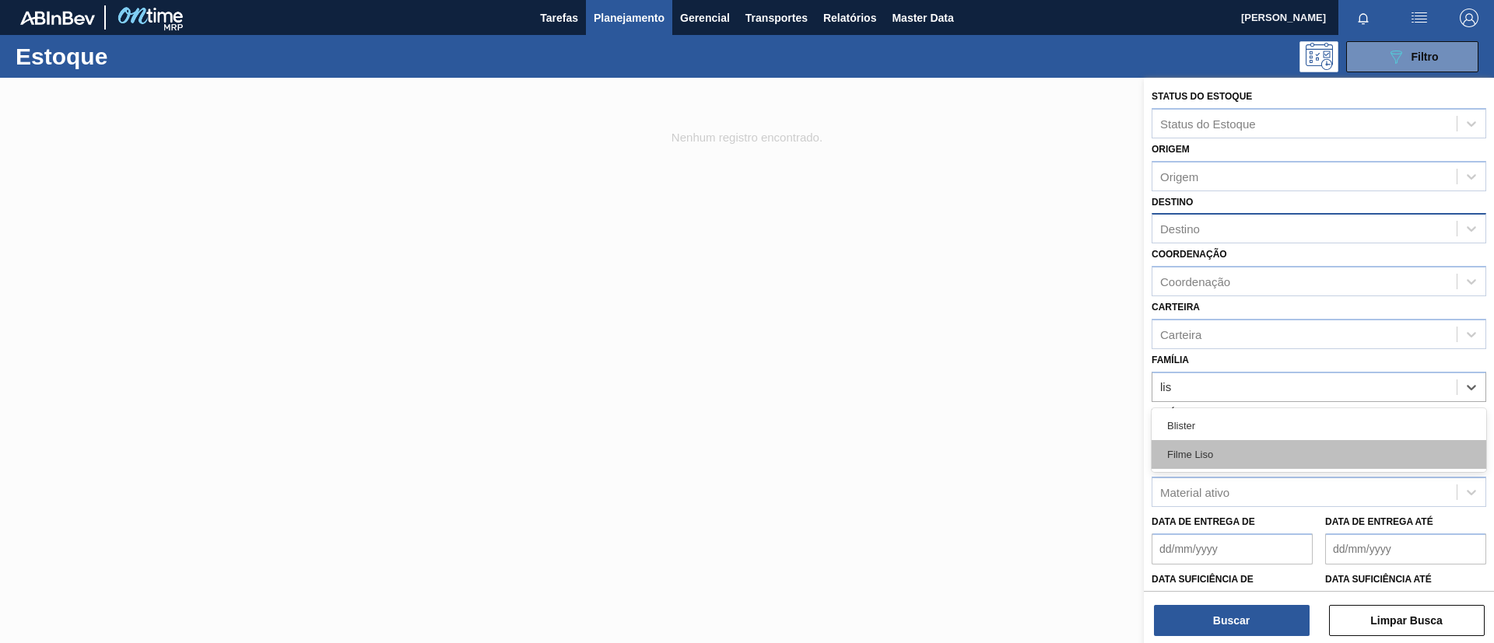
click at [1258, 447] on div "Filme Liso" at bounding box center [1319, 454] width 335 height 29
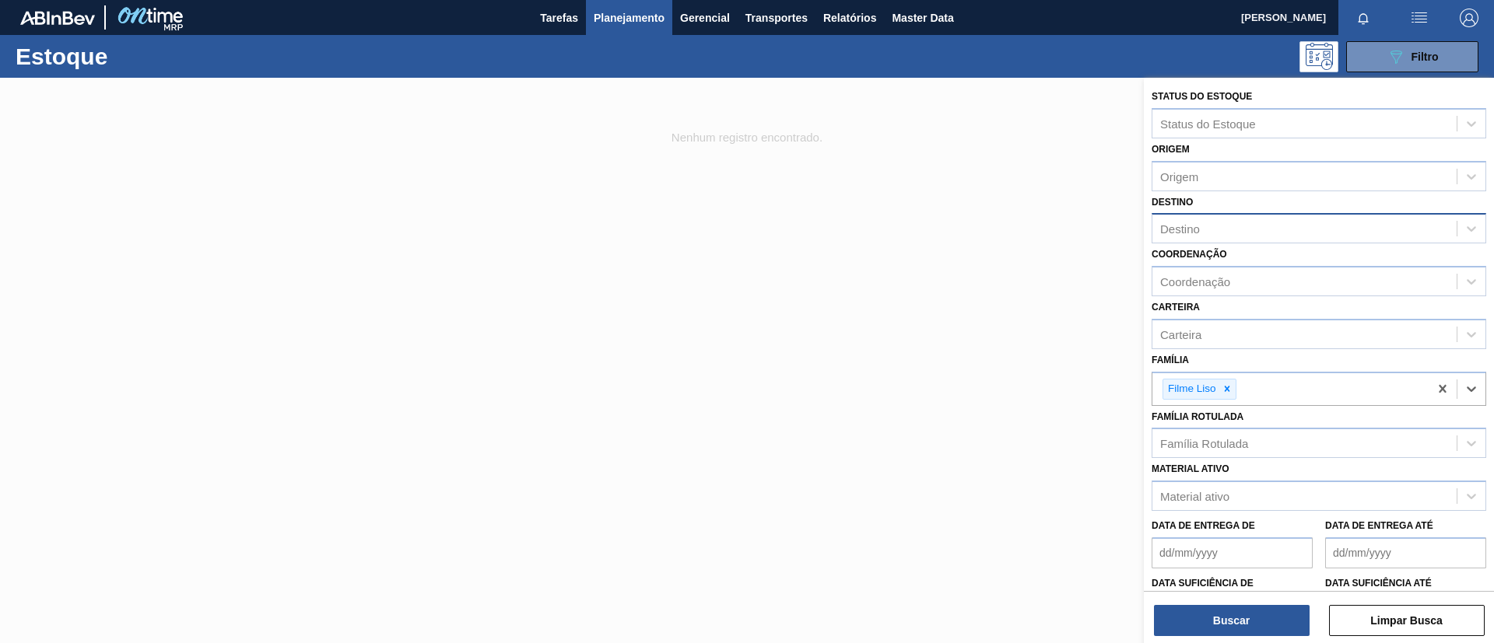
drag, startPoint x: 1256, startPoint y: 179, endPoint x: 1256, endPoint y: 192, distance: 13.2
click at [1256, 192] on div "Status do Estoque Status do Estoque Origem Origem Destino Destino Coordenação C…" at bounding box center [1319, 385] width 350 height 614
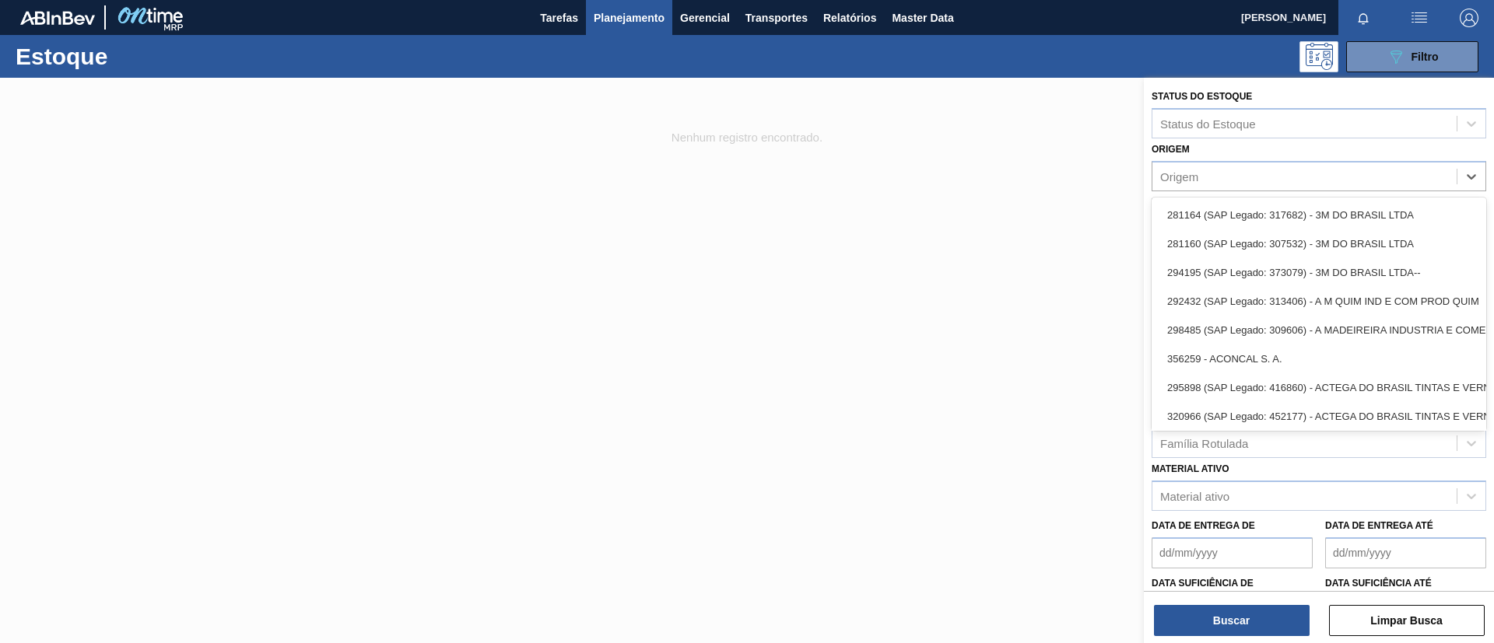
click at [1255, 156] on div "Origem option 281164 (SAP Legado: 317682) - 3M DO BRASIL LTDA focused, 1 of 101…" at bounding box center [1319, 164] width 335 height 53
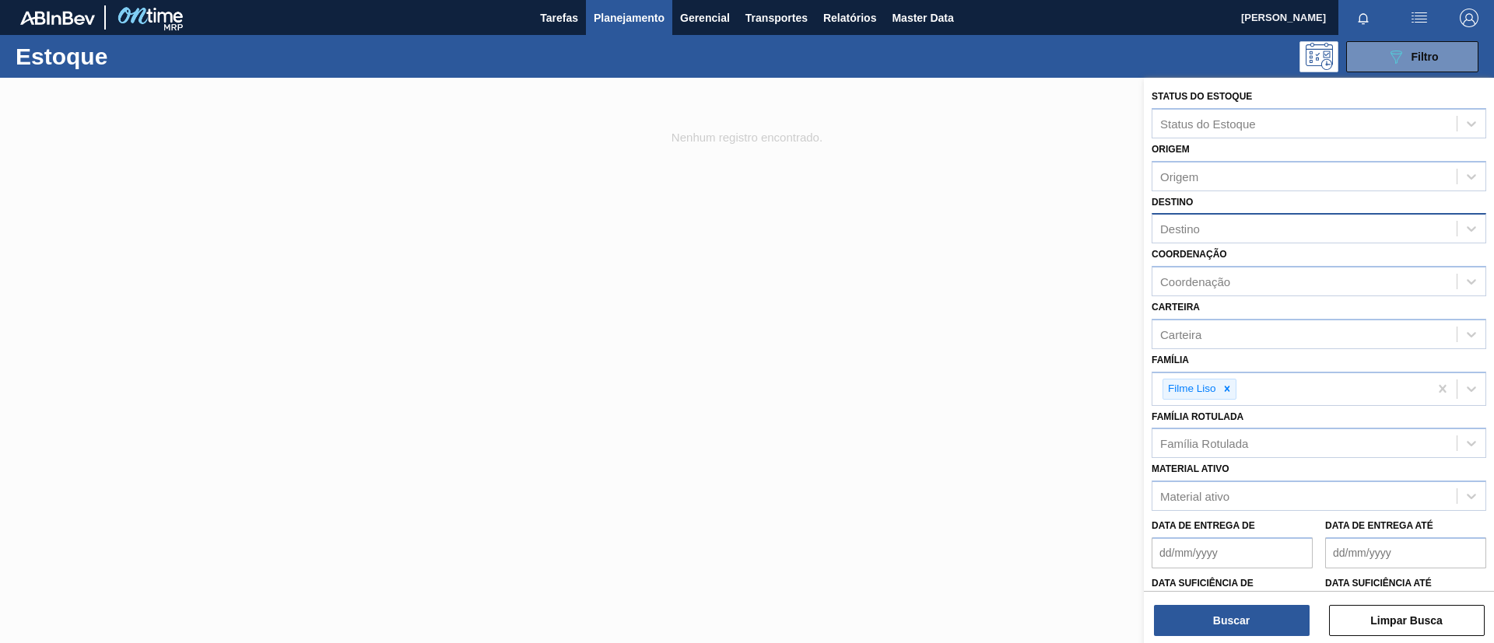
click at [1247, 228] on div "Destino" at bounding box center [1304, 229] width 304 height 23
type input "pira"
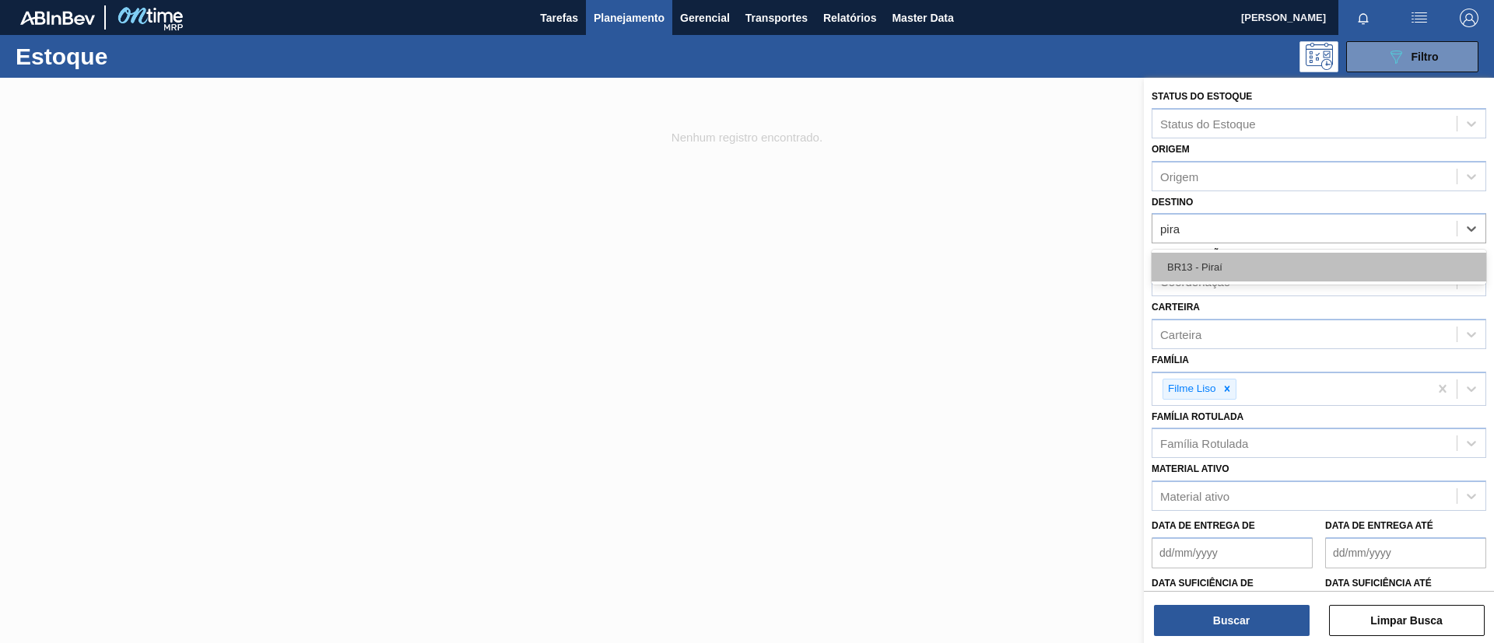
click at [1184, 268] on div "BR13 - Piraí" at bounding box center [1319, 267] width 335 height 29
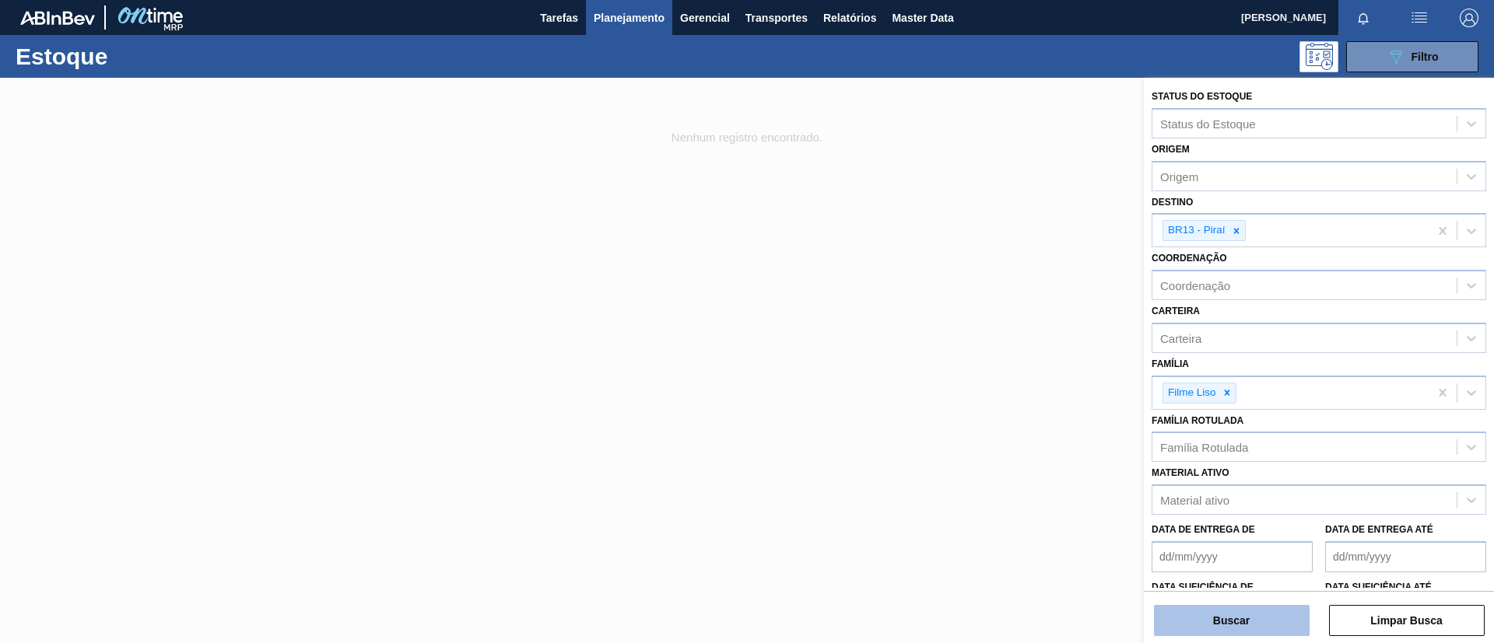
click at [1239, 622] on button "Buscar" at bounding box center [1232, 620] width 156 height 31
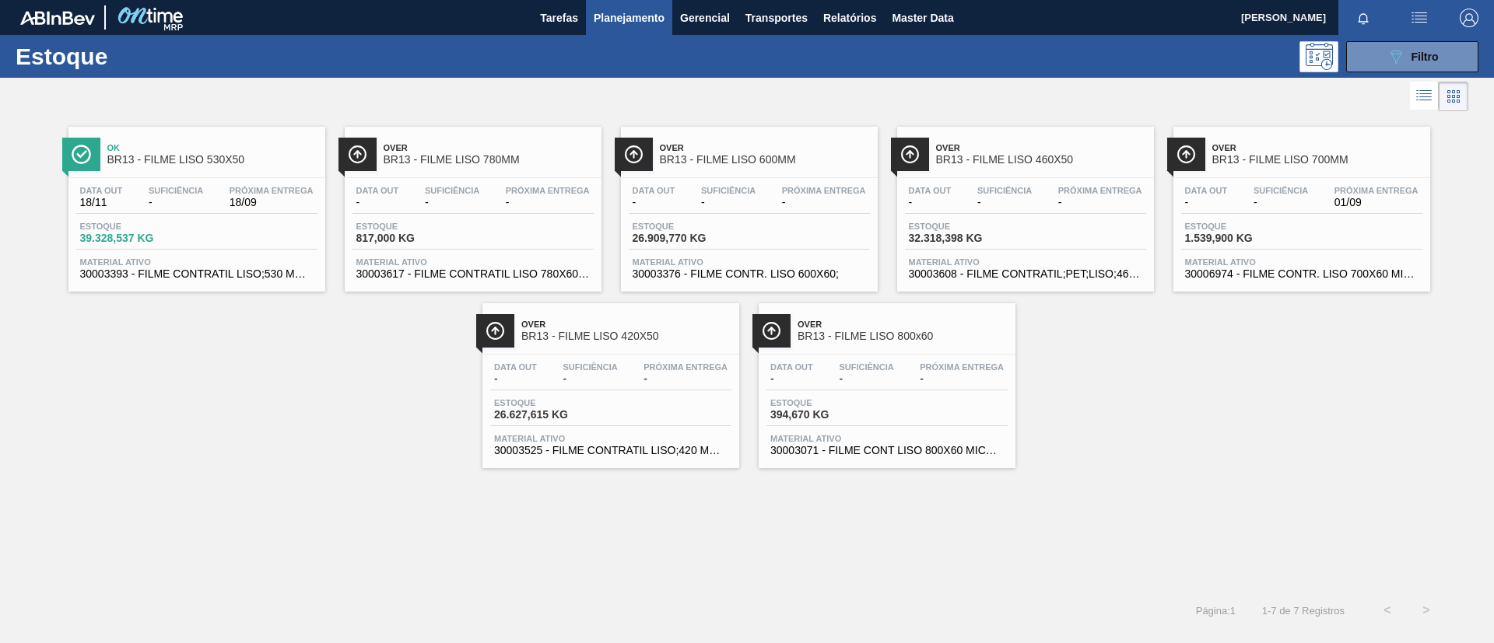
drag, startPoint x: 1350, startPoint y: 156, endPoint x: 1064, endPoint y: 110, distance: 289.2
click at [1350, 155] on span "BR13 - FILME LISO 700MM" at bounding box center [1317, 160] width 210 height 12
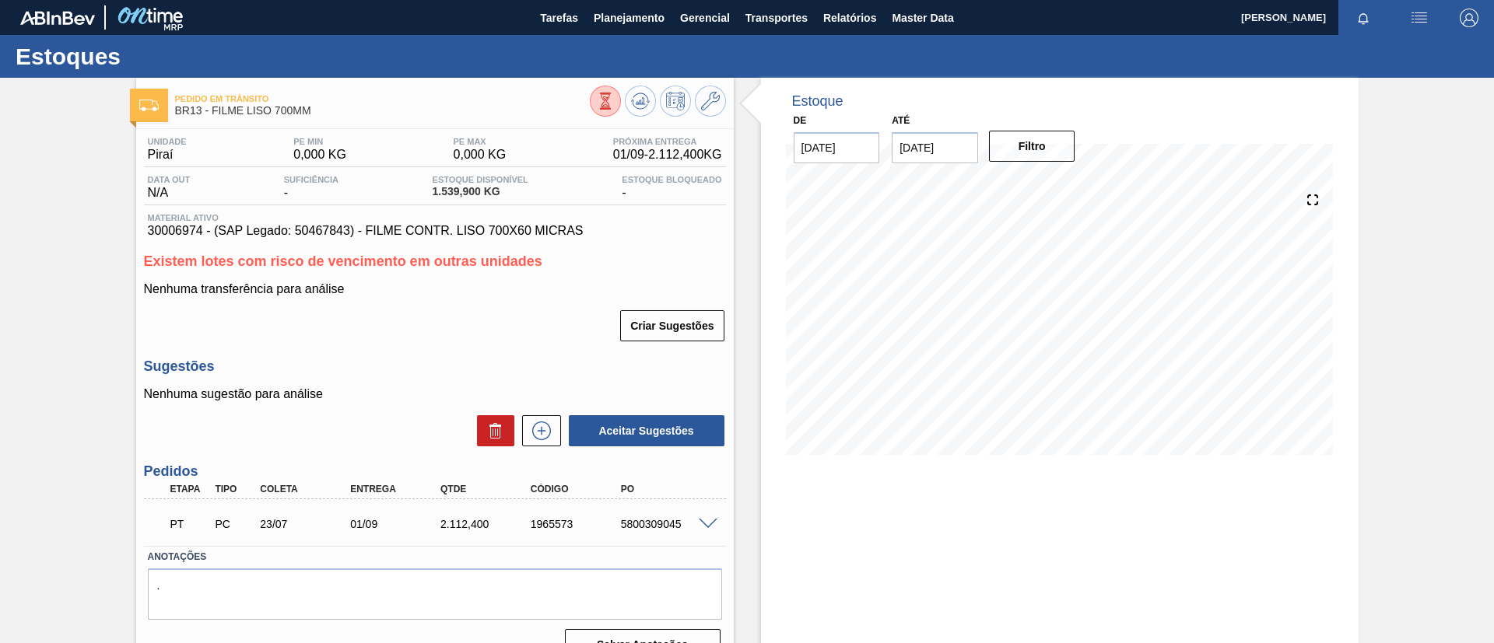
click at [711, 528] on span at bounding box center [708, 525] width 19 height 12
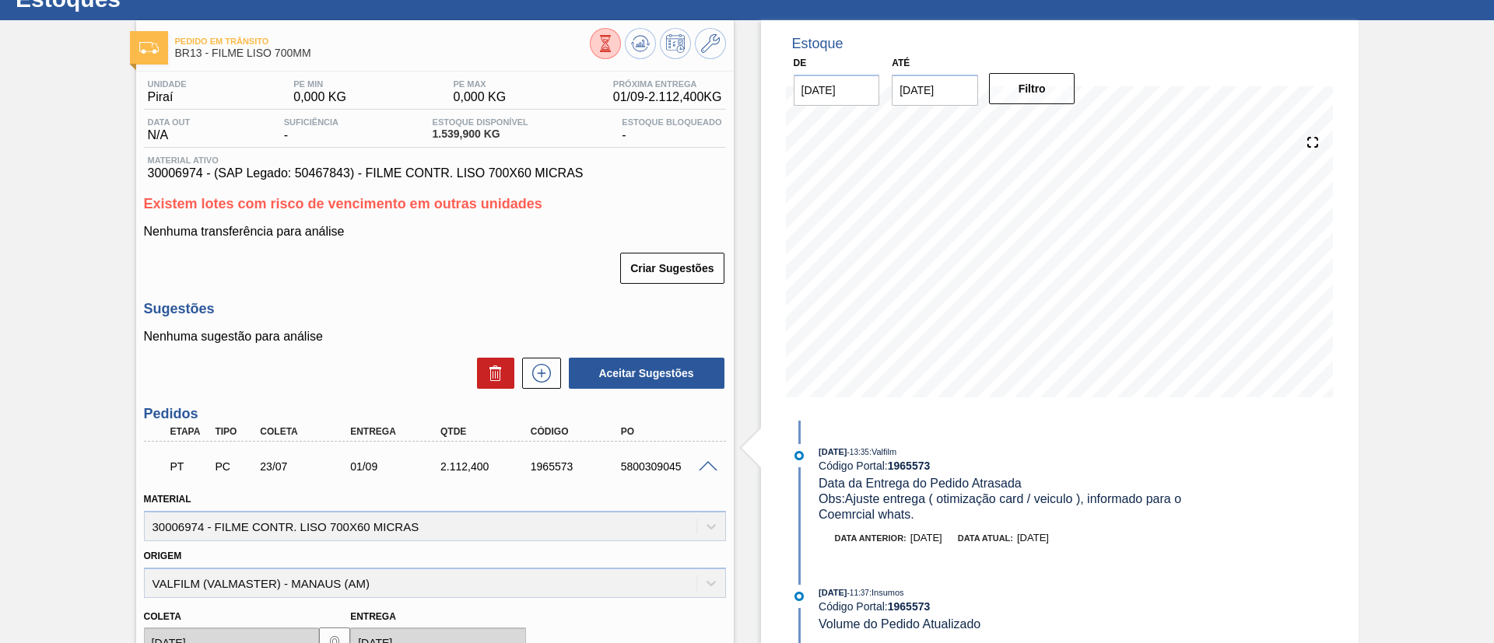
click at [710, 461] on span at bounding box center [708, 467] width 19 height 12
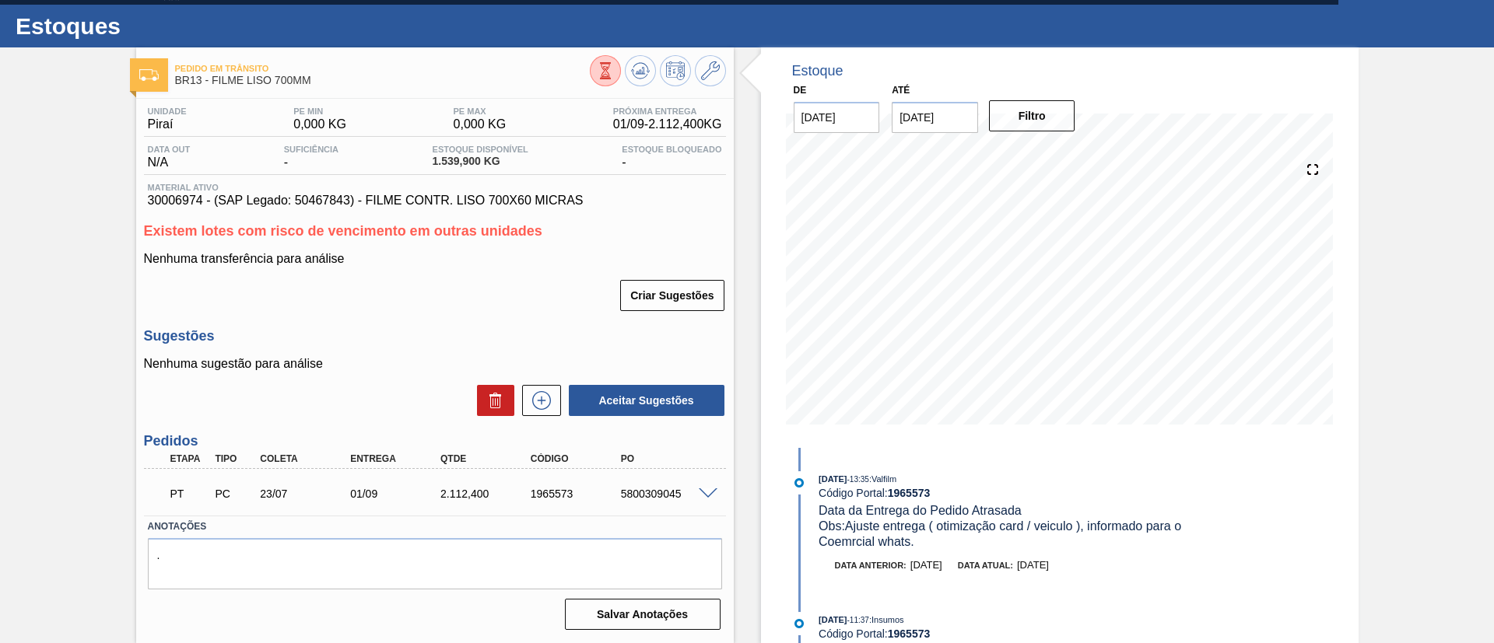
click at [713, 499] on div "5800309045" at bounding box center [667, 494] width 101 height 12
click at [723, 499] on div "PT PC 23/07 01/09 2.112,400 1965573 5800309045" at bounding box center [435, 492] width 582 height 39
click at [707, 489] on span at bounding box center [708, 495] width 19 height 12
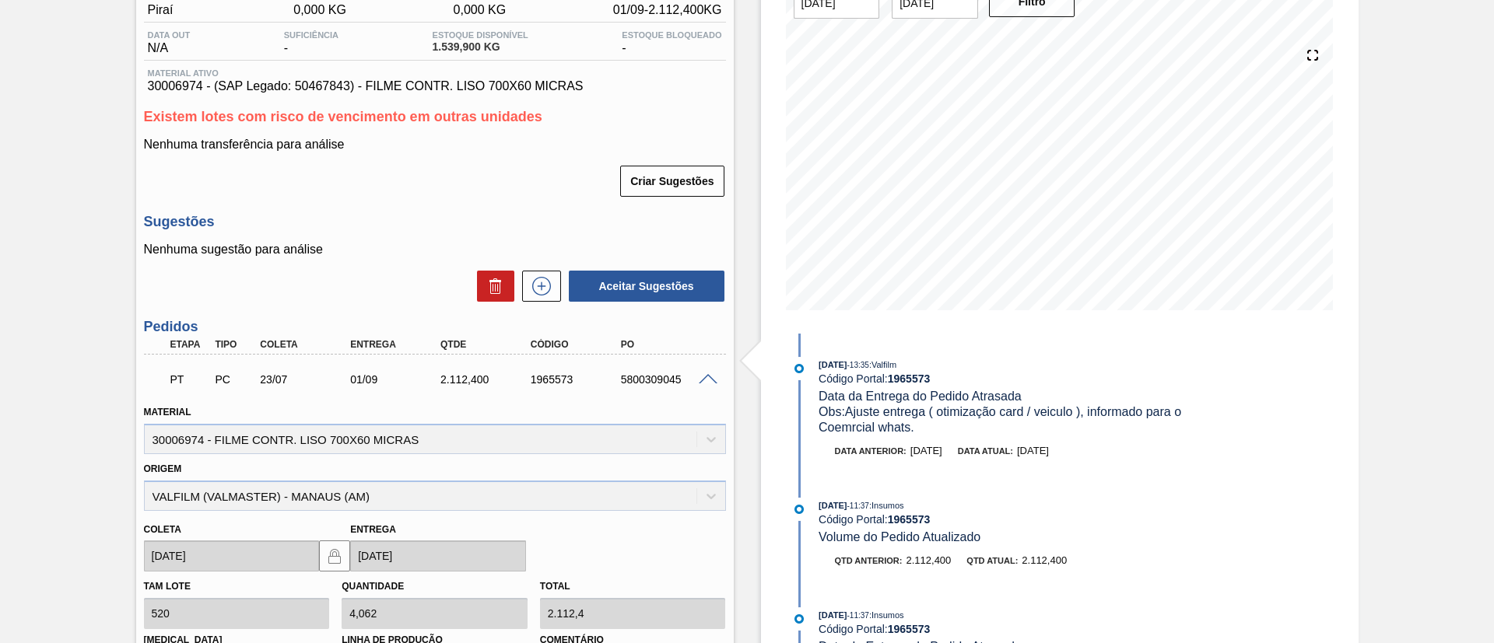
scroll to position [174, 0]
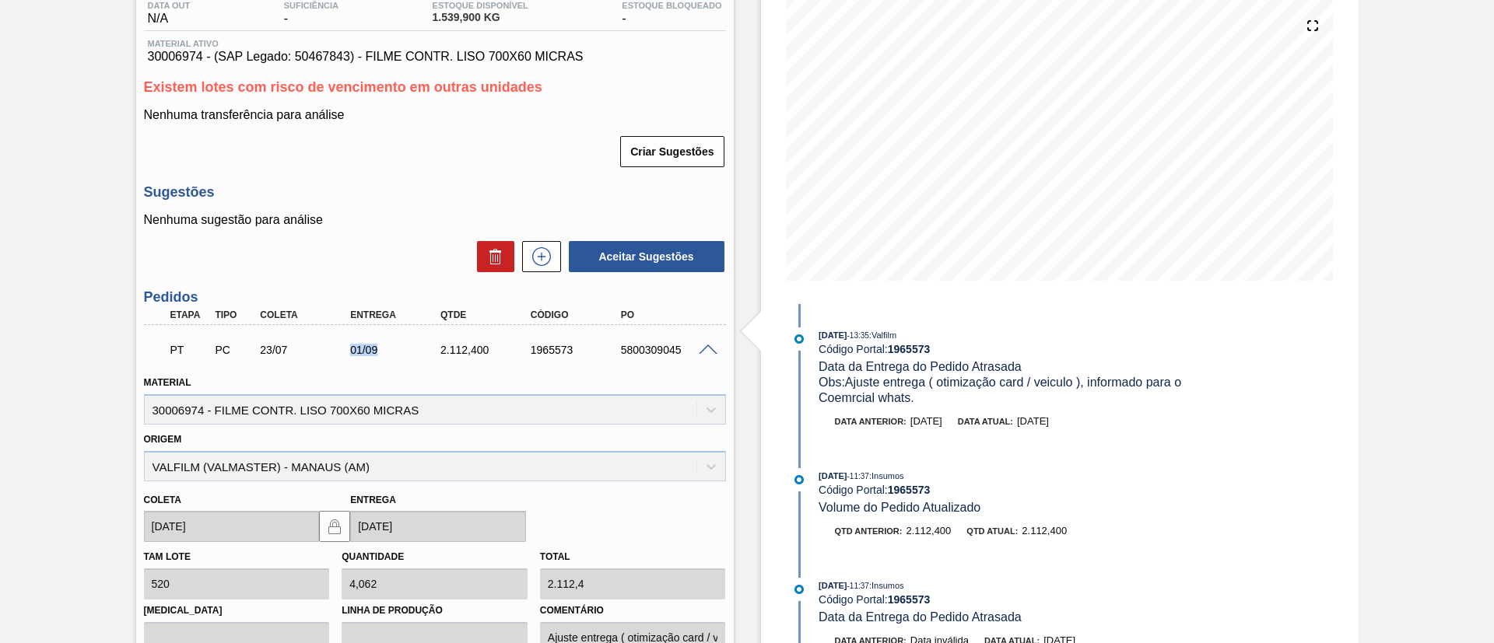
drag, startPoint x: 348, startPoint y: 351, endPoint x: 397, endPoint y: 355, distance: 49.2
click at [397, 355] on div "01/09" at bounding box center [396, 350] width 101 height 12
click at [383, 359] on div "PT PC 23/07 01/09 2.112,400 1965573 5800309045" at bounding box center [430, 348] width 541 height 31
click at [372, 351] on div "01/09" at bounding box center [396, 350] width 101 height 12
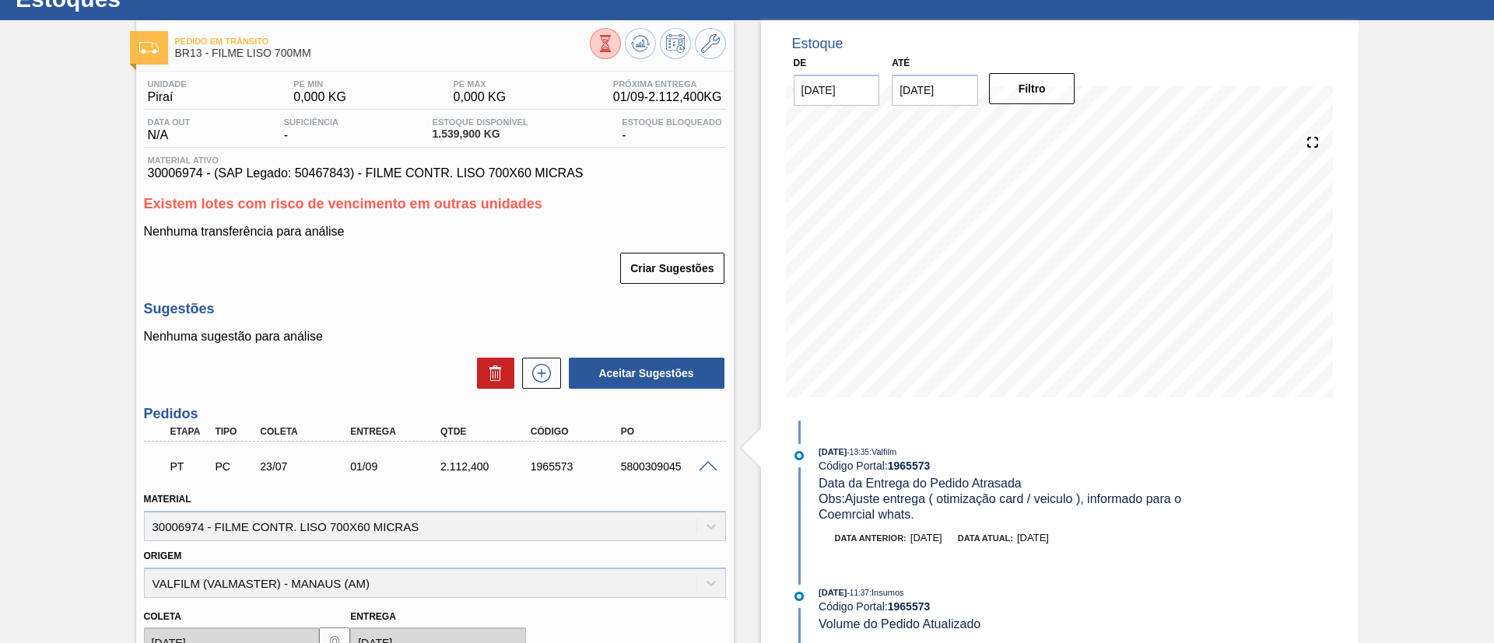
click at [706, 468] on span at bounding box center [708, 467] width 19 height 12
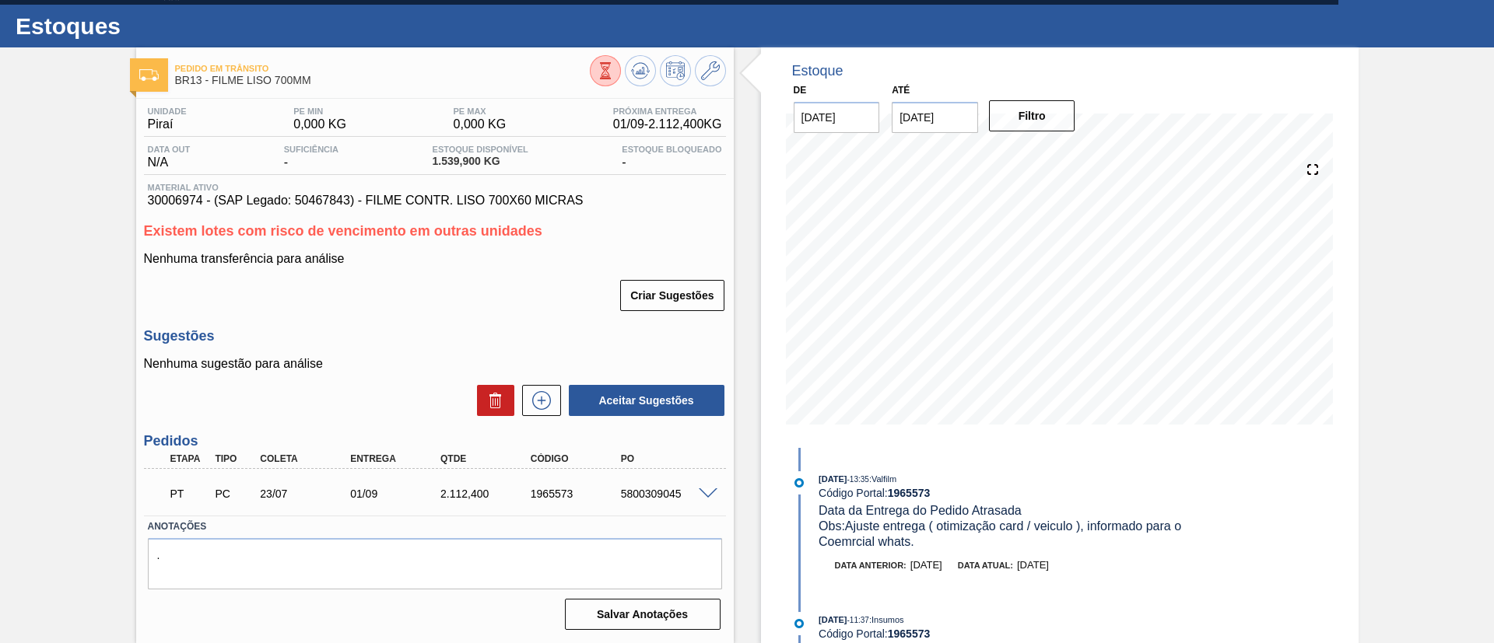
scroll to position [30, 0]
click at [711, 496] on span at bounding box center [708, 495] width 19 height 12
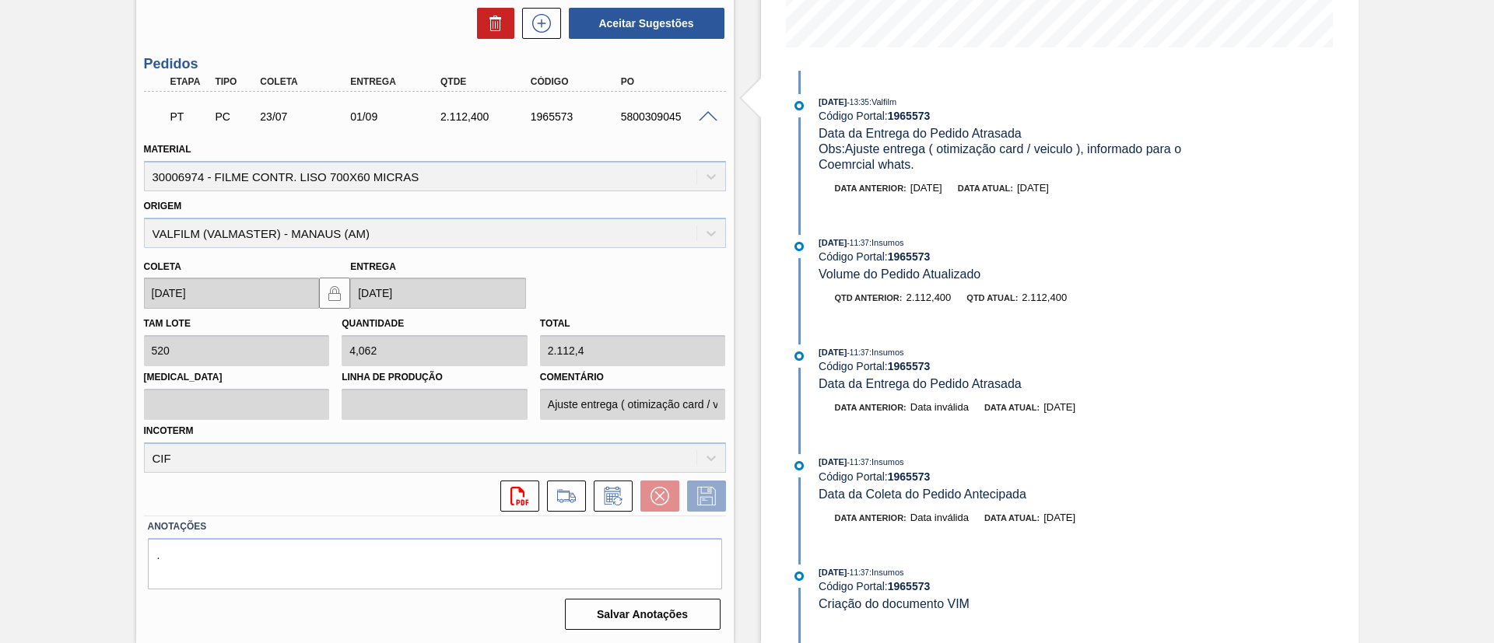
scroll to position [58, 0]
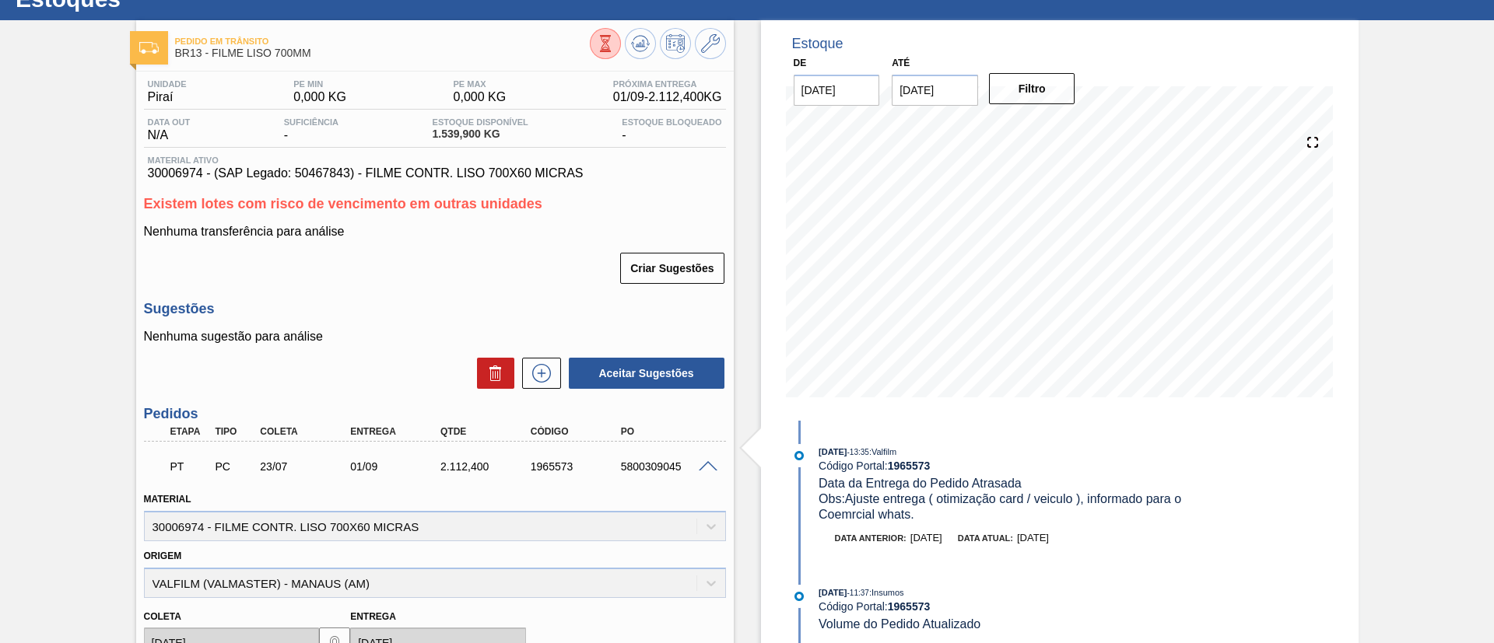
click at [713, 472] on div "5800309045" at bounding box center [667, 467] width 101 height 12
click at [699, 461] on span at bounding box center [708, 467] width 19 height 12
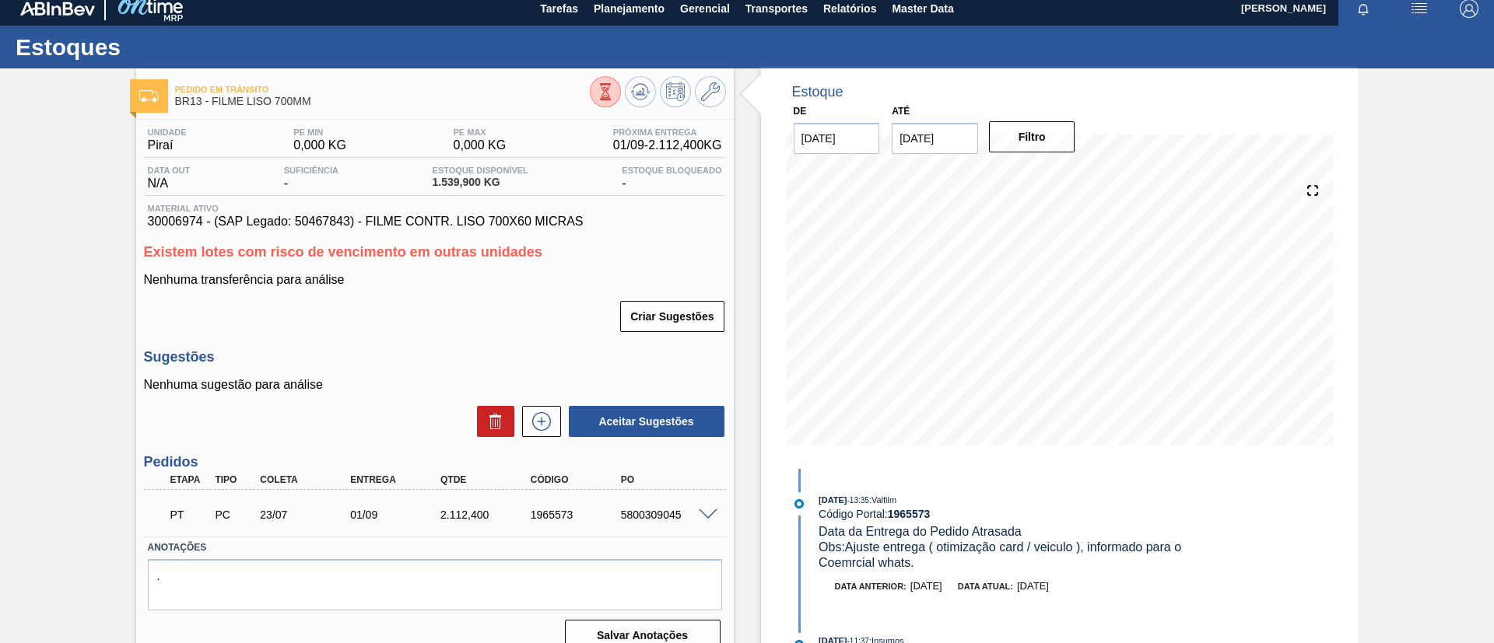
scroll to position [0, 0]
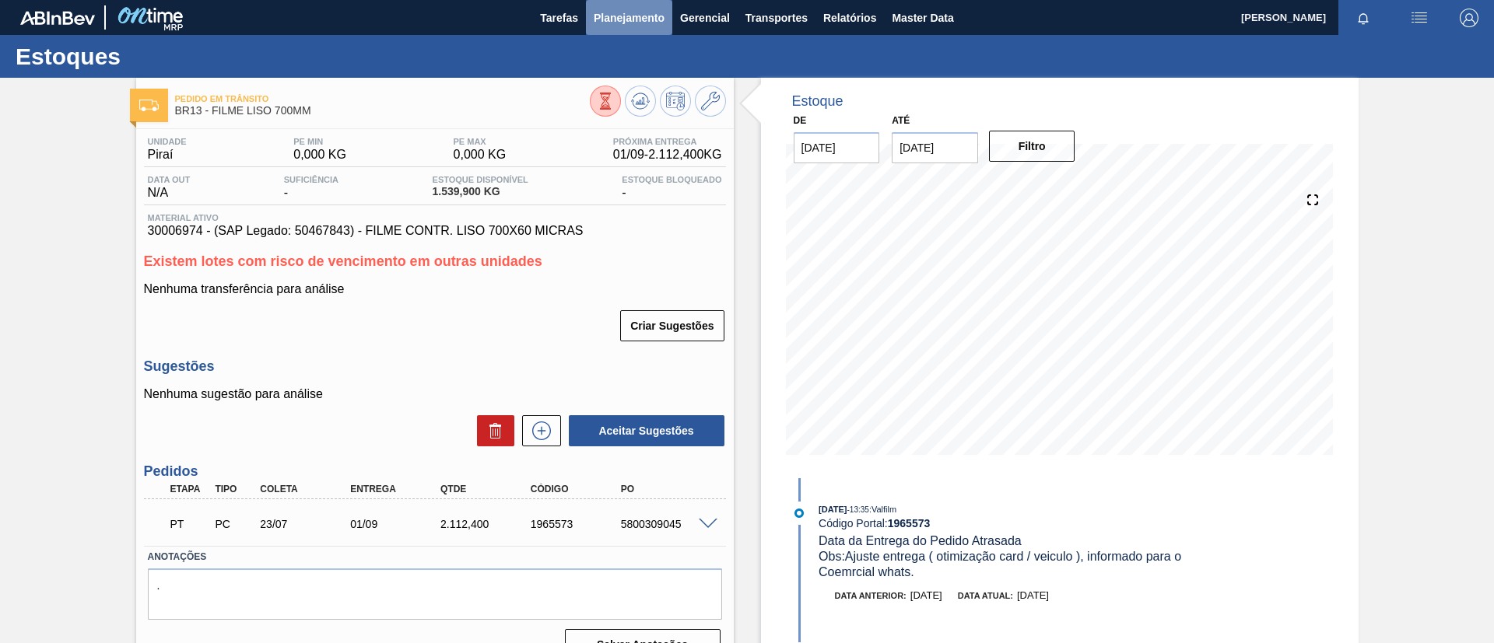
click at [625, 14] on span "Planejamento" at bounding box center [629, 18] width 71 height 19
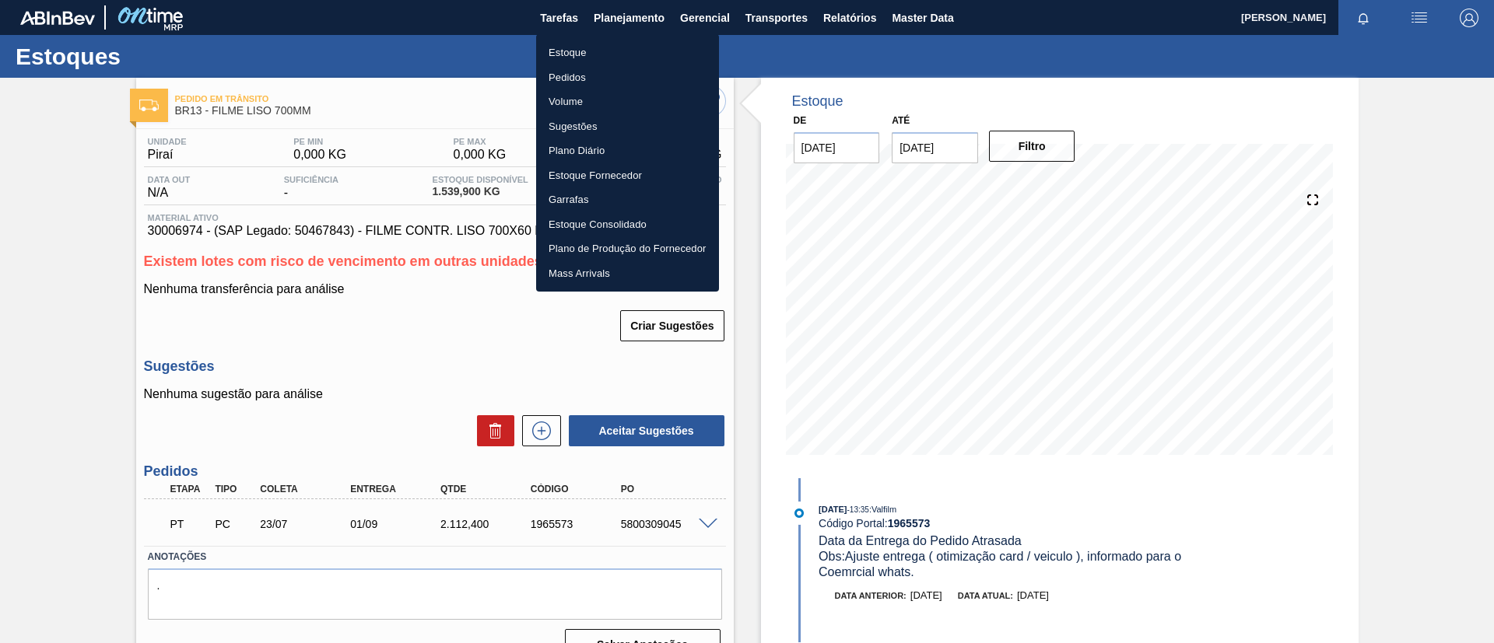
click at [644, 47] on li "Estoque" at bounding box center [627, 52] width 183 height 25
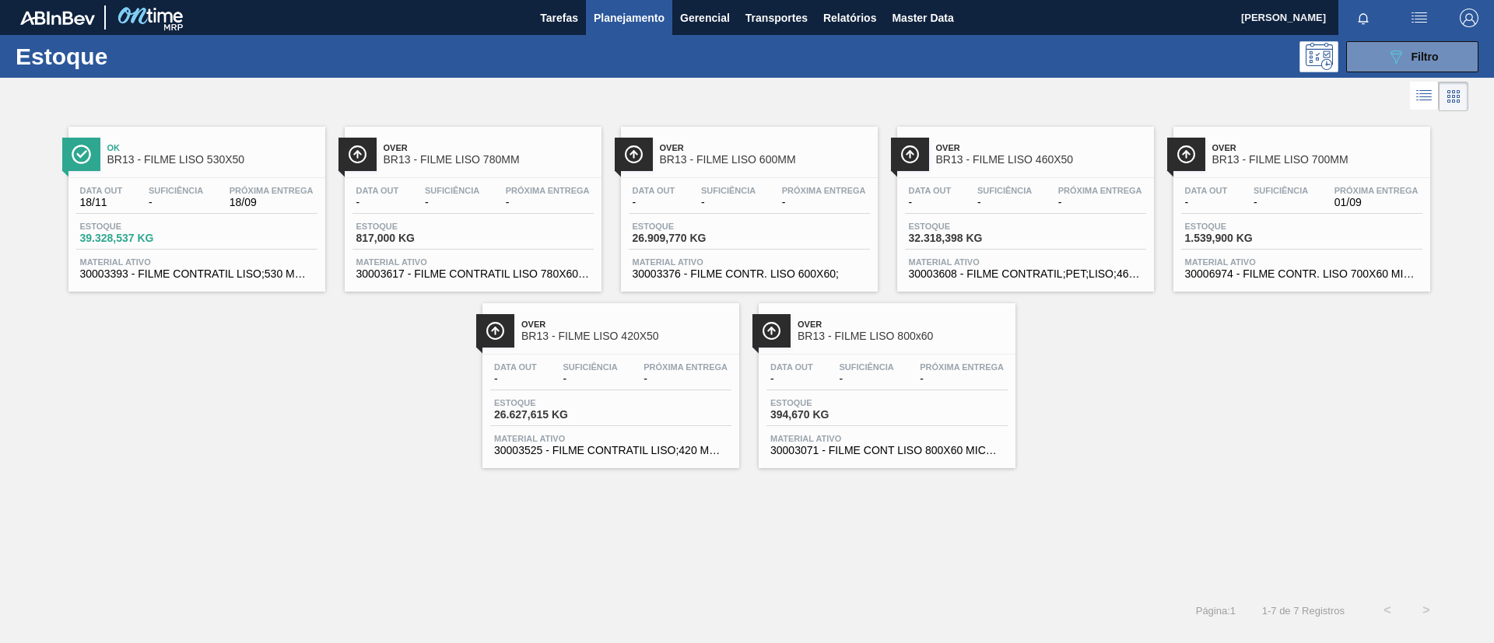
click at [1133, 368] on div "Ok BR13 - FILME LISO 530X50 Data out 18/11 Suficiência - Próxima Entrega 18/09 …" at bounding box center [747, 291] width 1494 height 353
click at [1376, 61] on button "089F7B8B-B2A5-4AFE-B5C0-19BA573D28AC Filtro" at bounding box center [1412, 56] width 132 height 31
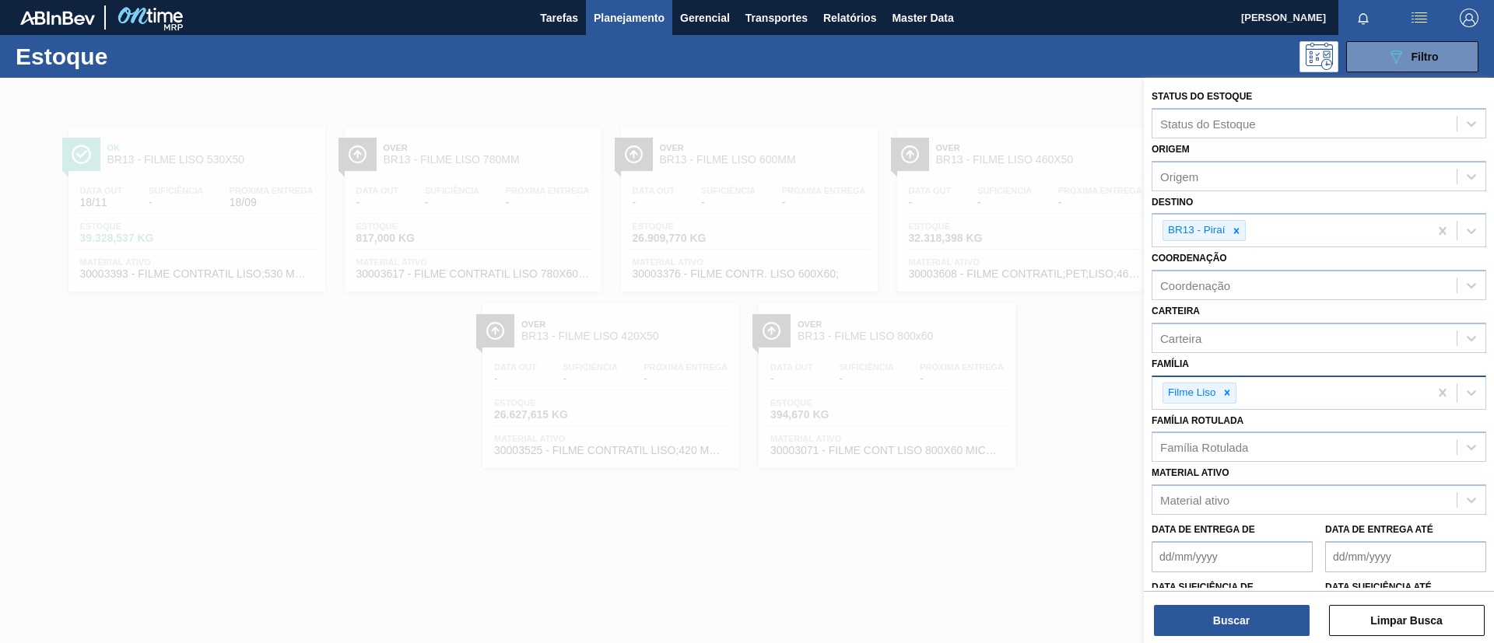
click at [1218, 381] on div "Filme Liso" at bounding box center [1290, 393] width 276 height 32
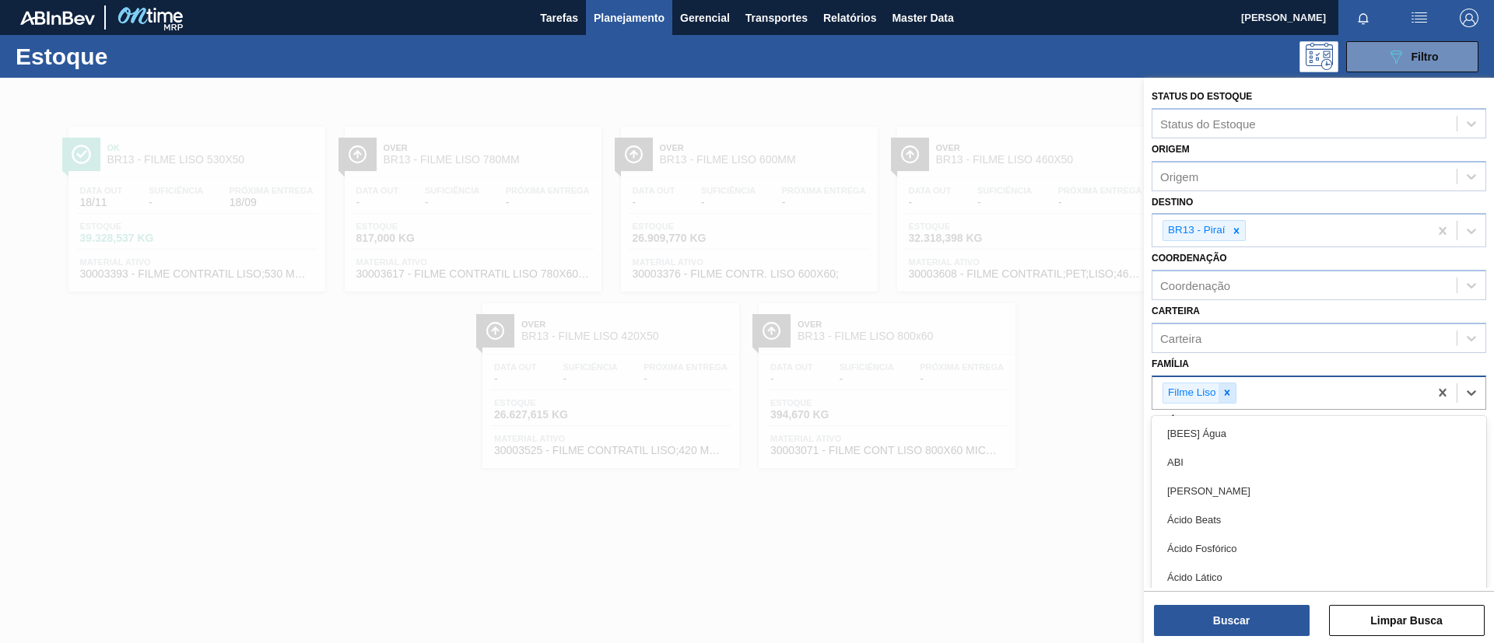
click at [1234, 393] on div at bounding box center [1226, 393] width 17 height 19
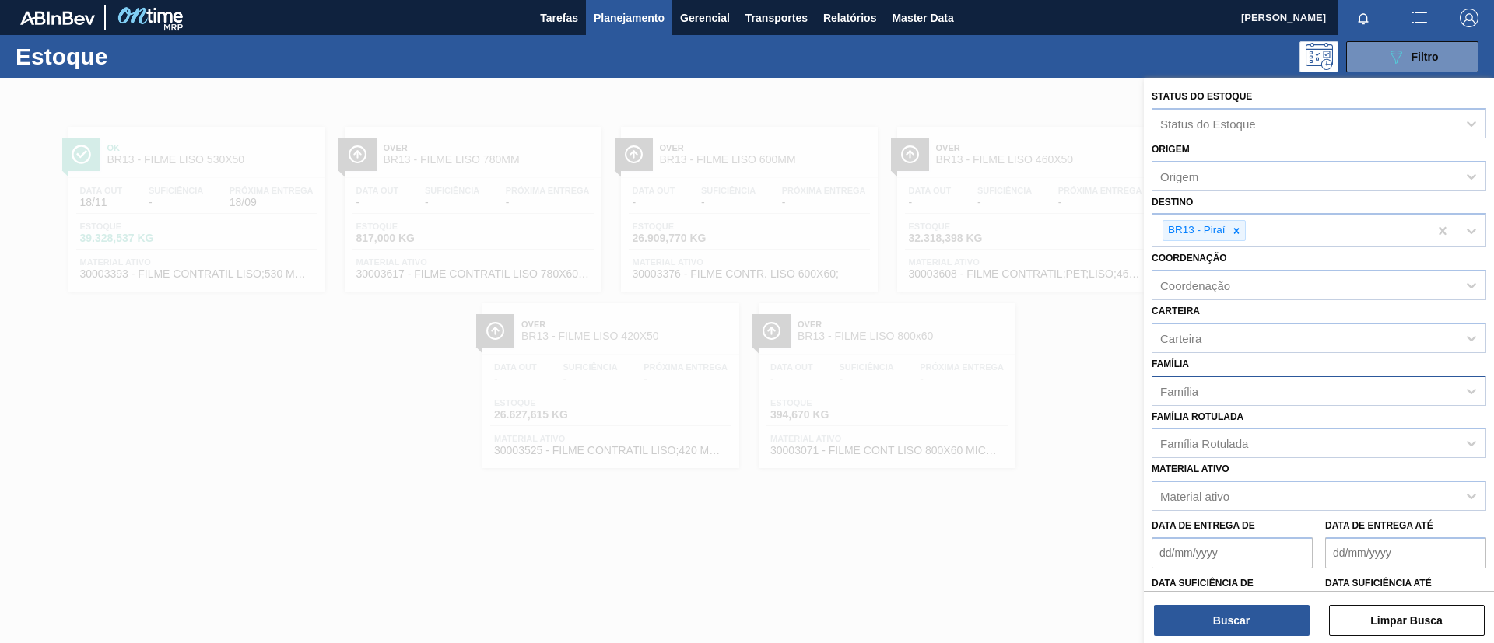
click at [1222, 367] on div "Família Família" at bounding box center [1319, 379] width 335 height 53
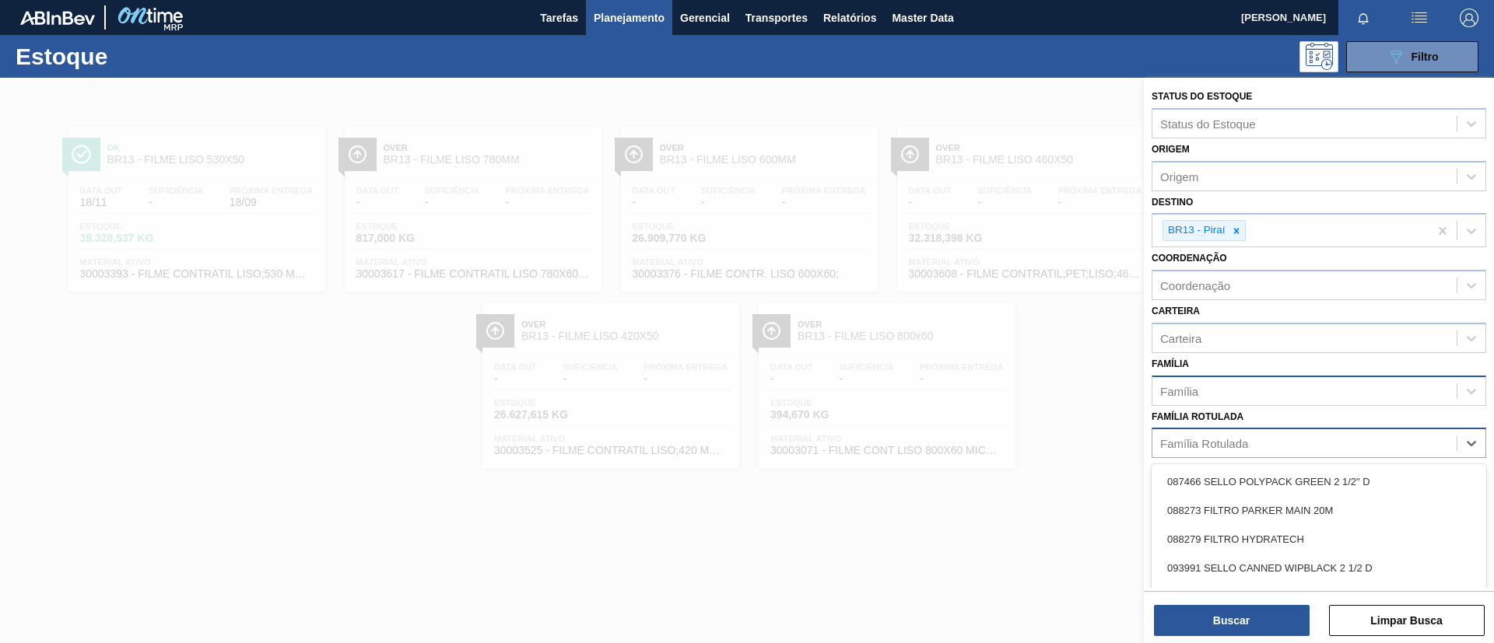
click at [1181, 441] on div "Família Rotulada" at bounding box center [1204, 443] width 88 height 13
type Rotulada "AP 269ML MP"
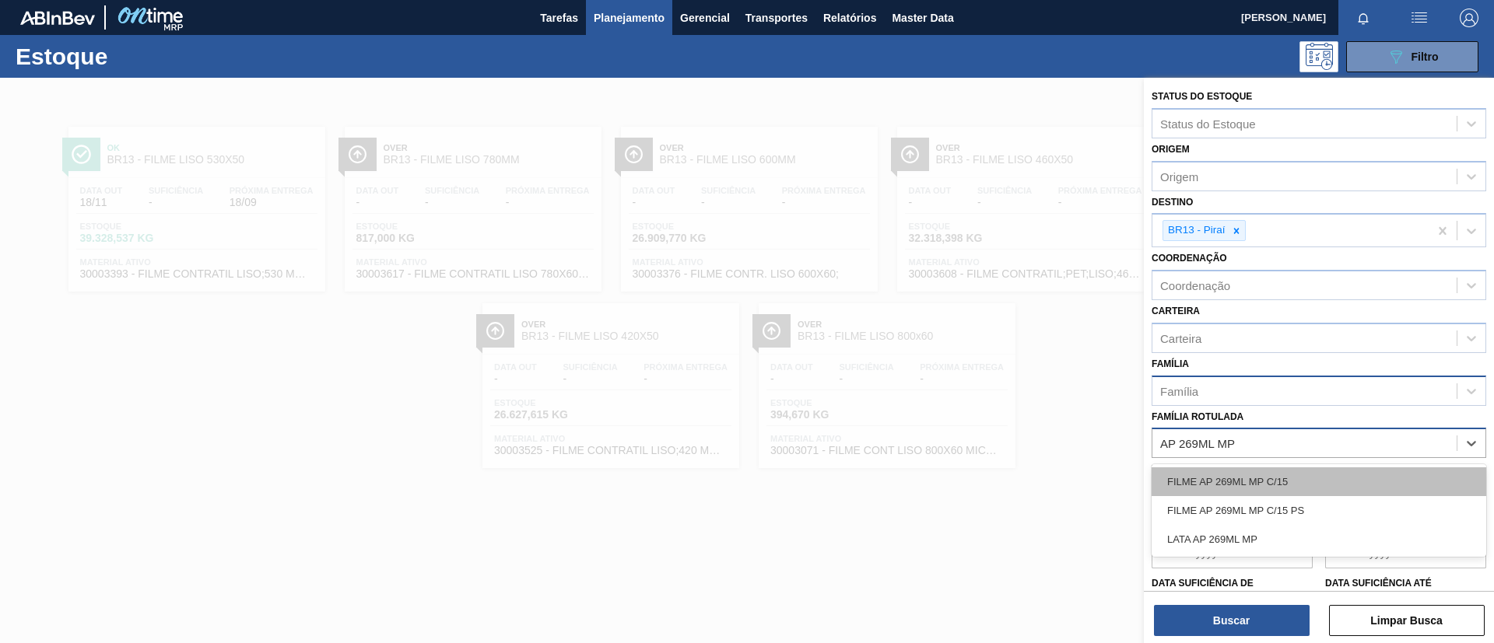
click at [1242, 469] on div "FILME AP 269ML MP C/15" at bounding box center [1319, 482] width 335 height 29
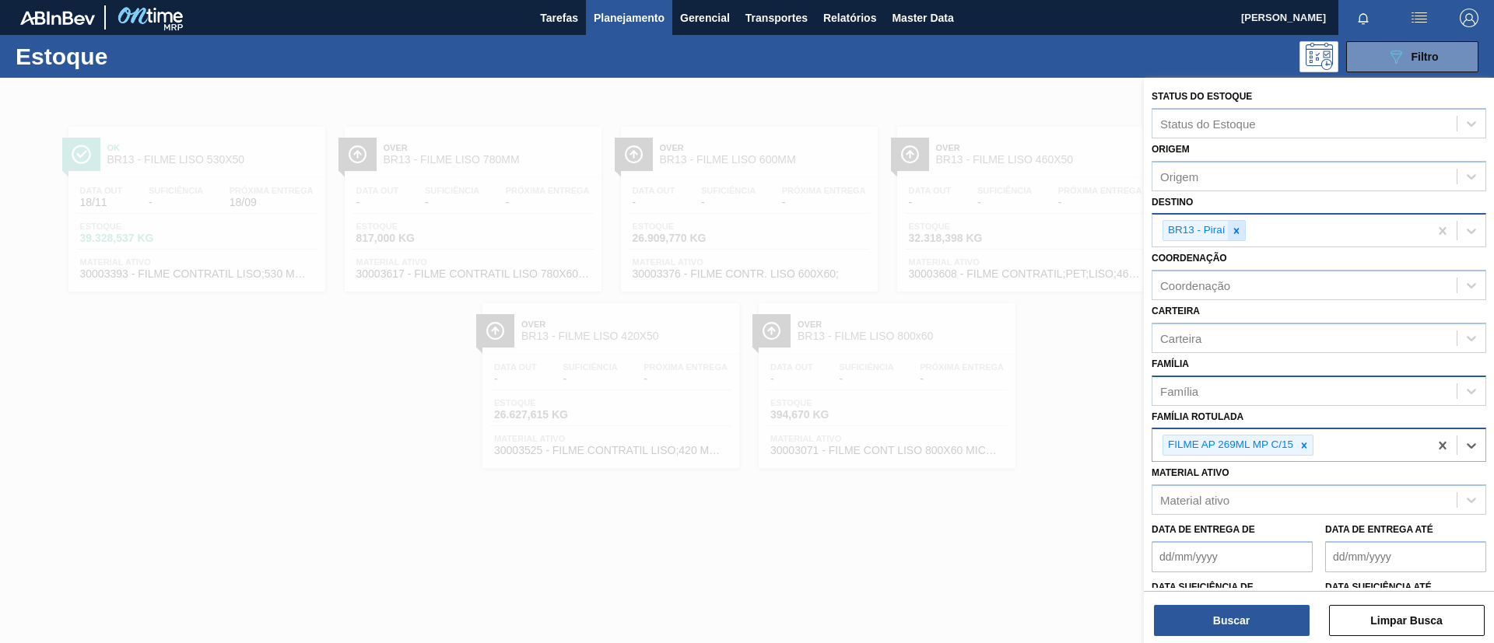
click at [1231, 235] on icon at bounding box center [1236, 231] width 11 height 11
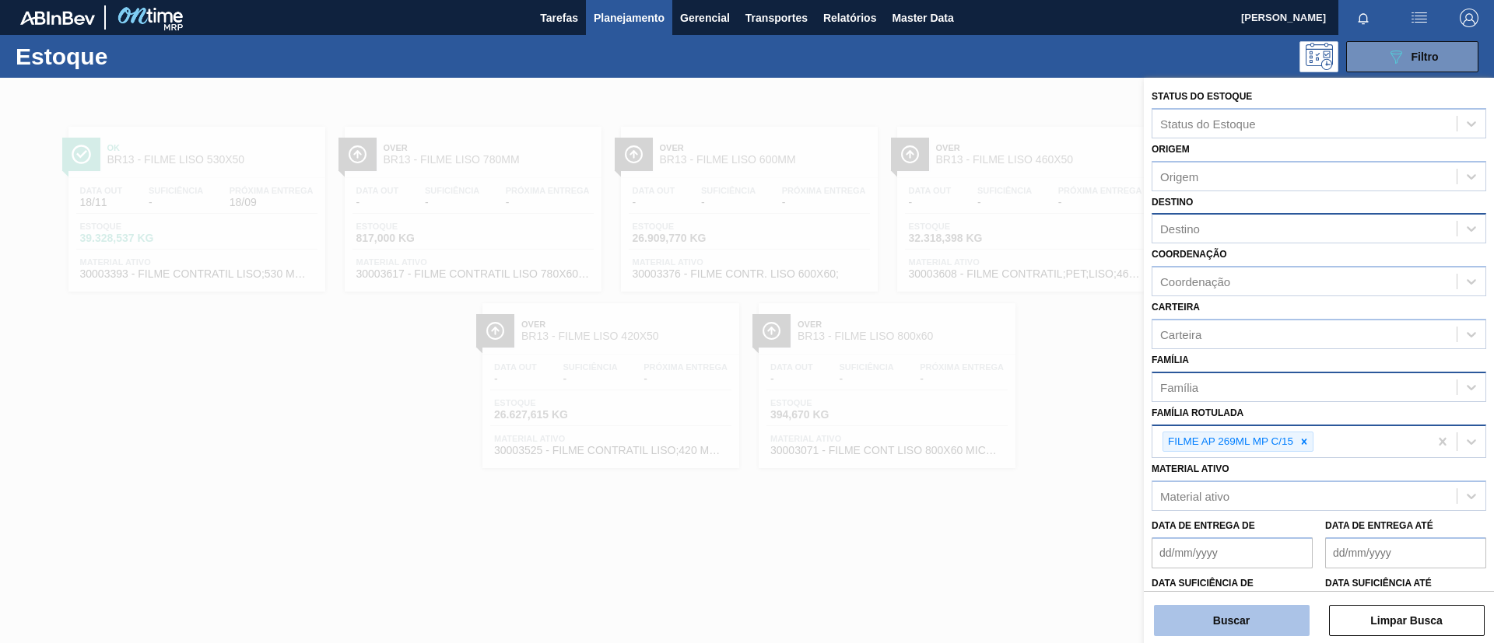
click at [1241, 620] on button "Buscar" at bounding box center [1232, 620] width 156 height 31
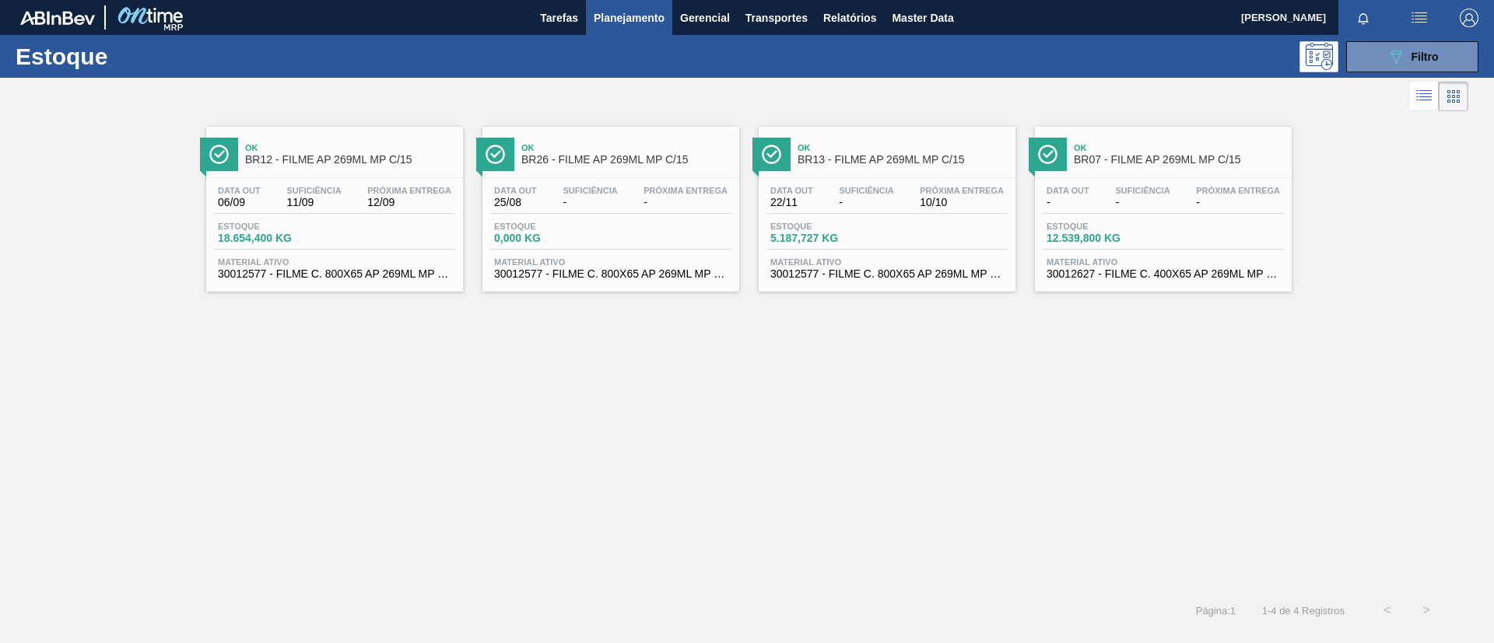
click at [1086, 178] on div "Data out - Suficiência - Próxima Entrega - Estoque 12.539,800 KG Material ativo…" at bounding box center [1163, 231] width 257 height 106
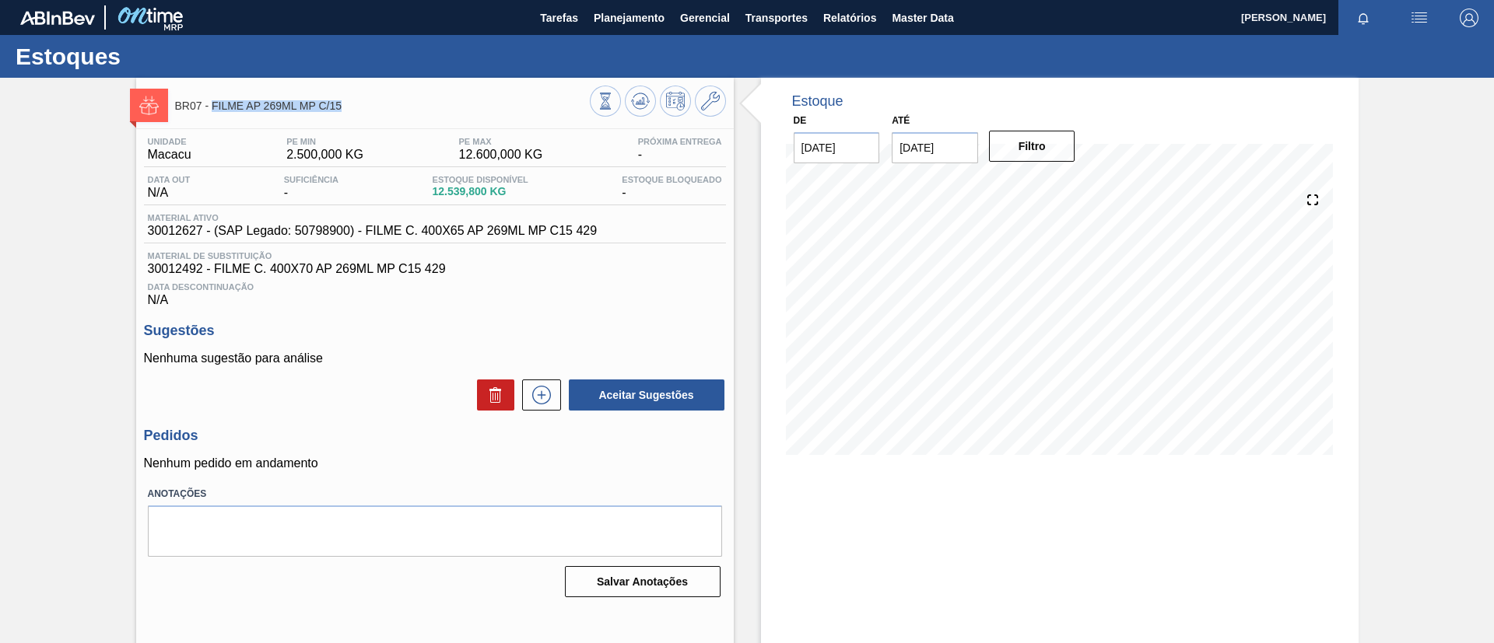
drag, startPoint x: 377, startPoint y: 113, endPoint x: 213, endPoint y: 110, distance: 163.4
click at [213, 110] on div "BR07 - FILME AP 269ML MP C/15" at bounding box center [382, 105] width 415 height 35
click at [53, 170] on div "BR07 - FILME AP 269ML MP C/15 Unidade Macacu PE MIN 2.500,000 KG PE MAX 12.600,…" at bounding box center [747, 373] width 1494 height 591
drag, startPoint x: 418, startPoint y: 235, endPoint x: 461, endPoint y: 235, distance: 43.6
click at [461, 235] on span "30012627 - (SAP Legado: 50798900) - FILME C. 400X65 AP 269ML MP C15 429" at bounding box center [373, 231] width 450 height 14
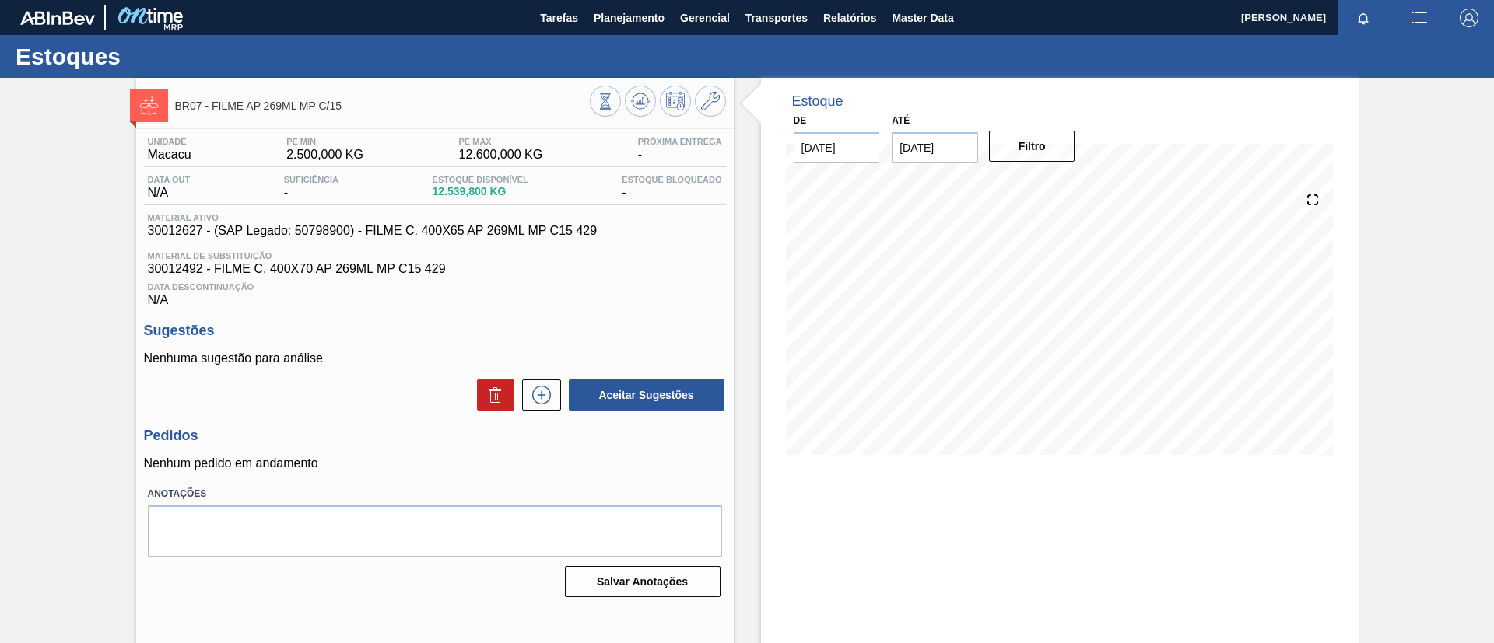
drag, startPoint x: 0, startPoint y: 251, endPoint x: 56, endPoint y: 252, distance: 56.0
click at [0, 252] on div "BR07 - FILME AP 269ML MP C/15 Unidade Macacu PE MIN 2.500,000 KG PE MAX 12.600,…" at bounding box center [747, 373] width 1494 height 591
drag, startPoint x: 420, startPoint y: 237, endPoint x: 461, endPoint y: 237, distance: 40.5
click at [461, 237] on span "30012627 - (SAP Legado: 50798900) - FILME C. 400X65 AP 269ML MP C15 429" at bounding box center [373, 231] width 450 height 14
click at [77, 295] on div "BR07 - FILME AP 269ML MP C/15 Unidade Macacu PE MIN 2.500,000 KG PE MAX 12.600,…" at bounding box center [747, 373] width 1494 height 591
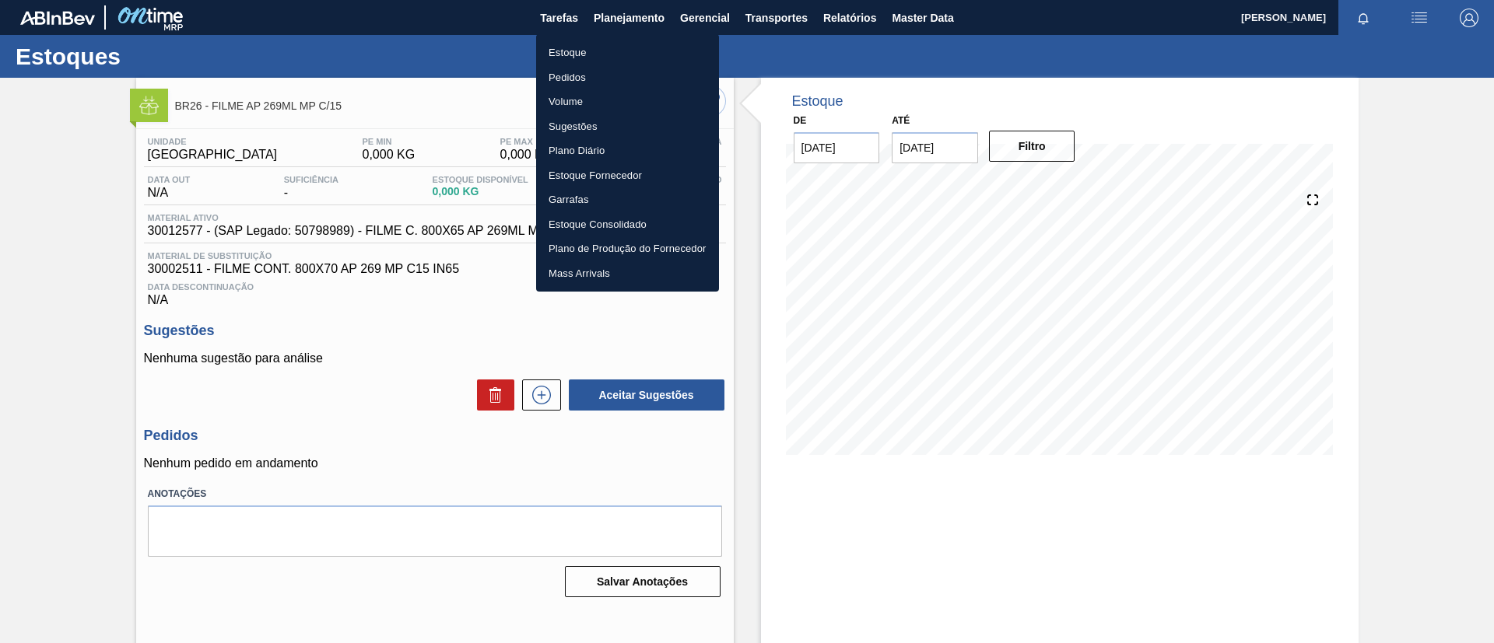
click at [5, 201] on div at bounding box center [747, 321] width 1494 height 643
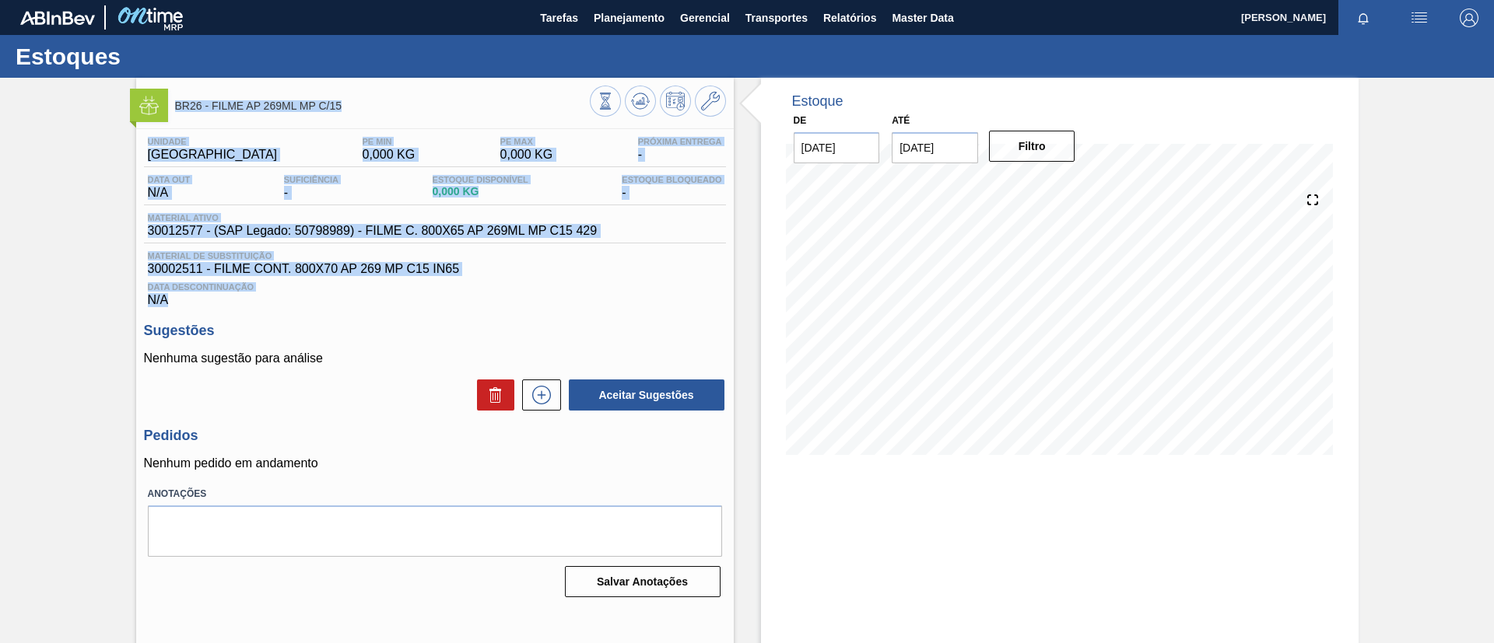
drag, startPoint x: 205, startPoint y: 303, endPoint x: 79, endPoint y: 104, distance: 235.7
click at [79, 104] on div "BR26 - FILME AP 269ML MP C/15 Unidade Uberlândia PE MIN 0,000 KG PE MAX 0,000 K…" at bounding box center [747, 373] width 1494 height 591
click at [77, 149] on div "BR26 - FILME AP 269ML MP C/15 Unidade Uberlândia PE MIN 0,000 KG PE MAX 0,000 K…" at bounding box center [747, 373] width 1494 height 591
drag, startPoint x: 331, startPoint y: 366, endPoint x: 75, endPoint y: 91, distance: 375.5
click at [75, 91] on div "BR26 - FILME AP 269ML MP C/15 Unidade Uberlândia PE MIN 0,000 KG PE MAX 0,000 K…" at bounding box center [747, 373] width 1494 height 591
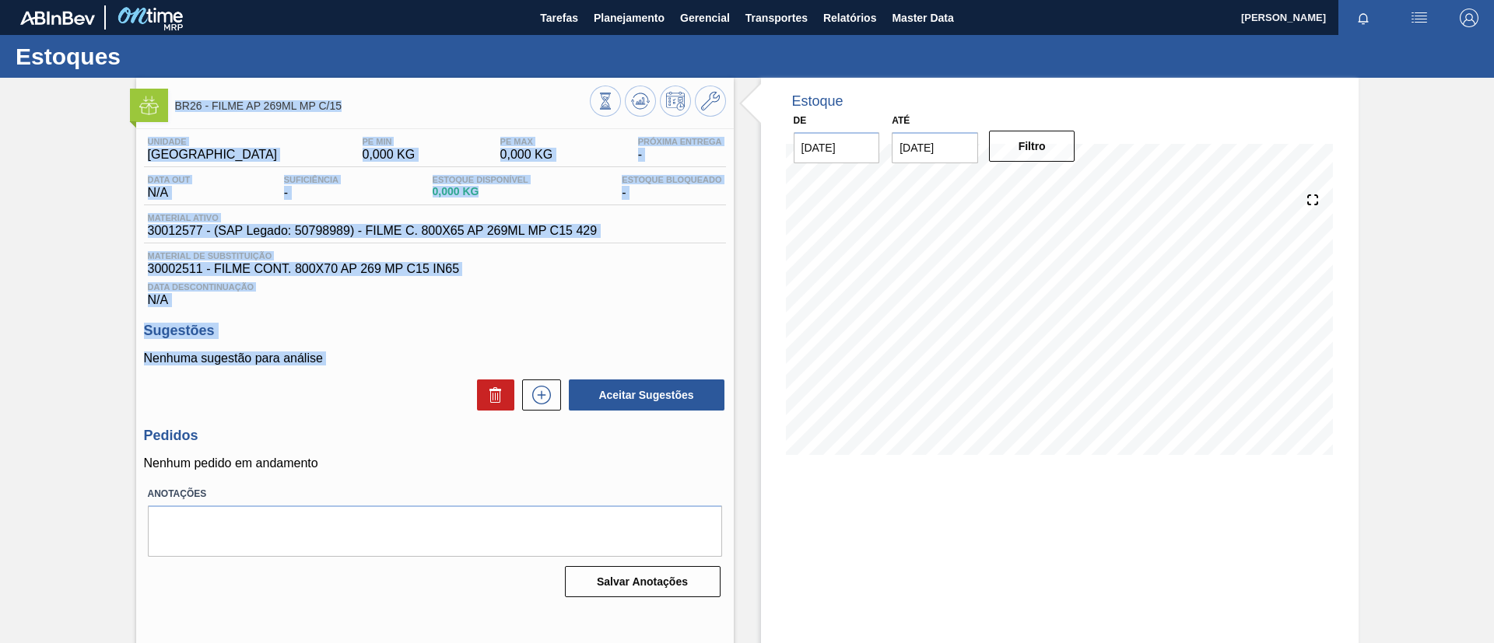
click at [54, 246] on div "BR26 - FILME AP 269ML MP C/15 Unidade Uberlândia PE MIN 0,000 KG PE MAX 0,000 K…" at bounding box center [747, 373] width 1494 height 591
drag, startPoint x: 321, startPoint y: 356, endPoint x: 107, endPoint y: 89, distance: 341.6
click at [107, 89] on div "BR26 - FILME AP 269ML MP C/15 Unidade Uberlândia PE MIN 0,000 KG PE MAX 0,000 K…" at bounding box center [747, 373] width 1494 height 591
click at [12, 207] on div "BR26 - FILME AP 269ML MP C/15 Unidade Uberlândia PE MIN 0,000 KG PE MAX 0,000 K…" at bounding box center [747, 373] width 1494 height 591
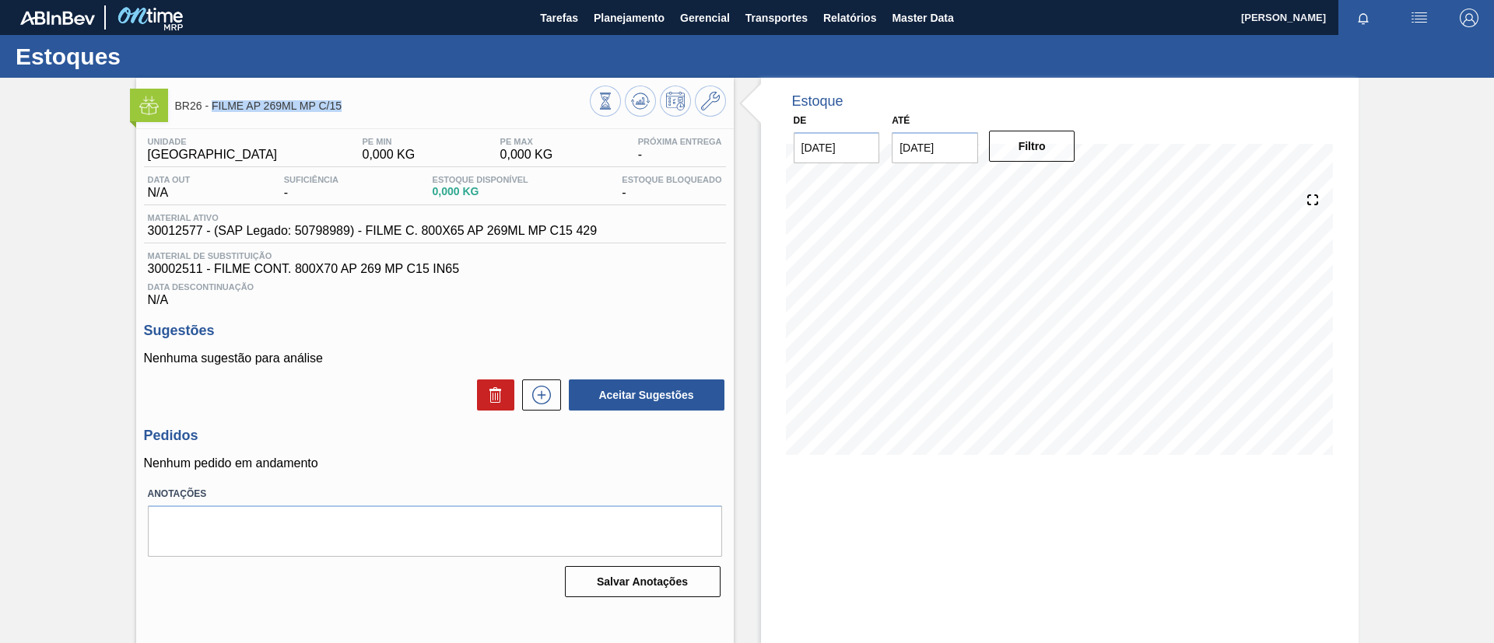
drag, startPoint x: 349, startPoint y: 114, endPoint x: 210, endPoint y: 120, distance: 139.4
click at [210, 120] on div "BR26 - FILME AP 269ML MP C/15" at bounding box center [382, 105] width 415 height 35
click at [0, 226] on div "BR26 - FILME AP 269ML MP C/15 Unidade Uberlândia PE MIN 0,000 KG PE MAX 0,000 K…" at bounding box center [747, 373] width 1494 height 591
drag, startPoint x: 423, startPoint y: 230, endPoint x: 465, endPoint y: 233, distance: 41.3
click at [465, 233] on span "30012577 - (SAP Legado: 50798989) - FILME C. 800X65 AP 269ML MP C15 429" at bounding box center [373, 231] width 450 height 14
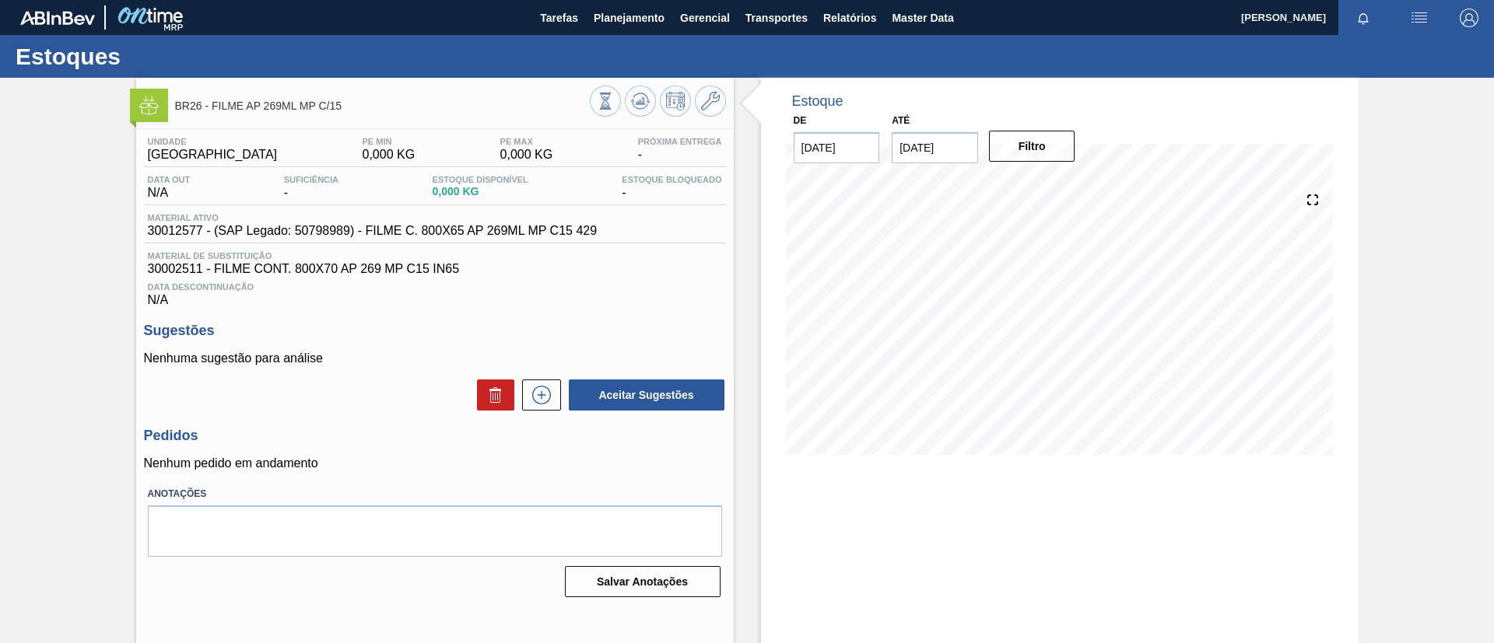
click at [41, 255] on div "BR26 - FILME AP 269ML MP C/15 Unidade Uberlândia PE MIN 0,000 KG PE MAX 0,000 K…" at bounding box center [747, 373] width 1494 height 591
click at [654, 19] on span "Planejamento" at bounding box center [629, 18] width 71 height 19
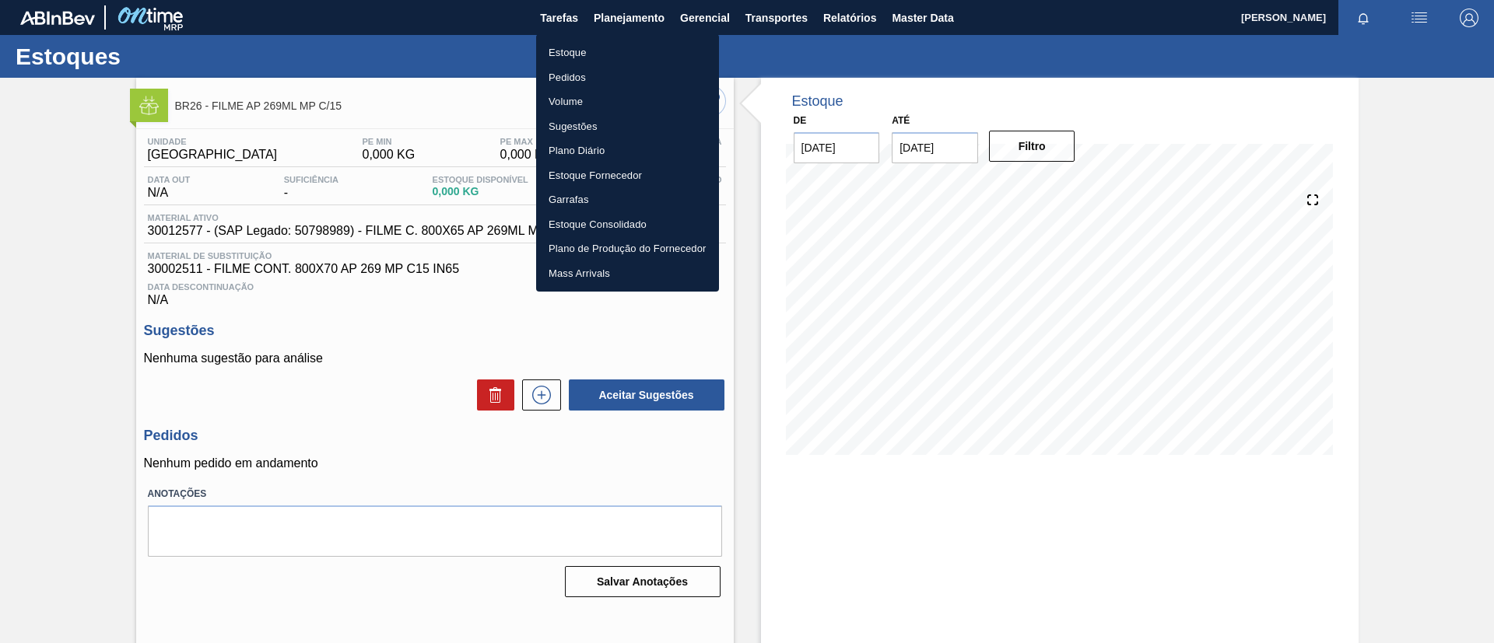
click at [607, 57] on li "Estoque" at bounding box center [627, 52] width 183 height 25
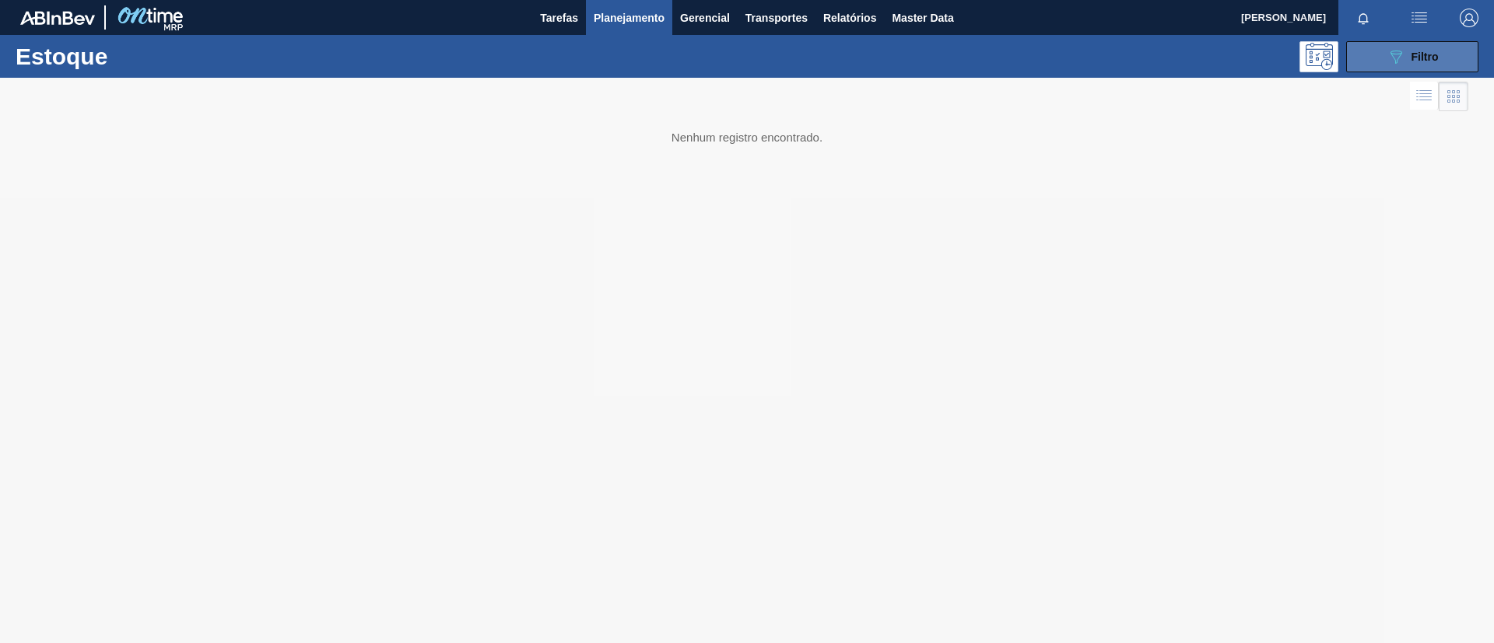
click at [1453, 57] on button "089F7B8B-B2A5-4AFE-B5C0-19BA573D28AC Filtro" at bounding box center [1412, 56] width 132 height 31
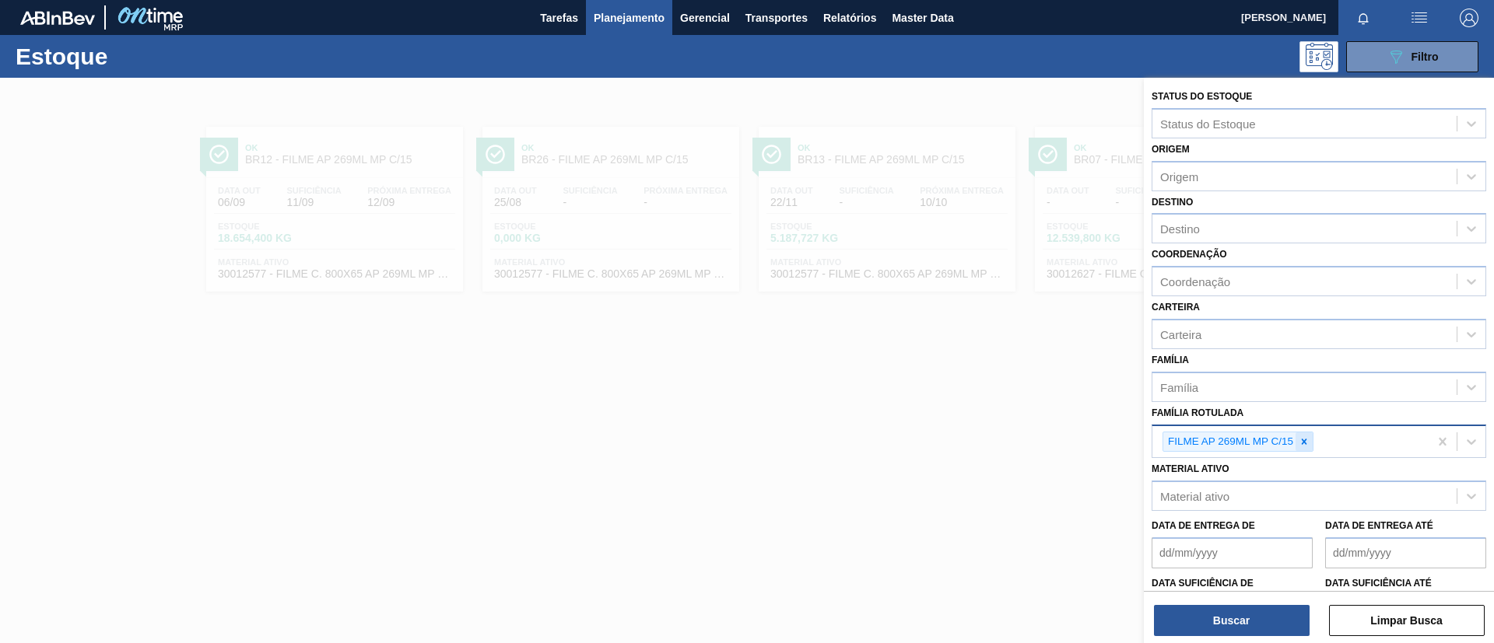
click at [1308, 448] on div at bounding box center [1304, 442] width 17 height 19
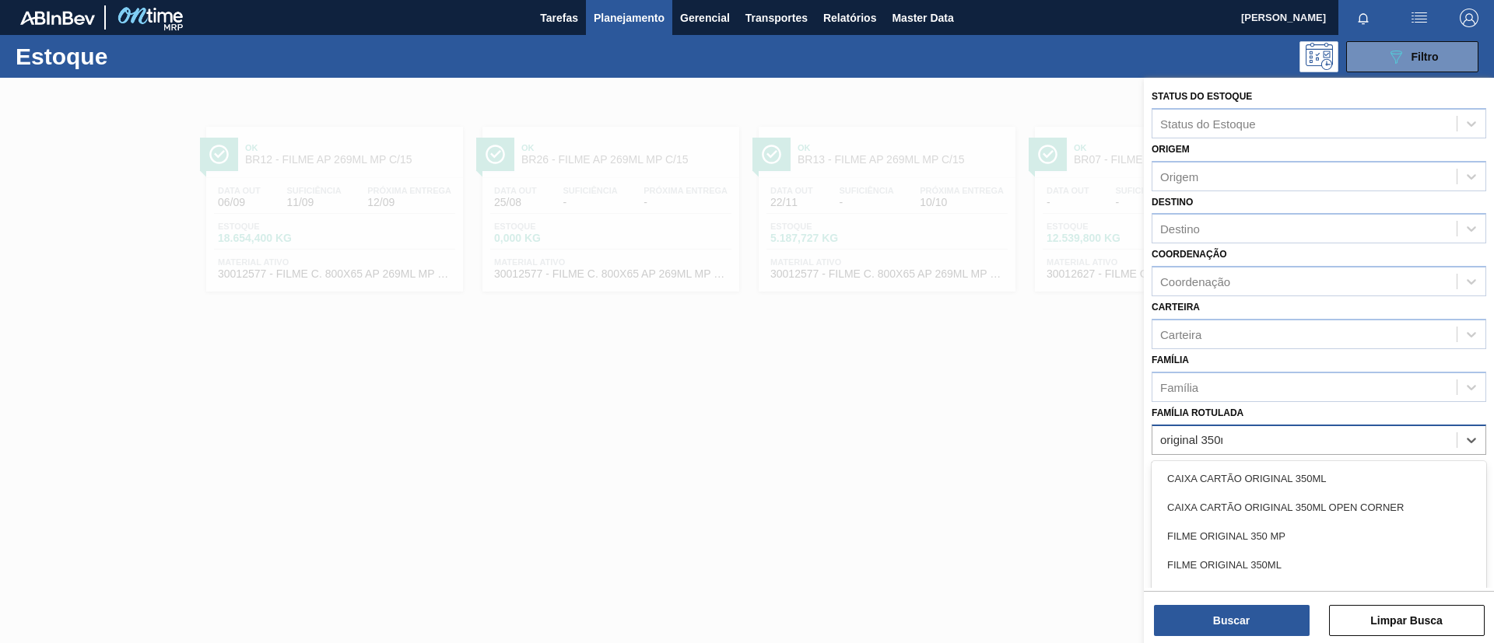
type Rotulada "original 350ml"
drag, startPoint x: 1298, startPoint y: 532, endPoint x: 1243, endPoint y: 244, distance: 293.0
click at [1299, 531] on div "FILME ORIGINAL 350ML" at bounding box center [1319, 536] width 335 height 29
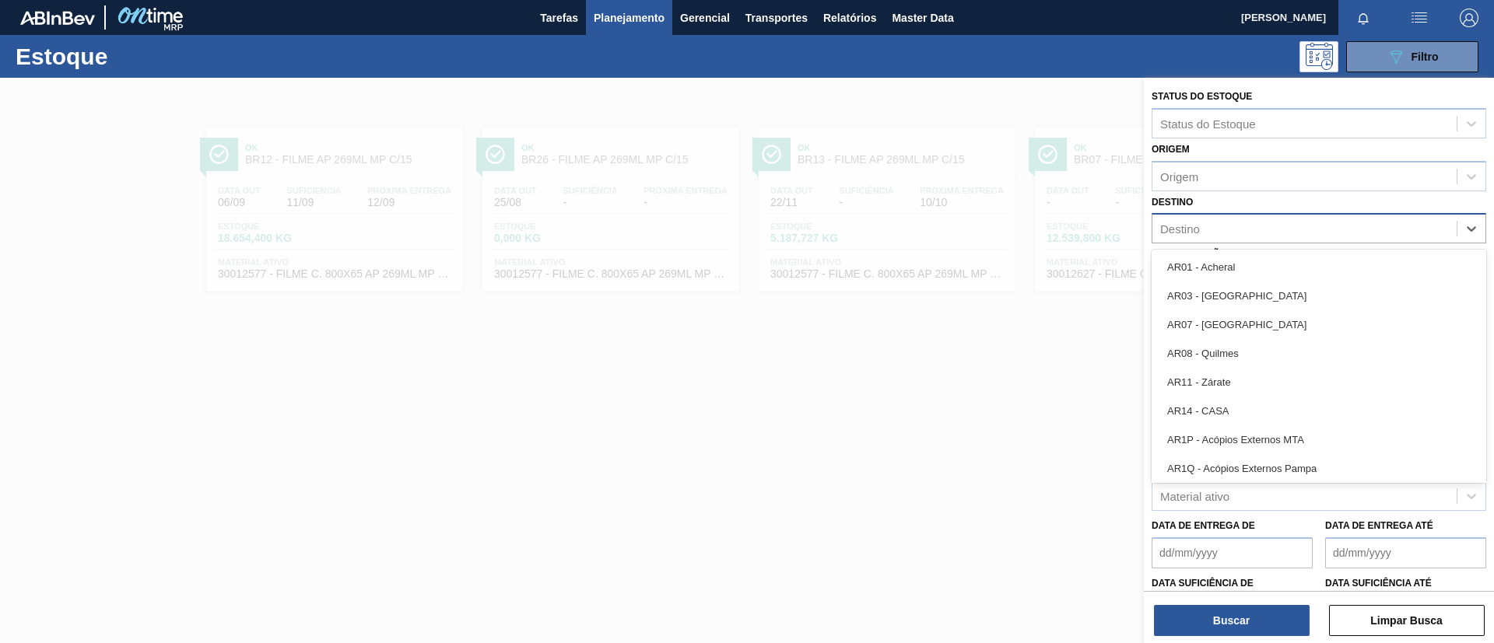
click at [1237, 236] on div "Destino" at bounding box center [1304, 229] width 304 height 23
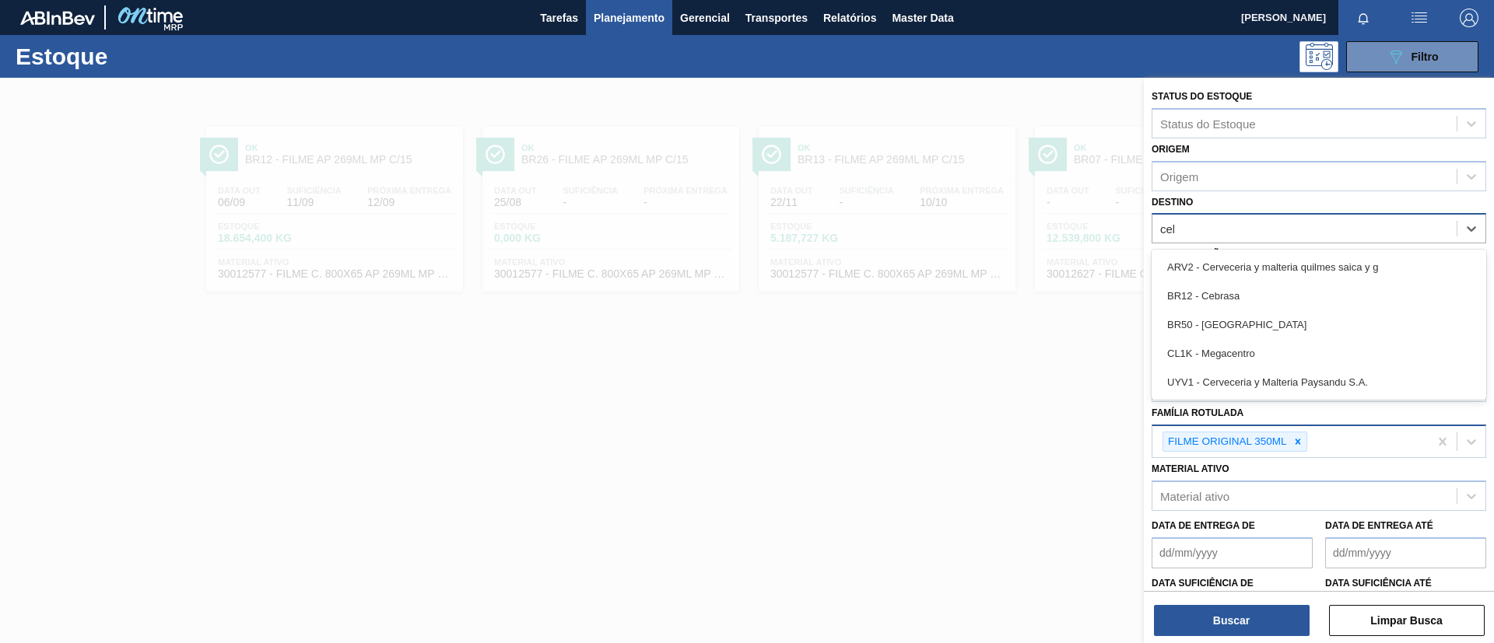
type input "cebr"
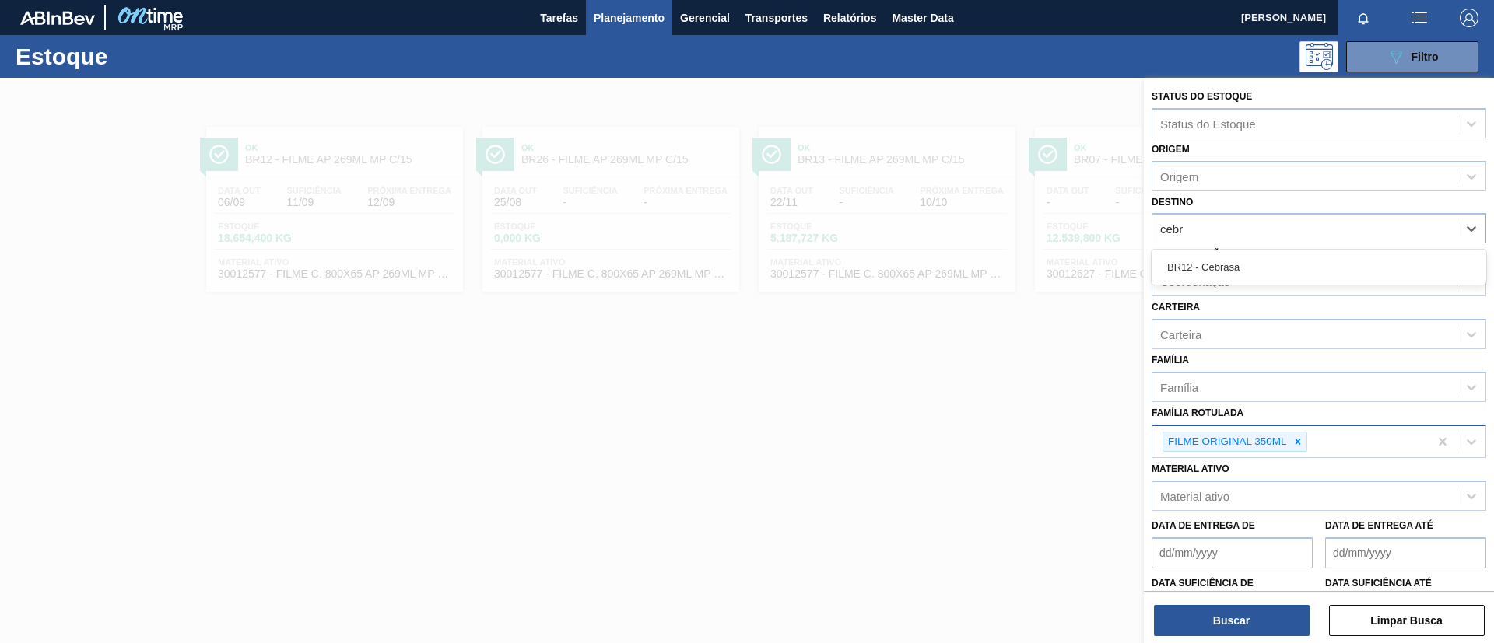
click at [1246, 270] on div "BR12 - Cebrasa" at bounding box center [1319, 267] width 335 height 29
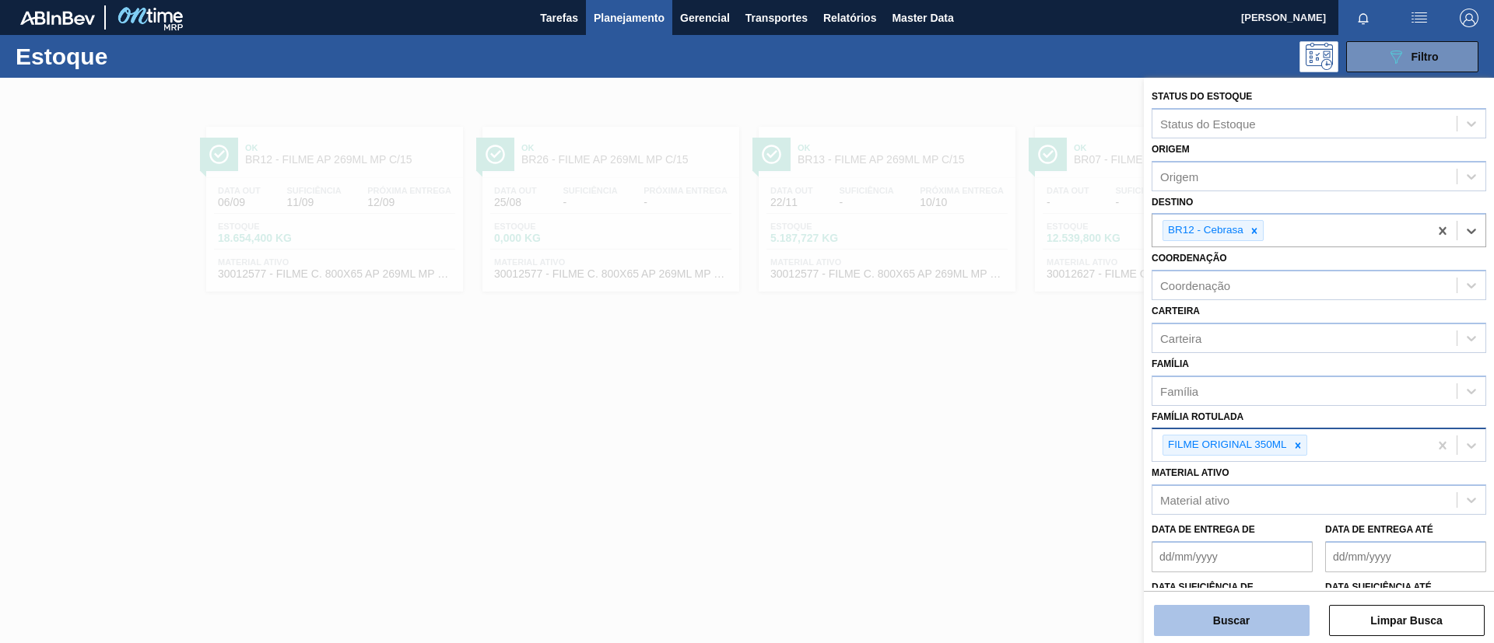
click at [1226, 612] on button "Buscar" at bounding box center [1232, 620] width 156 height 31
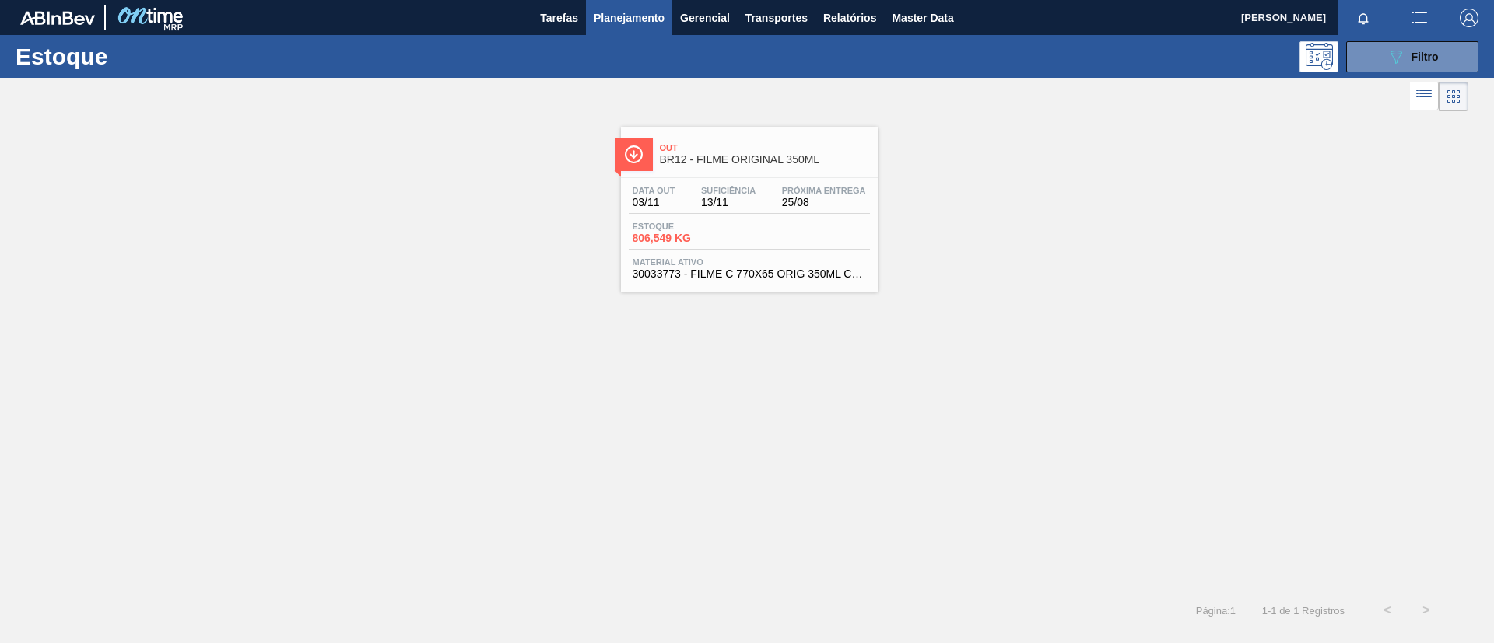
click at [791, 189] on span "Próxima Entrega" at bounding box center [824, 190] width 84 height 9
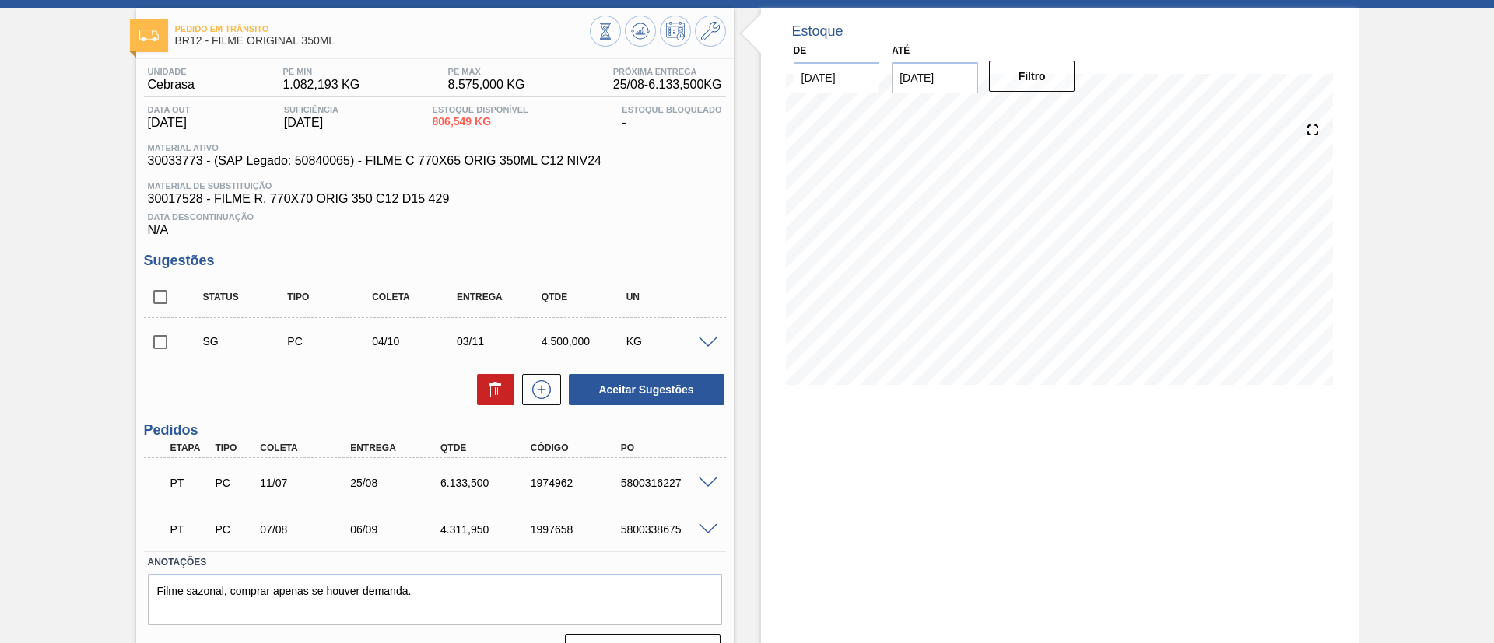
scroll to position [106, 0]
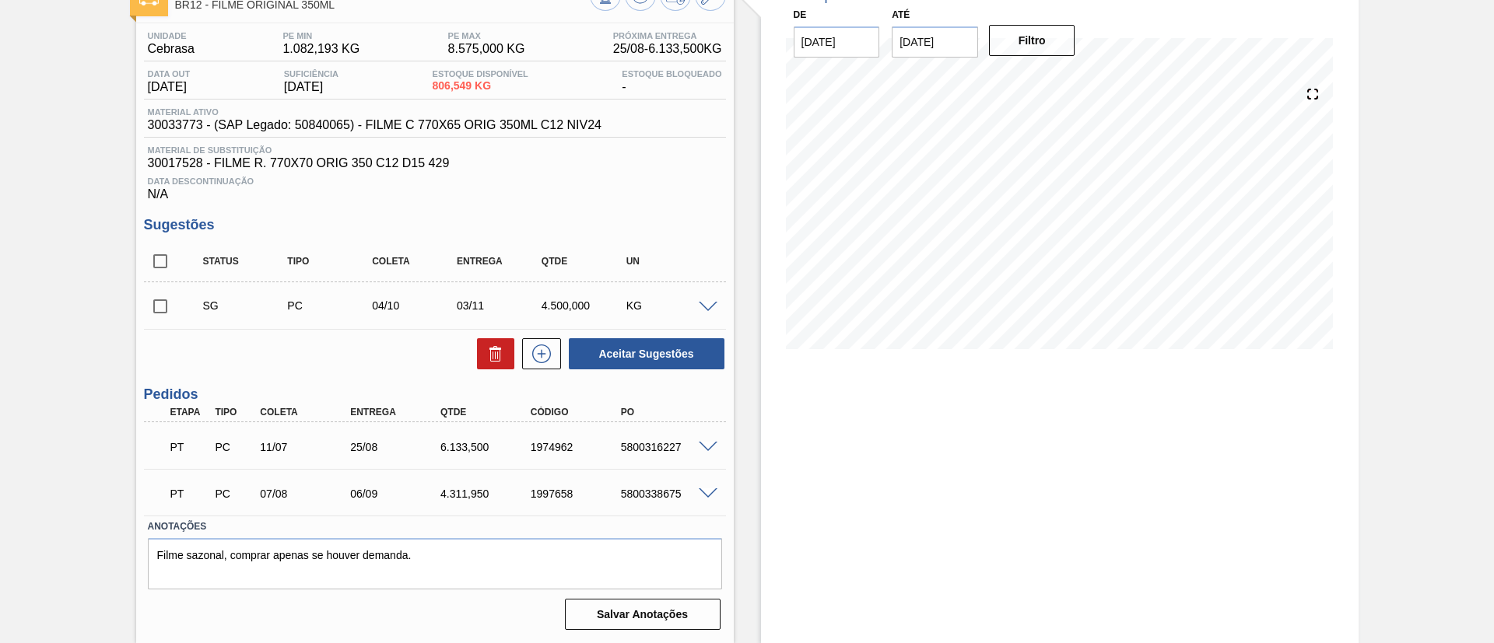
click at [703, 444] on span at bounding box center [708, 448] width 19 height 12
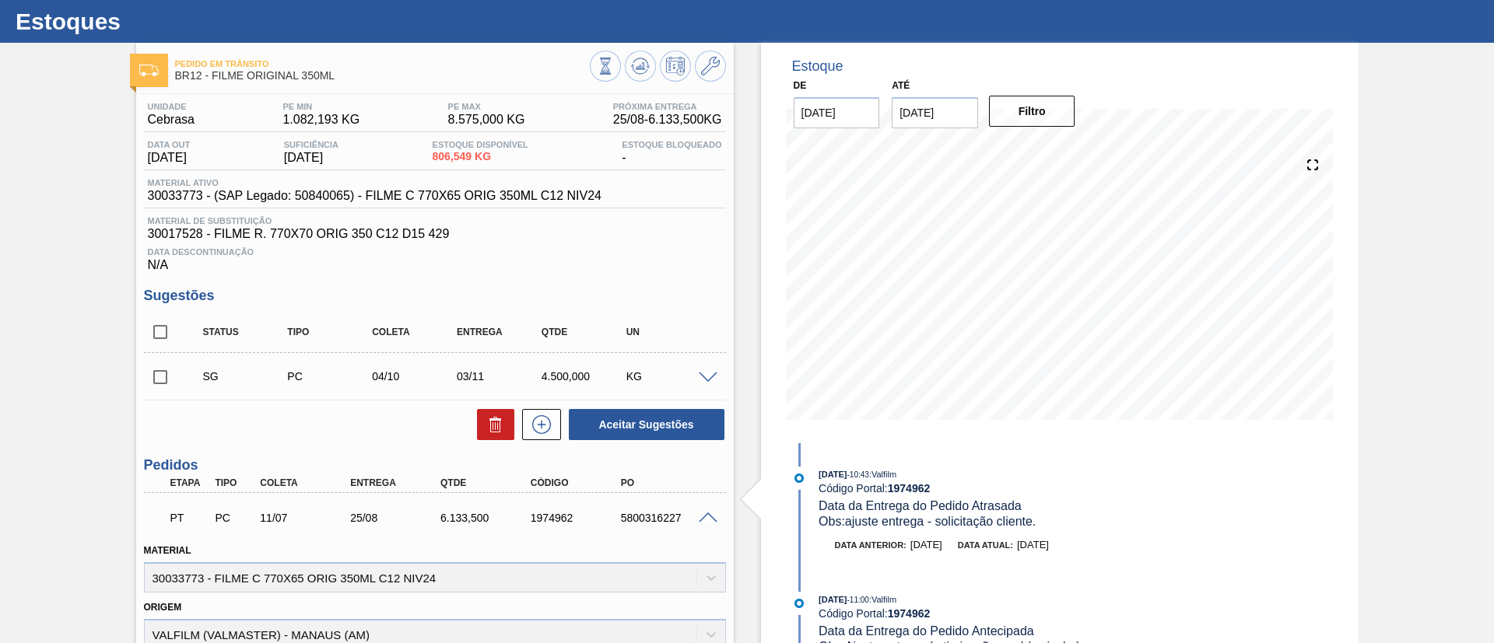
scroll to position [0, 0]
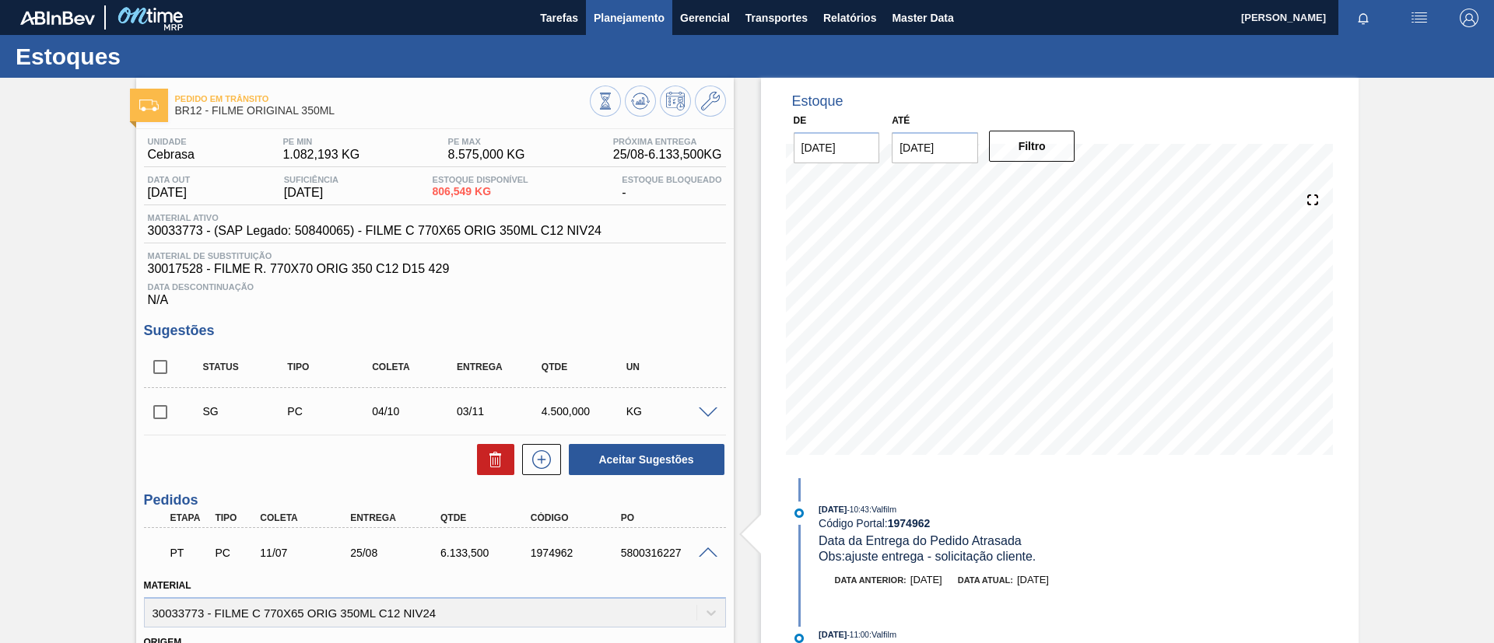
click at [640, 18] on span "Planejamento" at bounding box center [629, 18] width 71 height 19
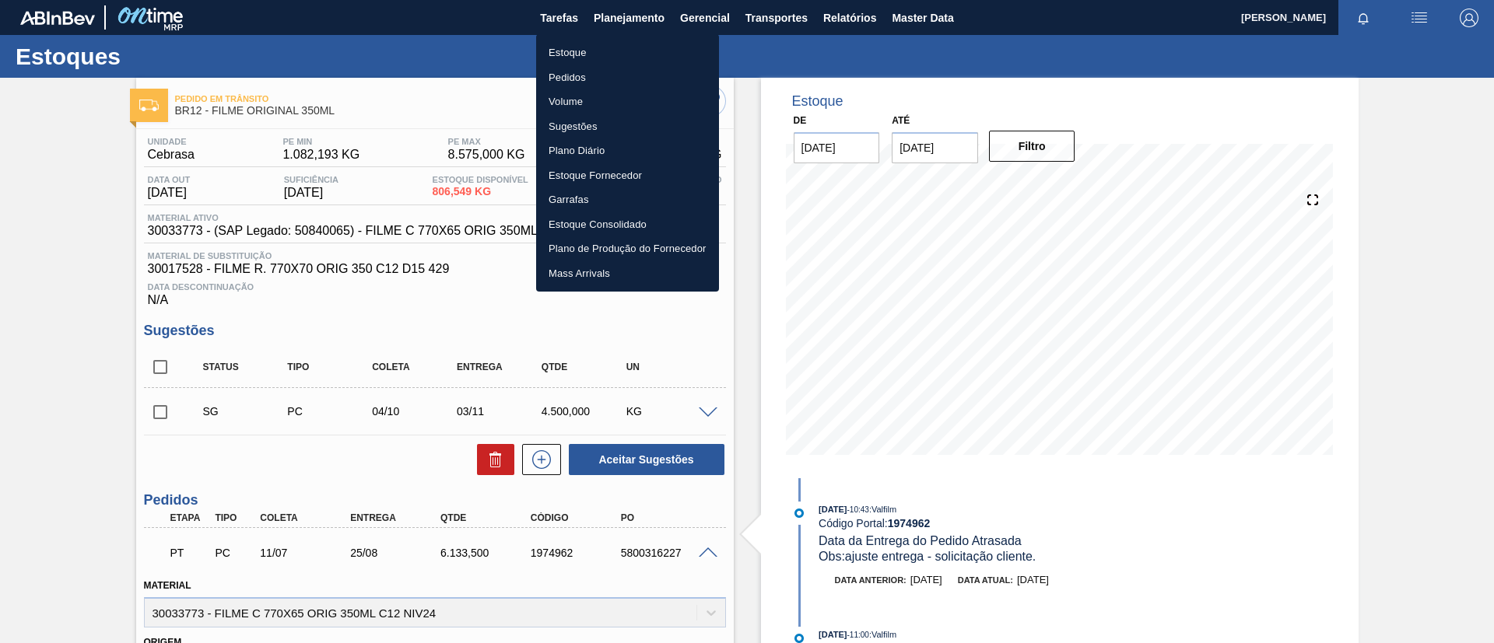
click at [640, 40] on li "Estoque" at bounding box center [627, 52] width 183 height 25
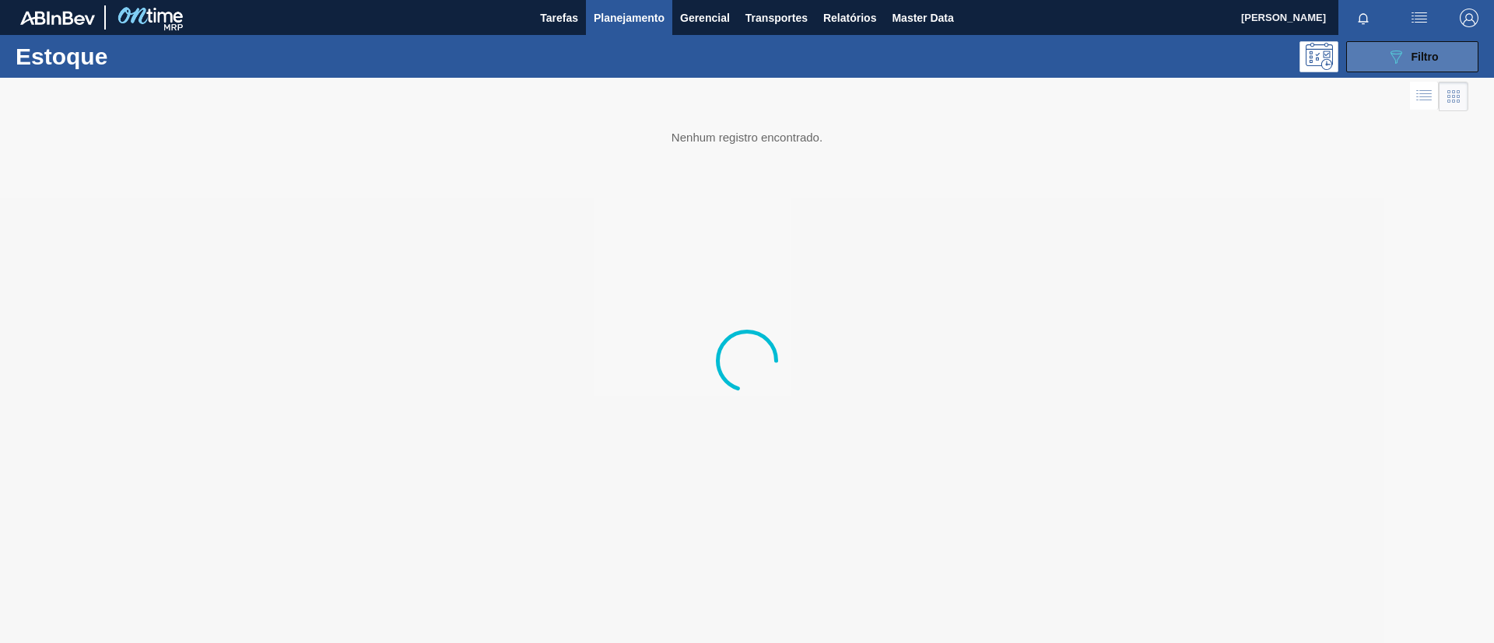
click at [1426, 69] on button "089F7B8B-B2A5-4AFE-B5C0-19BA573D28AC Filtro" at bounding box center [1412, 56] width 132 height 31
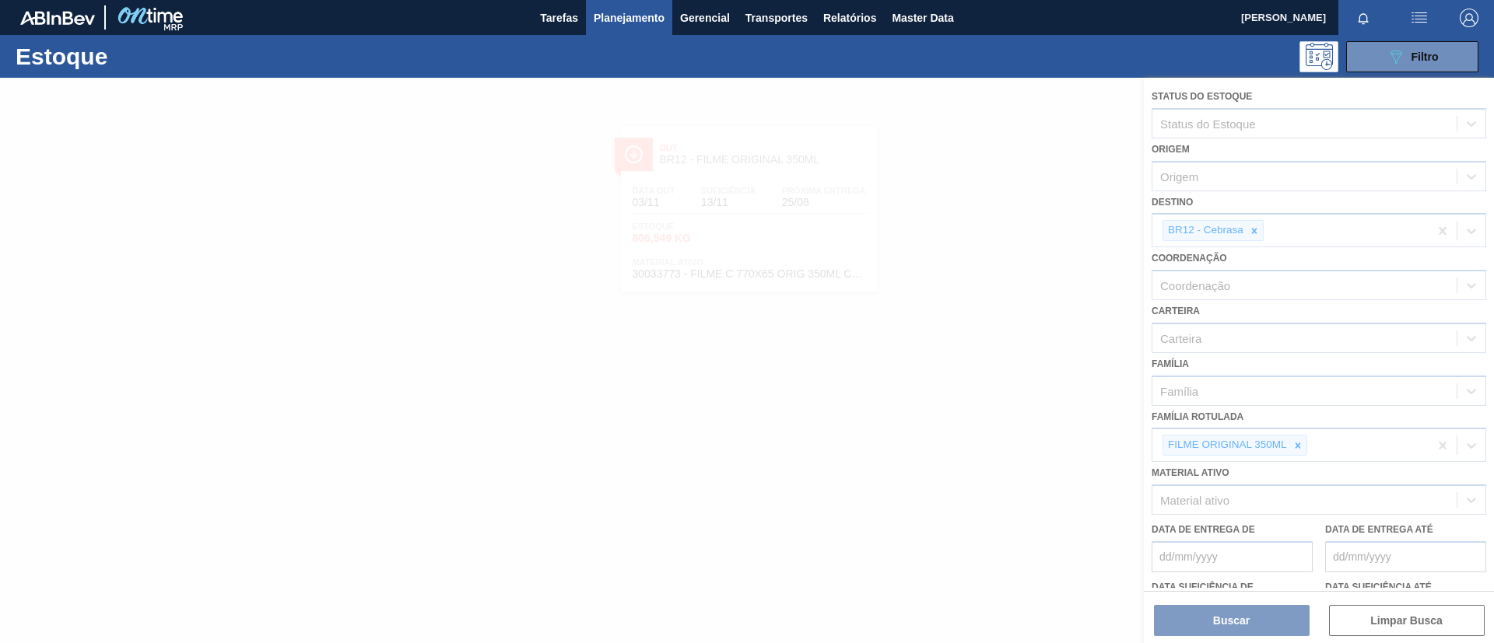
click at [1303, 442] on div at bounding box center [747, 361] width 1494 height 566
click at [1299, 444] on div at bounding box center [747, 361] width 1494 height 566
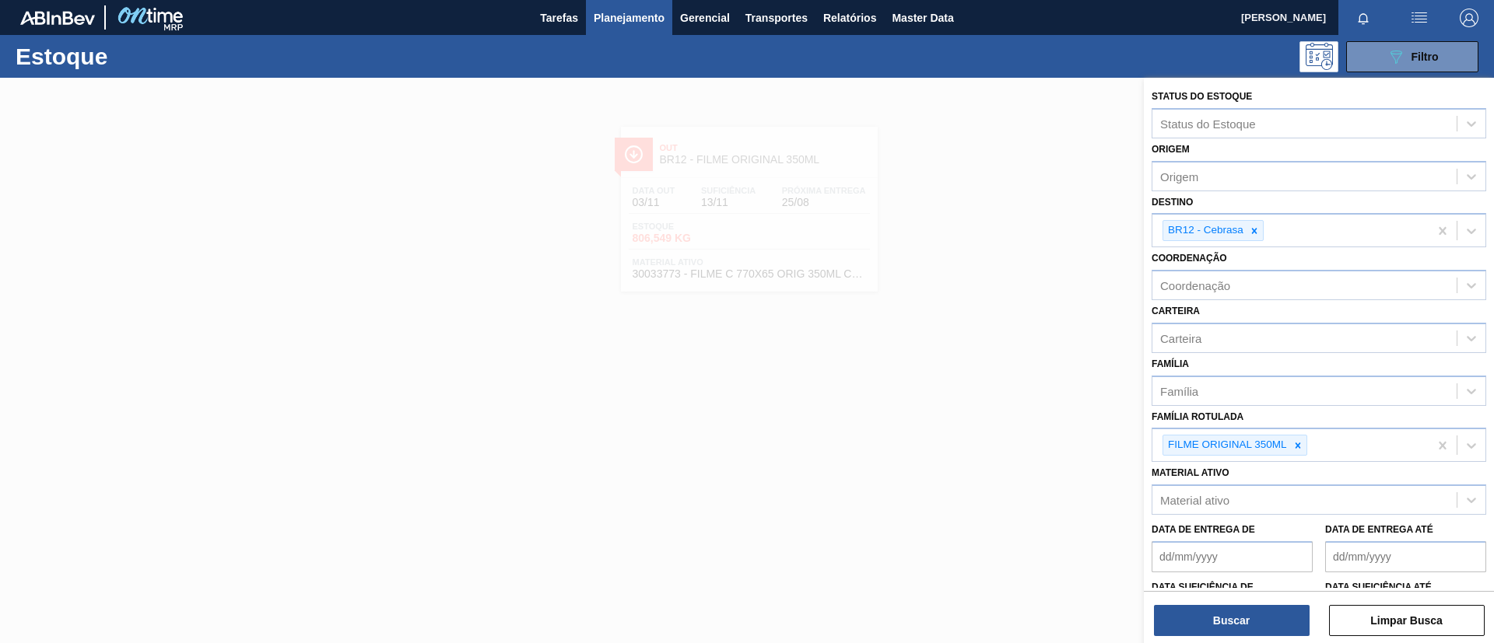
click at [1299, 446] on icon at bounding box center [1297, 445] width 11 height 11
type Rotulada "c"
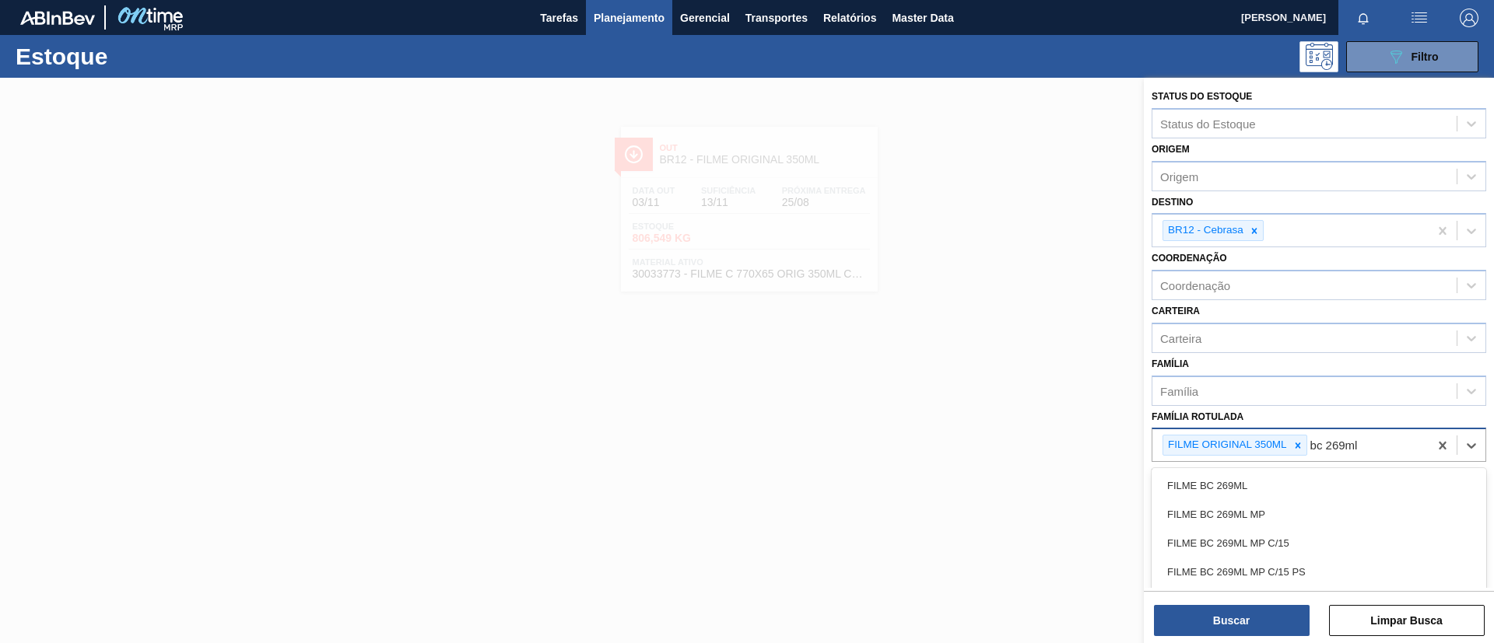
type Rotulada "bc 269ml"
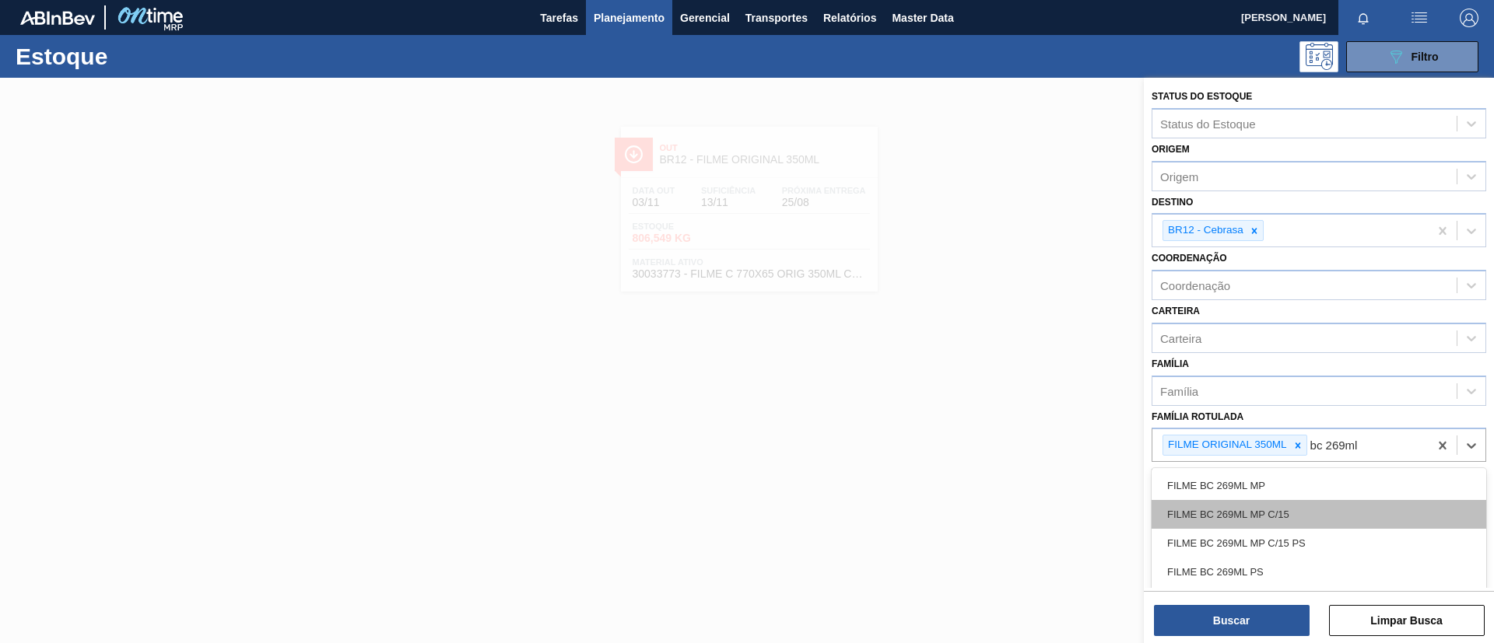
click at [1311, 507] on div "FILME BC 269ML MP C/15" at bounding box center [1319, 514] width 335 height 29
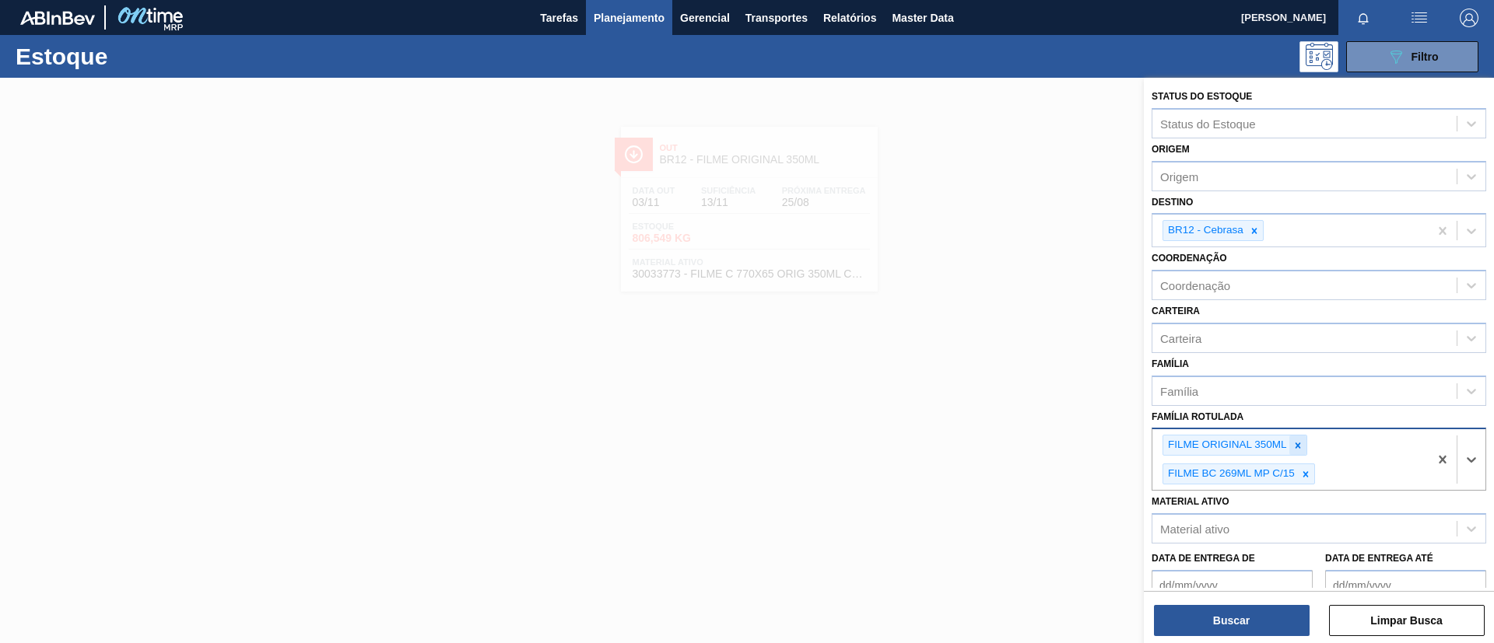
click at [1300, 451] on div at bounding box center [1297, 445] width 17 height 19
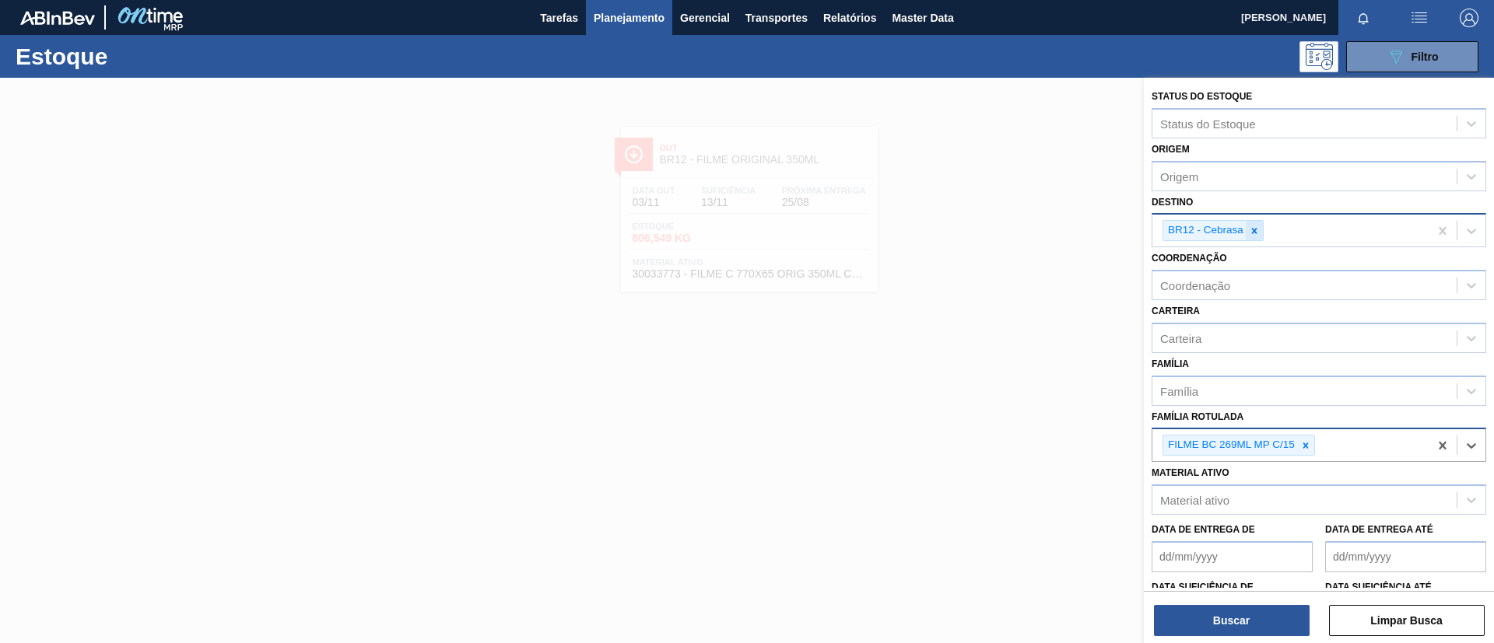
click at [1260, 234] on div at bounding box center [1254, 230] width 17 height 19
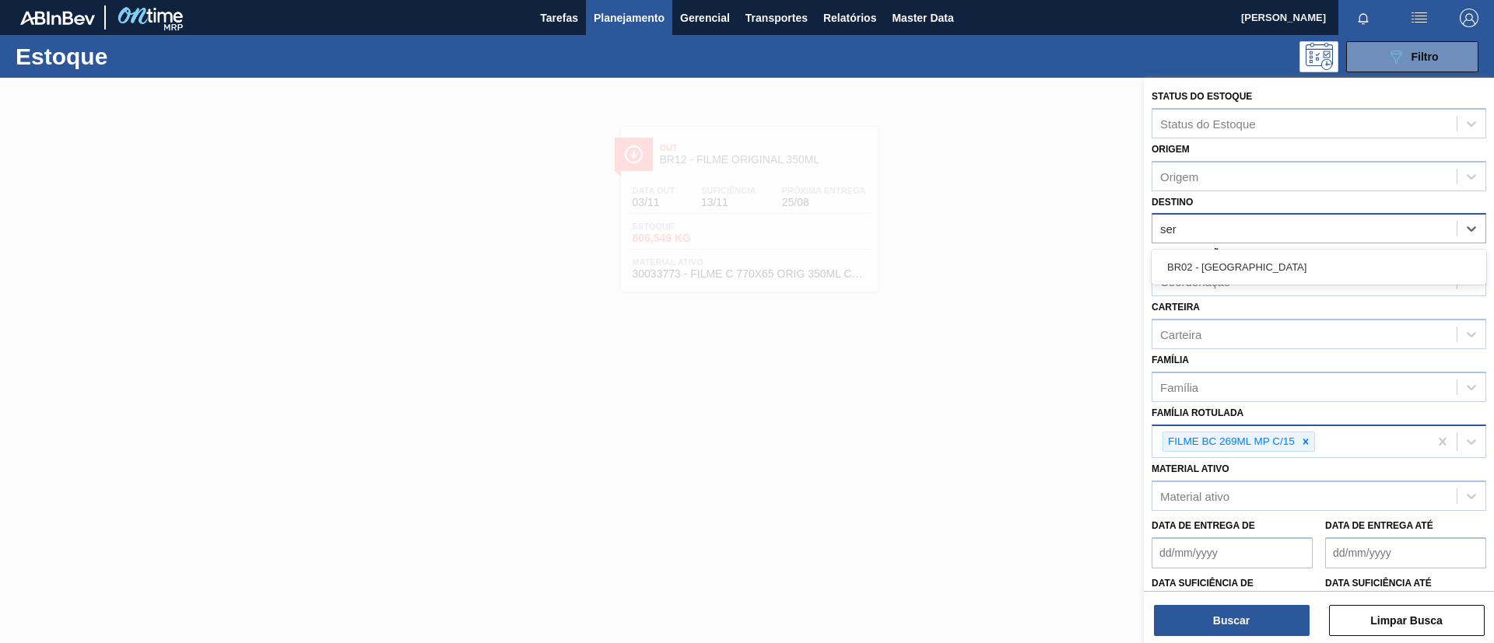
type input "serg"
click at [1264, 255] on div "BR02 - [GEOGRAPHIC_DATA]" at bounding box center [1319, 267] width 335 height 29
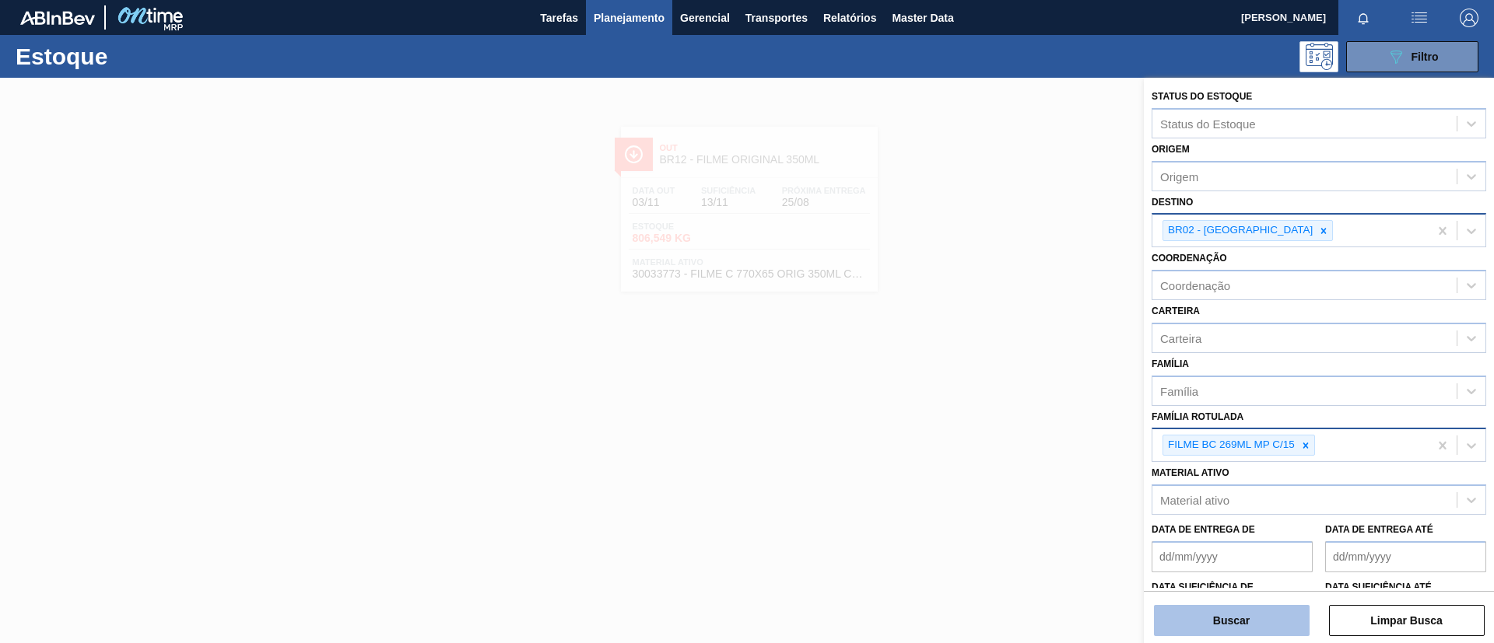
click at [1251, 605] on button "Buscar" at bounding box center [1232, 620] width 156 height 31
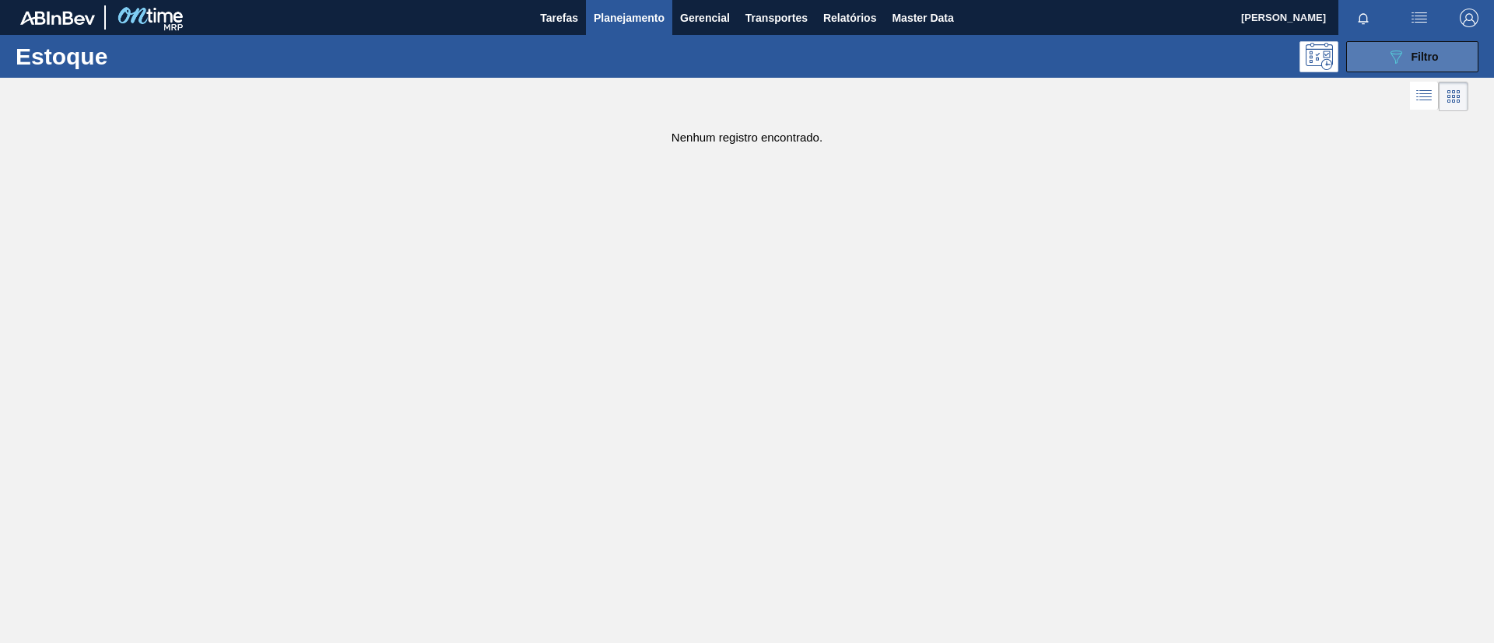
click at [1443, 61] on button "089F7B8B-B2A5-4AFE-B5C0-19BA573D28AC Filtro" at bounding box center [1412, 56] width 132 height 31
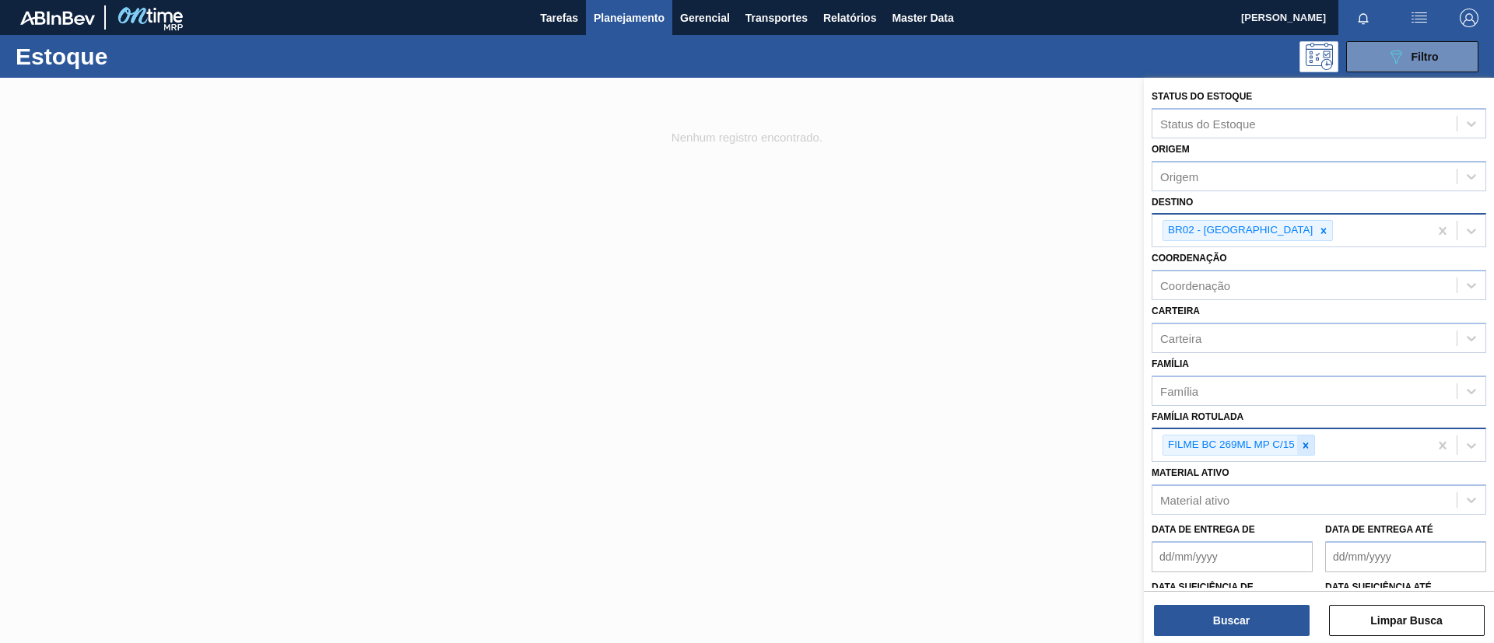
click at [1300, 447] on icon at bounding box center [1305, 445] width 11 height 11
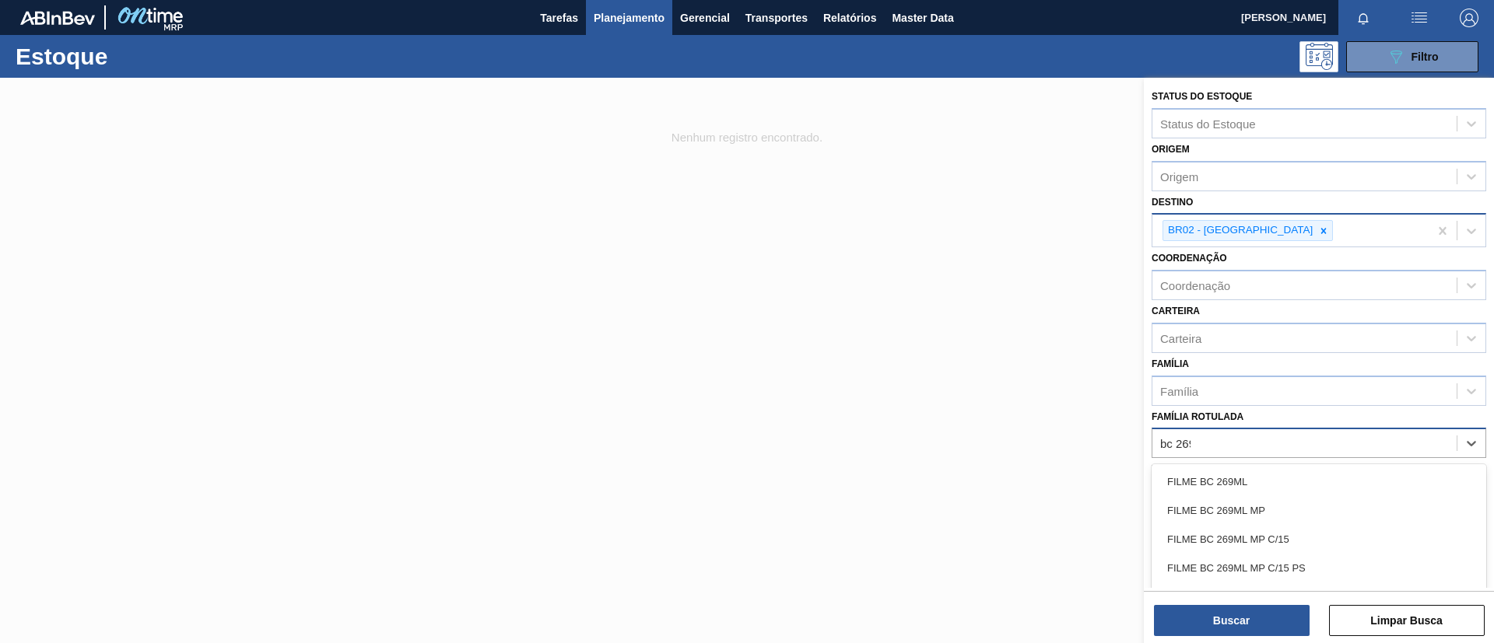
type Rotulada "bc 269ml"
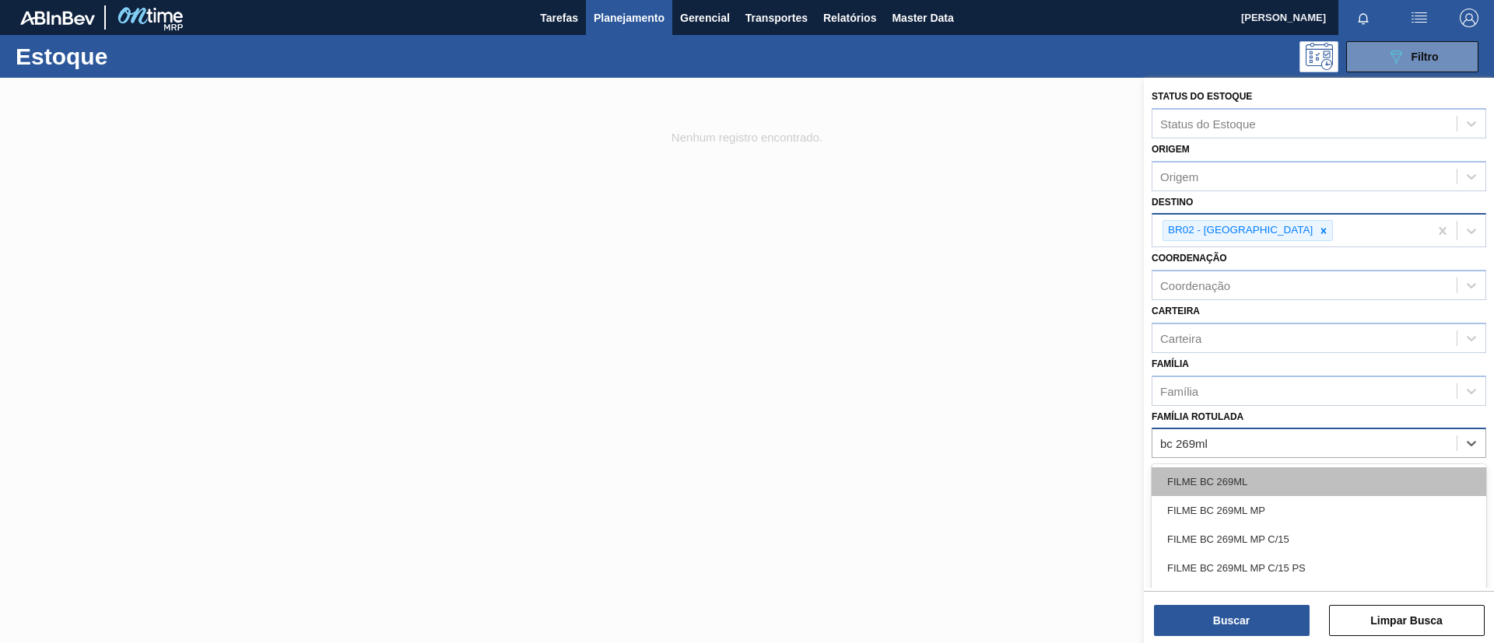
click at [1309, 476] on div "FILME BC 269ML" at bounding box center [1319, 482] width 335 height 29
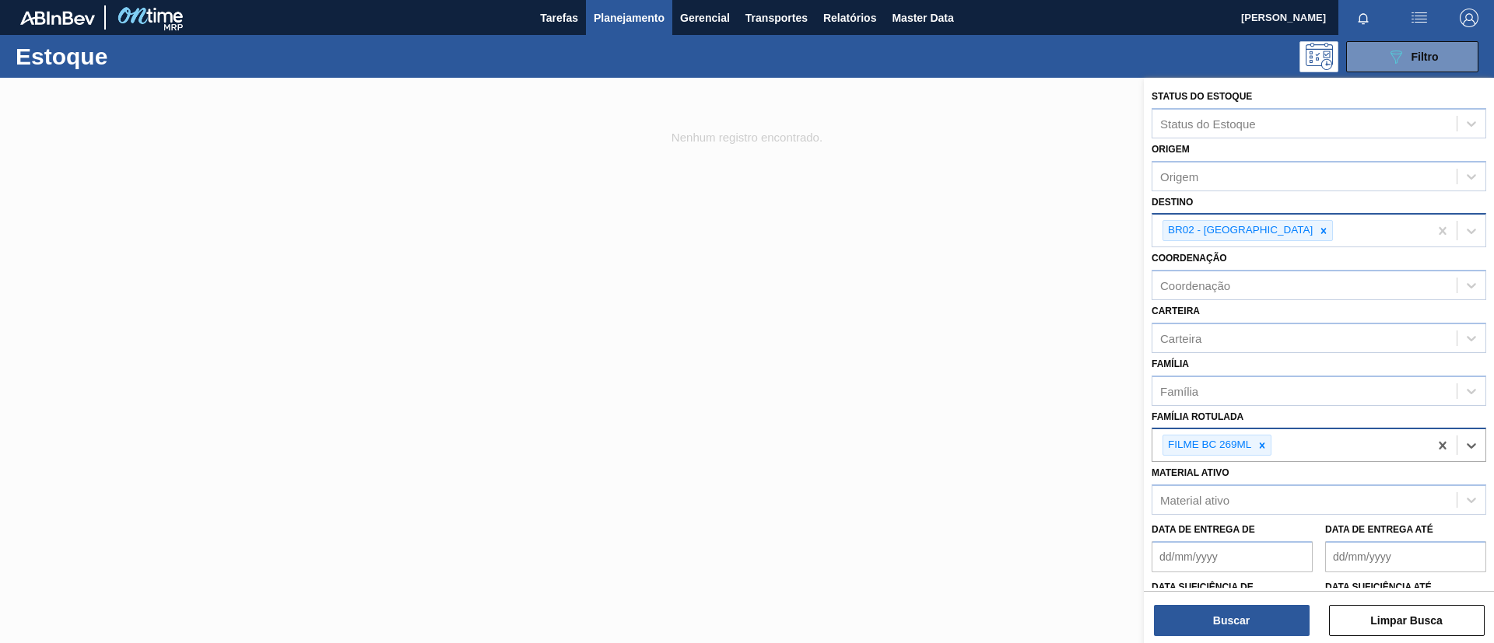
click at [1257, 599] on div "Buscar Limpar Busca" at bounding box center [1319, 613] width 350 height 44
click at [1259, 609] on button "Buscar" at bounding box center [1232, 620] width 156 height 31
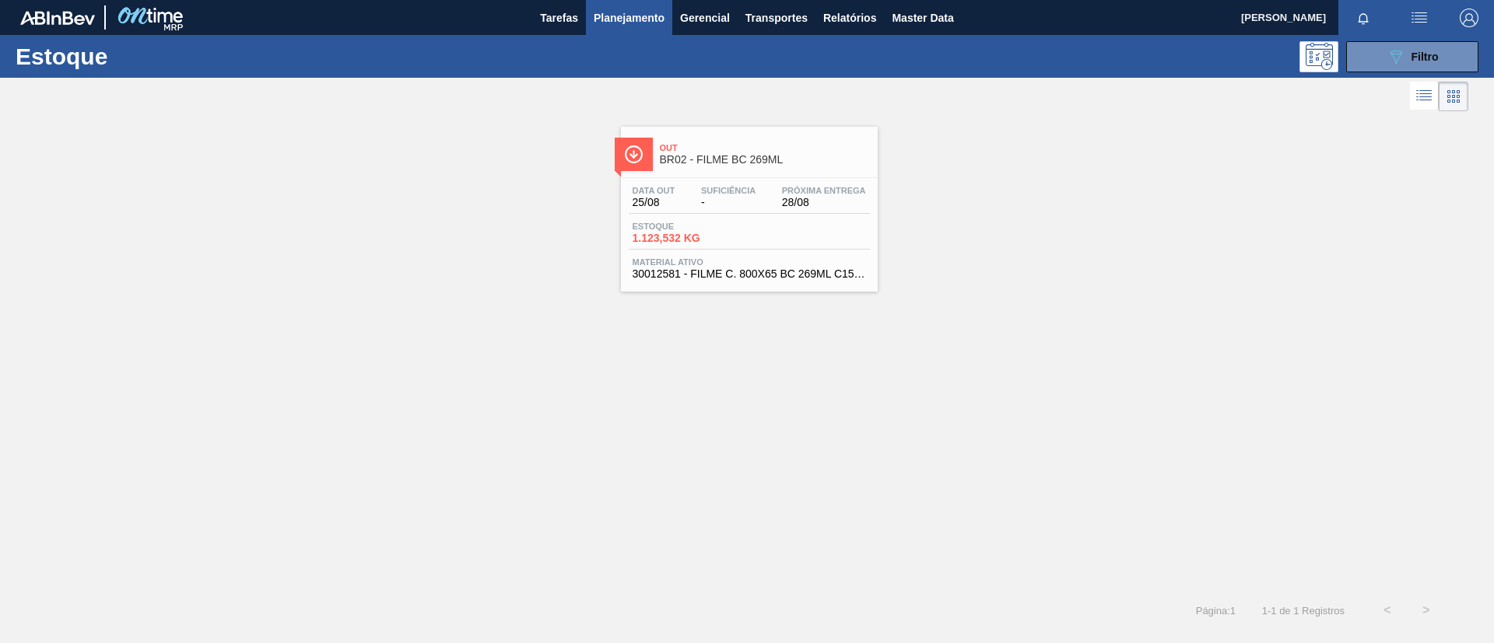
click at [683, 174] on div "Out BR02 - FILME BC 269ML Data [DATE] Suficiência - Próxima Entrega 28/08 Estoq…" at bounding box center [749, 209] width 257 height 165
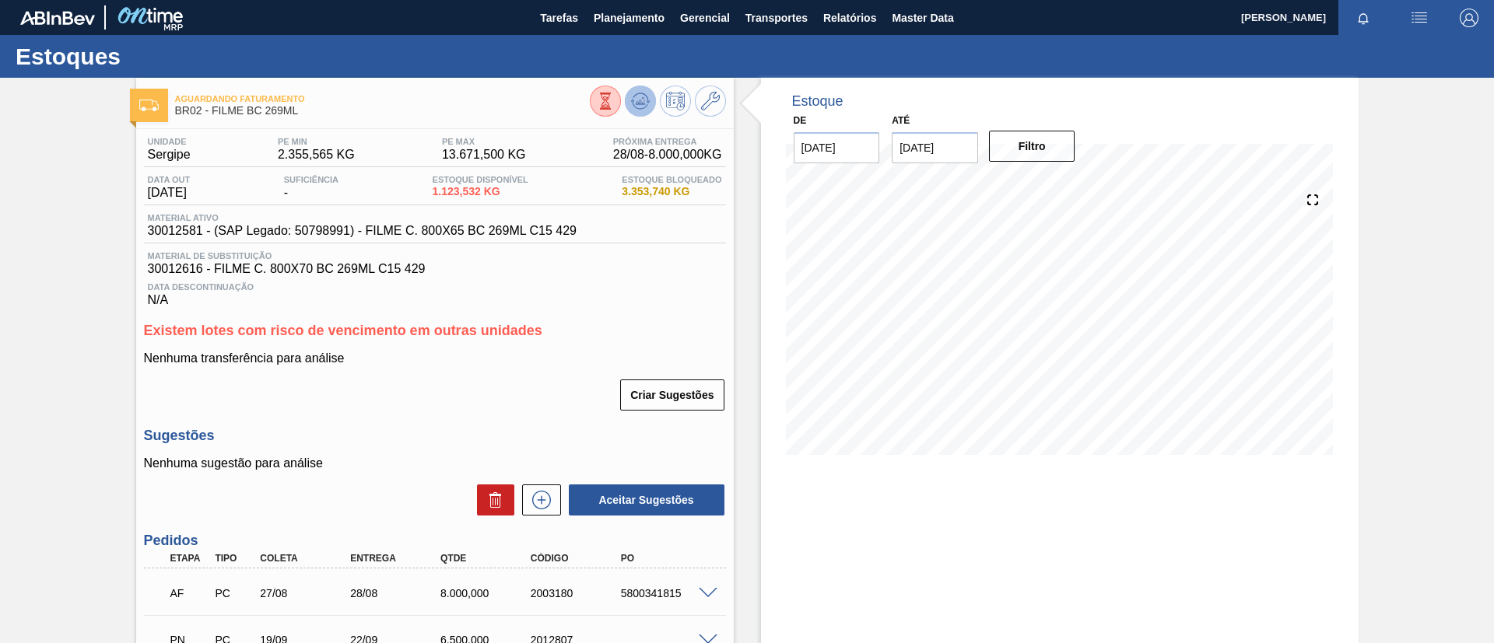
click at [633, 114] on button at bounding box center [640, 101] width 31 height 31
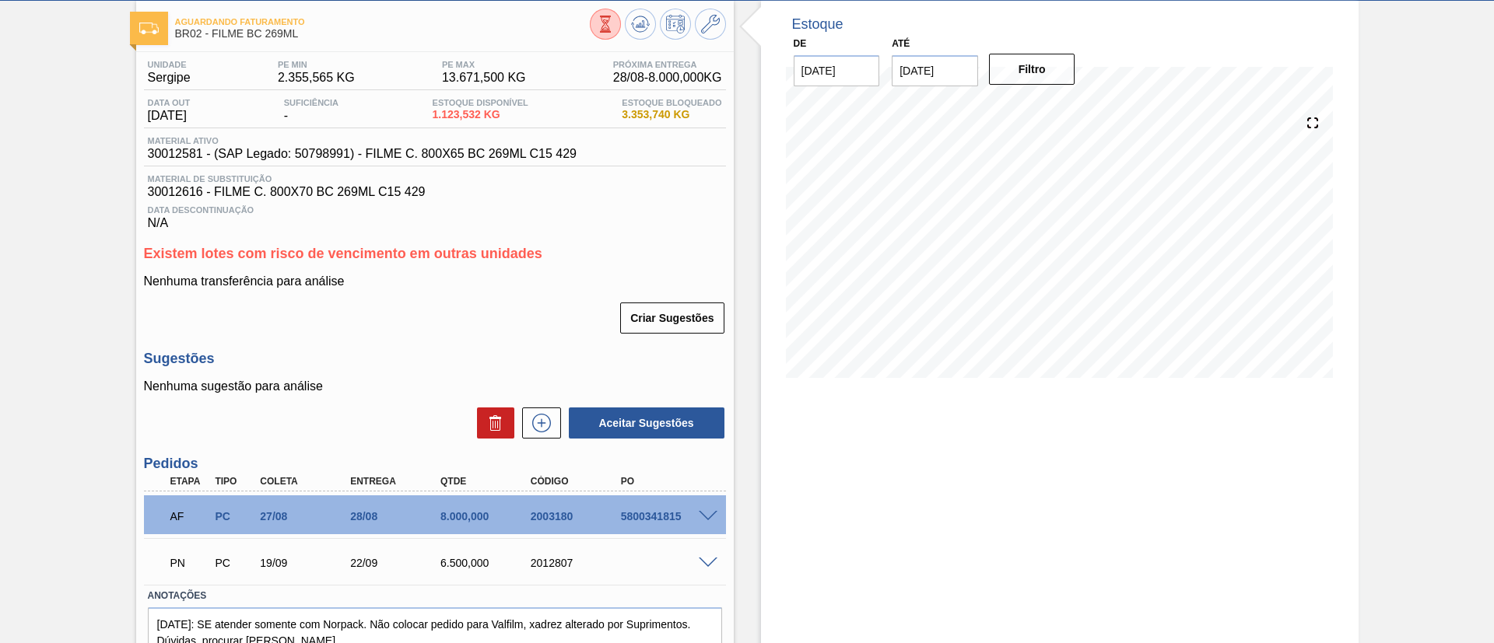
scroll to position [146, 0]
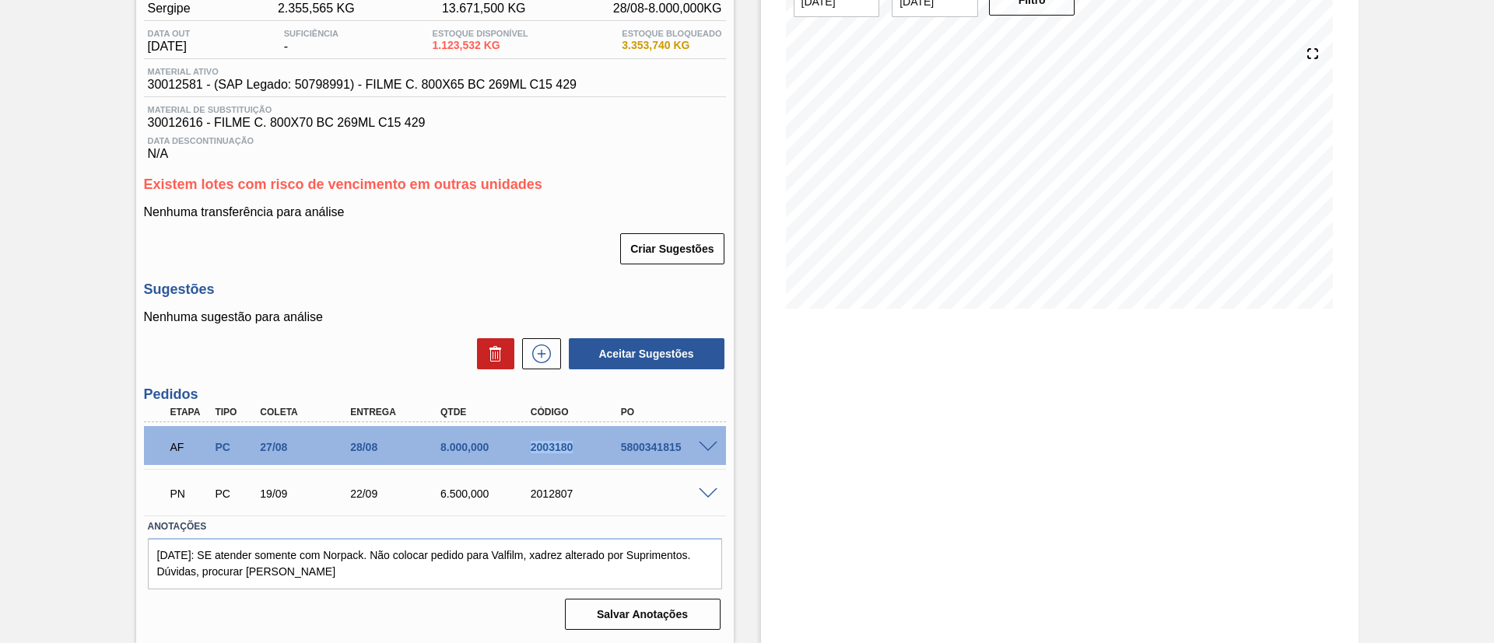
drag, startPoint x: 531, startPoint y: 445, endPoint x: 612, endPoint y: 445, distance: 80.9
click at [612, 445] on div "AF PC 27/08 28/08 8.000,000 2003180 5800341815" at bounding box center [430, 445] width 541 height 31
copy div "2003180"
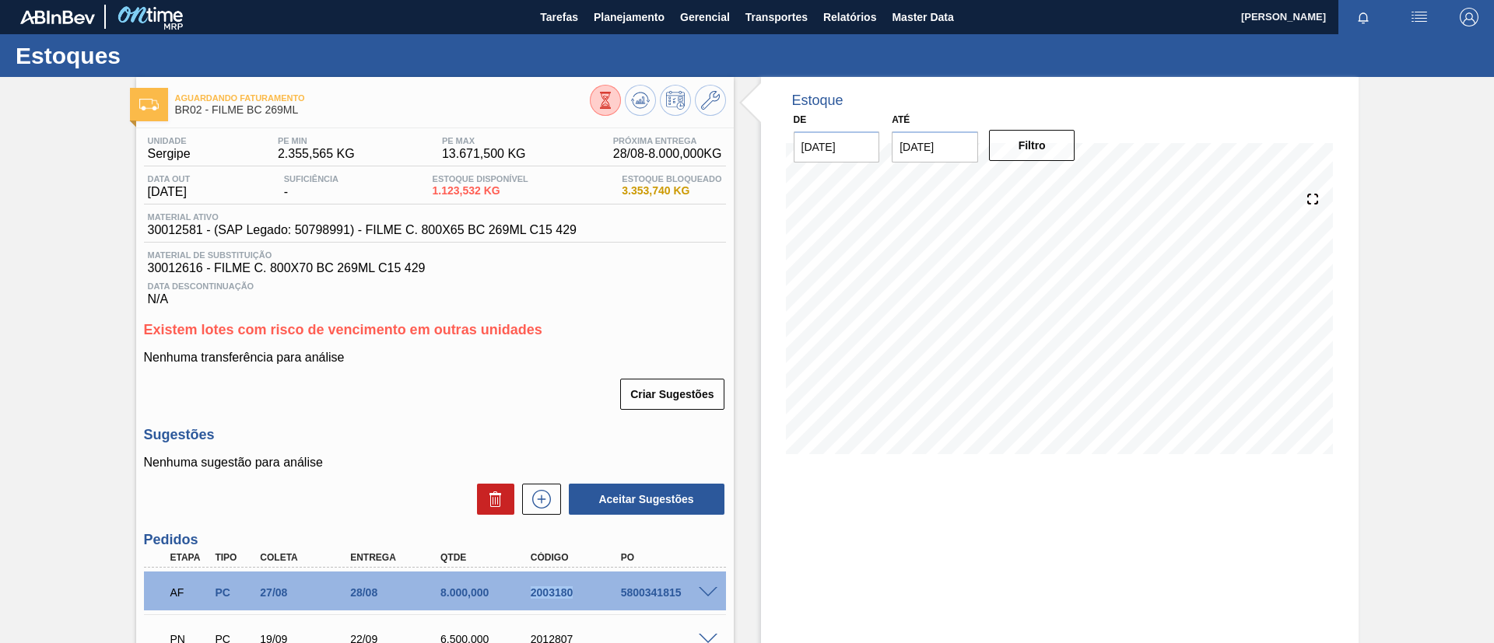
scroll to position [0, 0]
click at [622, 14] on span "Planejamento" at bounding box center [629, 18] width 71 height 19
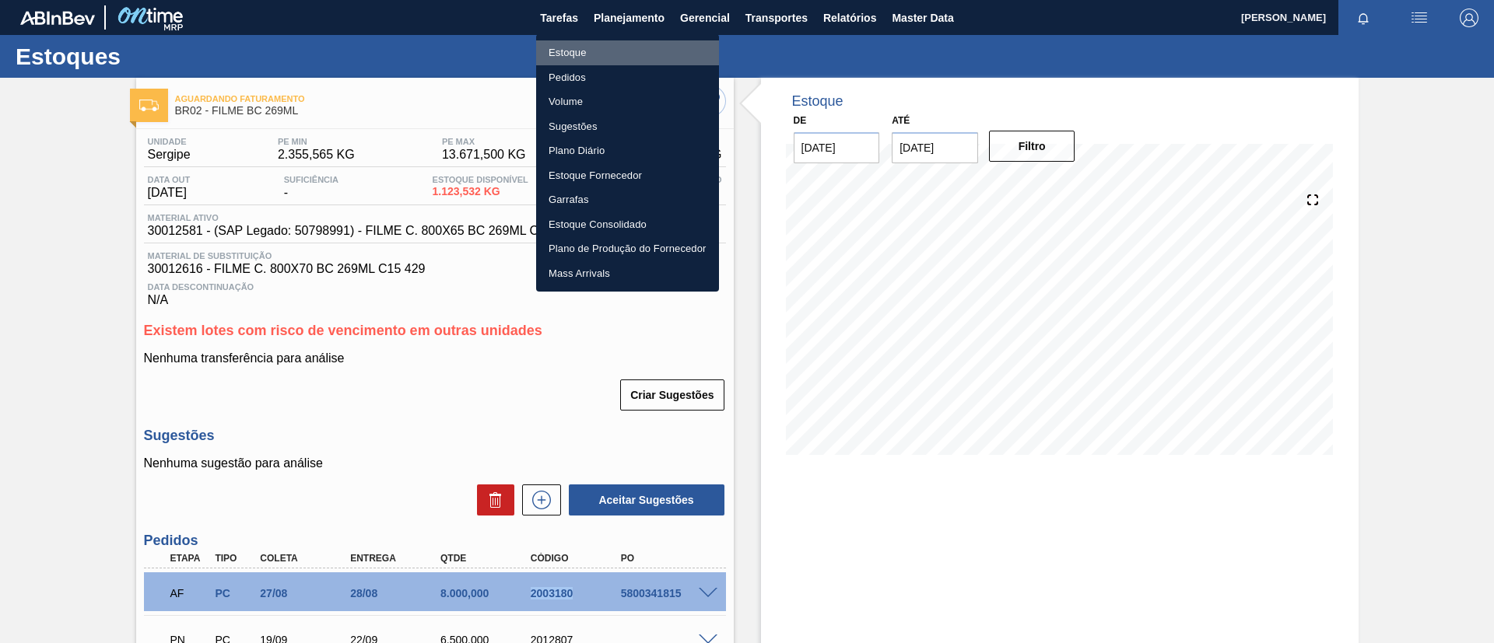
click at [624, 40] on li "Estoque" at bounding box center [627, 52] width 183 height 25
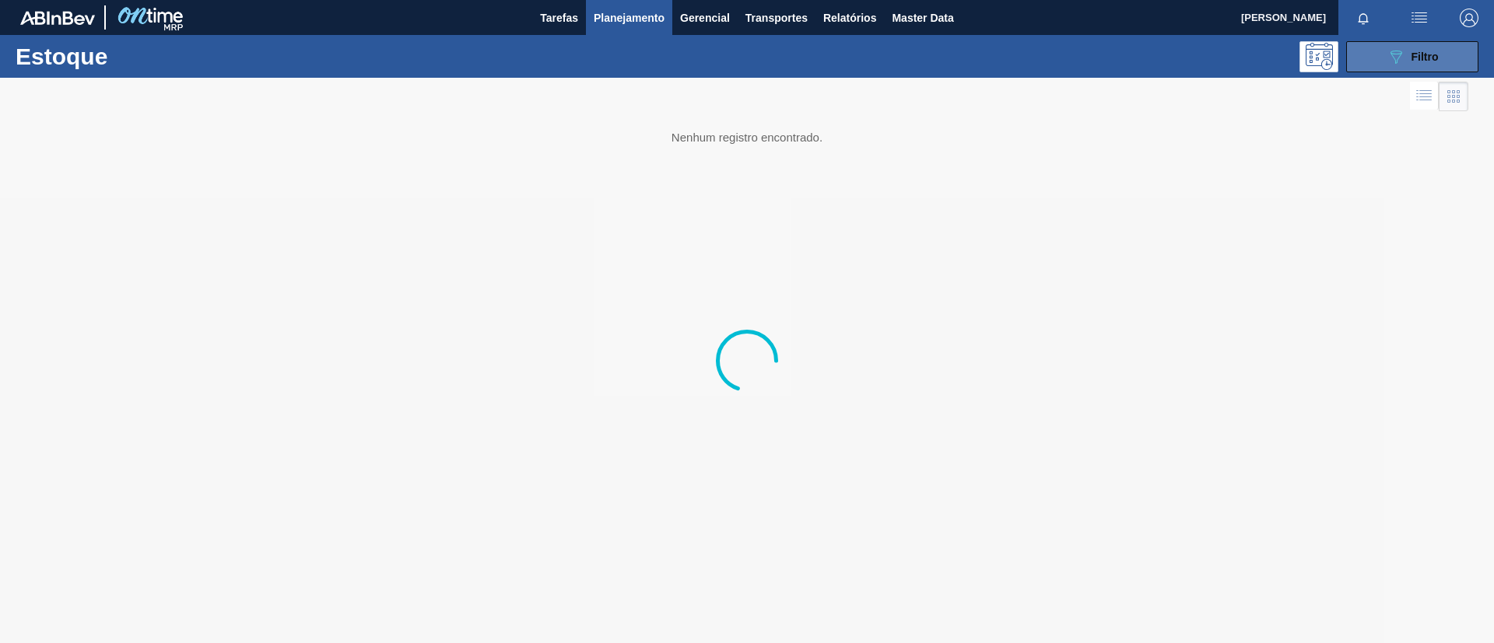
click at [1444, 61] on button "089F7B8B-B2A5-4AFE-B5C0-19BA573D28AC Filtro" at bounding box center [1412, 56] width 132 height 31
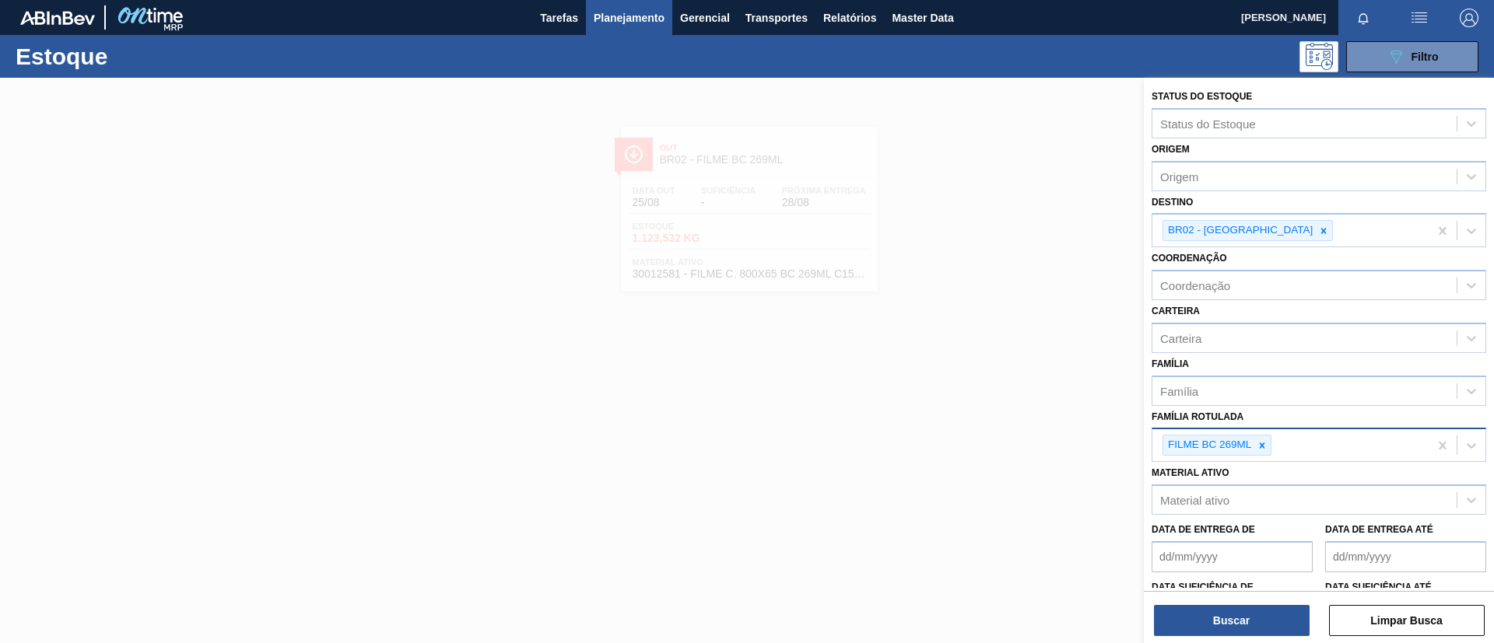
click at [1264, 447] on div at bounding box center [1261, 445] width 17 height 19
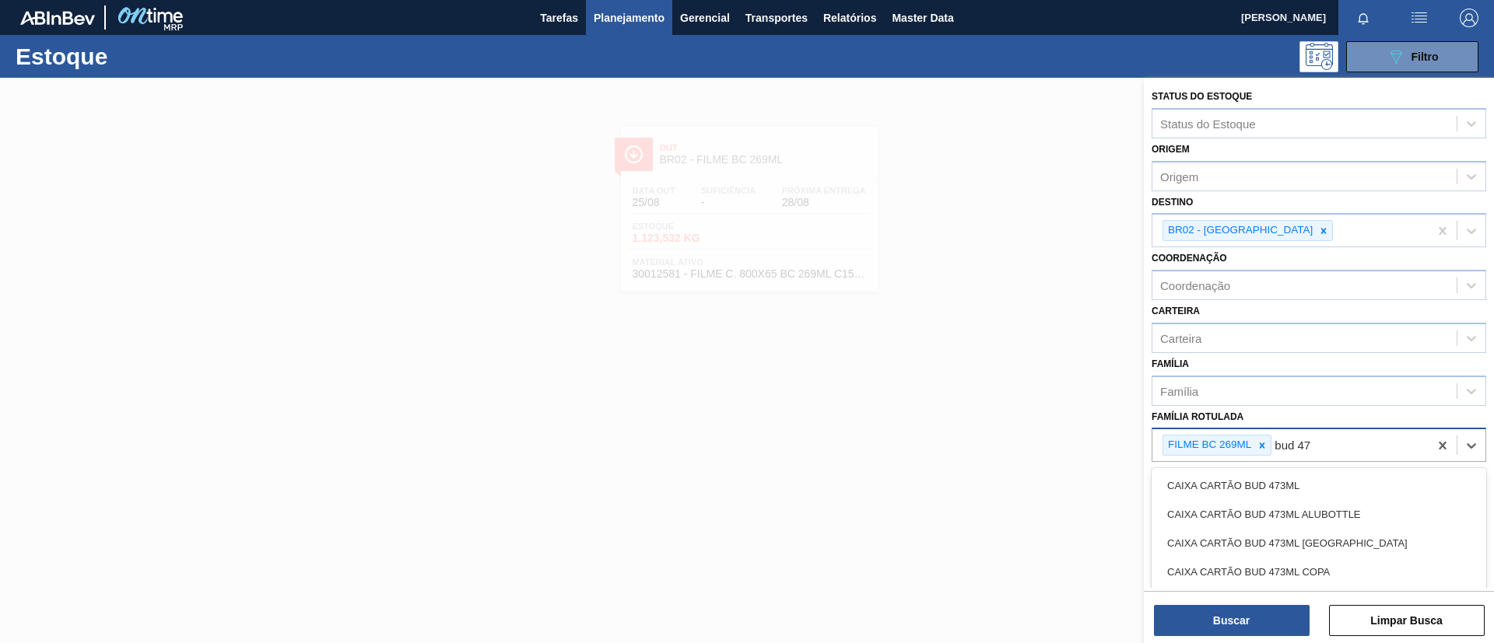
type Rotulada "bud 473"
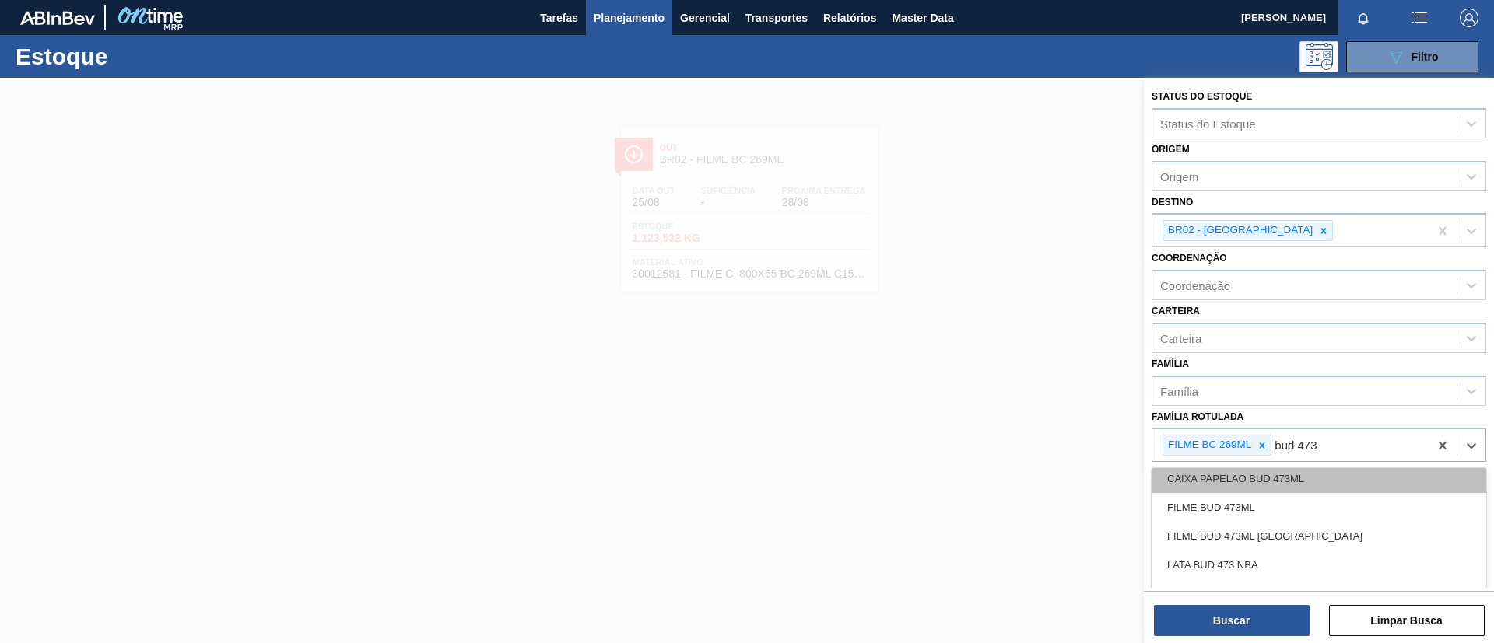
scroll to position [117, 0]
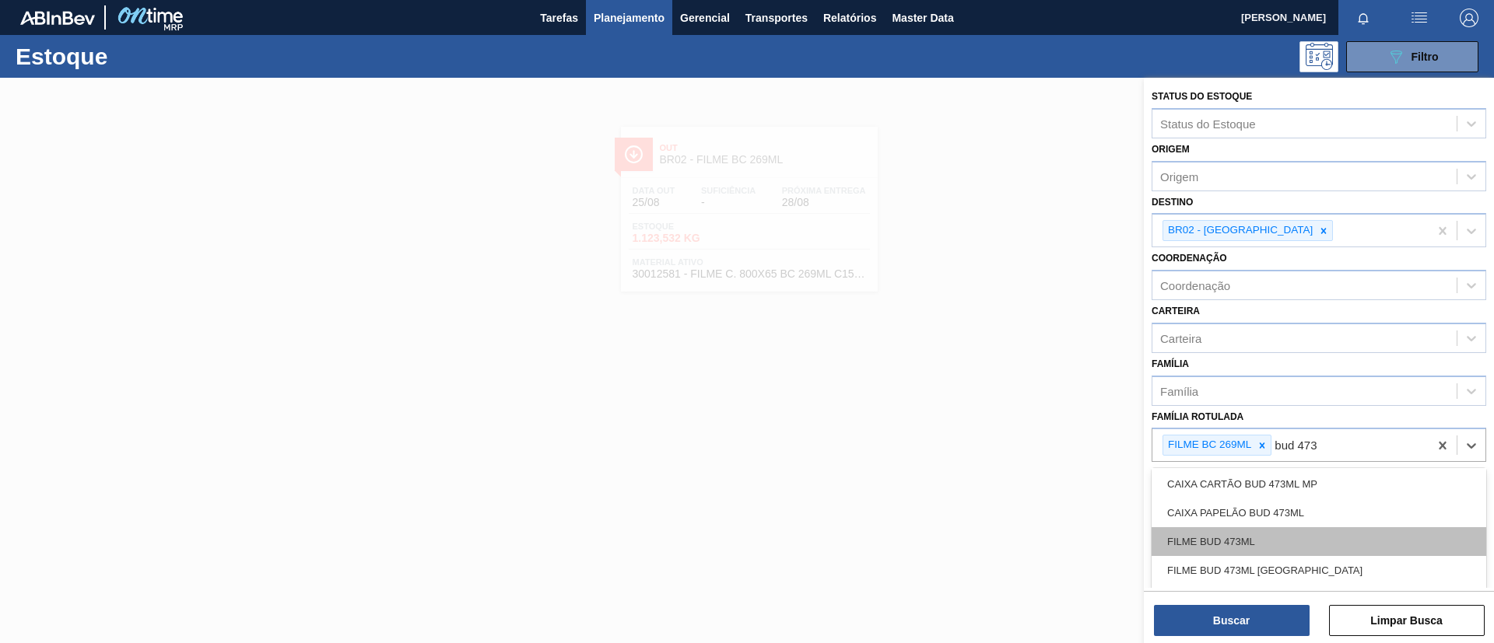
click at [1274, 537] on div "FILME BUD 473ML" at bounding box center [1319, 542] width 335 height 29
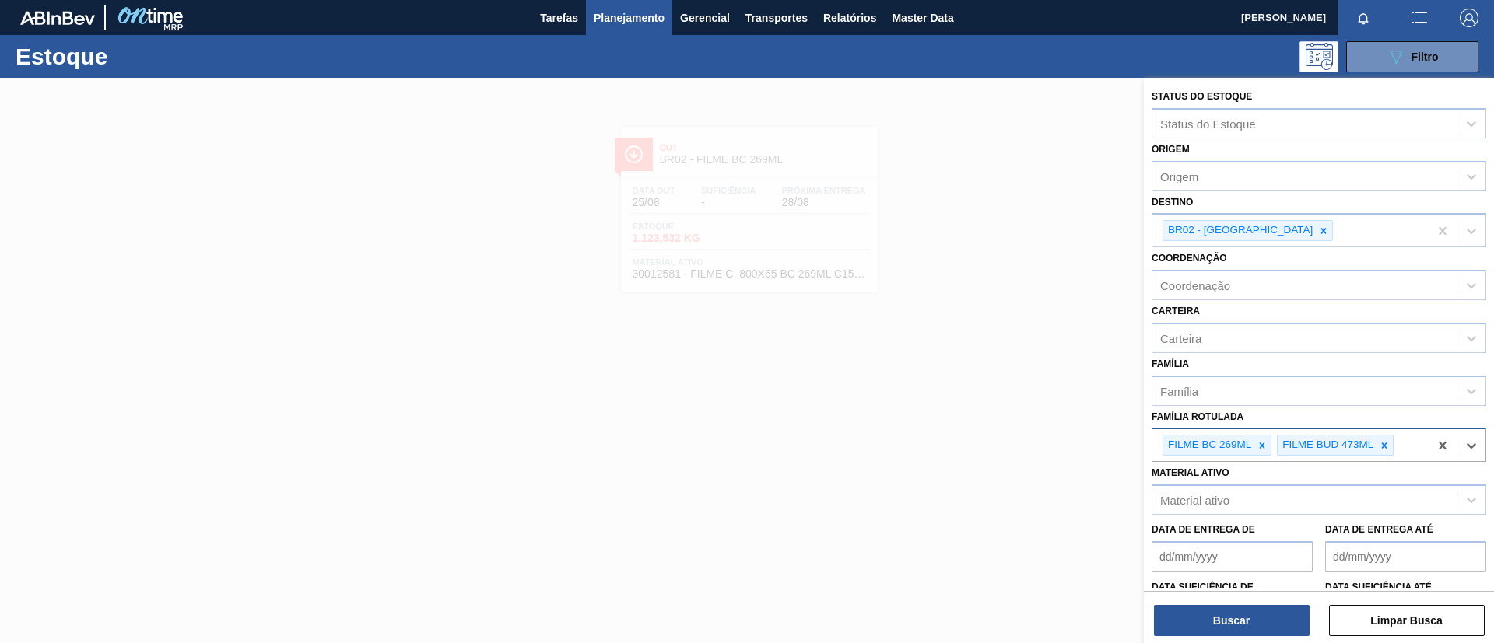
drag, startPoint x: 1261, startPoint y: 446, endPoint x: 1261, endPoint y: 428, distance: 17.9
click at [1261, 445] on icon at bounding box center [1262, 445] width 5 height 5
click at [1261, 229] on div "BR02 - [GEOGRAPHIC_DATA]" at bounding box center [1290, 231] width 276 height 32
click at [1260, 226] on div "BR02 - [GEOGRAPHIC_DATA]" at bounding box center [1247, 230] width 170 height 21
click at [1318, 234] on icon at bounding box center [1323, 231] width 11 height 11
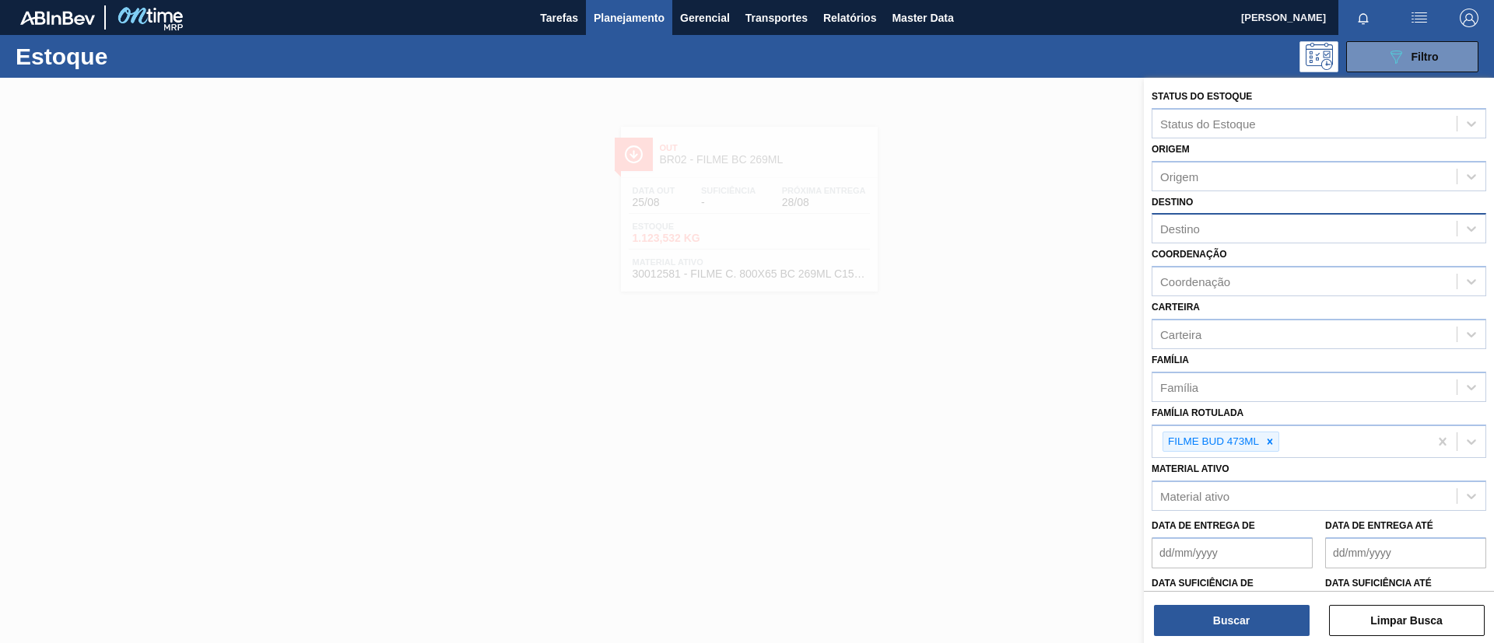
click at [1242, 604] on div "Buscar Limpar Busca" at bounding box center [1319, 613] width 350 height 44
click at [1243, 607] on div "Buscar Limpar Busca" at bounding box center [1319, 613] width 350 height 44
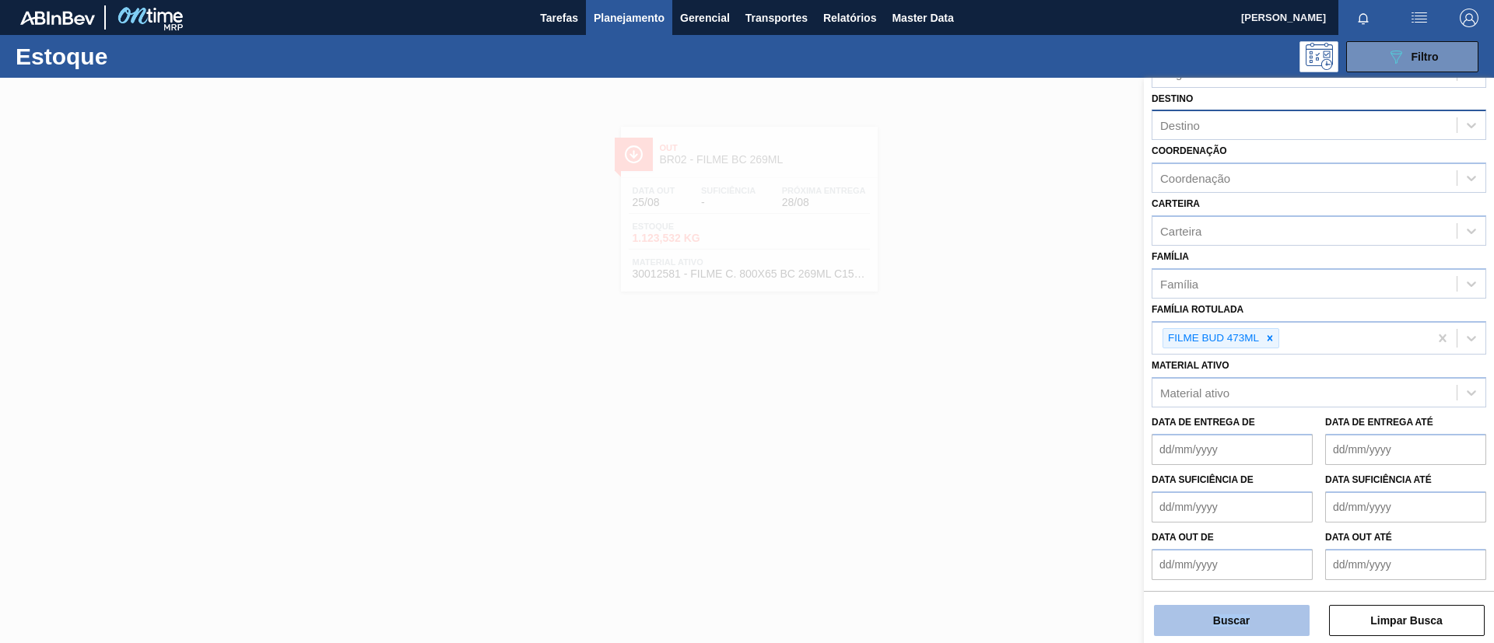
click at [1260, 618] on button "Buscar" at bounding box center [1232, 620] width 156 height 31
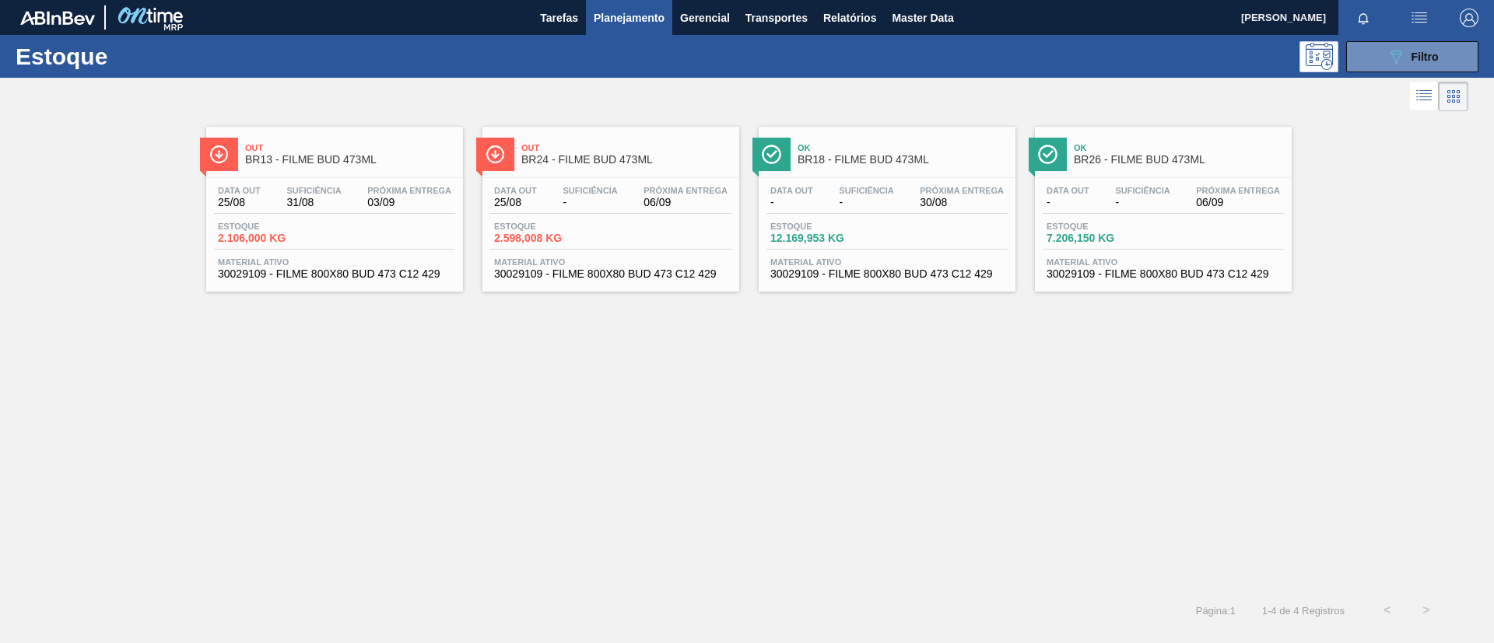
click at [857, 358] on div "Out BR13 - FILME BUD 473ML Data [DATE] Suficiência 31/08 Próxima Entrega 03/09 …" at bounding box center [747, 353] width 1494 height 476
click at [917, 167] on div "Ok BR18 - FILME BUD 473ML" at bounding box center [903, 154] width 210 height 35
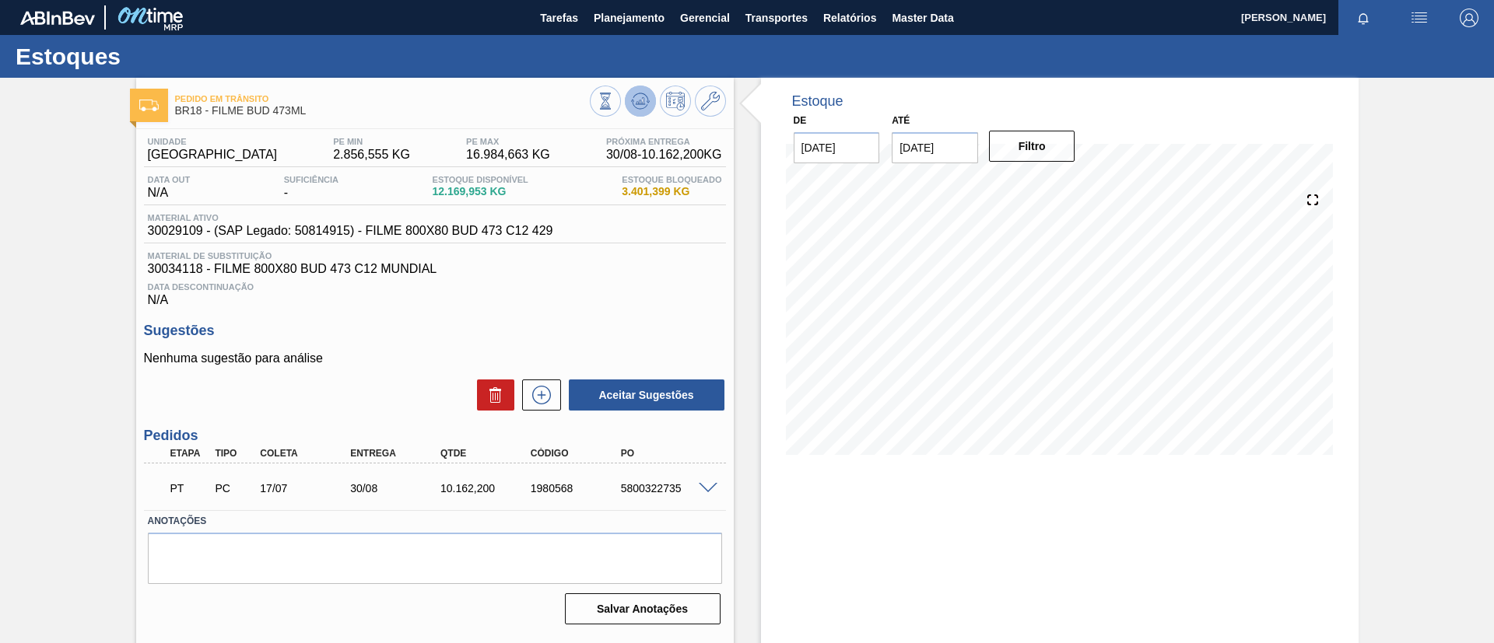
click at [648, 94] on button at bounding box center [640, 101] width 31 height 31
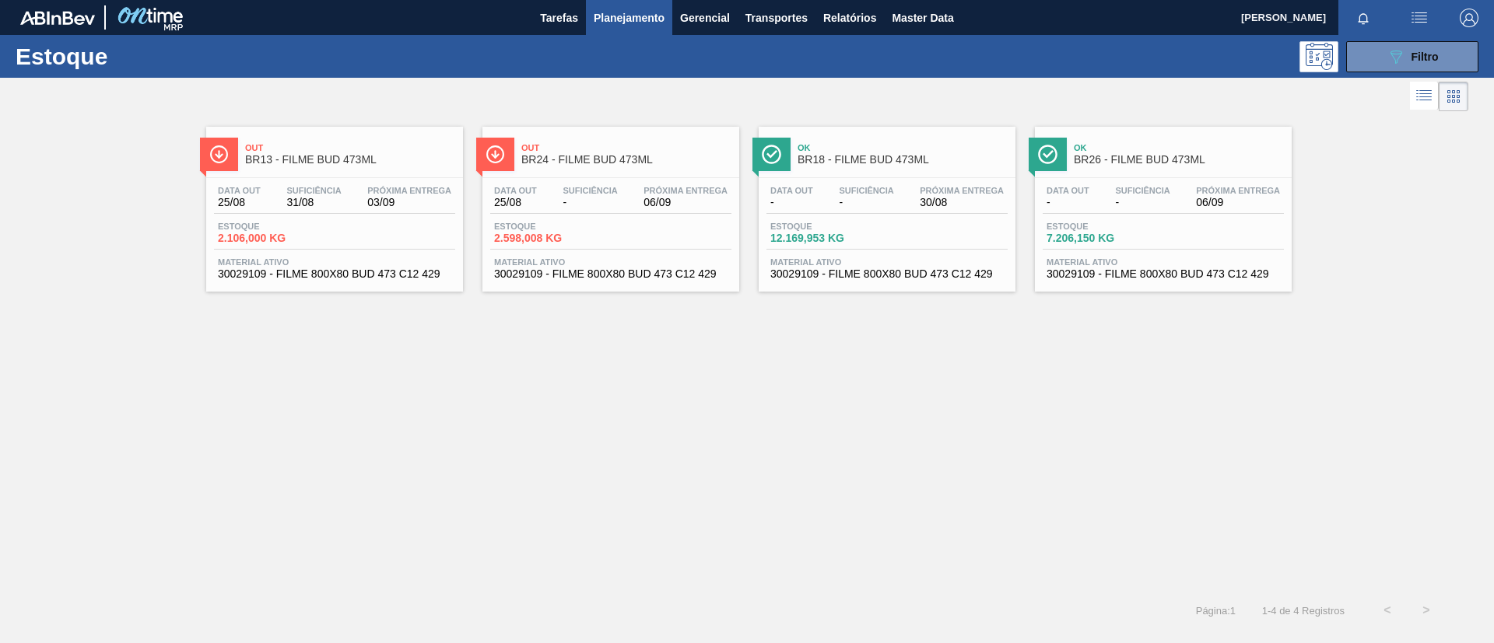
click at [815, 437] on div "Out BR13 - FILME BUD 473ML Data [DATE] Suficiência 31/08 Próxima Entrega 03/09 …" at bounding box center [747, 353] width 1494 height 476
drag, startPoint x: 1110, startPoint y: 155, endPoint x: 1126, endPoint y: 169, distance: 20.9
click at [1126, 169] on div "Ok BR26 - FILME BUD 473ML" at bounding box center [1179, 154] width 210 height 35
click at [313, 169] on div "Out BR13 - FILME BUD 473ML" at bounding box center [350, 154] width 210 height 35
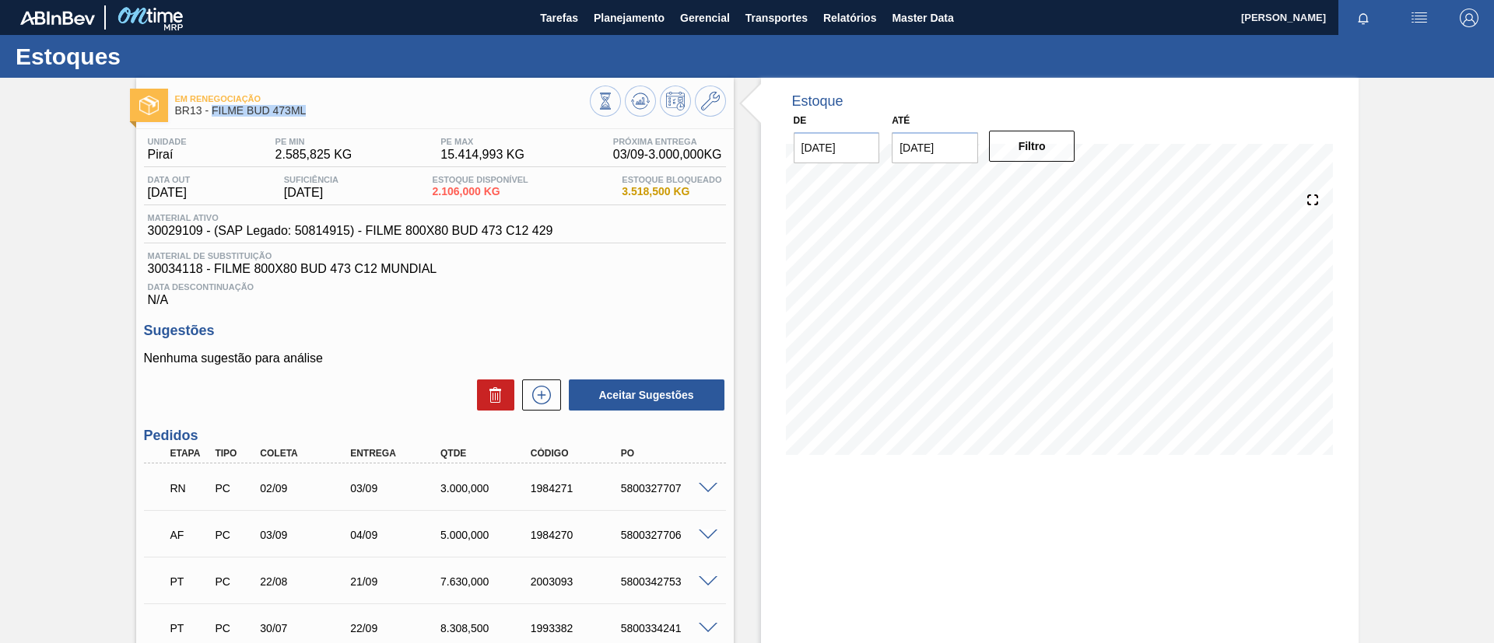
drag, startPoint x: 309, startPoint y: 117, endPoint x: 212, endPoint y: 120, distance: 96.5
click at [212, 120] on div "Em renegociação BR13 - FILME BUD 473ML" at bounding box center [382, 105] width 415 height 35
copy span "FILME BUD 473ML"
click at [613, 13] on span "Planejamento" at bounding box center [629, 18] width 71 height 19
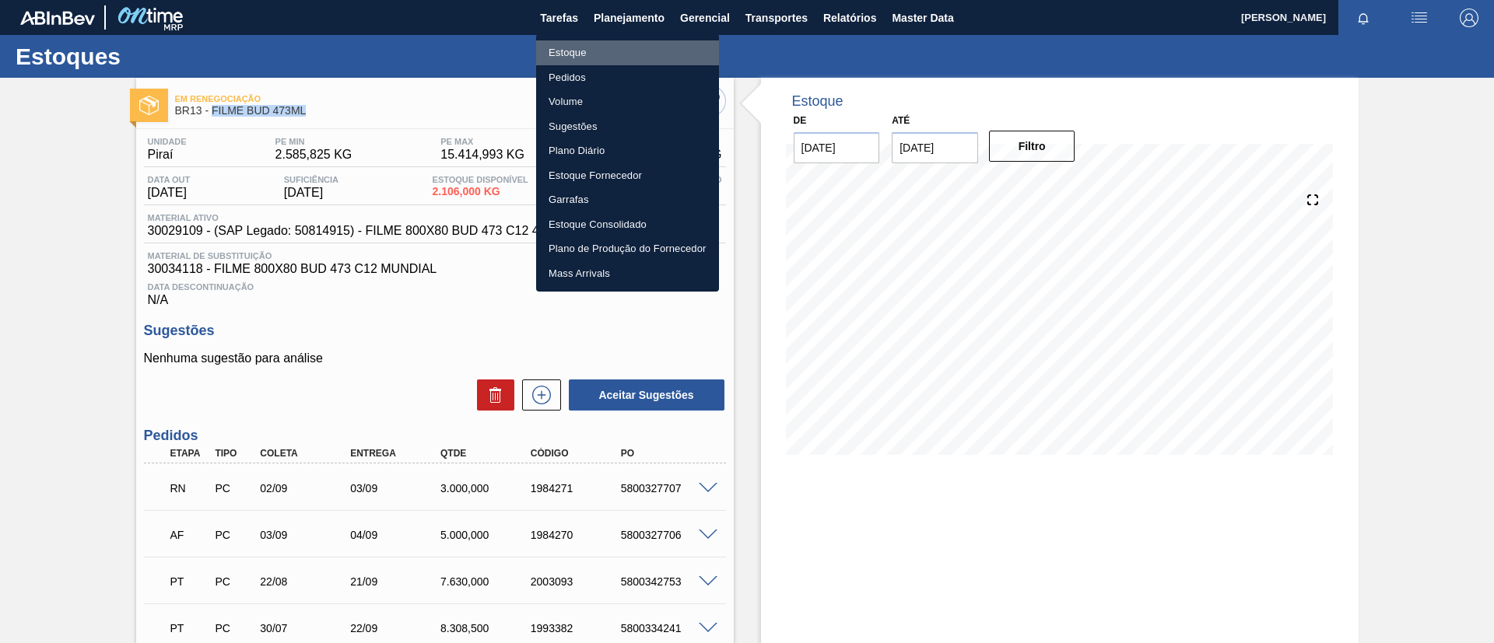
drag, startPoint x: 621, startPoint y: 44, endPoint x: 685, endPoint y: 46, distance: 63.8
click at [622, 44] on li "Estoque" at bounding box center [627, 52] width 183 height 25
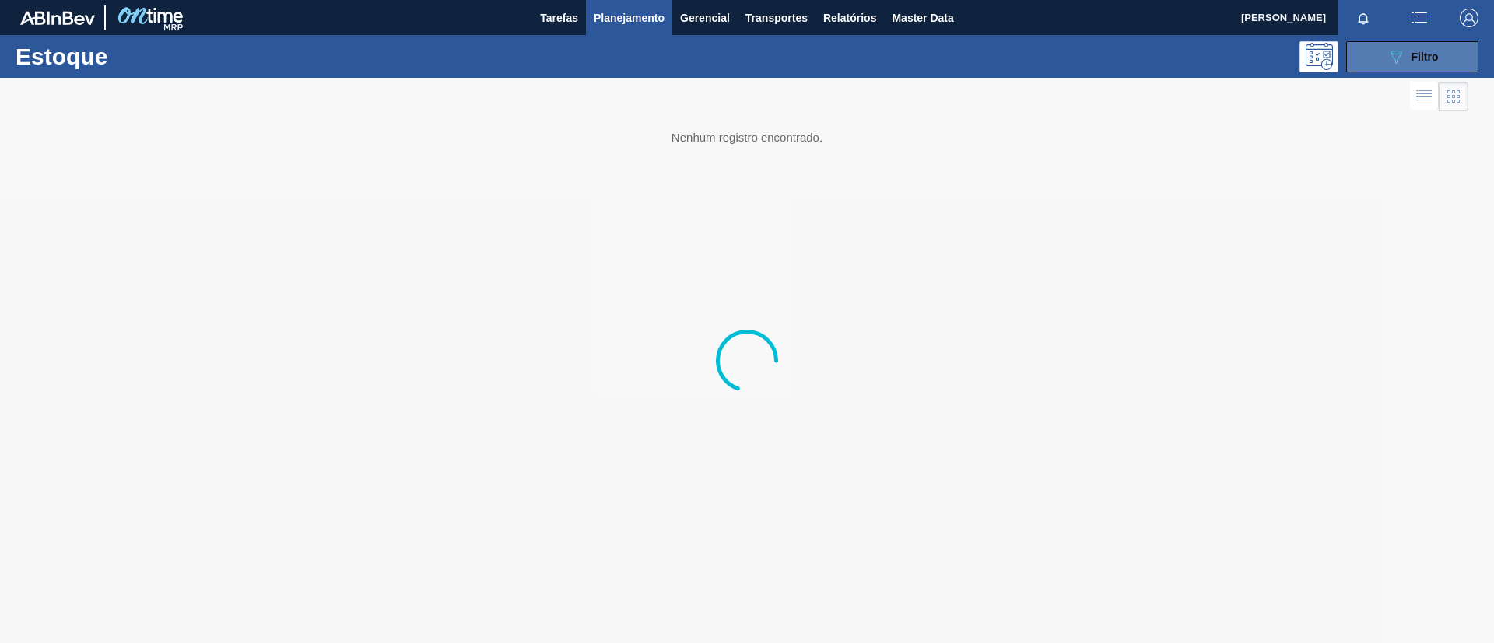
click at [1437, 44] on button "089F7B8B-B2A5-4AFE-B5C0-19BA573D28AC Filtro" at bounding box center [1412, 56] width 132 height 31
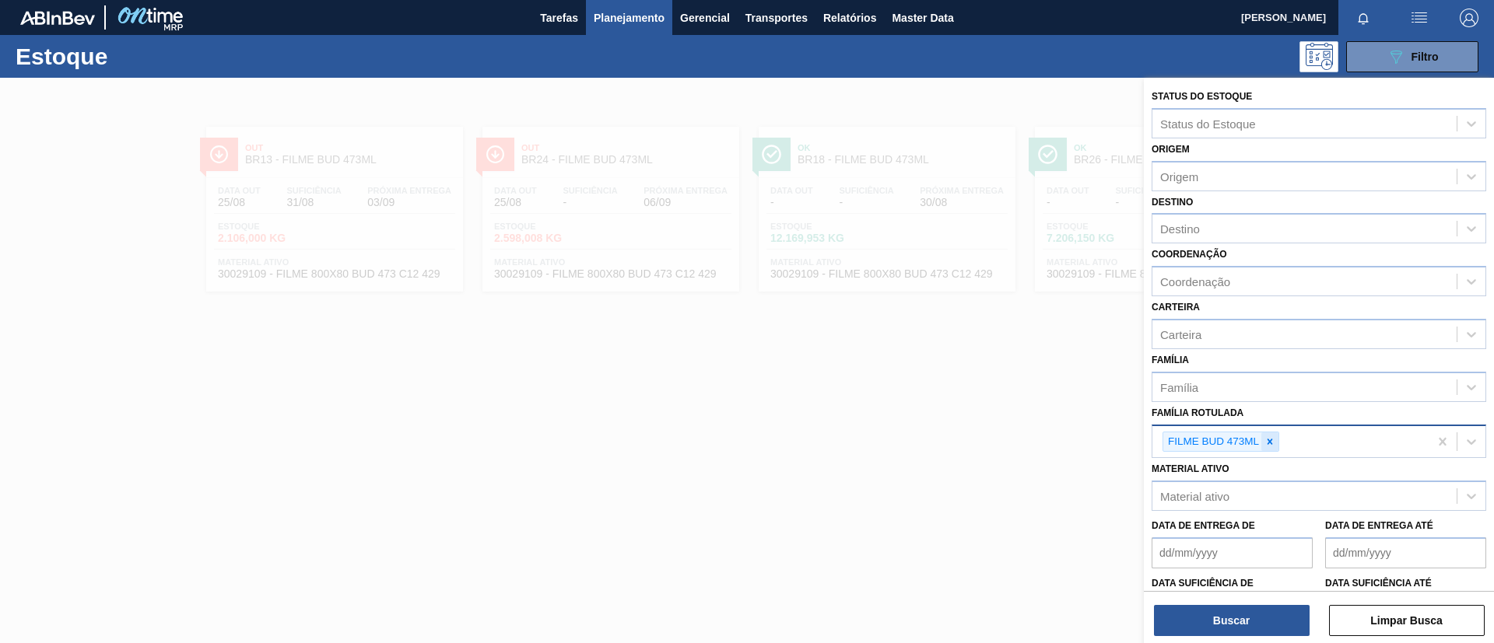
click at [1273, 438] on icon at bounding box center [1269, 442] width 11 height 11
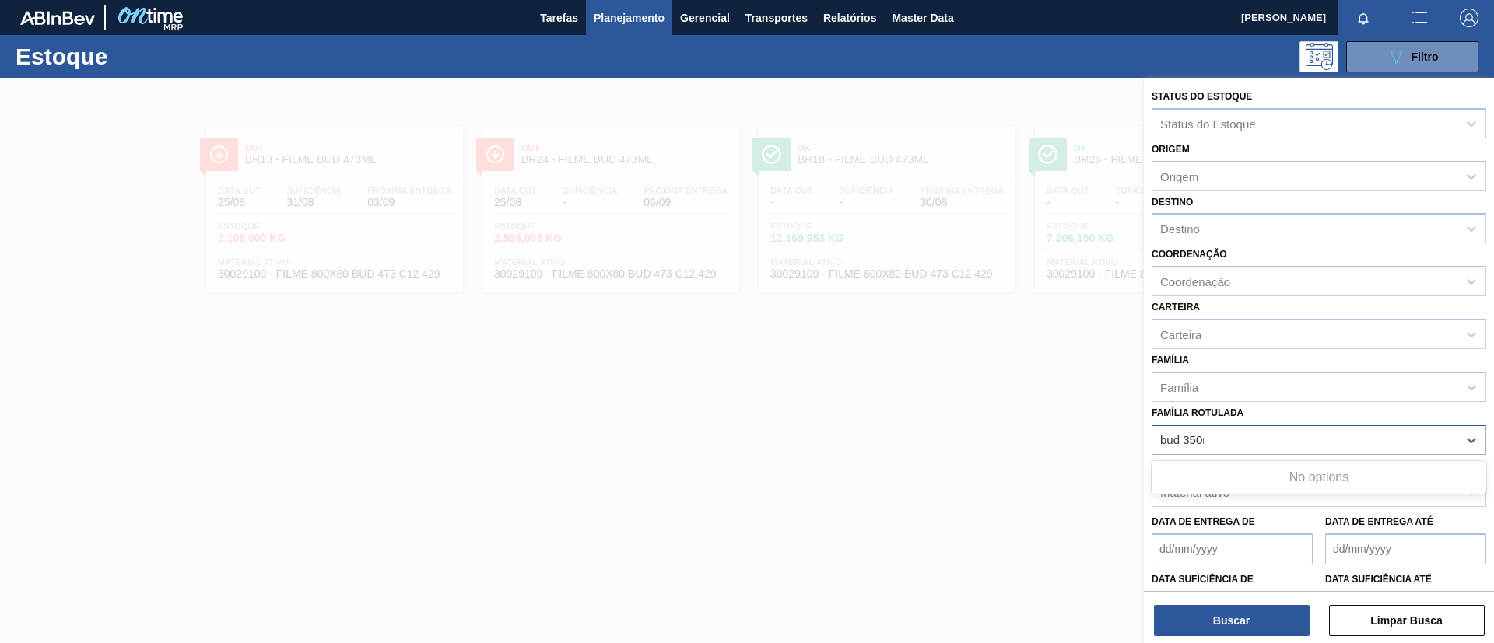
type Rotulada "bud 350ml"
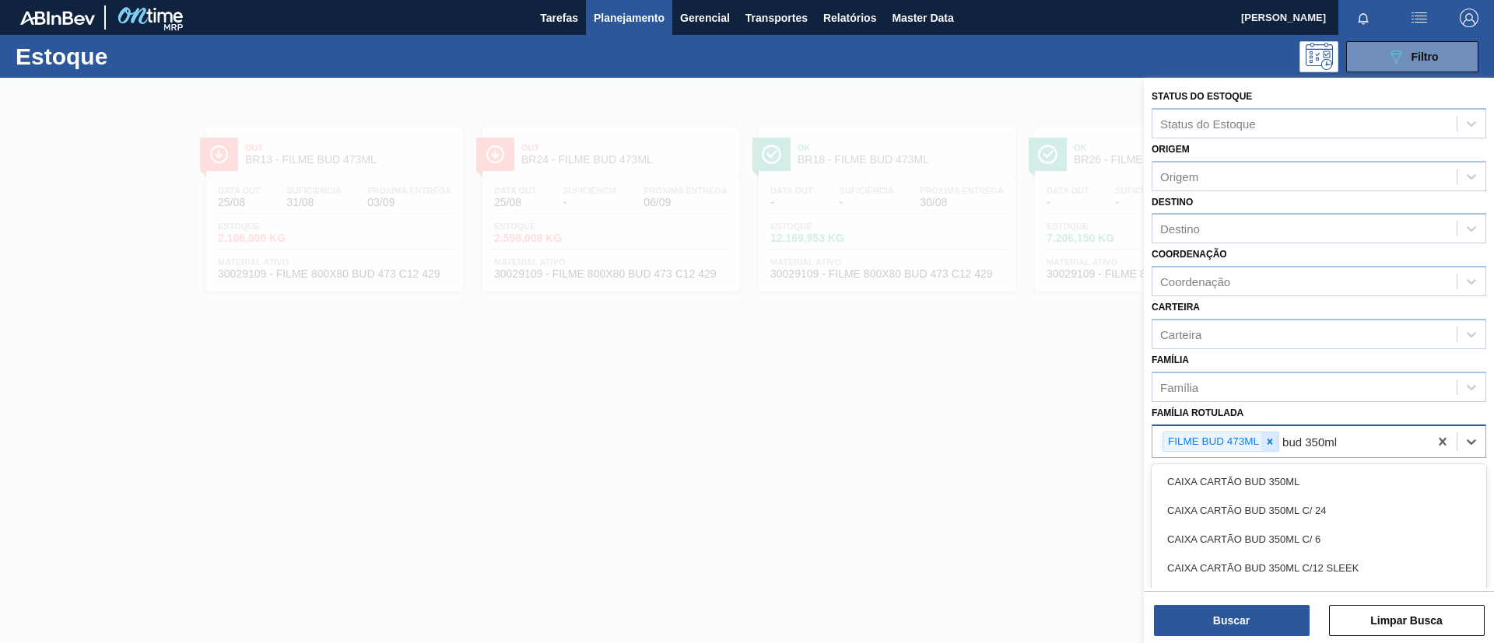
click at [1276, 446] on div at bounding box center [1269, 442] width 17 height 19
click at [1267, 444] on div "bud 350ml" at bounding box center [1304, 440] width 304 height 23
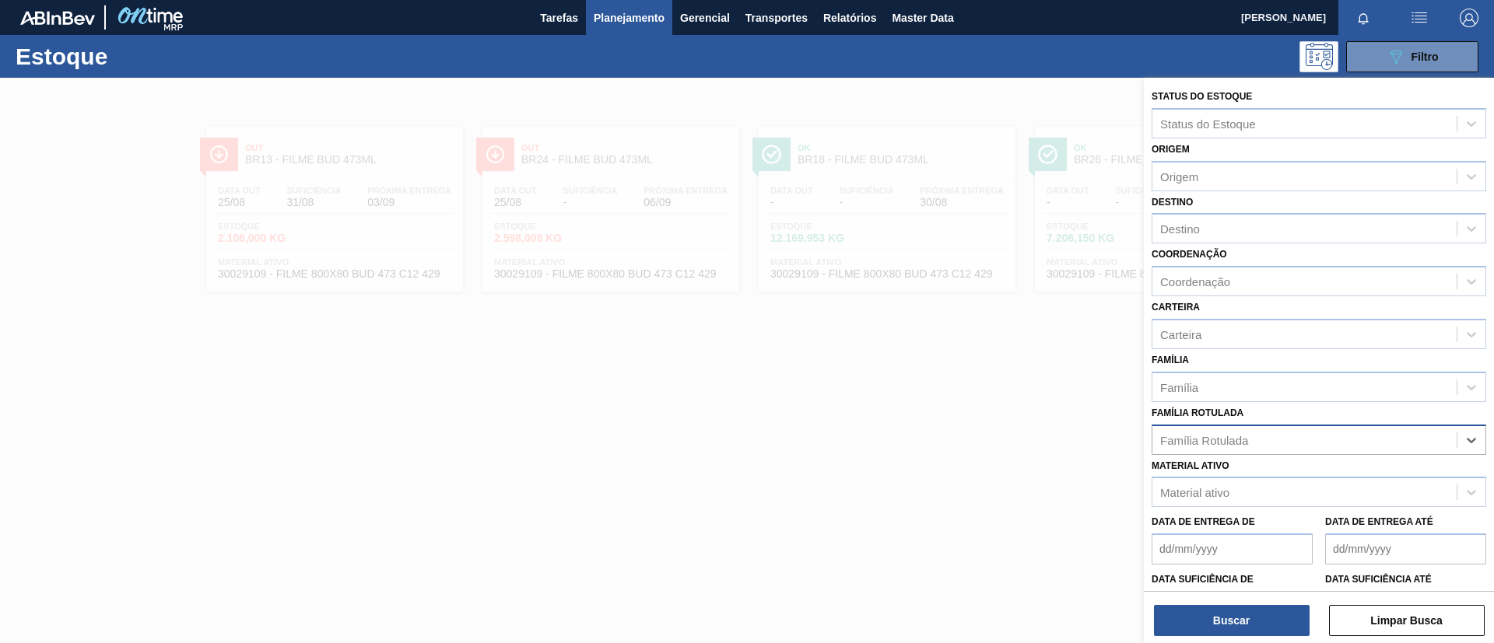
click at [1267, 444] on div "Família Rotulada" at bounding box center [1304, 440] width 304 height 23
type Rotulada "filme bud 35"
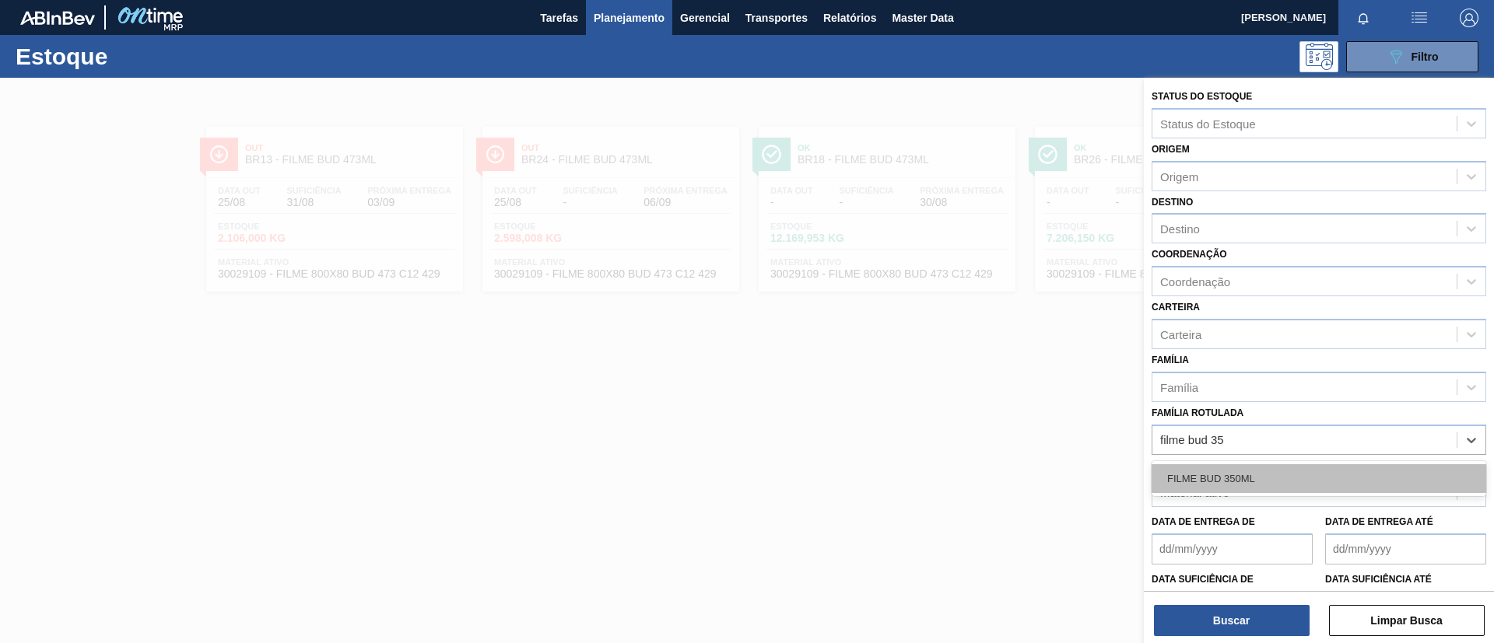
click at [1279, 473] on div "FILME BUD 350ML" at bounding box center [1319, 479] width 335 height 29
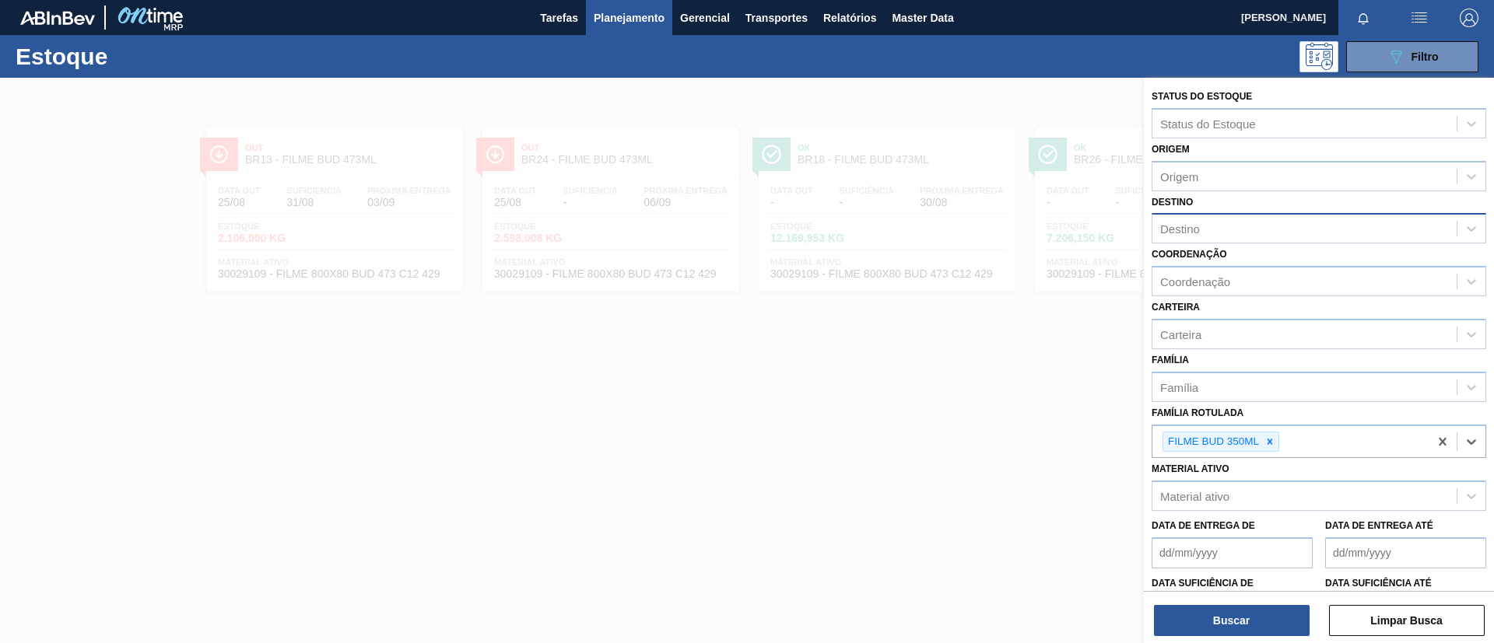
click at [1243, 226] on div "Destino" at bounding box center [1304, 229] width 304 height 23
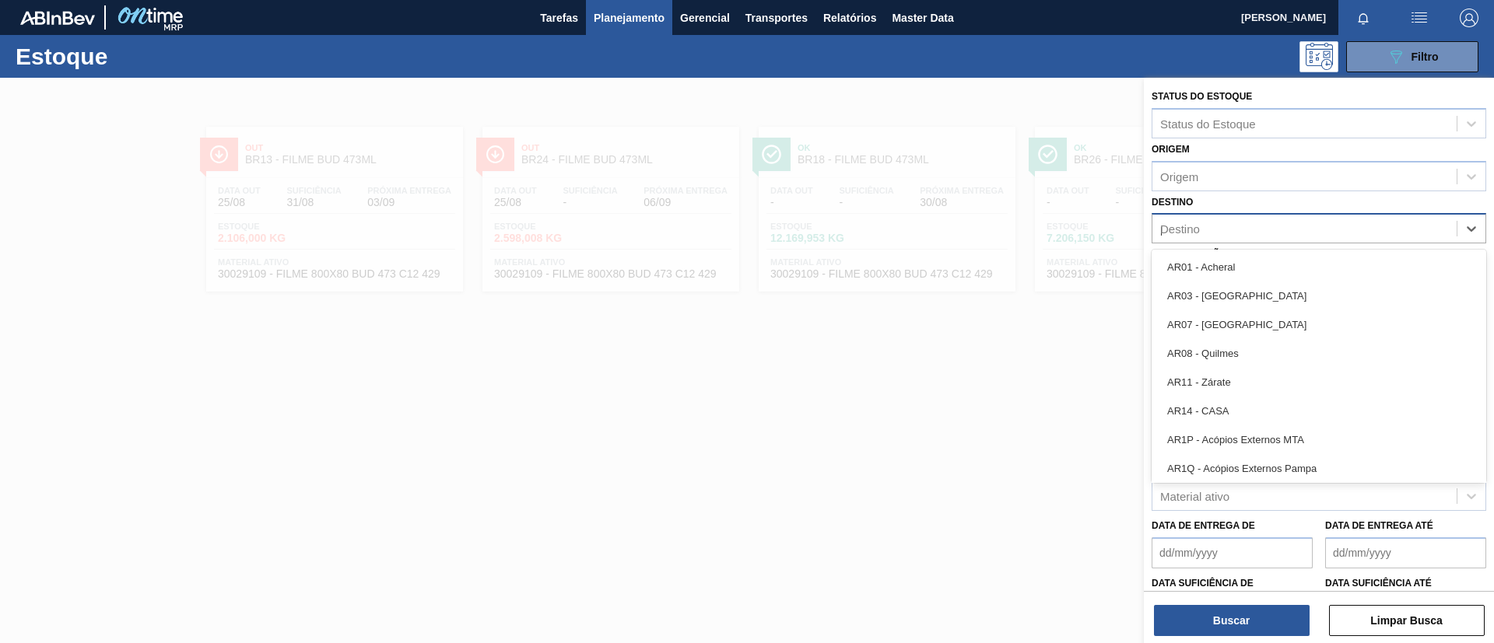
type input "pi"
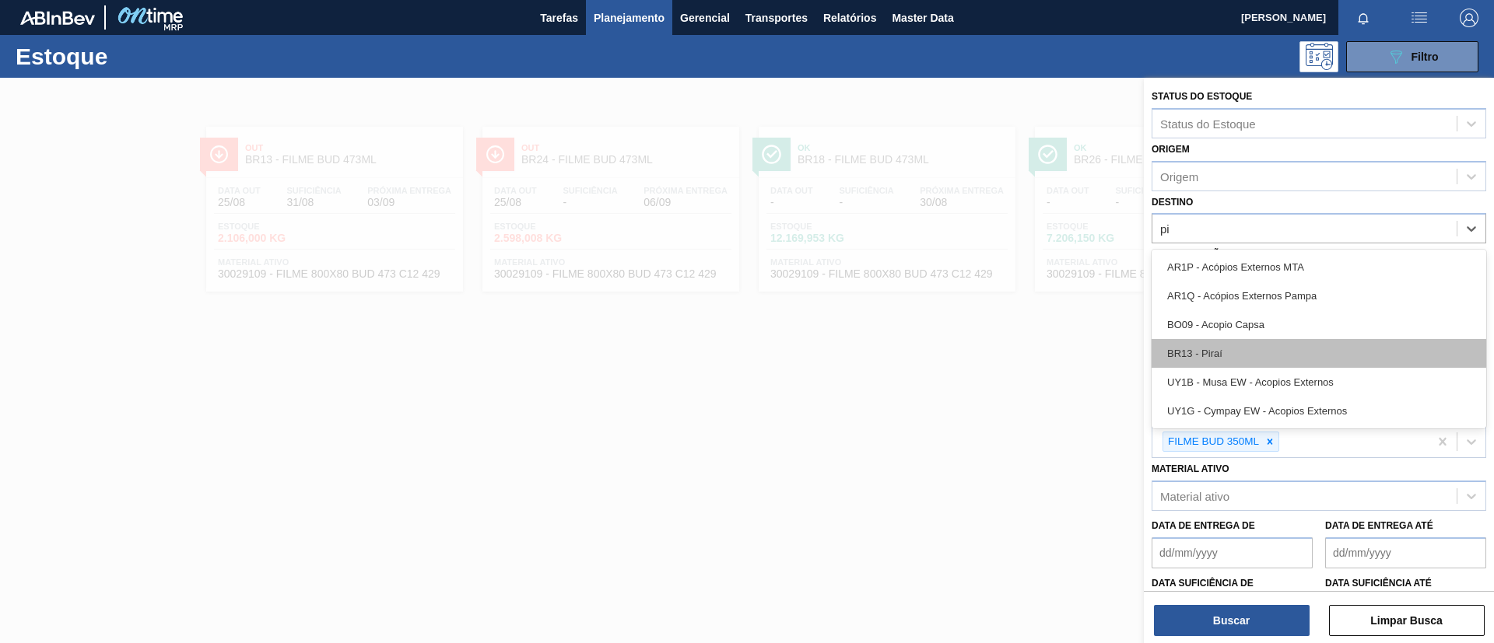
click at [1244, 356] on div "BR13 - Piraí" at bounding box center [1319, 353] width 335 height 29
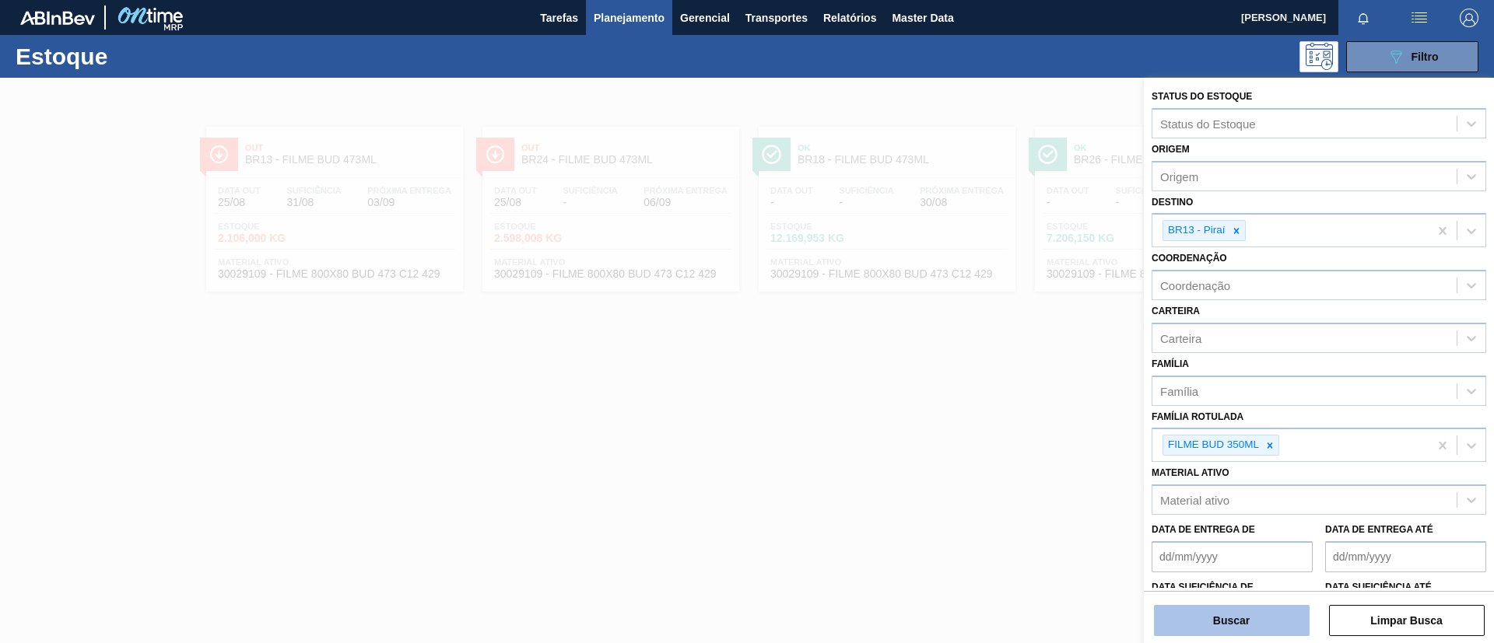
click at [1260, 625] on button "Buscar" at bounding box center [1232, 620] width 156 height 31
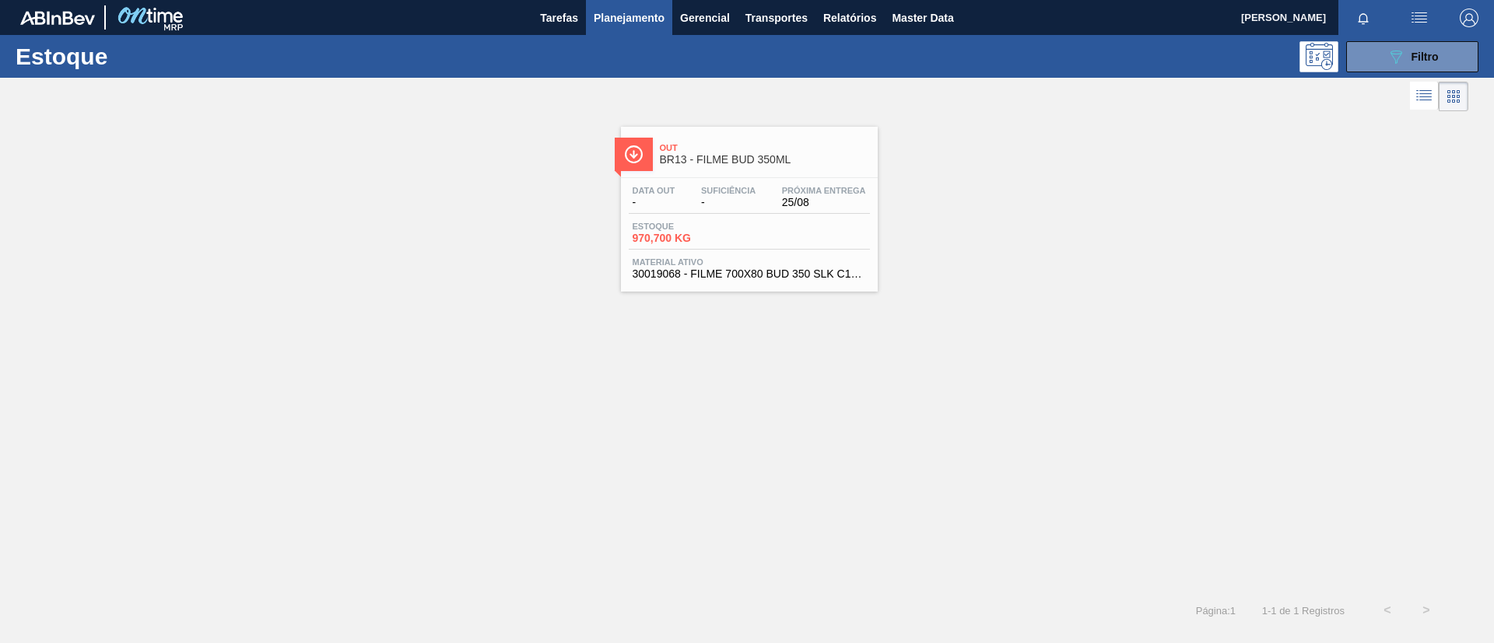
click at [713, 159] on span "BR13 - FILME BUD 350ML" at bounding box center [765, 160] width 210 height 12
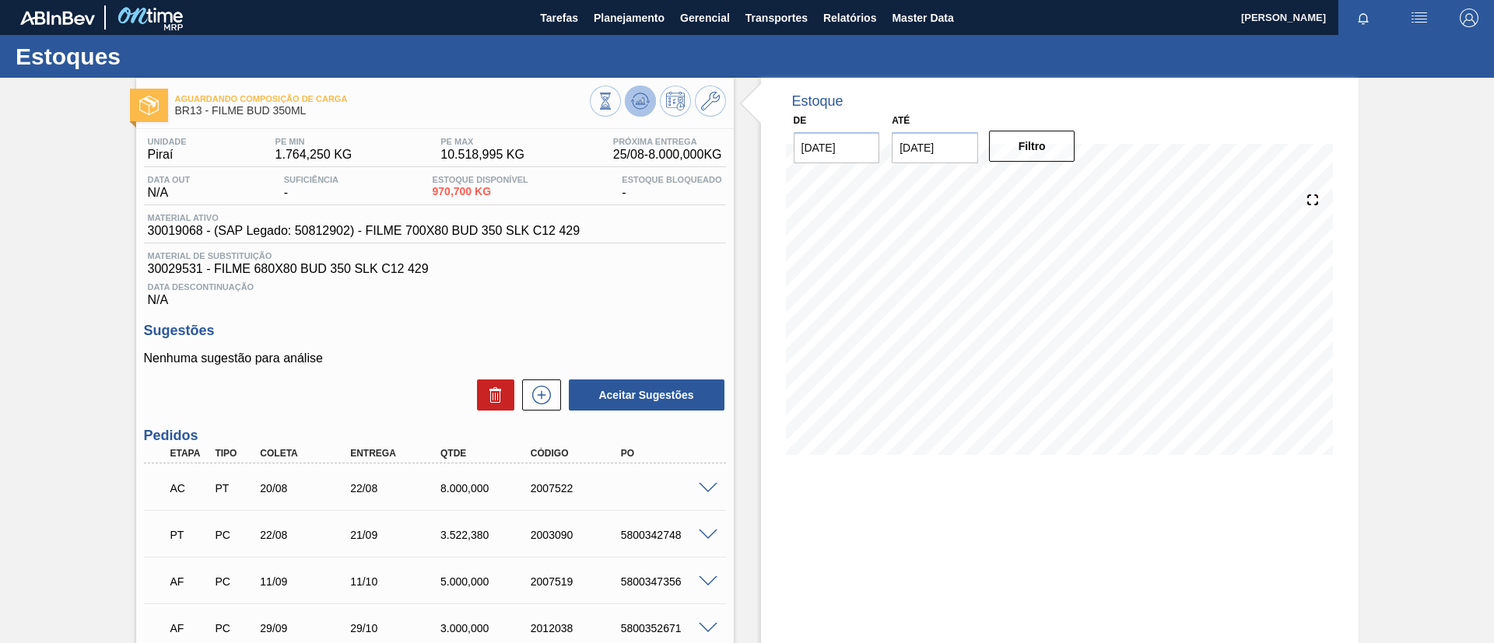
click at [641, 111] on button at bounding box center [640, 101] width 31 height 31
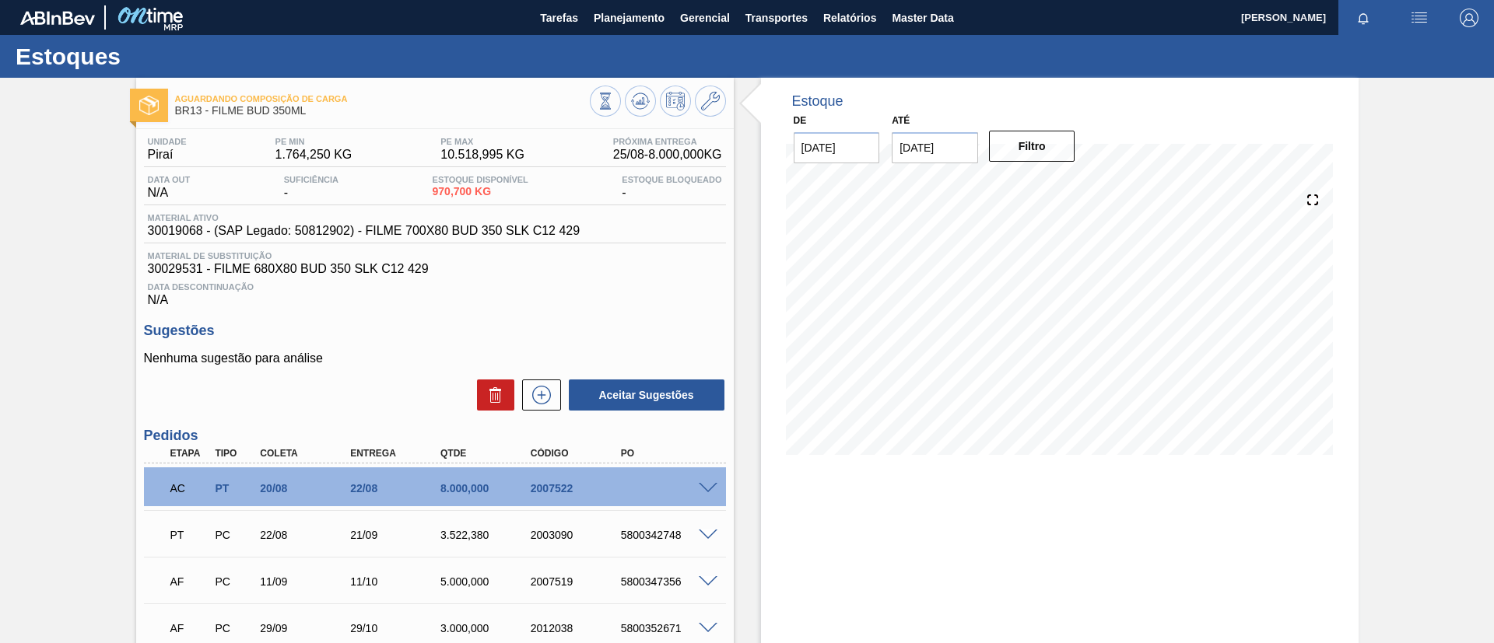
click at [705, 535] on span at bounding box center [708, 536] width 19 height 12
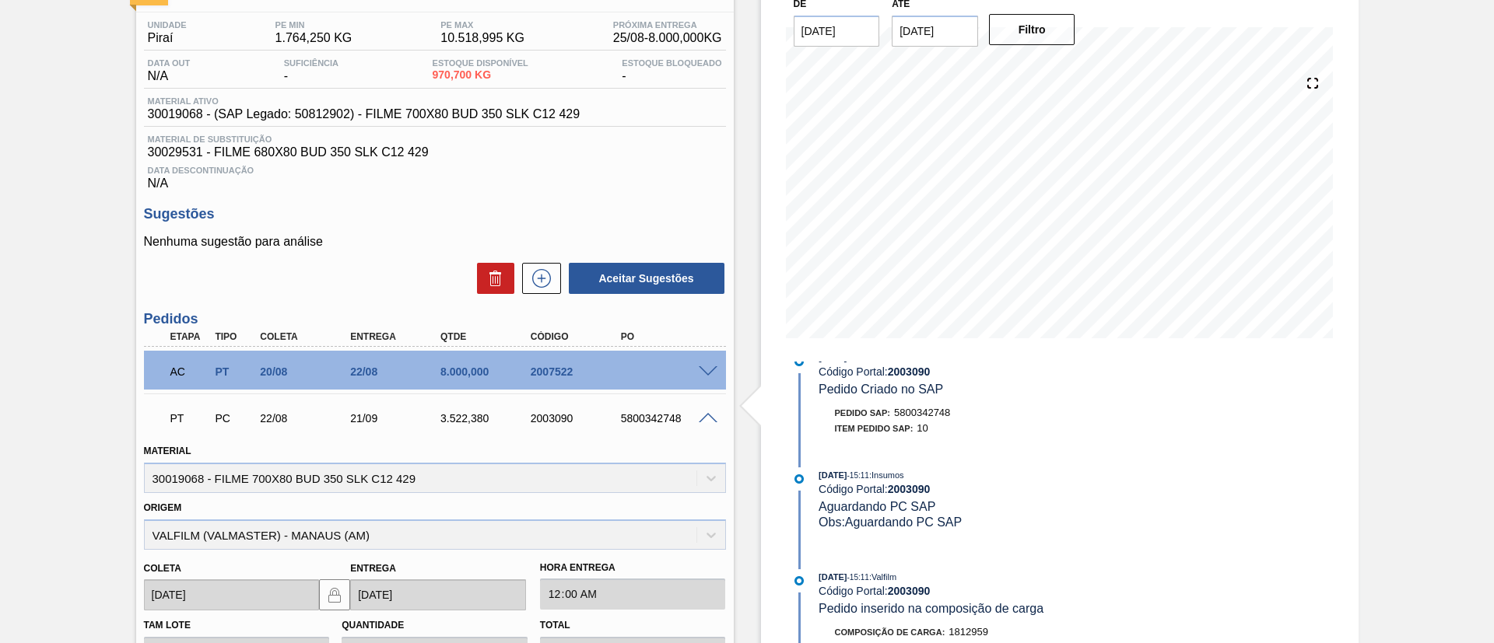
scroll to position [467, 0]
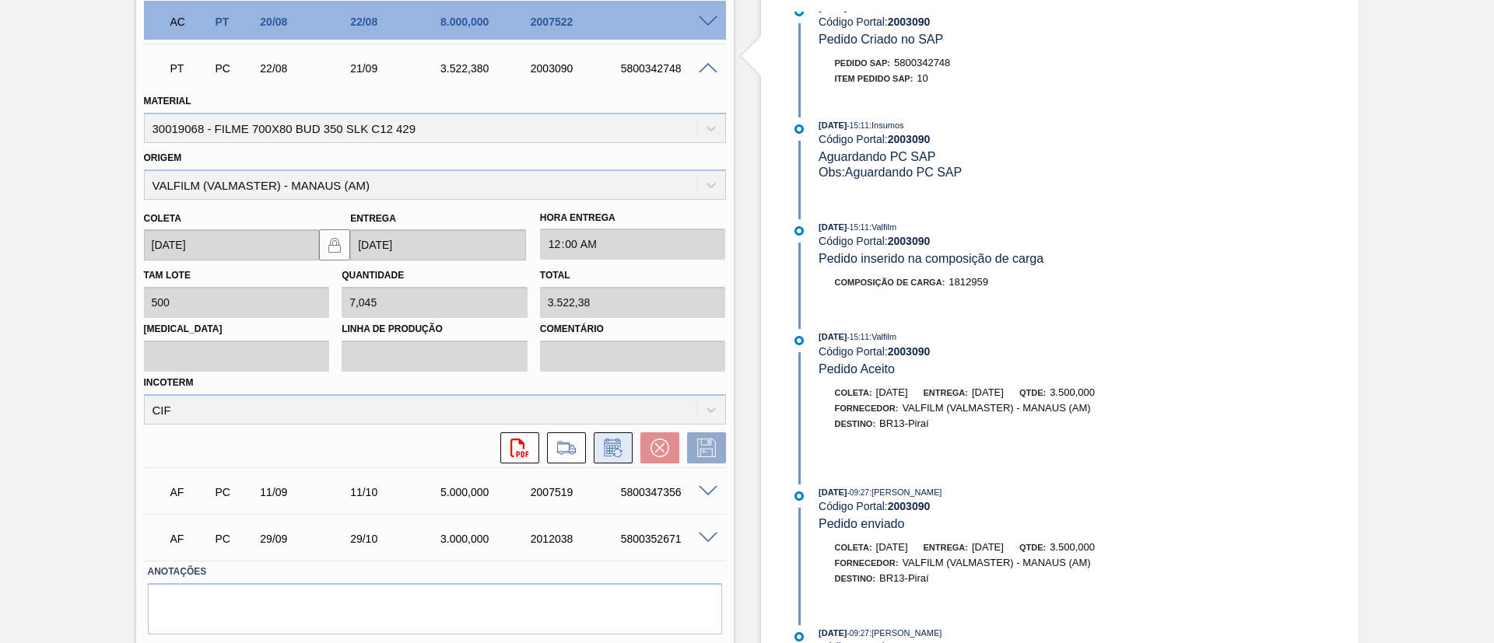
click at [616, 442] on icon at bounding box center [613, 448] width 25 height 19
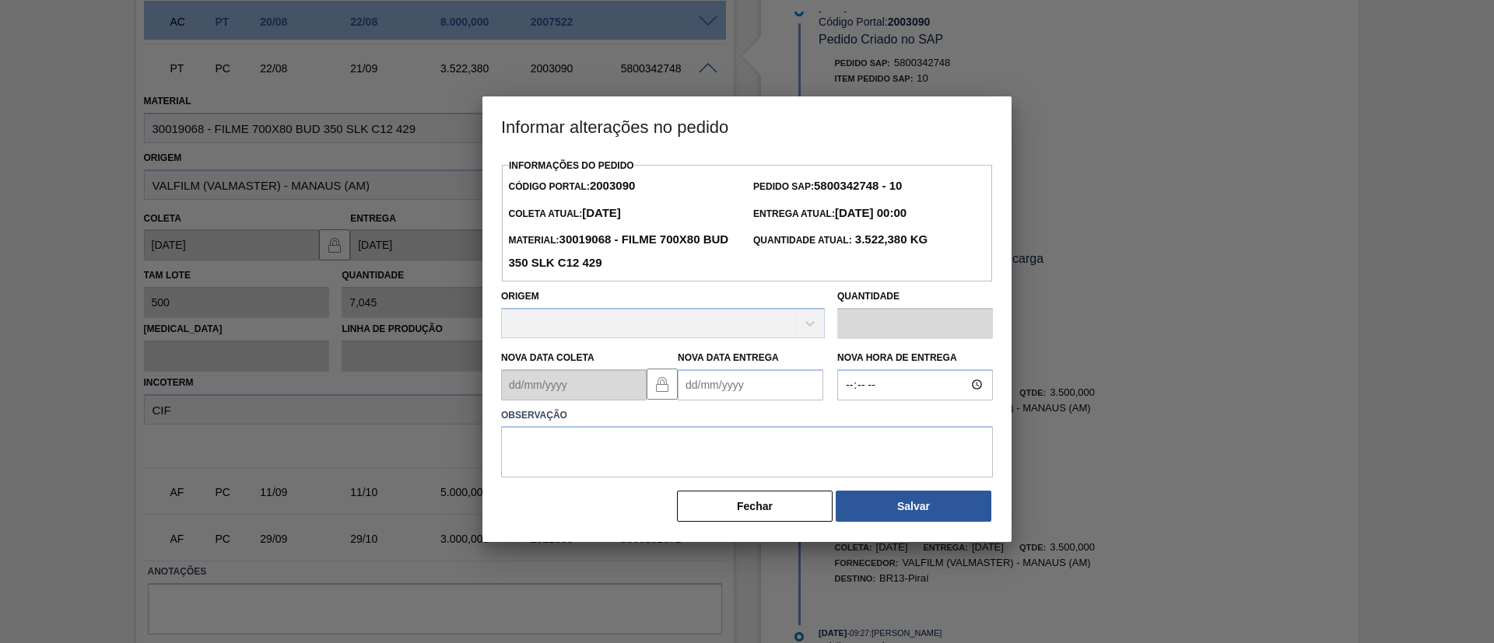
click at [719, 377] on Entrega2003090 "Nova Data Entrega" at bounding box center [751, 385] width 146 height 31
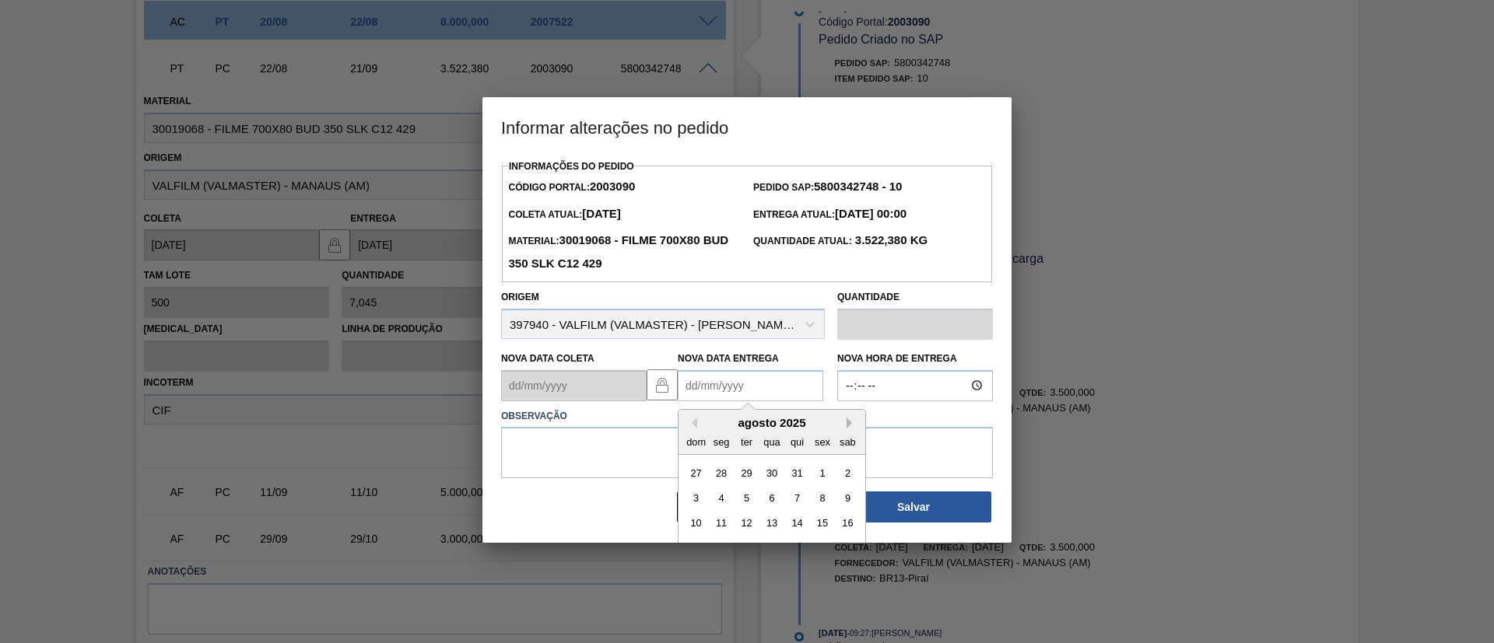
click at [849, 420] on button "Next Month" at bounding box center [852, 423] width 11 height 11
click at [849, 422] on button "Next Month" at bounding box center [852, 423] width 11 height 11
click at [820, 481] on div "3" at bounding box center [822, 472] width 21 height 21
type Entrega2003090 "03/10/2025"
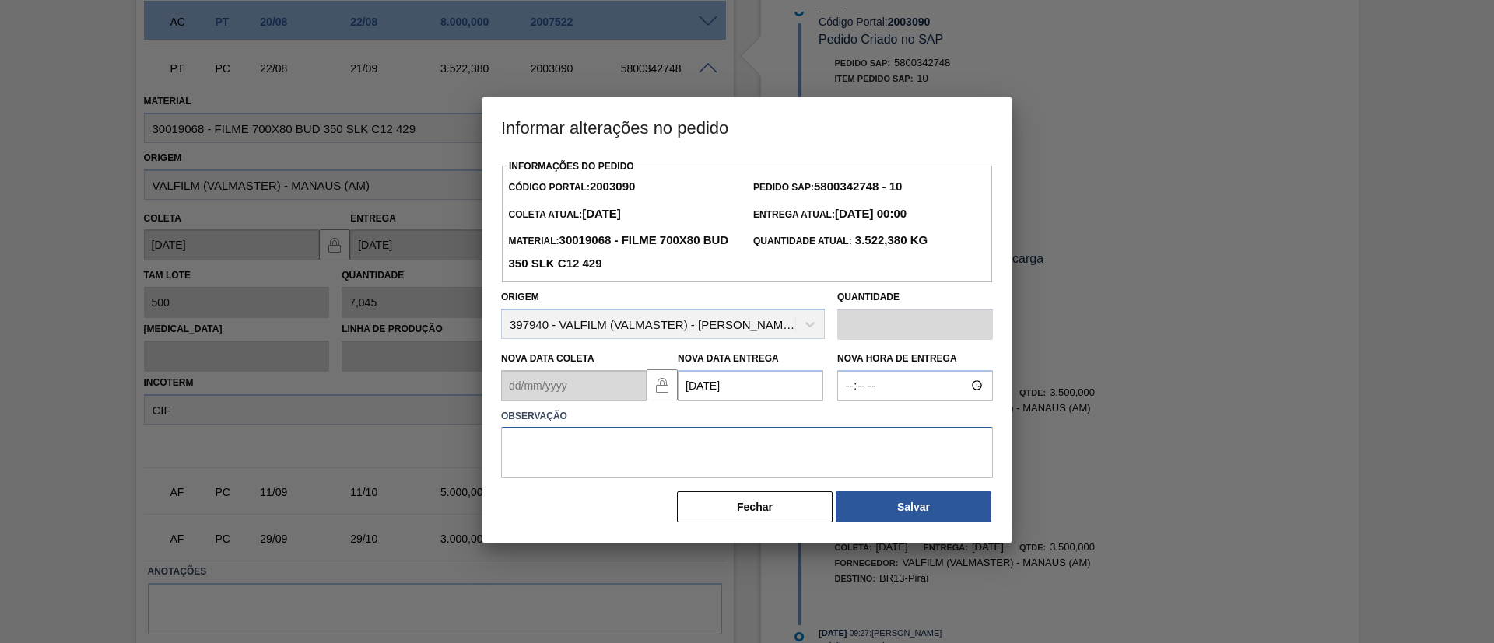
click at [779, 460] on textarea at bounding box center [747, 452] width 492 height 51
type textarea "Data Original"
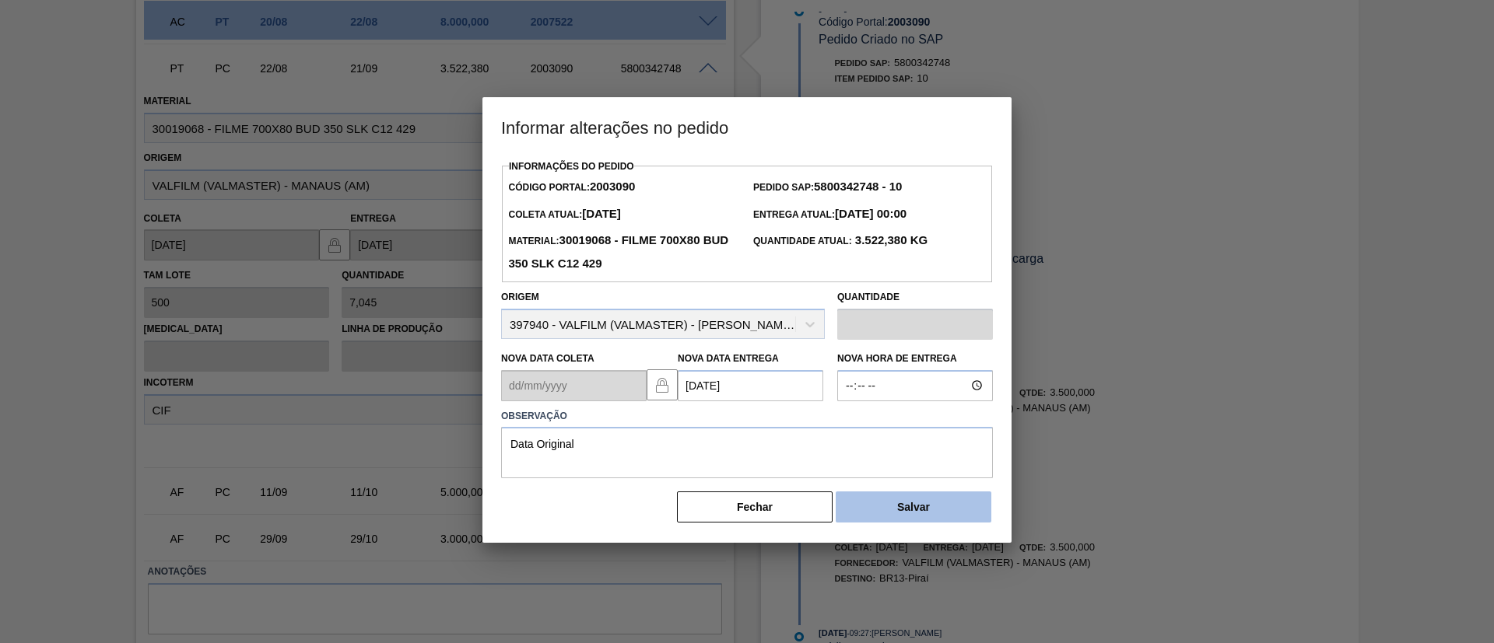
click at [885, 503] on button "Salvar" at bounding box center [914, 507] width 156 height 31
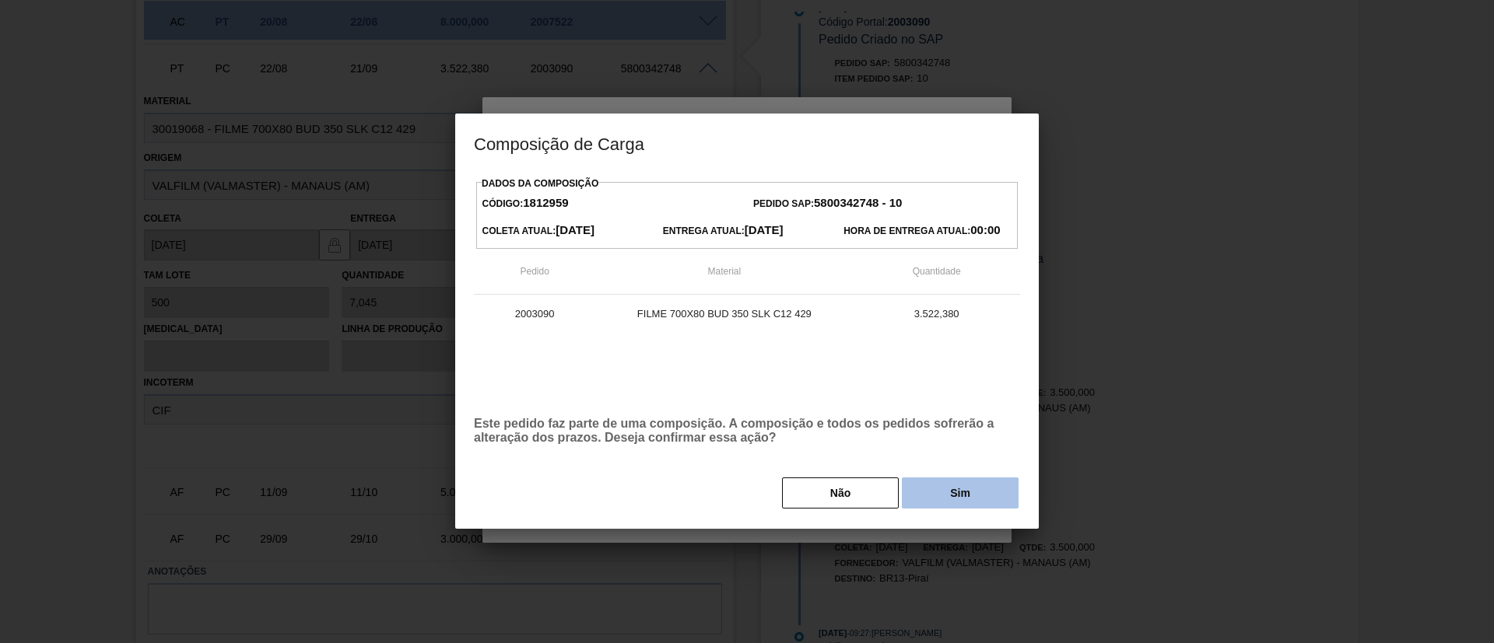
click at [952, 501] on button "Sim" at bounding box center [960, 493] width 117 height 31
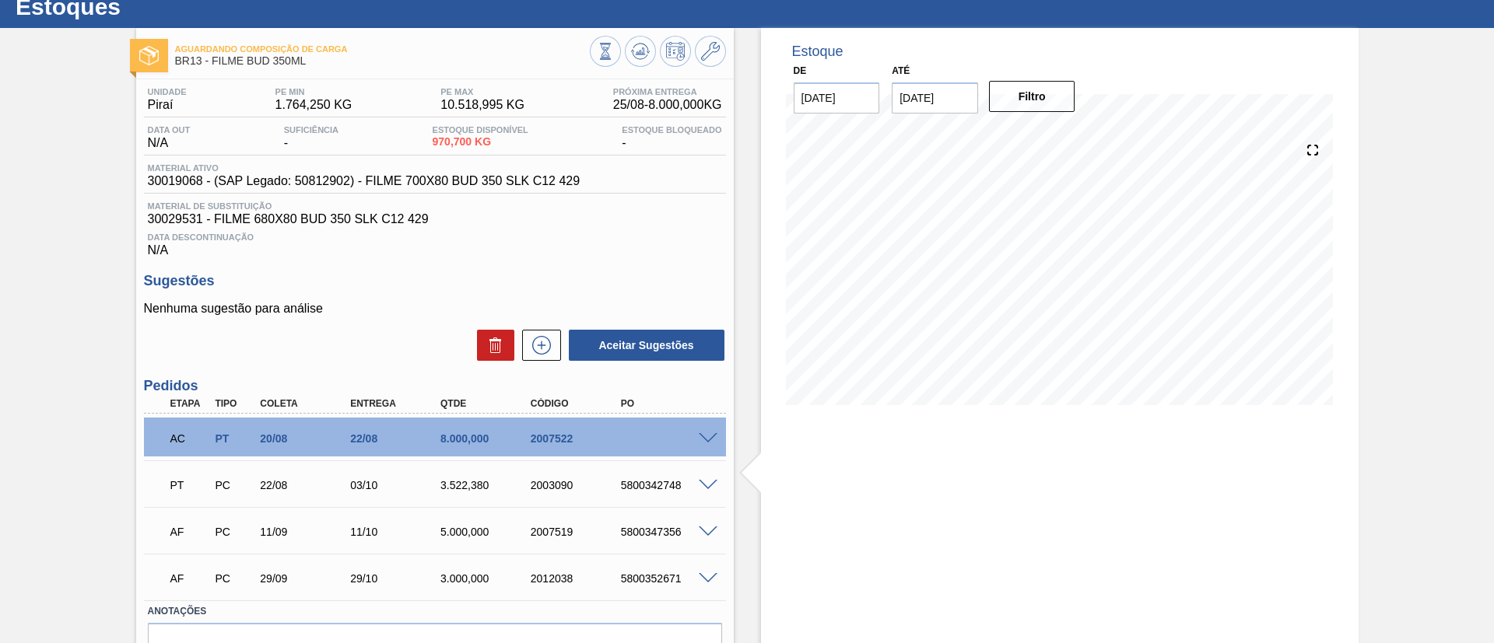
scroll to position [0, 0]
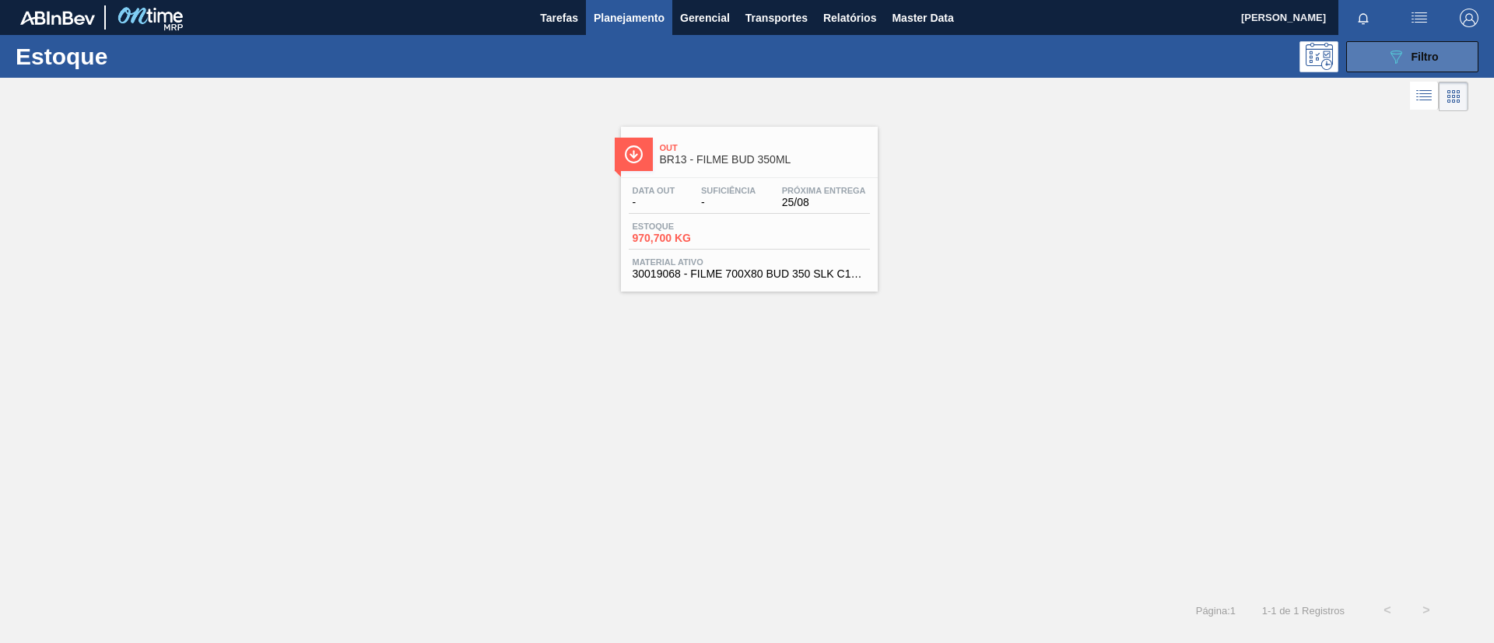
click at [1382, 58] on button "089F7B8B-B2A5-4AFE-B5C0-19BA573D28AC Filtro" at bounding box center [1412, 56] width 132 height 31
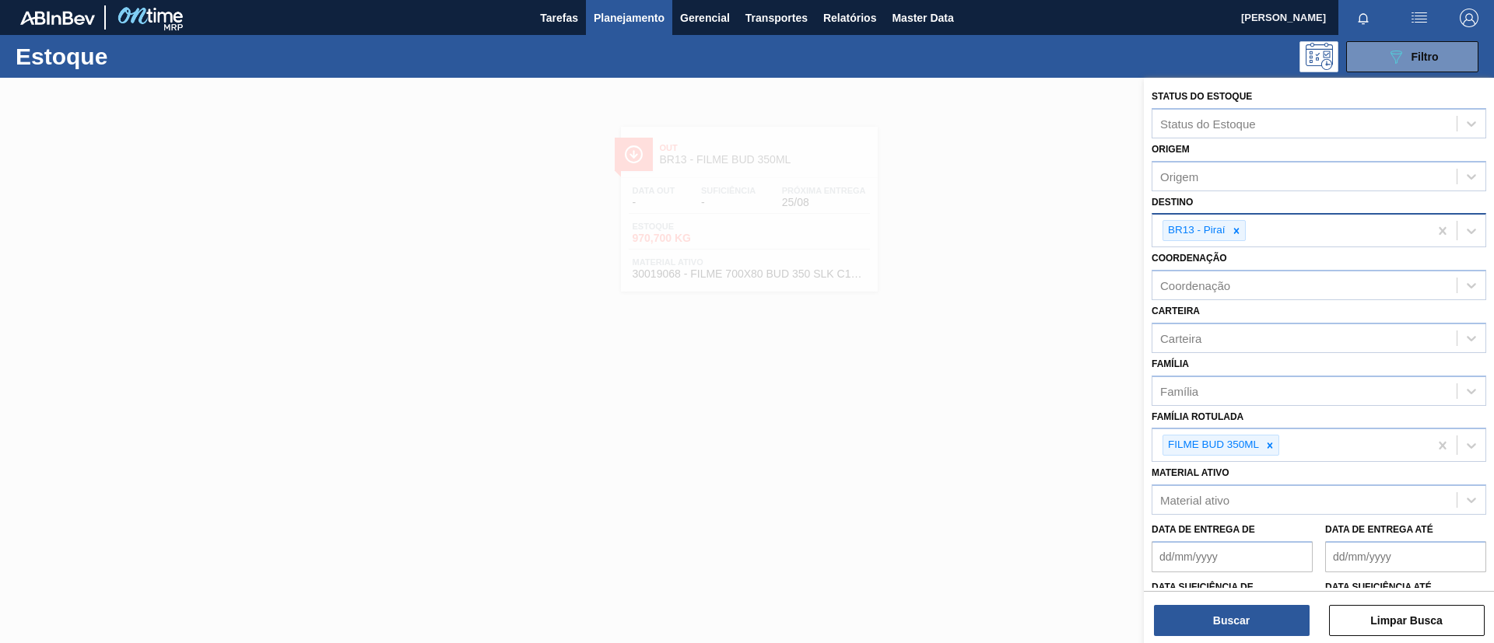
click at [1296, 236] on div "BR13 - Piraí" at bounding box center [1290, 231] width 276 height 32
click at [1303, 215] on div "BR13 - Piraí" at bounding box center [1290, 231] width 276 height 32
click at [1345, 461] on div "Status do Estoque Status do Estoque Origem Origem Destino BR13 - Piraí Coordena…" at bounding box center [1319, 387] width 350 height 618
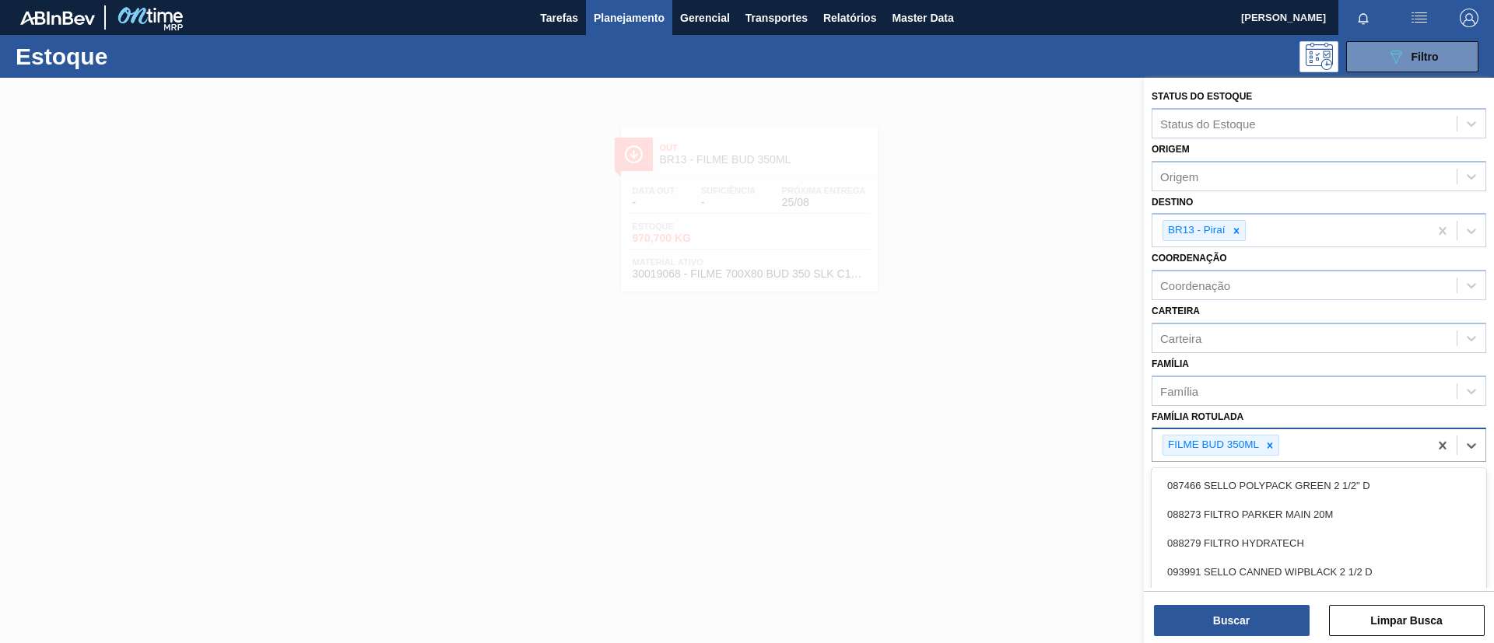
click at [1340, 457] on div "FILME BUD 350ML" at bounding box center [1290, 446] width 276 height 32
type Rotulada "bud 473"
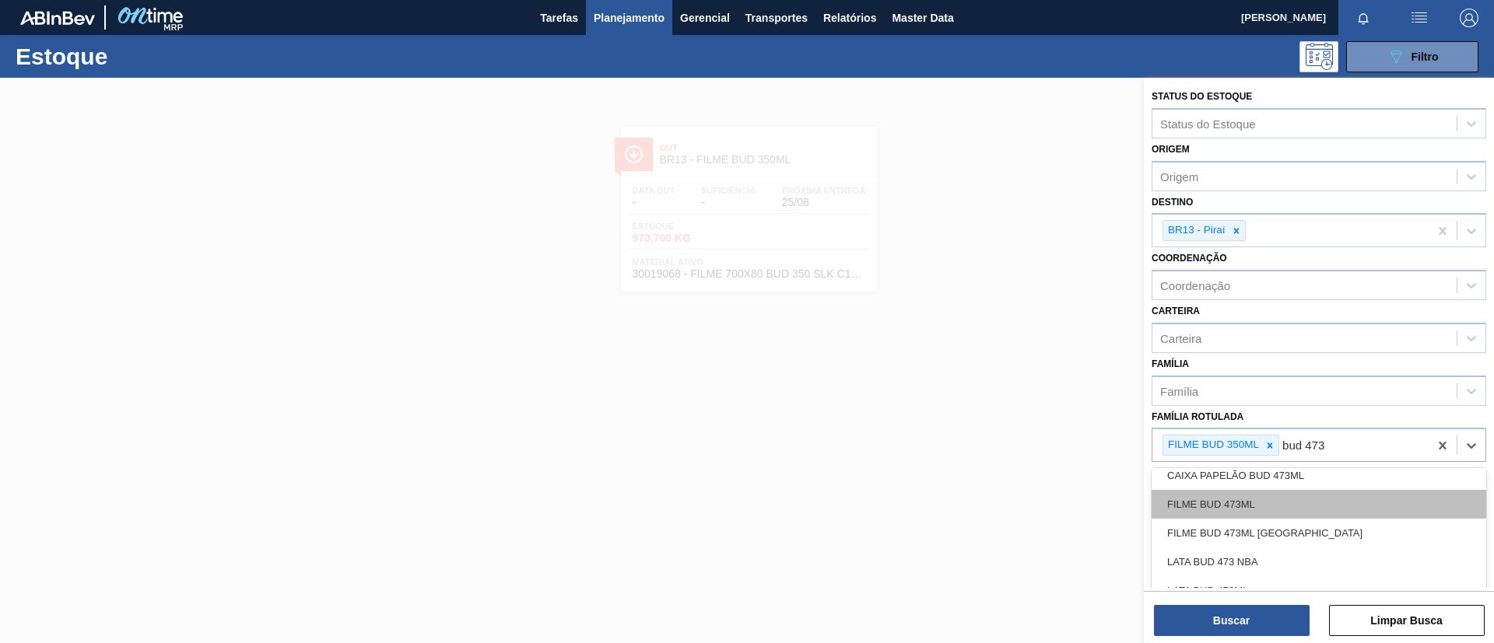
scroll to position [117, 0]
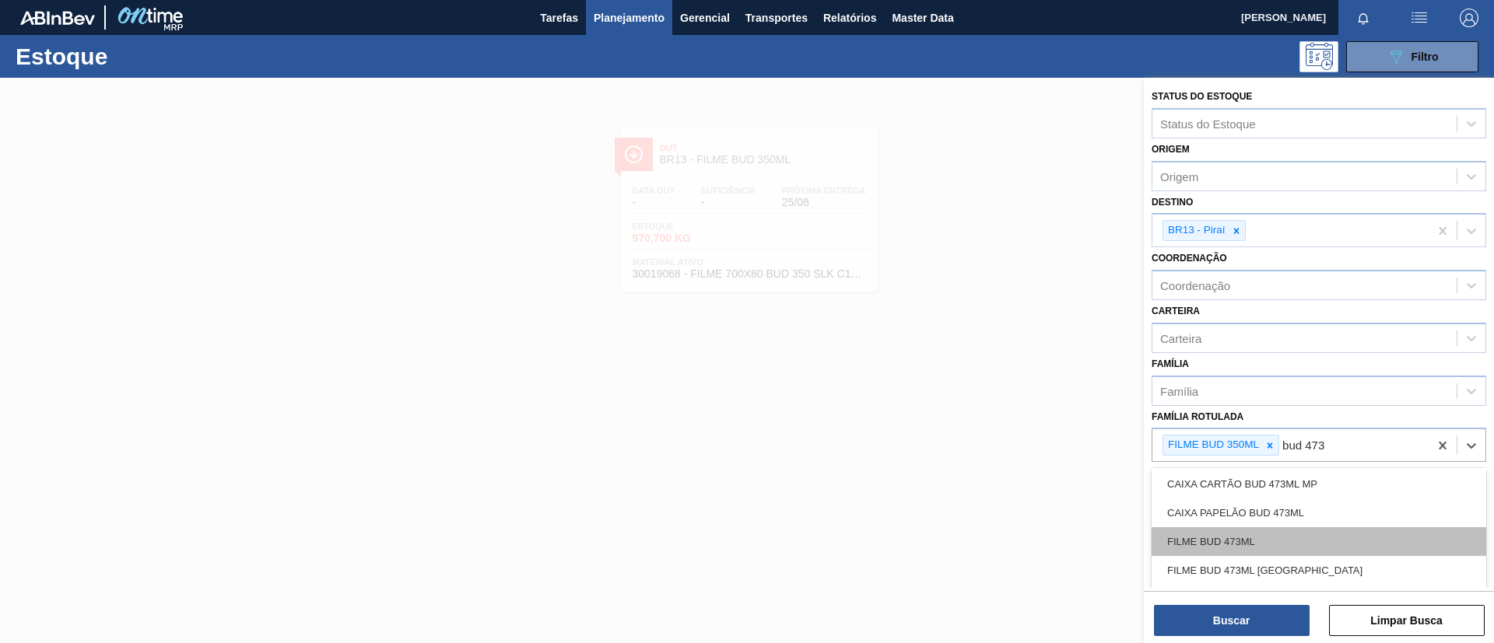
click at [1286, 548] on div "FILME BUD 473ML" at bounding box center [1319, 542] width 335 height 29
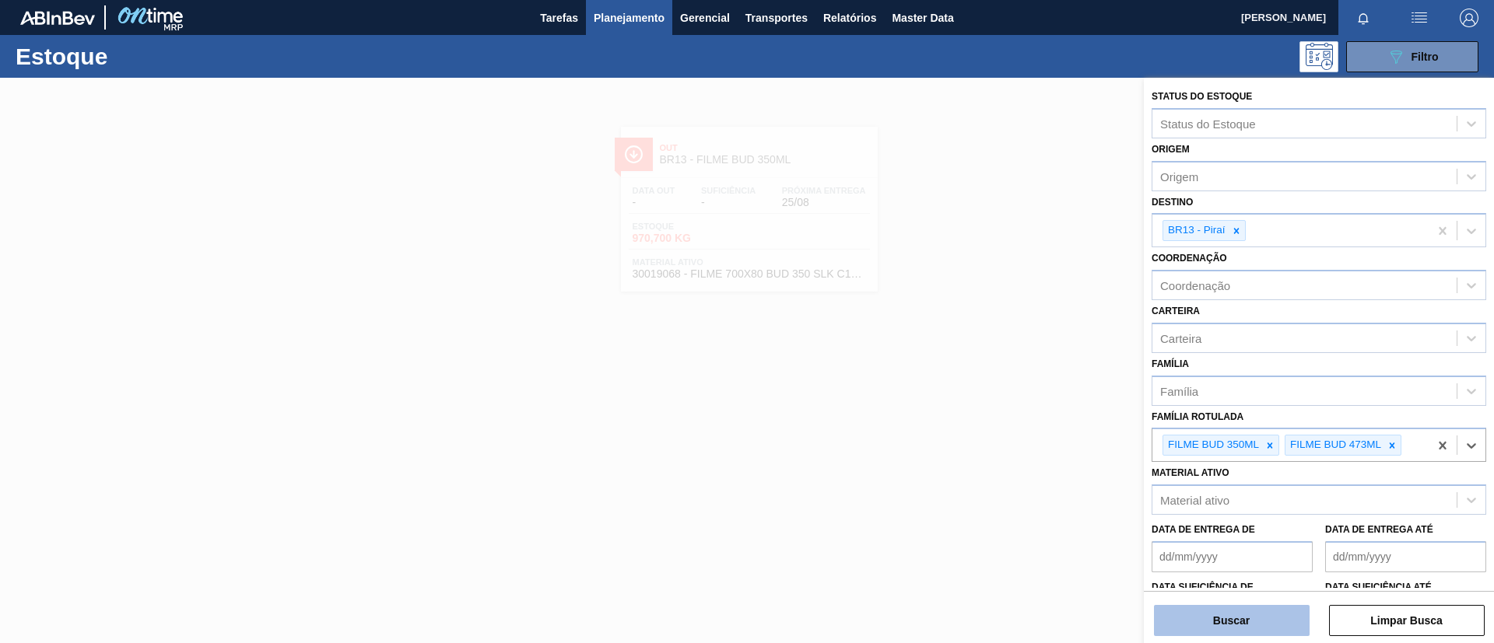
click at [1265, 614] on button "Buscar" at bounding box center [1232, 620] width 156 height 31
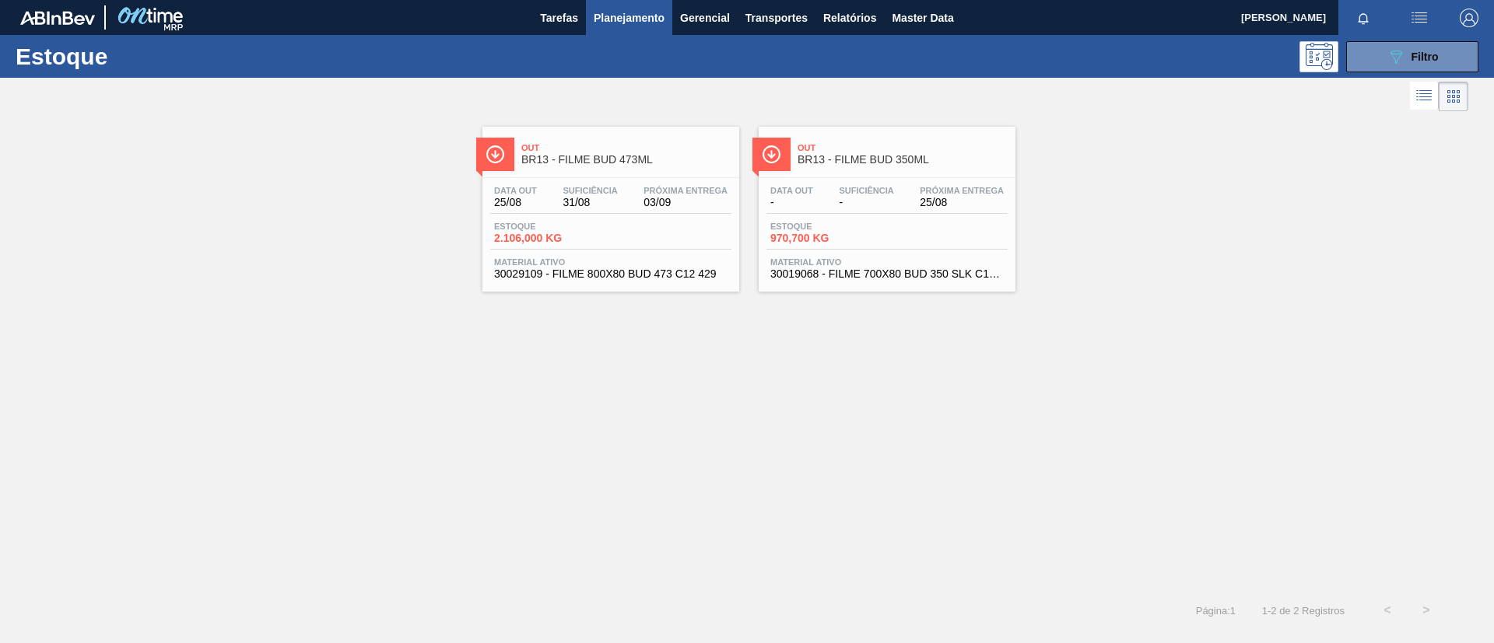
click at [657, 167] on div "Out BR13 - FILME BUD 473ML" at bounding box center [626, 154] width 210 height 35
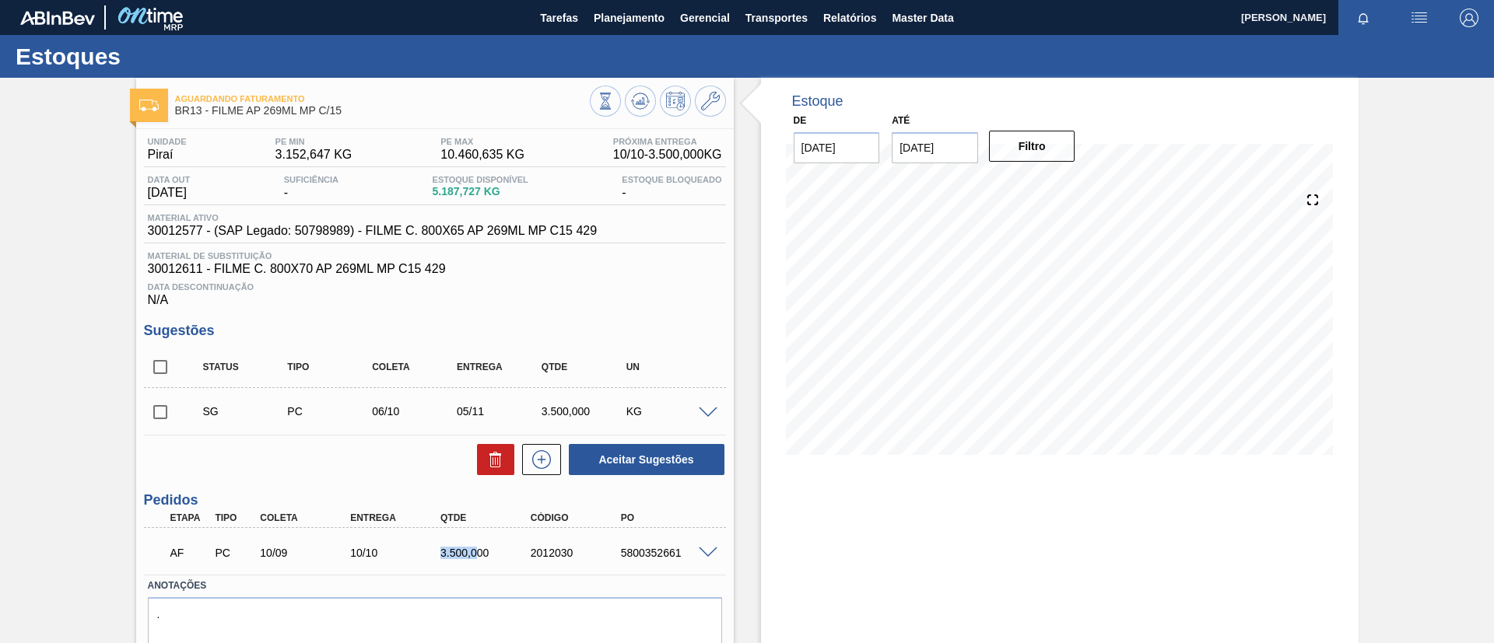
drag, startPoint x: 451, startPoint y: 549, endPoint x: 475, endPoint y: 549, distance: 24.9
click at [476, 549] on div "3.500,000" at bounding box center [475, 553] width 90 height 12
click at [515, 556] on div "3.500,000" at bounding box center [487, 553] width 101 height 12
click at [361, 518] on div "Entrega" at bounding box center [396, 518] width 101 height 11
drag, startPoint x: 340, startPoint y: 548, endPoint x: 389, endPoint y: 556, distance: 49.6
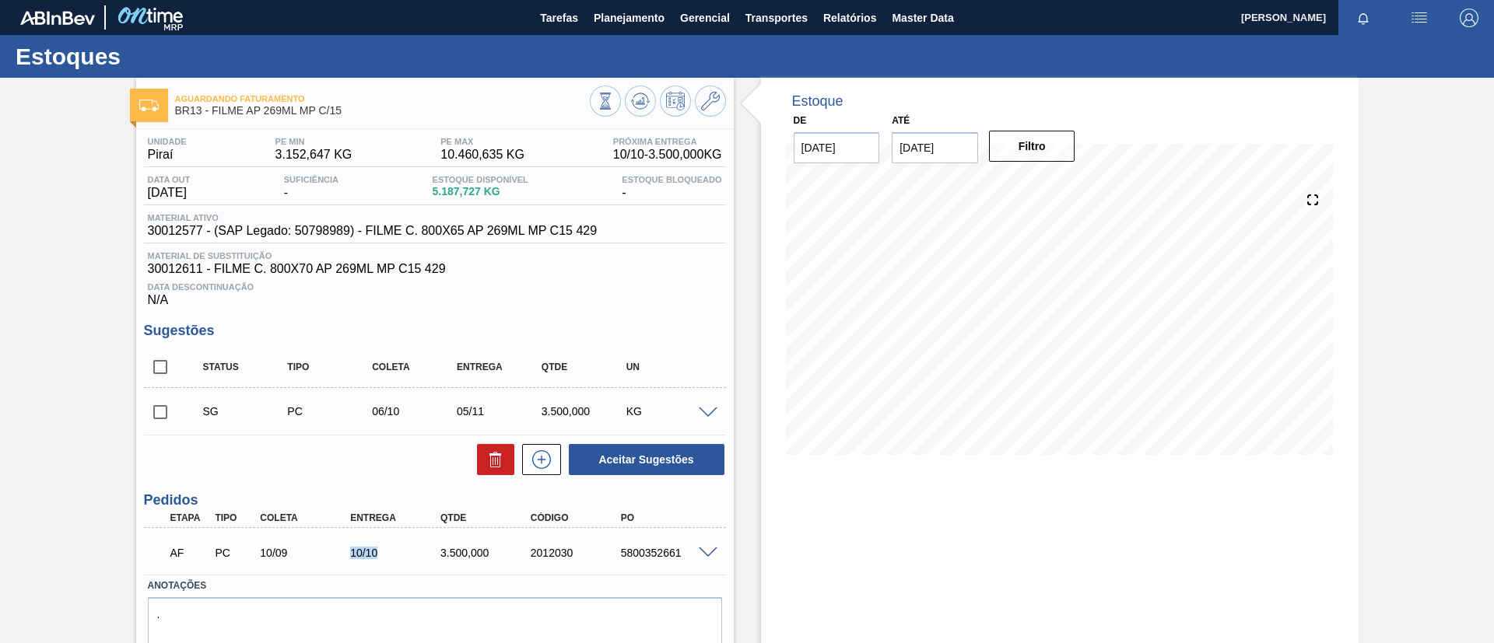
click at [389, 556] on div "10/10" at bounding box center [385, 553] width 90 height 12
click at [0, 505] on div "Aguardando Faturamento BR13 - FILME AP 269ML MP C/15 Unidade Piraí PE MIN 3.152…" at bounding box center [747, 390] width 1494 height 625
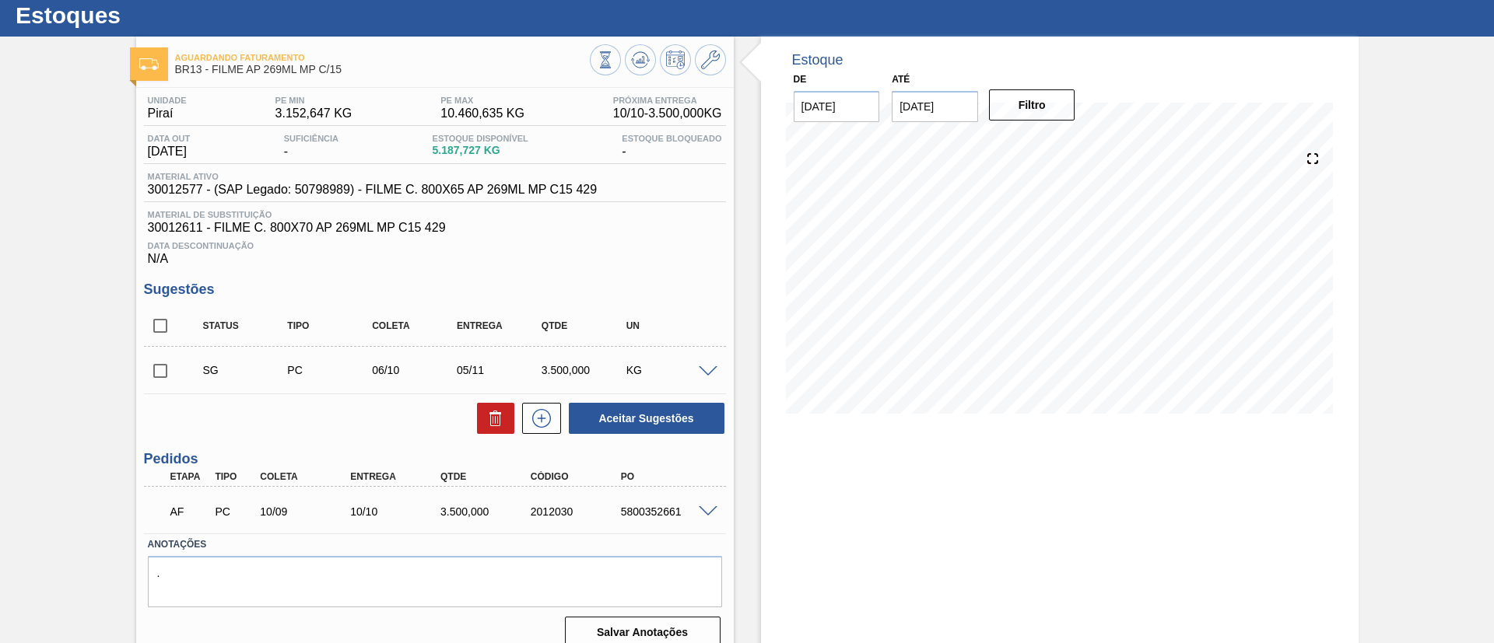
scroll to position [59, 0]
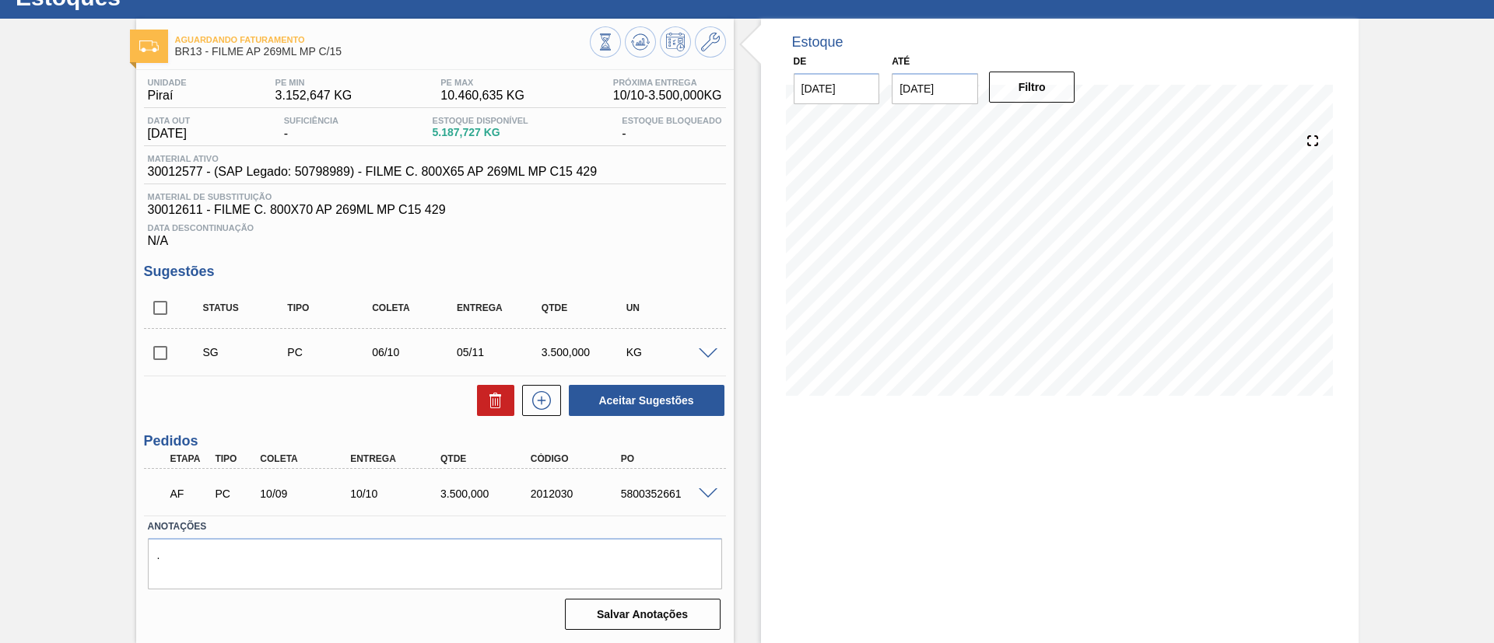
click at [714, 493] on span at bounding box center [708, 495] width 19 height 12
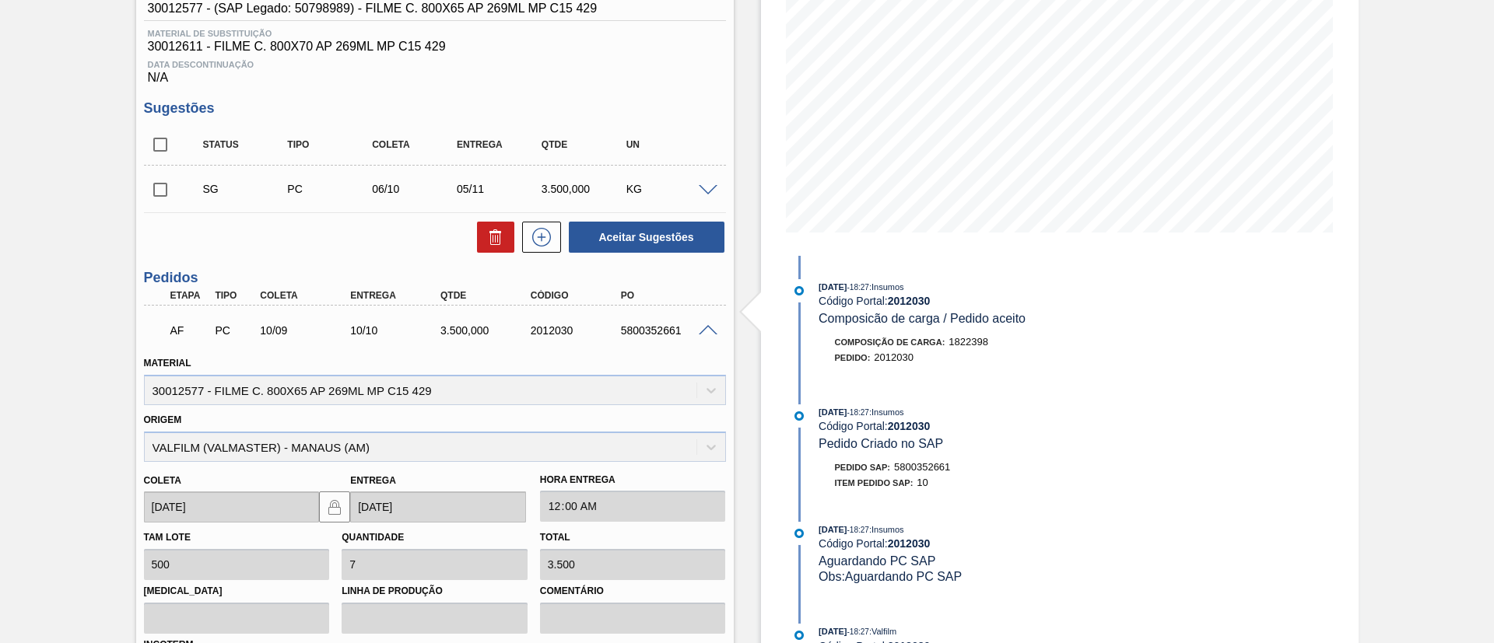
scroll to position [293, 0]
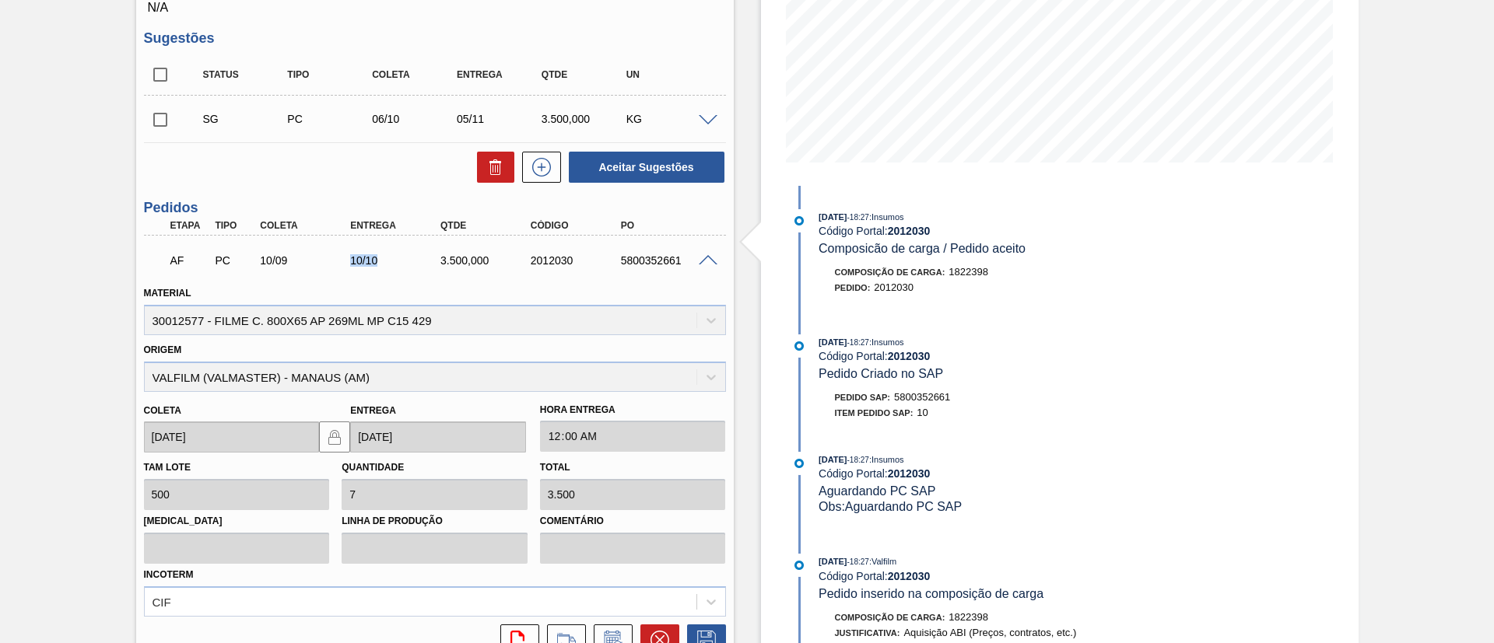
drag, startPoint x: 335, startPoint y: 259, endPoint x: 419, endPoint y: 265, distance: 84.2
click at [419, 265] on div "AF PC 10/09 10/10 3.500,000 2012030 5800352661" at bounding box center [430, 259] width 541 height 31
click at [352, 287] on div "Material 30012577 - FILME C. 800X65 AP 269ML MP C15 429" at bounding box center [435, 308] width 582 height 53
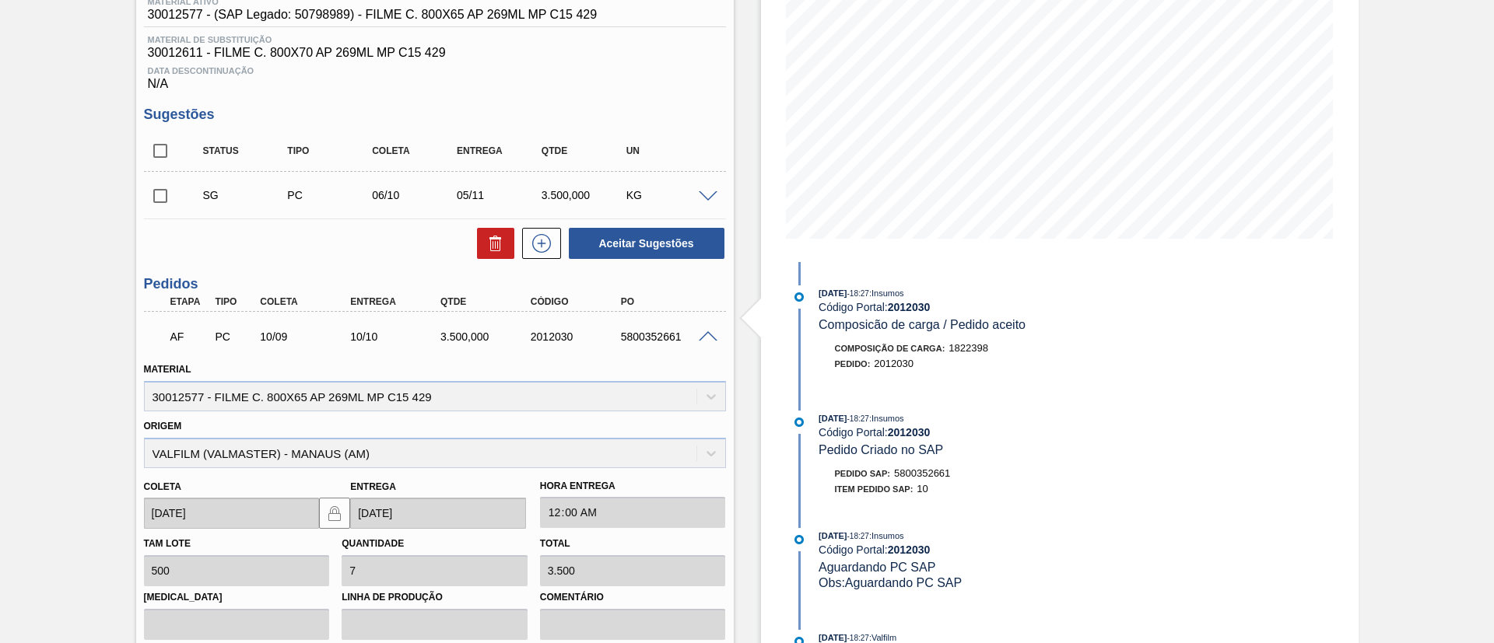
scroll to position [176, 0]
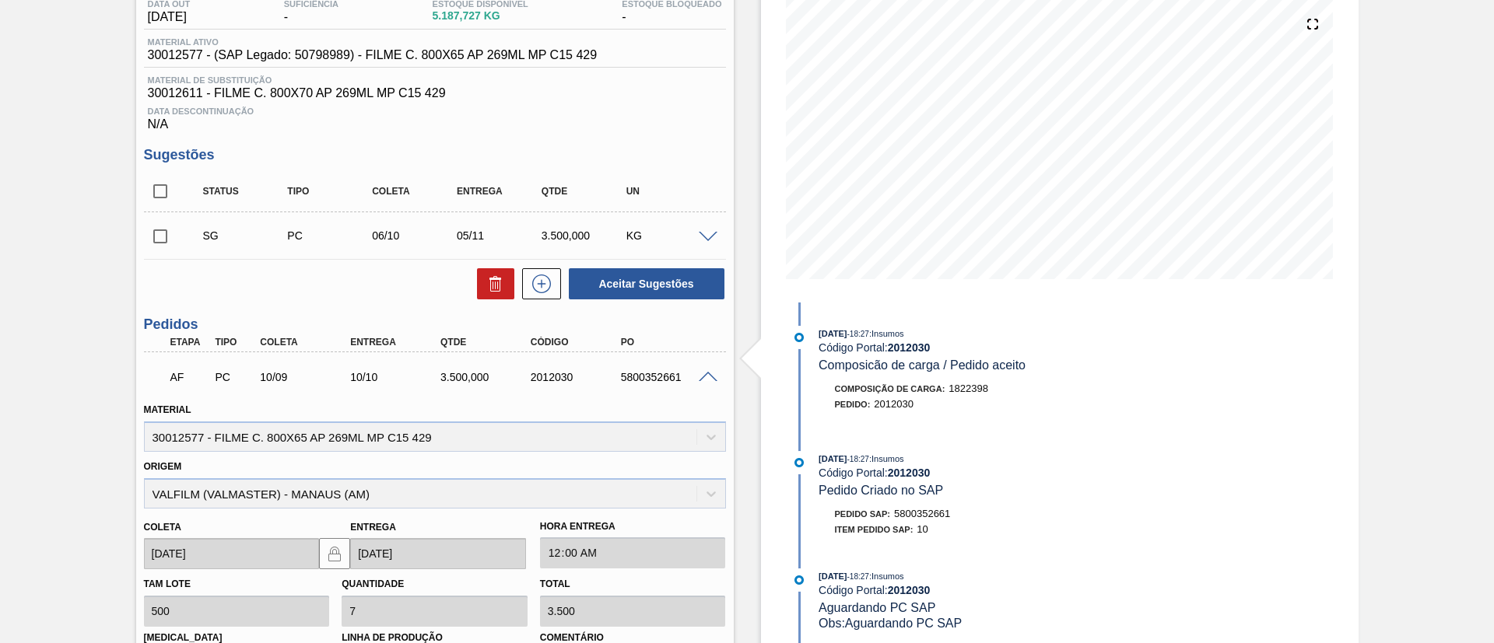
click at [708, 370] on div at bounding box center [710, 376] width 31 height 12
click at [708, 373] on span at bounding box center [708, 378] width 19 height 12
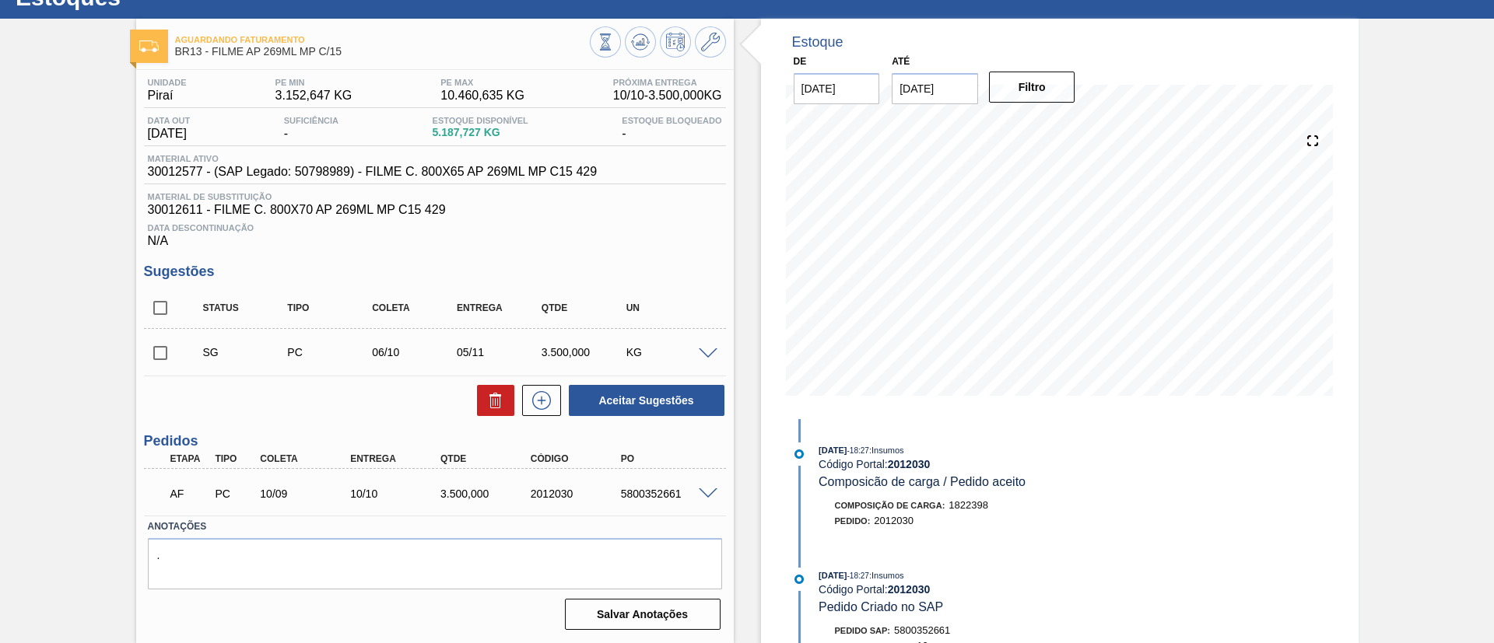
drag, startPoint x: 0, startPoint y: 198, endPoint x: 22, endPoint y: 153, distance: 49.4
click at [0, 195] on div "Aguardando Faturamento BR13 - FILME AP 269ML MP C/15 Unidade Piraí PE MIN 3.152…" at bounding box center [747, 331] width 1494 height 625
click at [712, 345] on div "SG PC 06/10 05/11 3.500,000 KG" at bounding box center [435, 352] width 582 height 39
click at [717, 353] on div at bounding box center [710, 353] width 31 height 12
click at [714, 352] on span at bounding box center [708, 355] width 19 height 12
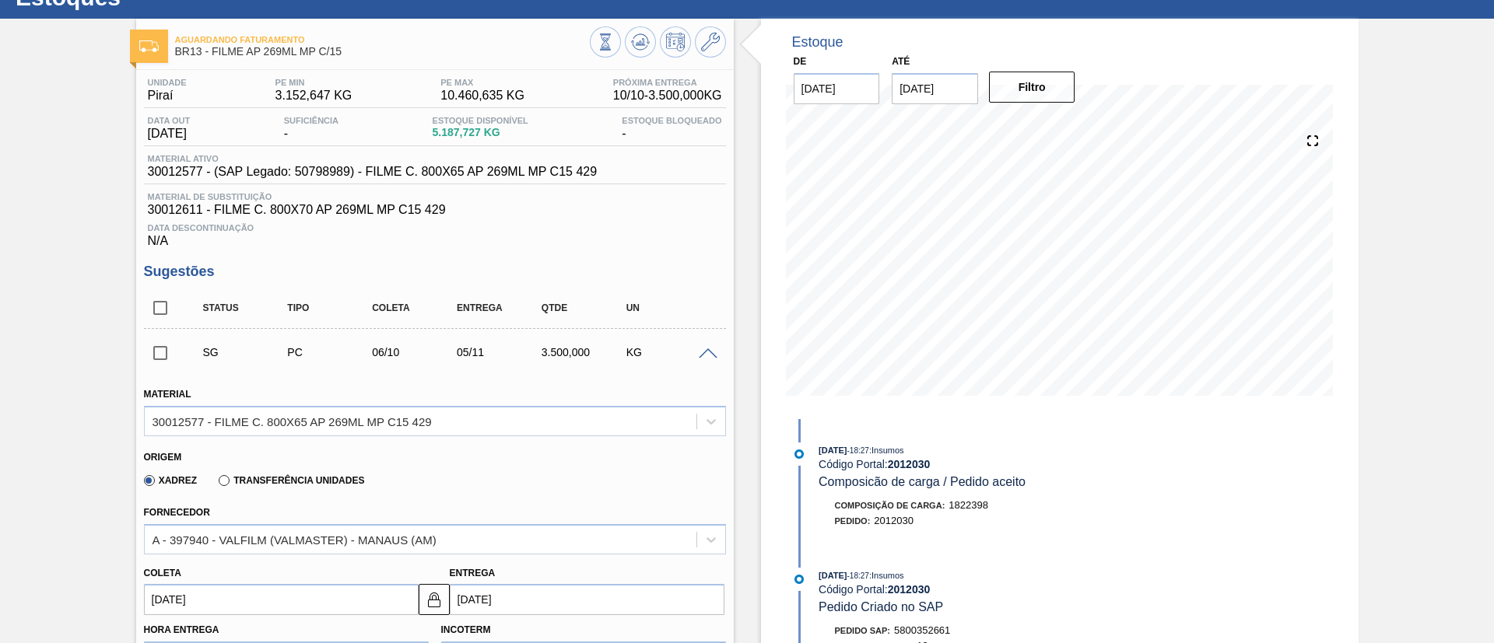
scroll to position [176, 0]
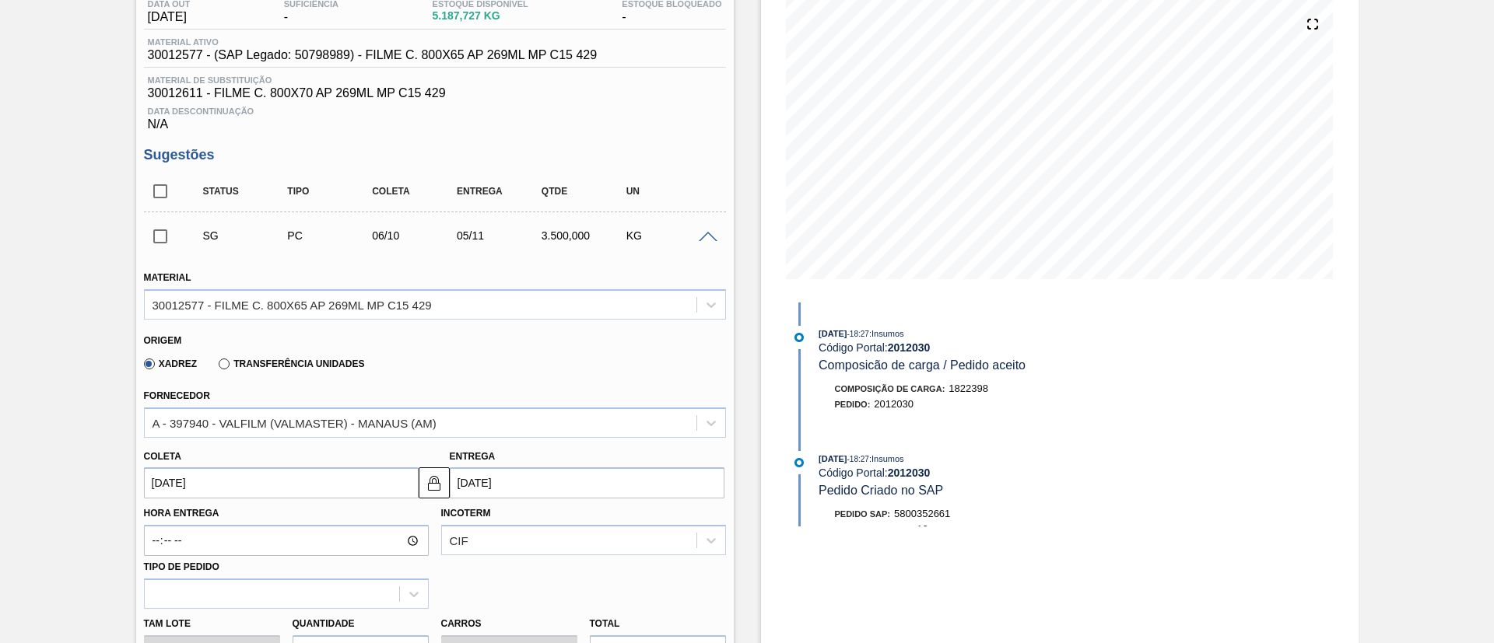
click at [313, 440] on div "Coleta 06/10/2025 Entrega 05/11/2025" at bounding box center [435, 468] width 594 height 61
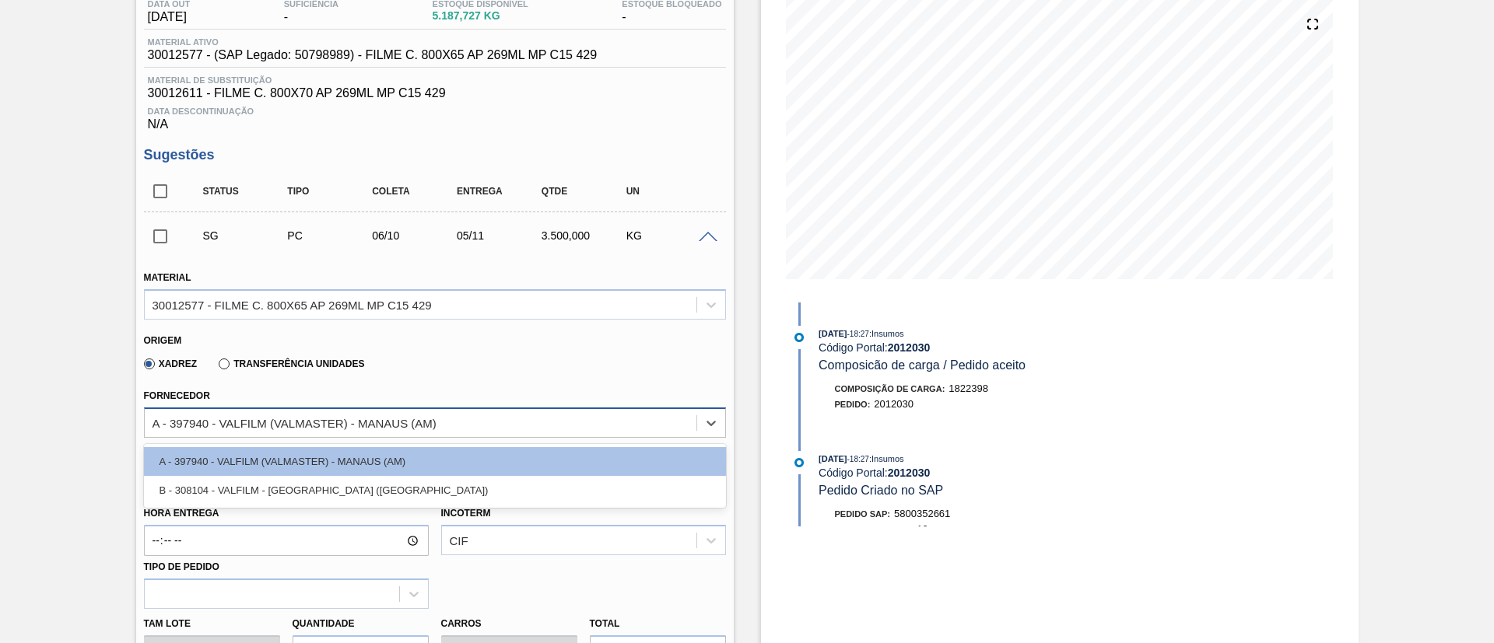
click at [319, 430] on div "A - 397940 - VALFILM (VALMASTER) - MANAUS (AM)" at bounding box center [421, 423] width 552 height 23
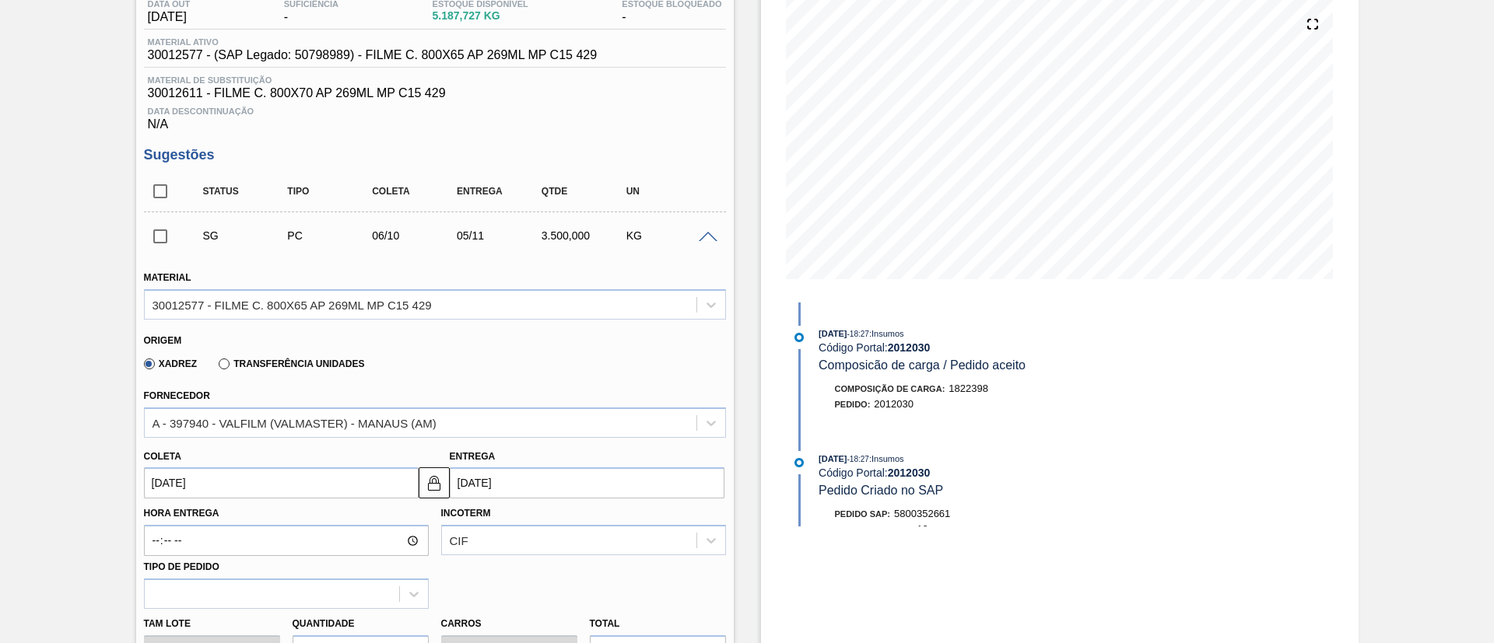
click at [45, 395] on div "Aguardando Faturamento BR13 - FILME AP 269ML MP C/15 Unidade Piraí PE MIN 3.152…" at bounding box center [747, 505] width 1494 height 1206
click at [716, 237] on div at bounding box center [710, 236] width 31 height 12
click at [714, 237] on span at bounding box center [708, 238] width 19 height 12
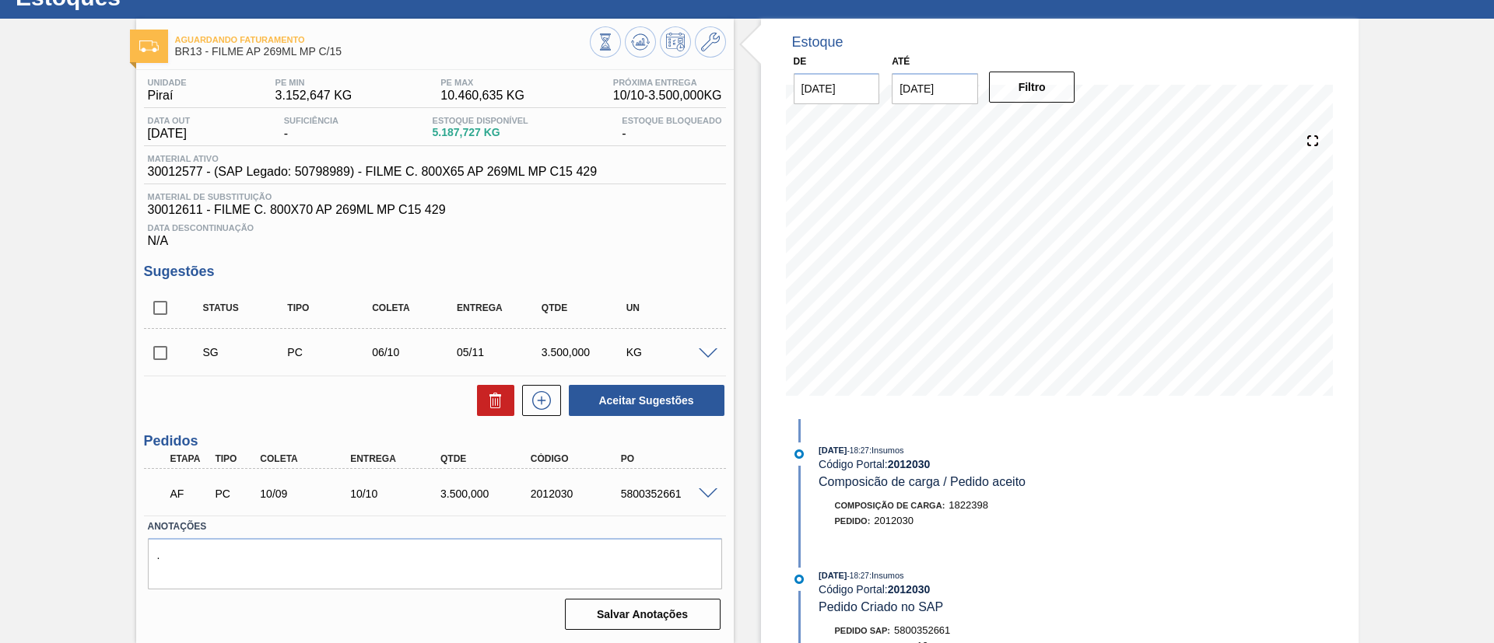
scroll to position [0, 0]
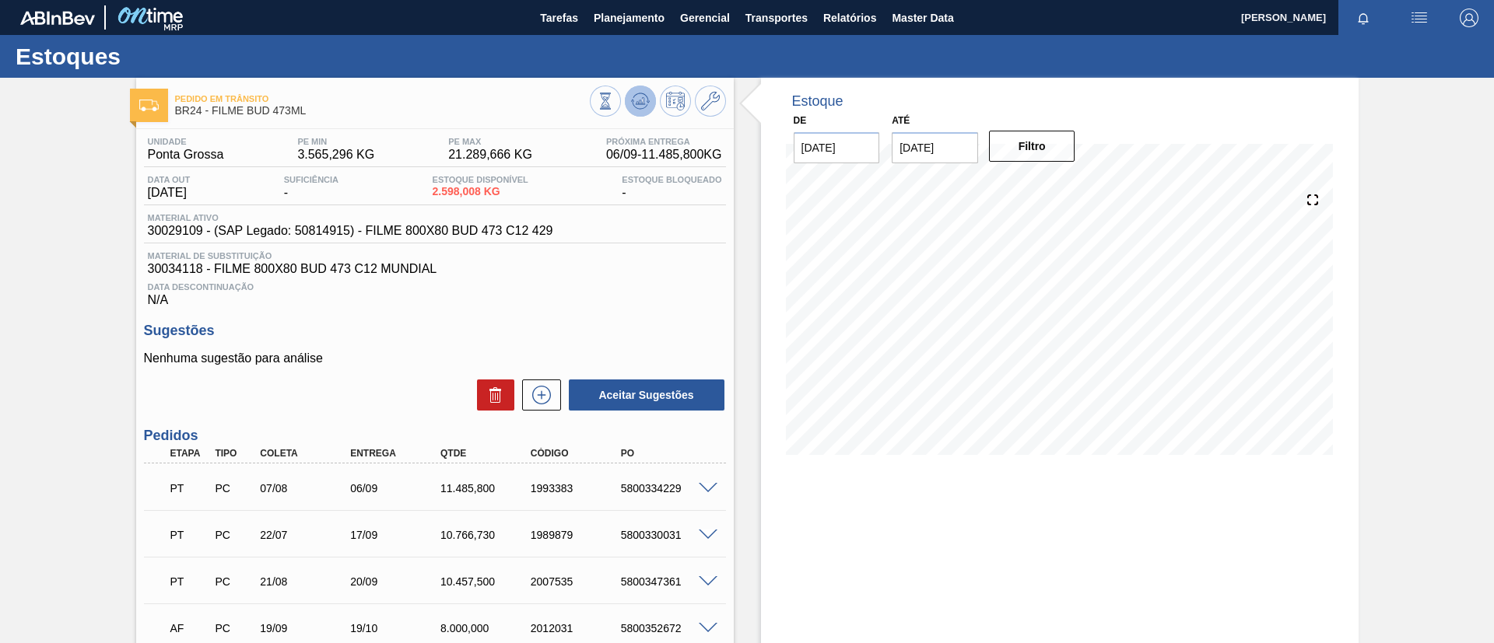
click at [631, 95] on icon at bounding box center [640, 101] width 19 height 19
